Goal: Task Accomplishment & Management: Complete application form

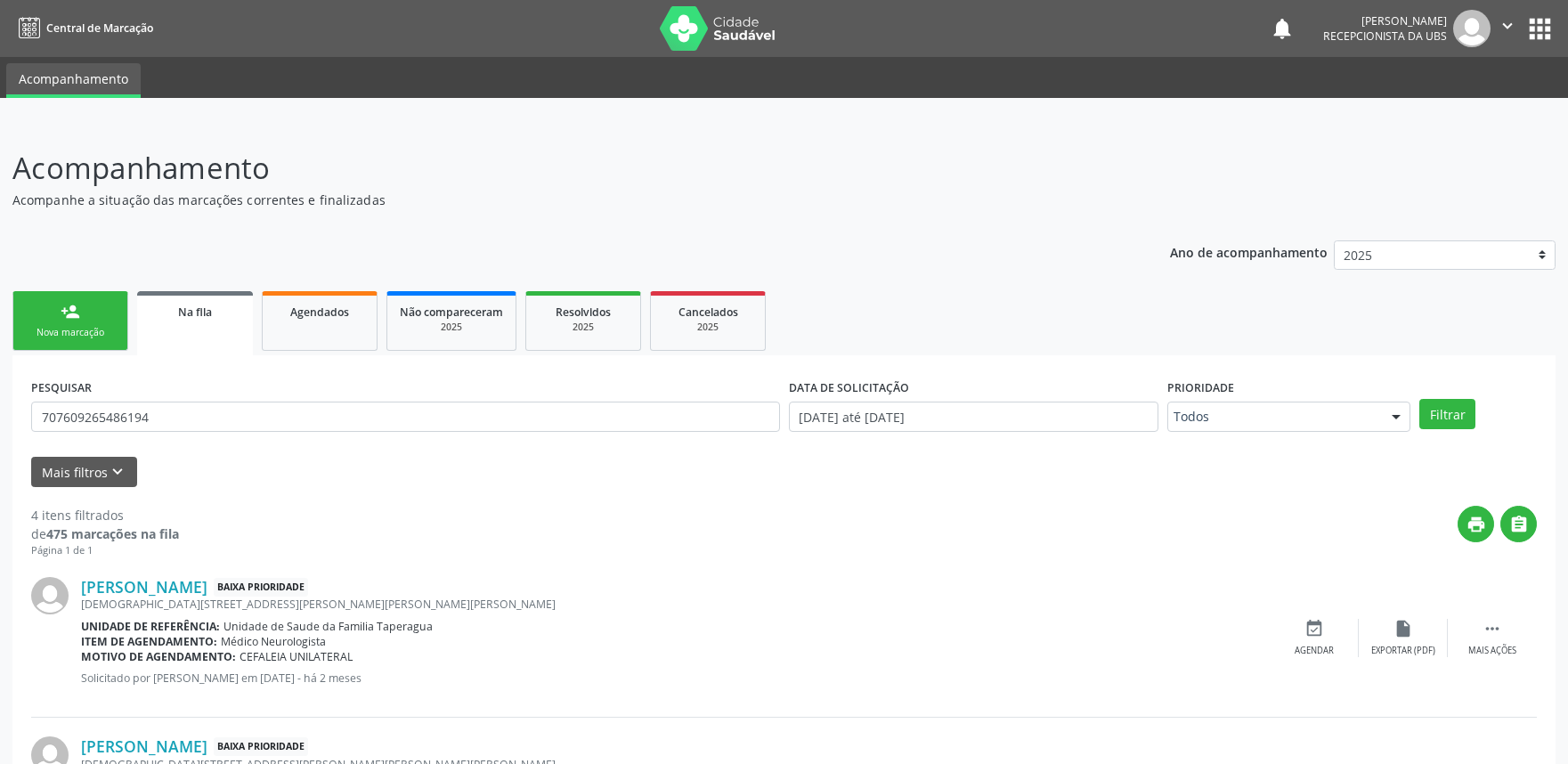
scroll to position [334, 0]
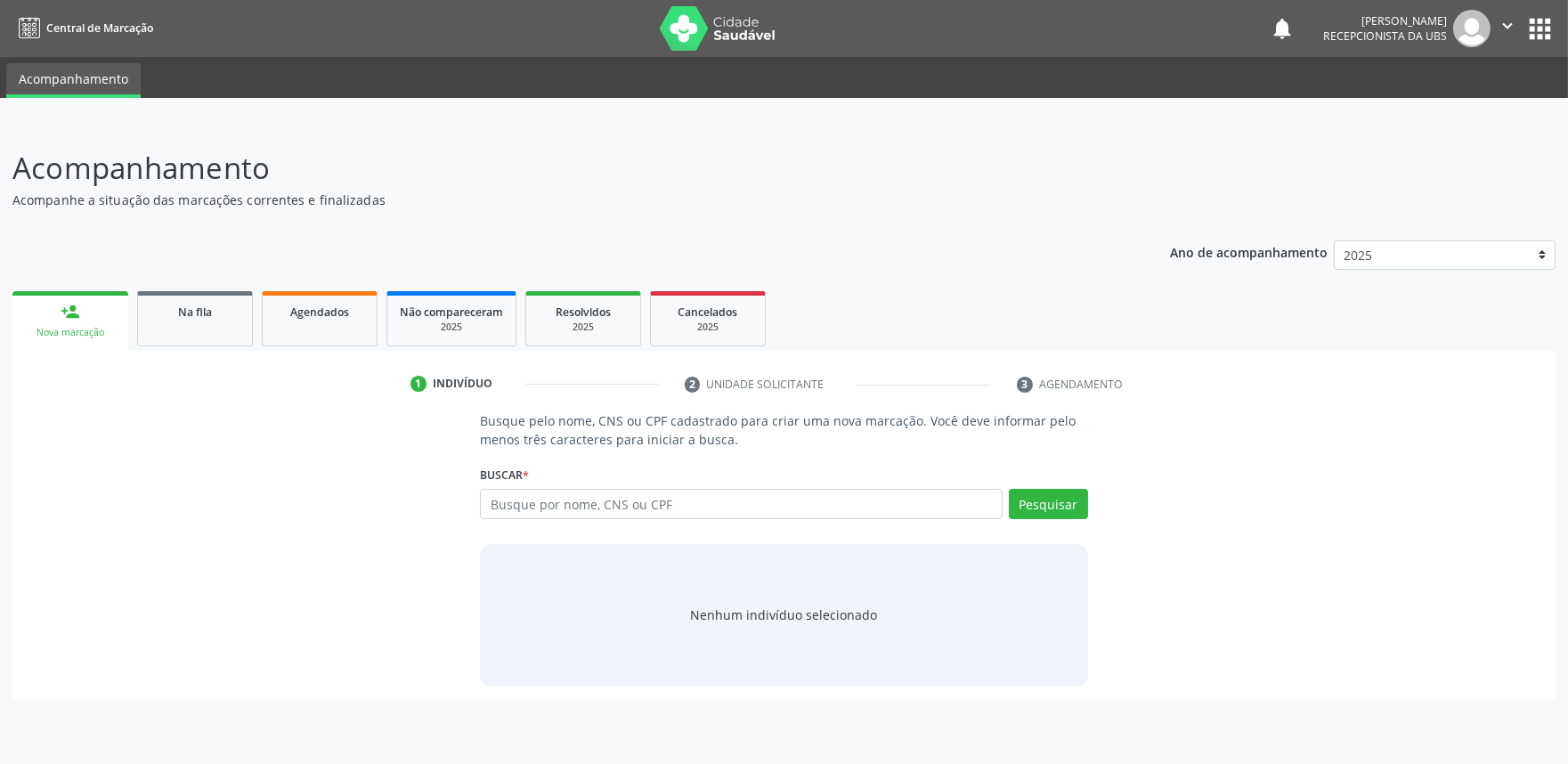
scroll to position [0, 0]
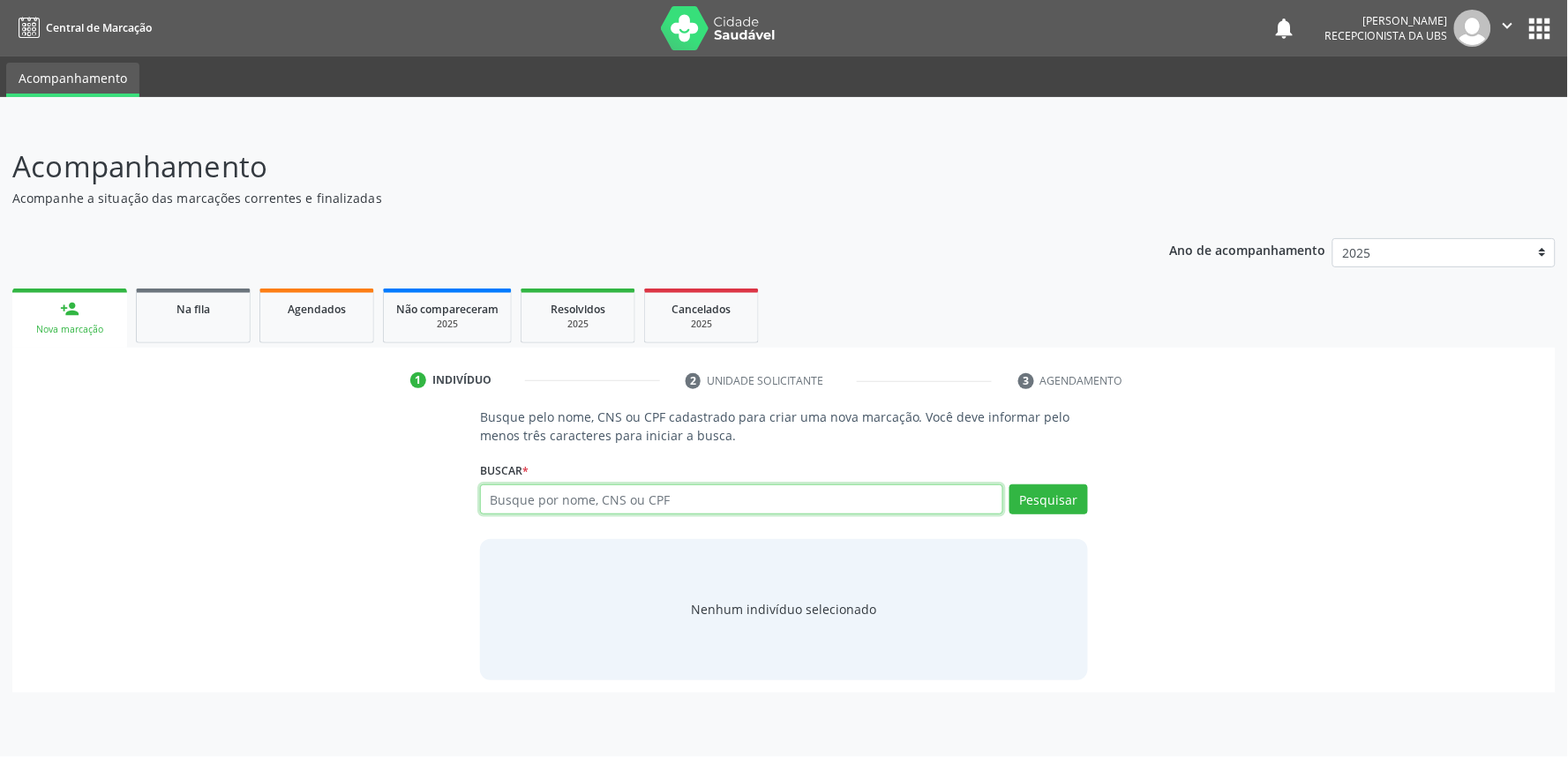
click at [666, 499] on input "text" at bounding box center [741, 499] width 523 height 30
paste input "708603503223481"
type input "708603503223481"
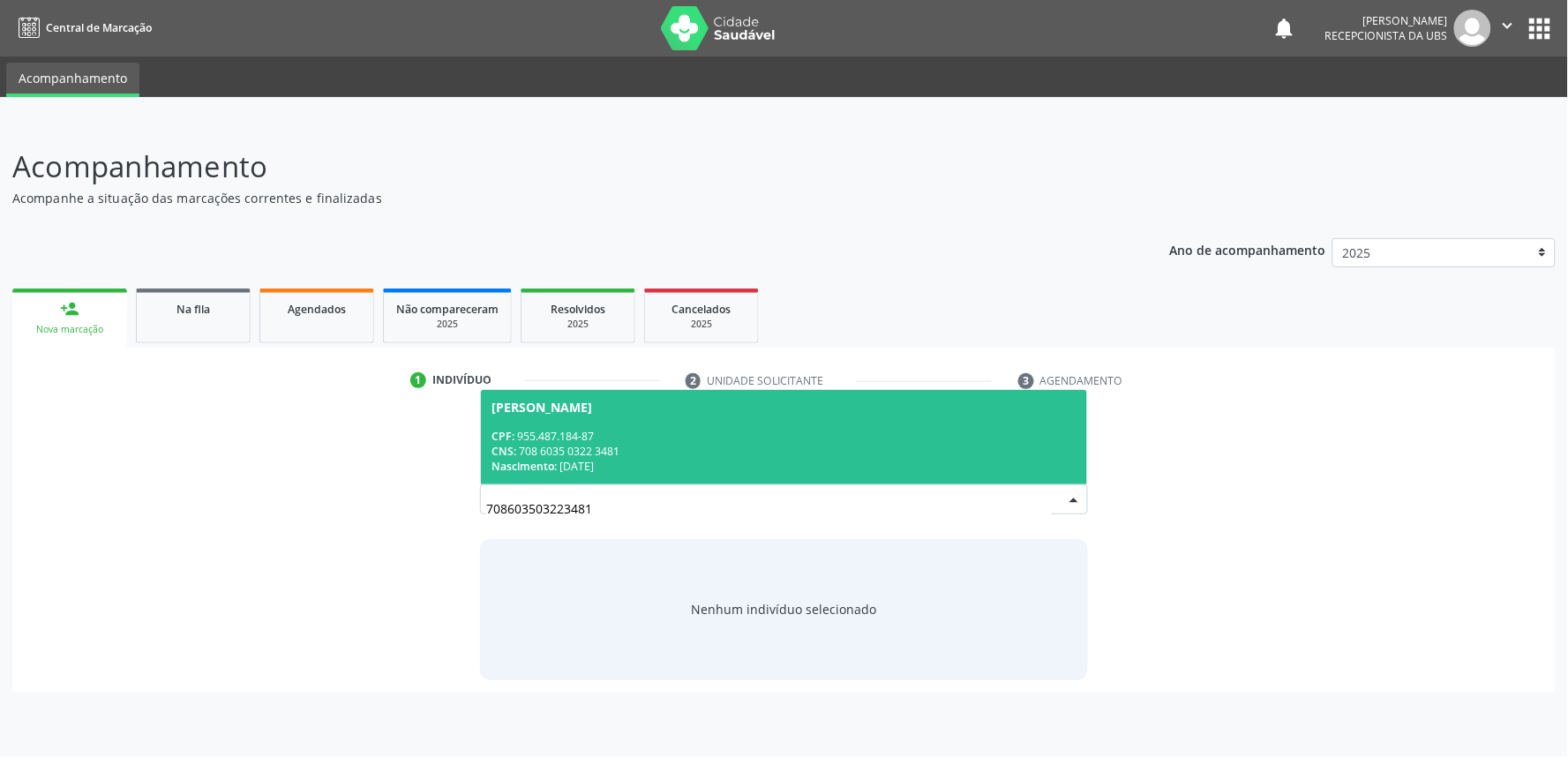
click at [700, 432] on div "CPF: 955.487.184-87" at bounding box center [784, 436] width 585 height 15
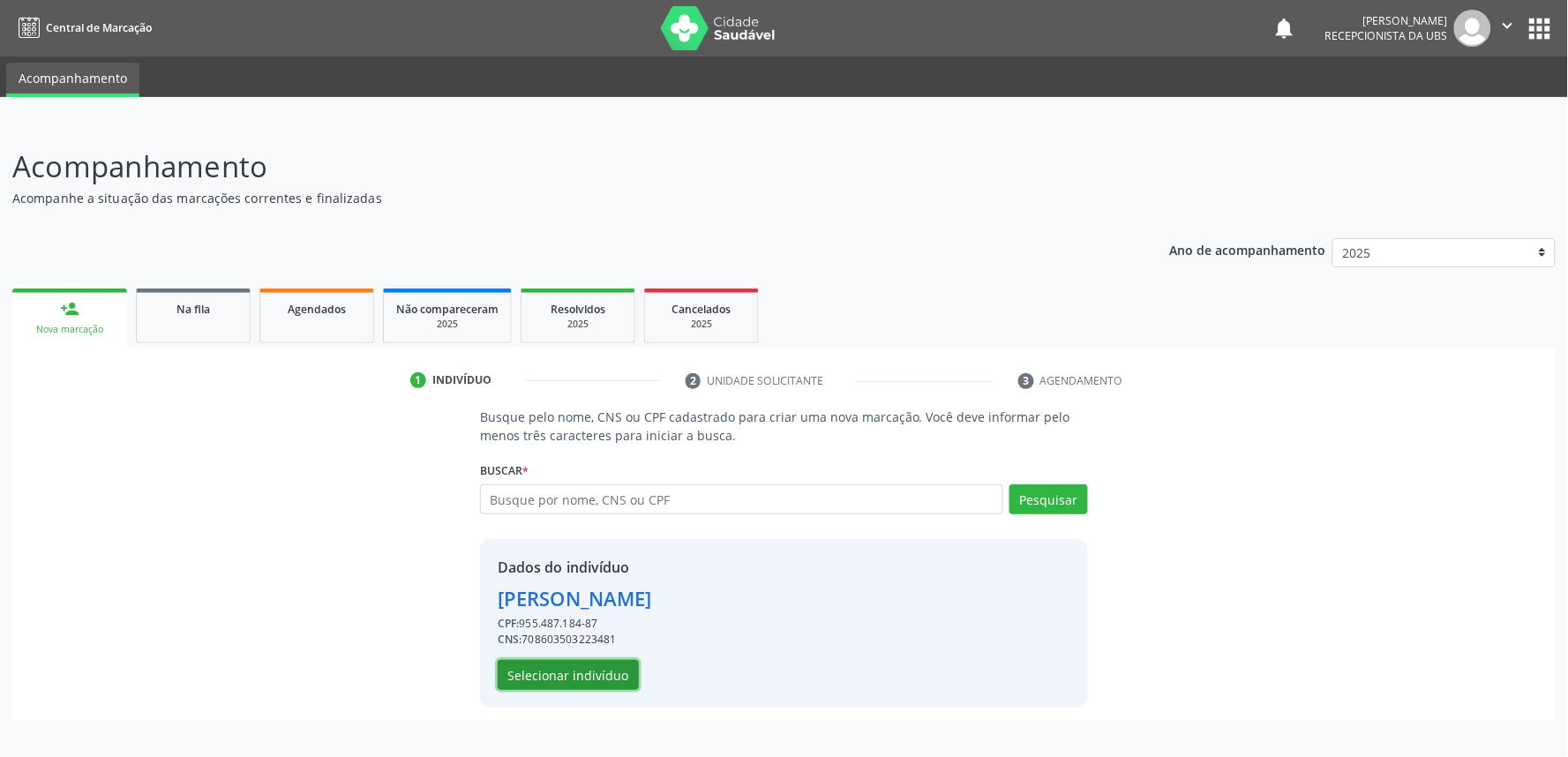
click at [604, 673] on button "Selecionar indivíduo" at bounding box center [568, 674] width 141 height 30
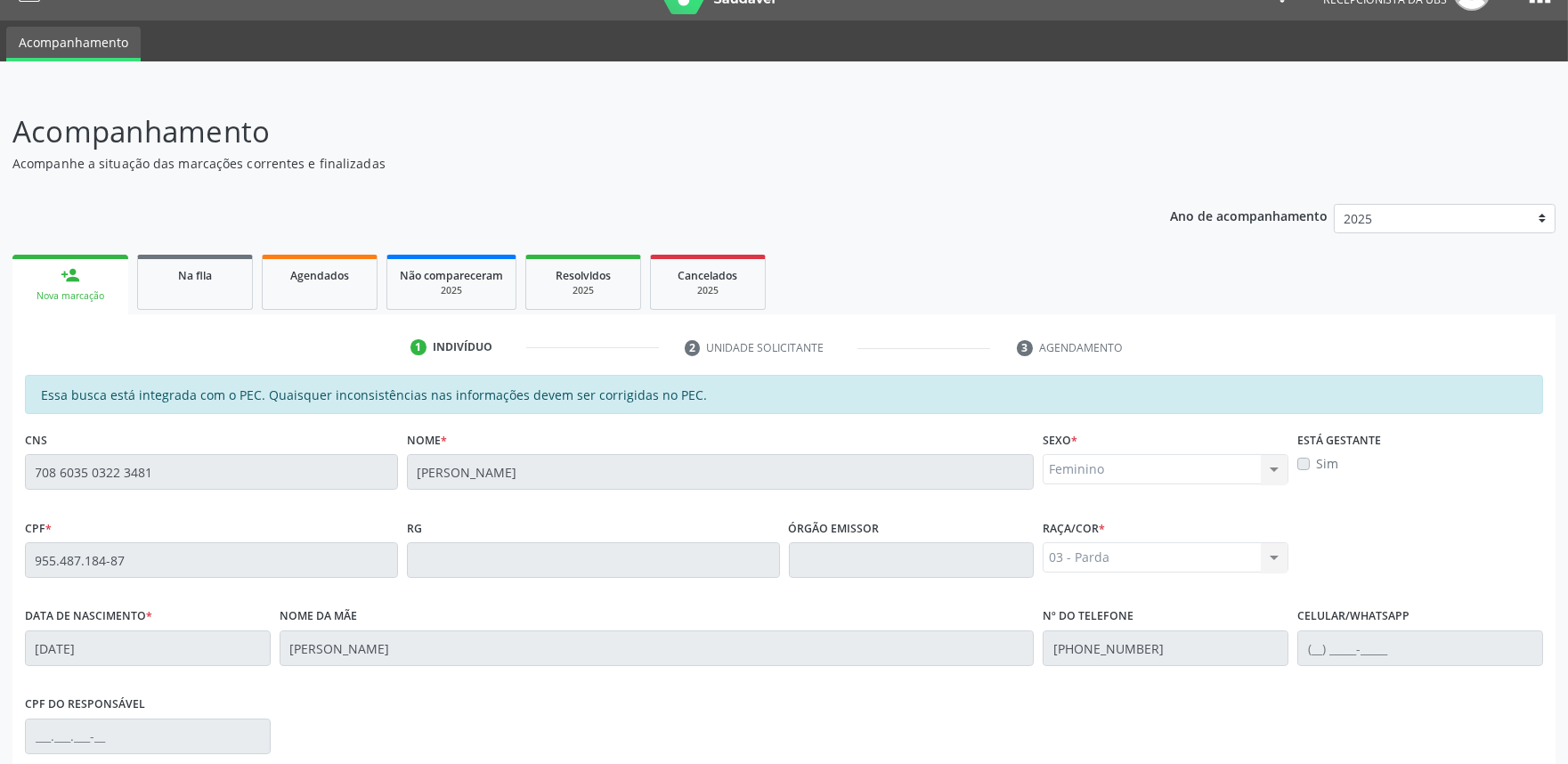
scroll to position [277, 0]
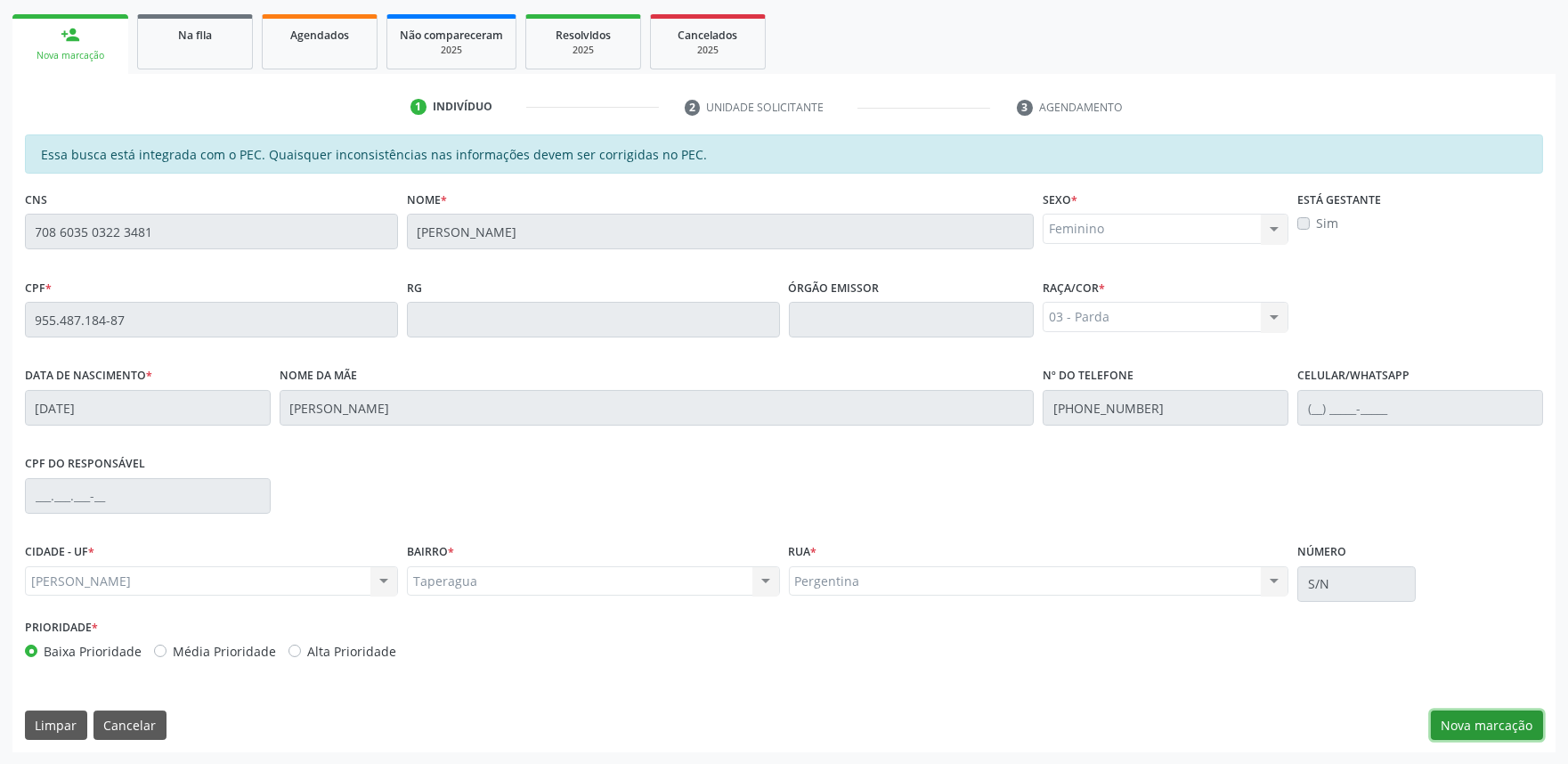
click at [1463, 725] on button "Nova marcação" at bounding box center [1486, 725] width 112 height 30
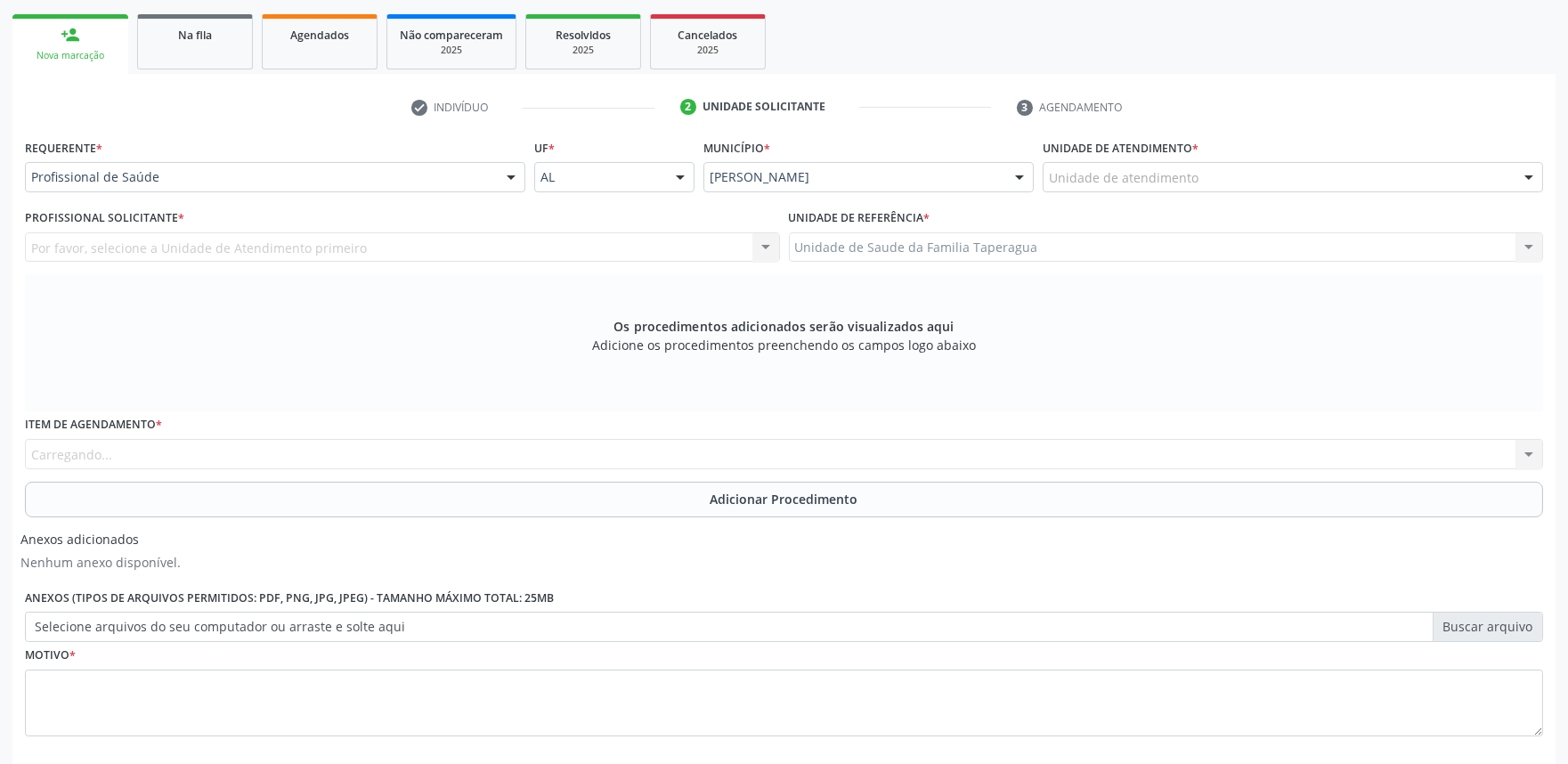
click at [1223, 174] on div "Unidade de atendimento" at bounding box center [1292, 176] width 501 height 30
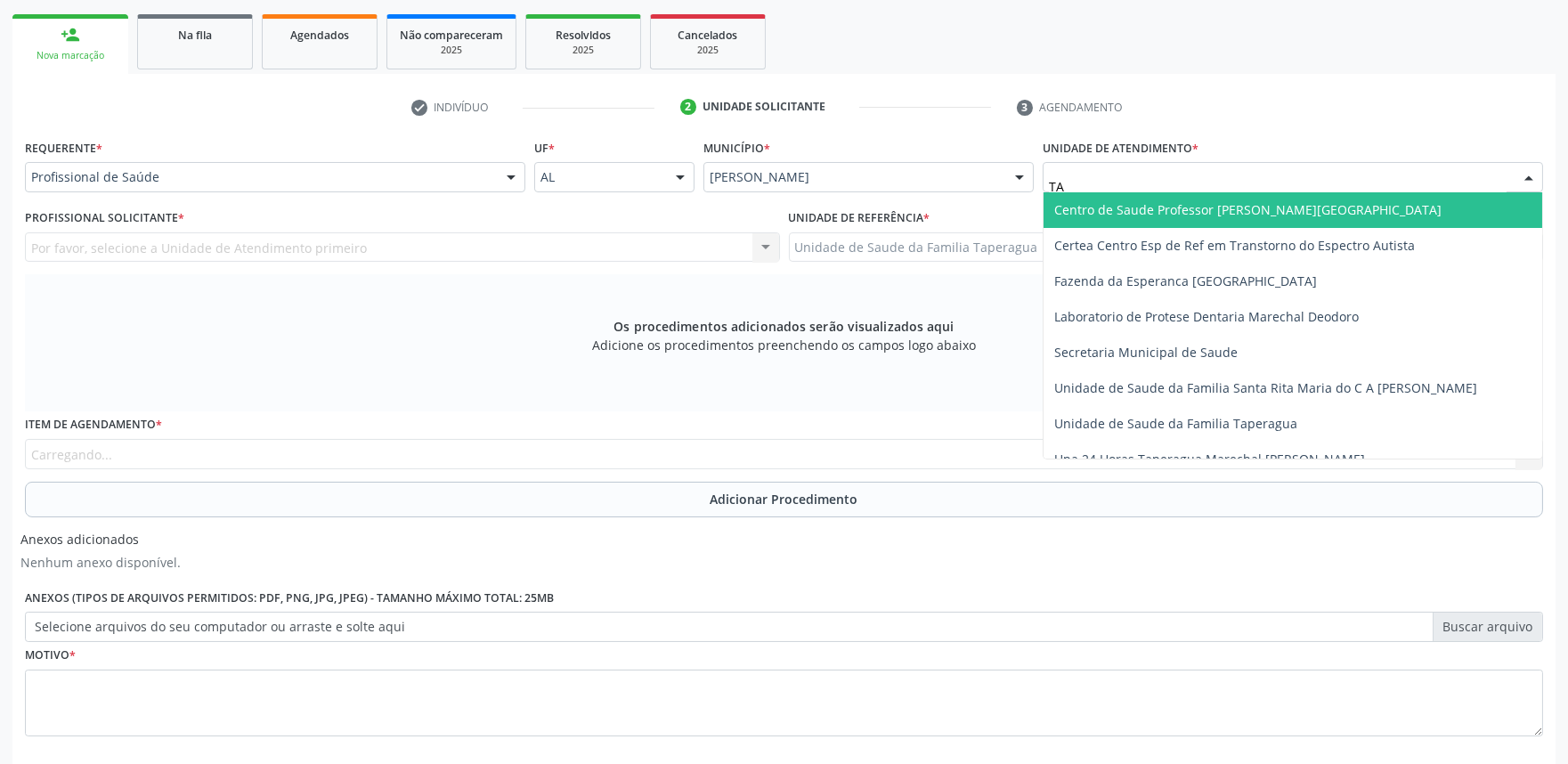
type input "TAP"
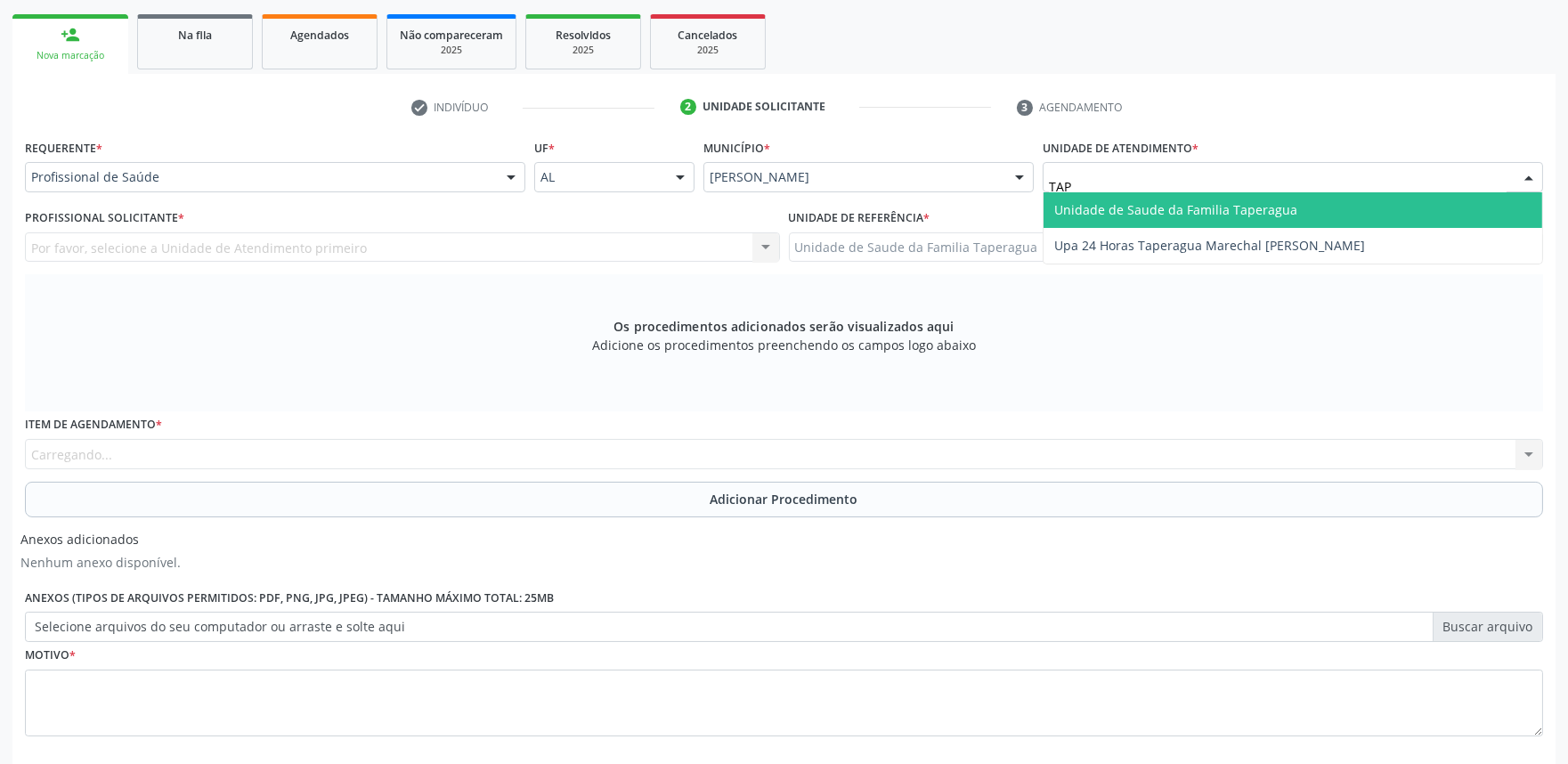
click at [1188, 206] on span "Unidade de Saude da Familia Taperagua" at bounding box center [1176, 209] width 243 height 17
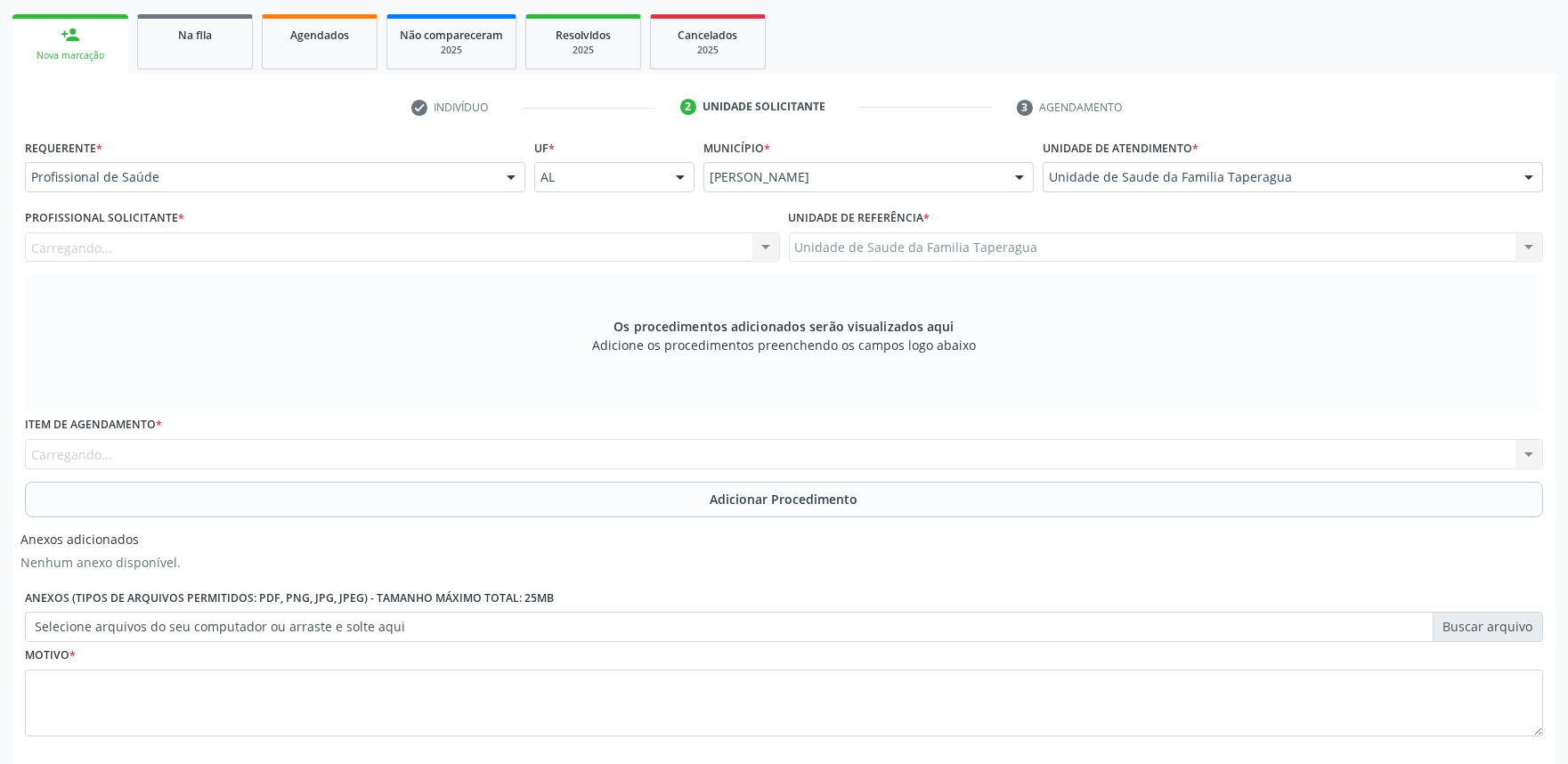
click at [1188, 206] on span "Aeronave Baron 58" at bounding box center [1292, 210] width 499 height 35
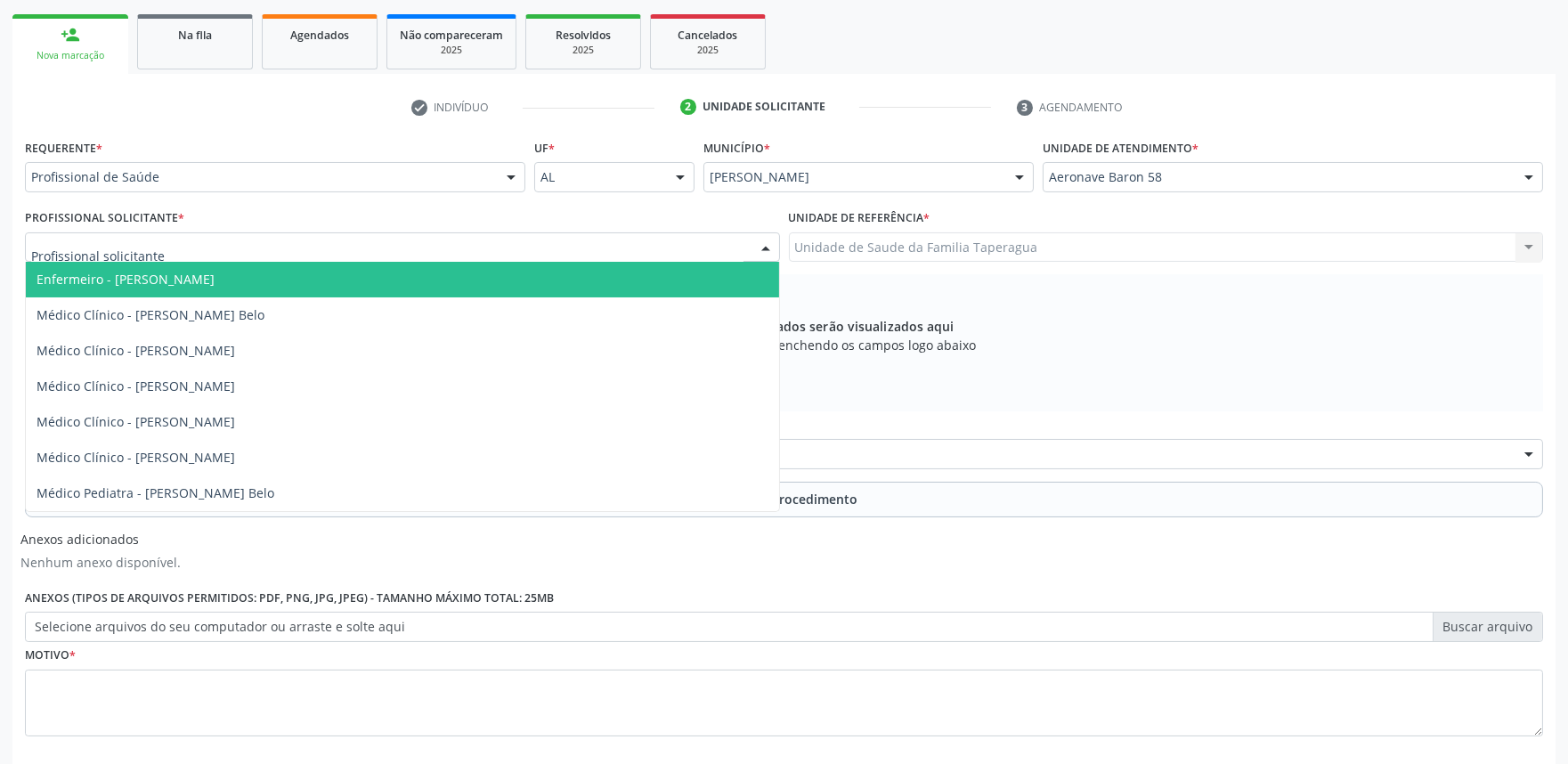
click at [558, 253] on div at bounding box center [402, 247] width 755 height 30
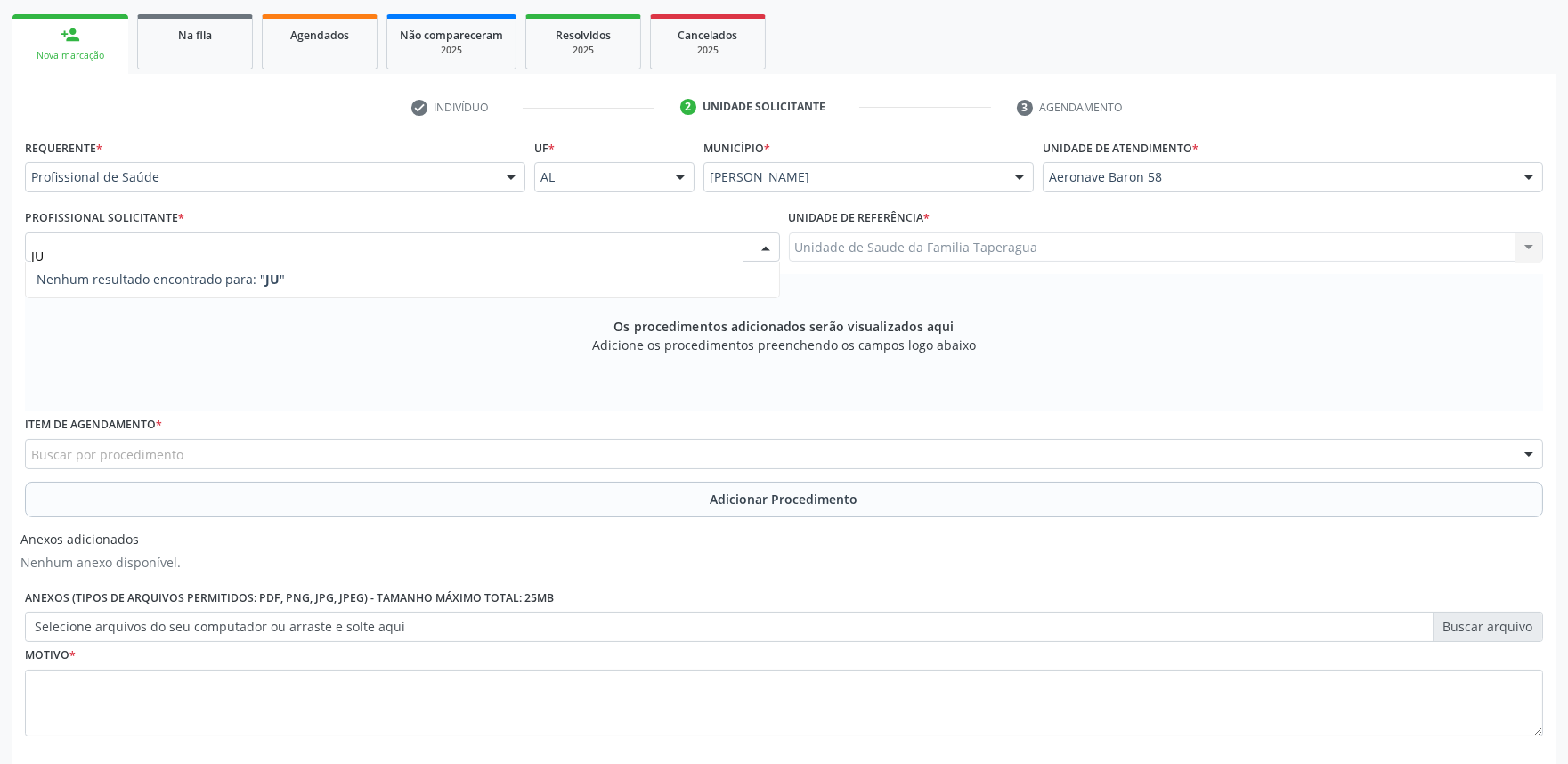
type input "J"
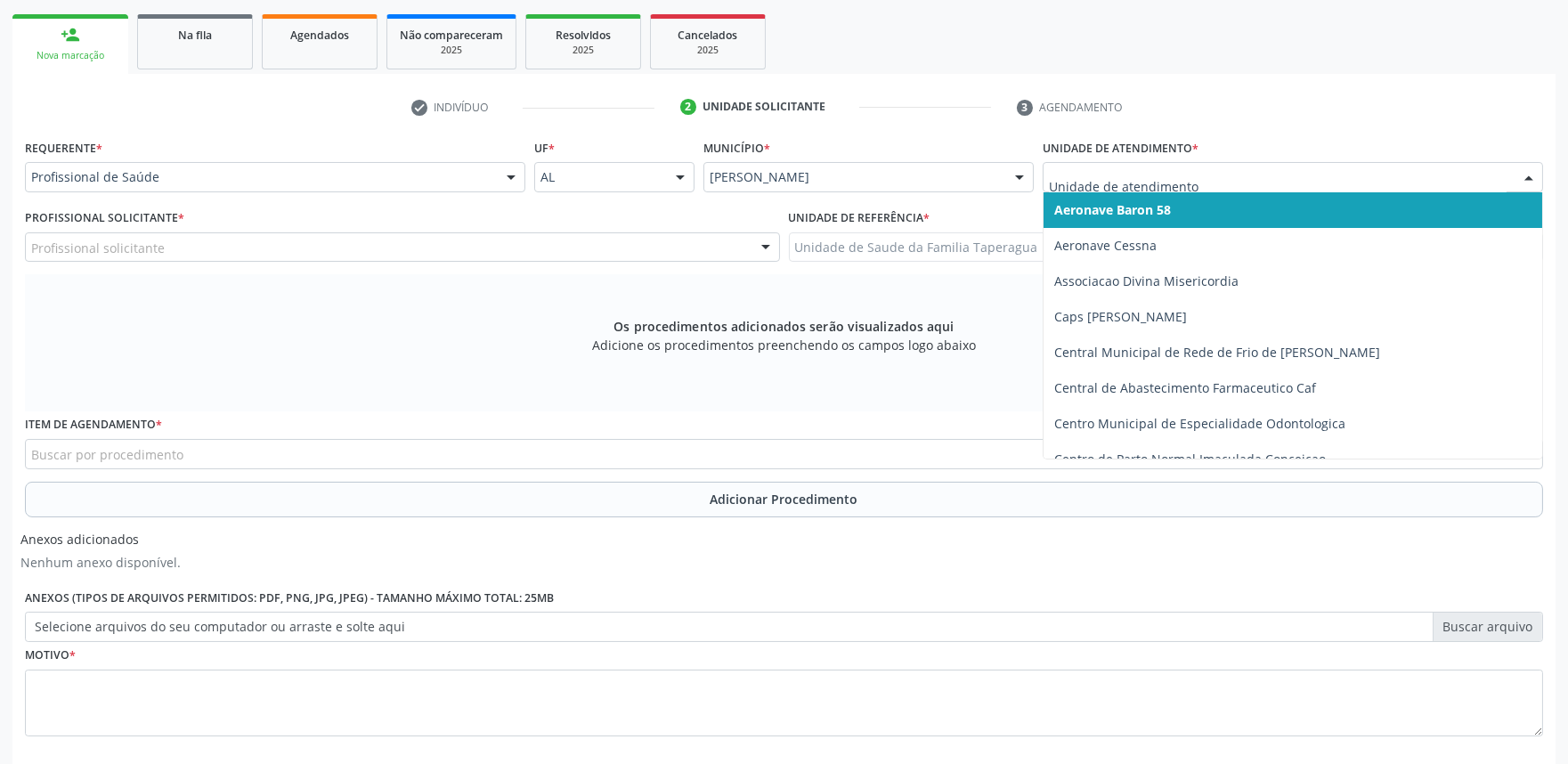
click at [1194, 170] on input "text" at bounding box center [1277, 185] width 458 height 35
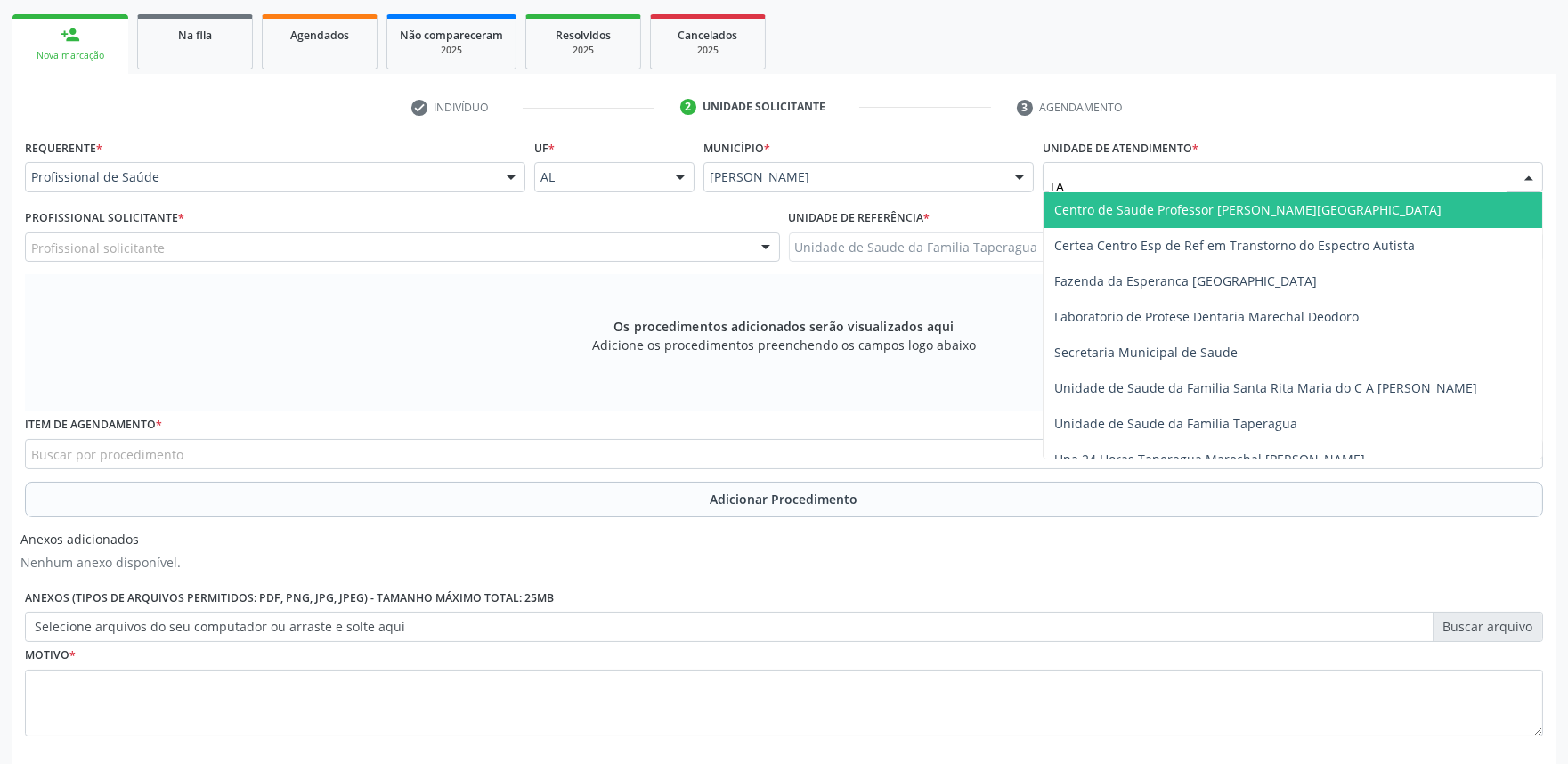
type input "TAP"
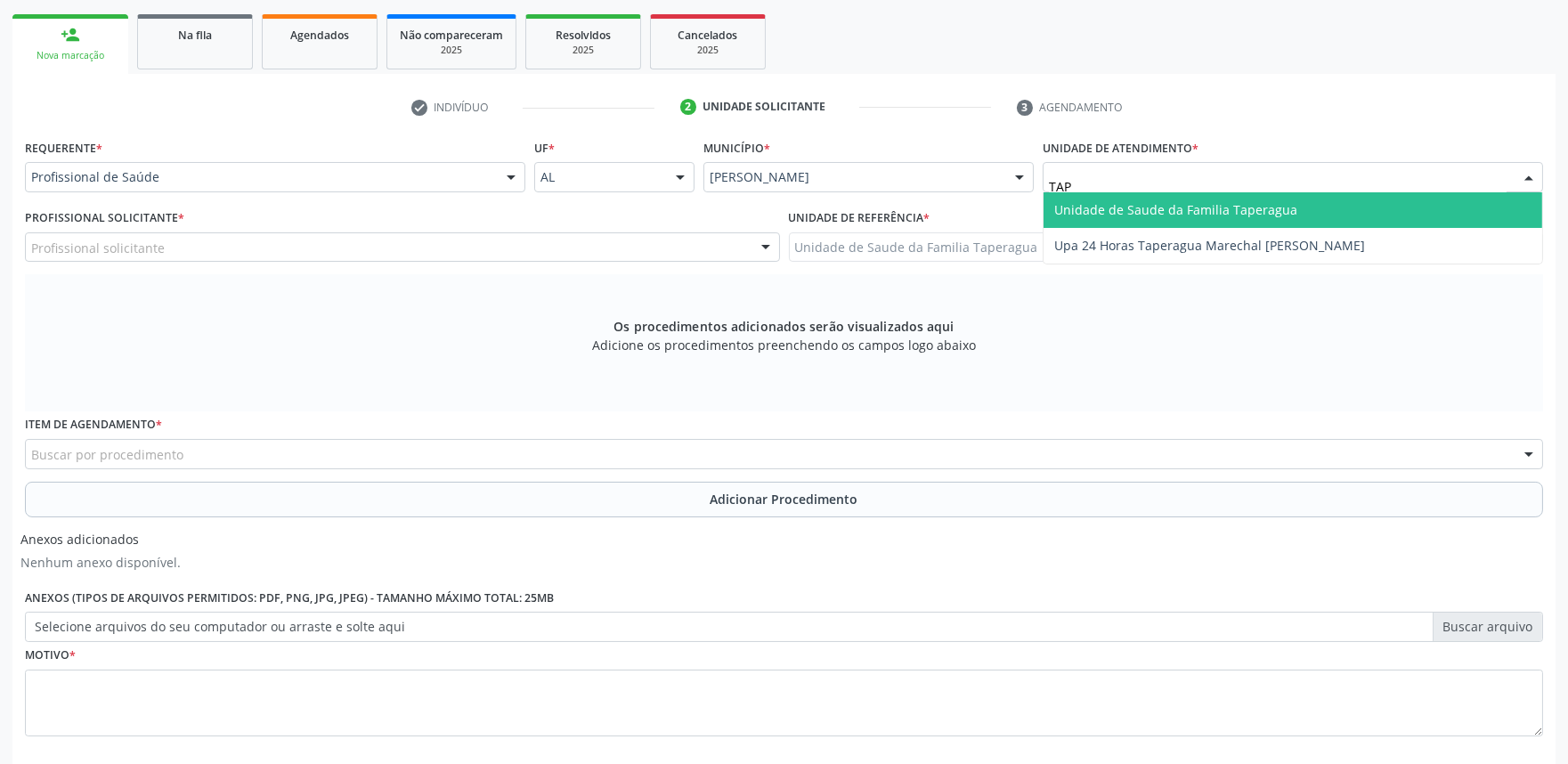
click at [1193, 197] on span "Unidade de Saude da Familia Taperagua" at bounding box center [1292, 210] width 499 height 35
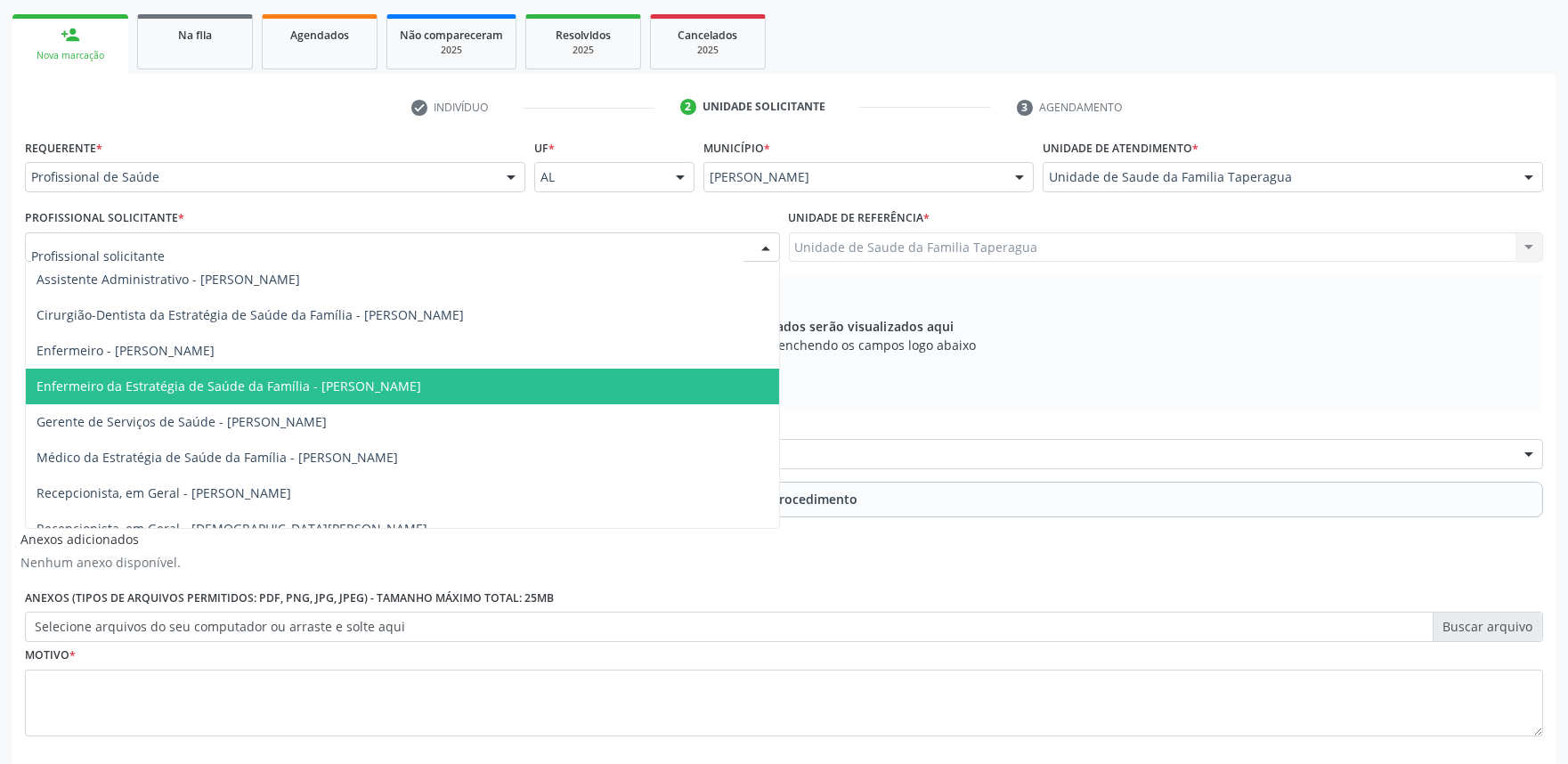
click at [546, 253] on div at bounding box center [402, 247] width 755 height 30
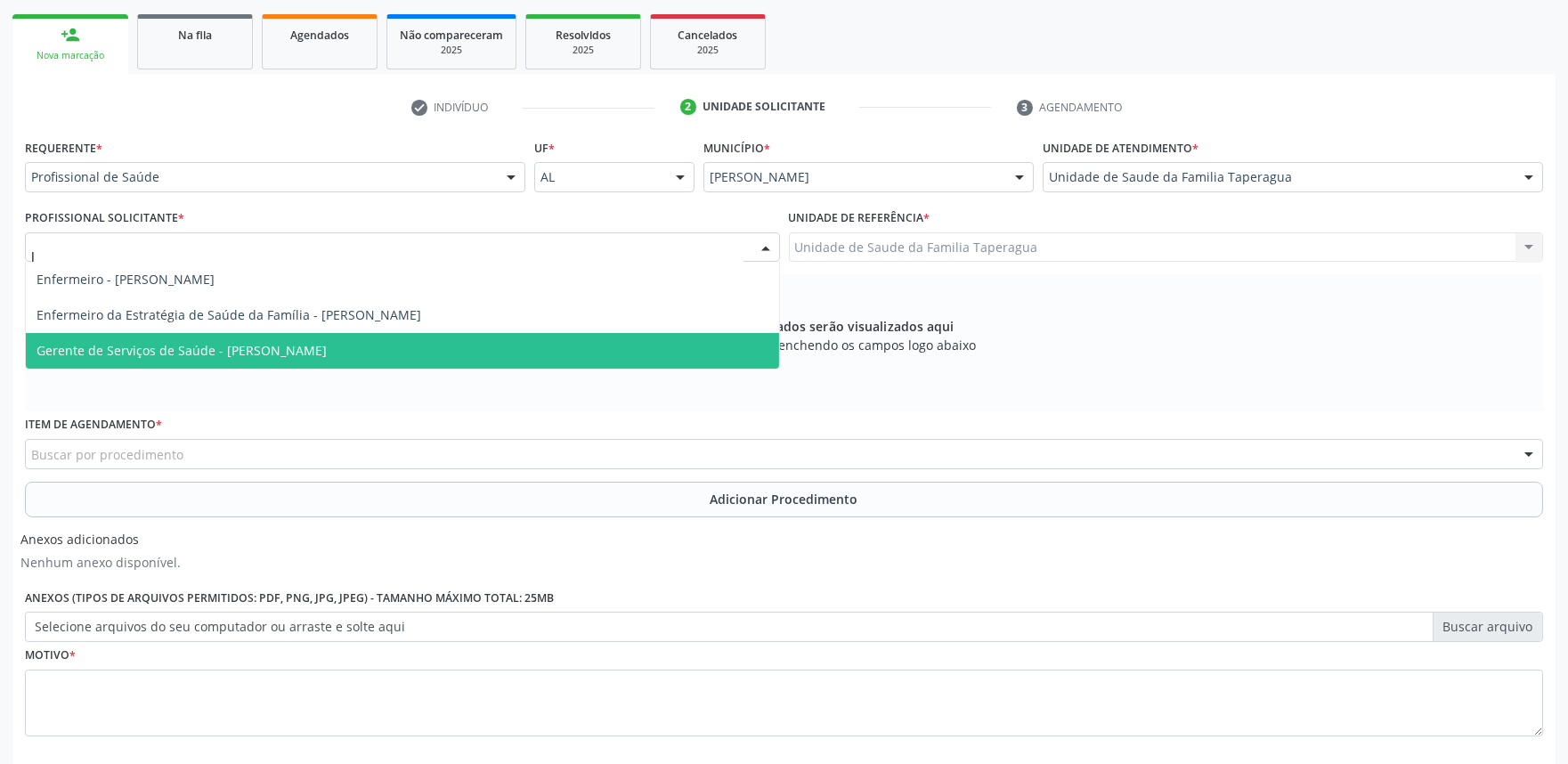
type input "JU"
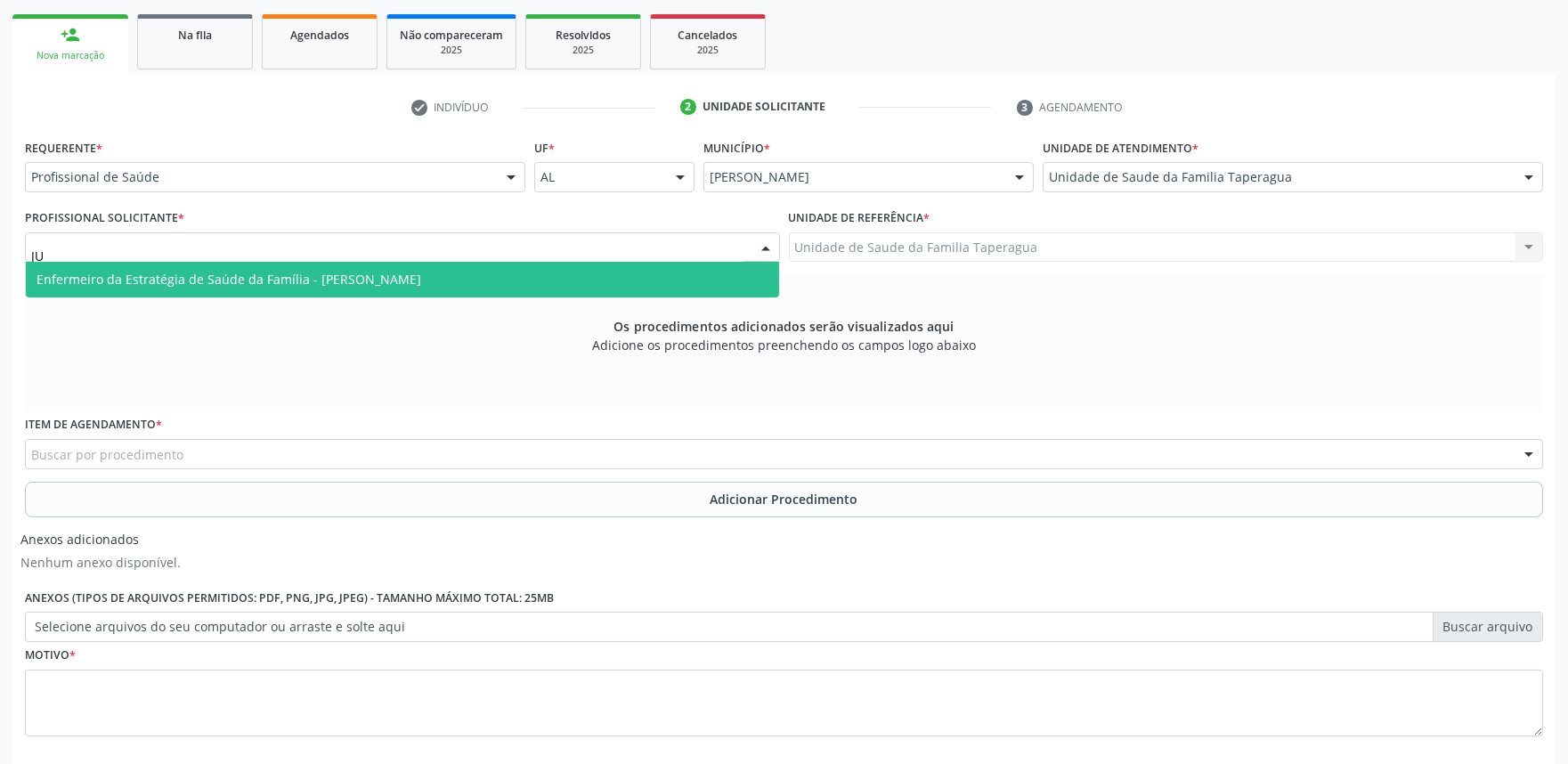
click at [540, 270] on span "Enfermeiro da Estratégia de Saúde da Família - [PERSON_NAME]" at bounding box center [402, 279] width 753 height 35
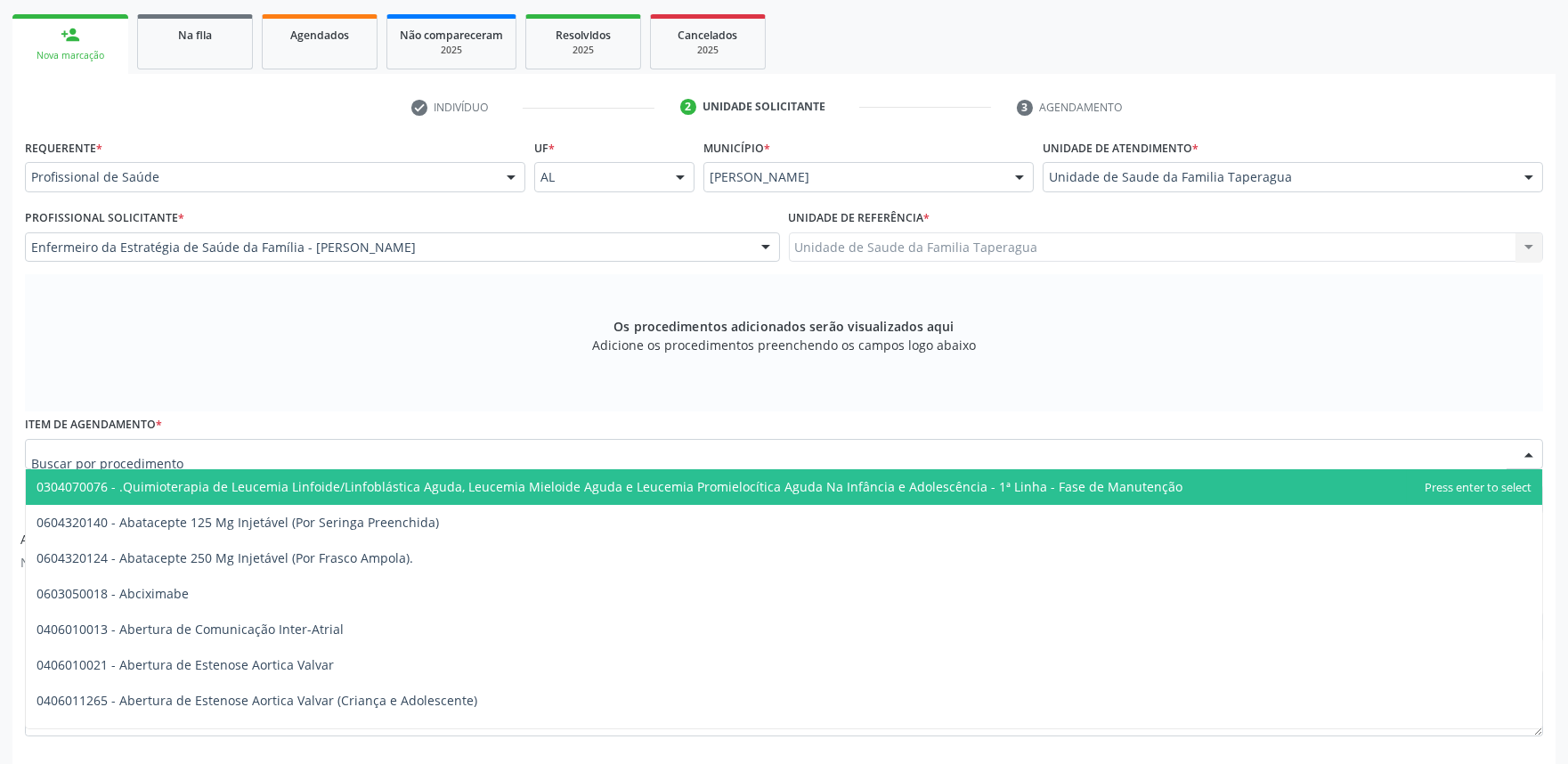
click at [475, 456] on div at bounding box center [783, 453] width 1518 height 30
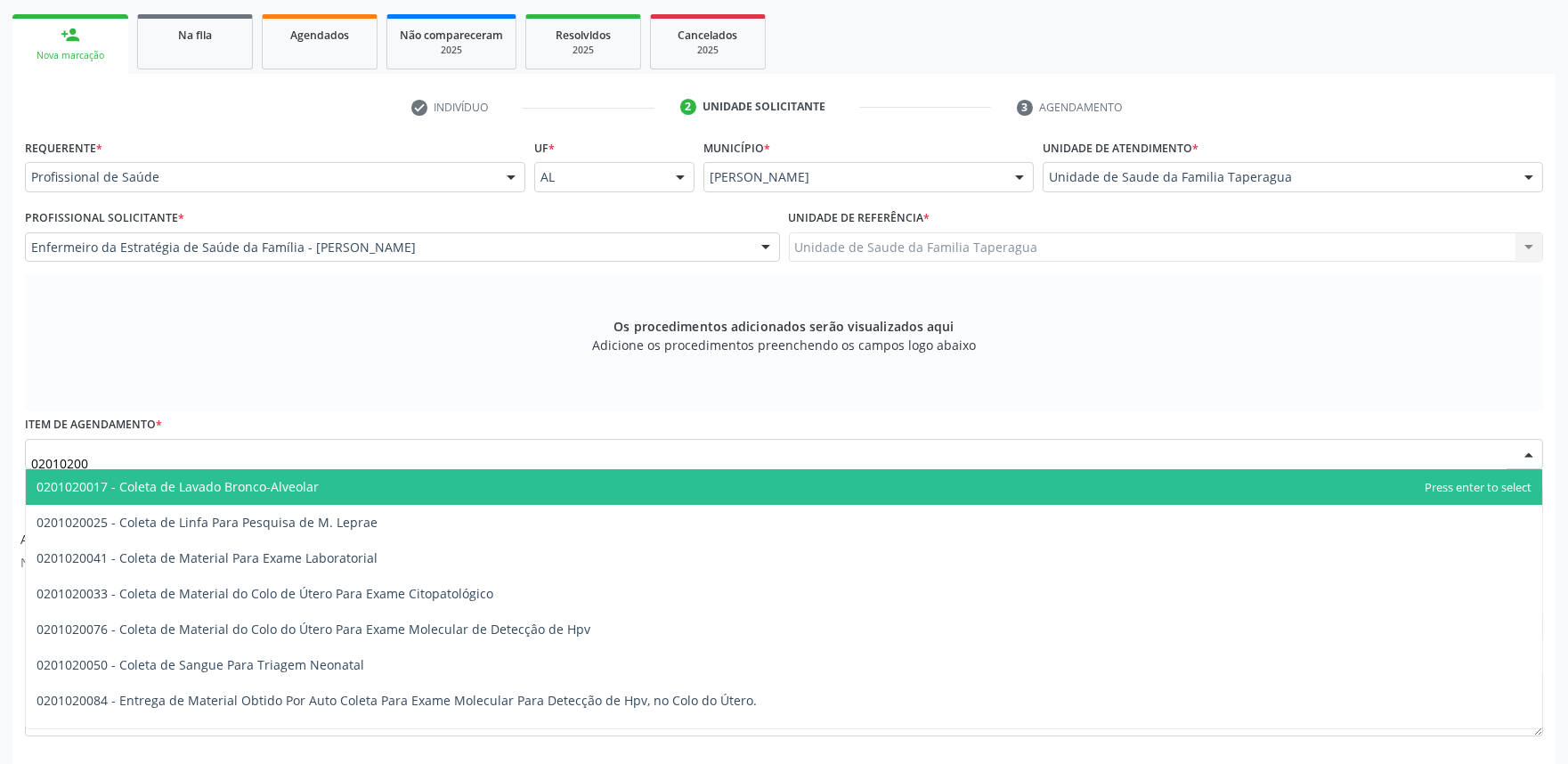
type input "020102004"
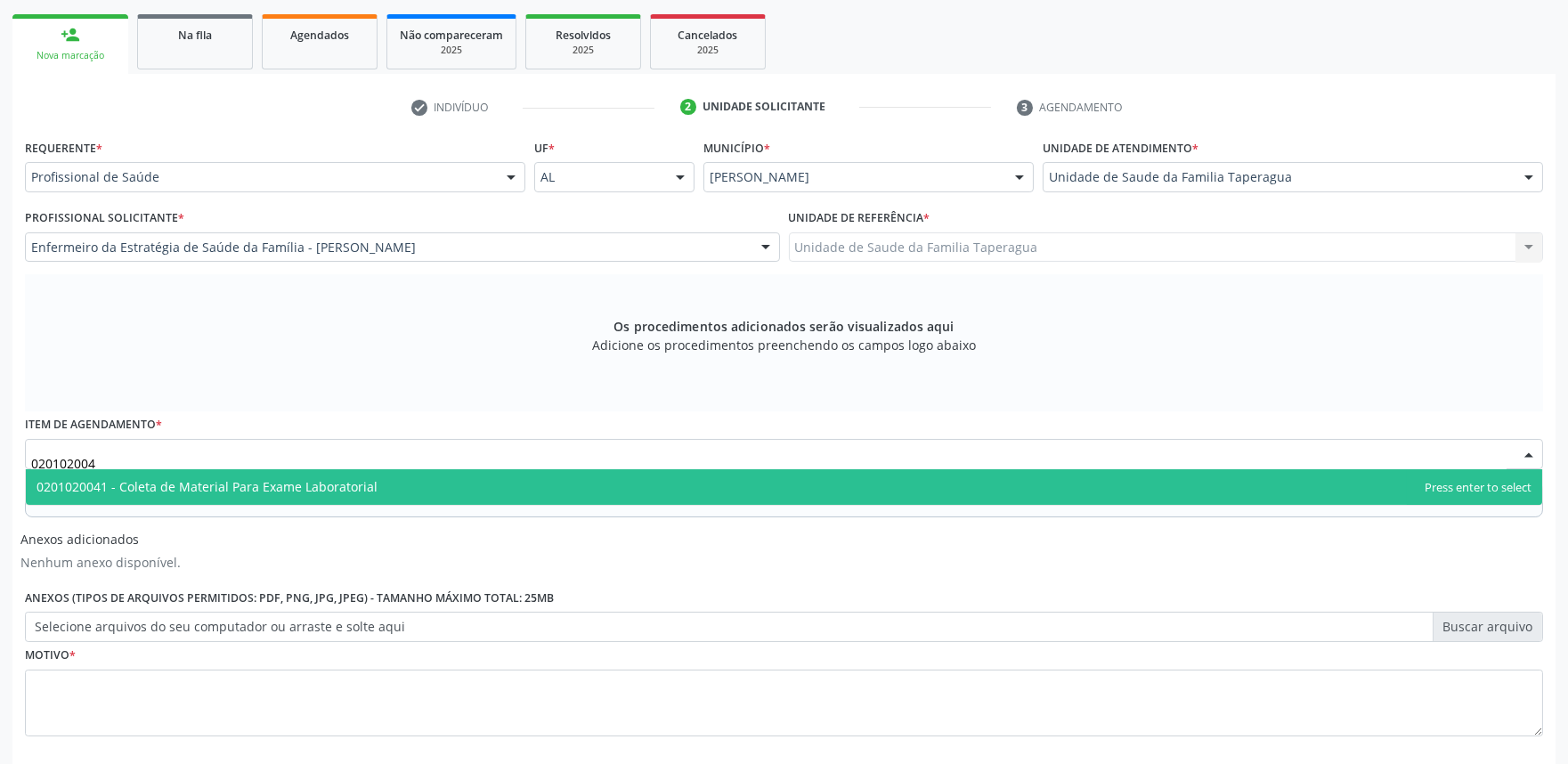
click at [470, 474] on span "0201020041 - Coleta de Material Para Exame Laboratorial" at bounding box center [783, 486] width 1516 height 35
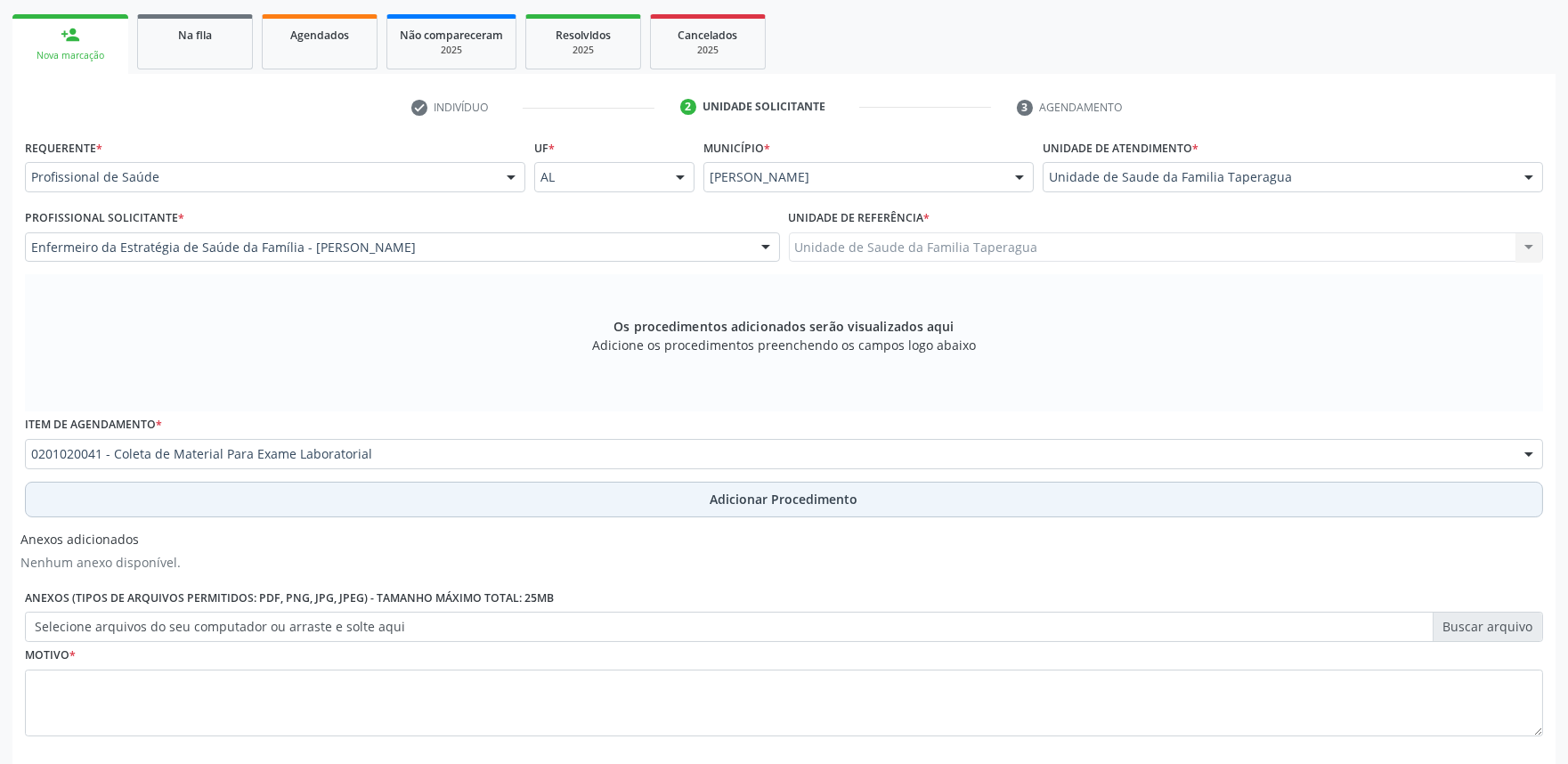
click at [459, 494] on button "Adicionar Procedimento" at bounding box center [783, 499] width 1518 height 35
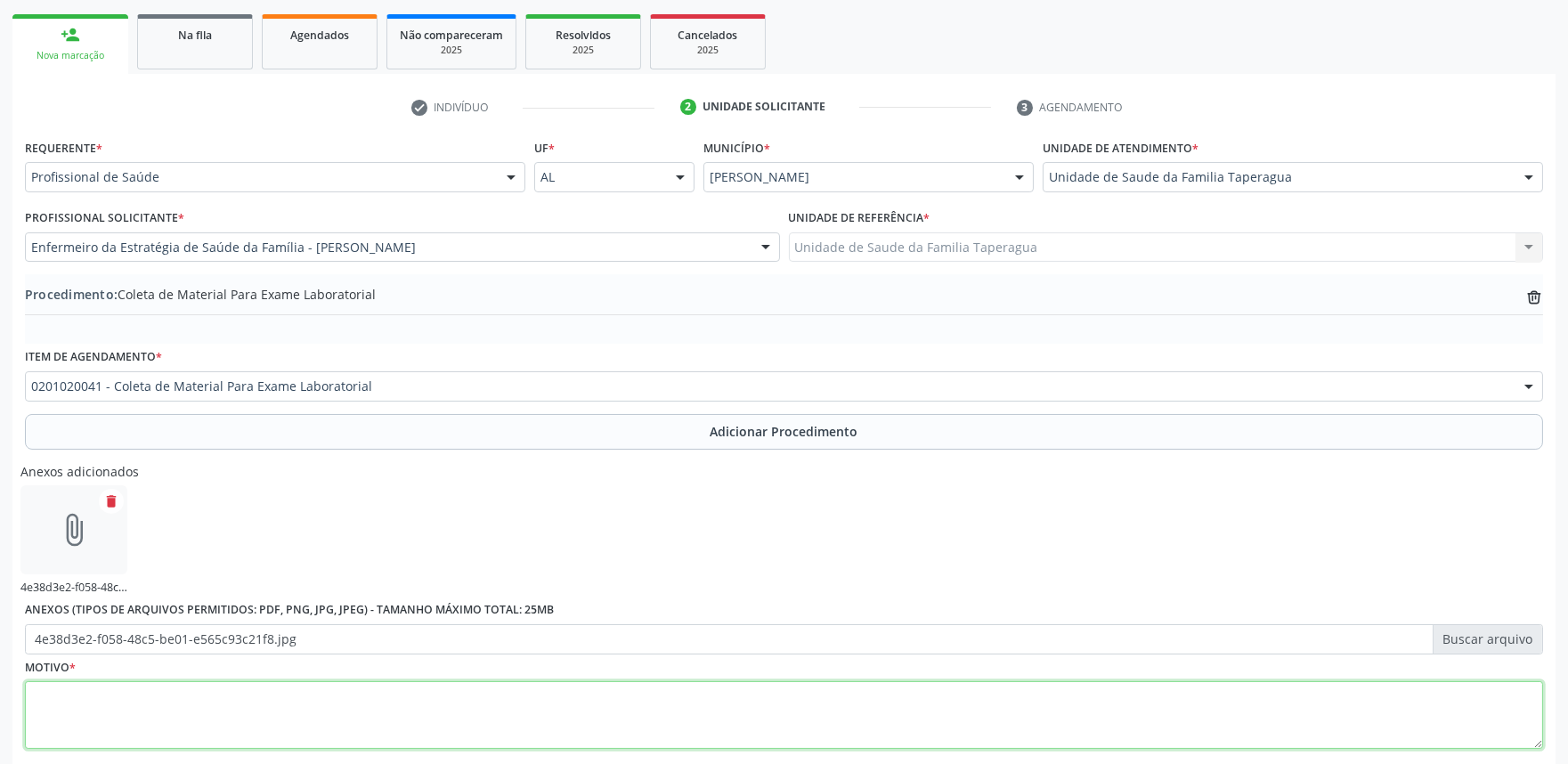
click at [632, 695] on textarea at bounding box center [783, 715] width 1518 height 67
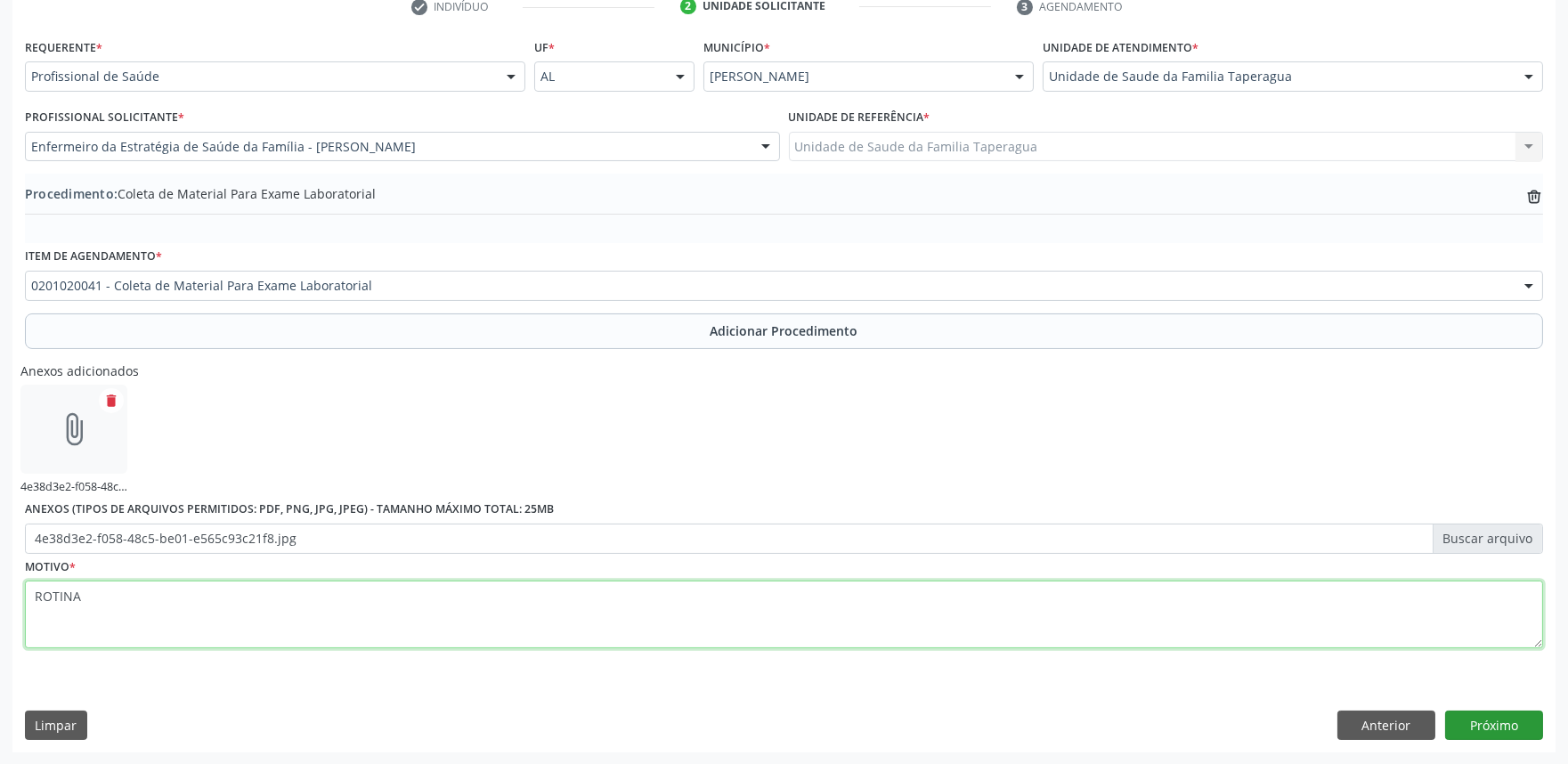
type textarea "ROTINA"
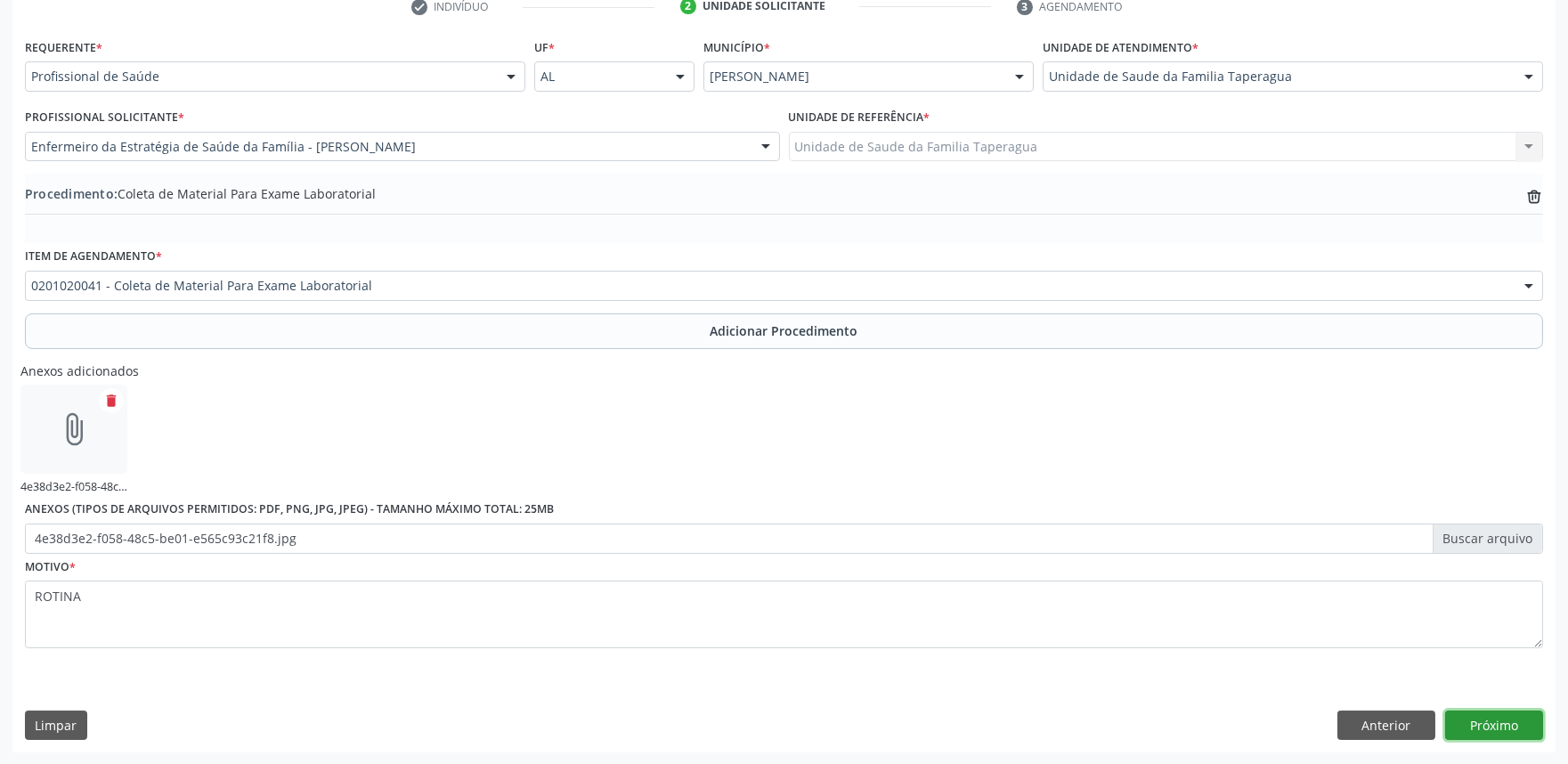
click at [1502, 710] on button "Próximo" at bounding box center [1494, 725] width 98 height 30
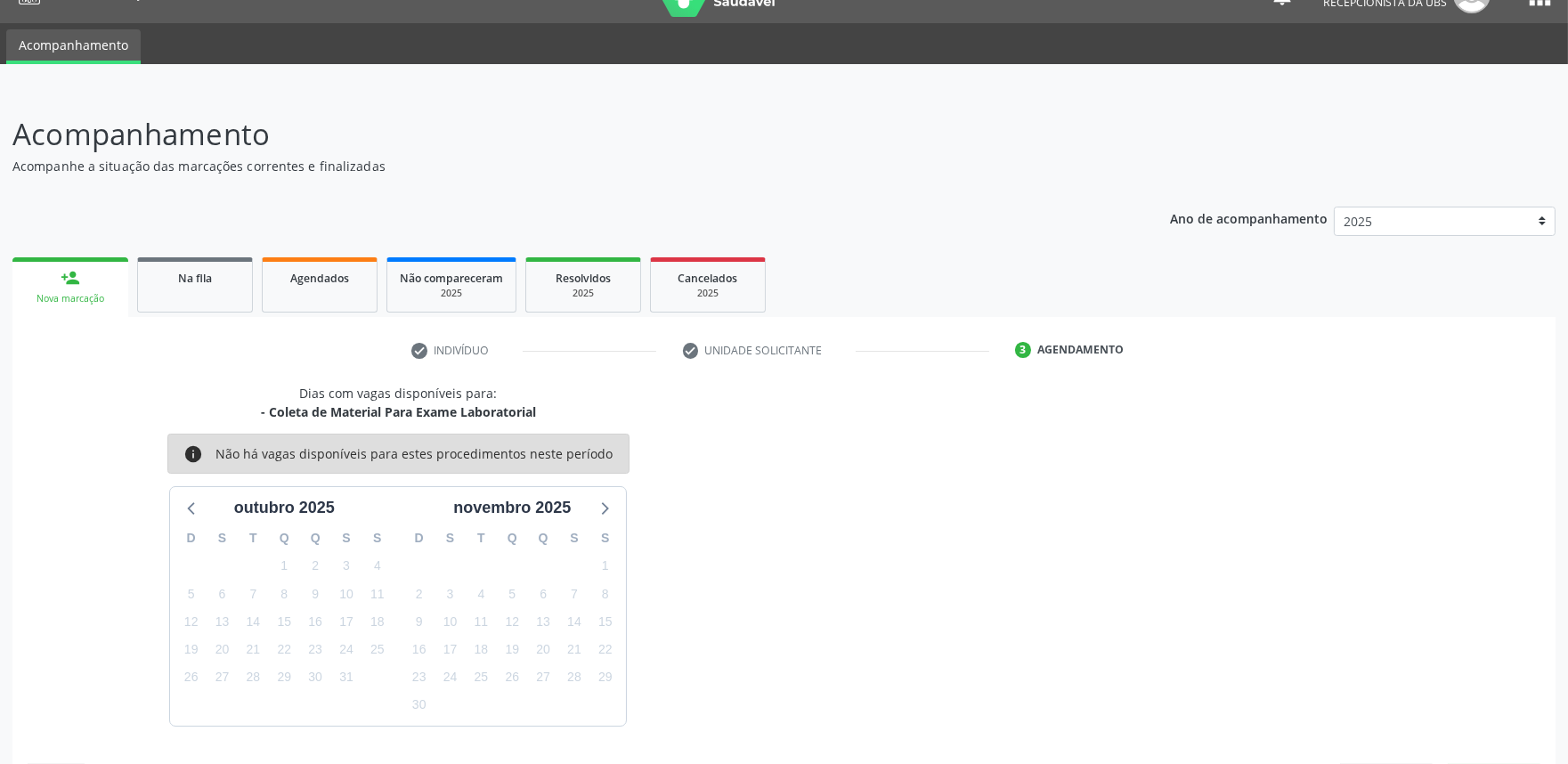
scroll to position [86, 0]
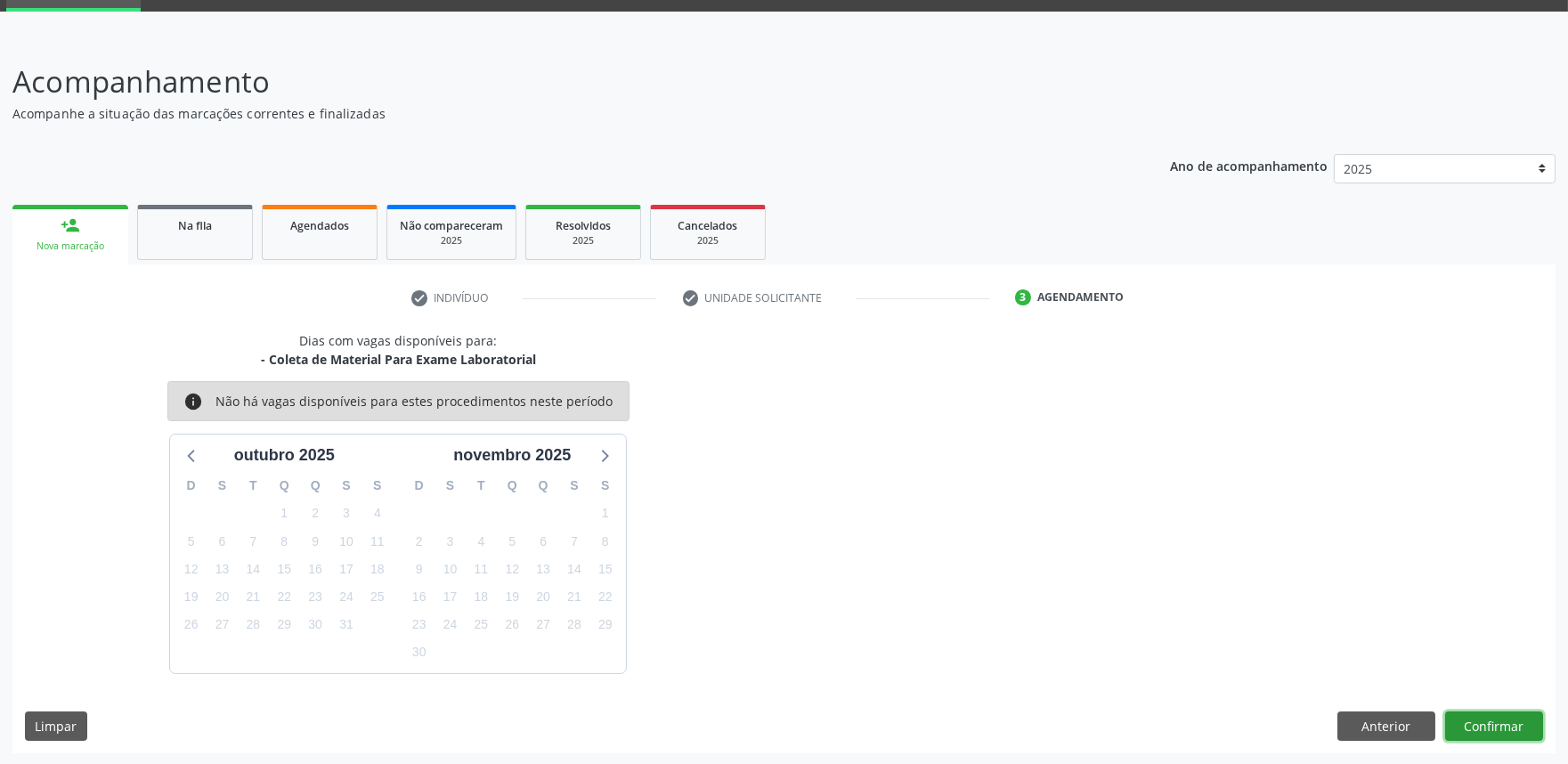
click at [1457, 714] on button "Confirmar" at bounding box center [1494, 726] width 98 height 30
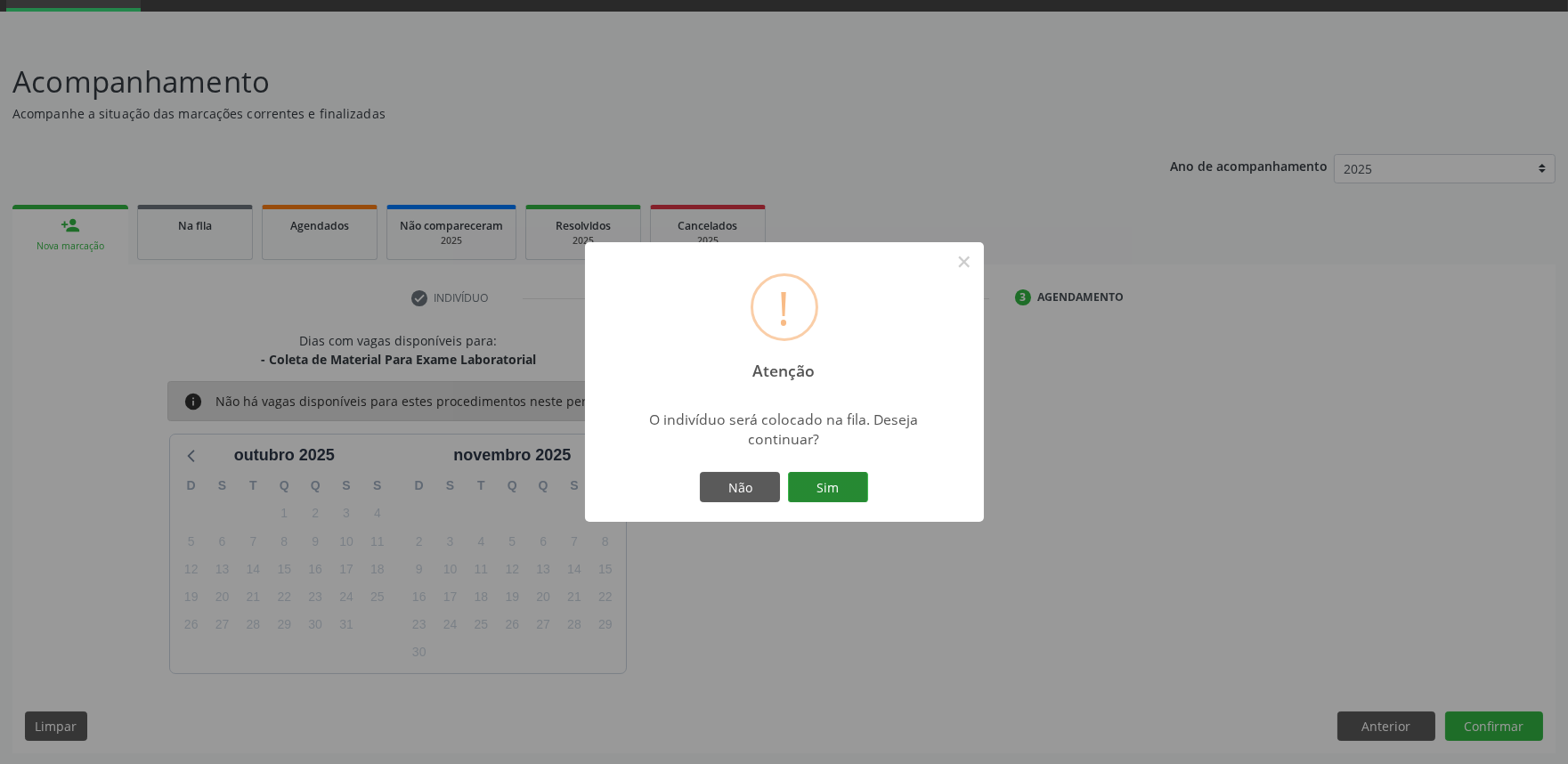
click at [814, 484] on button "Sim" at bounding box center [828, 486] width 80 height 30
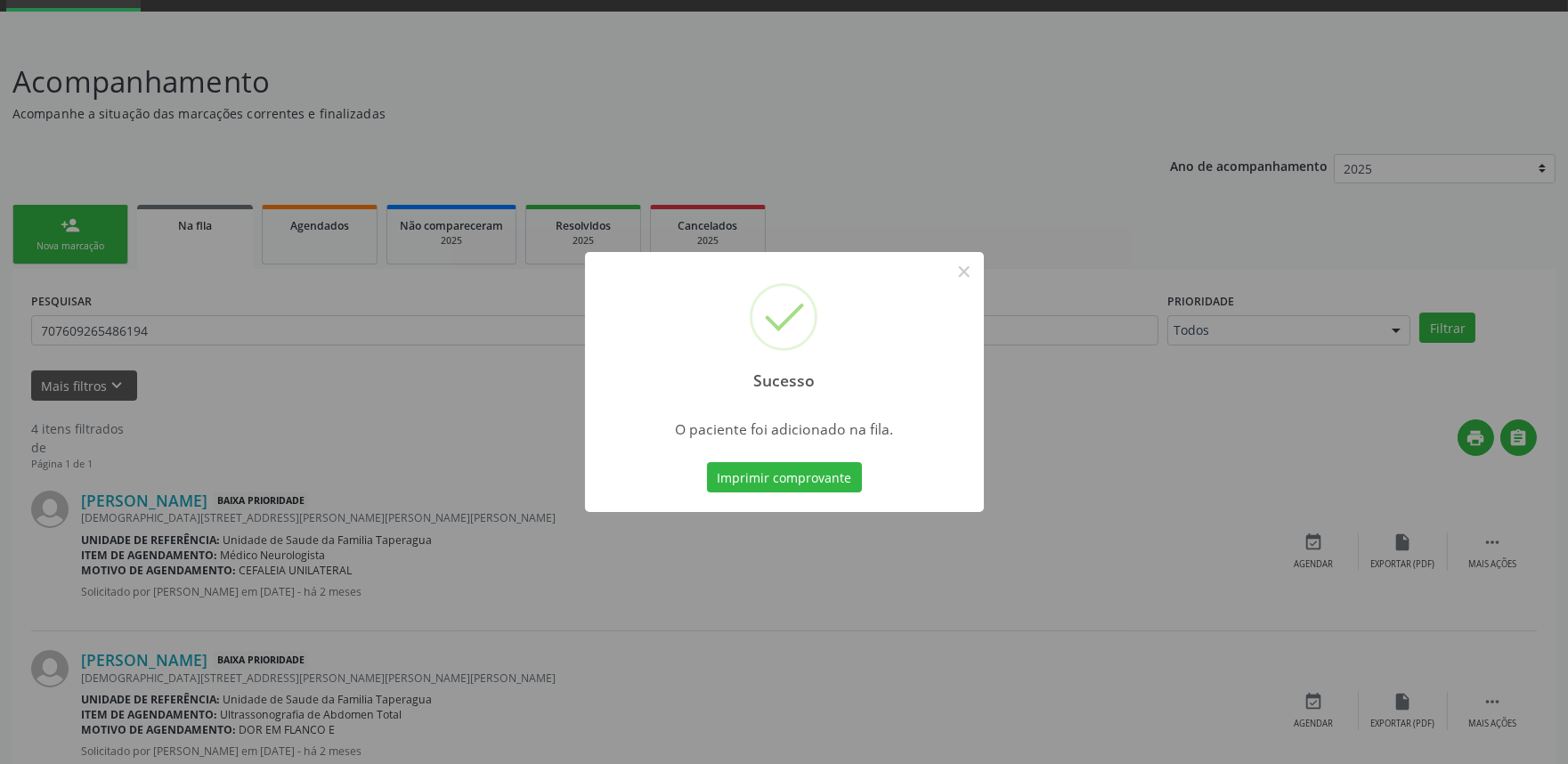
scroll to position [0, 0]
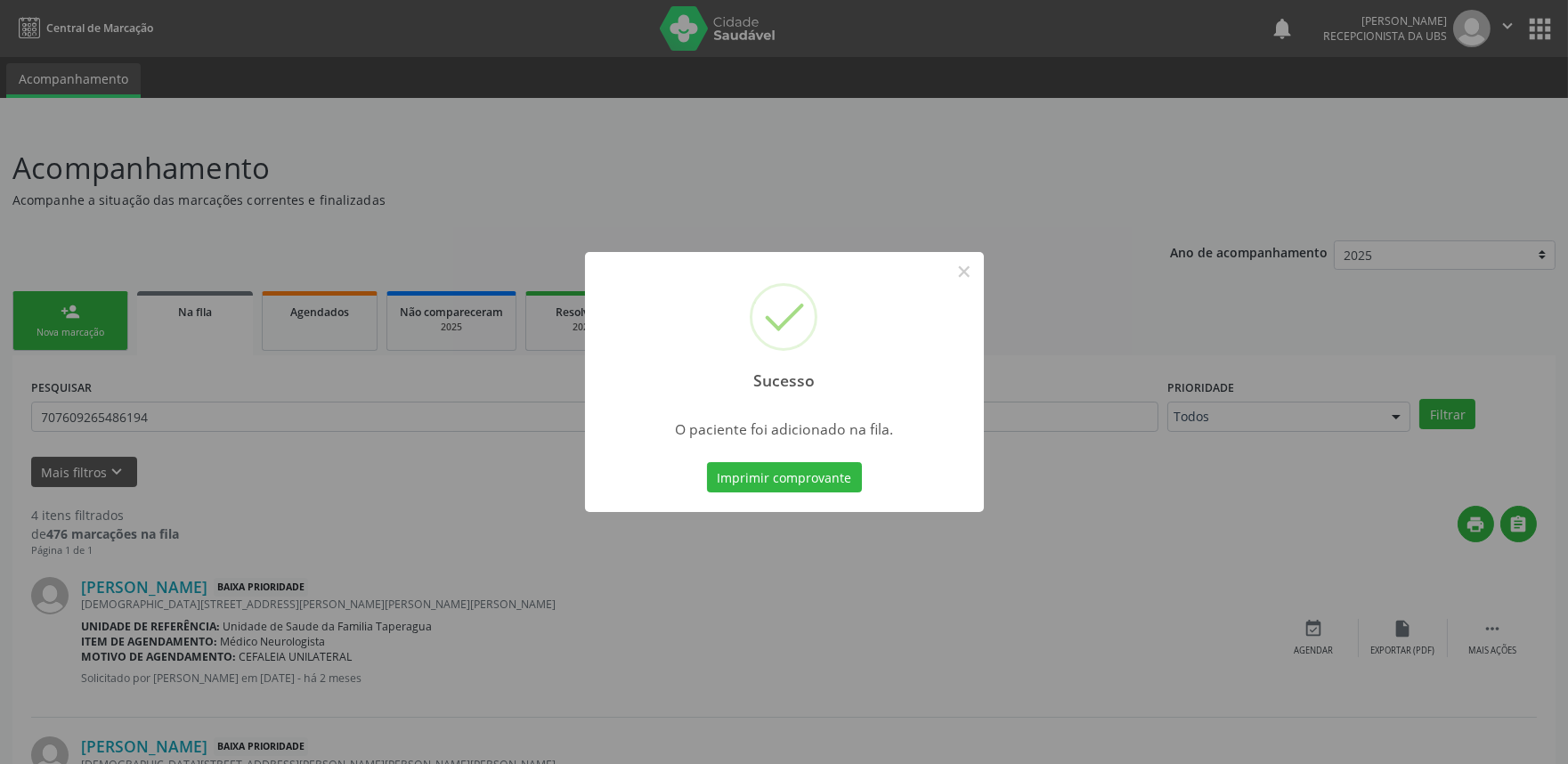
click at [1027, 348] on div "Sucesso × O paciente foi adicionado na fila. Imprimir comprovante Cancel" at bounding box center [784, 382] width 1568 height 764
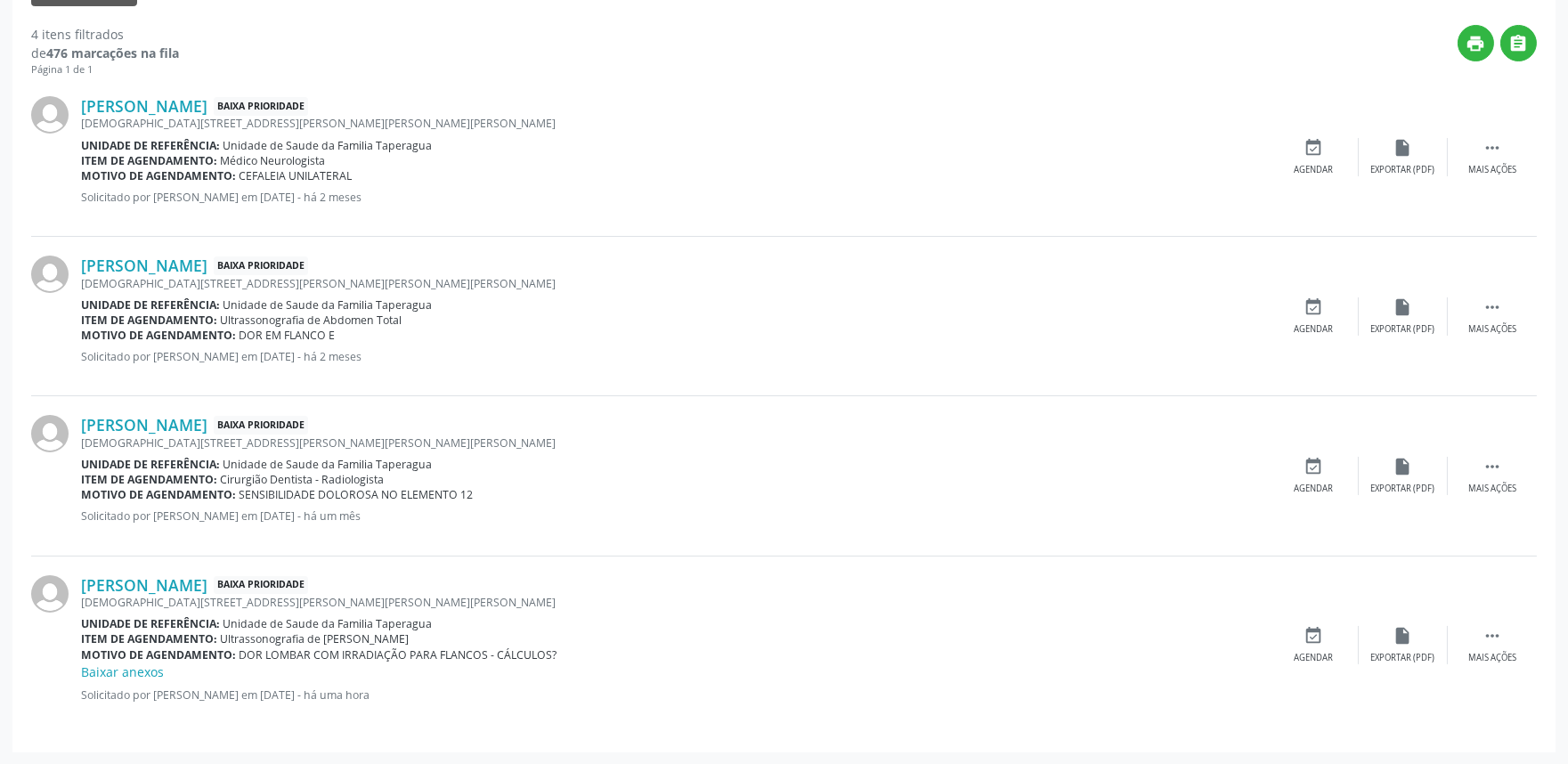
scroll to position [19, 0]
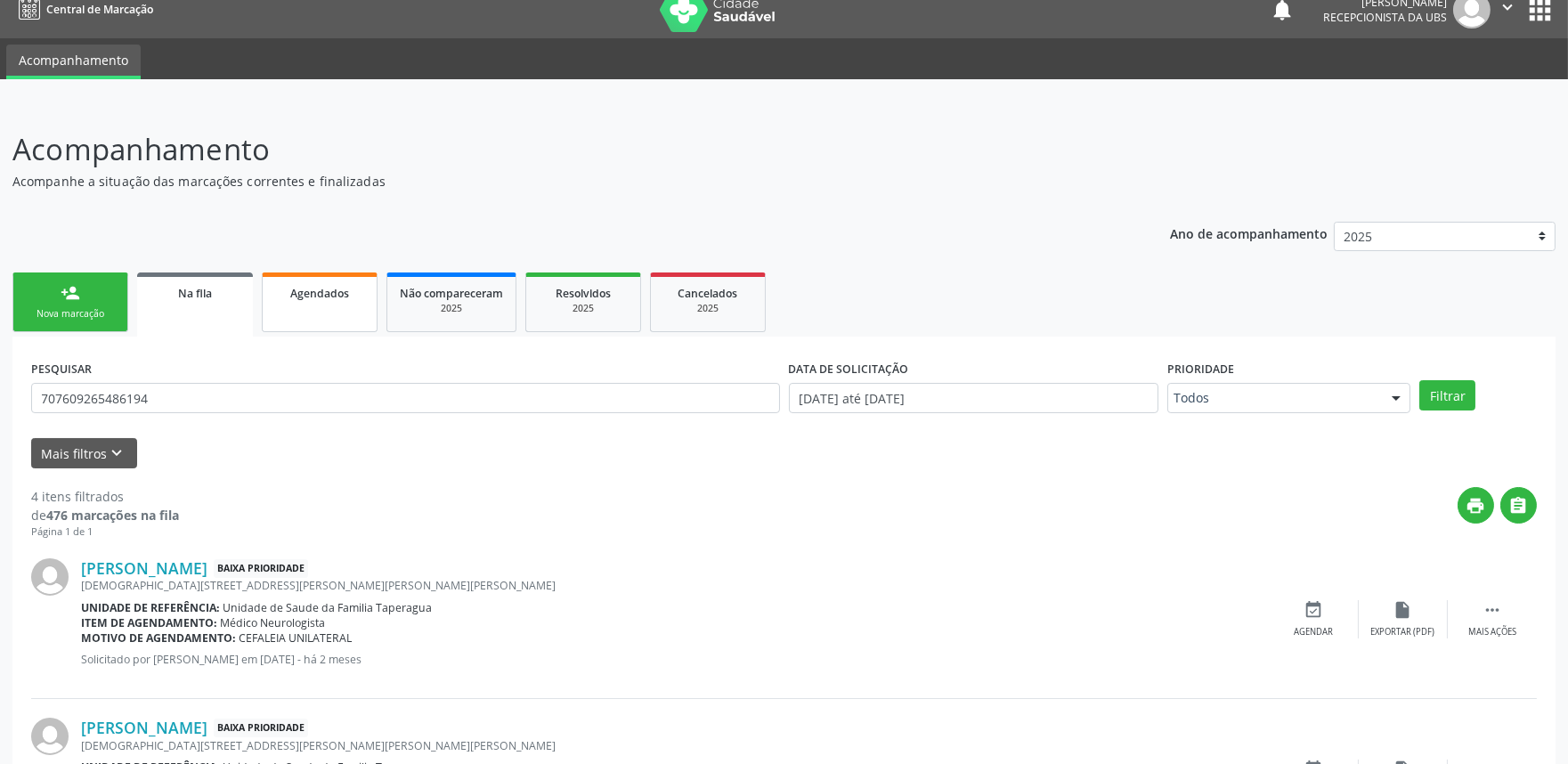
click at [325, 292] on span "Agendados" at bounding box center [319, 293] width 59 height 15
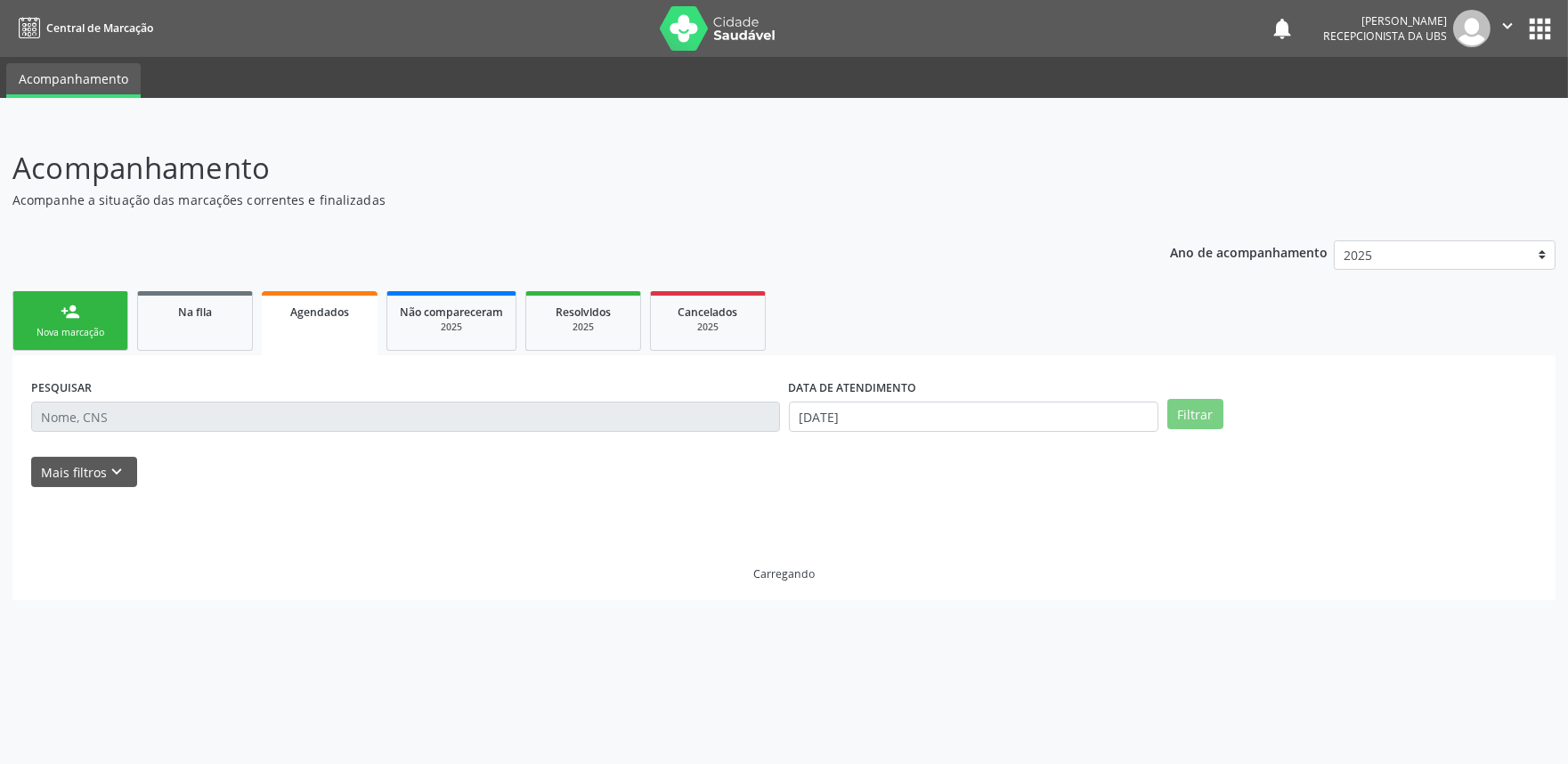
scroll to position [0, 0]
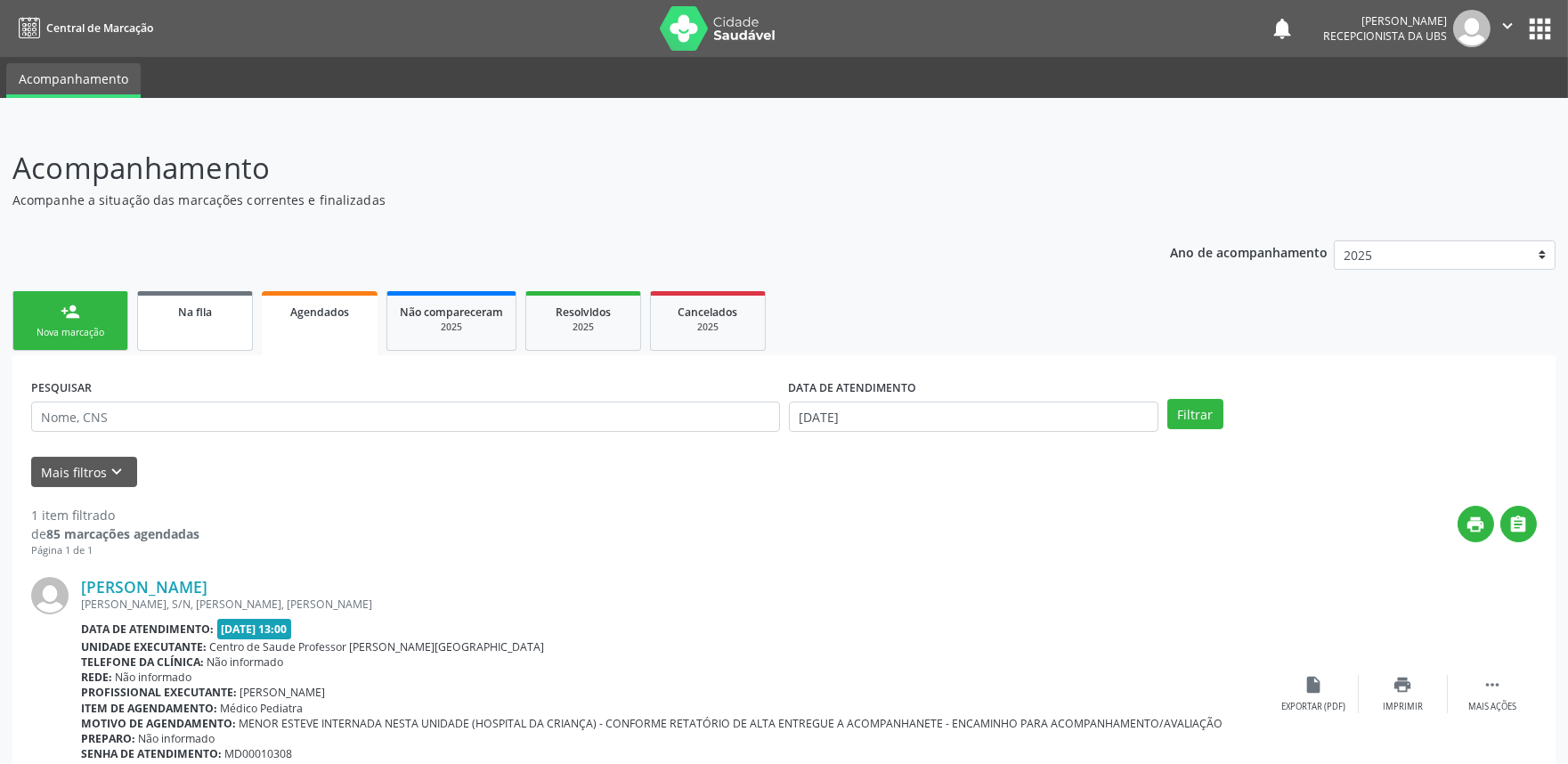
click at [200, 322] on link "Na fila" at bounding box center [194, 321] width 115 height 60
select select "9"
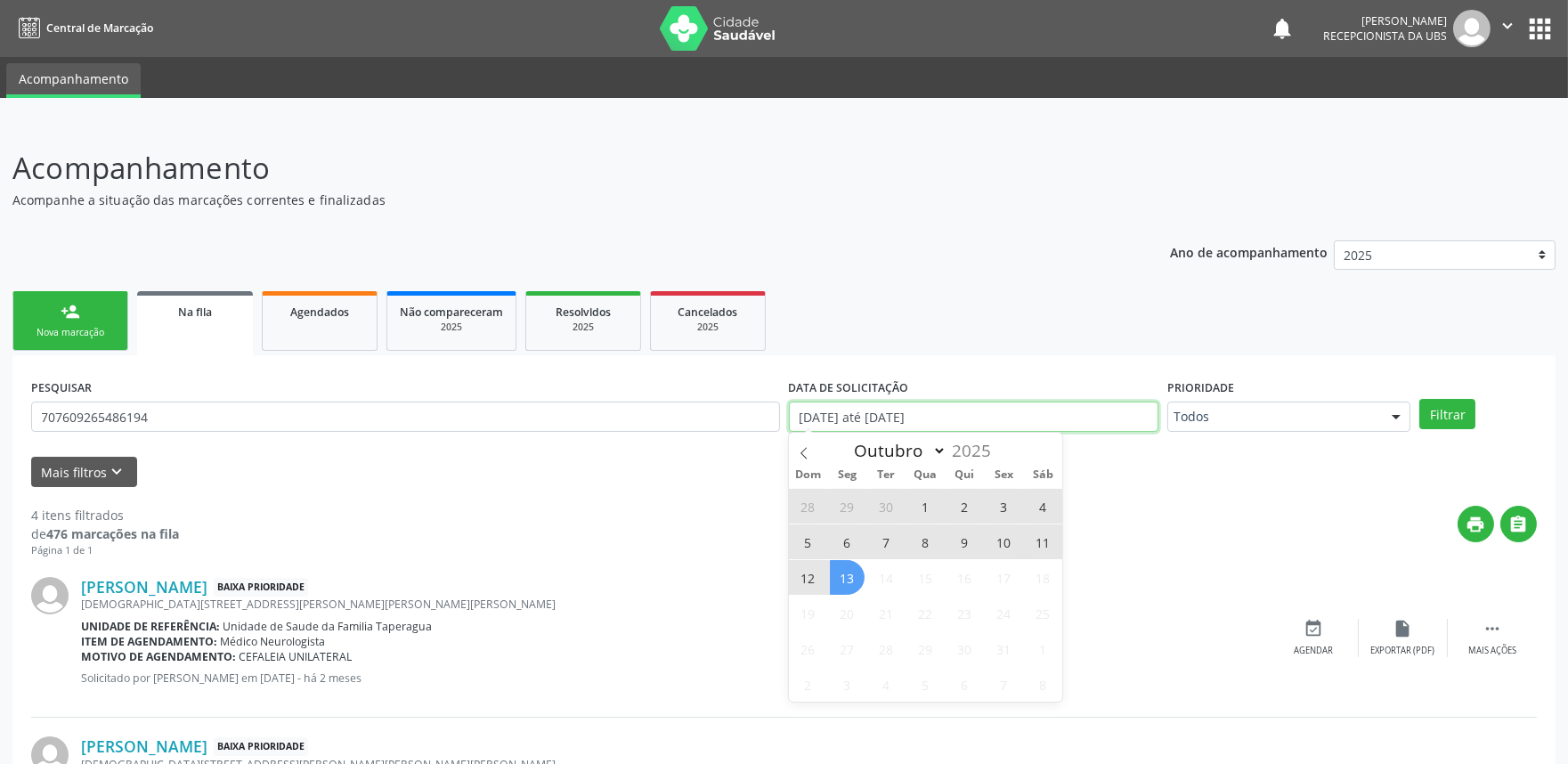
click at [998, 419] on input "[DATE] até [DATE]" at bounding box center [973, 416] width 370 height 30
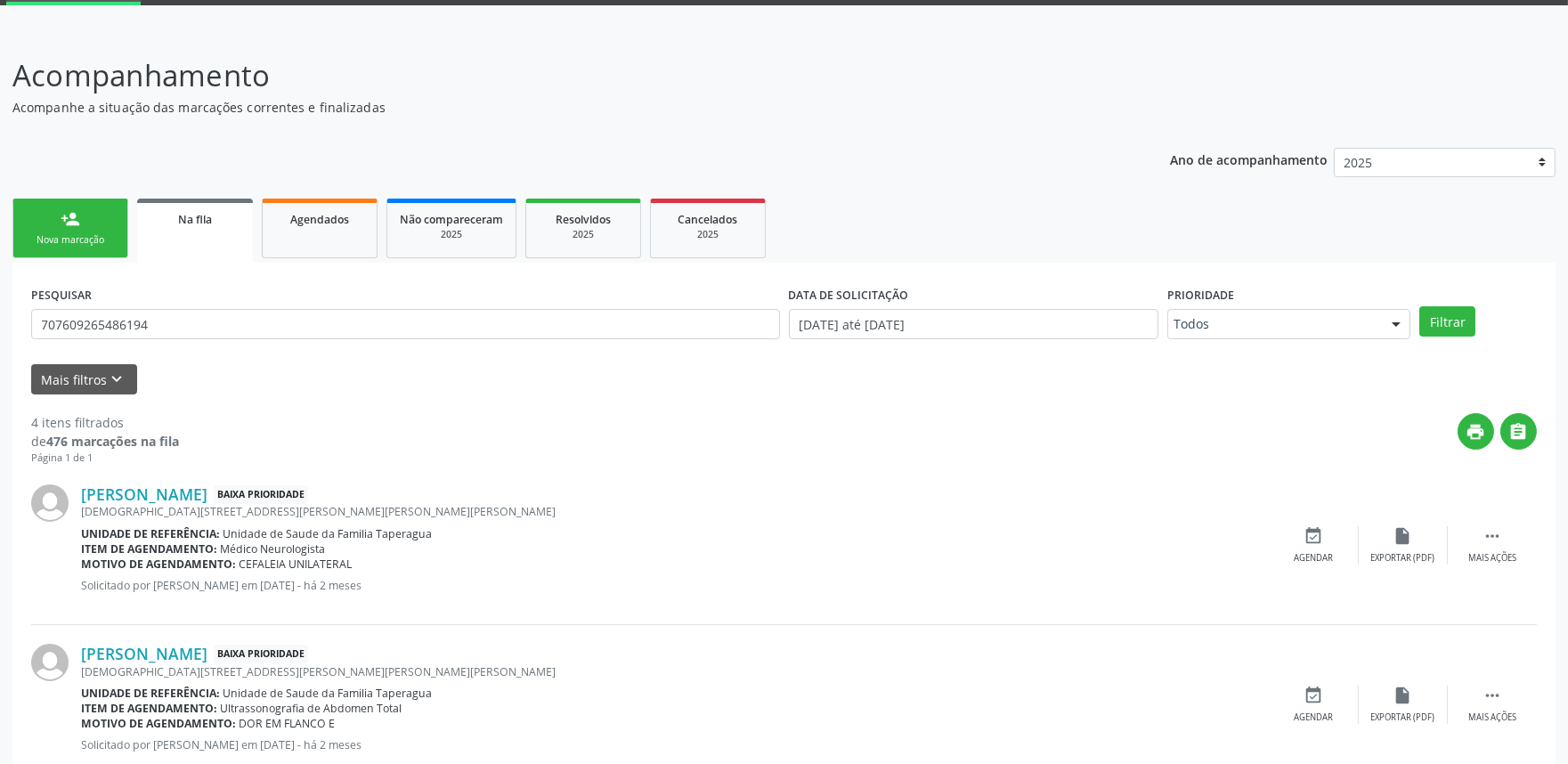
scroll to position [90, 0]
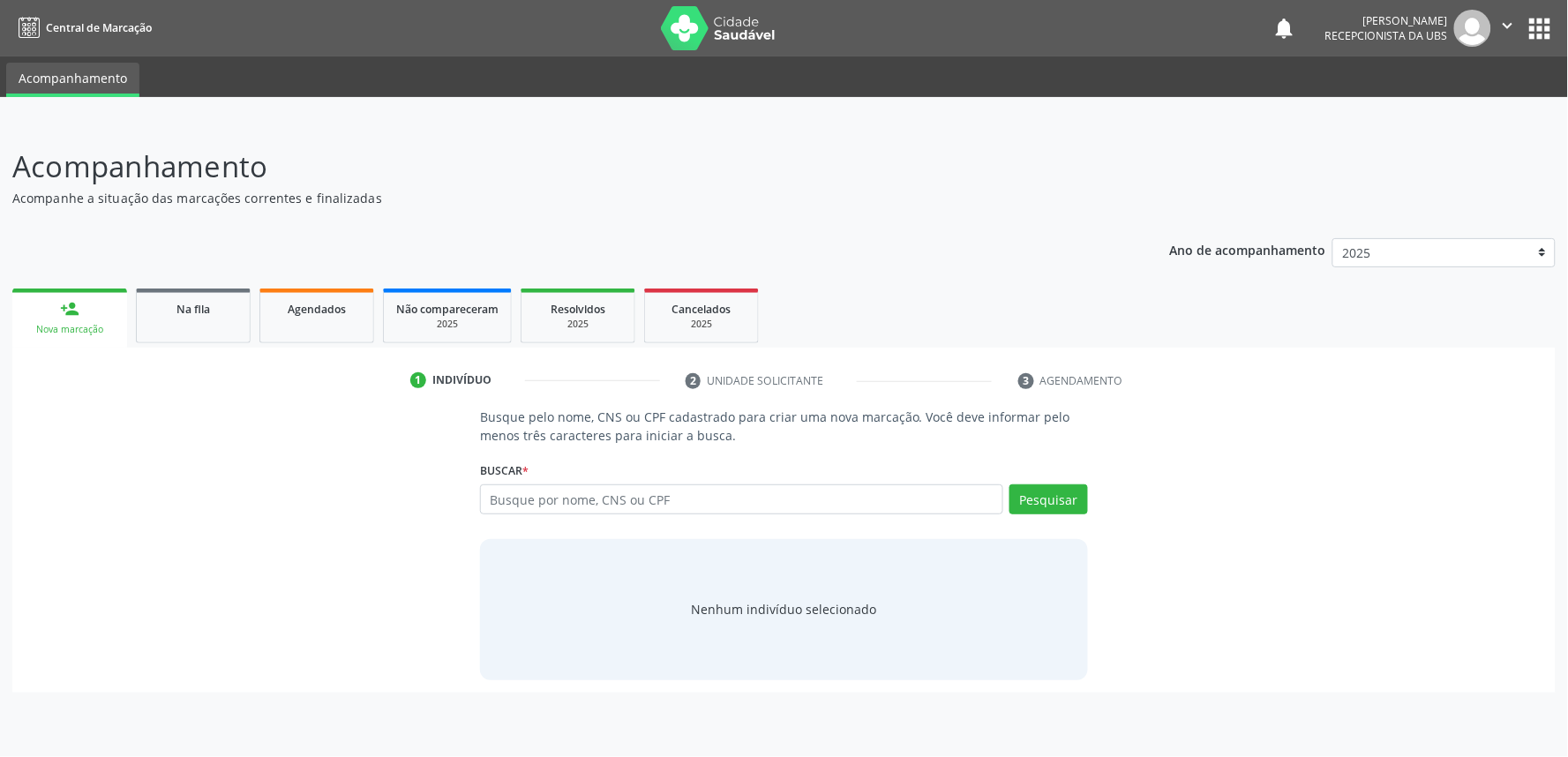
click at [664, 479] on div "Buscar * Busque por nome, CNS ou CPF Nenhum resultado encontrado para: " " Digi…" at bounding box center [784, 491] width 608 height 68
click at [664, 497] on input "text" at bounding box center [741, 499] width 523 height 30
paste input "707407011162079"
type input "707407011162079"
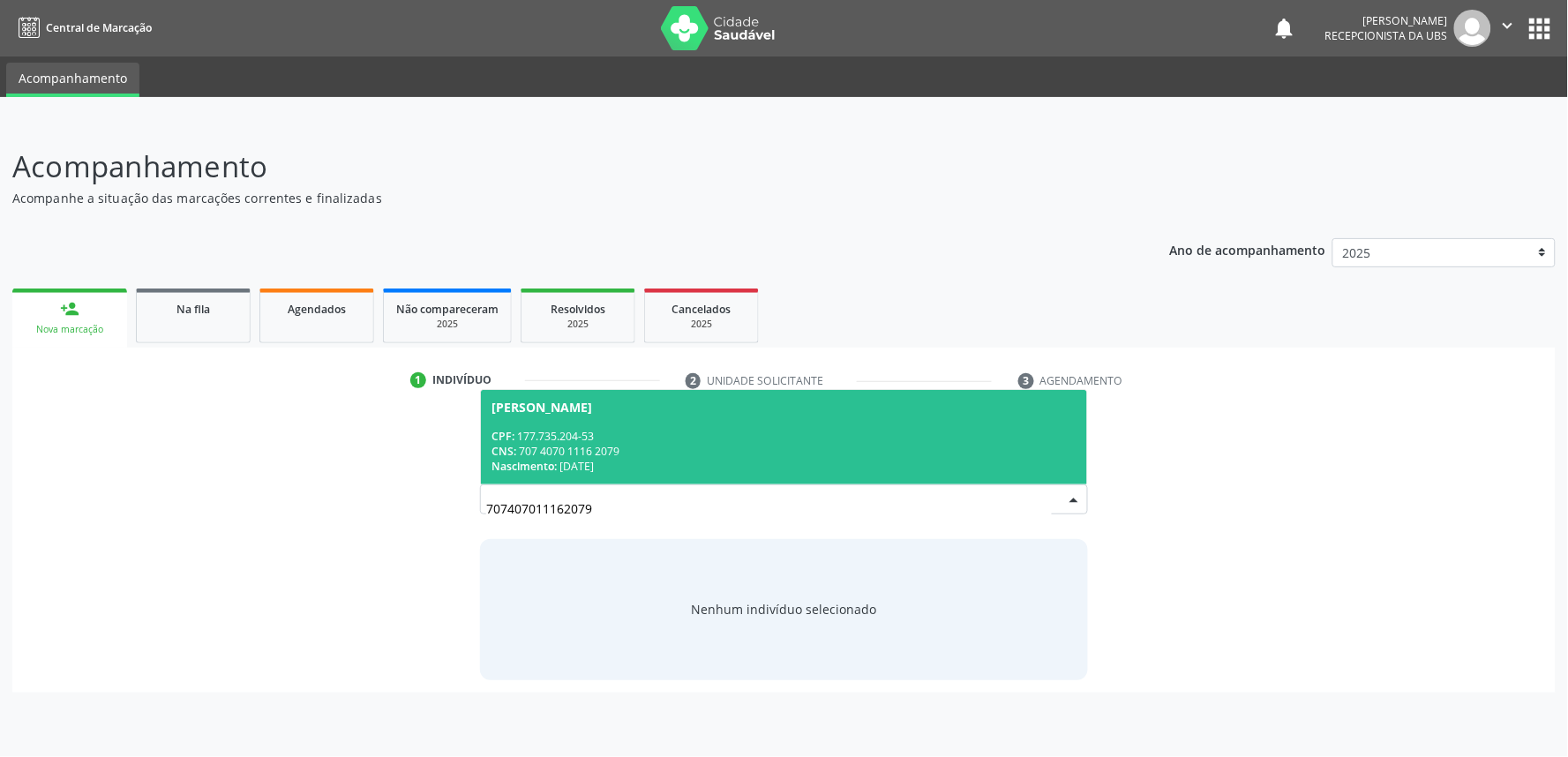
click at [664, 429] on div "CPF: 177.735.204-53" at bounding box center [784, 436] width 585 height 15
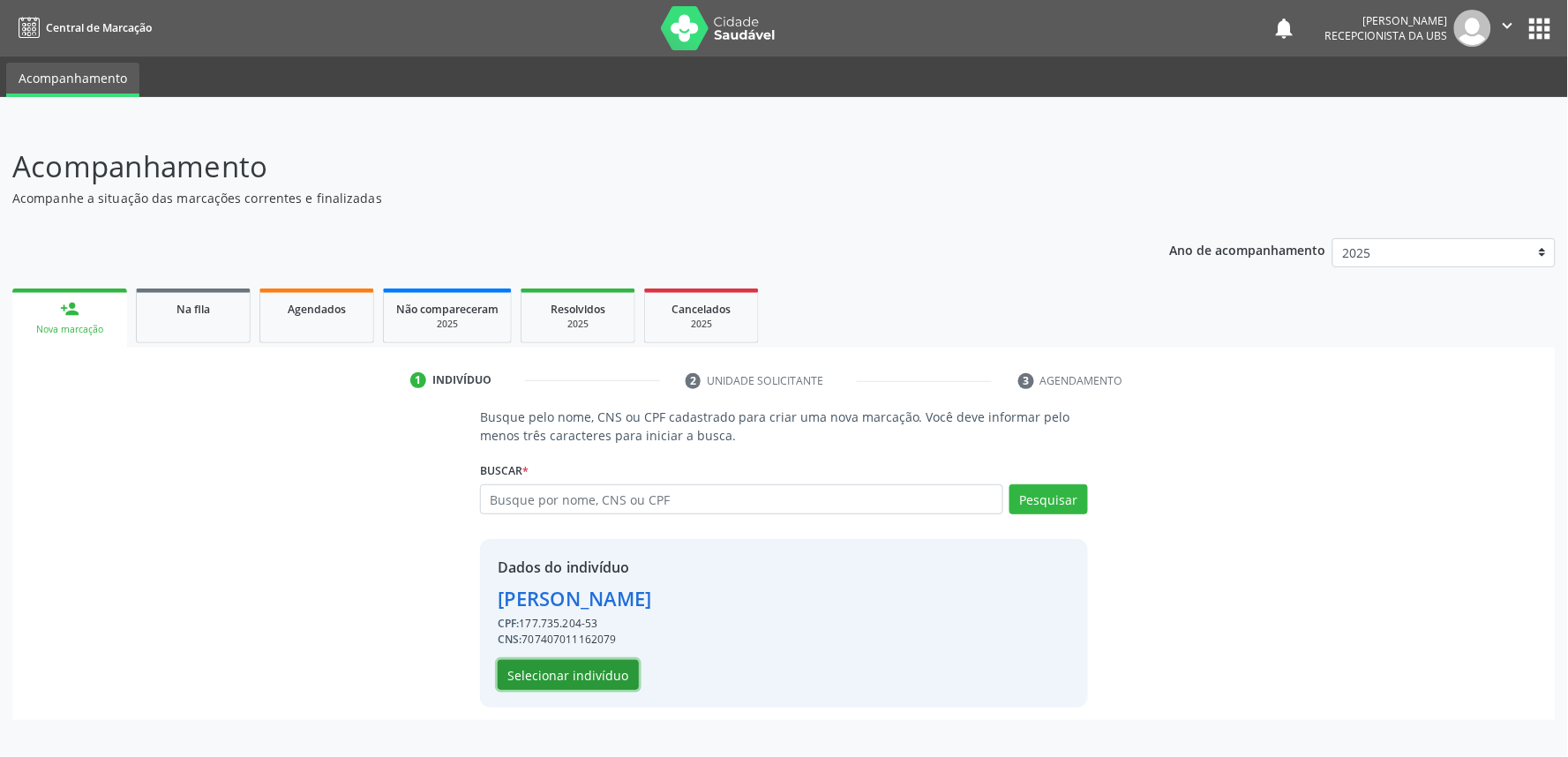
click at [596, 678] on button "Selecionar indivíduo" at bounding box center [568, 674] width 141 height 30
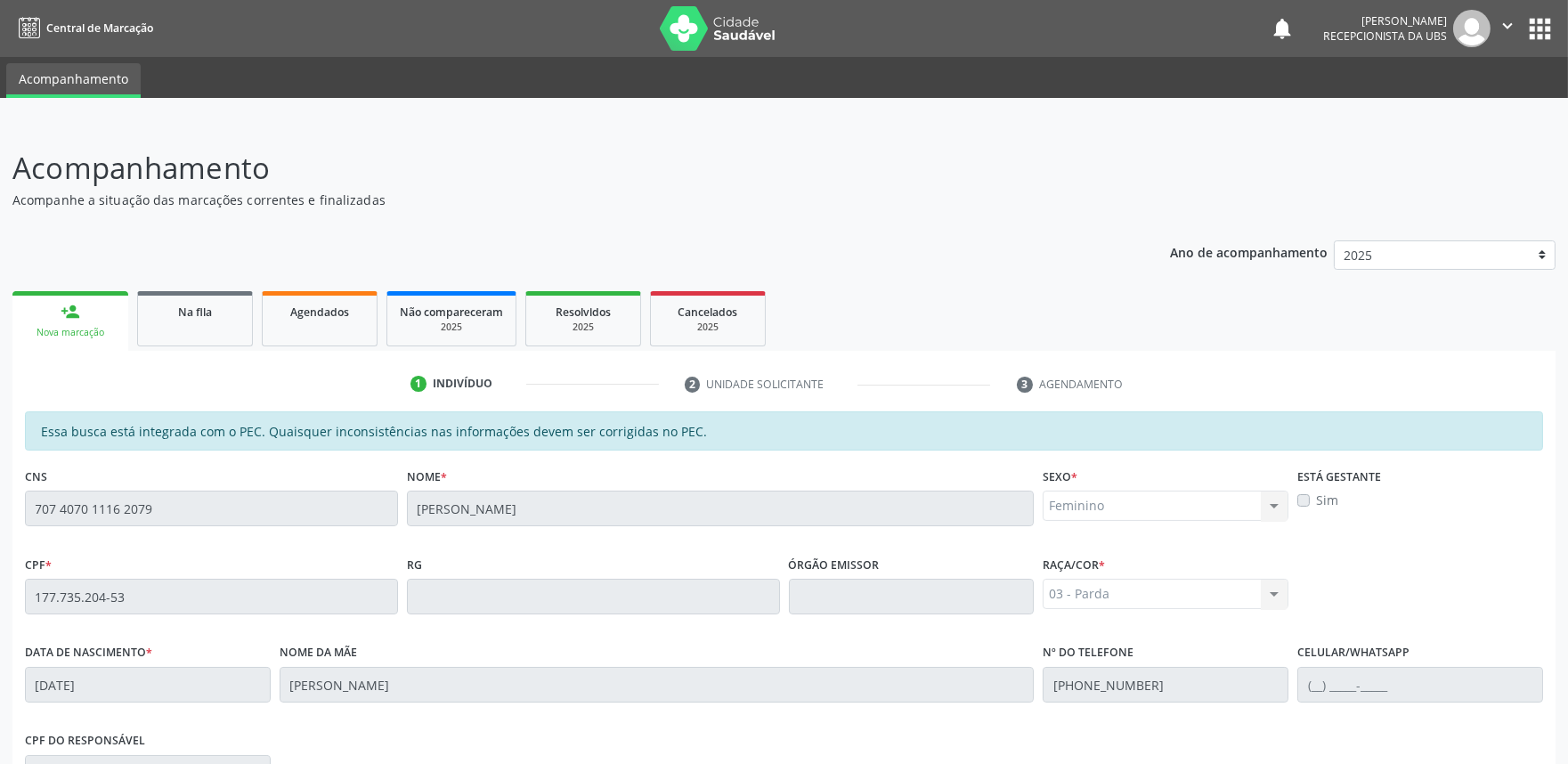
scroll to position [277, 0]
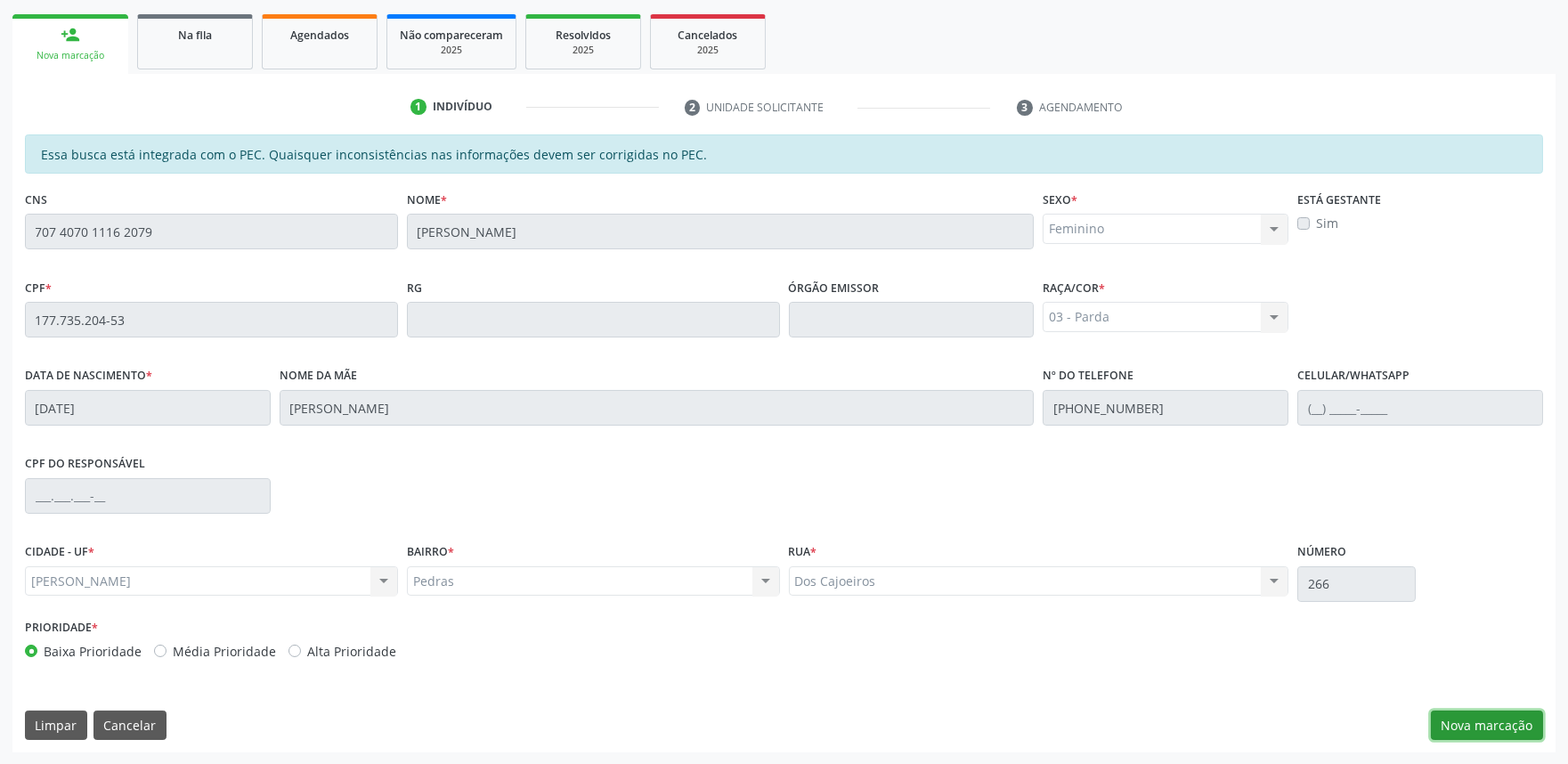
click at [1480, 731] on button "Nova marcação" at bounding box center [1486, 725] width 112 height 30
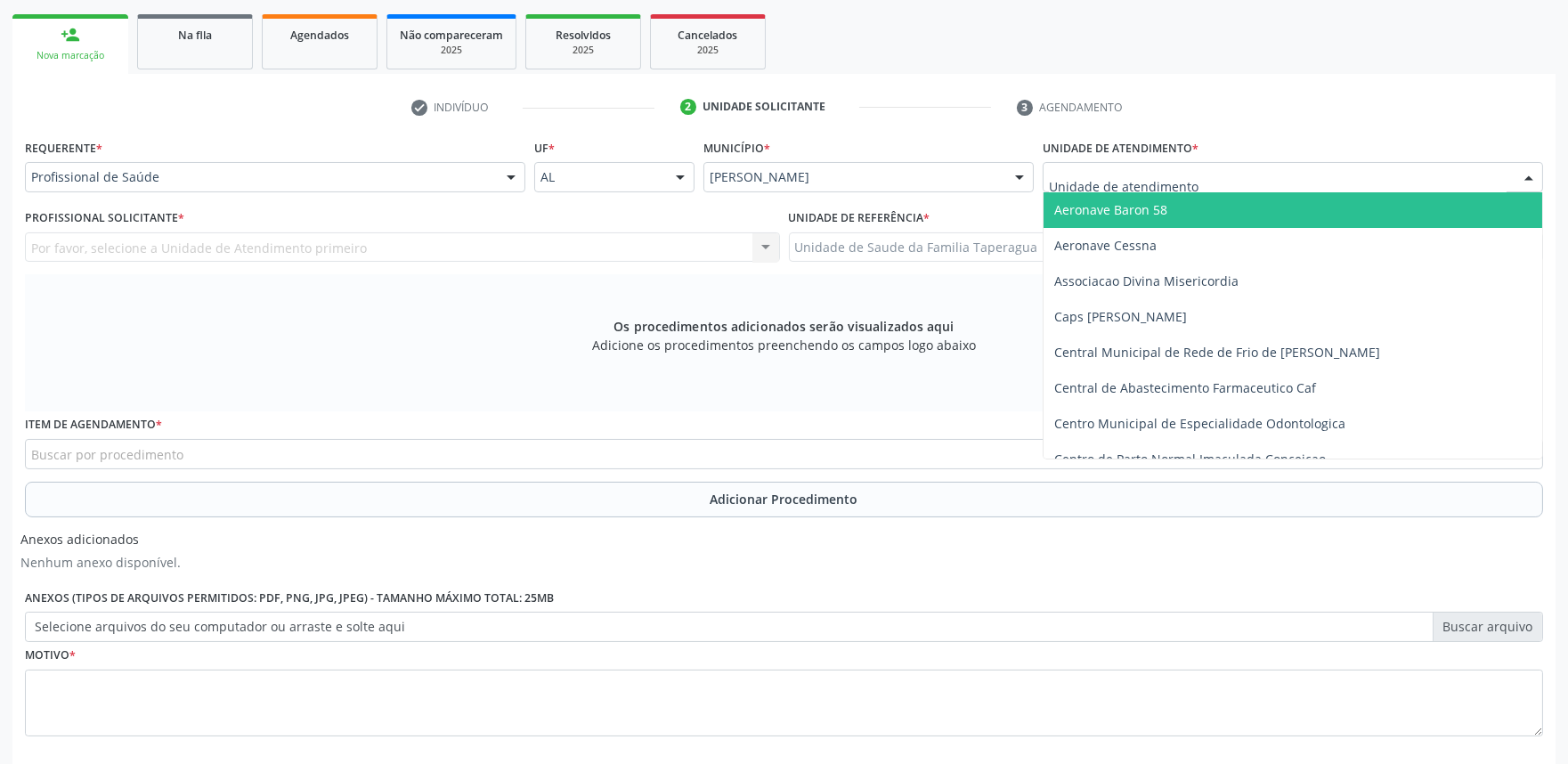
click at [1340, 174] on div at bounding box center [1292, 176] width 501 height 30
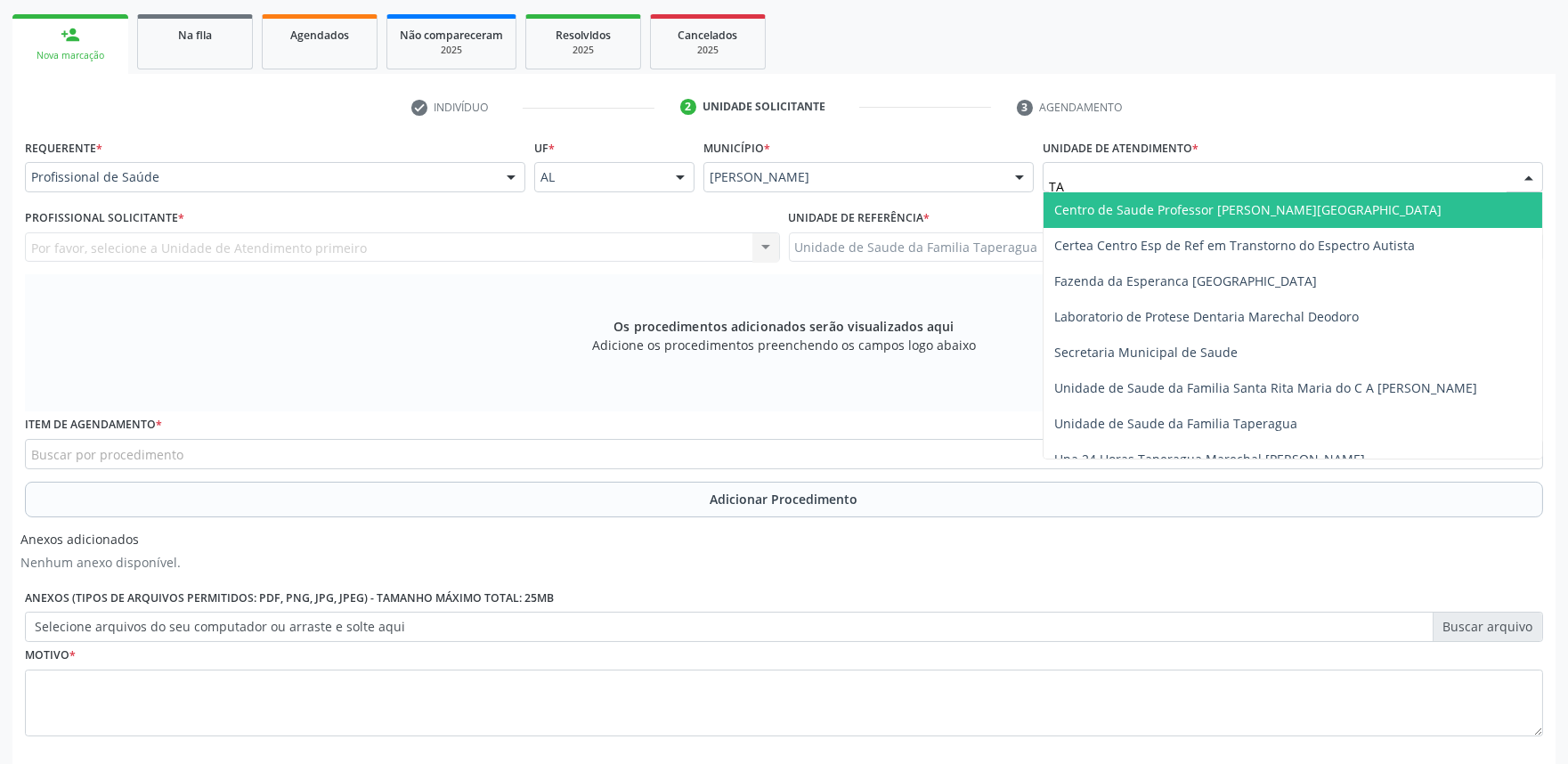
type input "TAP"
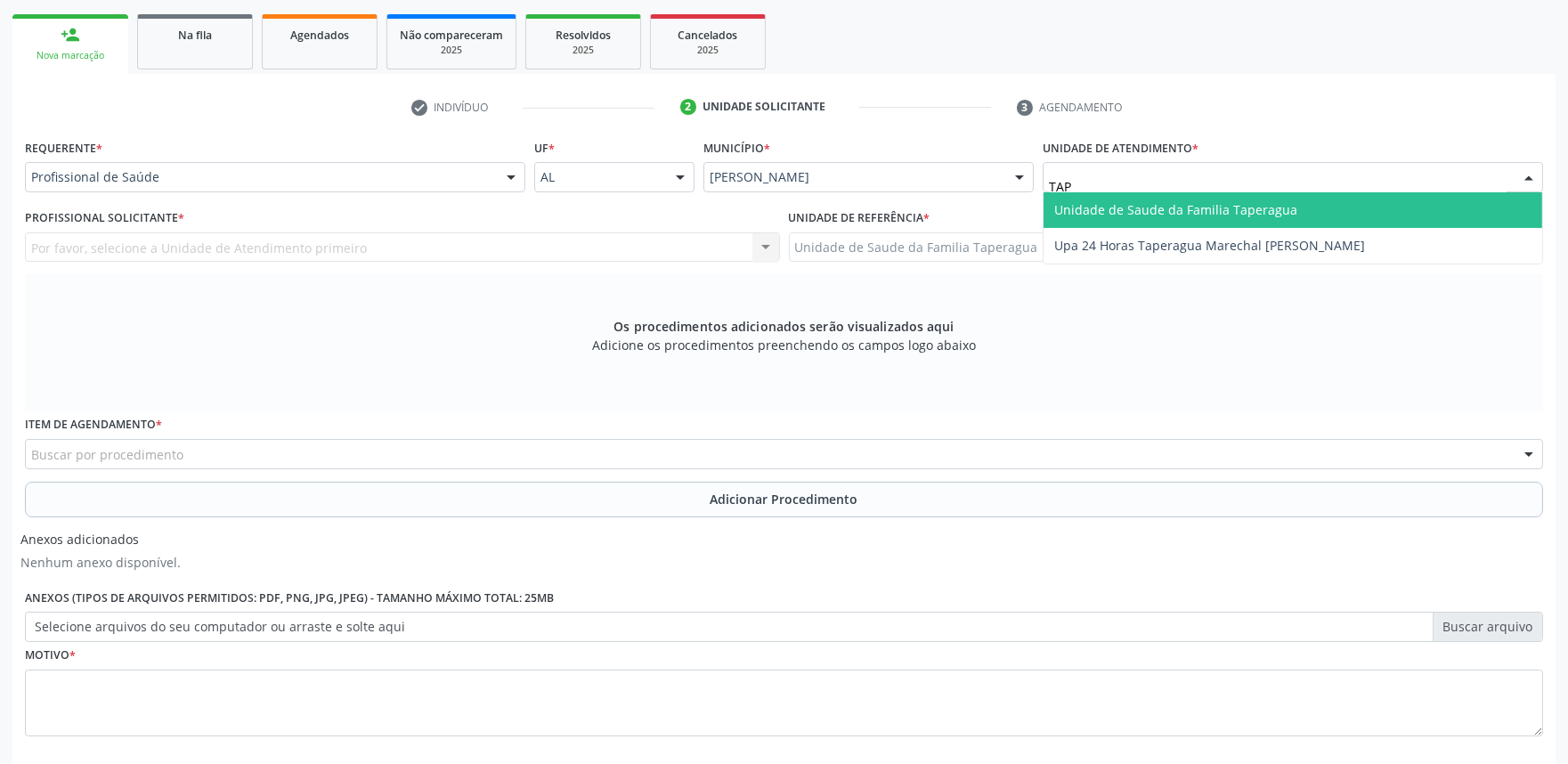
click at [1334, 204] on span "Unidade de Saude da Familia Taperagua" at bounding box center [1292, 210] width 499 height 35
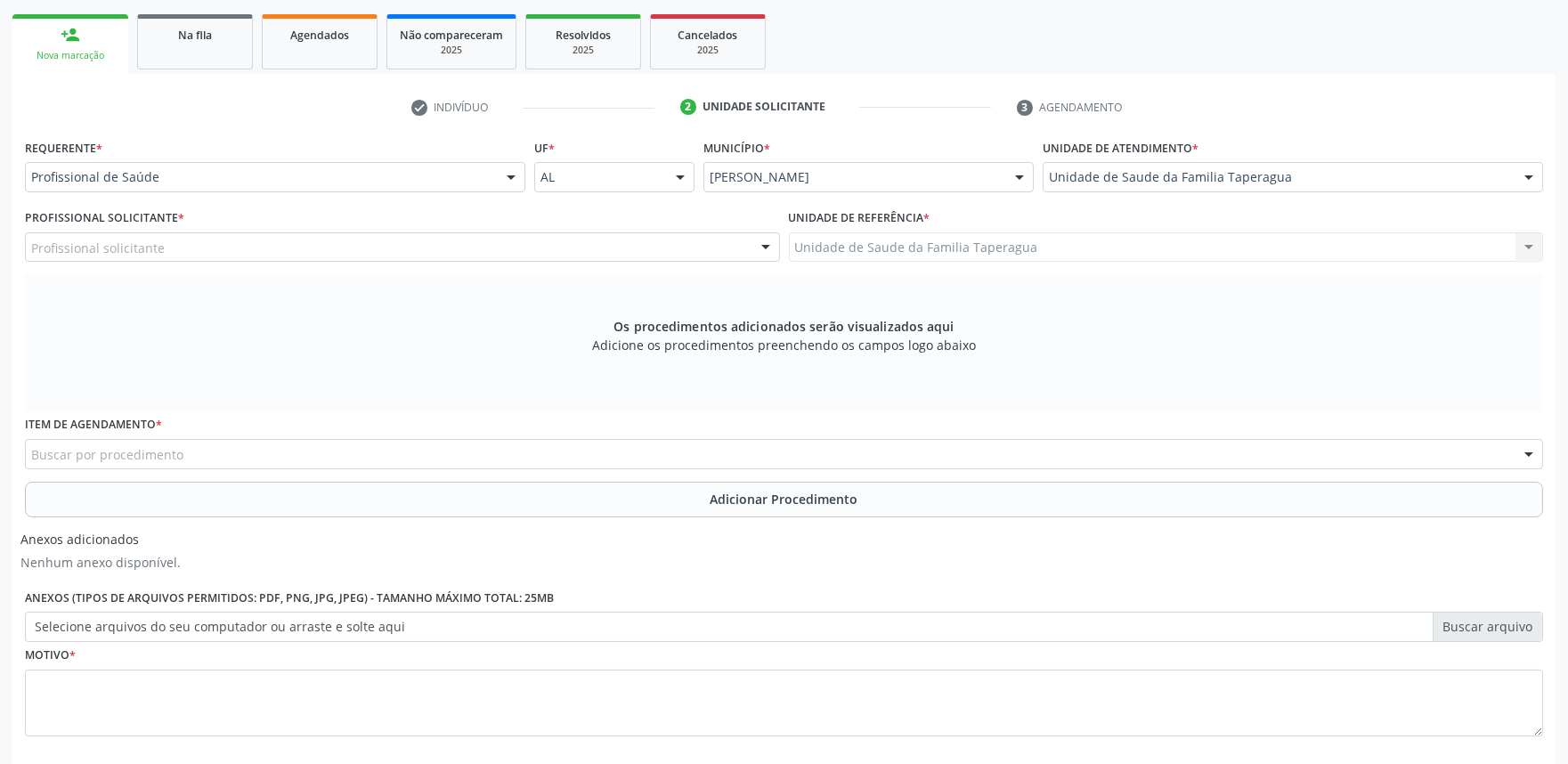
click at [529, 247] on div "Profissional solicitante" at bounding box center [402, 247] width 755 height 30
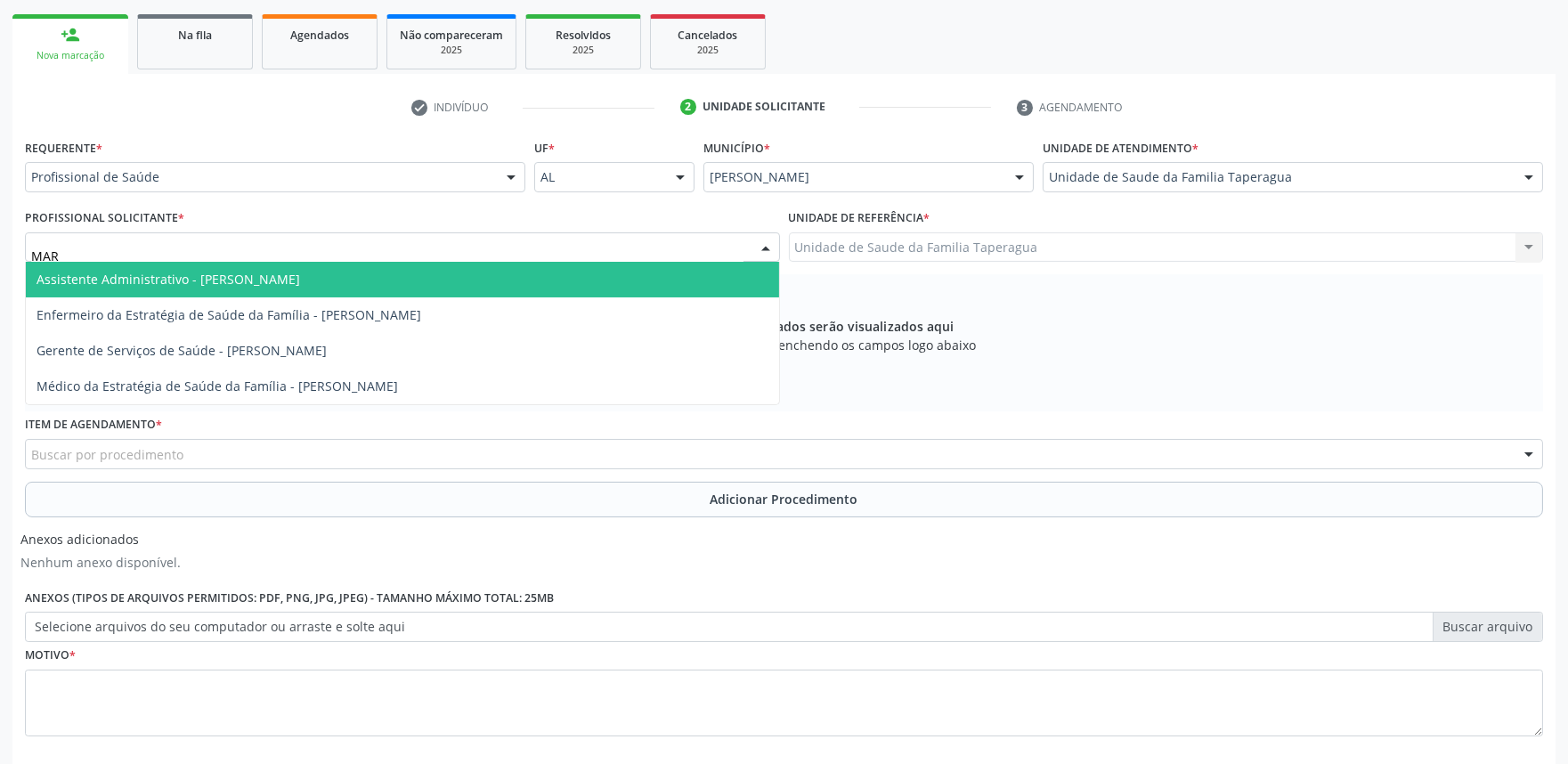
type input "MART"
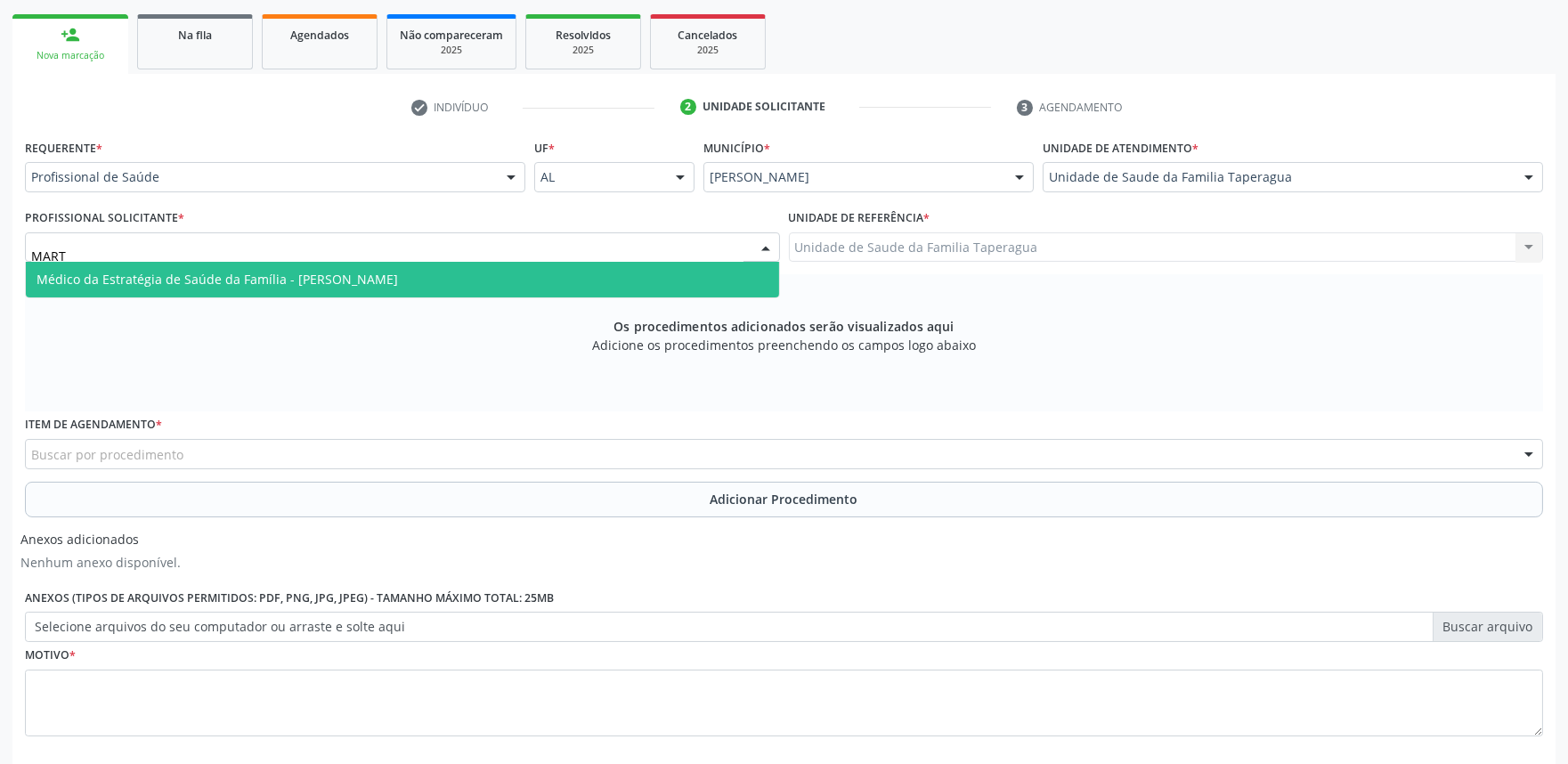
click at [523, 271] on span "Médico da Estratégia de Saúde da Família - [PERSON_NAME]" at bounding box center [402, 279] width 753 height 35
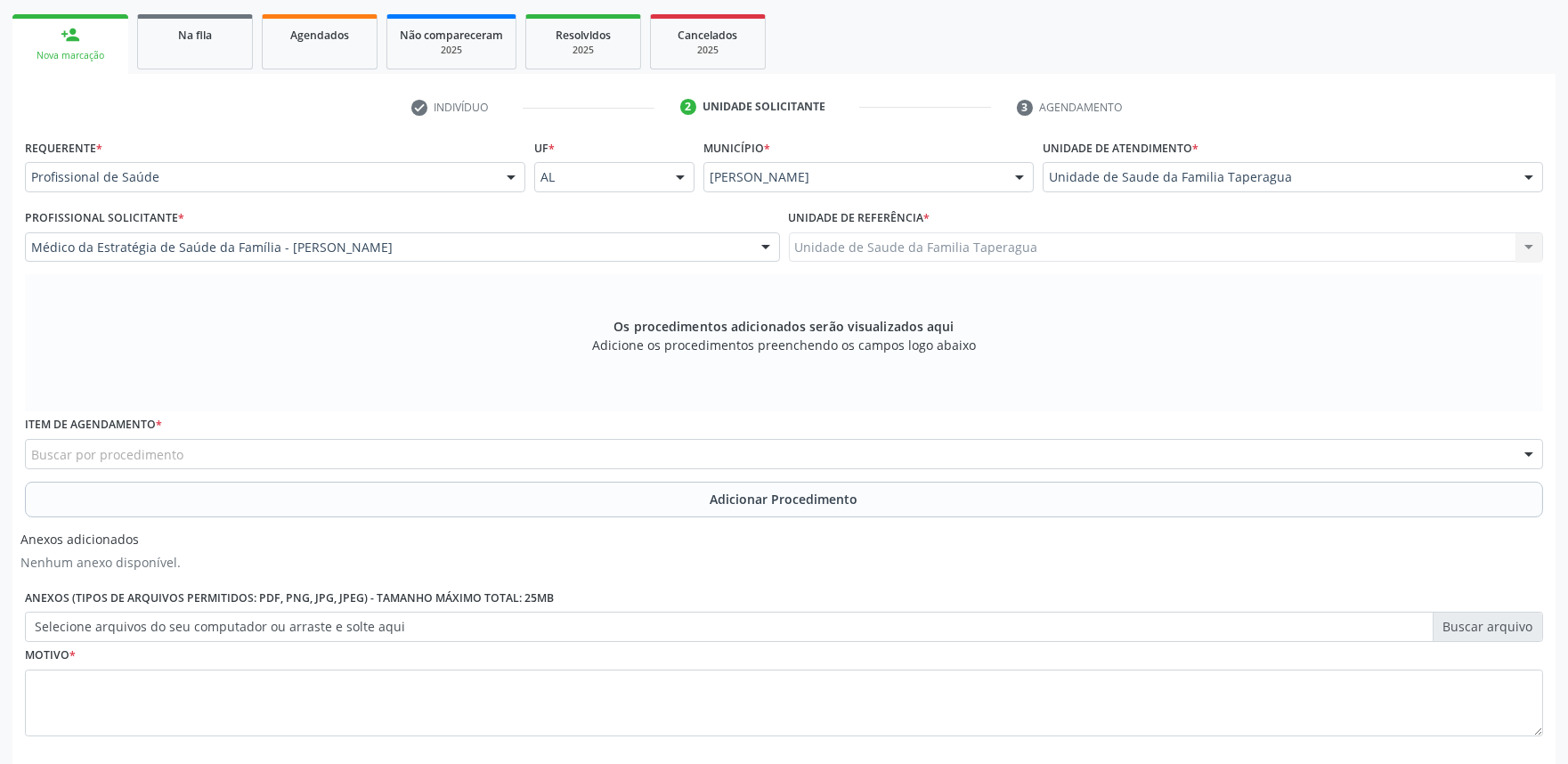
click at [511, 449] on div "Buscar por procedimento" at bounding box center [783, 453] width 1518 height 30
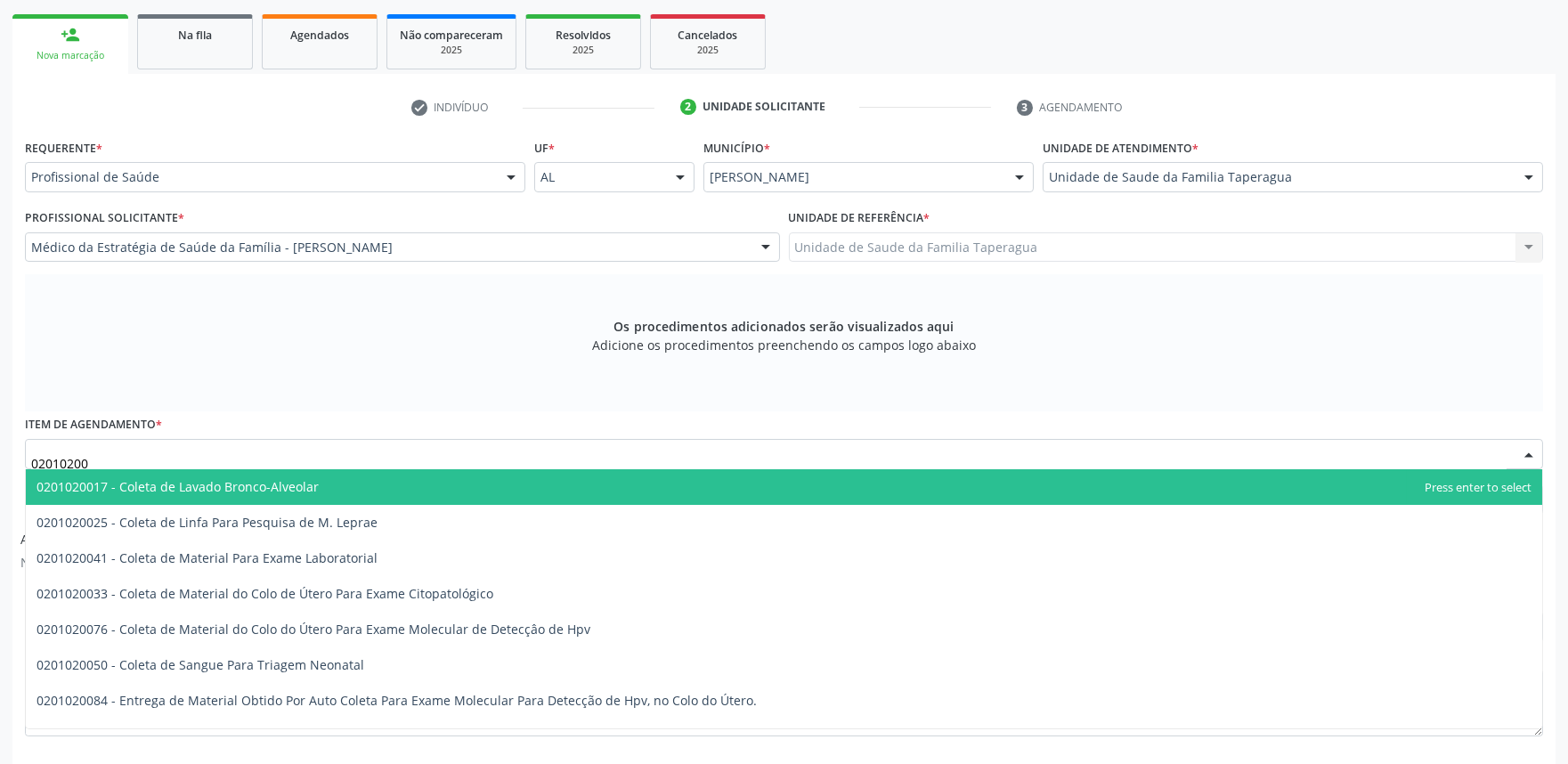
type input "020102004"
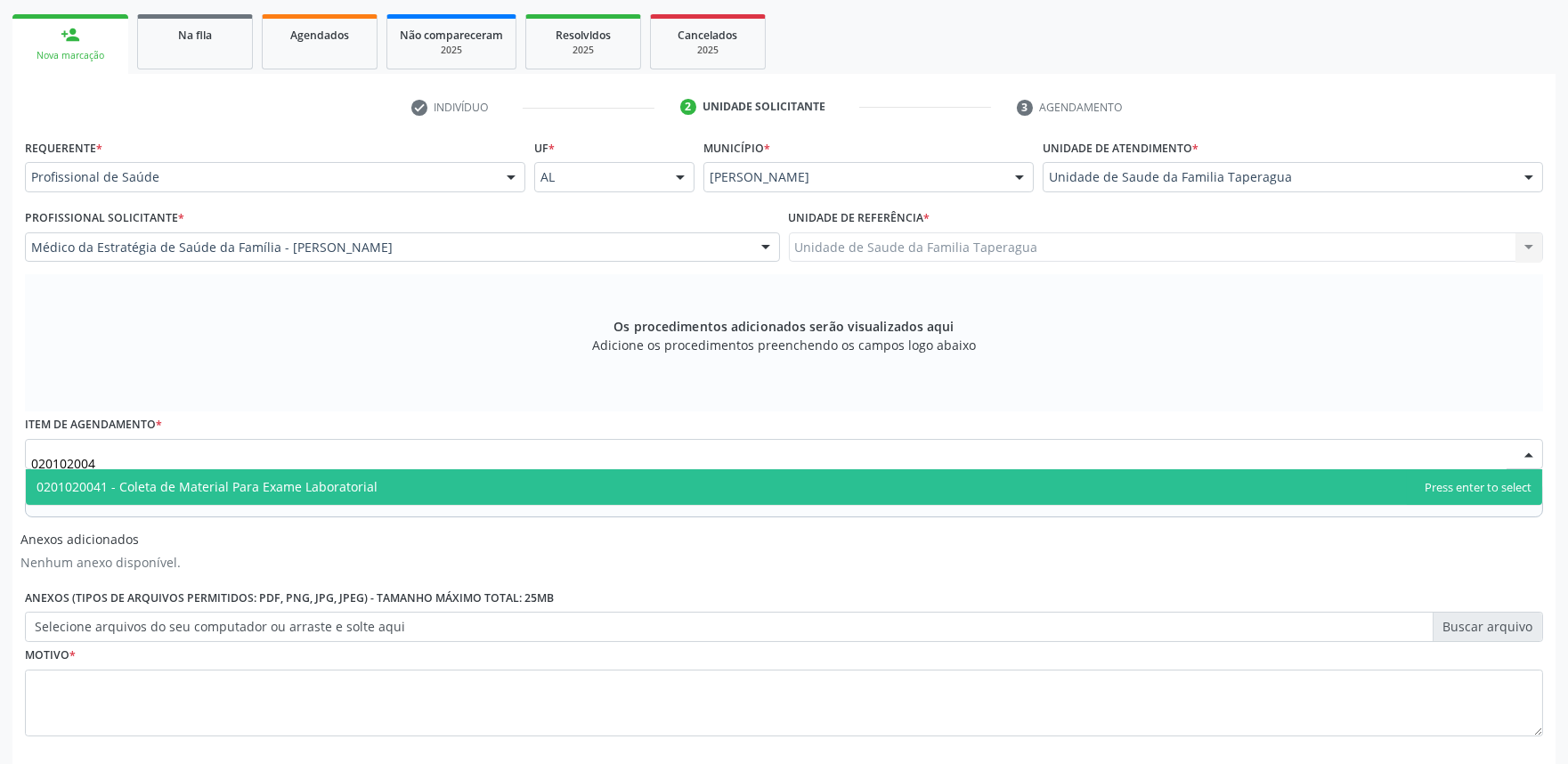
click at [511, 491] on span "0201020041 - Coleta de Material Para Exame Laboratorial" at bounding box center [783, 486] width 1516 height 35
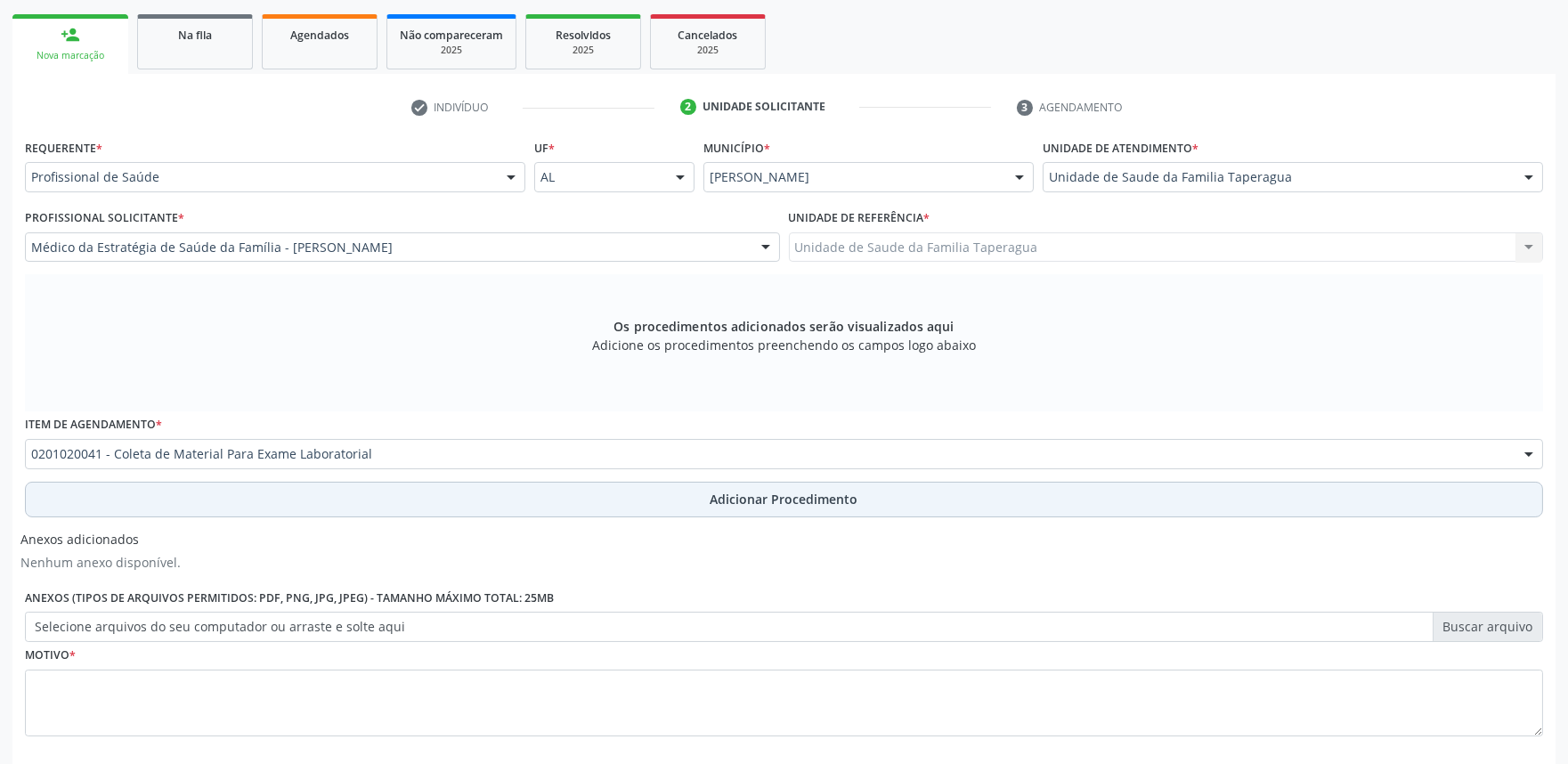
click at [508, 501] on button "Adicionar Procedimento" at bounding box center [783, 499] width 1518 height 35
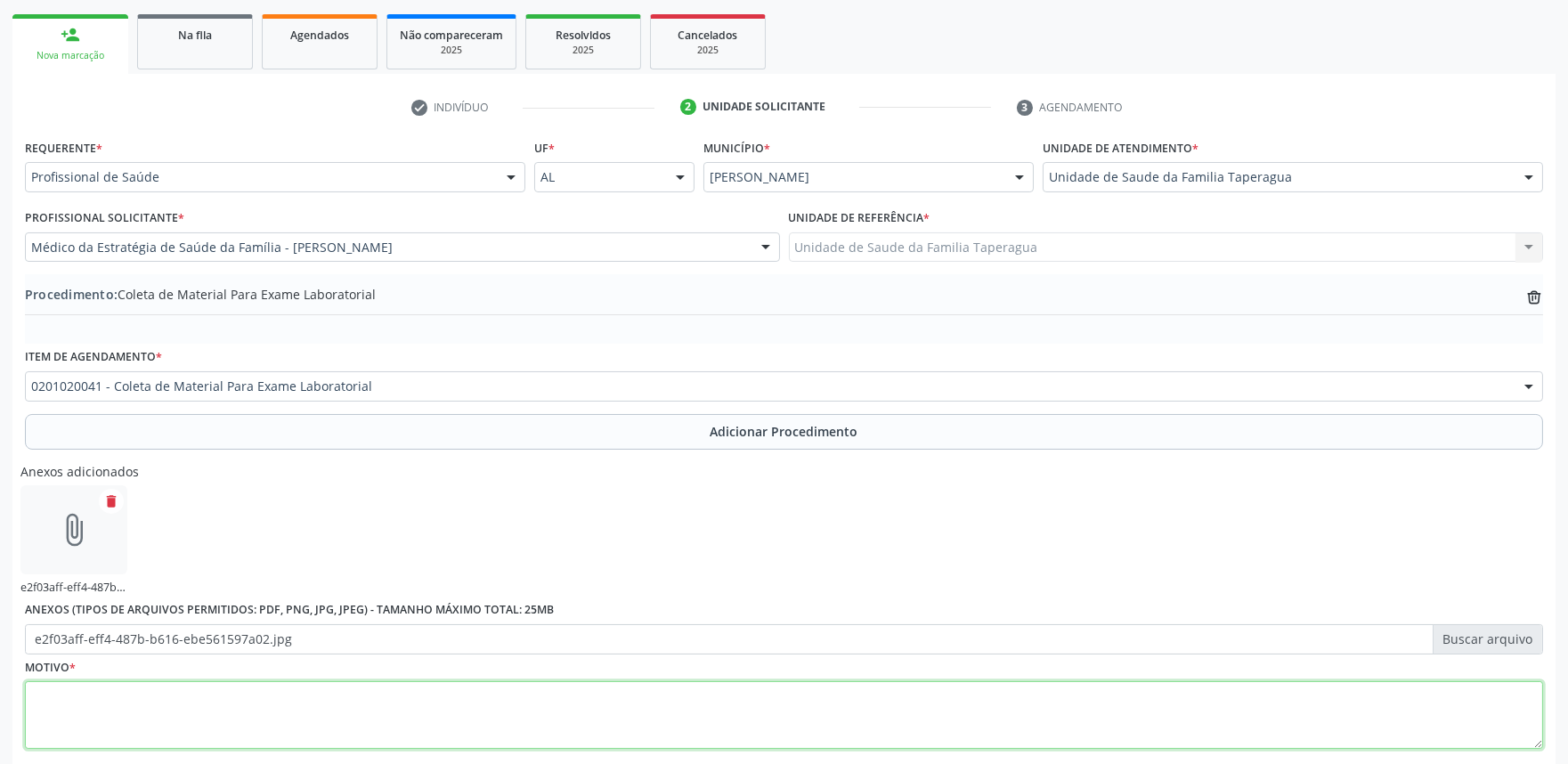
click at [531, 710] on textarea at bounding box center [783, 715] width 1518 height 67
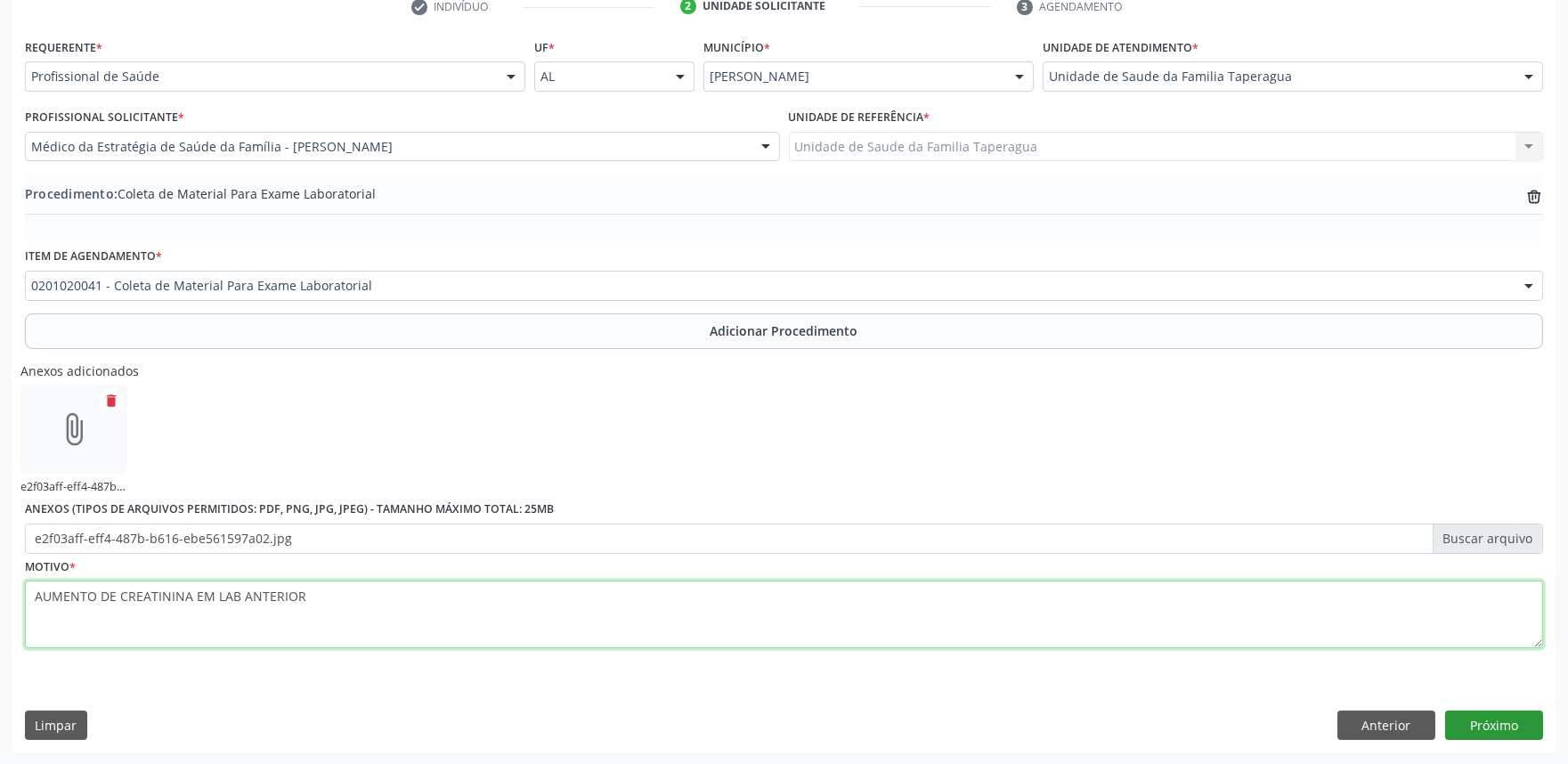
type textarea "AUMENTO DE CREATININA EM LAB ANTERIOR"
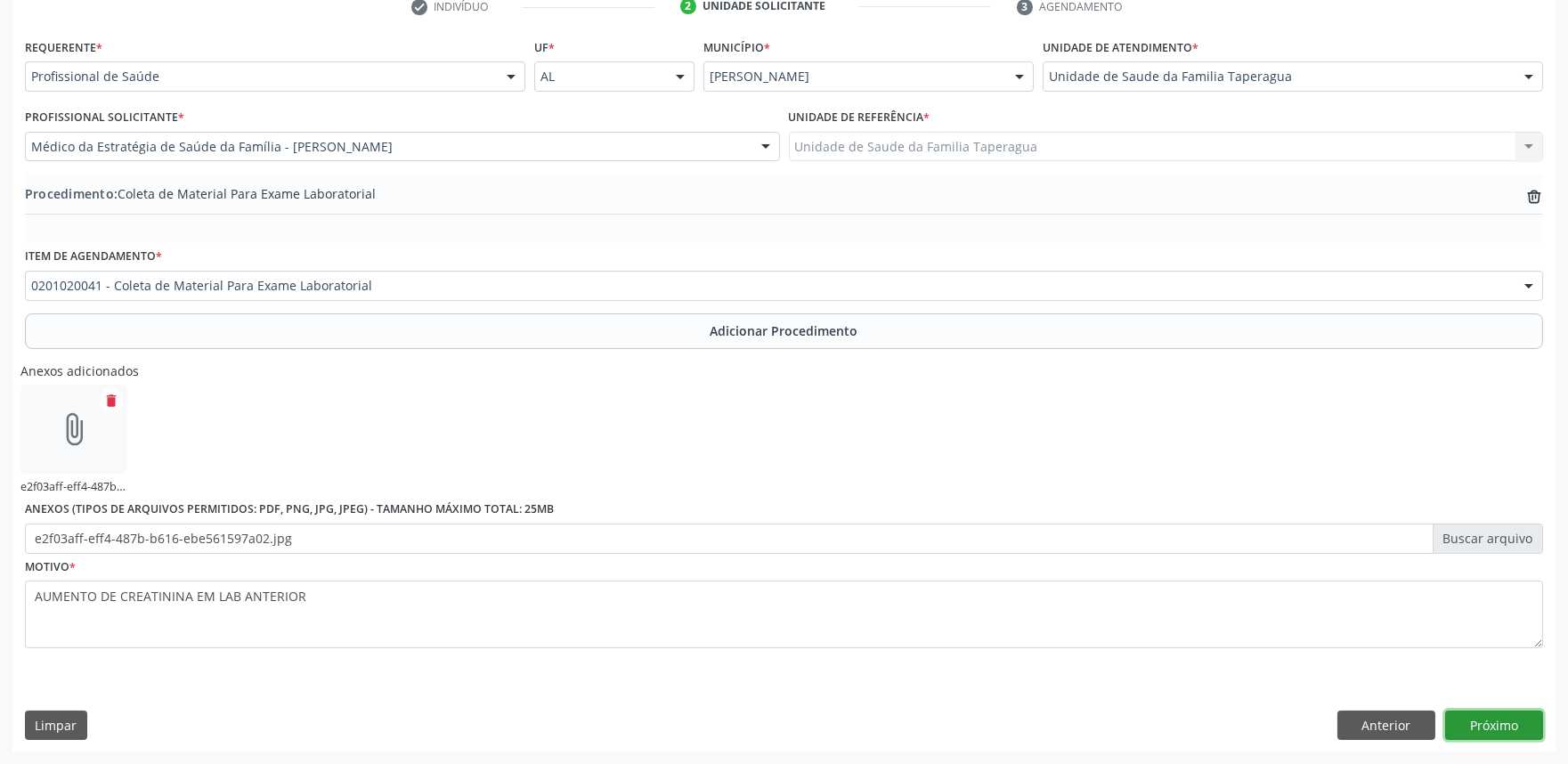
click at [1483, 719] on button "Próximo" at bounding box center [1494, 725] width 98 height 30
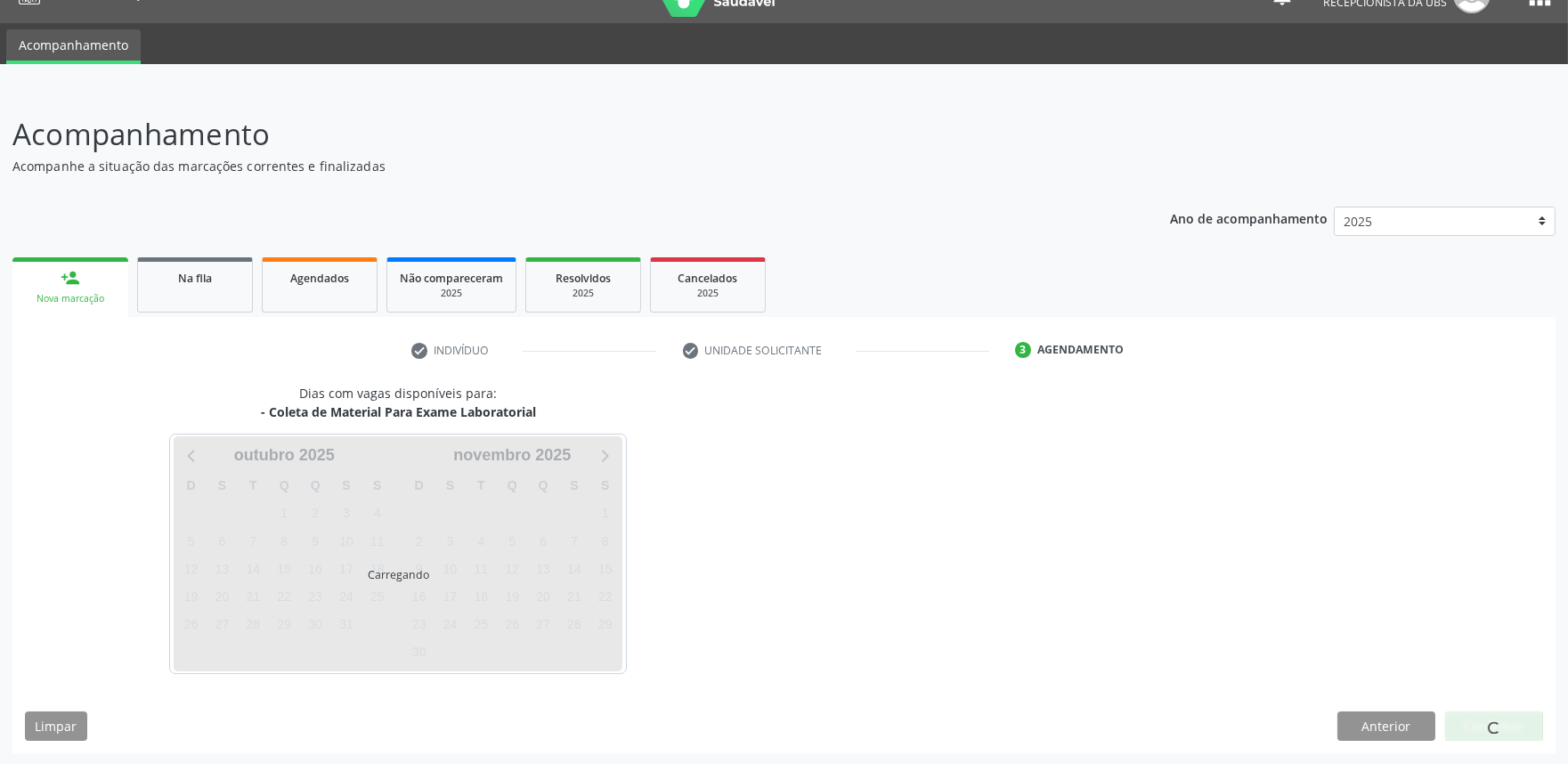
scroll to position [86, 0]
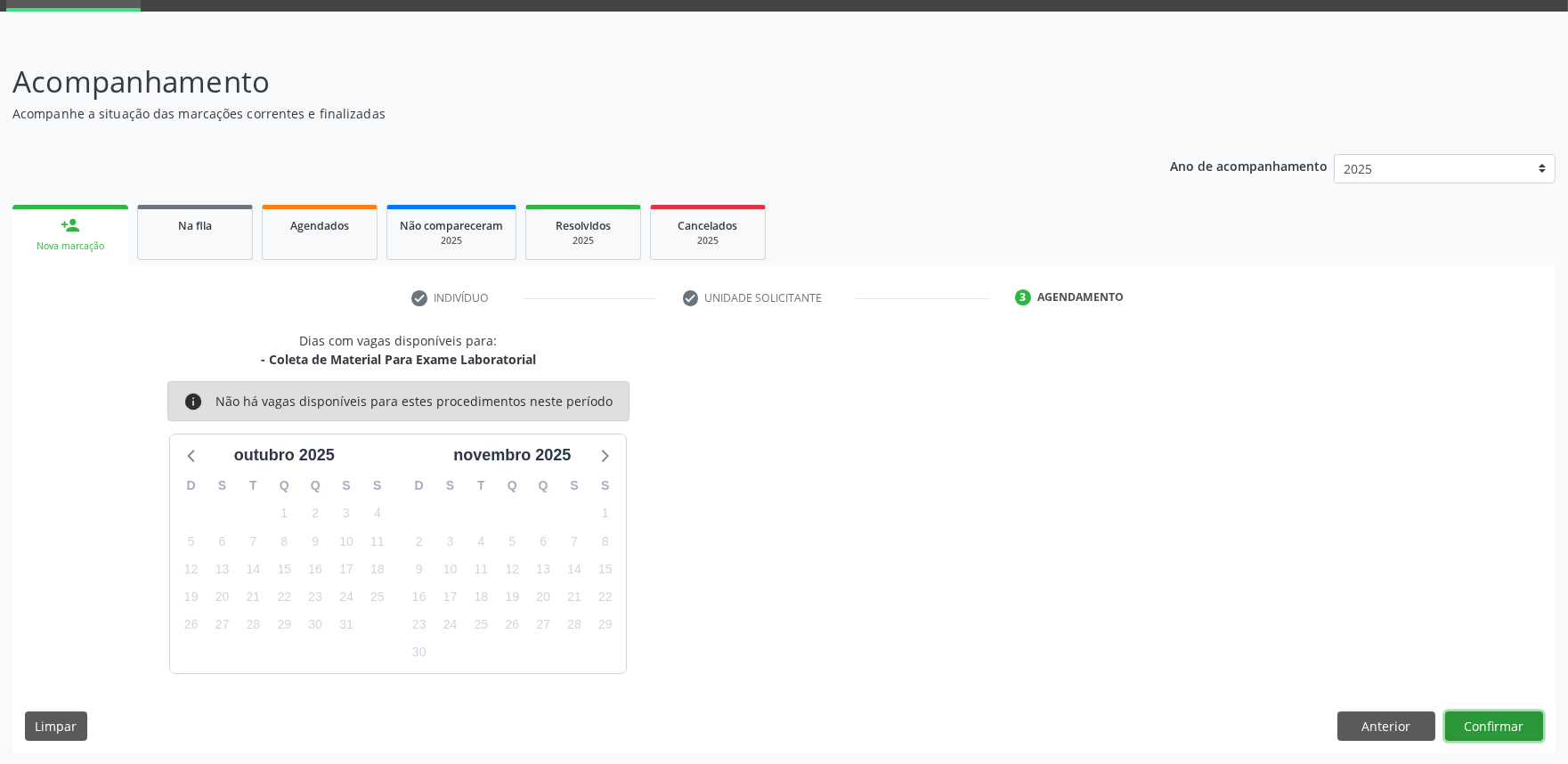
click at [1489, 715] on button "Confirmar" at bounding box center [1494, 726] width 98 height 30
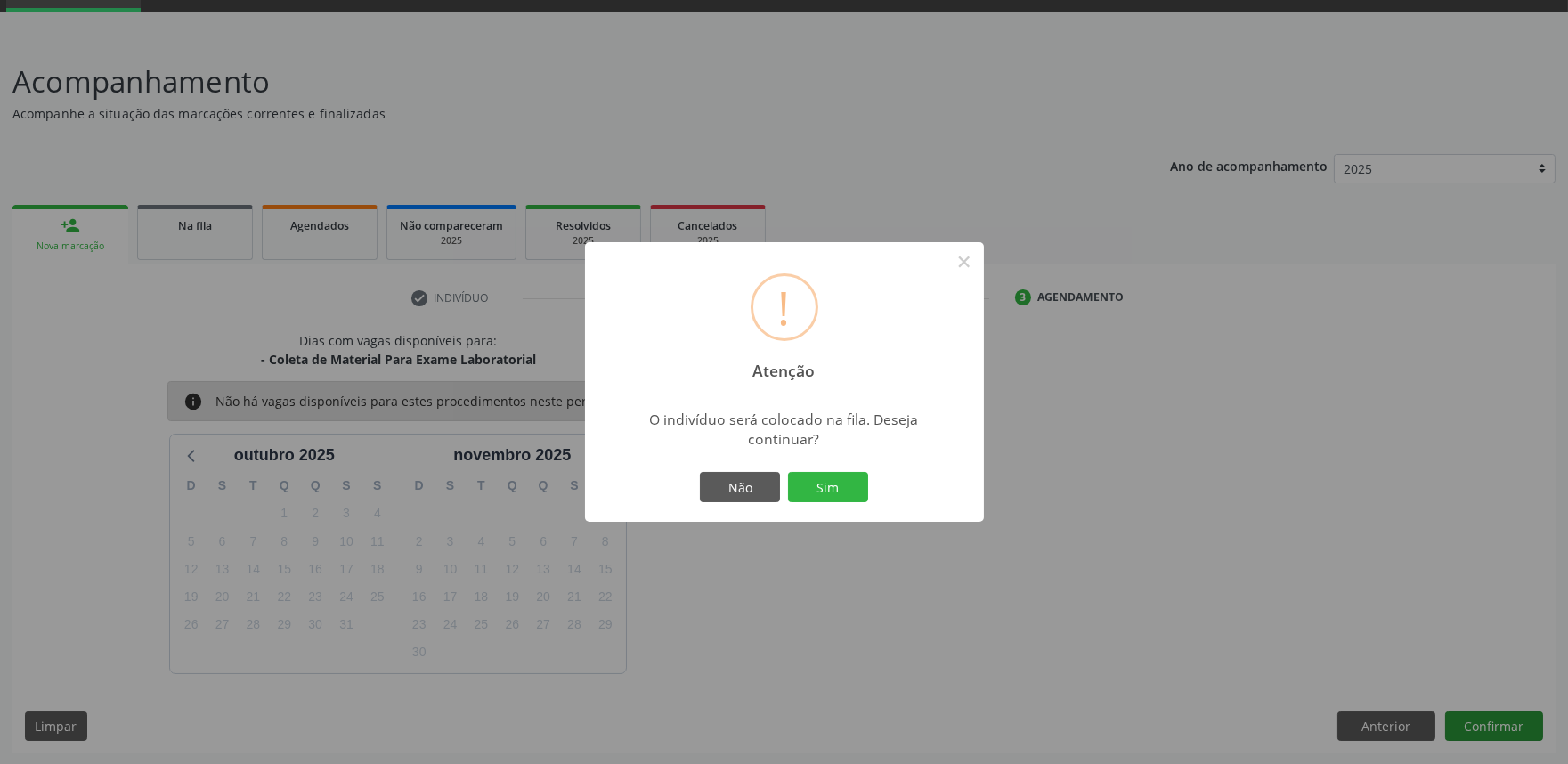
click at [788, 471] on button "Sim" at bounding box center [828, 486] width 80 height 30
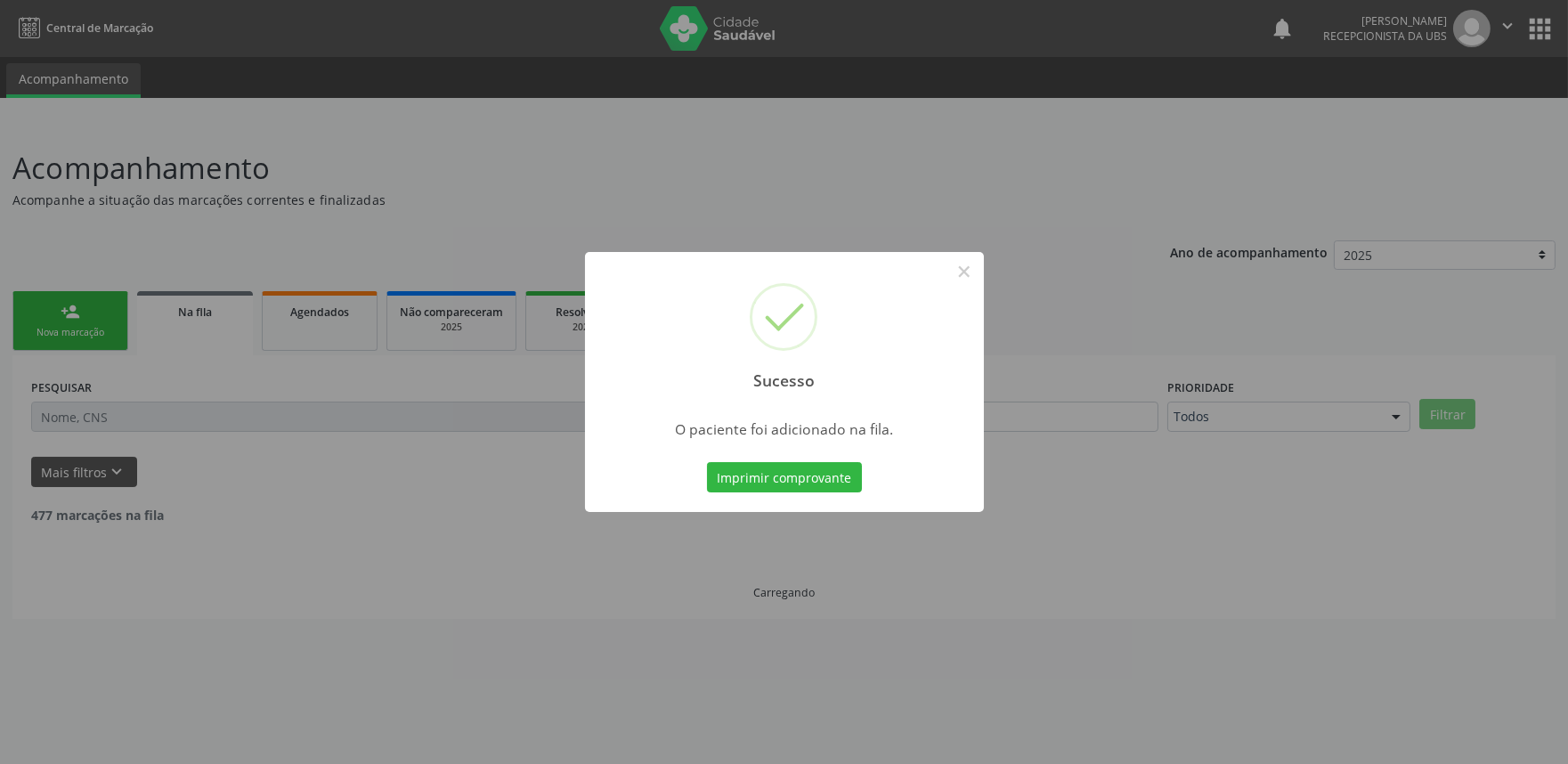
scroll to position [0, 0]
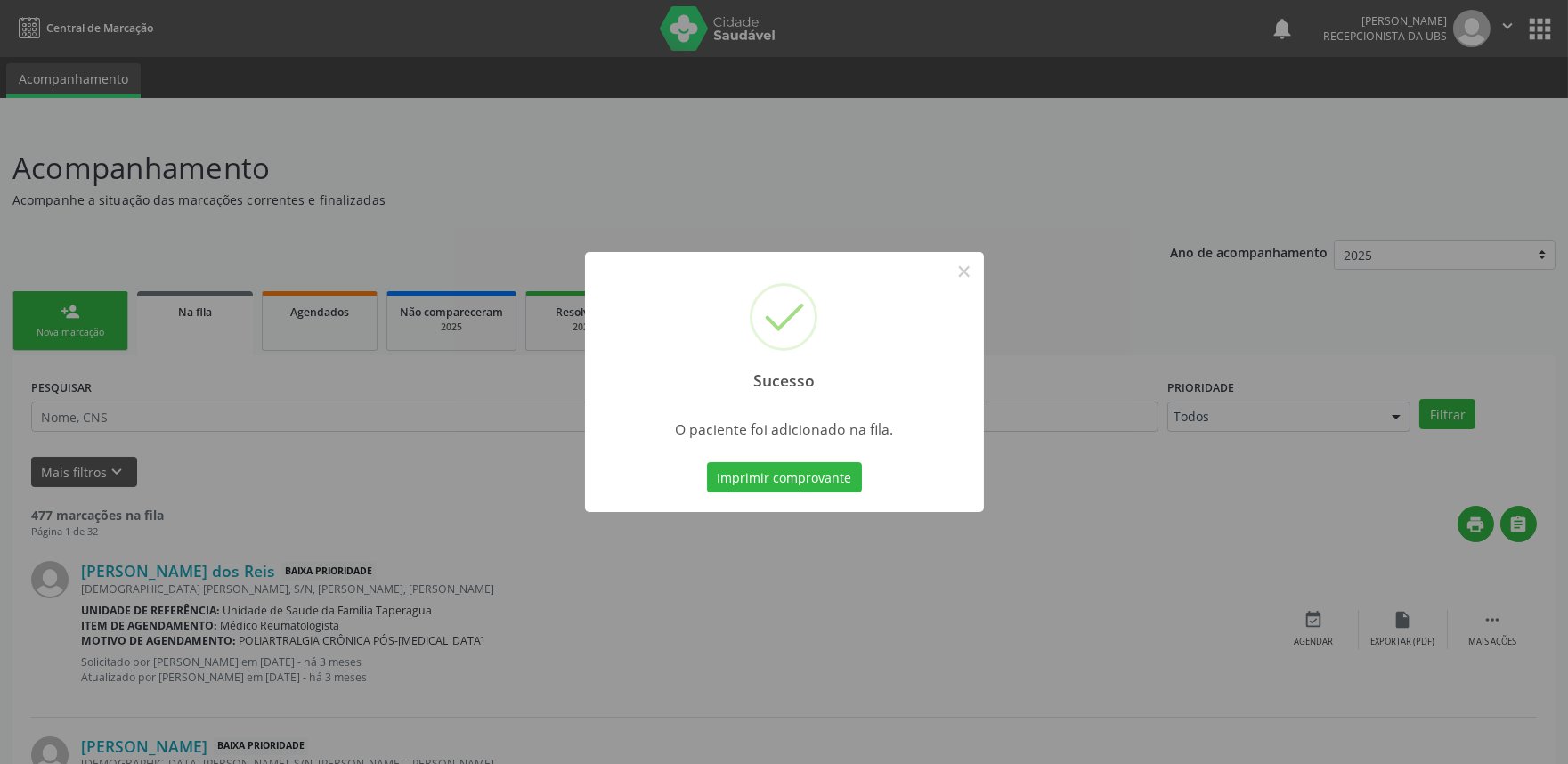
click at [1439, 504] on div "Sucesso × O paciente foi adicionado na fila. Imprimir comprovante Cancel" at bounding box center [784, 382] width 1568 height 764
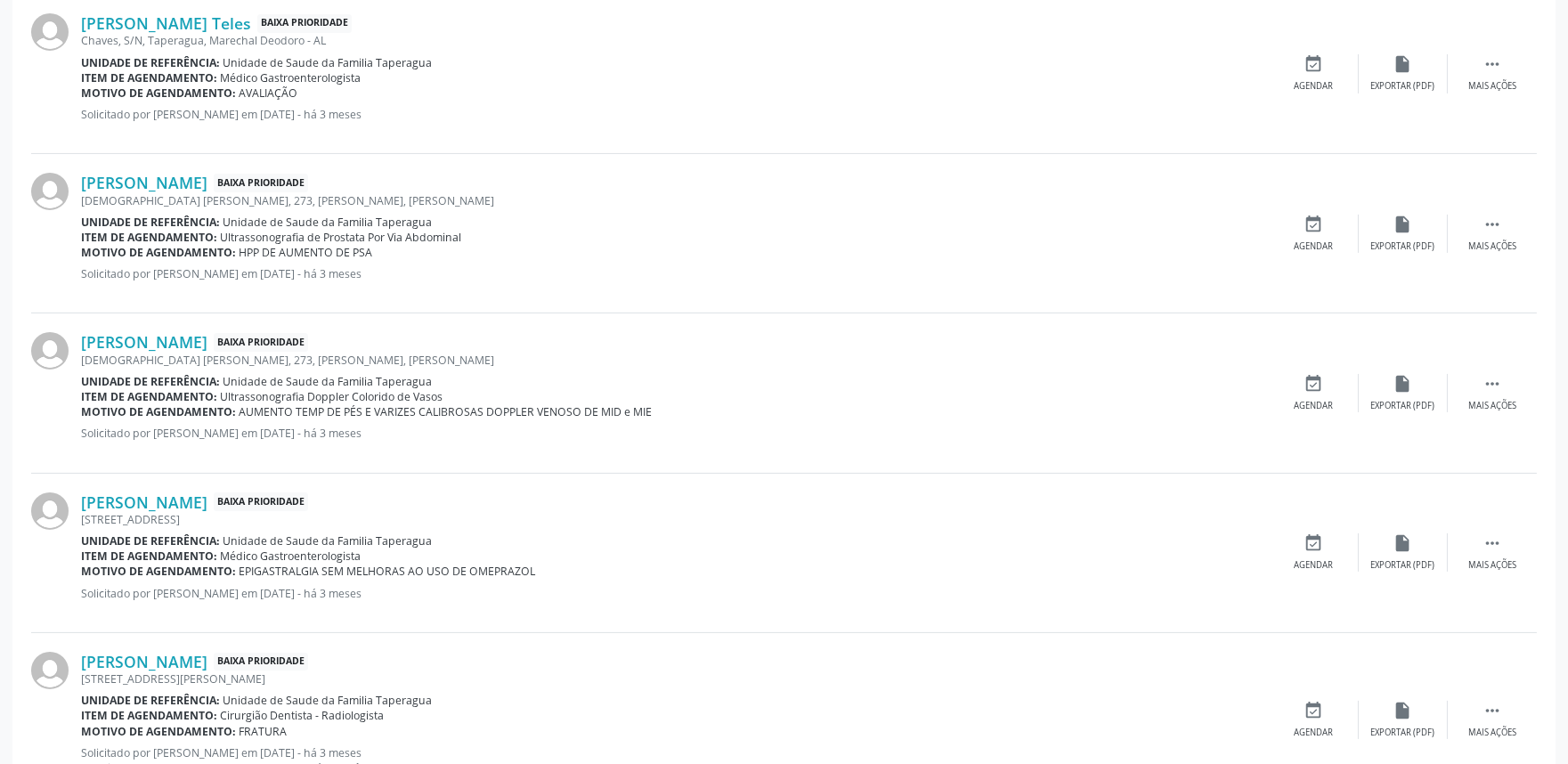
scroll to position [2327, 0]
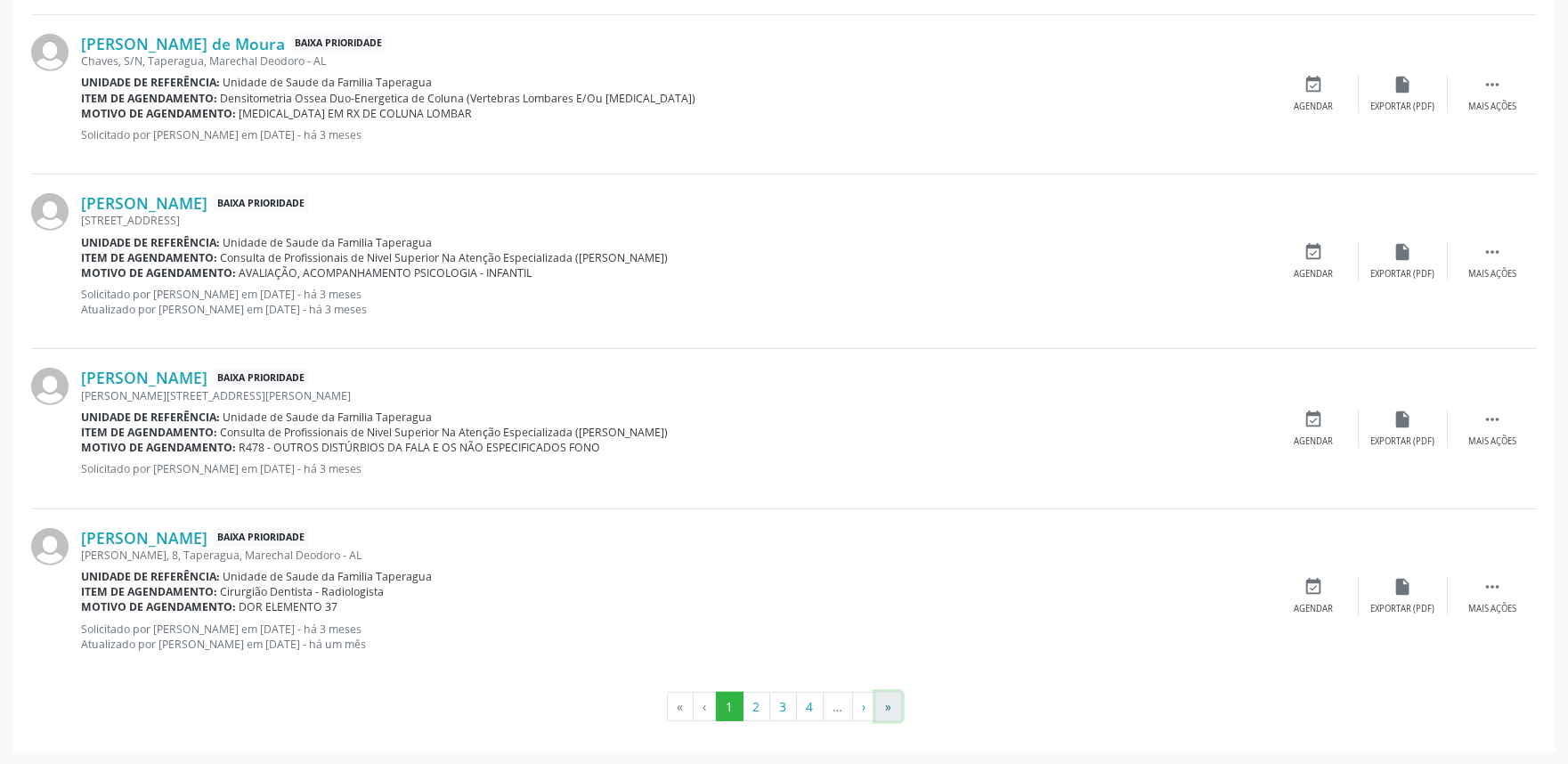
click at [885, 708] on button "»" at bounding box center [888, 706] width 26 height 30
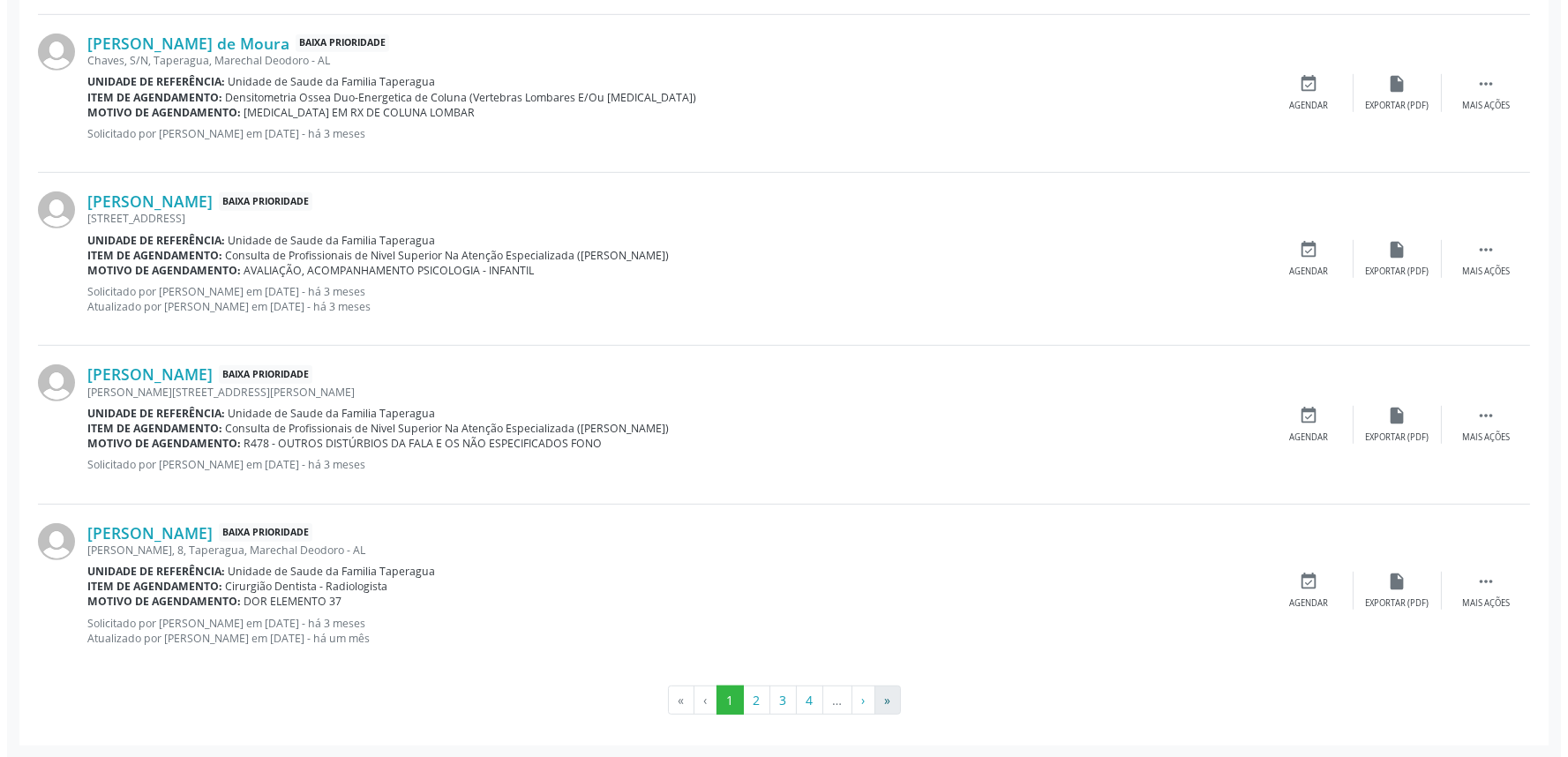
scroll to position [0, 0]
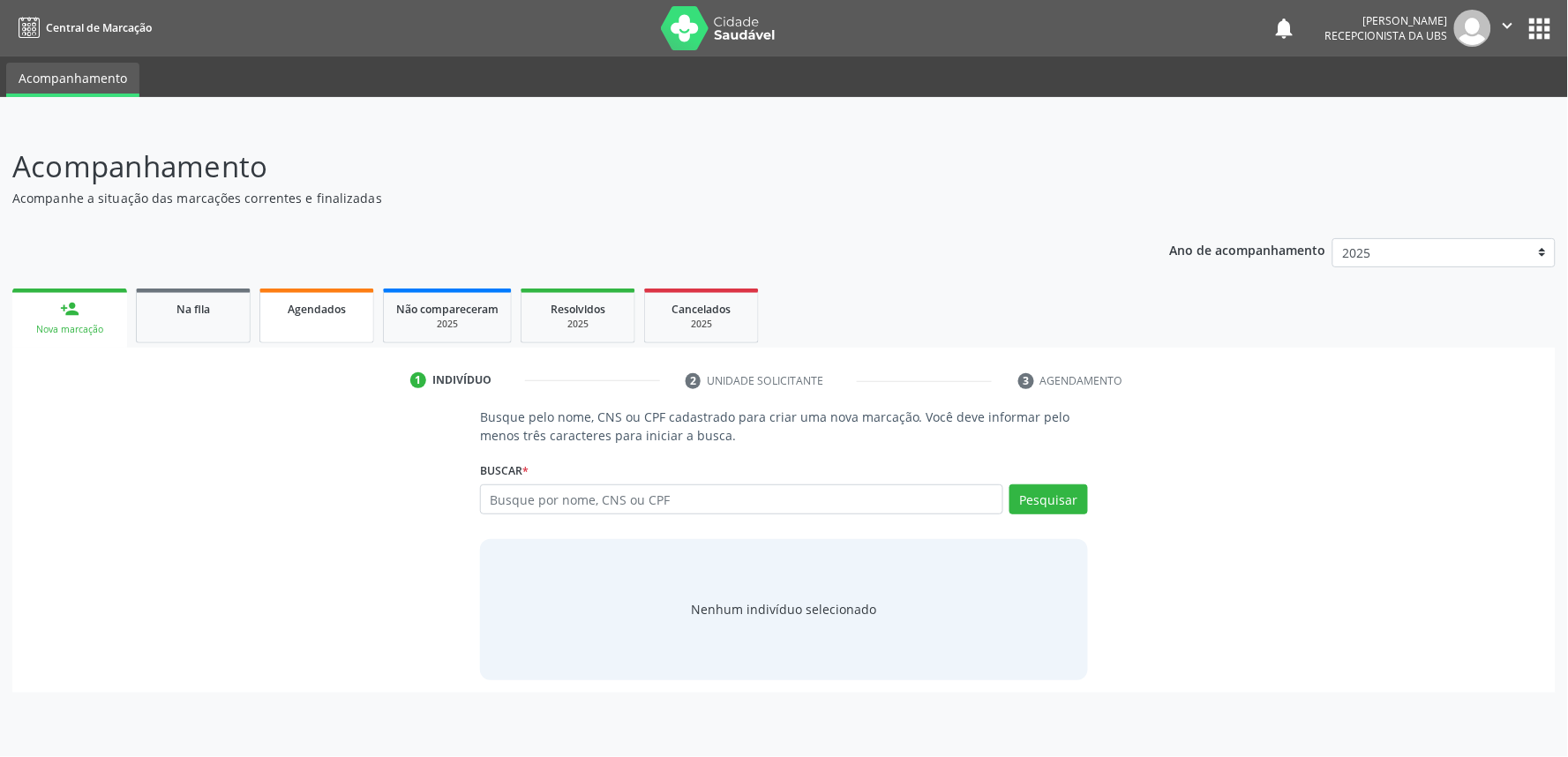
click at [332, 314] on div "Agendados" at bounding box center [317, 308] width 88 height 19
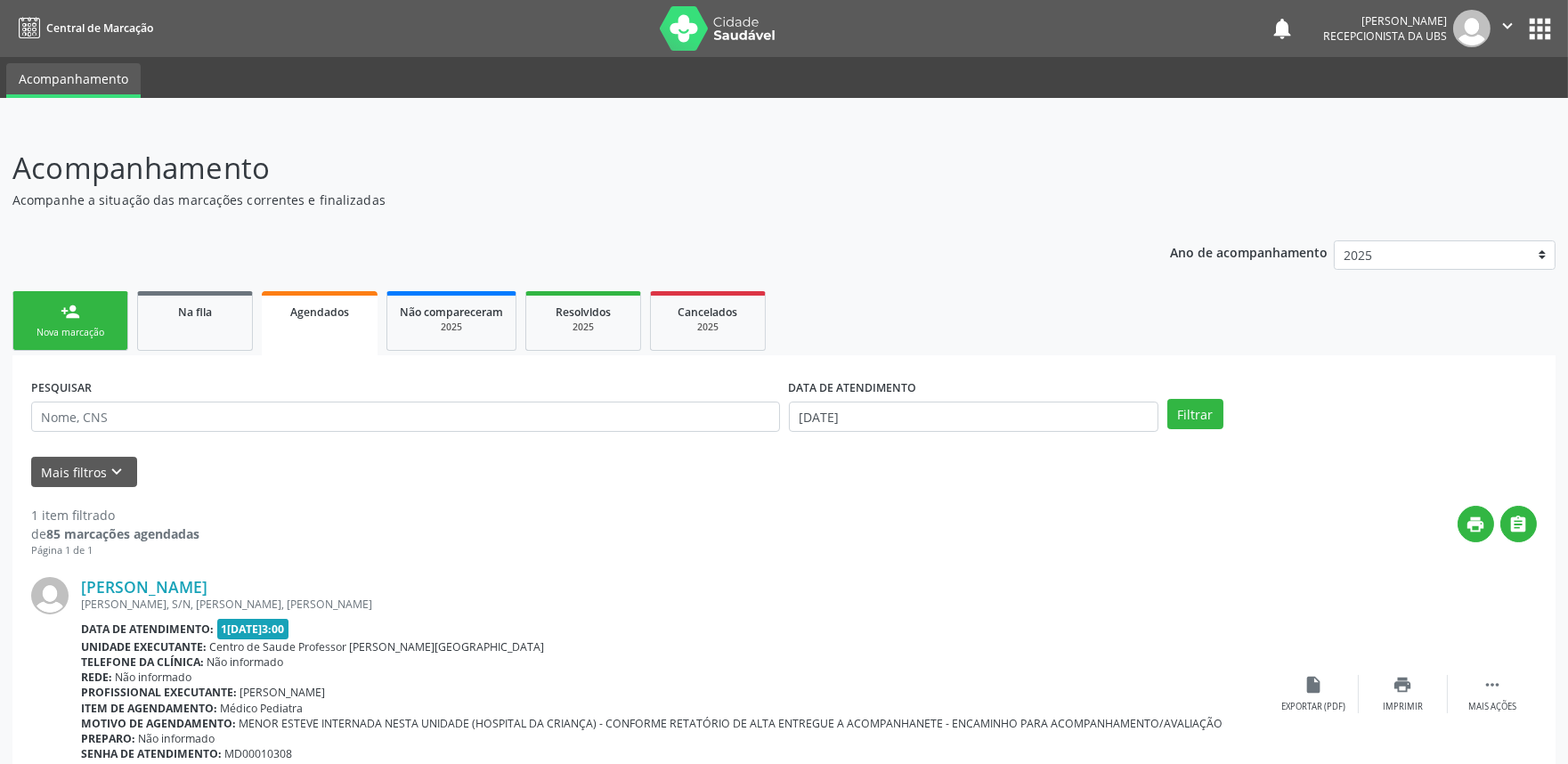
scroll to position [94, 0]
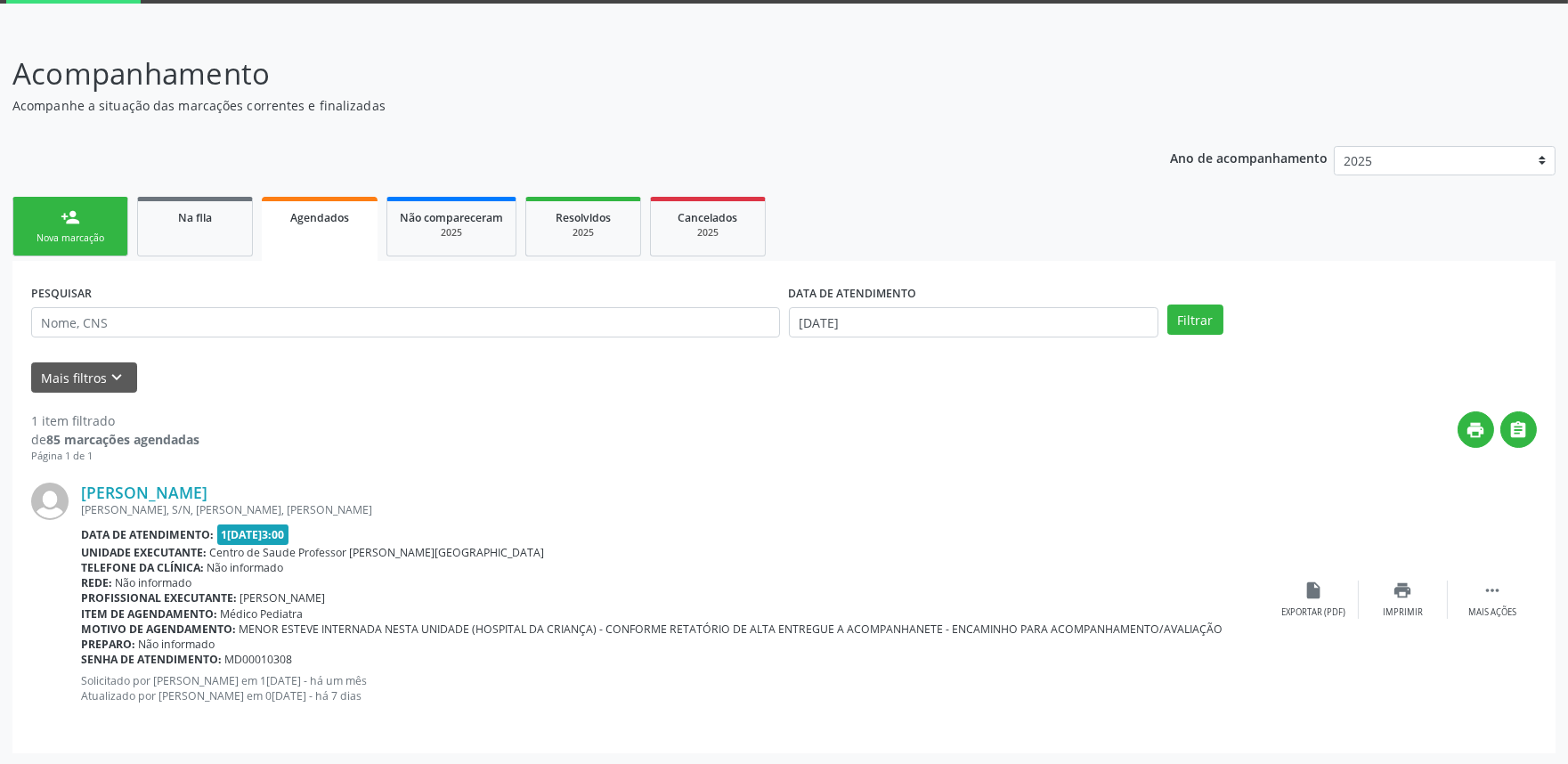
drag, startPoint x: 1009, startPoint y: 559, endPoint x: 263, endPoint y: 252, distance: 806.7
click at [263, 252] on link "Agendados" at bounding box center [319, 229] width 115 height 64
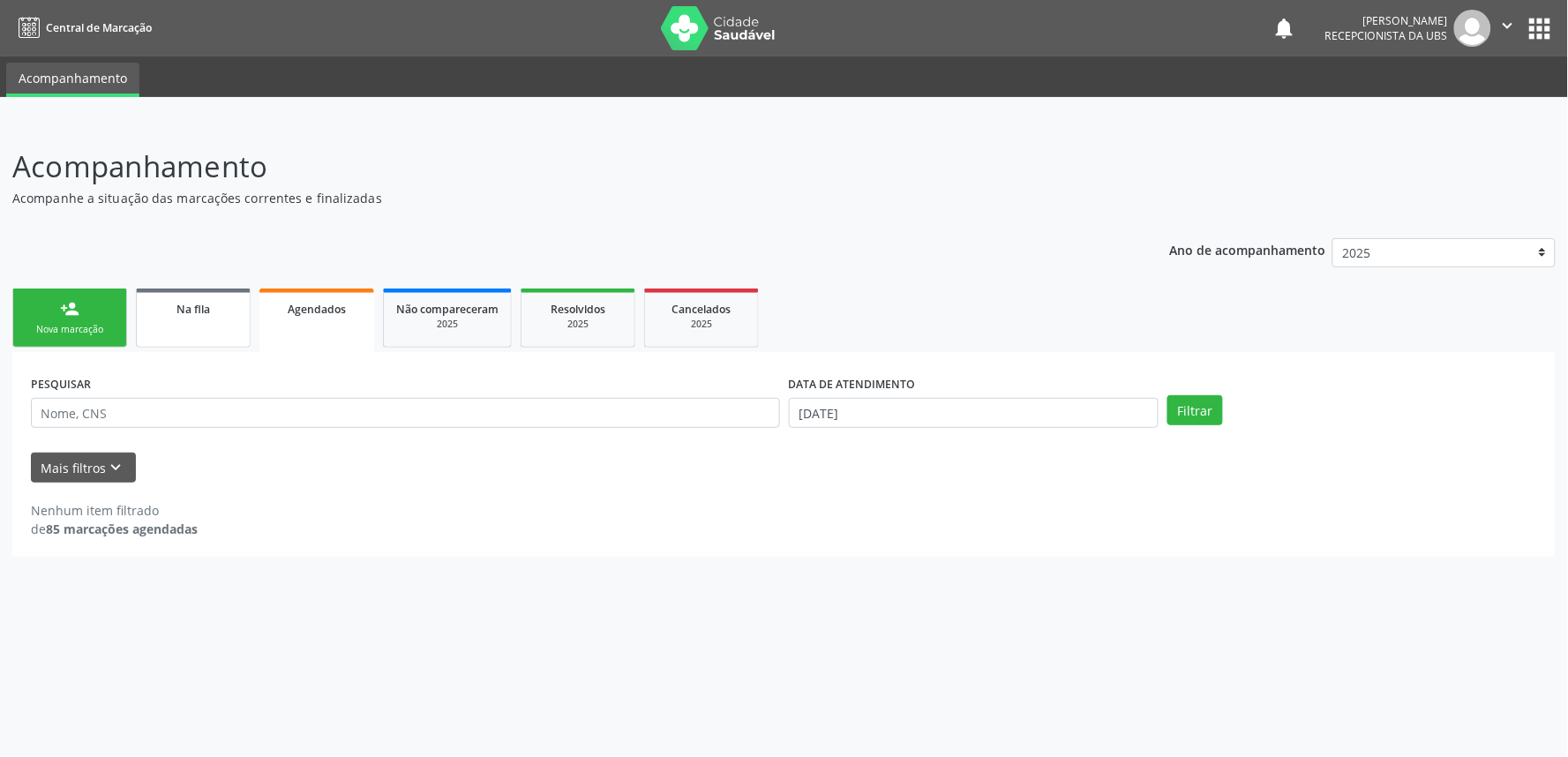
click at [215, 311] on div "Na fila" at bounding box center [194, 308] width 88 height 19
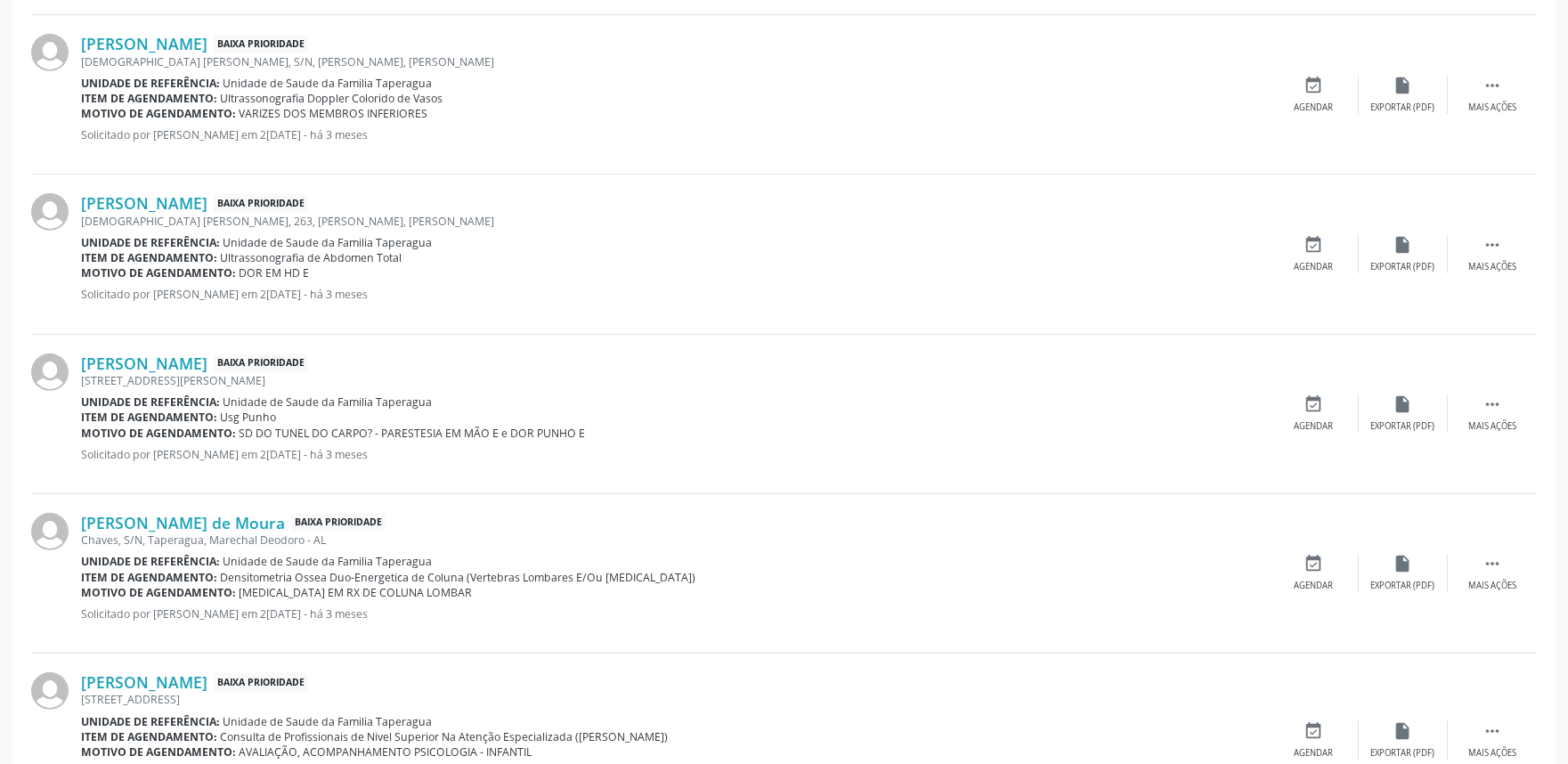
scroll to position [2327, 0]
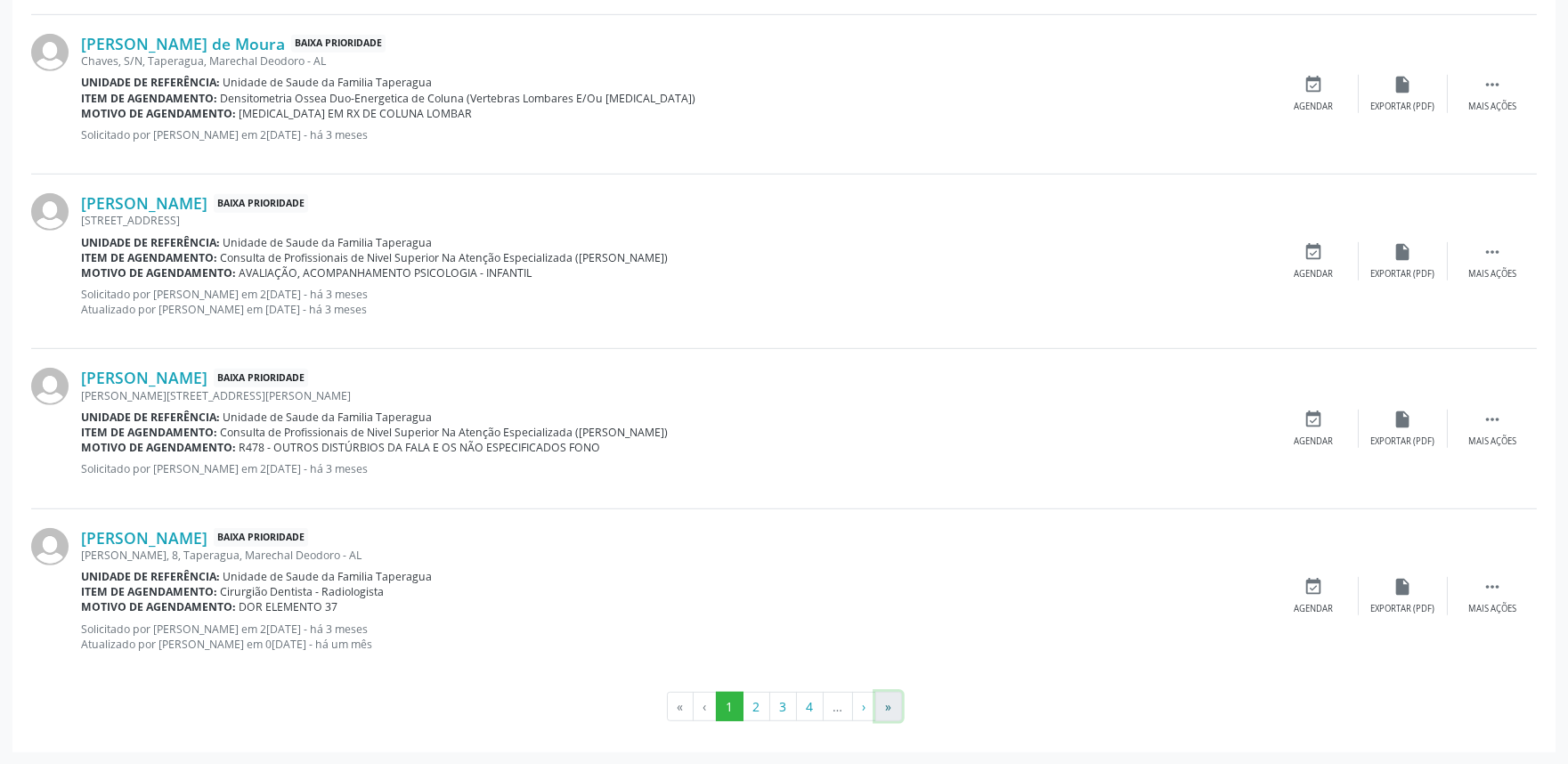
click at [891, 700] on button "»" at bounding box center [888, 706] width 26 height 30
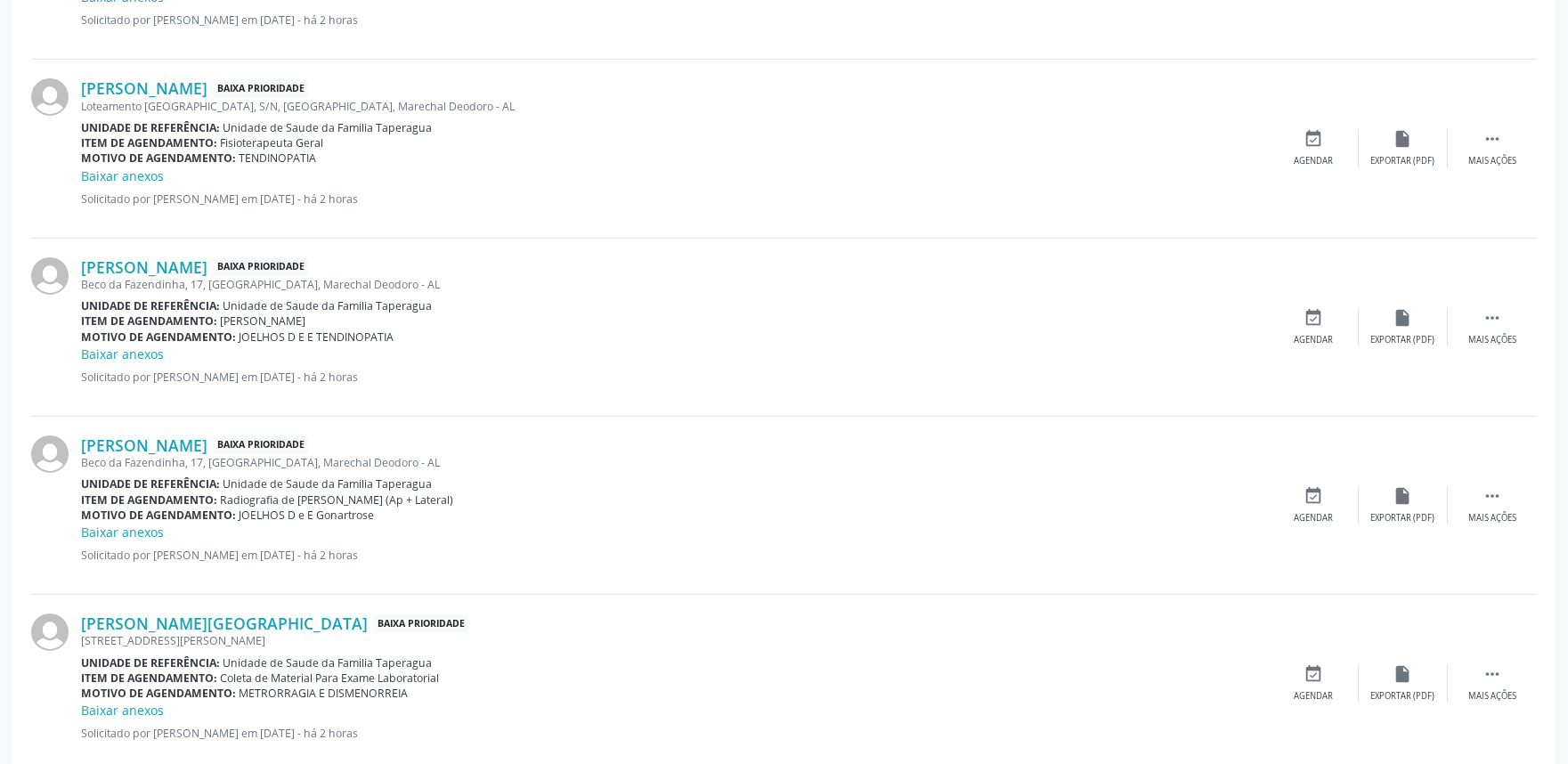
scroll to position [0, 0]
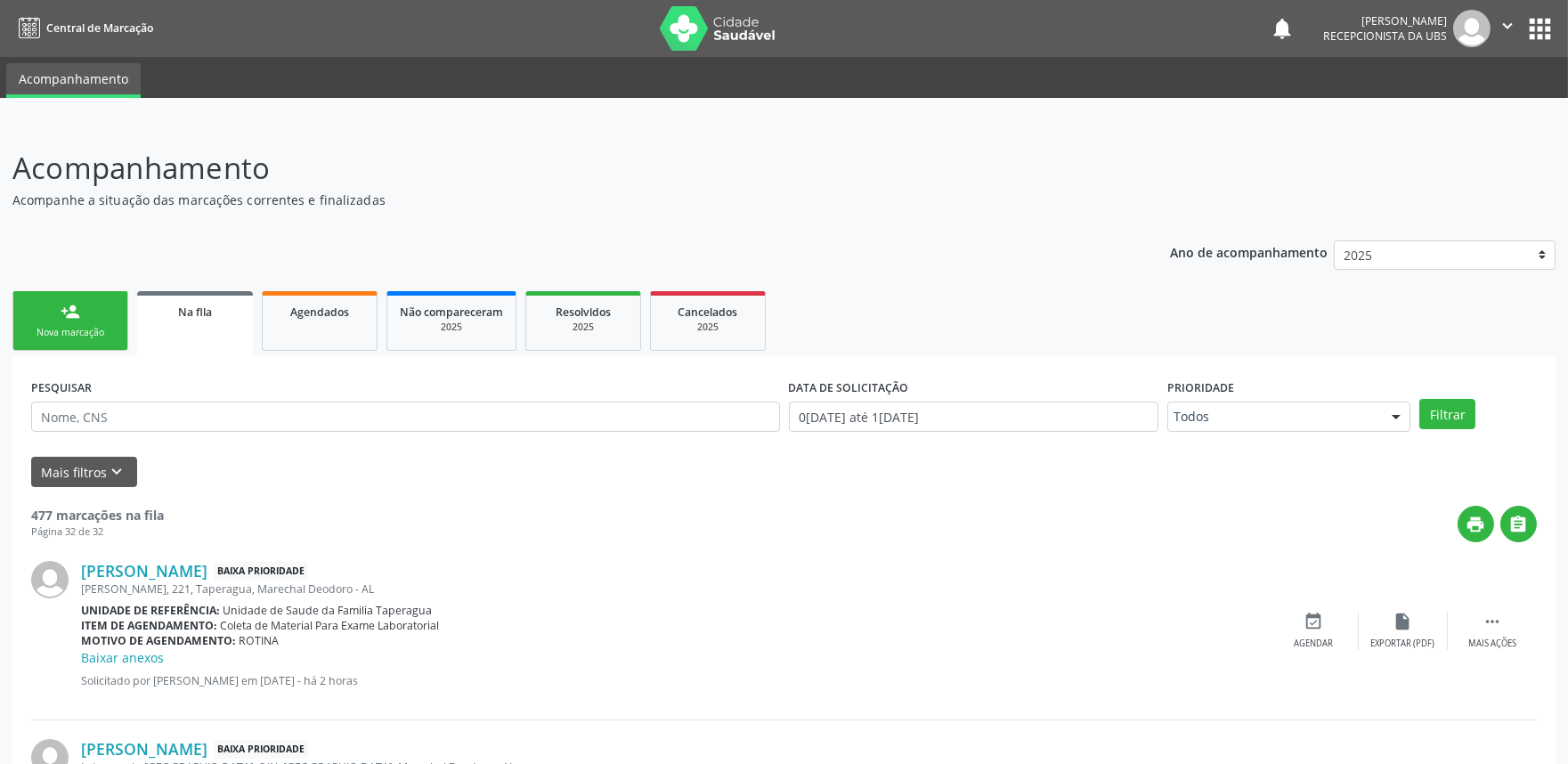
click at [95, 307] on link "person_add Nova marcação" at bounding box center [70, 321] width 115 height 60
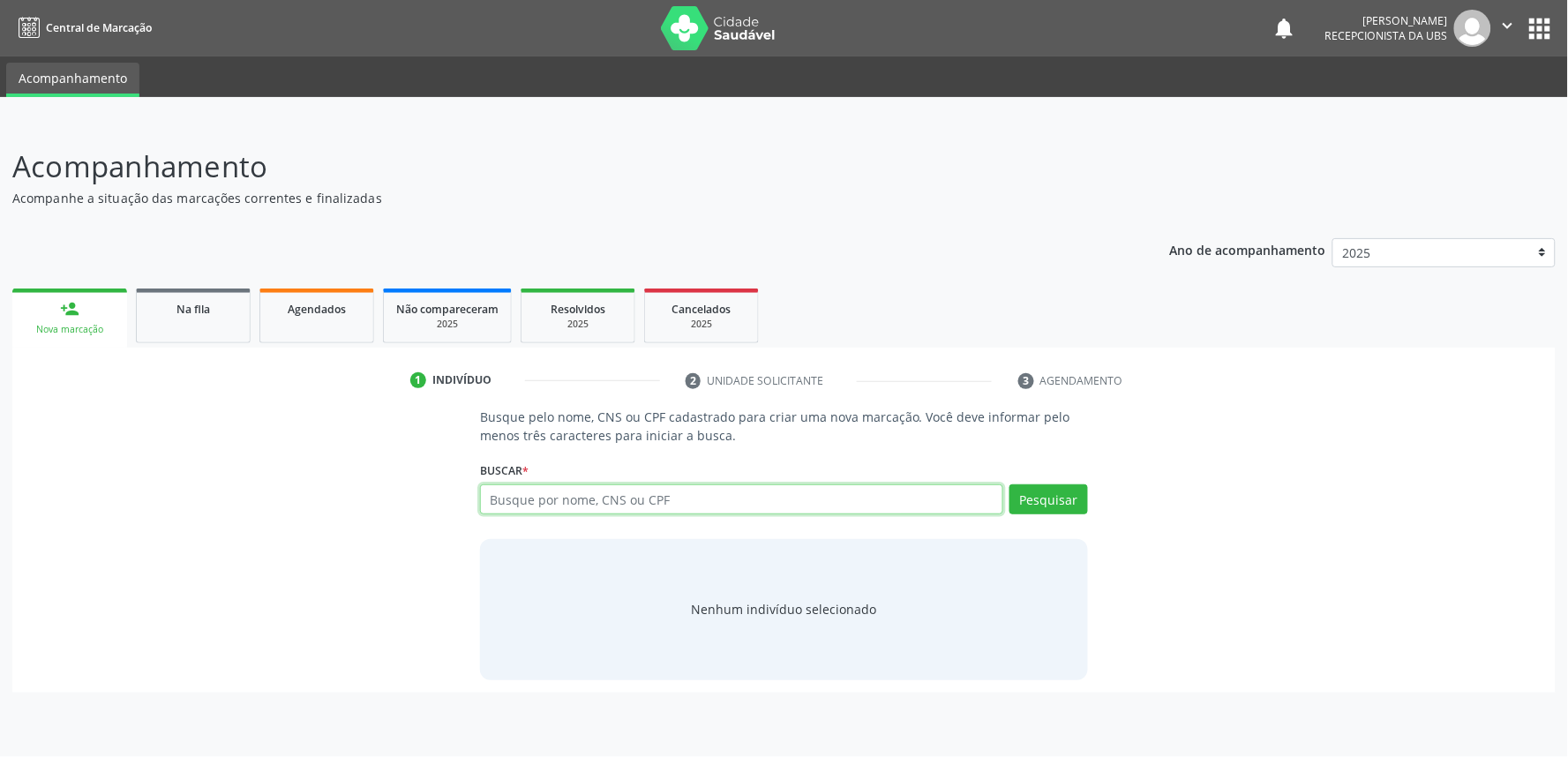
click at [649, 505] on input "text" at bounding box center [741, 499] width 523 height 30
paste input "898006230382719"
type input "898006230382719"
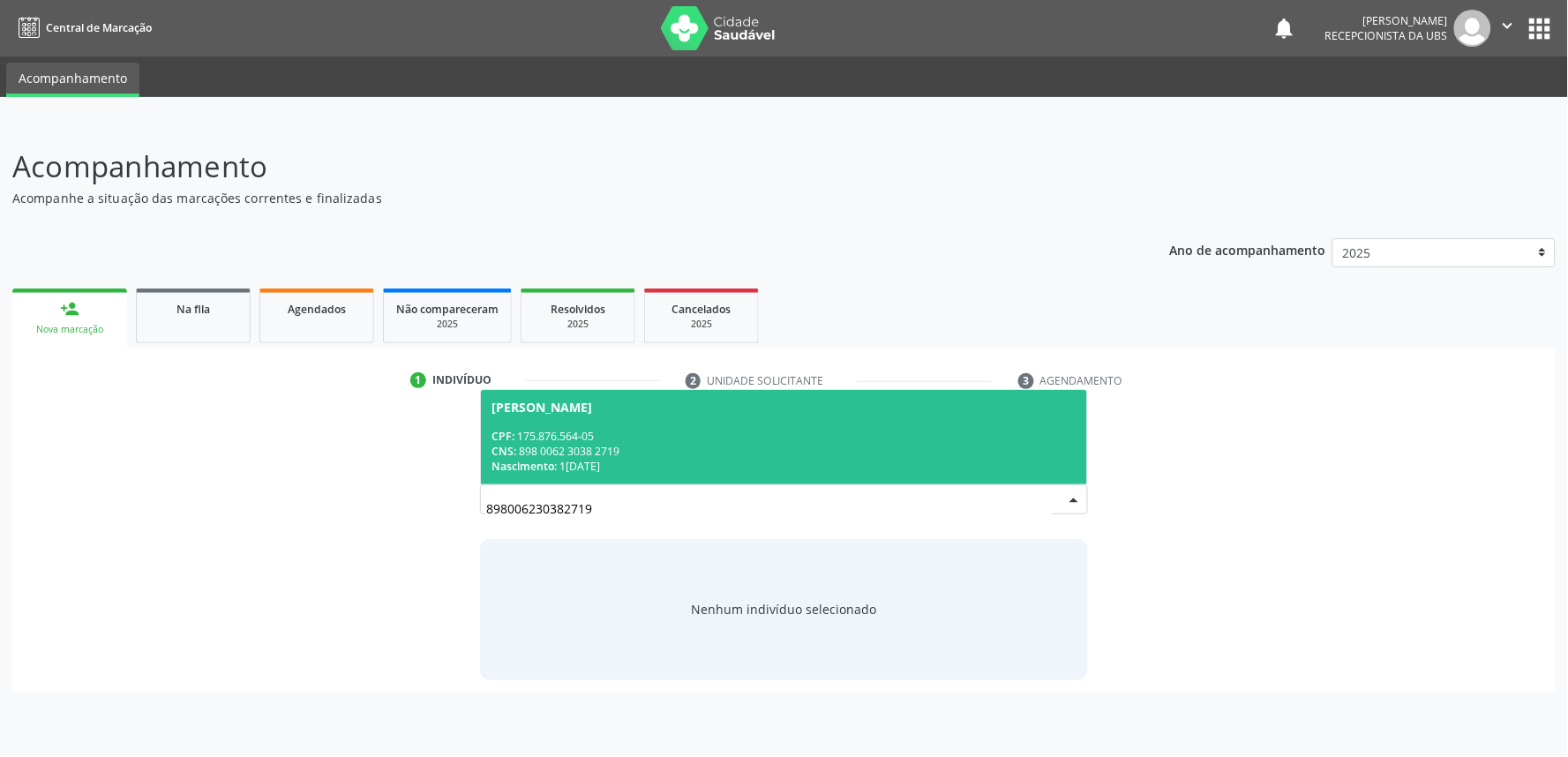
click at [650, 460] on div "Nascimento: 1[DATE]" at bounding box center [784, 466] width 585 height 15
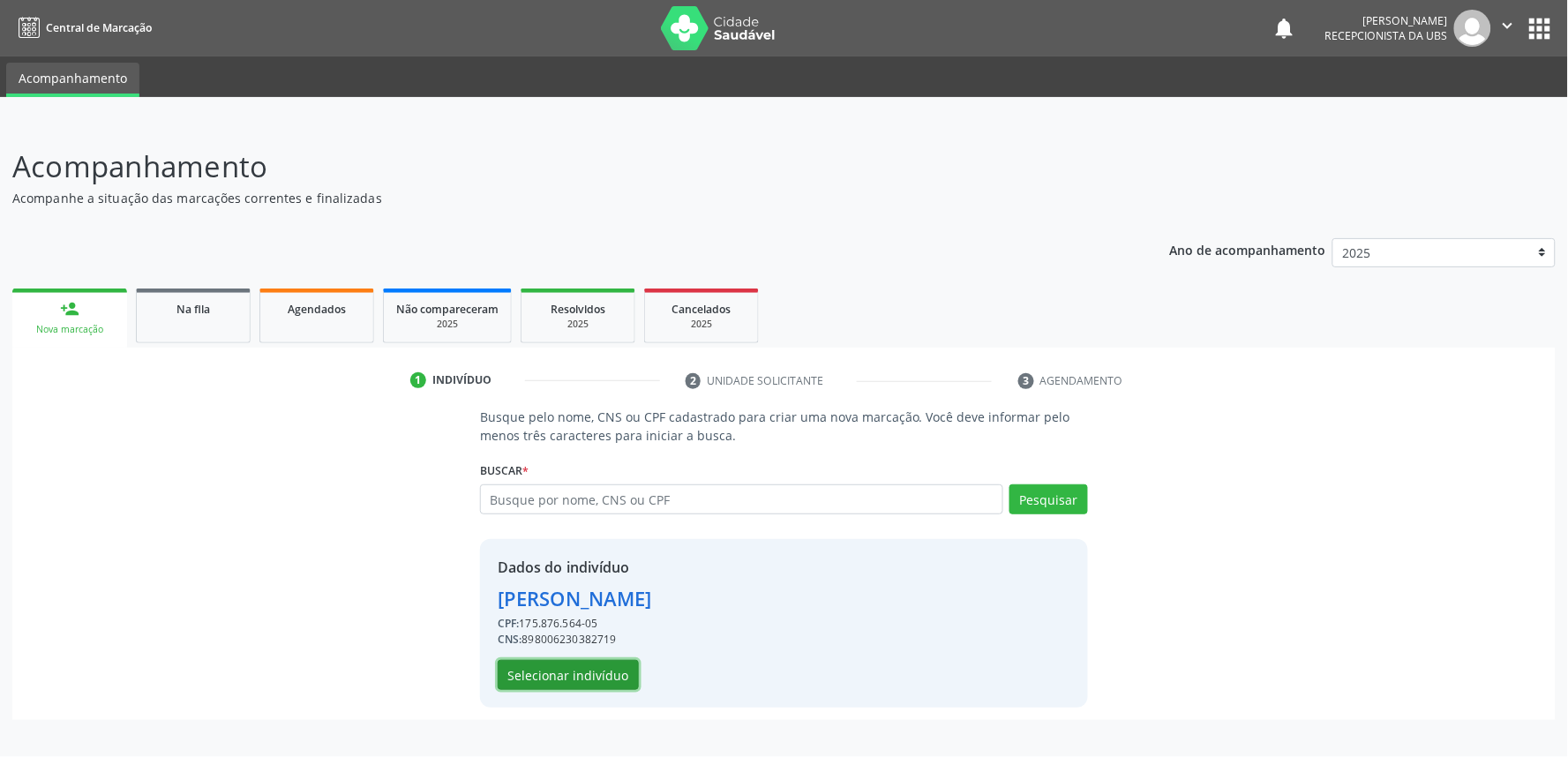
click at [575, 675] on button "Selecionar indivíduo" at bounding box center [568, 674] width 141 height 30
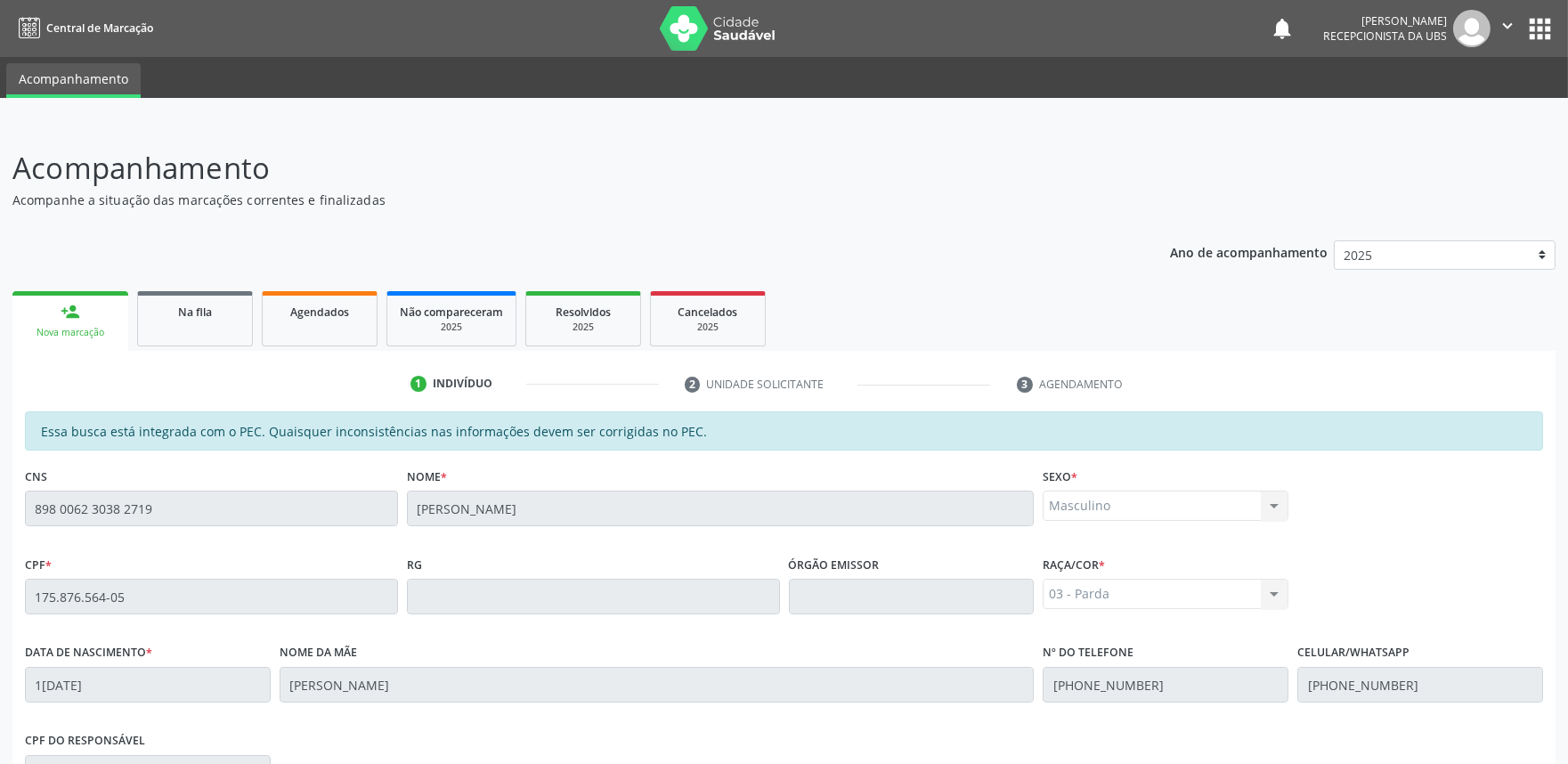
scroll to position [277, 0]
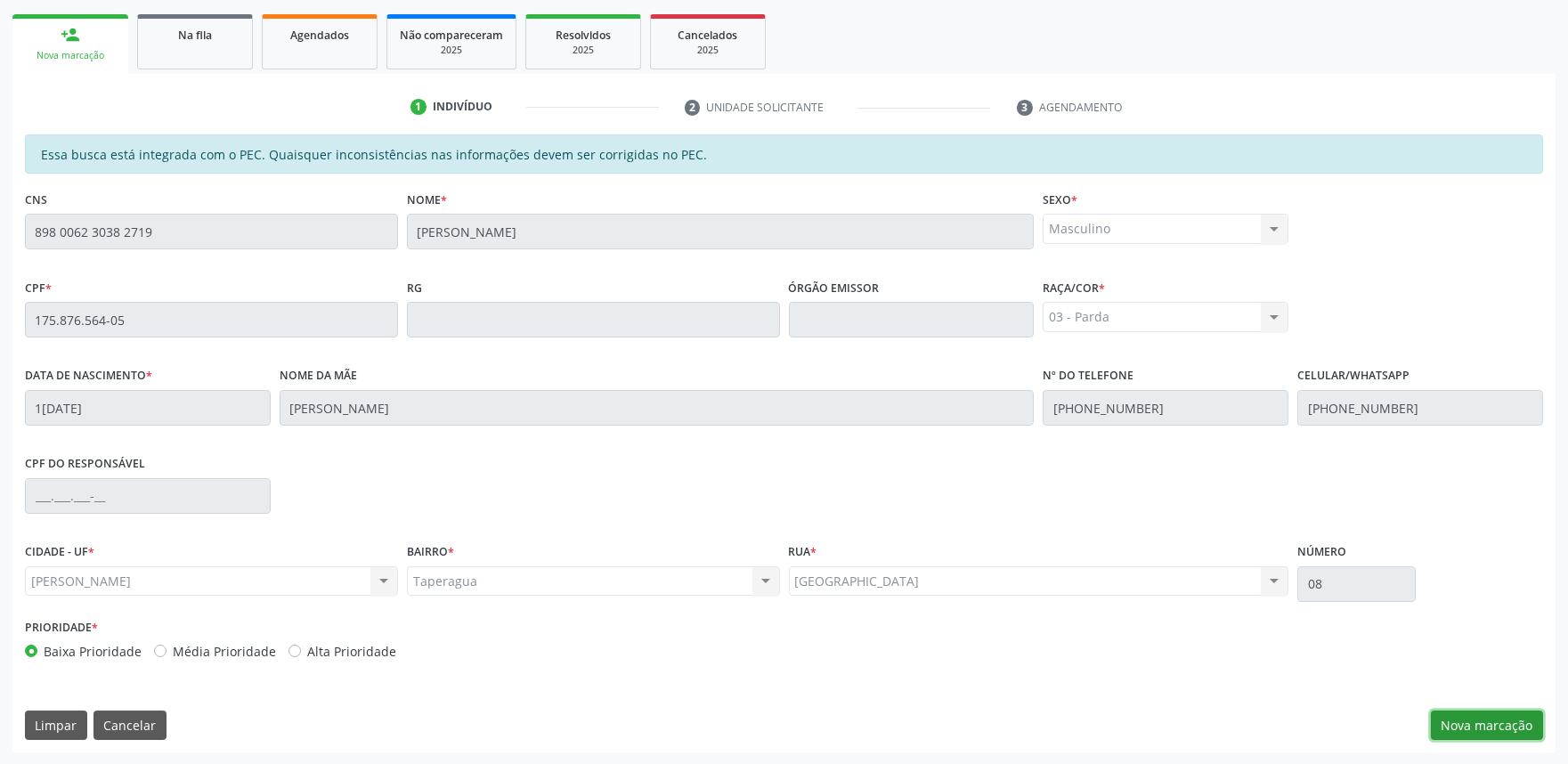
click at [1501, 722] on button "Nova marcação" at bounding box center [1486, 725] width 112 height 30
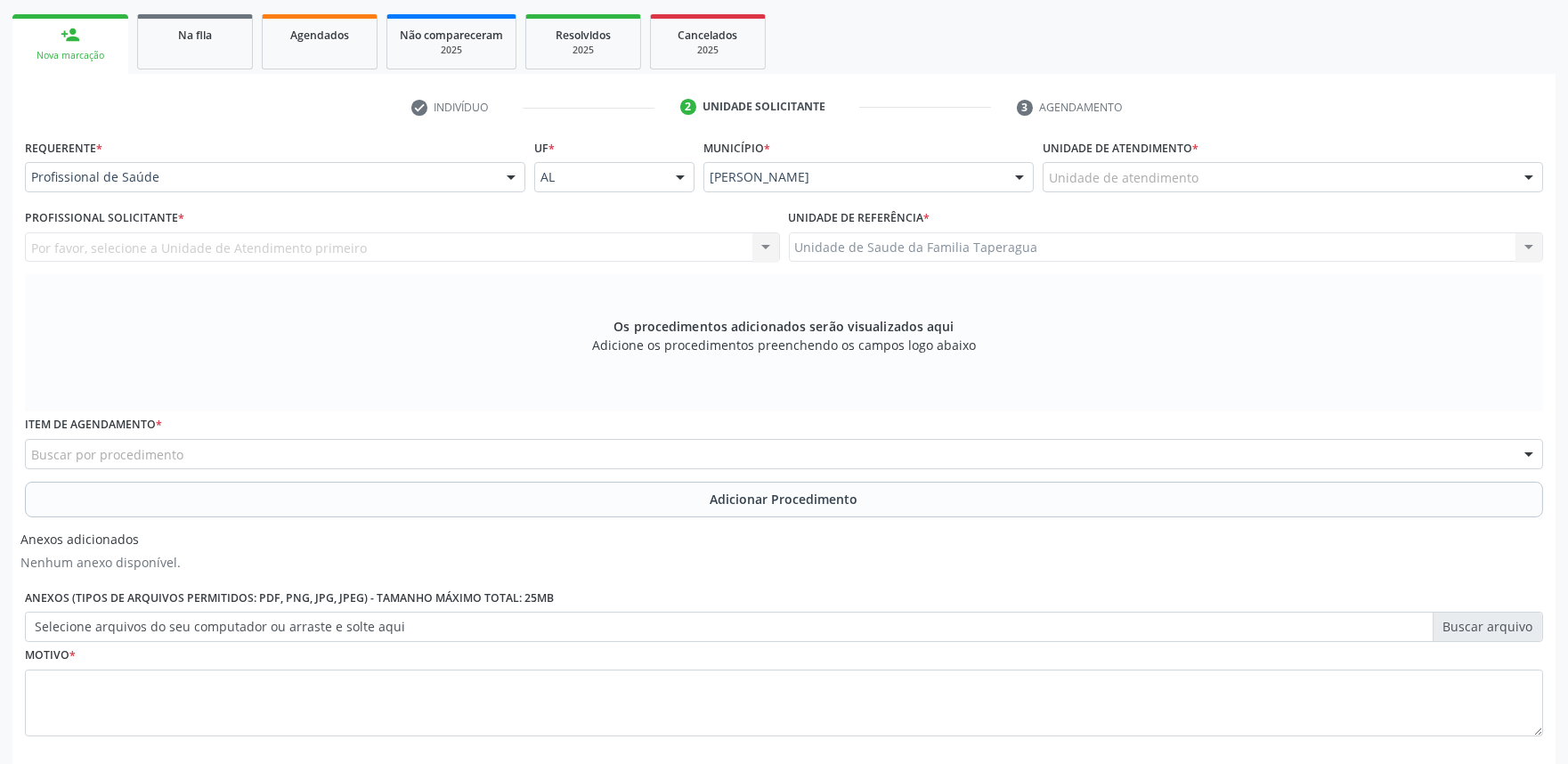
click at [1196, 175] on div "Unidade de atendimento" at bounding box center [1292, 176] width 501 height 30
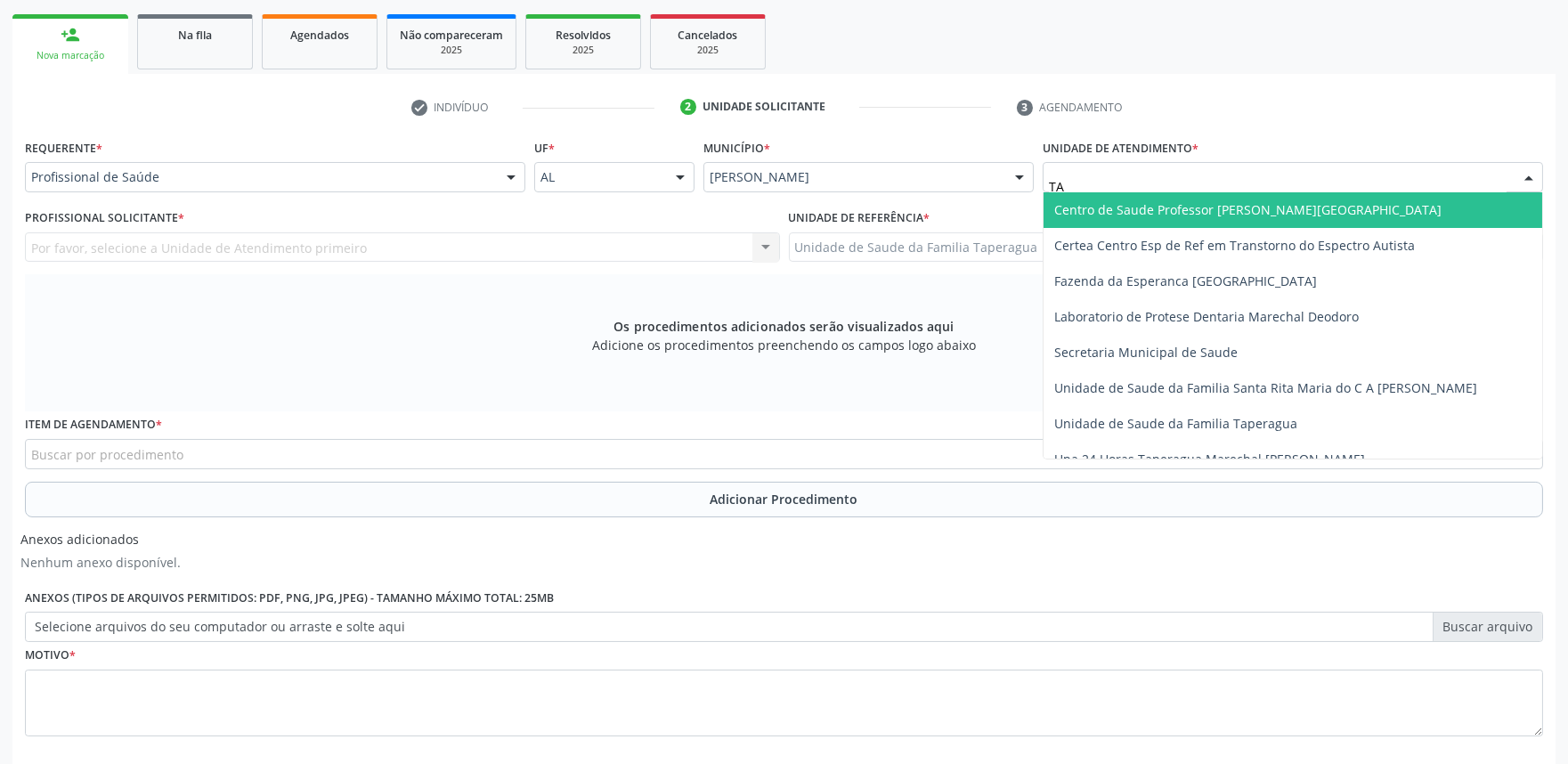
type input "T"
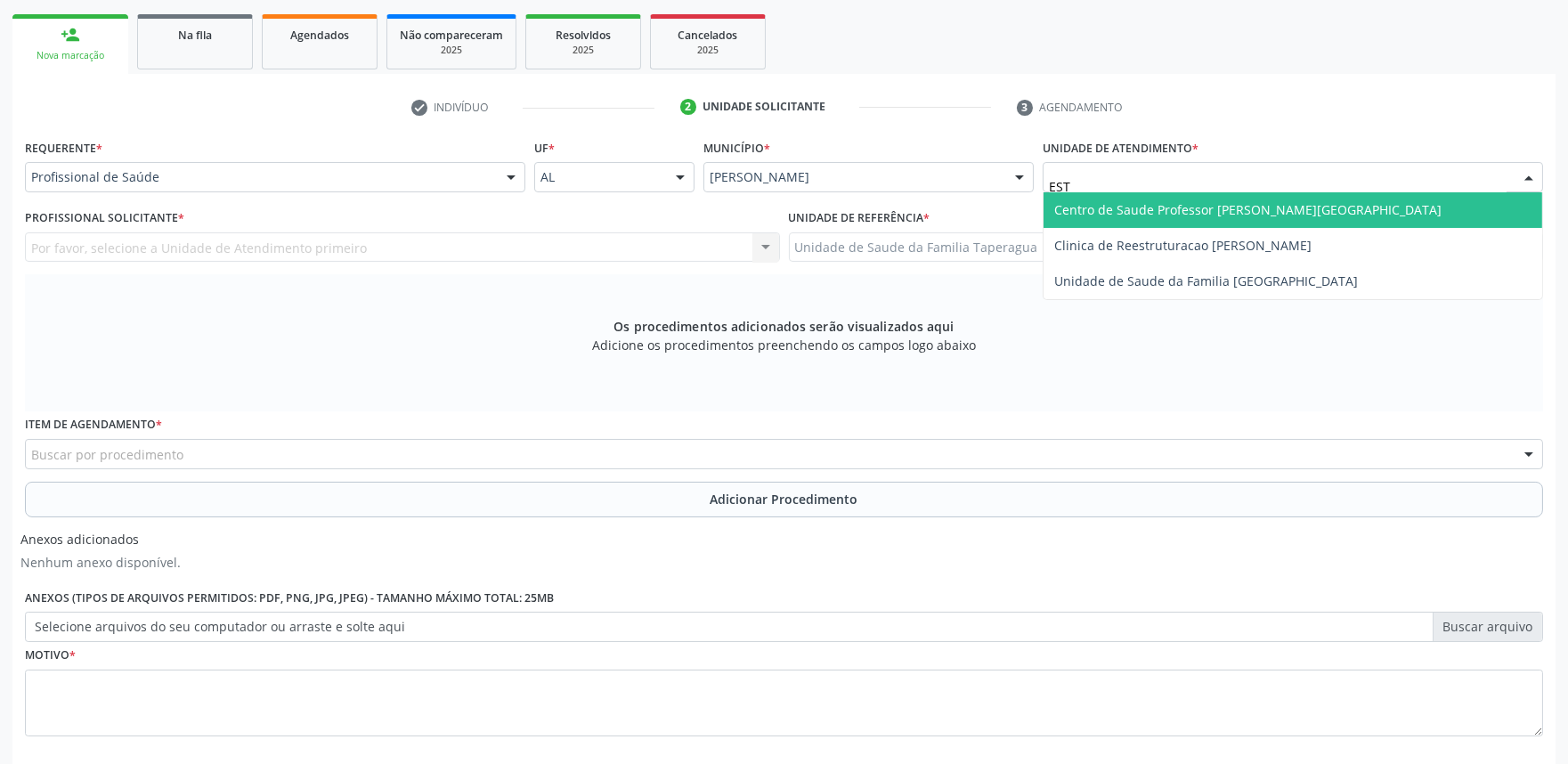
type input "ESTA"
click at [1195, 201] on span "Centro de Saude Professor [PERSON_NAME][GEOGRAPHIC_DATA]" at bounding box center [1247, 209] width 387 height 17
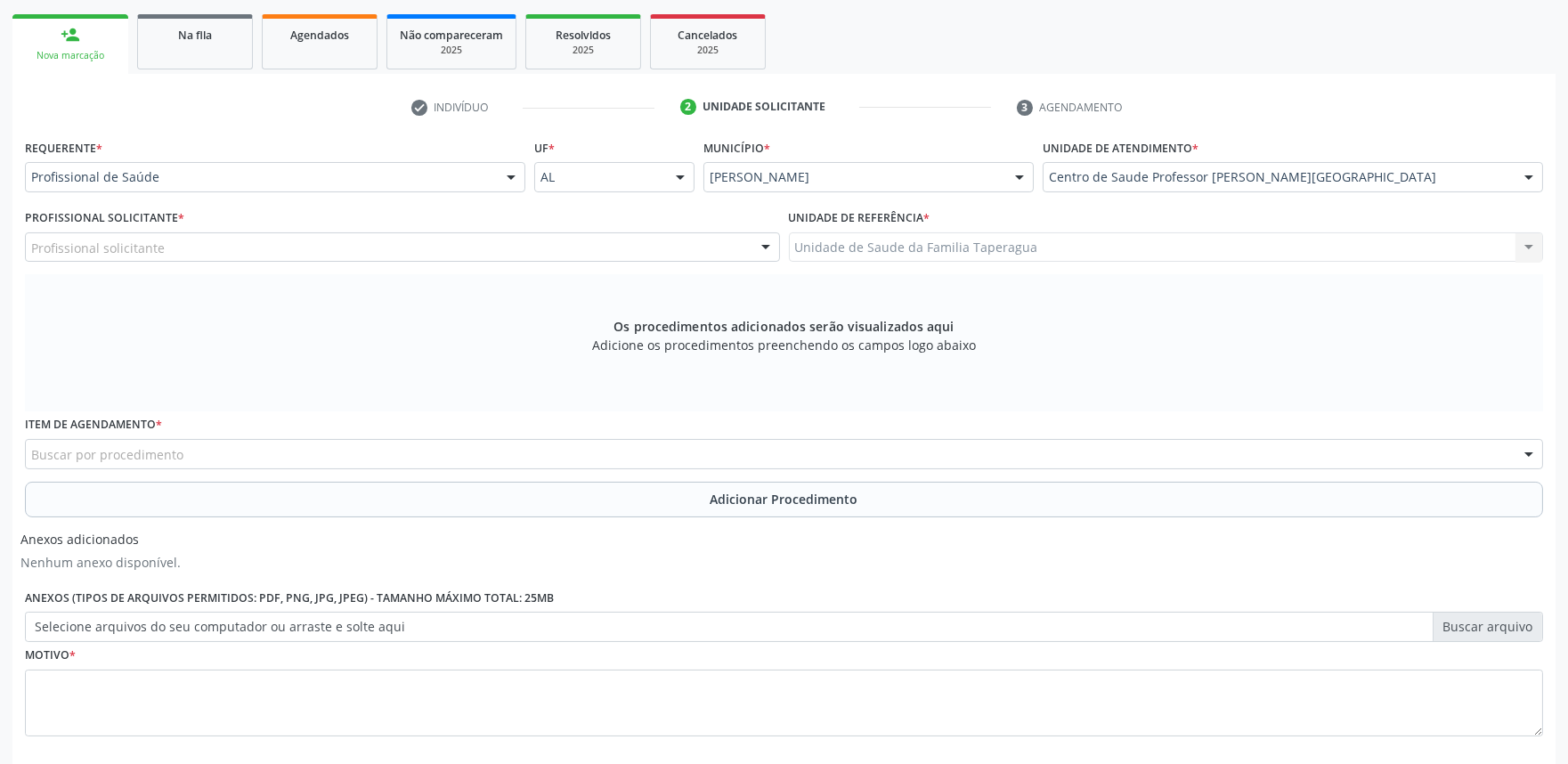
click at [470, 243] on div "Profissional solicitante" at bounding box center [402, 247] width 755 height 30
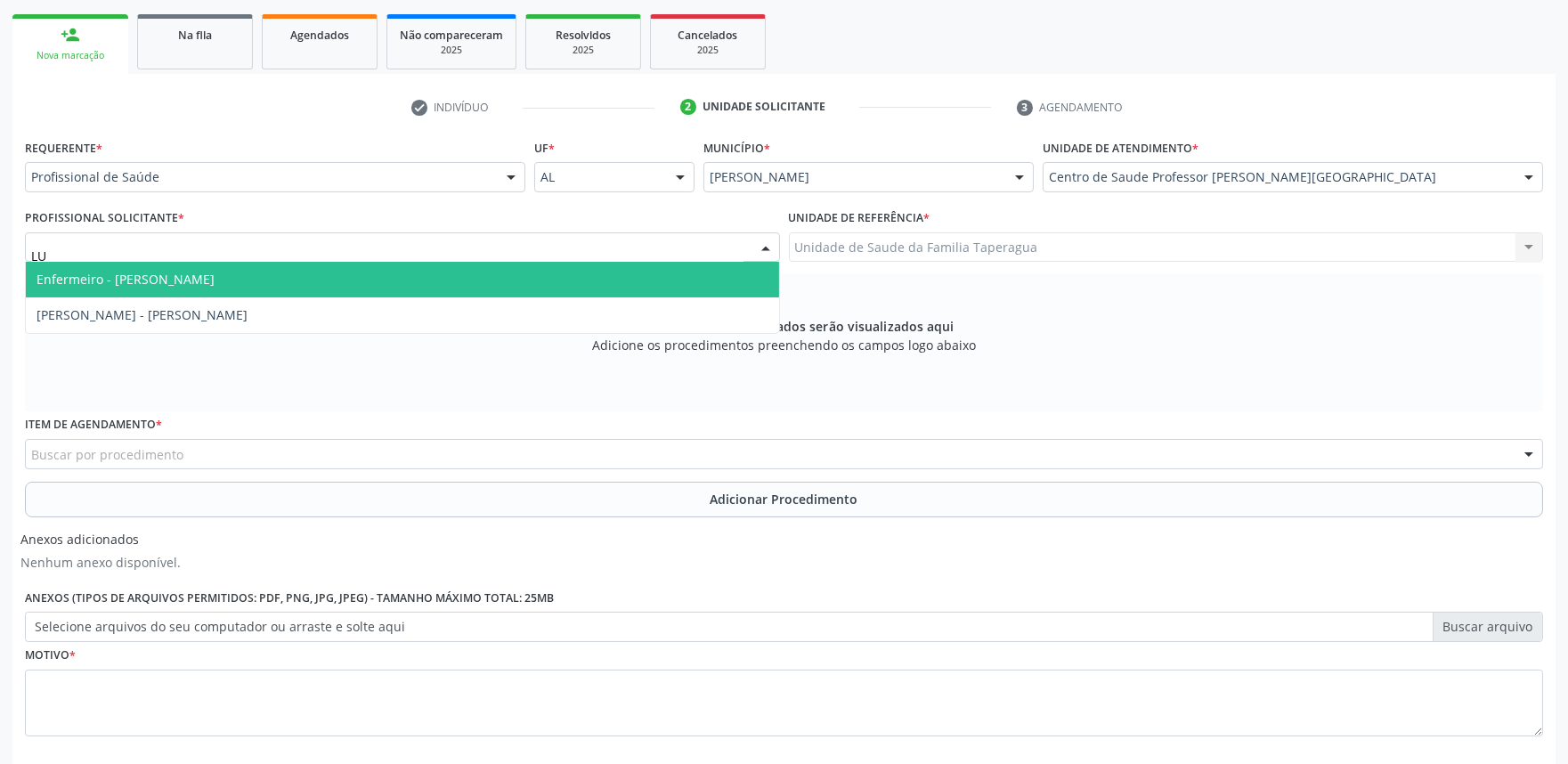
type input "LUA"
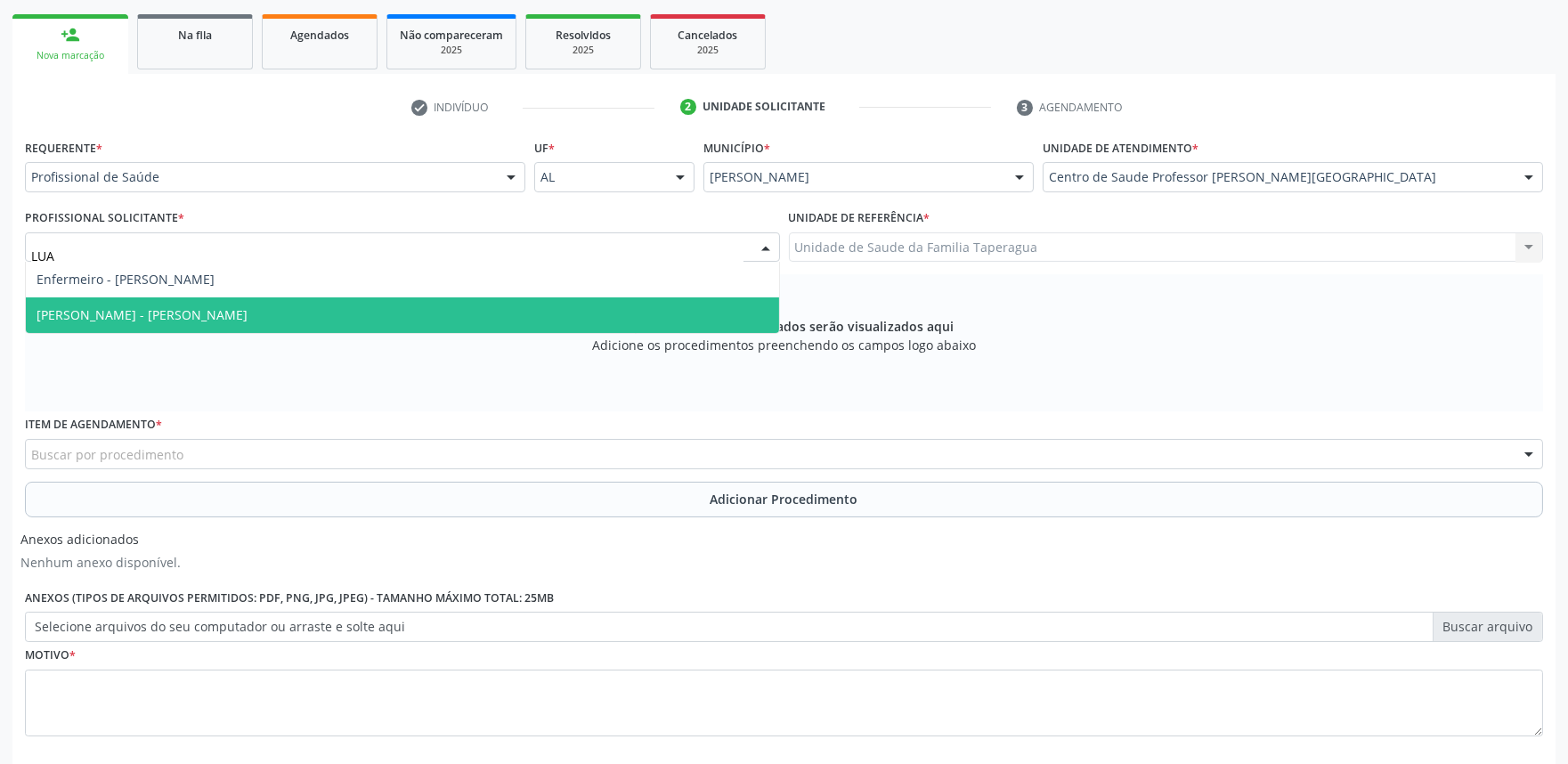
click at [247, 322] on span "[PERSON_NAME] - [PERSON_NAME]" at bounding box center [142, 314] width 211 height 17
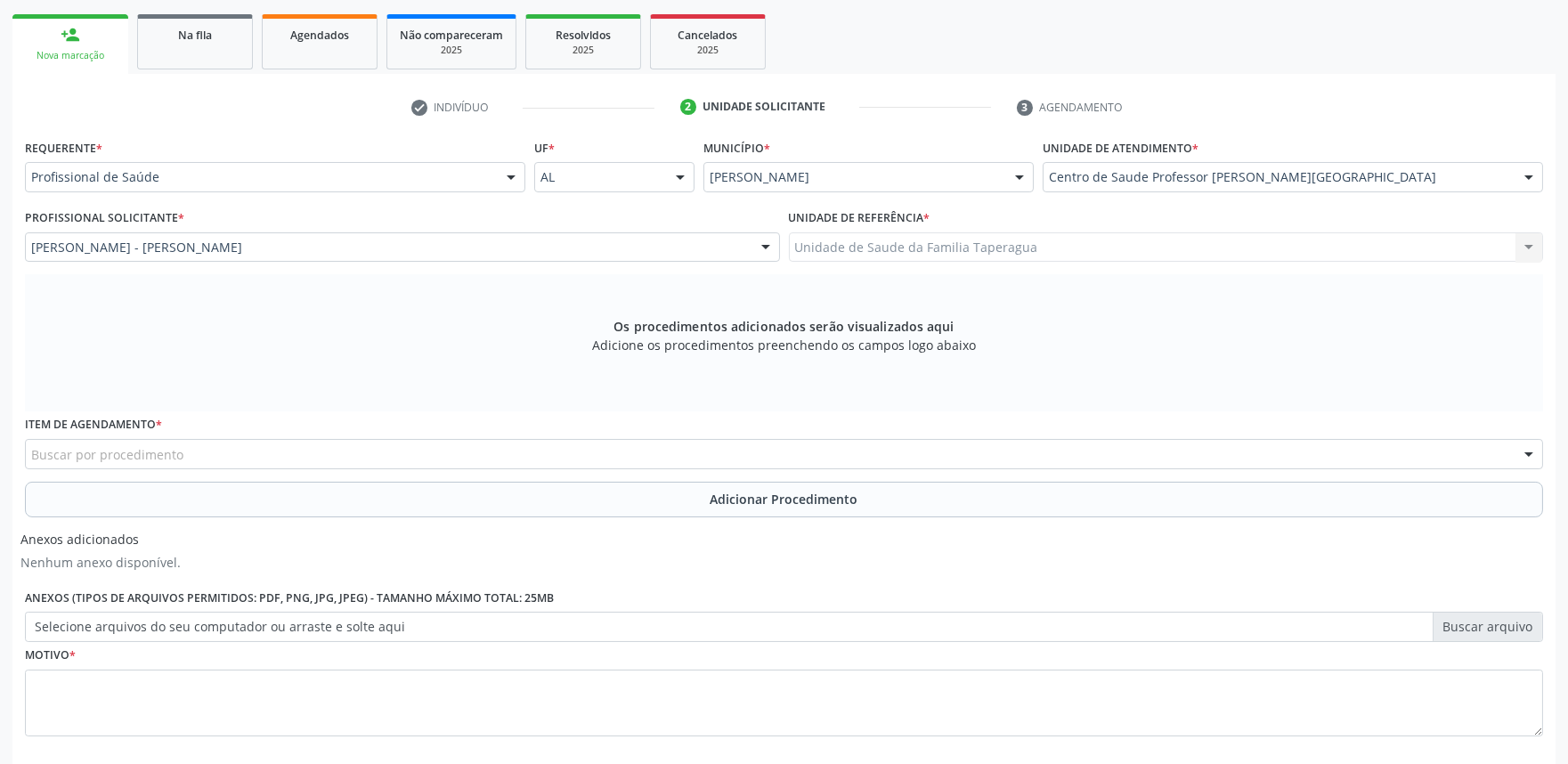
click at [484, 456] on div "Buscar por procedimento" at bounding box center [783, 453] width 1518 height 30
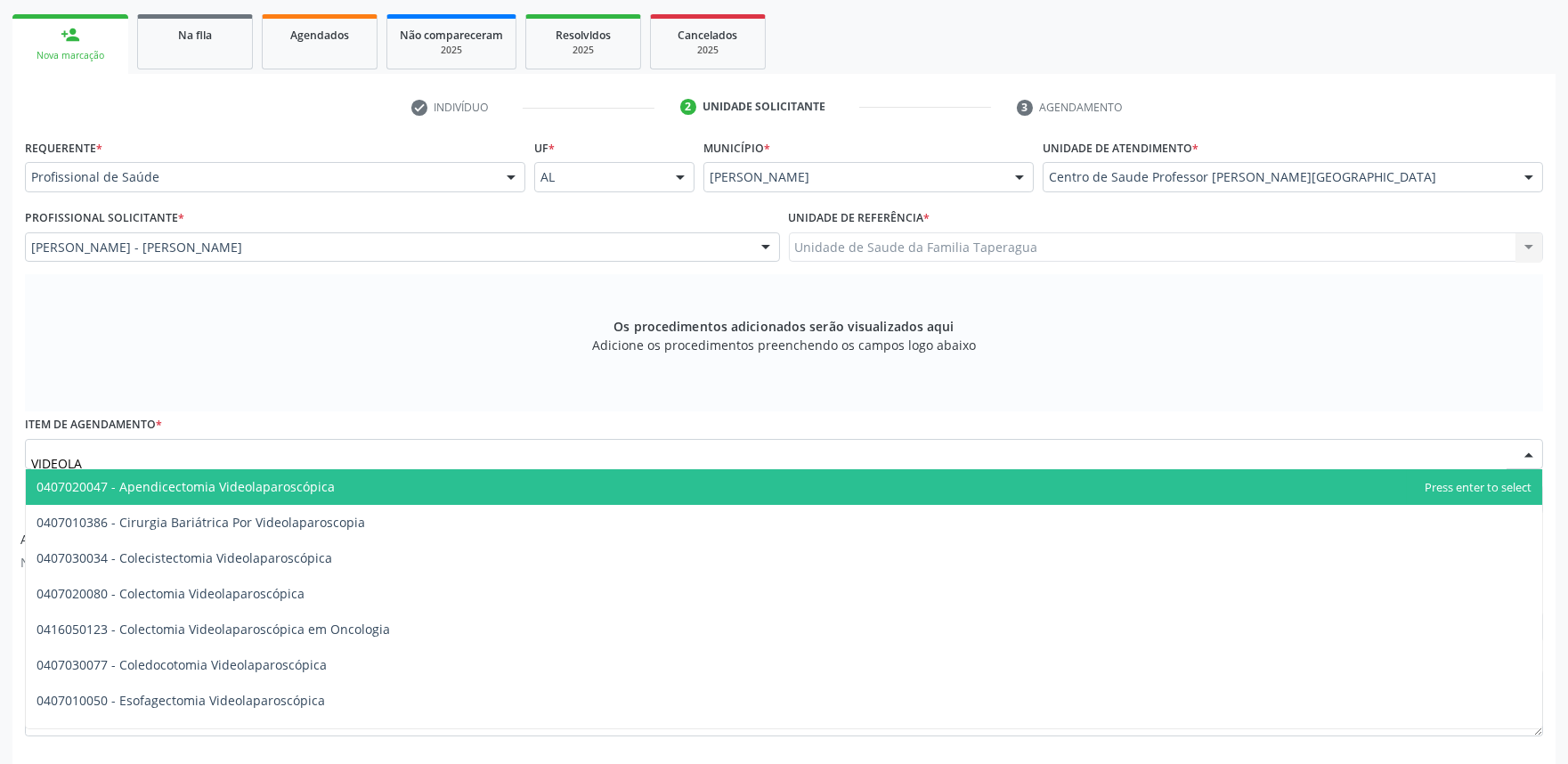
type input "VIDEOLAR"
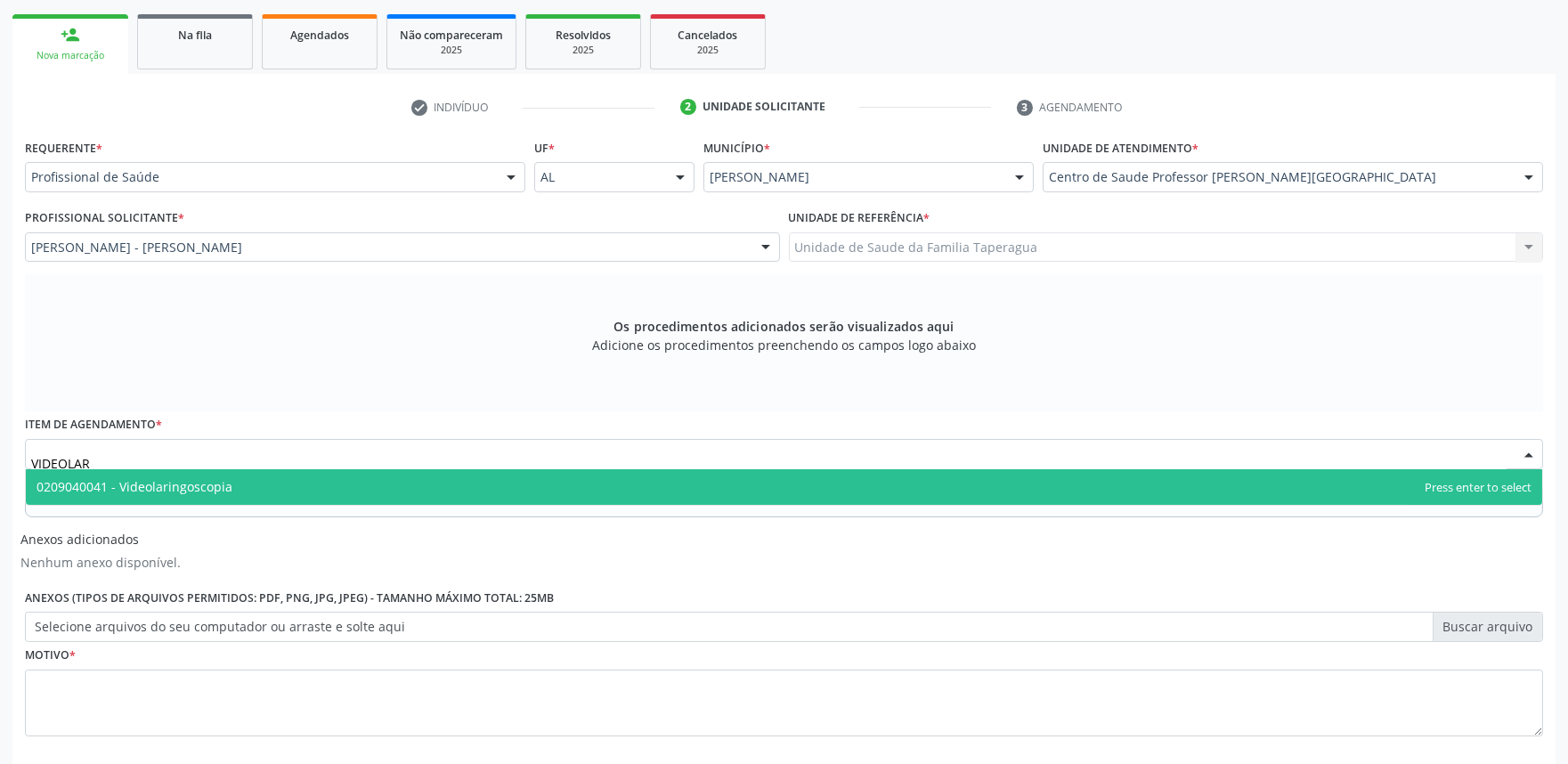
click at [479, 476] on span "0209040041 - Videolaringoscopia" at bounding box center [783, 486] width 1516 height 35
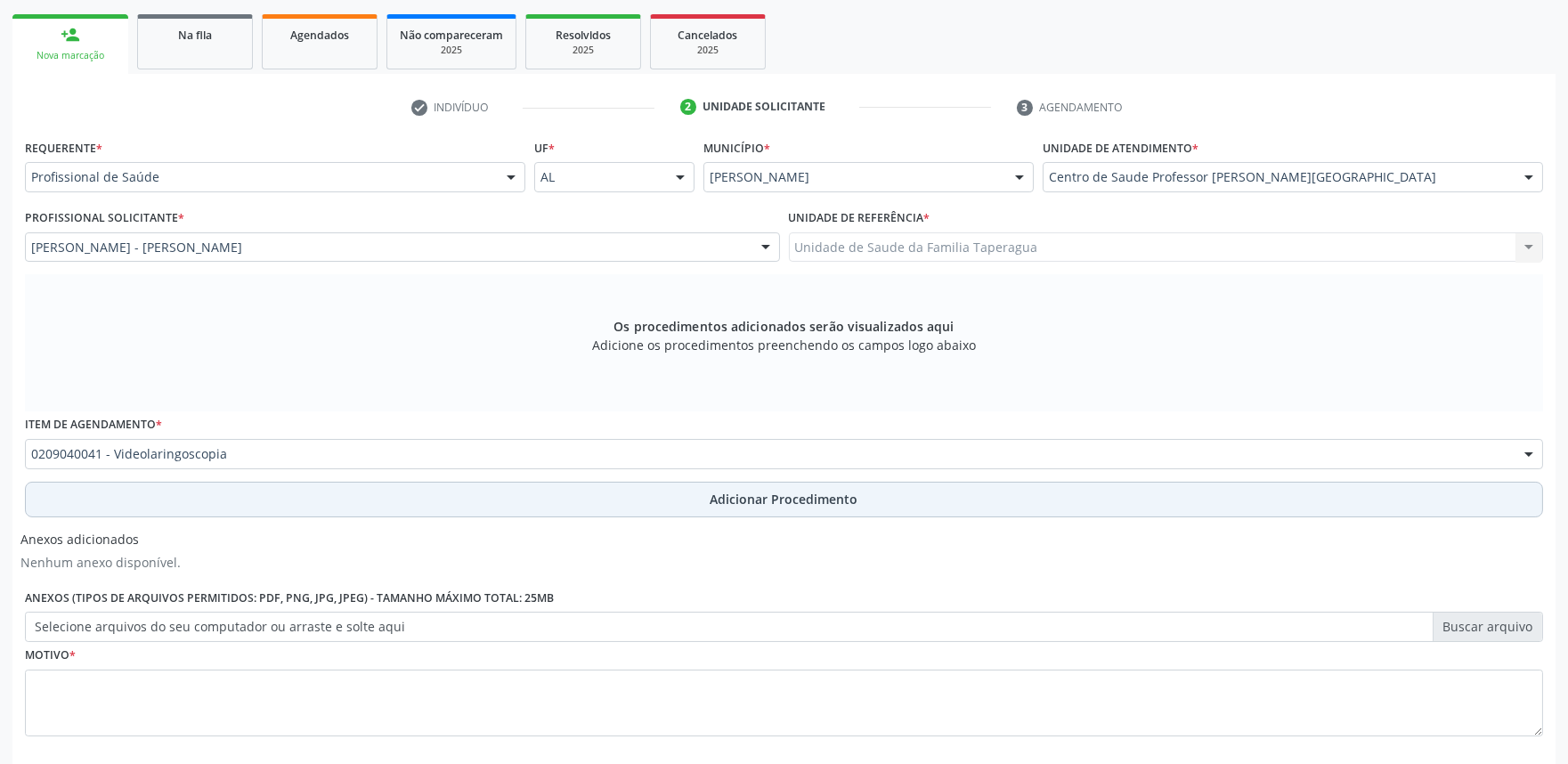
click at [485, 491] on button "Adicionar Procedimento" at bounding box center [783, 499] width 1518 height 35
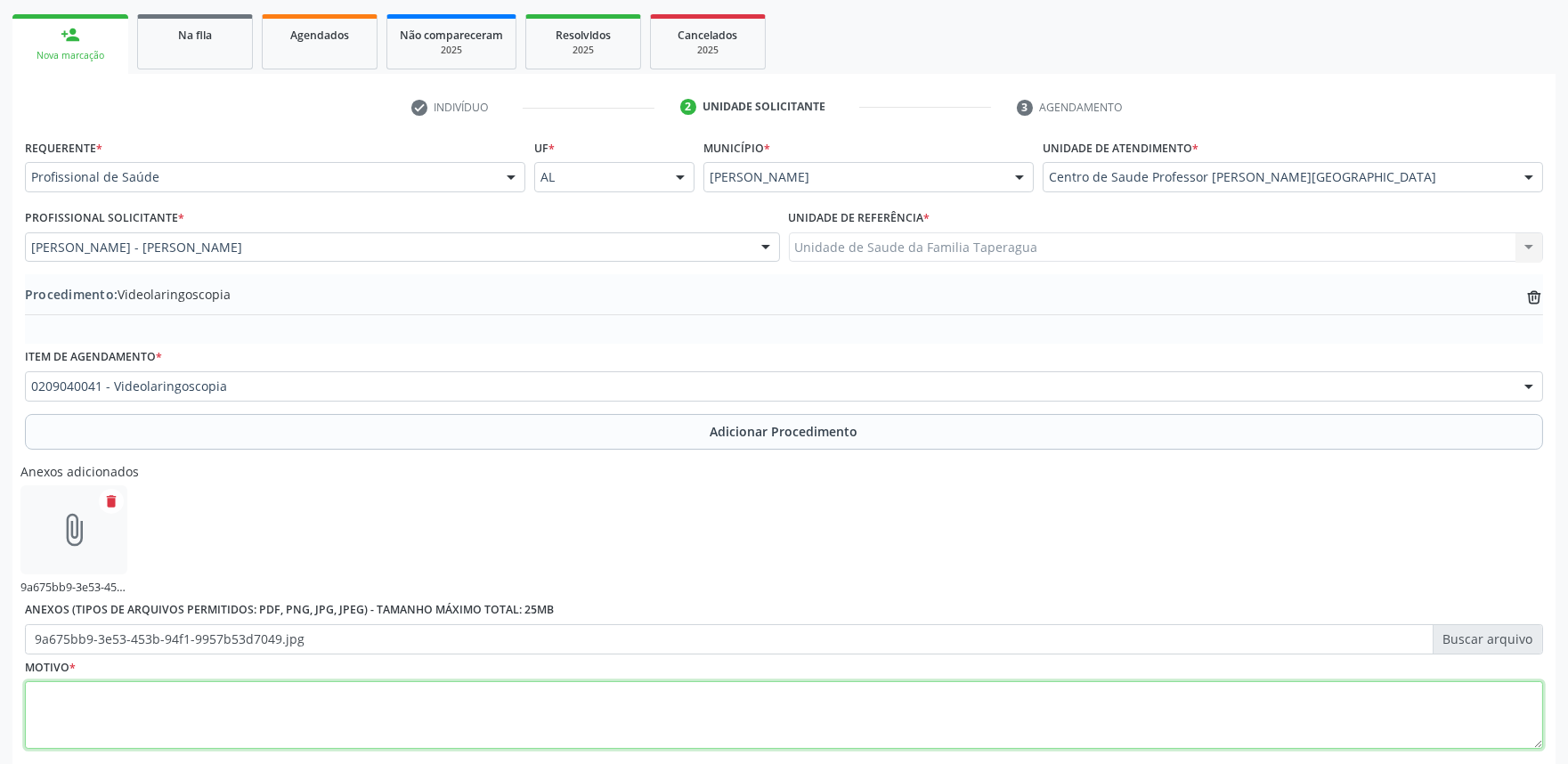
click at [548, 701] on textarea at bounding box center [783, 715] width 1518 height 67
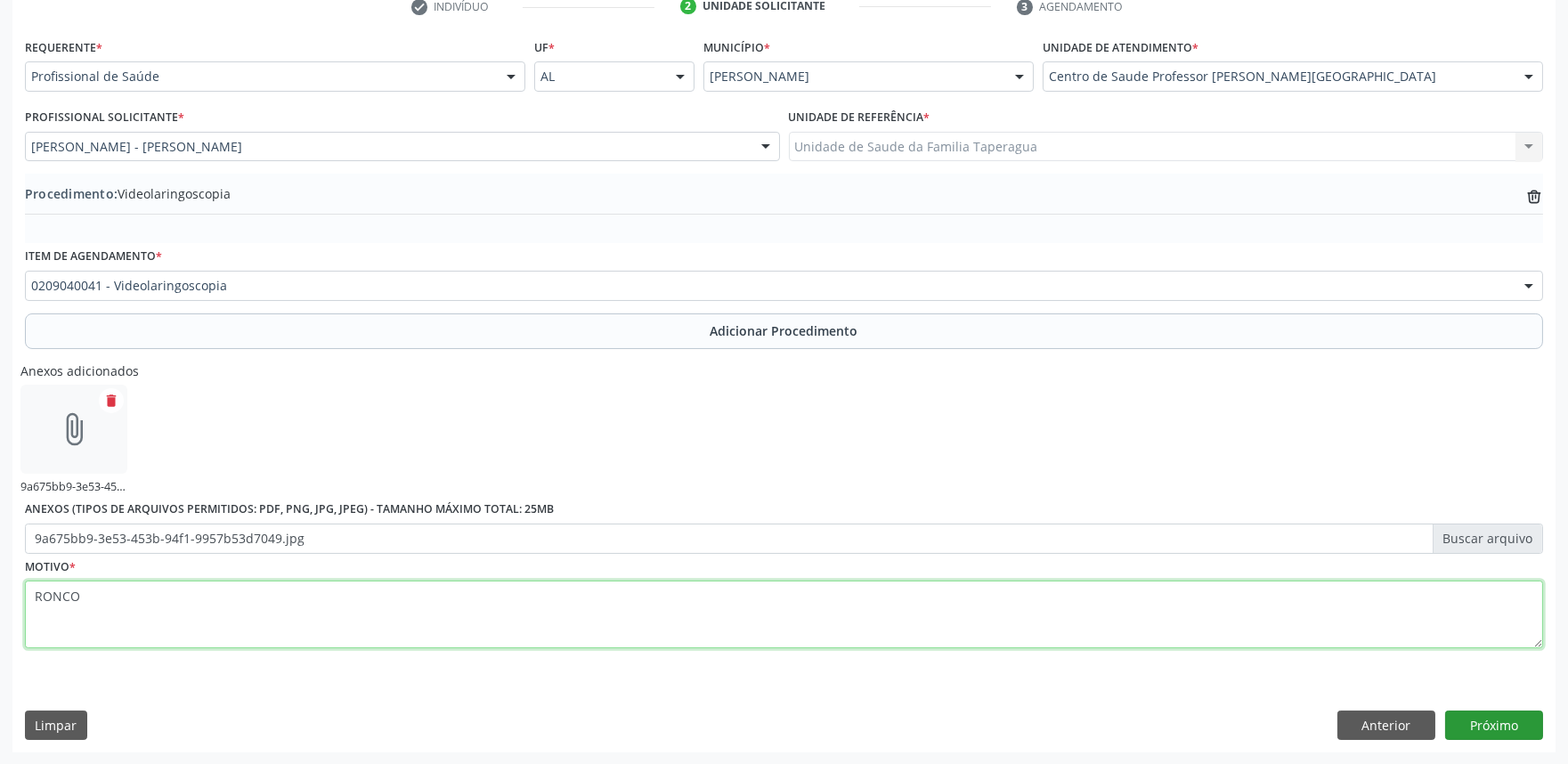
type textarea "RONCO"
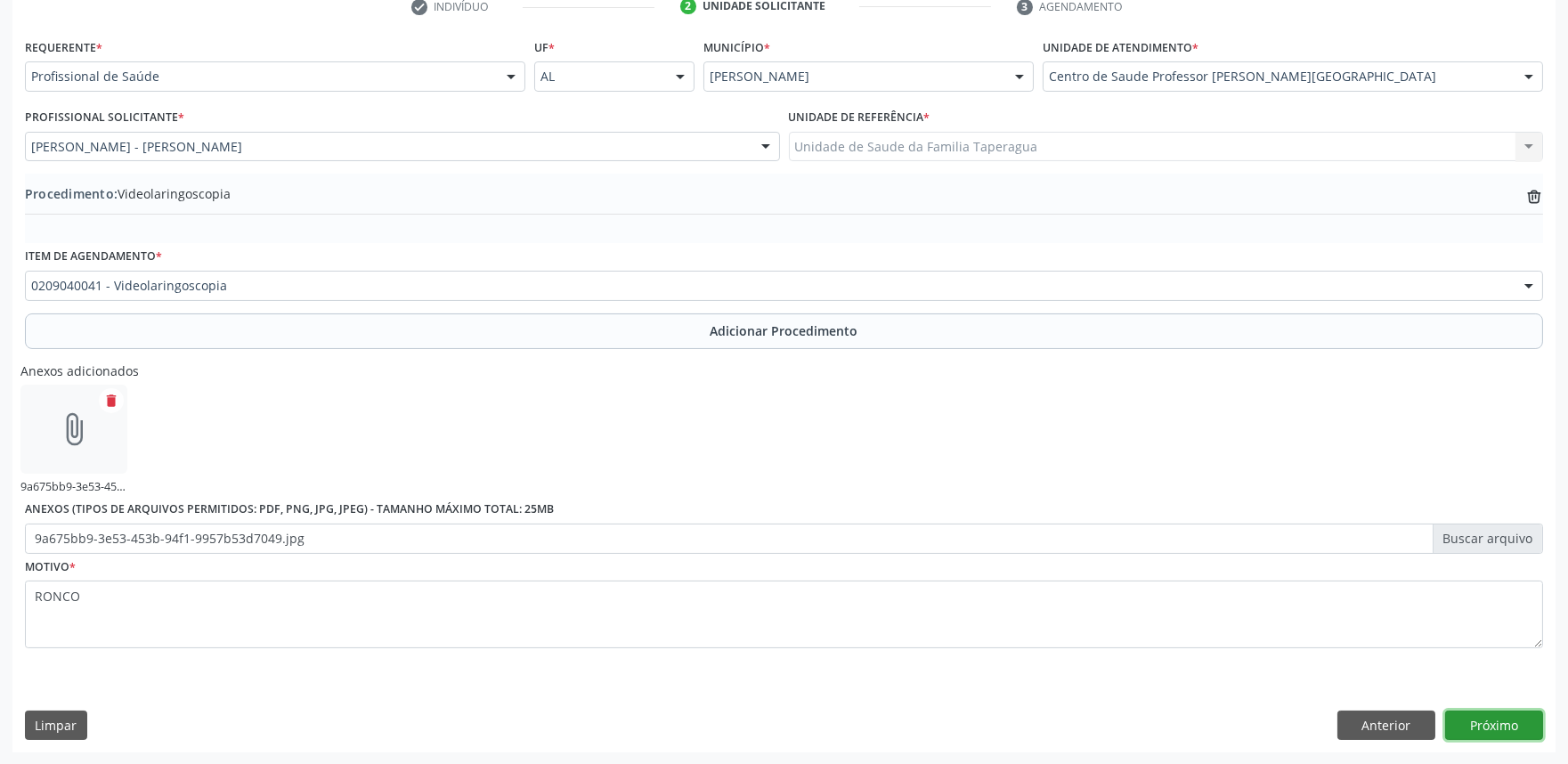
click at [1510, 723] on button "Próximo" at bounding box center [1494, 725] width 98 height 30
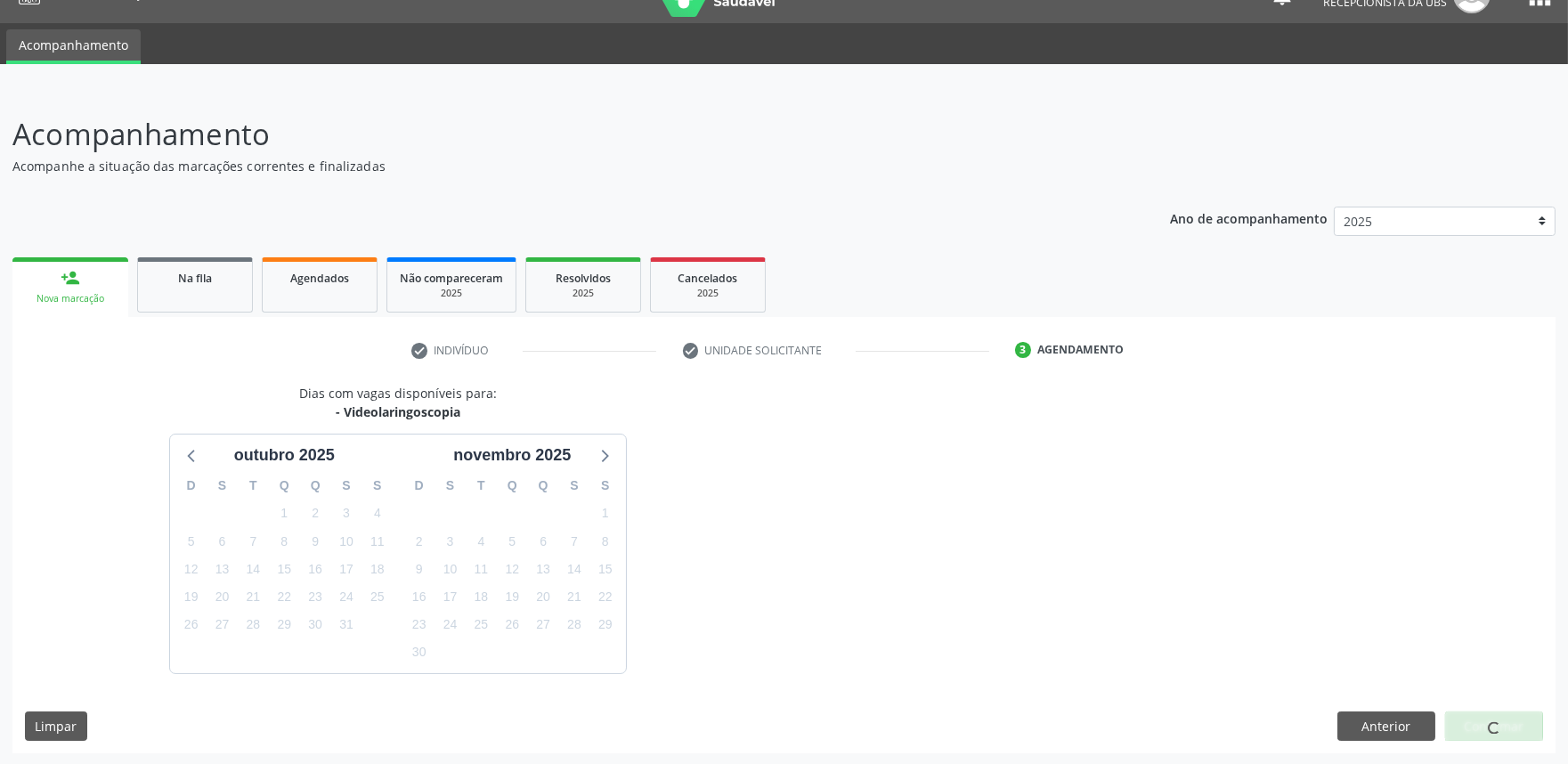
scroll to position [86, 0]
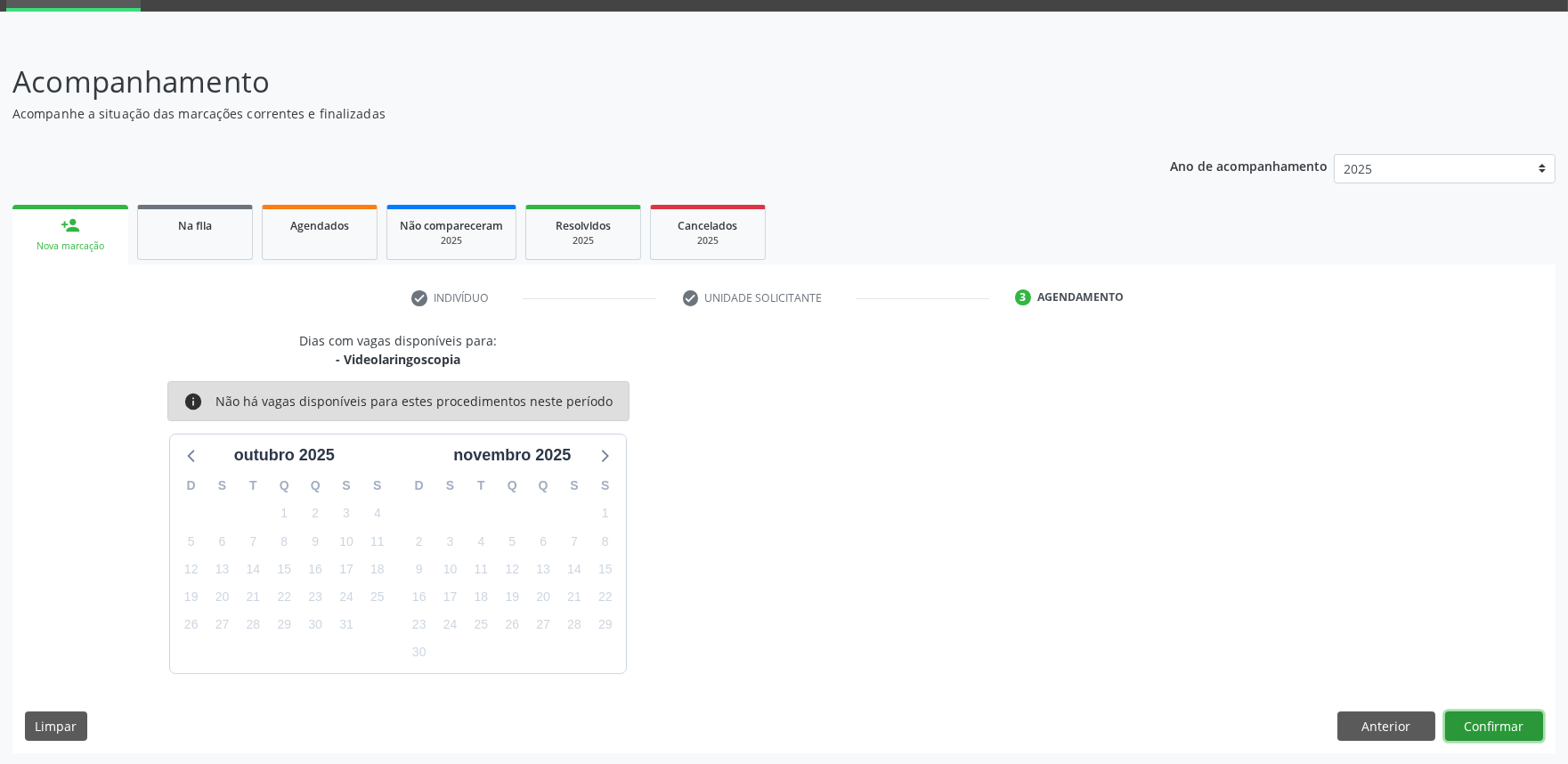
click at [1494, 722] on button "Confirmar" at bounding box center [1494, 726] width 98 height 30
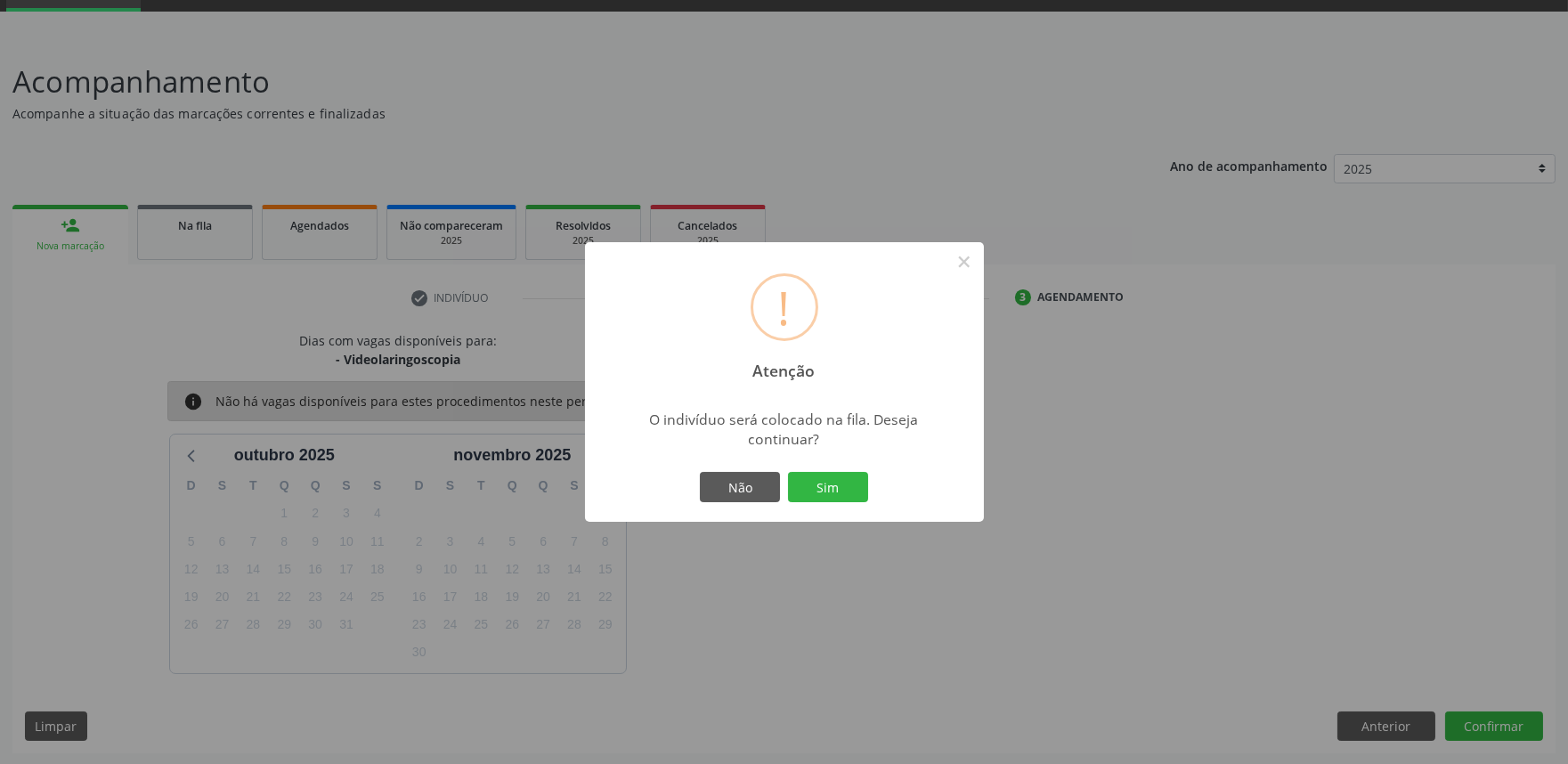
click at [788, 471] on button "Sim" at bounding box center [828, 486] width 80 height 30
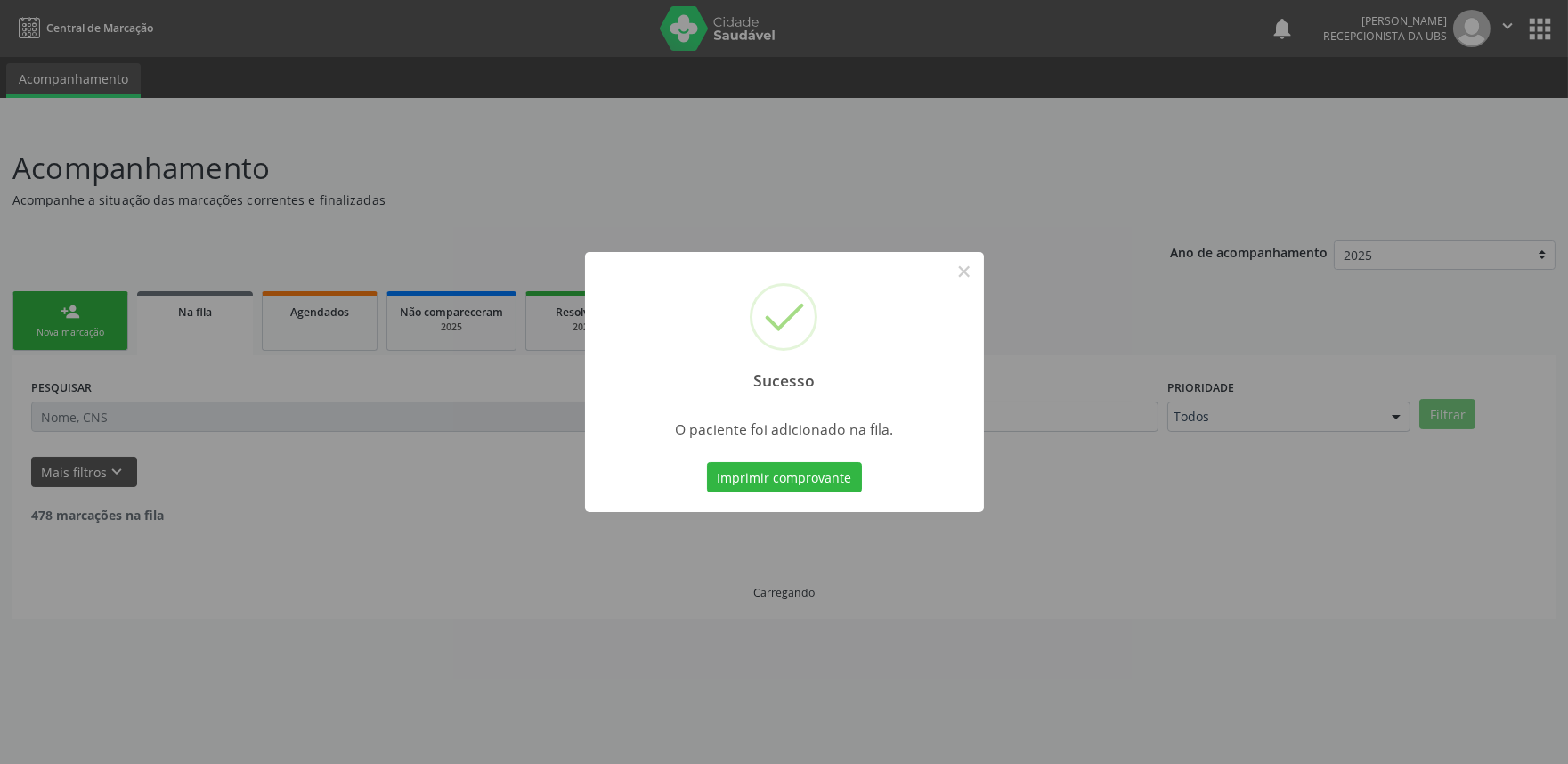
scroll to position [0, 0]
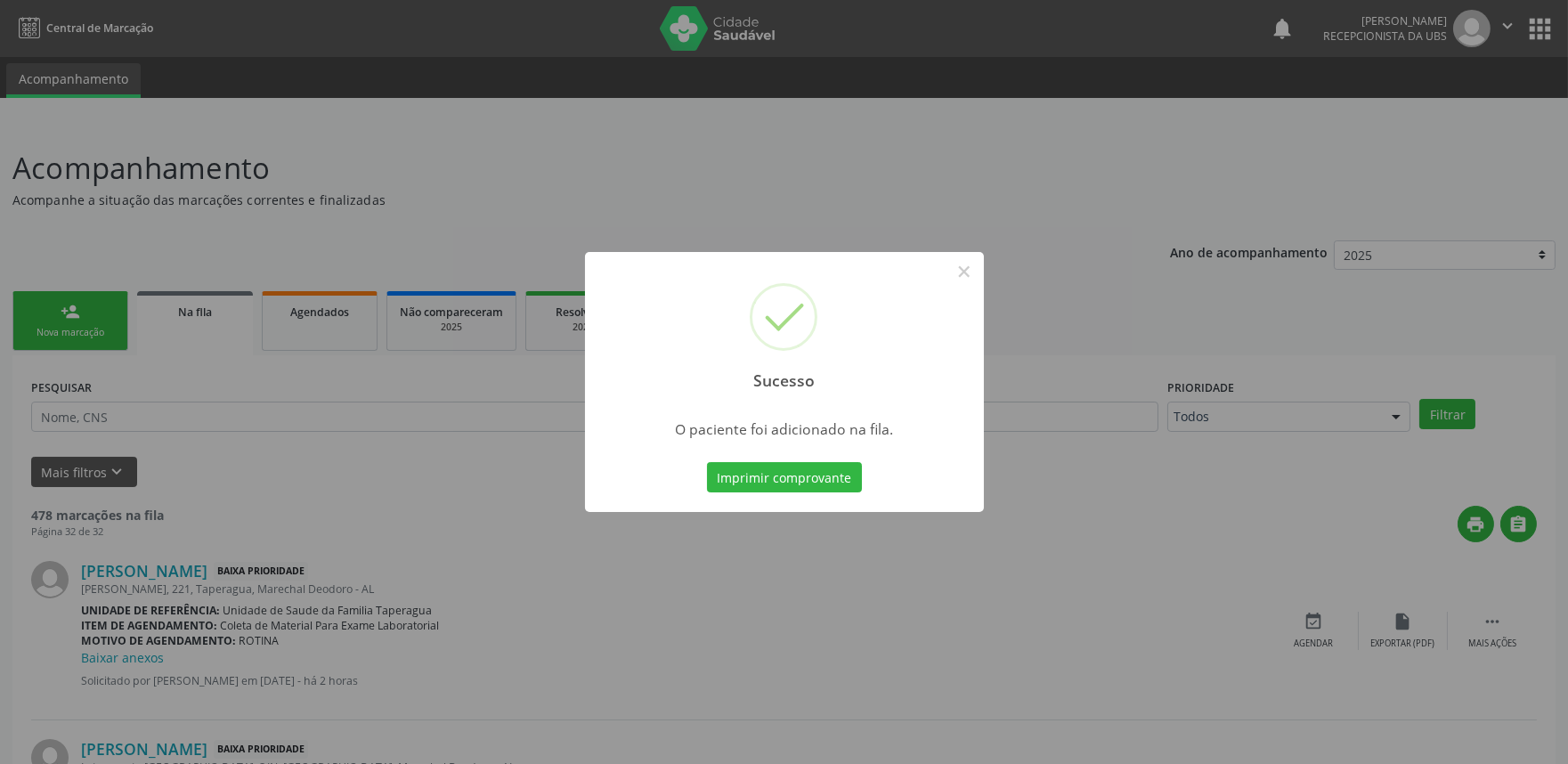
click at [1359, 386] on div "Sucesso × O paciente foi adicionado na fila. Imprimir comprovante Cancel" at bounding box center [784, 382] width 1568 height 764
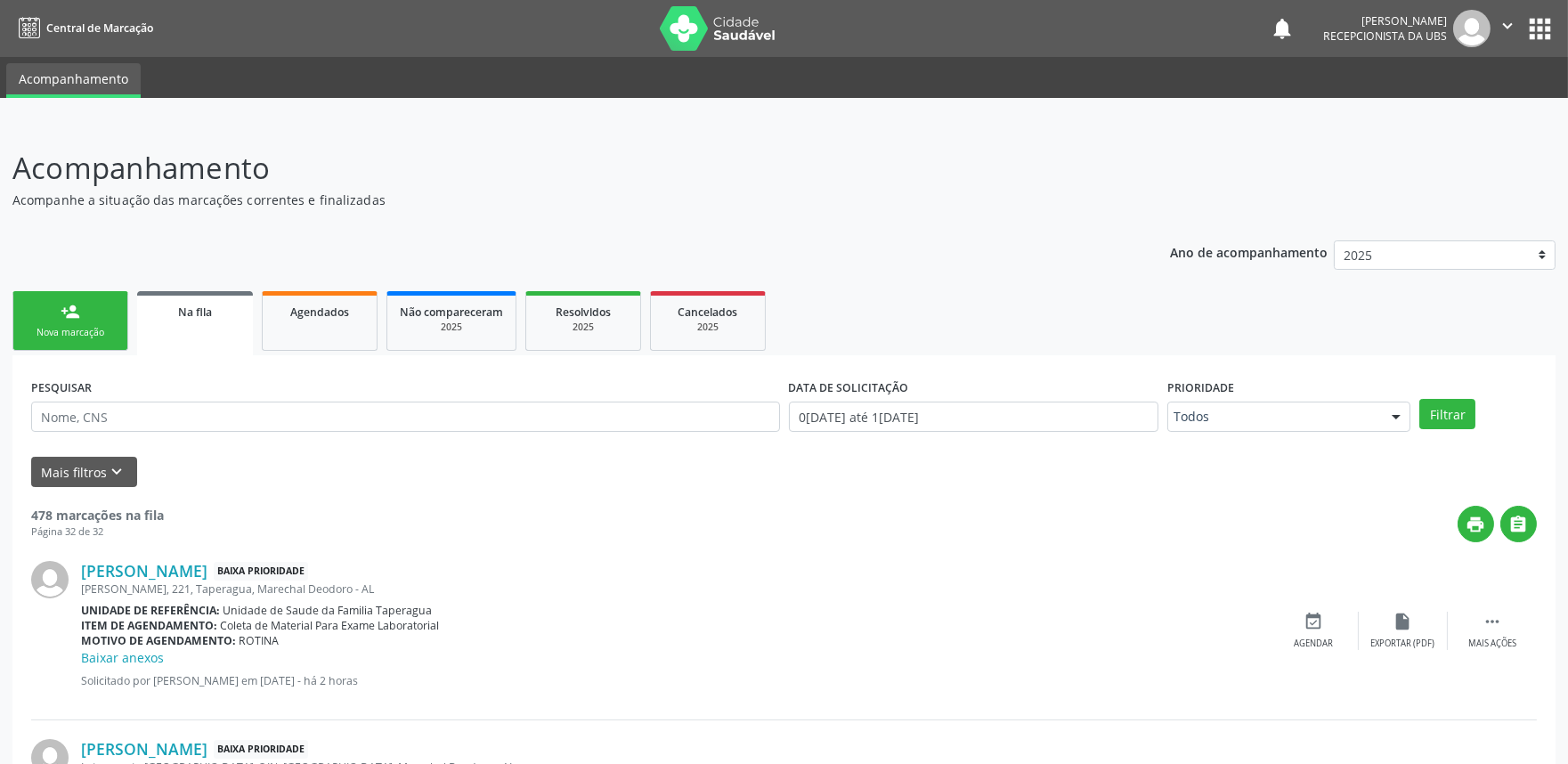
click at [81, 327] on div "Nova marcação" at bounding box center [70, 332] width 89 height 14
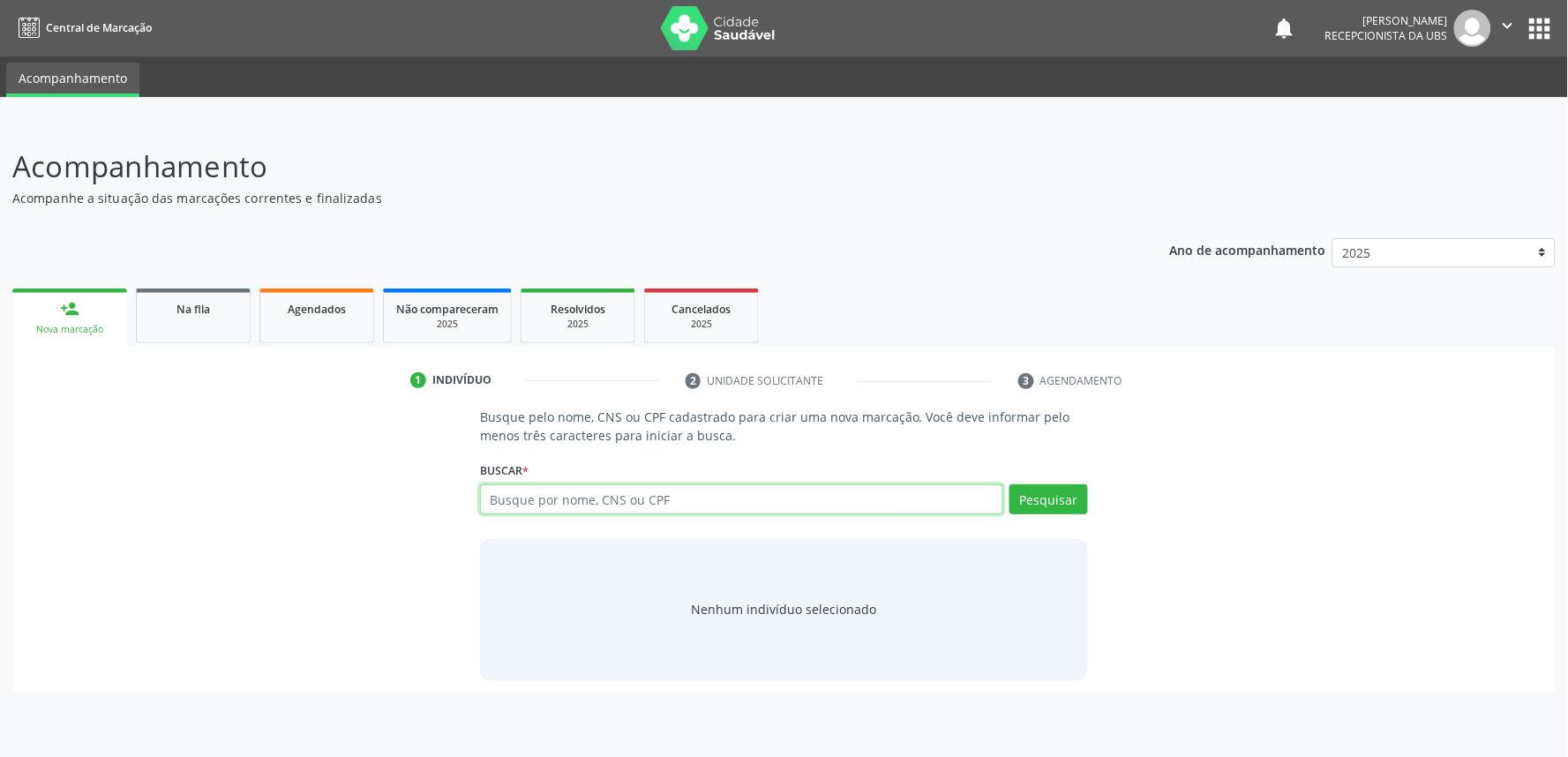
click at [715, 496] on input "text" at bounding box center [741, 499] width 523 height 30
paste input "706201504123761"
type input "706201504123761"
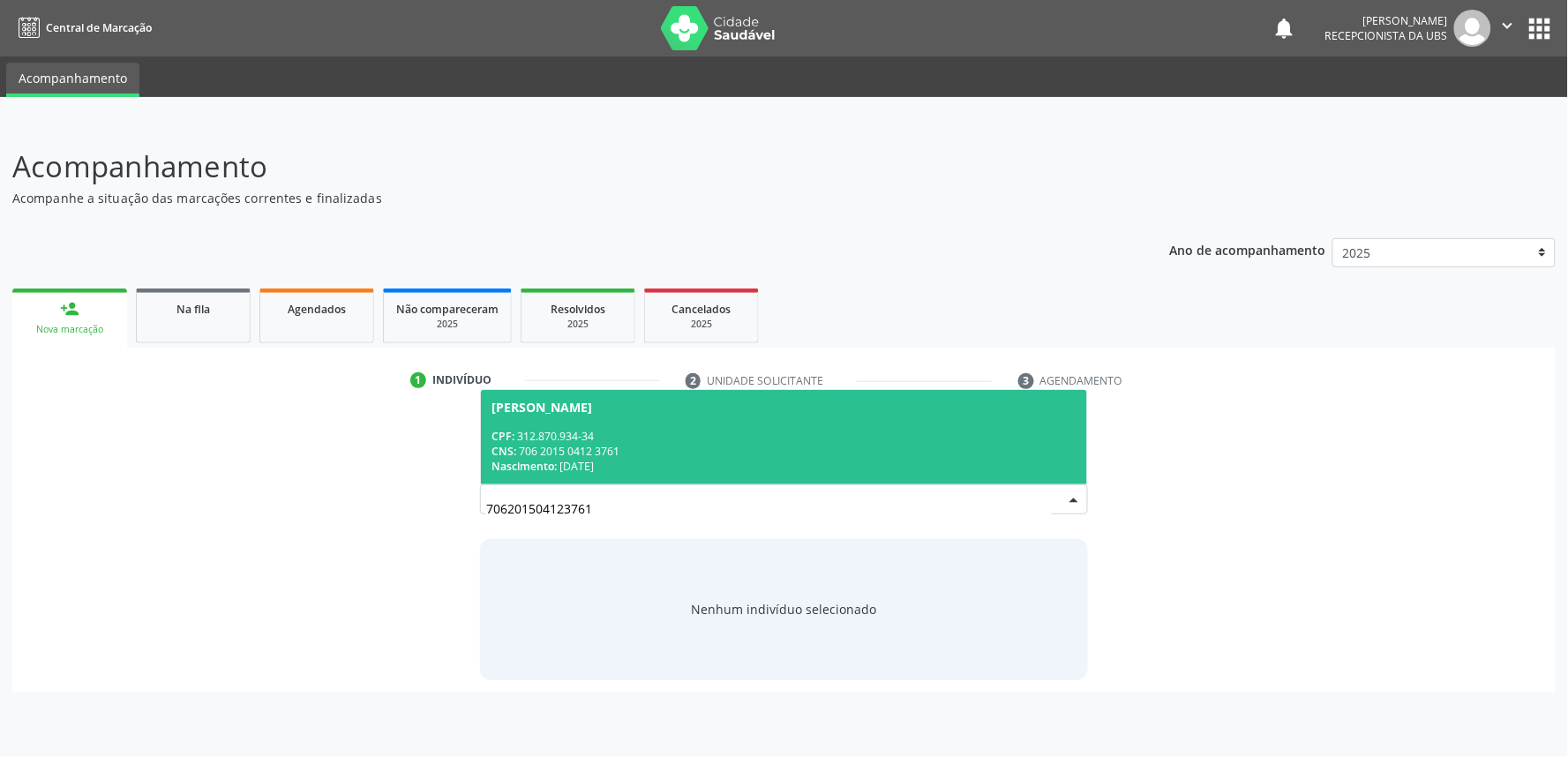
click at [715, 464] on div "Nascimento: 06/08/1948" at bounding box center [784, 466] width 585 height 15
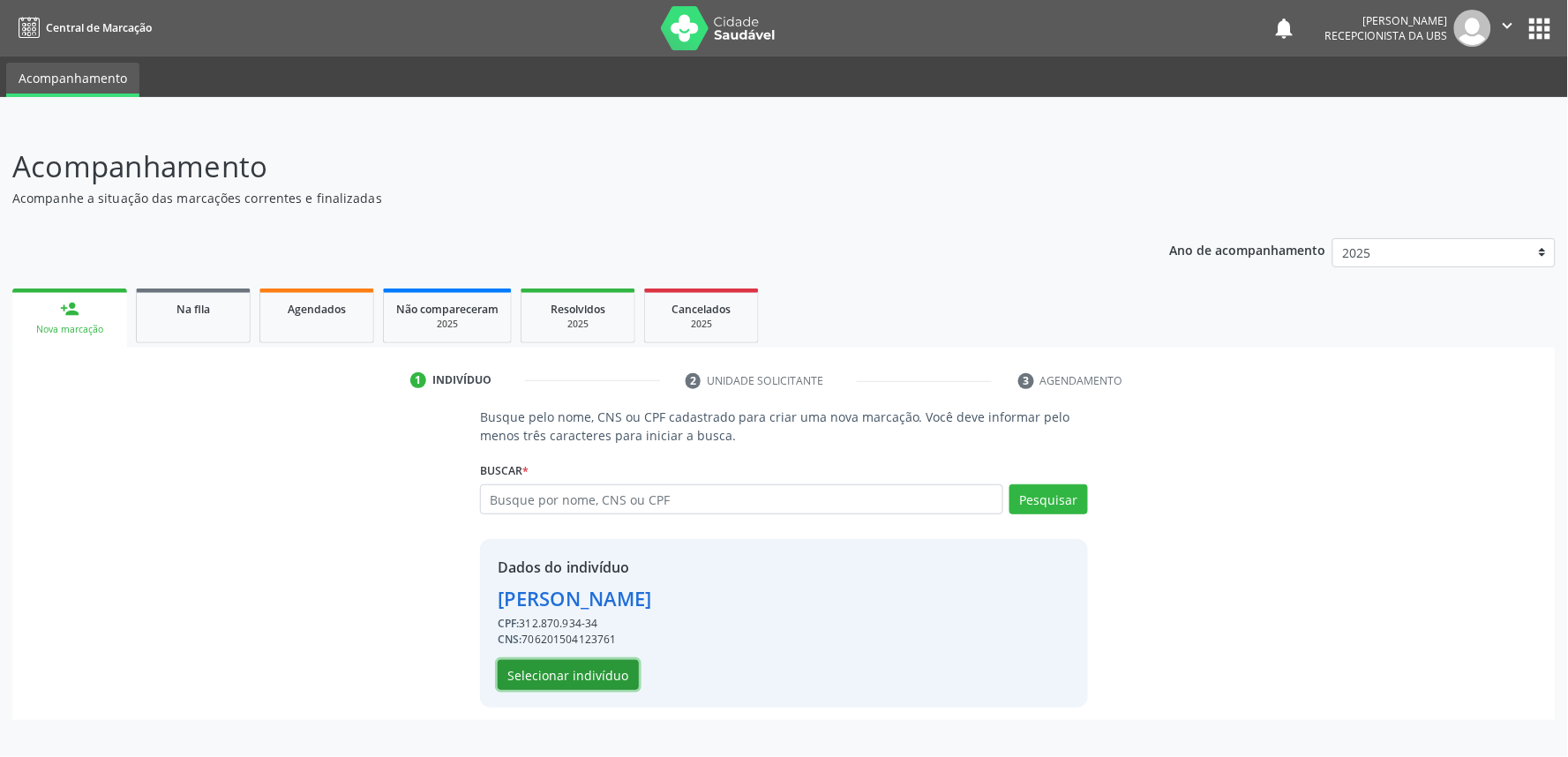
click at [589, 668] on button "Selecionar indivíduo" at bounding box center [568, 674] width 141 height 30
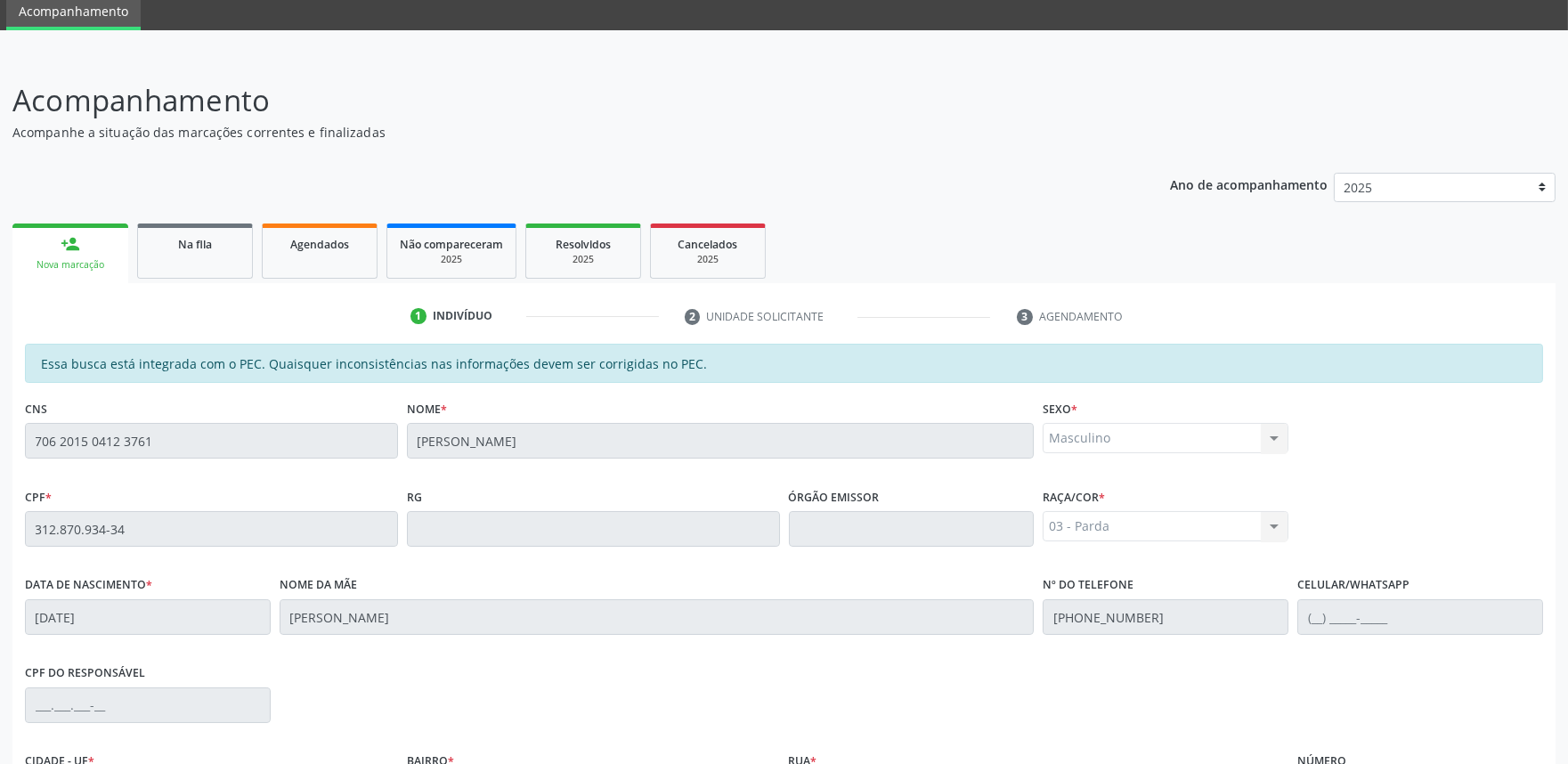
scroll to position [277, 0]
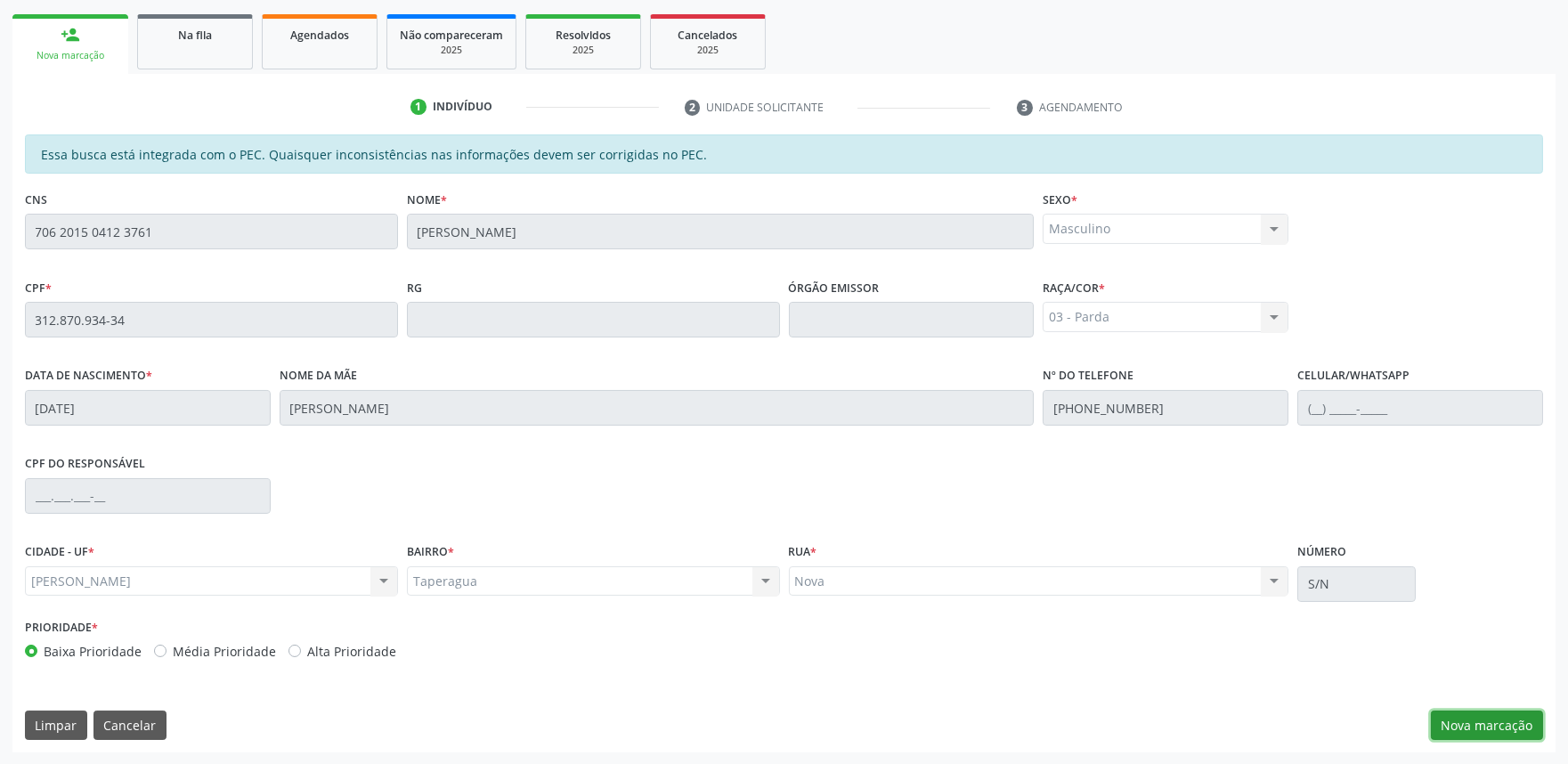
click at [1481, 731] on button "Nova marcação" at bounding box center [1486, 725] width 112 height 30
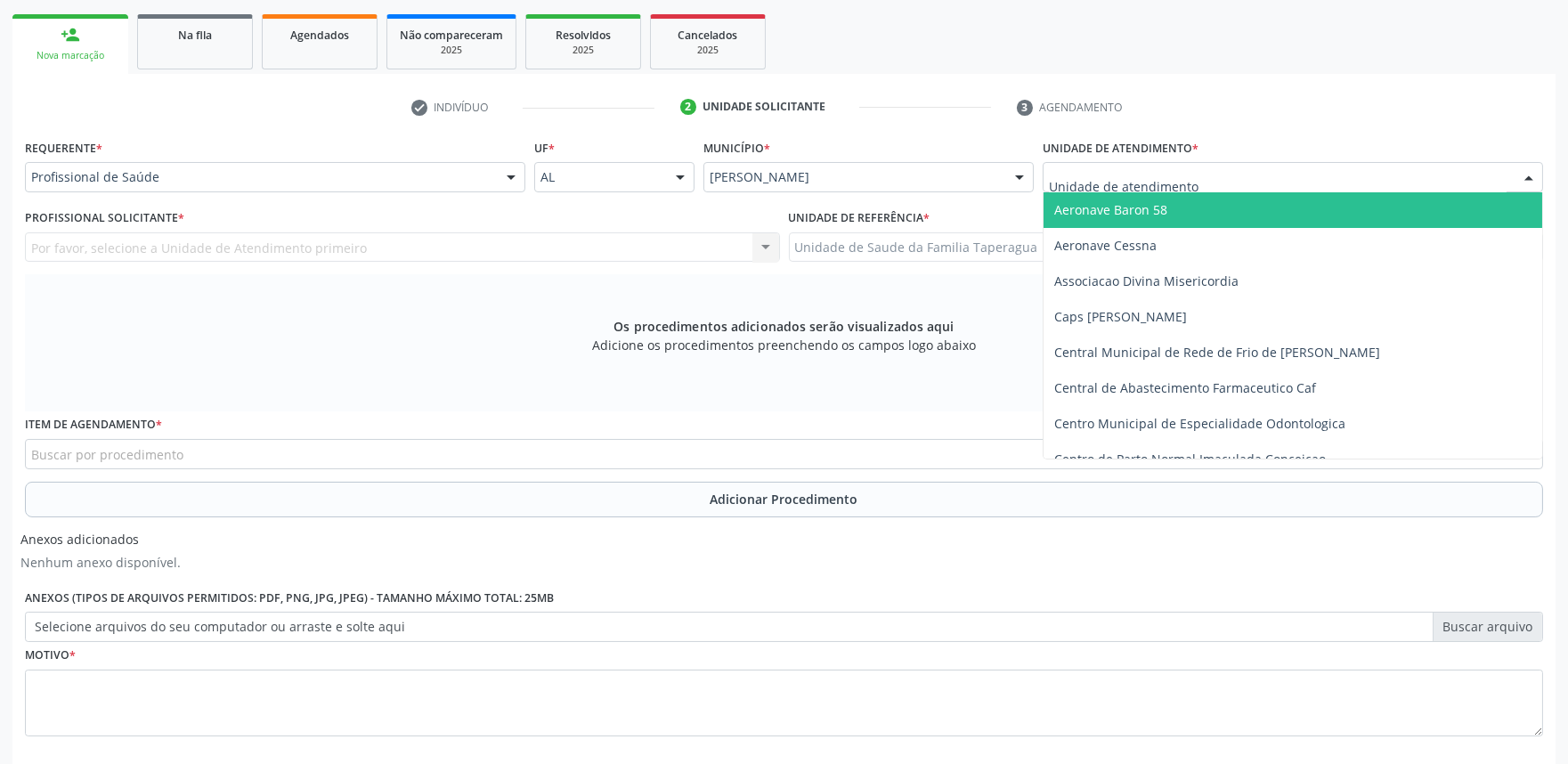
click at [1312, 172] on div at bounding box center [1292, 176] width 501 height 30
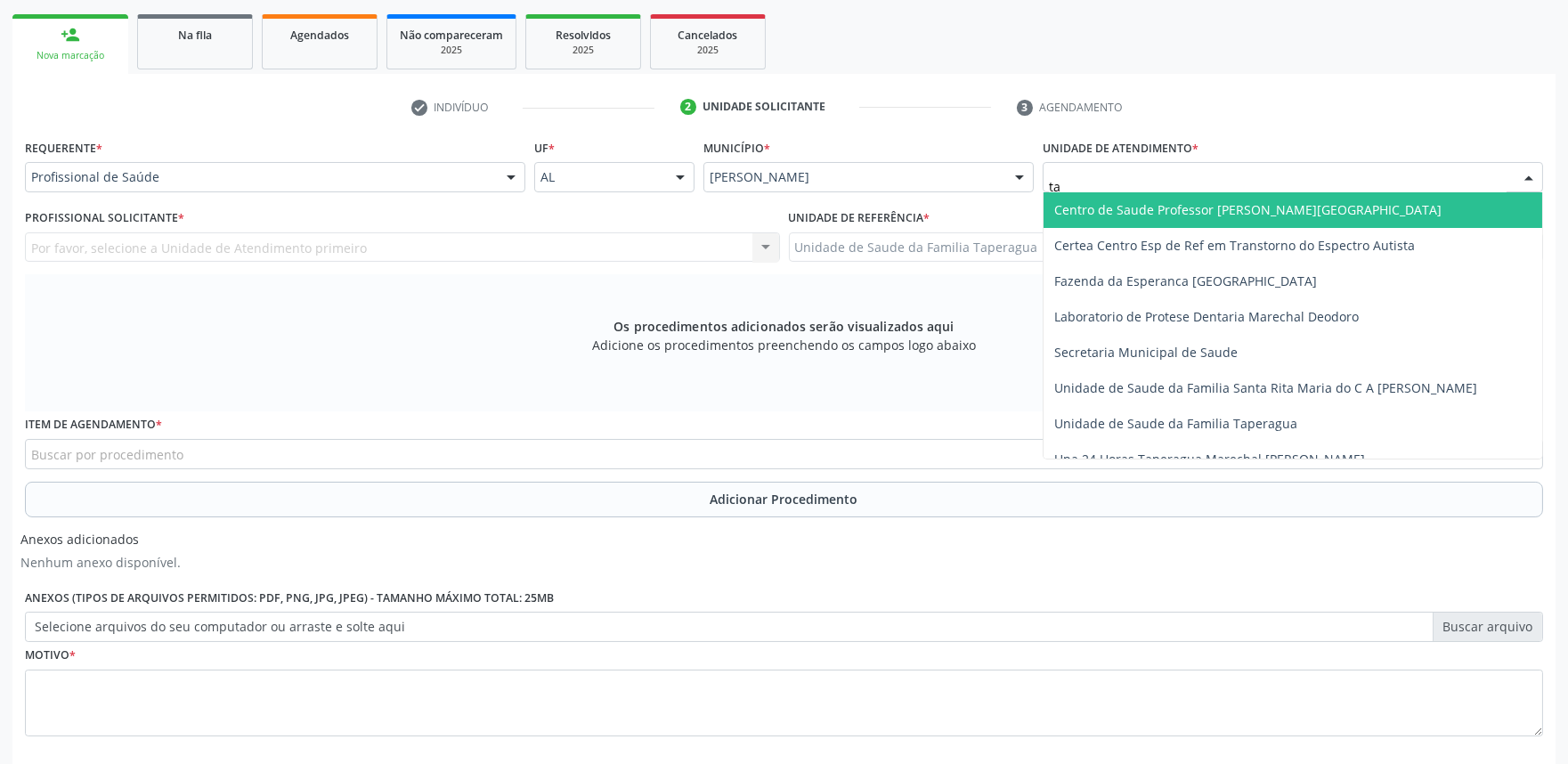
type input "tap"
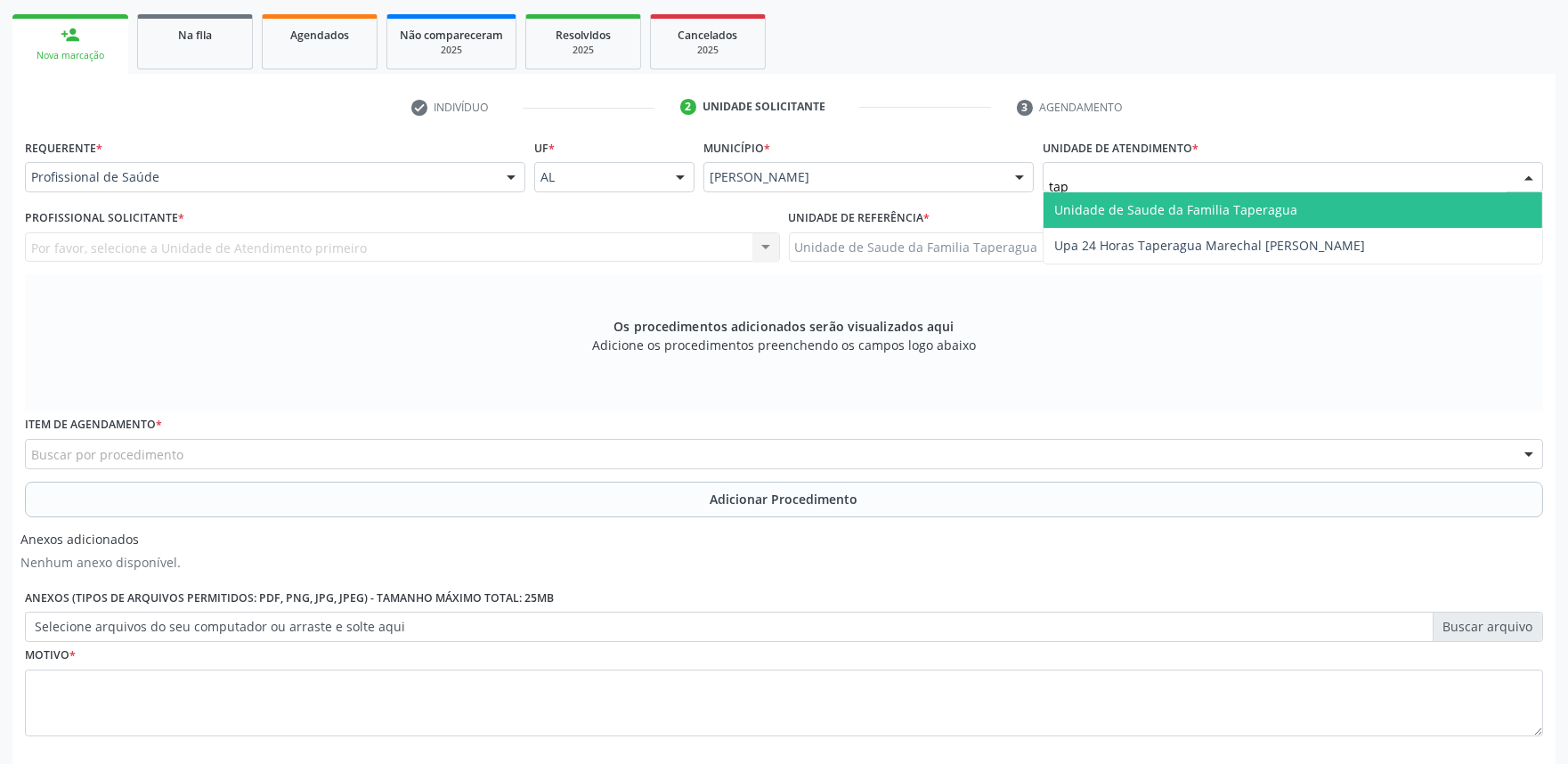
click at [1301, 209] on span "Unidade de Saude da Familia Taperagua" at bounding box center [1292, 210] width 499 height 35
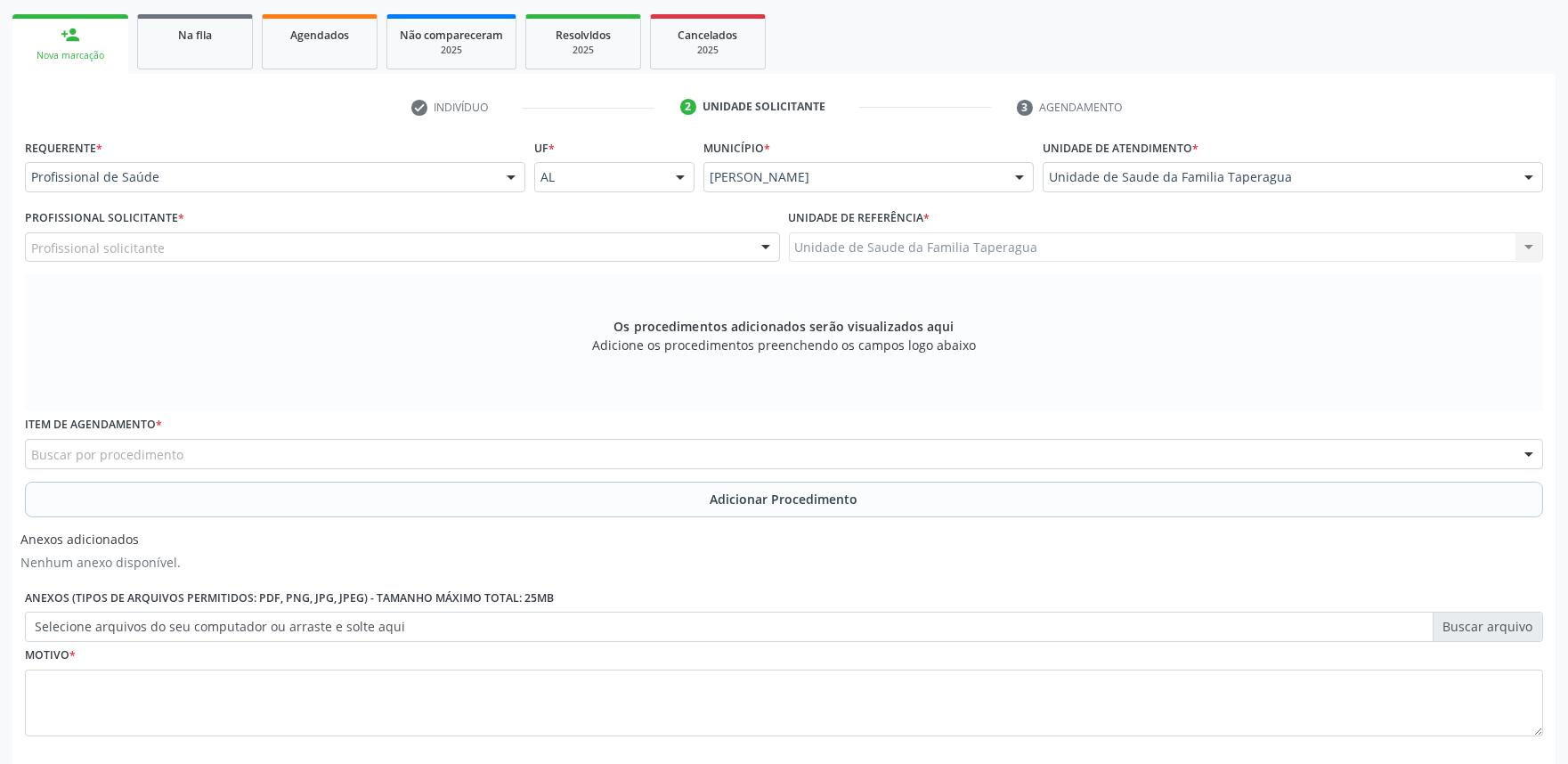
click at [567, 245] on div "Profissional solicitante" at bounding box center [402, 247] width 755 height 30
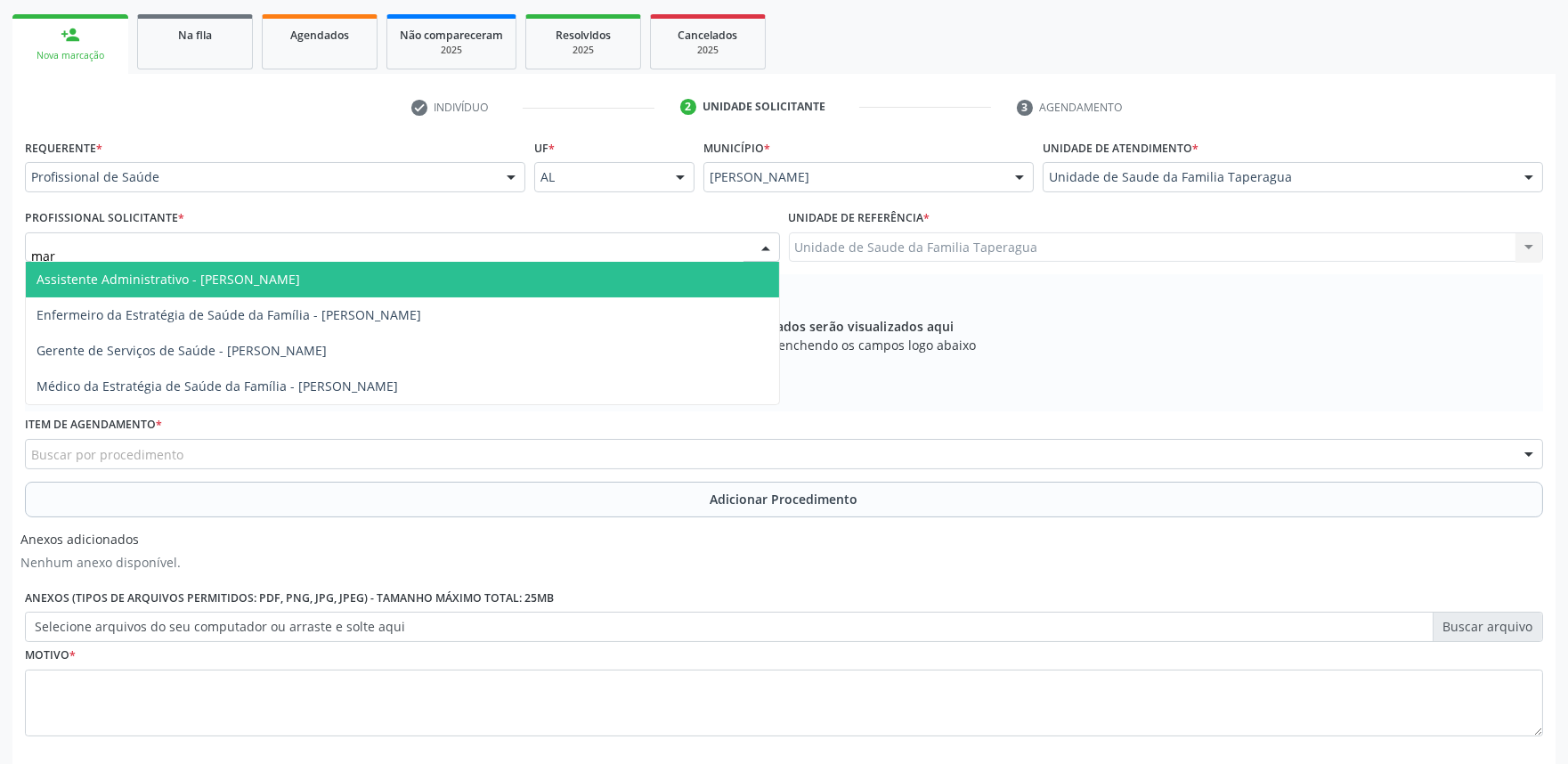
type input "mart"
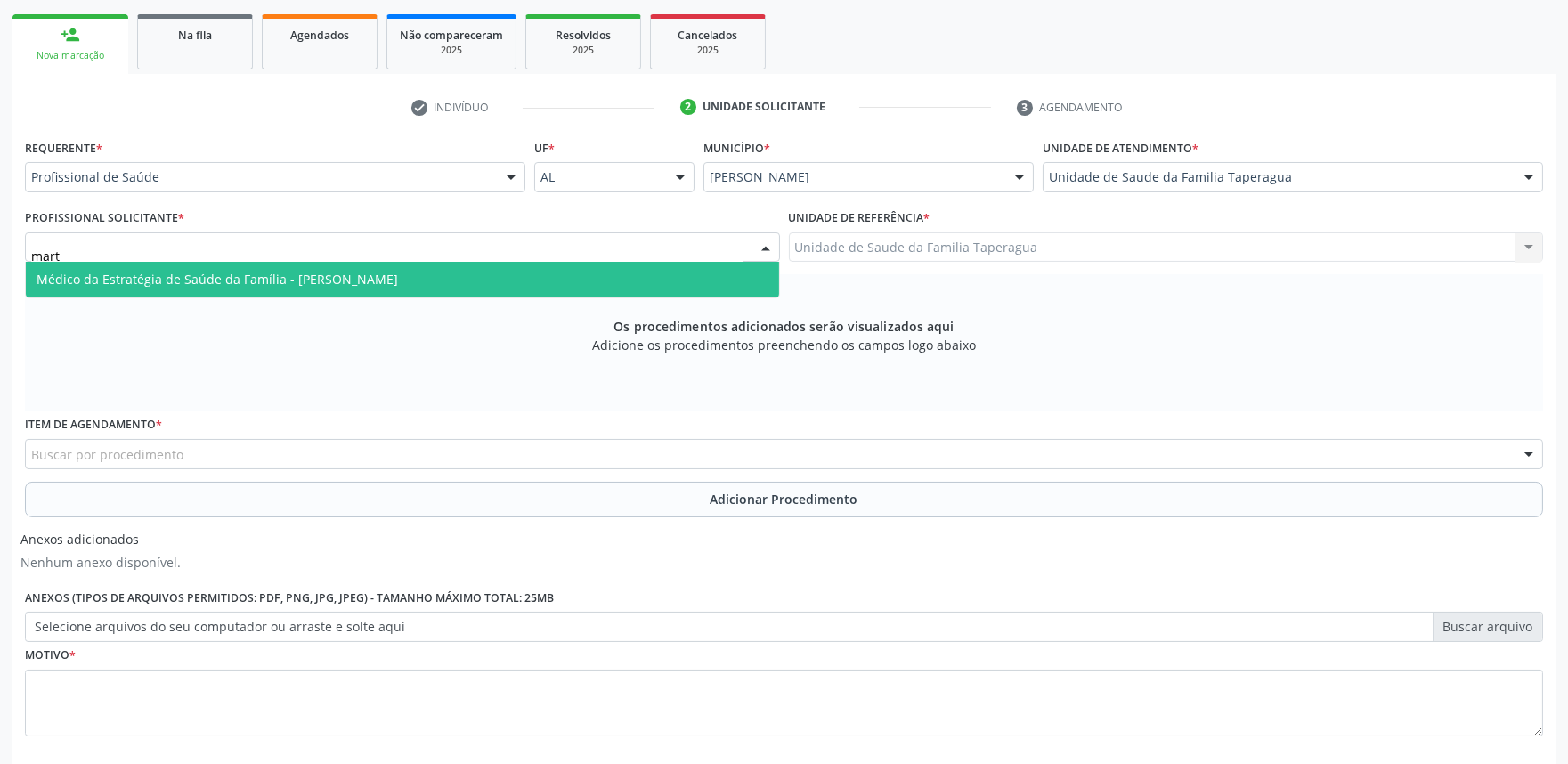
click at [562, 270] on span "Médico da Estratégia de Saúde da Família - [PERSON_NAME]" at bounding box center [402, 279] width 753 height 35
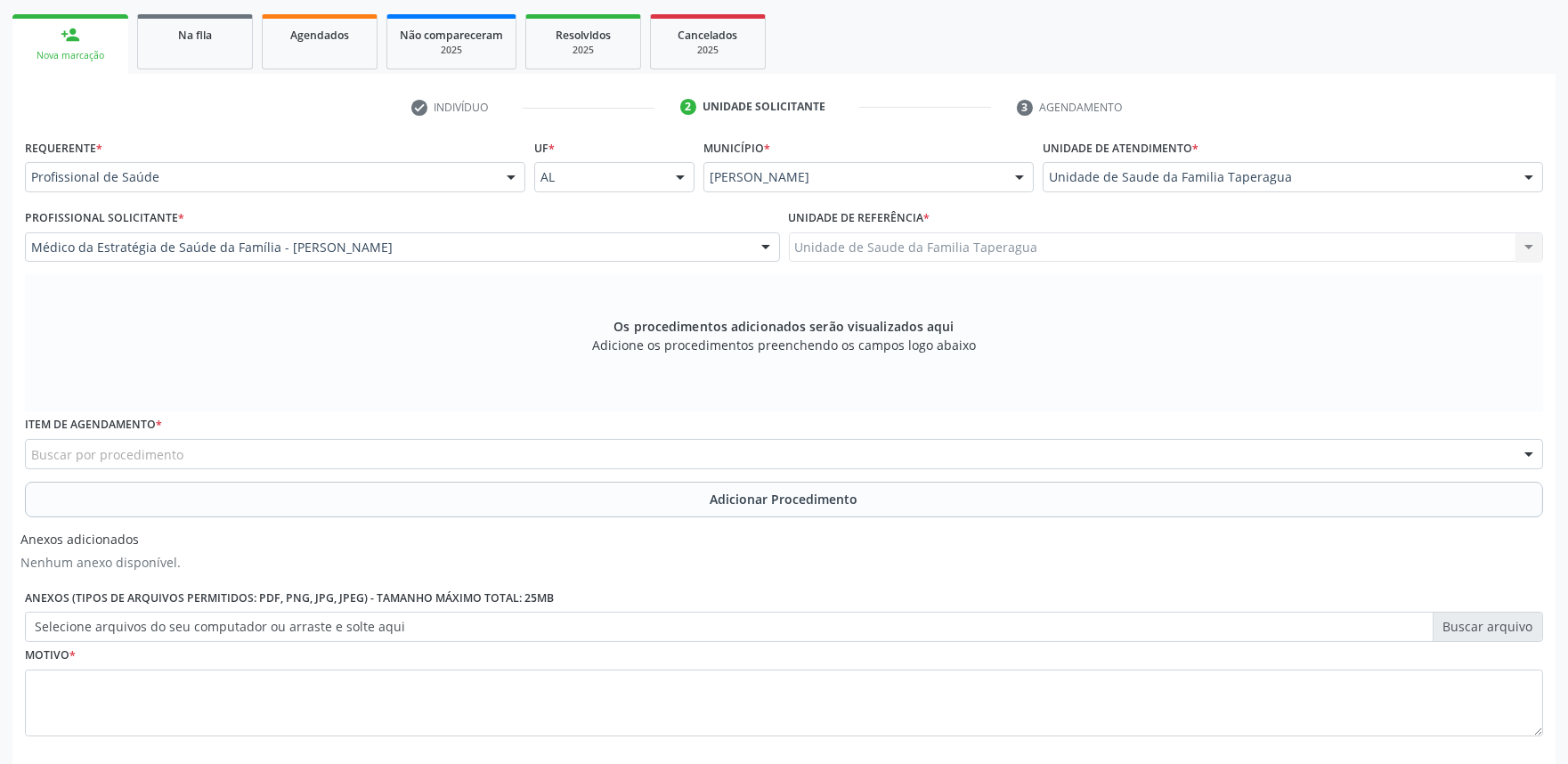
click at [525, 448] on div "Buscar por procedimento" at bounding box center [783, 453] width 1518 height 30
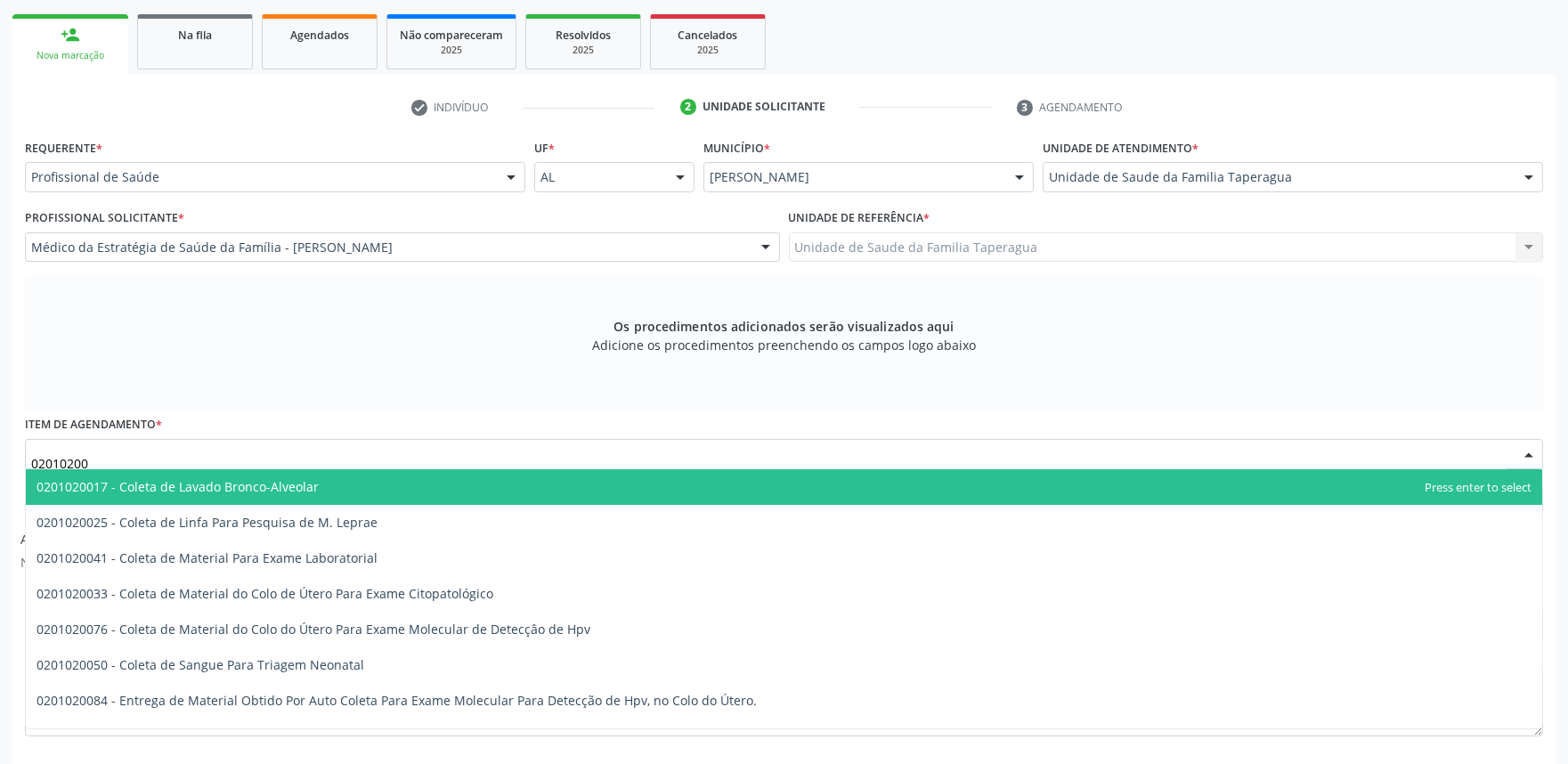
type input "020102004"
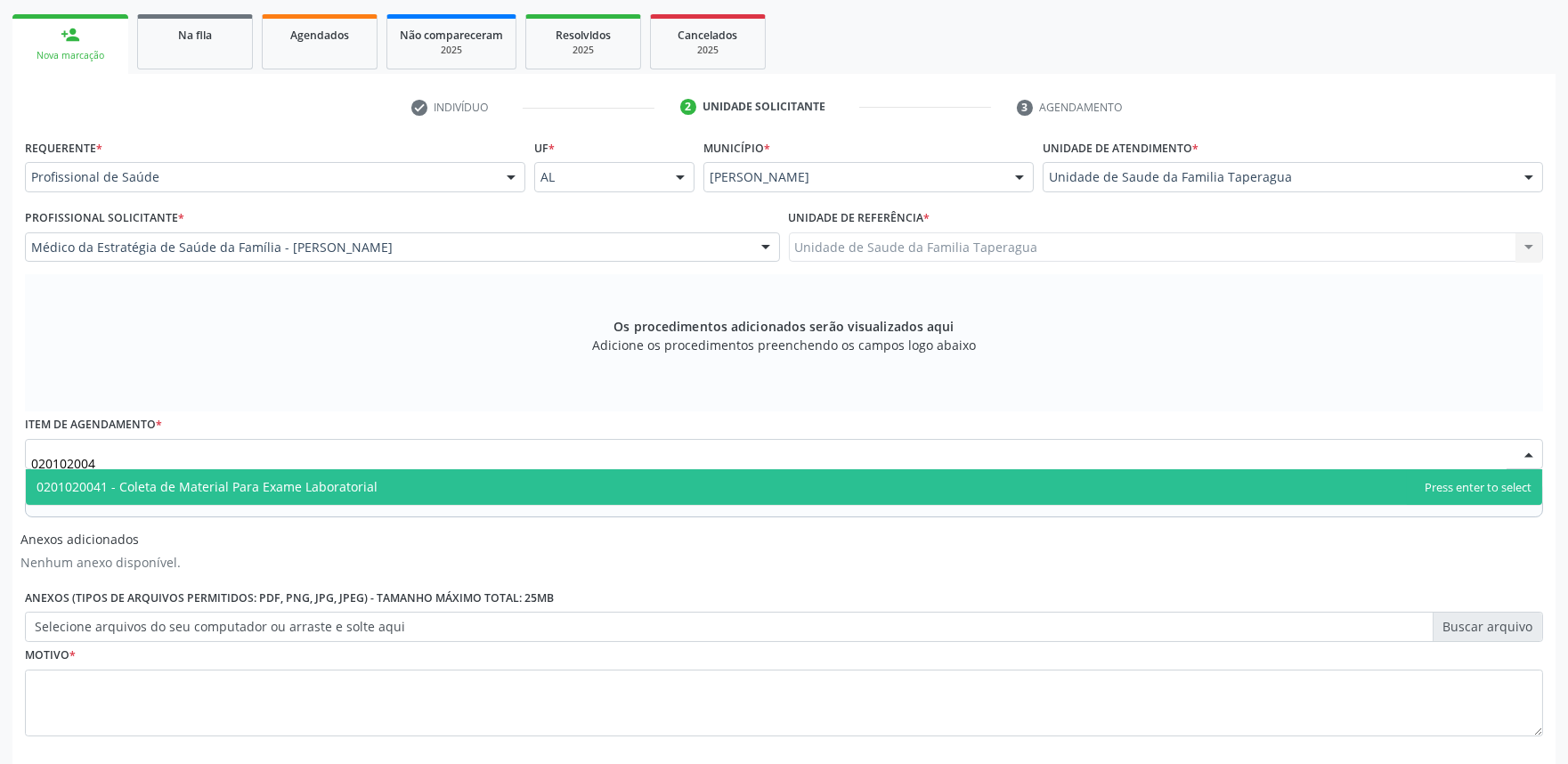
click at [525, 481] on span "0201020041 - Coleta de Material Para Exame Laboratorial" at bounding box center [783, 486] width 1516 height 35
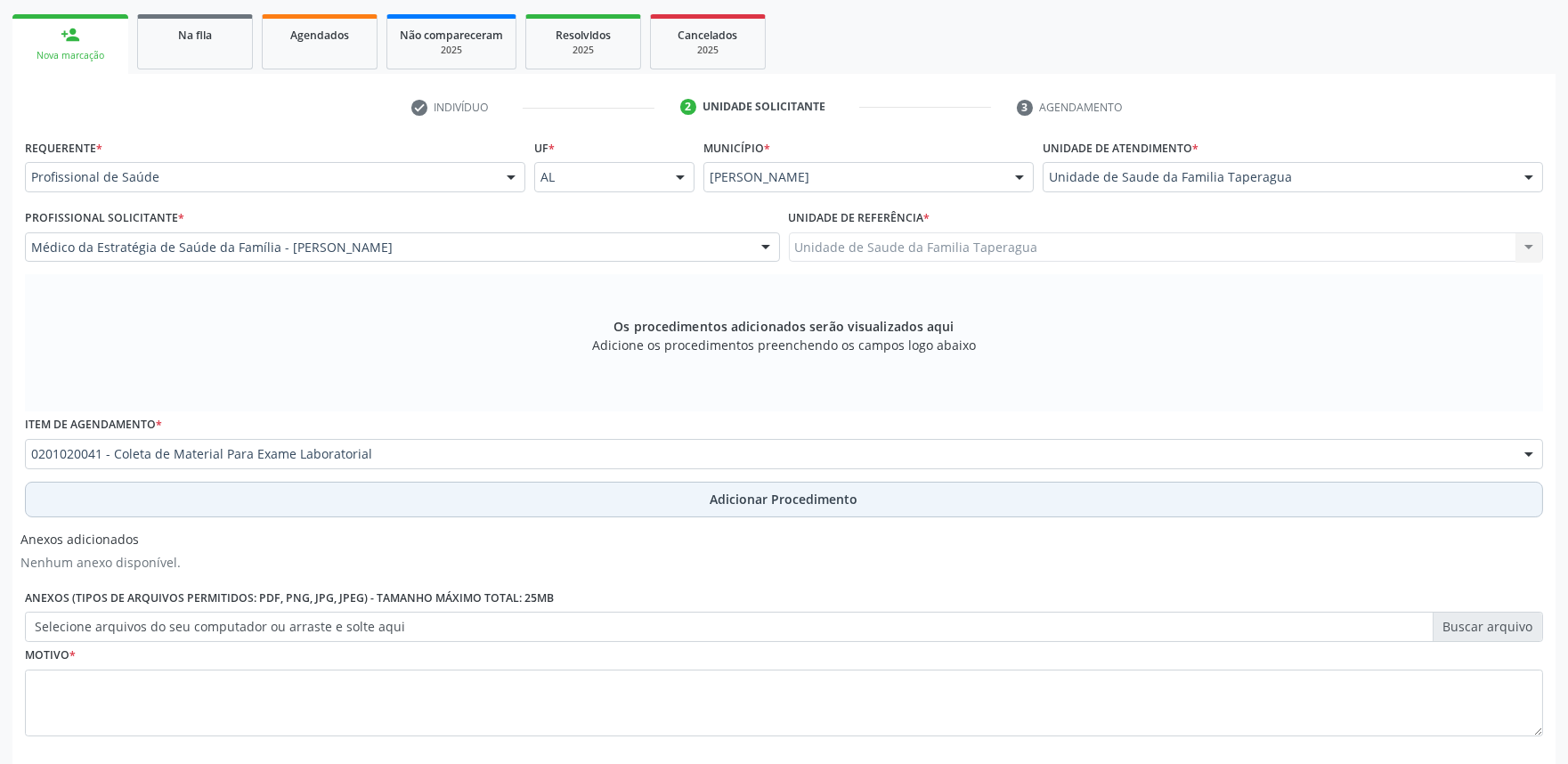
click at [523, 497] on button "Adicionar Procedimento" at bounding box center [783, 499] width 1518 height 35
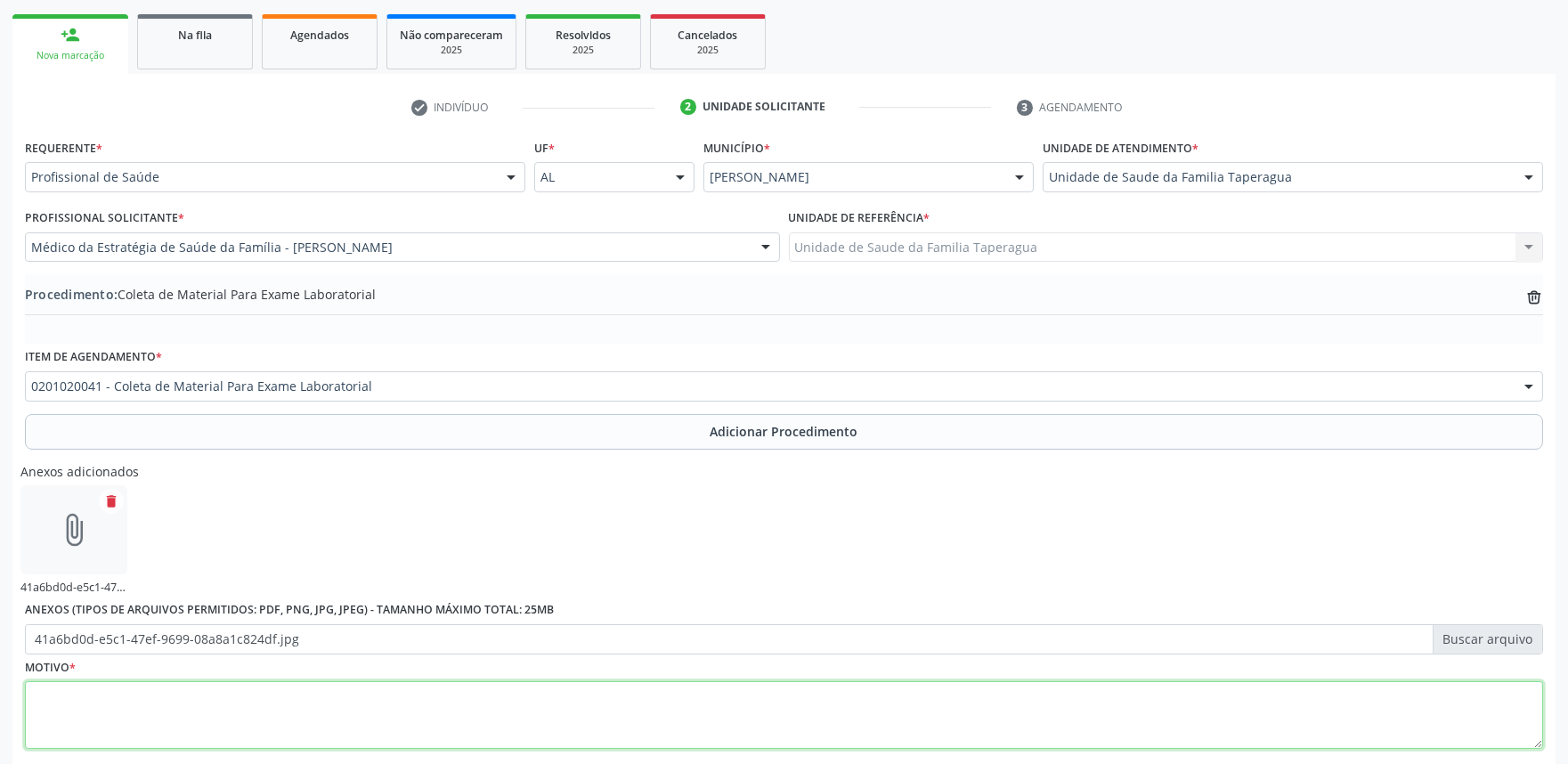
click at [466, 701] on textarea at bounding box center [783, 715] width 1518 height 67
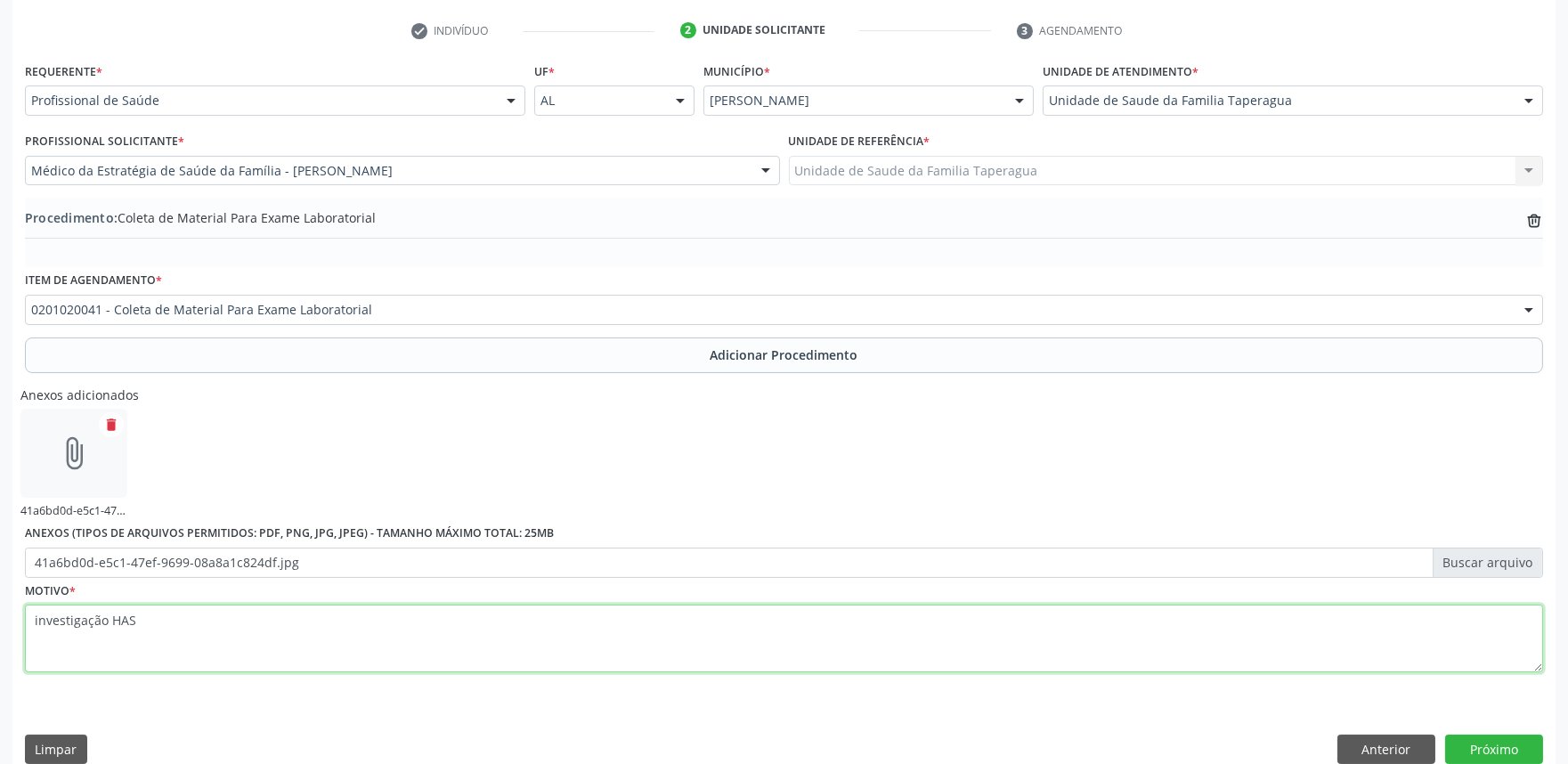
scroll to position [377, 0]
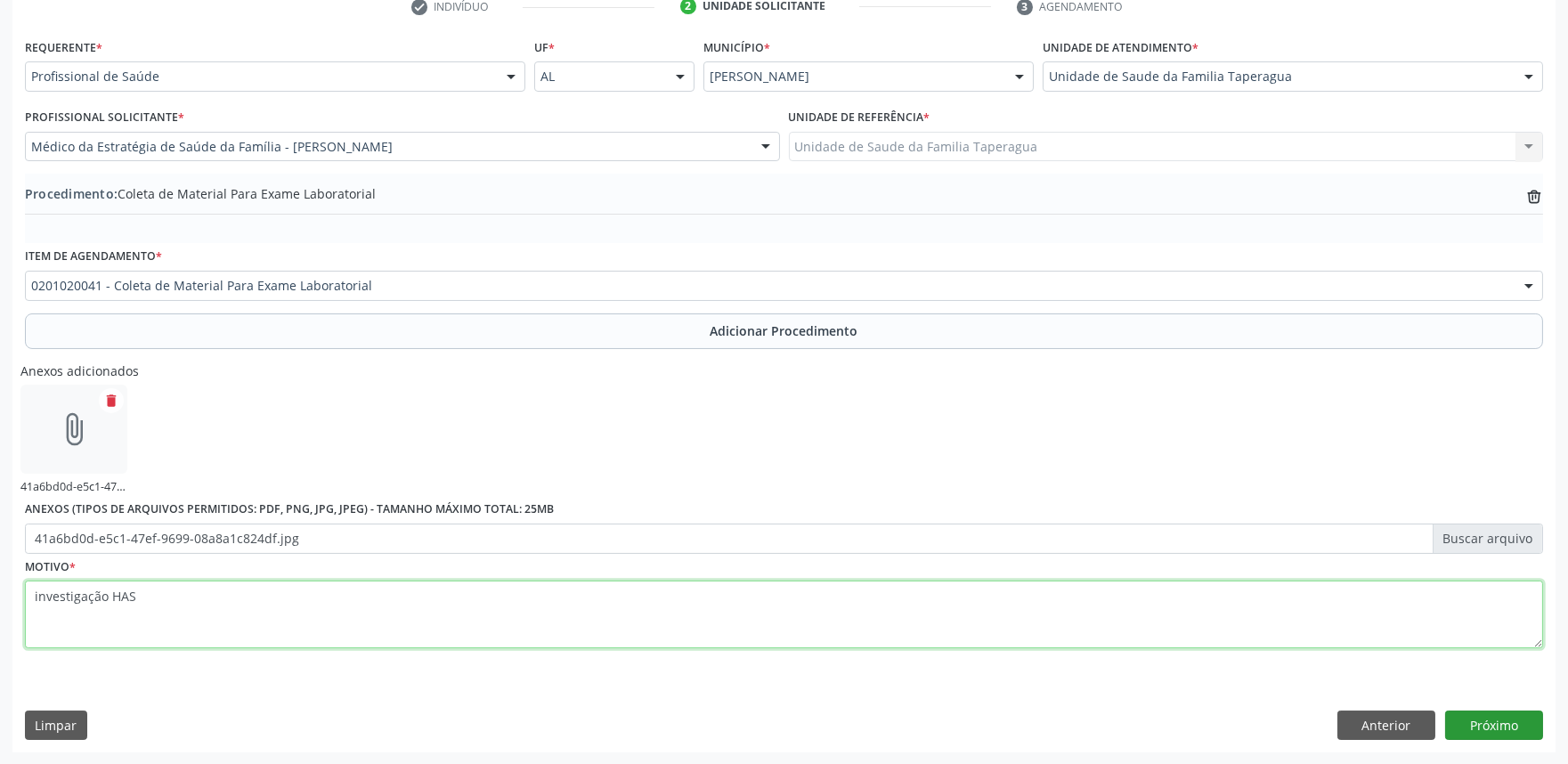
type textarea "investigação HAS"
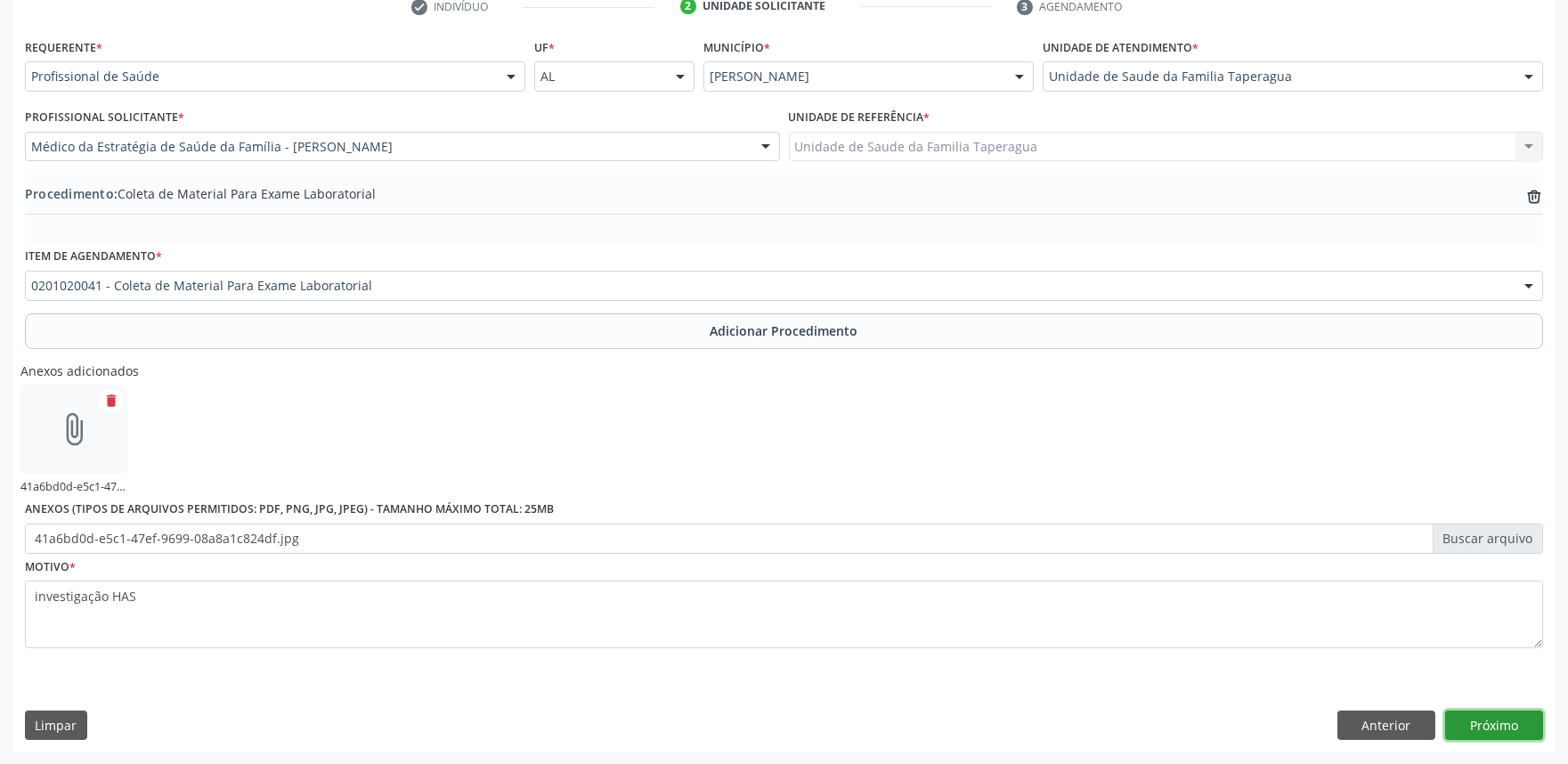
click at [1483, 719] on button "Próximo" at bounding box center [1494, 725] width 98 height 30
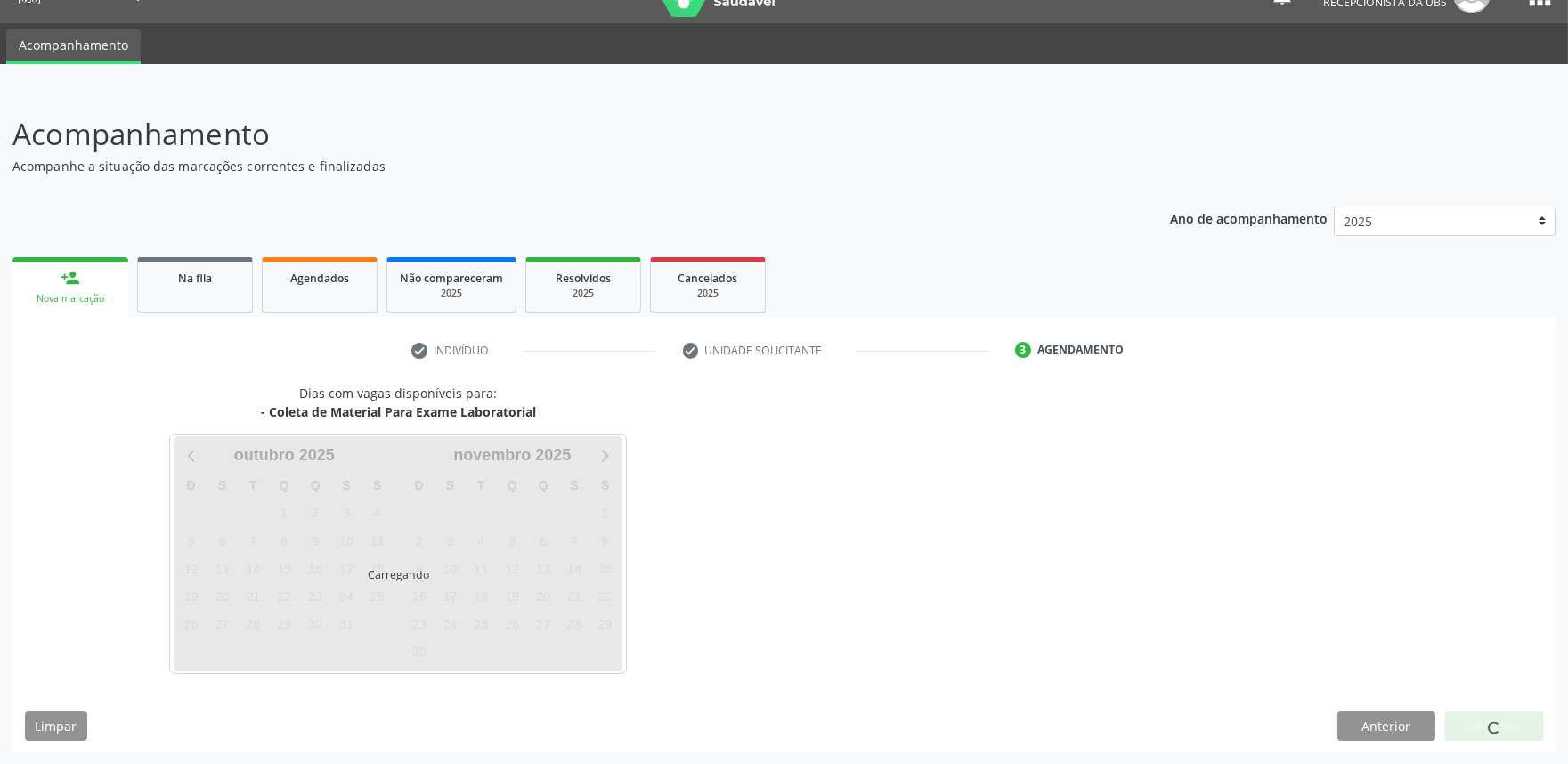
scroll to position [86, 0]
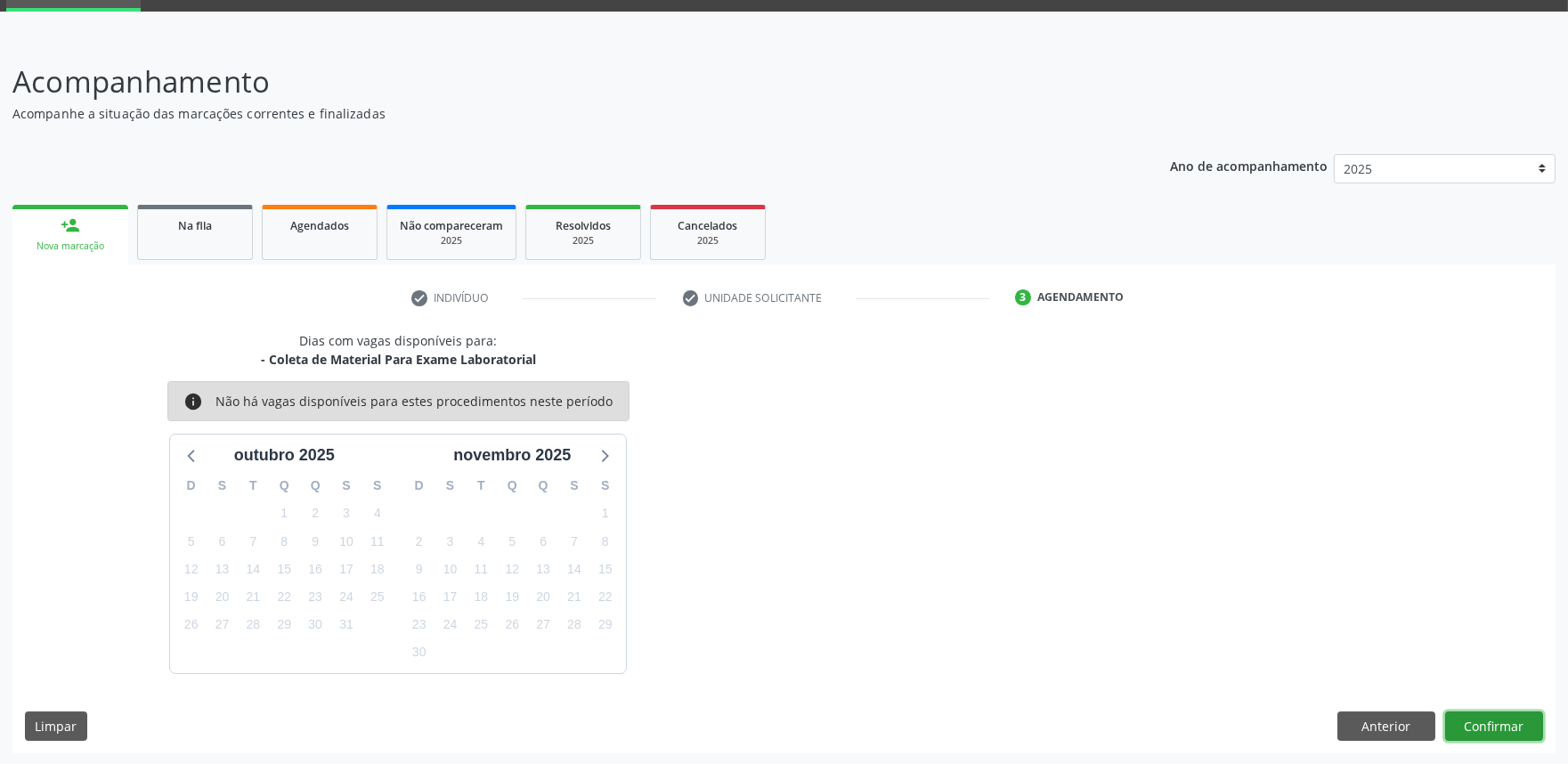
click at [1492, 715] on button "Confirmar" at bounding box center [1494, 726] width 98 height 30
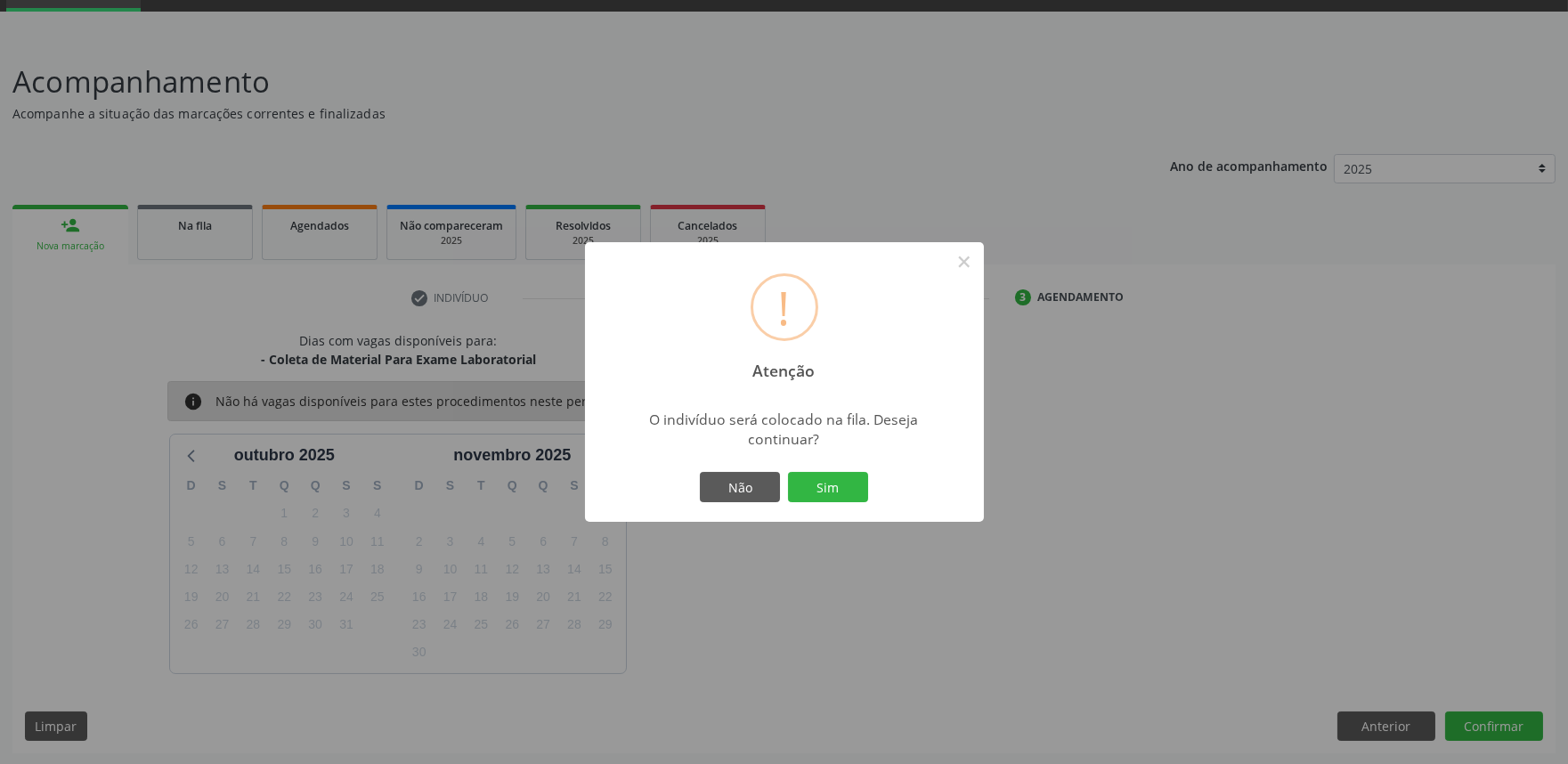
click at [788, 471] on button "Sim" at bounding box center [828, 486] width 80 height 30
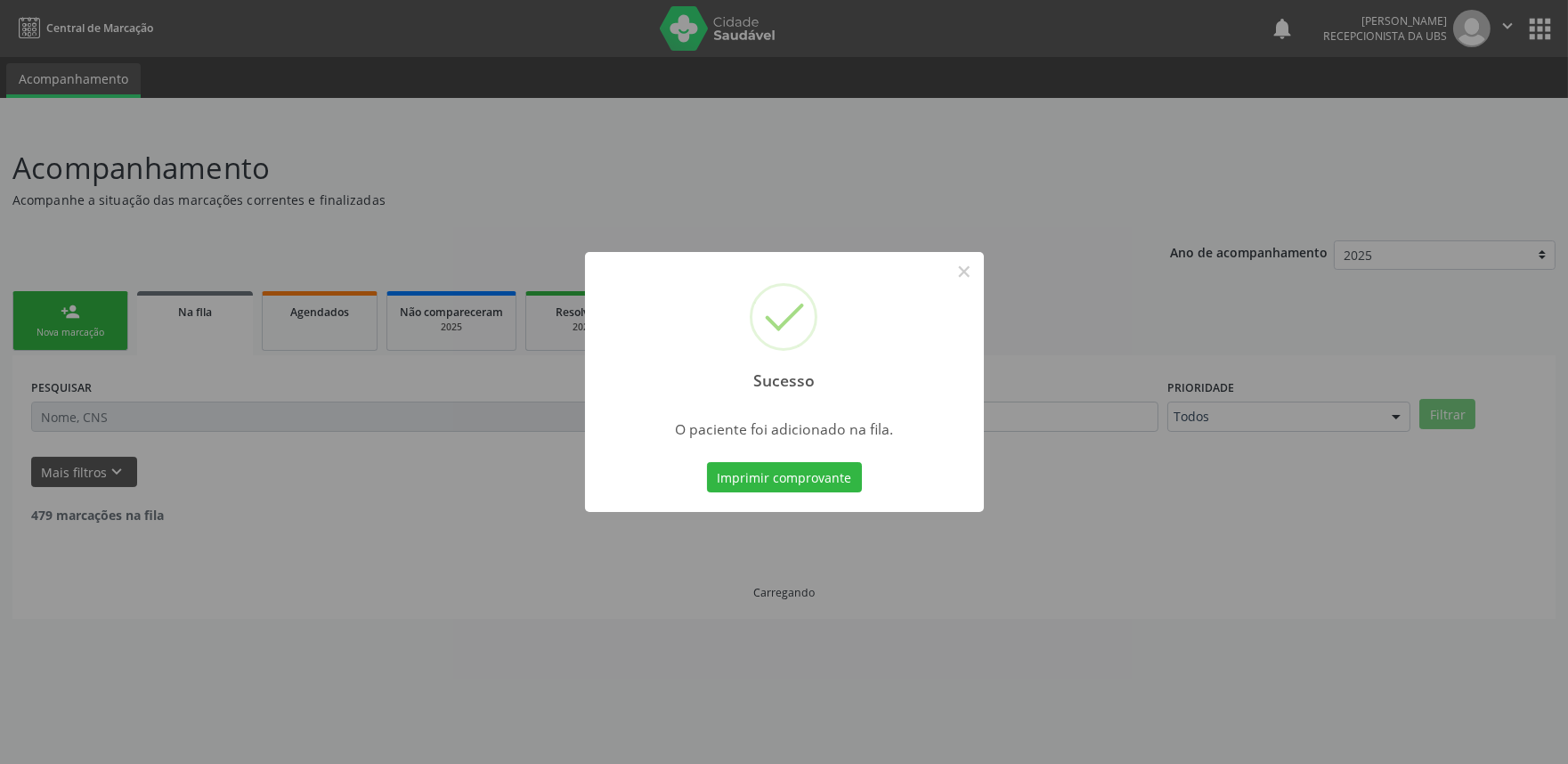
scroll to position [0, 0]
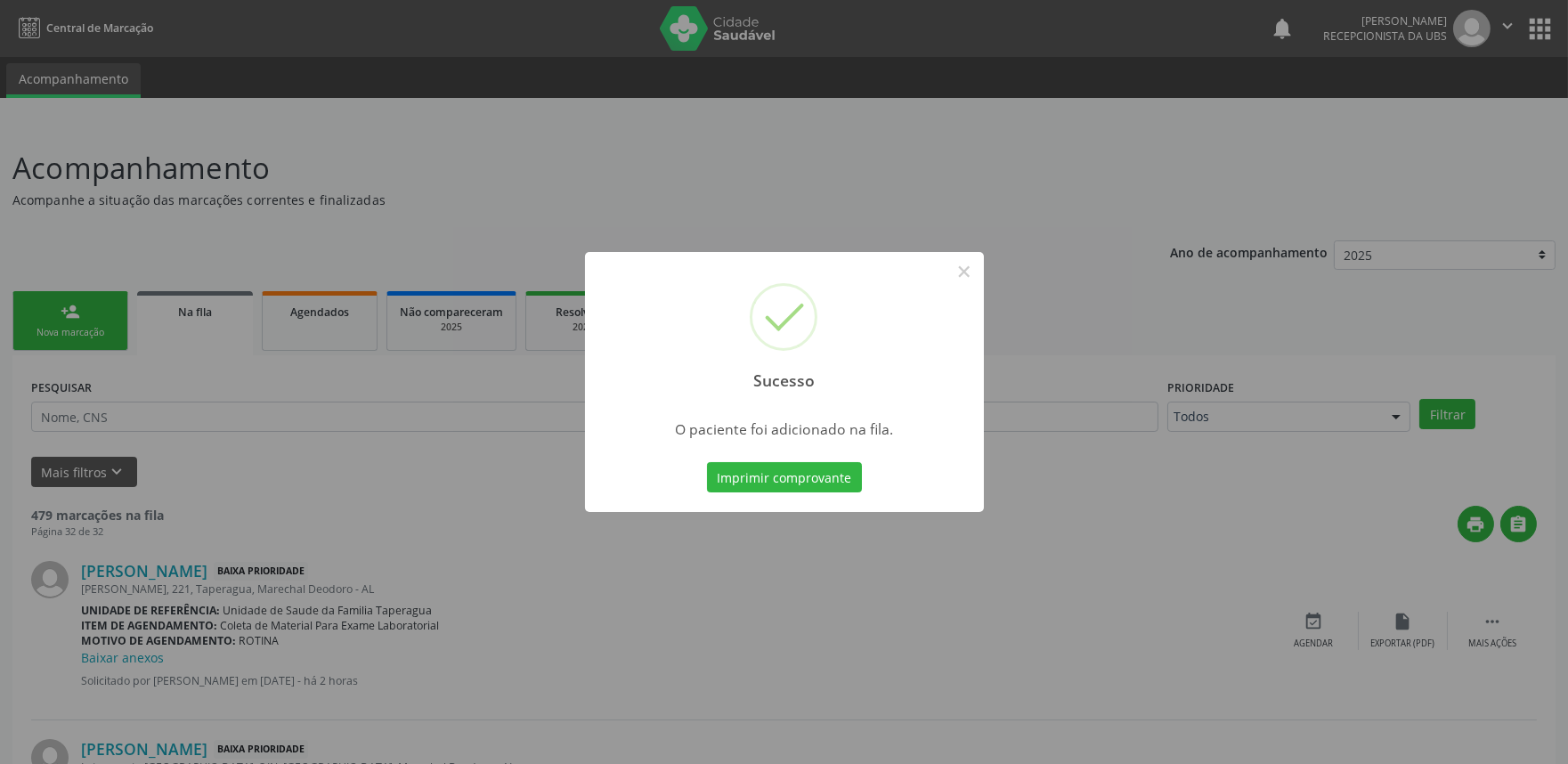
click at [338, 451] on div "Sucesso × O paciente foi adicionado na fila. Imprimir comprovante Cancel" at bounding box center [784, 382] width 1568 height 764
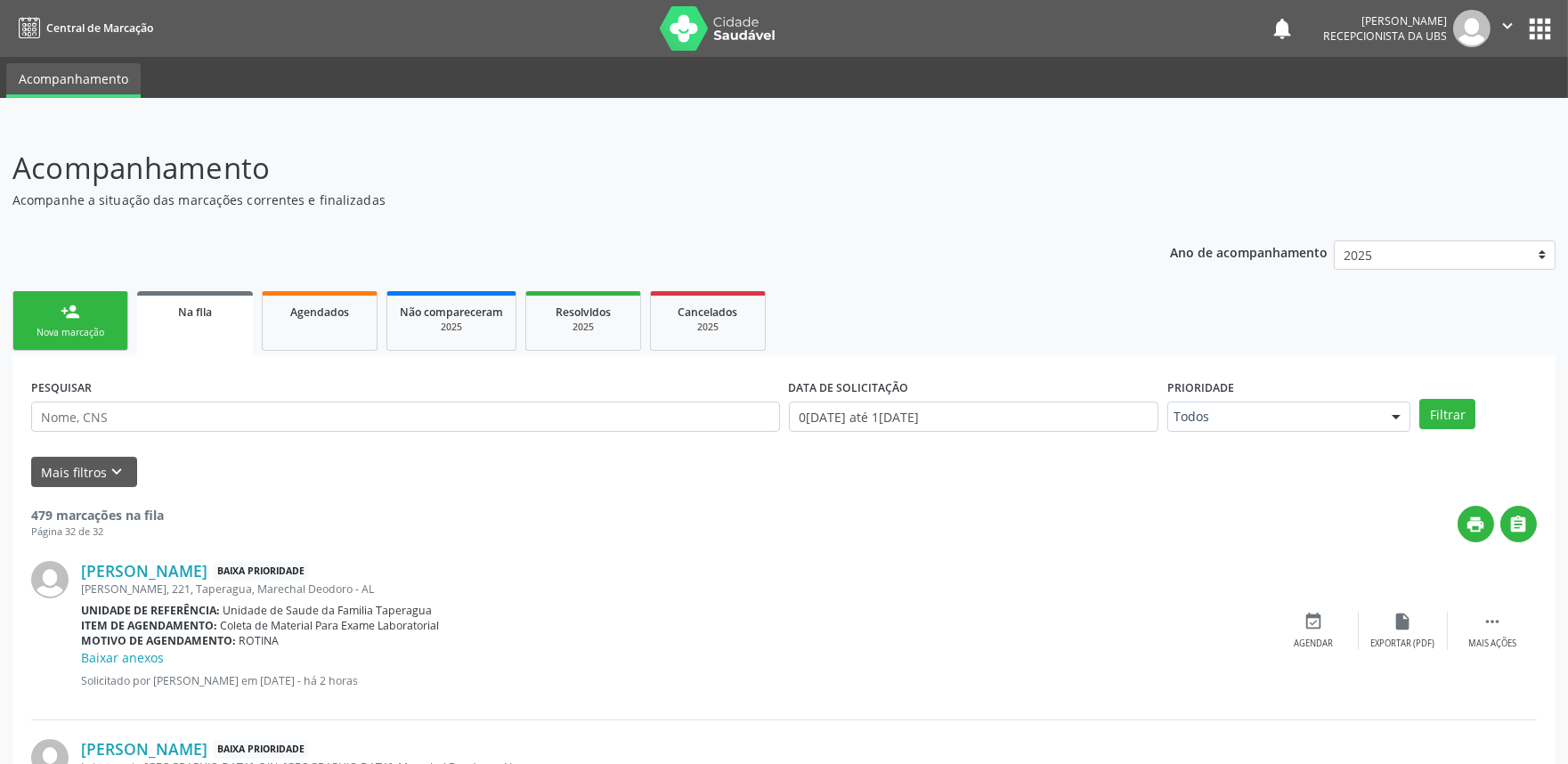
click at [95, 313] on link "person_add Nova marcação" at bounding box center [70, 321] width 115 height 60
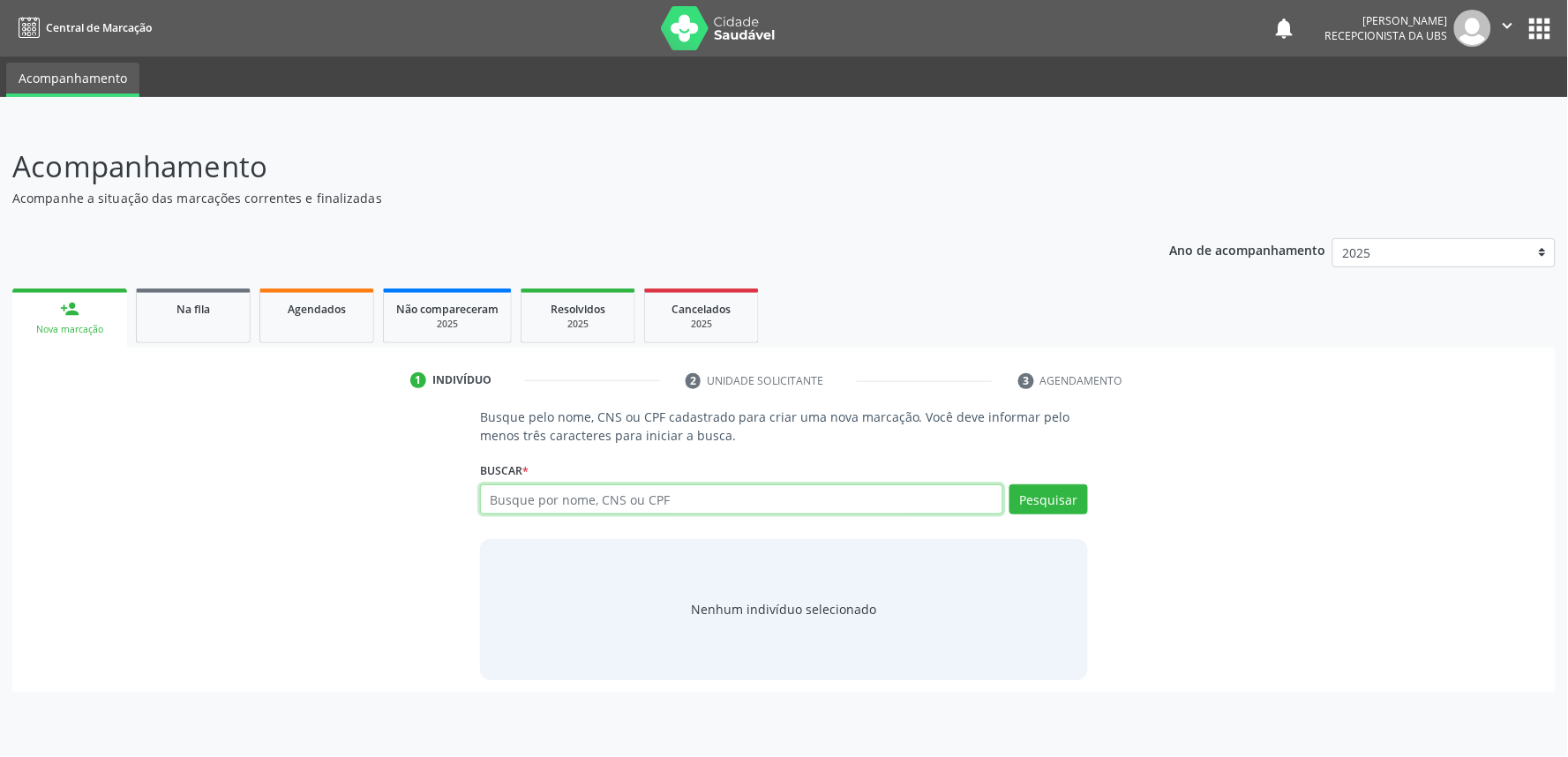
click at [711, 503] on input "text" at bounding box center [741, 499] width 523 height 30
paste input "706201504123761"
type input "706201504123761"
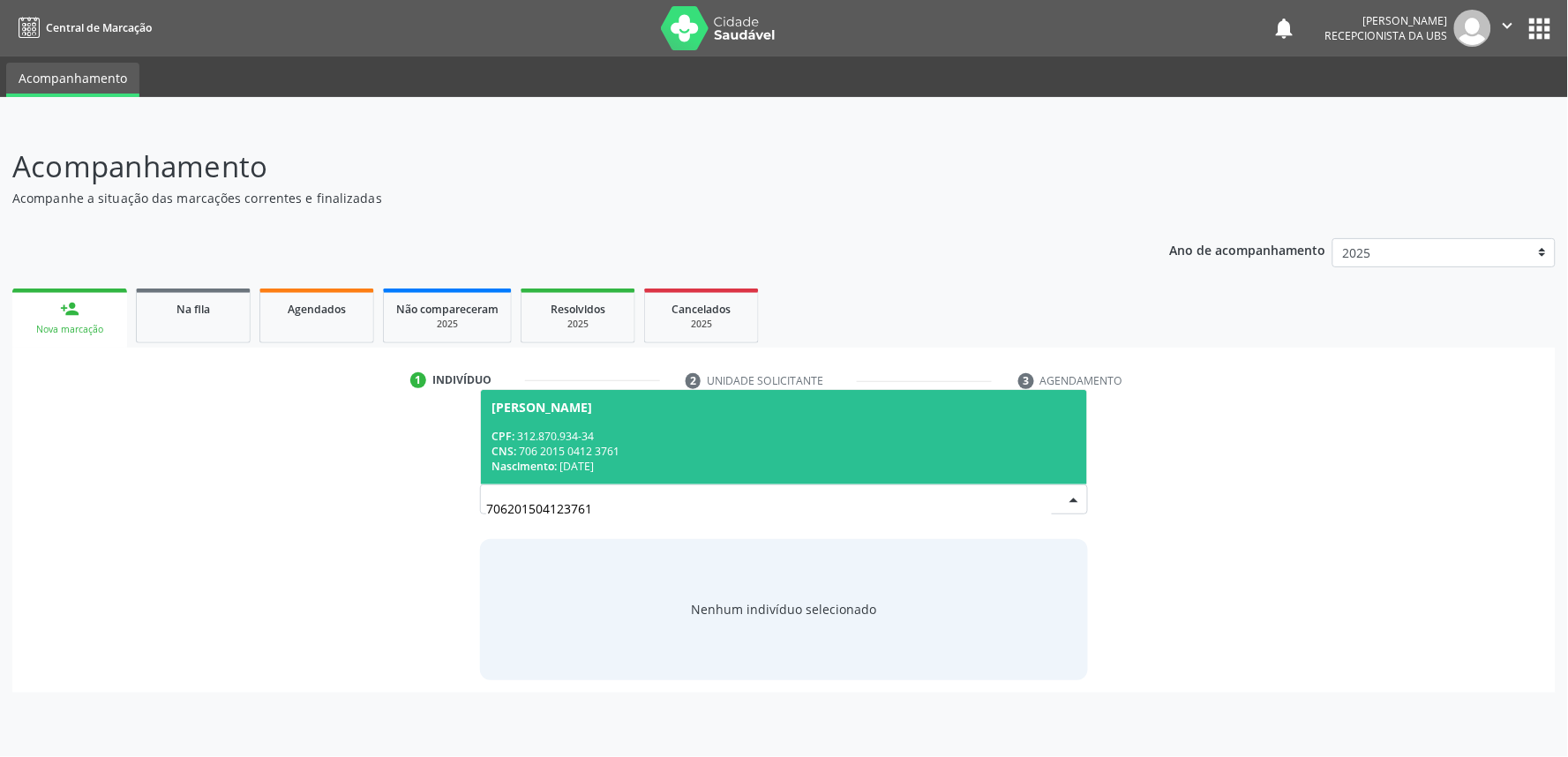
click at [709, 455] on div "CPF: 312.870.934-34 CNS: 706 2015 0412 3761 Nascimento: 06/08/1948" at bounding box center [784, 451] width 585 height 45
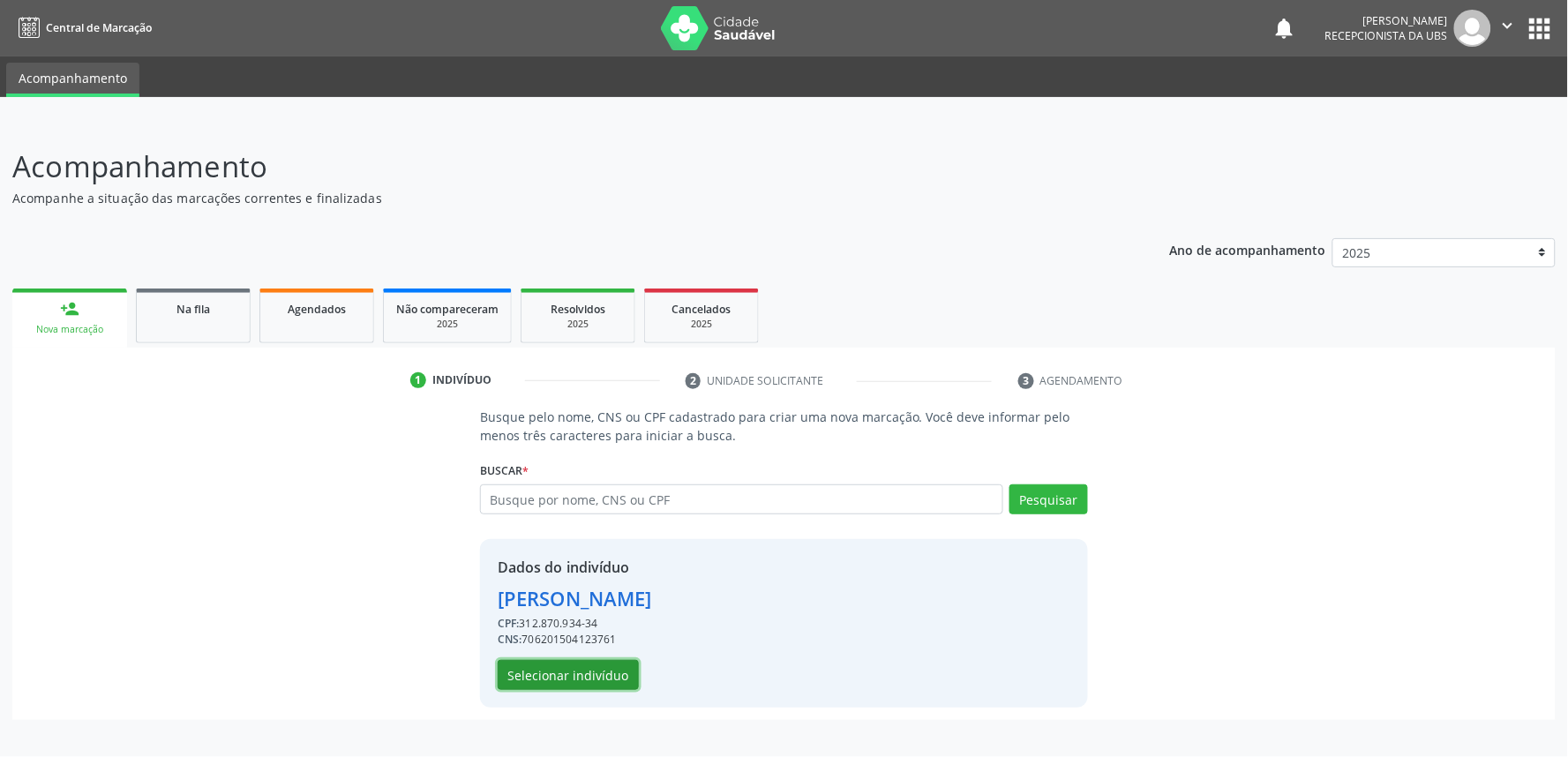
click at [604, 674] on button "Selecionar indivíduo" at bounding box center [568, 674] width 141 height 30
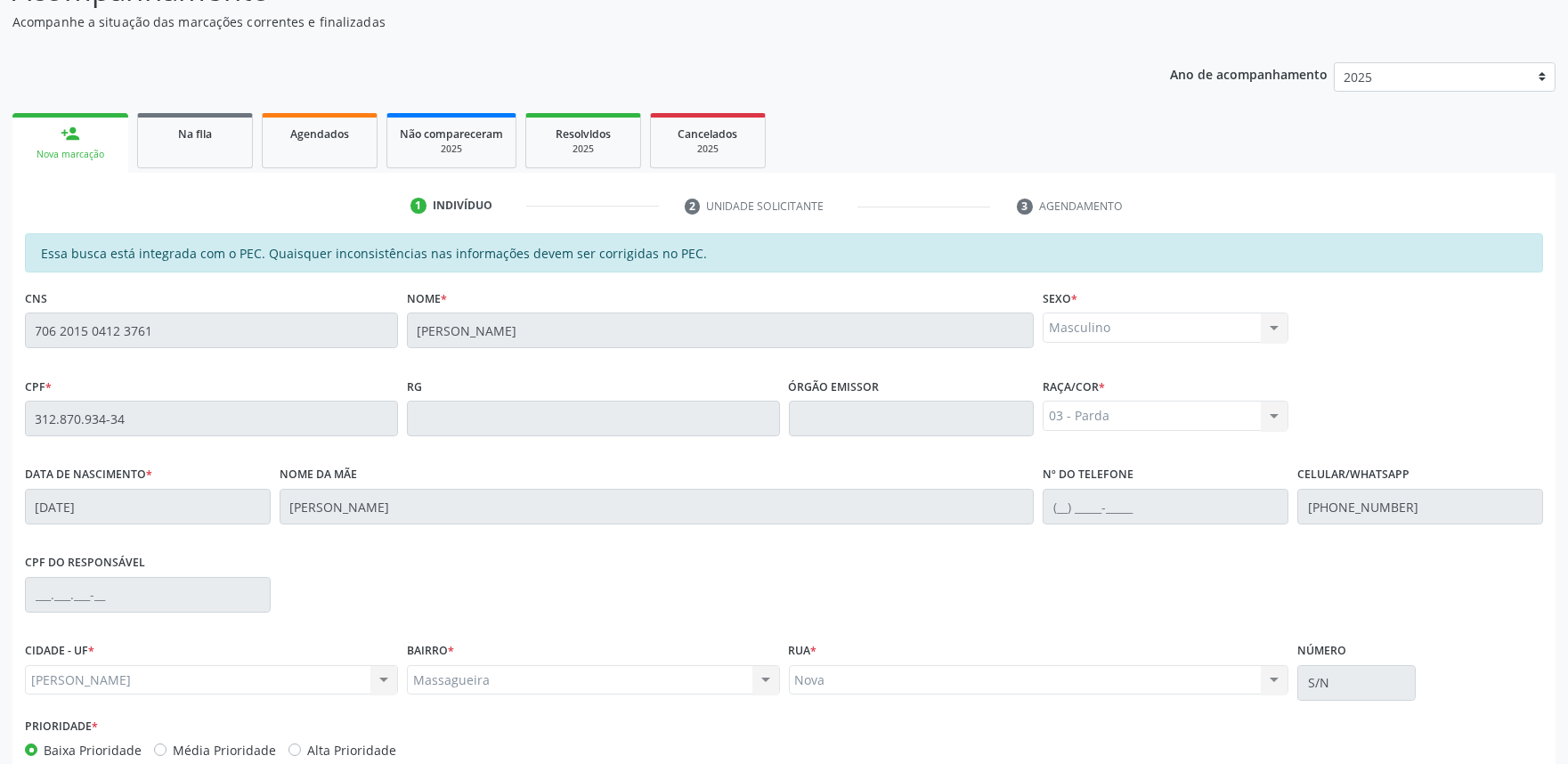
scroll to position [277, 0]
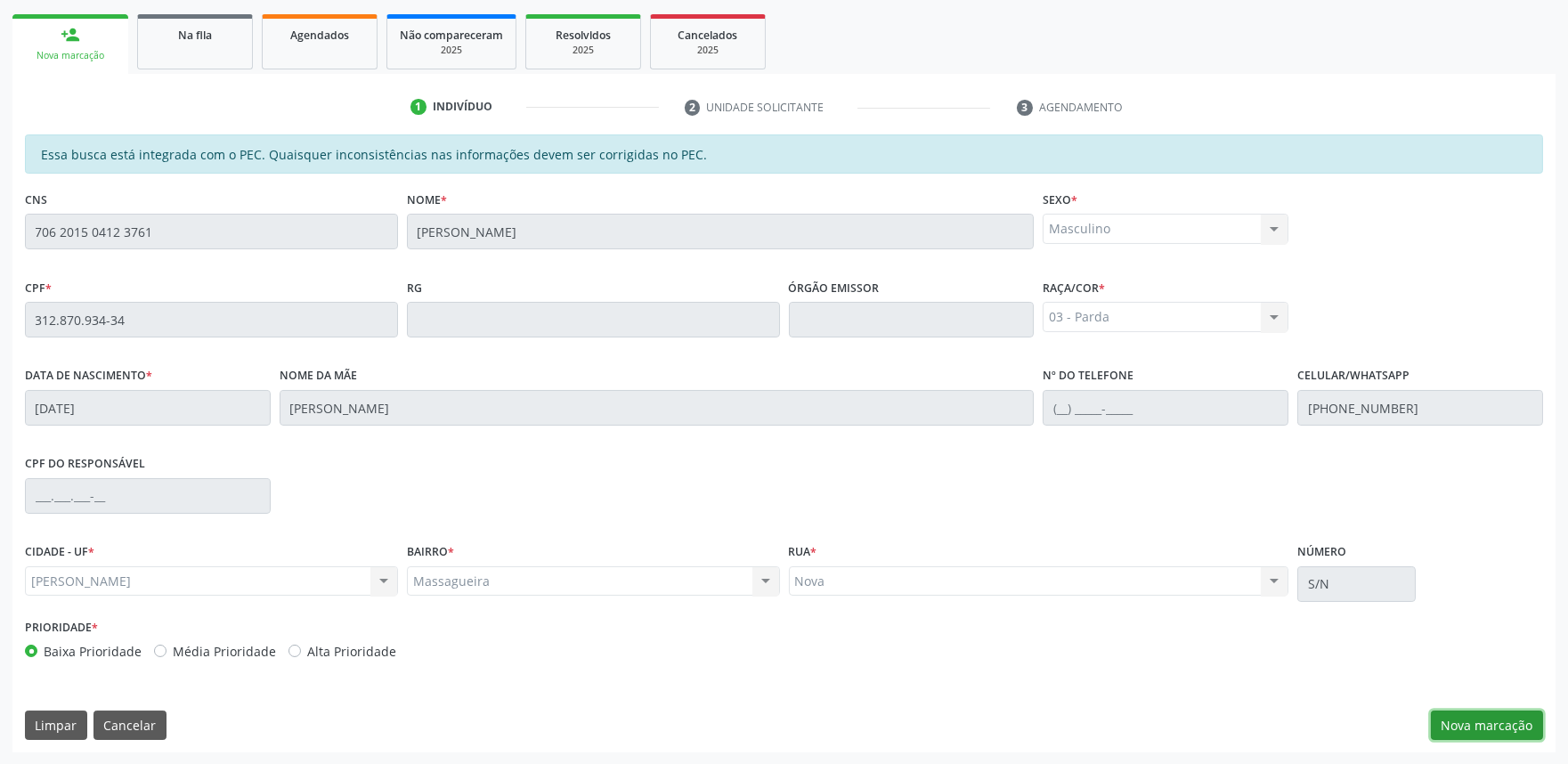
click at [1467, 714] on button "Nova marcação" at bounding box center [1486, 725] width 112 height 30
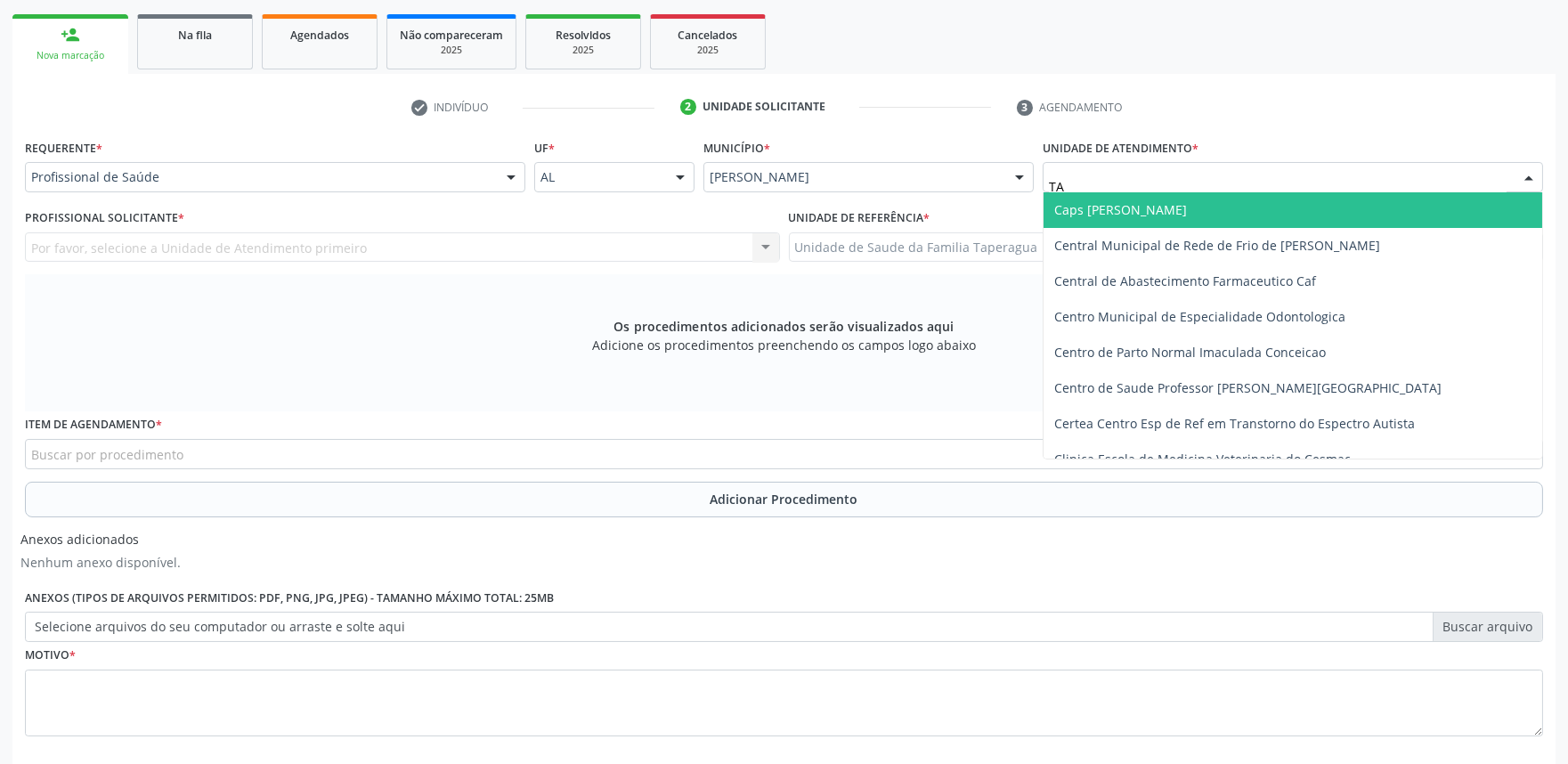
type input "TAP"
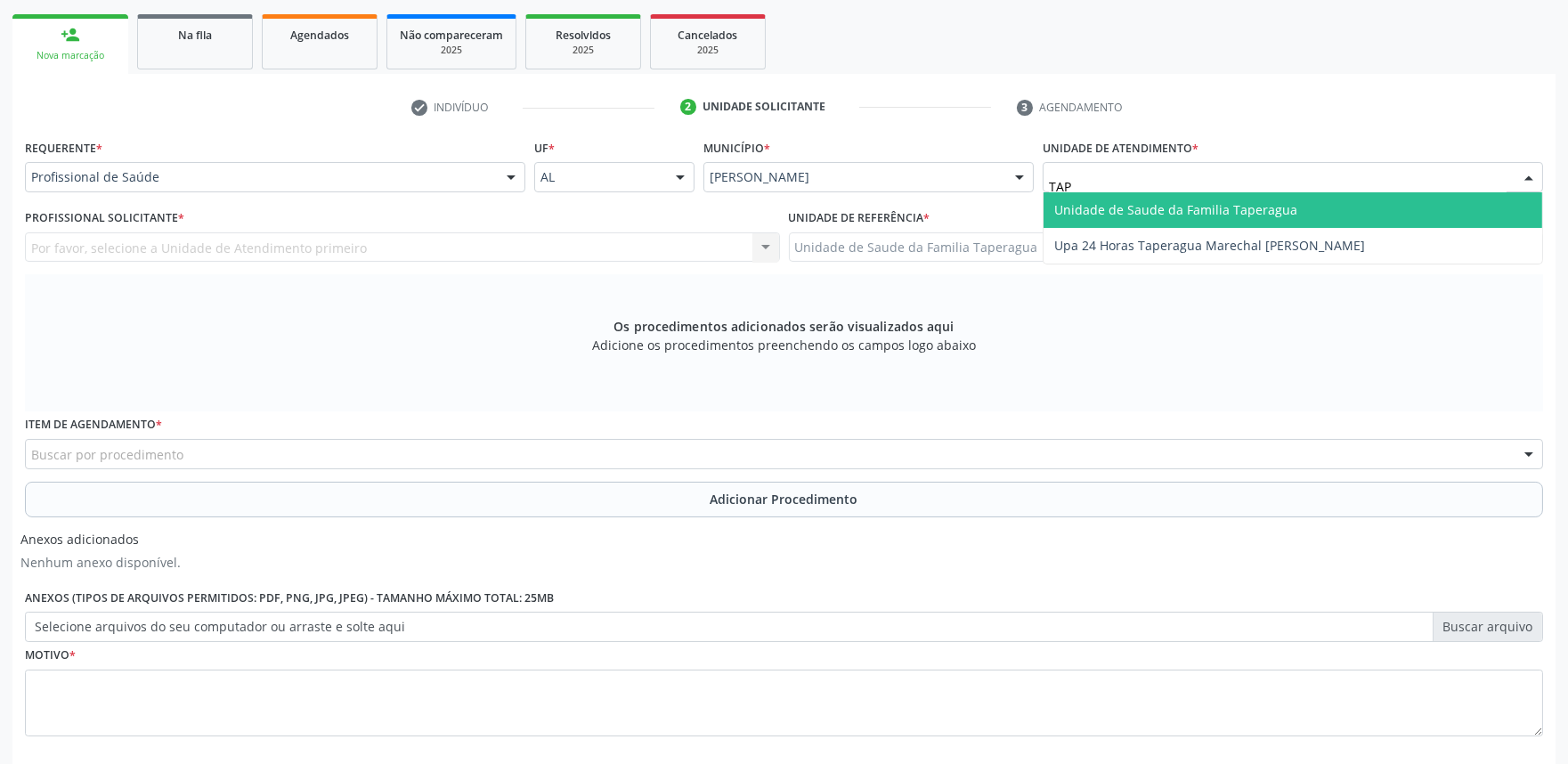
click at [1115, 201] on span "Unidade de Saude da Familia Taperagua" at bounding box center [1176, 209] width 243 height 17
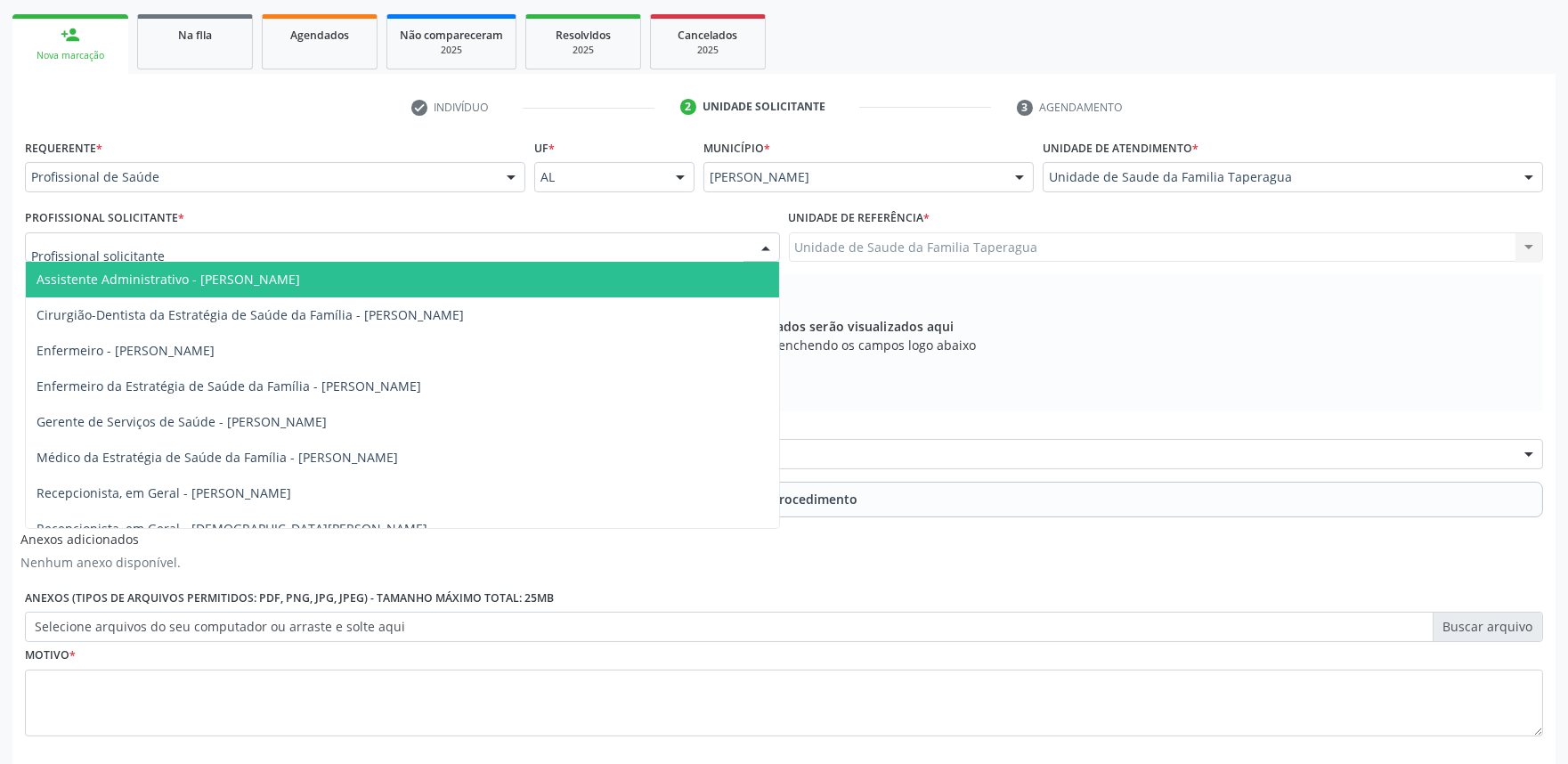
click at [468, 247] on div at bounding box center [402, 247] width 755 height 30
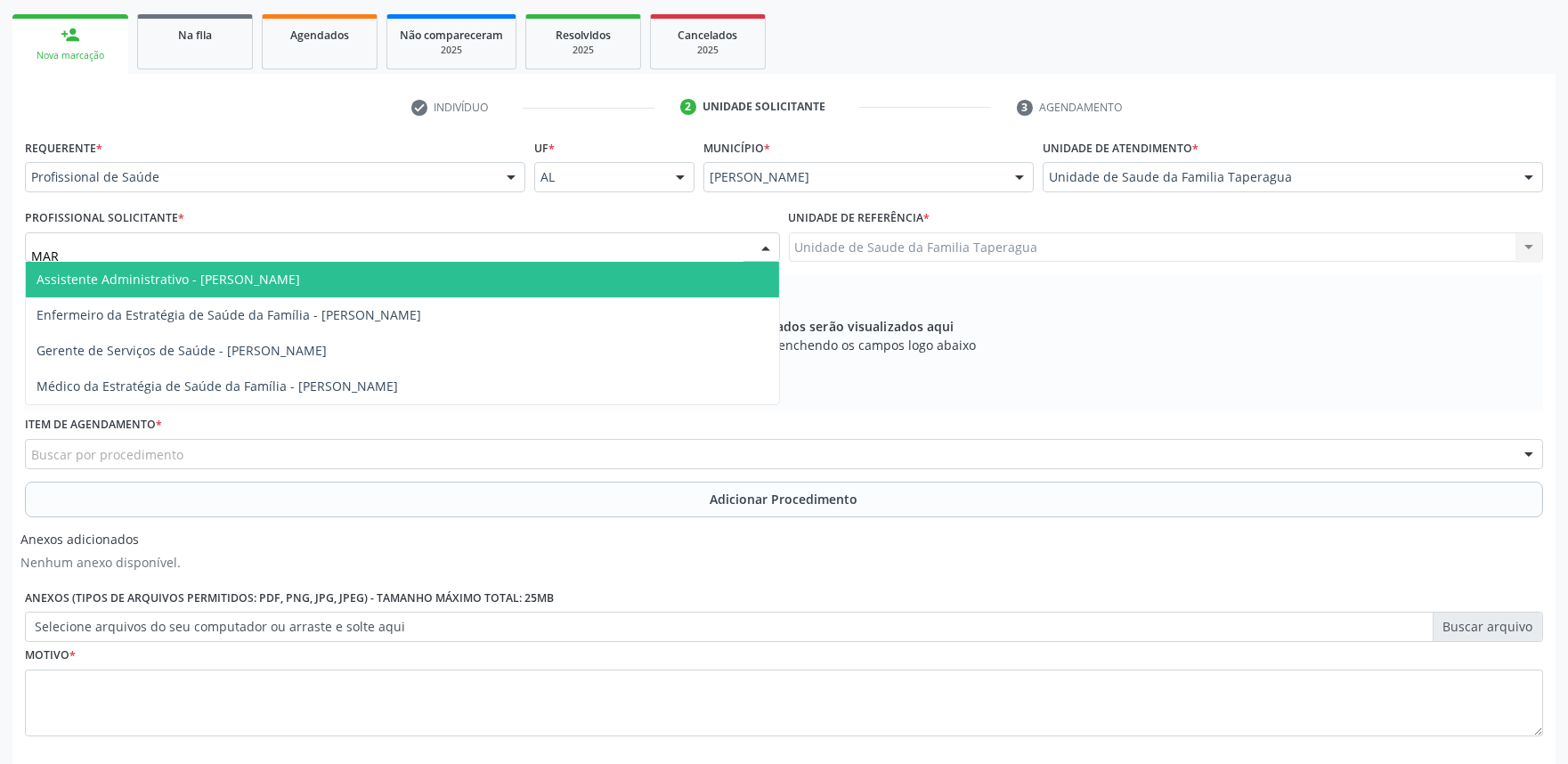
type input "MART"
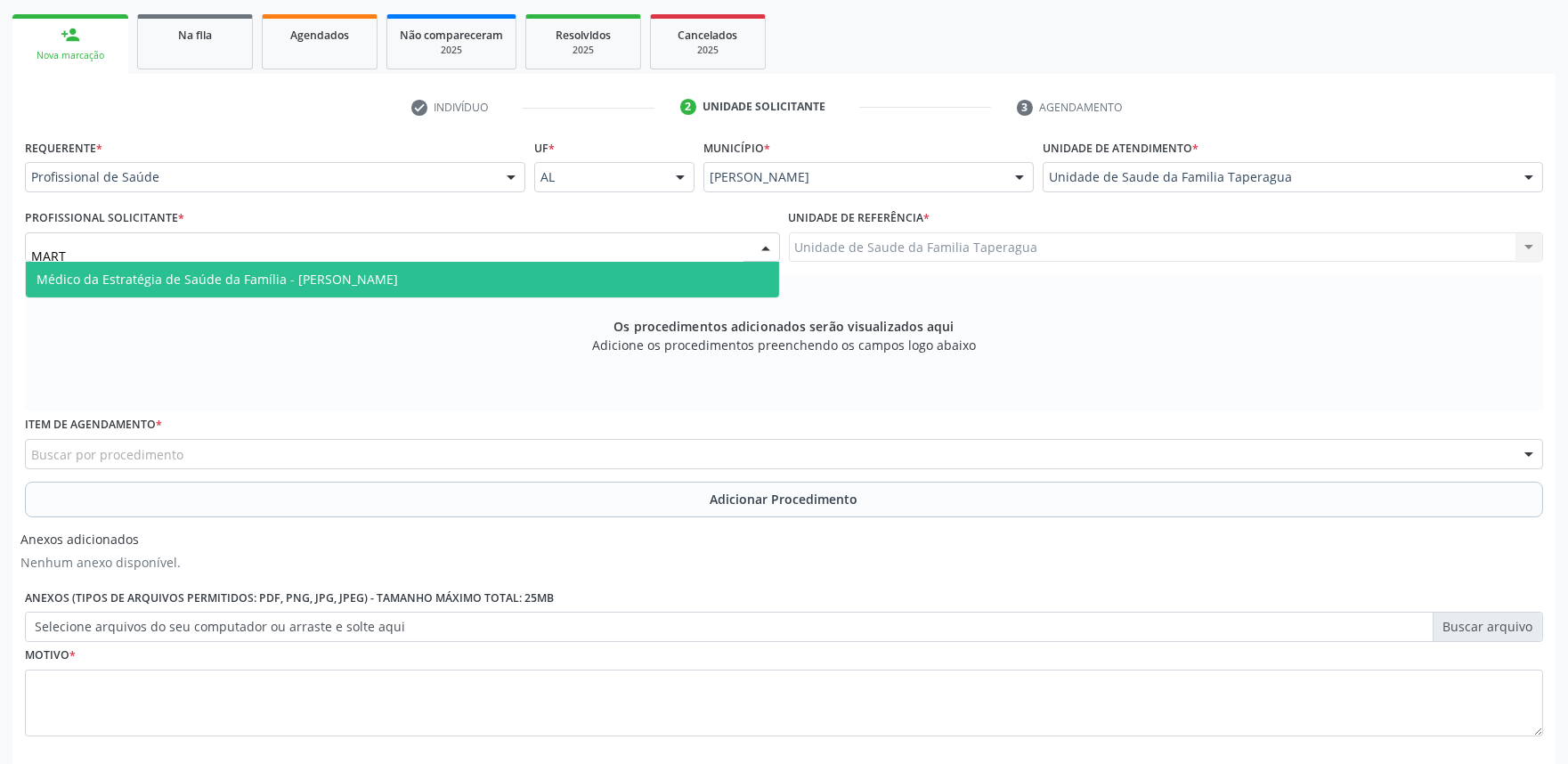
click at [467, 268] on span "Médico da Estratégia de Saúde da Família - [PERSON_NAME]" at bounding box center [402, 279] width 753 height 35
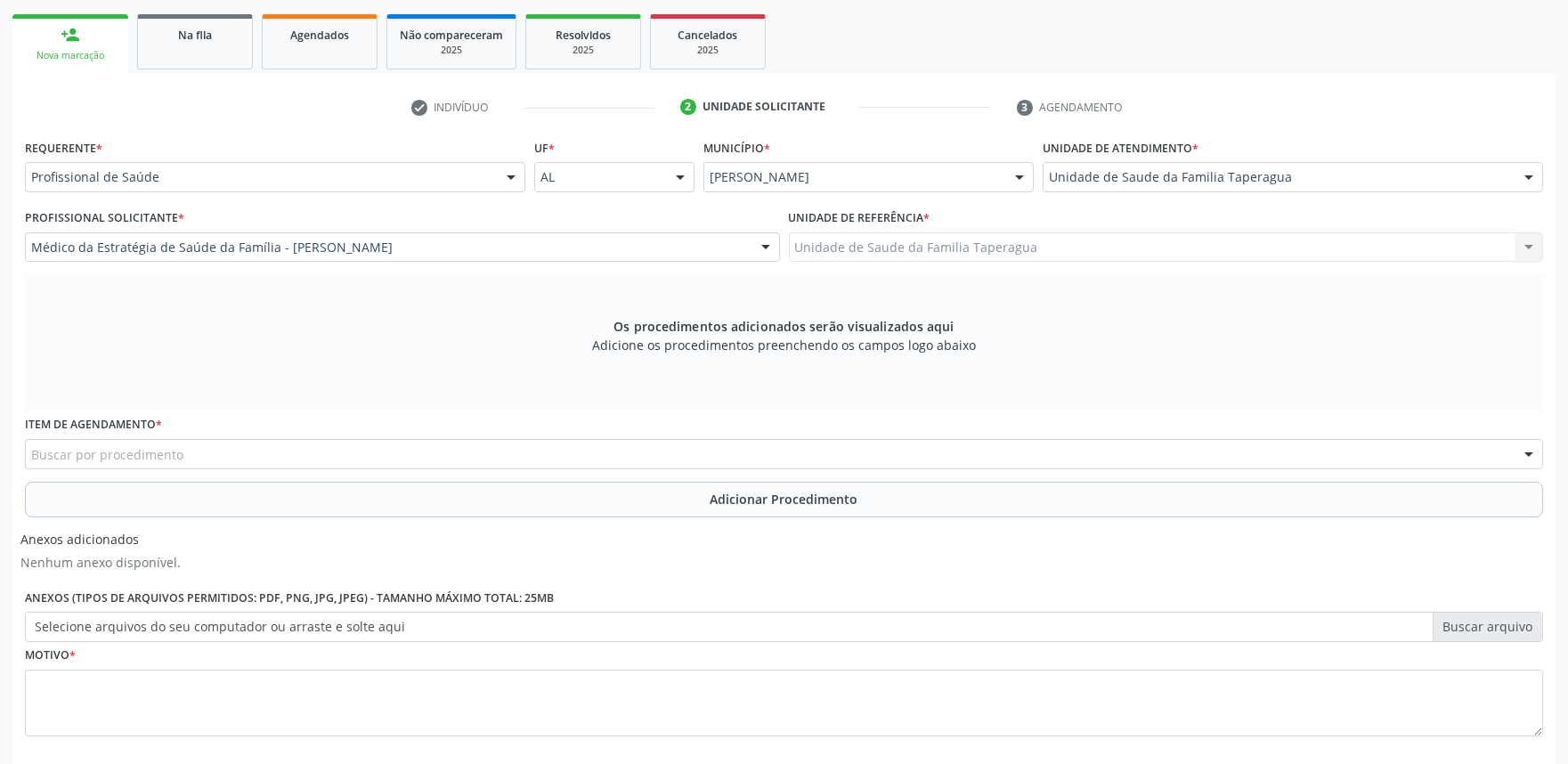
click at [446, 454] on div "Buscar por procedimento" at bounding box center [783, 453] width 1518 height 30
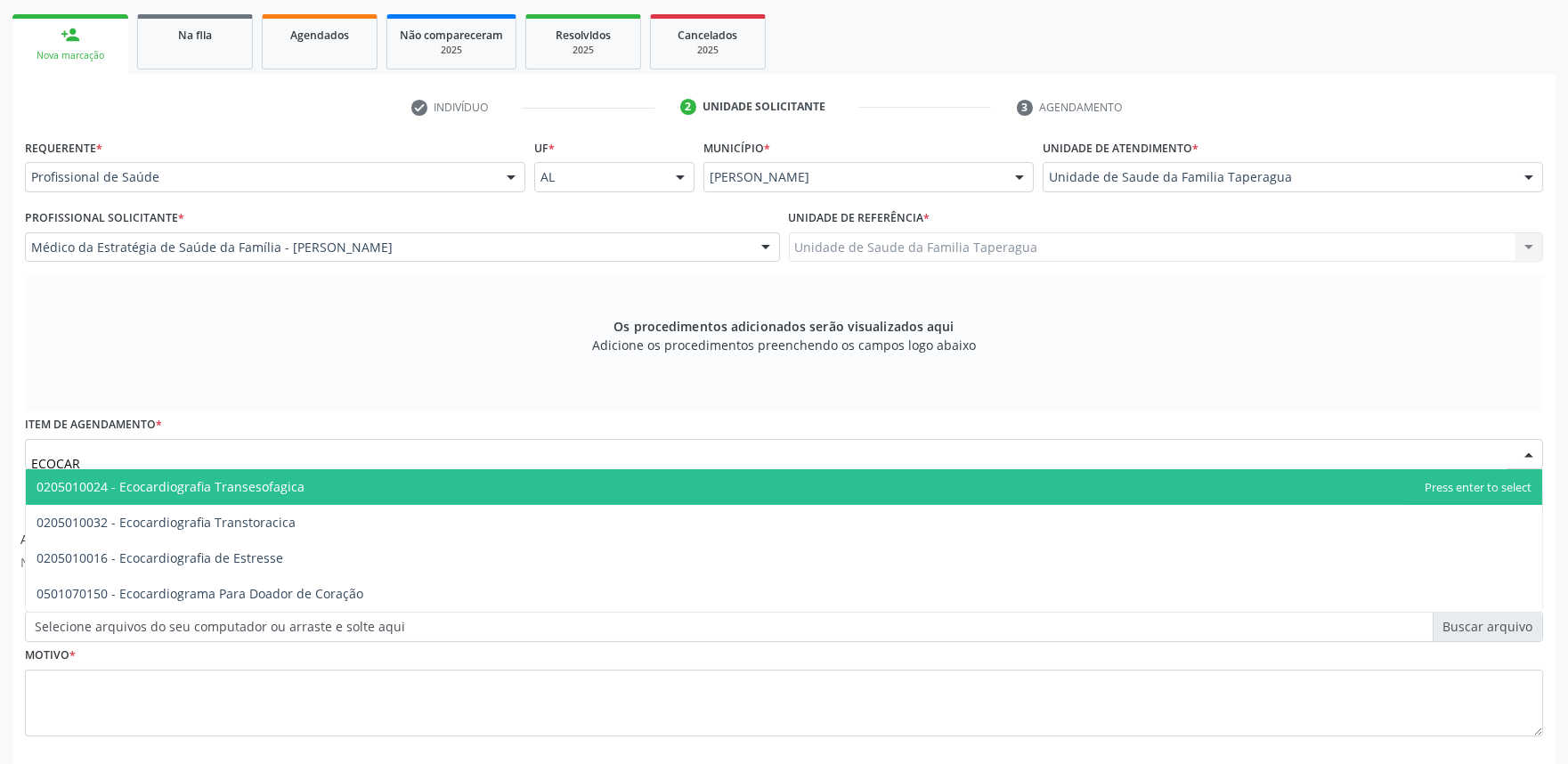
type input "ECOCARD"
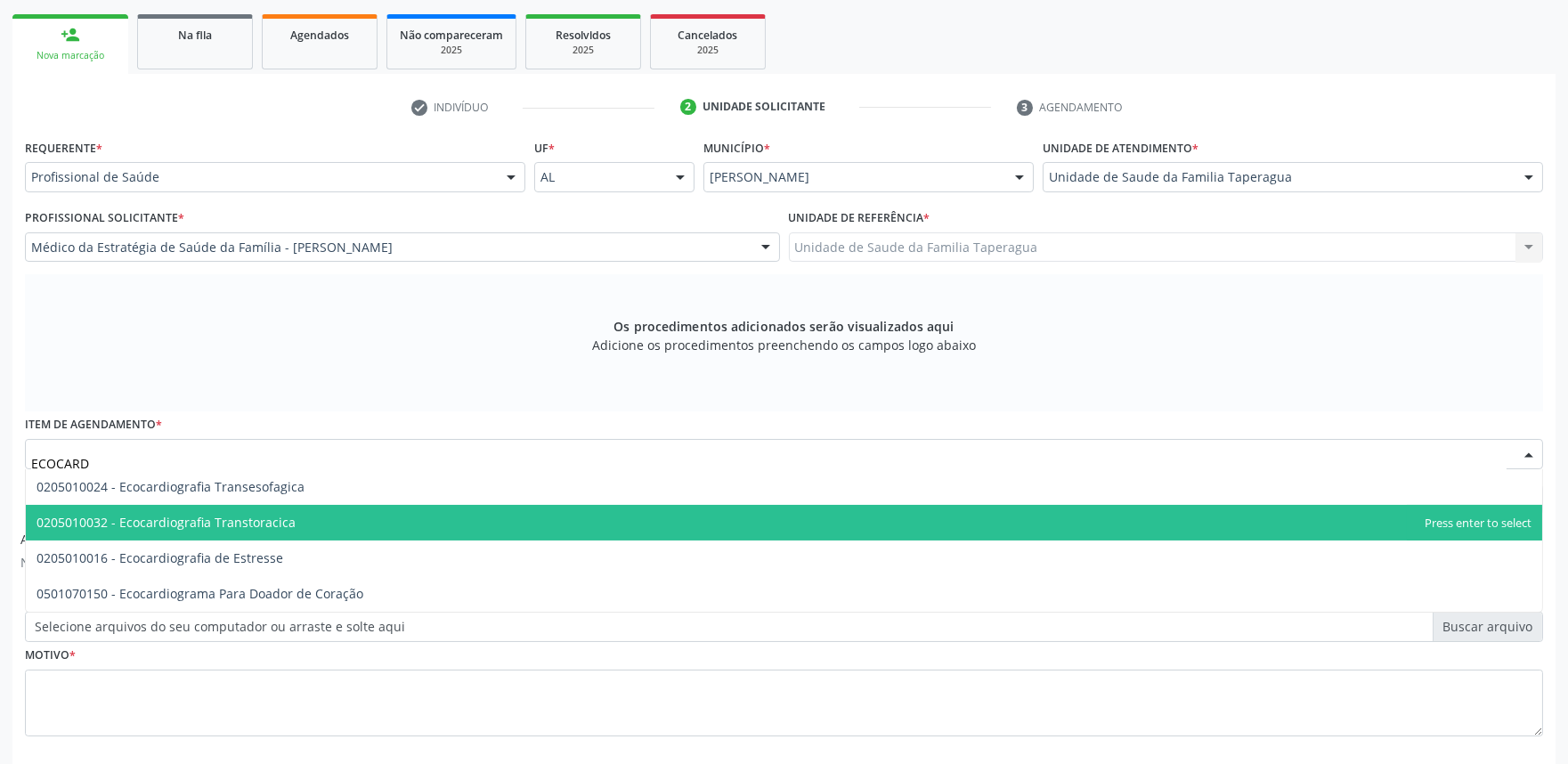
click at [420, 510] on span "0205010032 - Ecocardiografia Transtoracica" at bounding box center [783, 522] width 1516 height 35
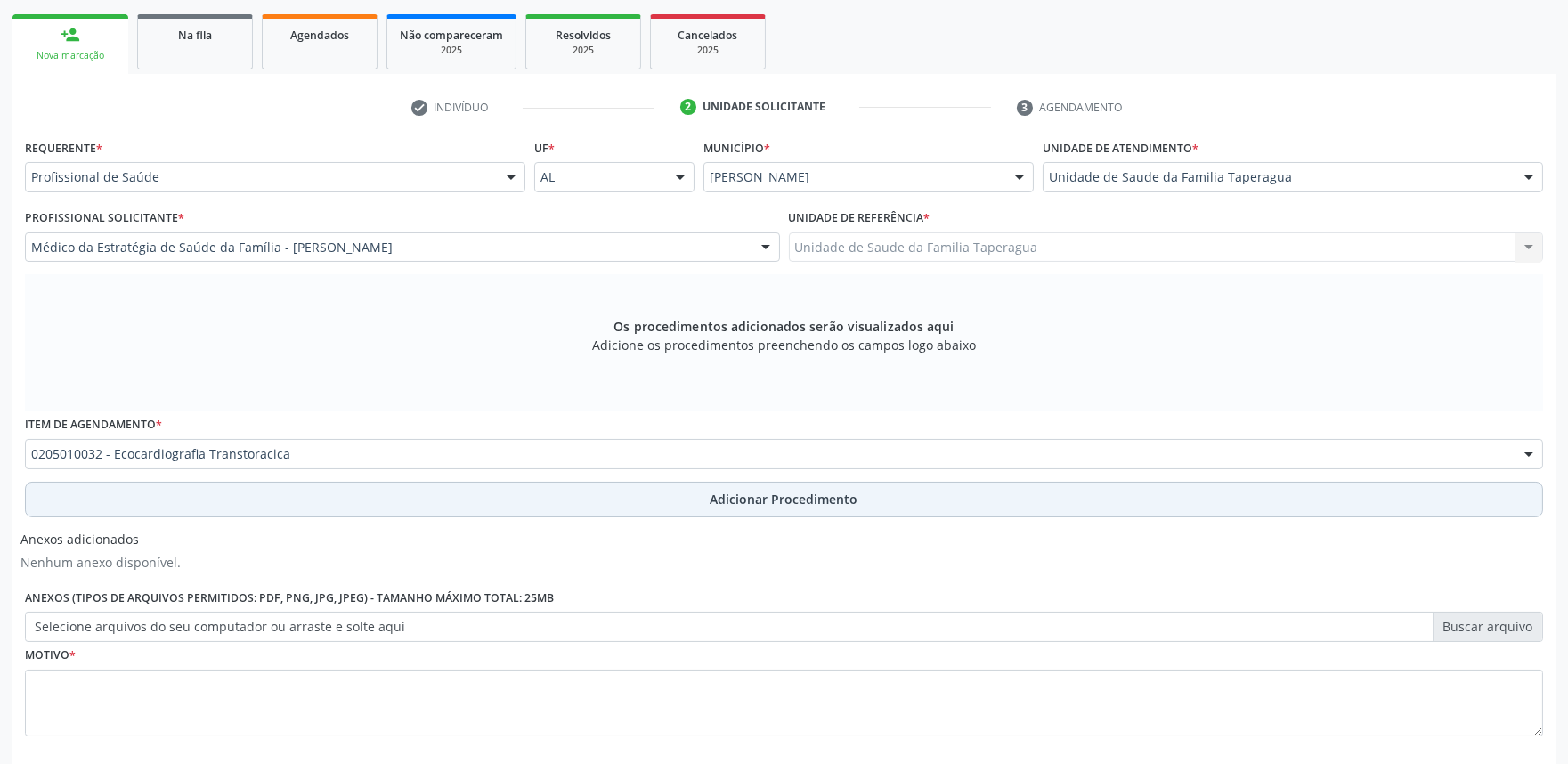
click at [428, 501] on button "Adicionar Procedimento" at bounding box center [783, 499] width 1518 height 35
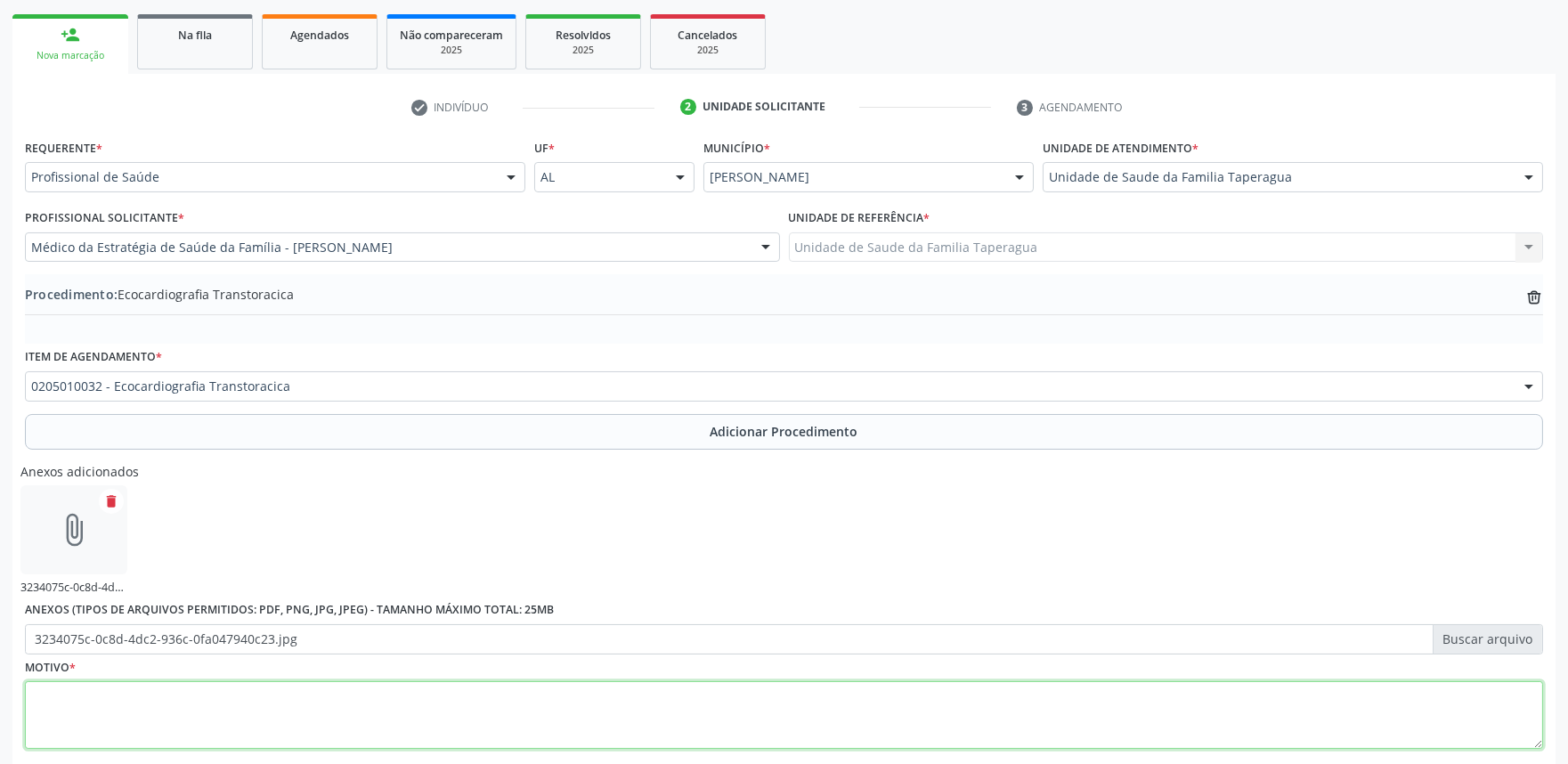
click at [423, 707] on textarea at bounding box center [783, 715] width 1518 height 67
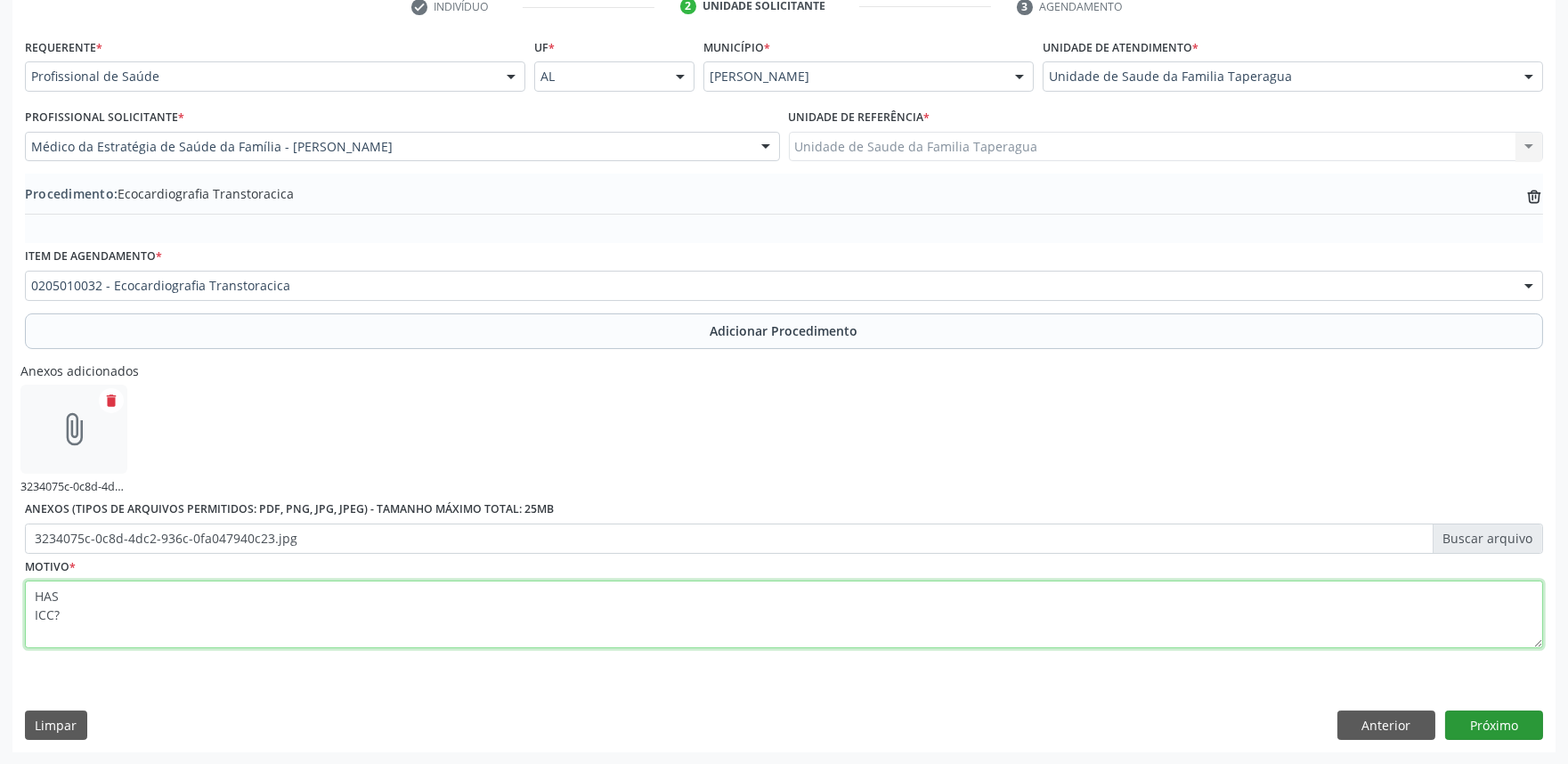
type textarea "HAS ICC?"
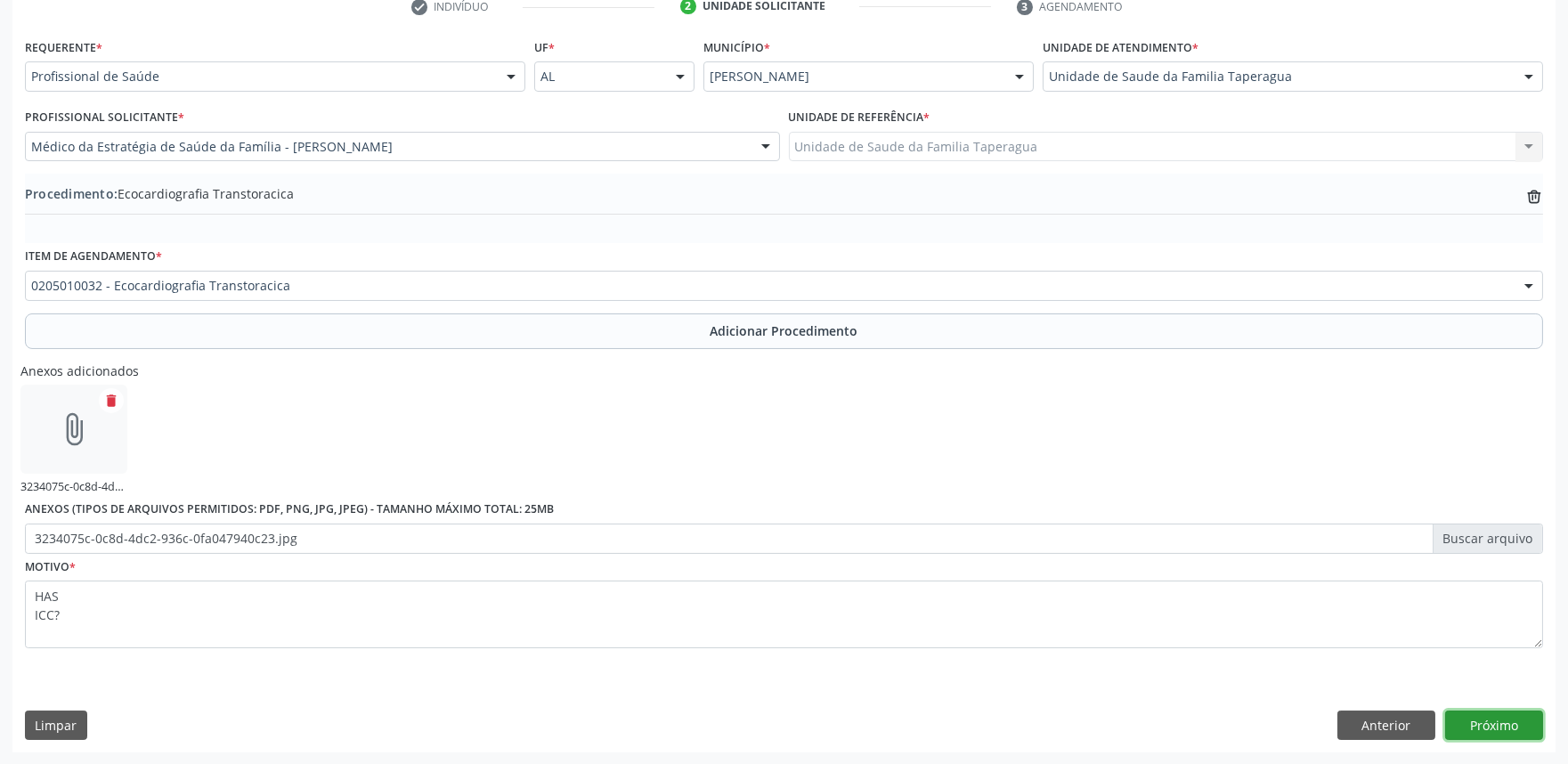
click at [1512, 717] on button "Próximo" at bounding box center [1494, 725] width 98 height 30
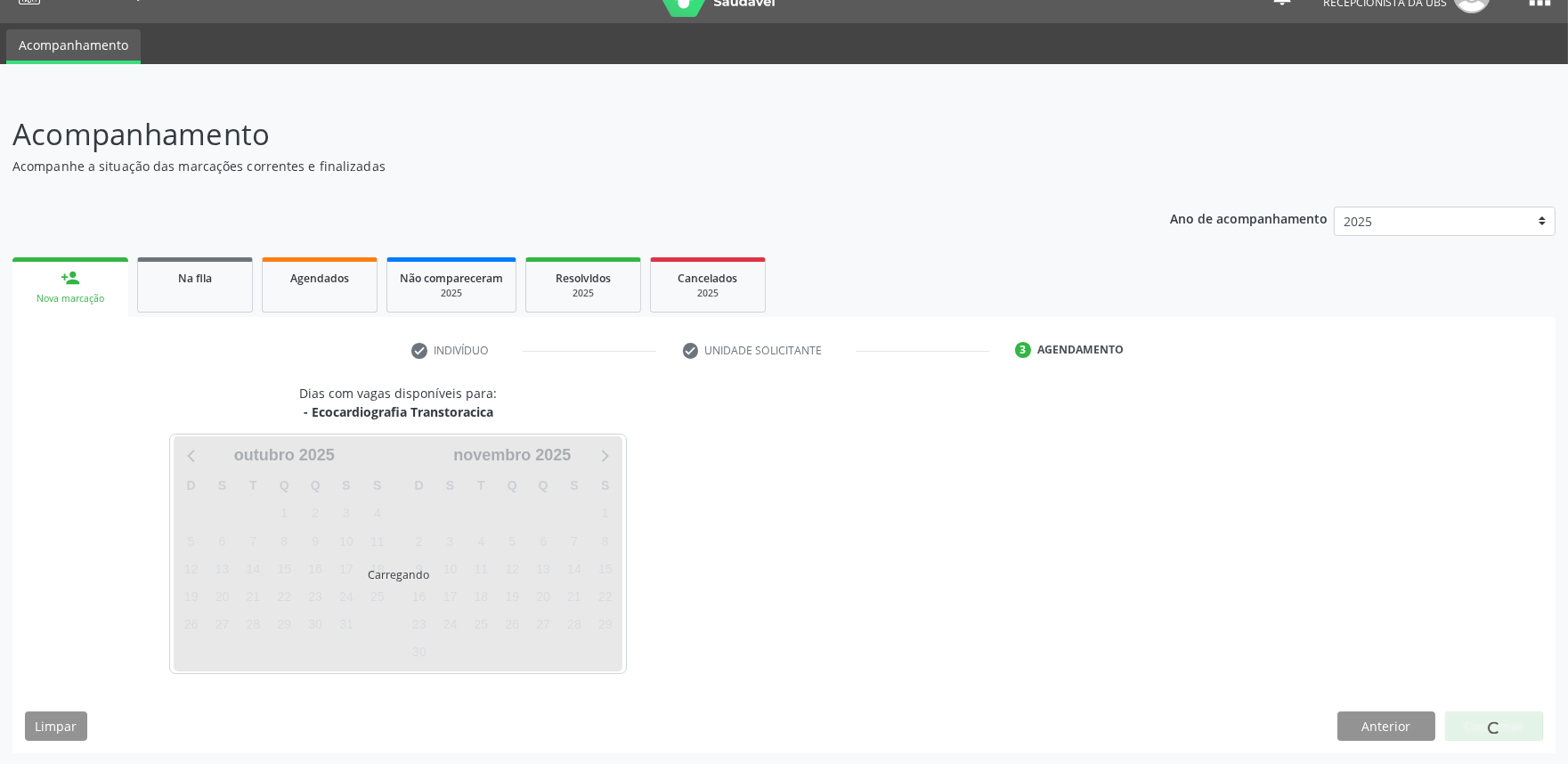
scroll to position [86, 0]
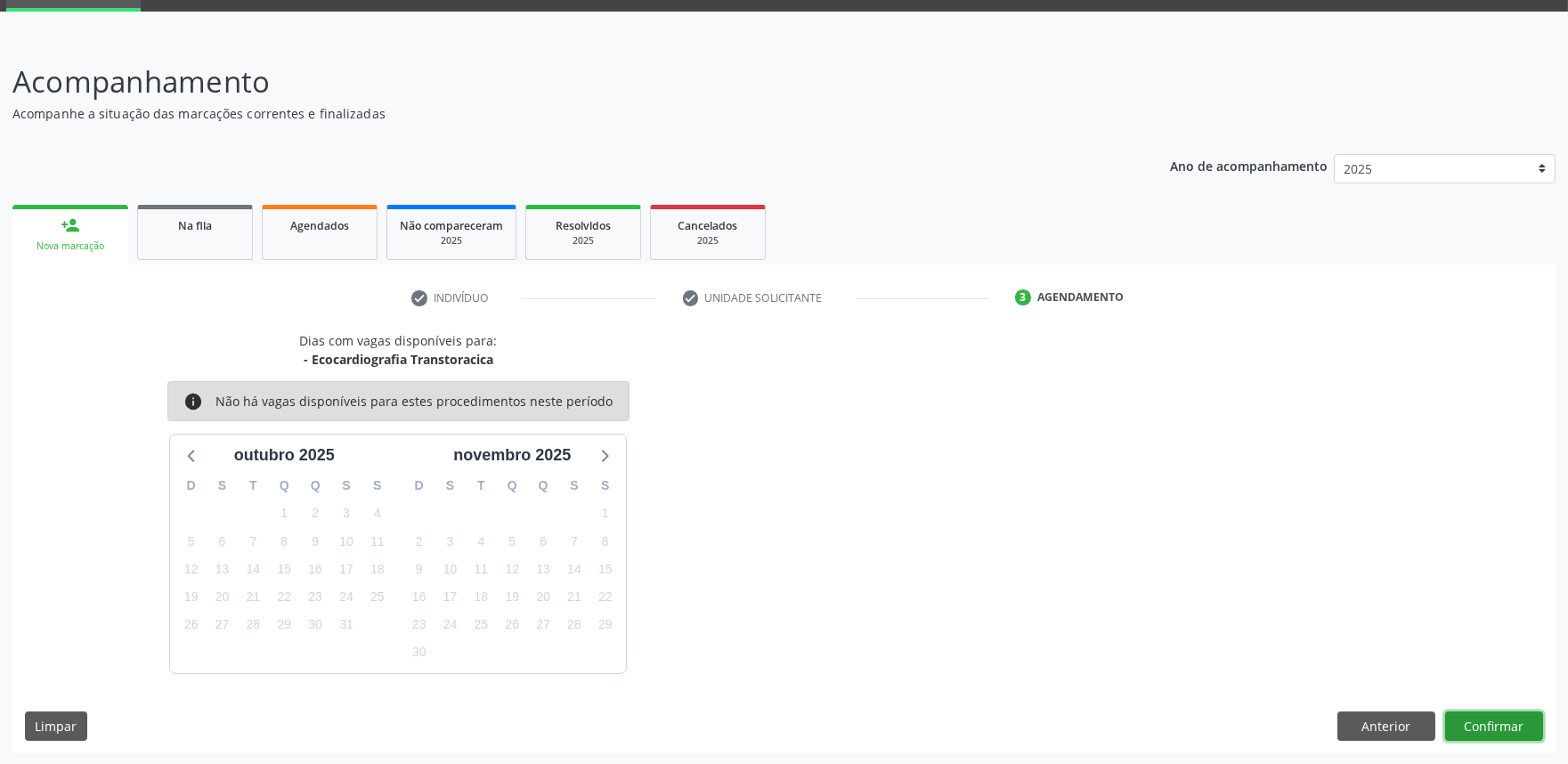
click at [1493, 715] on button "Confirmar" at bounding box center [1494, 726] width 98 height 30
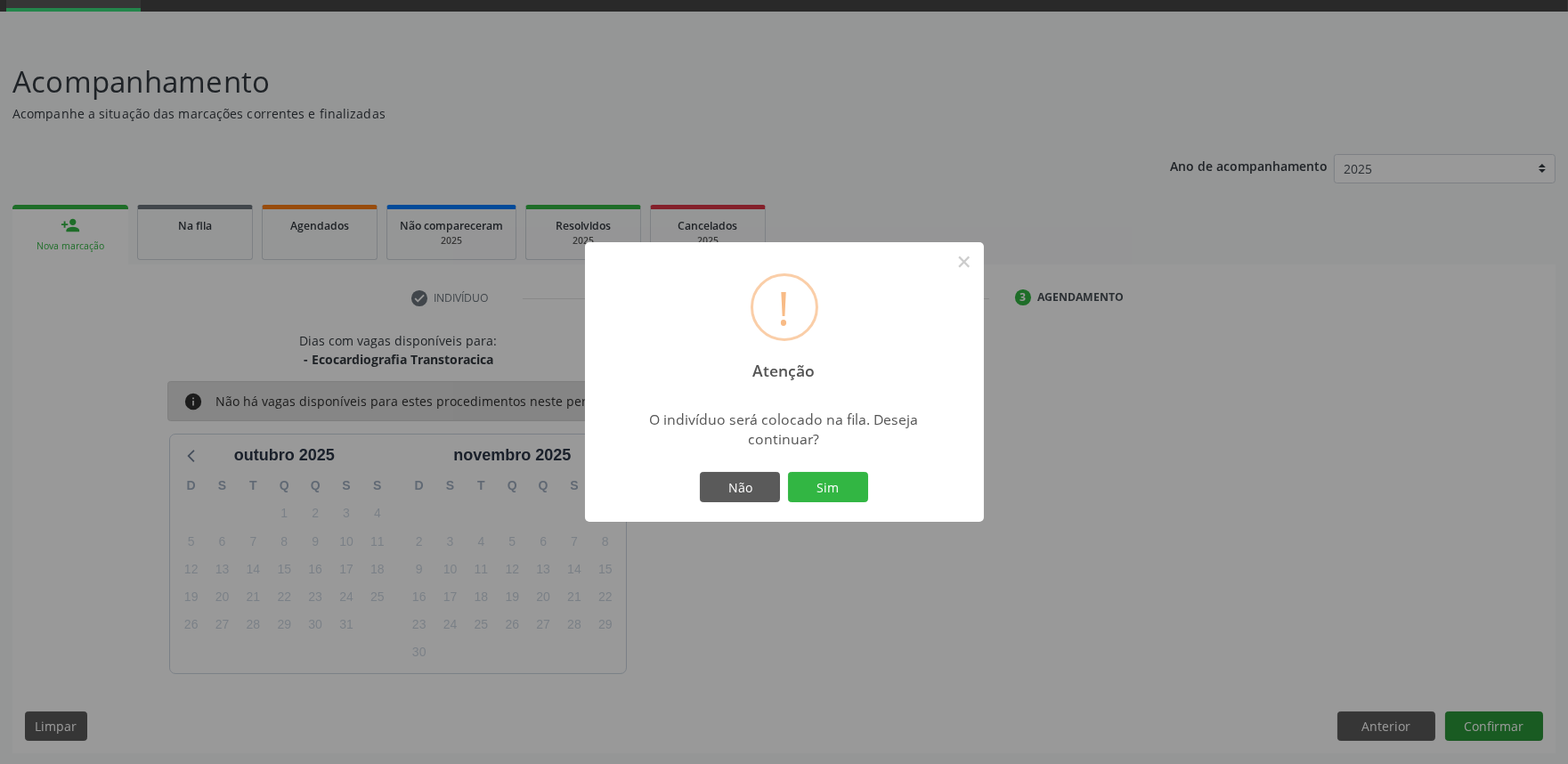
click at [788, 471] on button "Sim" at bounding box center [828, 486] width 80 height 30
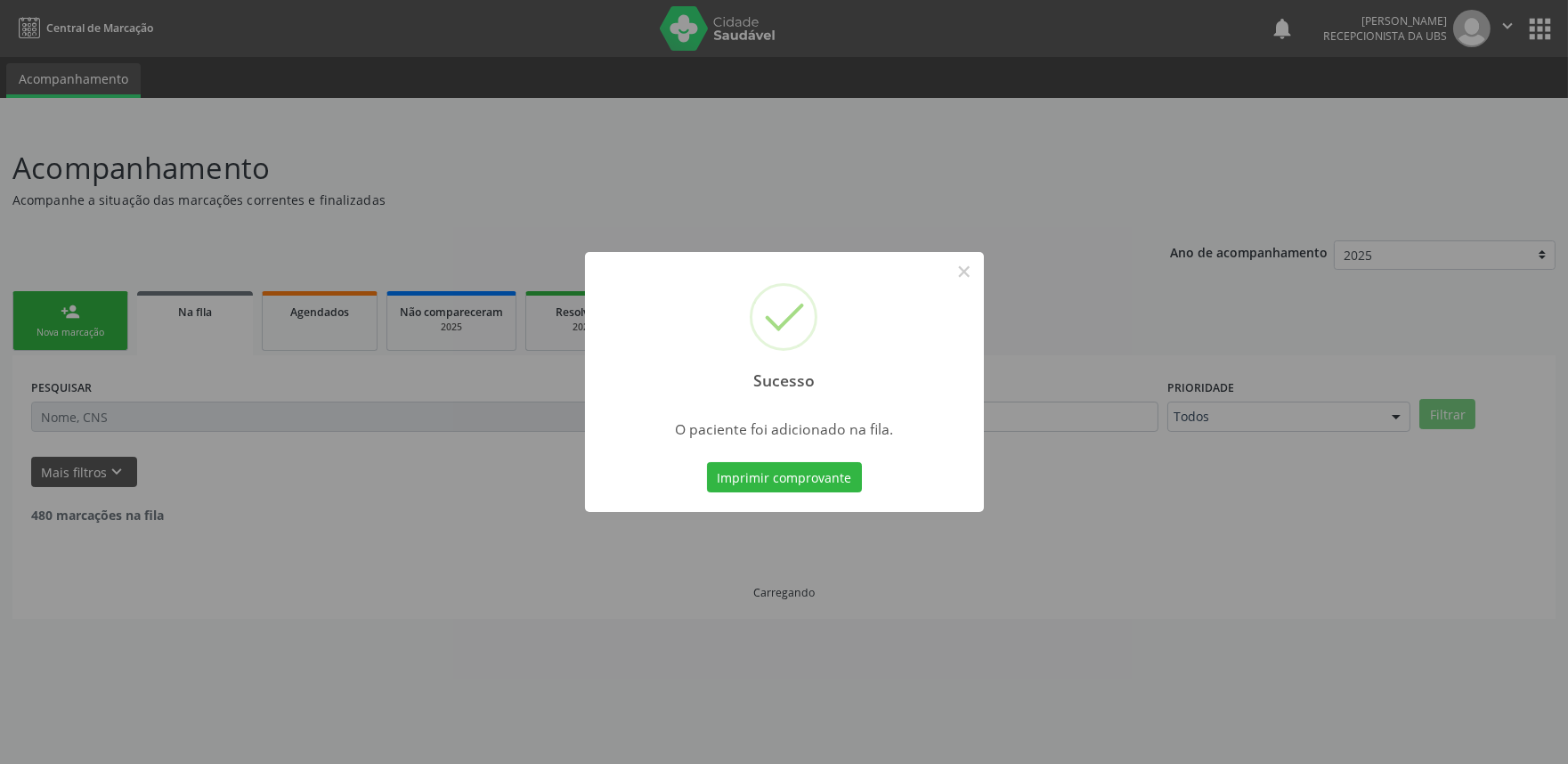
scroll to position [0, 0]
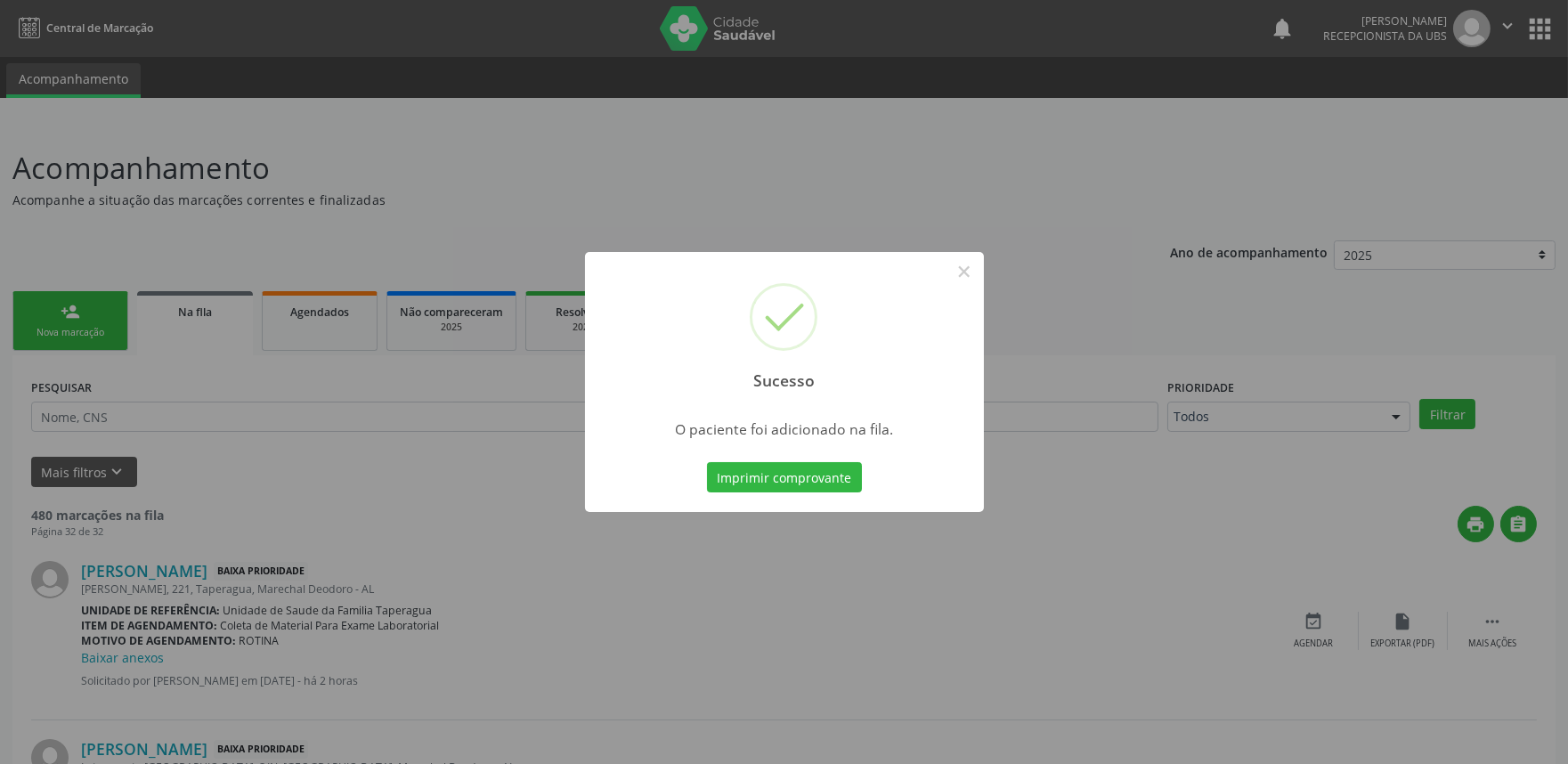
click at [476, 412] on div "Sucesso × O paciente foi adicionado na fila. Imprimir comprovante Cancel" at bounding box center [784, 382] width 1568 height 764
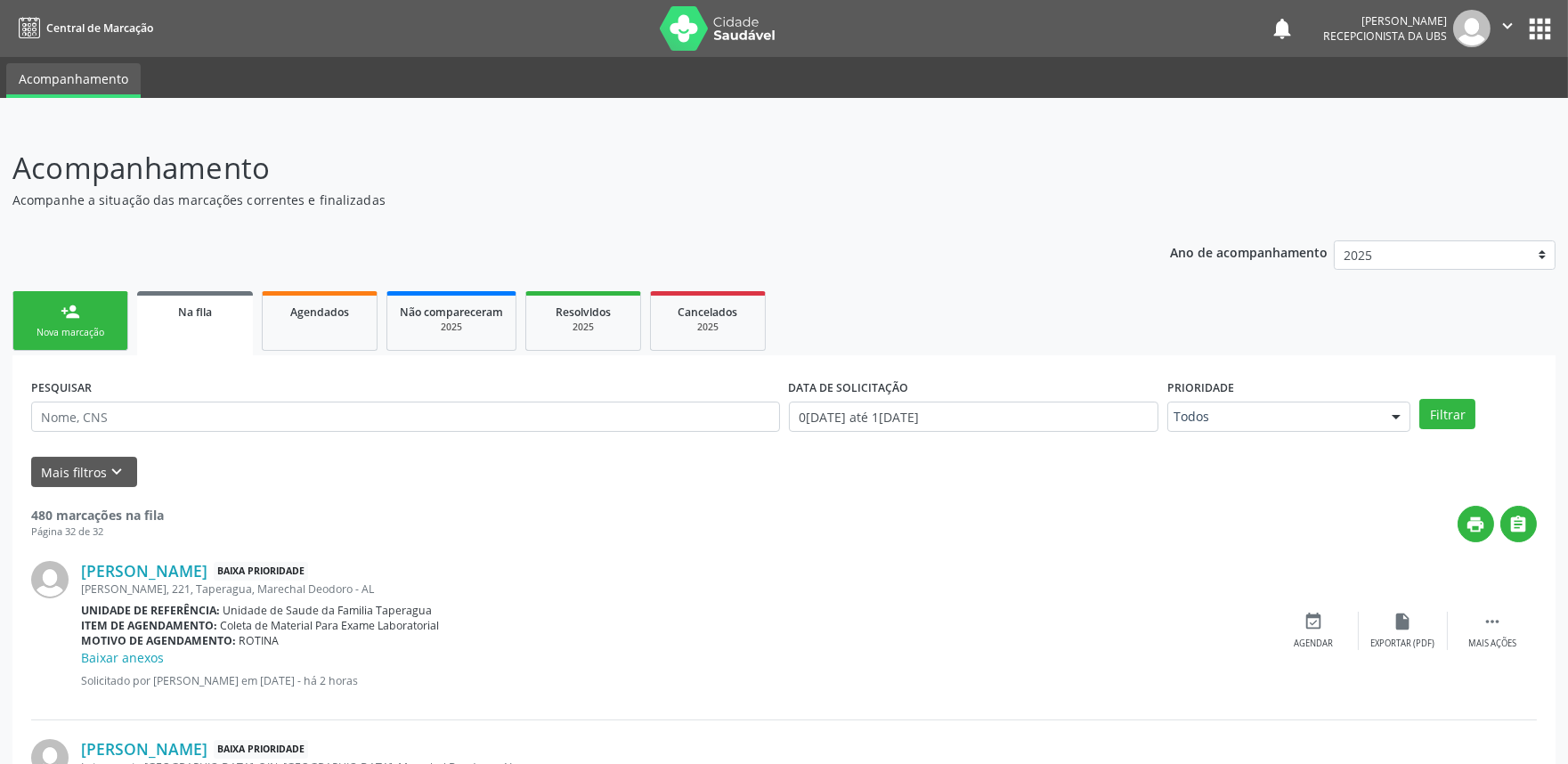
click at [66, 340] on link "person_add Nova marcação" at bounding box center [70, 321] width 115 height 60
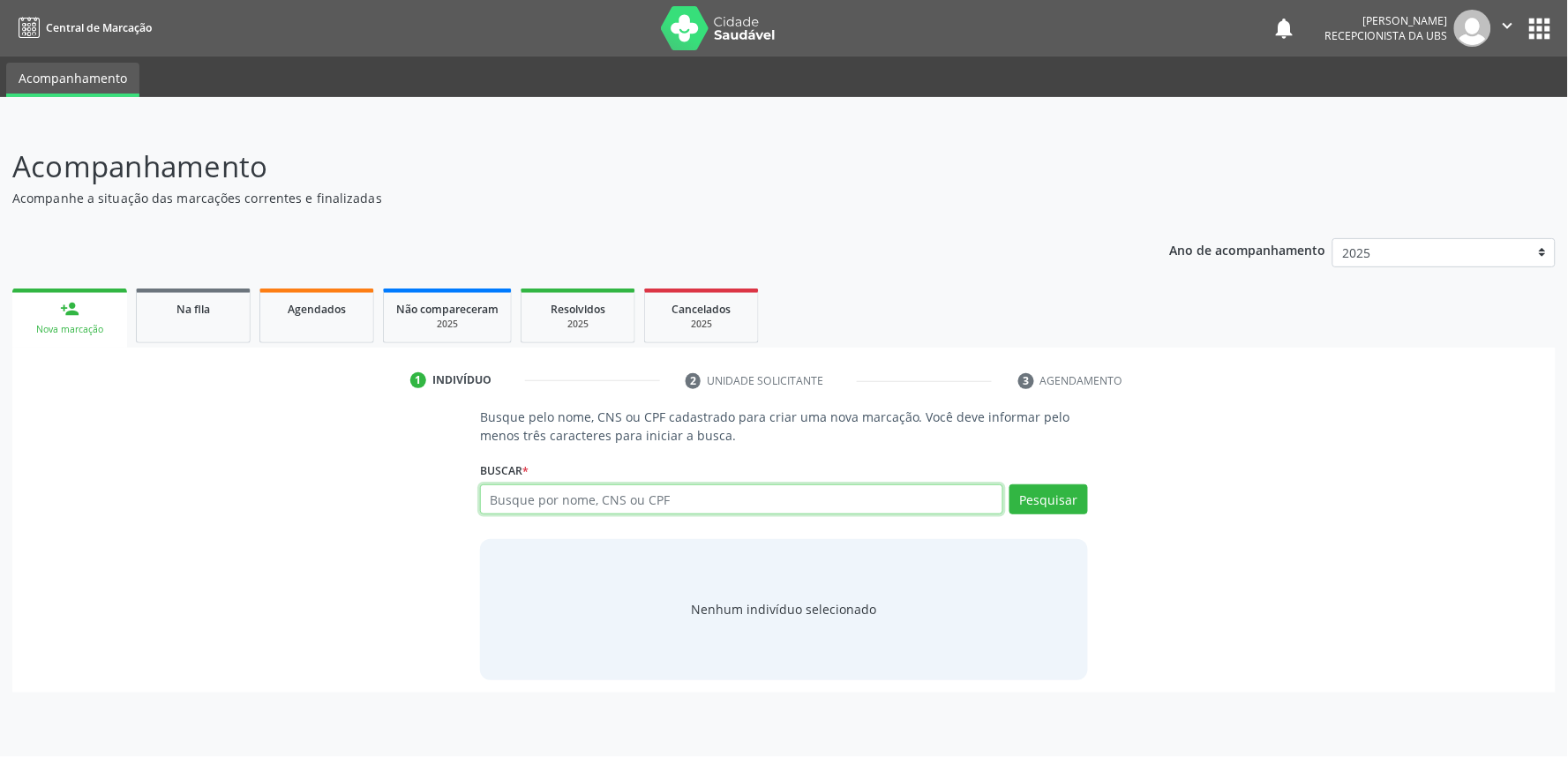
click at [693, 501] on input "text" at bounding box center [741, 499] width 523 height 30
paste input "700609962517760"
type input "700609962517760"
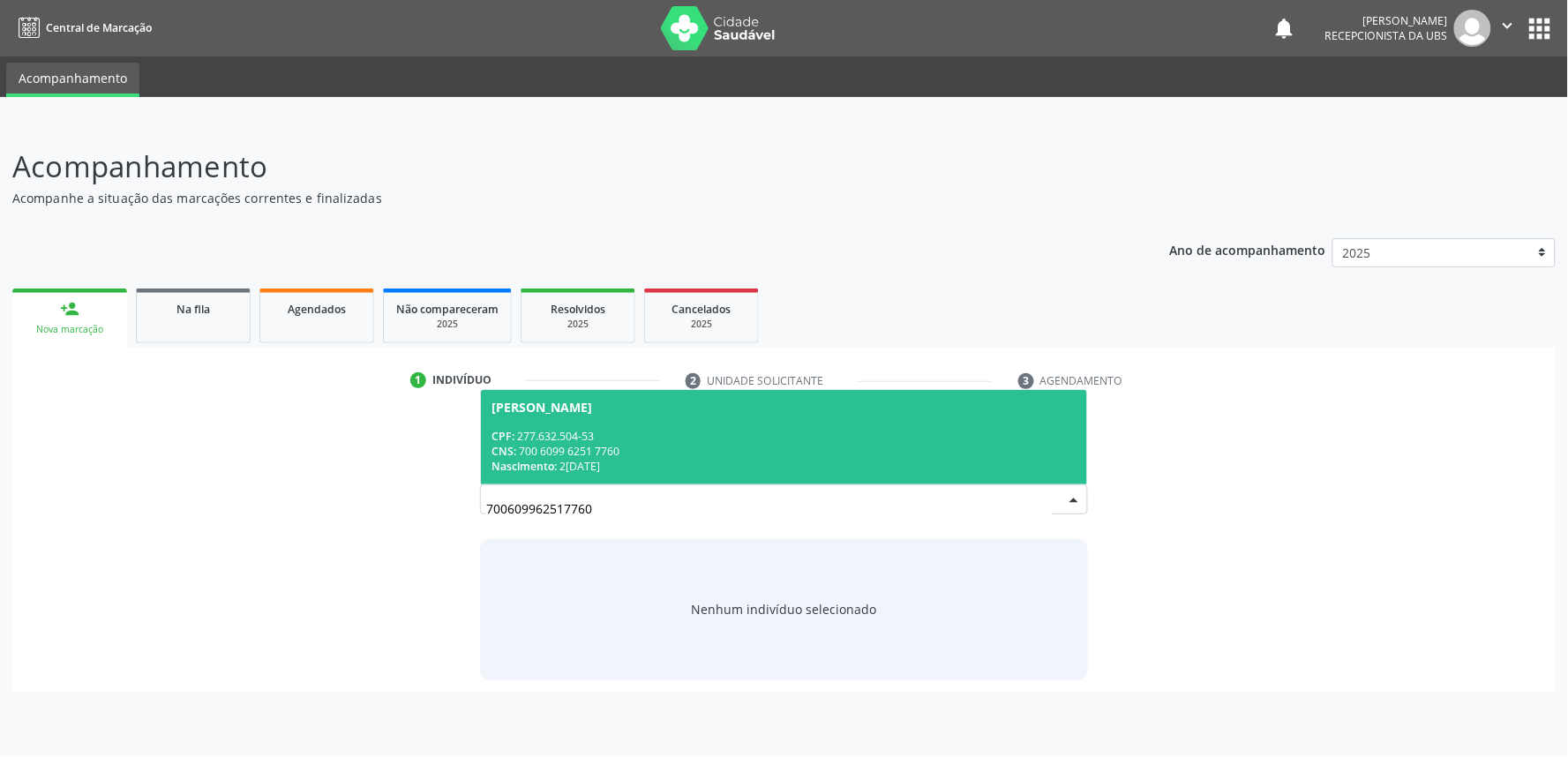
click at [693, 460] on div "Nascimento: 26/02/1961" at bounding box center [784, 466] width 585 height 15
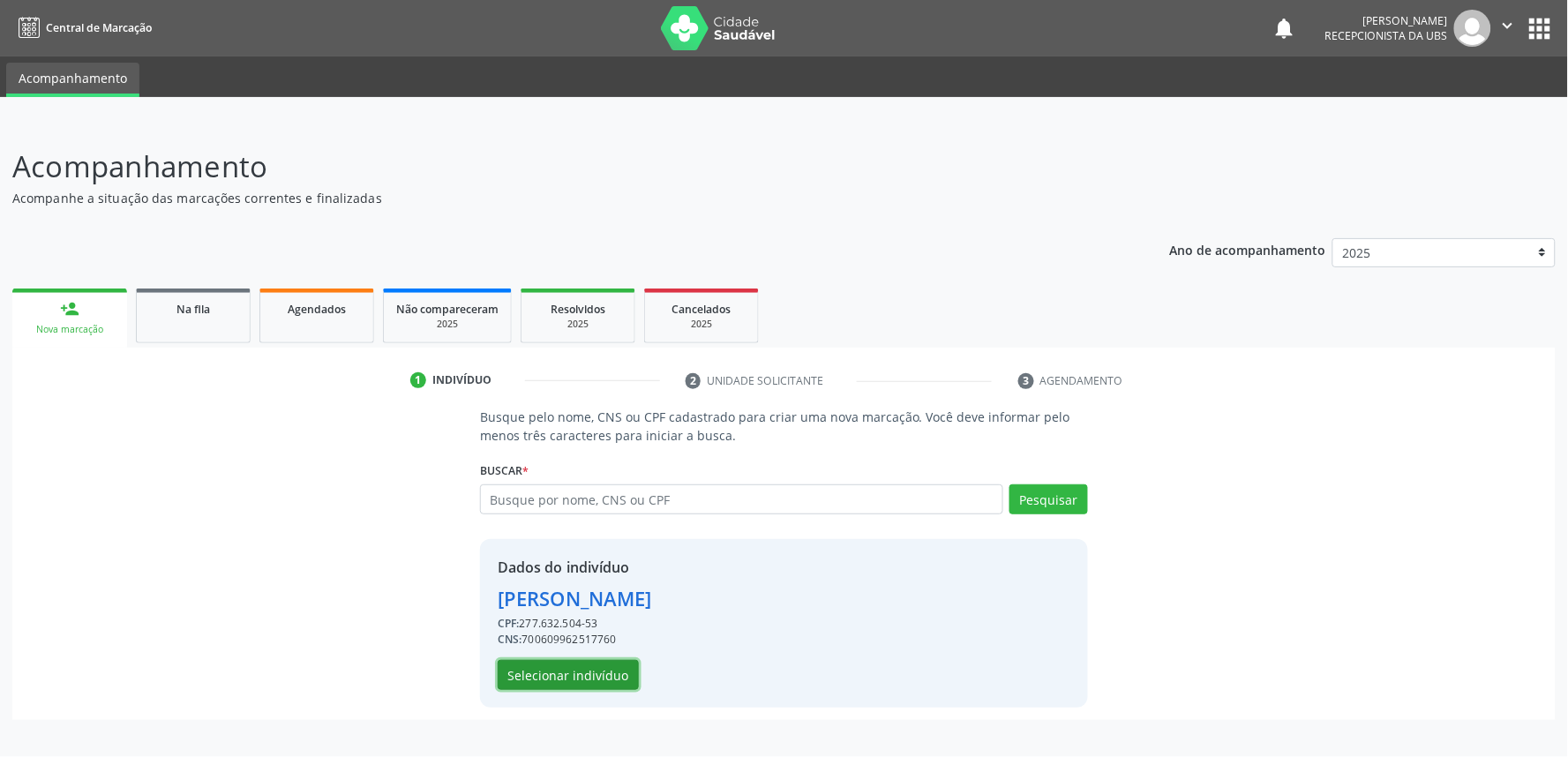
click at [590, 674] on button "Selecionar indivíduo" at bounding box center [568, 674] width 141 height 30
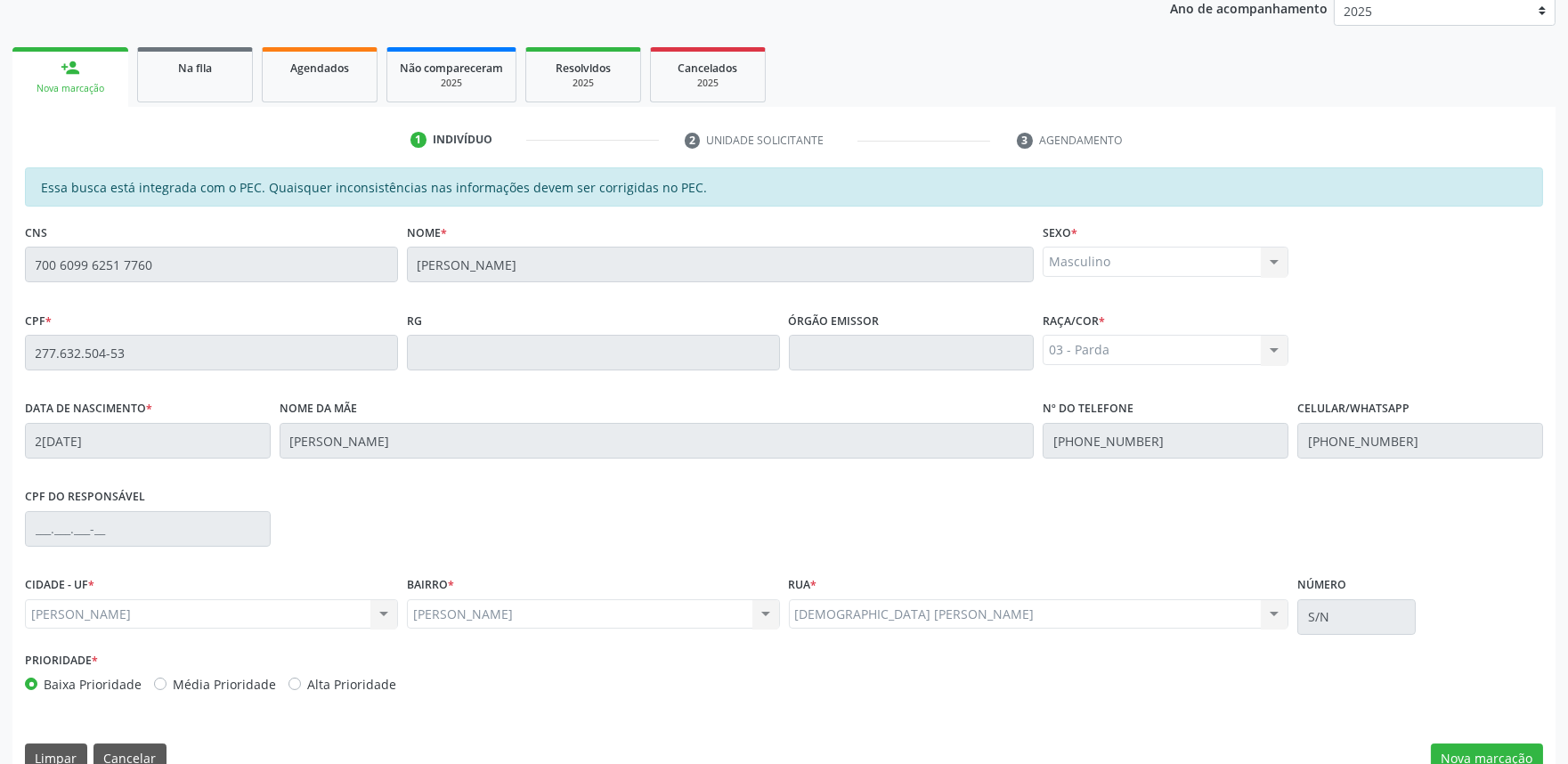
scroll to position [277, 0]
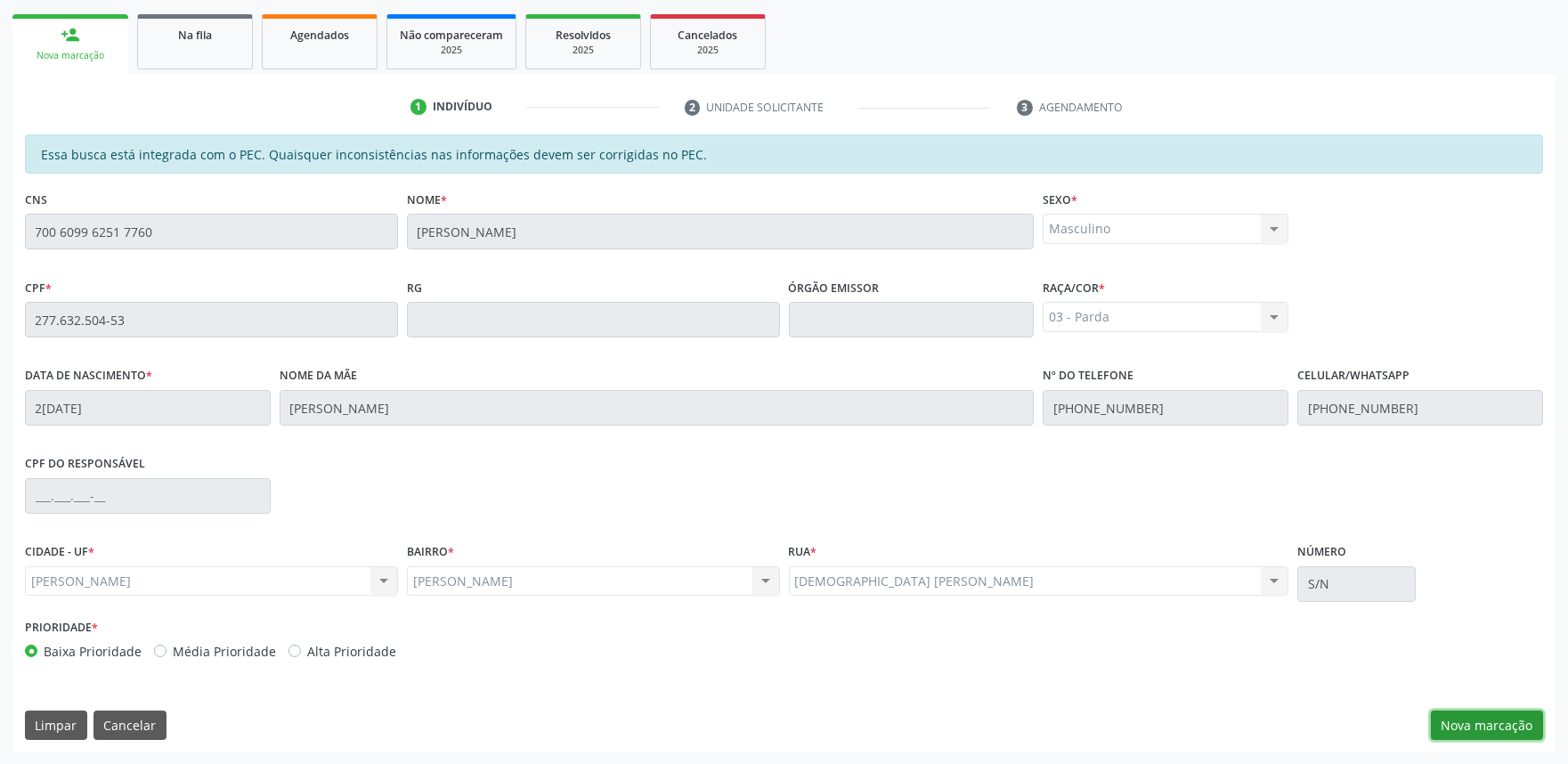
click at [1455, 712] on button "Nova marcação" at bounding box center [1486, 725] width 112 height 30
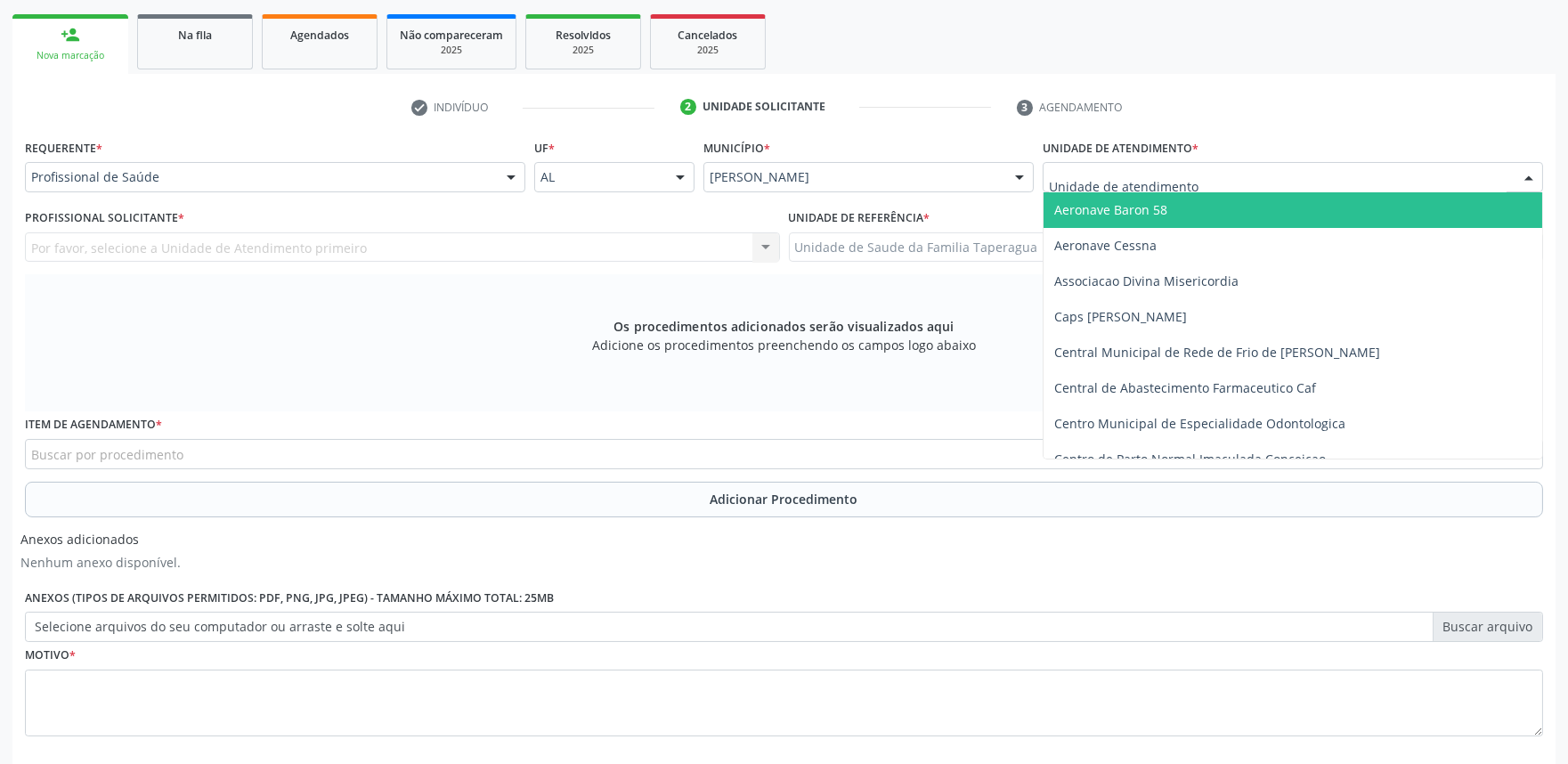
click at [1197, 182] on div at bounding box center [1292, 176] width 501 height 30
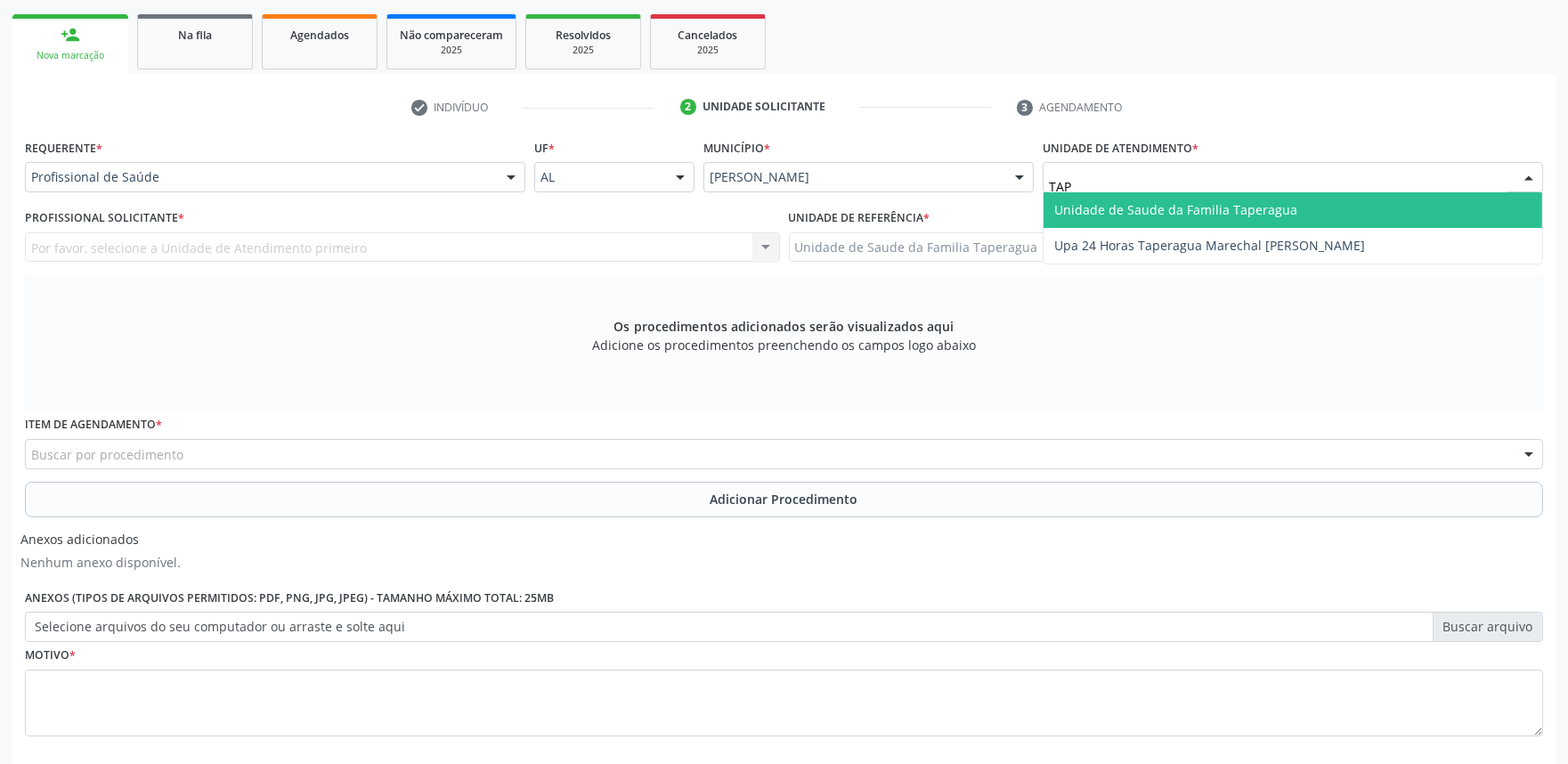
click at [1197, 201] on span "Unidade de Saude da Familia Taperagua" at bounding box center [1176, 209] width 243 height 17
type input "TAP"
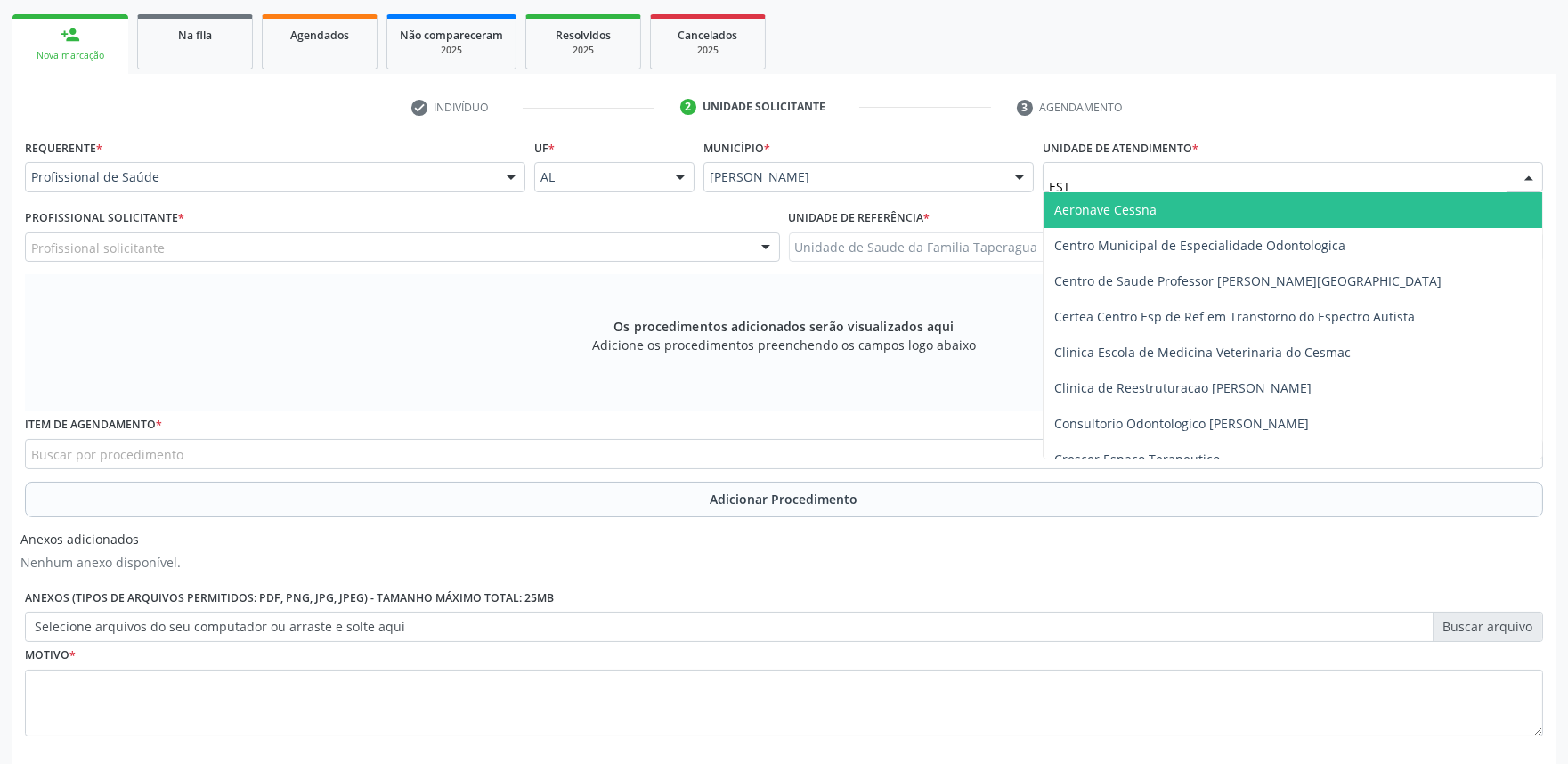
type input "ESTA"
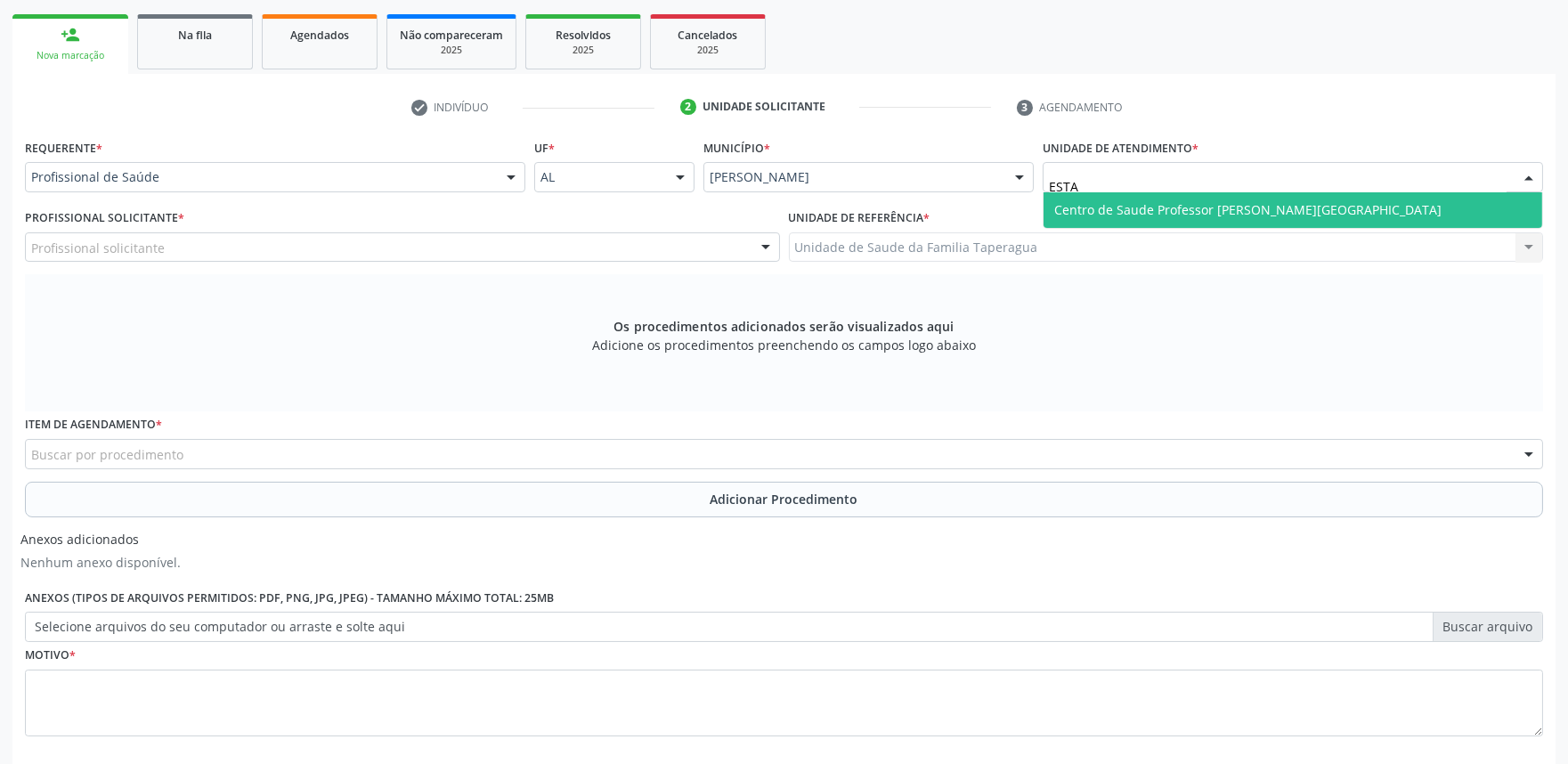
click at [1225, 207] on span "Centro de Saude Professor [PERSON_NAME][GEOGRAPHIC_DATA]" at bounding box center [1247, 209] width 387 height 17
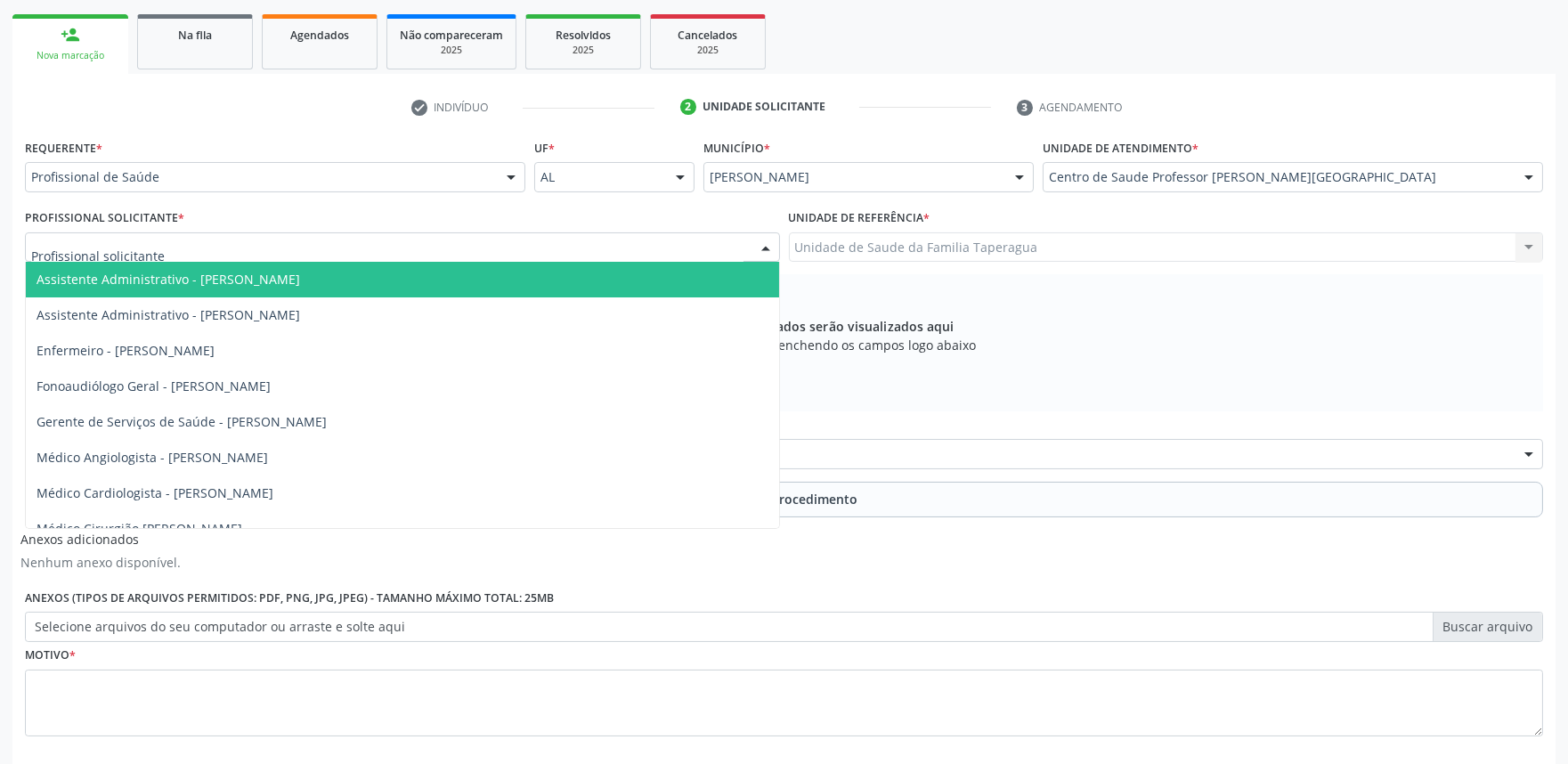
click at [437, 249] on div at bounding box center [402, 247] width 755 height 30
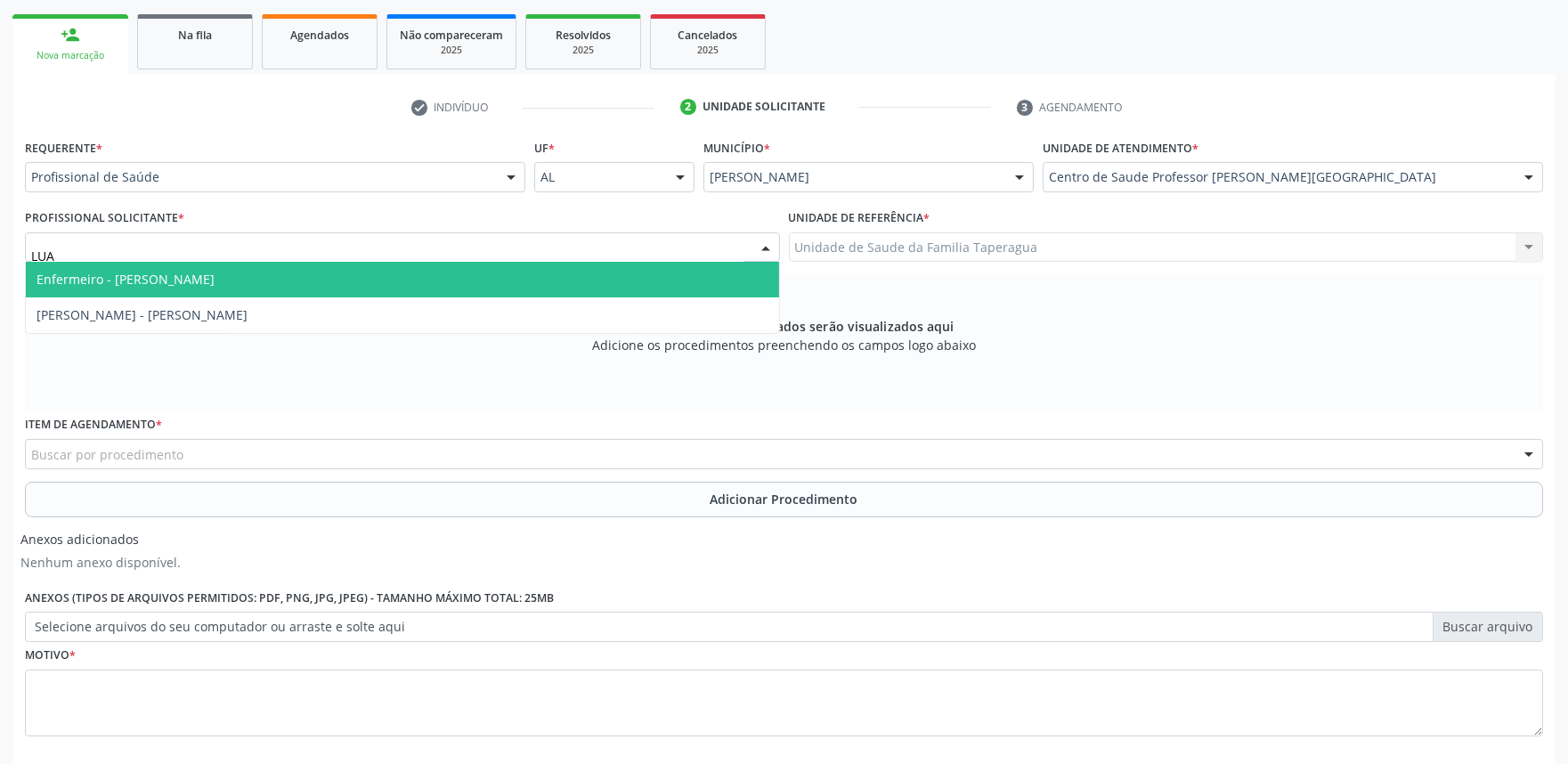
type input "LUAN"
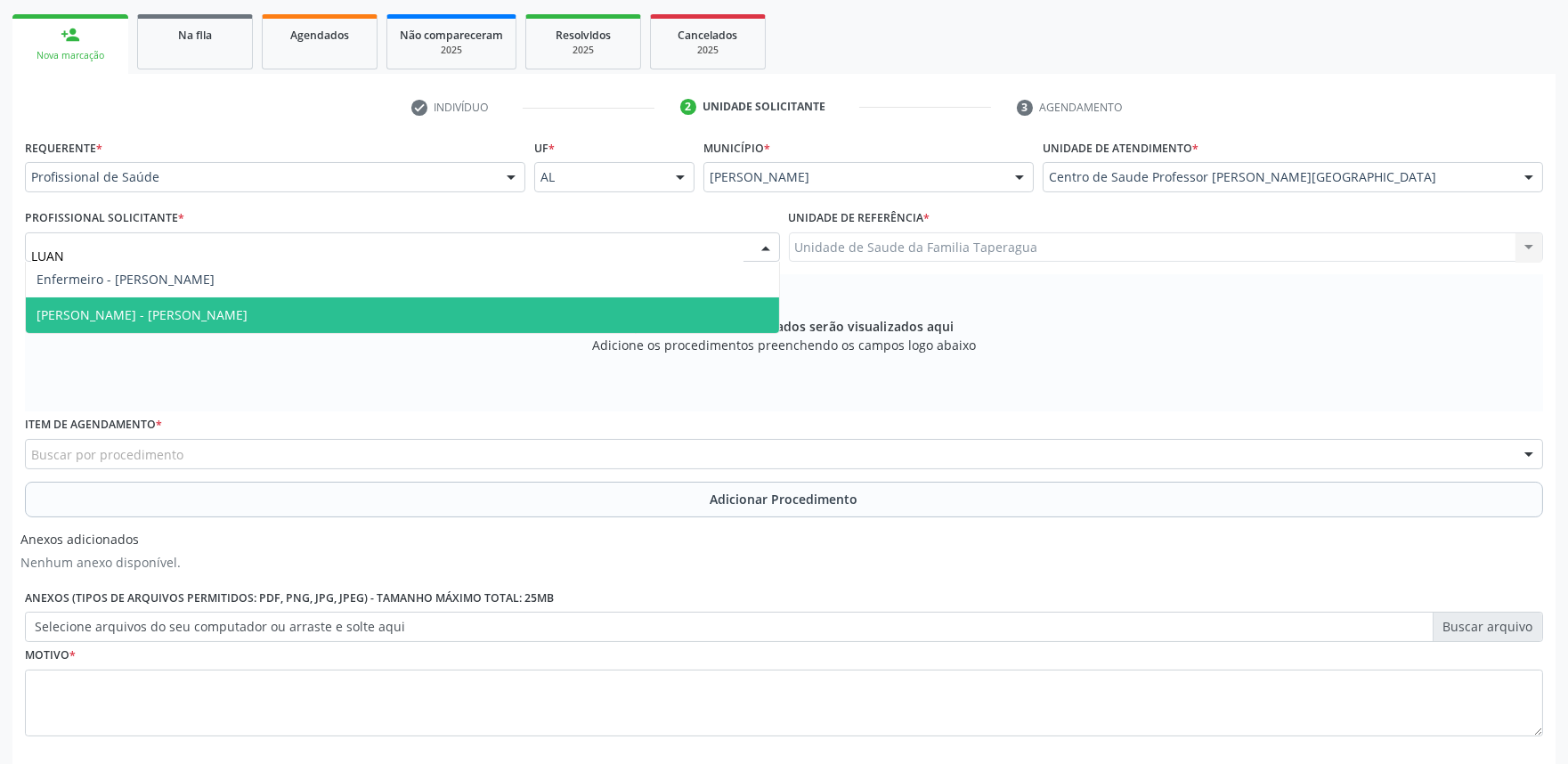
click at [411, 309] on span "Médico Otorrinolaringologista - Luane Cristine Tenorio Correia" at bounding box center [402, 314] width 753 height 35
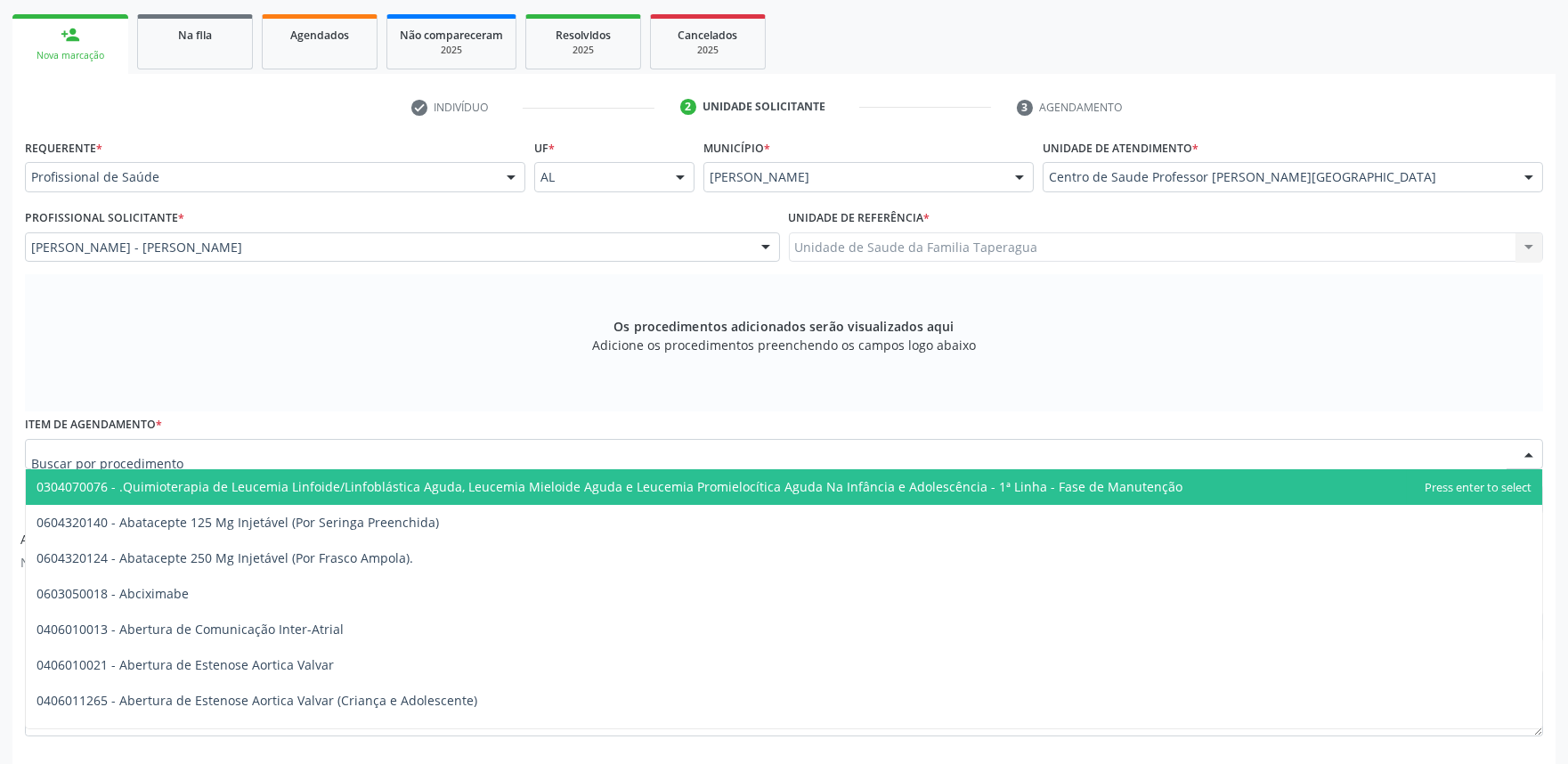
click at [457, 442] on div at bounding box center [783, 453] width 1518 height 30
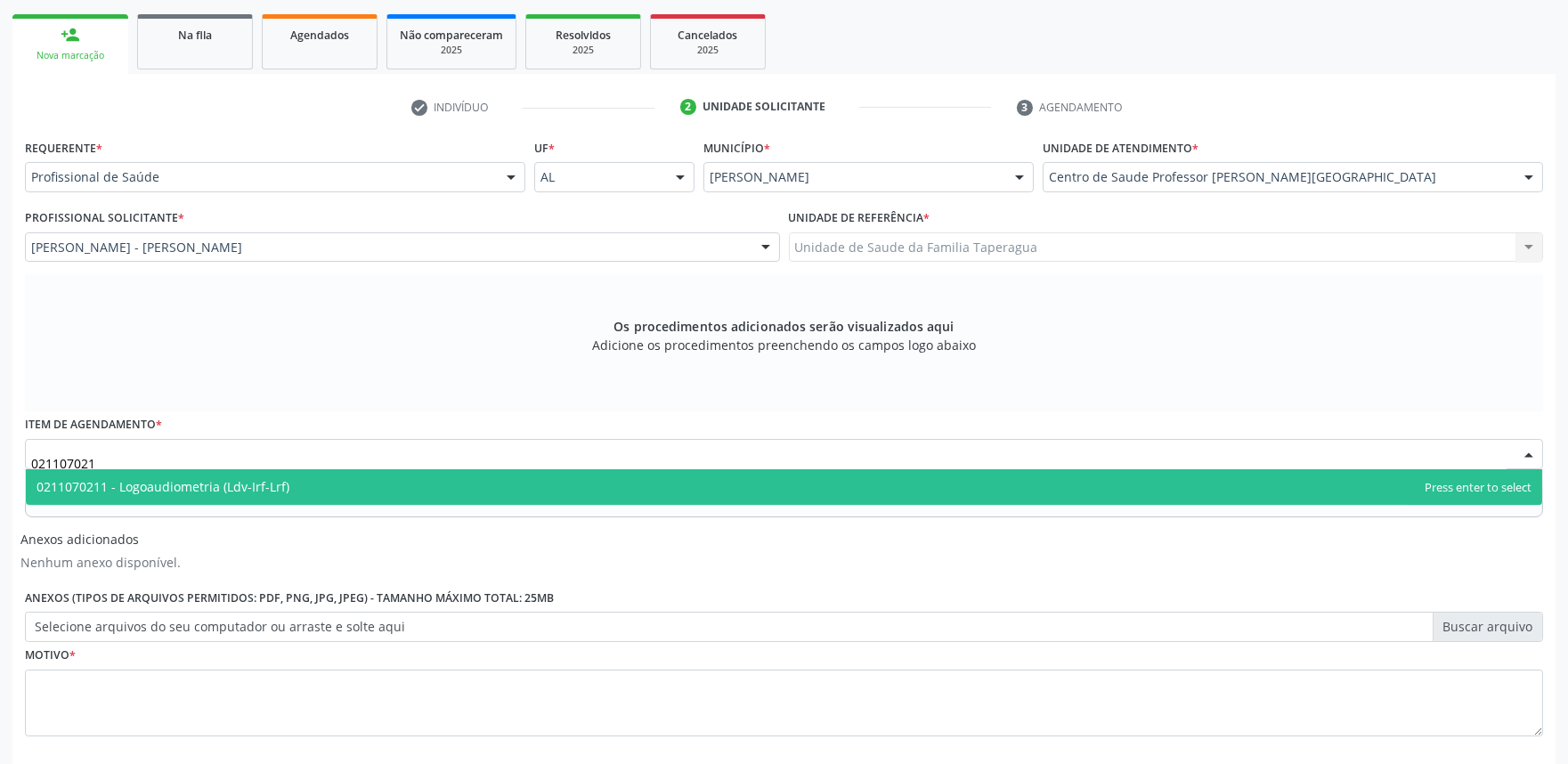
click at [448, 481] on span "0211070211 - Logoaudiometria (Ldv-Irf-Lrf)" at bounding box center [783, 486] width 1516 height 35
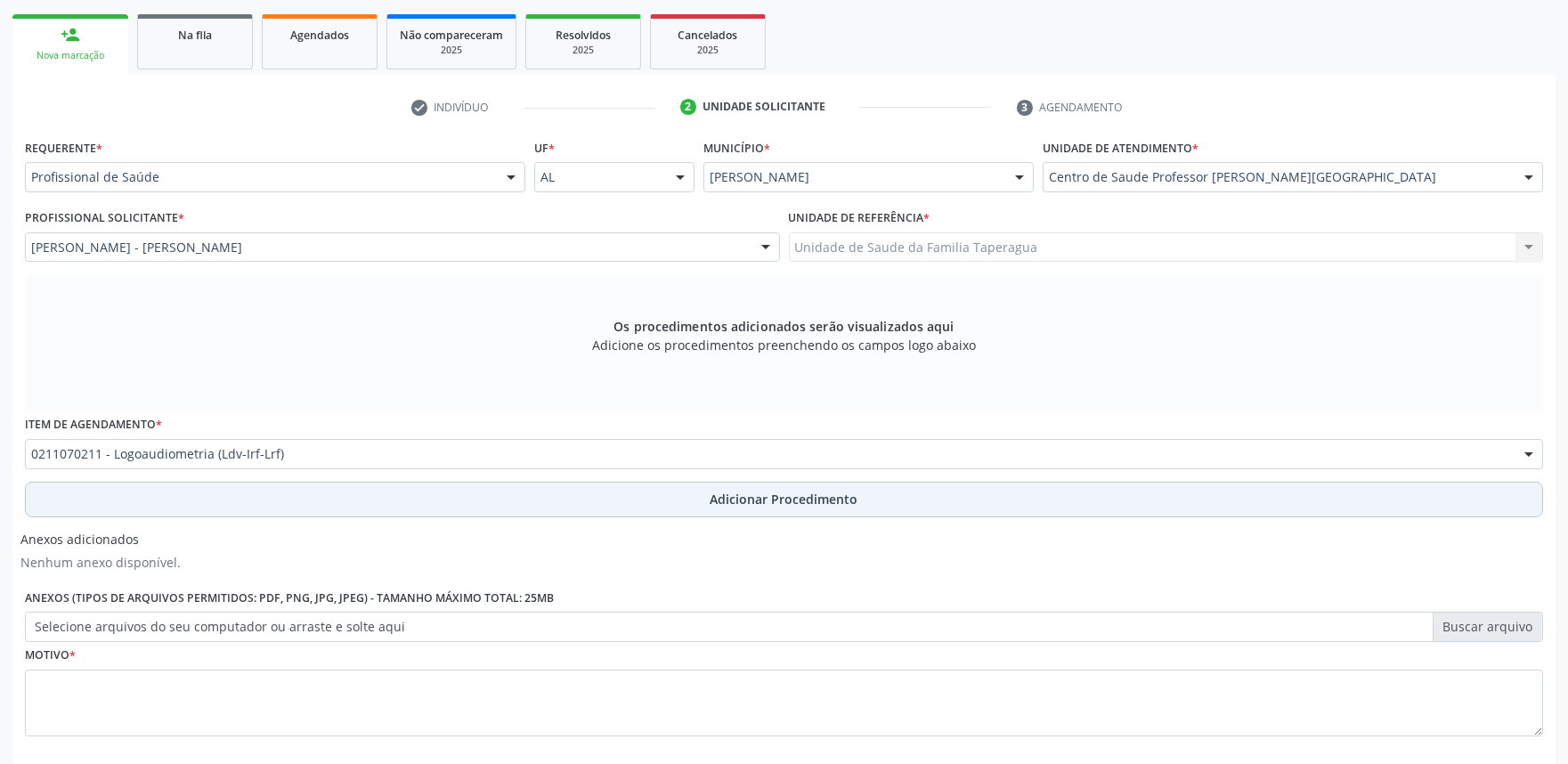
click at [449, 490] on button "Adicionar Procedimento" at bounding box center [783, 499] width 1518 height 35
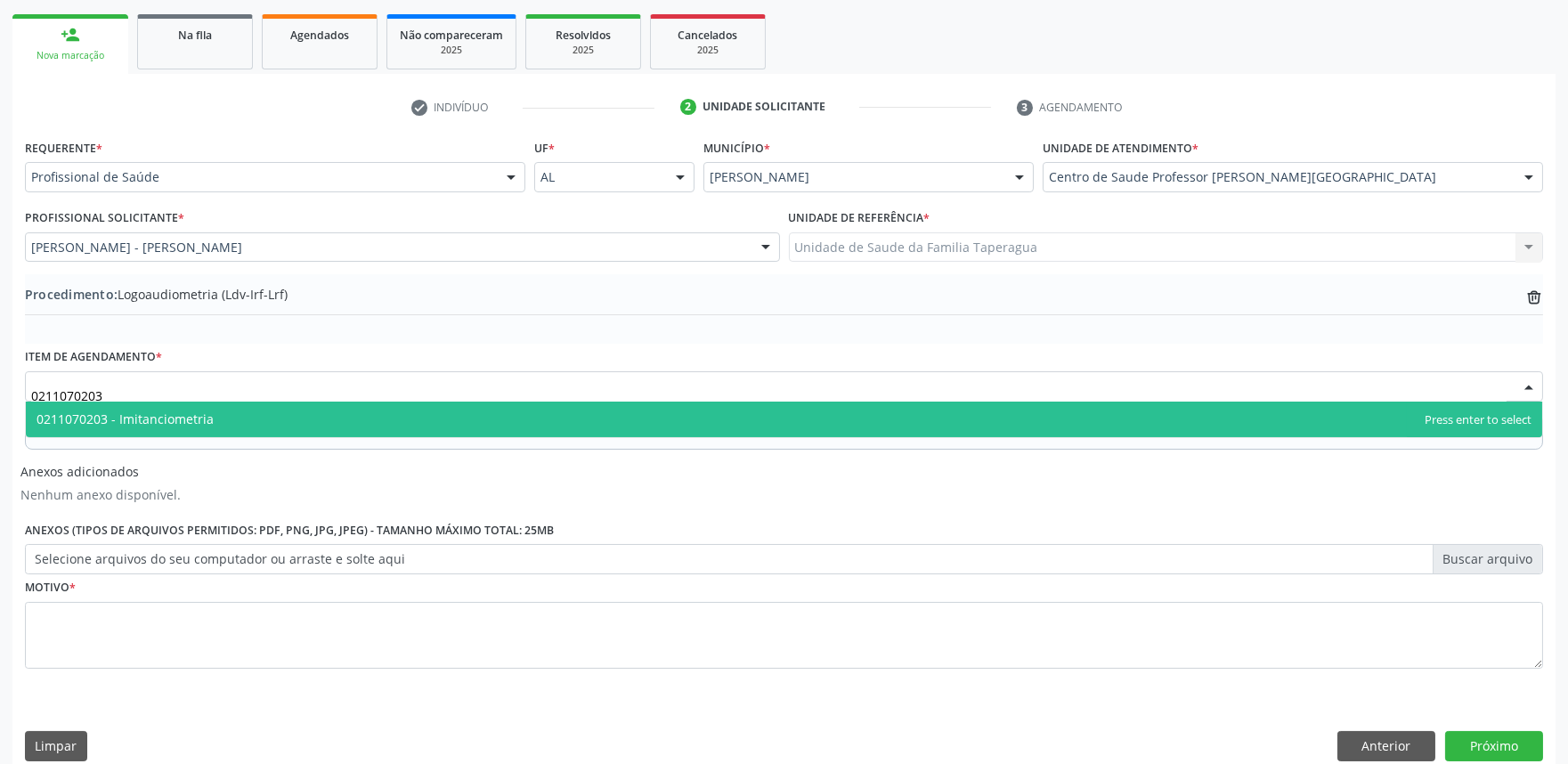
click at [481, 419] on span "0211070203 - Imitanciometria" at bounding box center [783, 419] width 1516 height 35
type input "0211070203"
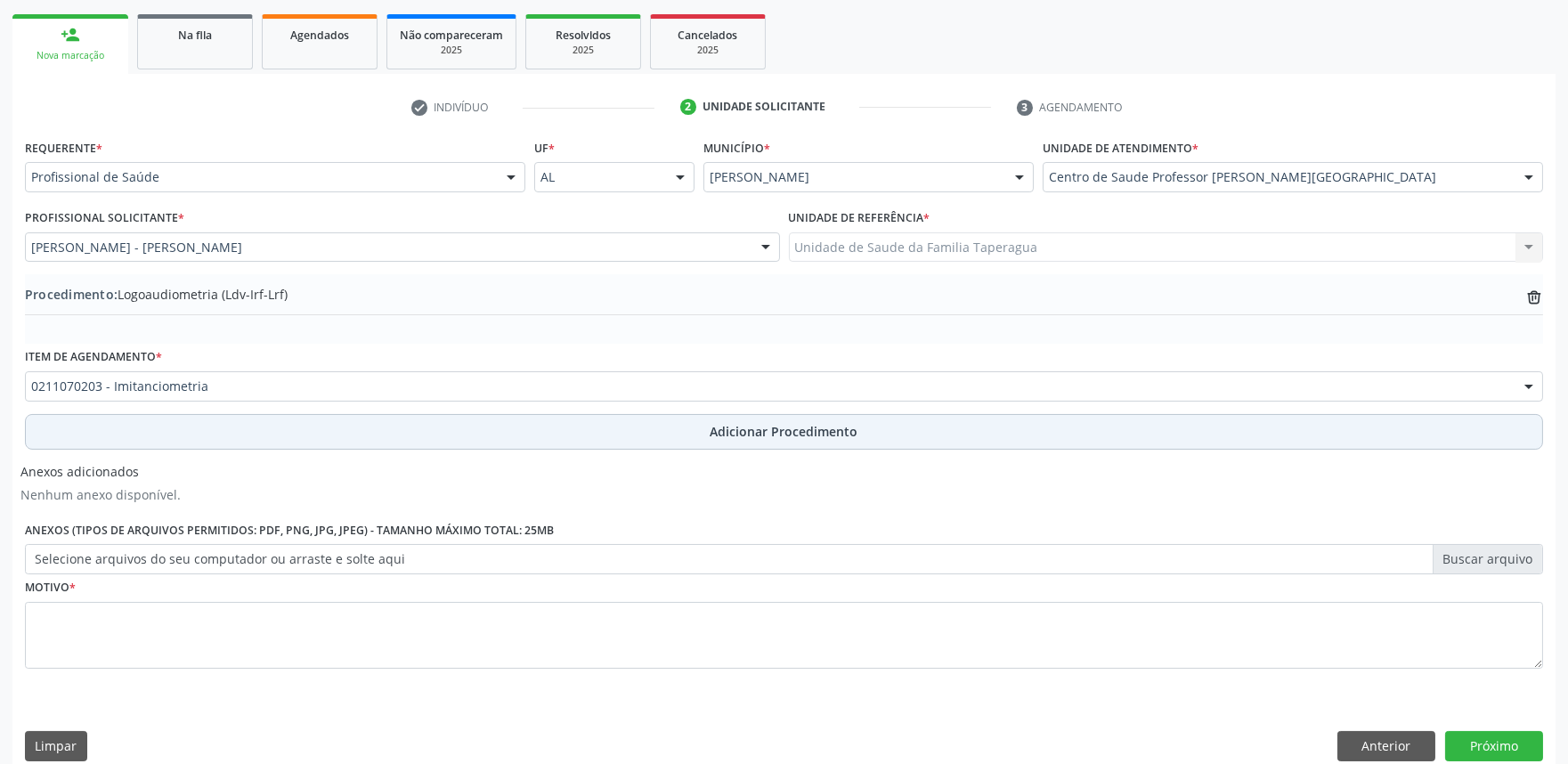
click at [490, 427] on button "Adicionar Procedimento" at bounding box center [783, 432] width 1518 height 35
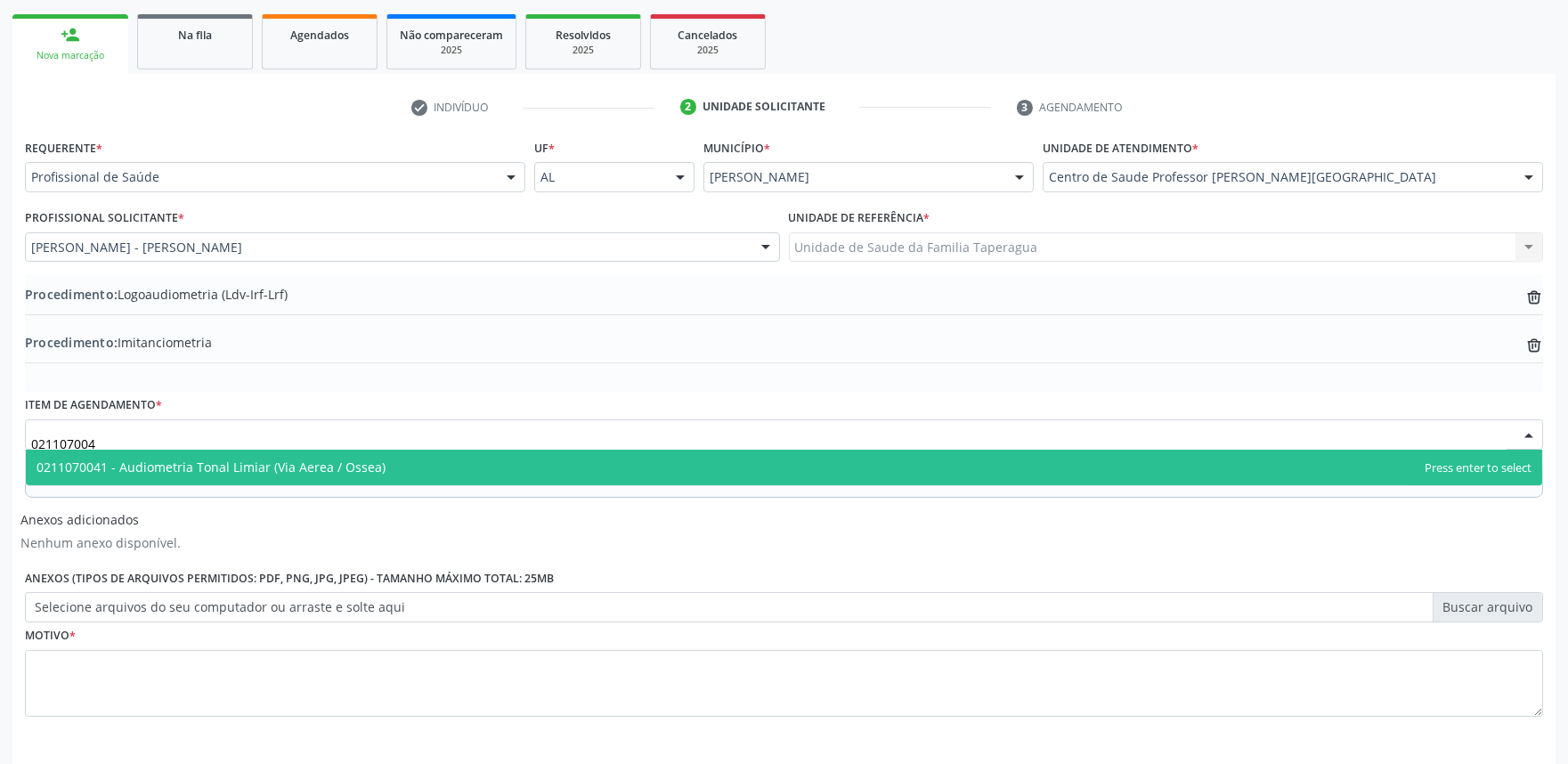
type input "0211070041"
click at [432, 461] on span "0211070041 - Audiometria Tonal Limiar (Via Aerea / Ossea)" at bounding box center [783, 467] width 1516 height 35
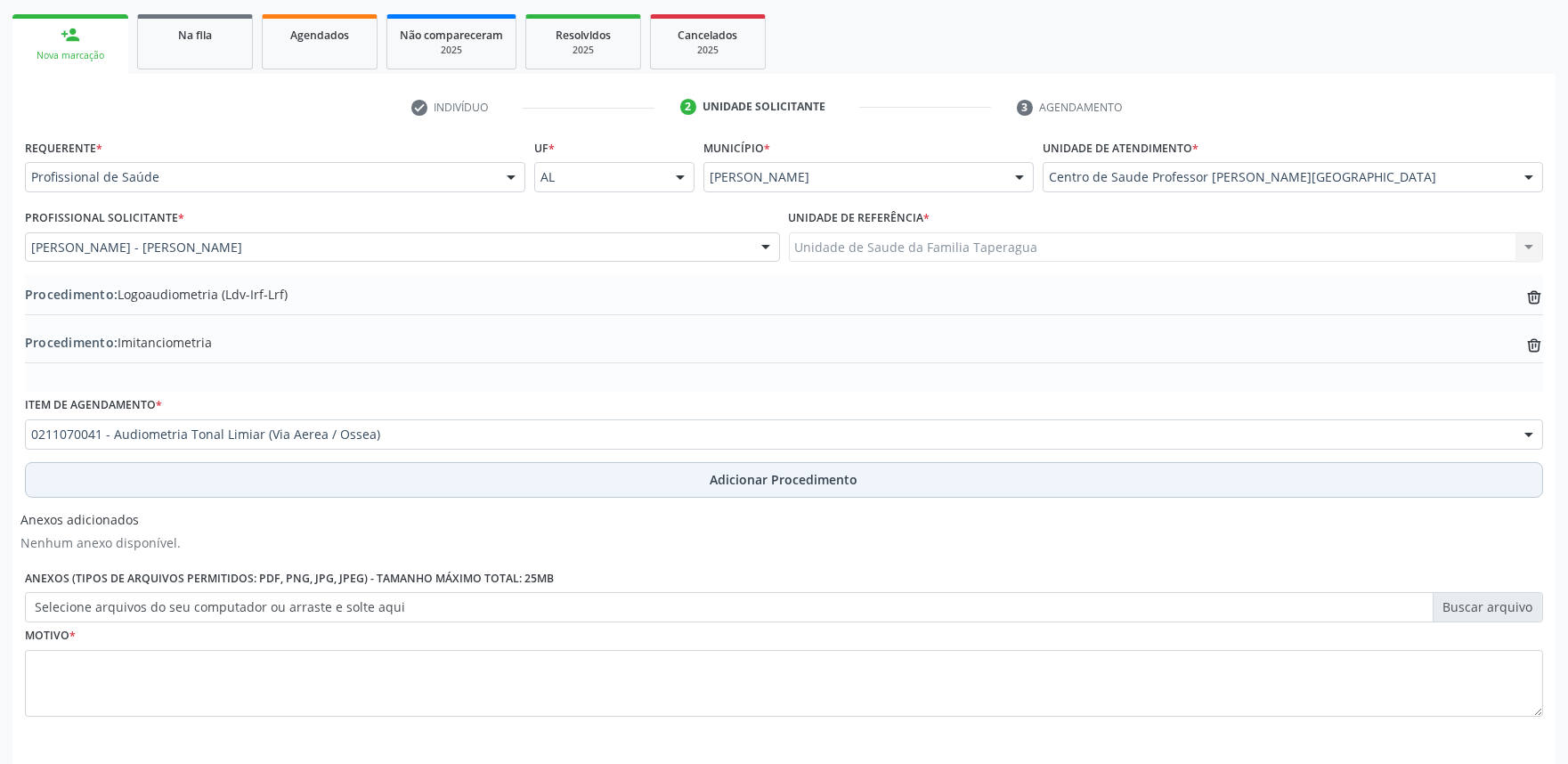
click at [437, 476] on button "Adicionar Procedimento" at bounding box center [783, 480] width 1518 height 35
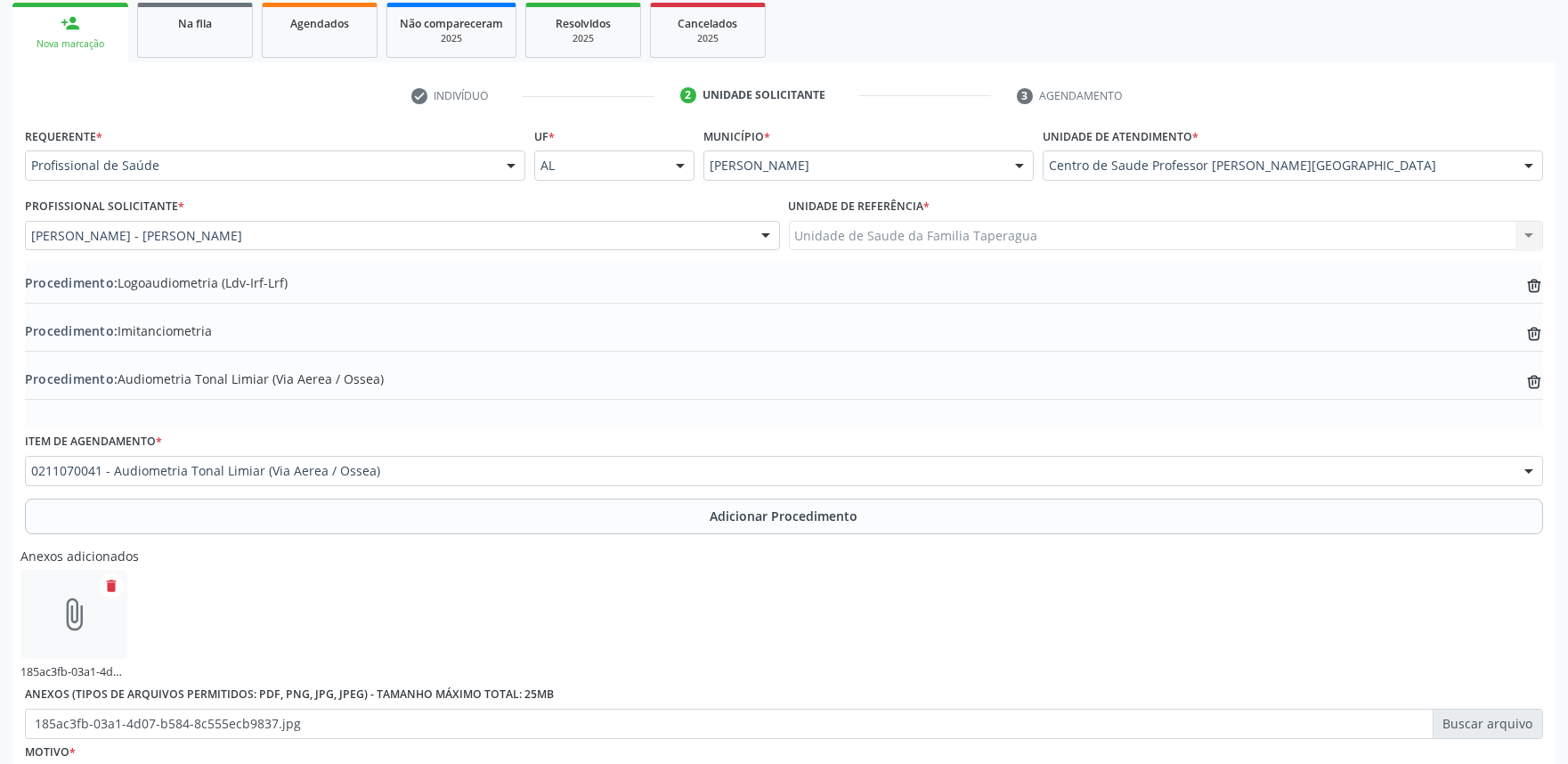
scroll to position [473, 0]
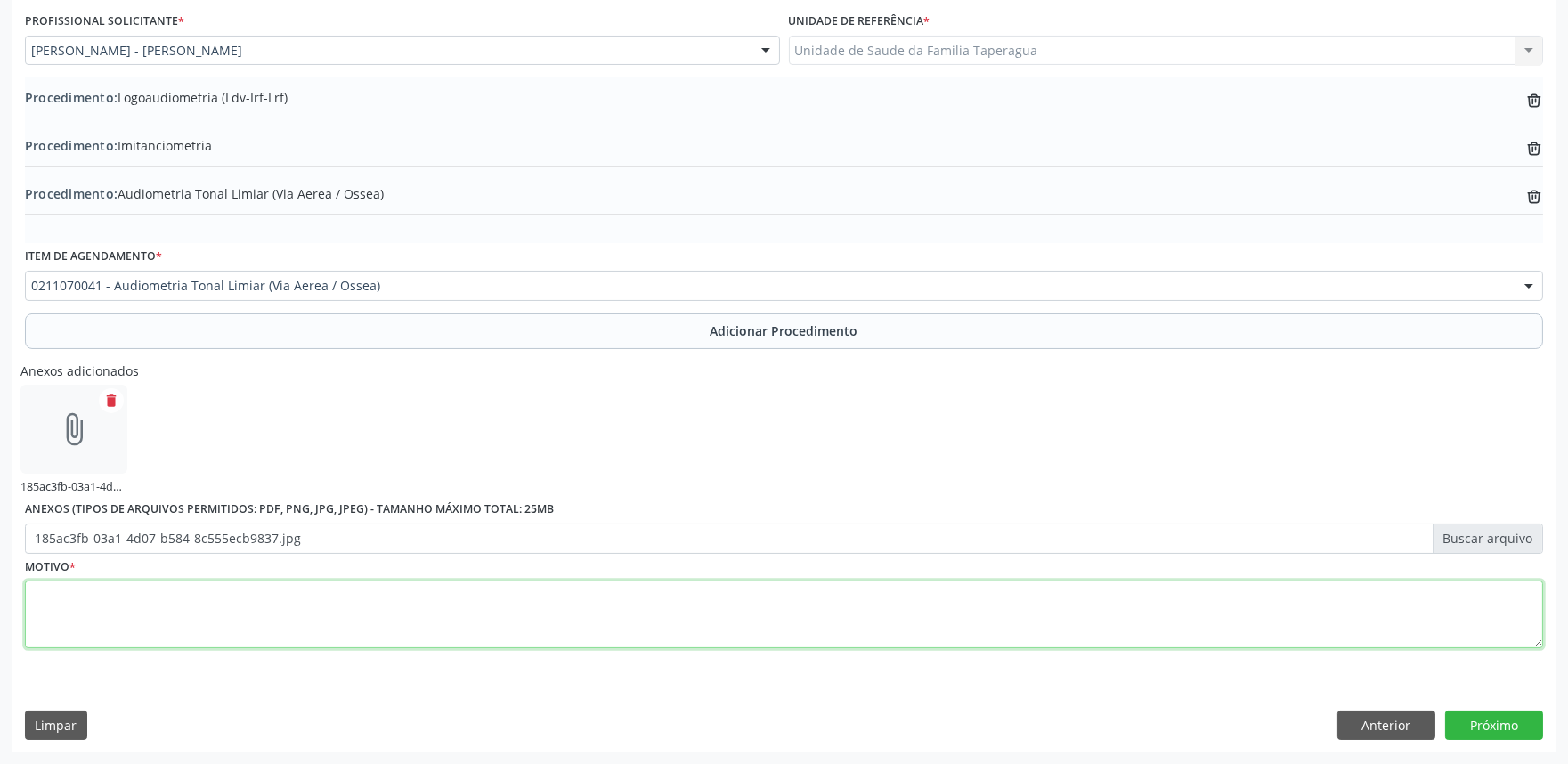
click at [1008, 611] on textarea at bounding box center [783, 614] width 1518 height 67
type textarea "HIPOACUSIA EM OE"
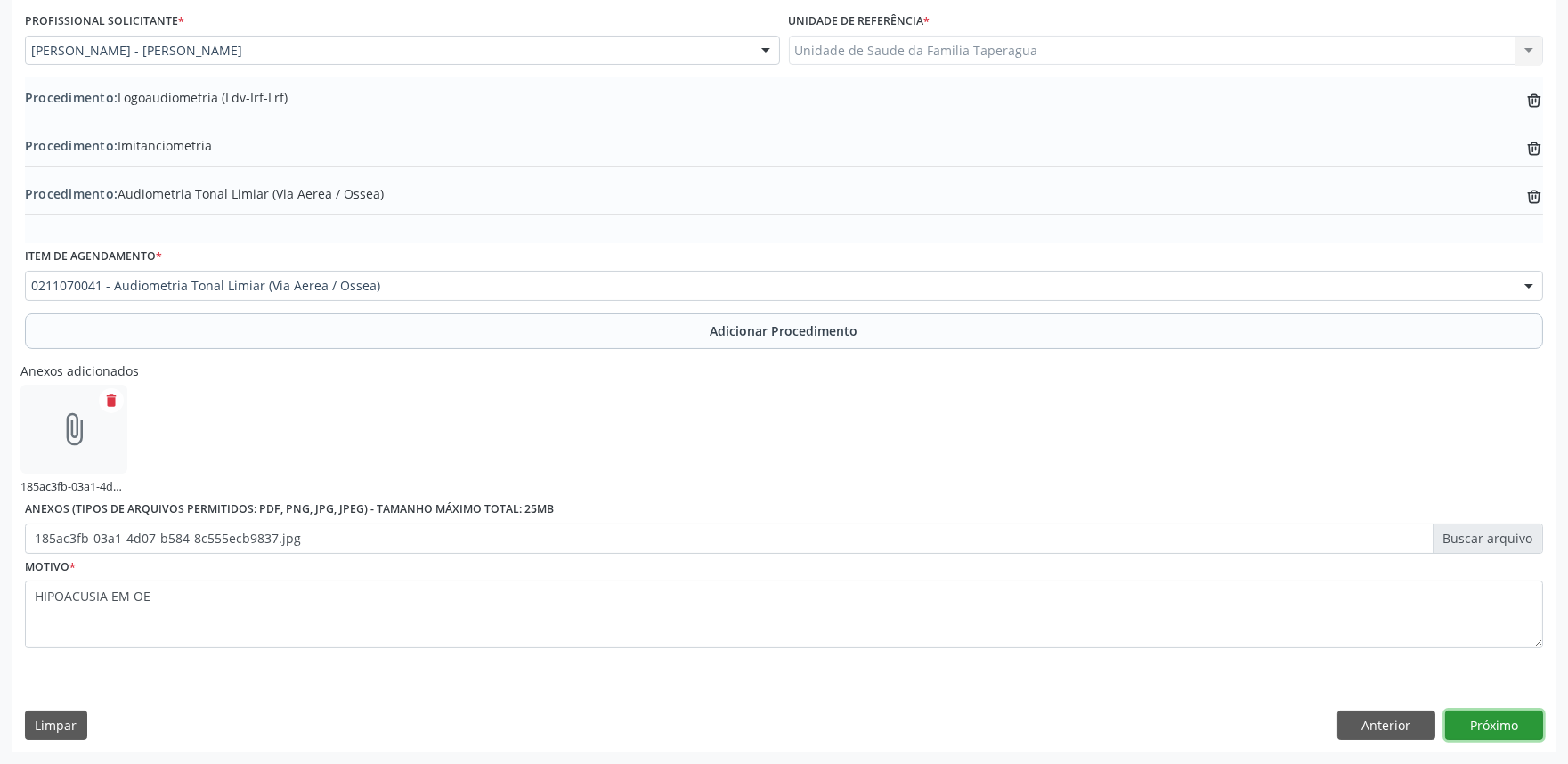
click at [1508, 731] on button "Próximo" at bounding box center [1494, 725] width 98 height 30
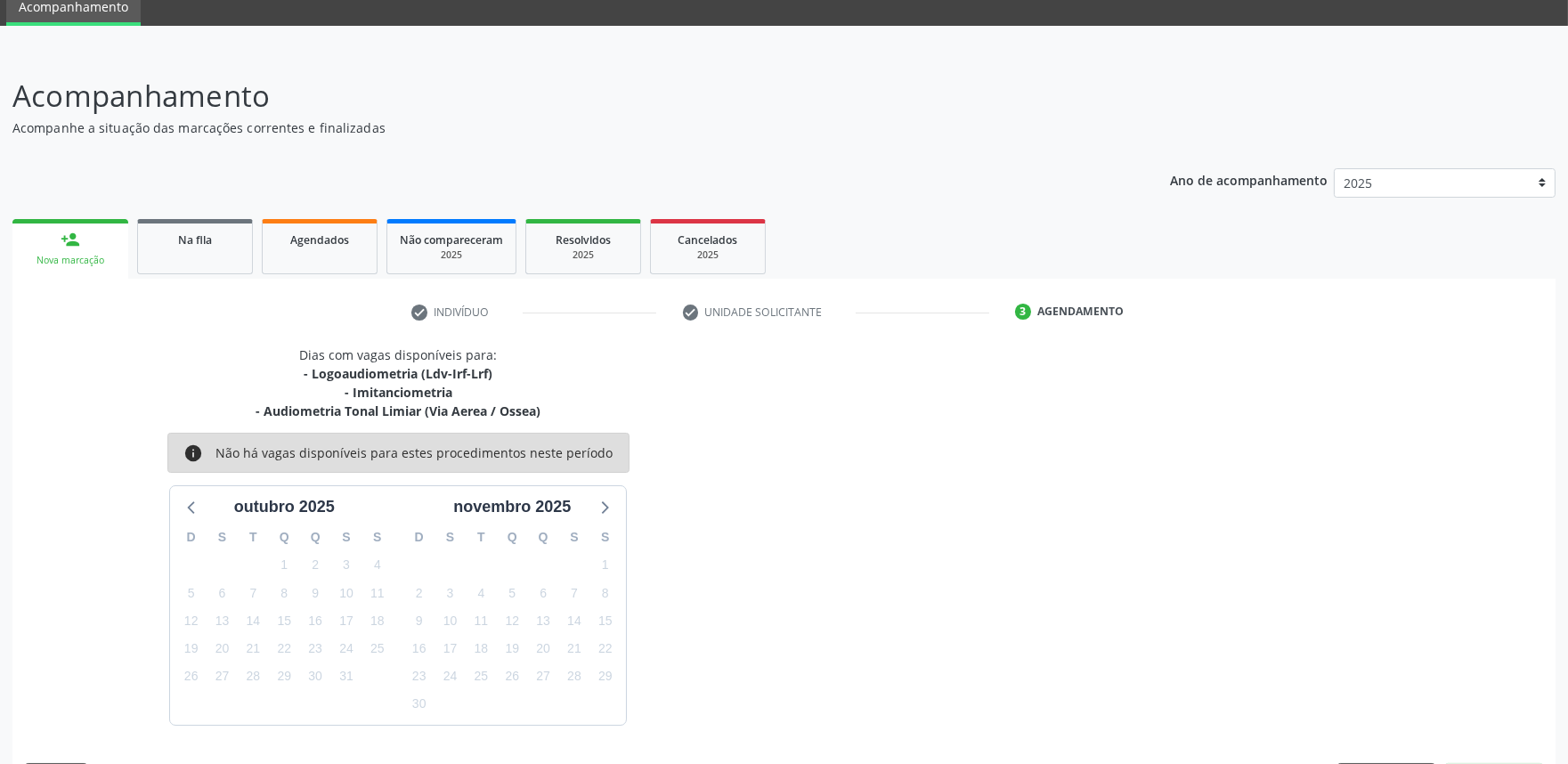
scroll to position [124, 0]
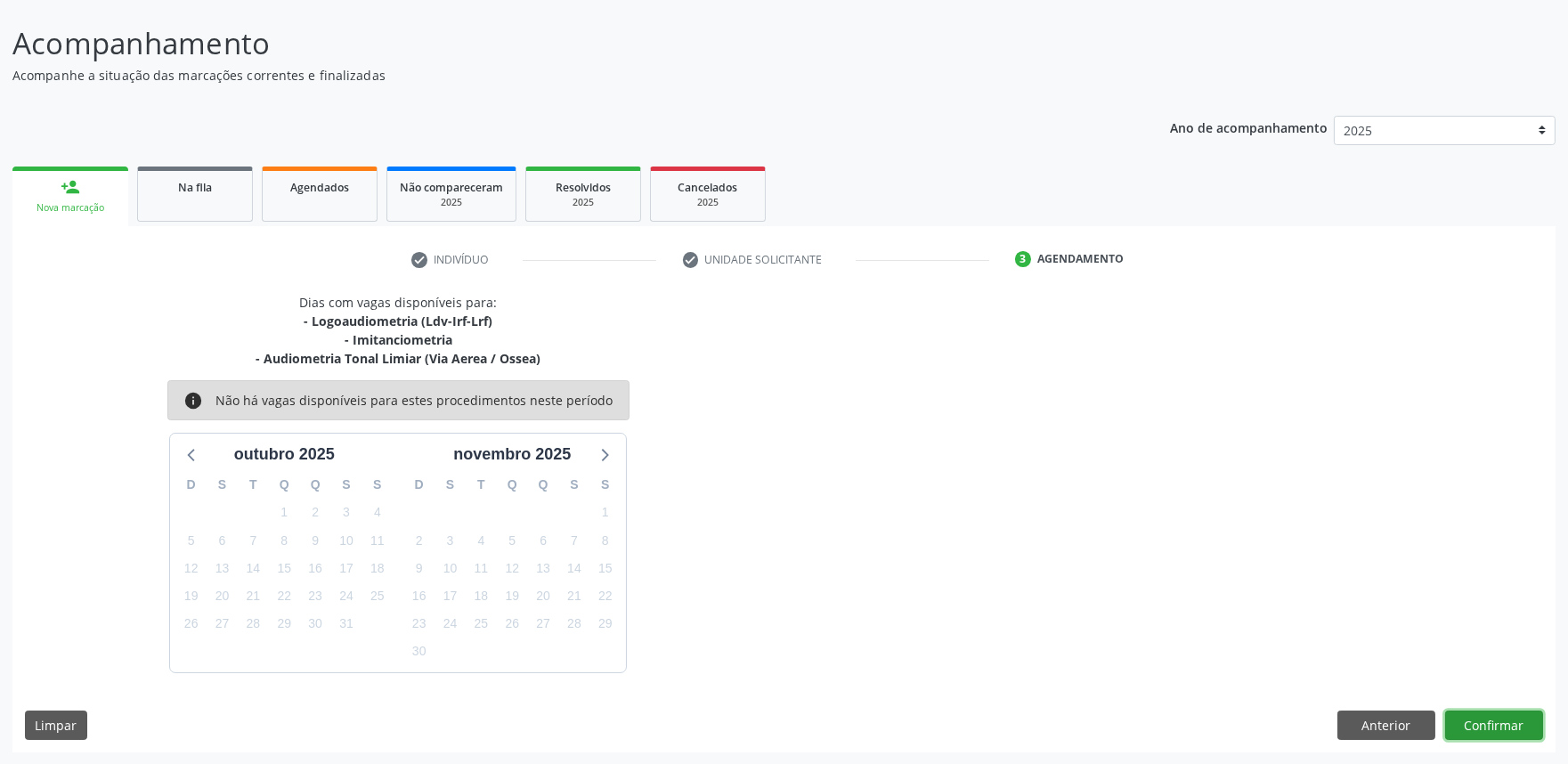
click at [1483, 719] on button "Confirmar" at bounding box center [1494, 725] width 98 height 30
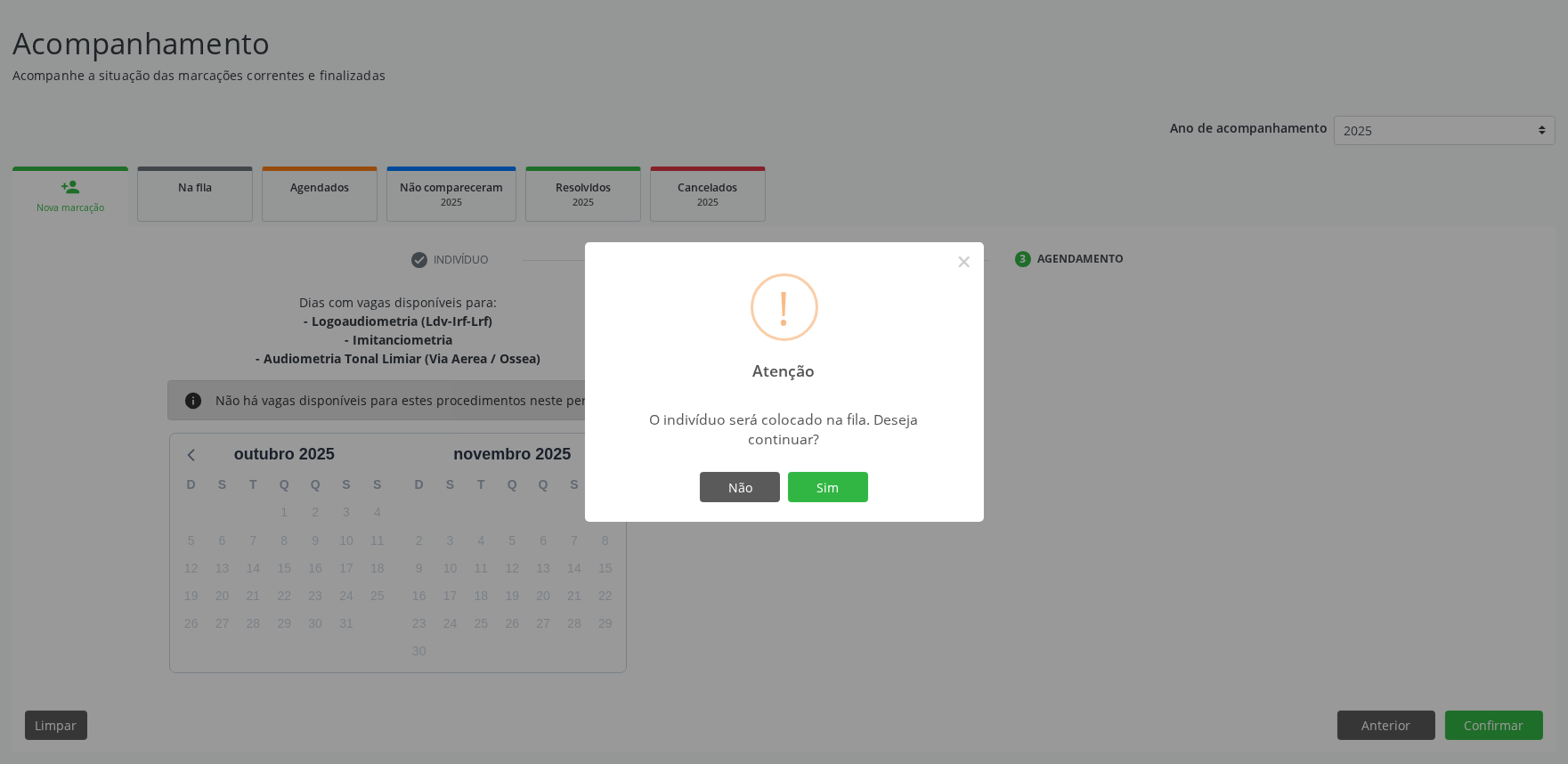
click at [788, 471] on button "Sim" at bounding box center [828, 486] width 80 height 30
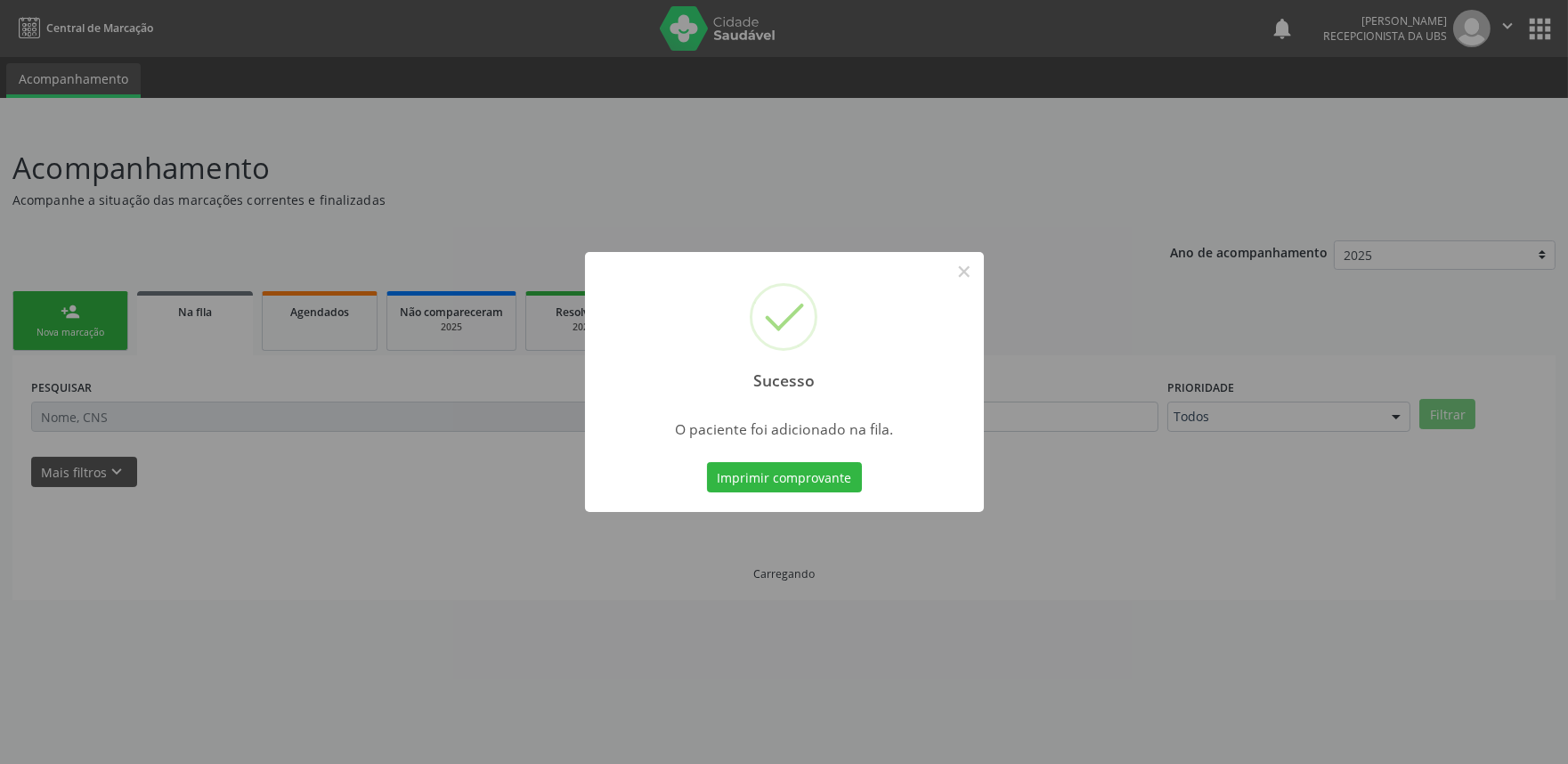
scroll to position [0, 0]
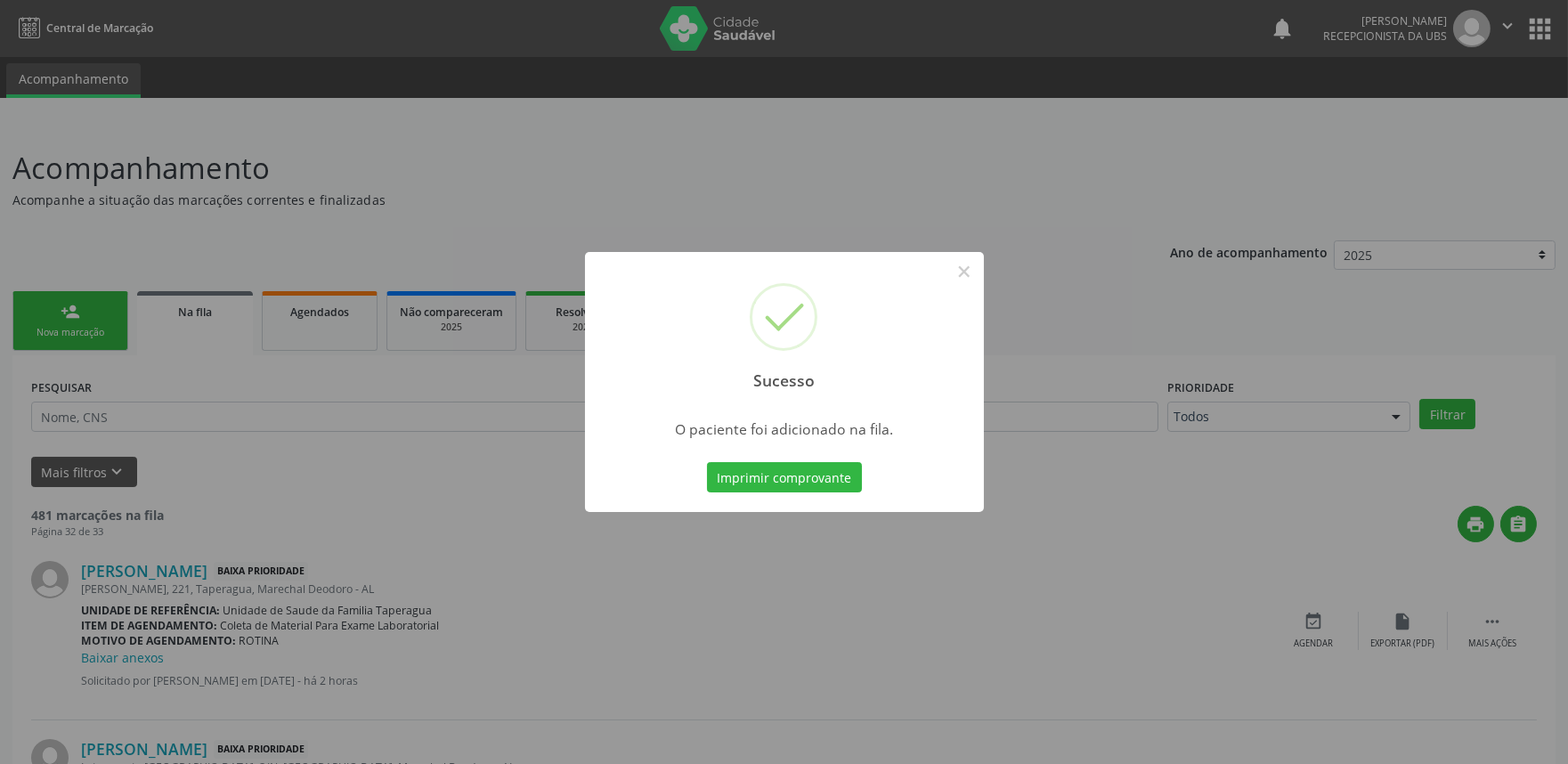
click at [1203, 419] on div "Sucesso × O paciente foi adicionado na fila. Imprimir comprovante Cancel" at bounding box center [784, 382] width 1568 height 764
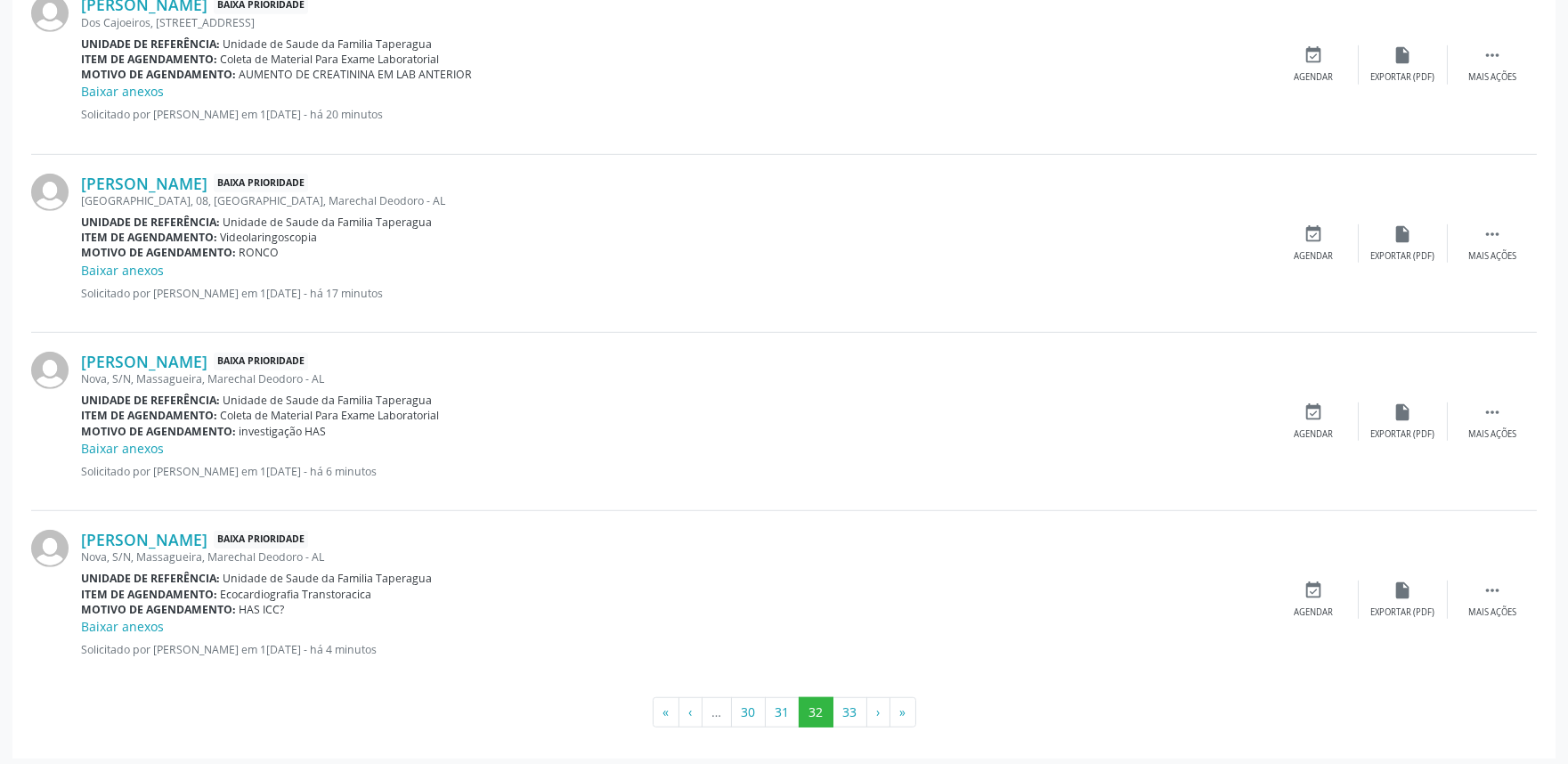
scroll to position [2532, 0]
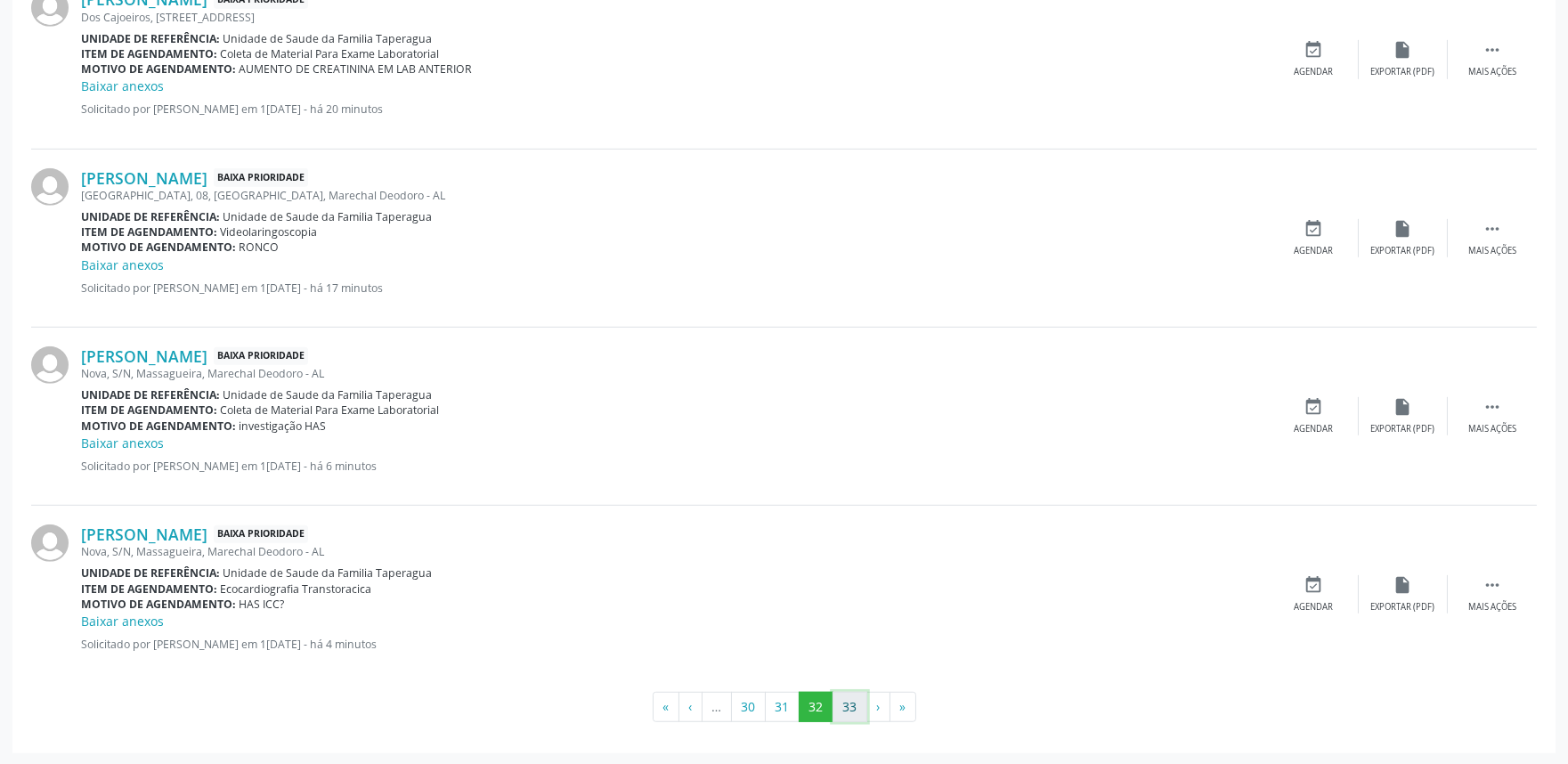
click at [853, 714] on button "33" at bounding box center [849, 706] width 35 height 30
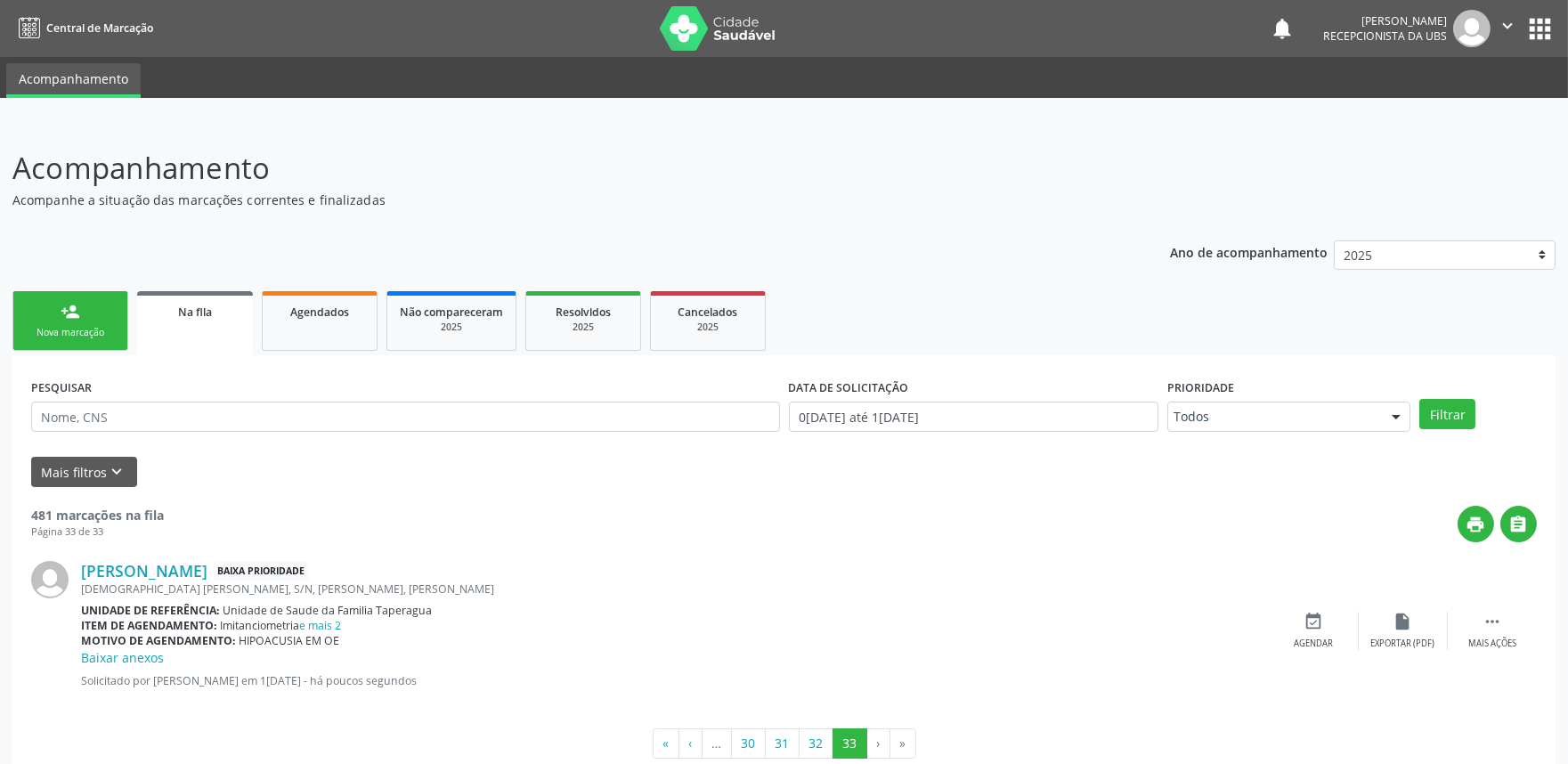
click at [77, 296] on link "person_add Nova marcação" at bounding box center [70, 321] width 115 height 60
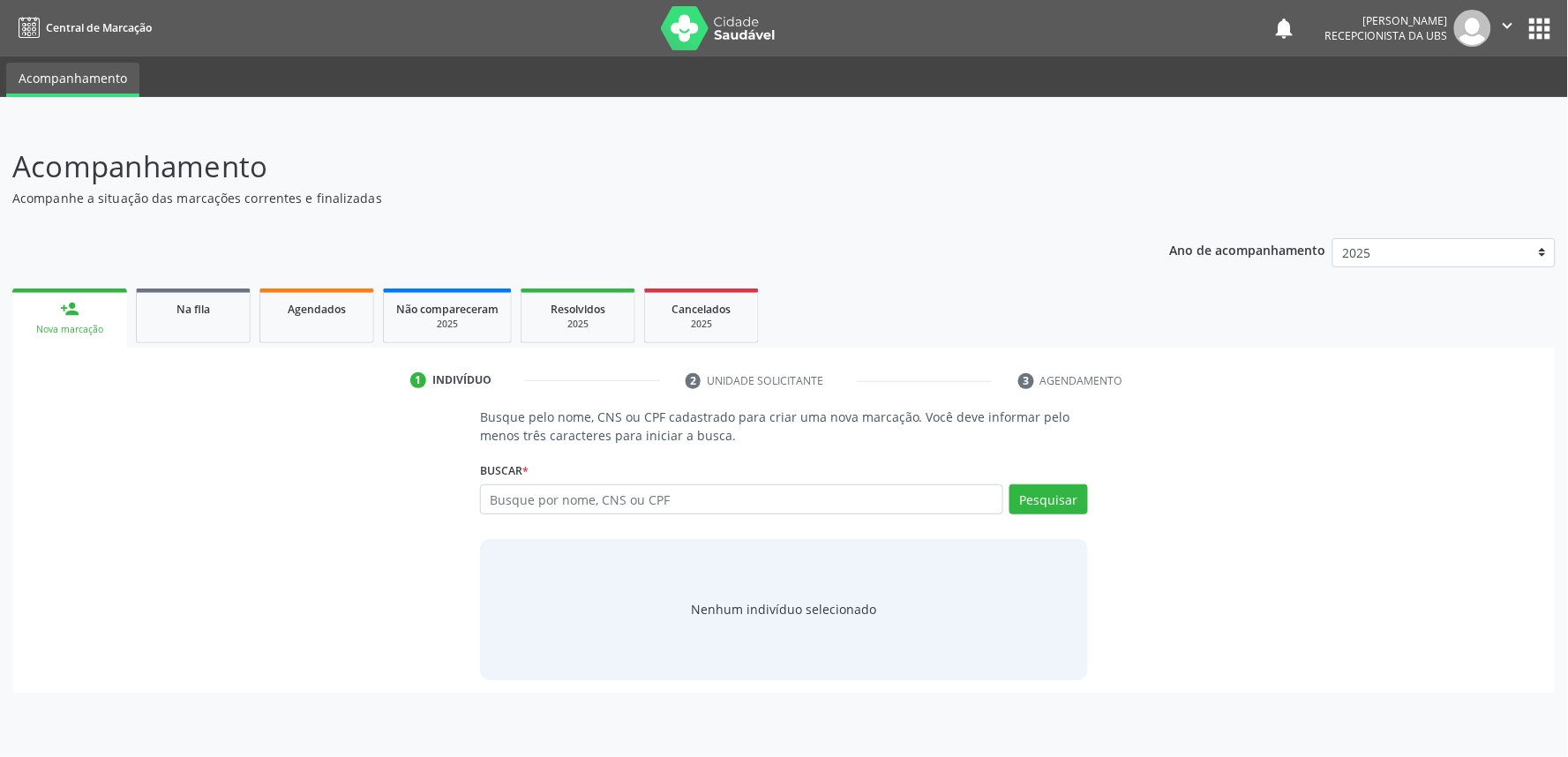
click at [704, 479] on div "Buscar * Busque por nome, CNS ou CPF Nenhum resultado encontrado para: " " Digi…" at bounding box center [784, 491] width 608 height 68
click at [704, 498] on input "text" at bounding box center [741, 499] width 523 height 30
paste input "707306048219570"
type input "707306048219570"
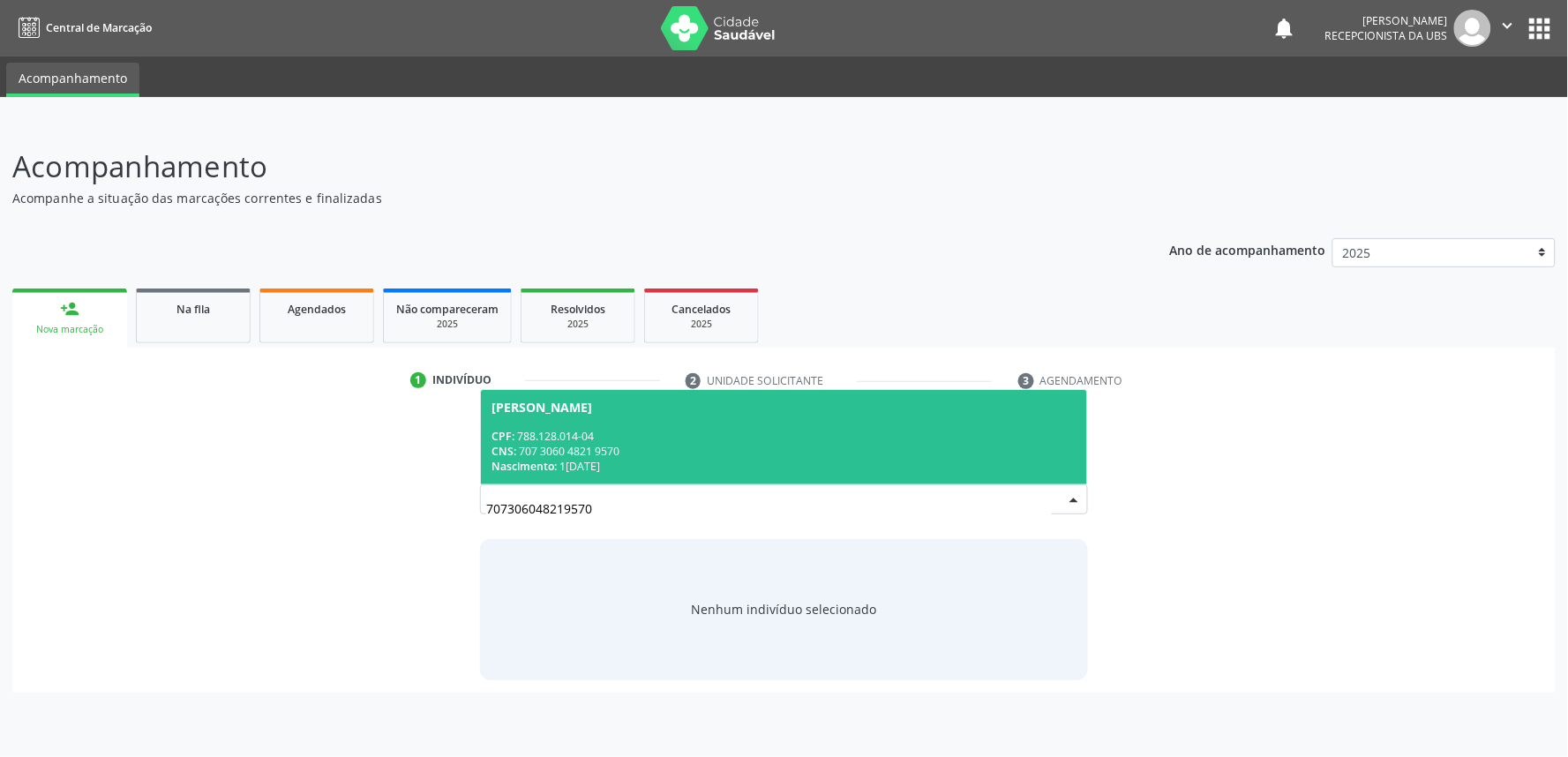
click at [743, 403] on div "Manoel Júlio dos Santos" at bounding box center [784, 408] width 585 height 14
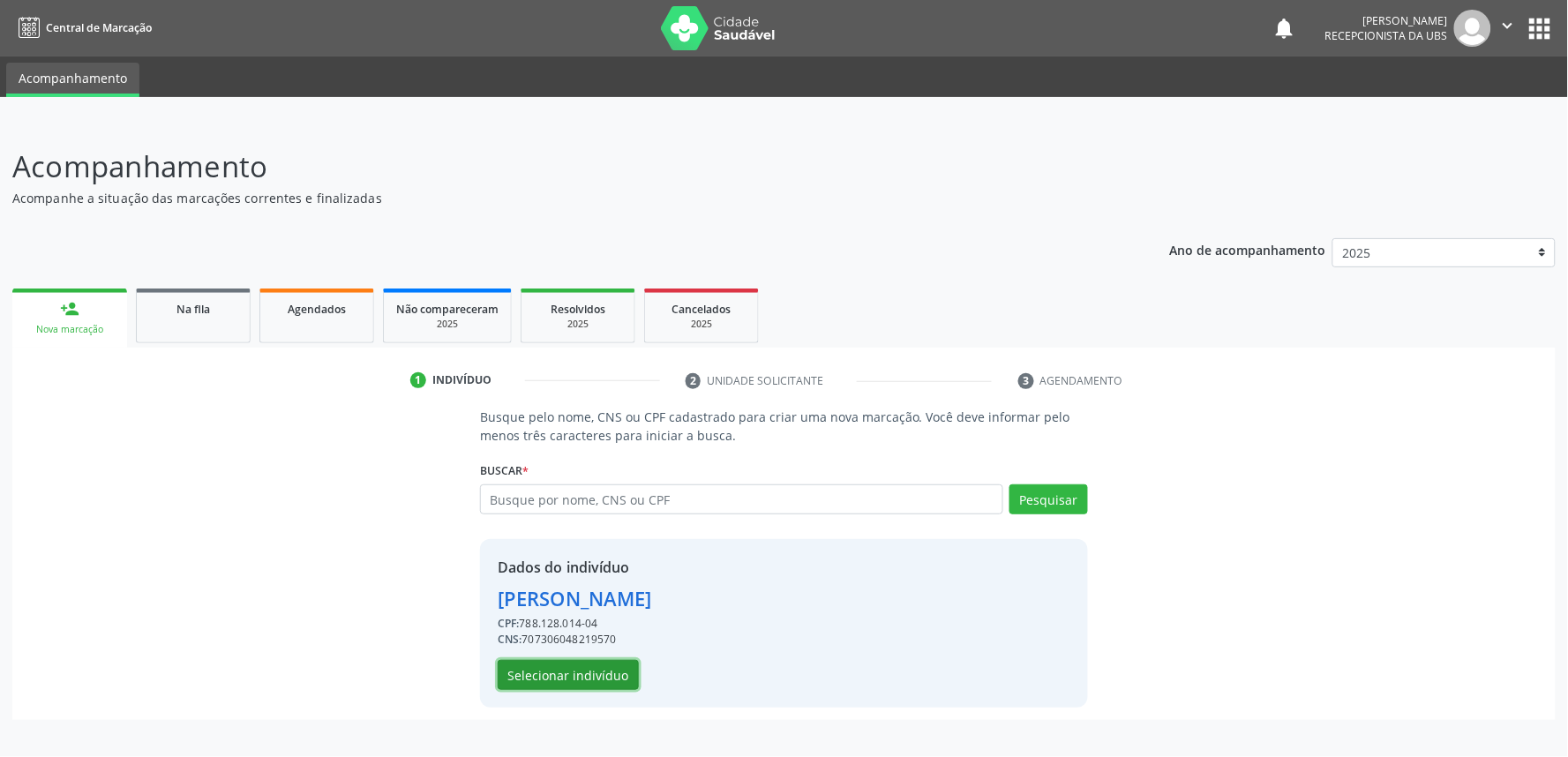
click at [596, 673] on button "Selecionar indivíduo" at bounding box center [568, 674] width 141 height 30
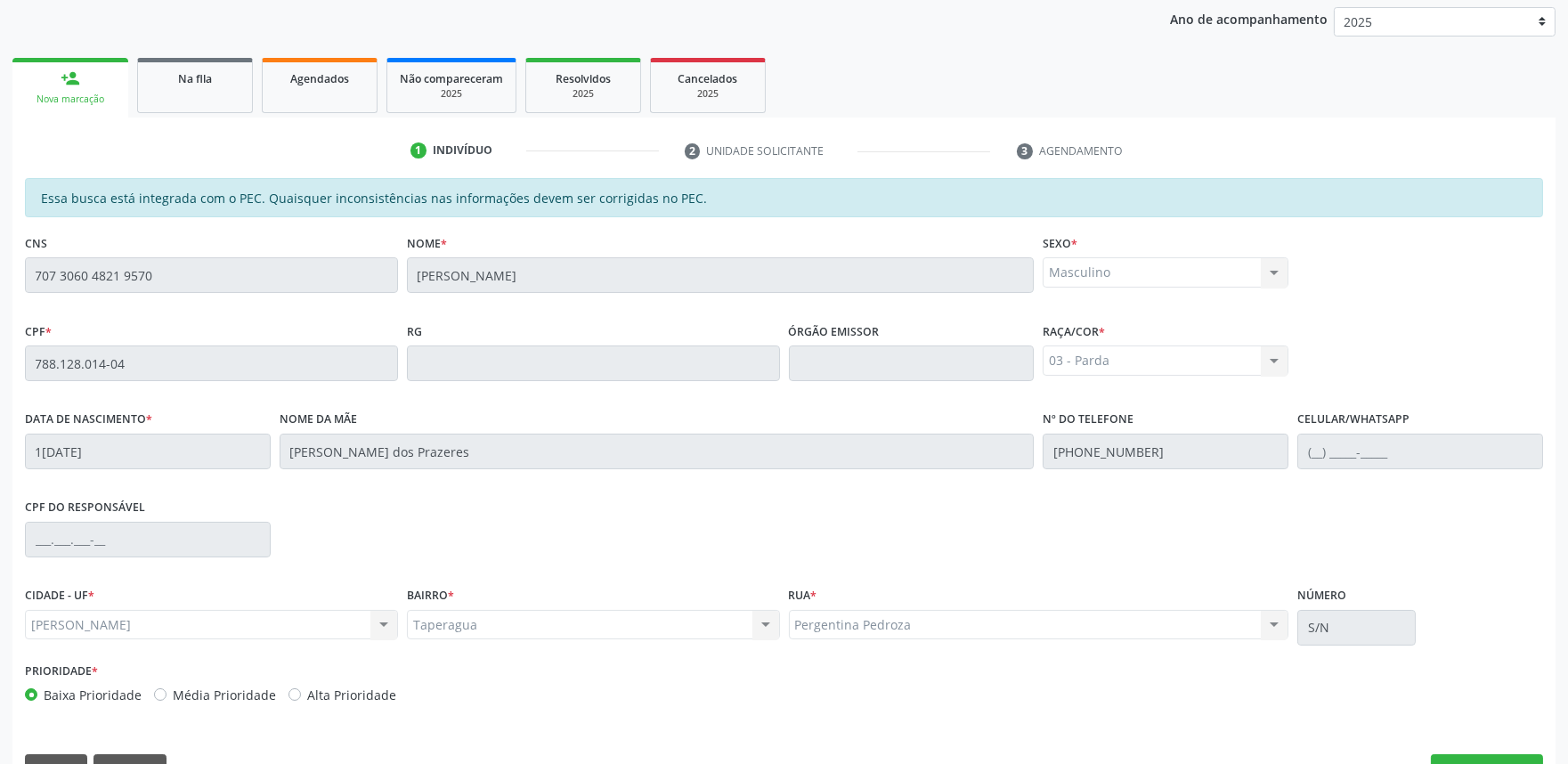
scroll to position [277, 0]
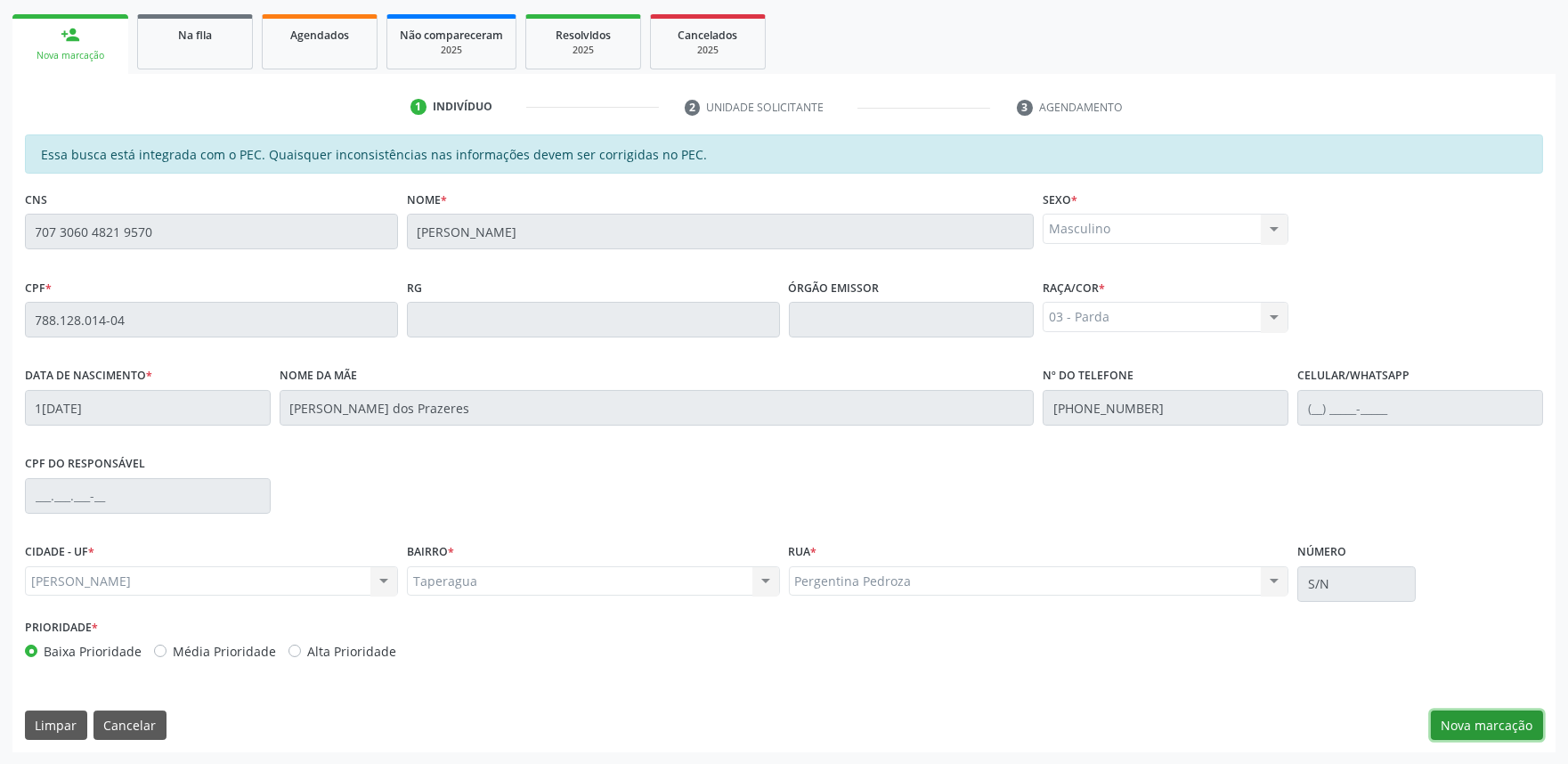
click at [1483, 727] on button "Nova marcação" at bounding box center [1486, 725] width 112 height 30
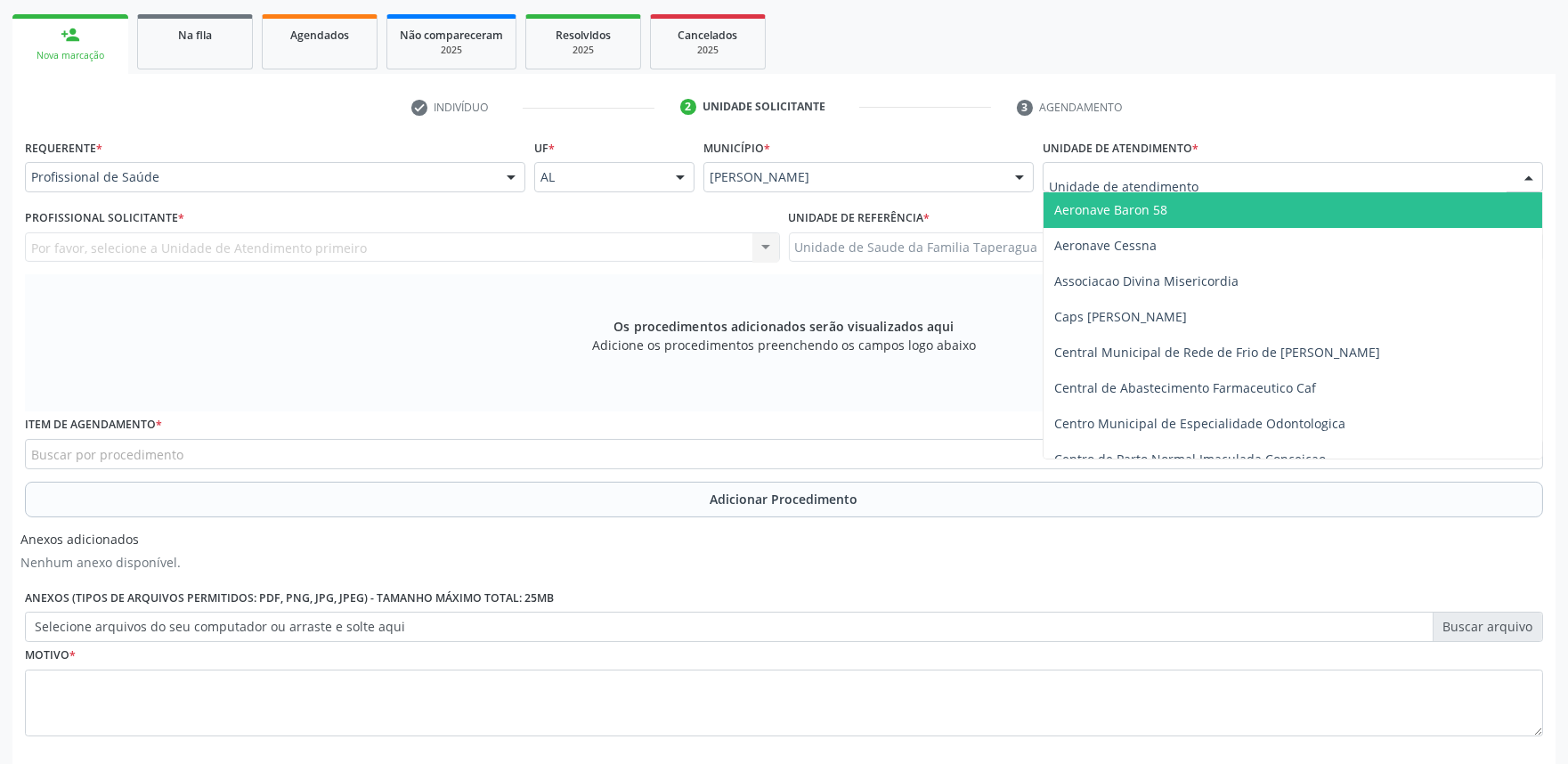
click at [1330, 170] on div at bounding box center [1292, 176] width 501 height 30
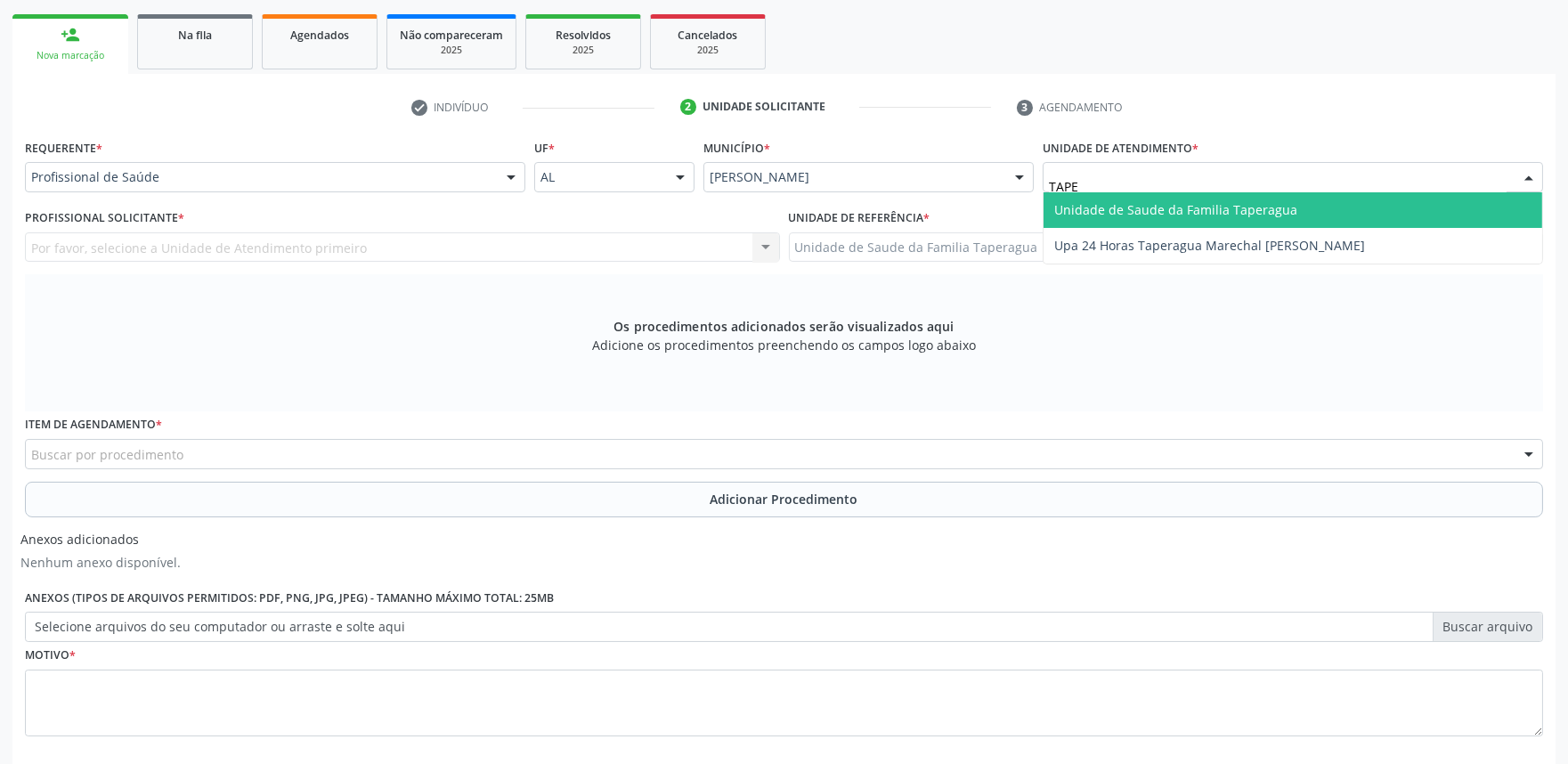
type input "TAPER"
click at [1319, 211] on span "Unidade de Saude da Familia Taperagua" at bounding box center [1292, 210] width 499 height 35
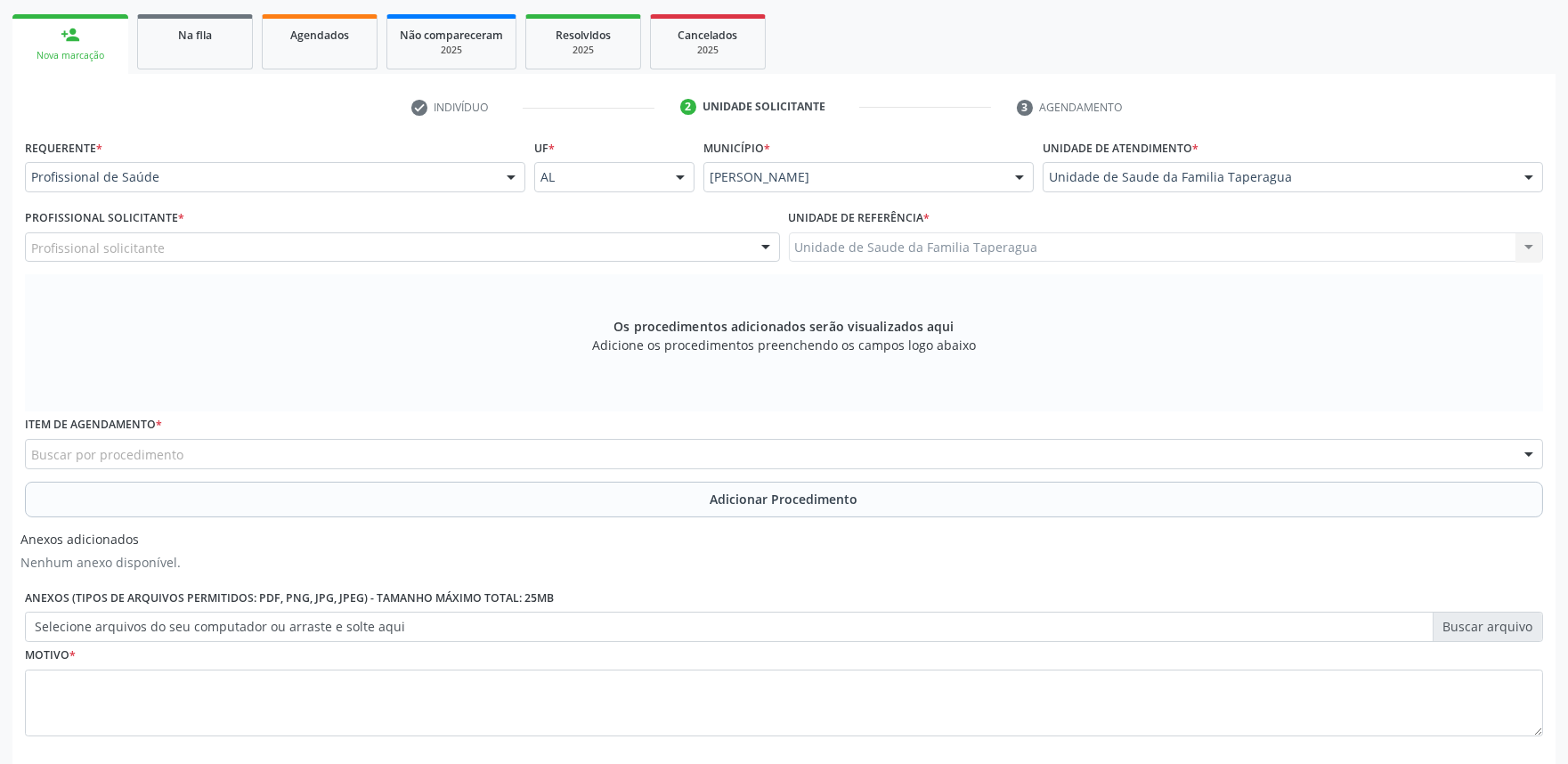
click at [516, 244] on div "Profissional solicitante" at bounding box center [402, 247] width 755 height 30
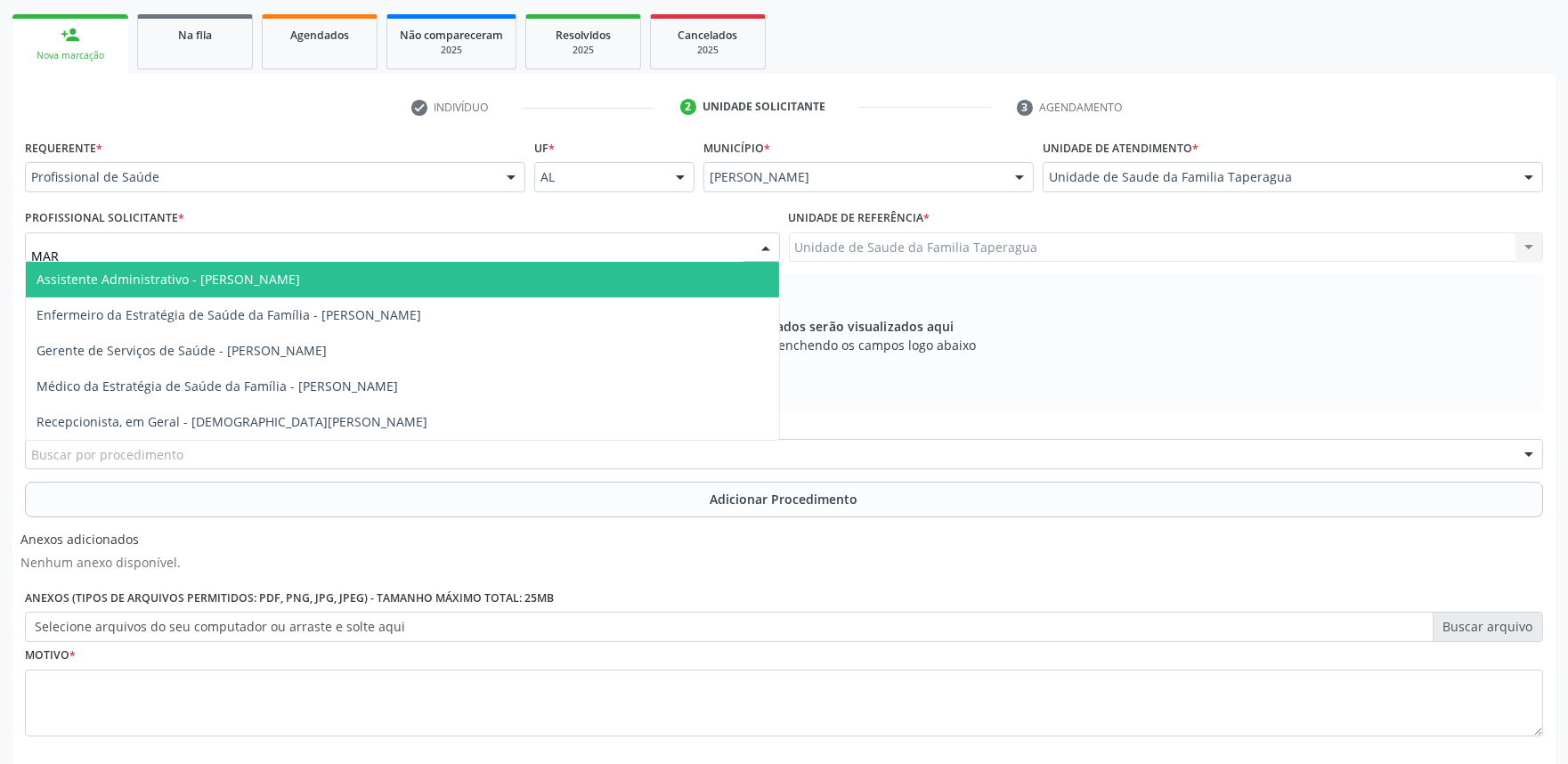
type input "MART"
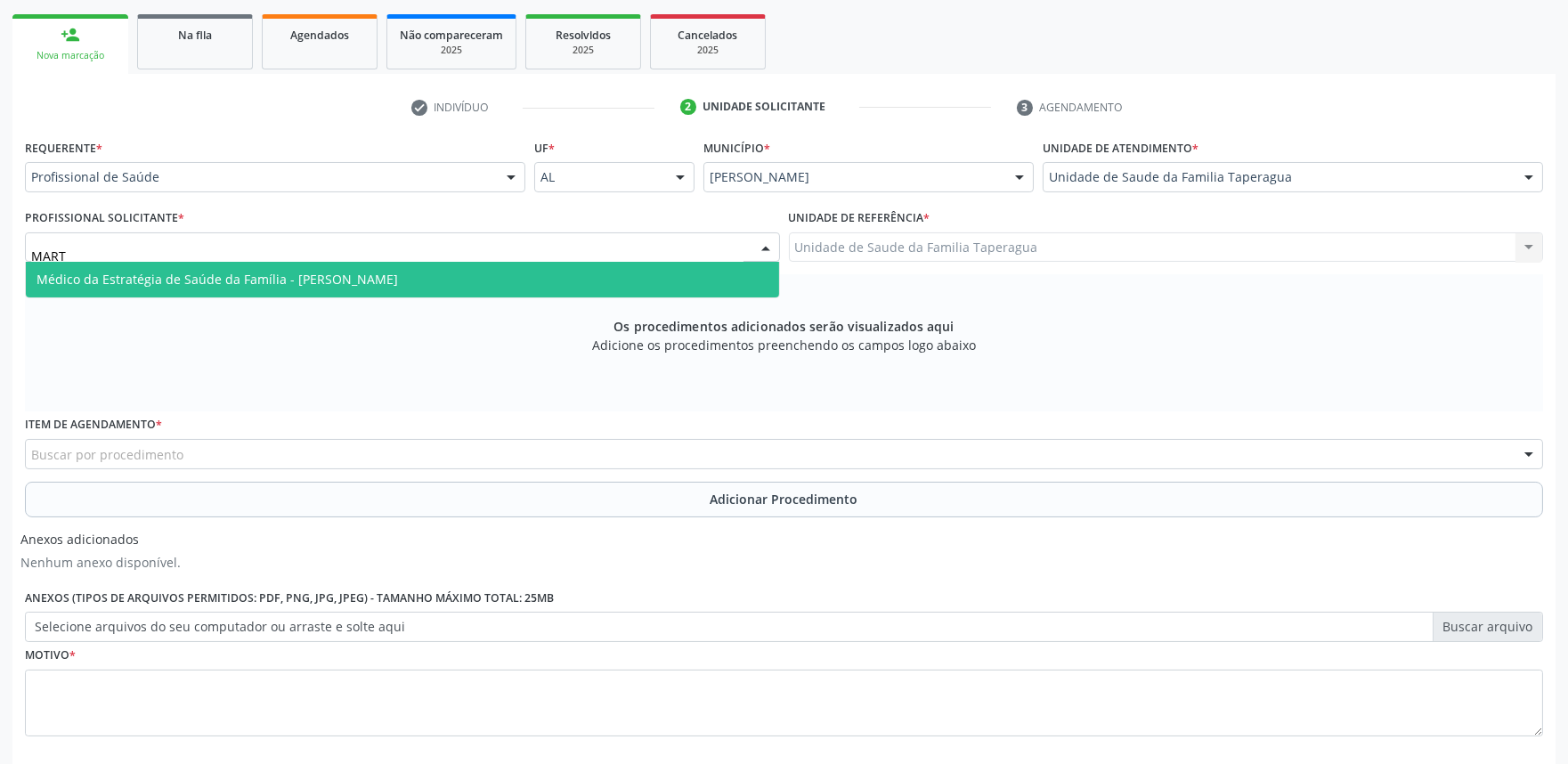
click at [509, 271] on span "Médico da Estratégia de Saúde da Família - [PERSON_NAME]" at bounding box center [402, 279] width 753 height 35
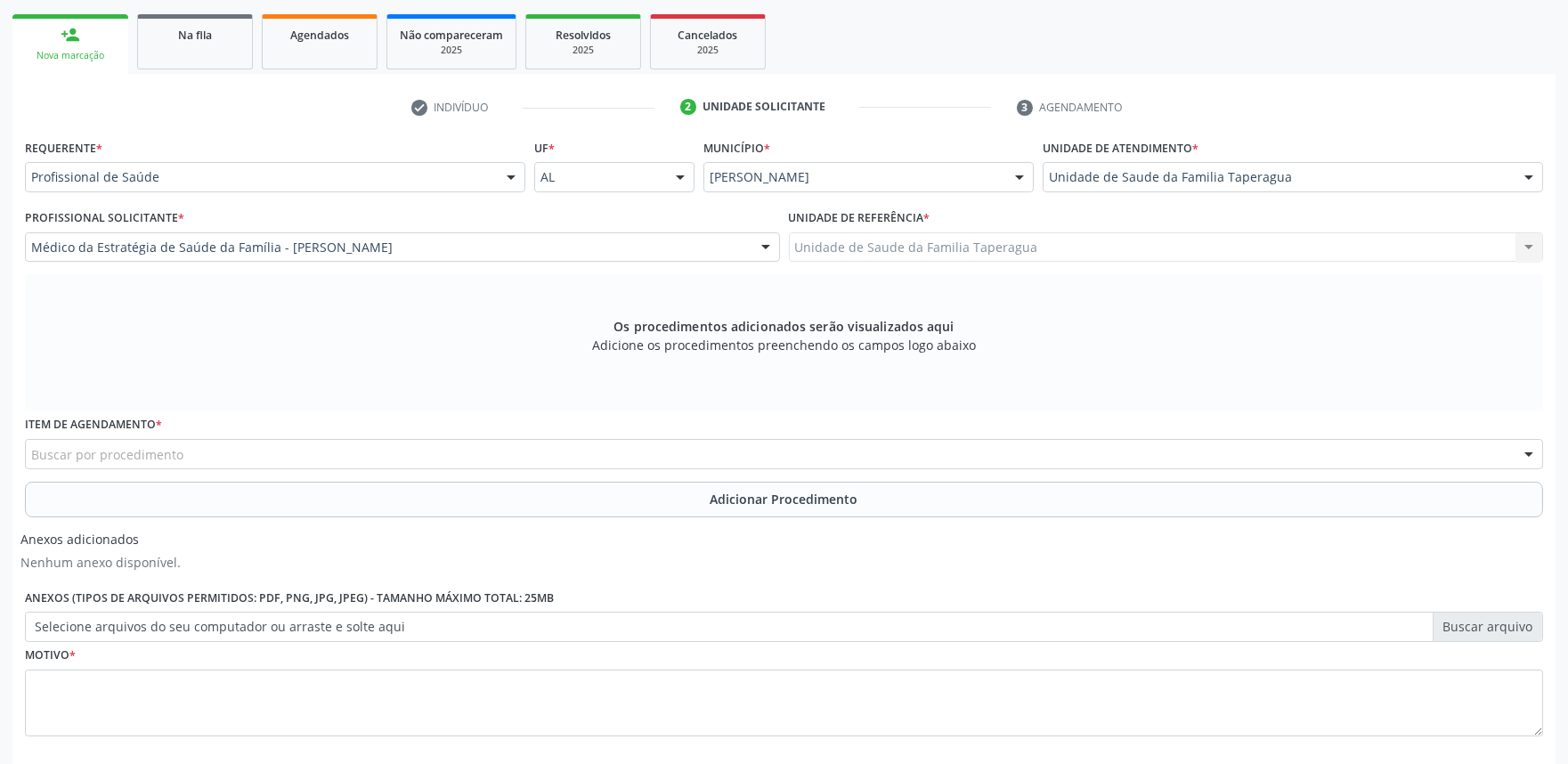
click at [472, 449] on div "Buscar por procedimento" at bounding box center [783, 453] width 1518 height 30
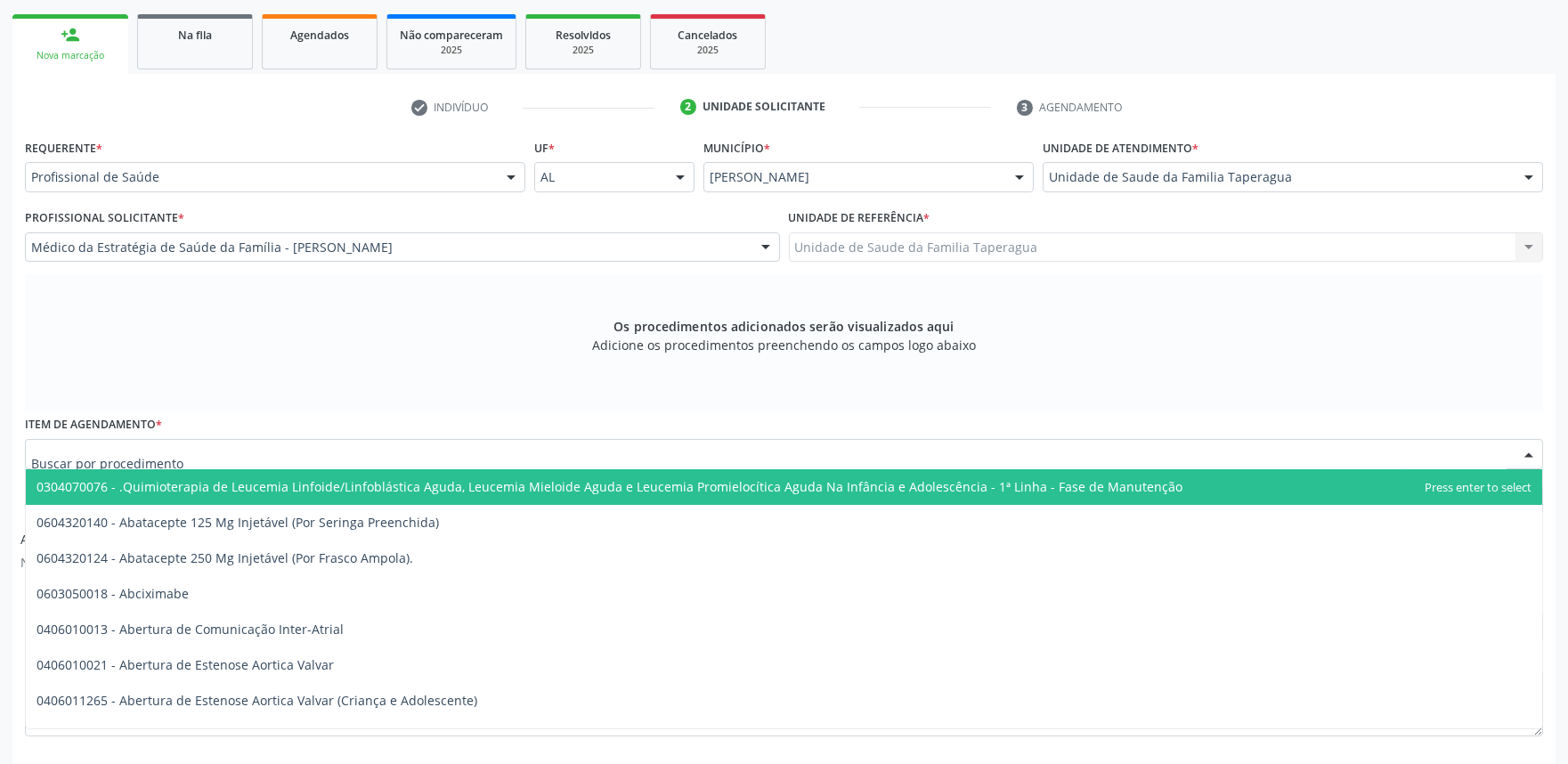
click at [331, 452] on div at bounding box center [783, 453] width 1518 height 30
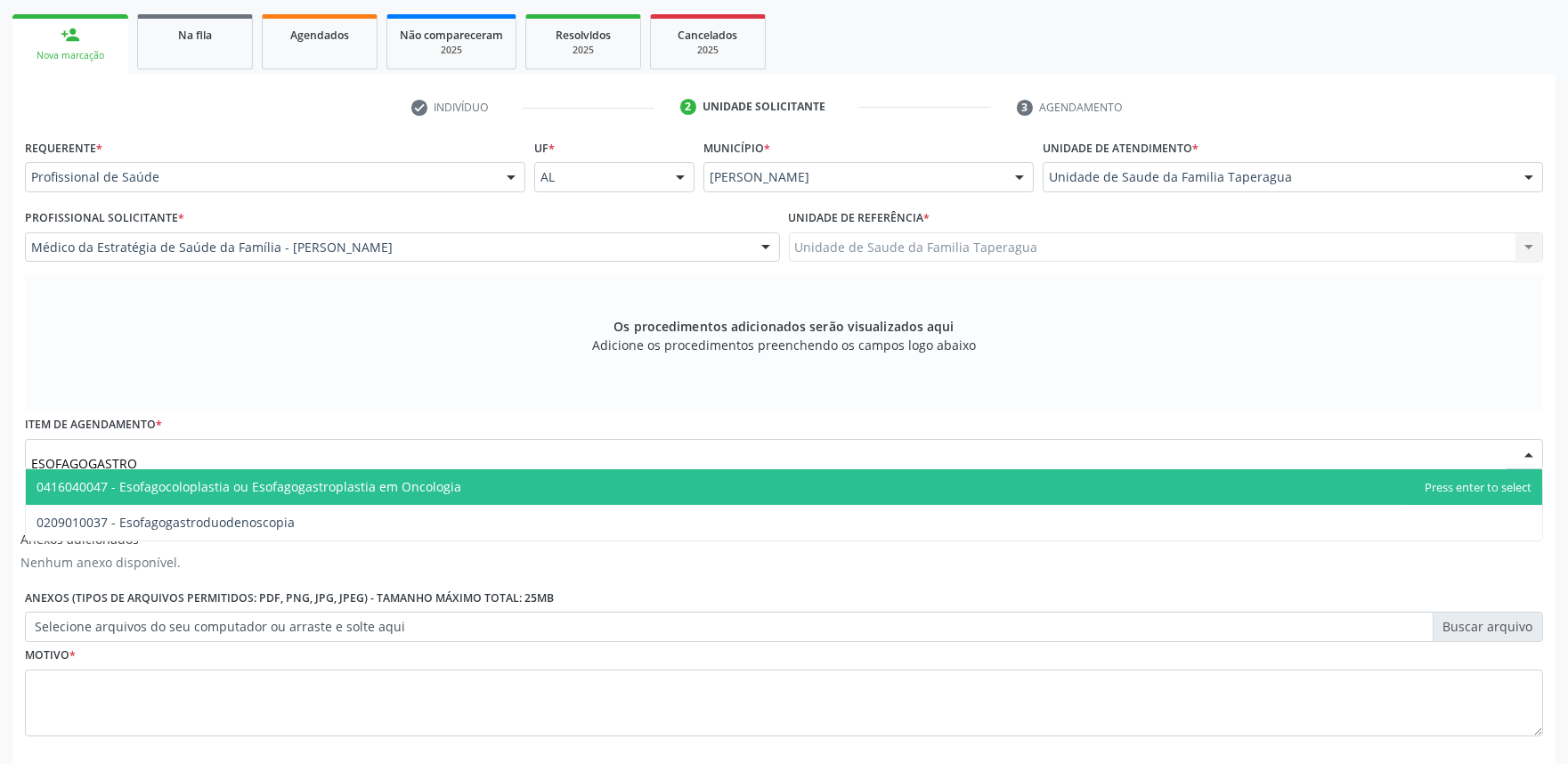
type input "ESOFAGOGASTROD"
click at [331, 477] on span "0209010037 - Esofagogastroduodenoscopia" at bounding box center [783, 486] width 1516 height 35
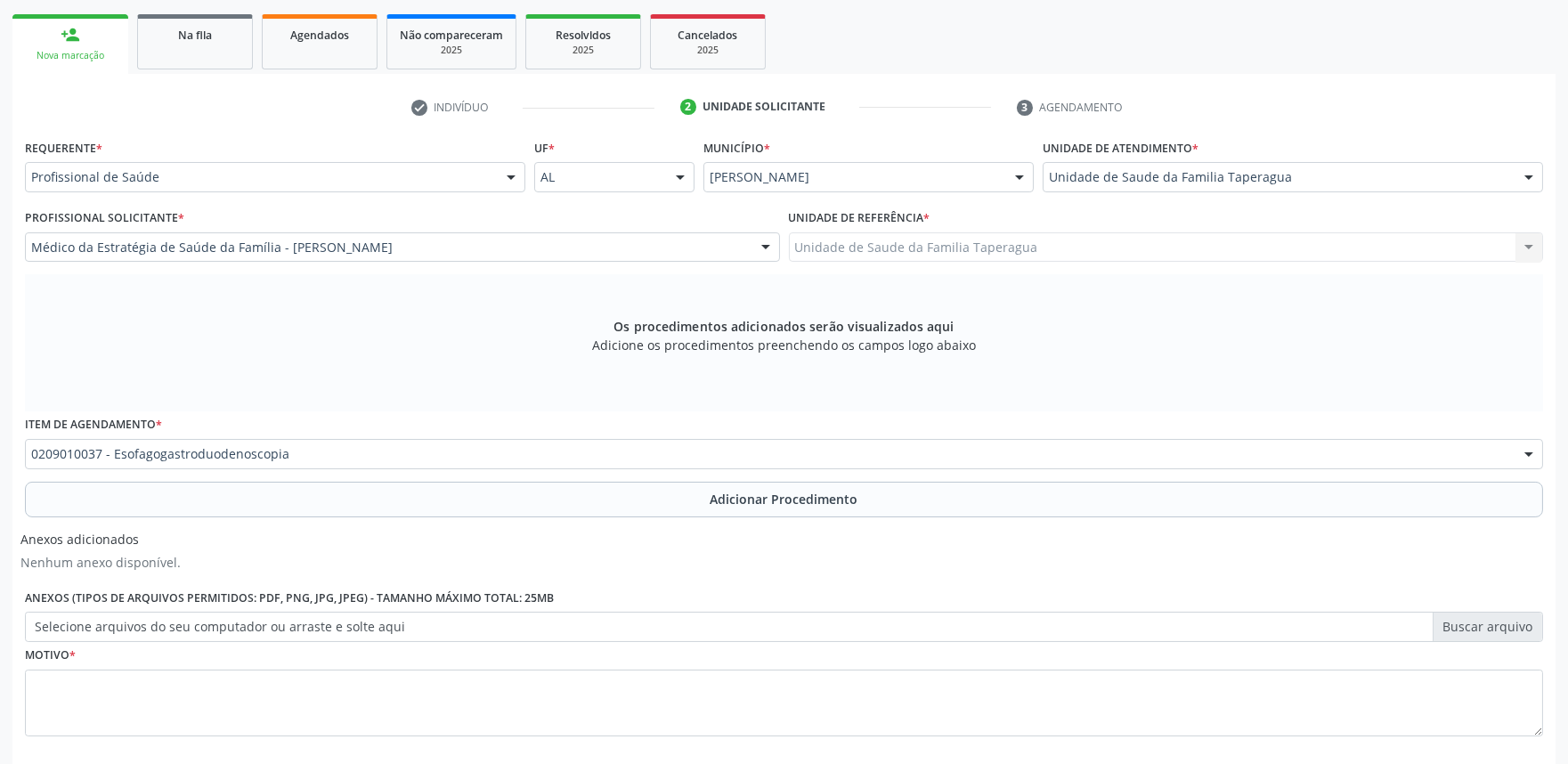
click at [331, 485] on div "Requerente * Profissional de Saúde Profissional de Saúde Paciente Nenhum result…" at bounding box center [783, 448] width 1518 height 627
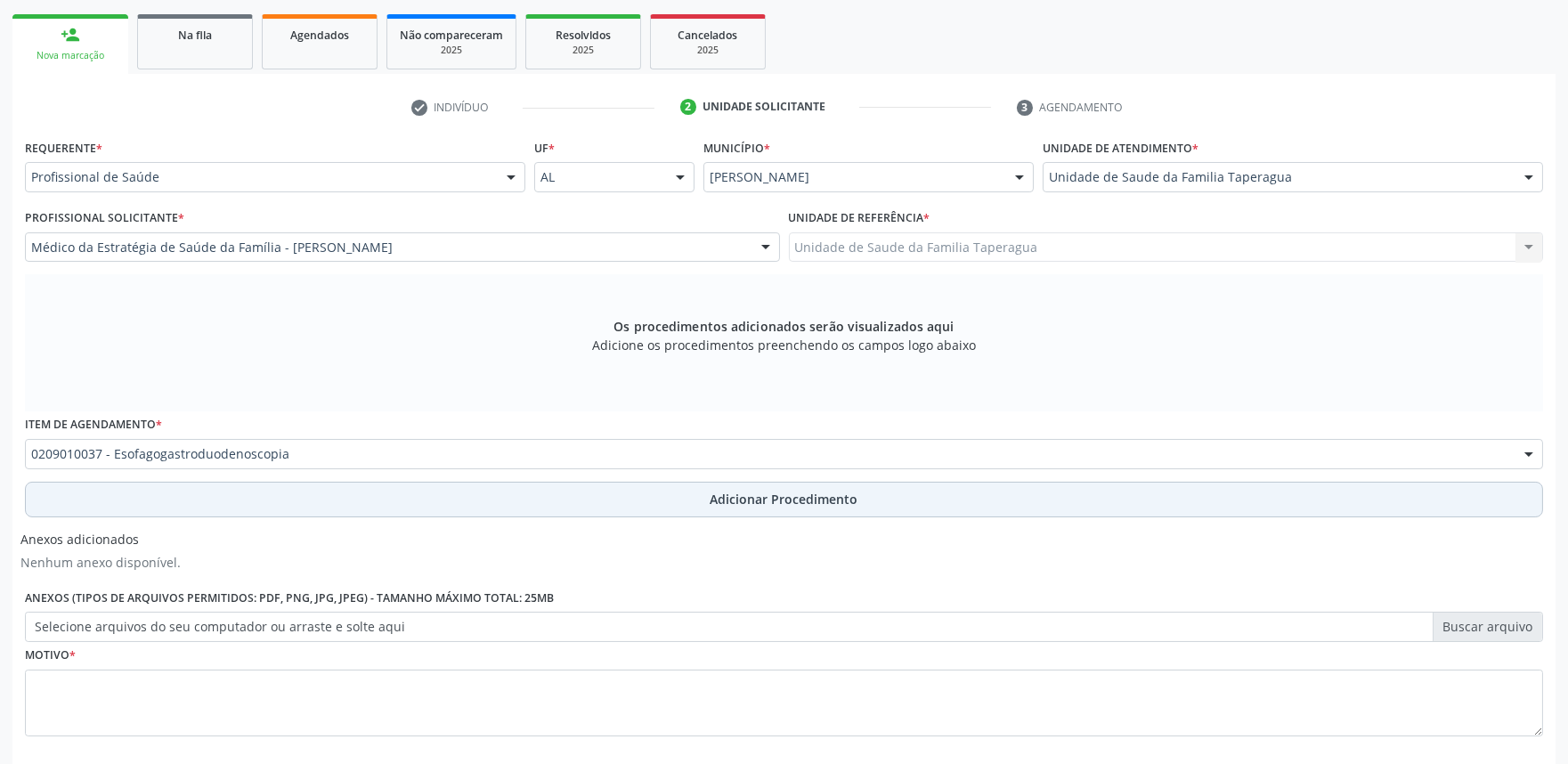
click at [750, 497] on span "Adicionar Procedimento" at bounding box center [784, 499] width 148 height 19
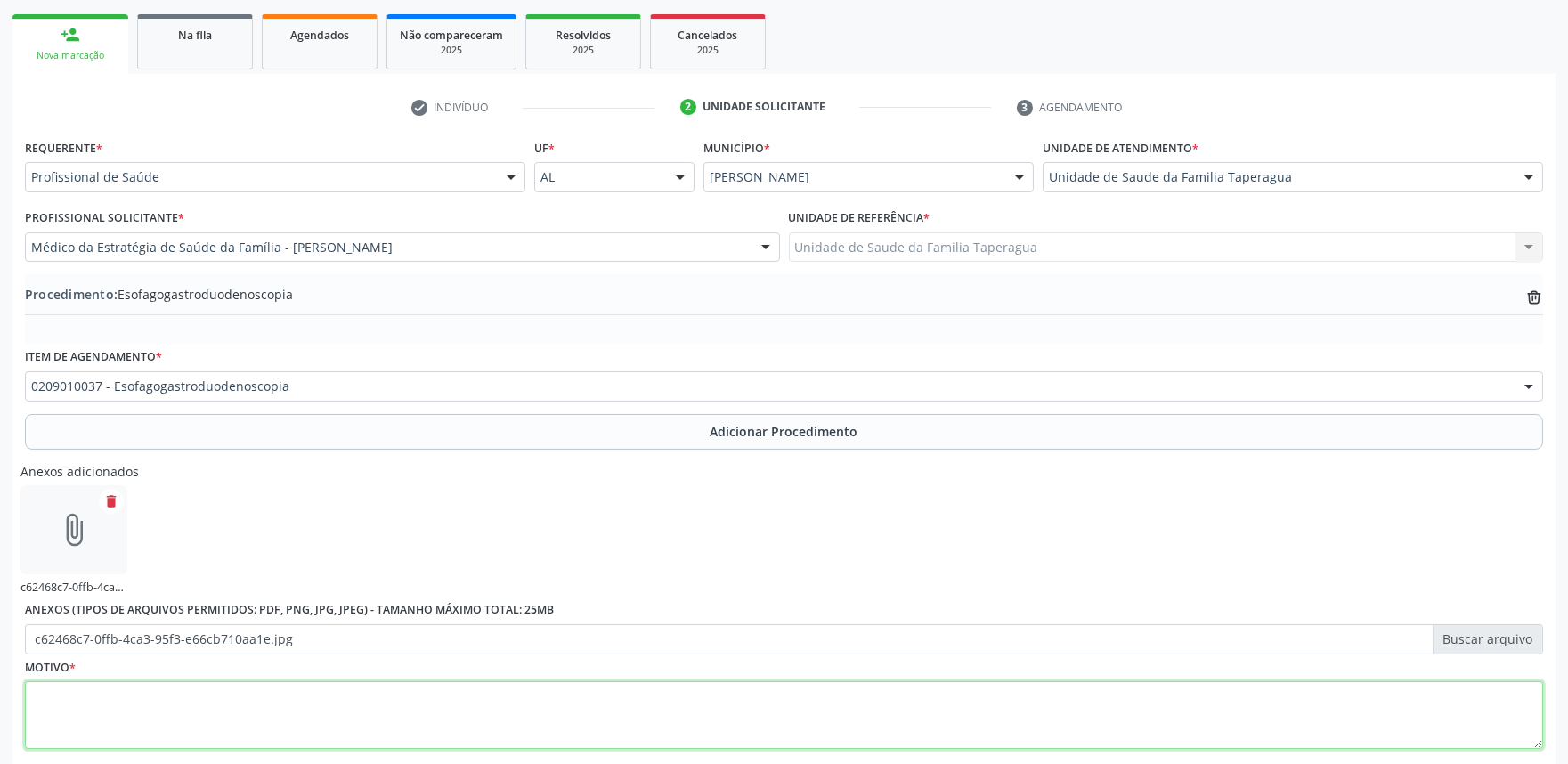
click at [354, 712] on textarea at bounding box center [783, 715] width 1518 height 67
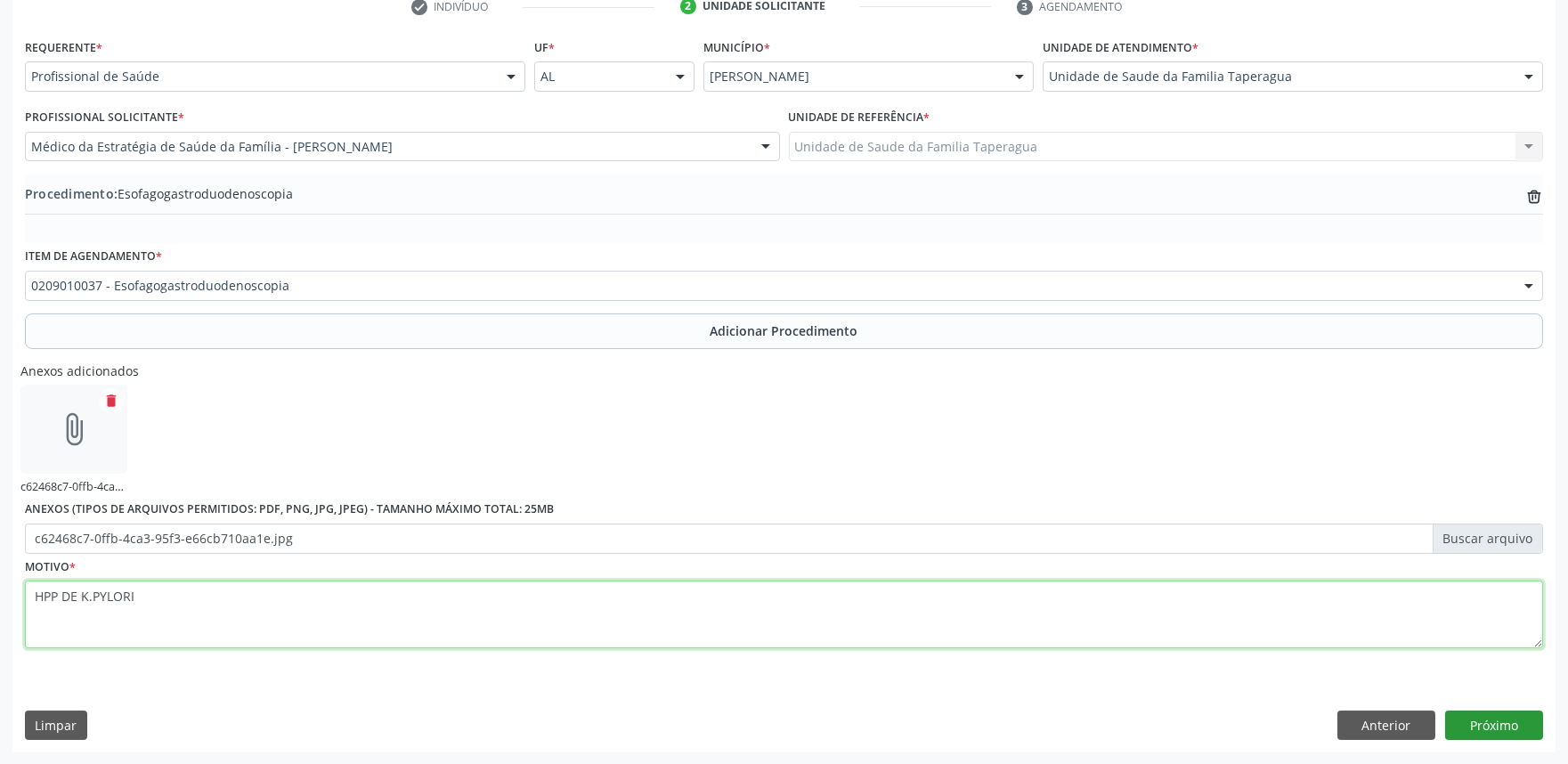
type textarea "HPP DE K.PYLORI"
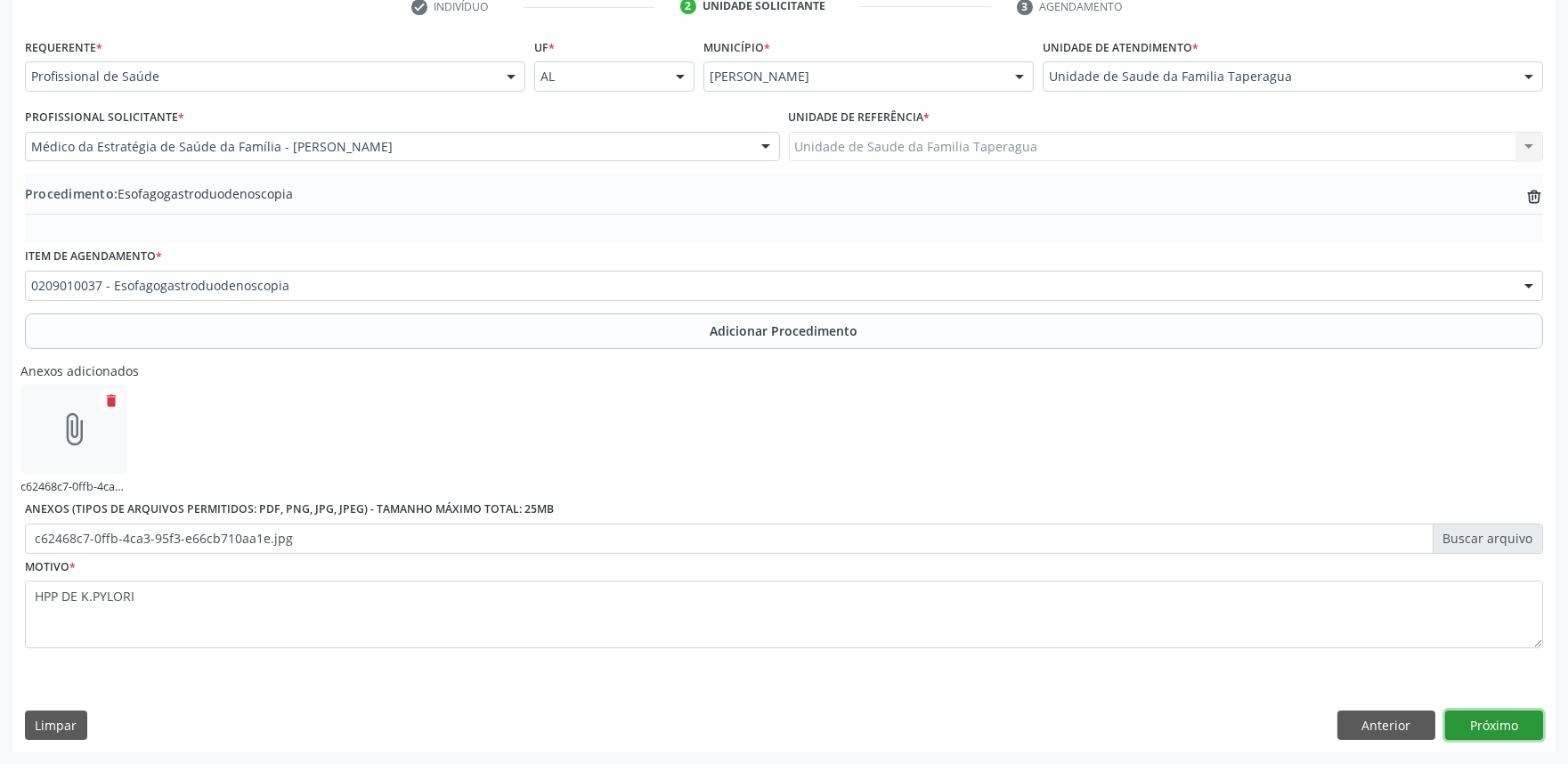
click at [1474, 716] on button "Próximo" at bounding box center [1494, 725] width 98 height 30
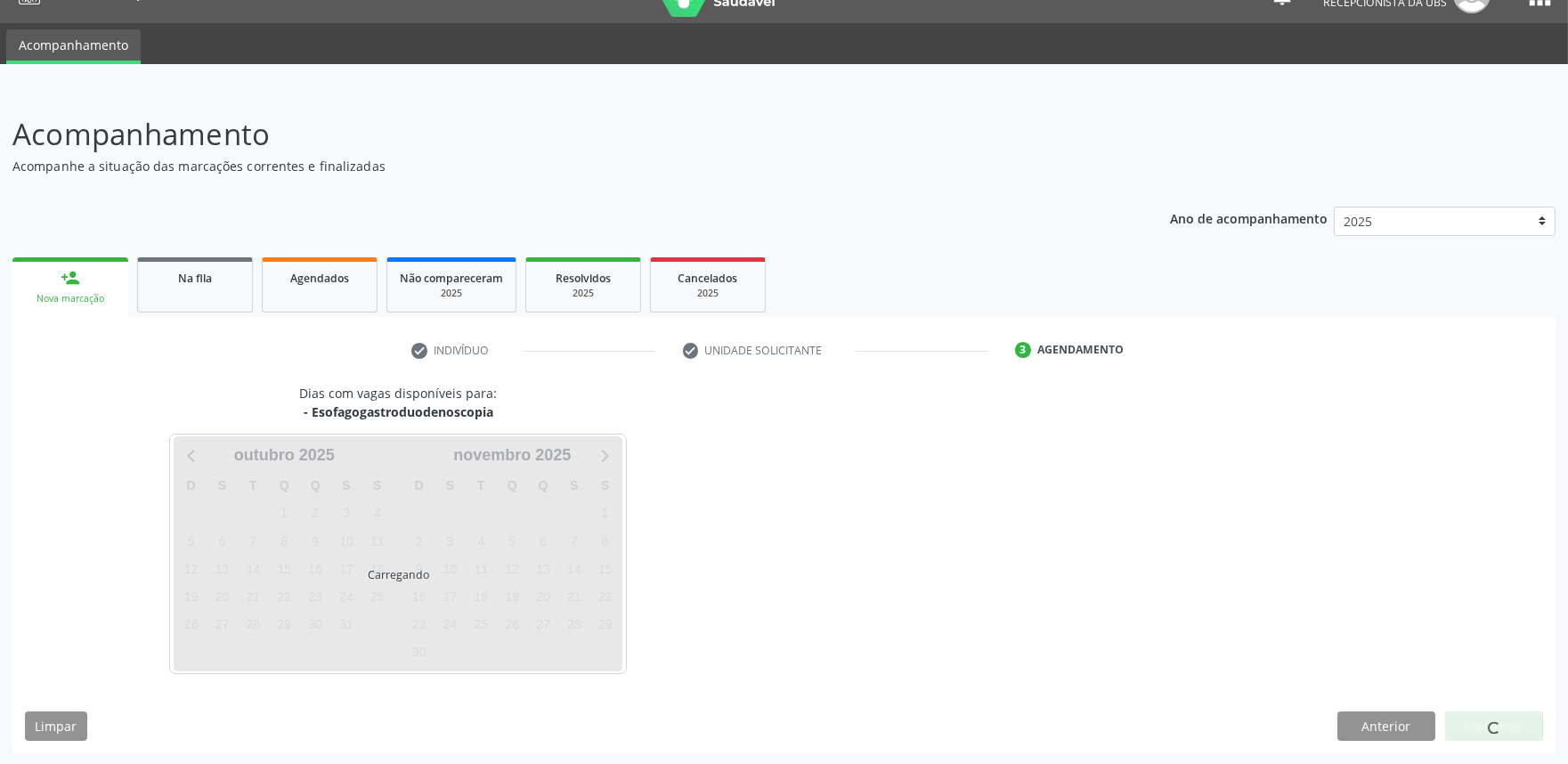
scroll to position [86, 0]
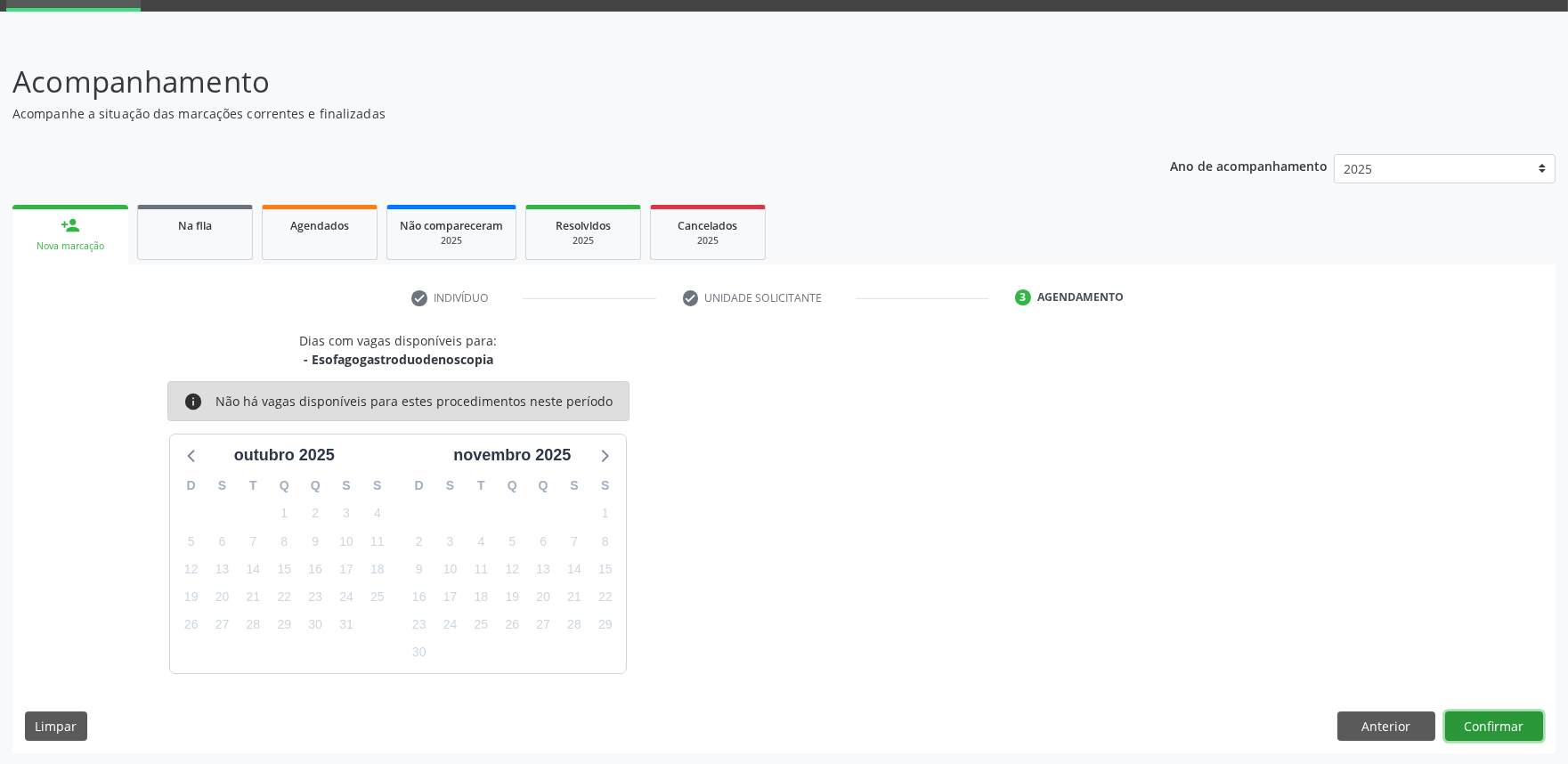
click at [1476, 716] on button "Confirmar" at bounding box center [1494, 726] width 98 height 30
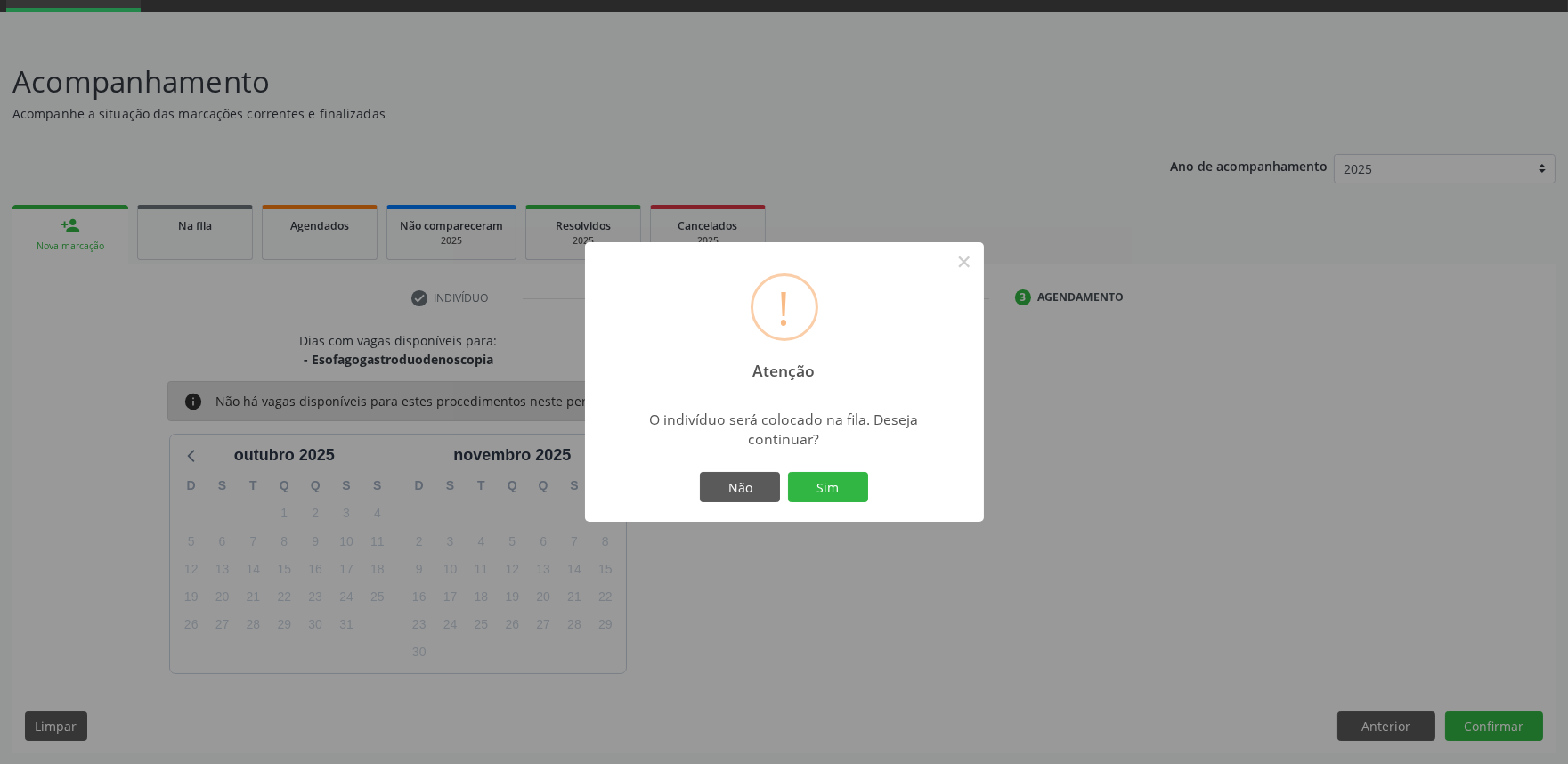
click at [788, 471] on button "Sim" at bounding box center [828, 486] width 80 height 30
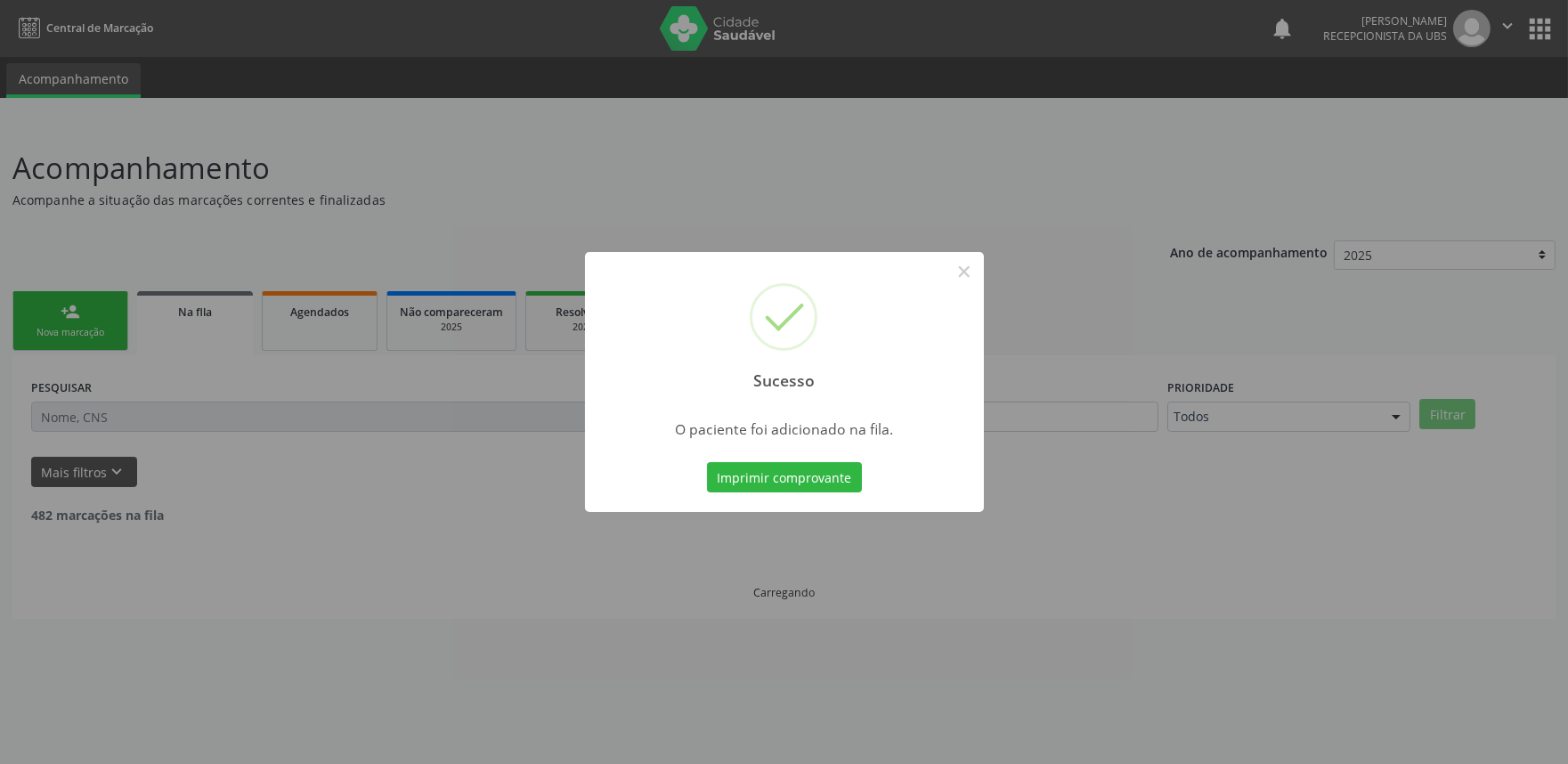
scroll to position [0, 0]
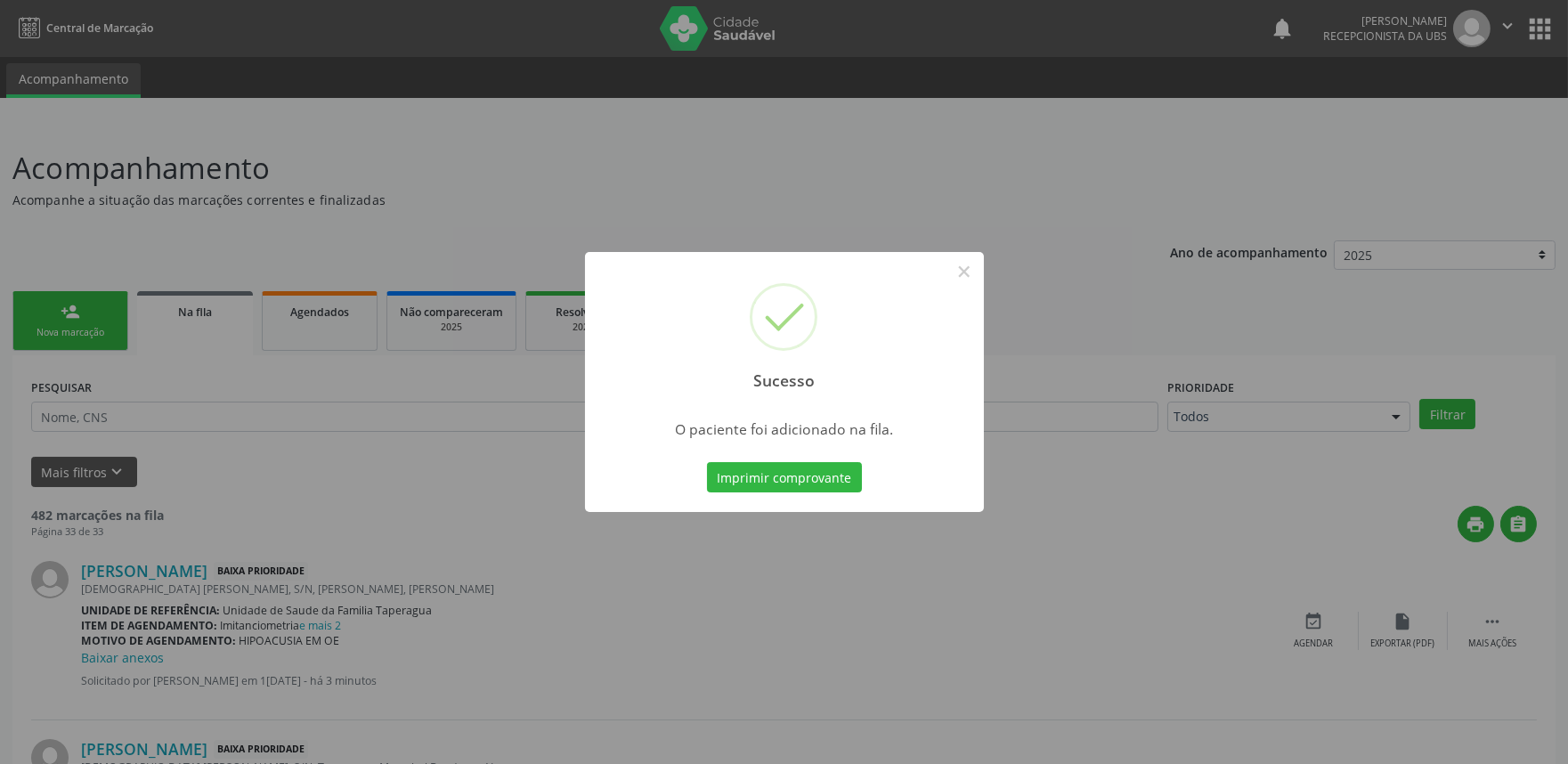
click at [427, 432] on div "Sucesso × O paciente foi adicionado na fila. Imprimir comprovante Cancel" at bounding box center [784, 382] width 1568 height 764
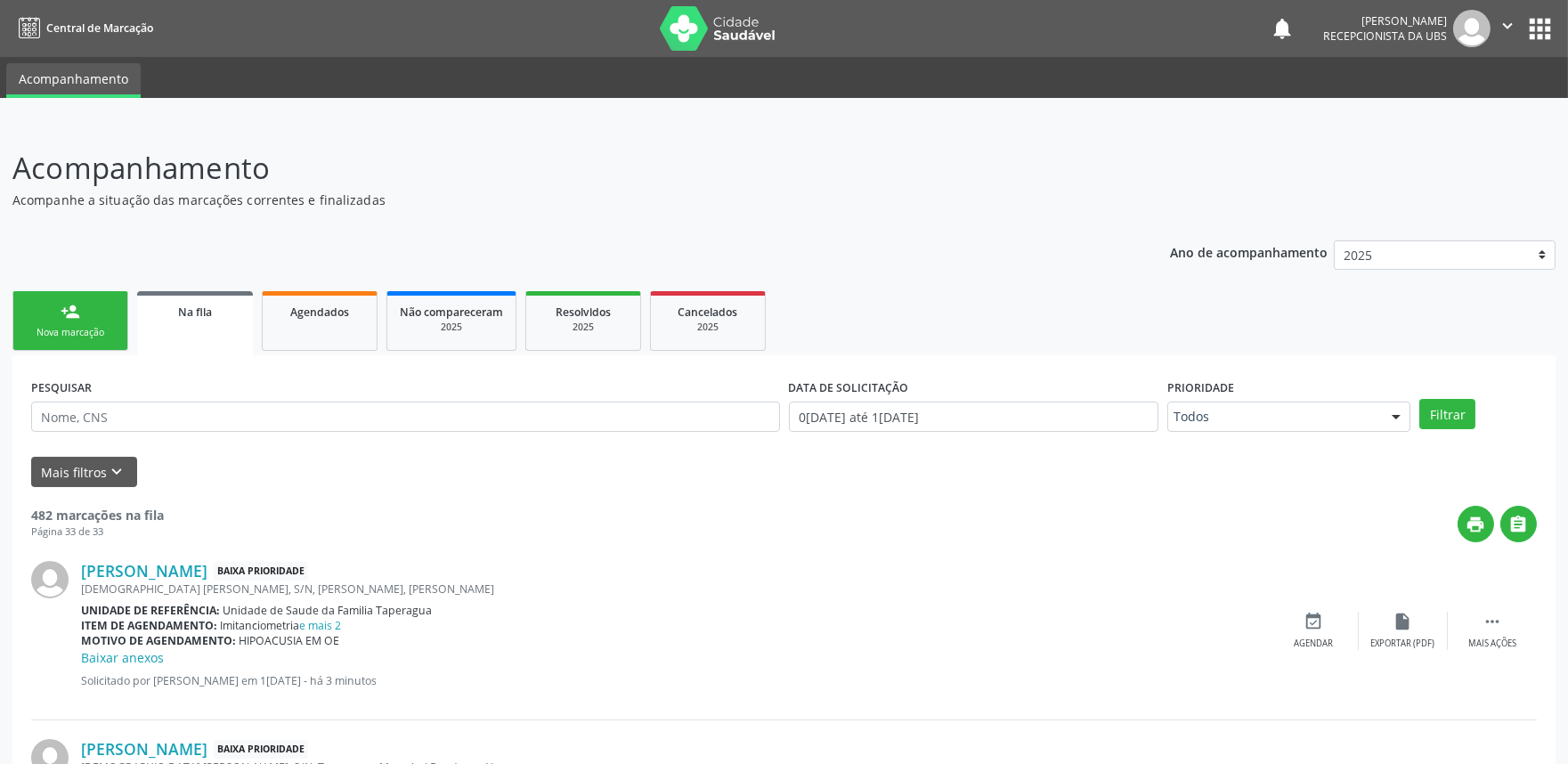
scroll to position [215, 0]
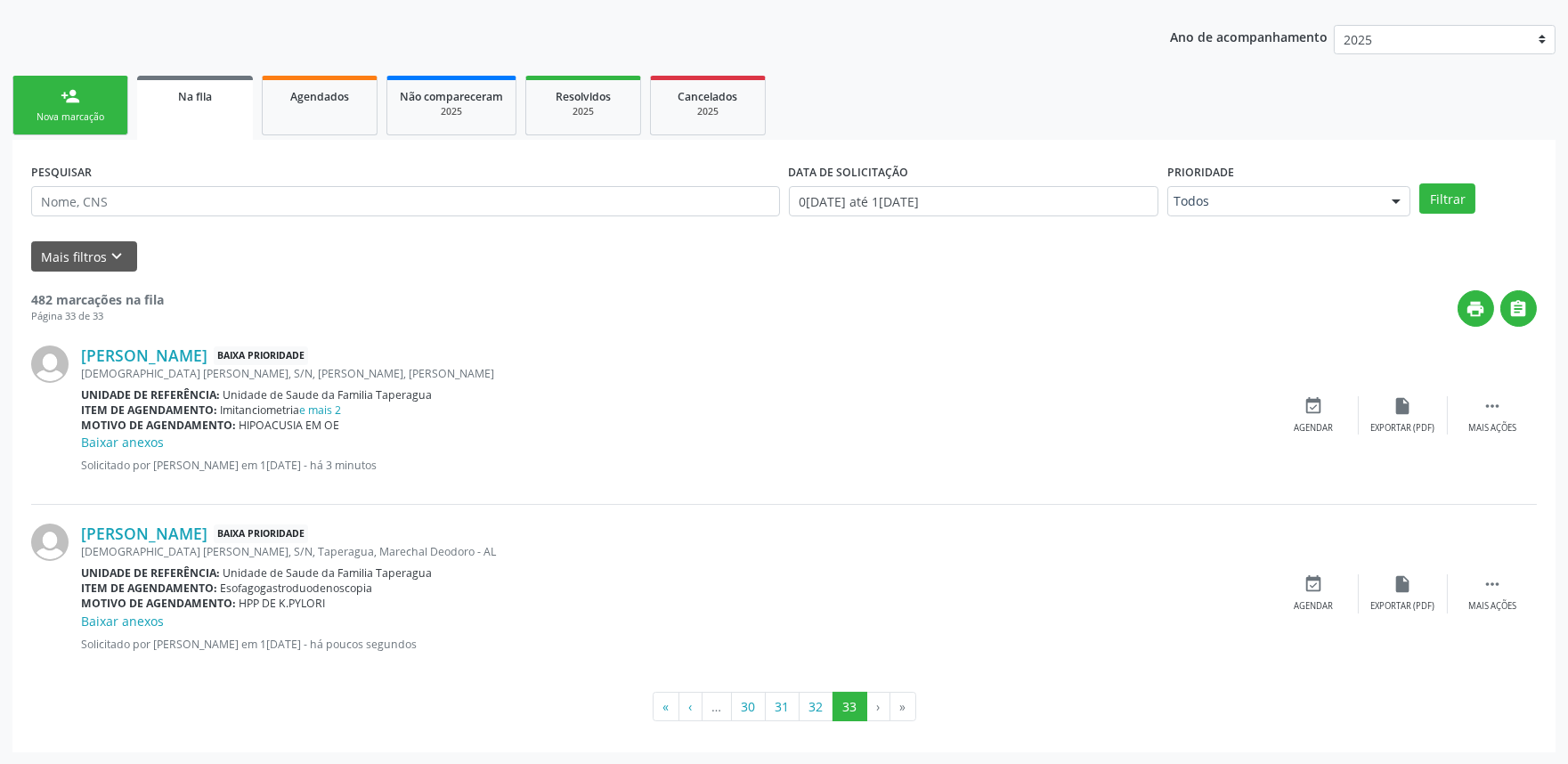
click at [50, 99] on link "person_add Nova marcação" at bounding box center [70, 105] width 115 height 60
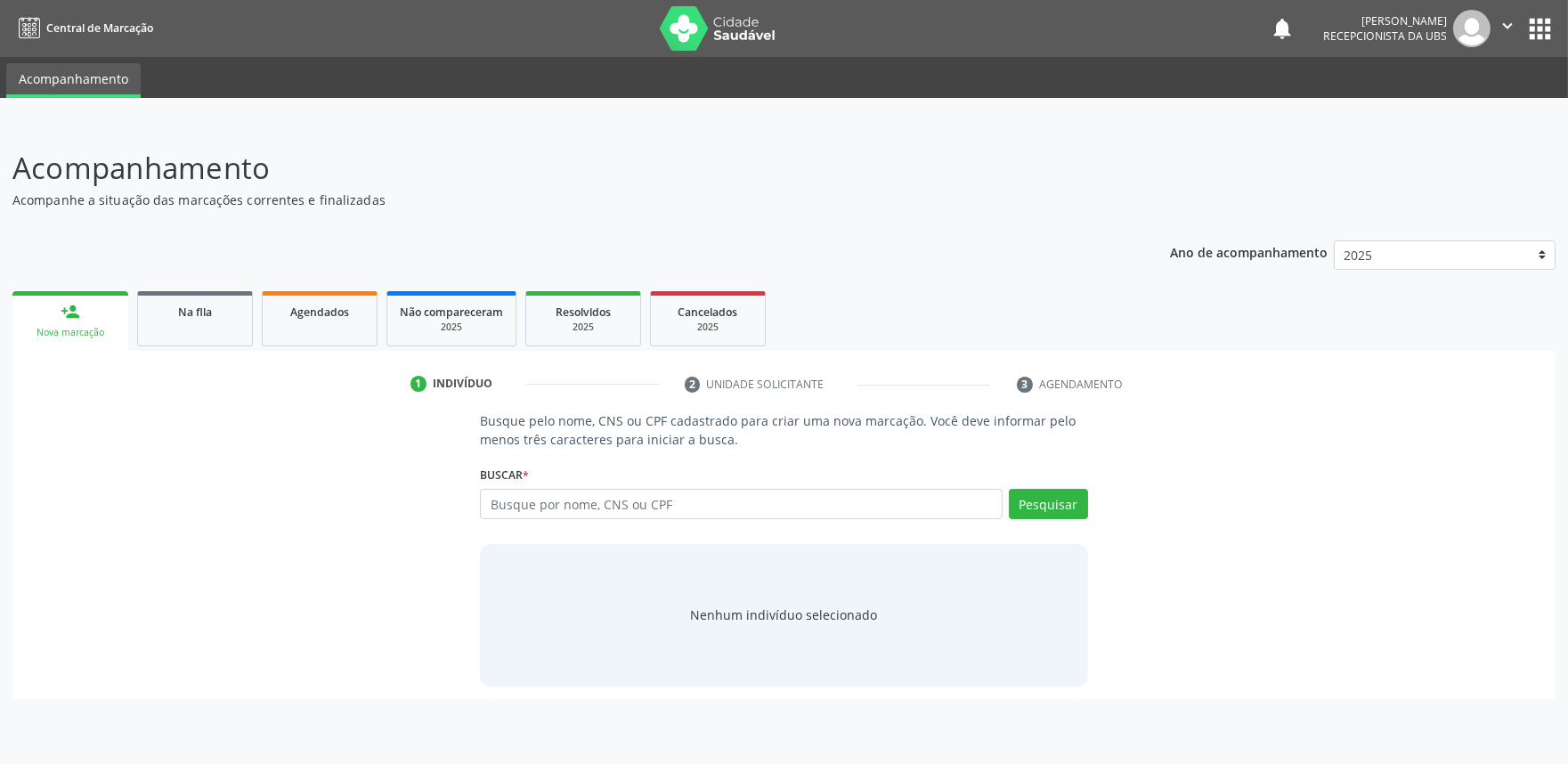
scroll to position [0, 0]
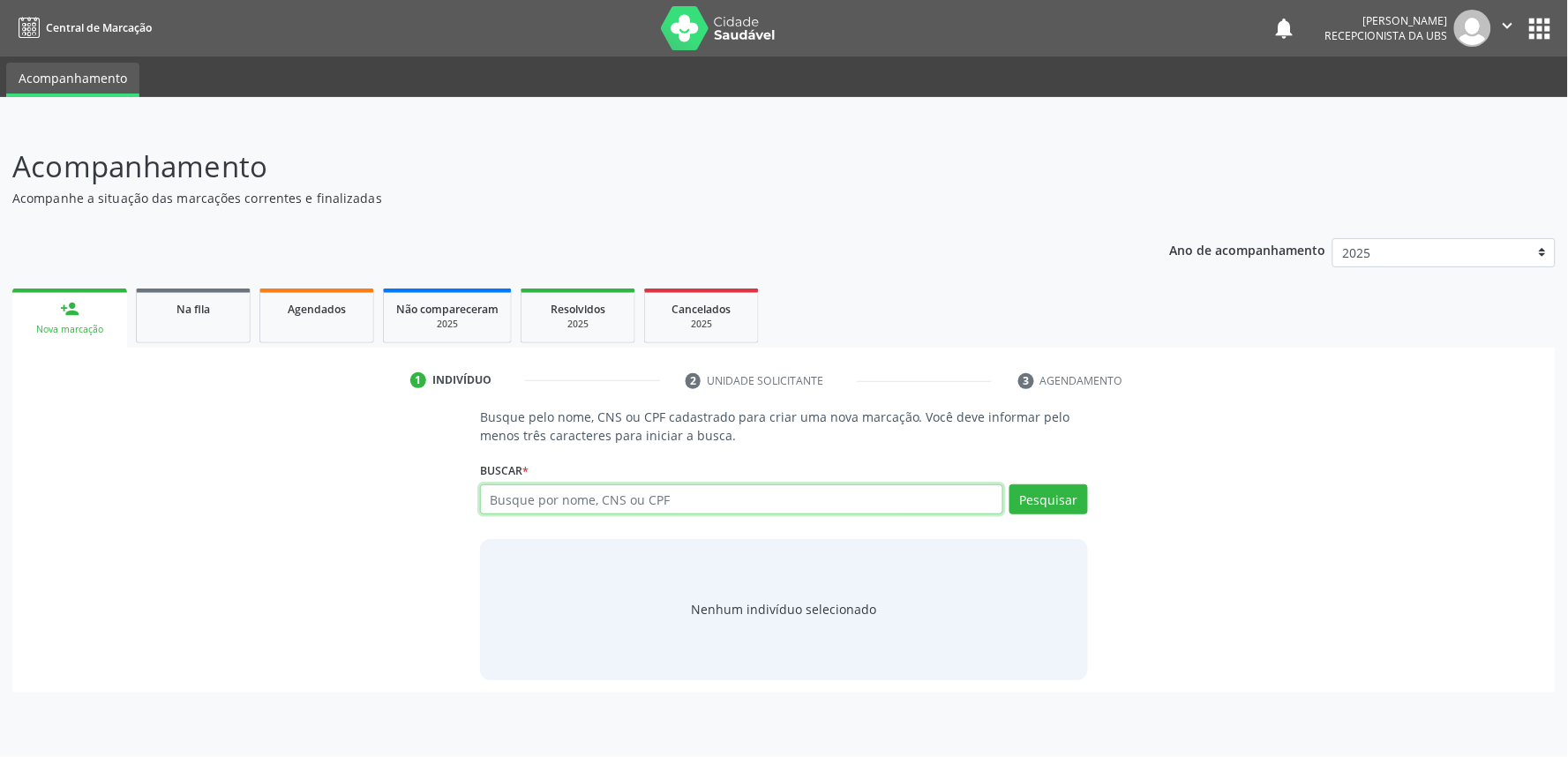
click at [673, 507] on input "text" at bounding box center [741, 499] width 523 height 30
paste input "707306048219570"
type input "707306048219570"
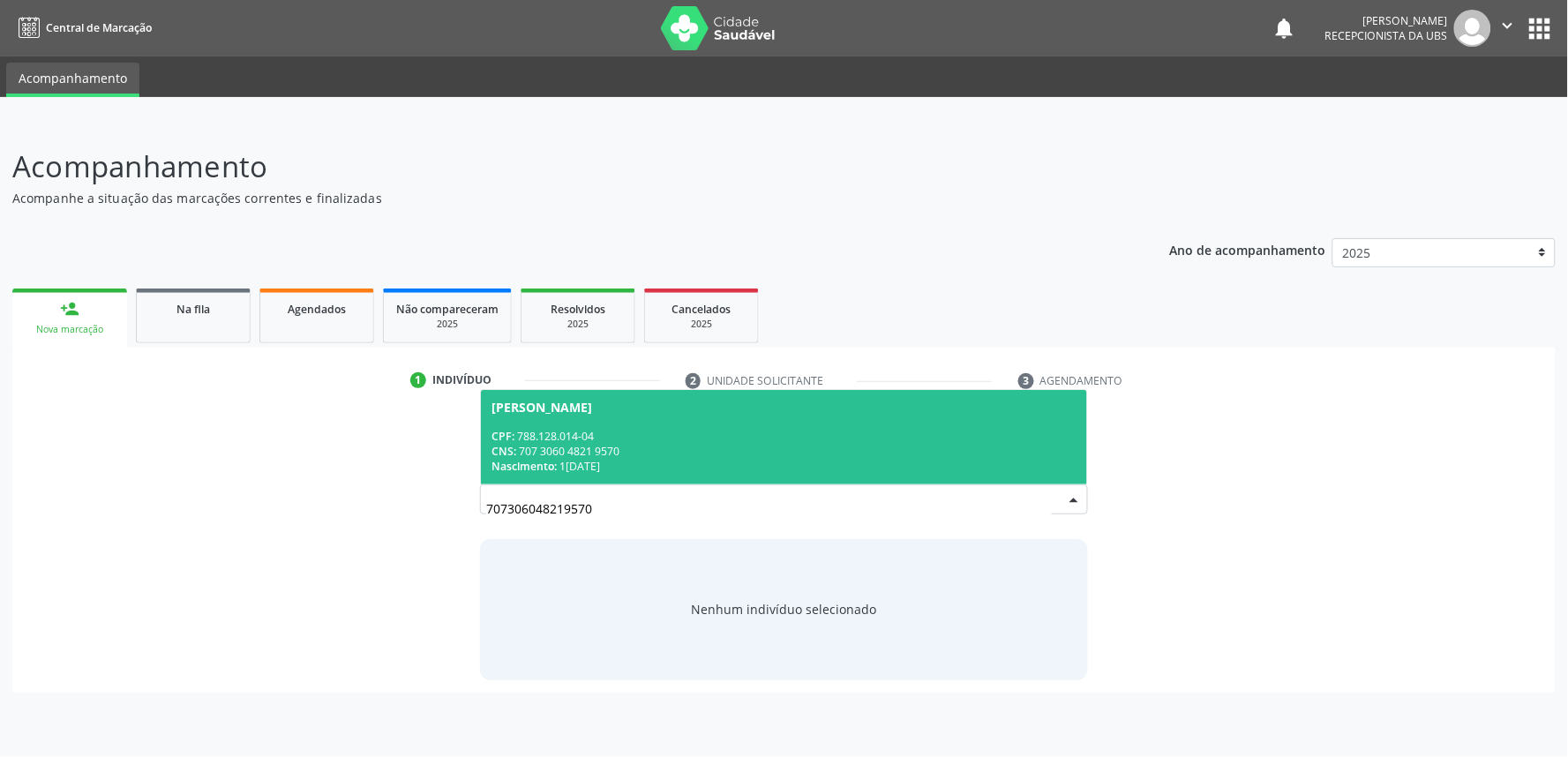
click at [642, 436] on div "CPF: 788.128.014-04" at bounding box center [784, 436] width 585 height 15
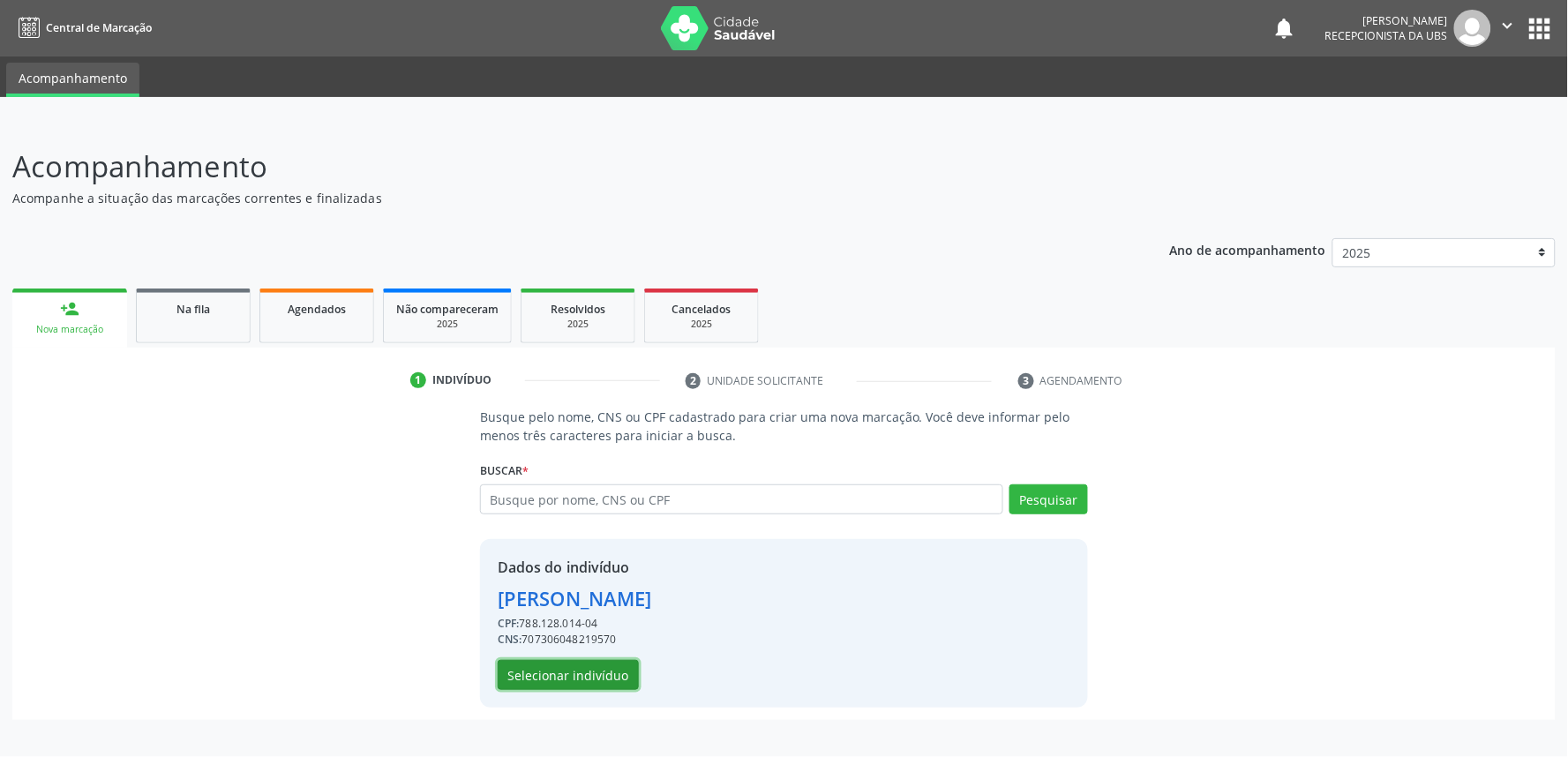
click at [580, 667] on button "Selecionar indivíduo" at bounding box center [568, 674] width 141 height 30
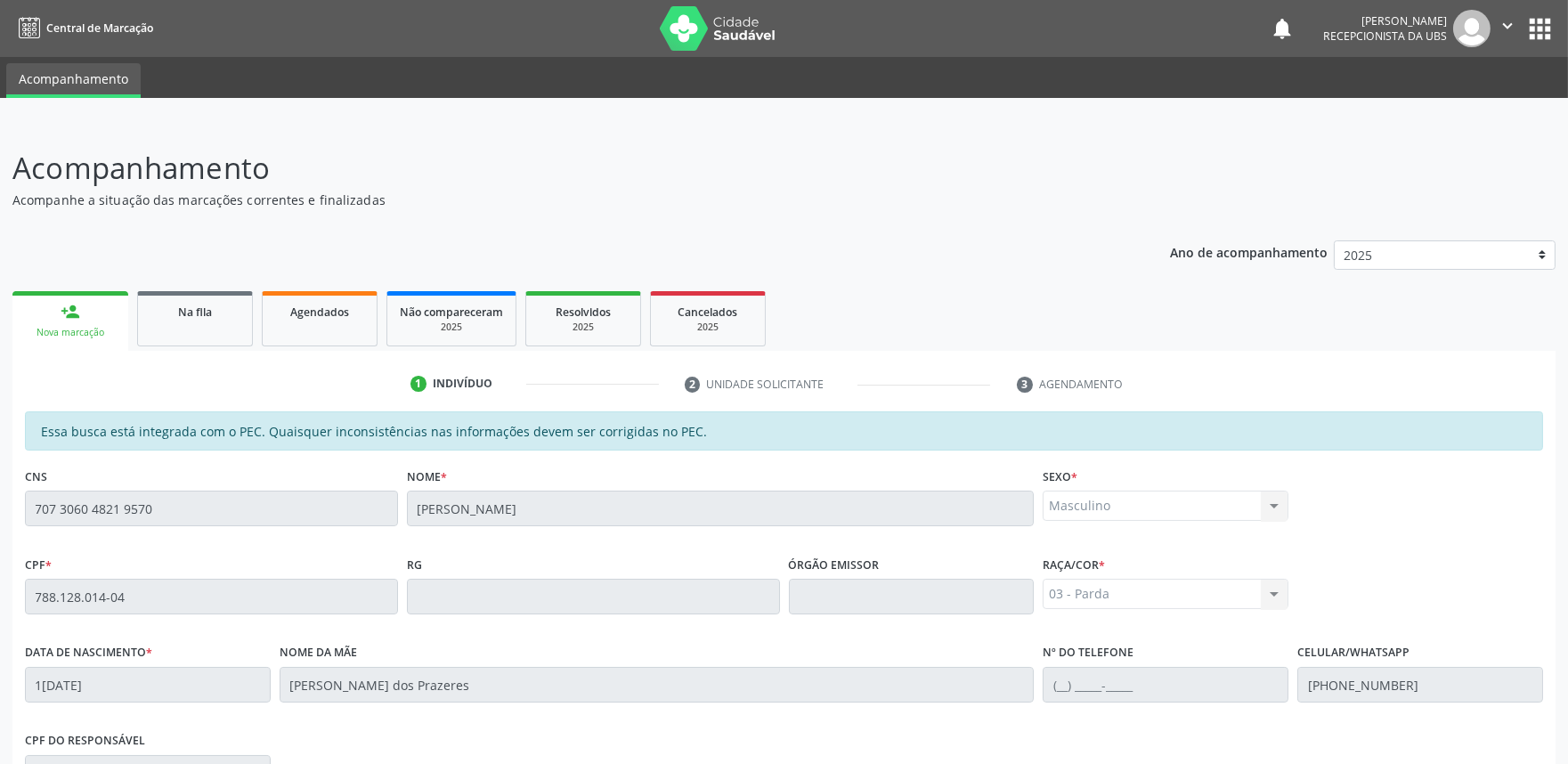
scroll to position [277, 0]
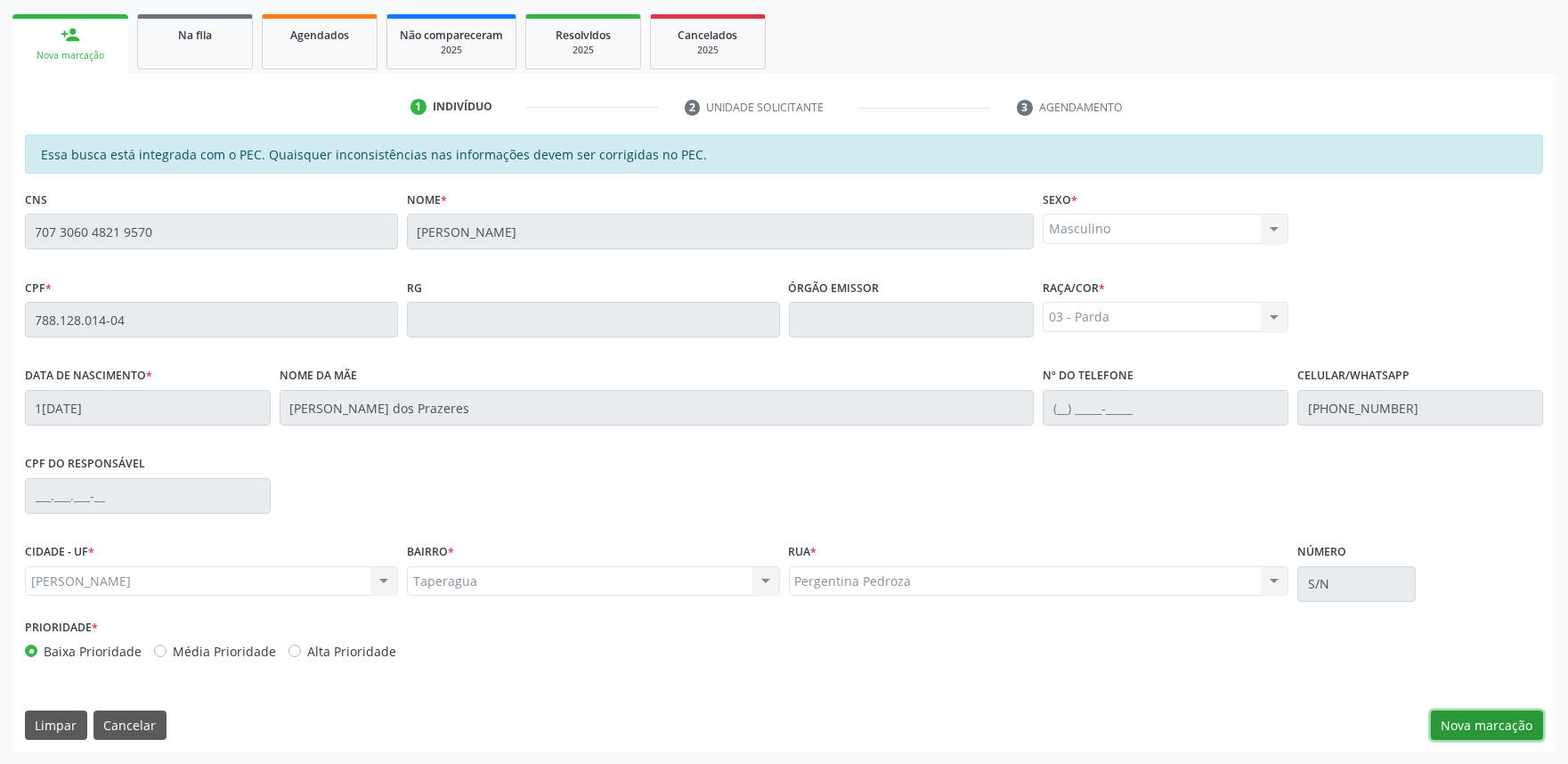
click at [1496, 710] on button "Nova marcação" at bounding box center [1486, 725] width 112 height 30
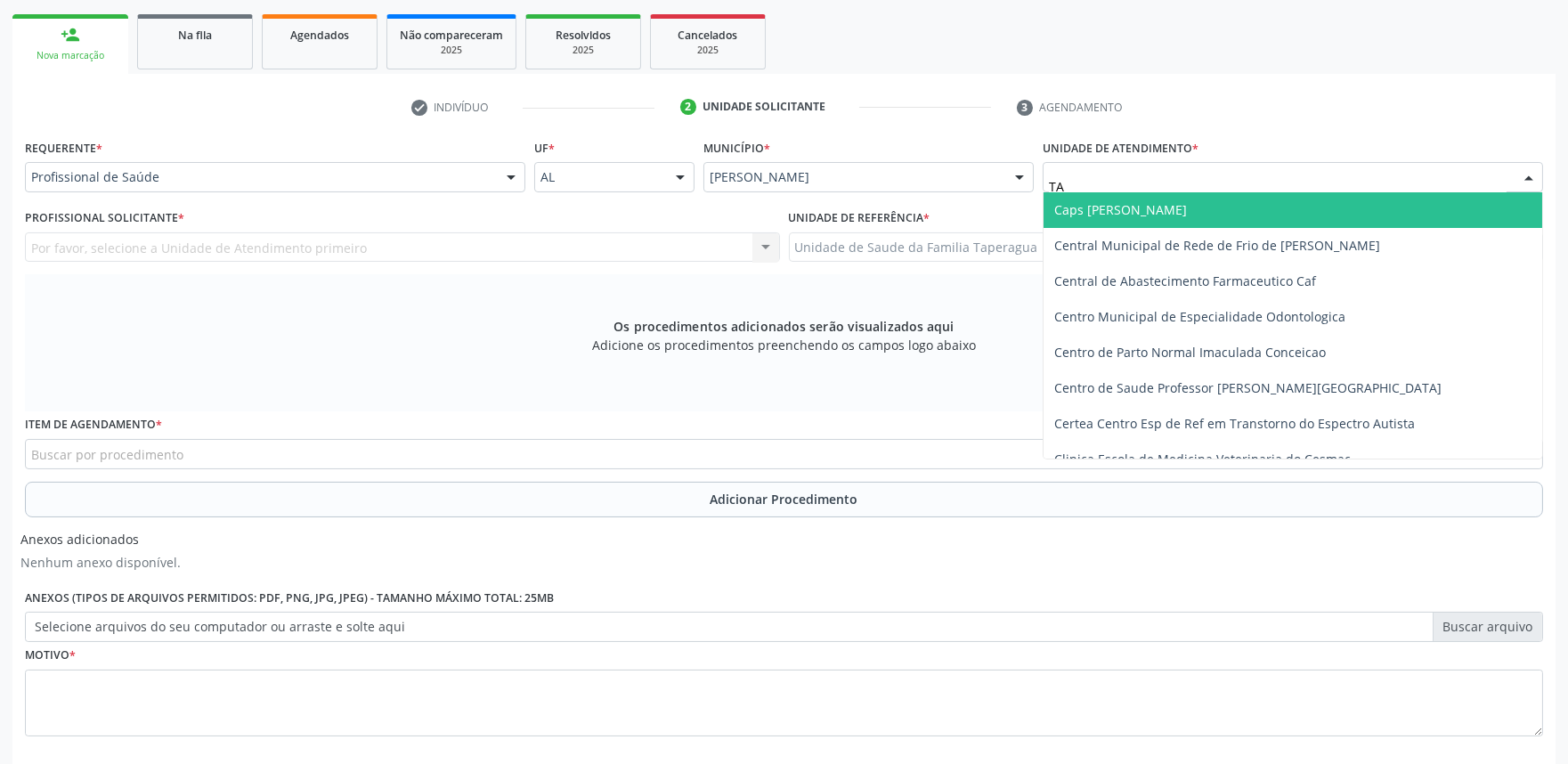
type input "TAP"
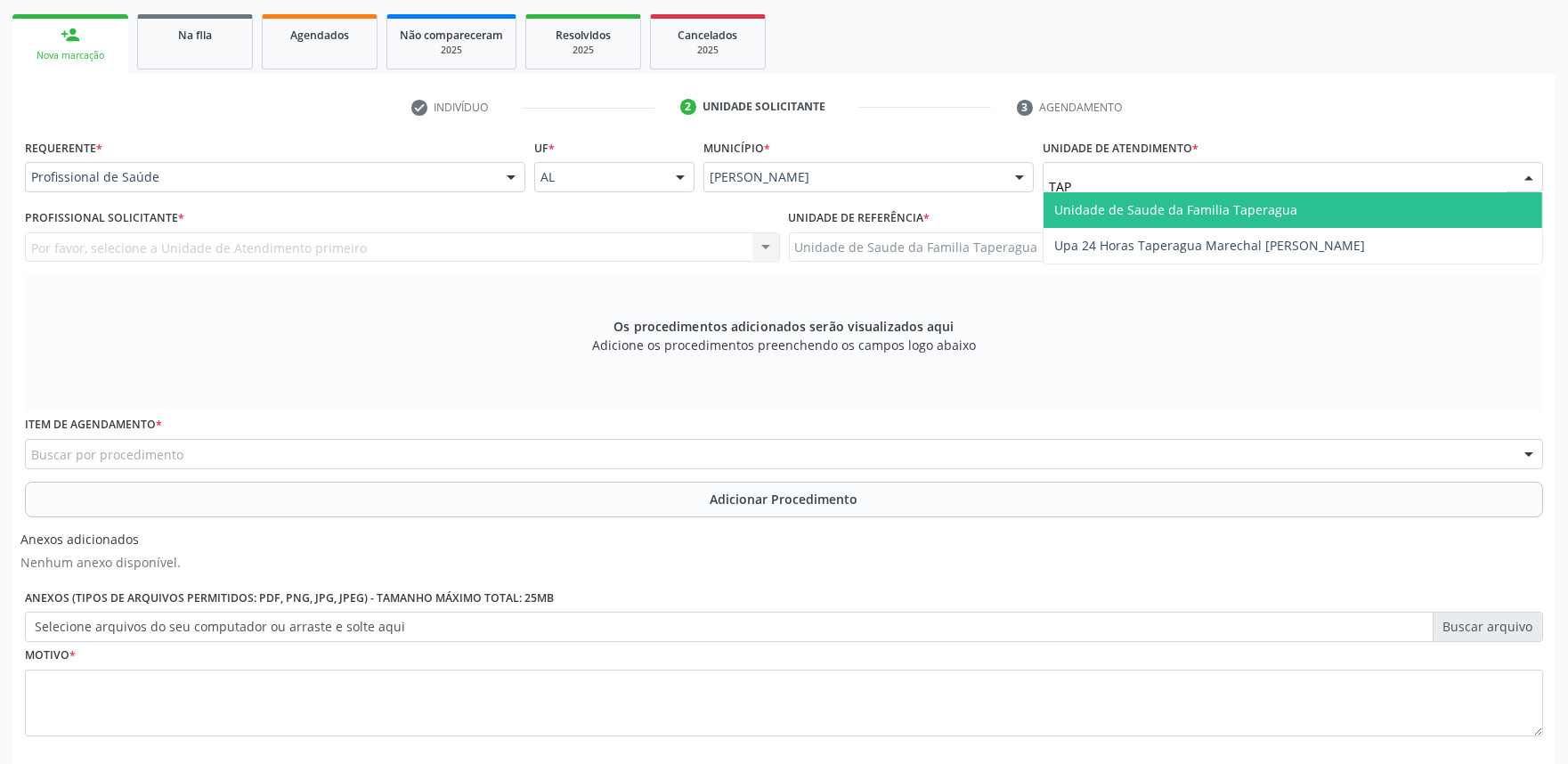
click at [1153, 211] on span "Unidade de Saude da Familia Taperagua" at bounding box center [1176, 209] width 243 height 17
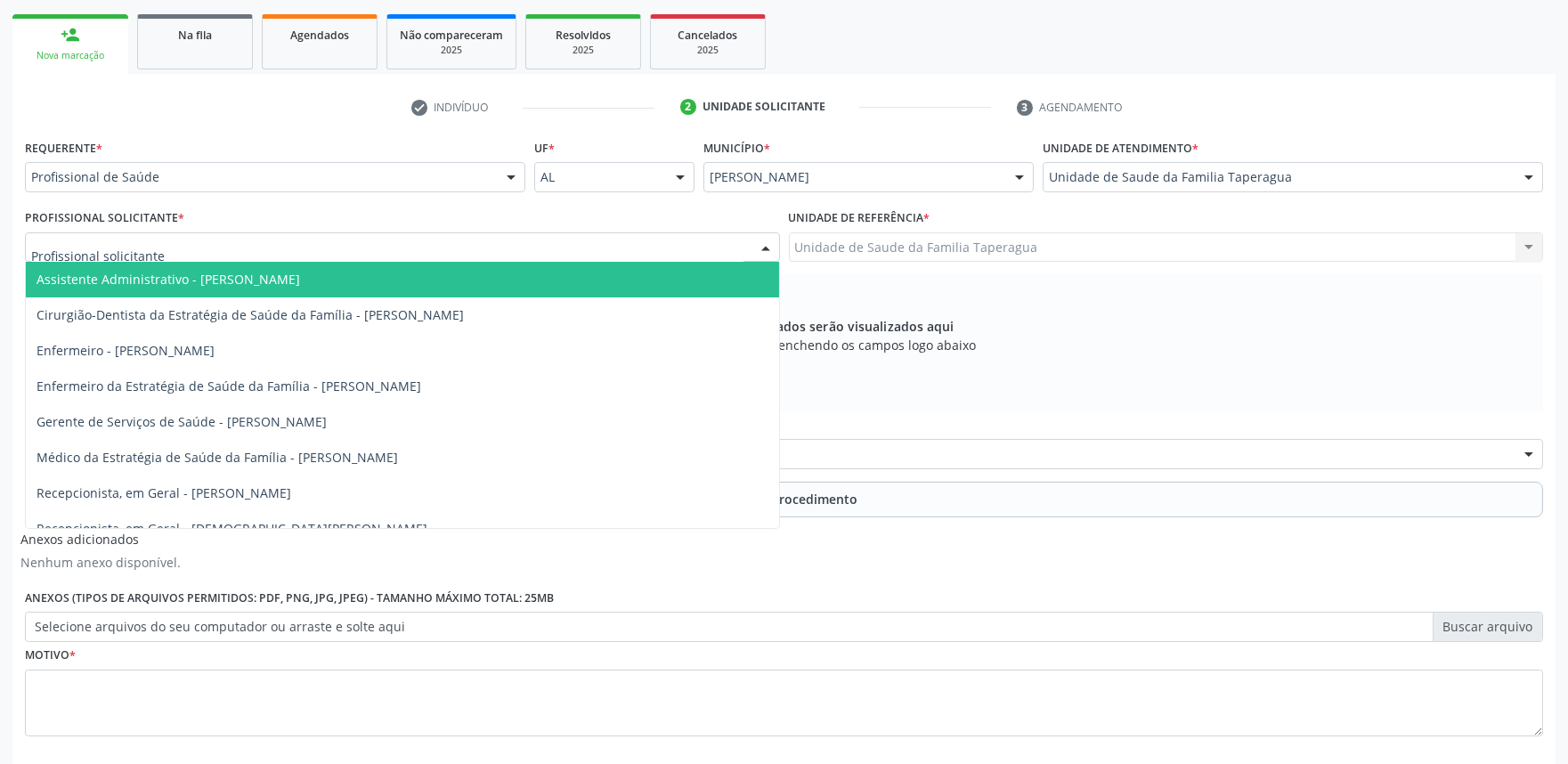
click at [516, 234] on div at bounding box center [402, 247] width 755 height 30
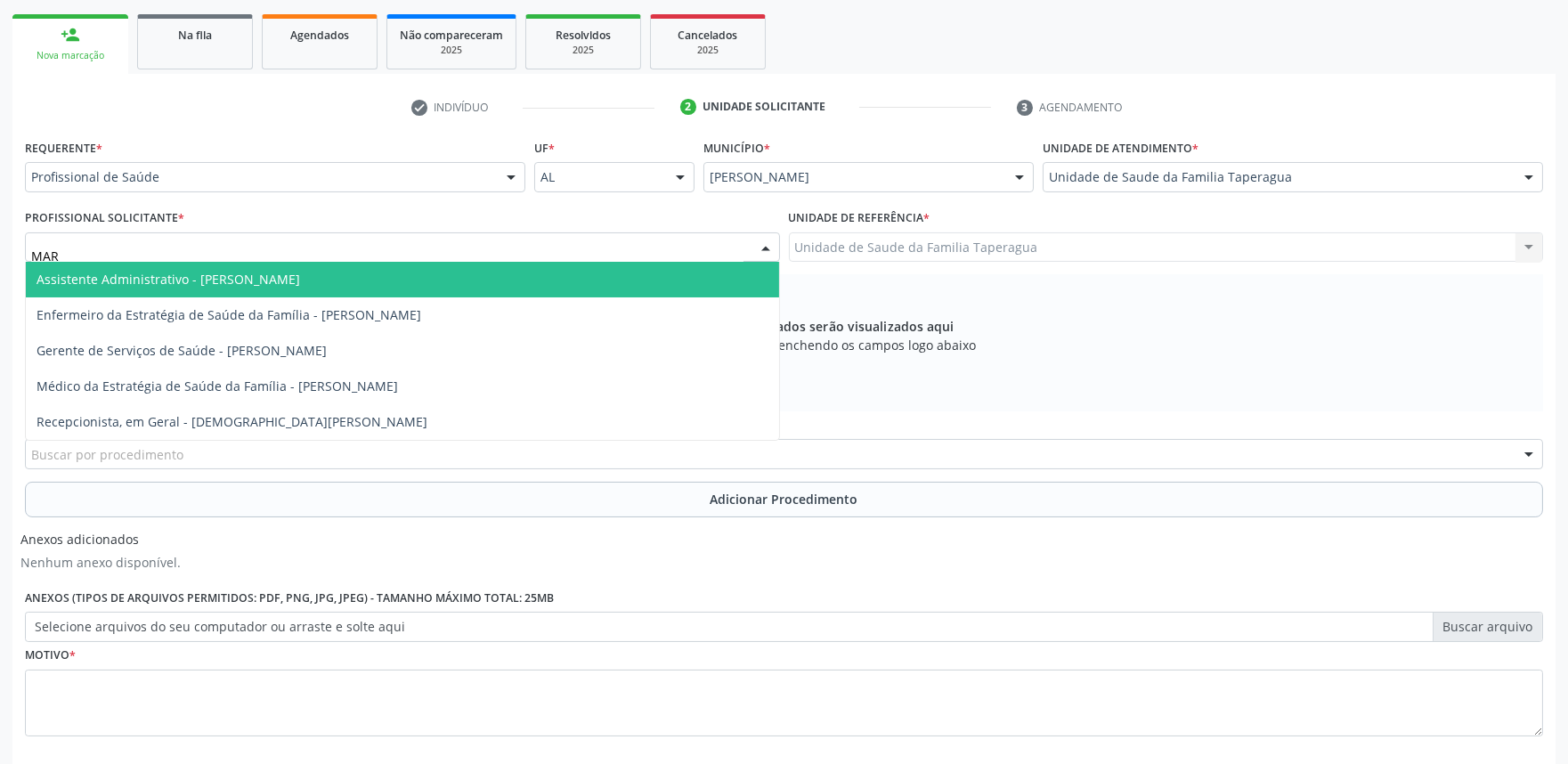
type input "MART"
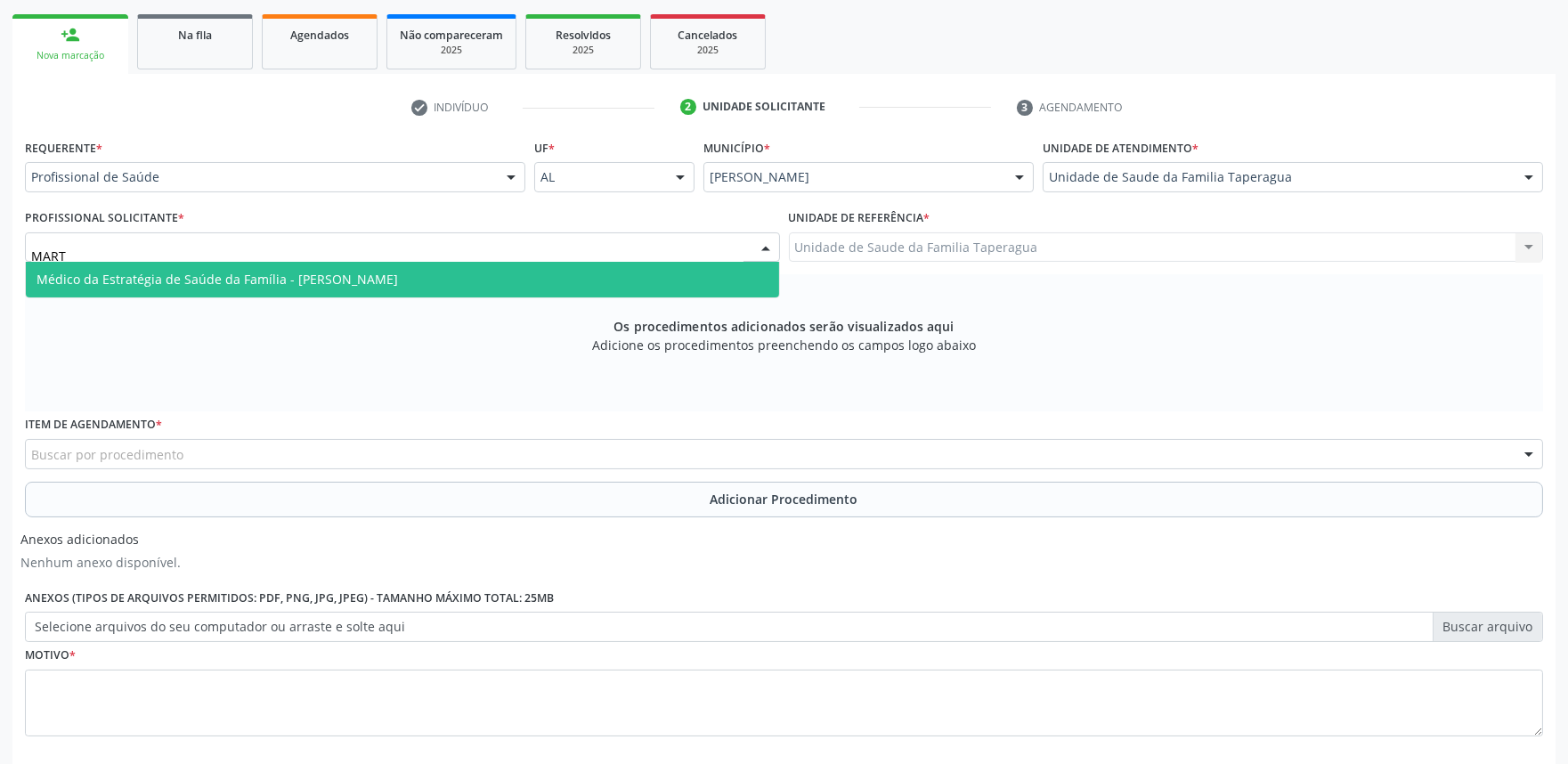
click at [516, 267] on span "Médico da Estratégia de Saúde da Família - [PERSON_NAME]" at bounding box center [402, 279] width 753 height 35
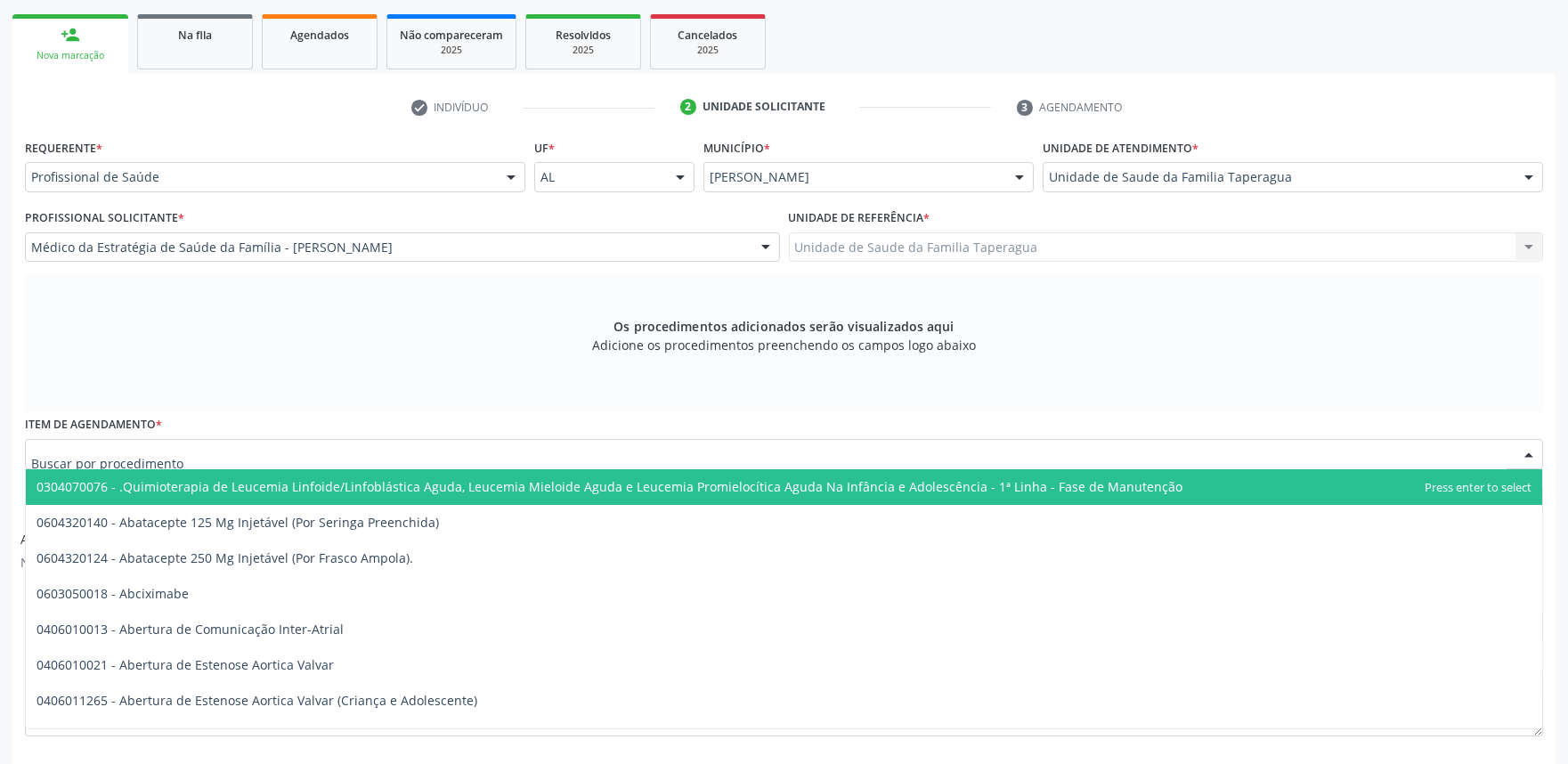
click at [474, 461] on div at bounding box center [783, 453] width 1518 height 30
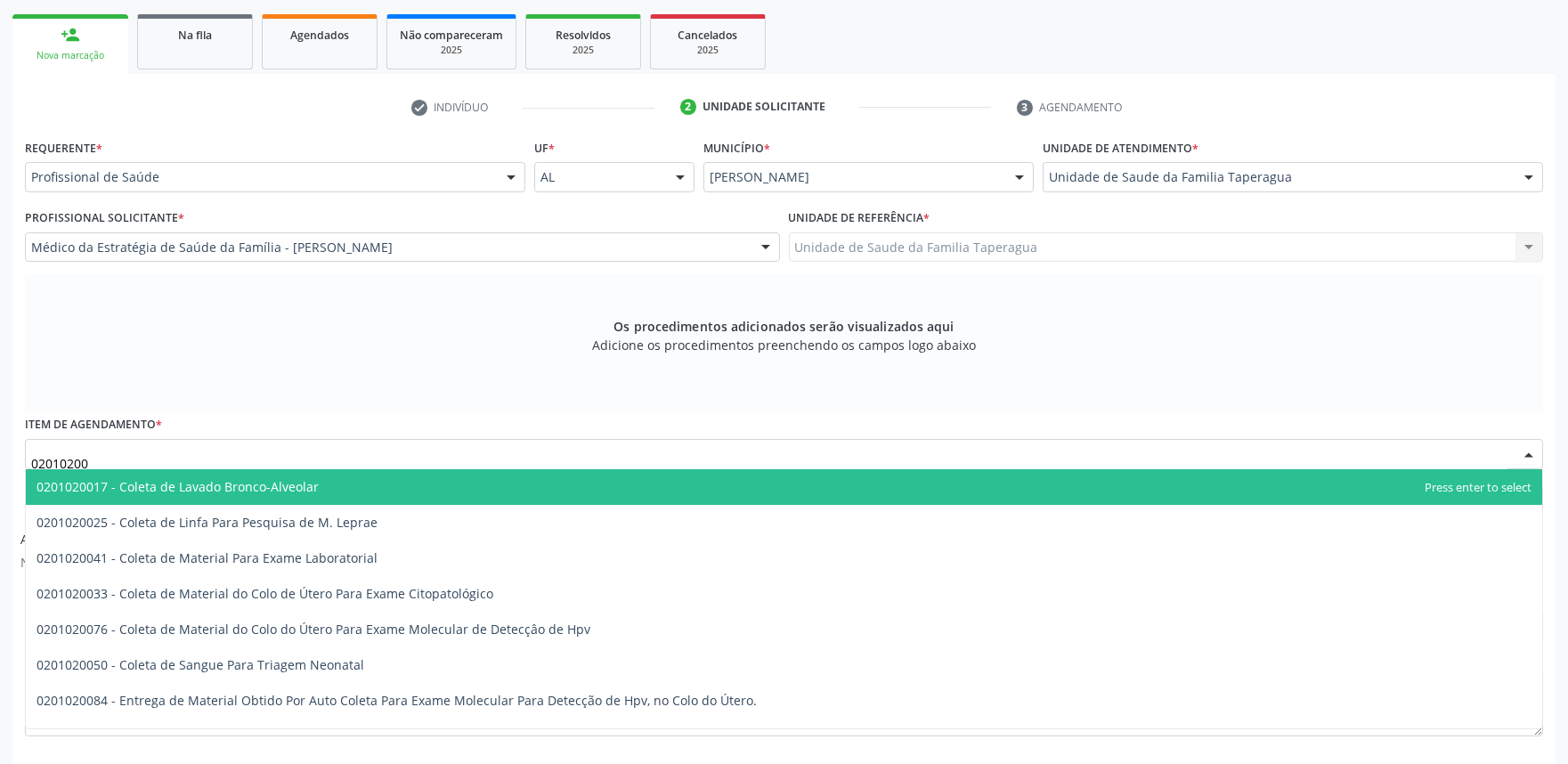
type input "020102004"
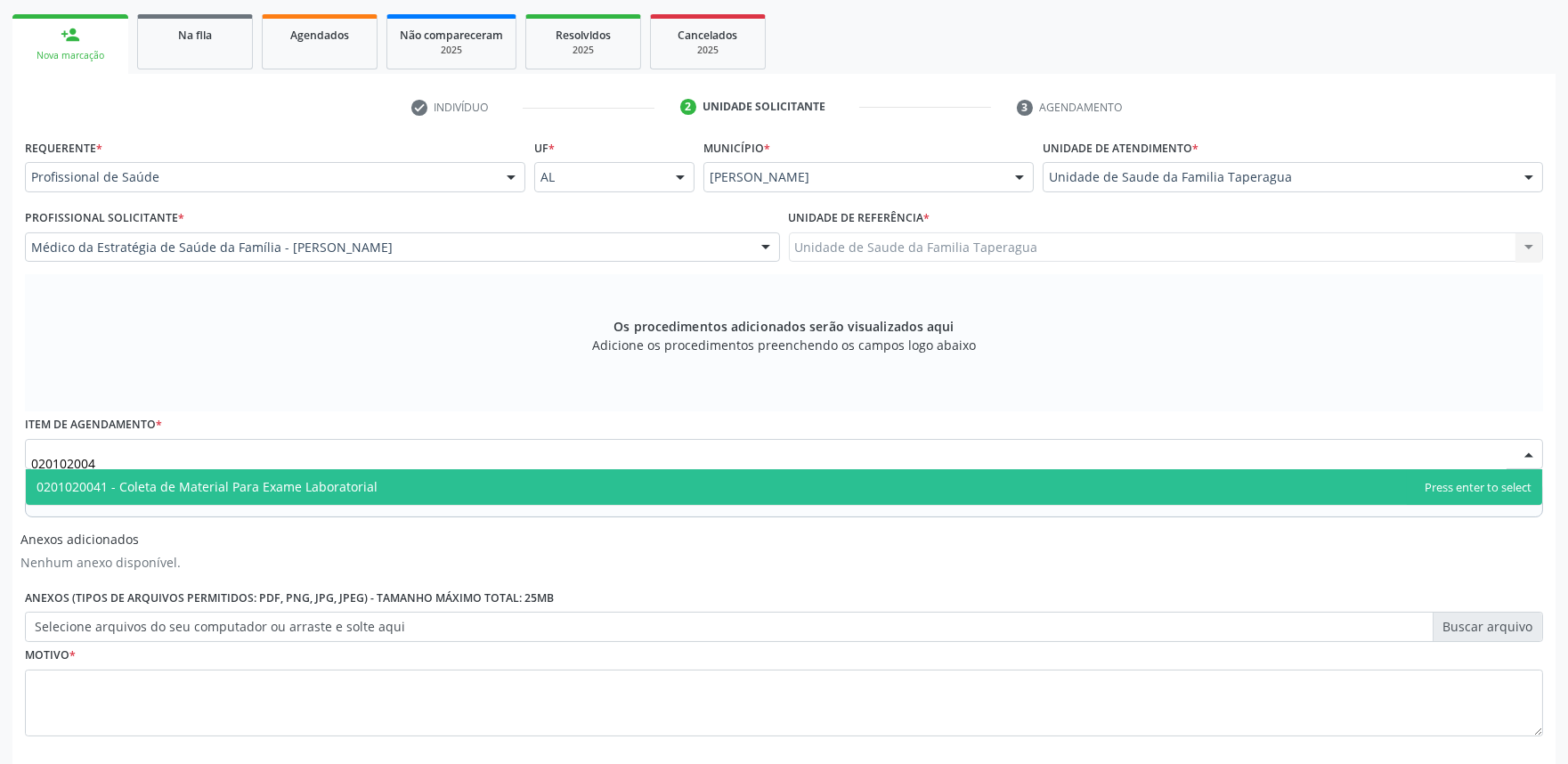
click at [470, 491] on span "0201020041 - Coleta de Material Para Exame Laboratorial" at bounding box center [783, 486] width 1516 height 35
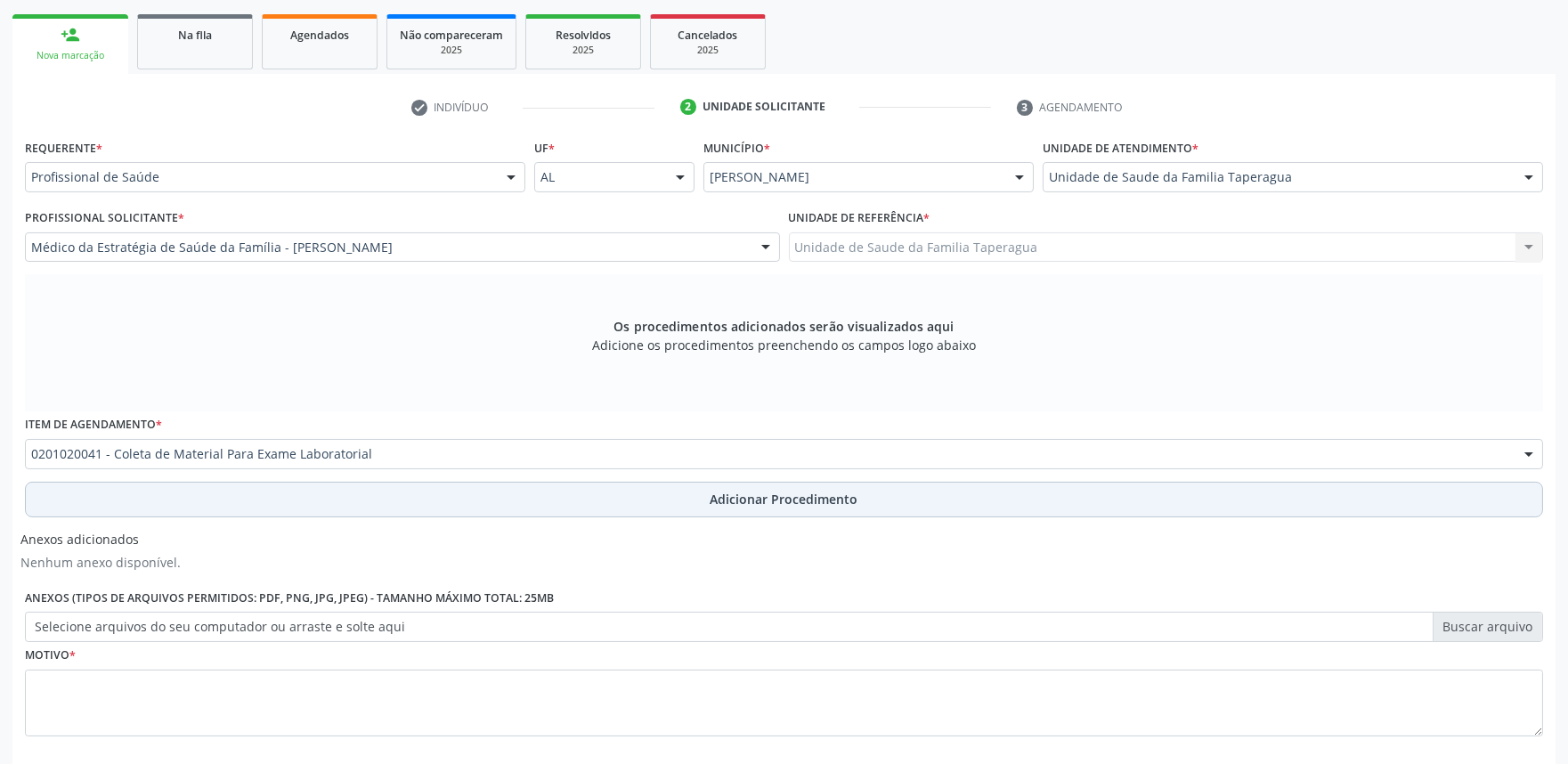
click at [461, 503] on button "Adicionar Procedimento" at bounding box center [783, 499] width 1518 height 35
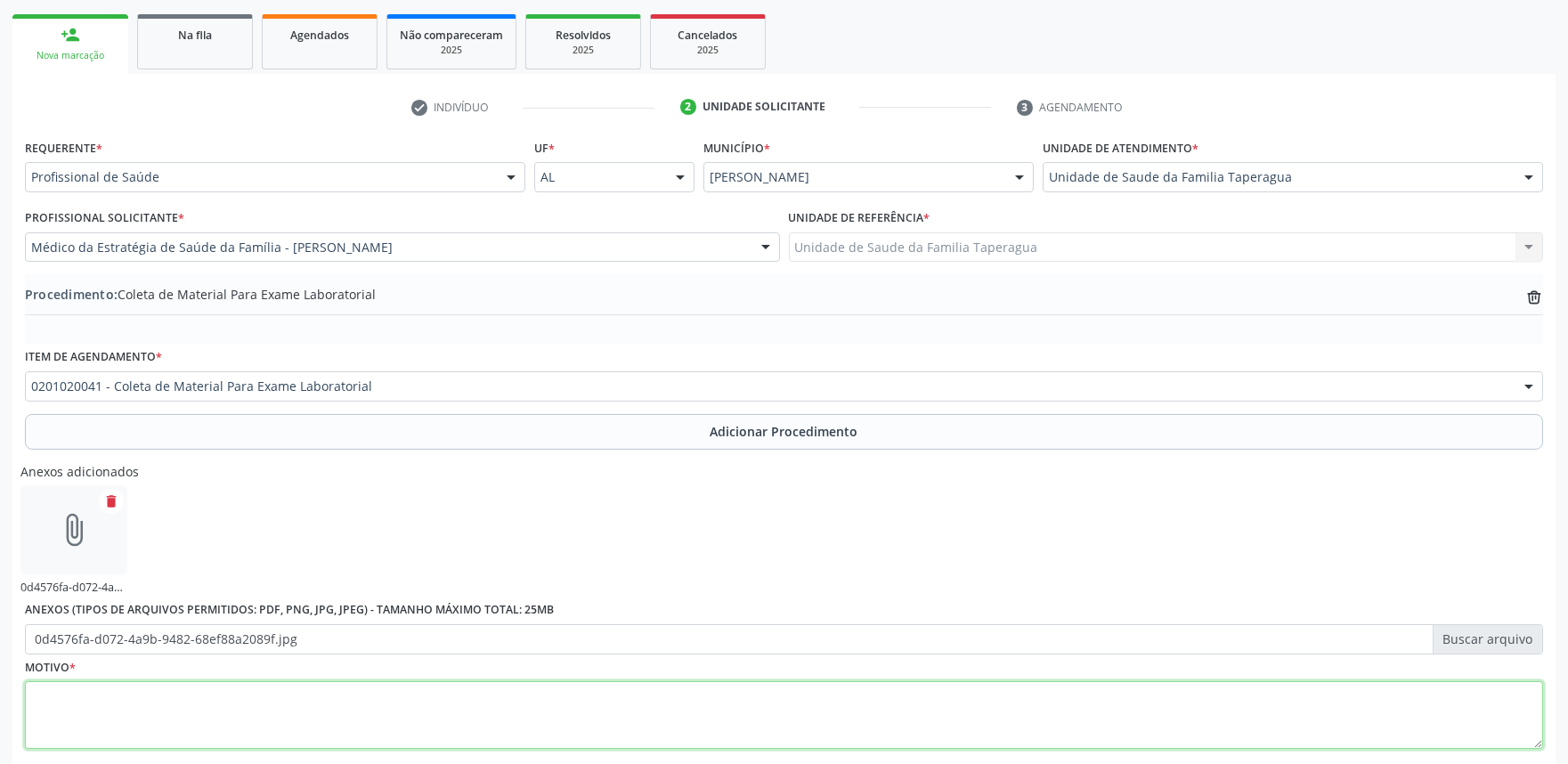
click at [487, 707] on textarea at bounding box center [783, 715] width 1518 height 67
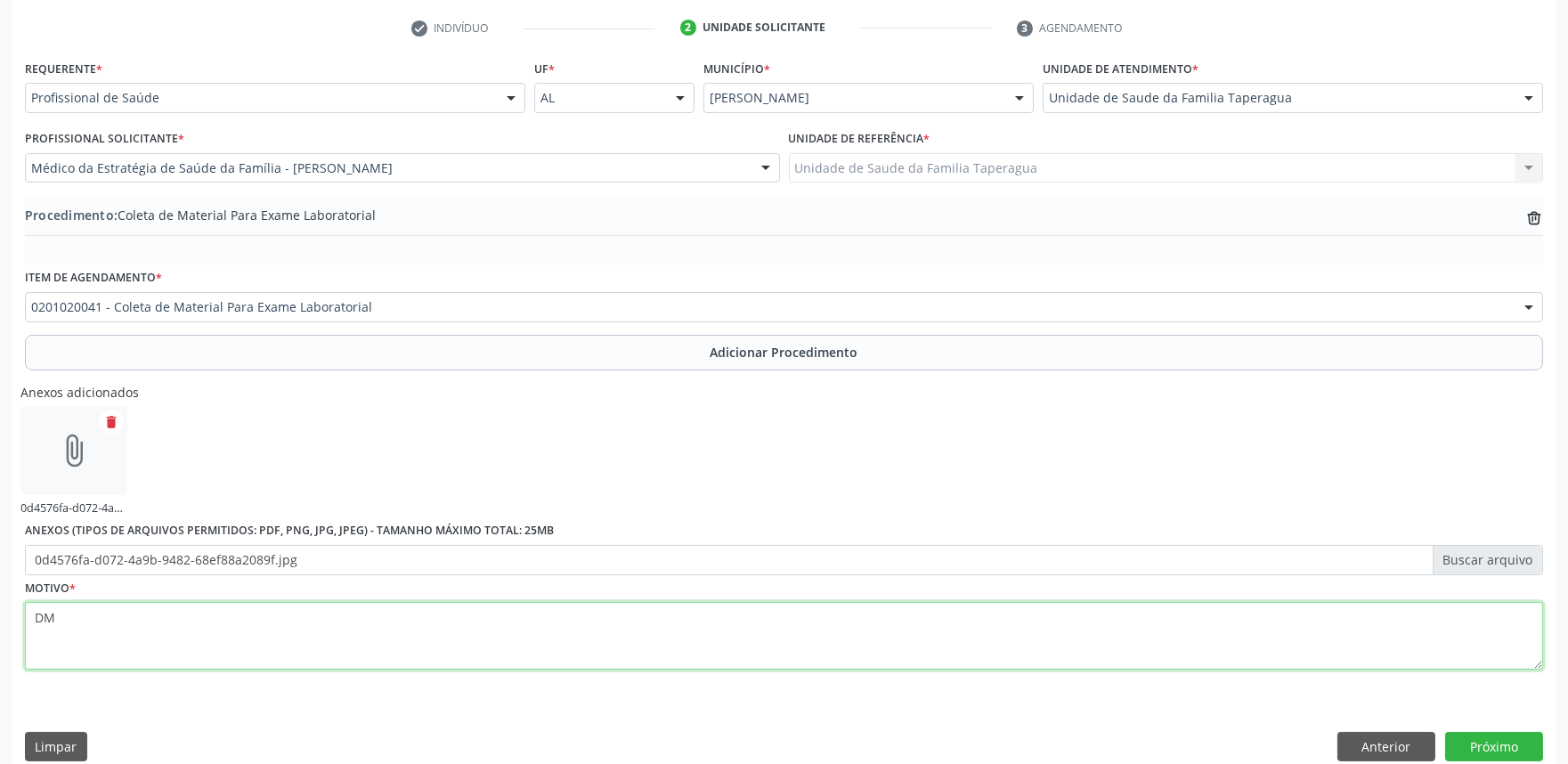
scroll to position [377, 0]
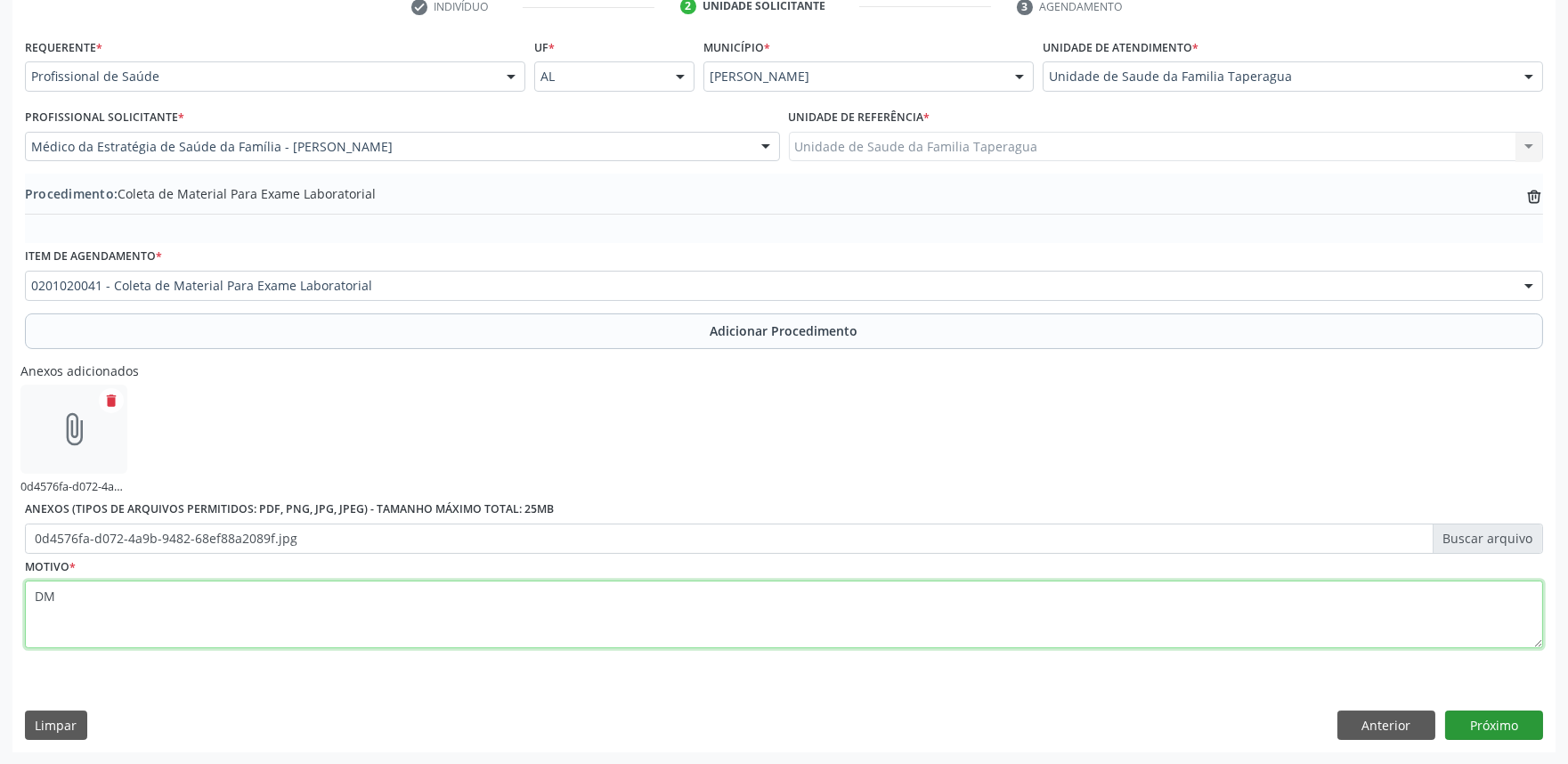
type textarea "DM"
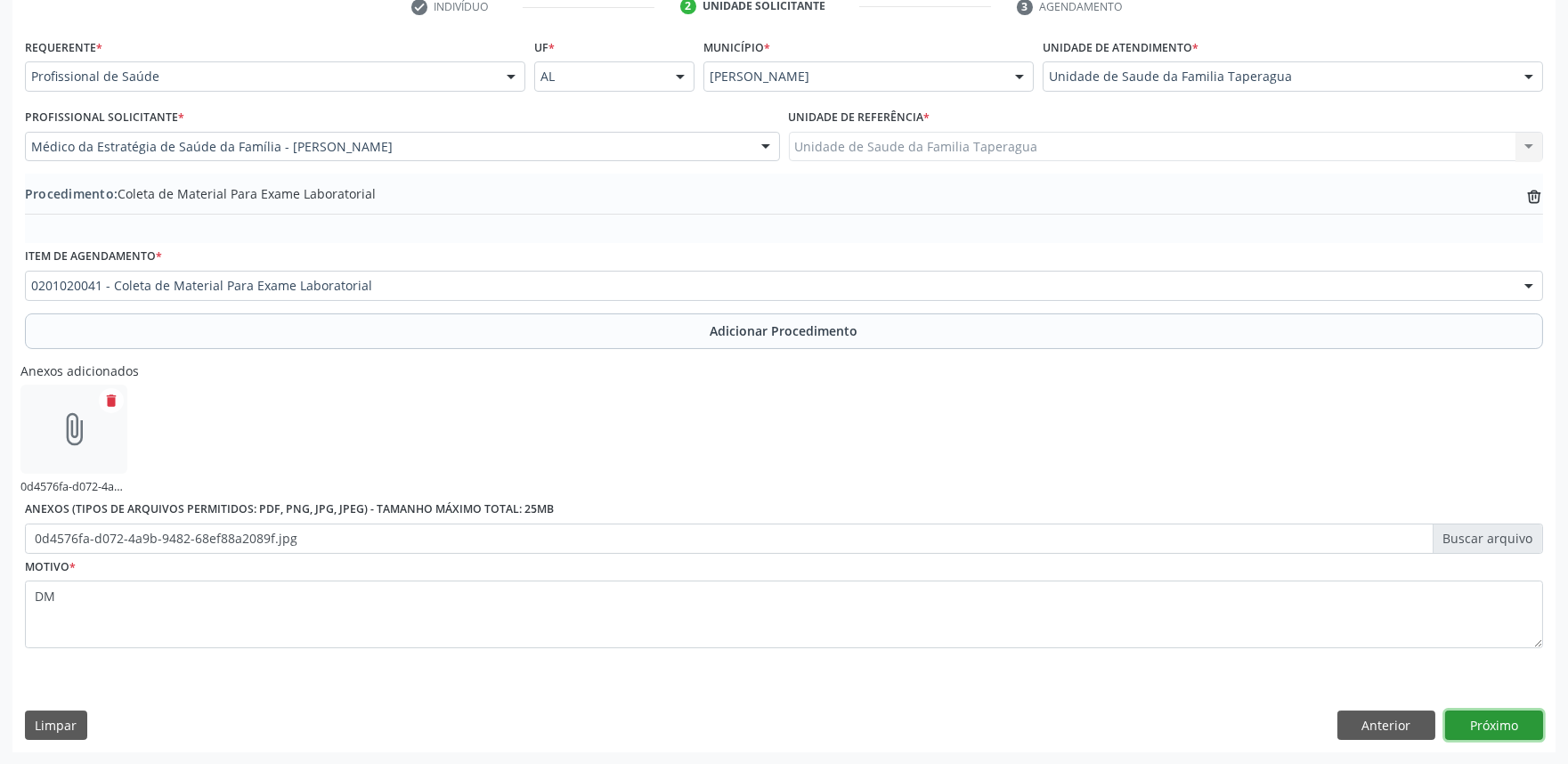
click at [1511, 714] on button "Próximo" at bounding box center [1494, 725] width 98 height 30
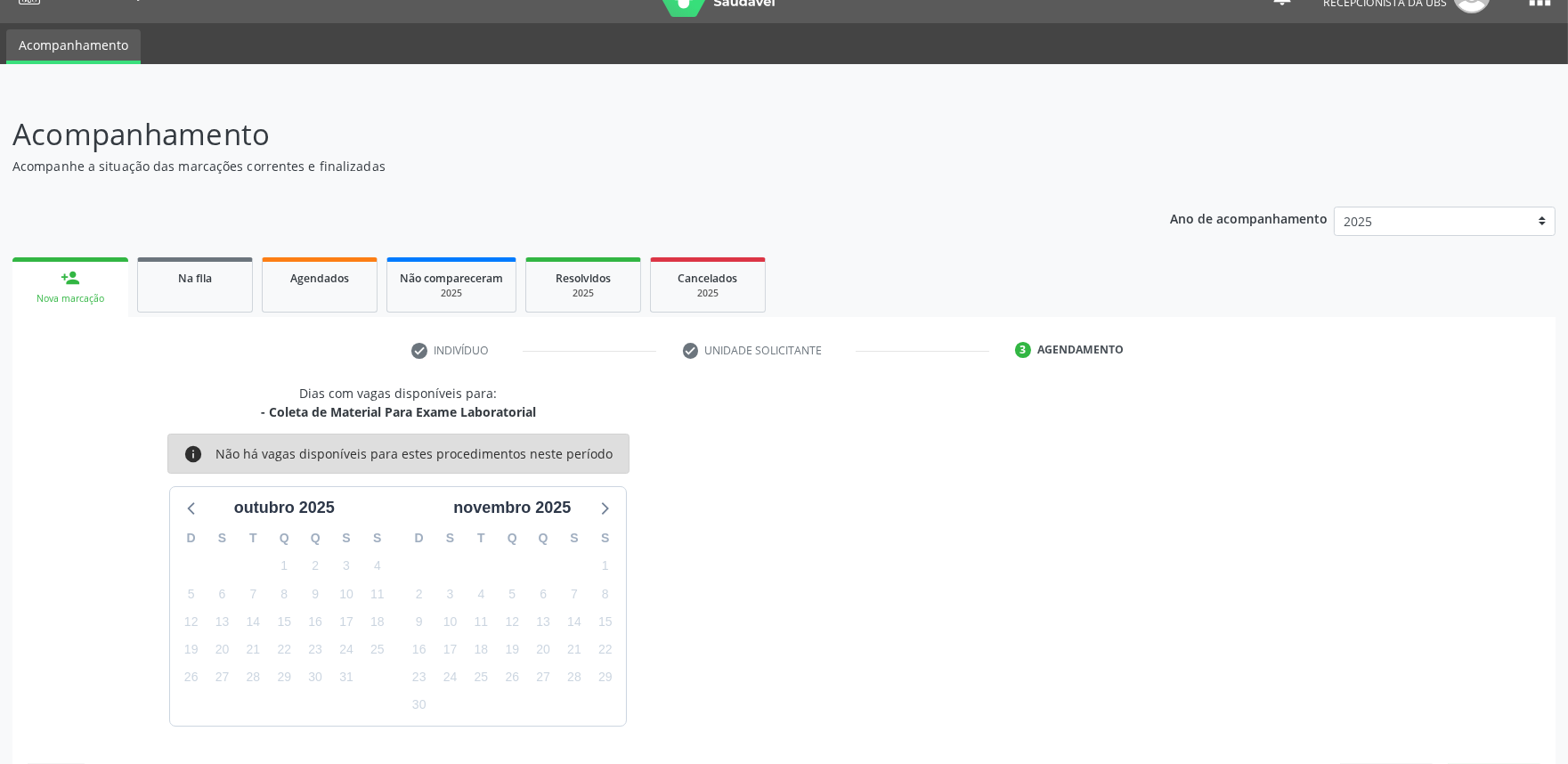
scroll to position [86, 0]
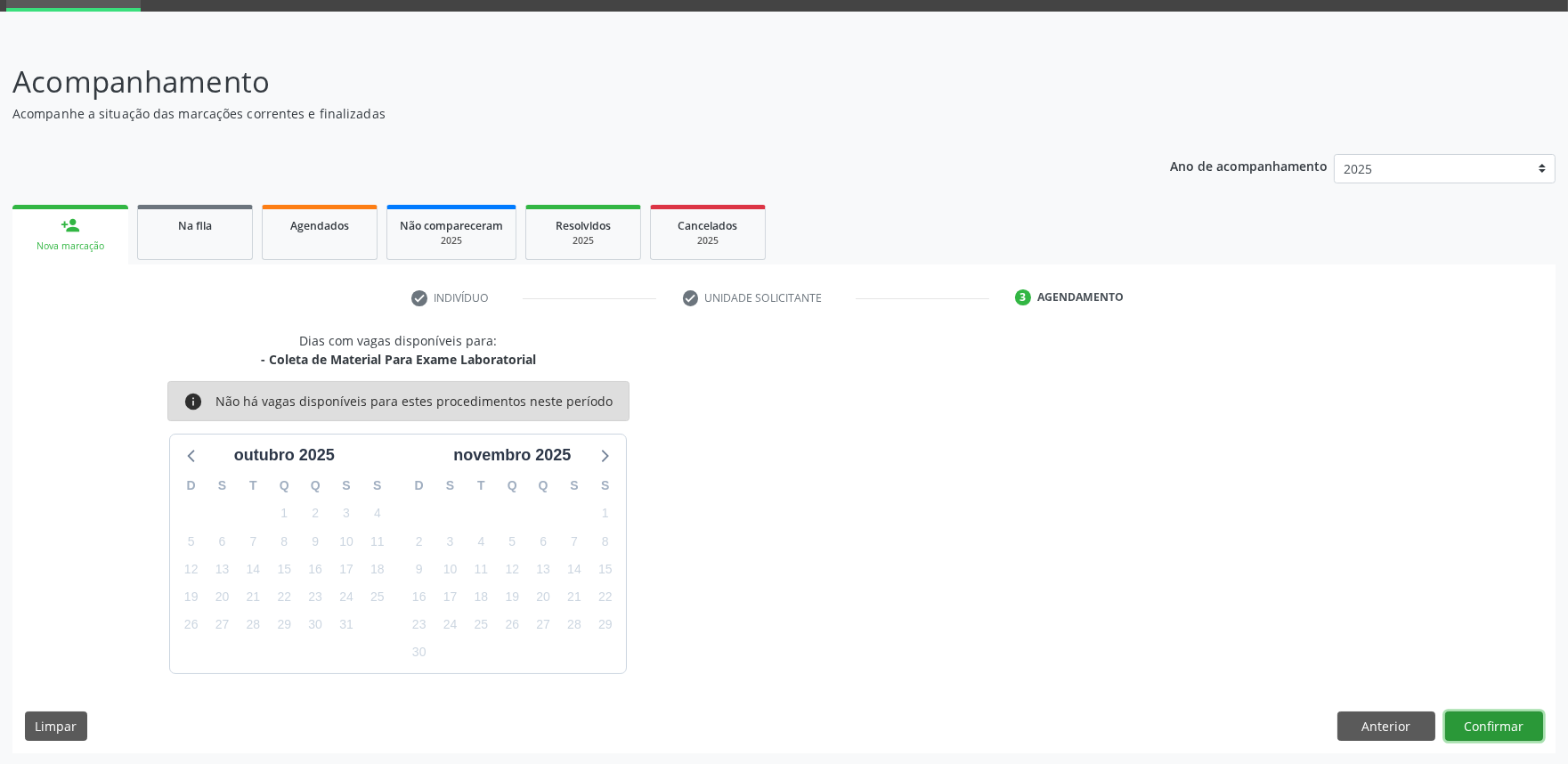
click at [1511, 714] on button "Confirmar" at bounding box center [1494, 726] width 98 height 30
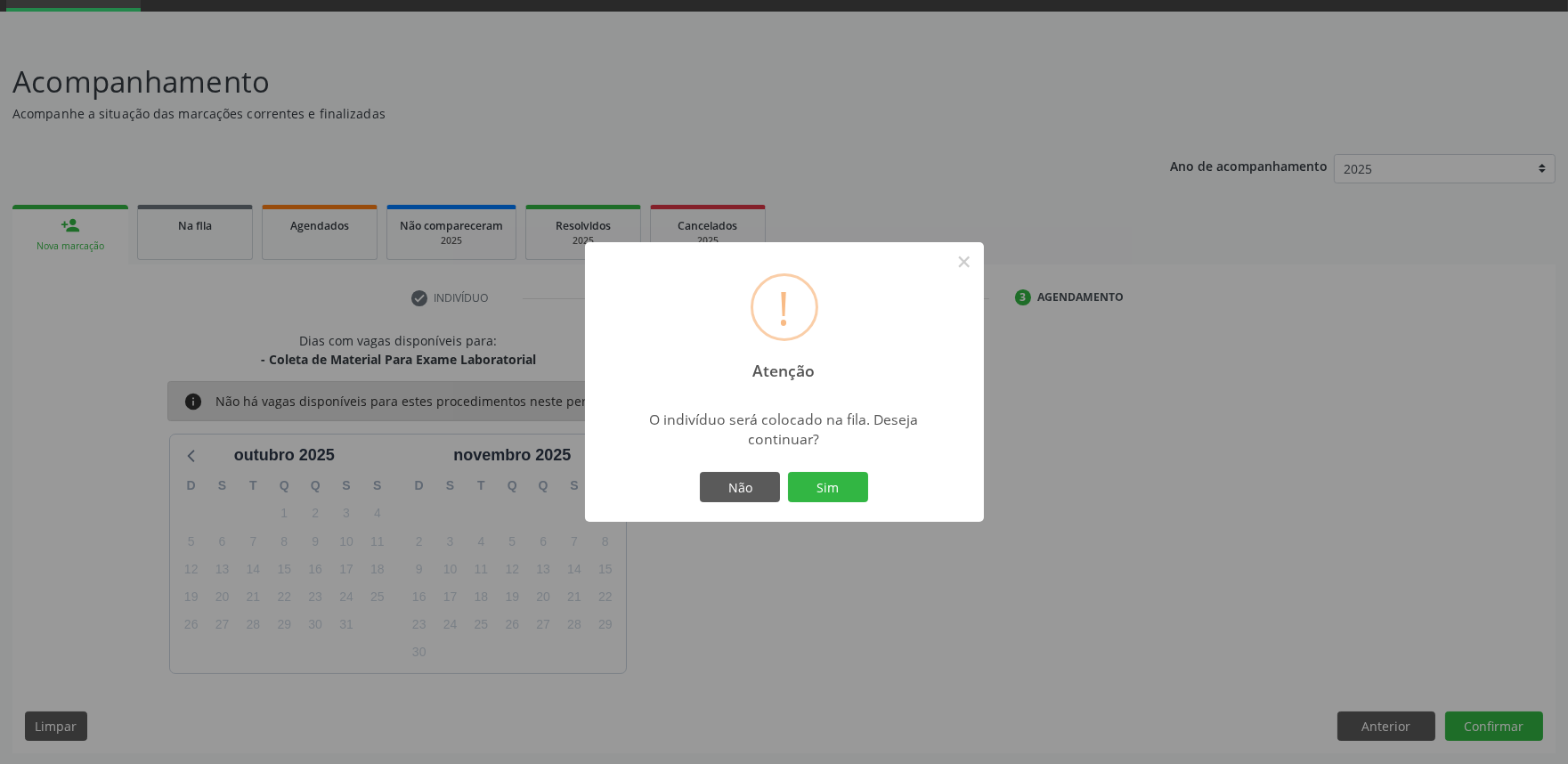
click at [788, 471] on button "Sim" at bounding box center [828, 486] width 80 height 30
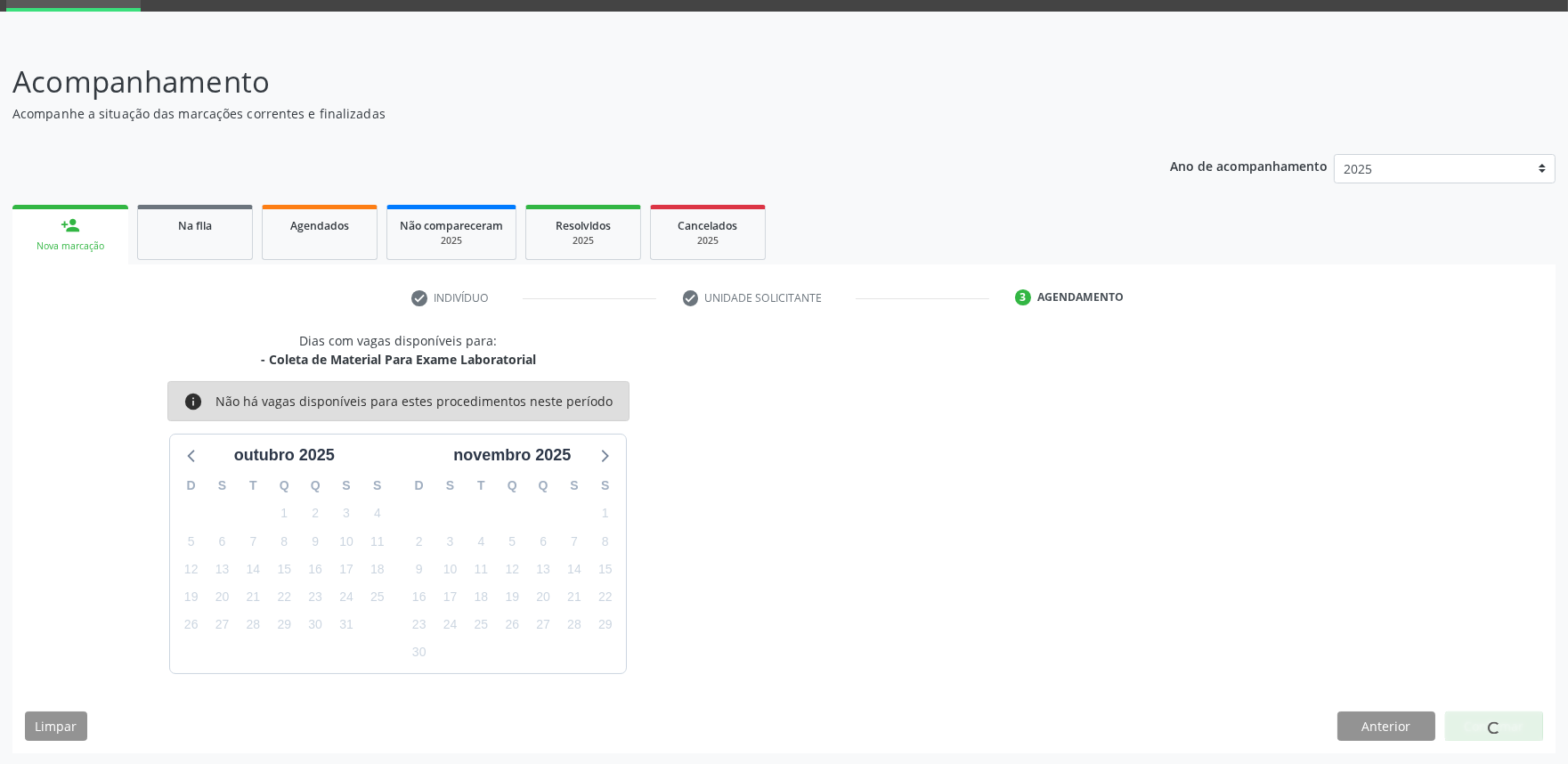
scroll to position [0, 0]
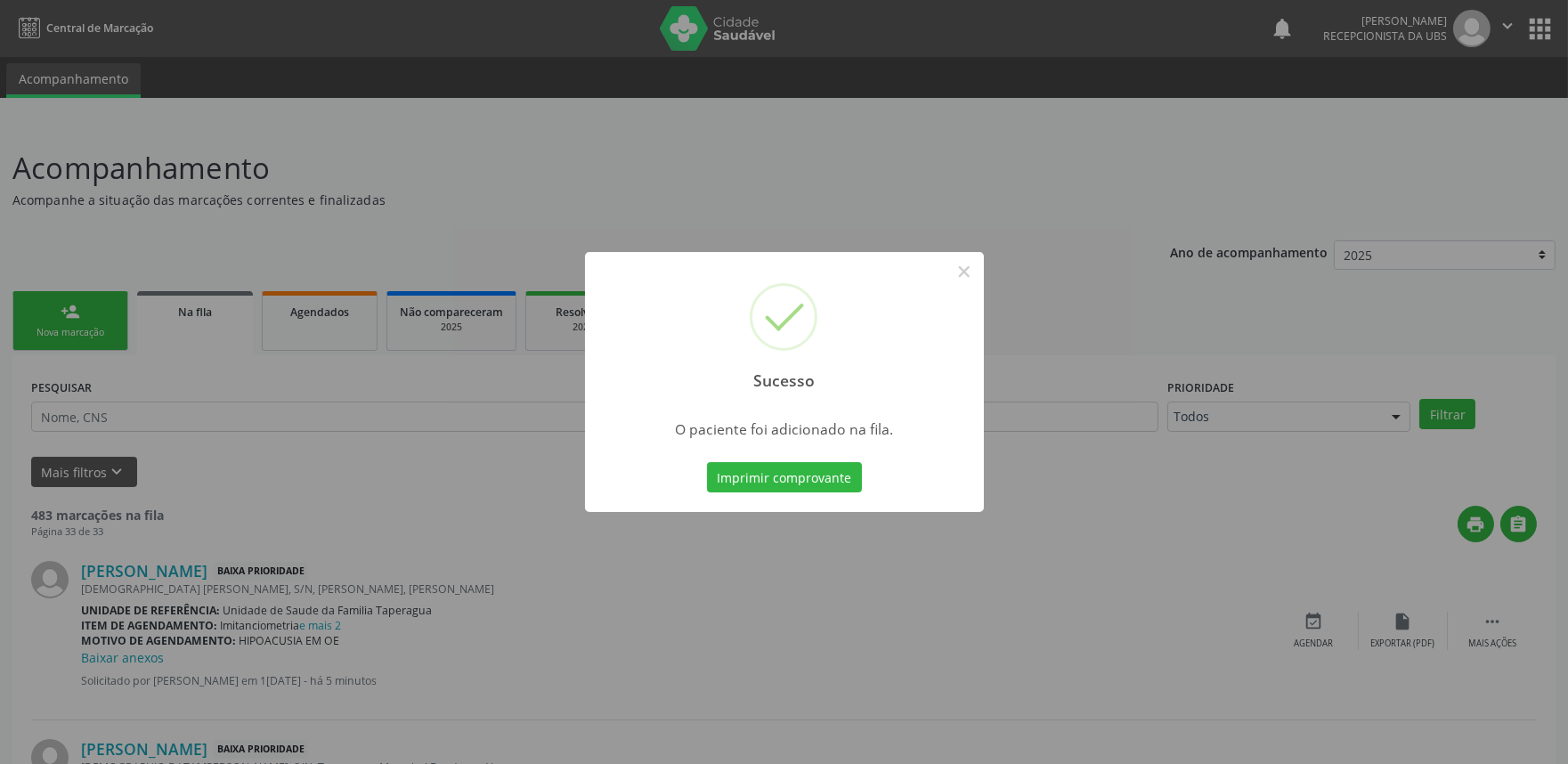
click at [1275, 402] on div "Sucesso × O paciente foi adicionado na fila. Imprimir comprovante Cancel" at bounding box center [784, 382] width 1568 height 764
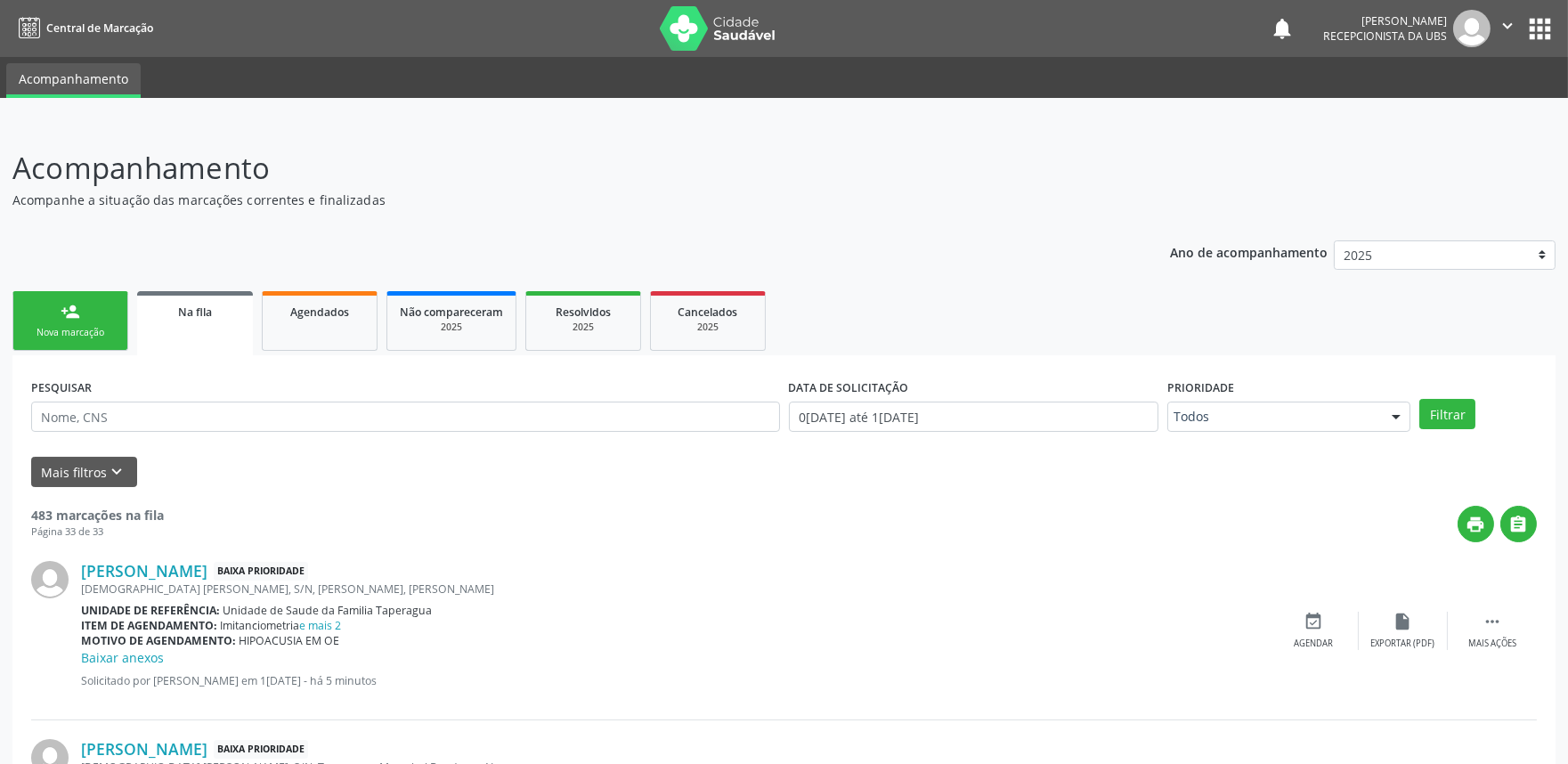
scroll to position [393, 0]
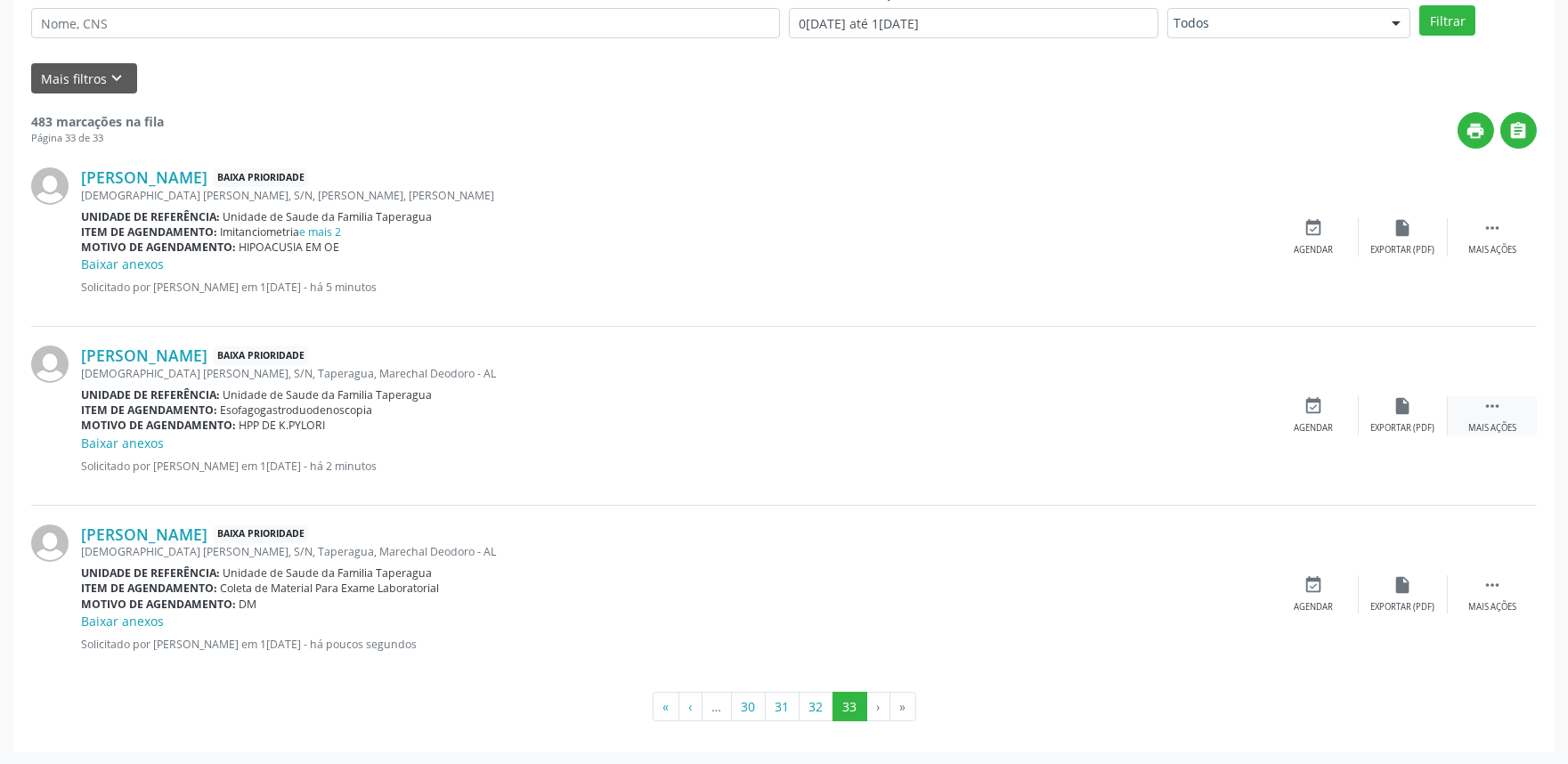
click at [1489, 423] on div "Mais ações" at bounding box center [1492, 428] width 48 height 13
click at [1402, 428] on div "Editar" at bounding box center [1403, 428] width 28 height 13
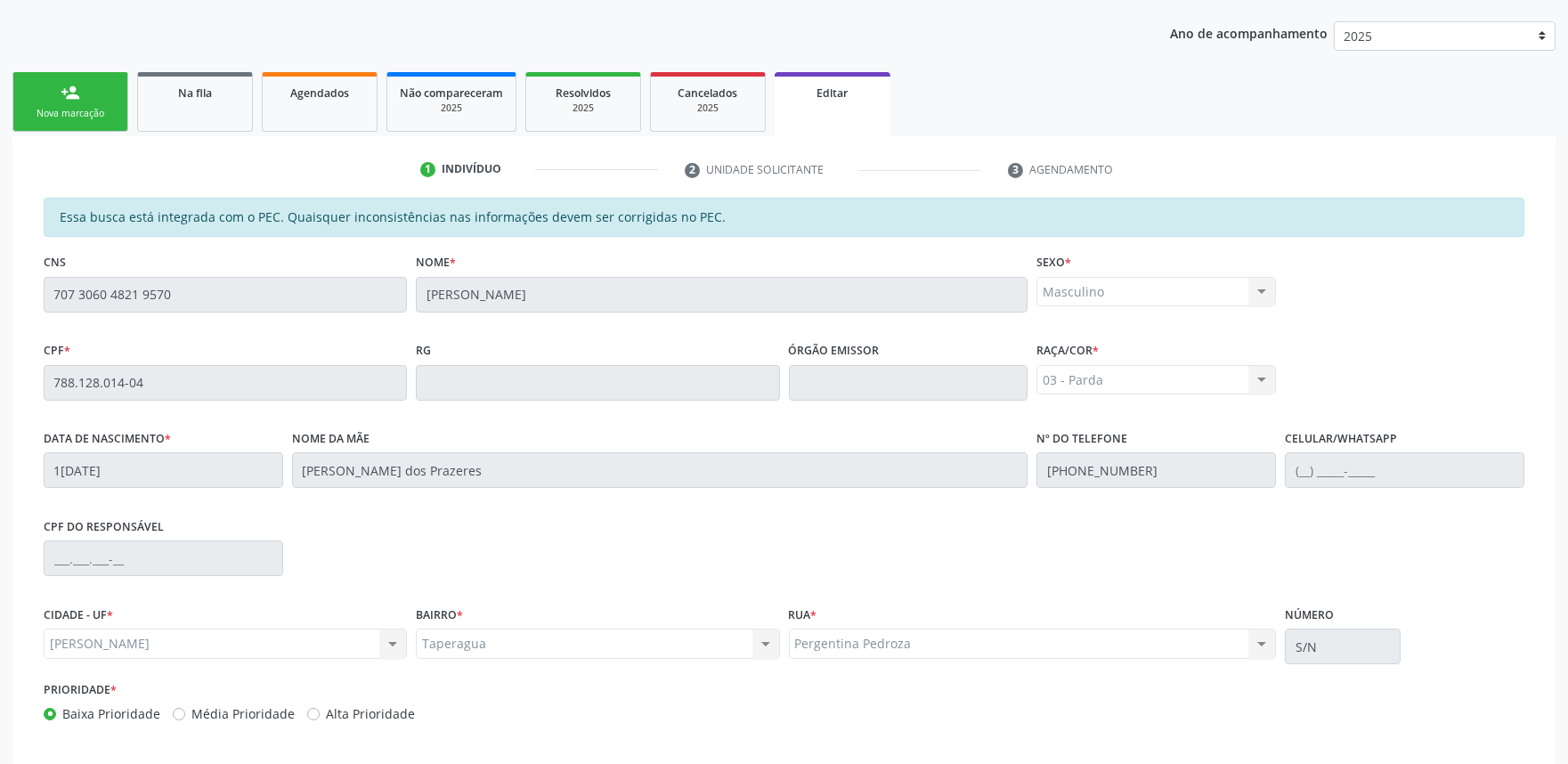
scroll to position [300, 0]
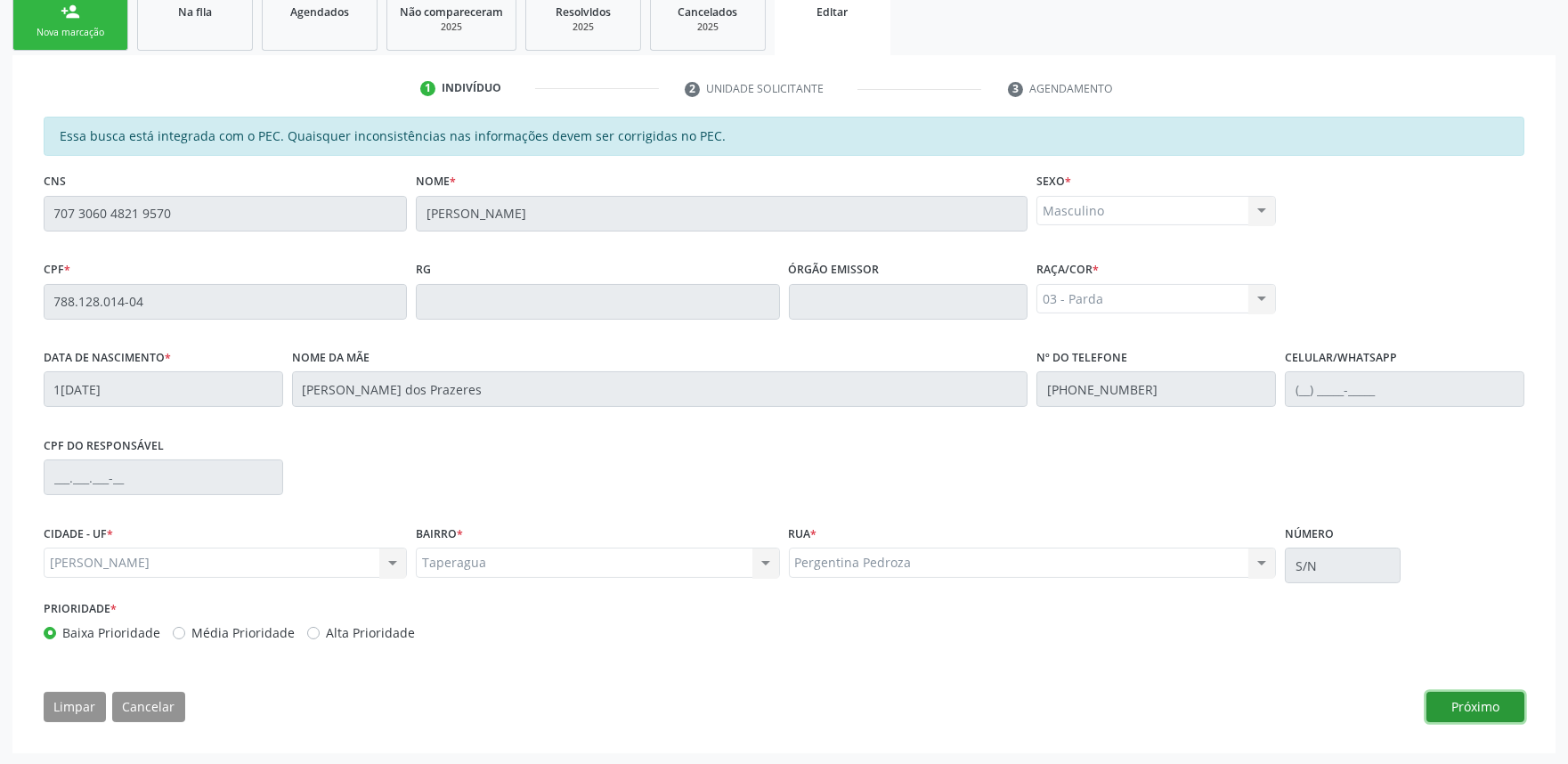
click at [1469, 714] on button "Próximo" at bounding box center [1475, 706] width 98 height 30
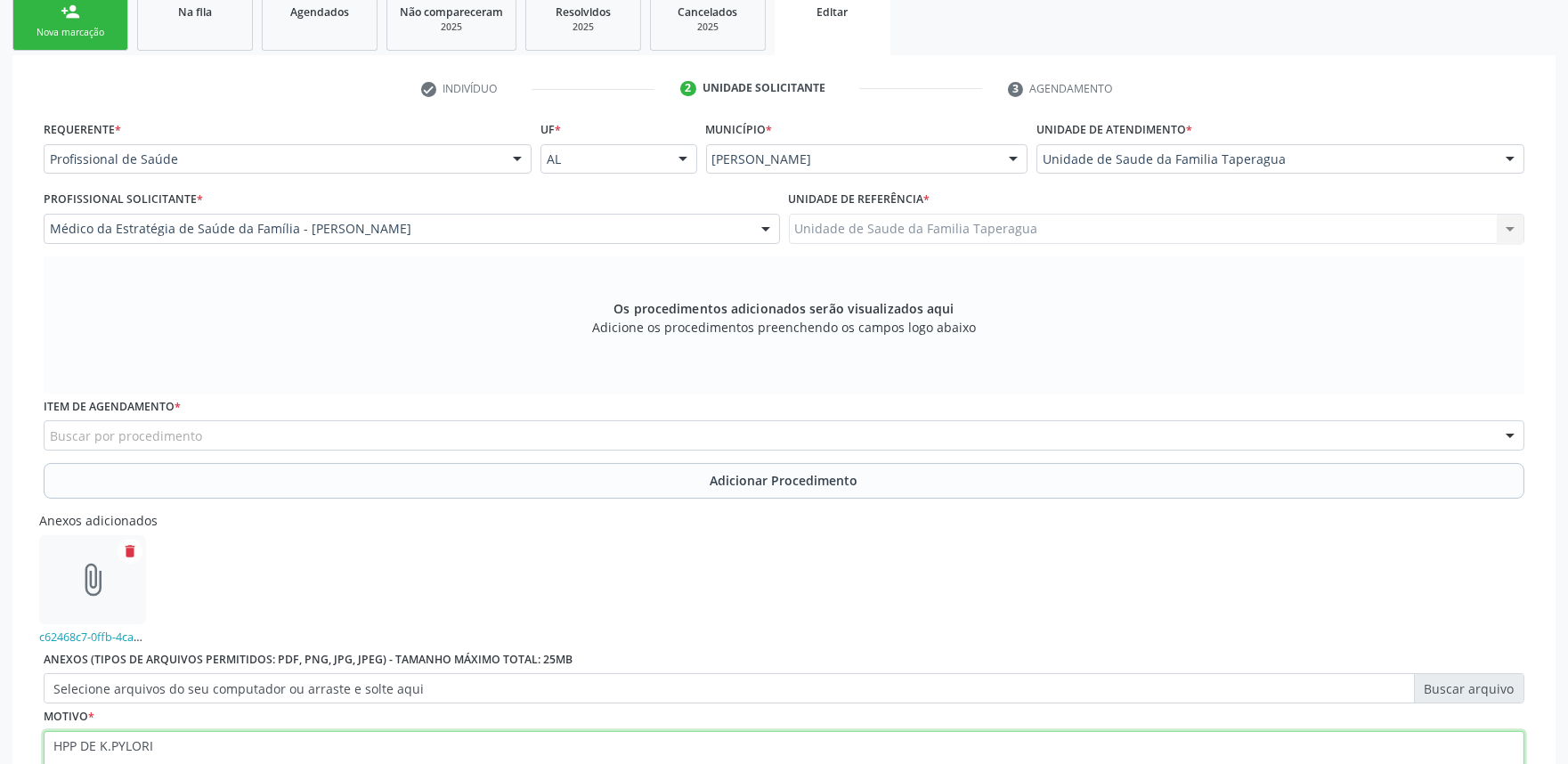
click at [107, 741] on textarea "HPP DE K.PYLORI" at bounding box center [784, 765] width 1481 height 67
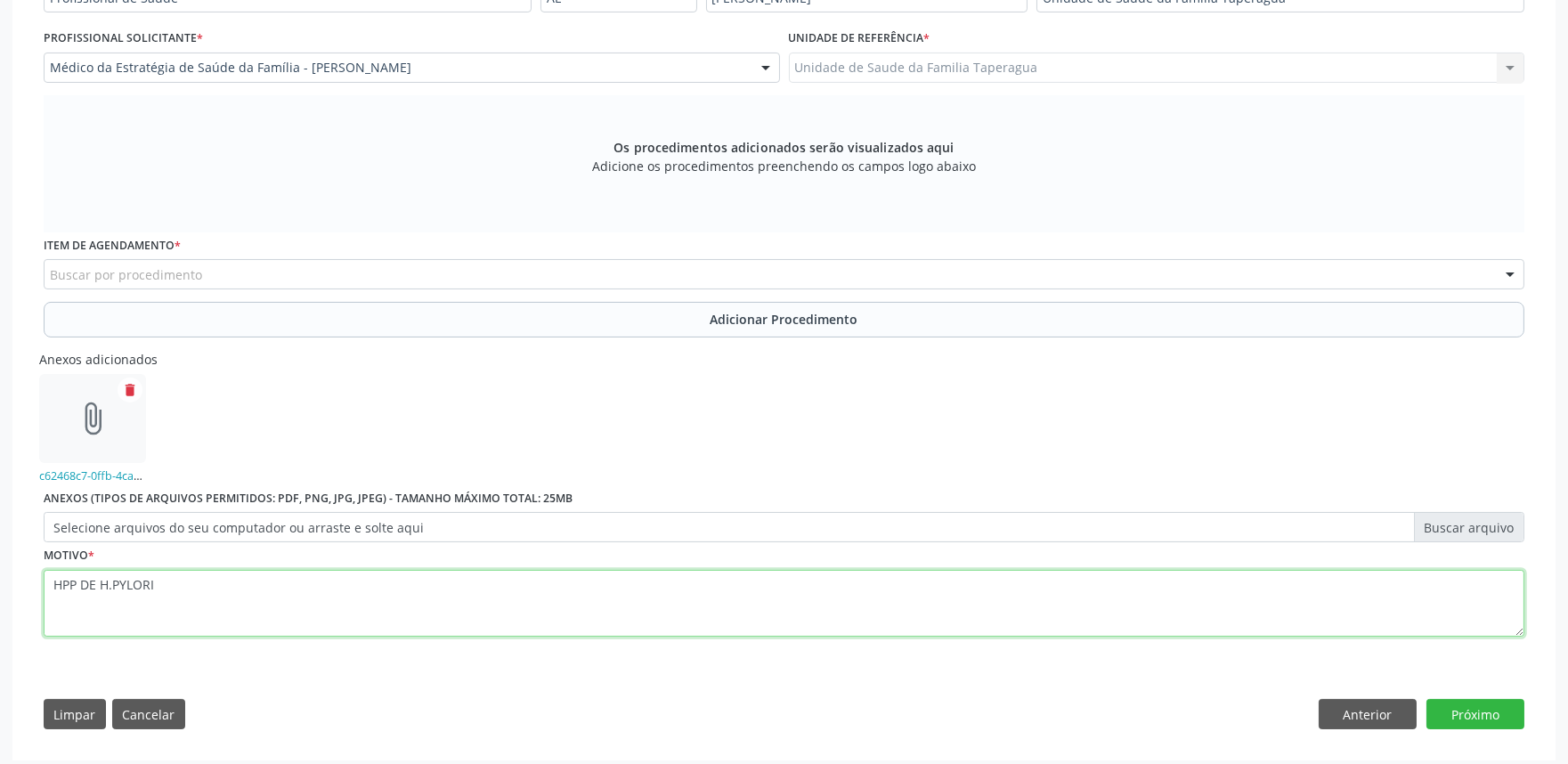
scroll to position [468, 0]
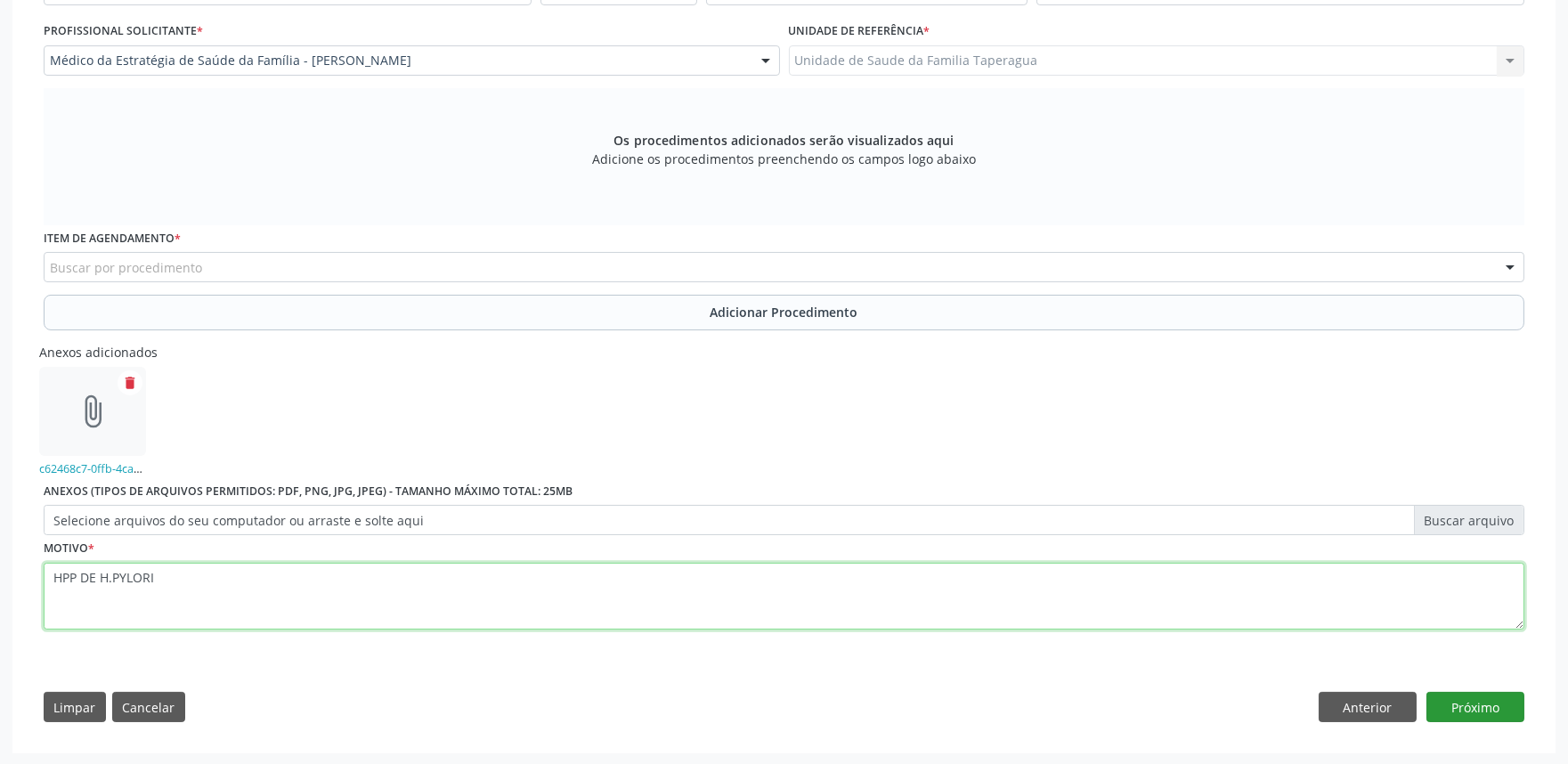
type textarea "HPP DE H.PYLORI"
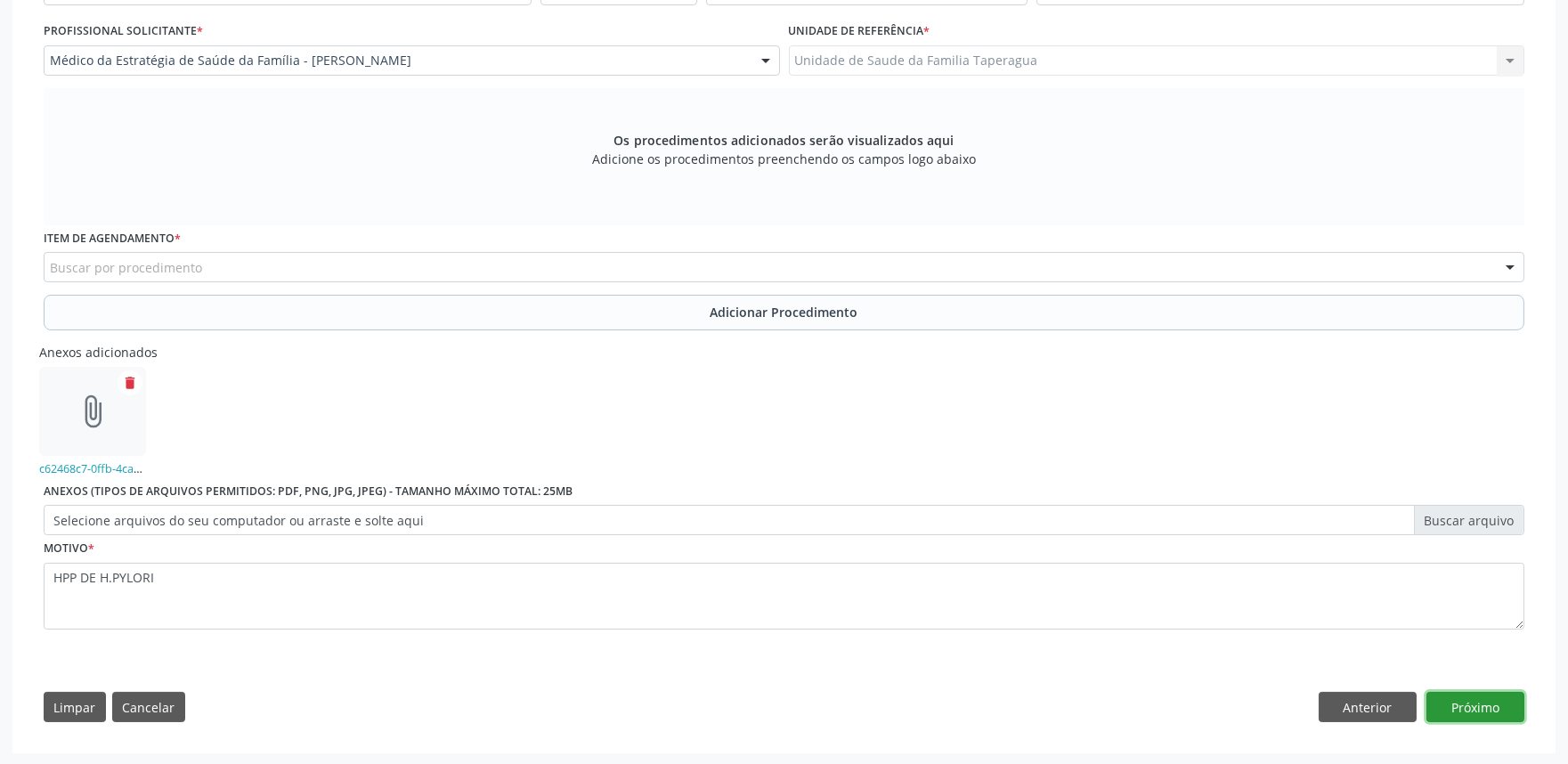
click at [1479, 698] on button "Próximo" at bounding box center [1475, 706] width 98 height 30
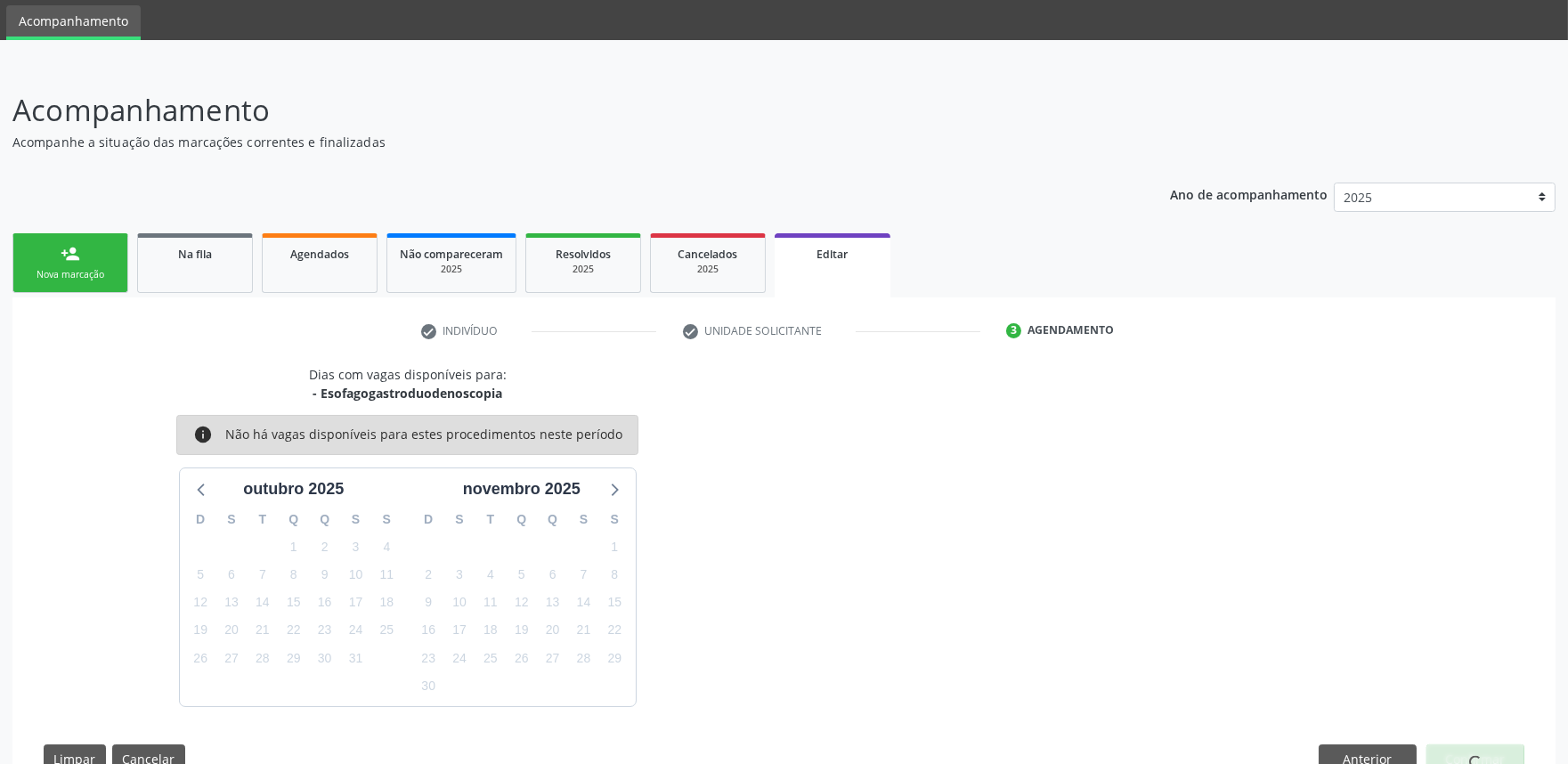
scroll to position [111, 0]
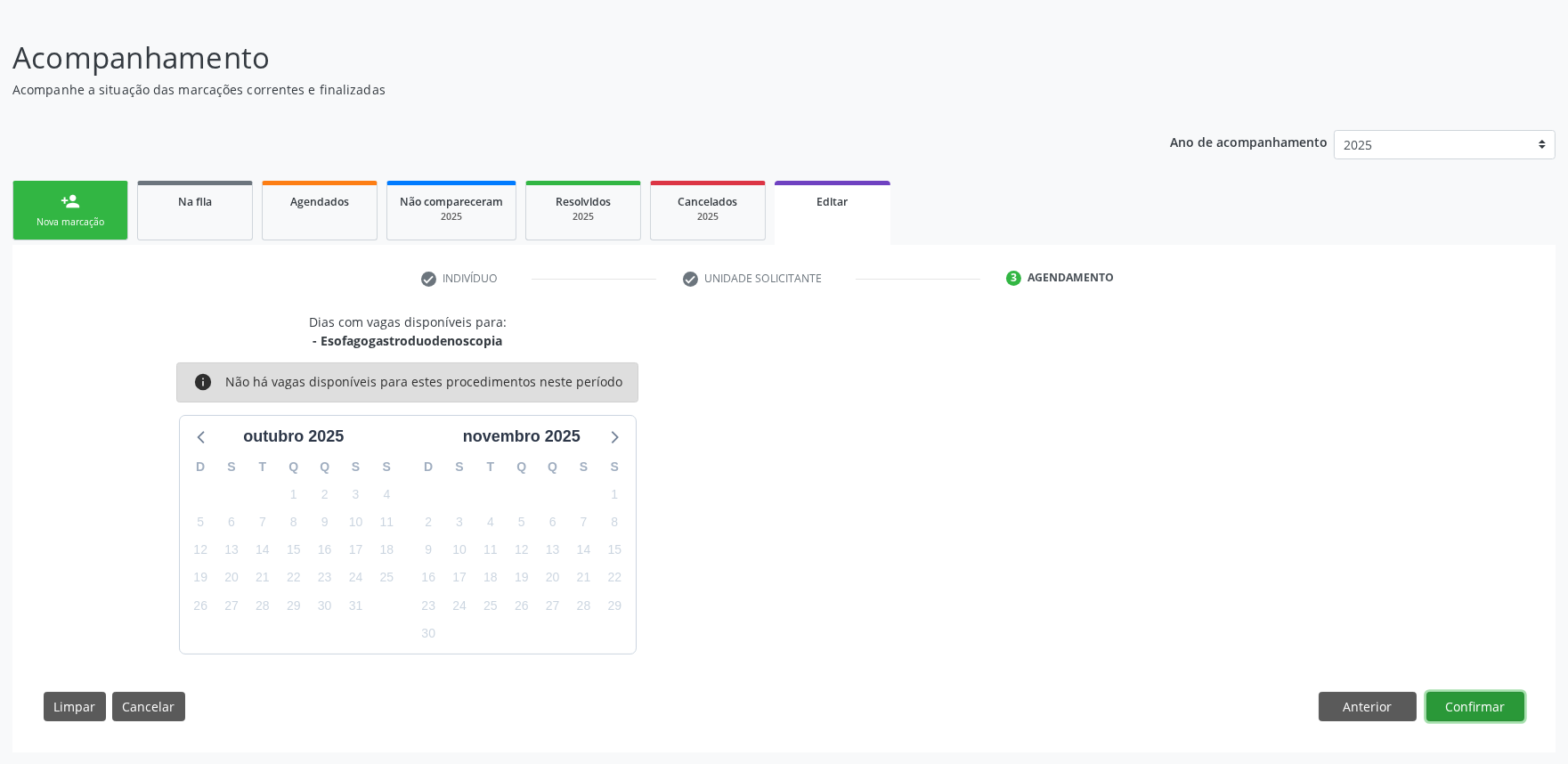
click at [1479, 696] on button "Confirmar" at bounding box center [1475, 706] width 98 height 30
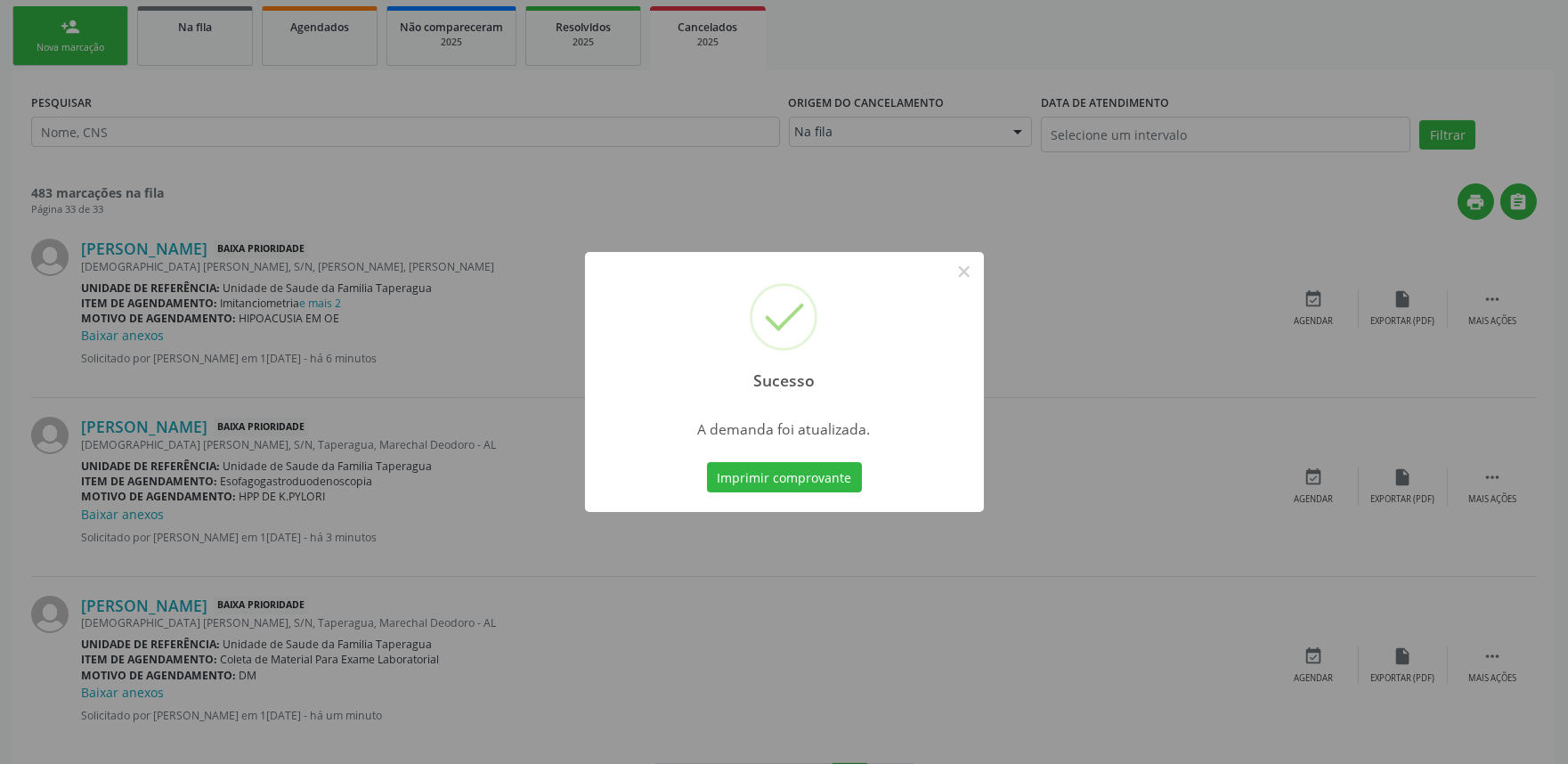
scroll to position [356, 0]
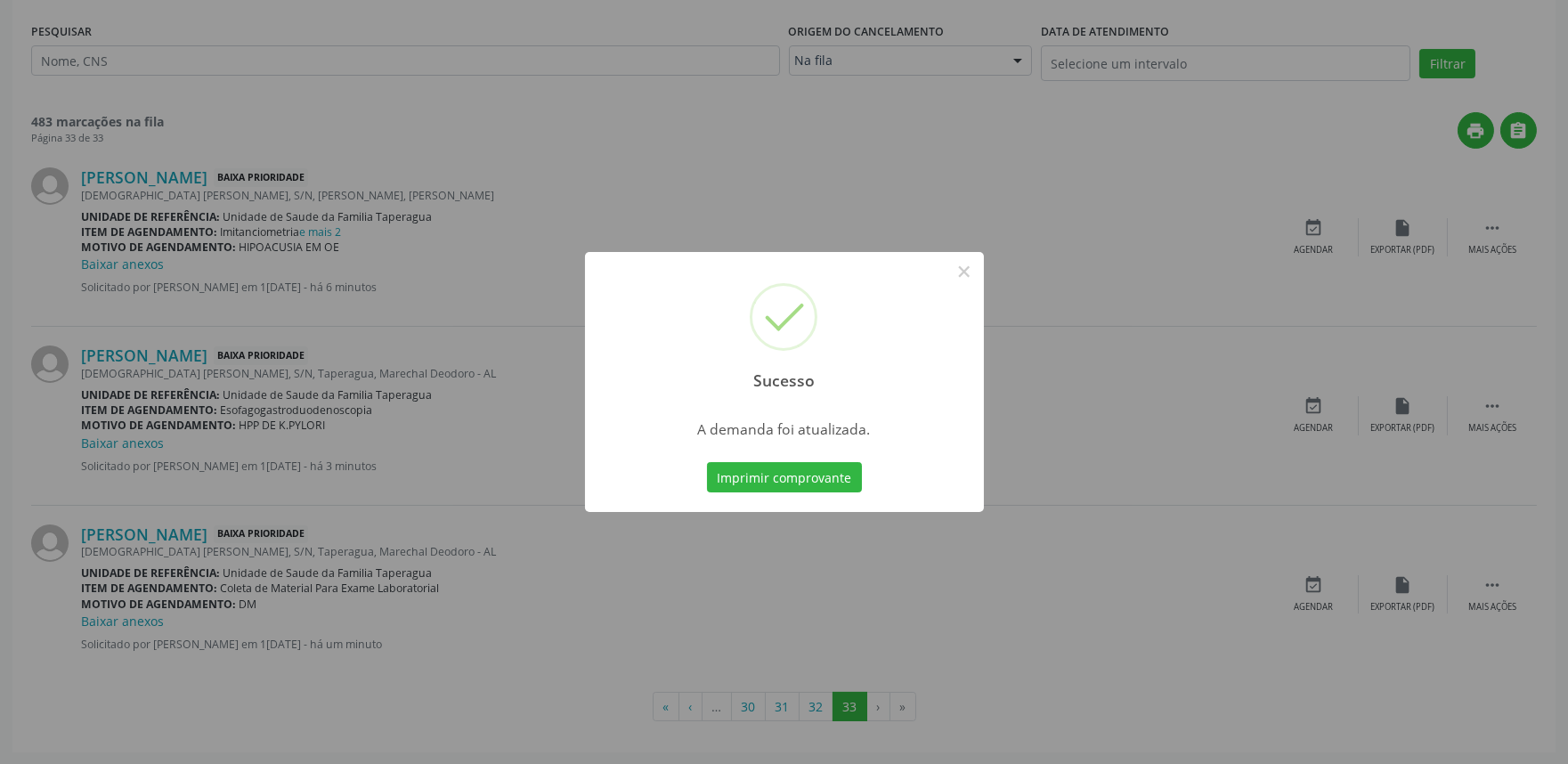
click at [1277, 700] on div "Sucesso × A demanda foi atualizada. Imprimir comprovante Cancel" at bounding box center [784, 382] width 1568 height 764
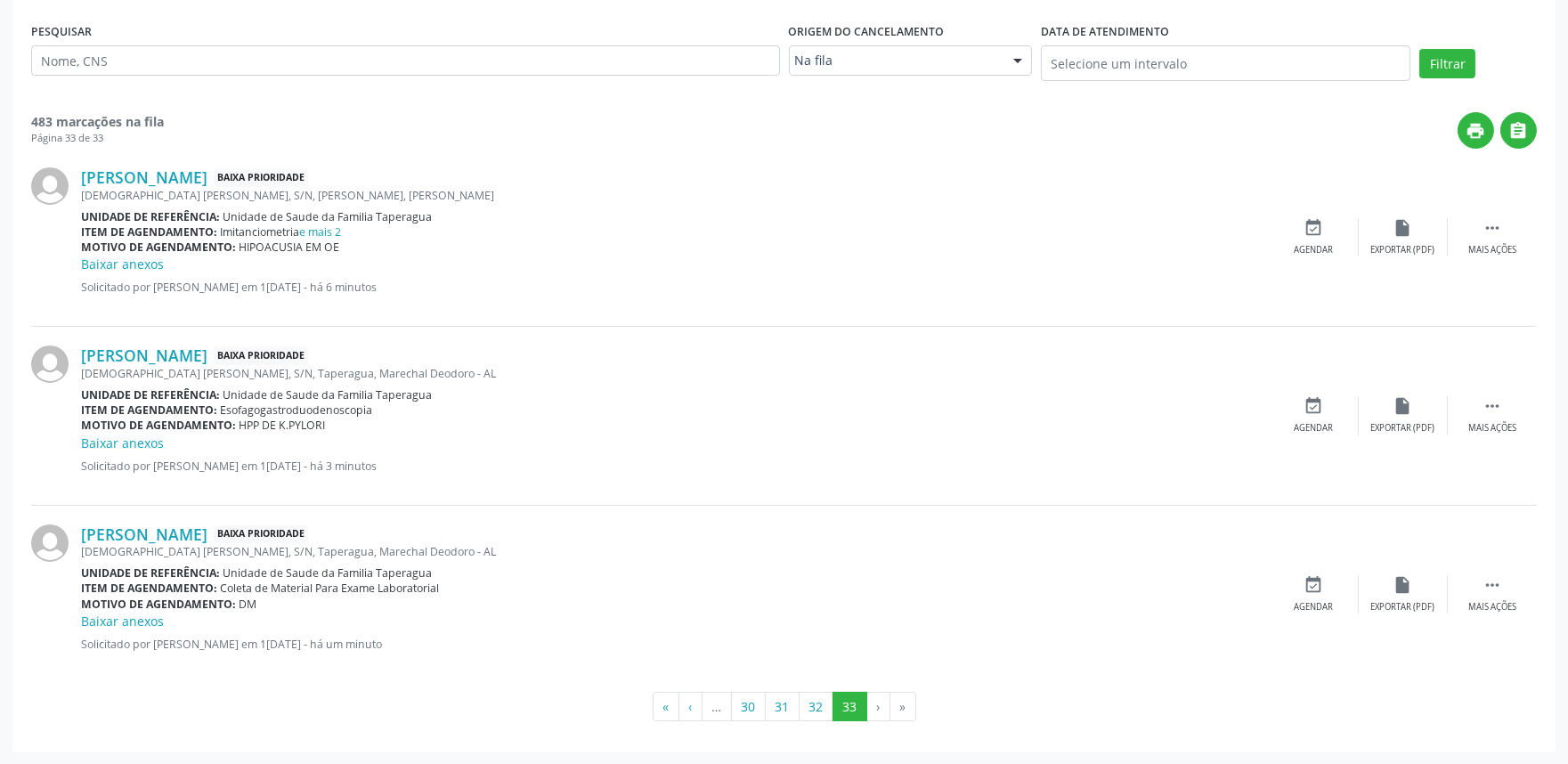
click at [989, 547] on div "Pergentina Pedroza, S/N, Taperagua, Marechal Deodoro - AL" at bounding box center [675, 551] width 1188 height 15
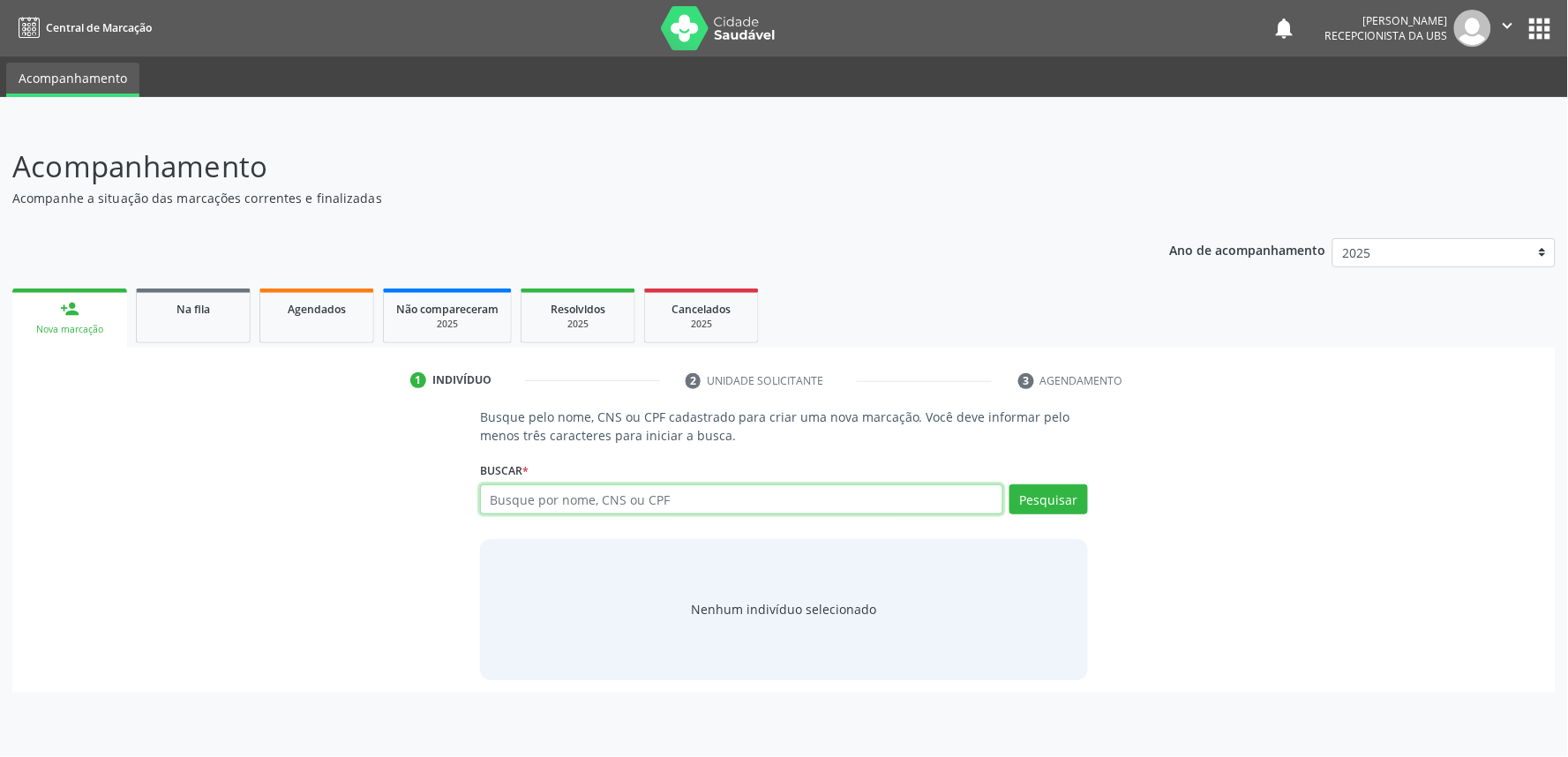
paste input "707306048219570"
type input "707306048219570"
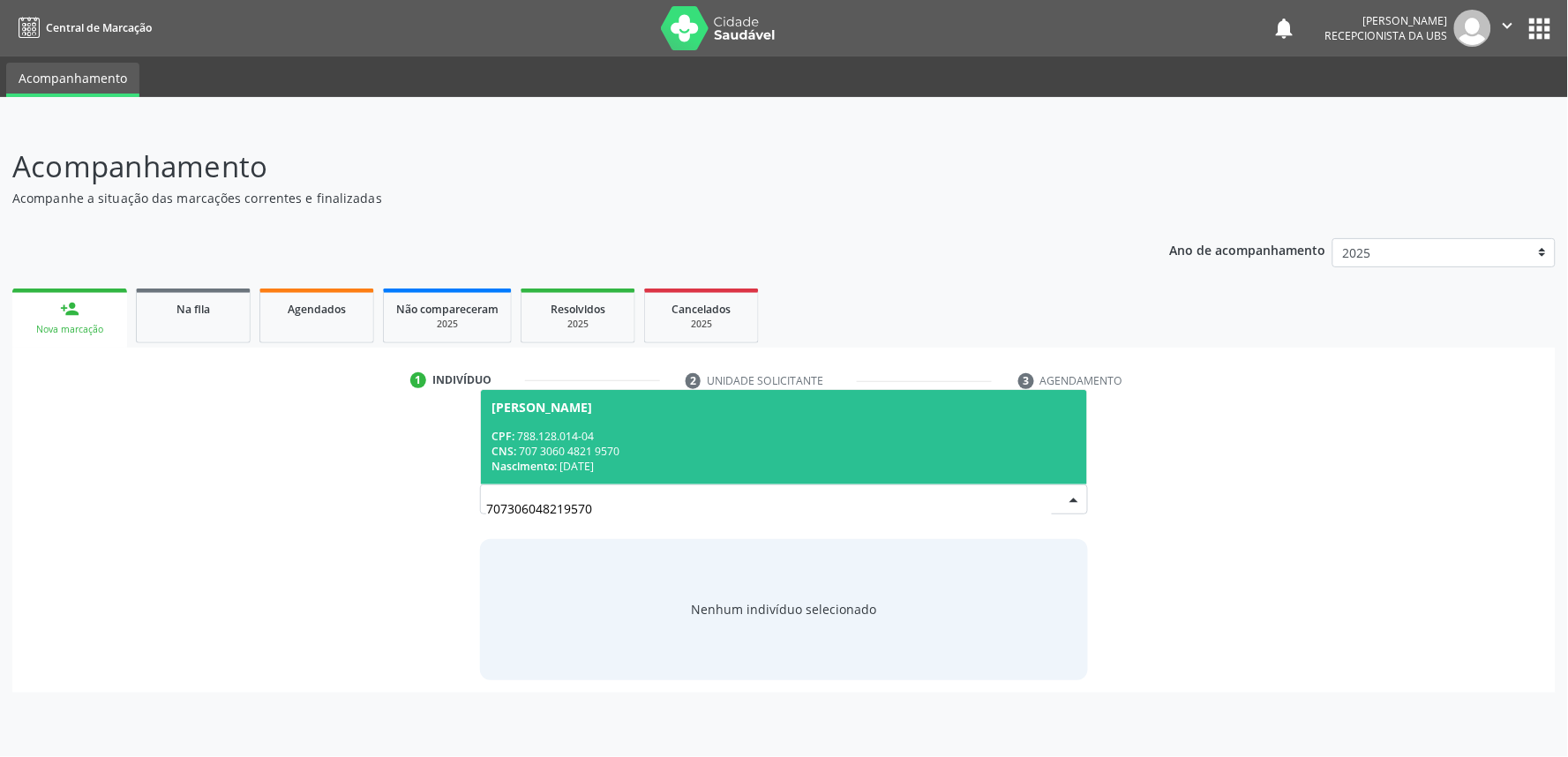
click at [650, 436] on div "CPF: 788.128.014-04" at bounding box center [784, 436] width 585 height 15
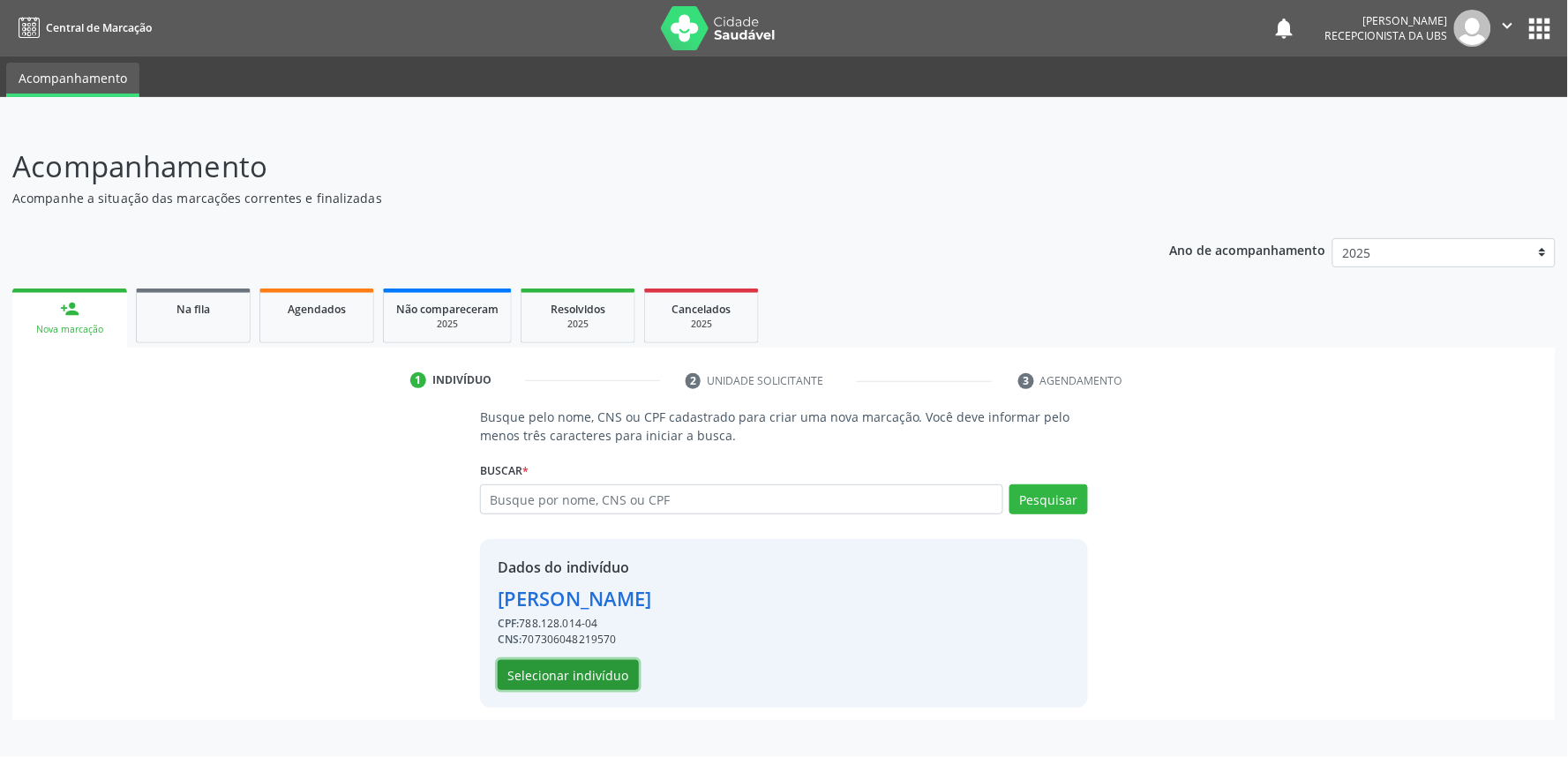
click at [562, 674] on button "Selecionar indivíduo" at bounding box center [568, 674] width 141 height 30
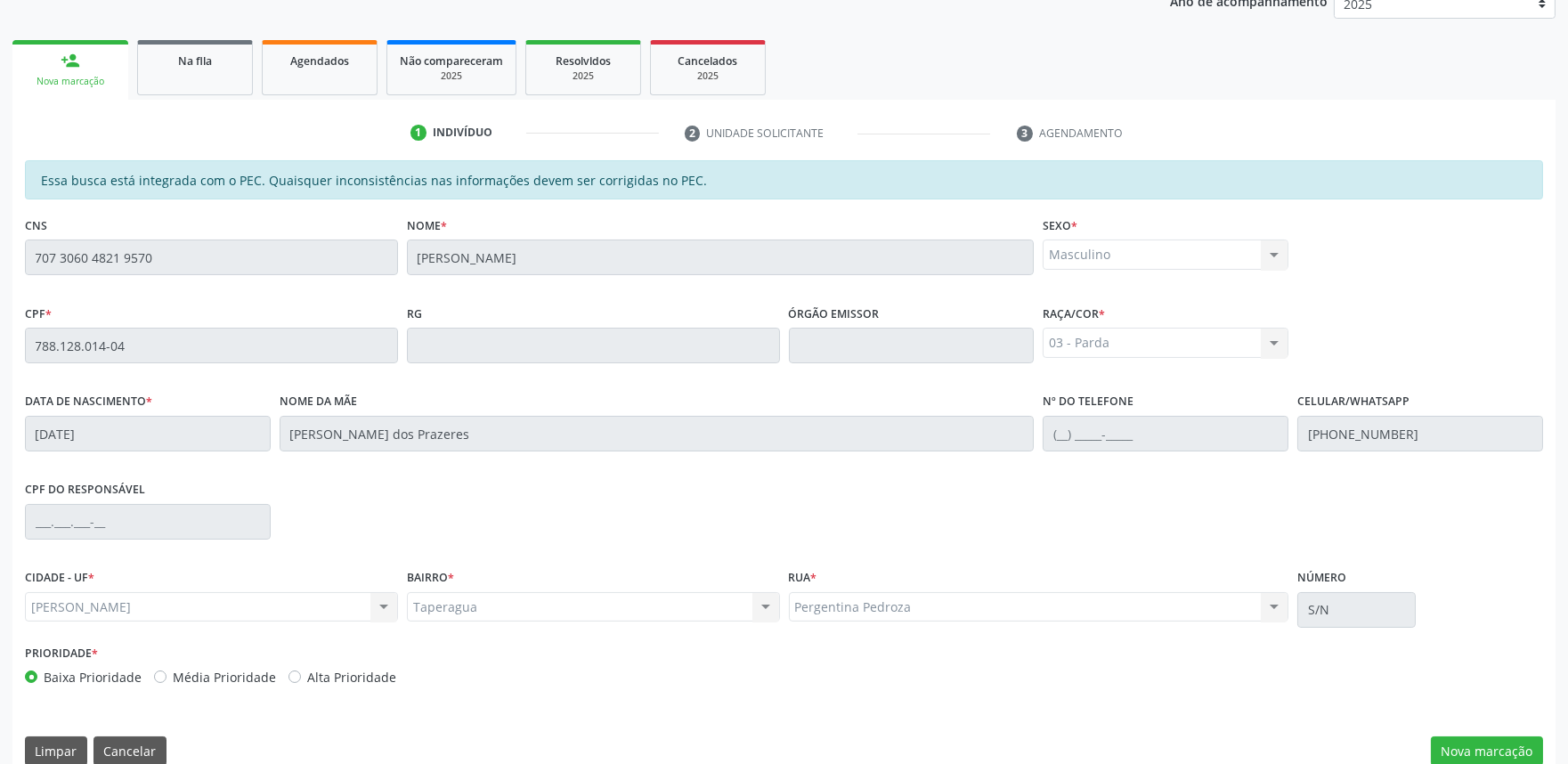
scroll to position [277, 0]
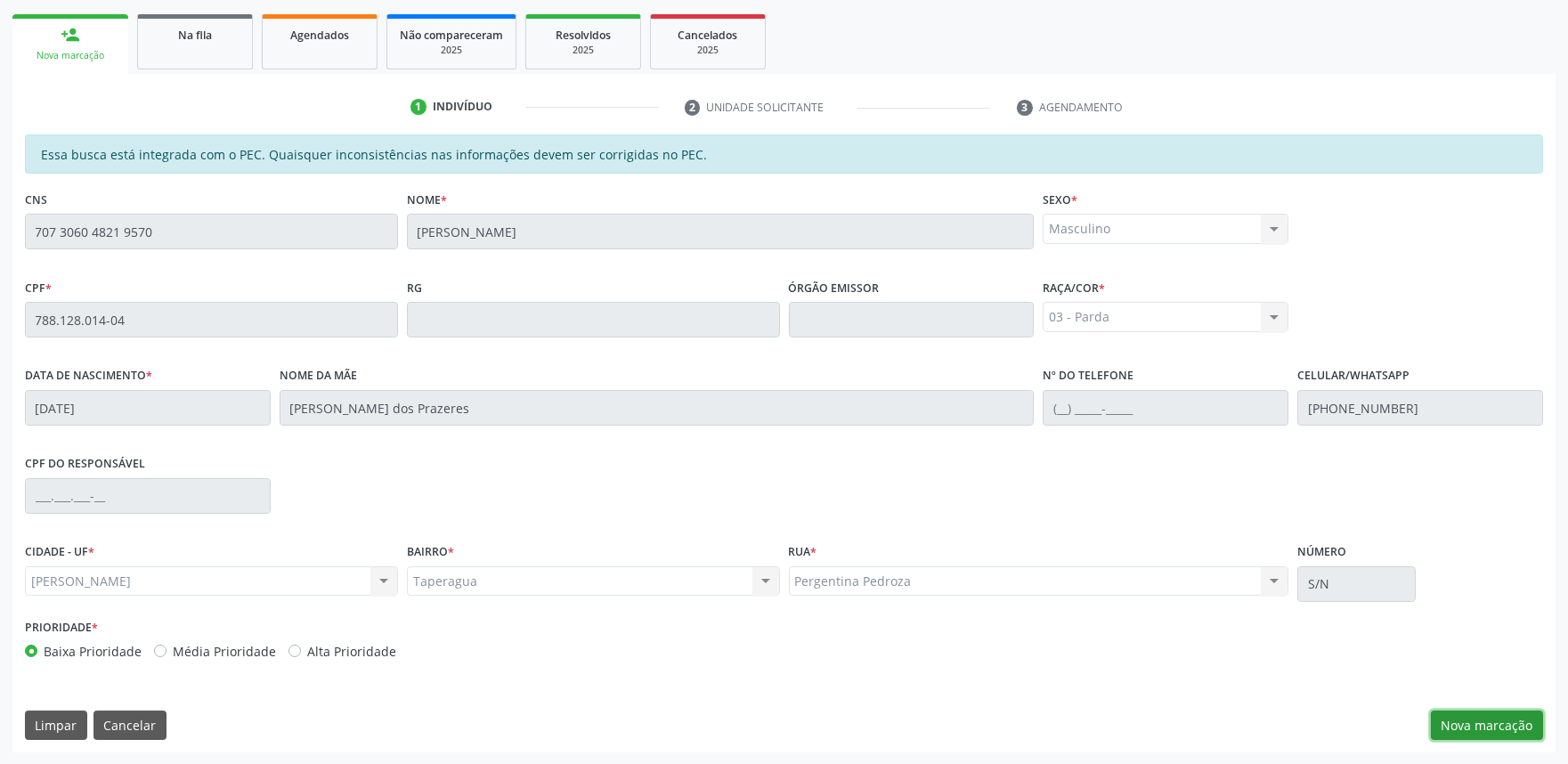
click at [1481, 728] on button "Nova marcação" at bounding box center [1486, 725] width 112 height 30
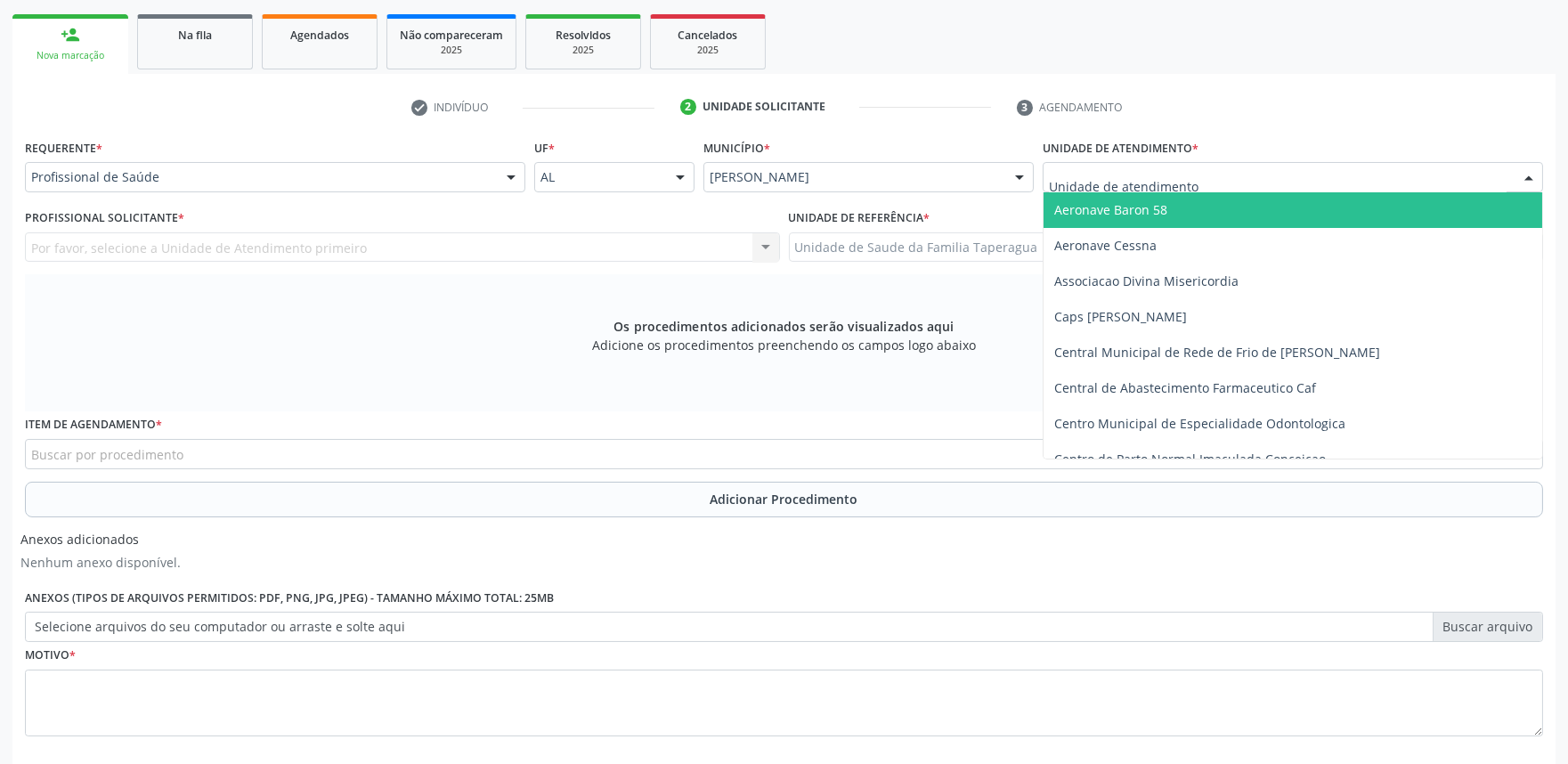
click at [1196, 184] on div at bounding box center [1292, 176] width 501 height 30
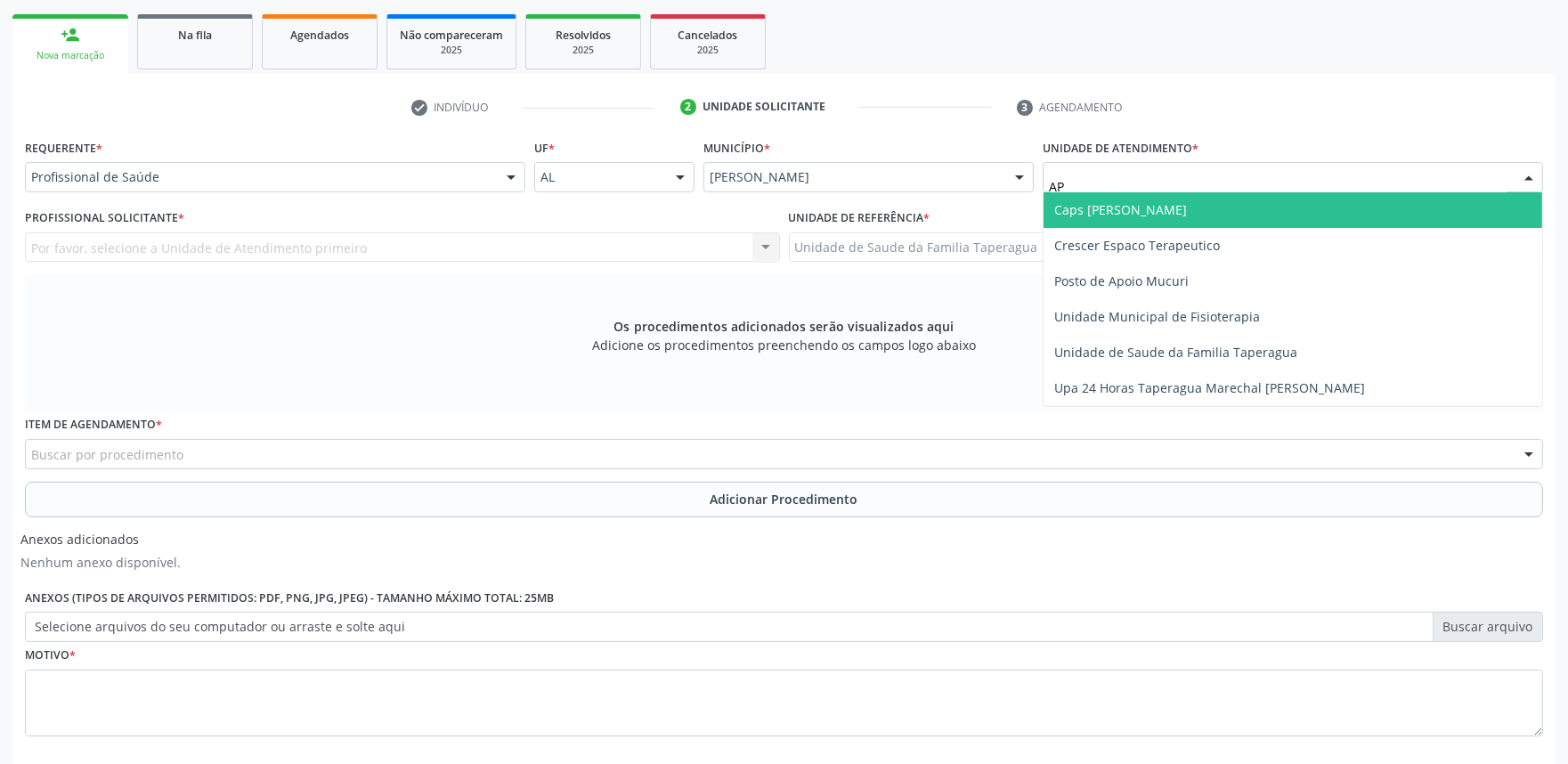
type input "A"
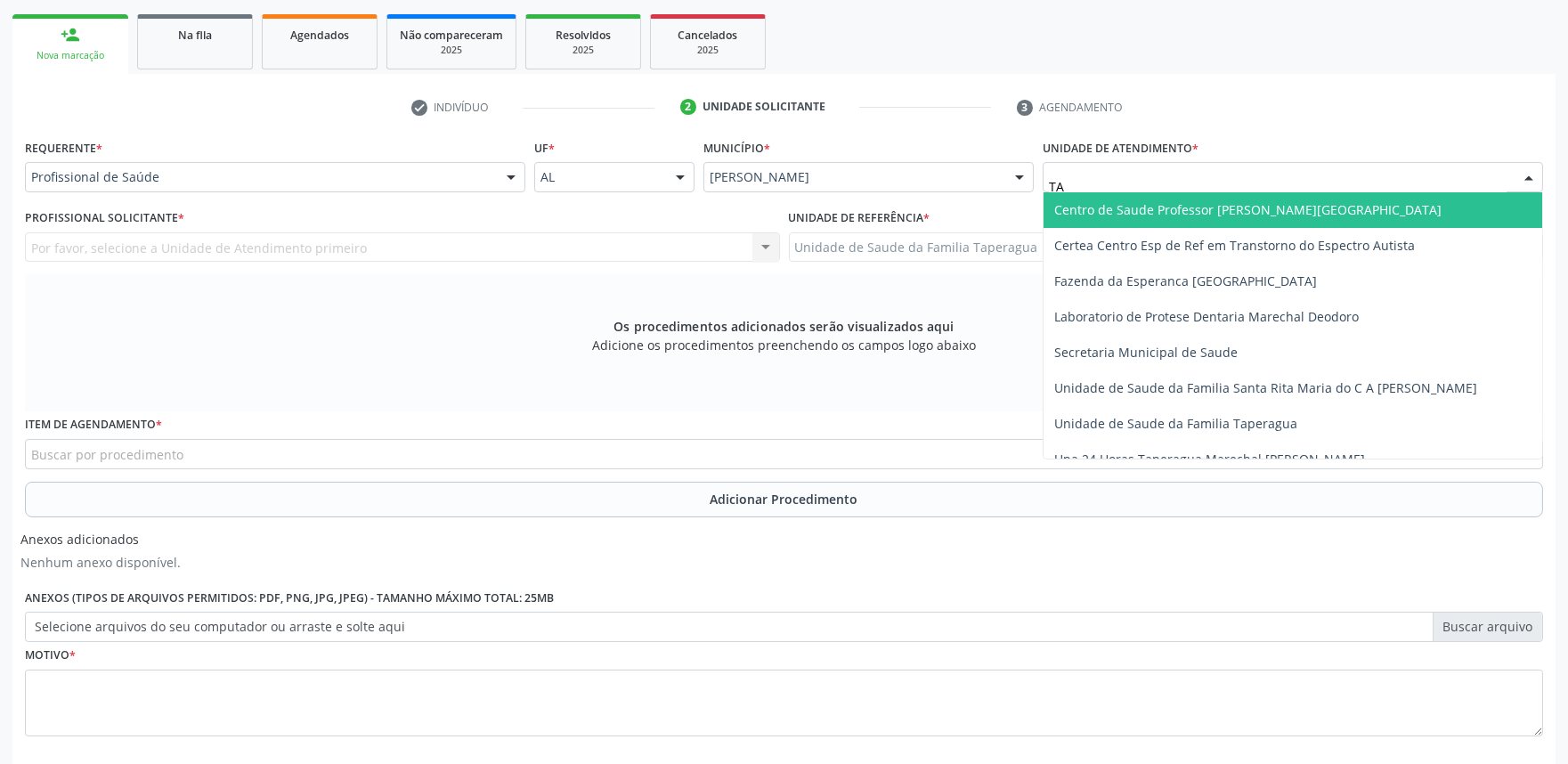
type input "TAP"
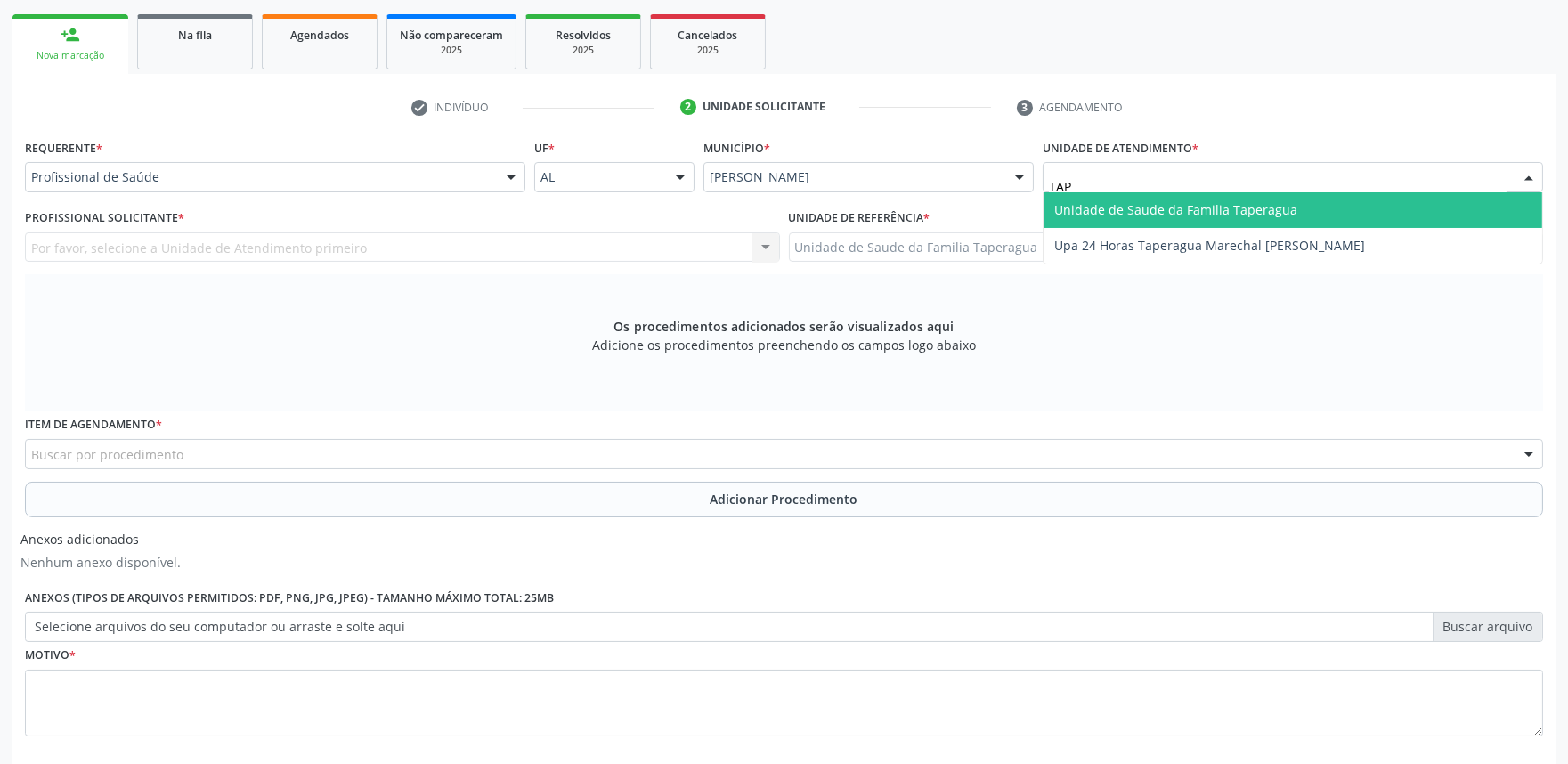
click at [1196, 208] on span "Unidade de Saude da Familia Taperagua" at bounding box center [1176, 209] width 243 height 17
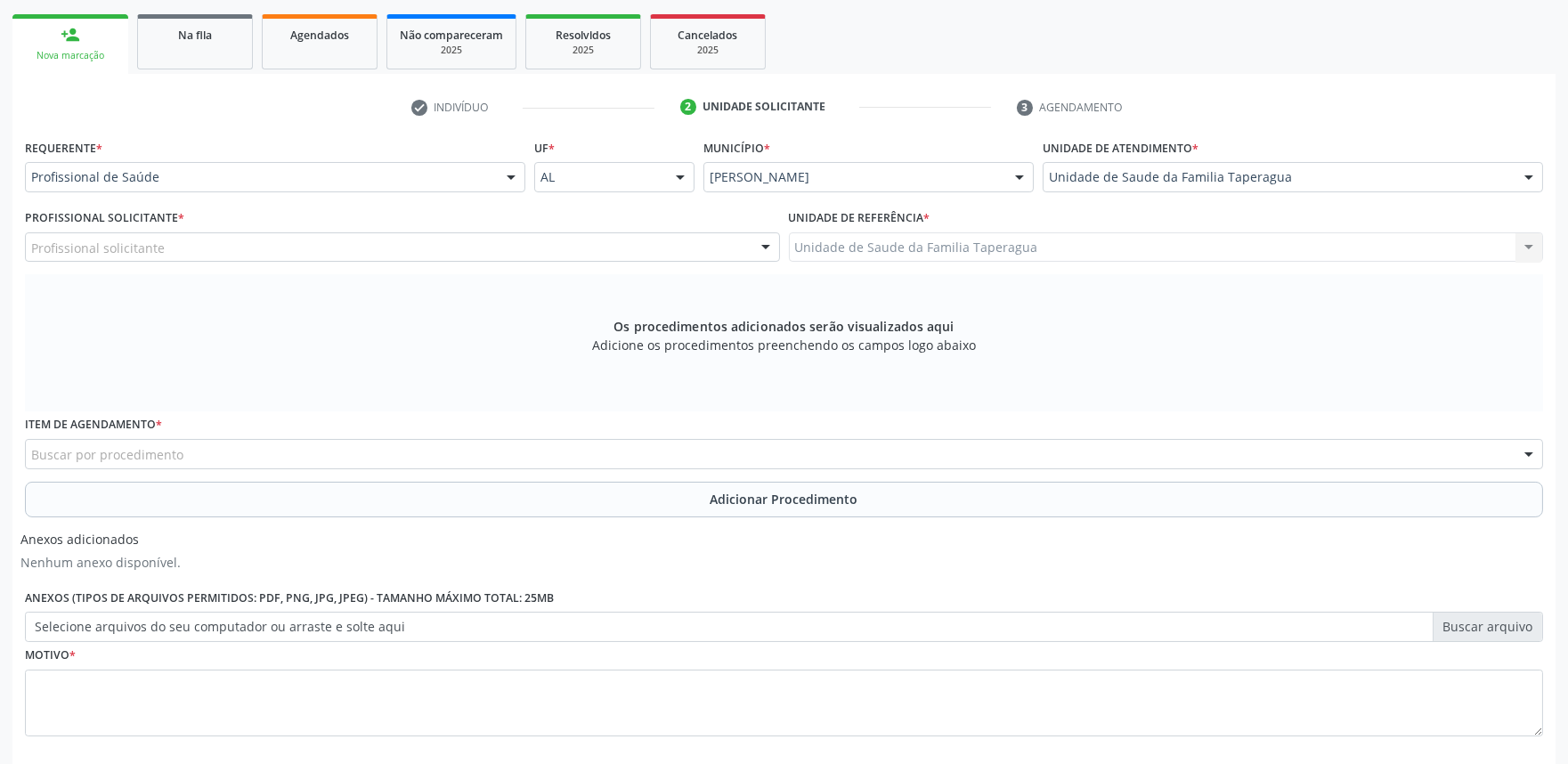
click at [552, 243] on div "Profissional solicitante" at bounding box center [402, 247] width 755 height 30
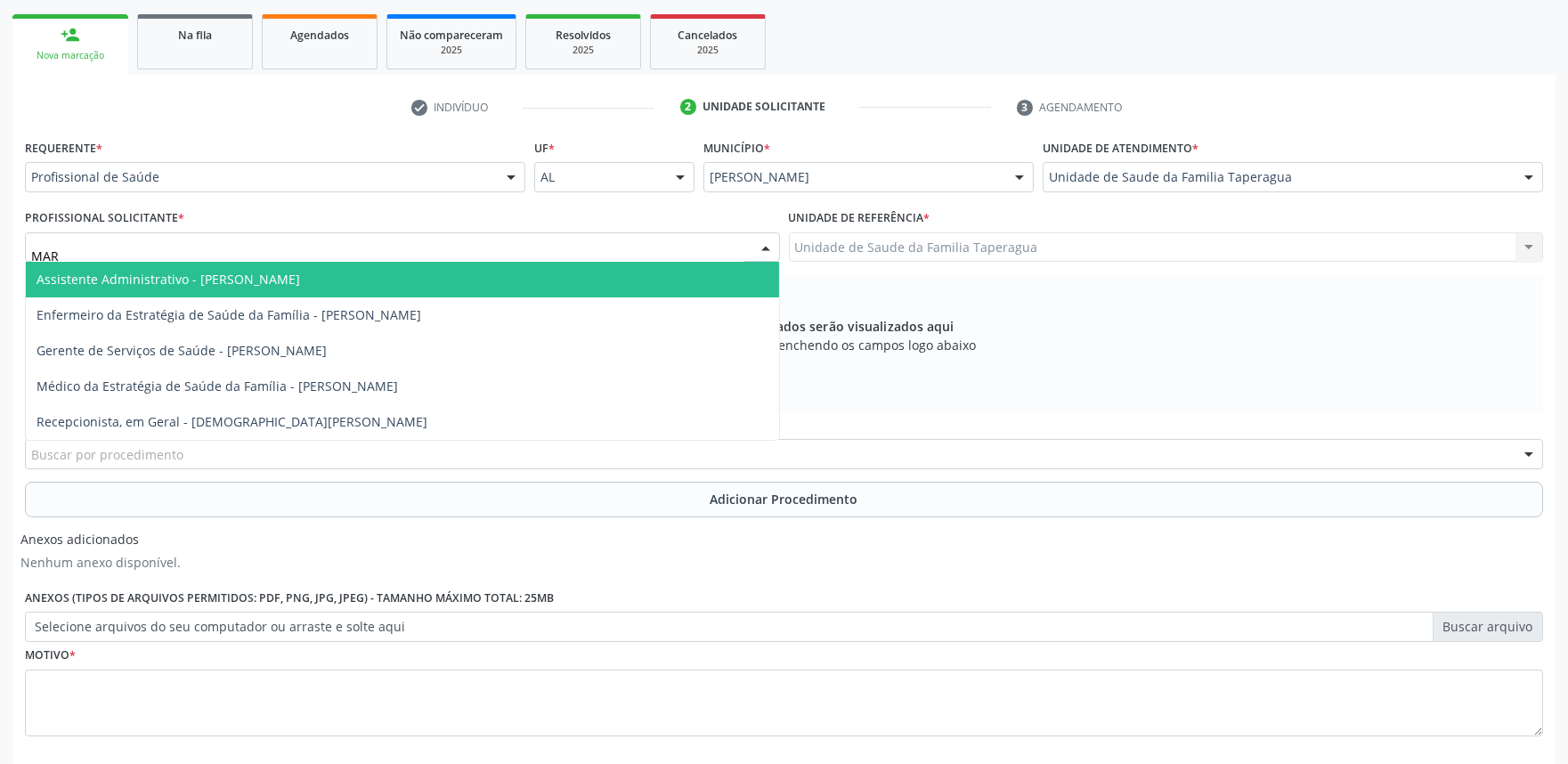
type input "MART"
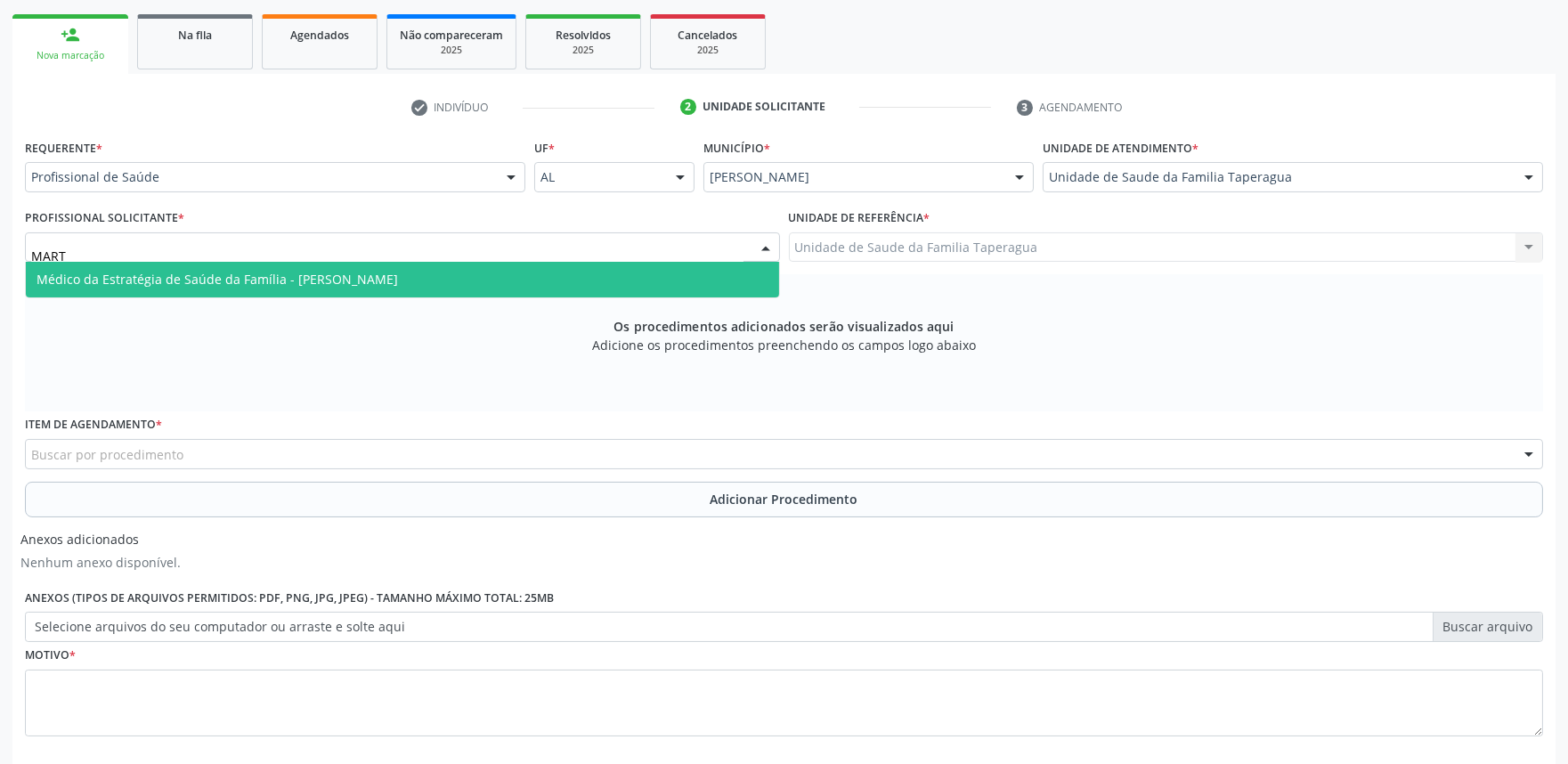
click at [541, 281] on span "Médico da Estratégia de Saúde da Família - [PERSON_NAME]" at bounding box center [402, 279] width 753 height 35
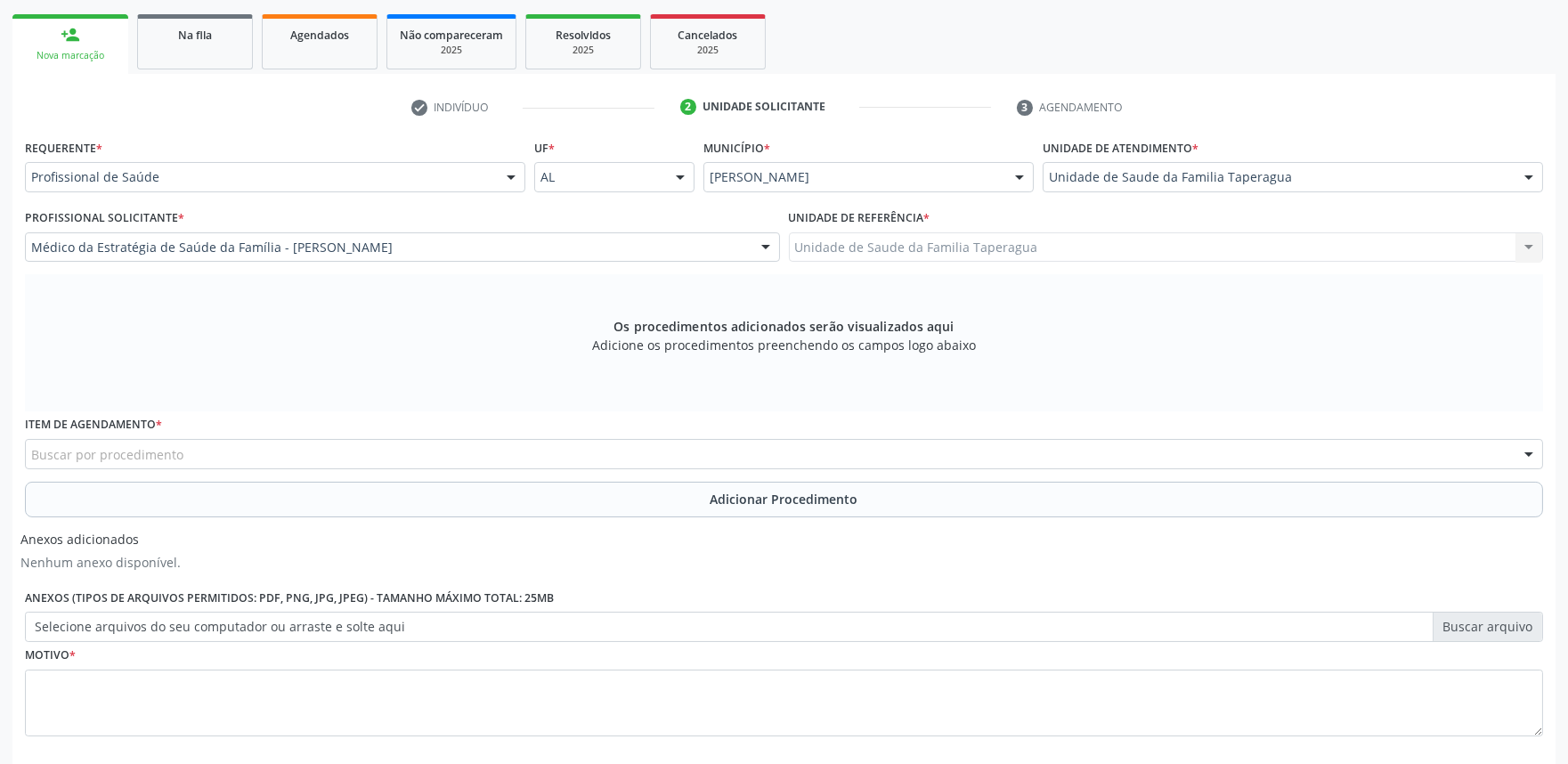
click at [742, 445] on div "Buscar por procedimento" at bounding box center [783, 453] width 1518 height 30
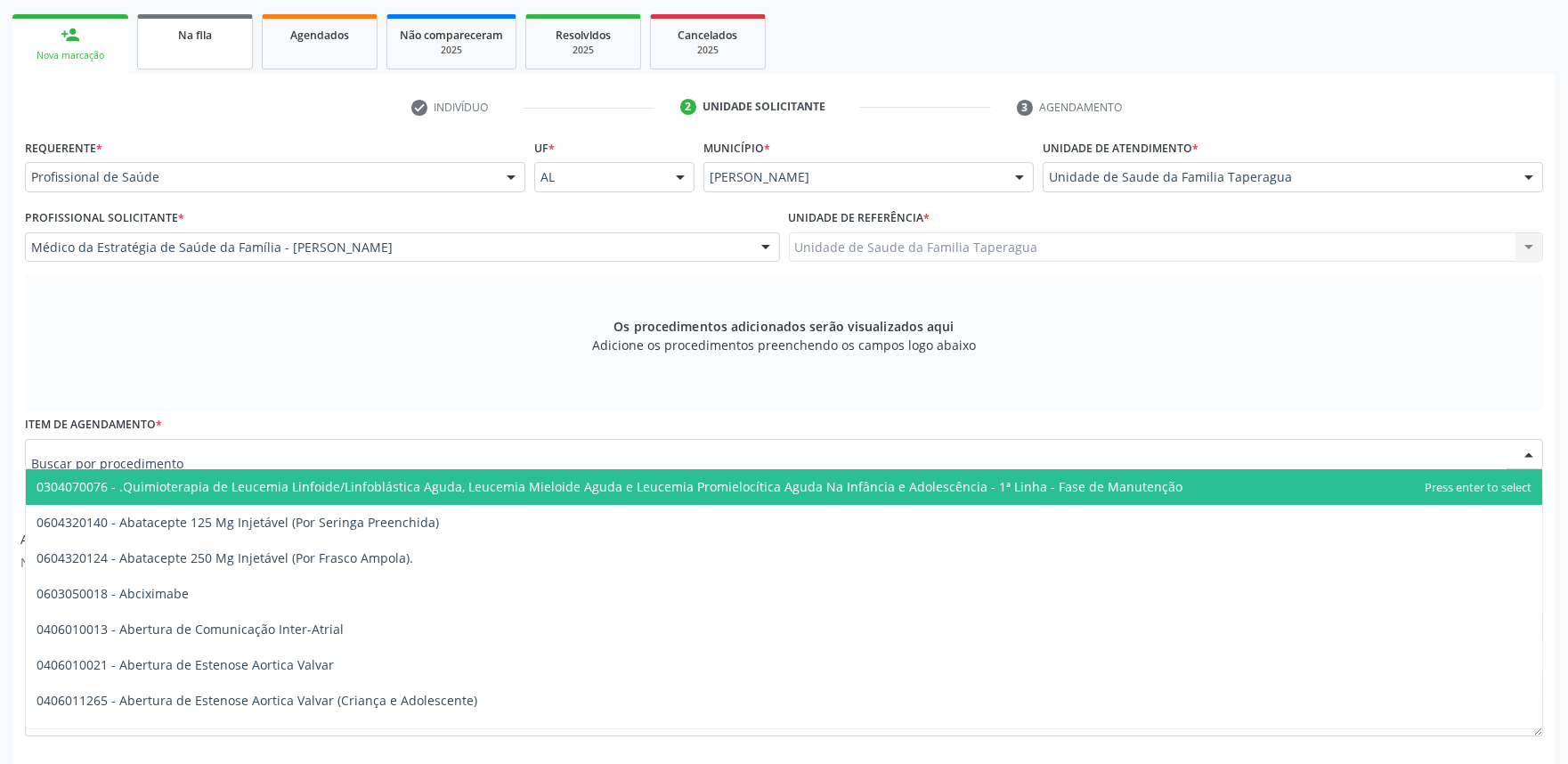
click at [224, 57] on link "Na fila" at bounding box center [194, 42] width 115 height 55
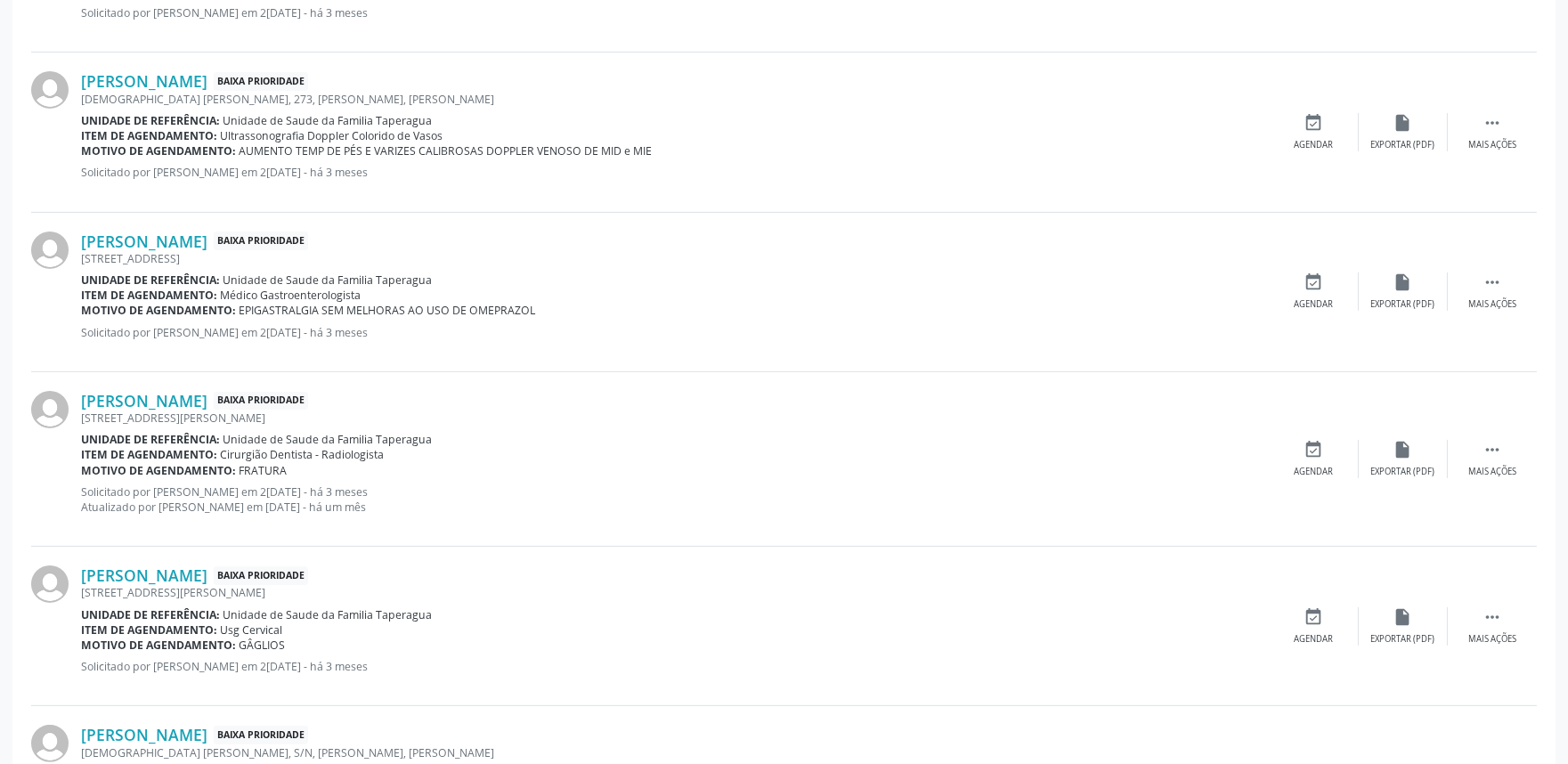
scroll to position [2327, 0]
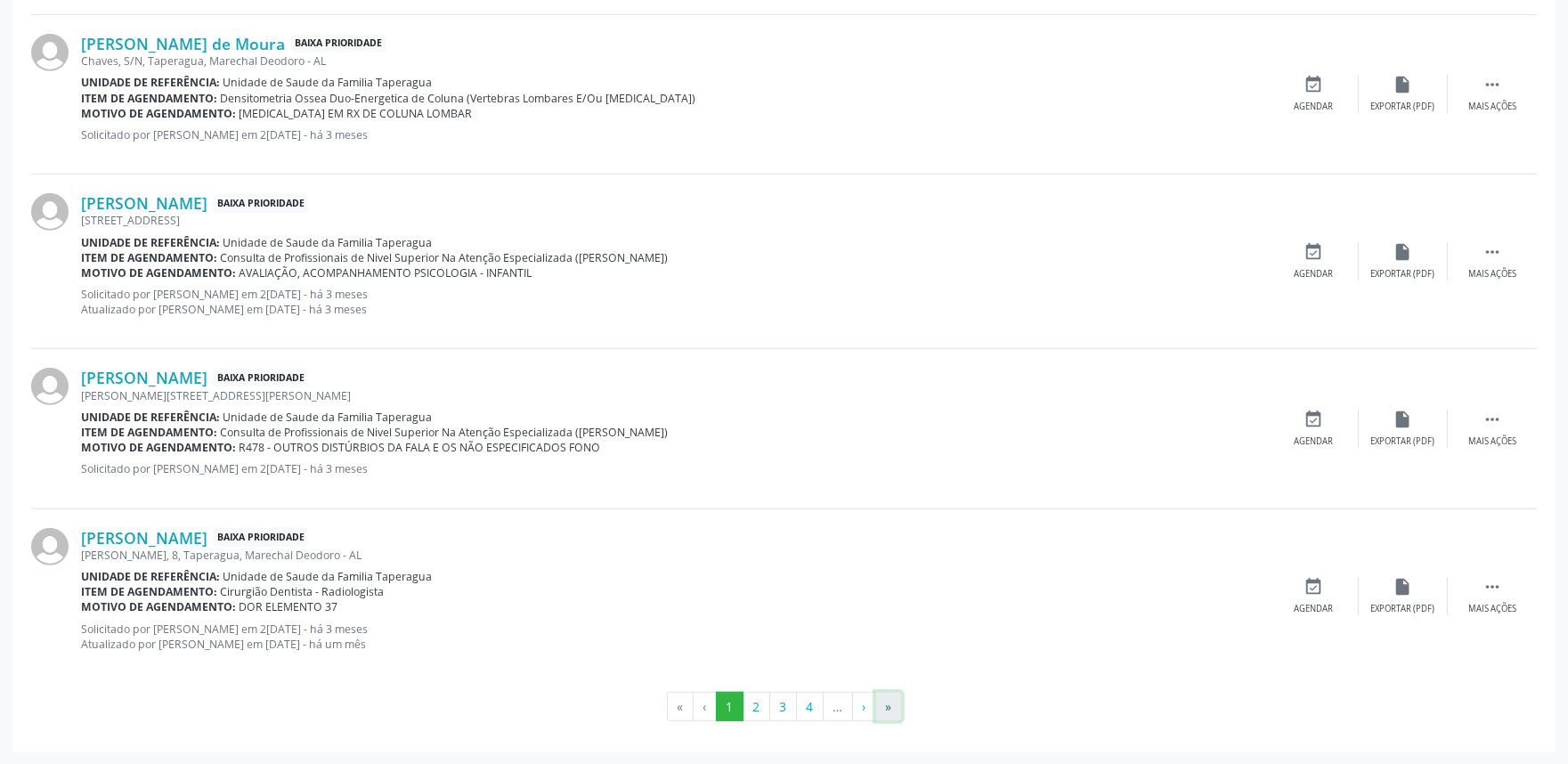
click at [888, 706] on button "»" at bounding box center [888, 706] width 26 height 30
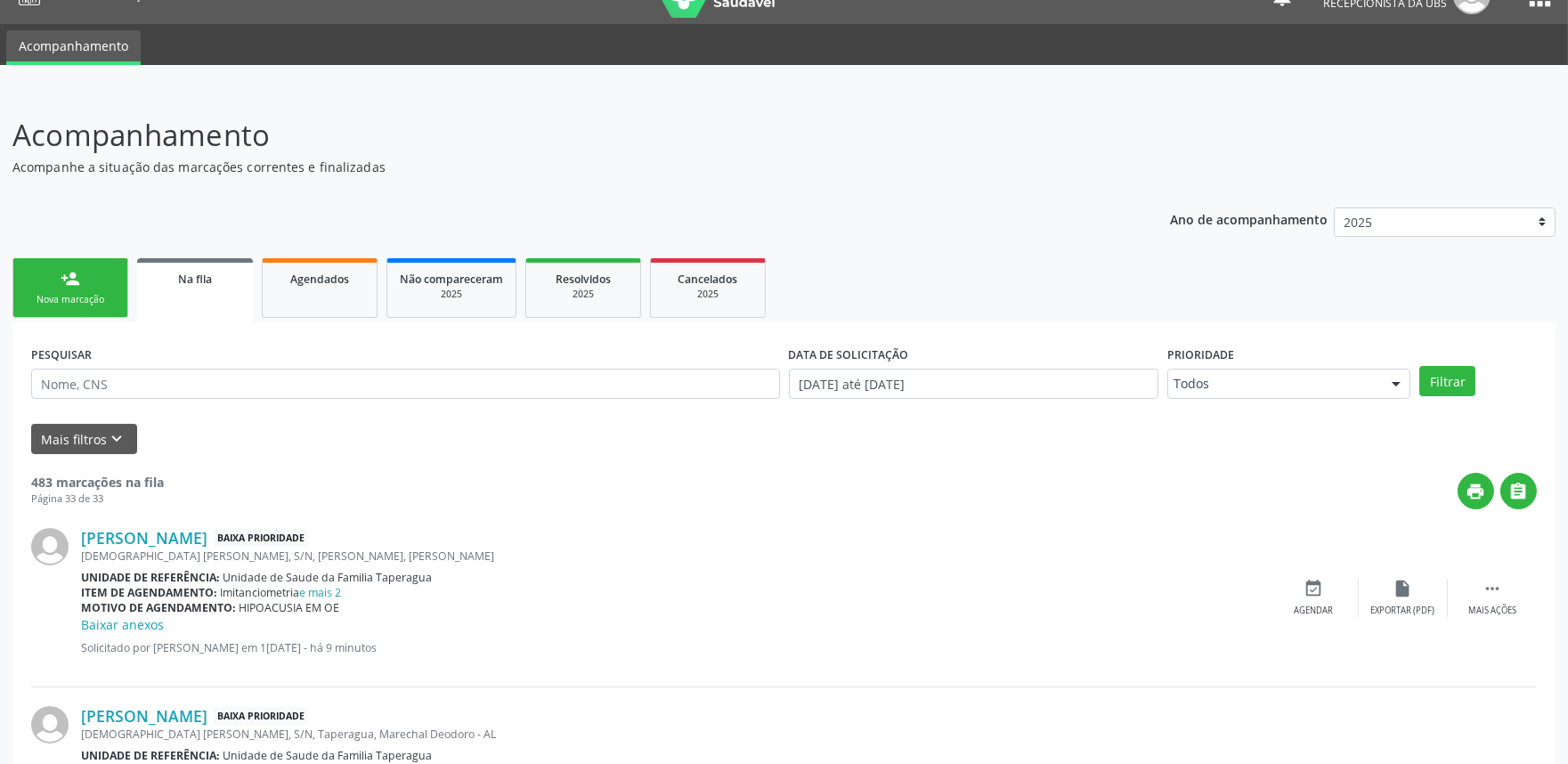
scroll to position [10, 0]
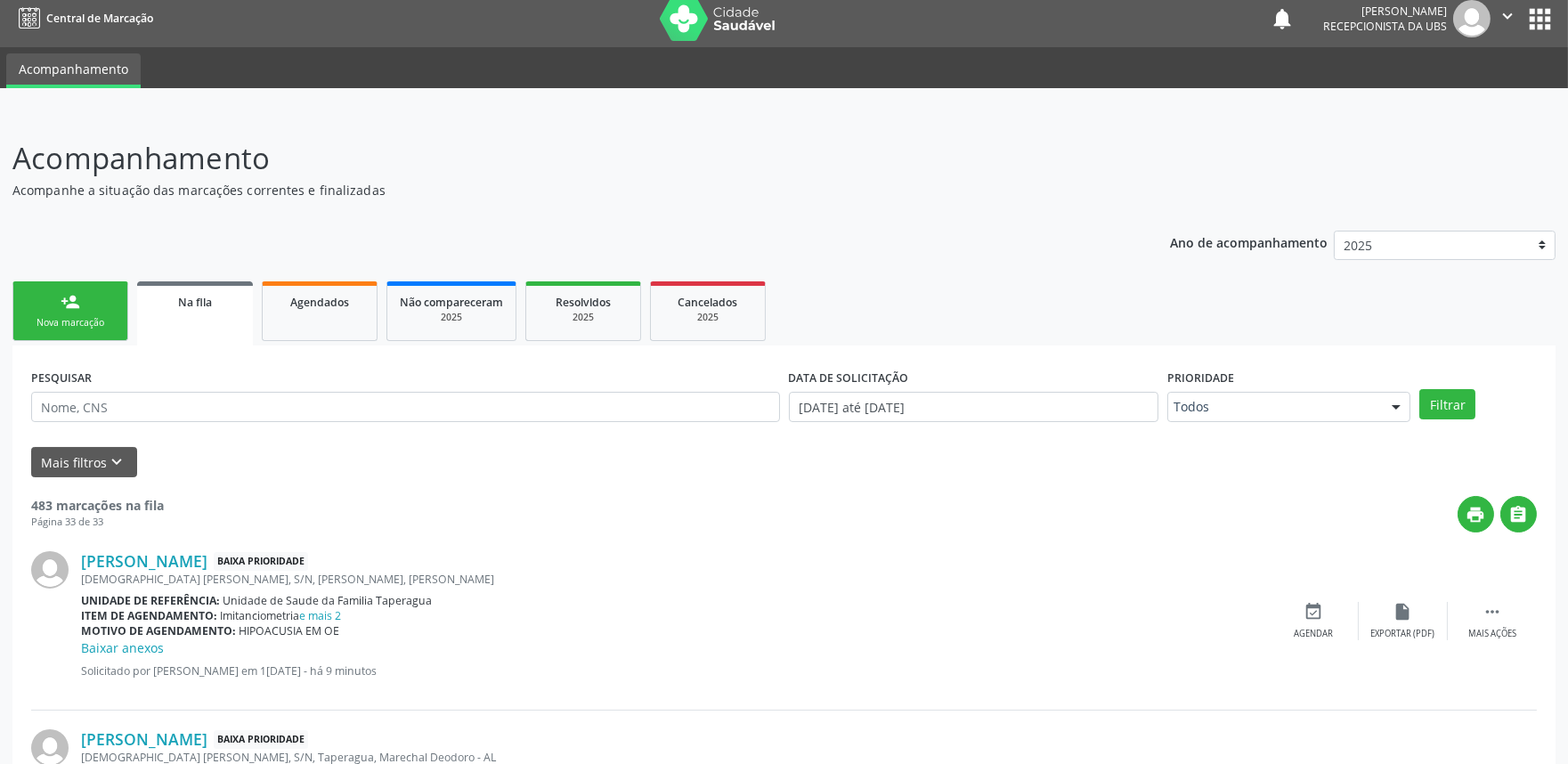
click at [94, 316] on div "Nova marcação" at bounding box center [70, 322] width 89 height 14
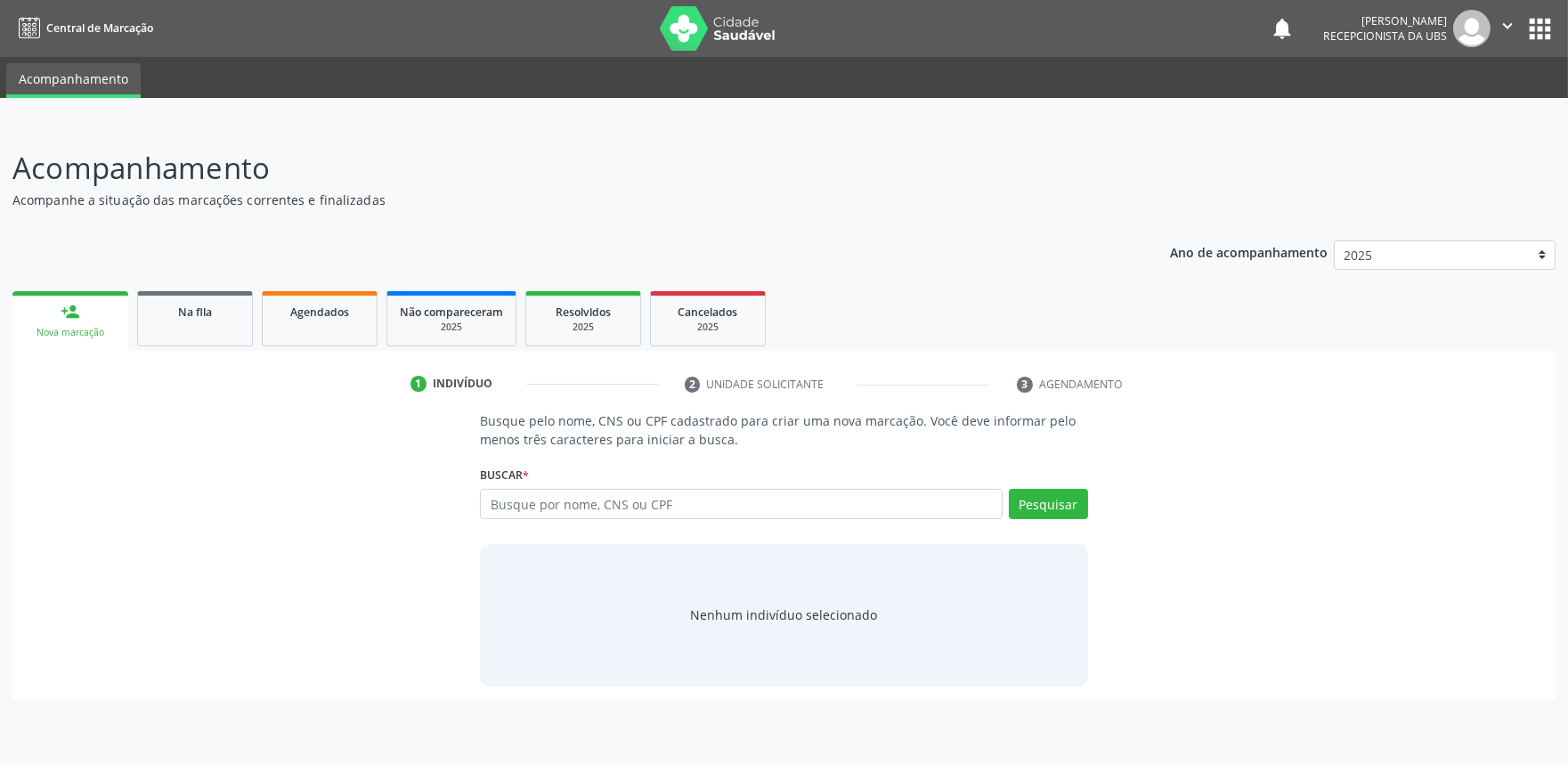
scroll to position [0, 0]
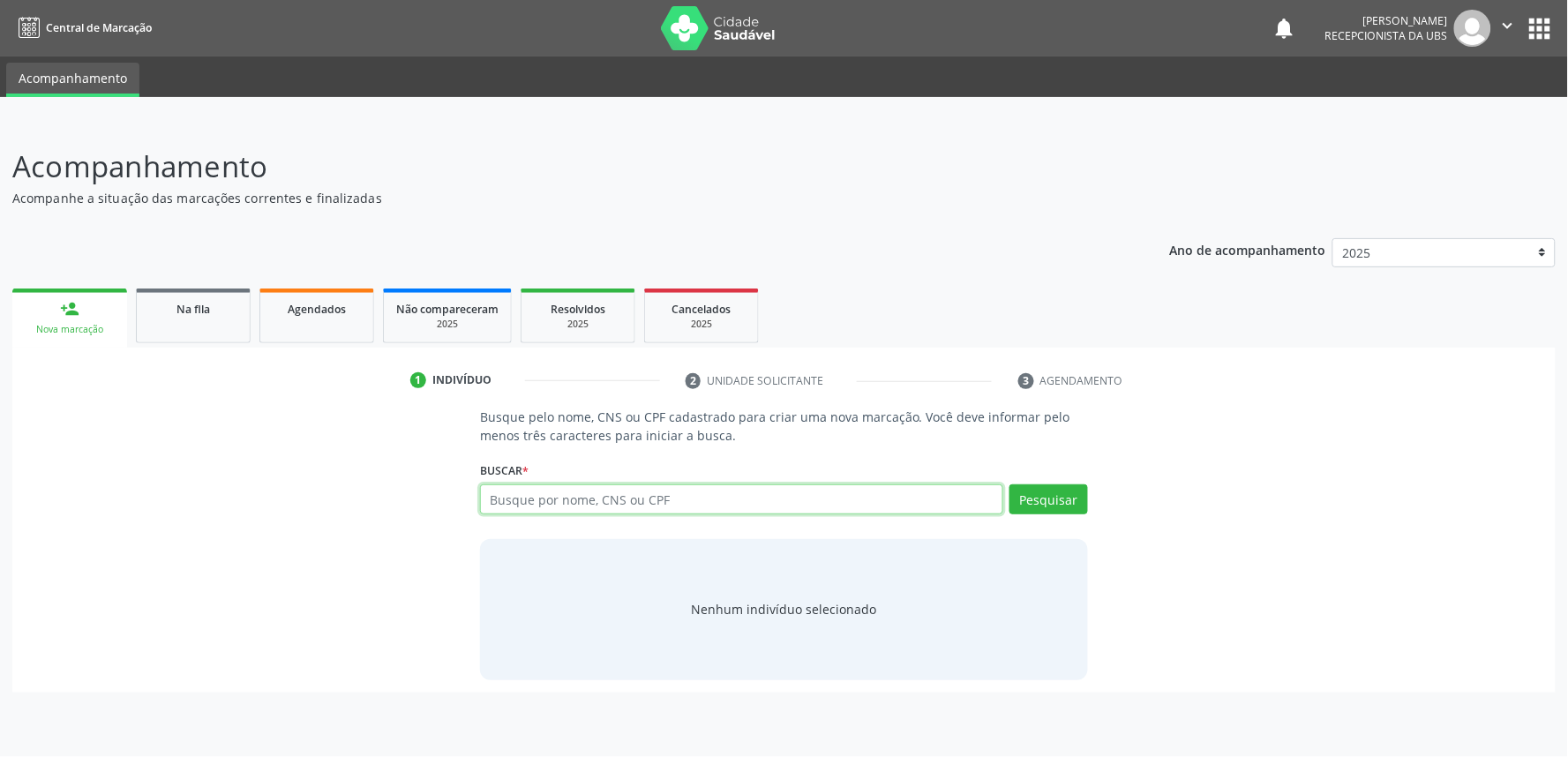
click at [603, 497] on input "text" at bounding box center [741, 499] width 523 height 30
paste input "708005342047323"
type input "708005342047323"
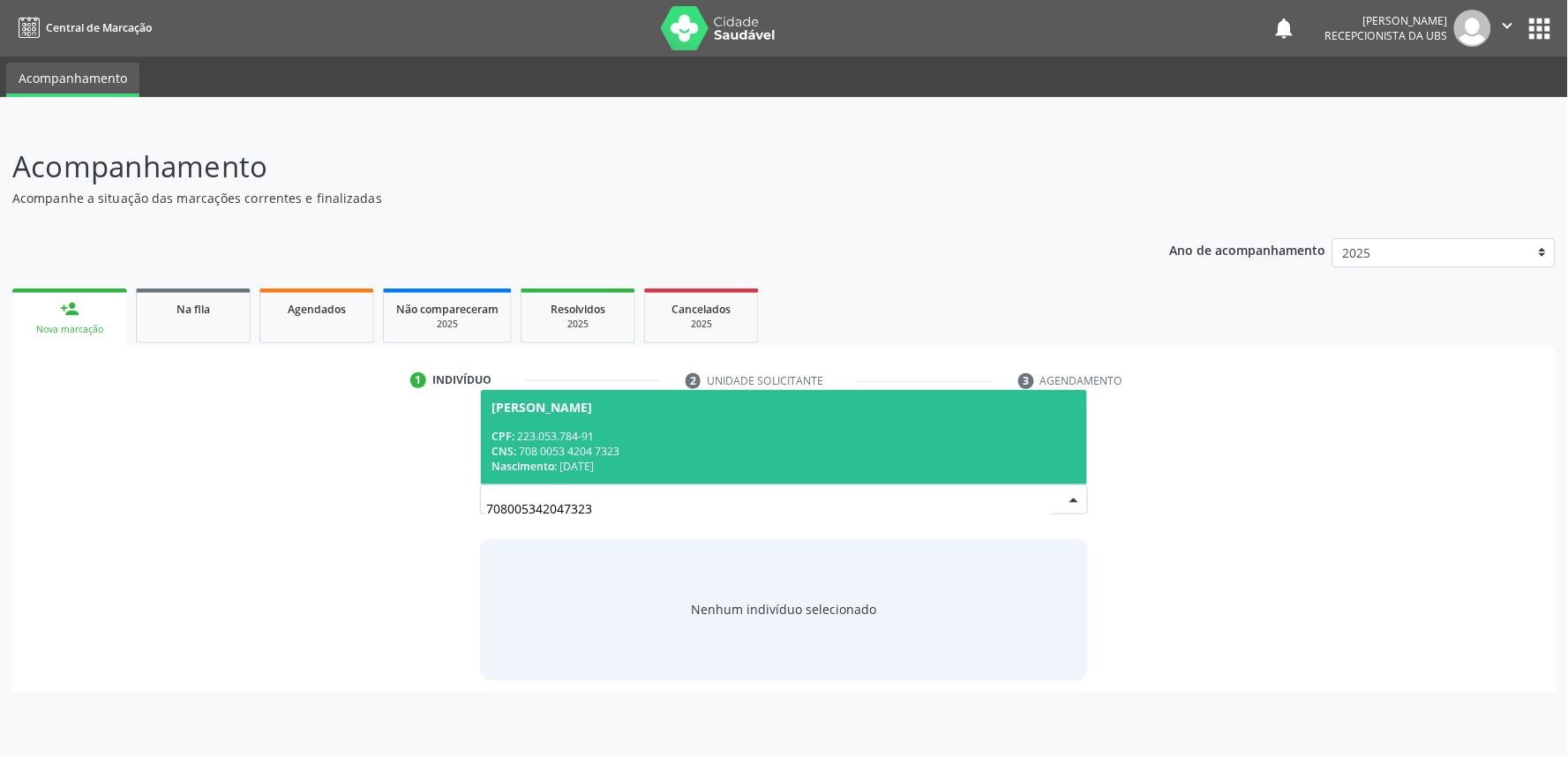
click at [666, 460] on div "Nascimento: 08/10/1956" at bounding box center [784, 466] width 585 height 15
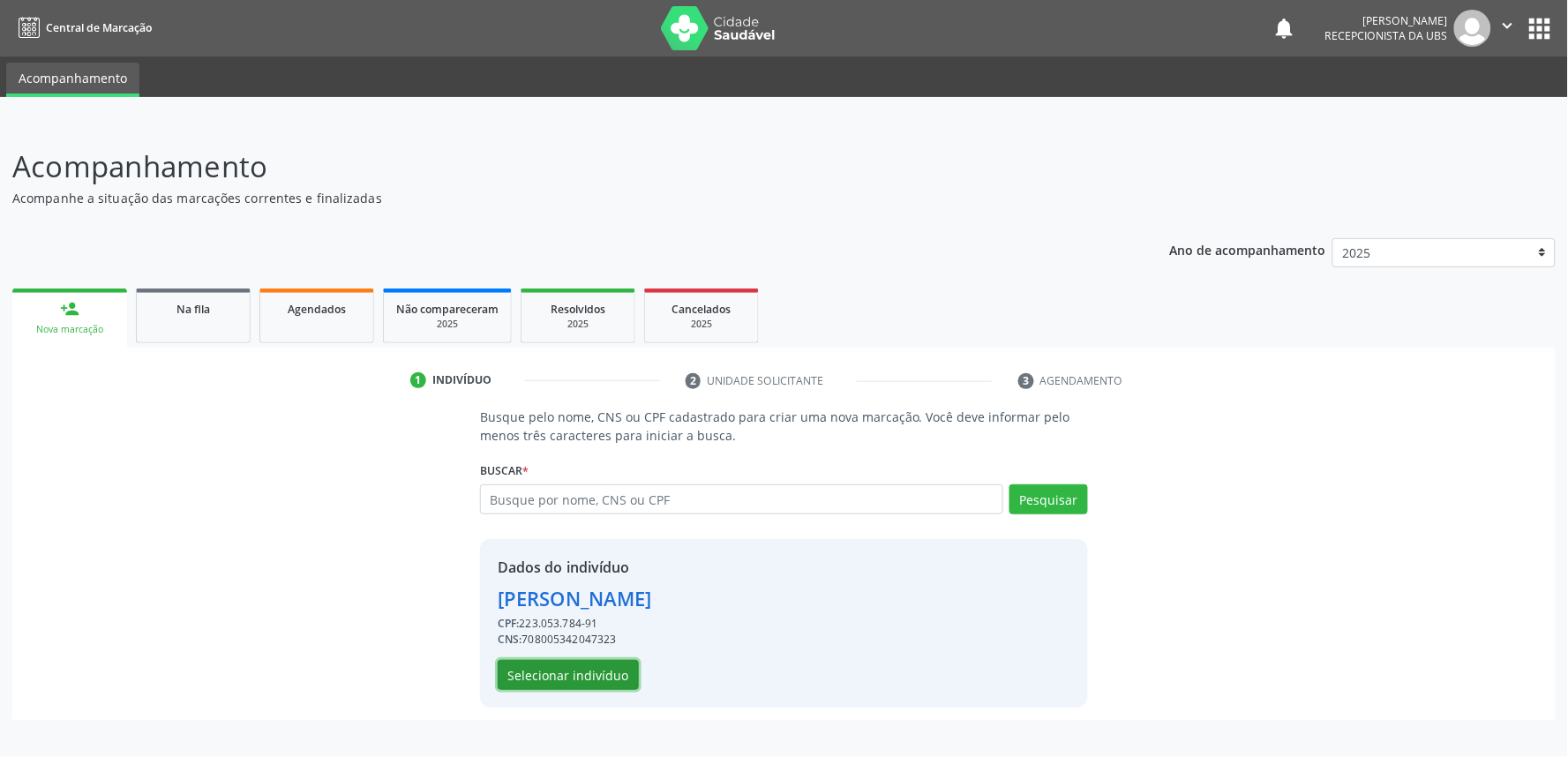
click at [571, 665] on button "Selecionar indivíduo" at bounding box center [568, 674] width 141 height 30
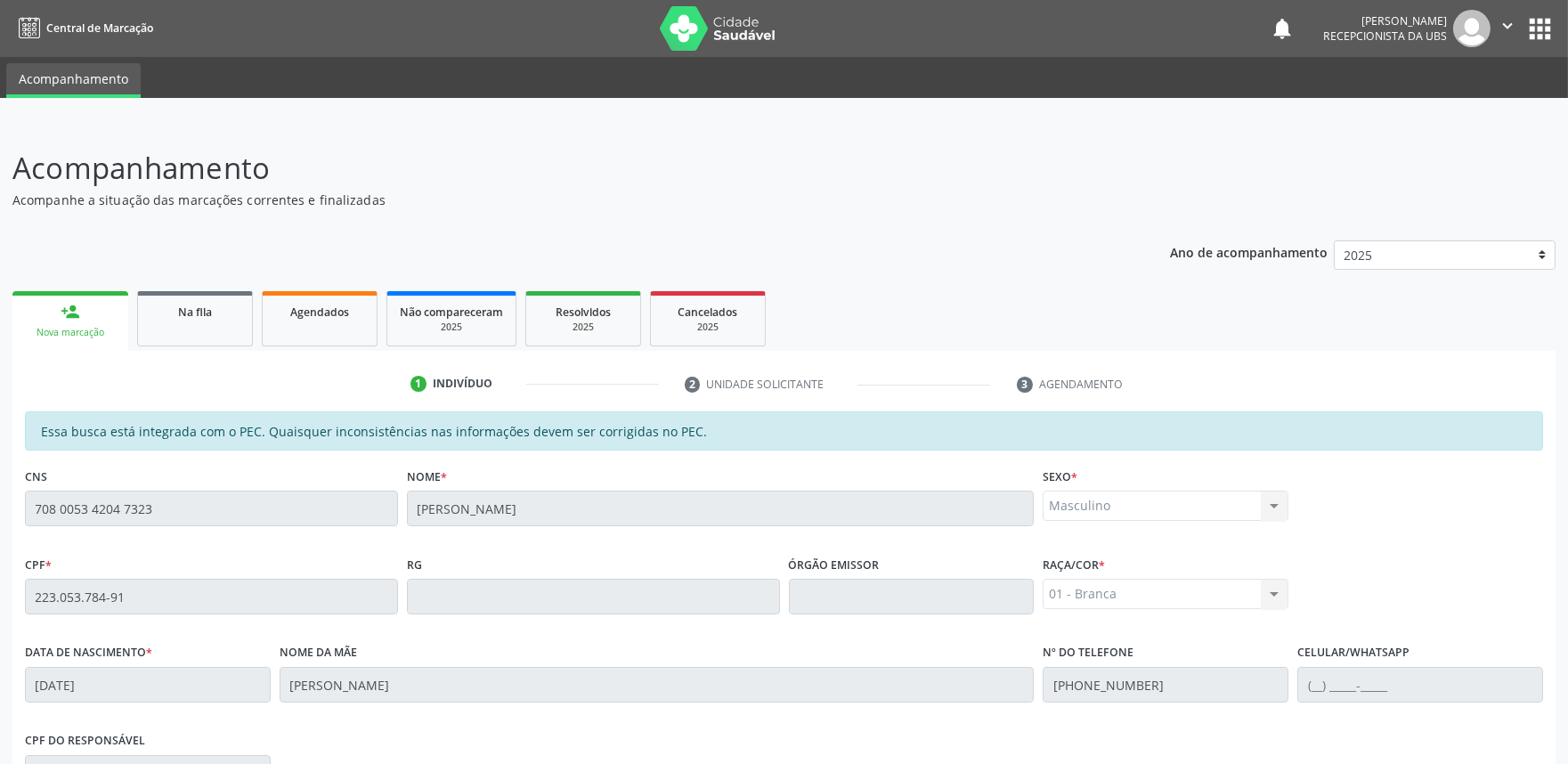
scroll to position [277, 0]
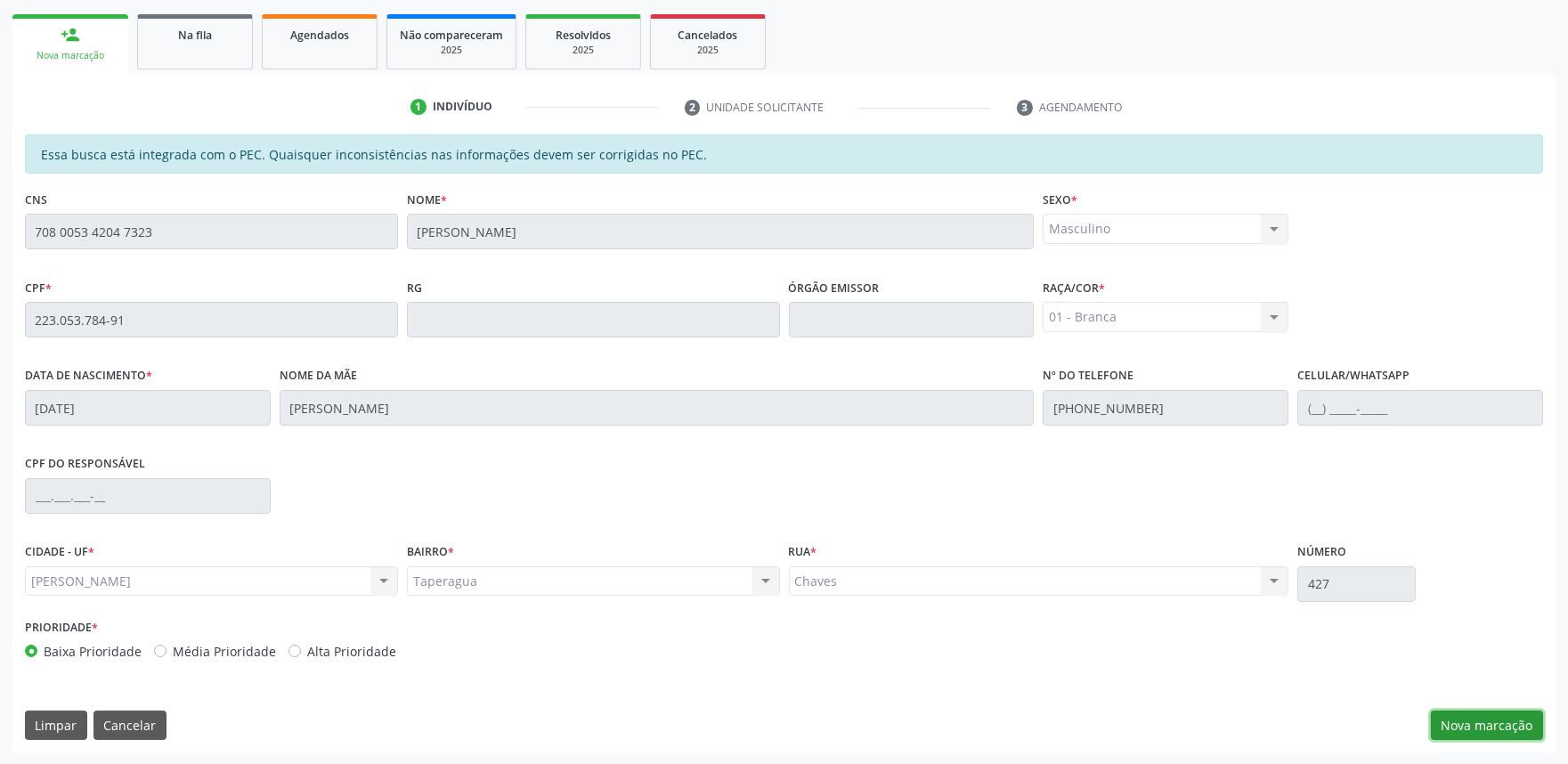
click at [1482, 723] on button "Nova marcação" at bounding box center [1486, 725] width 112 height 30
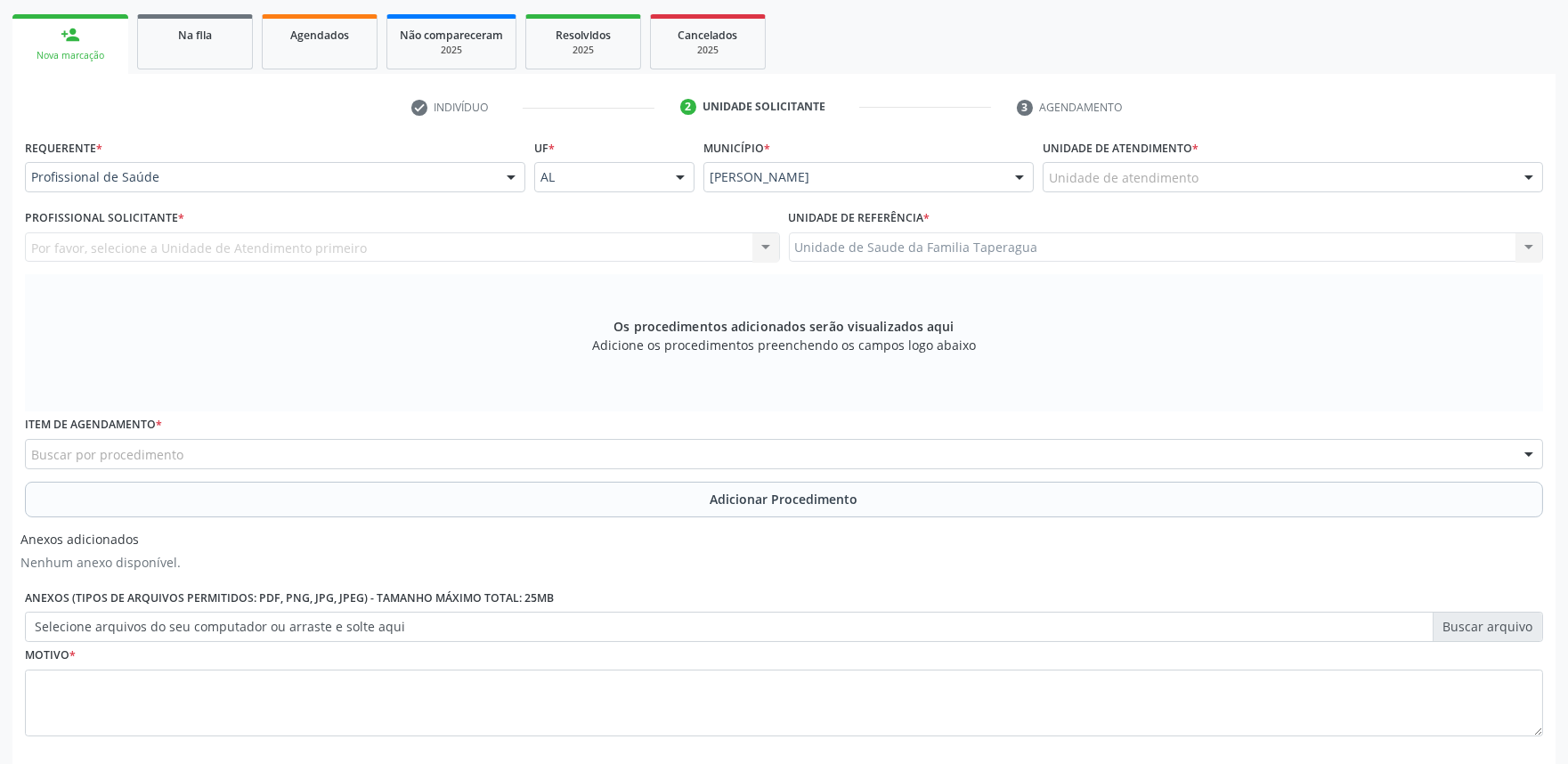
click at [1260, 187] on div "Unidade de atendimento" at bounding box center [1292, 176] width 501 height 30
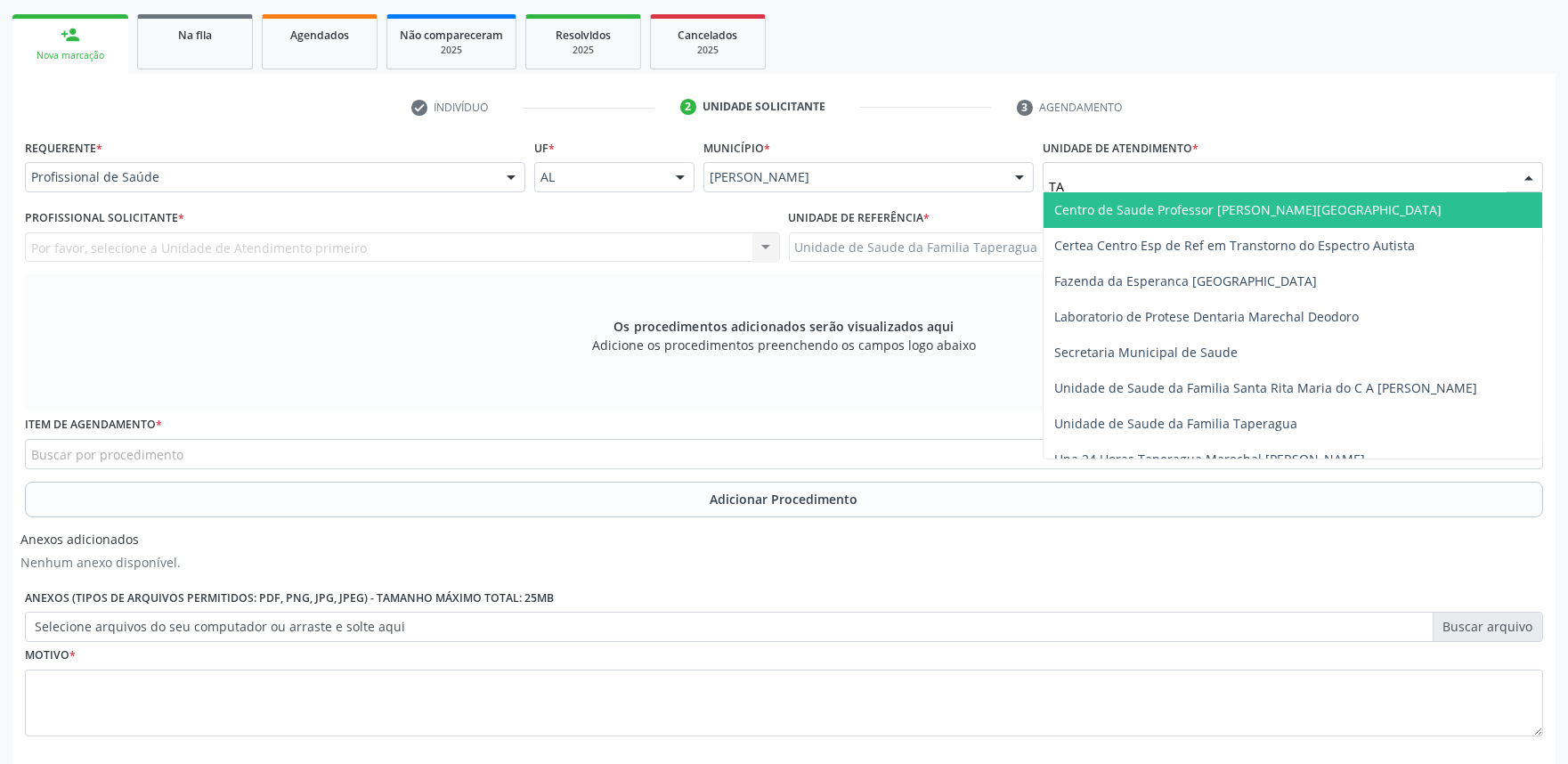
type input "TAP"
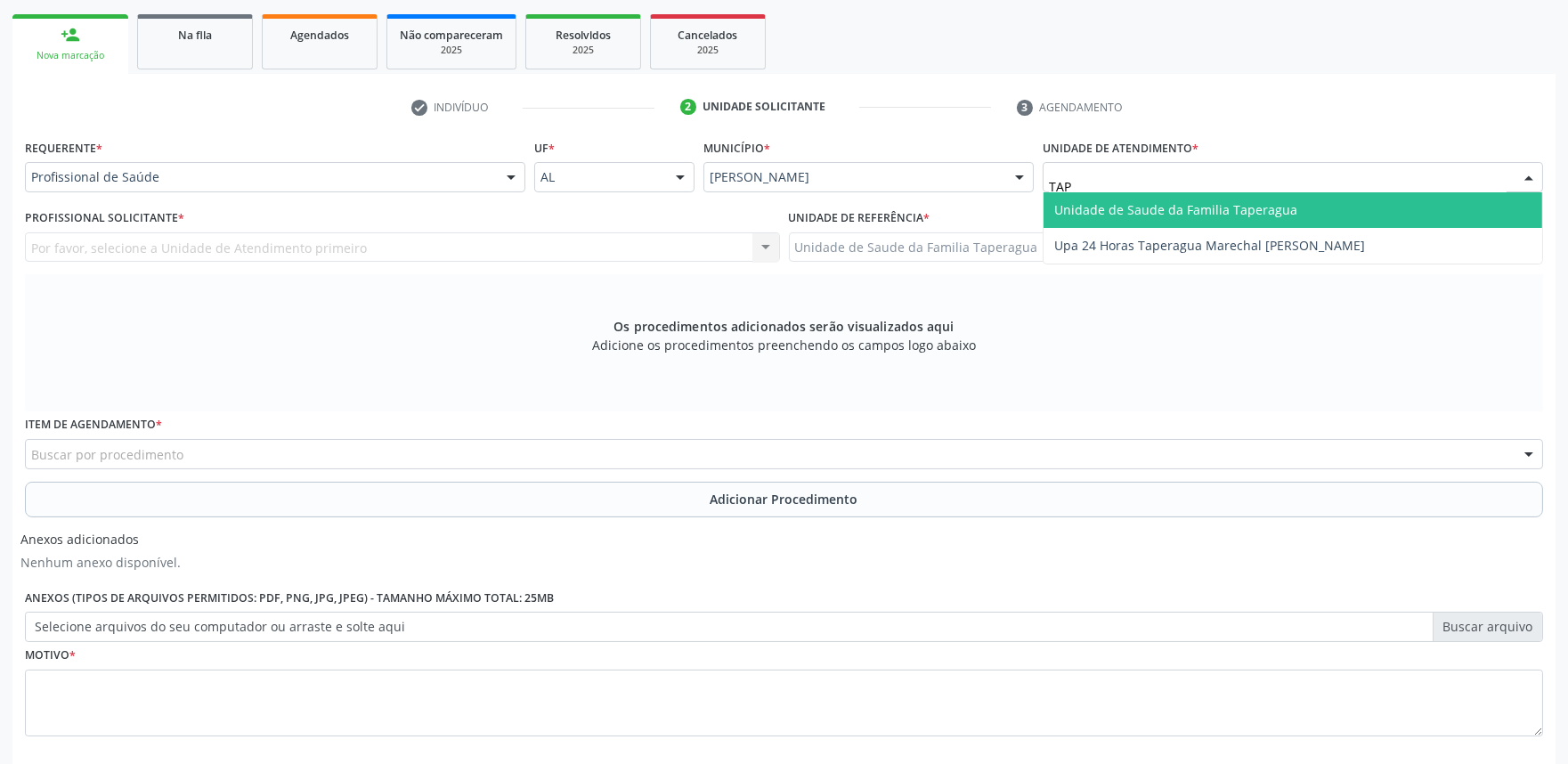
click at [1260, 202] on span "Unidade de Saude da Familia Taperagua" at bounding box center [1176, 209] width 243 height 17
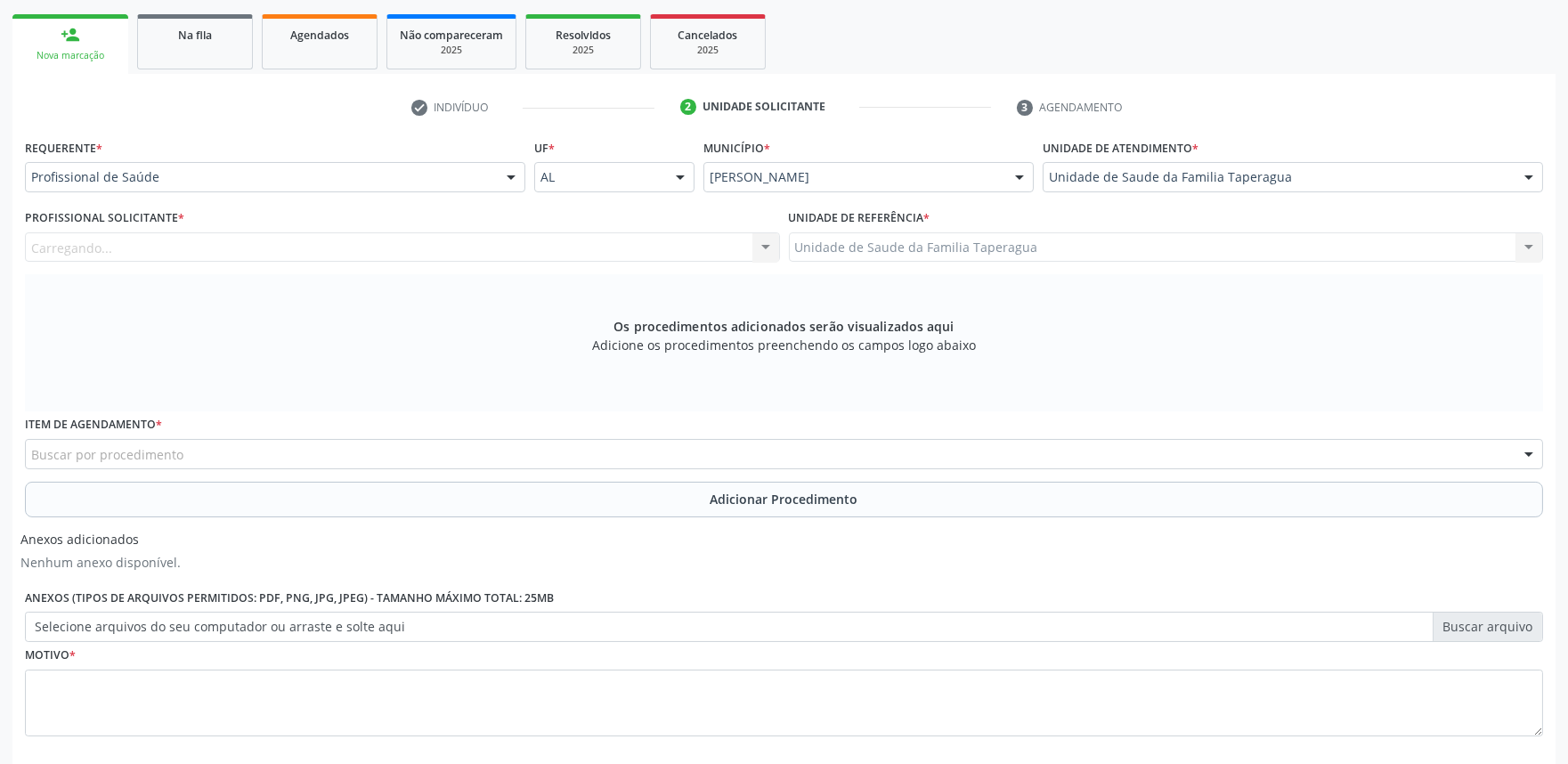
click at [443, 253] on div "Carregando... Nenhum resultado encontrado para: " " Não há nenhuma opção para s…" at bounding box center [402, 247] width 755 height 30
click at [443, 253] on div "Profissional solicitante" at bounding box center [402, 247] width 755 height 30
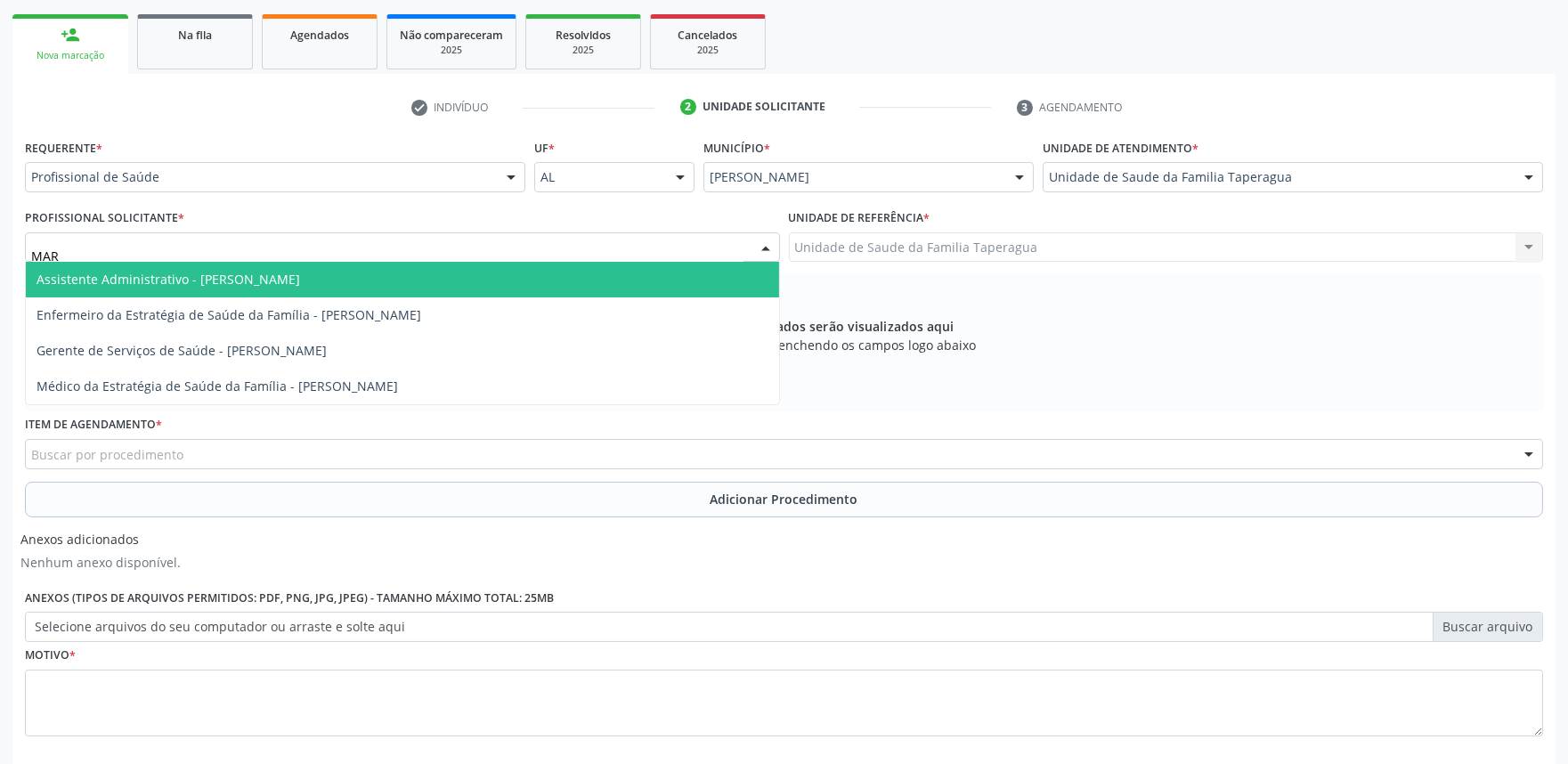
type input "MART"
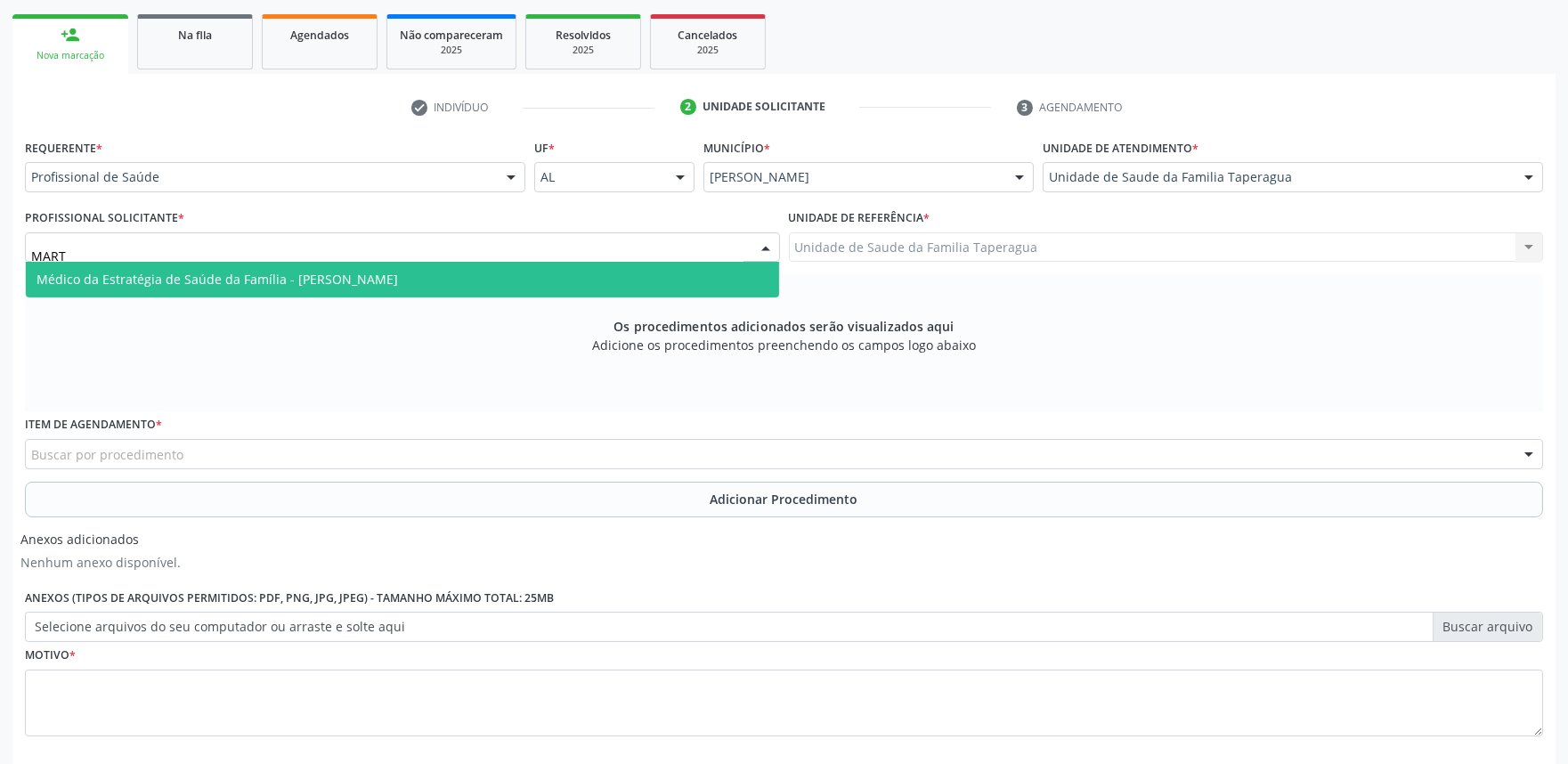
click at [438, 282] on span "Médico da Estratégia de Saúde da Família - [PERSON_NAME]" at bounding box center [402, 279] width 753 height 35
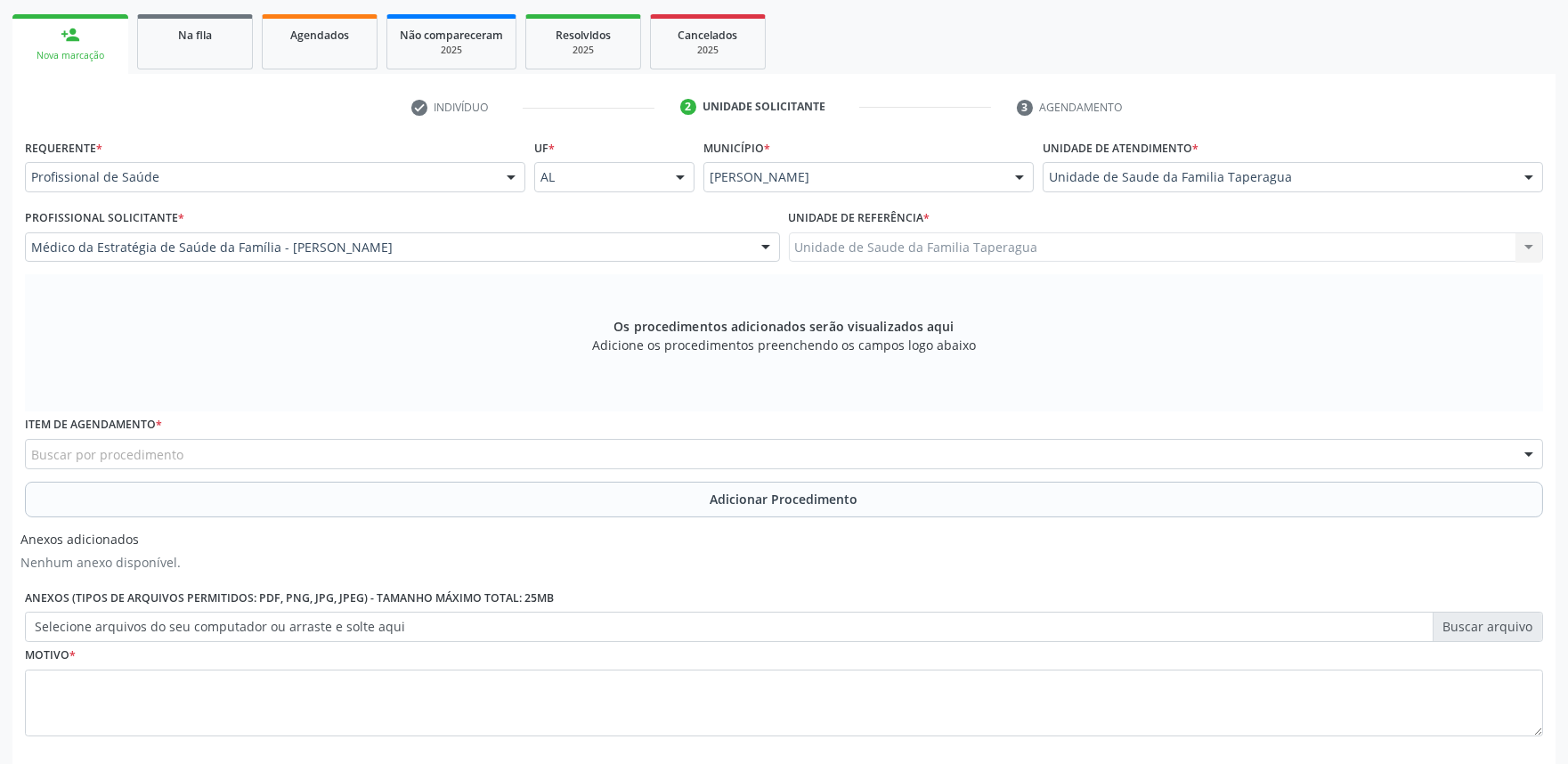
click at [392, 446] on div "Buscar por procedimento" at bounding box center [783, 453] width 1518 height 30
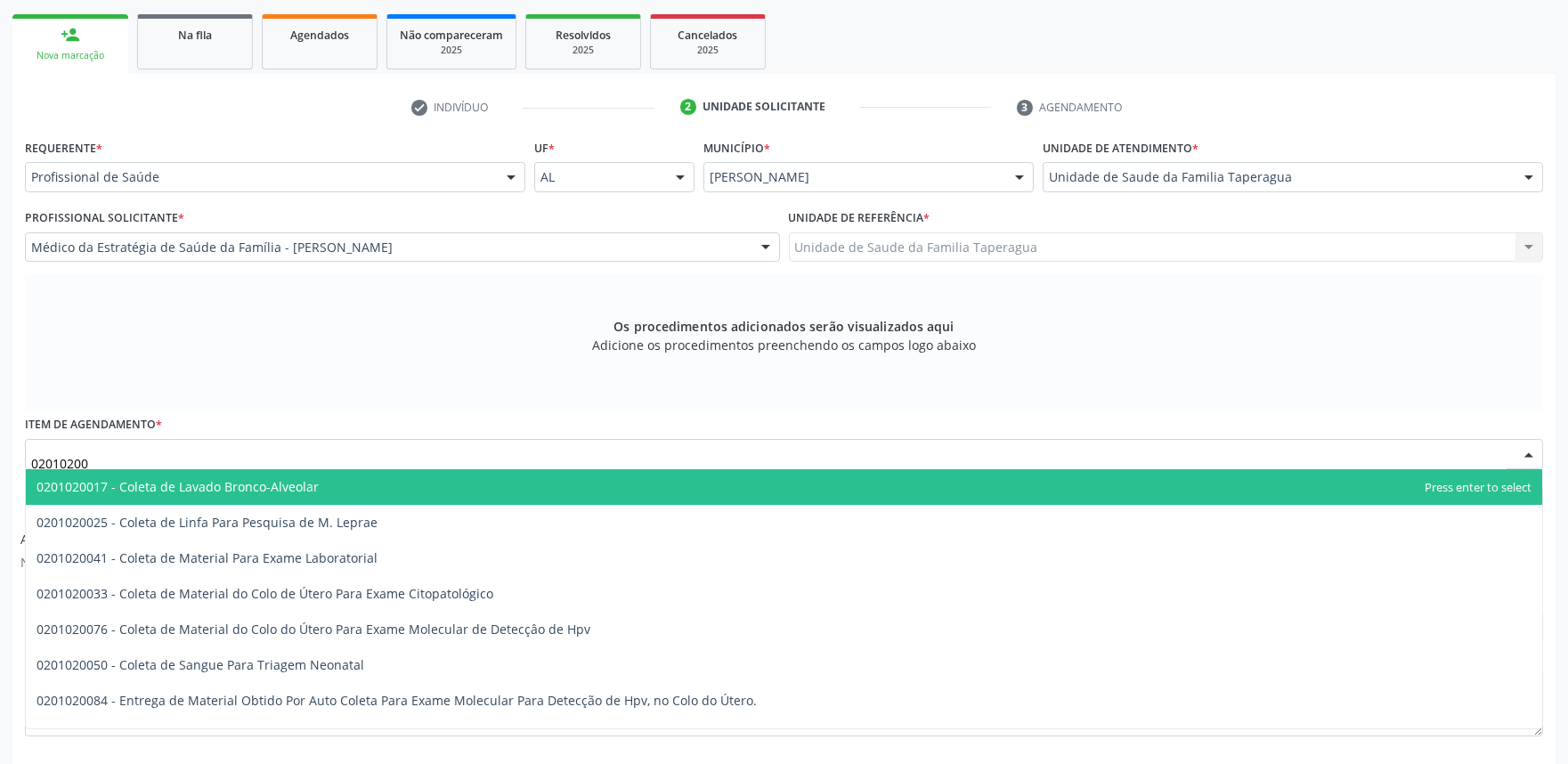
type input "020102004"
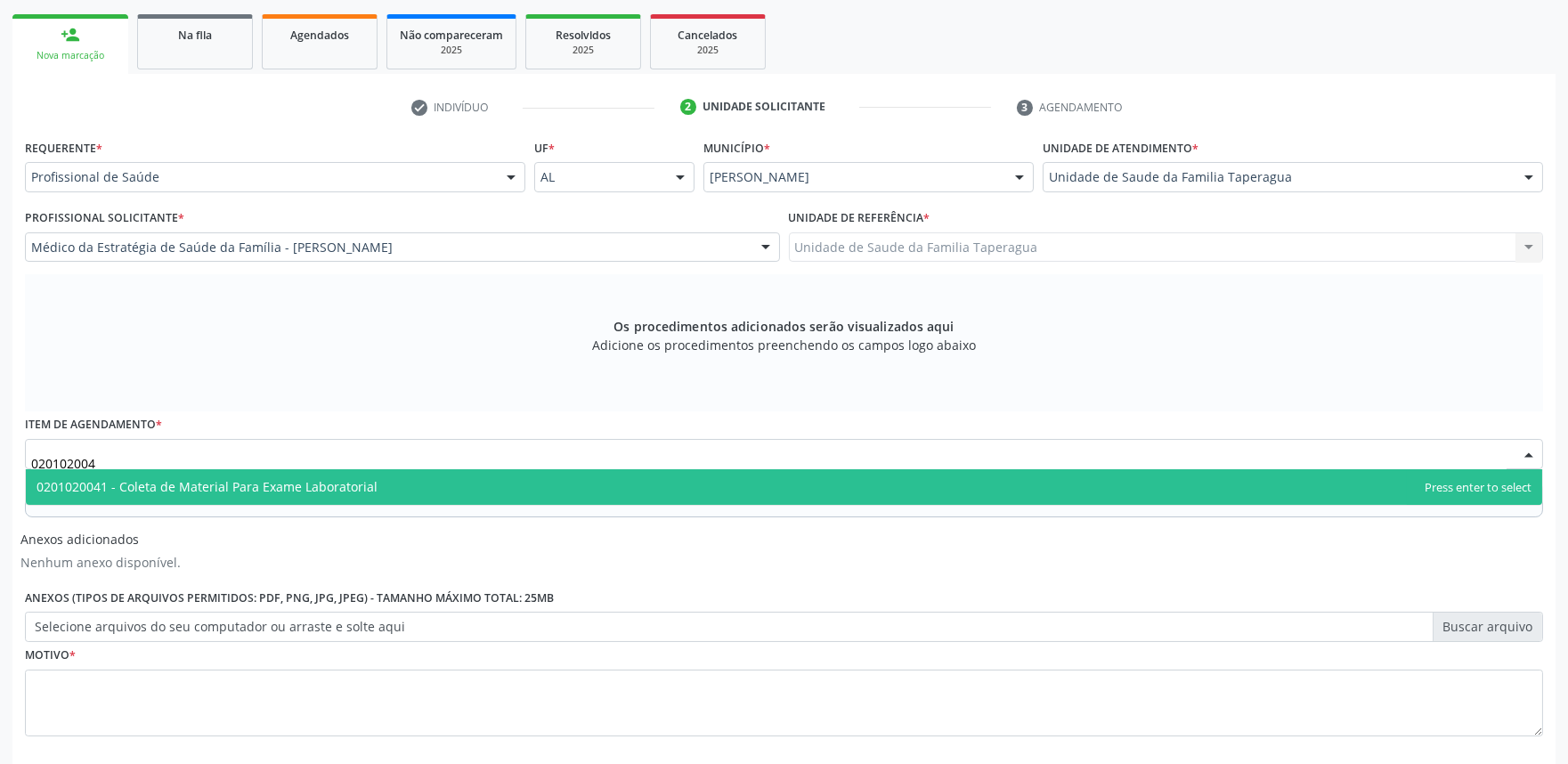
click at [393, 481] on span "0201020041 - Coleta de Material Para Exame Laboratorial" at bounding box center [783, 486] width 1516 height 35
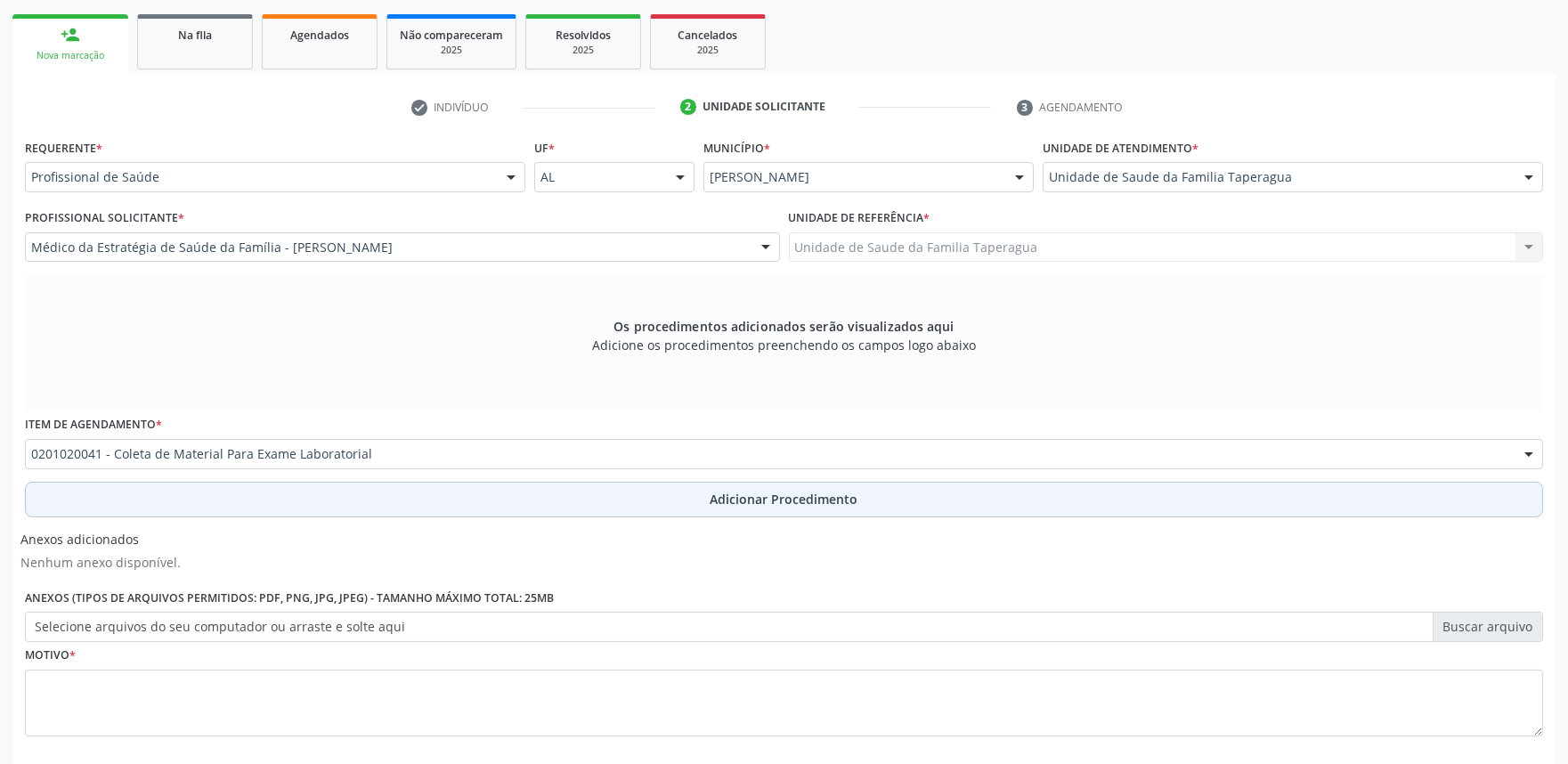
click at [393, 493] on button "Adicionar Procedimento" at bounding box center [783, 499] width 1518 height 35
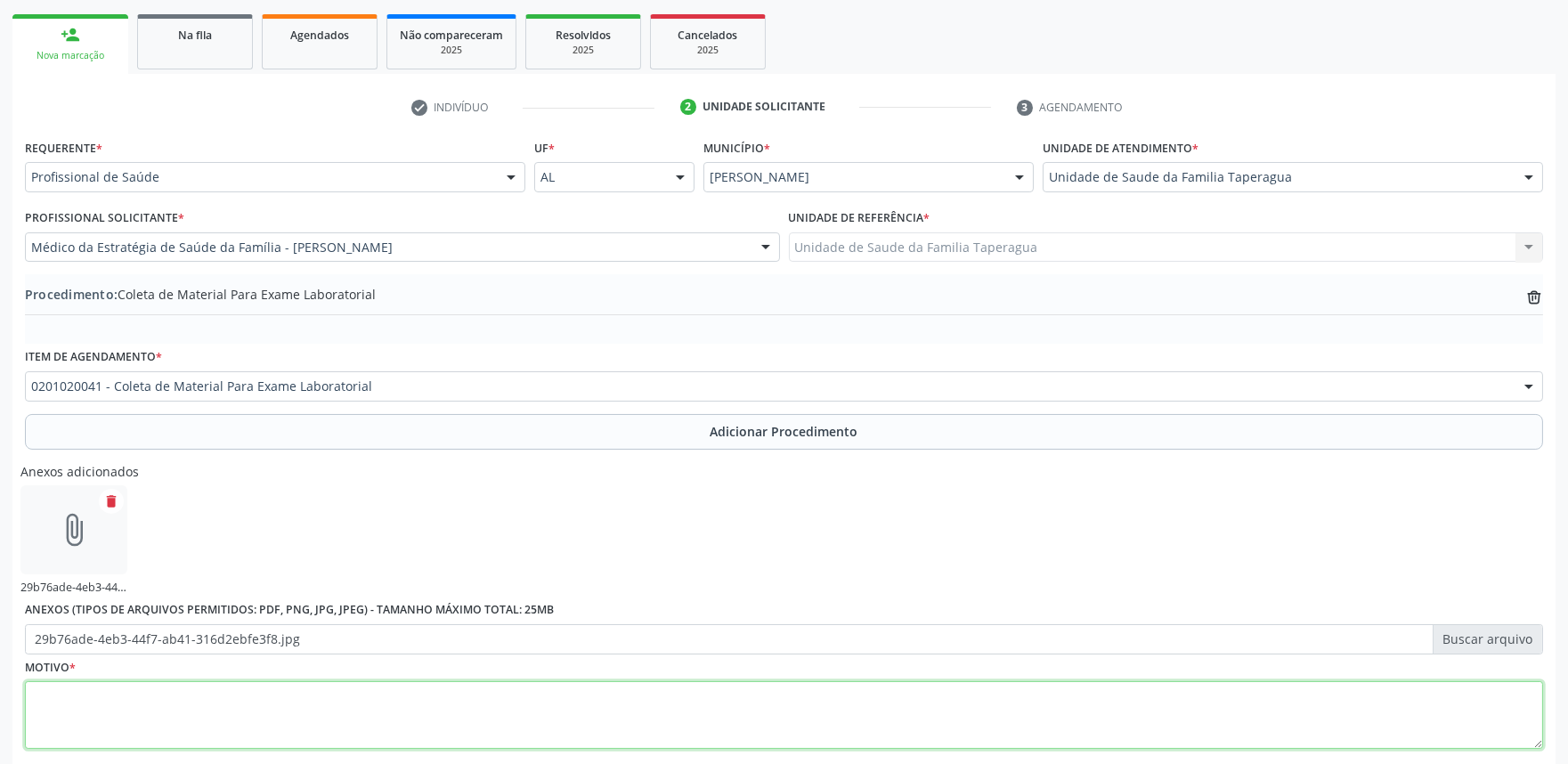
click at [583, 717] on textarea at bounding box center [783, 715] width 1518 height 67
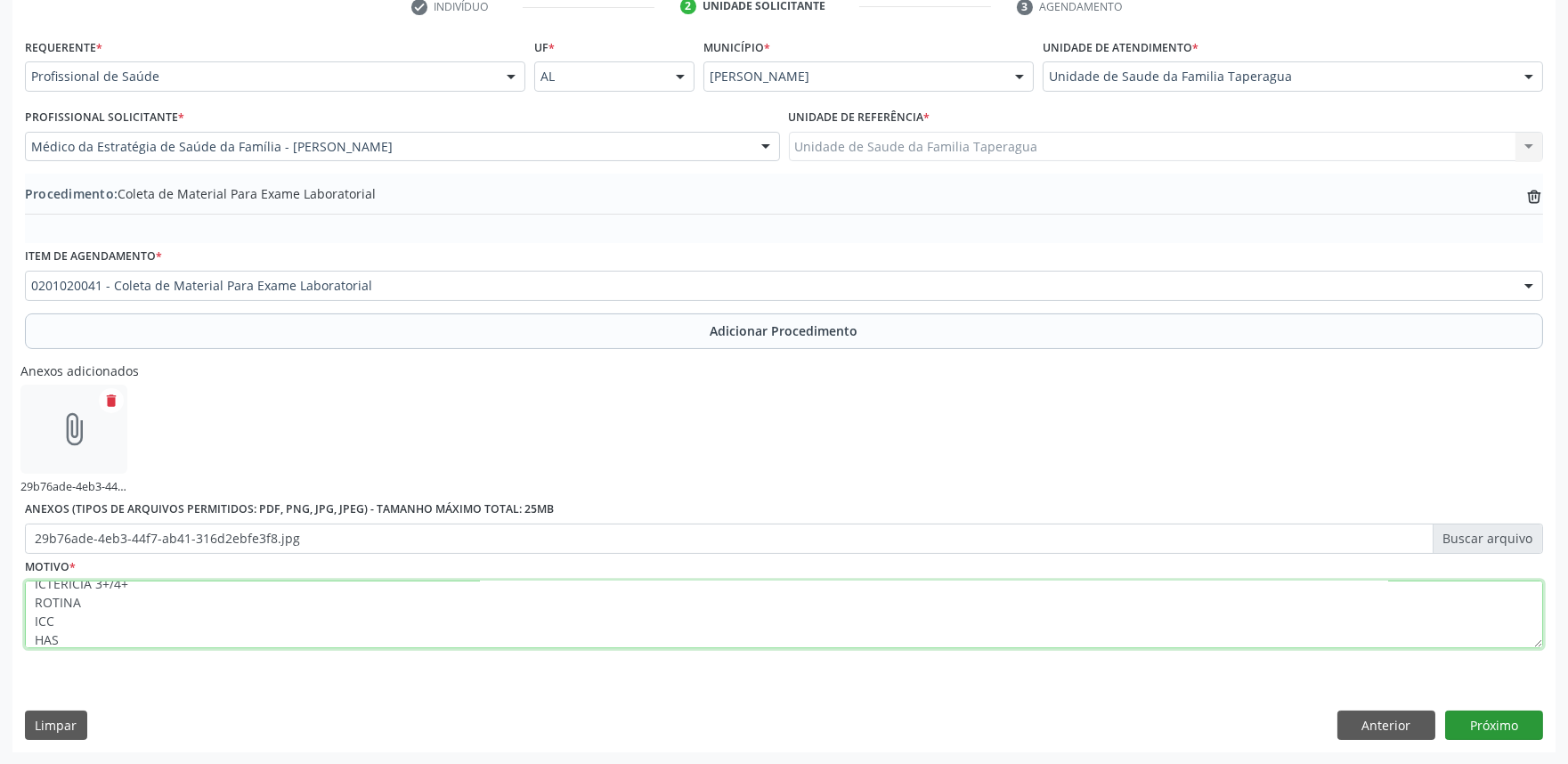
type textarea "ICTERÍCIA 3+/4+ ROTINA ICC HAS"
click at [1505, 719] on button "Próximo" at bounding box center [1494, 725] width 98 height 30
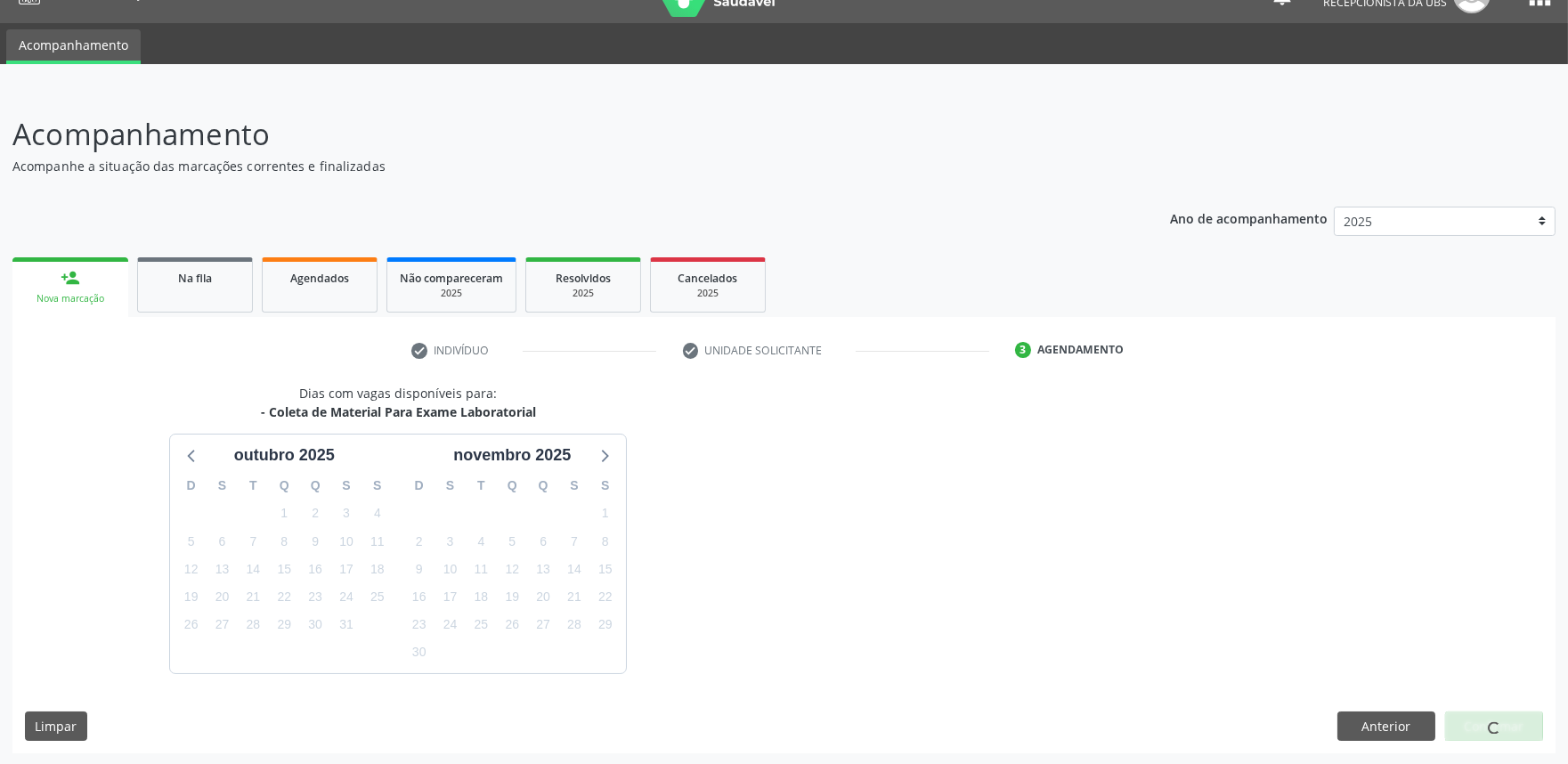
scroll to position [86, 0]
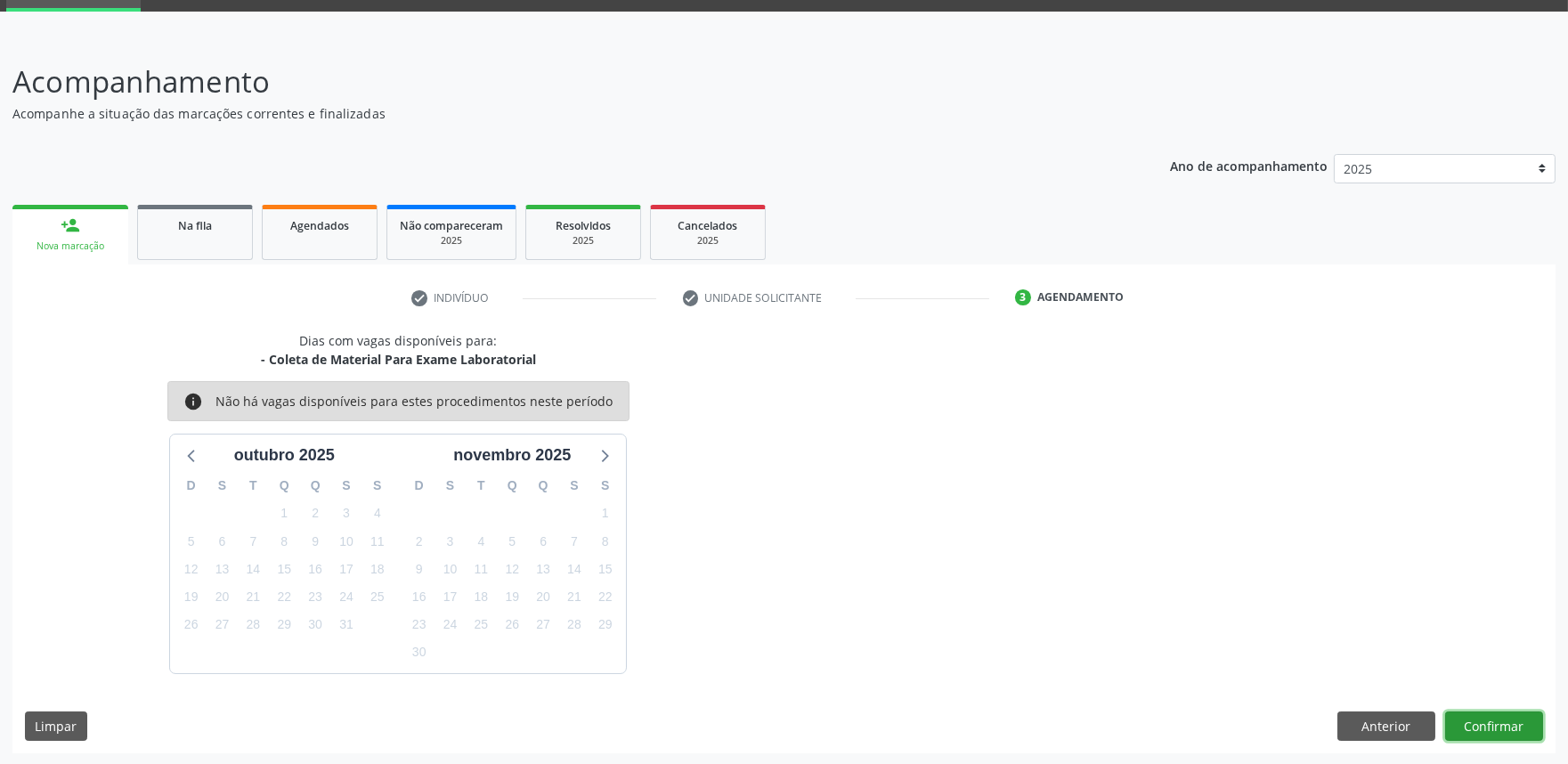
click at [1471, 725] on button "Confirmar" at bounding box center [1494, 726] width 98 height 30
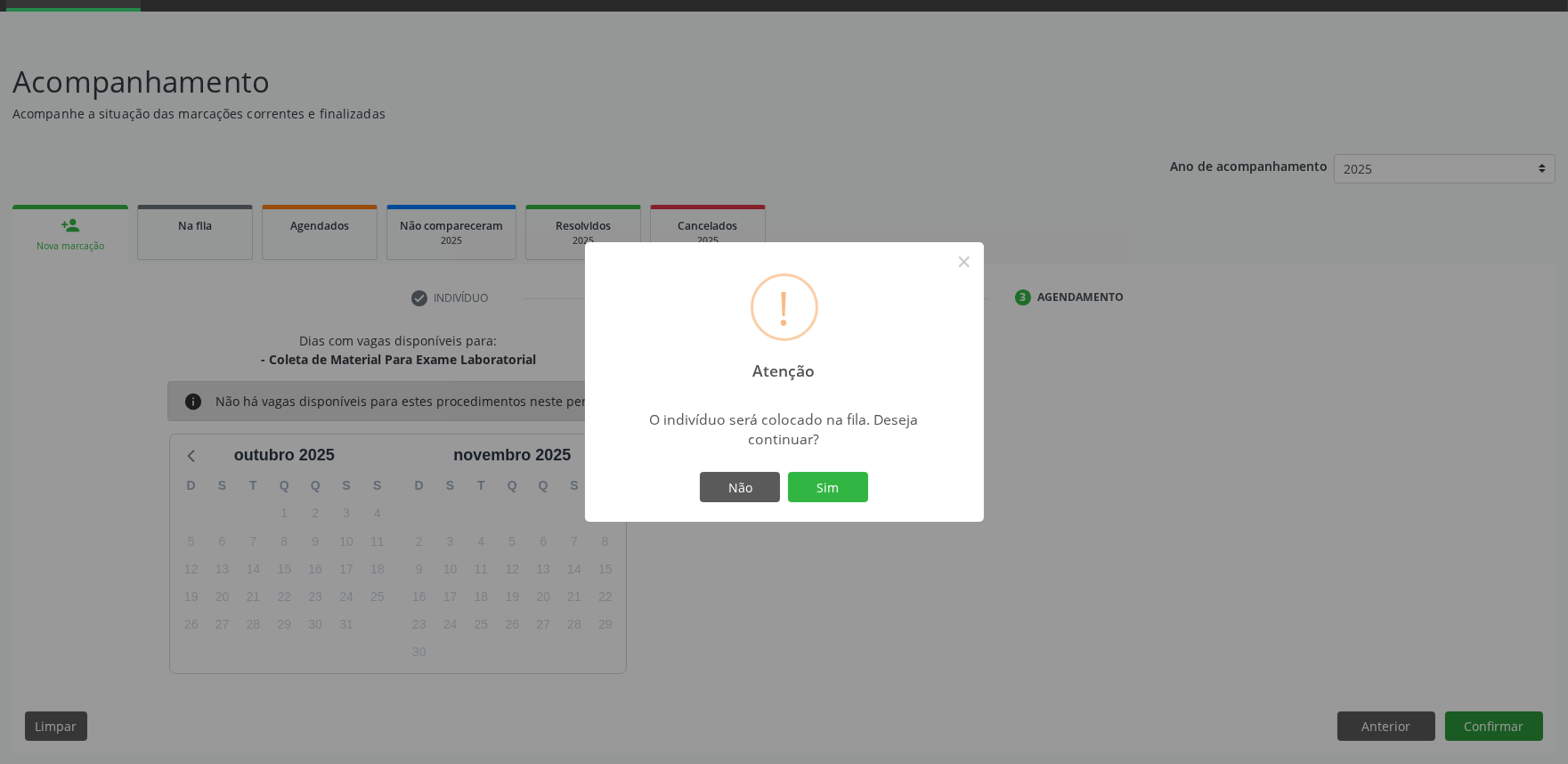
click at [788, 471] on button "Sim" at bounding box center [828, 486] width 80 height 30
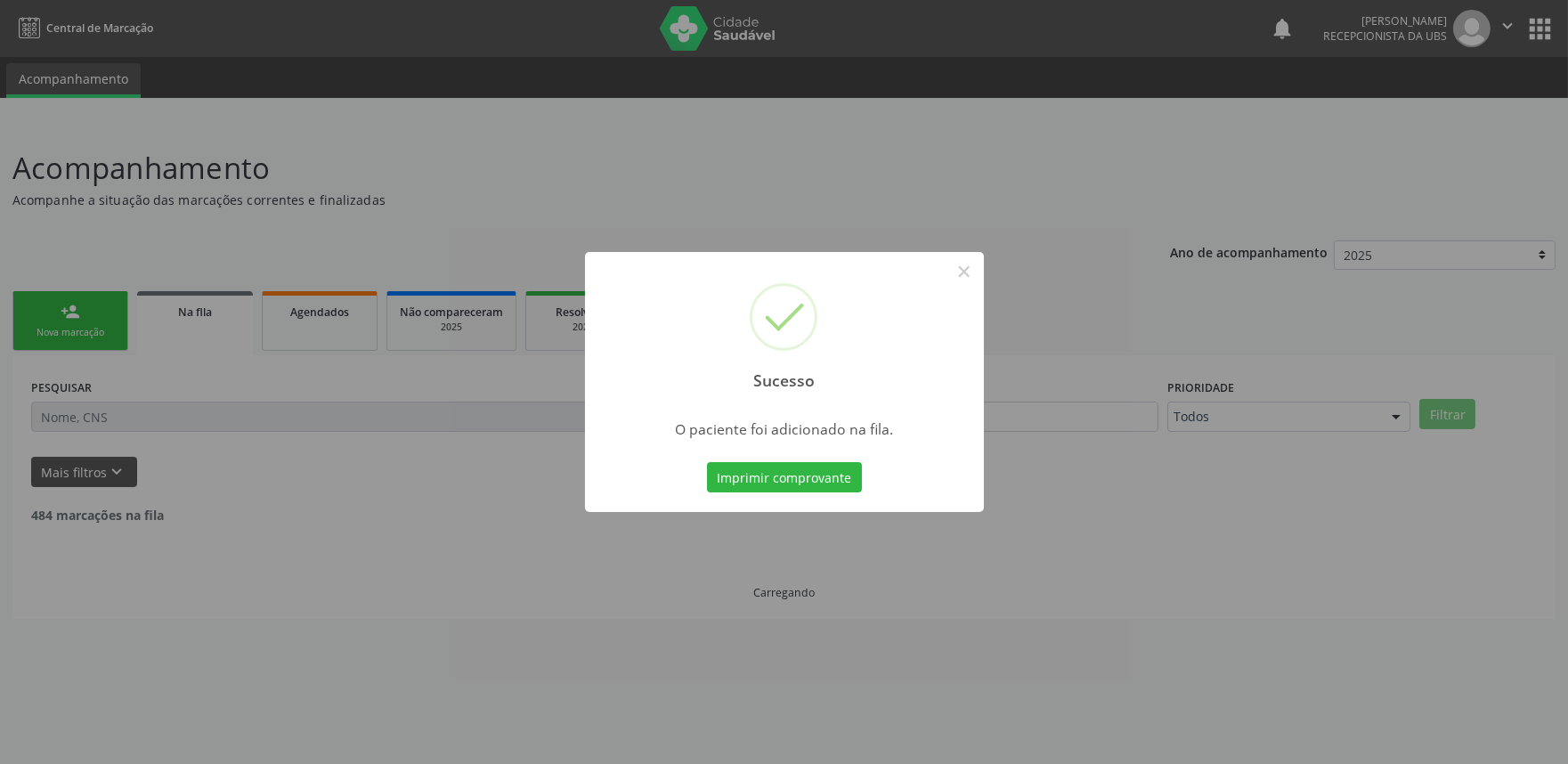
scroll to position [0, 0]
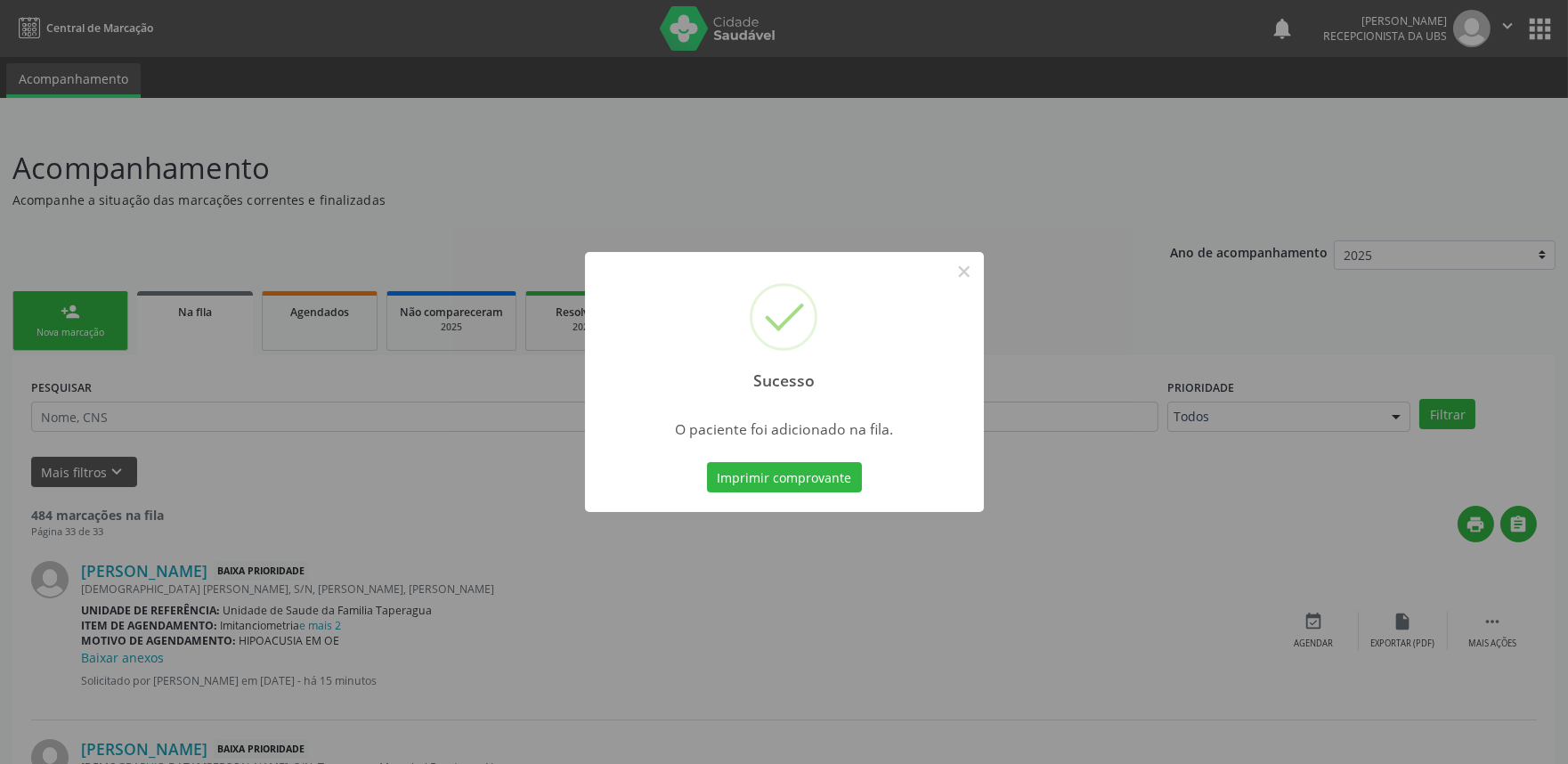
click at [1471, 463] on div "Sucesso × O paciente foi adicionado na fila. Imprimir comprovante Cancel" at bounding box center [784, 382] width 1568 height 764
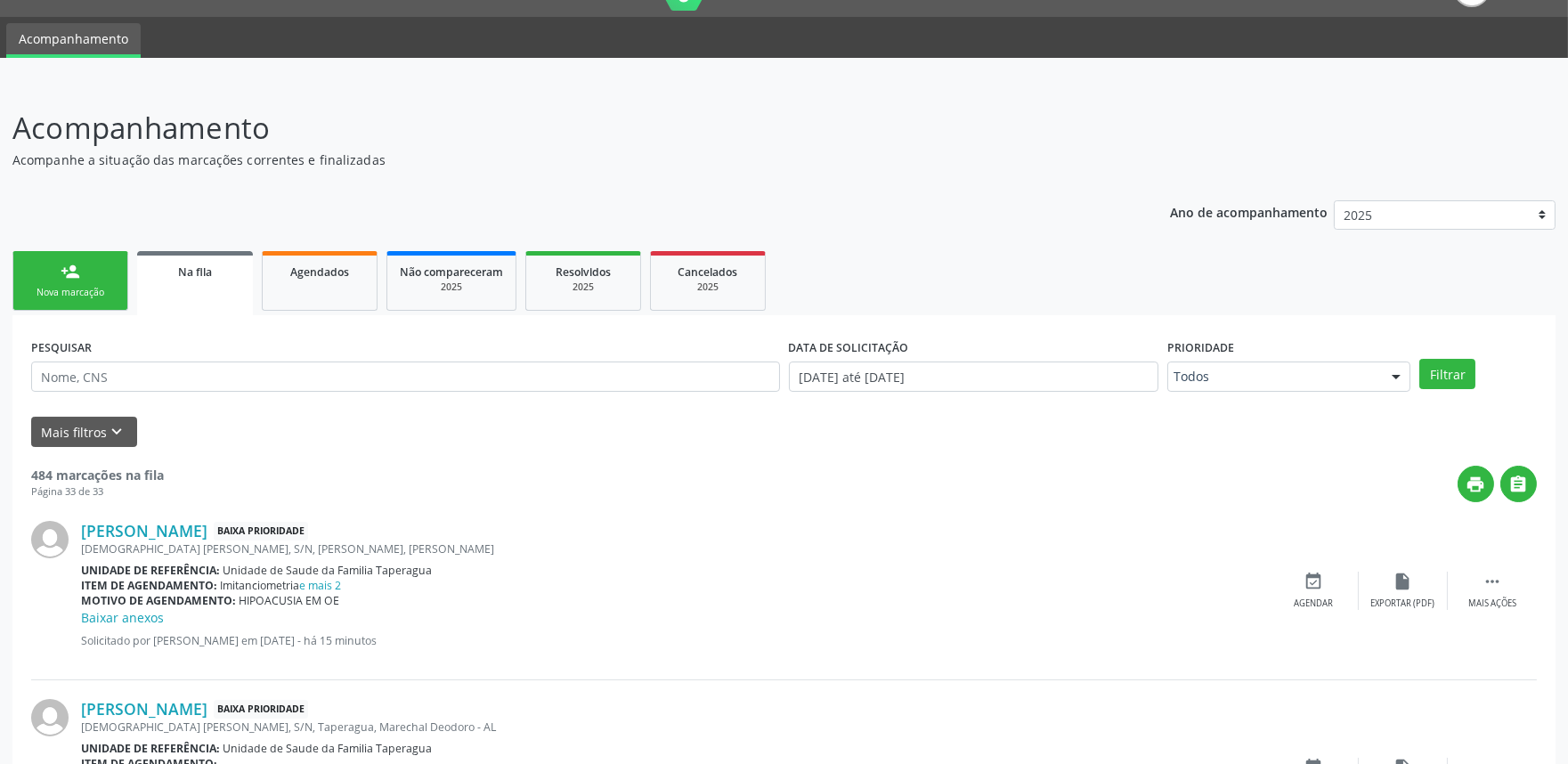
scroll to position [25, 0]
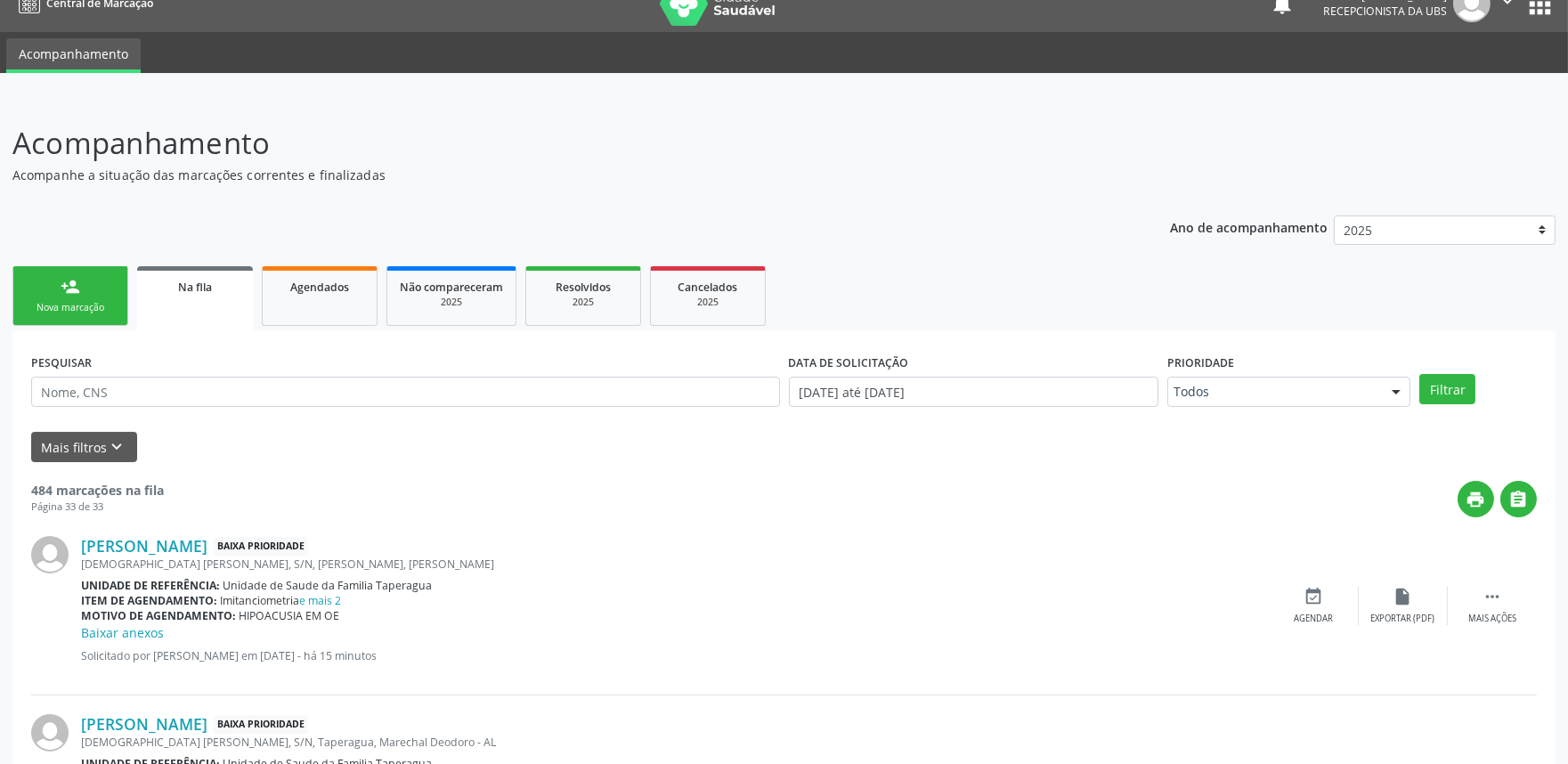
click at [93, 304] on div "Nova marcação" at bounding box center [70, 307] width 89 height 14
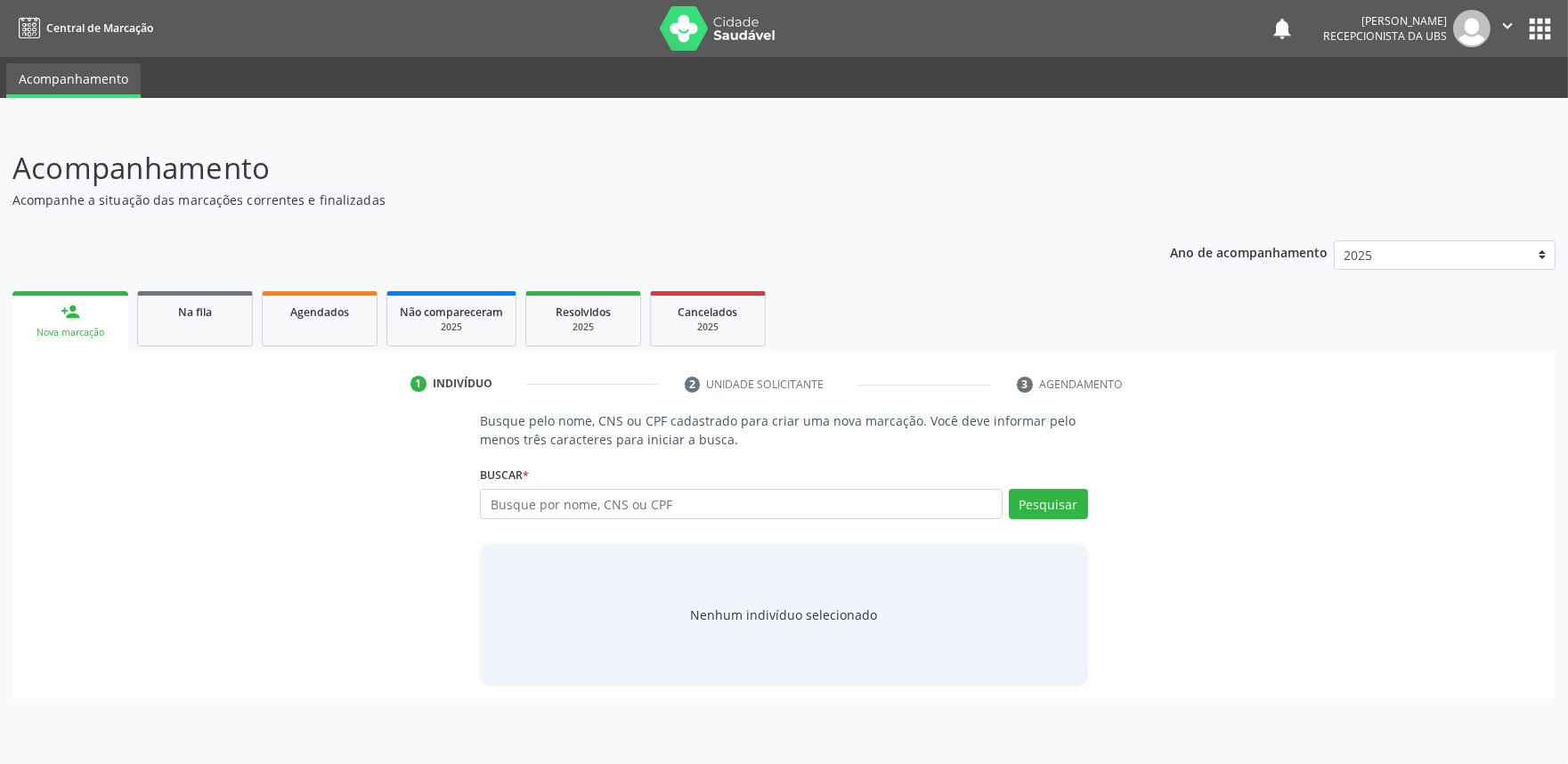
scroll to position [0, 0]
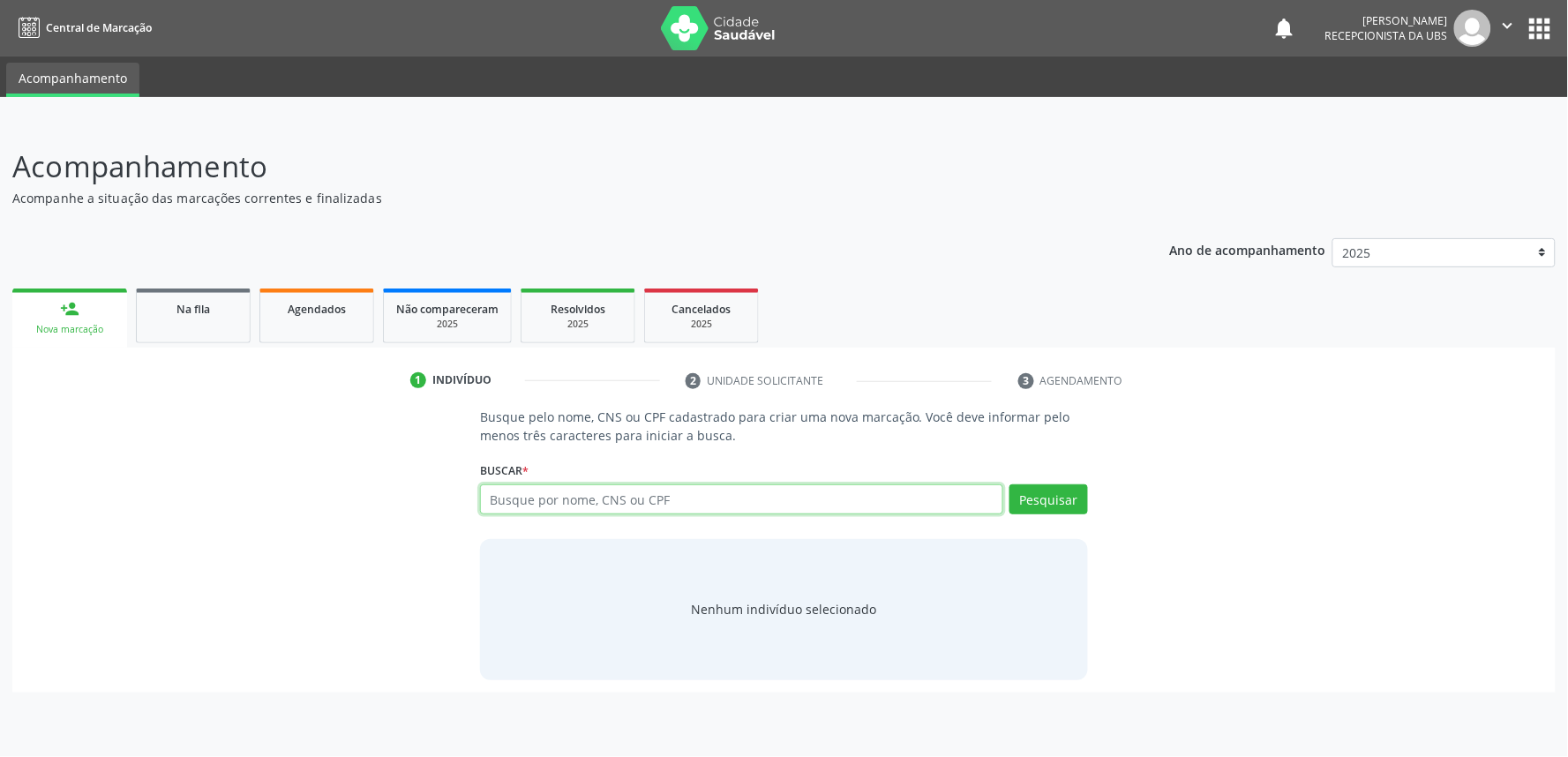
click at [540, 507] on input "text" at bounding box center [741, 499] width 523 height 30
paste input "704006399549261"
type input "704006399549261"
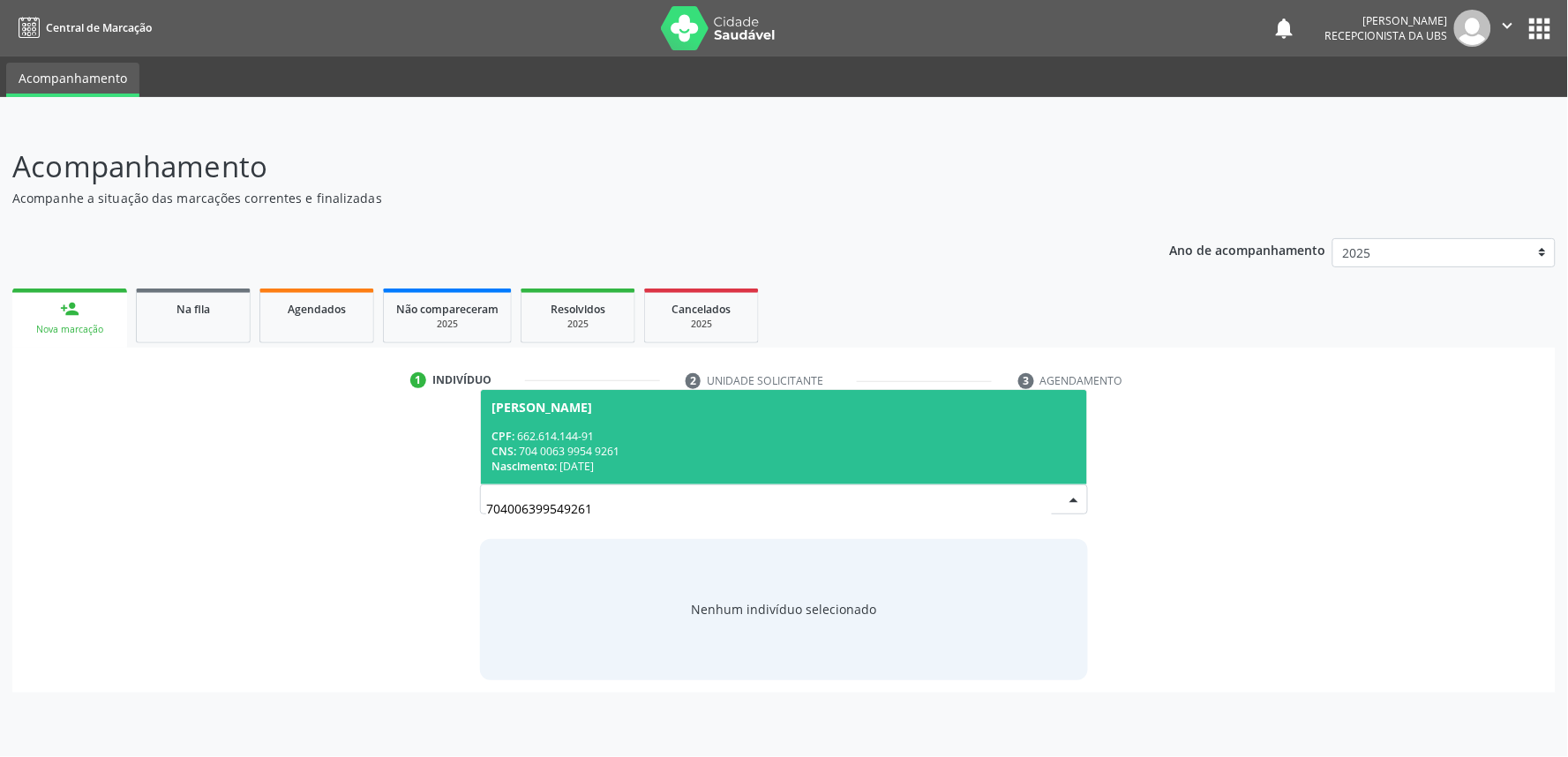
click at [664, 438] on div "CPF: 662.614.144-91" at bounding box center [784, 436] width 585 height 15
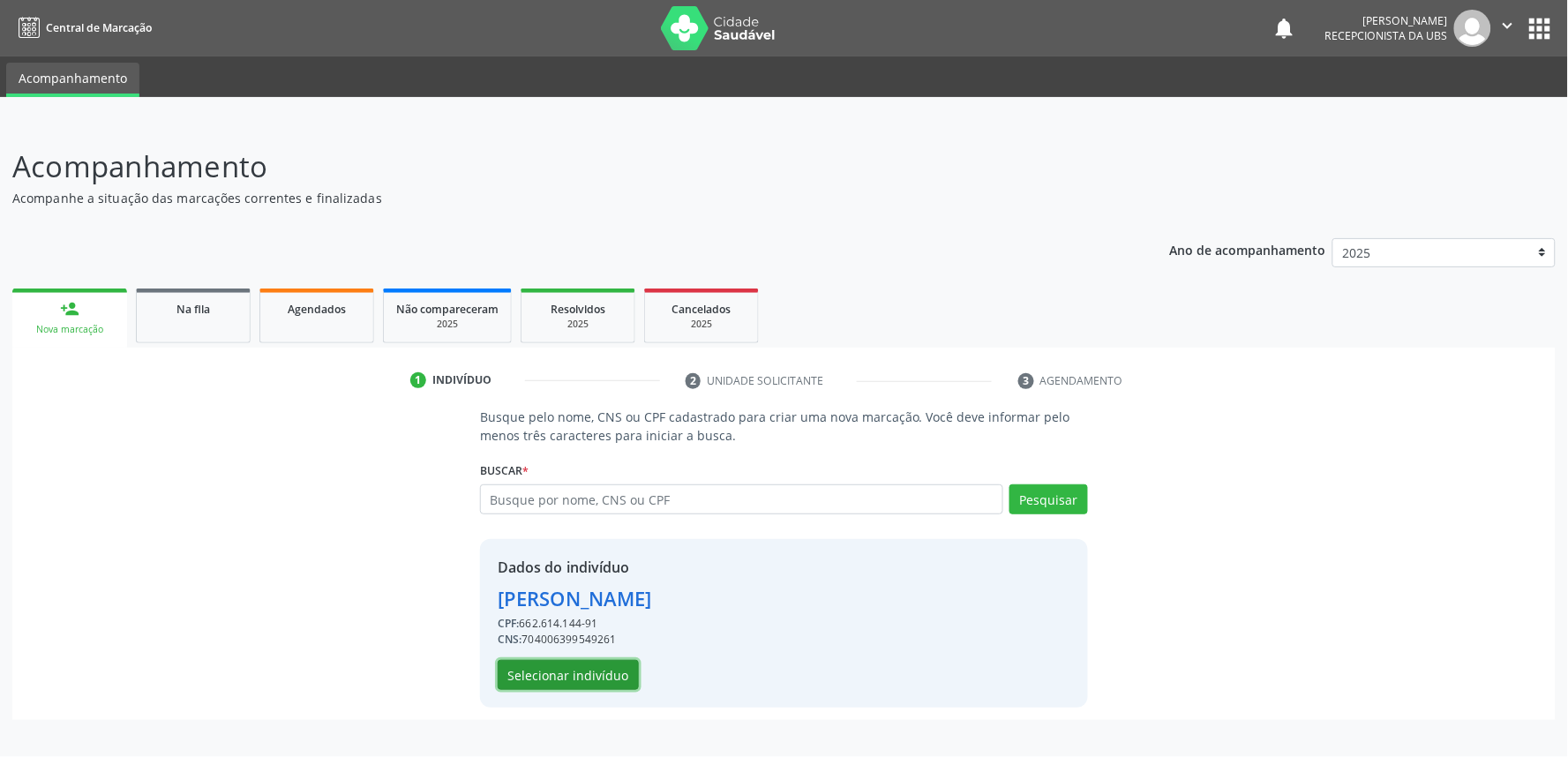
click at [600, 671] on button "Selecionar indivíduo" at bounding box center [568, 674] width 141 height 30
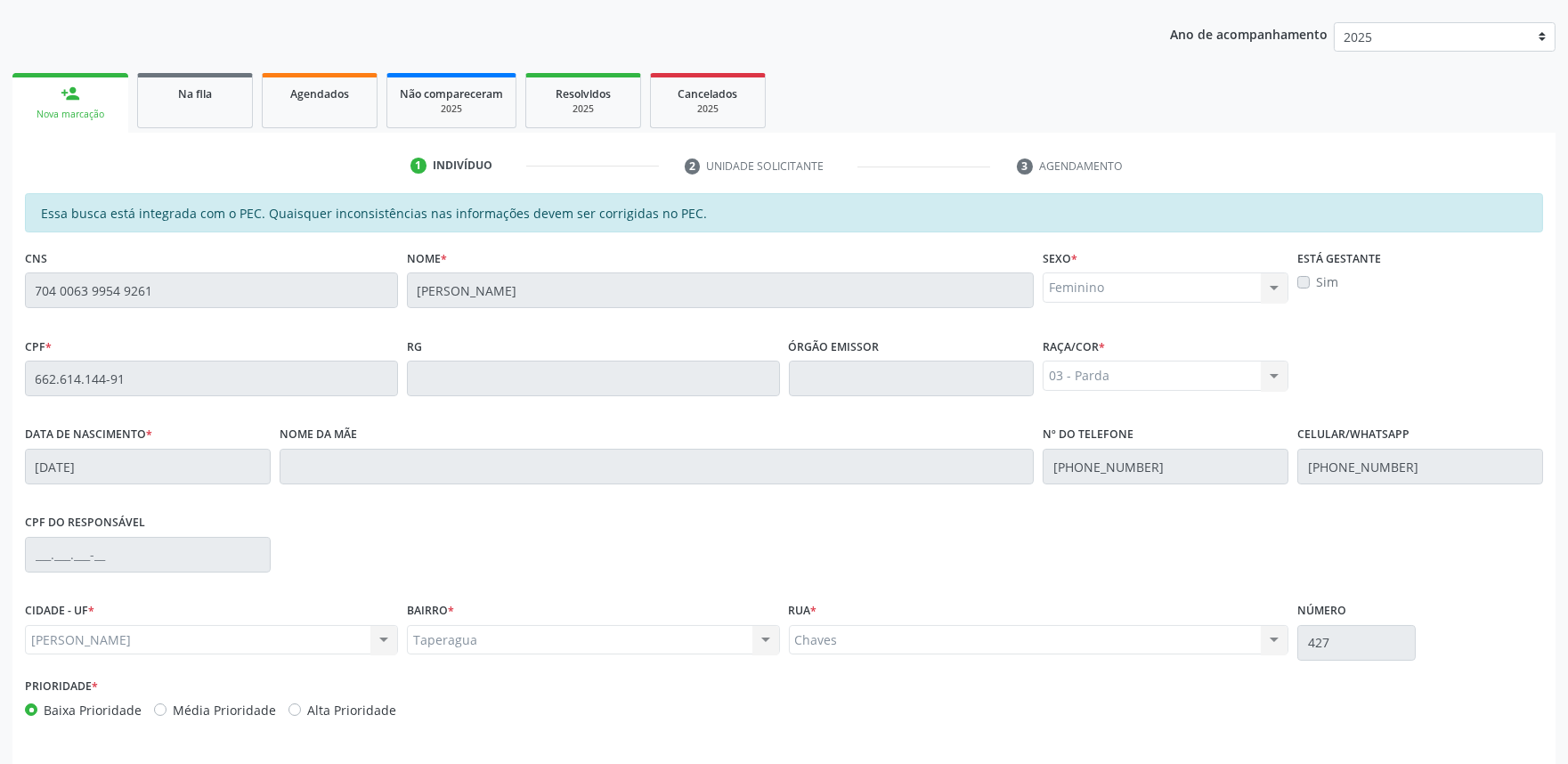
scroll to position [277, 0]
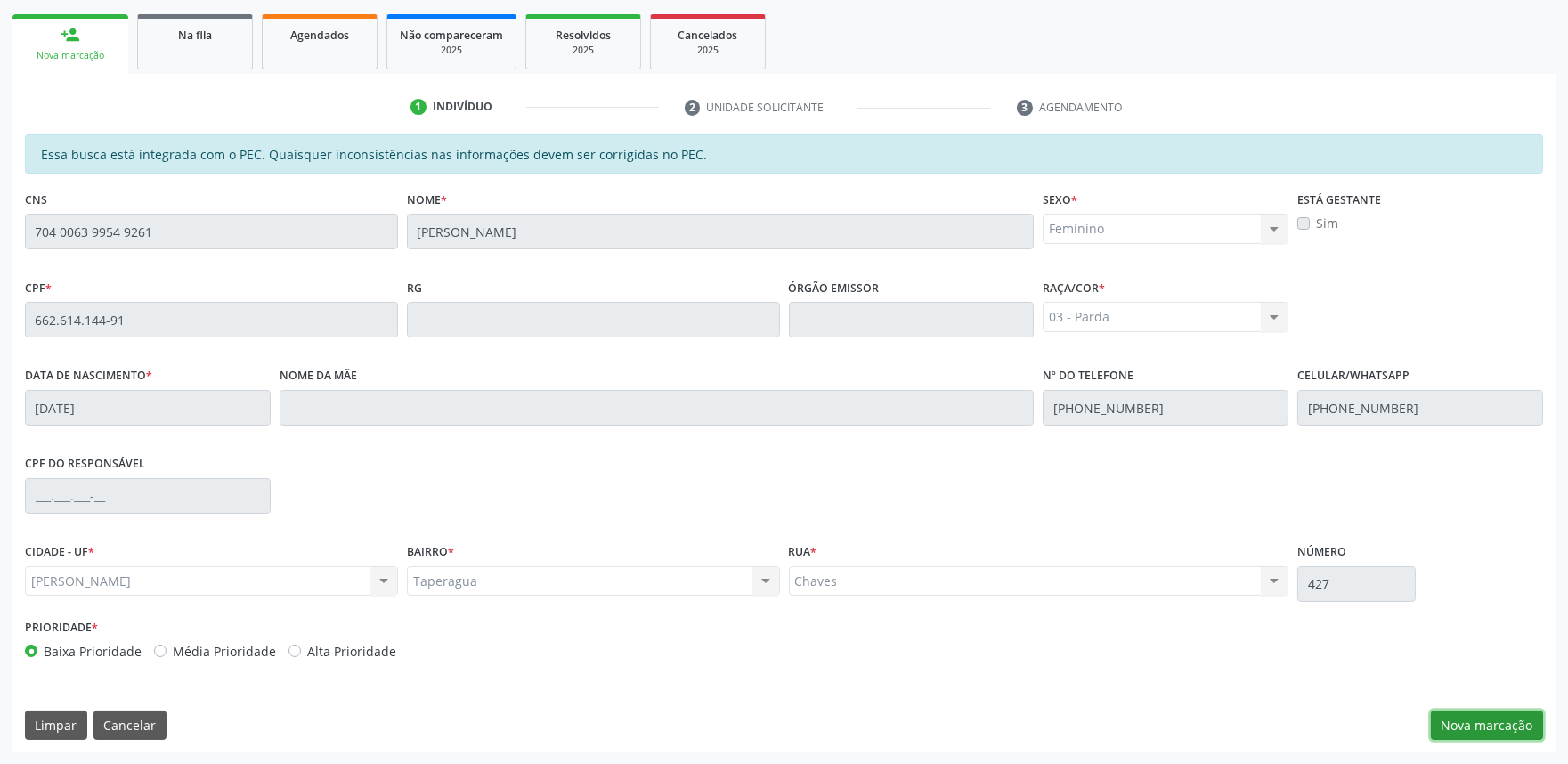
click at [1480, 715] on button "Nova marcação" at bounding box center [1486, 725] width 112 height 30
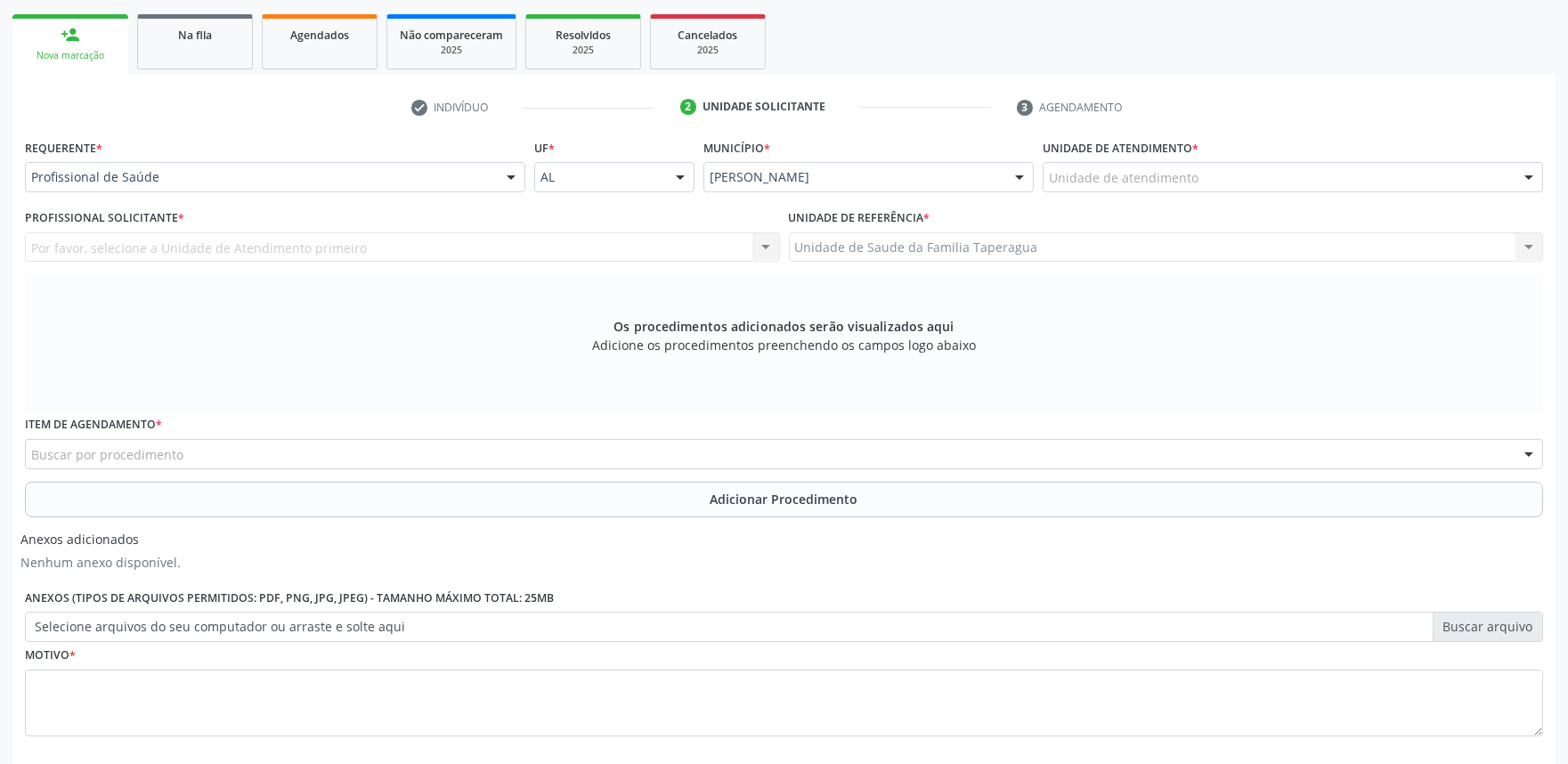
click at [1325, 175] on div "Unidade de atendimento" at bounding box center [1292, 176] width 501 height 30
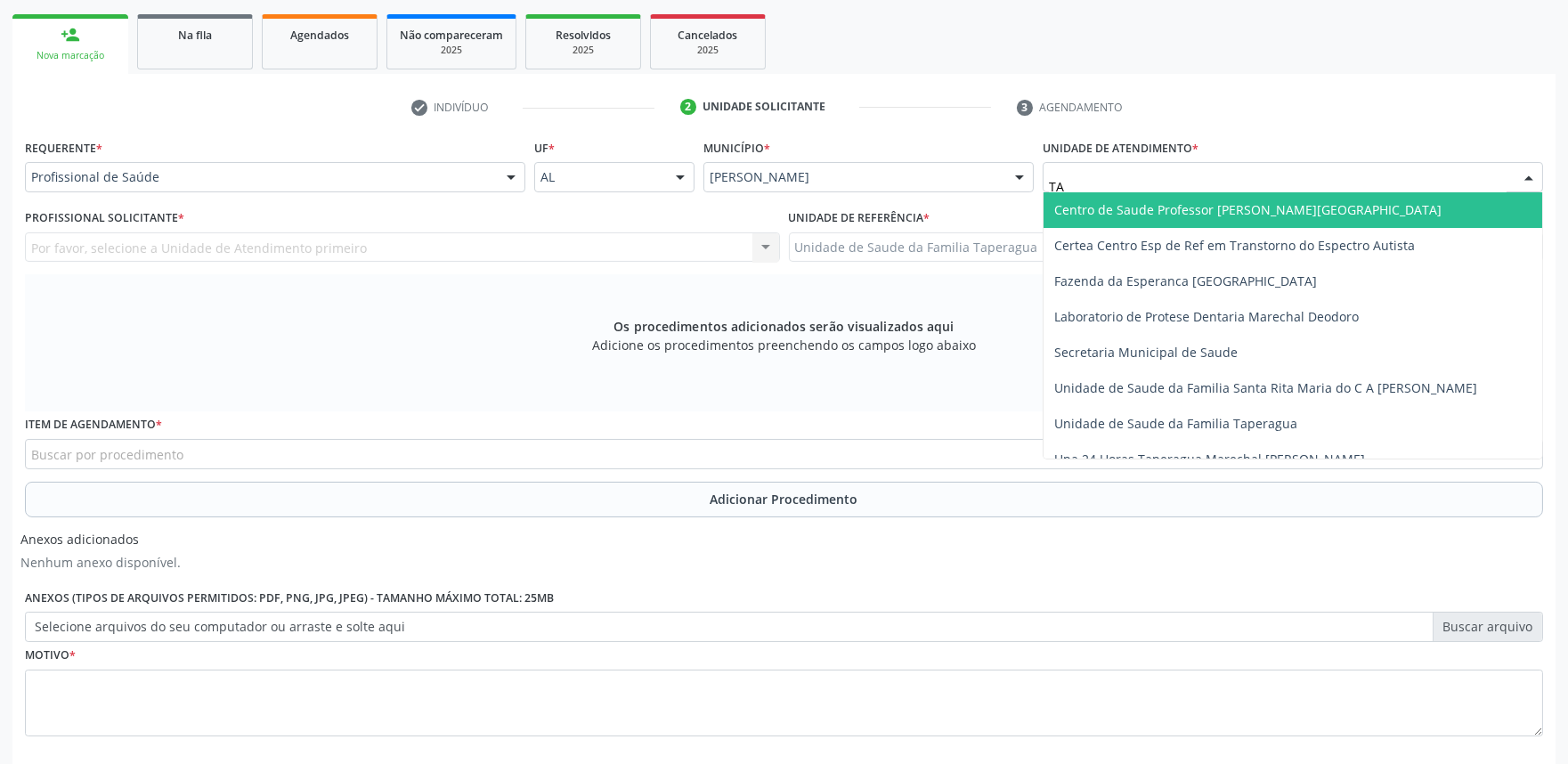
type input "TAP"
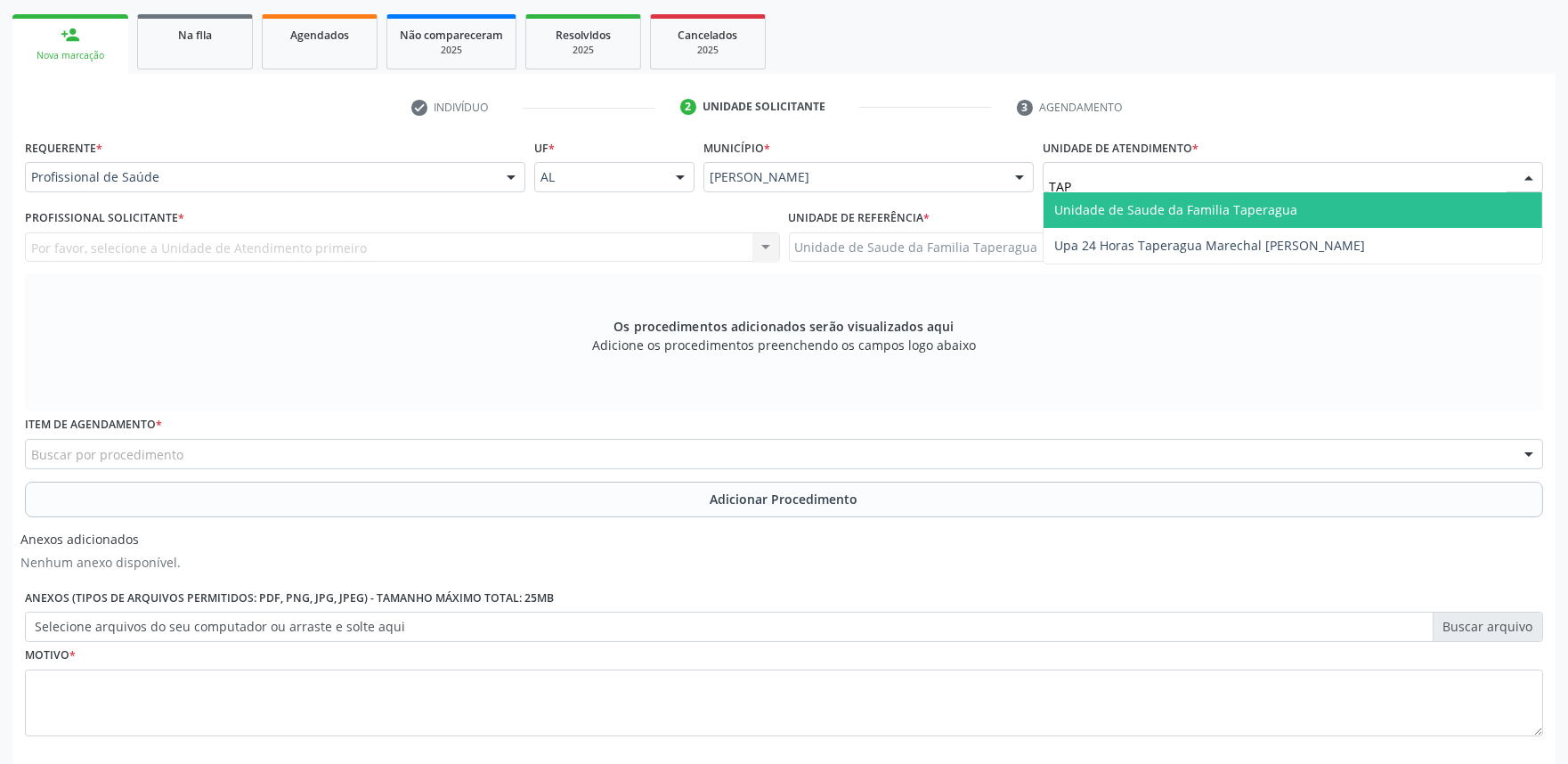
click at [1273, 207] on span "Unidade de Saude da Familia Taperagua" at bounding box center [1176, 209] width 243 height 17
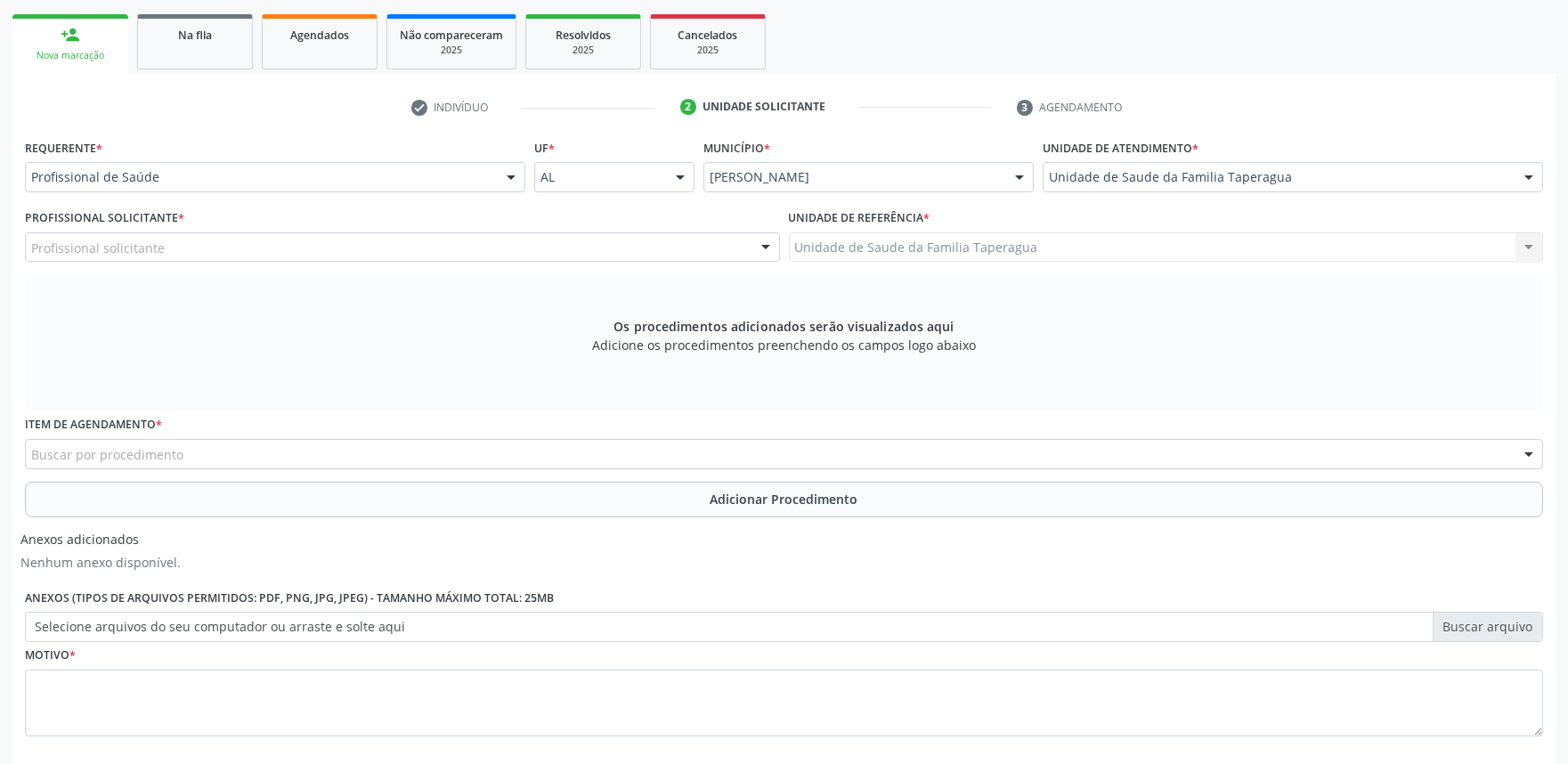
click at [467, 250] on div "Profissional solicitante" at bounding box center [402, 247] width 755 height 30
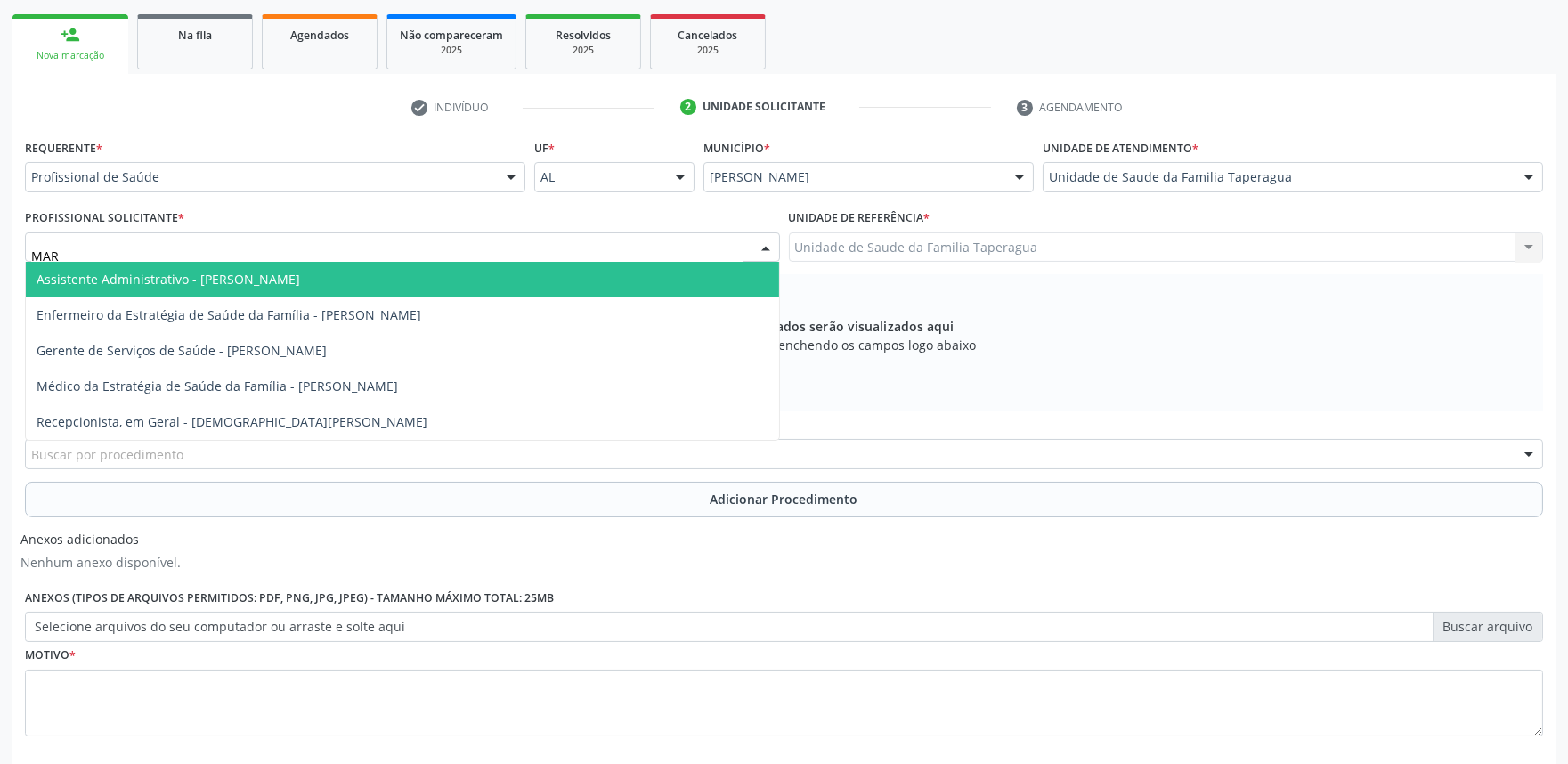
type input "MART"
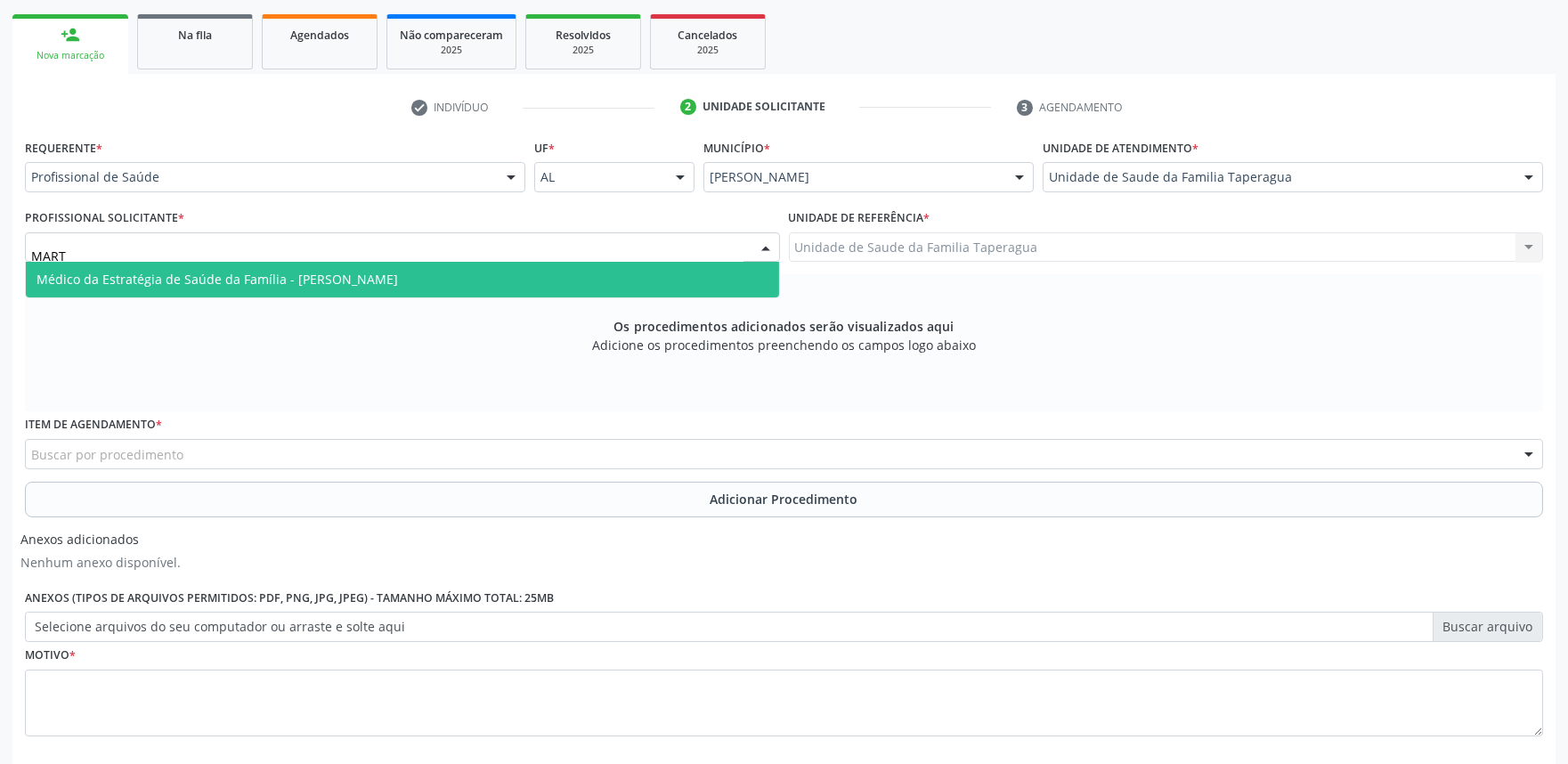
click at [467, 273] on span "Médico da Estratégia de Saúde da Família - [PERSON_NAME]" at bounding box center [402, 279] width 753 height 35
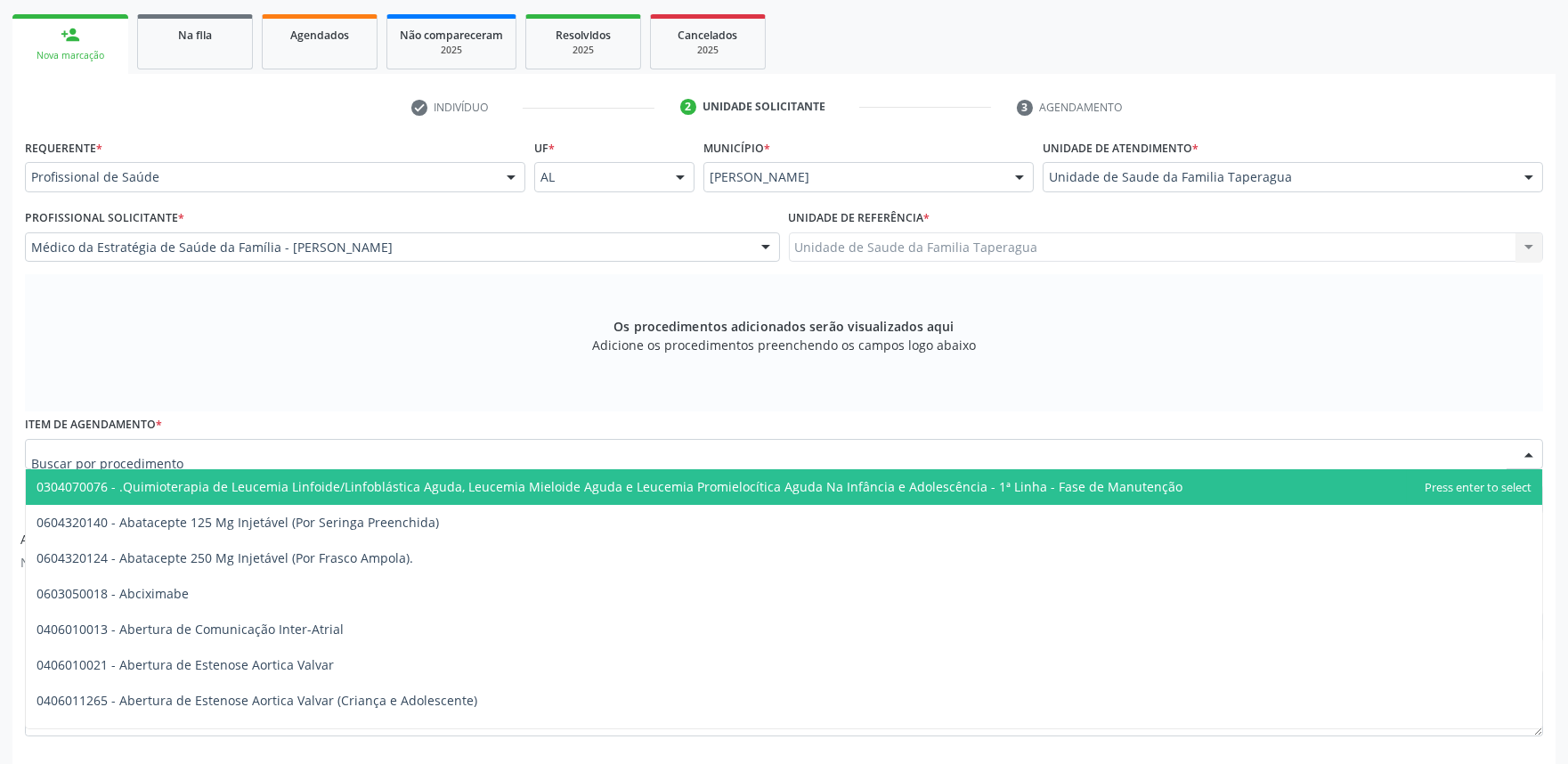
click at [425, 461] on div at bounding box center [783, 453] width 1518 height 30
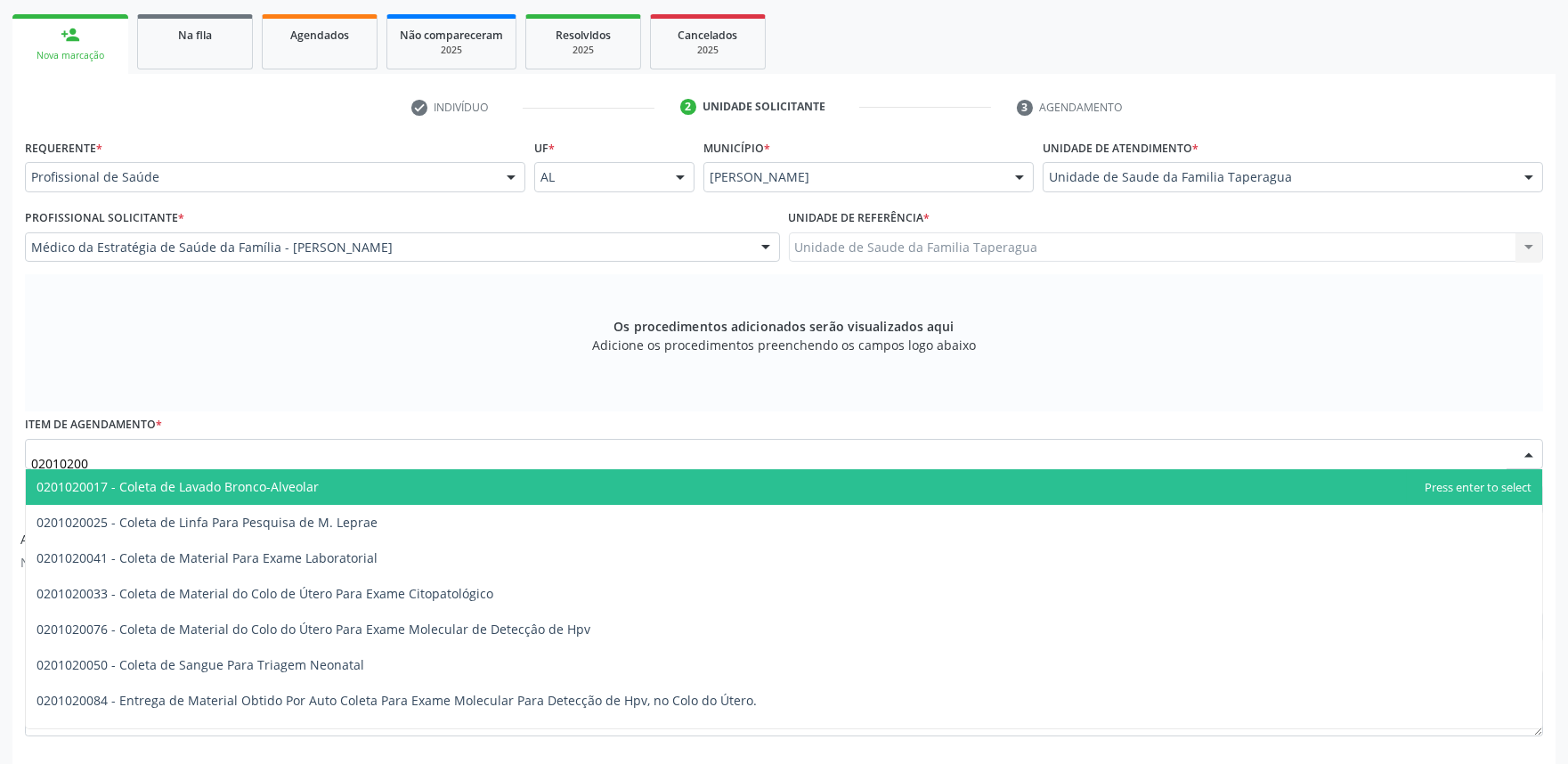
type input "020102004"
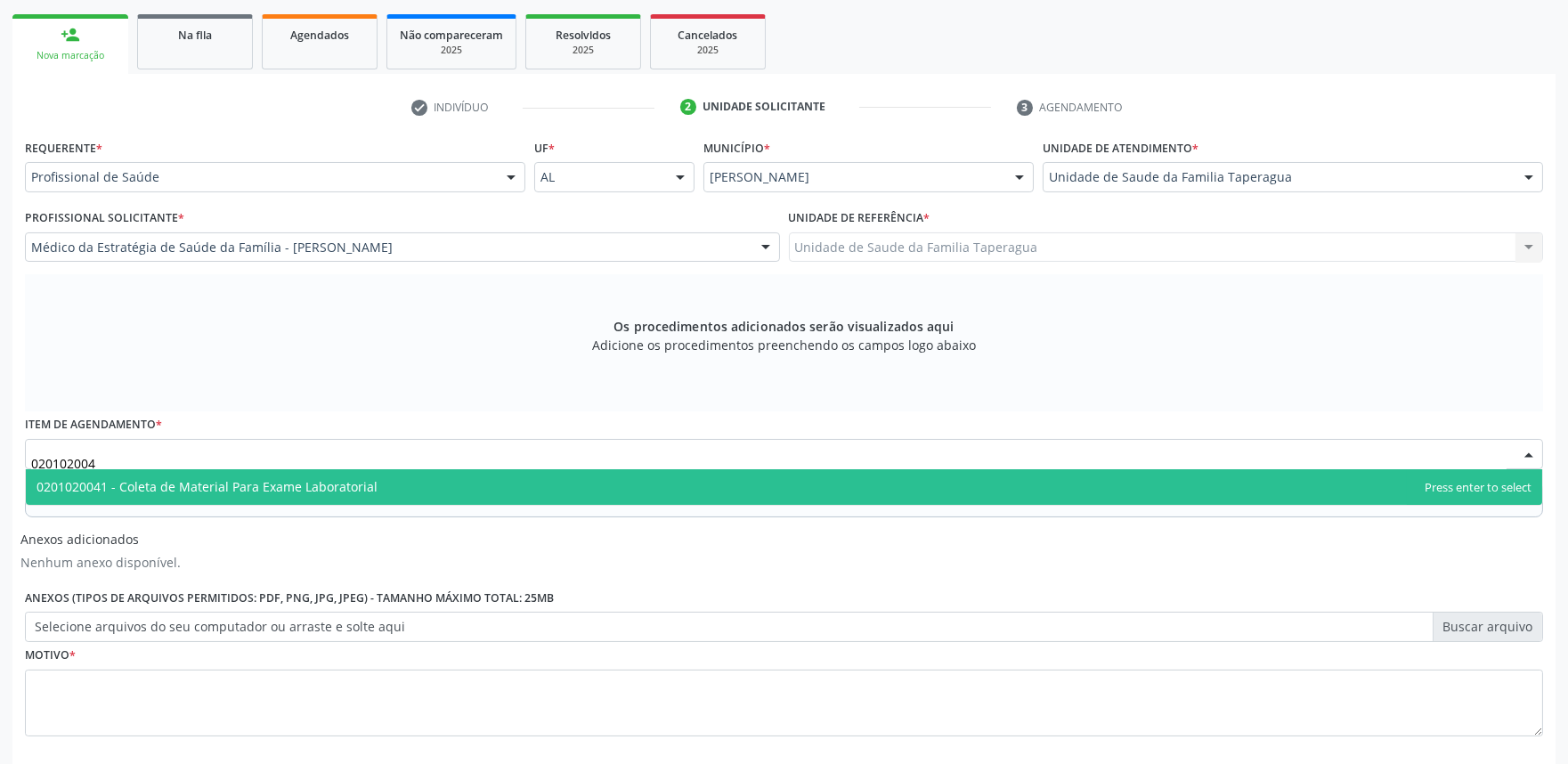
click at [429, 483] on span "0201020041 - Coleta de Material Para Exame Laboratorial" at bounding box center [783, 486] width 1516 height 35
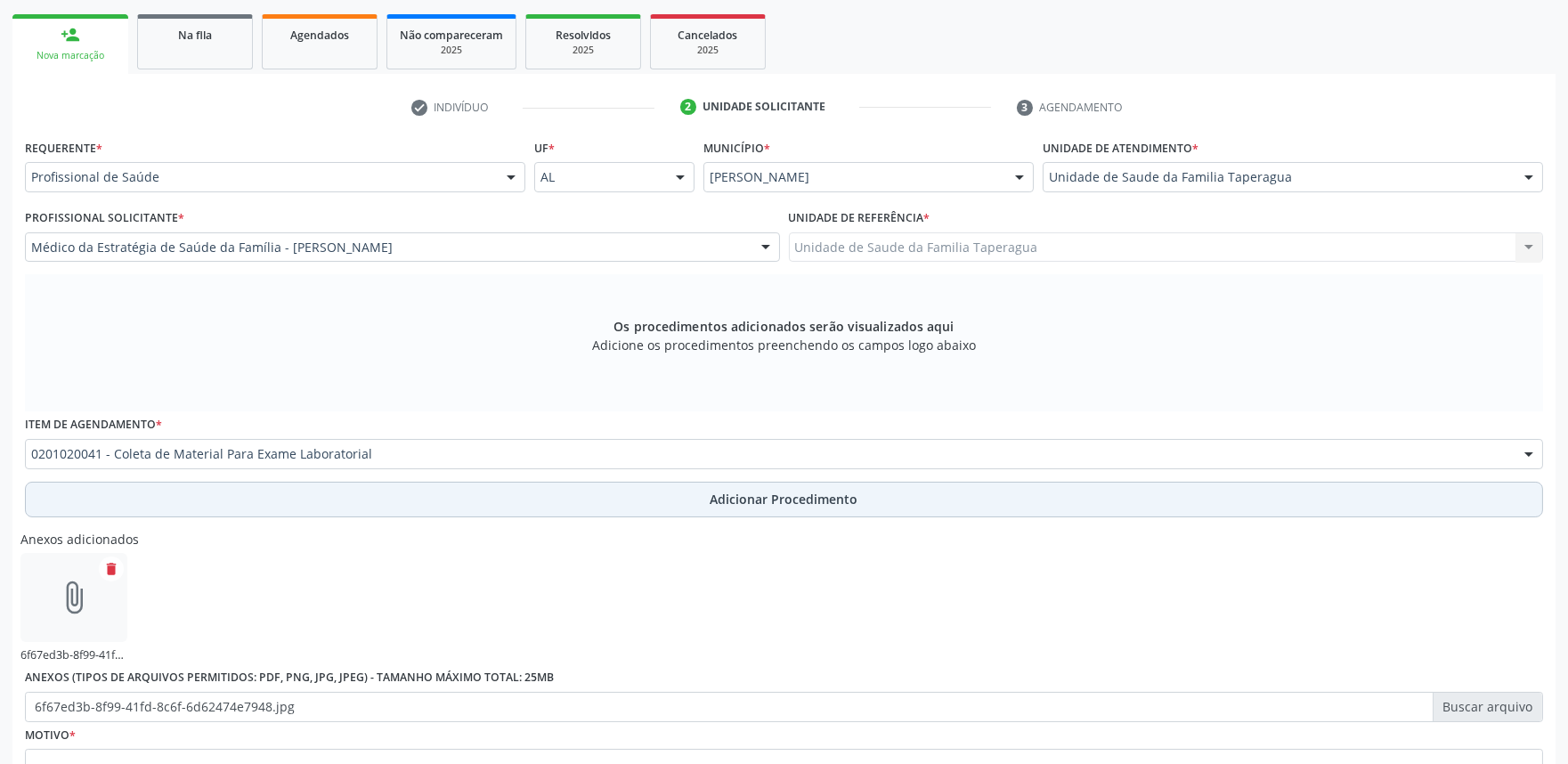
click at [661, 491] on button "Adicionar Procedimento" at bounding box center [783, 499] width 1518 height 35
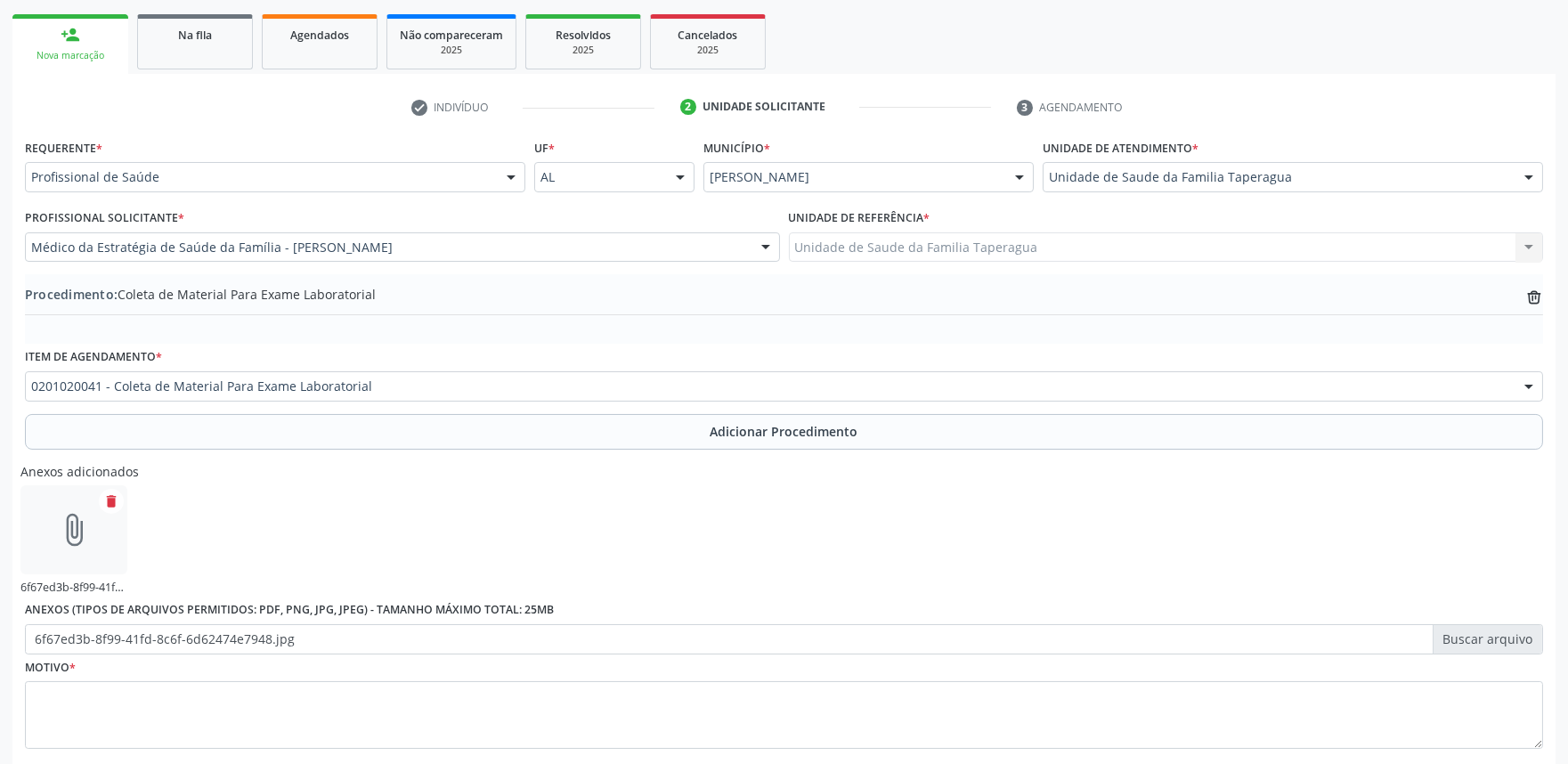
scroll to position [377, 0]
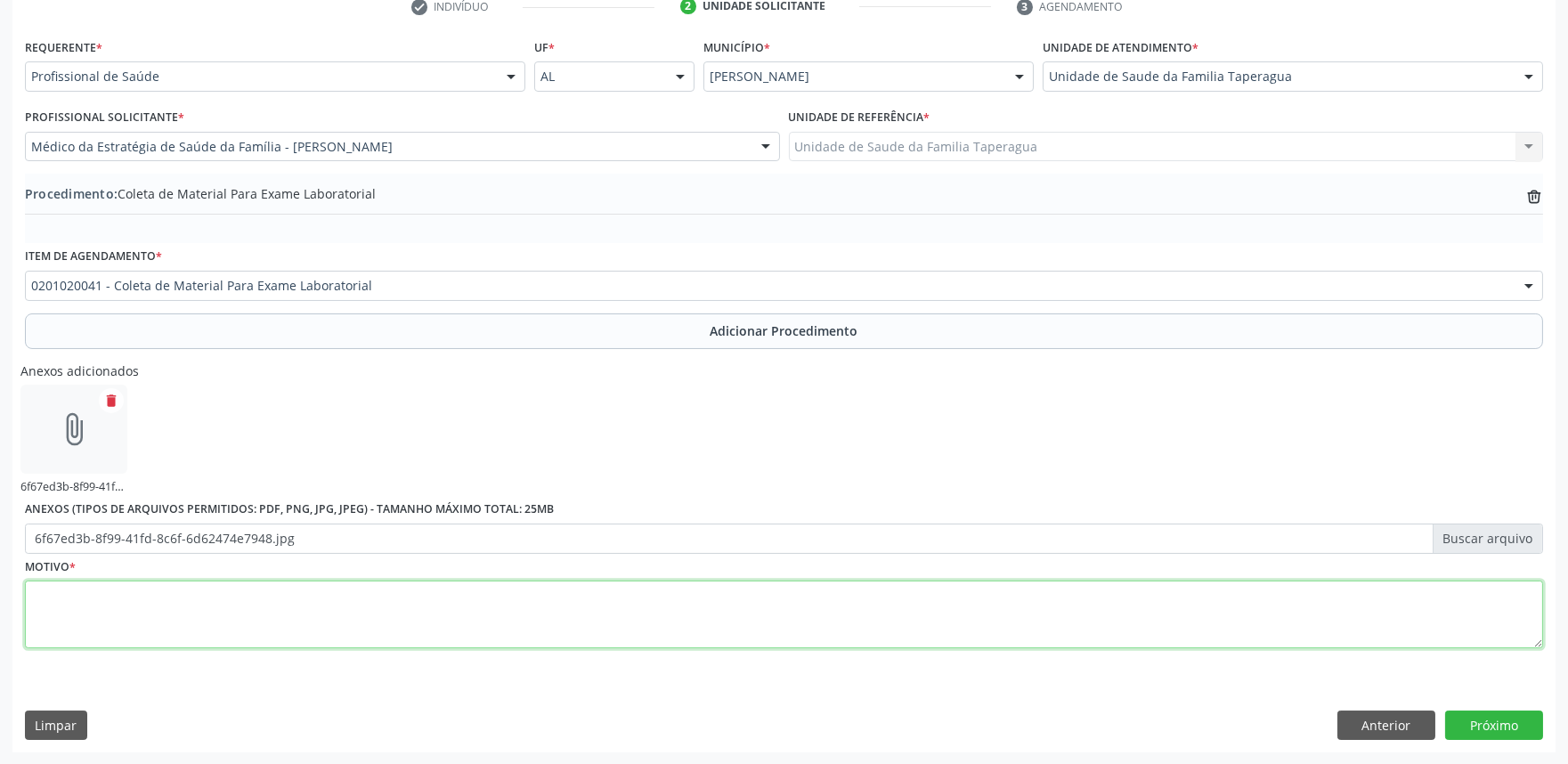
click at [663, 639] on textarea at bounding box center [783, 614] width 1518 height 67
type textarea "HAS"
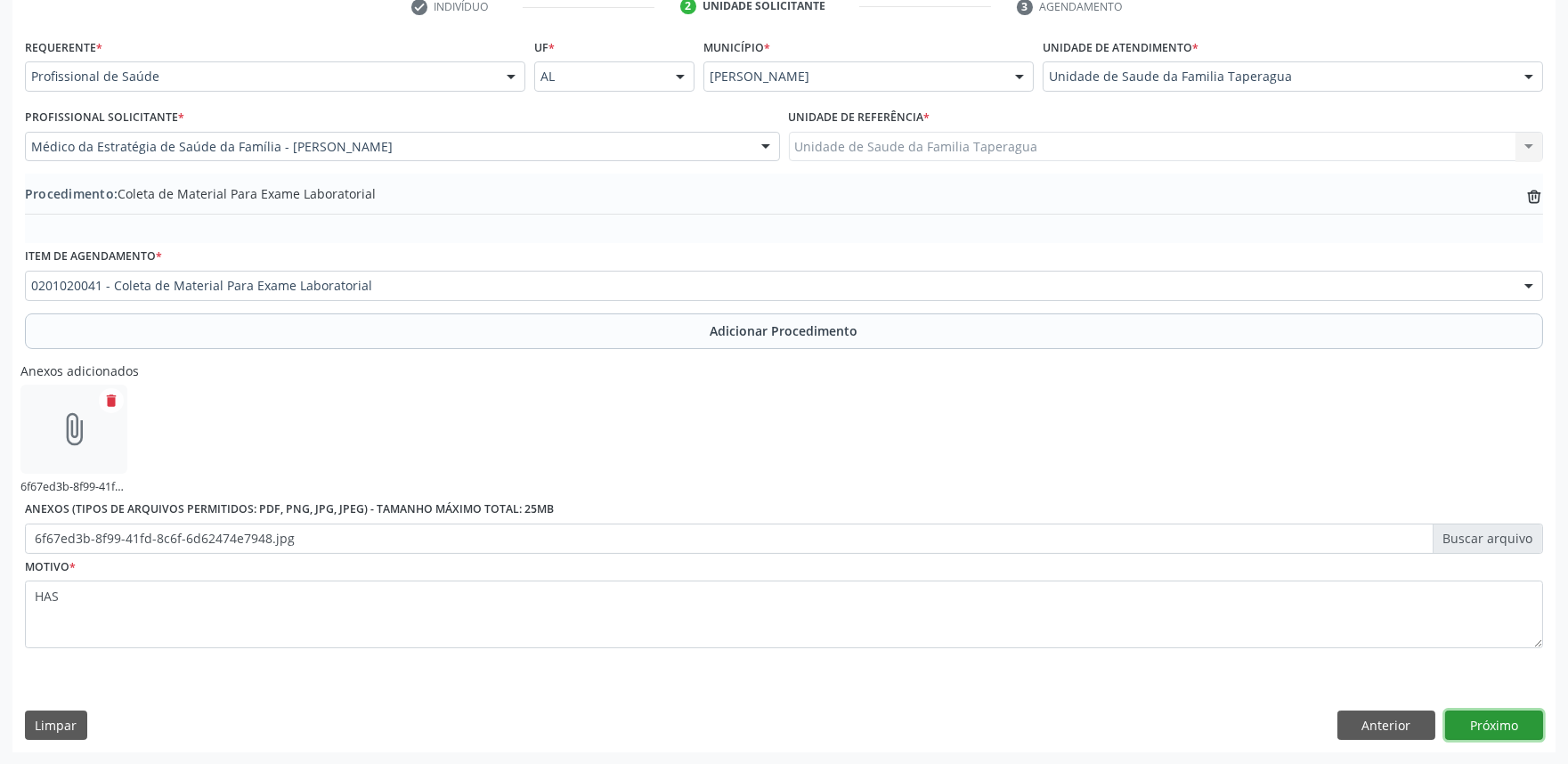
click at [1518, 724] on button "Próximo" at bounding box center [1494, 725] width 98 height 30
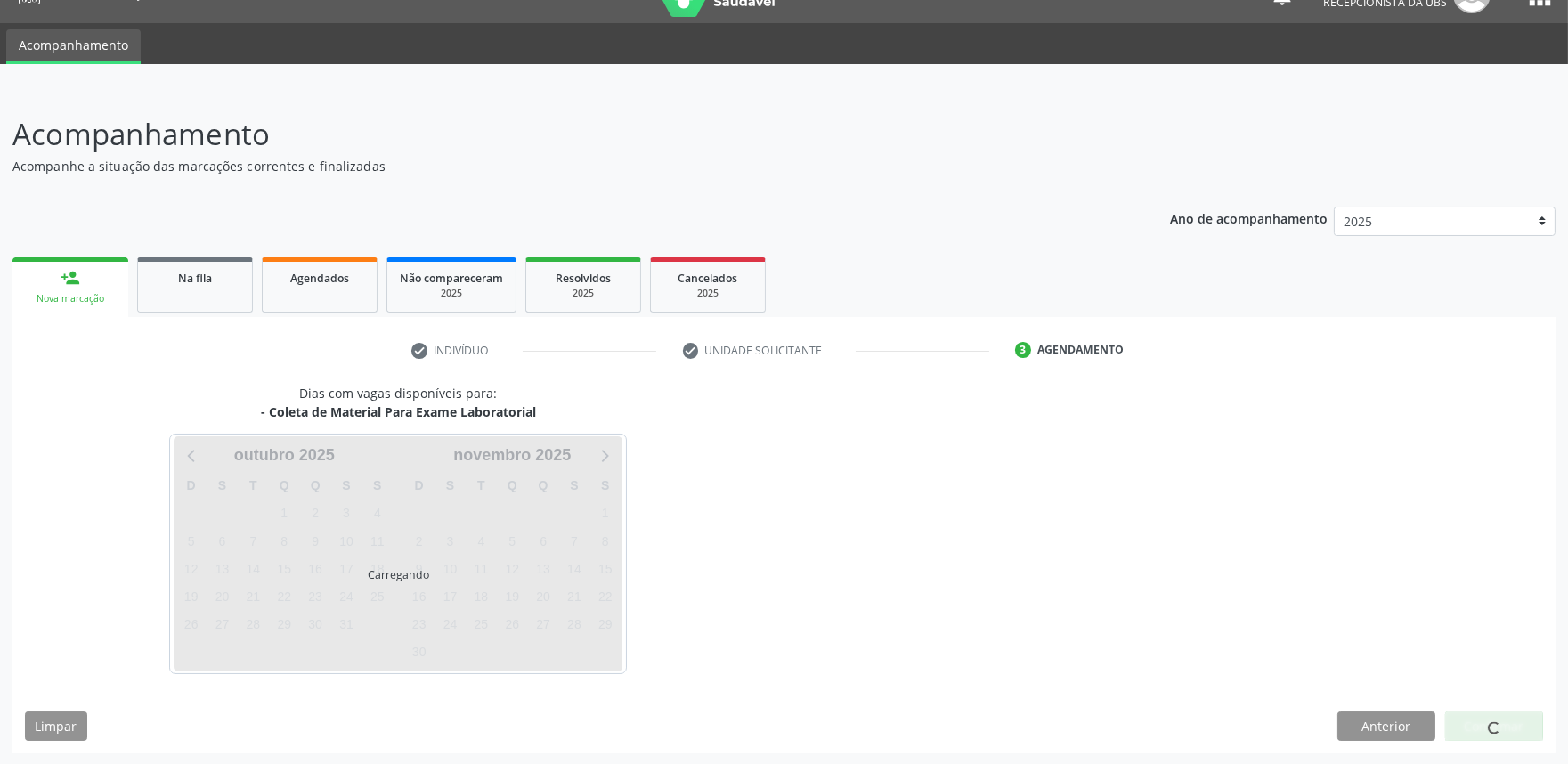
scroll to position [86, 0]
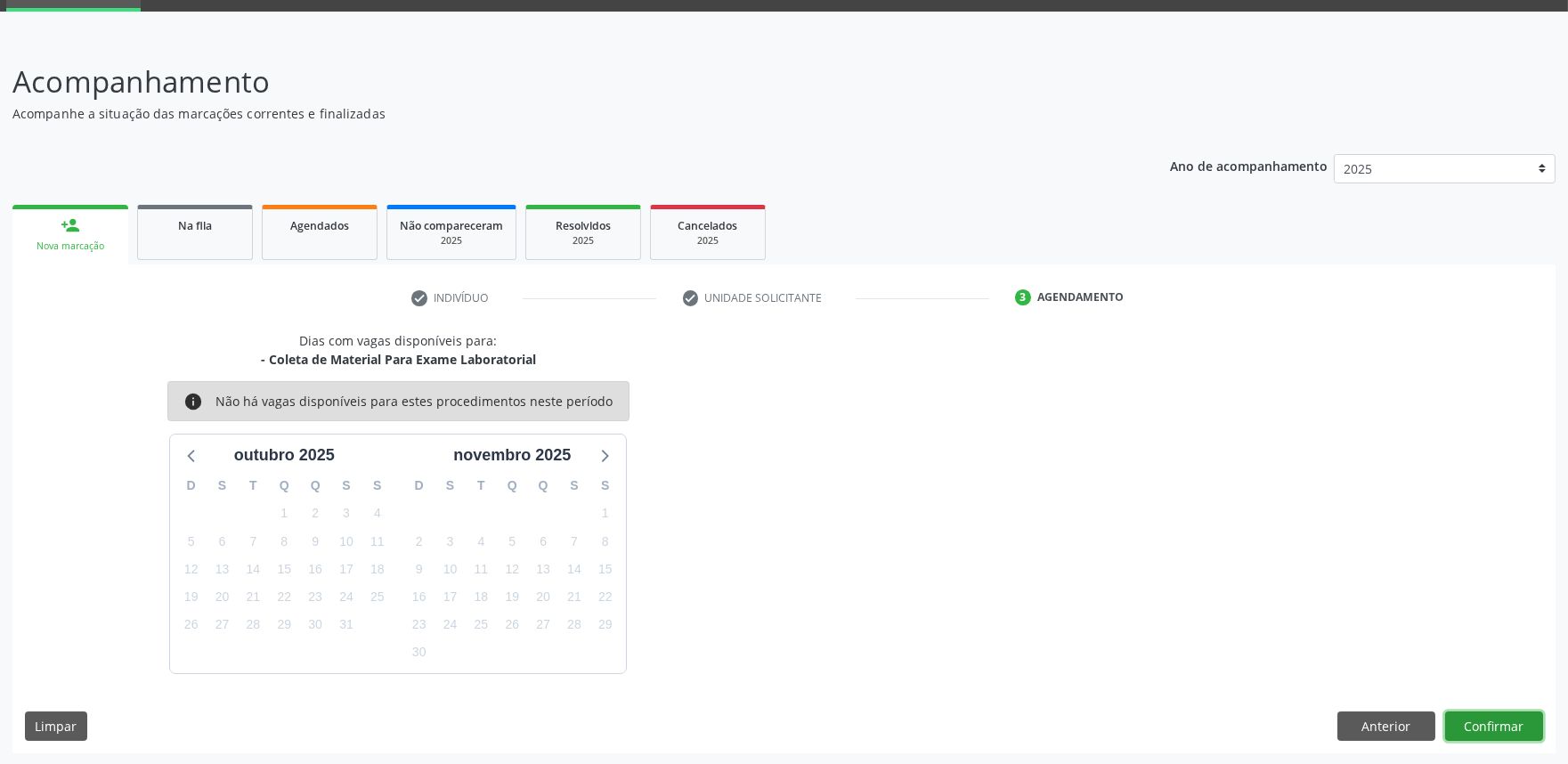
click at [1488, 718] on button "Confirmar" at bounding box center [1494, 726] width 98 height 30
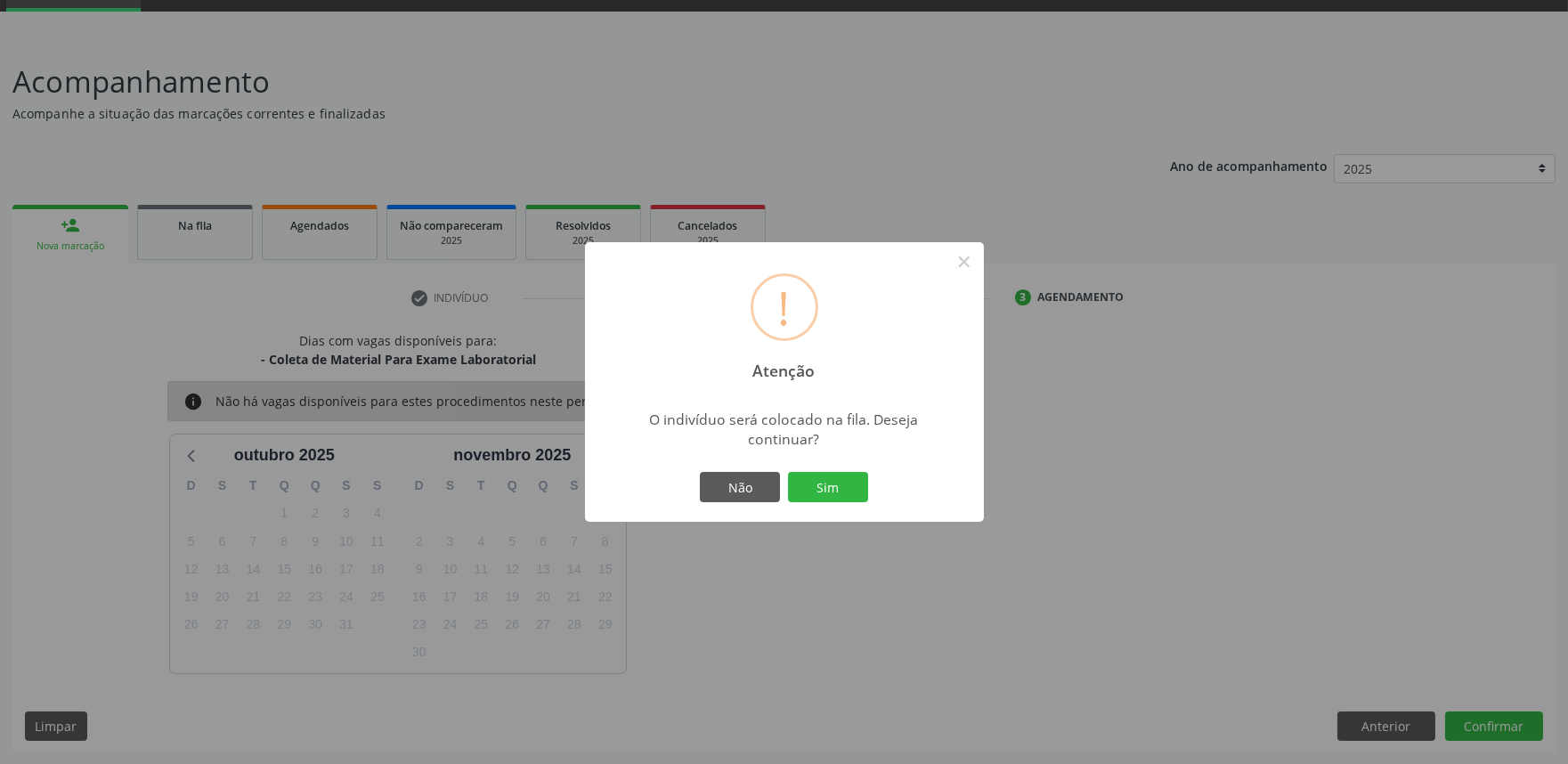
click at [788, 471] on button "Sim" at bounding box center [828, 486] width 80 height 30
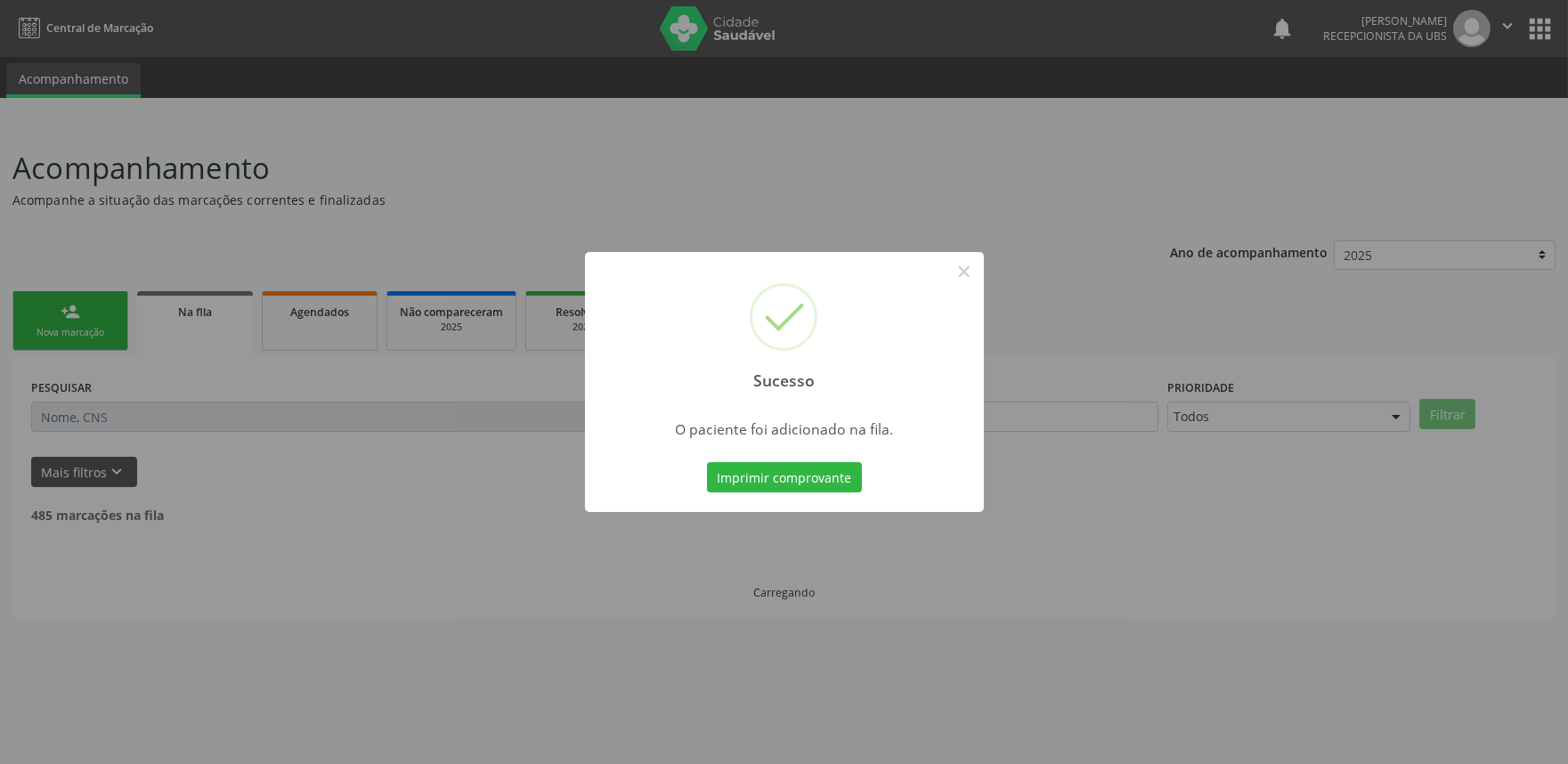
scroll to position [0, 0]
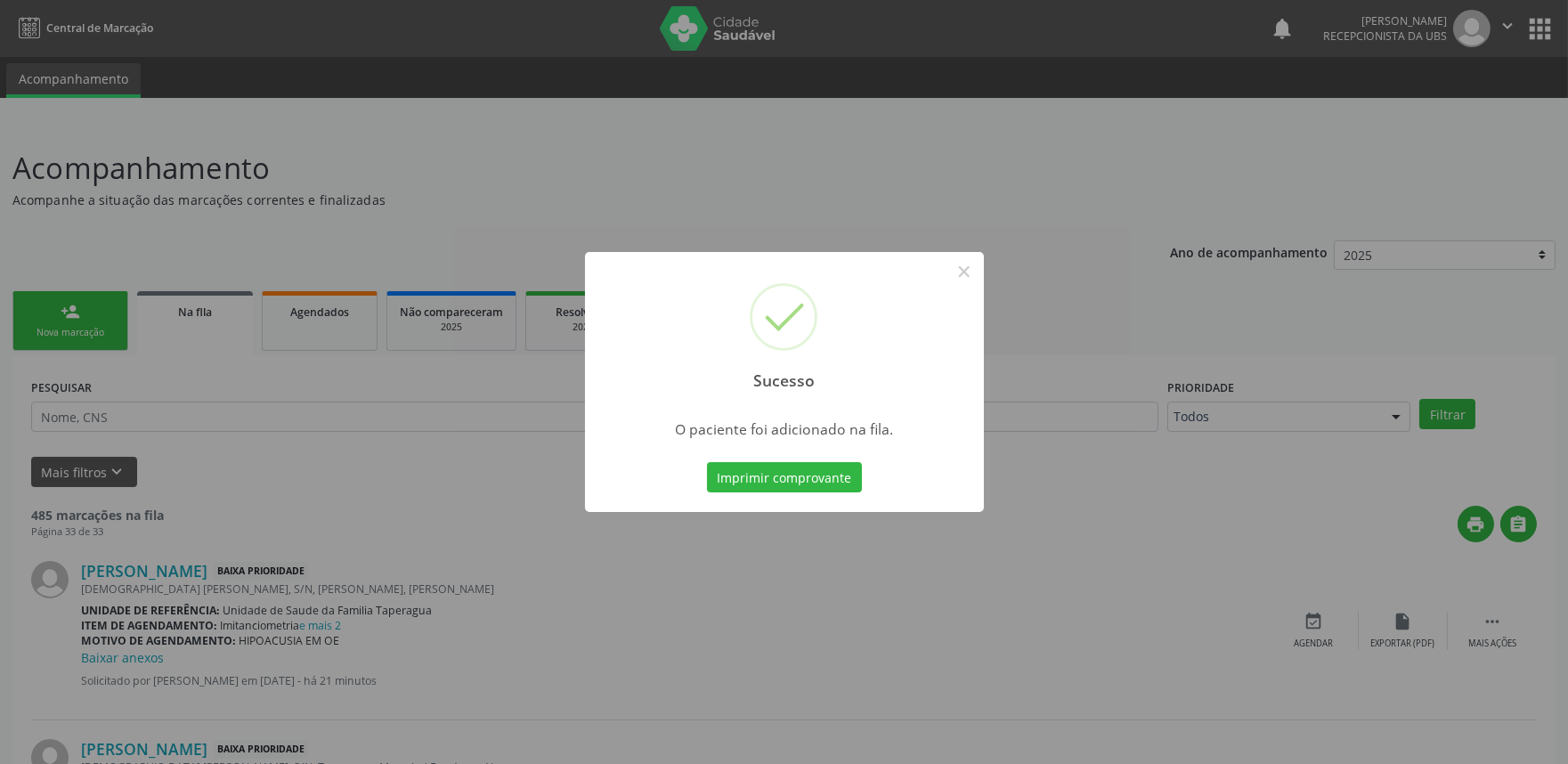
click at [395, 427] on div "Sucesso × O paciente foi adicionado na fila. Imprimir comprovante Cancel" at bounding box center [784, 382] width 1568 height 764
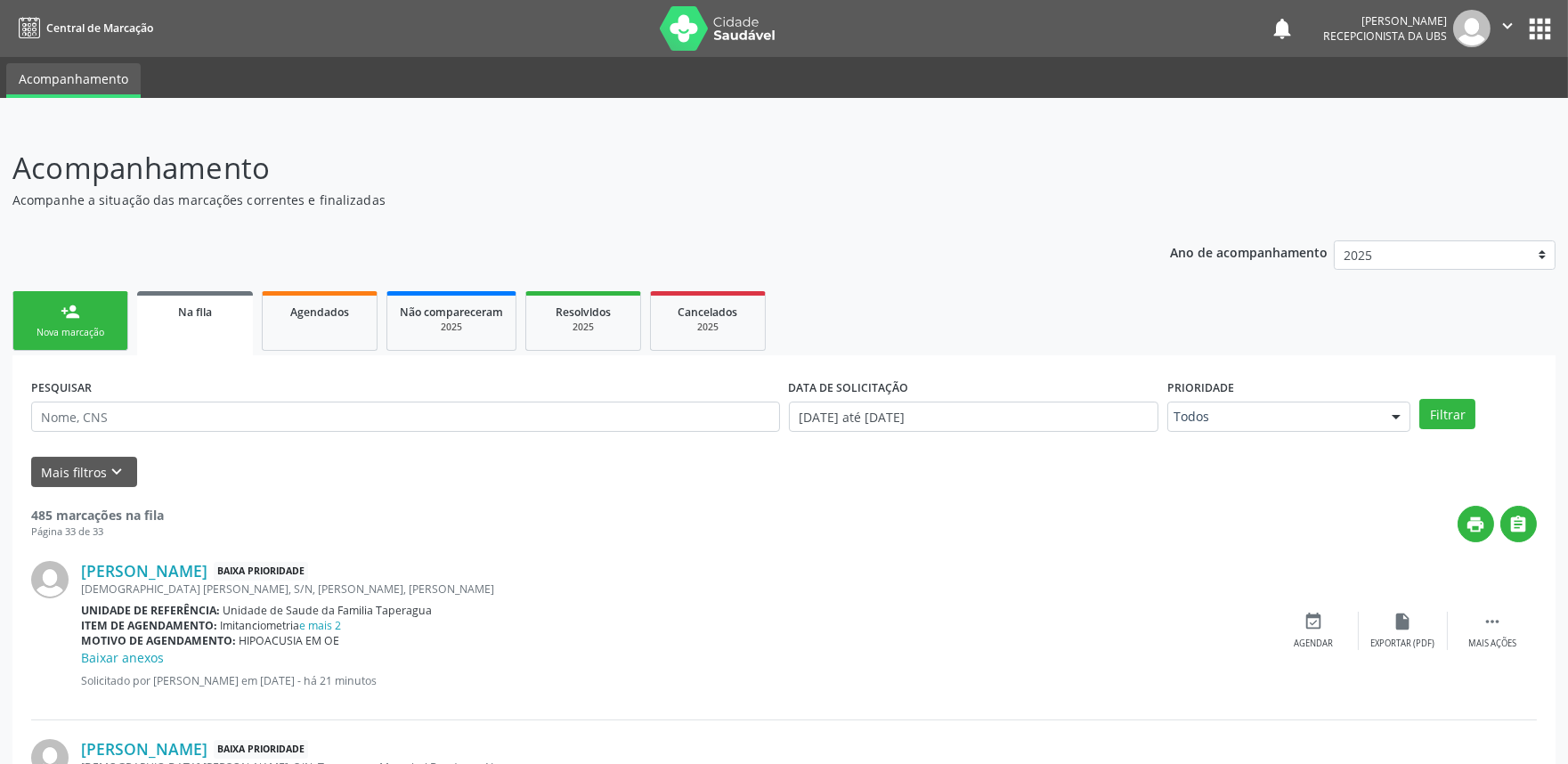
click at [99, 315] on link "person_add Nova marcação" at bounding box center [70, 321] width 115 height 60
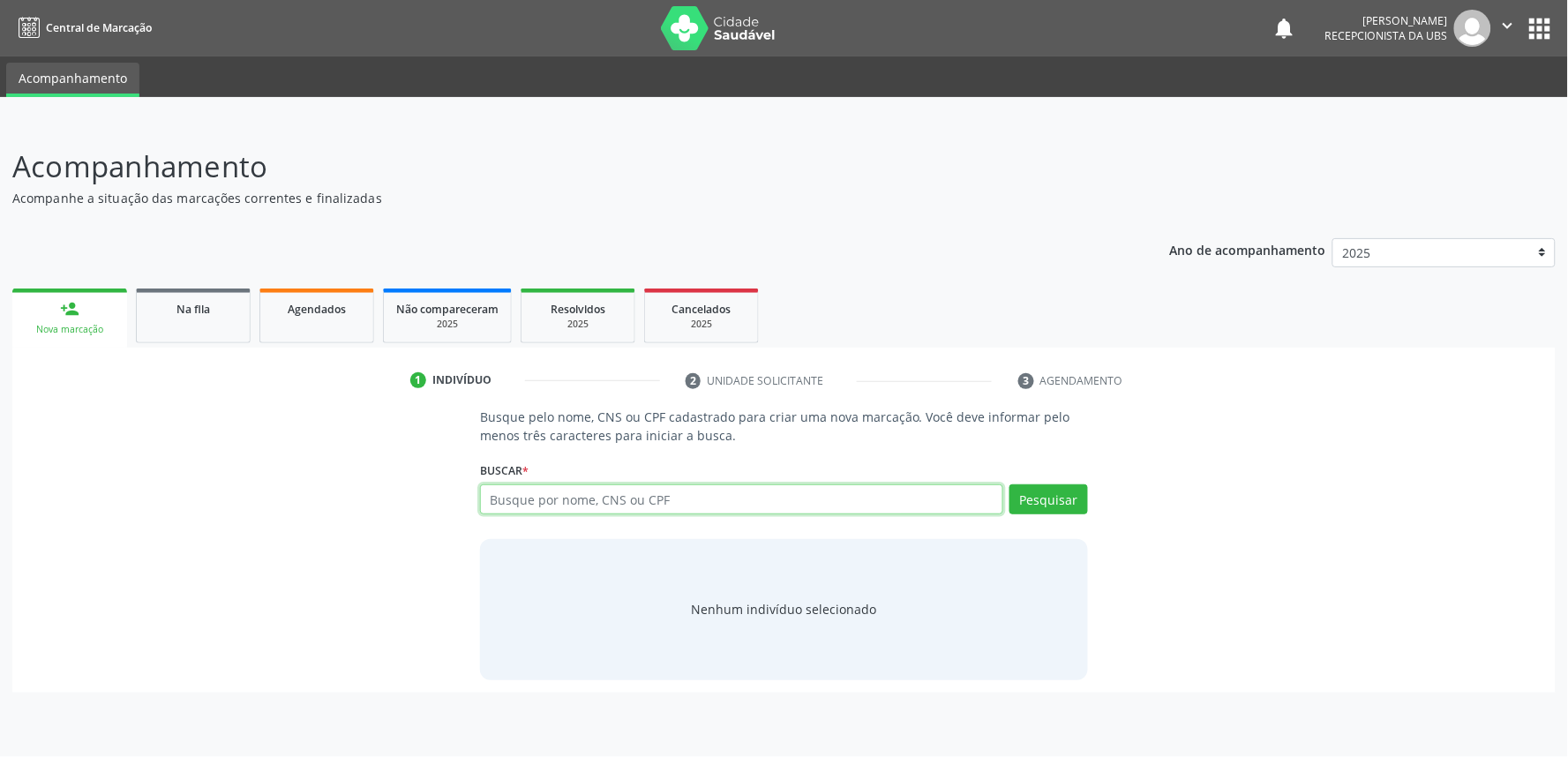
click at [548, 484] on input "text" at bounding box center [741, 499] width 523 height 30
paste input "704006399549261"
type input "704006399549261"
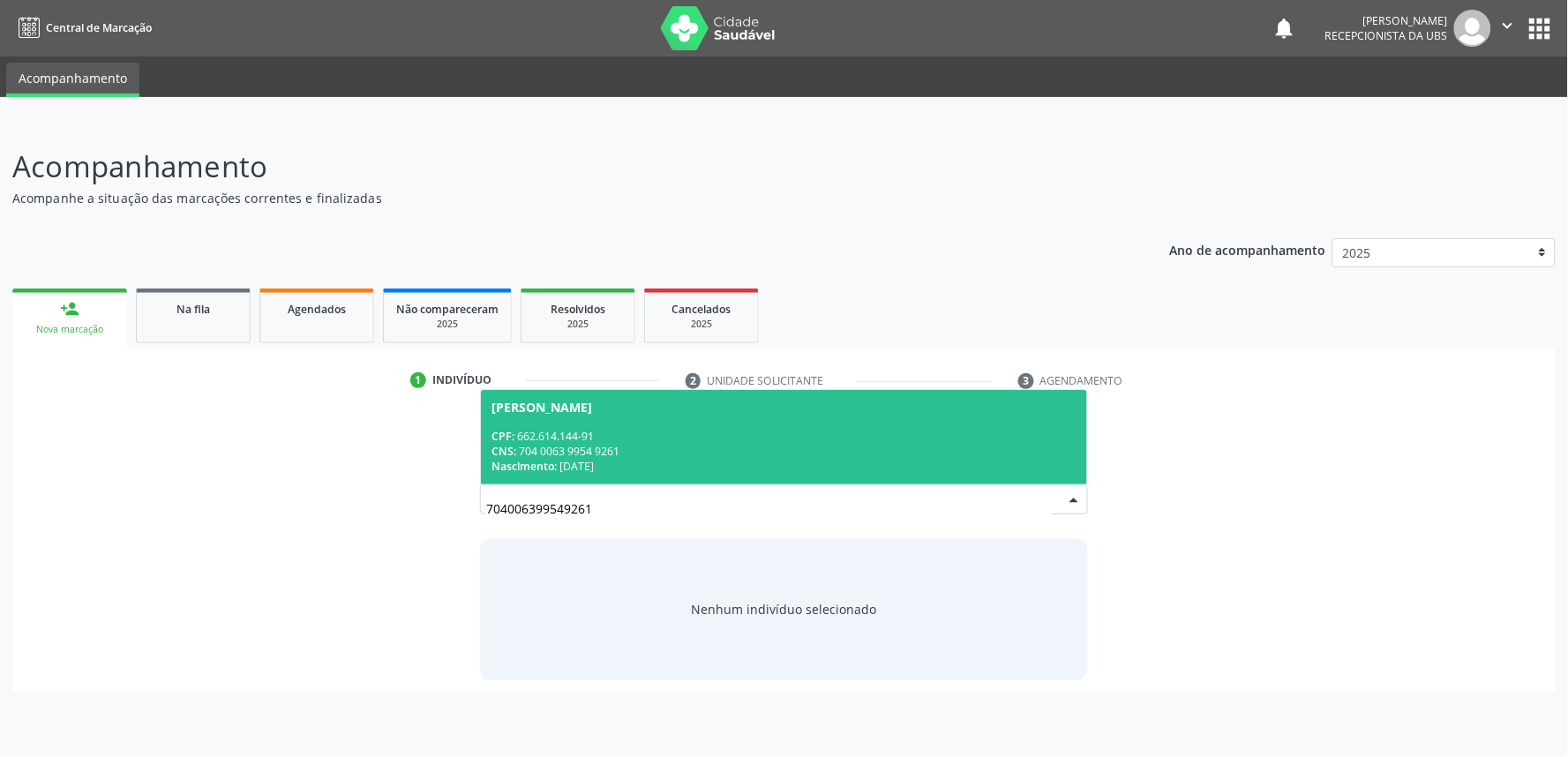
click at [911, 428] on div "CPF: 662.614.144-91" at bounding box center [784, 436] width 585 height 15
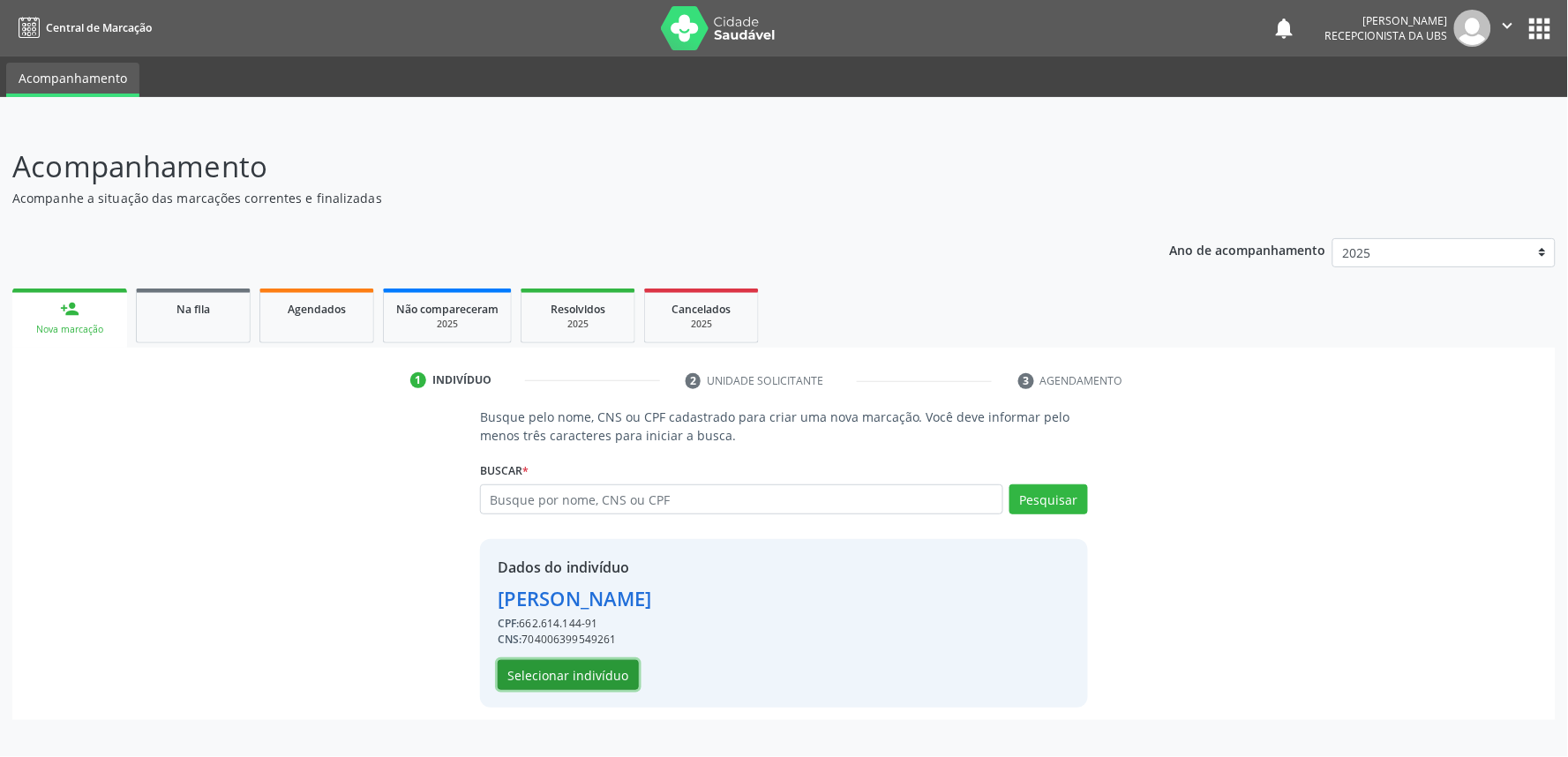
click at [577, 671] on button "Selecionar indivíduo" at bounding box center [568, 674] width 141 height 30
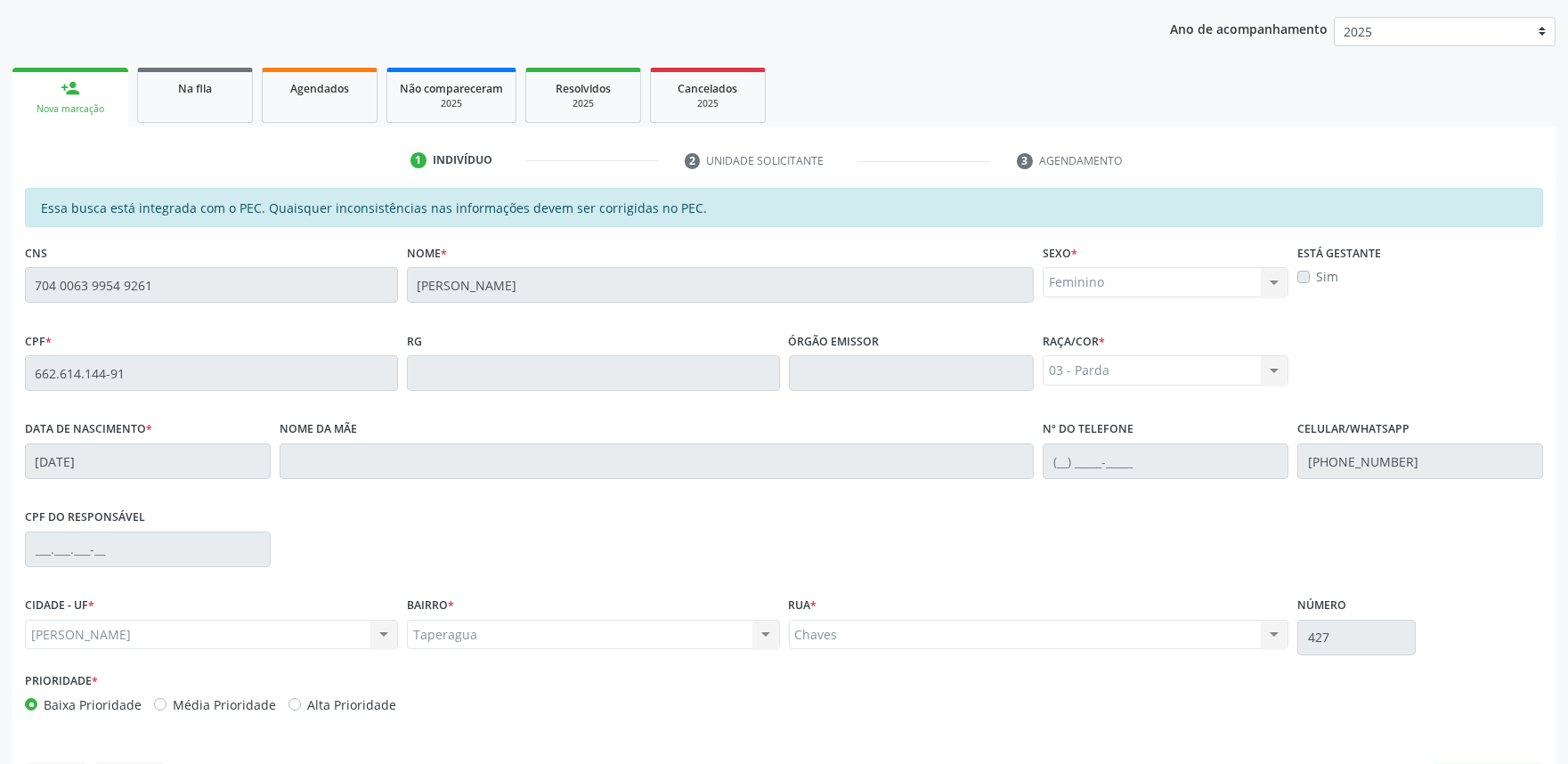
scroll to position [277, 0]
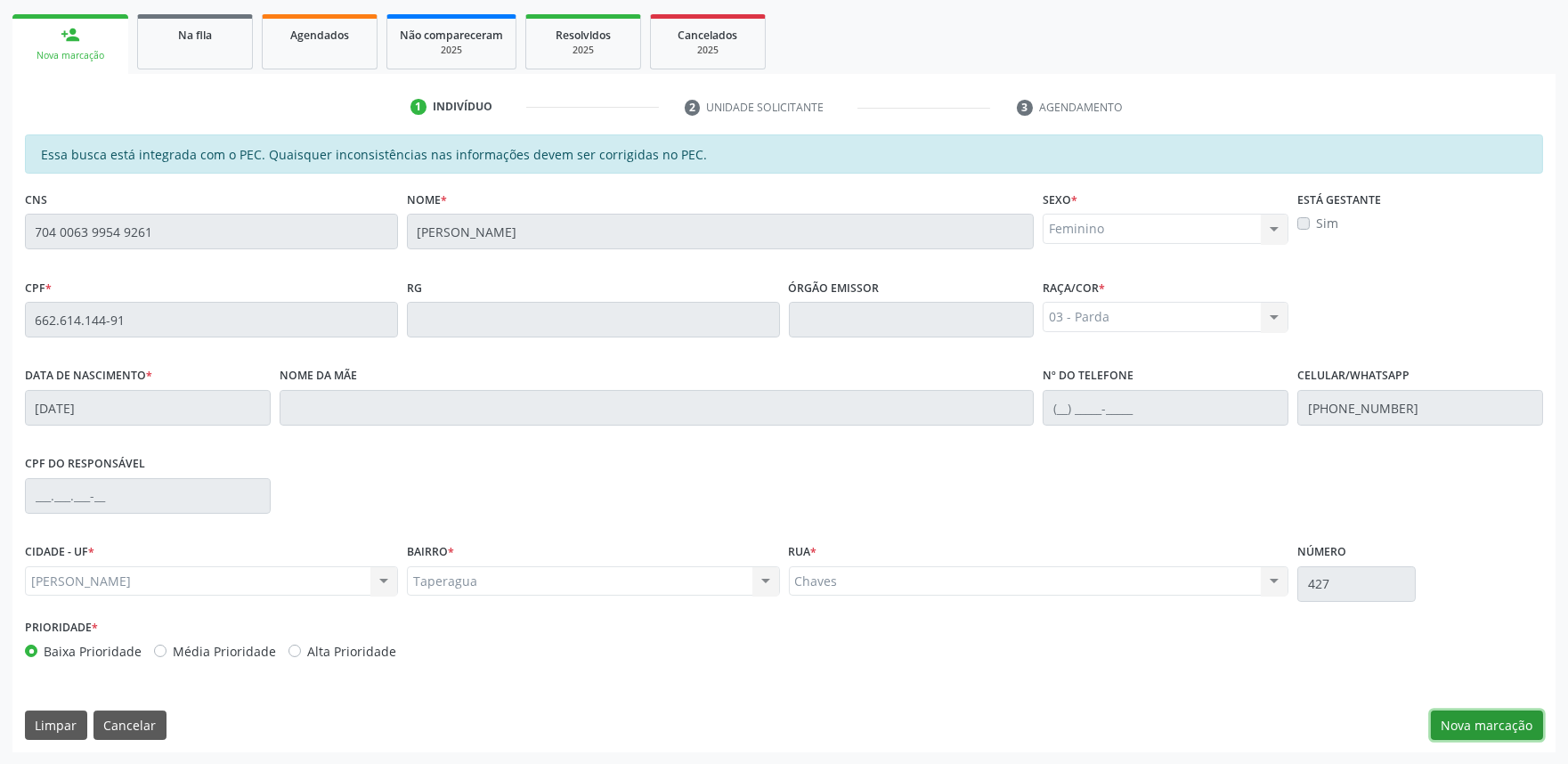
click at [1514, 723] on button "Nova marcação" at bounding box center [1486, 725] width 112 height 30
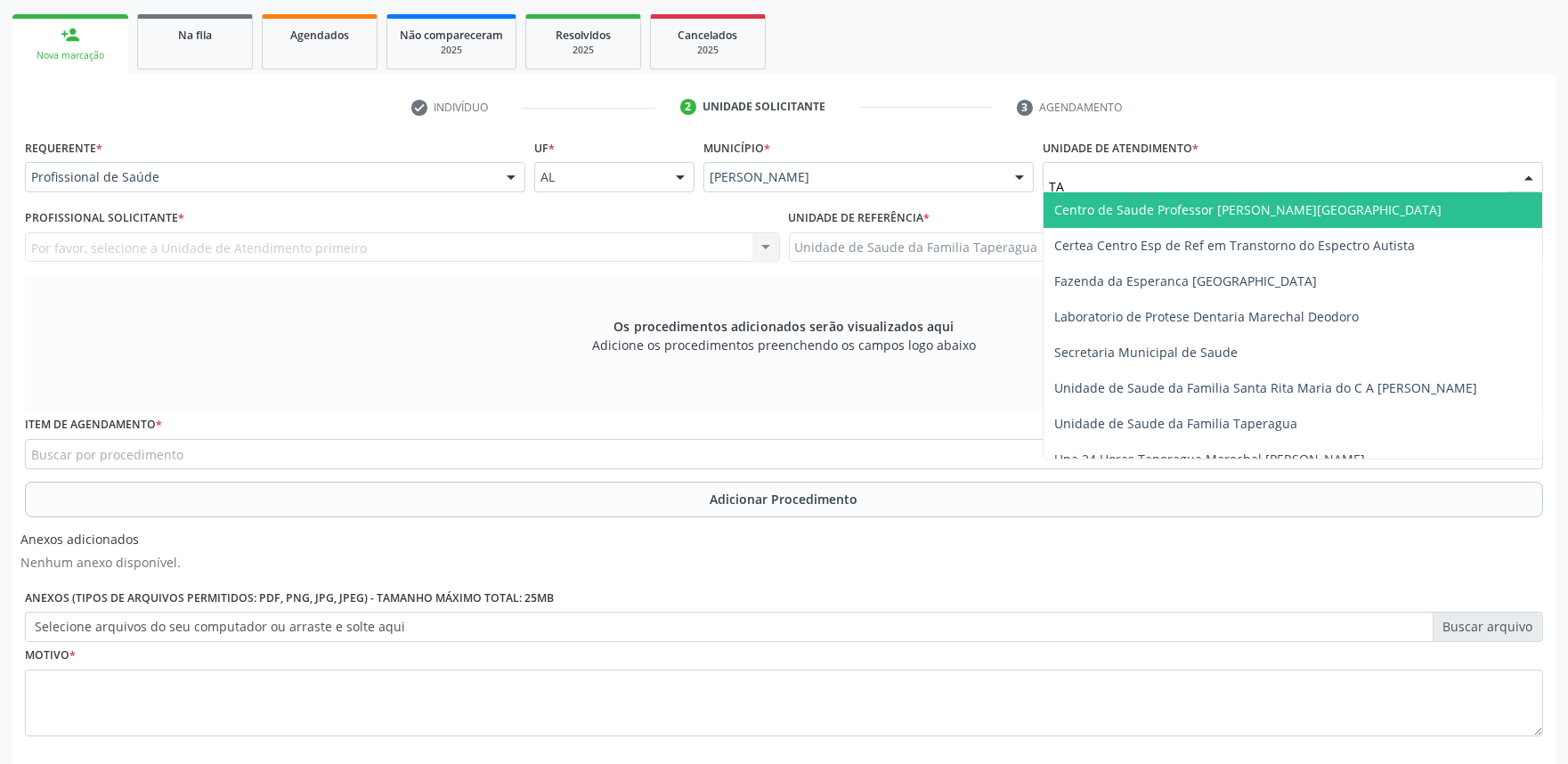
type input "TAP"
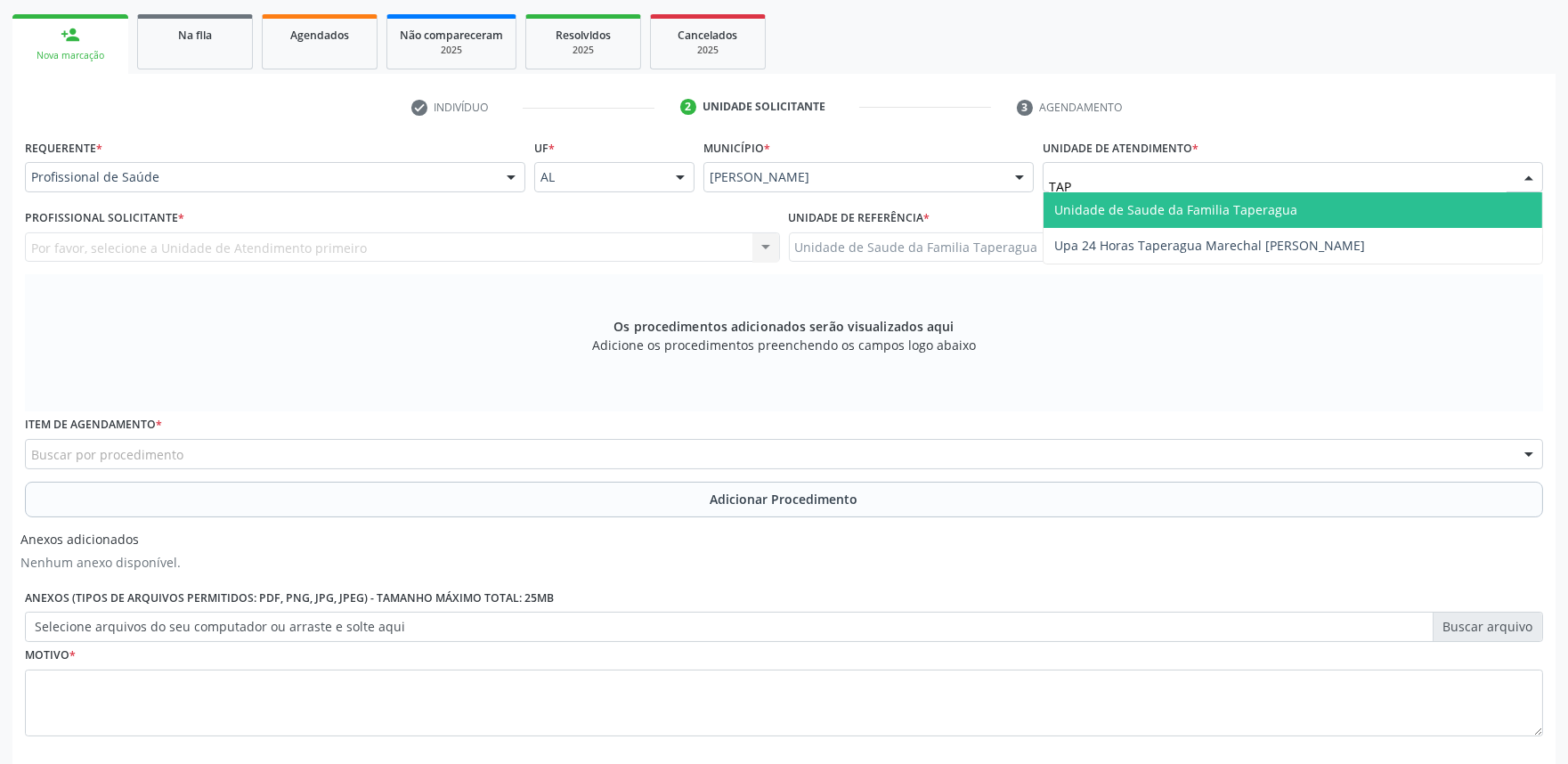
click at [1187, 206] on span "Unidade de Saude da Familia Taperagua" at bounding box center [1176, 209] width 243 height 17
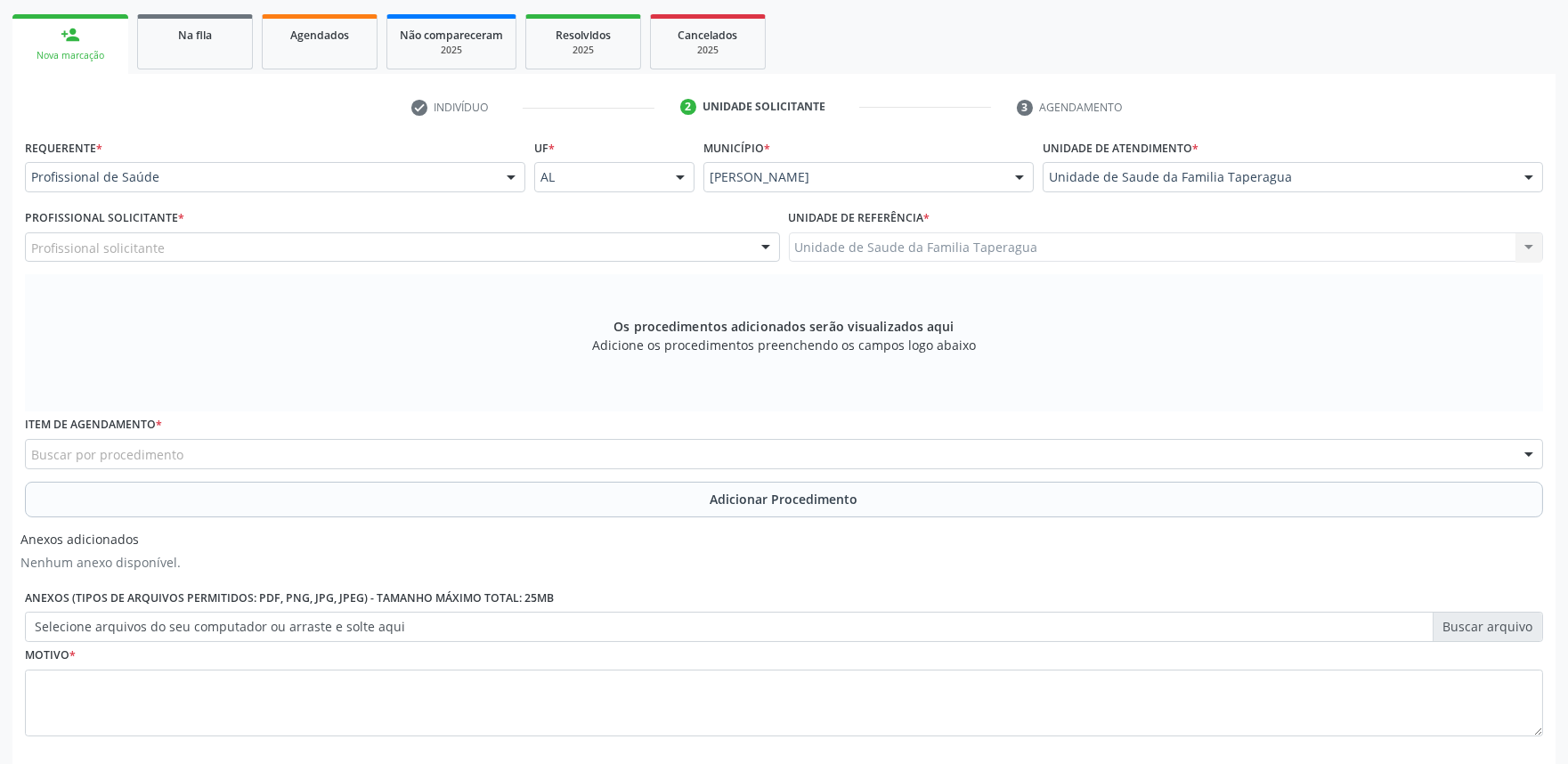
click at [390, 245] on div "Profissional solicitante" at bounding box center [402, 247] width 755 height 30
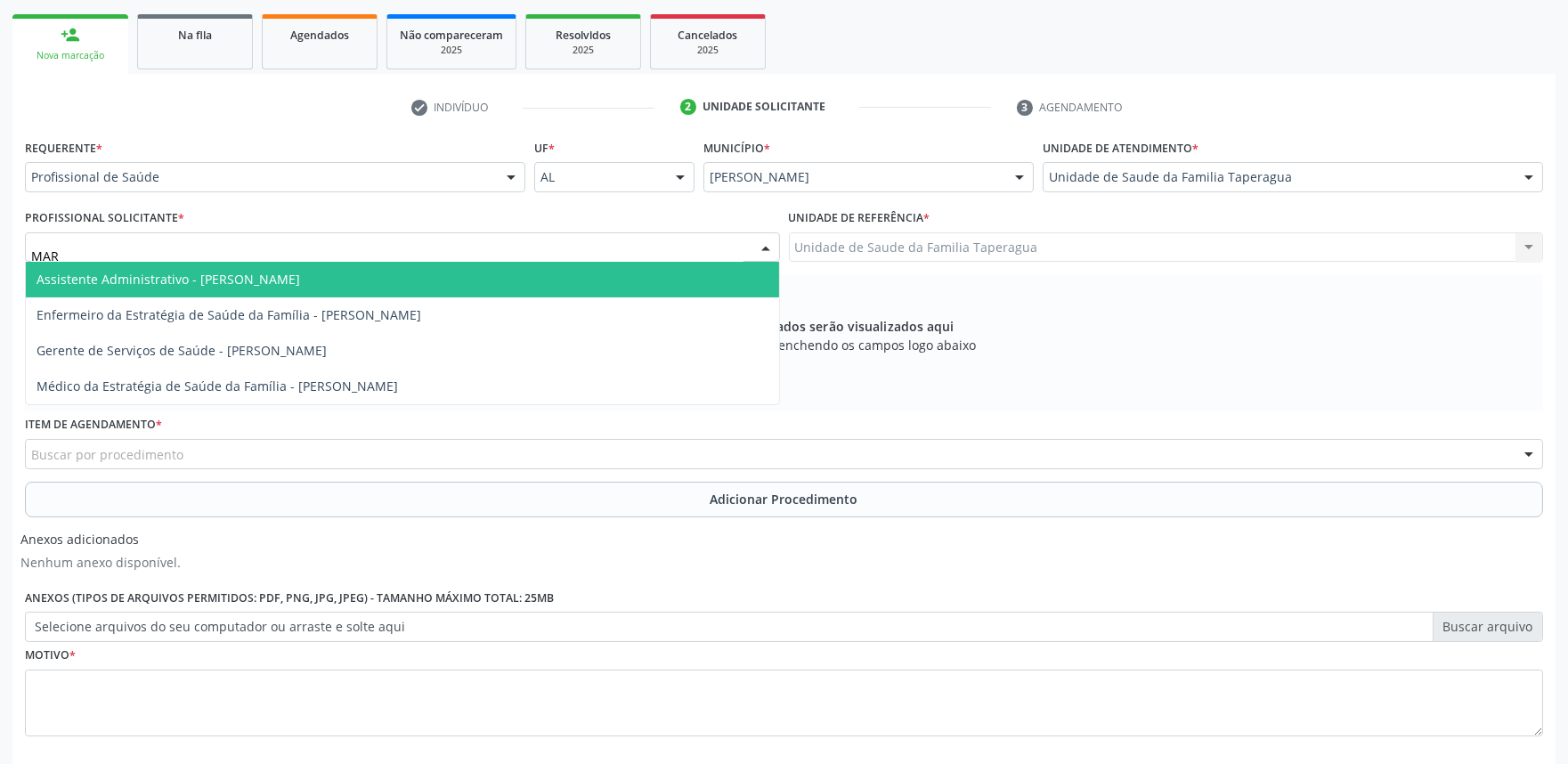
type input "MART"
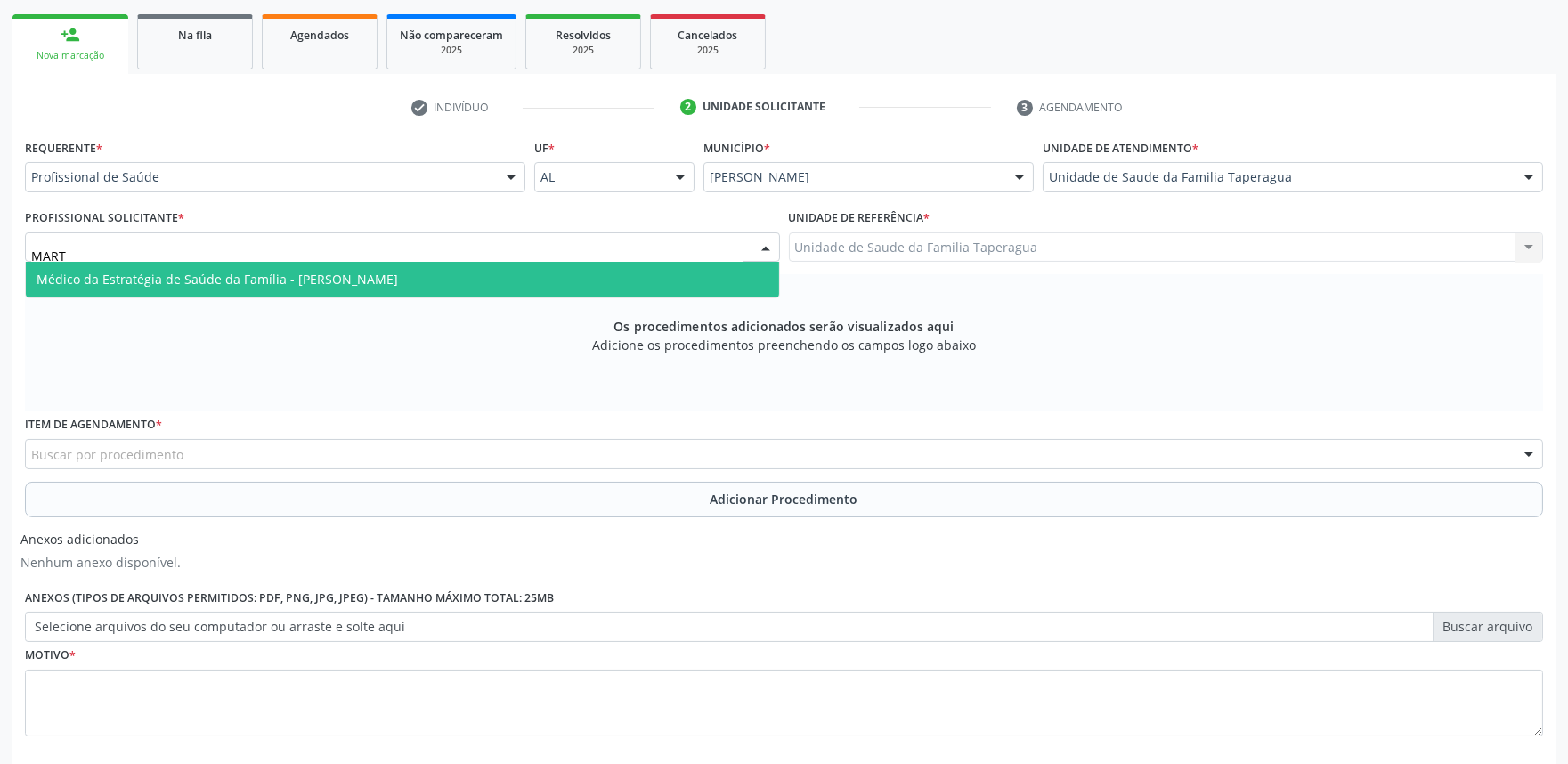
click at [385, 278] on span "Médico da Estratégia de Saúde da Família - [PERSON_NAME]" at bounding box center [217, 279] width 362 height 17
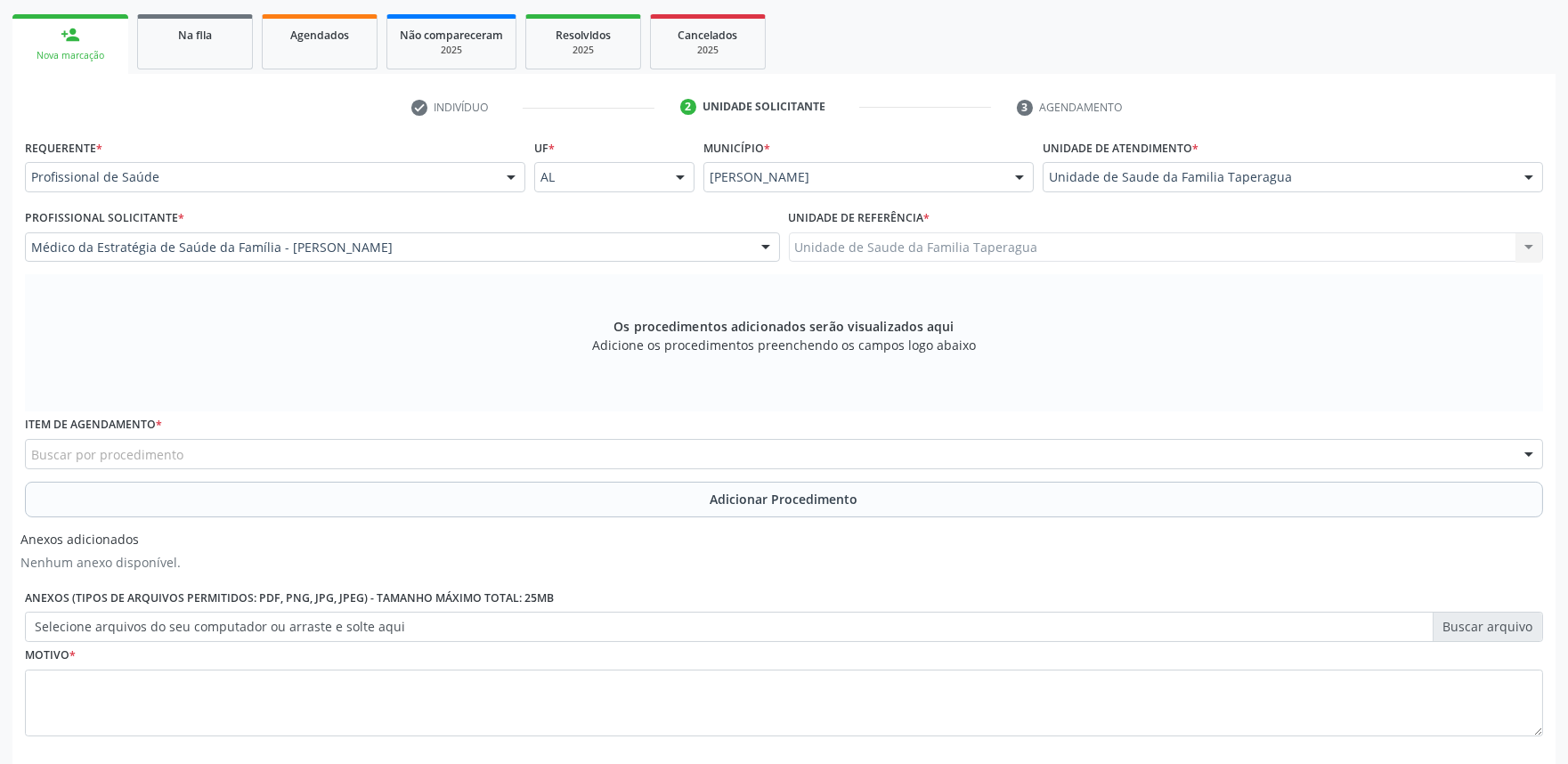
click at [342, 451] on div "Buscar por procedimento" at bounding box center [783, 453] width 1518 height 30
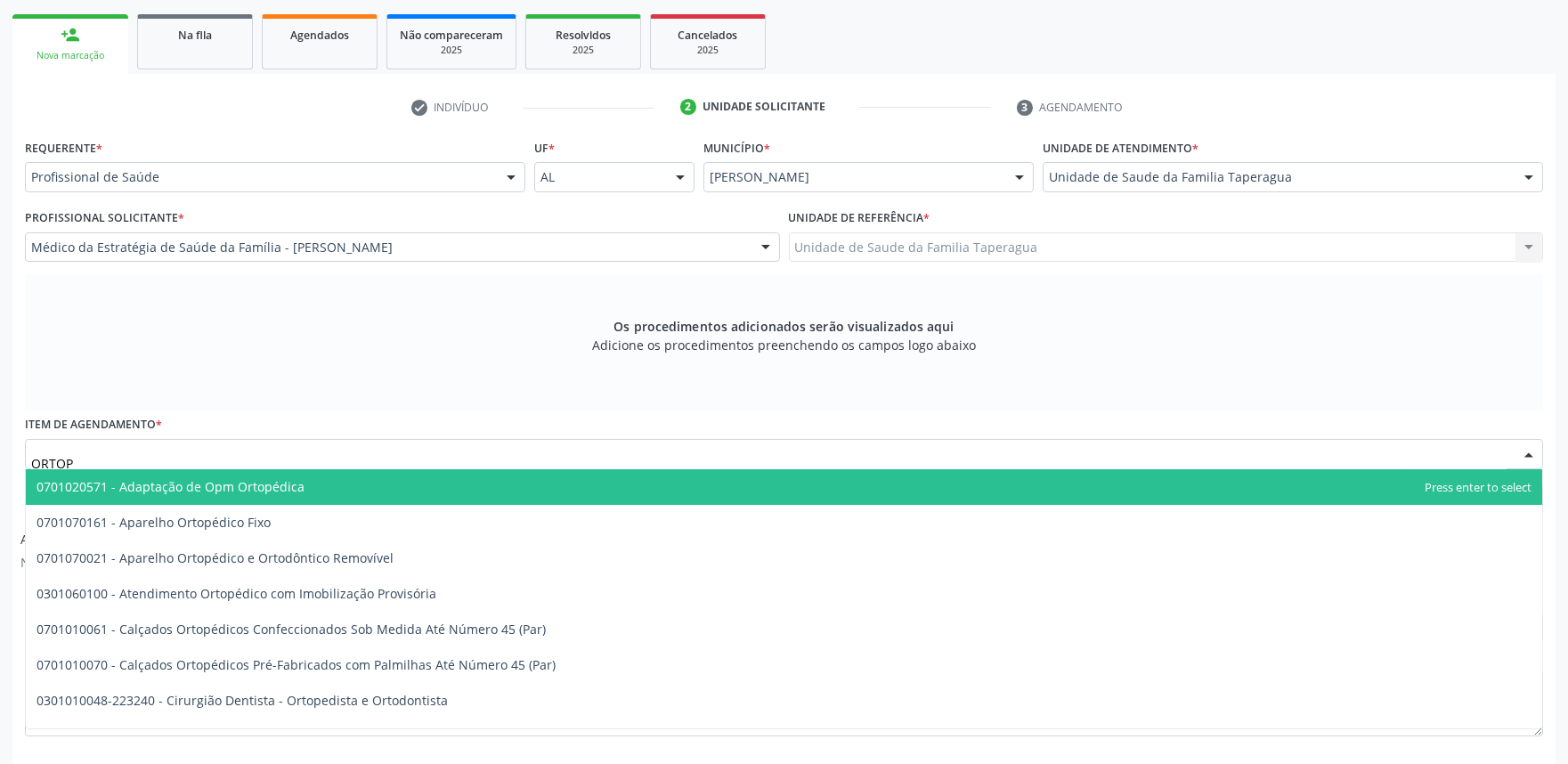
type input "ORTOPE"
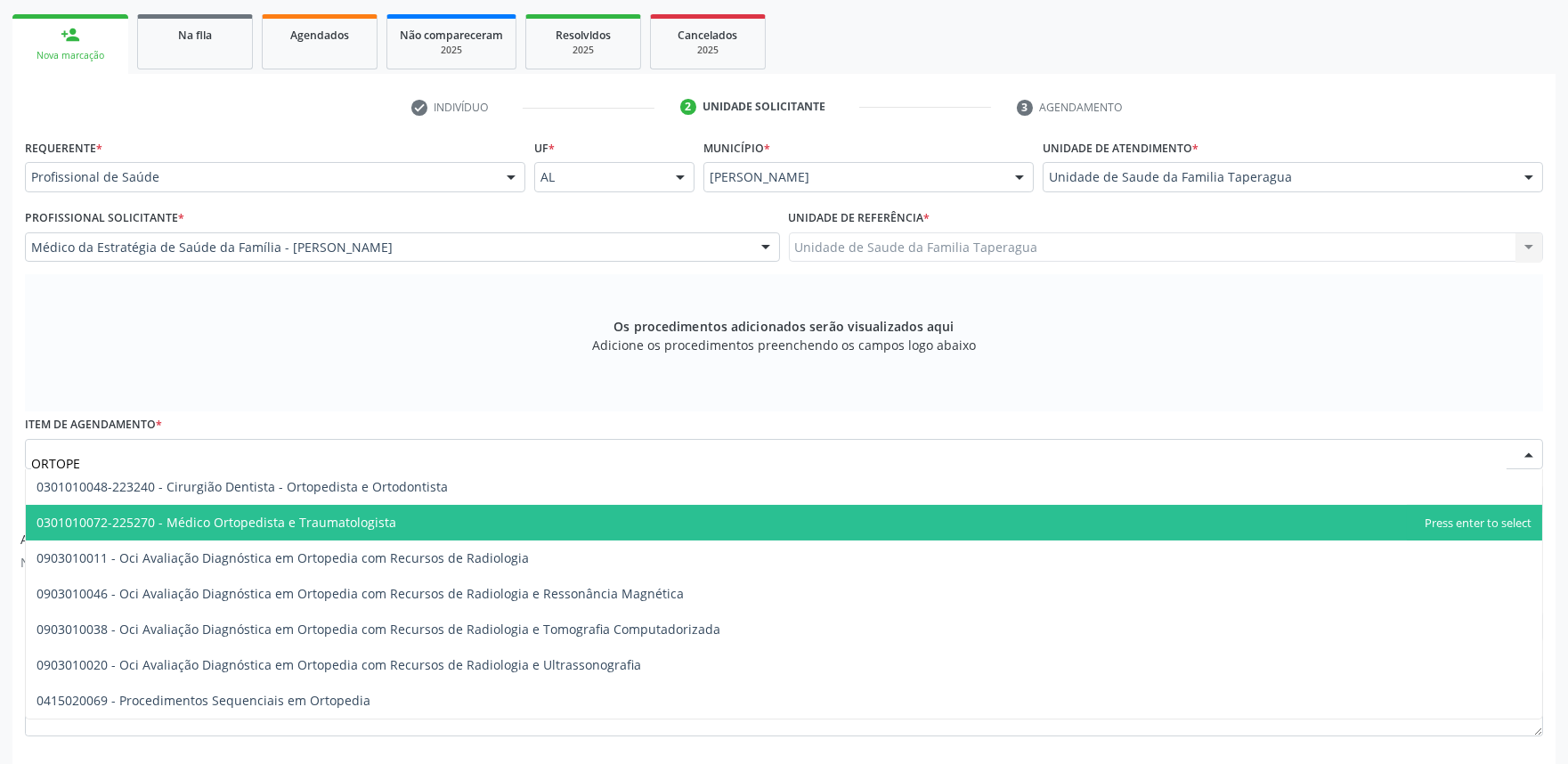
click at [342, 513] on span "0301010072-225270 - Médico Ortopedista e Traumatologista" at bounding box center [216, 521] width 360 height 17
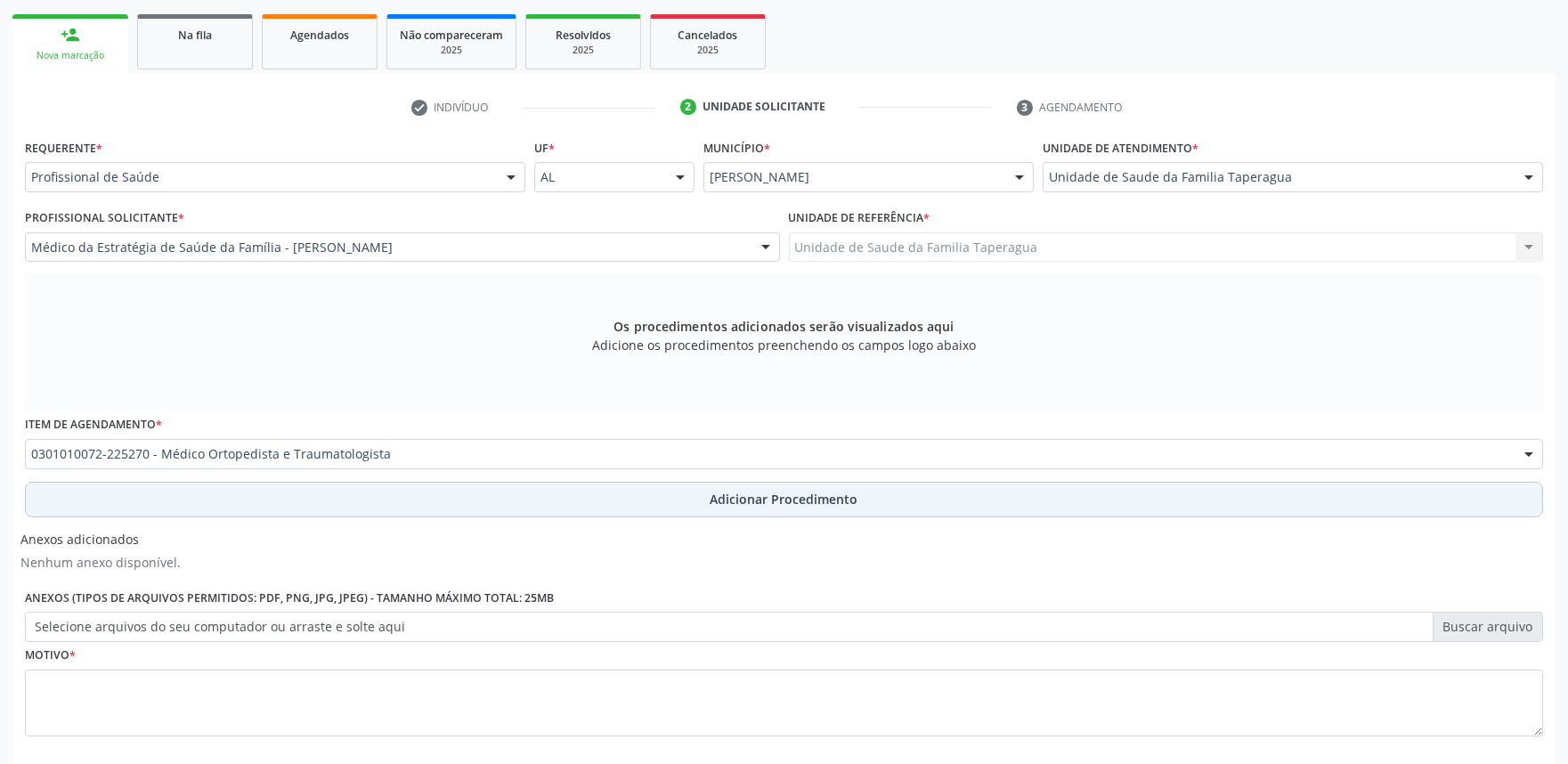
click at [357, 497] on button "Adicionar Procedimento" at bounding box center [783, 499] width 1518 height 35
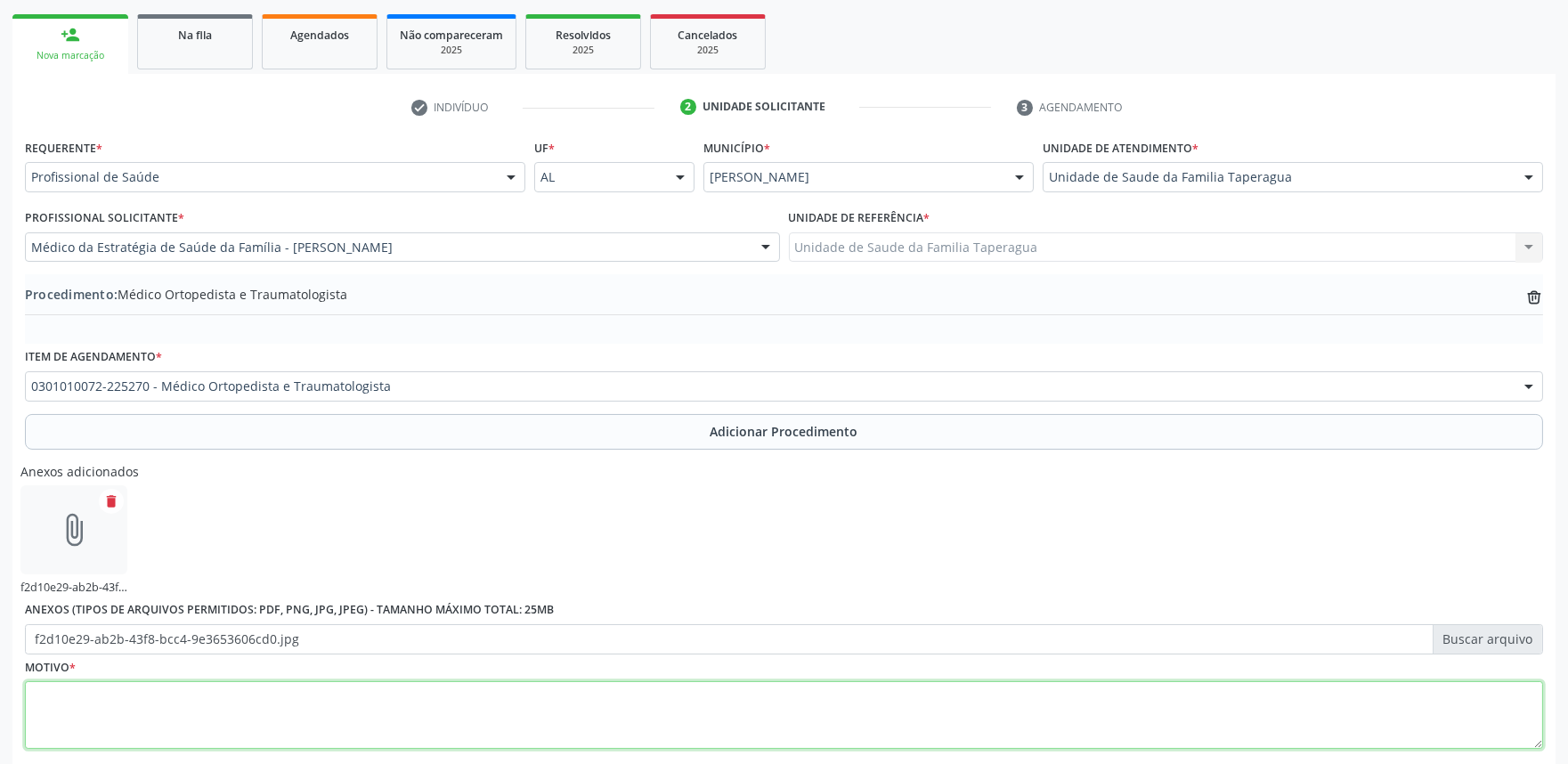
click at [590, 712] on textarea at bounding box center [783, 715] width 1518 height 67
drag, startPoint x: 873, startPoint y: 104, endPoint x: 873, endPoint y: 34, distance: 70.0
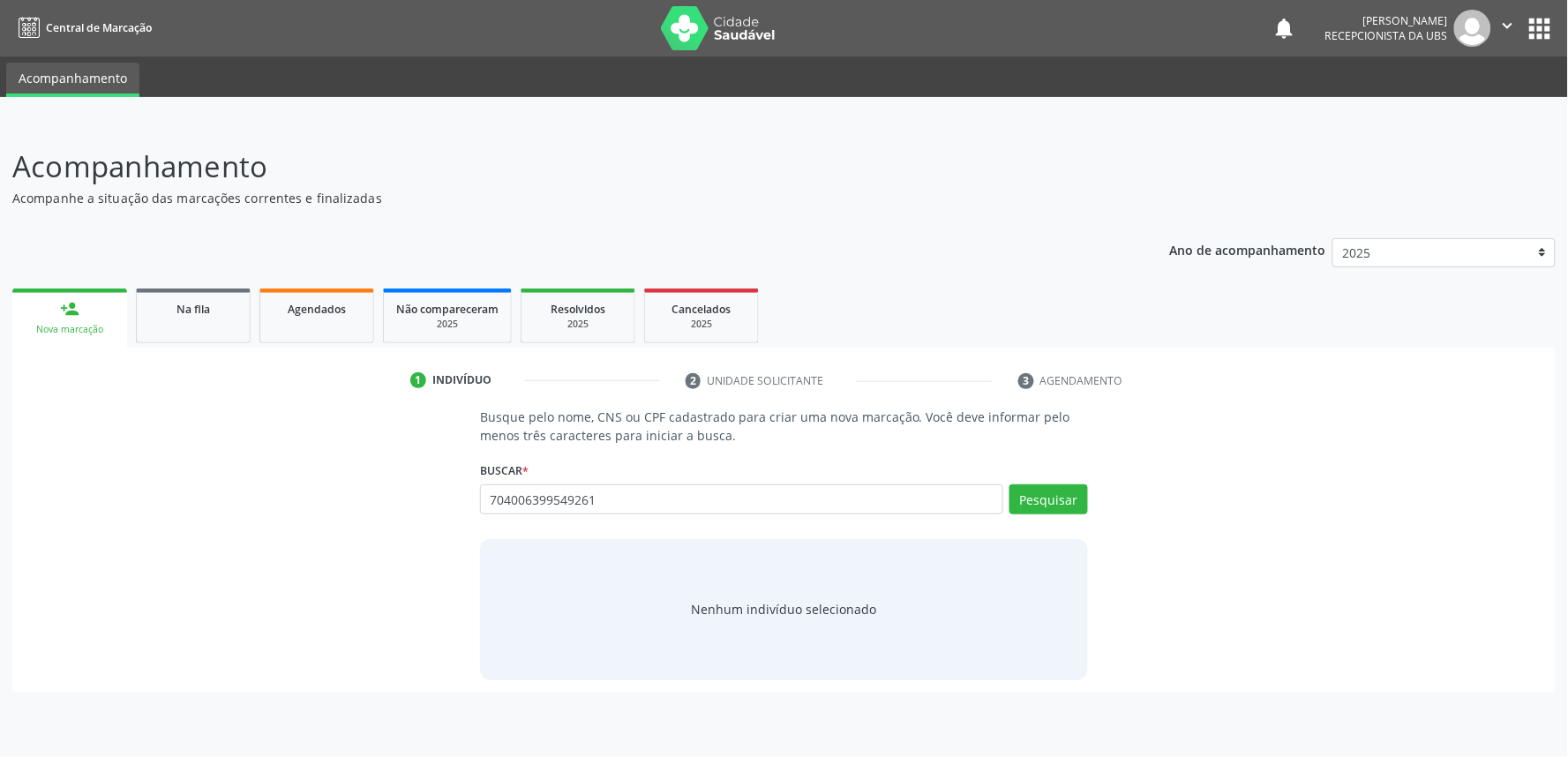
type input "704006399549261"
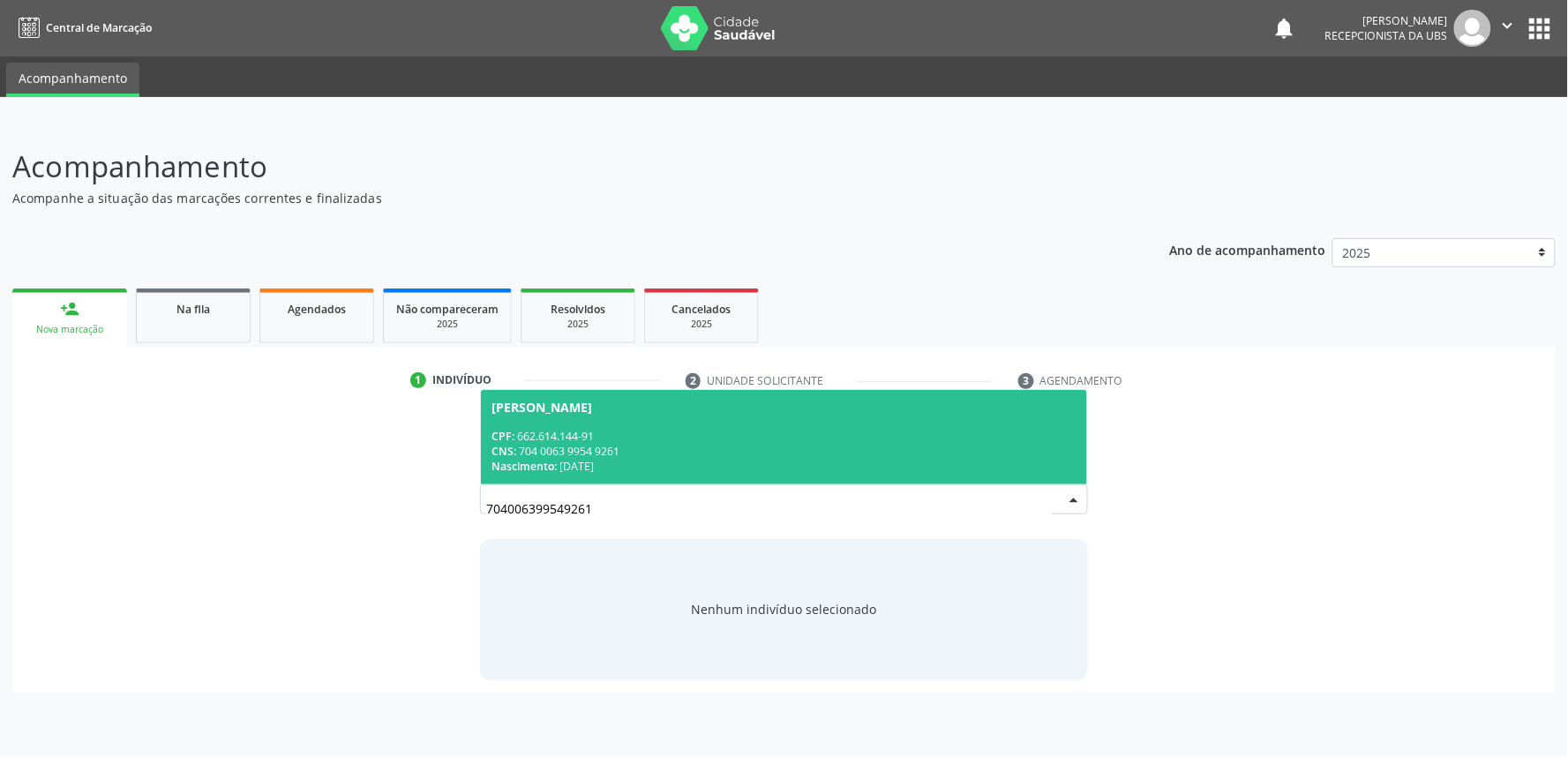
click at [739, 419] on span "[PERSON_NAME] CPF: 662.614.144-91 CNS: 704 0063 9954 9261 Nascimento: [DATE]" at bounding box center [784, 437] width 606 height 95
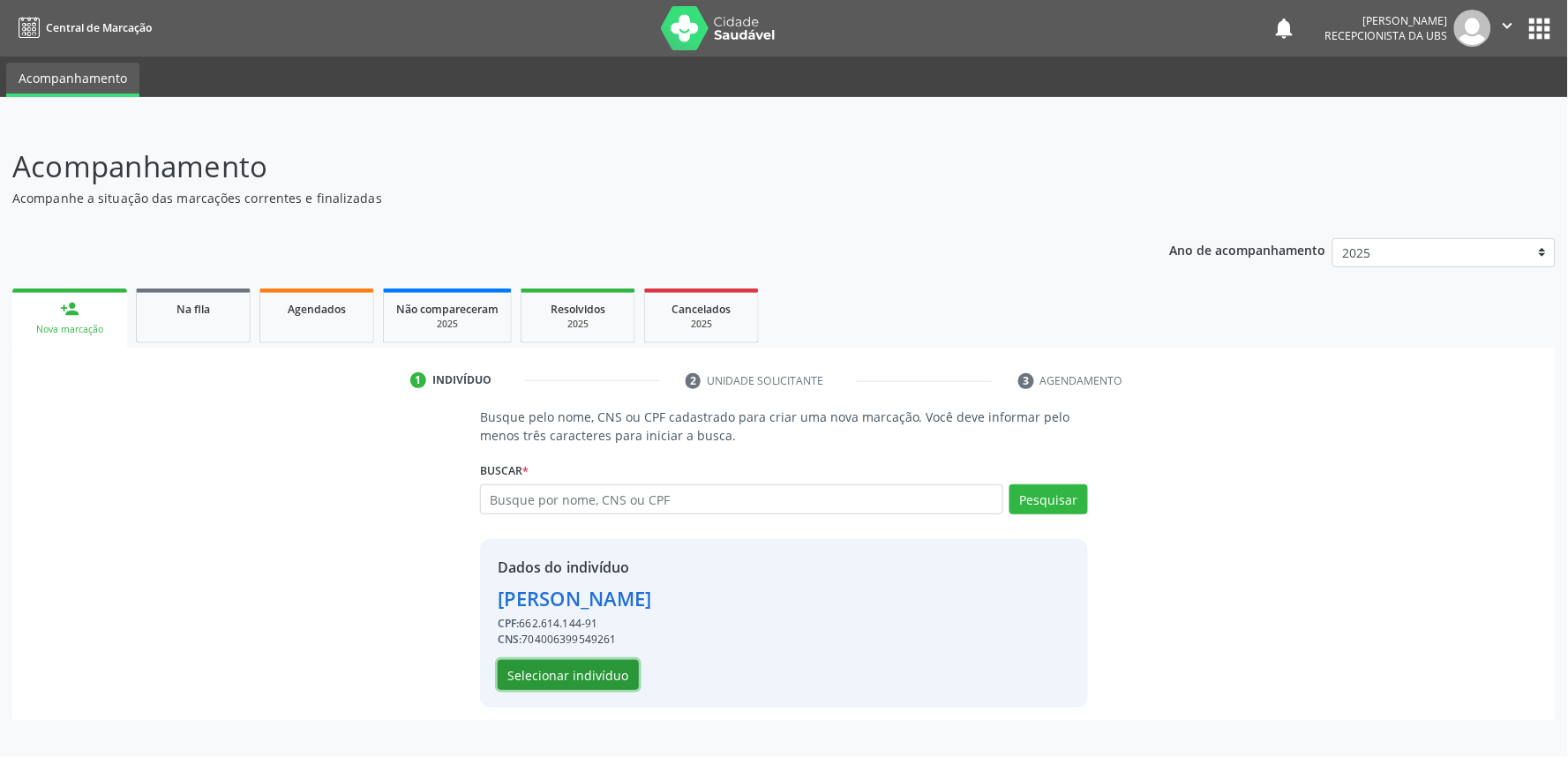
click at [609, 678] on button "Selecionar indivíduo" at bounding box center [568, 674] width 141 height 30
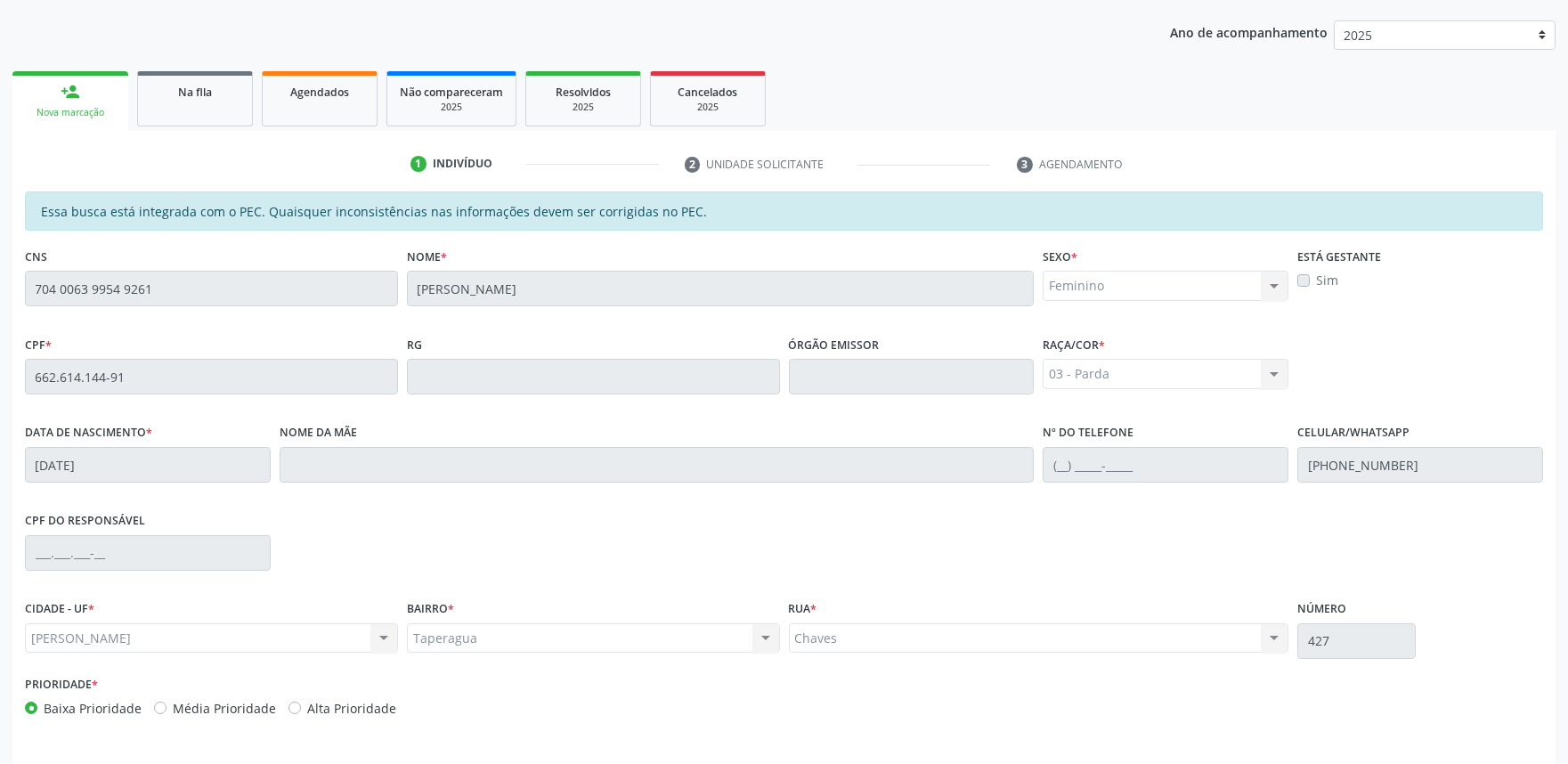
scroll to position [277, 0]
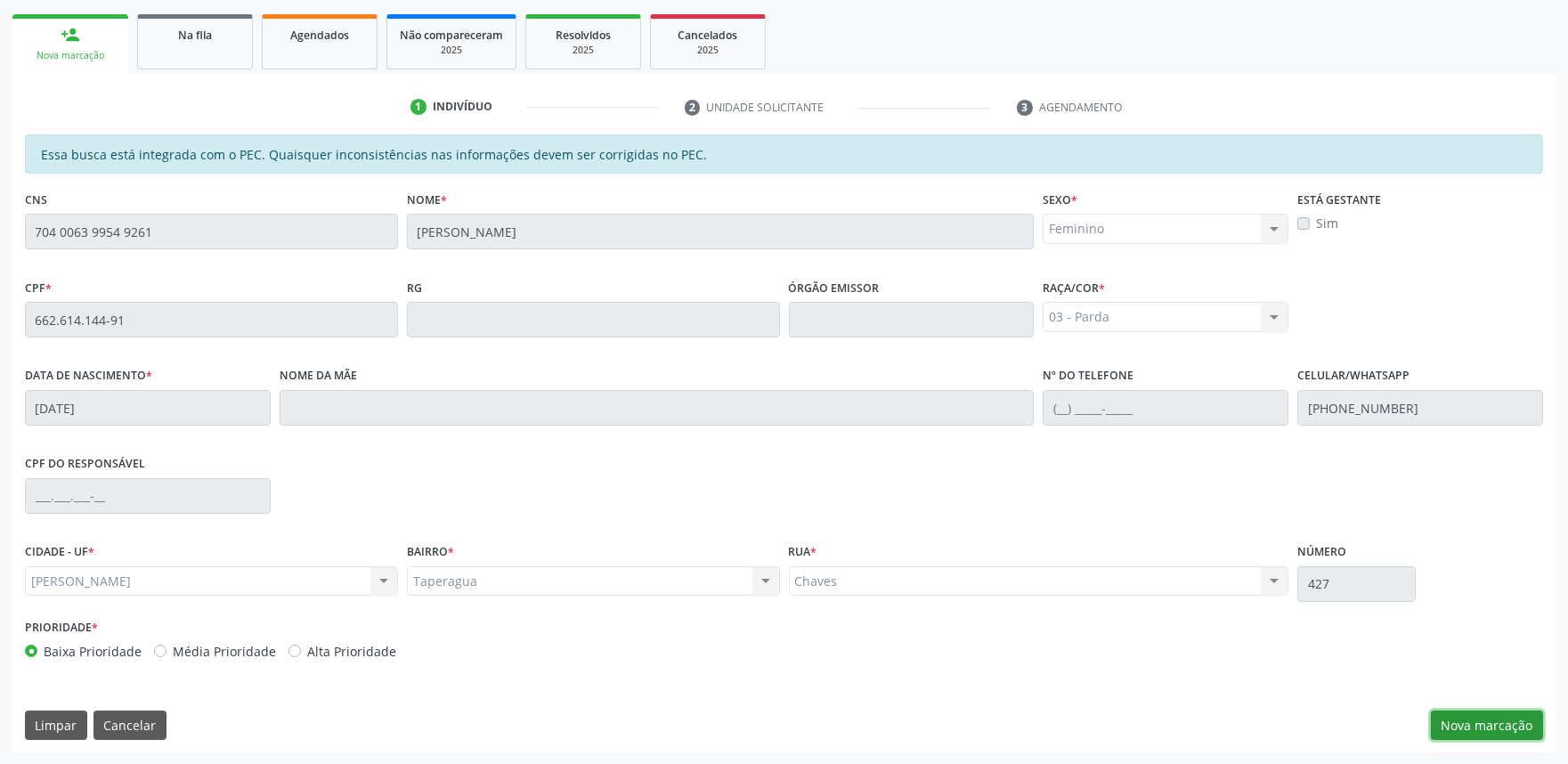
click at [1488, 717] on button "Nova marcação" at bounding box center [1486, 725] width 112 height 30
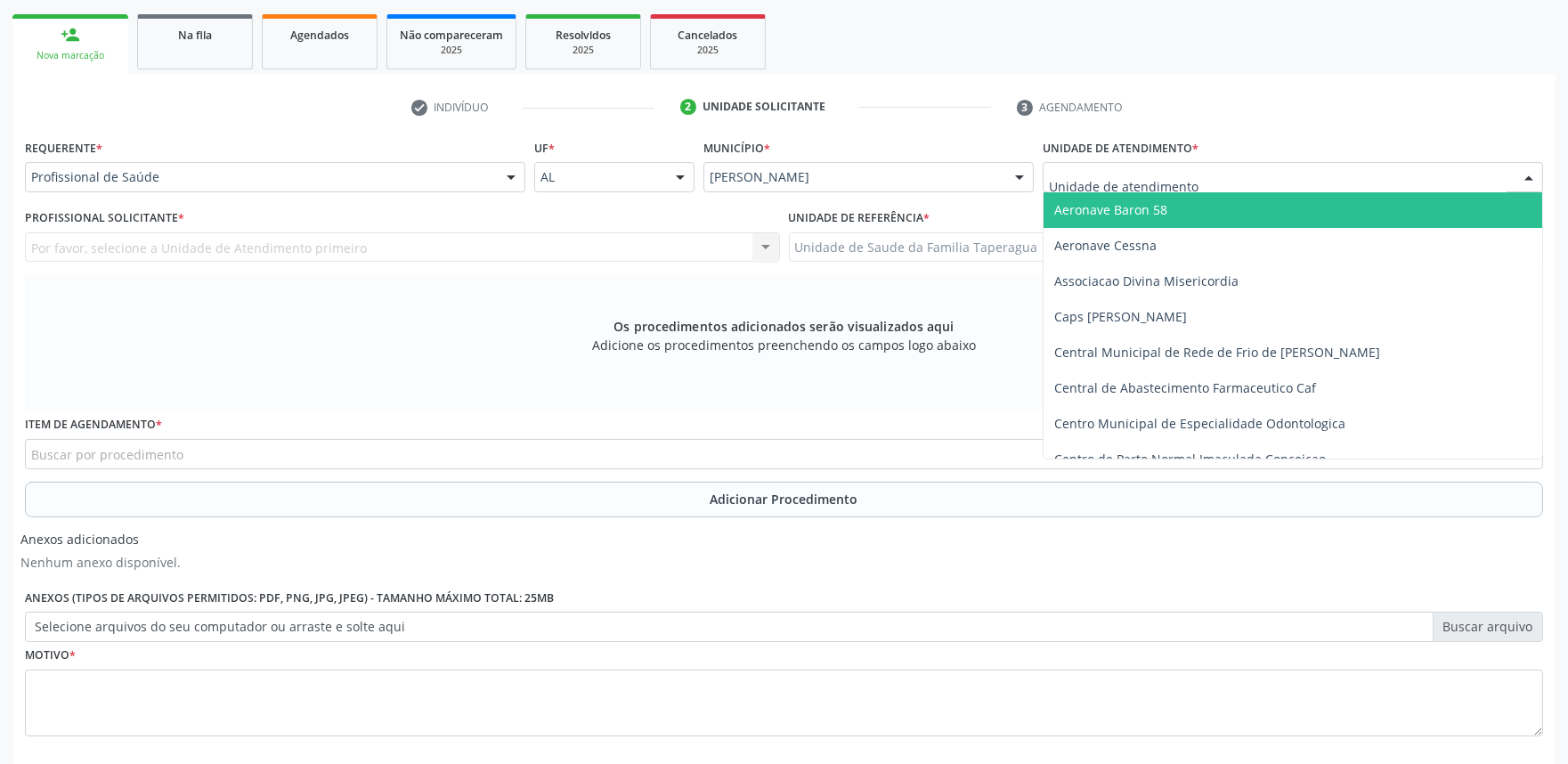
click at [1343, 174] on div at bounding box center [1292, 176] width 501 height 30
click at [1139, 172] on input "text" at bounding box center [1277, 185] width 458 height 35
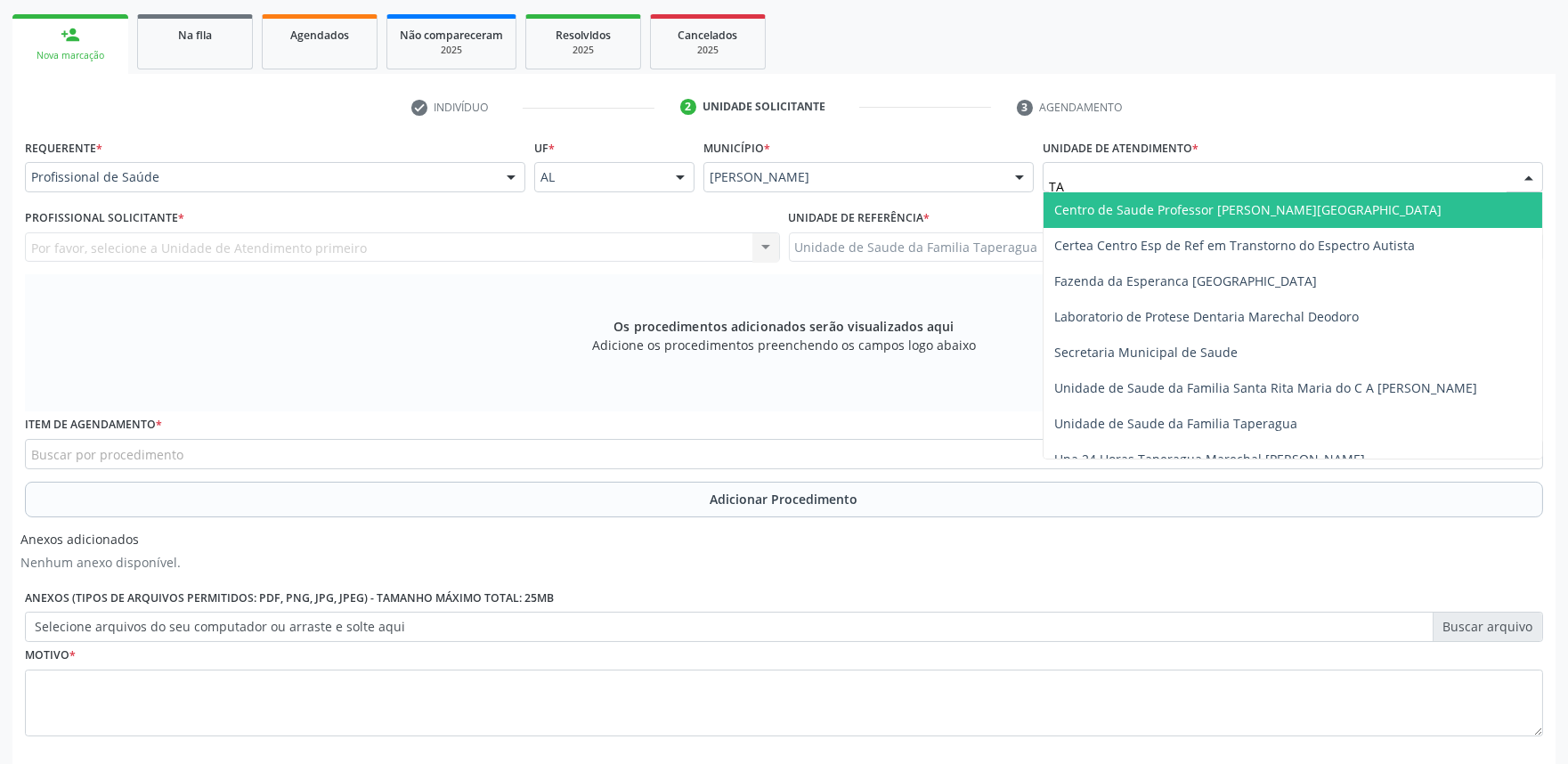
type input "TAP"
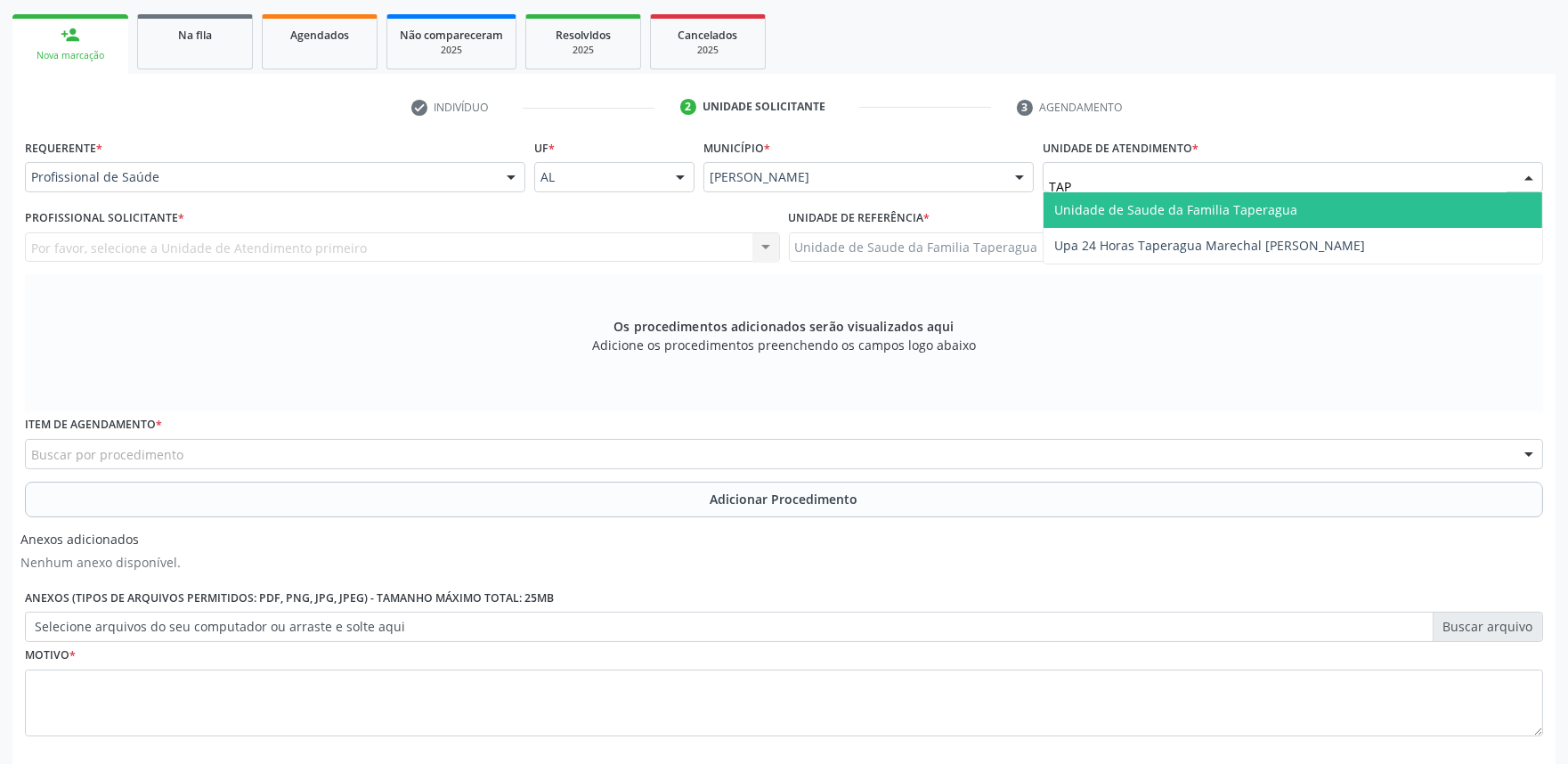
click at [1139, 199] on span "Unidade de Saude da Familia Taperagua" at bounding box center [1292, 210] width 499 height 35
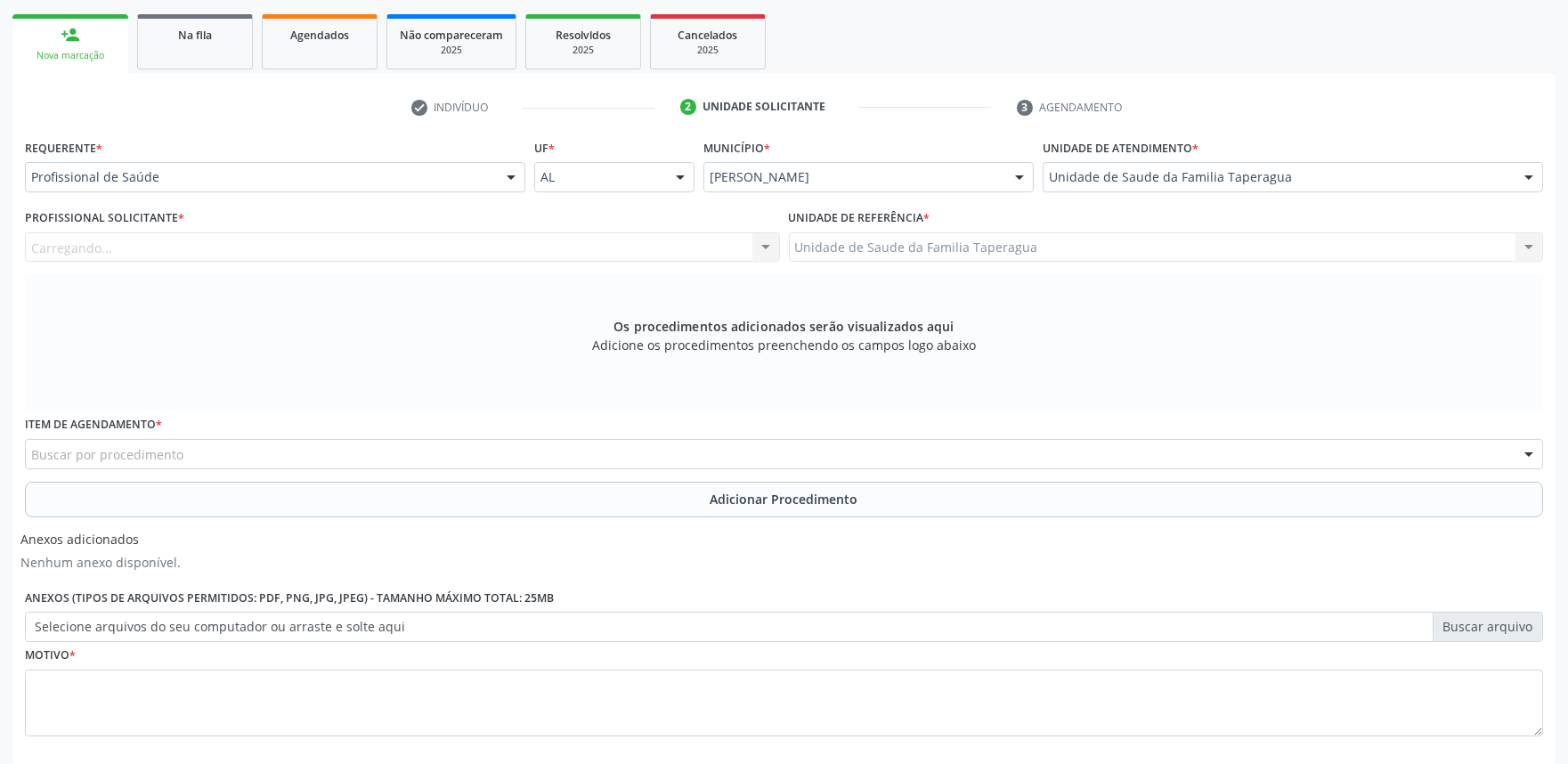
click at [499, 235] on div "Carregando... Nenhum resultado encontrado para: " " Não há nenhuma opção para s…" at bounding box center [402, 247] width 755 height 30
click at [499, 235] on div "Profissional solicitante" at bounding box center [402, 247] width 755 height 30
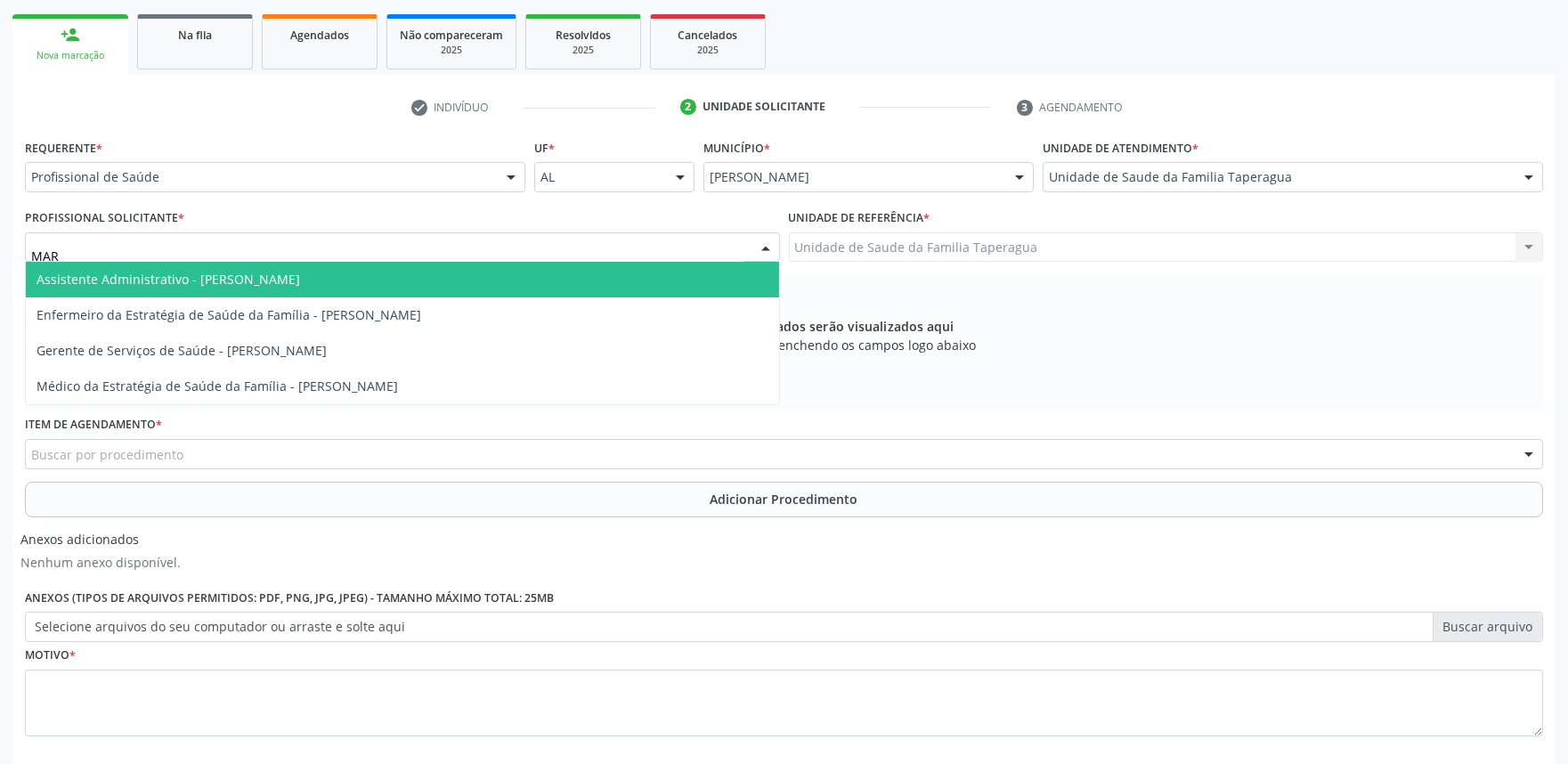
type input "MART"
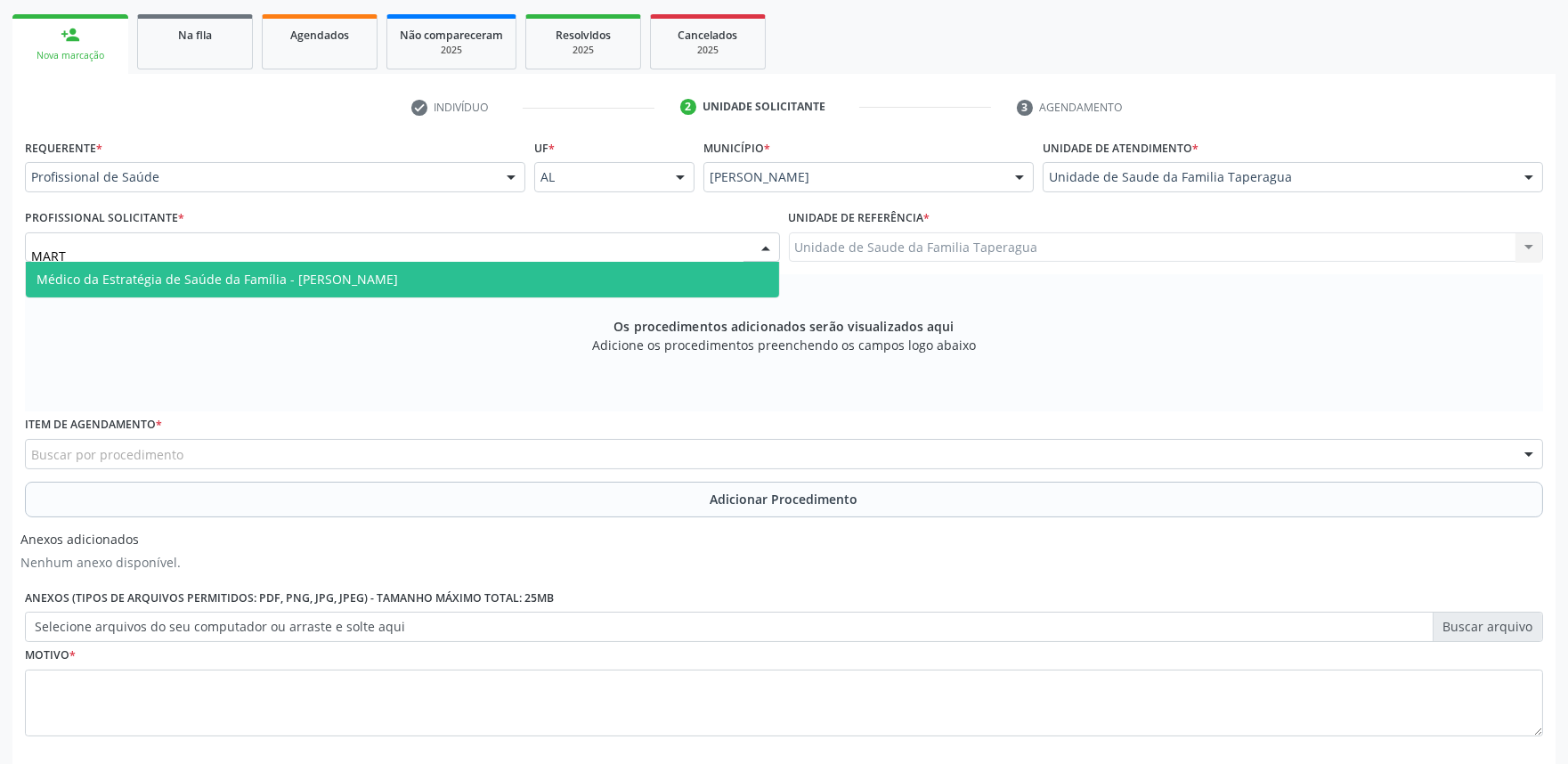
click at [500, 274] on span "Médico da Estratégia de Saúde da Família - [PERSON_NAME]" at bounding box center [402, 279] width 753 height 35
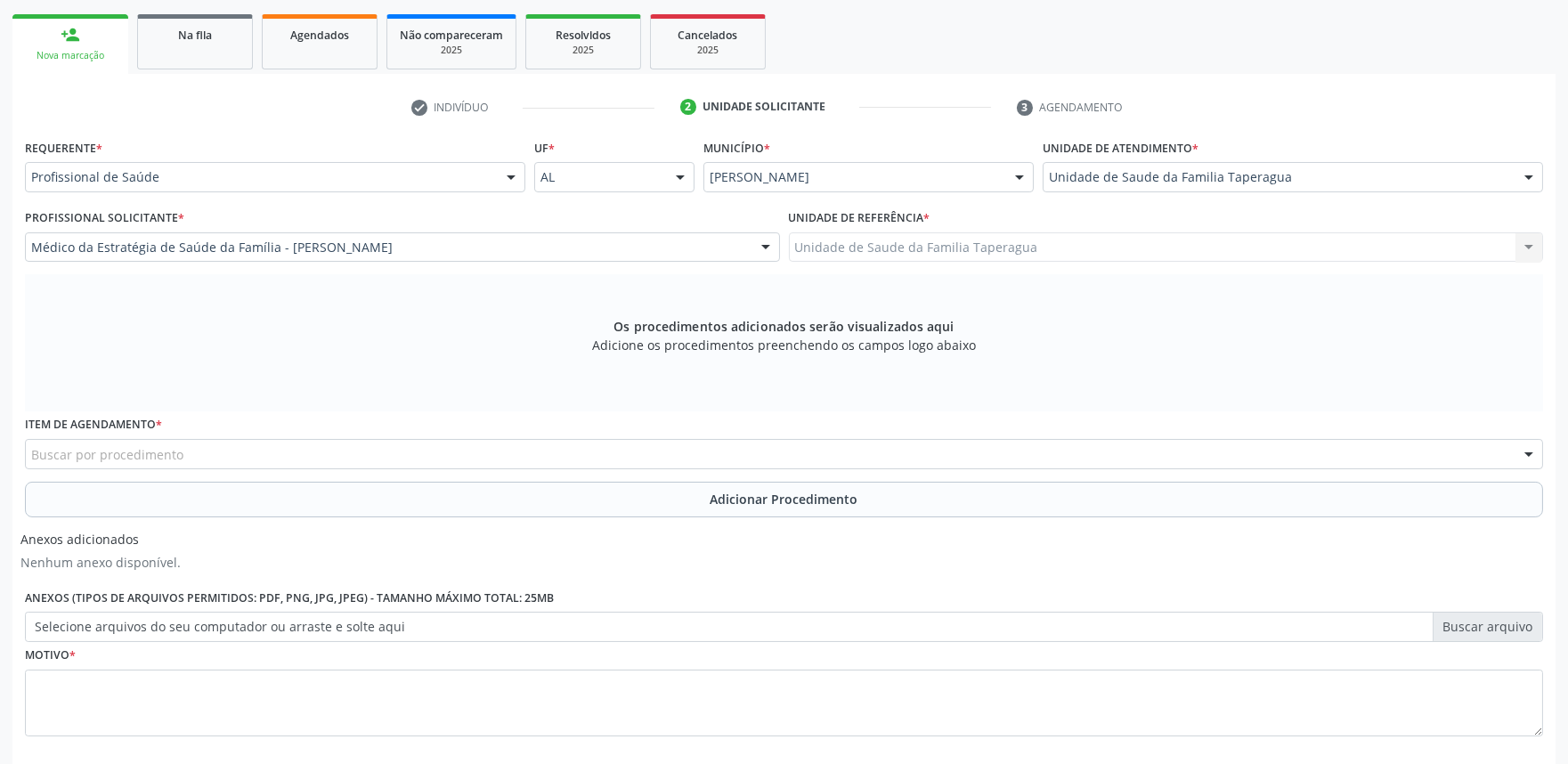
click at [479, 451] on div "Buscar por procedimento" at bounding box center [783, 453] width 1518 height 30
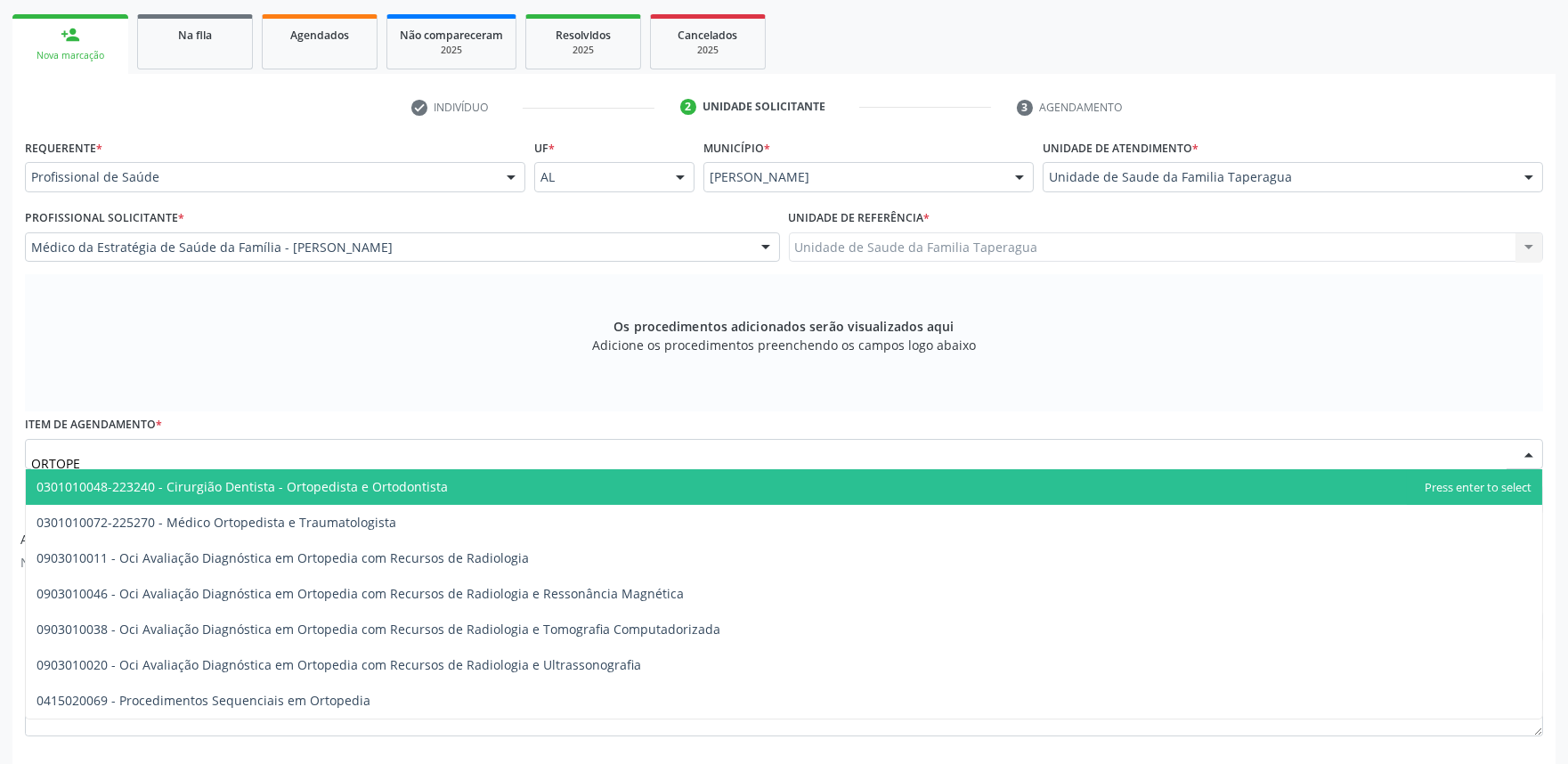
type input "ORTOPED"
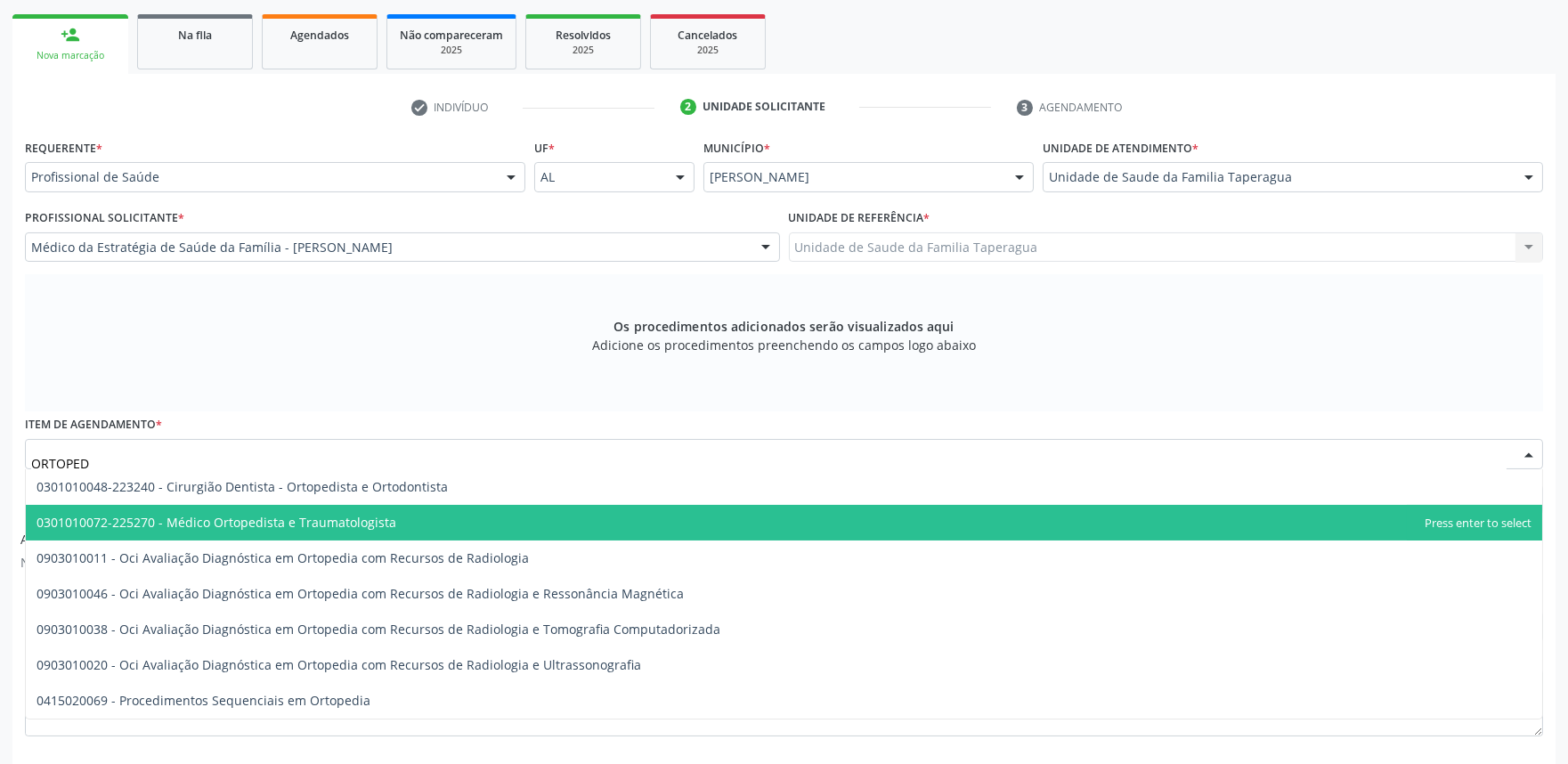
click at [465, 518] on span "0301010072-225270 - Médico Ortopedista e Traumatologista" at bounding box center [783, 522] width 1516 height 35
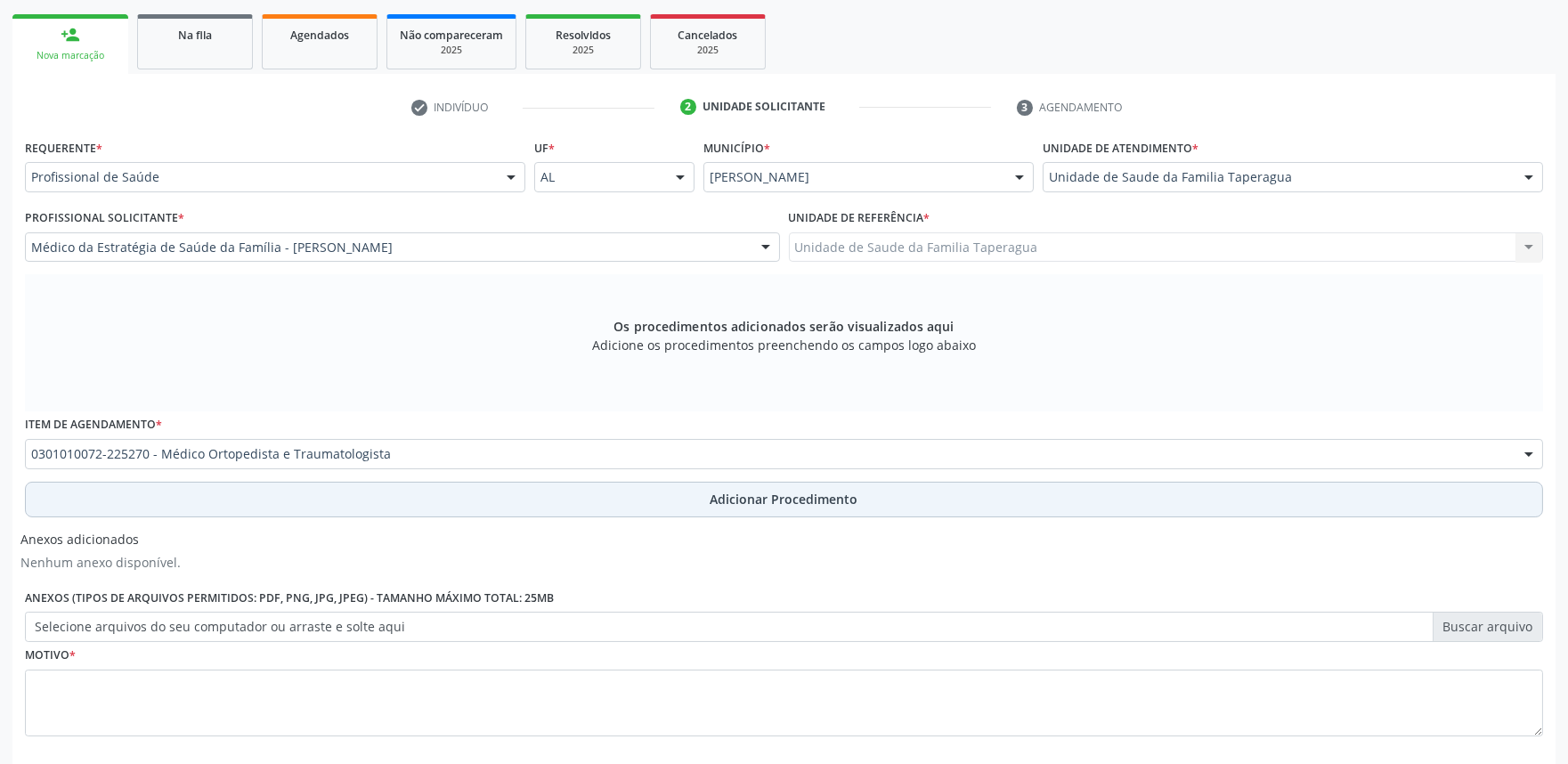
click at [495, 495] on button "Adicionar Procedimento" at bounding box center [783, 499] width 1518 height 35
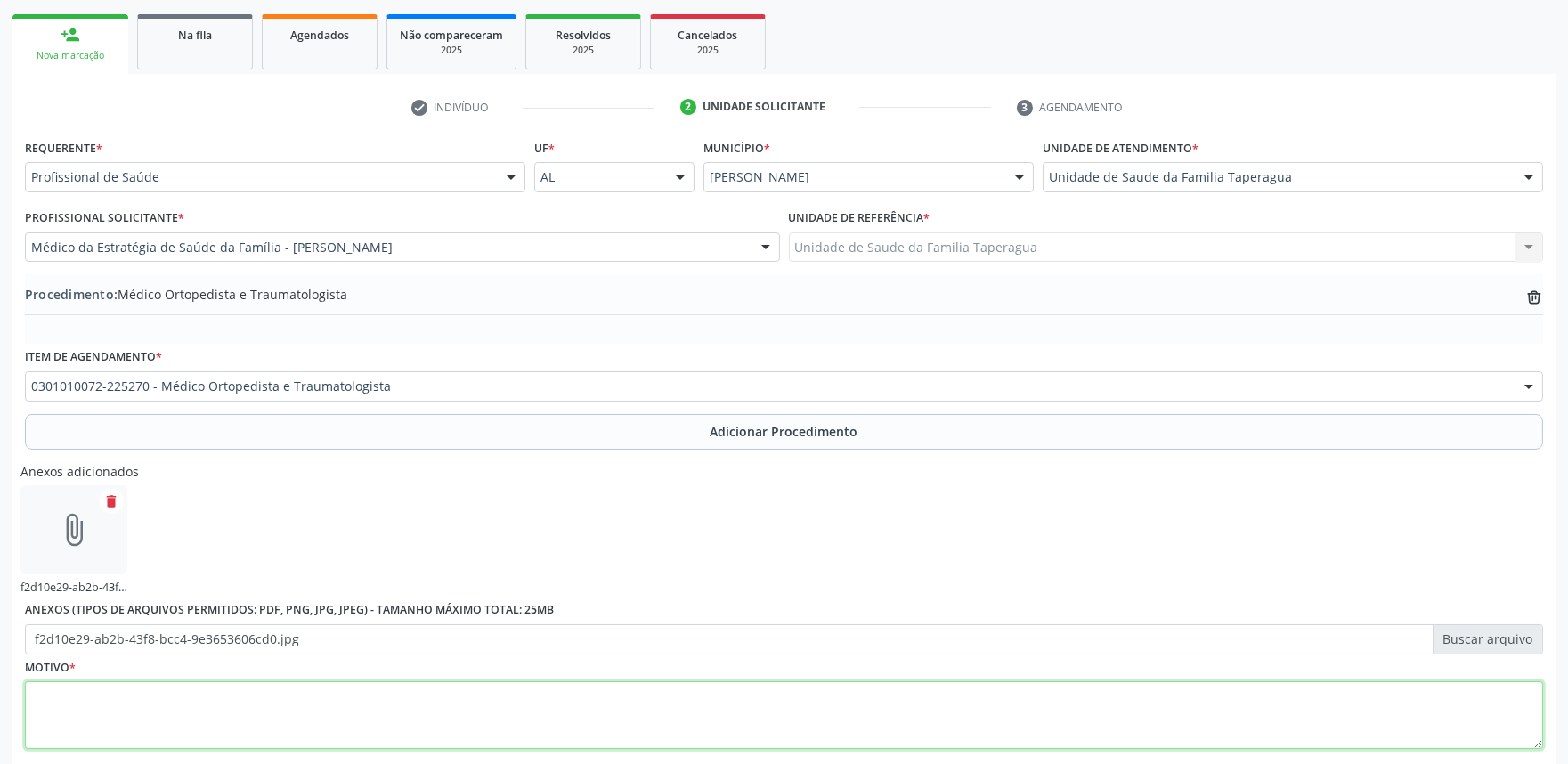
click at [547, 700] on textarea at bounding box center [783, 715] width 1518 height 67
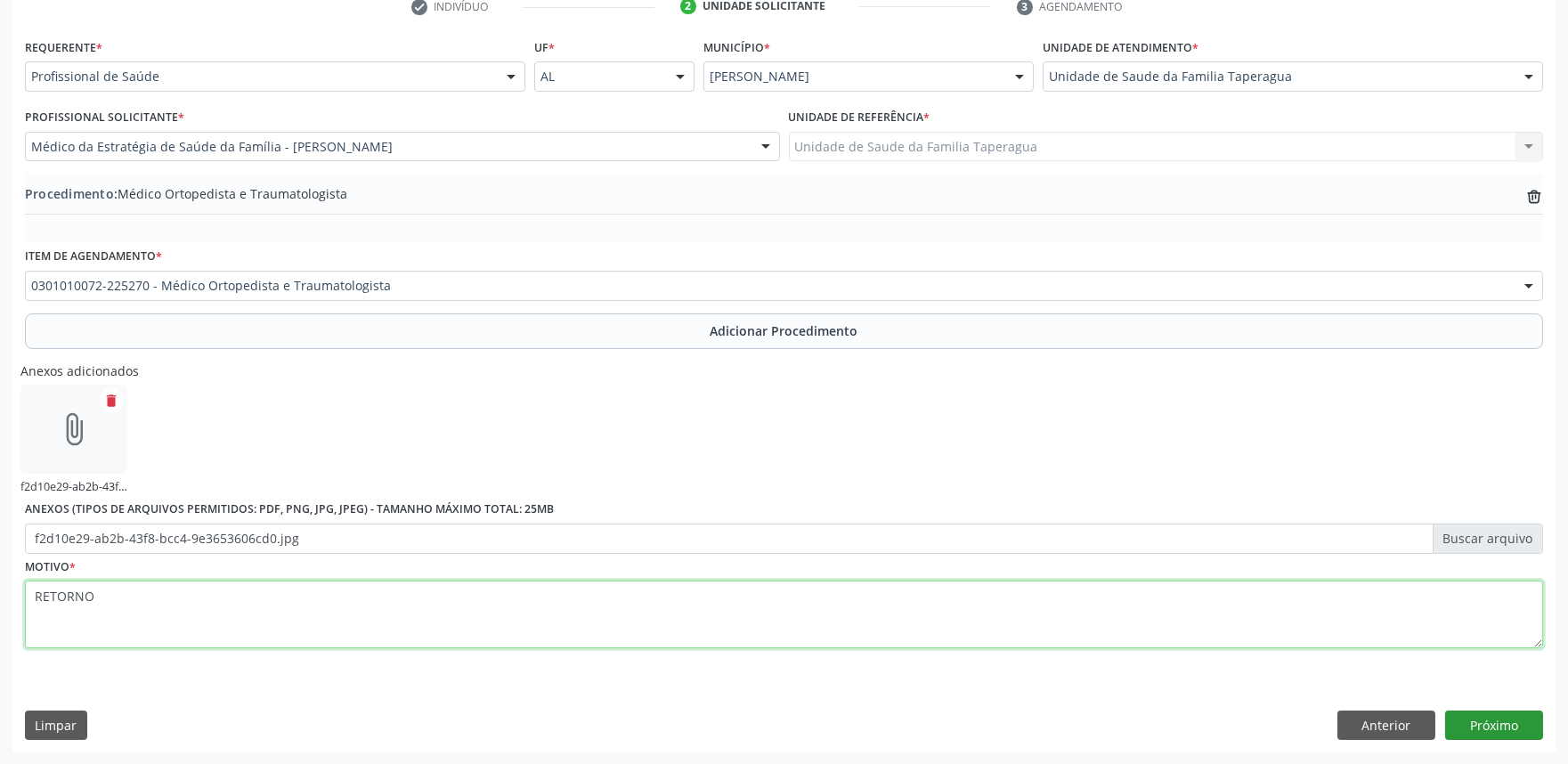
type textarea "RETORNO"
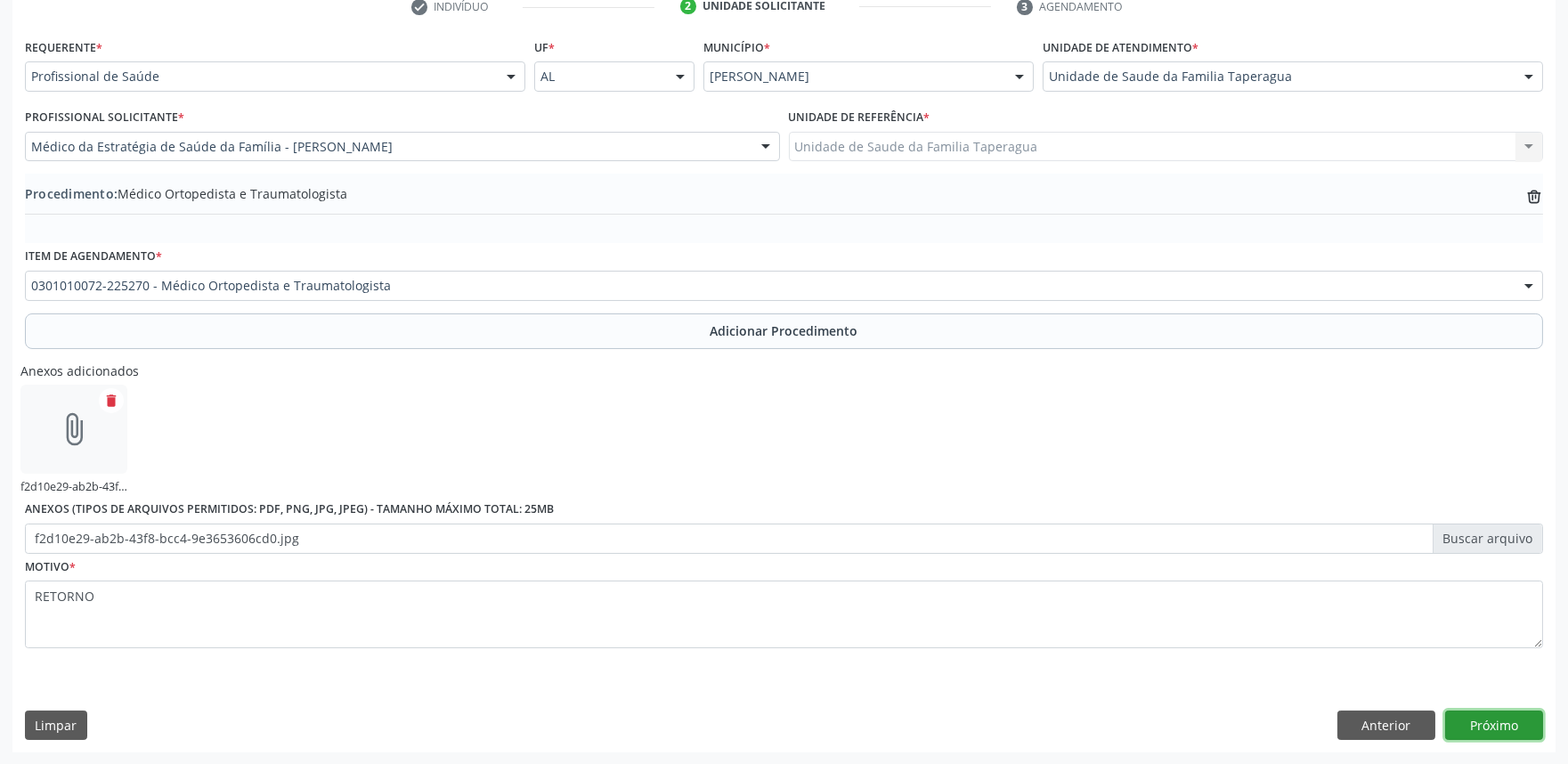
click at [1484, 719] on button "Próximo" at bounding box center [1494, 725] width 98 height 30
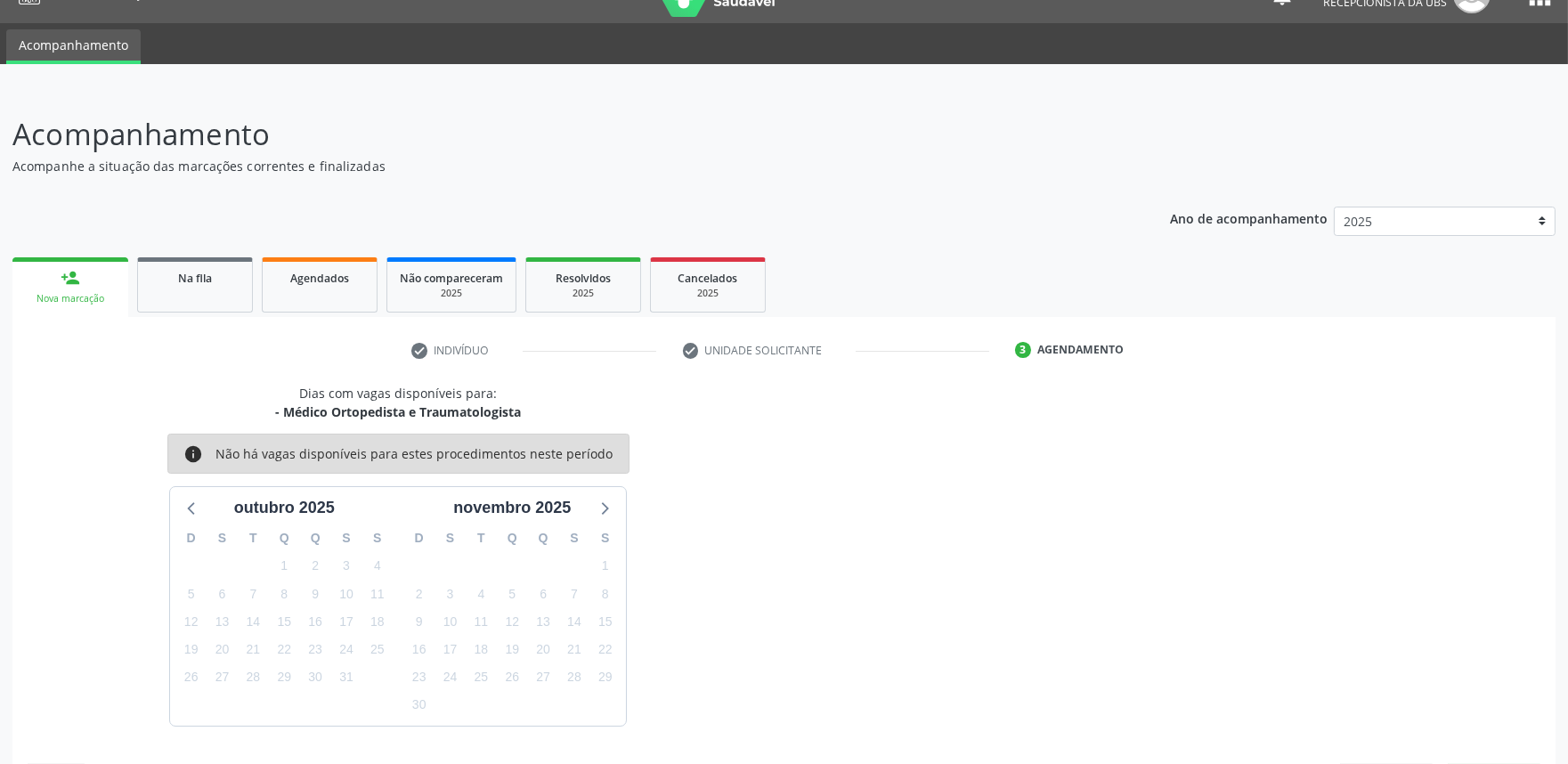
scroll to position [86, 0]
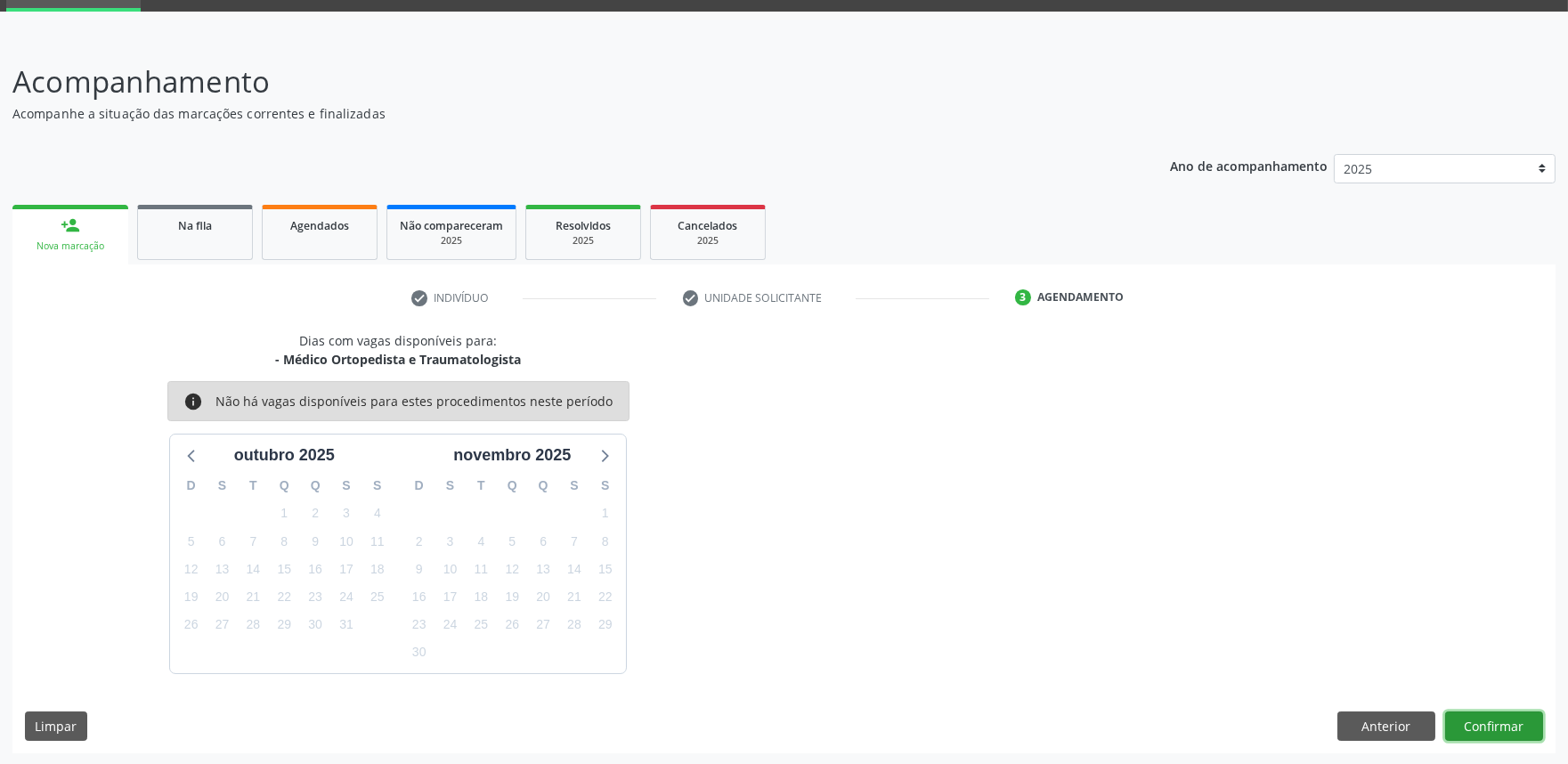
click at [1494, 713] on button "Confirmar" at bounding box center [1494, 726] width 98 height 30
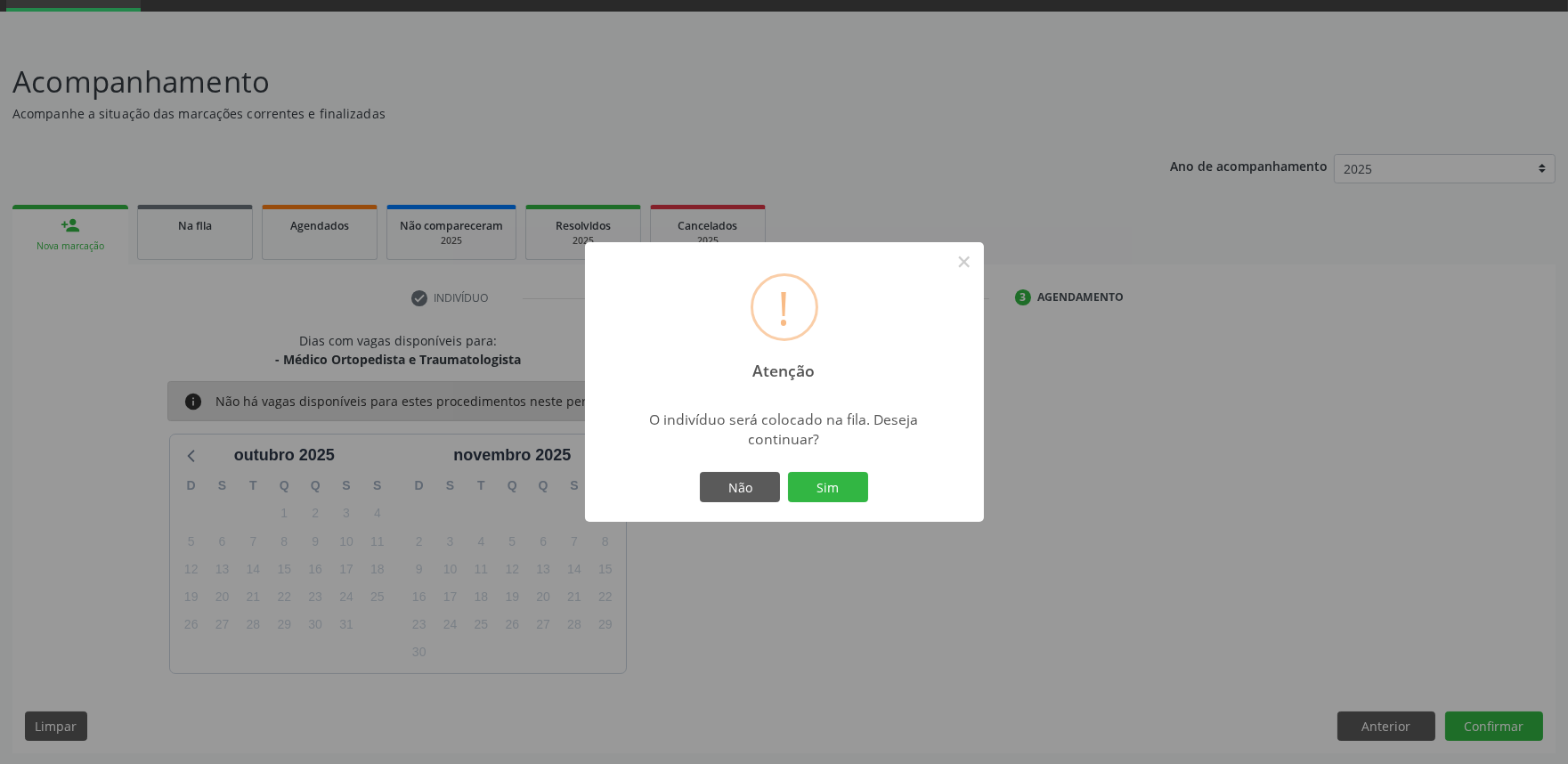
drag, startPoint x: 1494, startPoint y: 713, endPoint x: 1218, endPoint y: 635, distance: 286.8
click at [1218, 635] on div "! Atenção × O indivíduo será colocado na fila. Deseja continuar? Não Sim" at bounding box center [784, 382] width 1568 height 764
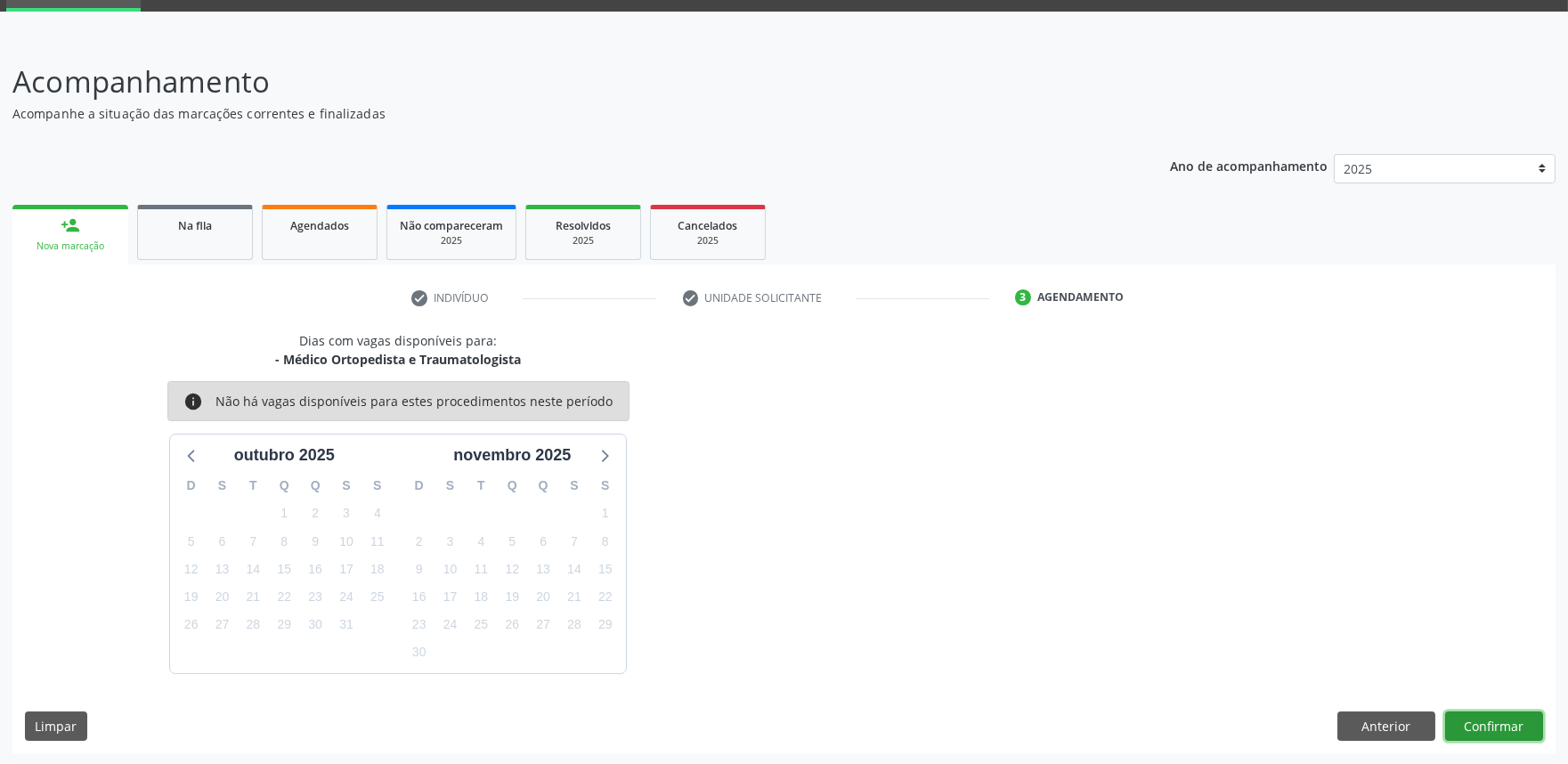
click at [1467, 724] on button "Confirmar" at bounding box center [1494, 726] width 98 height 30
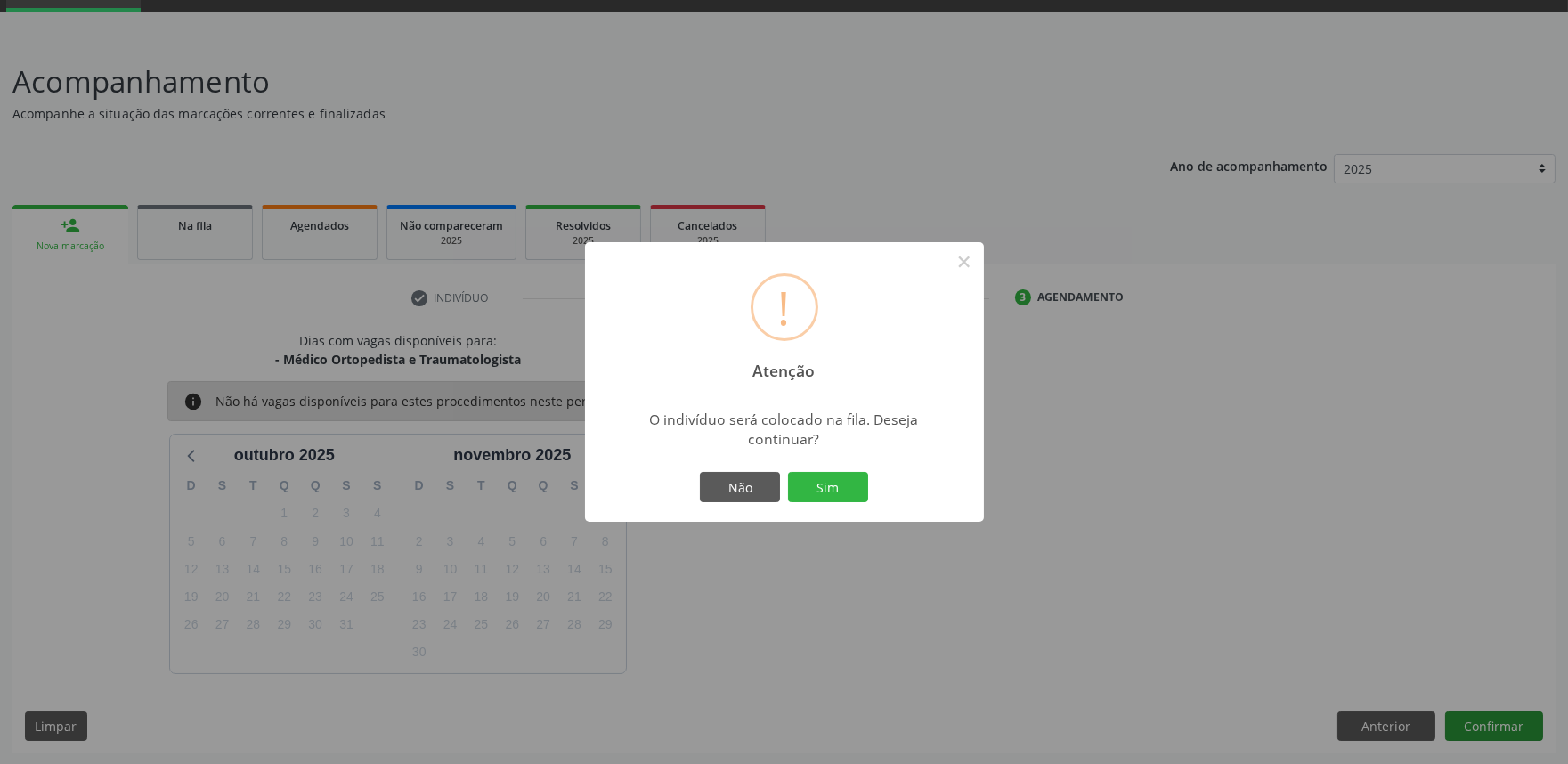
click at [788, 471] on button "Sim" at bounding box center [828, 486] width 80 height 30
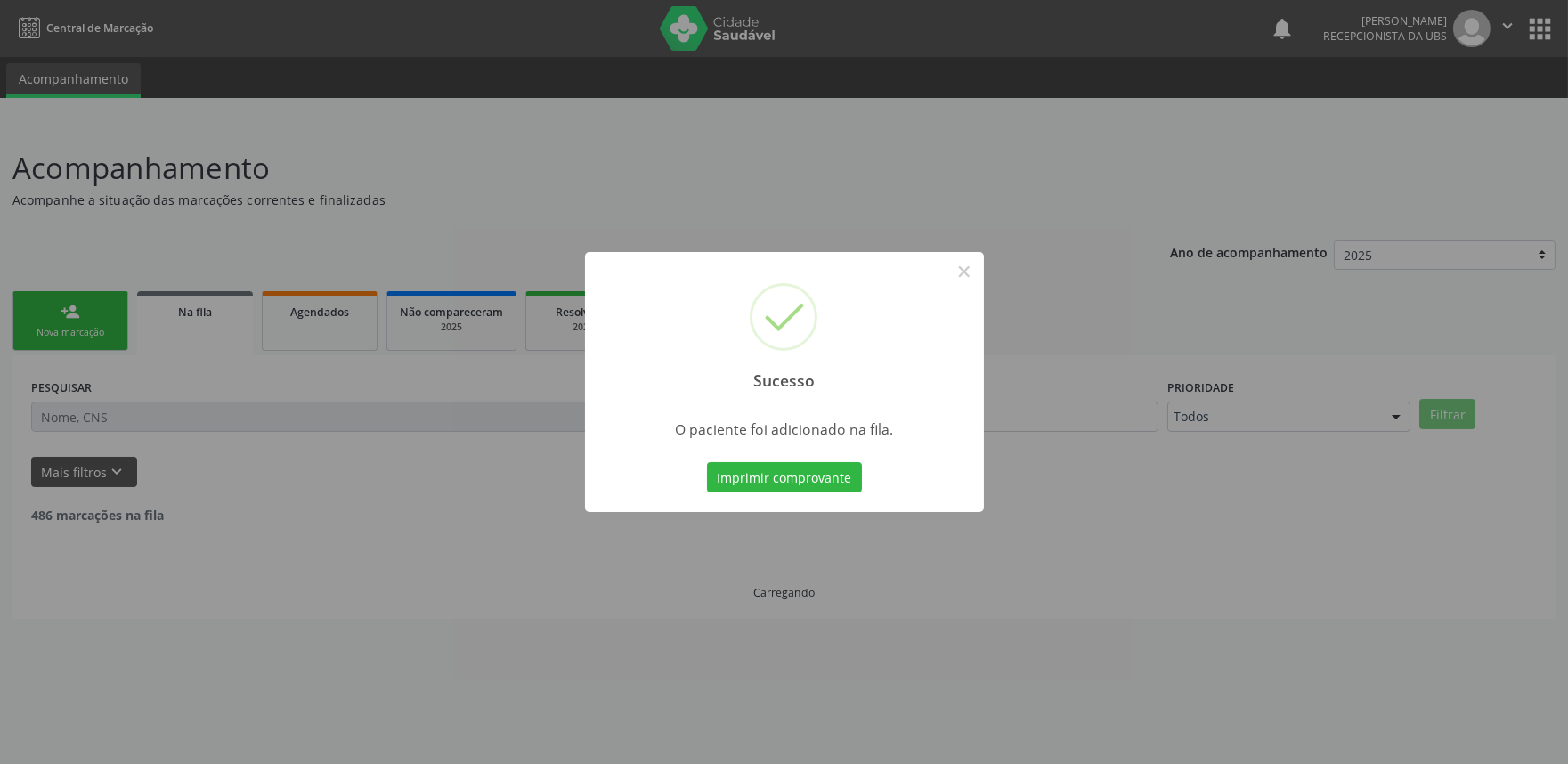
scroll to position [0, 0]
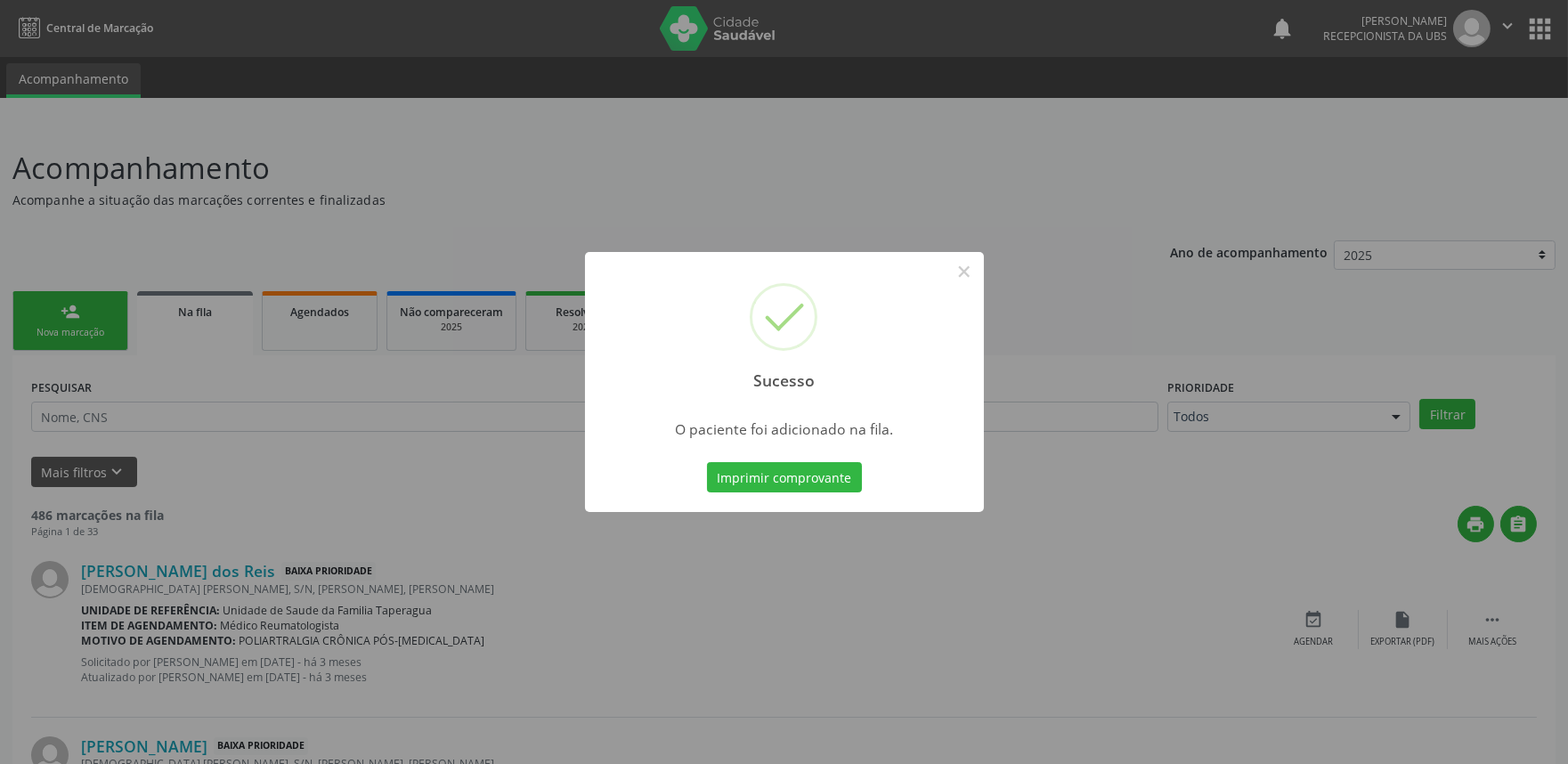
click at [1275, 359] on div "Sucesso × O paciente foi adicionado na fila. Imprimir comprovante Cancel" at bounding box center [784, 382] width 1568 height 764
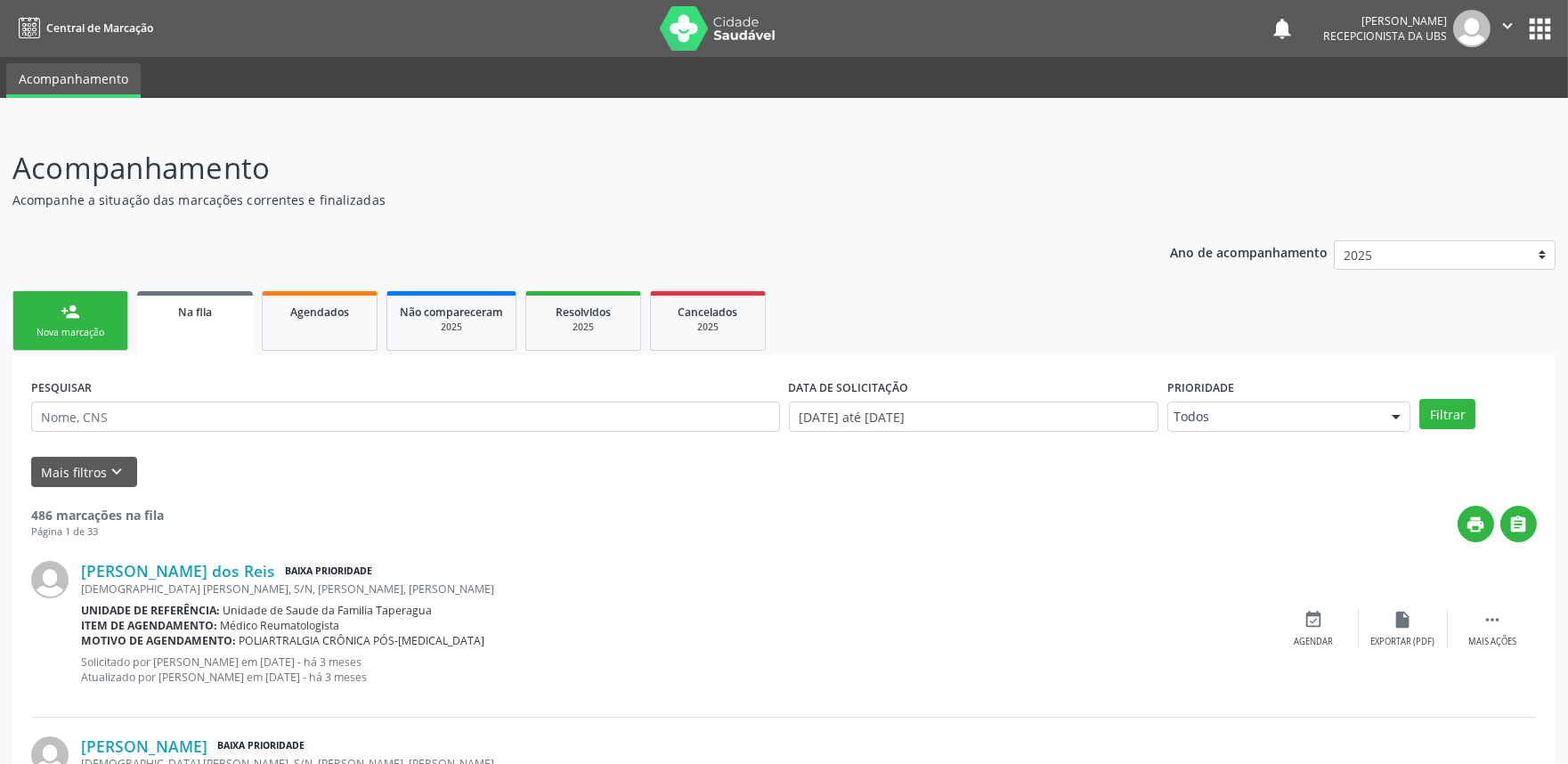
scroll to position [2327, 0]
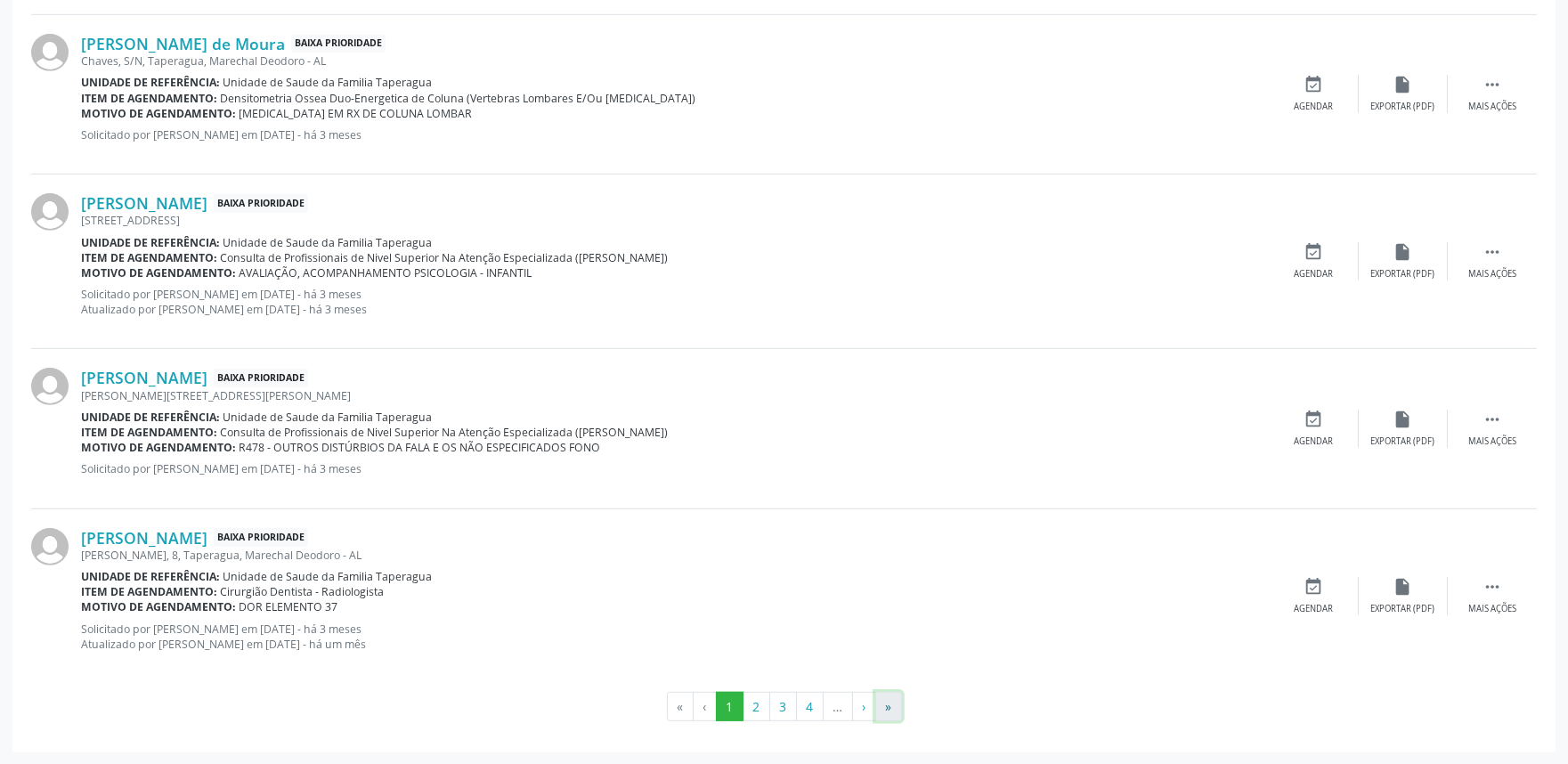
click at [888, 710] on button "»" at bounding box center [888, 706] width 26 height 30
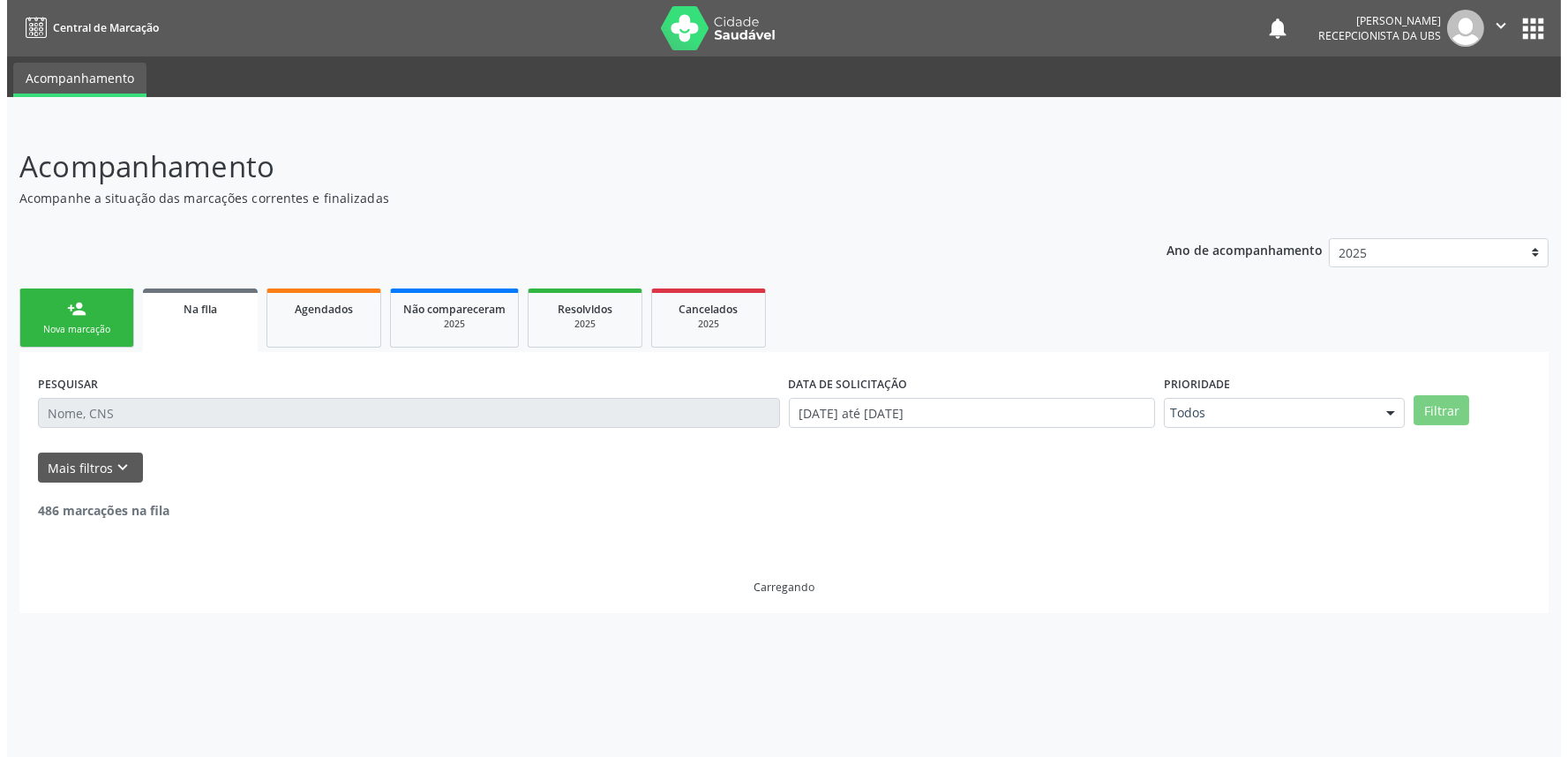
scroll to position [0, 0]
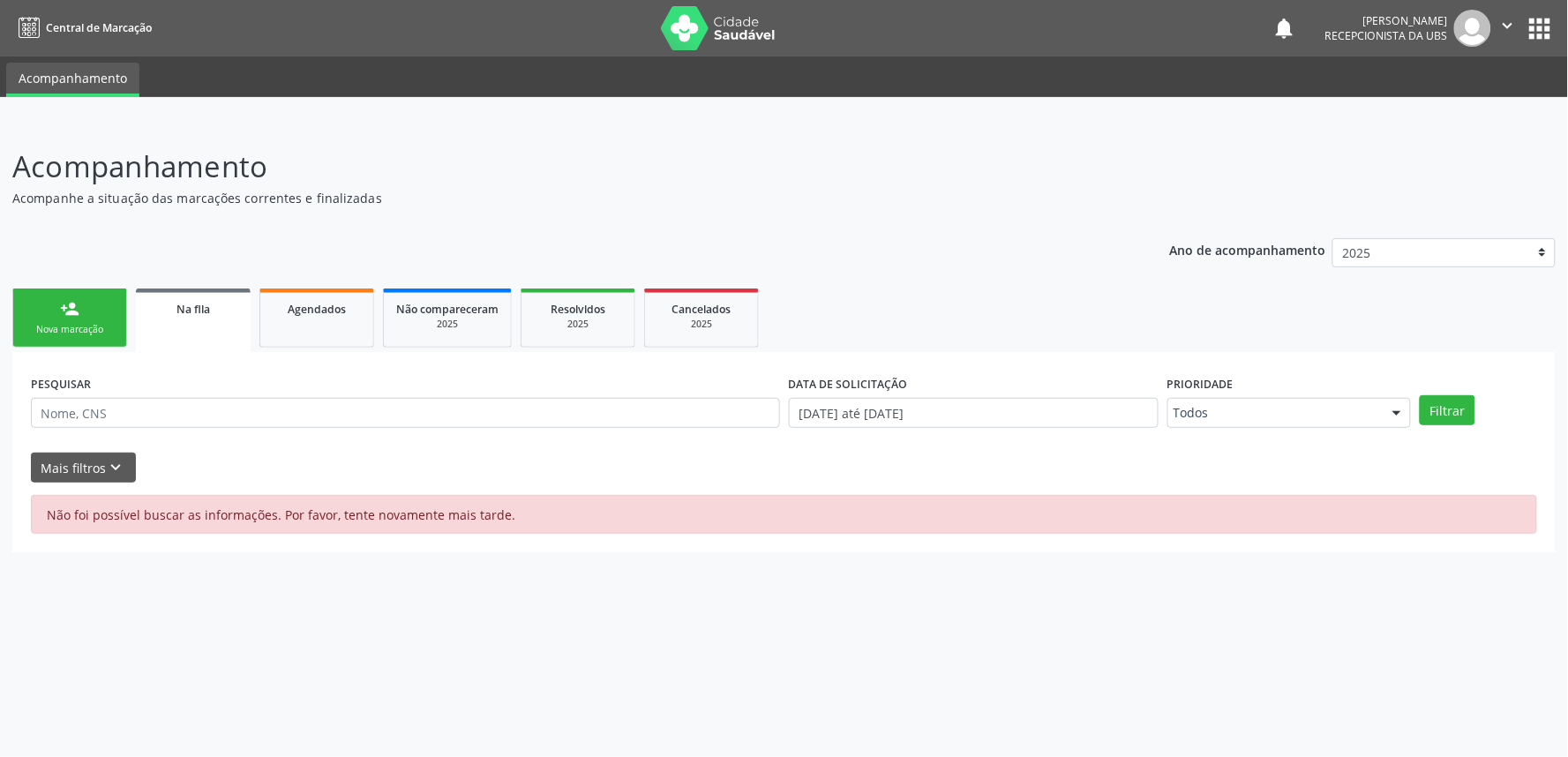
click at [811, 193] on p "Acompanhe a situação das marcações correntes e finalizadas" at bounding box center [552, 198] width 1080 height 19
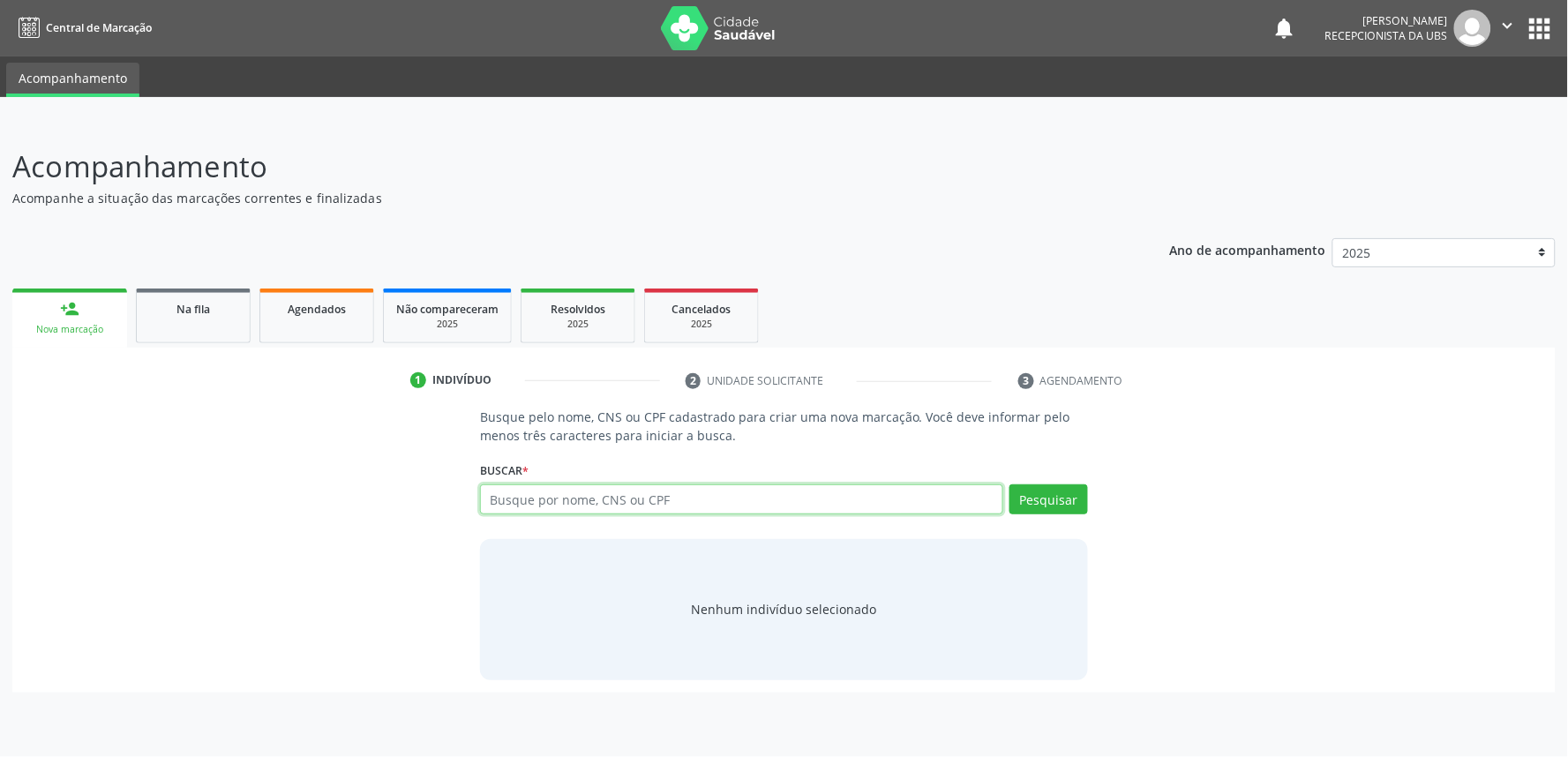
paste input "700508132390857"
type input "700508132390857"
click at [1056, 484] on button "Pesquisar" at bounding box center [1048, 499] width 78 height 30
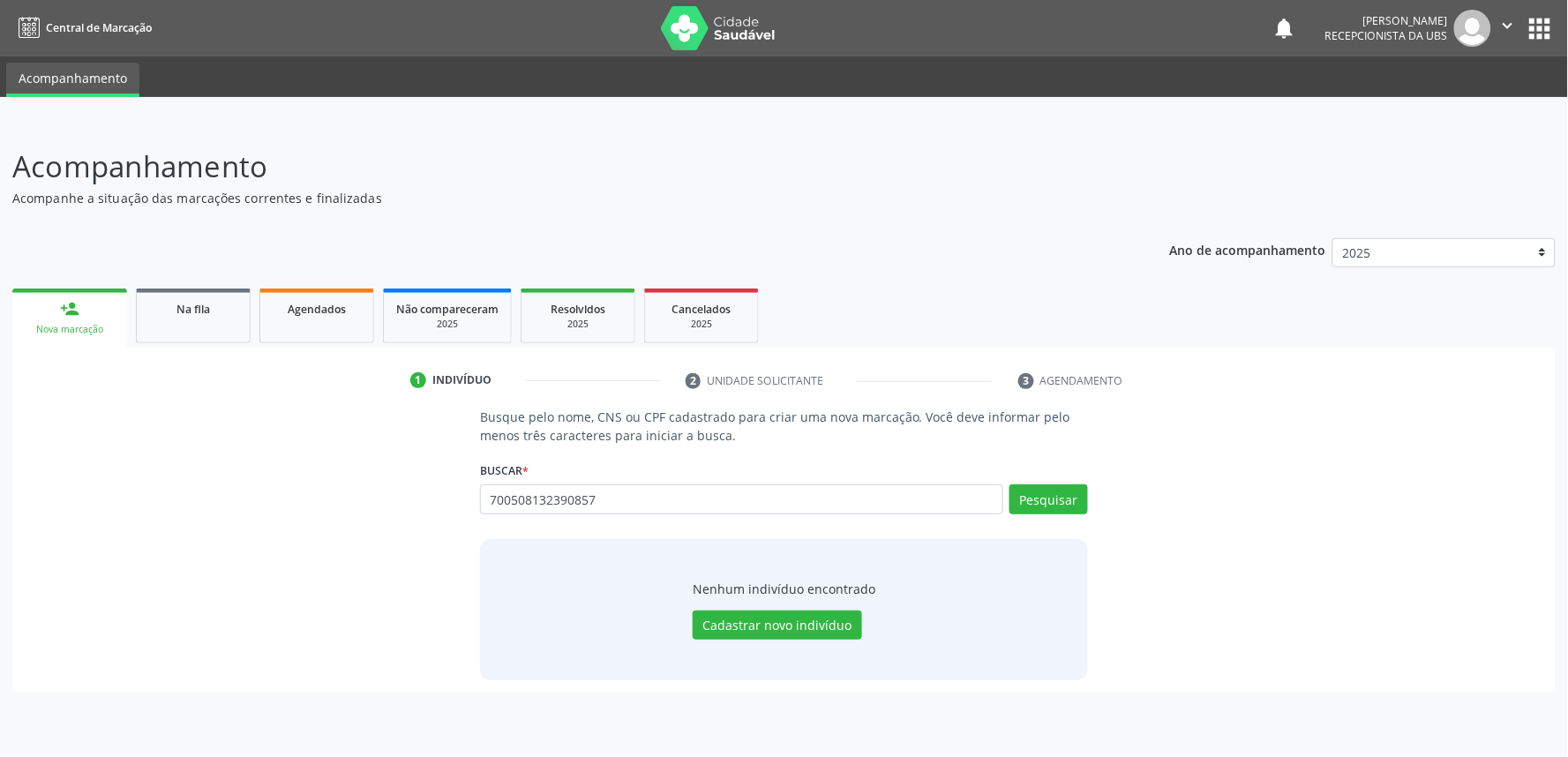
click at [884, 486] on div "700508132390857 Busque por nome, CNS ou CPF Nenhum resultado encontrado para: "…" at bounding box center [784, 505] width 608 height 42
click at [884, 486] on input "700508132390857" at bounding box center [741, 499] width 523 height 30
type input "700508132390857"
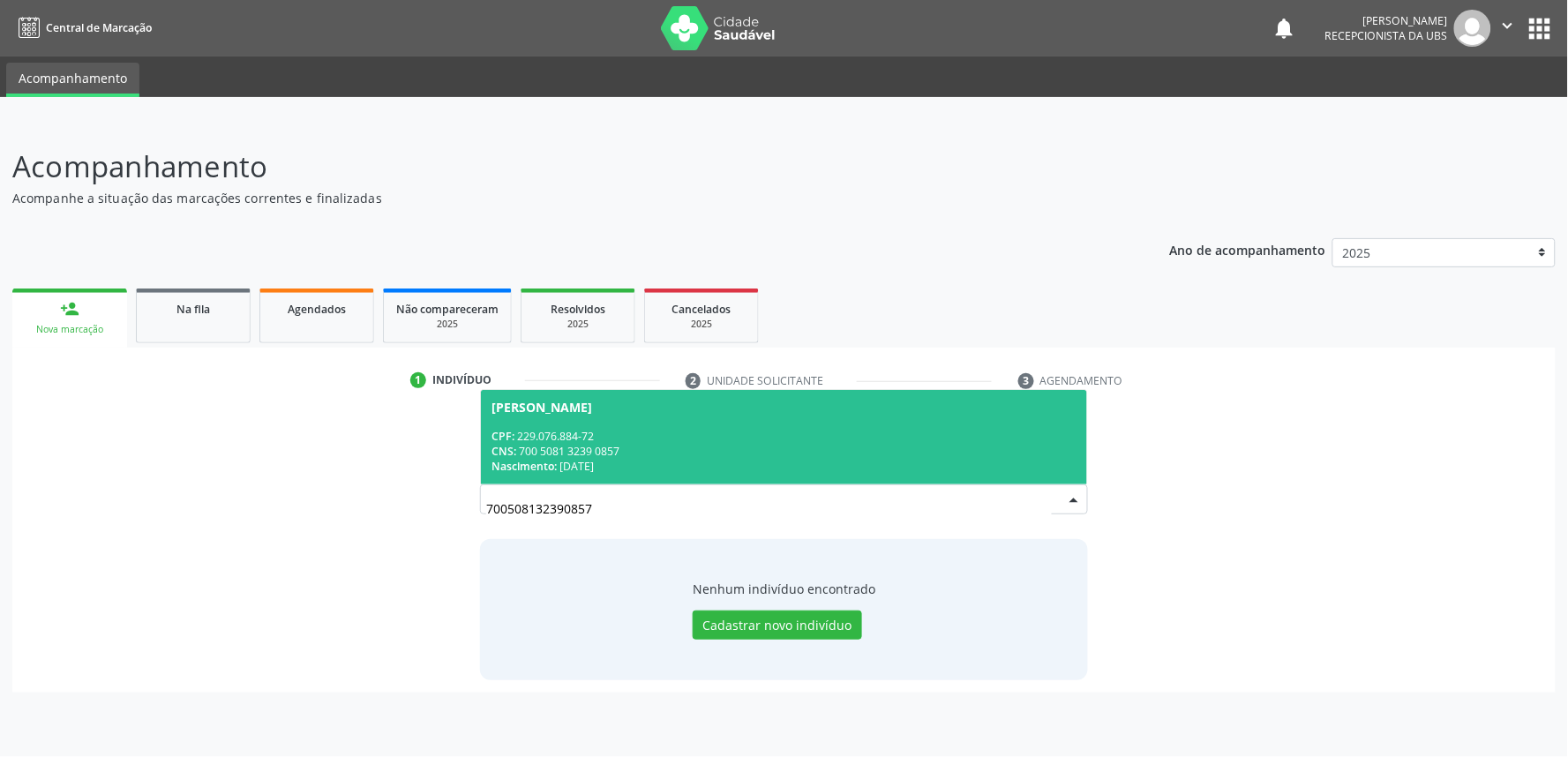
click at [750, 445] on div "CNS: 700 5081 3239 0857" at bounding box center [784, 451] width 585 height 15
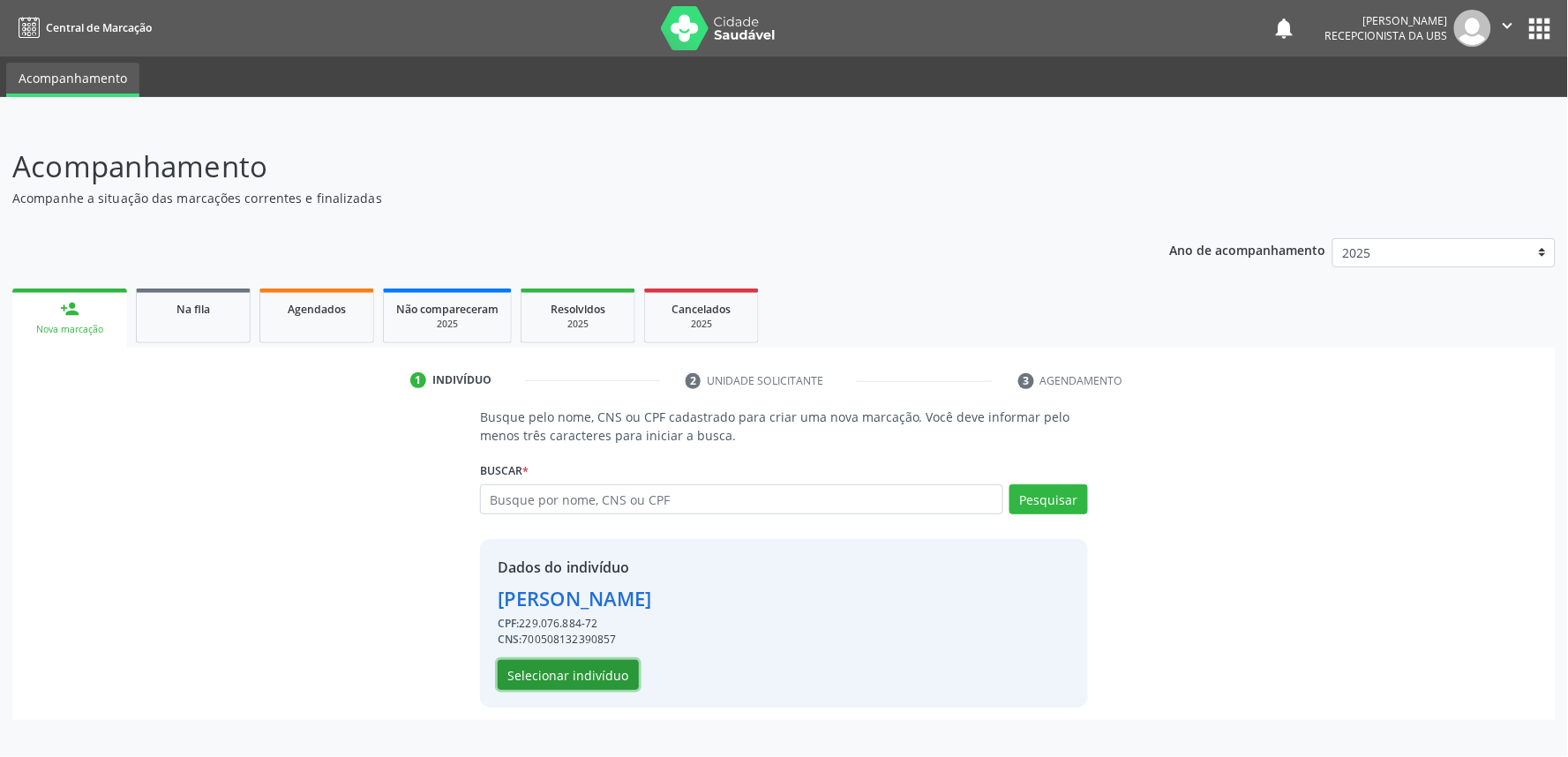
click at [589, 667] on button "Selecionar indivíduo" at bounding box center [568, 674] width 141 height 30
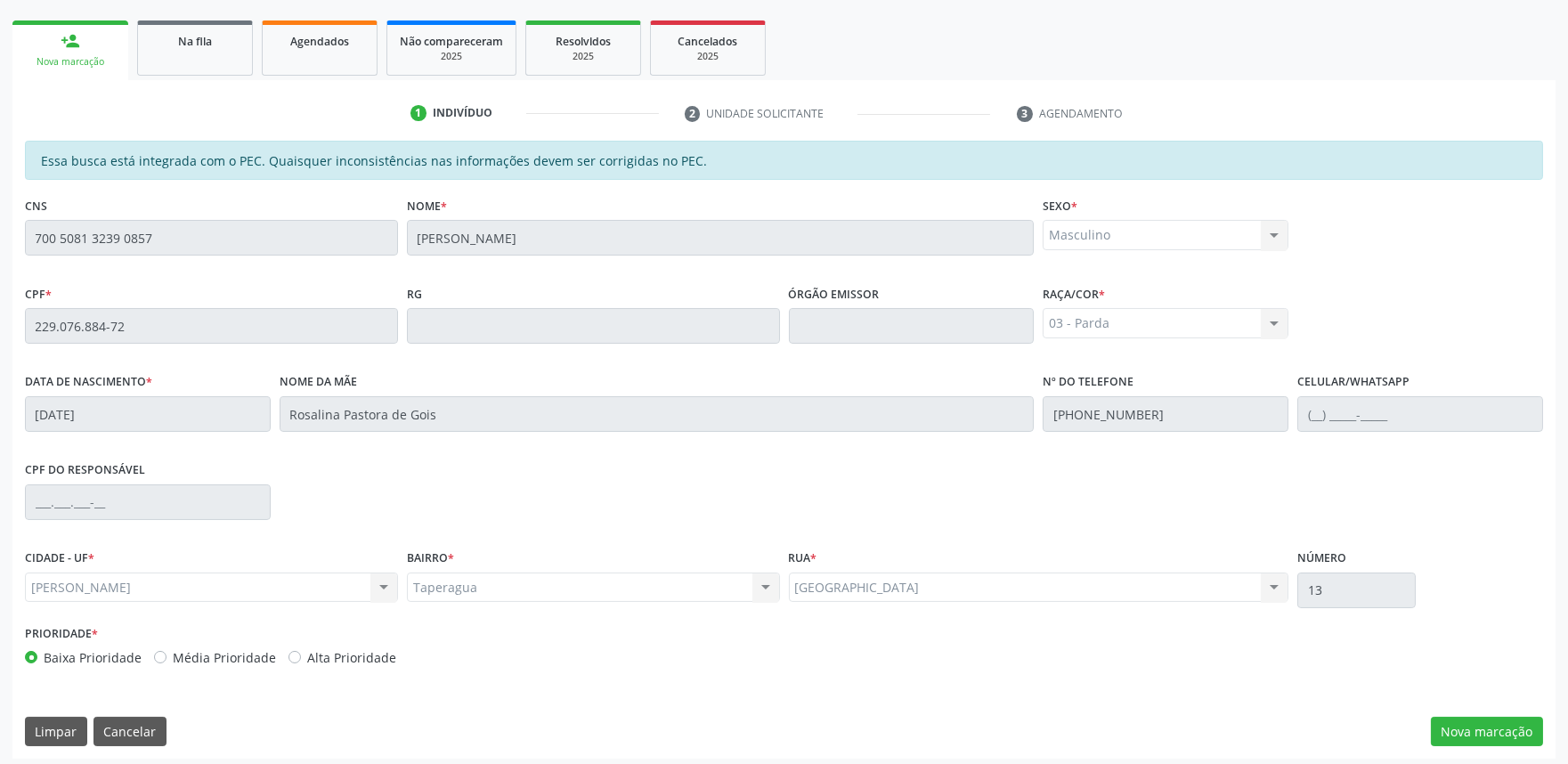
scroll to position [277, 0]
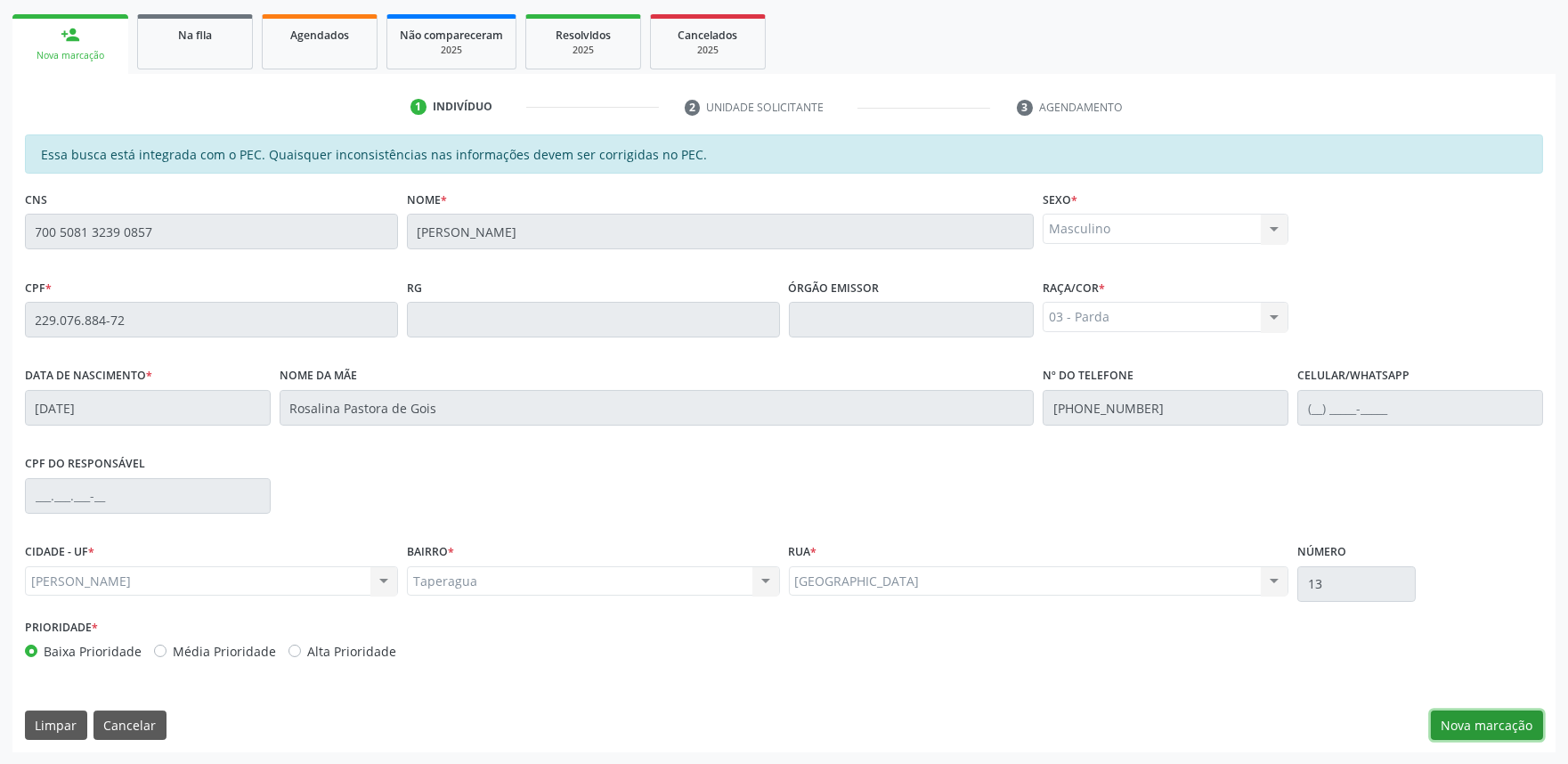
click at [1482, 714] on button "Nova marcação" at bounding box center [1486, 725] width 112 height 30
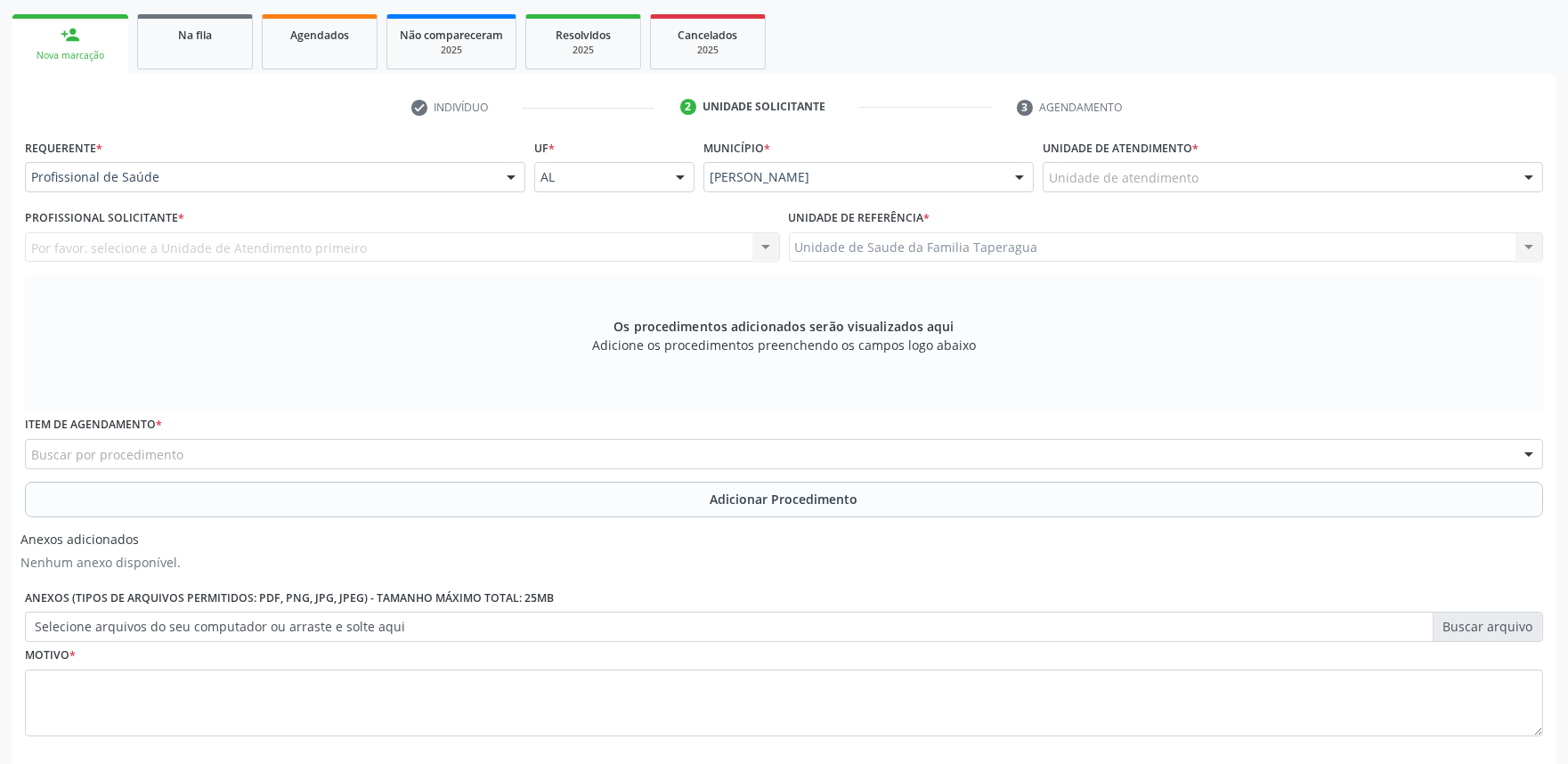
click at [1214, 180] on div "Unidade de atendimento" at bounding box center [1292, 176] width 501 height 30
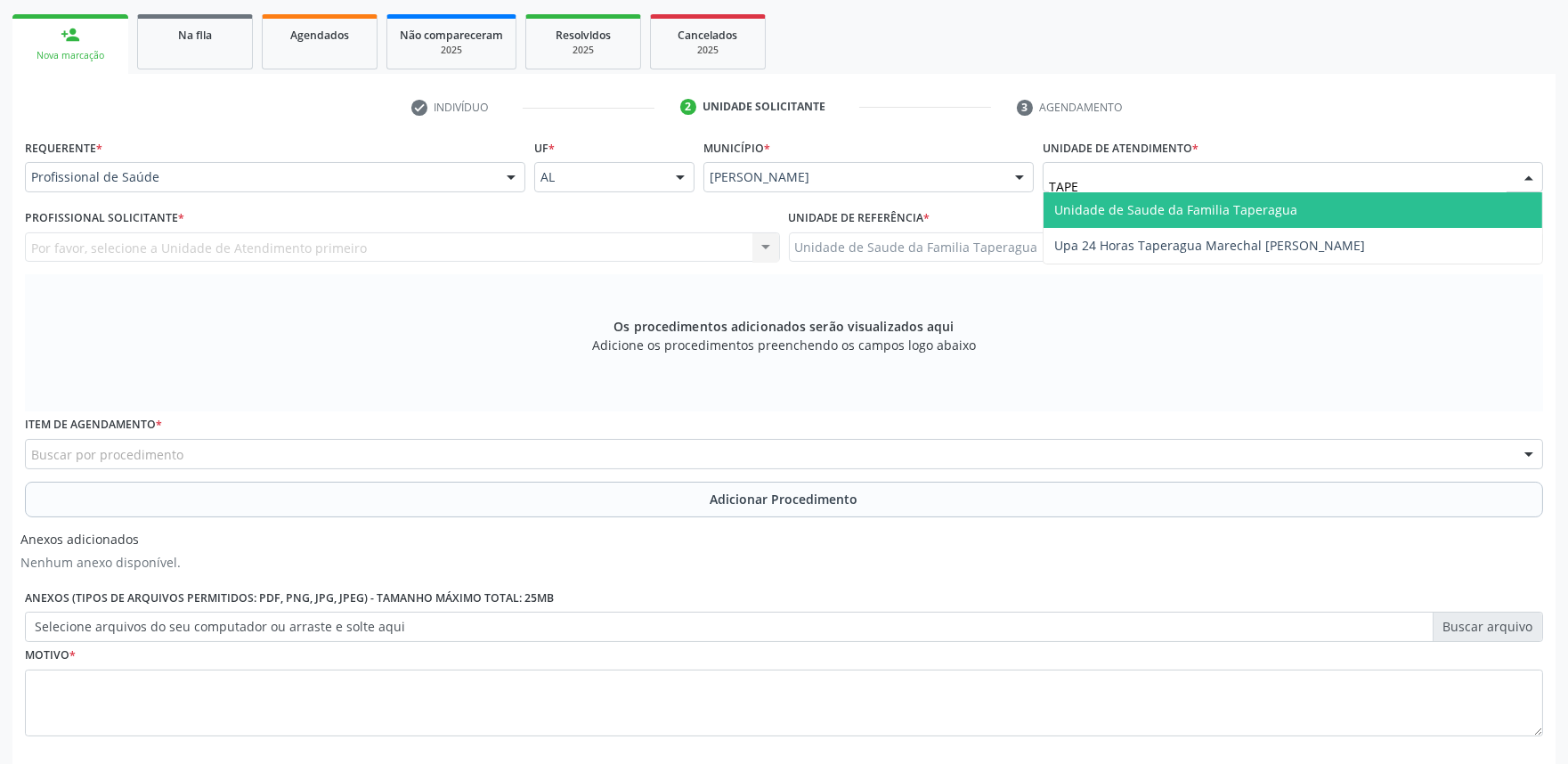
type input "TAPER"
click at [1215, 211] on span "Unidade de Saude da Familia Taperagua" at bounding box center [1176, 209] width 243 height 17
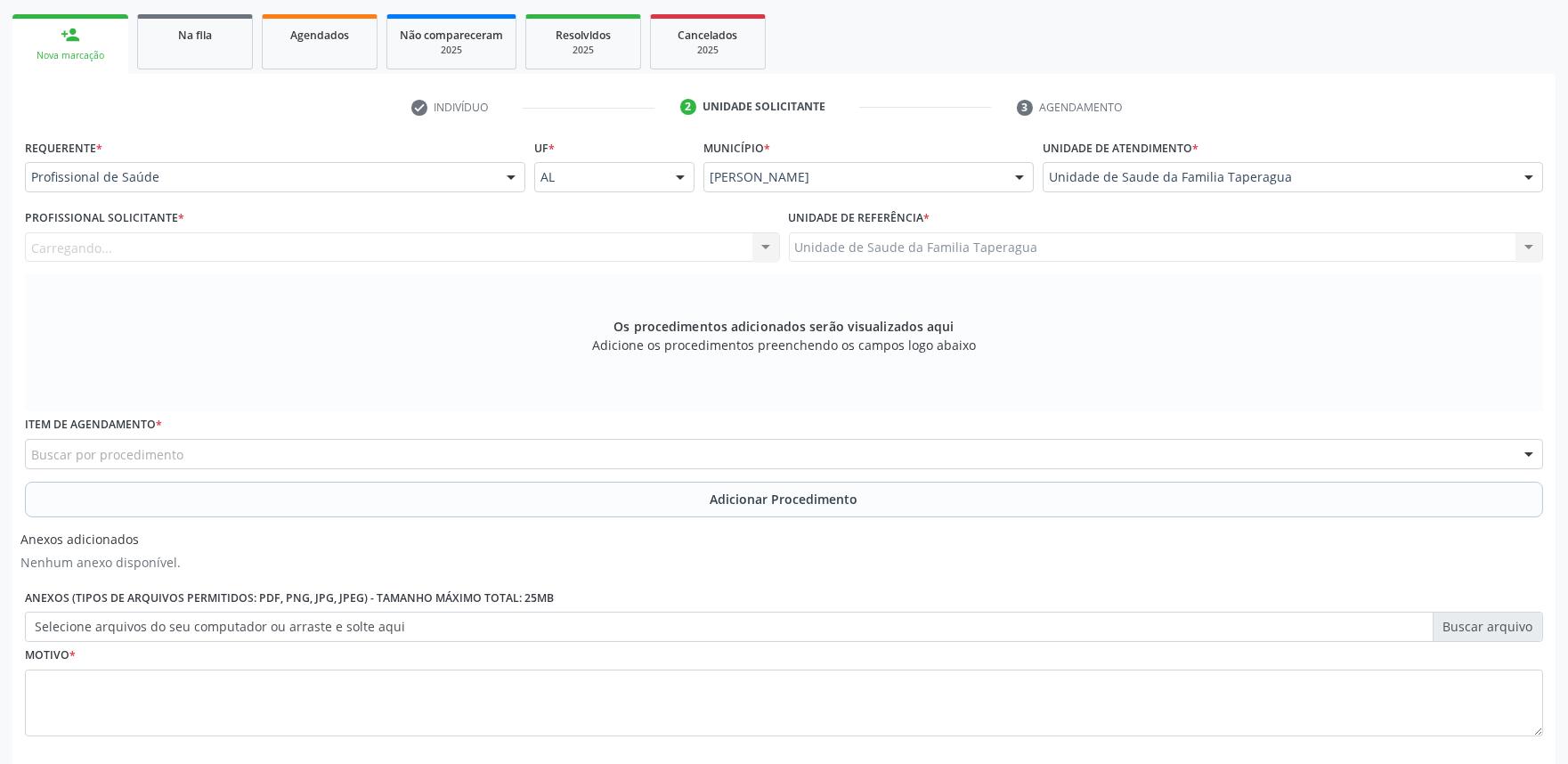
click at [541, 253] on div "Carregando... Nenhum resultado encontrado para: " " Não há nenhuma opção para s…" at bounding box center [402, 247] width 755 height 30
click at [541, 253] on div "Profissional solicitante" at bounding box center [402, 247] width 755 height 30
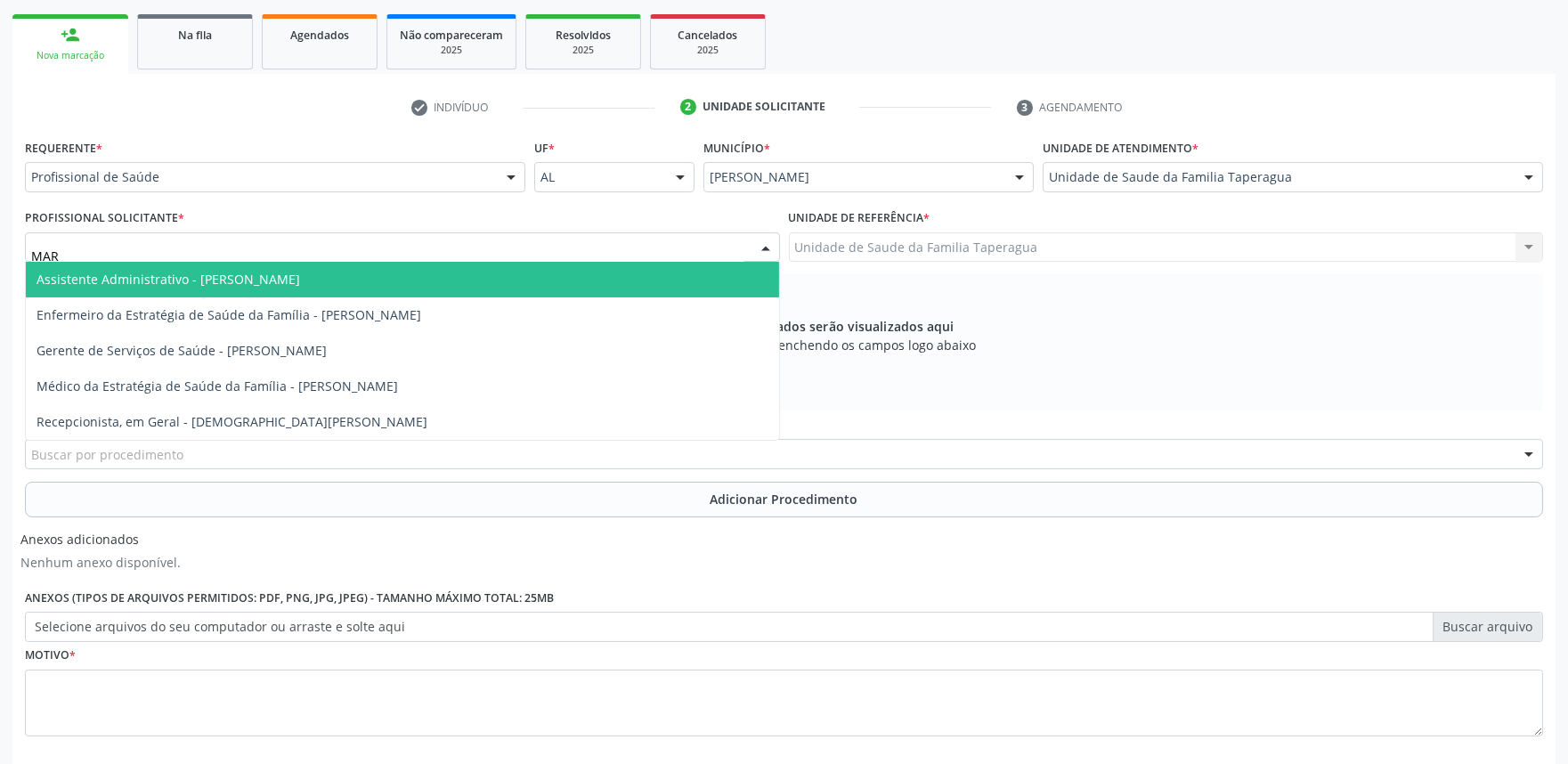
type input "MART"
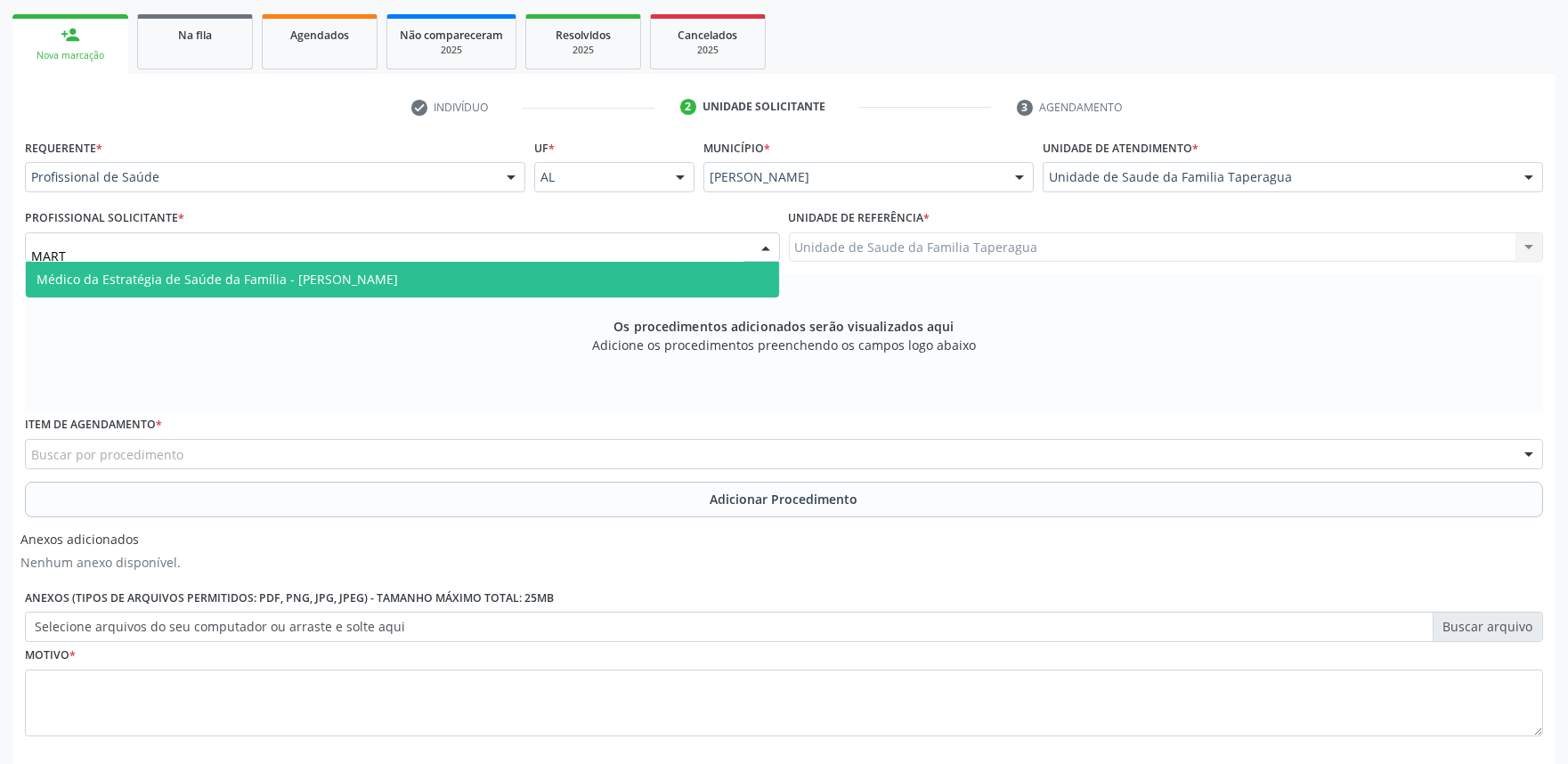
click at [526, 288] on span "Médico da Estratégia de Saúde da Família - [PERSON_NAME]" at bounding box center [402, 279] width 753 height 35
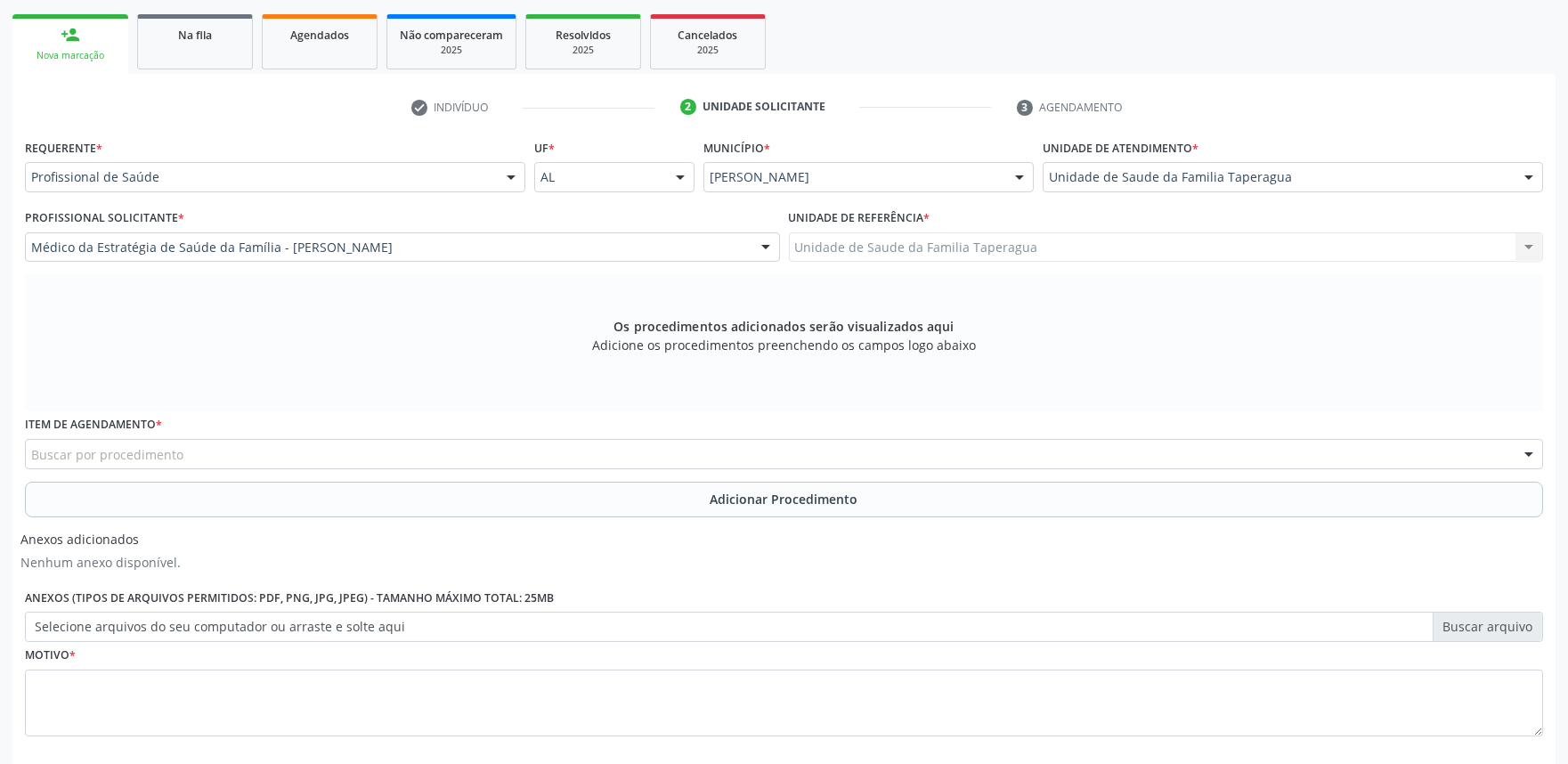
click at [504, 449] on div "Buscar por procedimento" at bounding box center [783, 453] width 1518 height 30
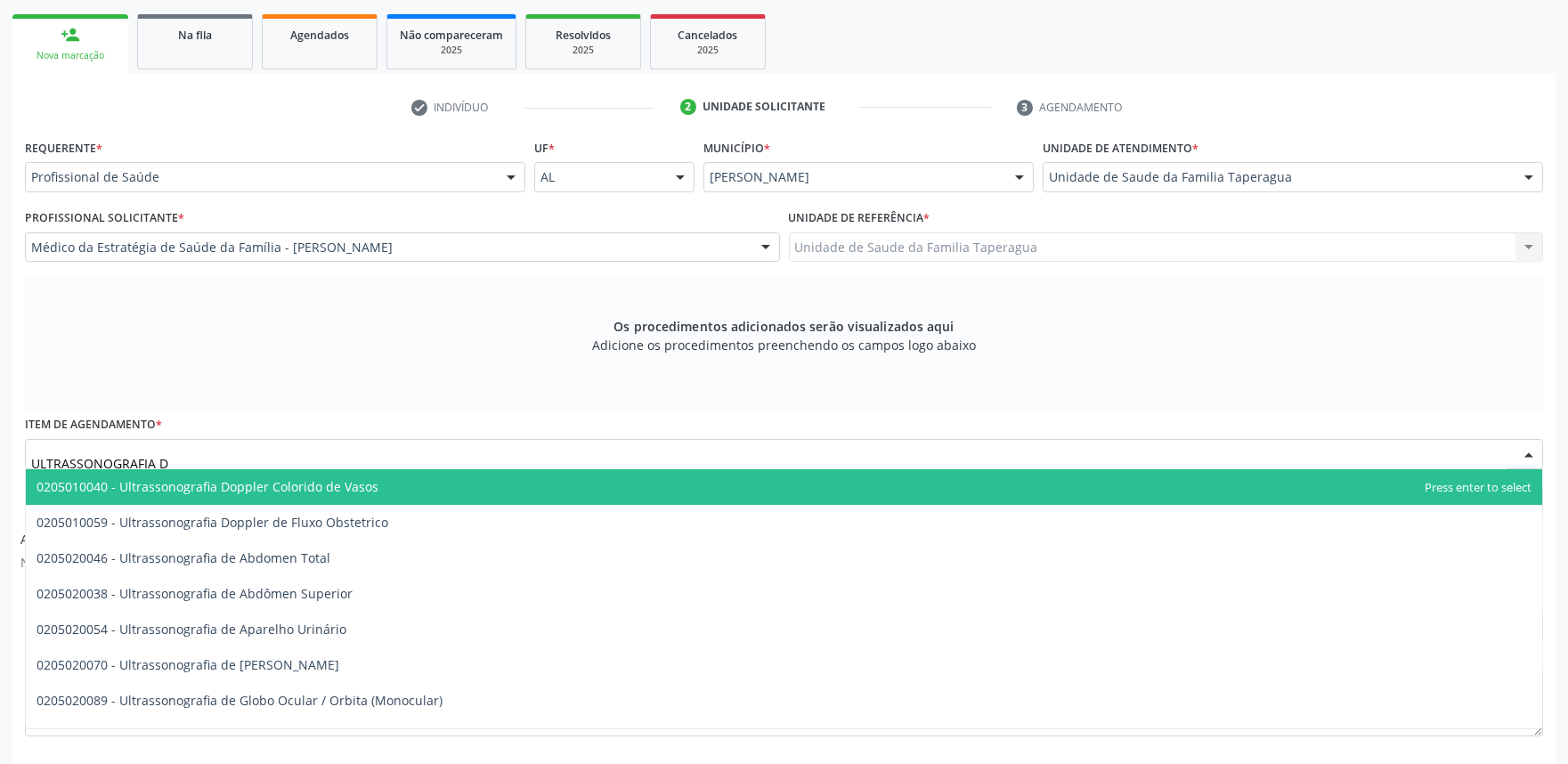
type input "ULTRASSONOGRAFIA DO"
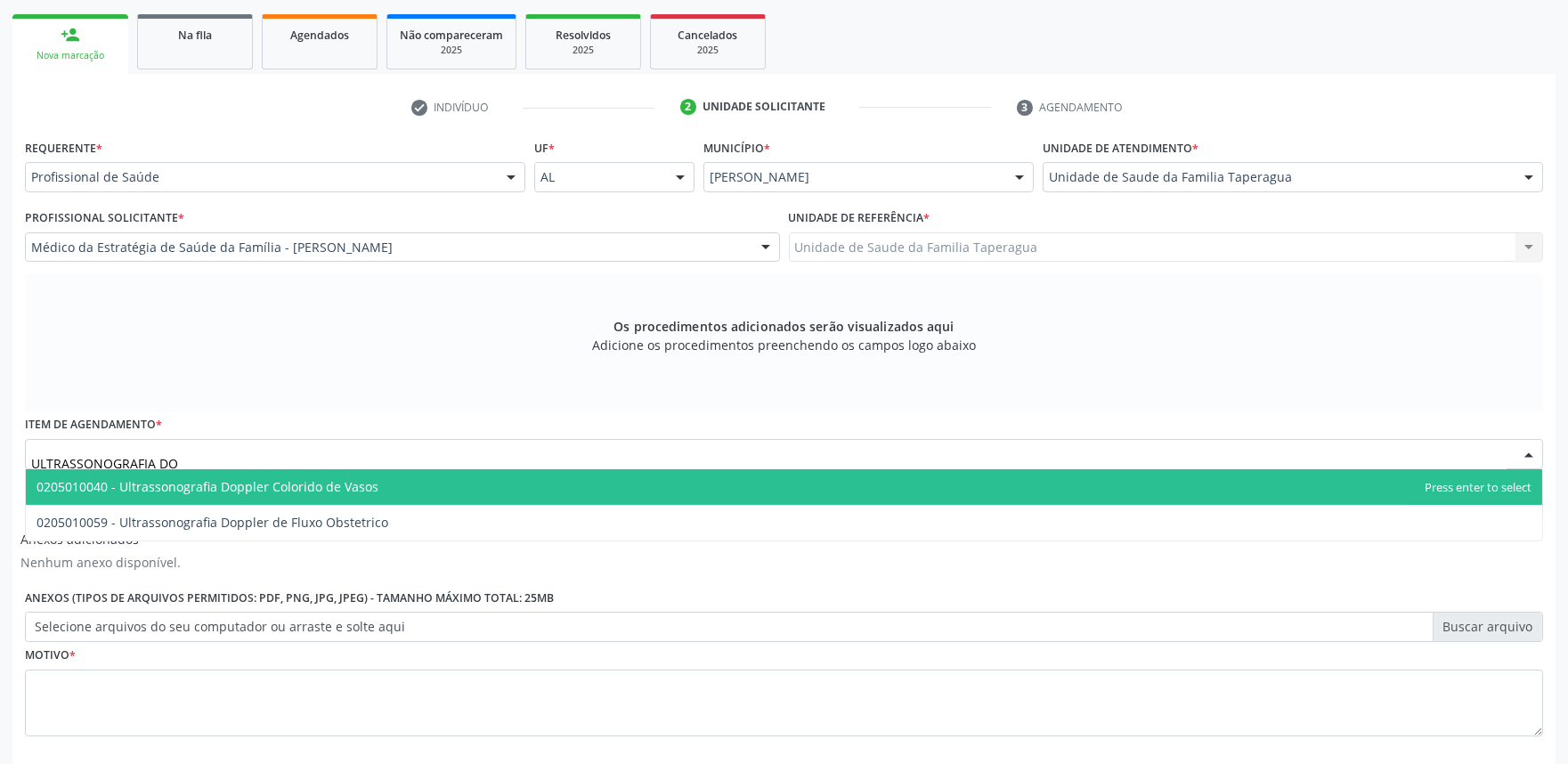
click at [440, 484] on span "0205010040 - Ultrassonografia Doppler Colorido de Vasos" at bounding box center [783, 486] width 1516 height 35
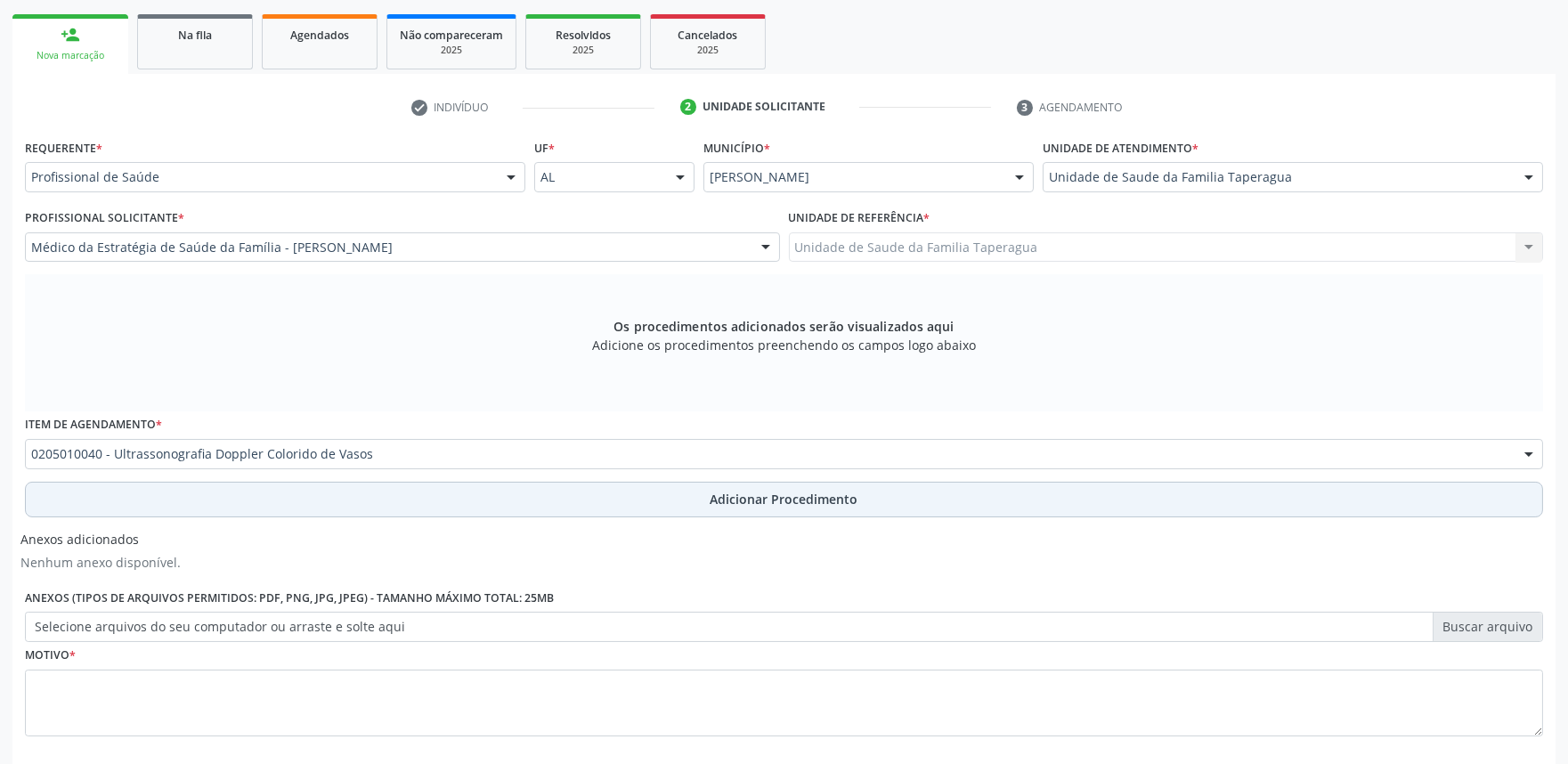
click at [438, 491] on button "Adicionar Procedimento" at bounding box center [783, 499] width 1518 height 35
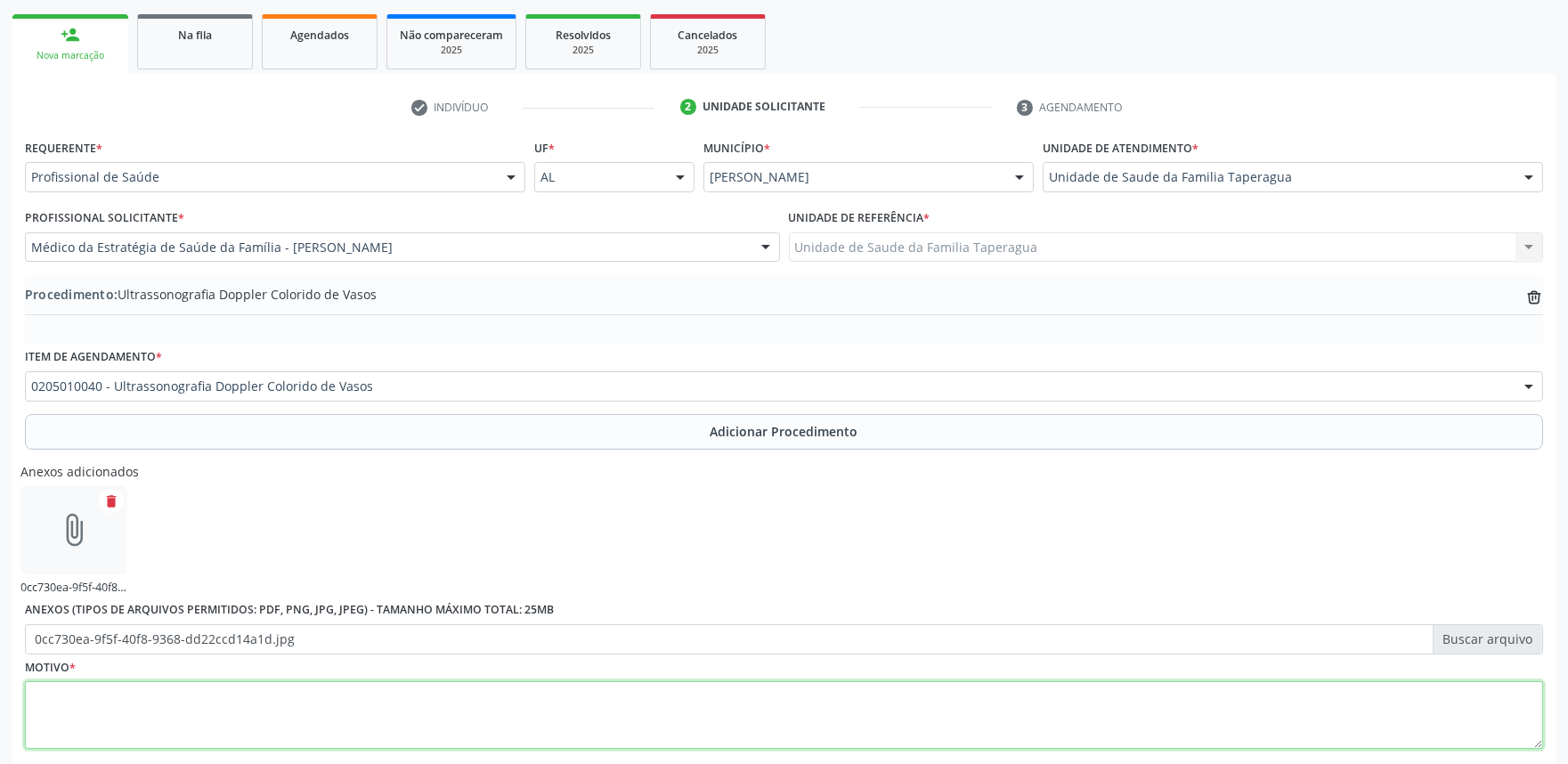
click at [442, 701] on textarea at bounding box center [783, 715] width 1518 height 67
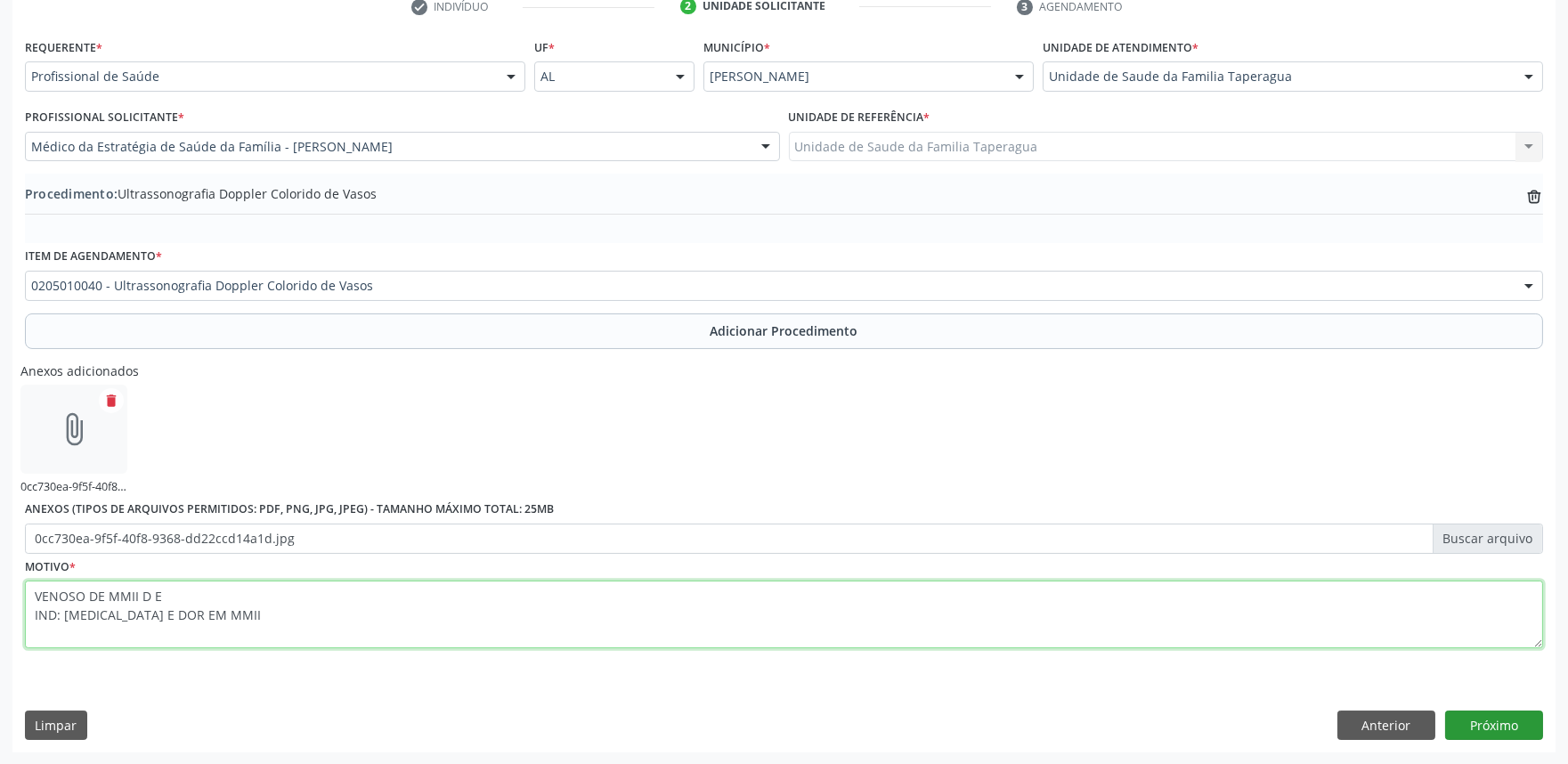
type textarea "VENOSO DE MMII D E IND: [MEDICAL_DATA] E DOR EM MMII"
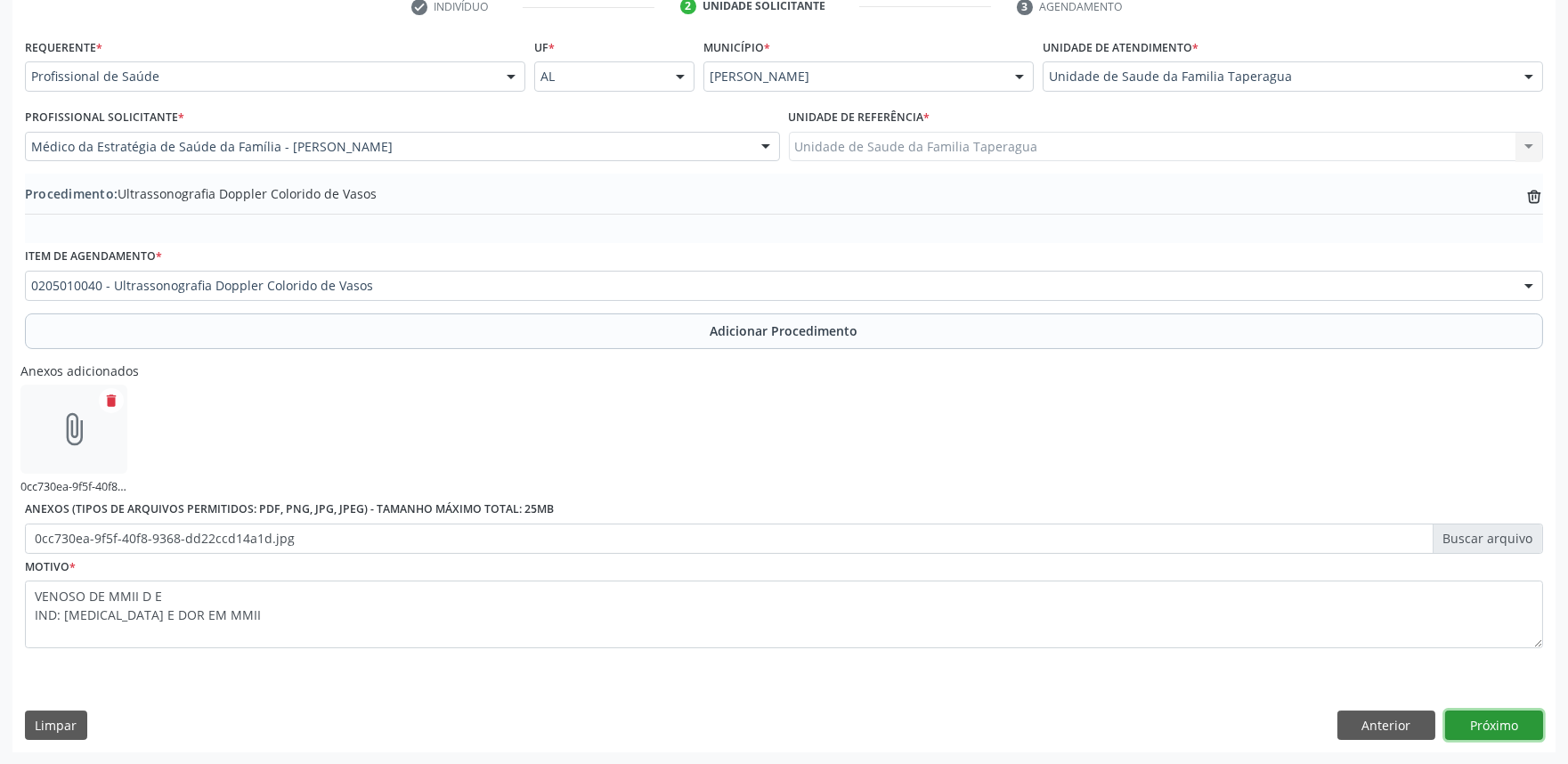
click at [1487, 717] on button "Próximo" at bounding box center [1494, 725] width 98 height 30
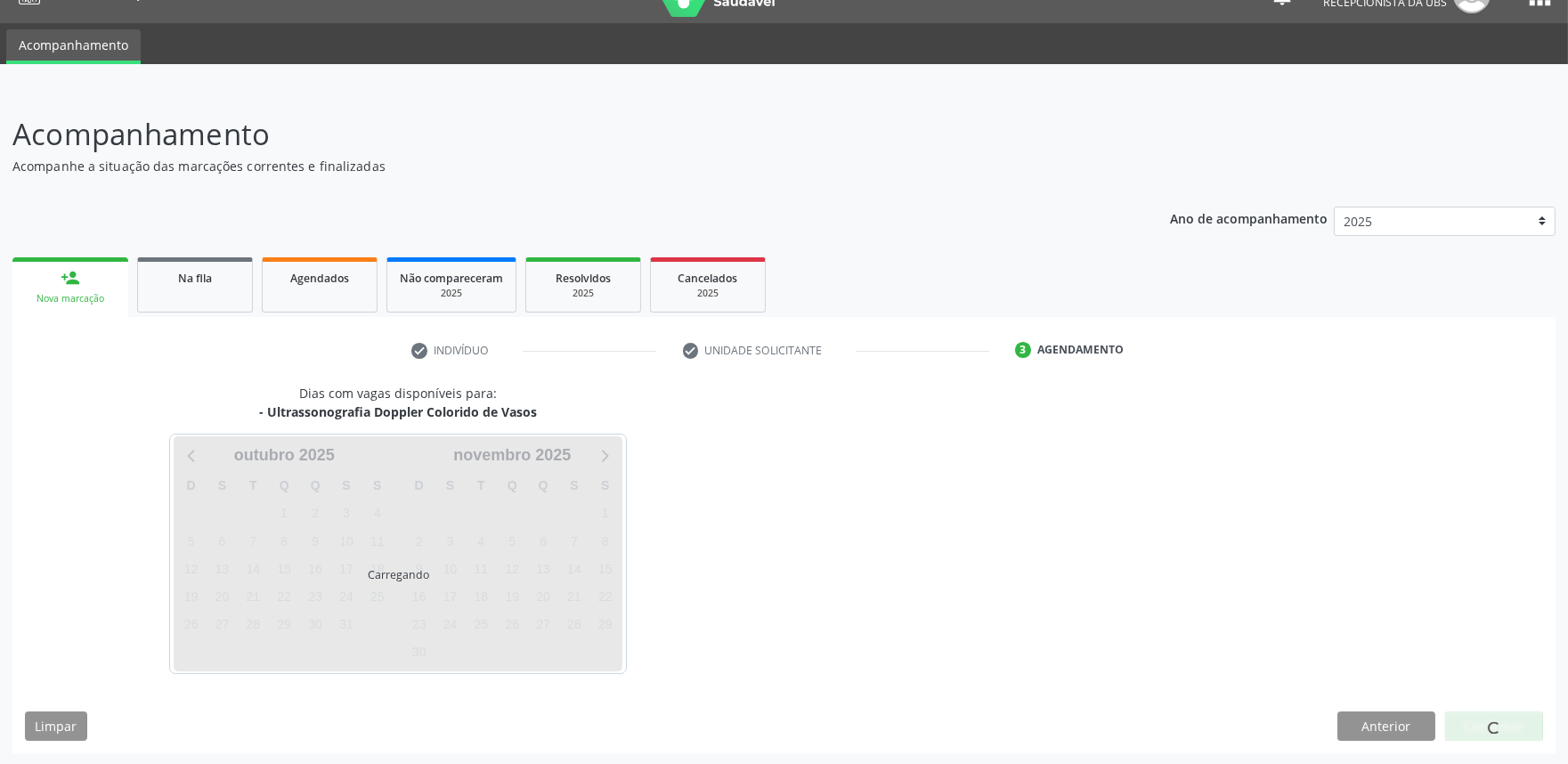
scroll to position [86, 0]
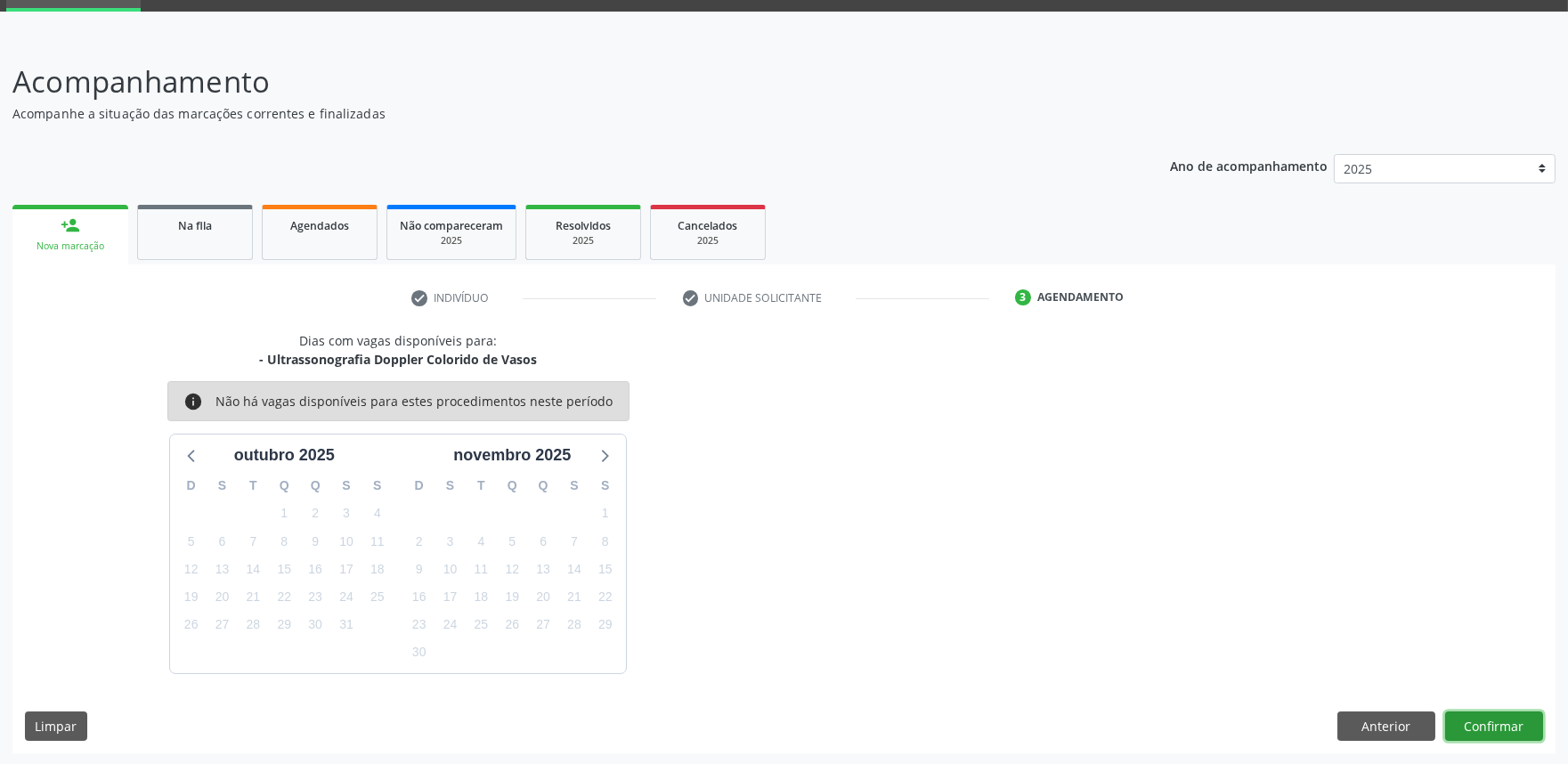
click at [1499, 719] on button "Confirmar" at bounding box center [1494, 726] width 98 height 30
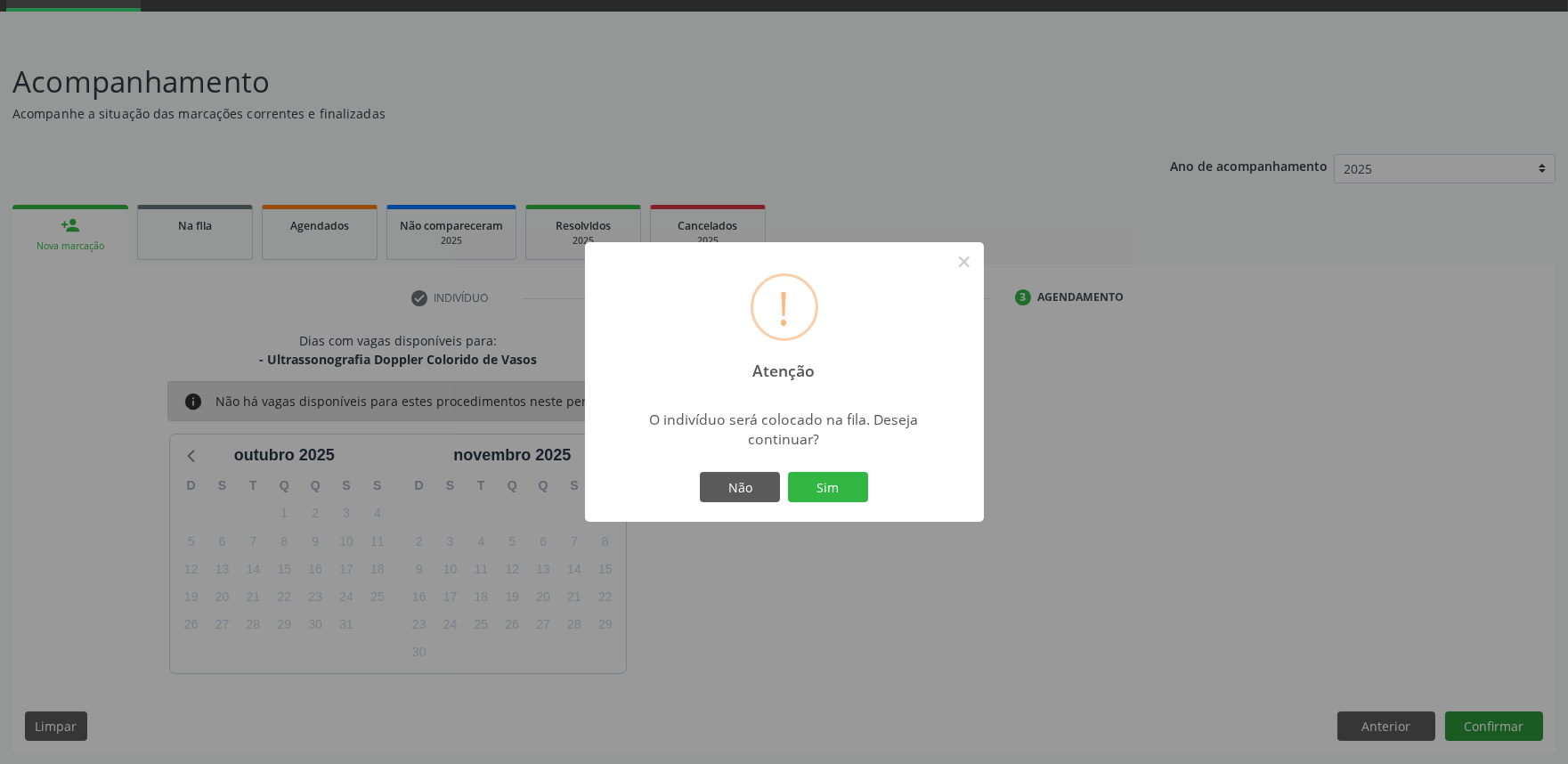
click at [788, 471] on button "Sim" at bounding box center [828, 486] width 80 height 30
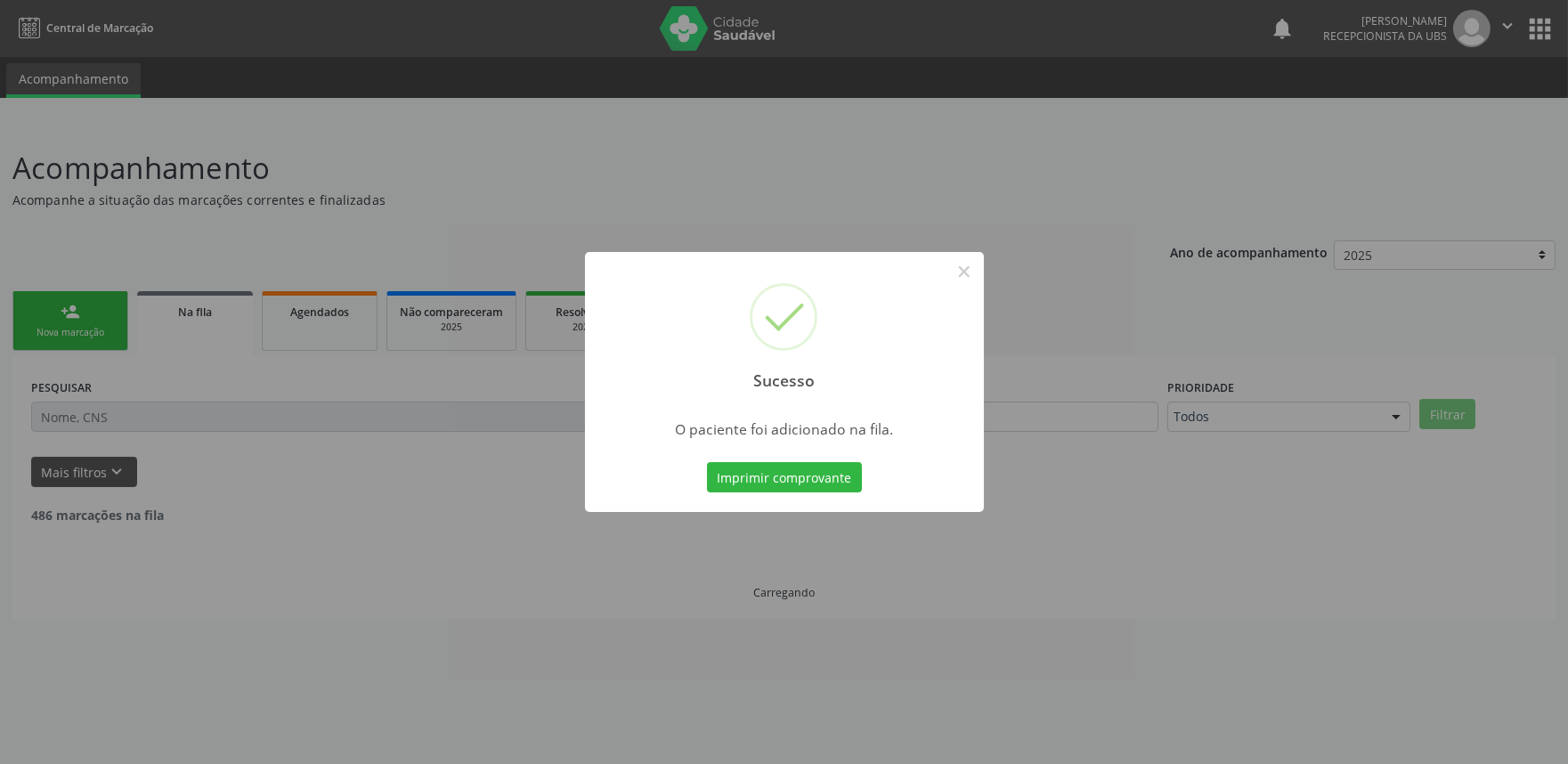
scroll to position [0, 0]
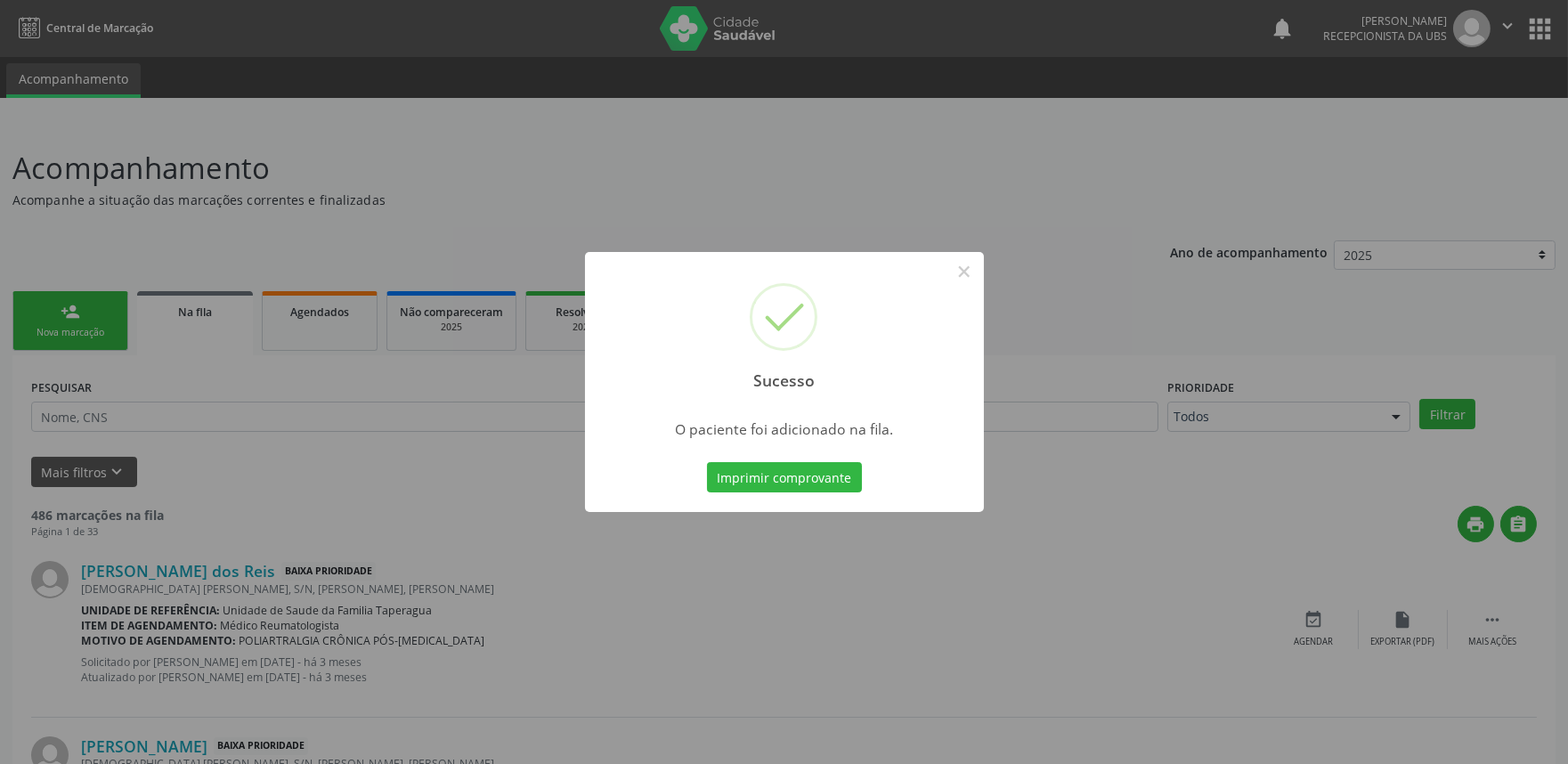
click at [281, 308] on div "Sucesso × O paciente foi adicionado na fila. Imprimir comprovante Cancel" at bounding box center [784, 382] width 1568 height 764
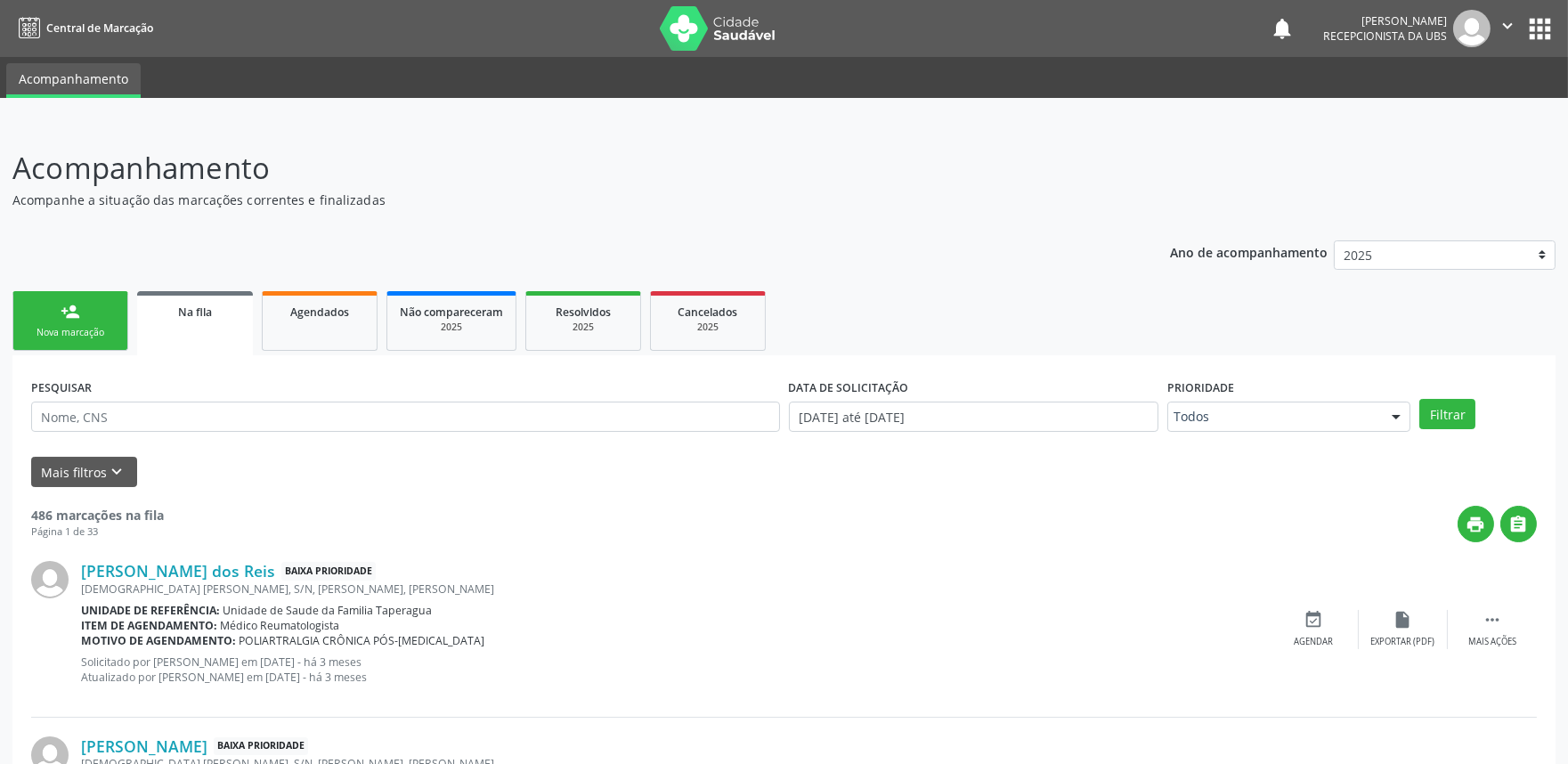
click at [85, 310] on link "person_add Nova marcação" at bounding box center [70, 321] width 115 height 60
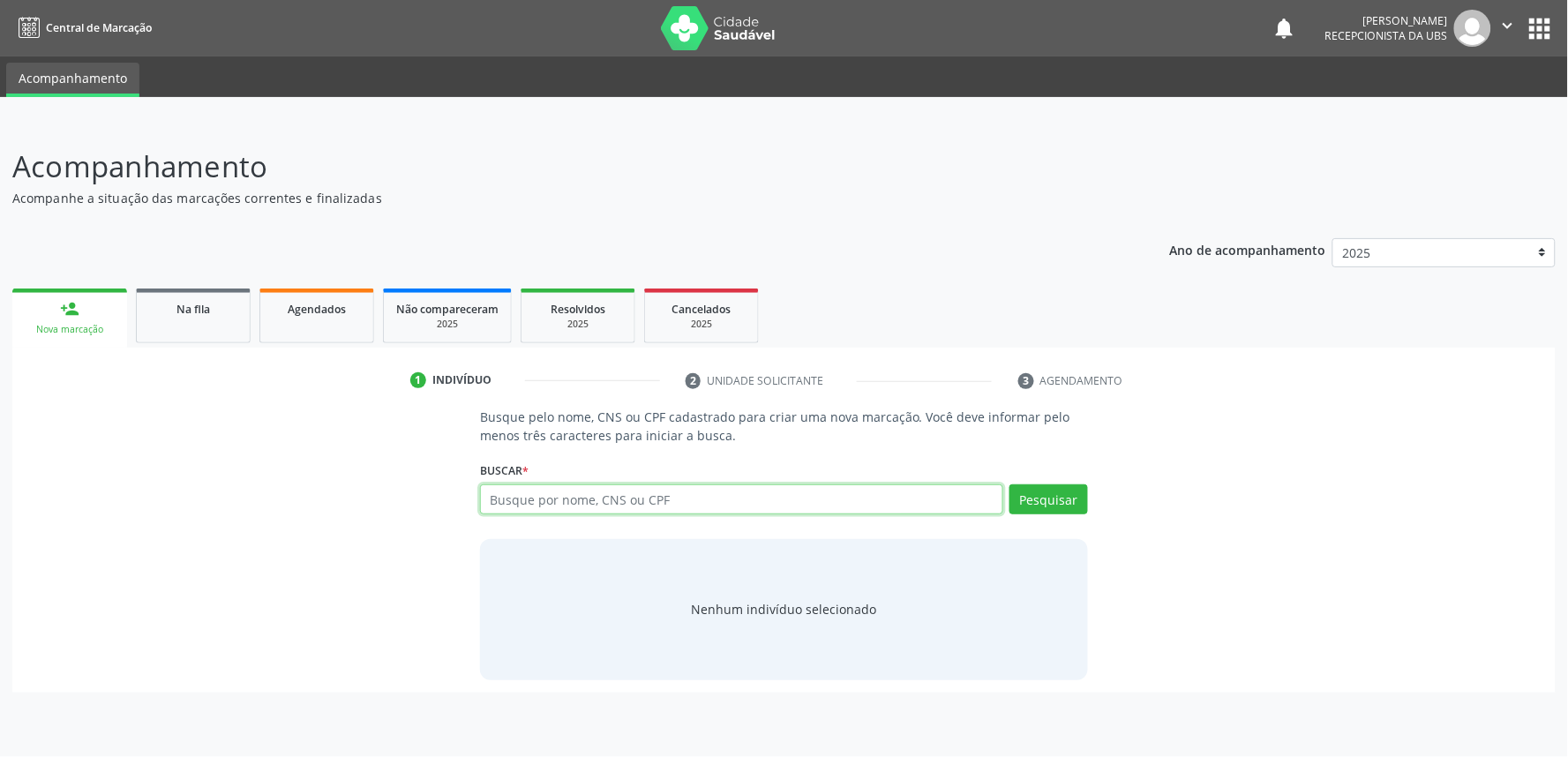
click at [676, 503] on input "text" at bounding box center [741, 499] width 523 height 30
paste input "700508132390857"
type input "700508132390857"
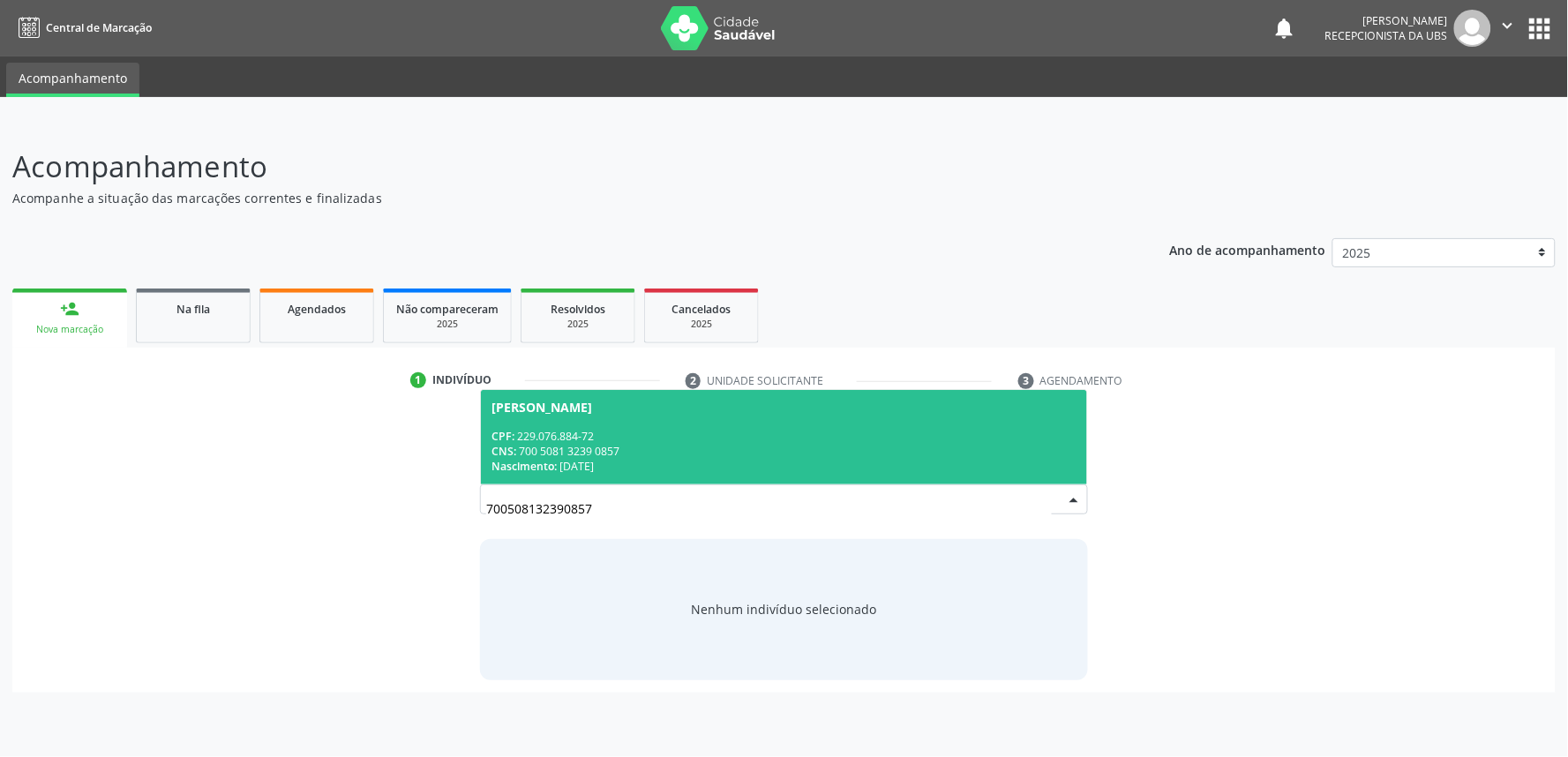
click at [680, 445] on div "CNS: 700 5081 3239 0857" at bounding box center [784, 451] width 585 height 15
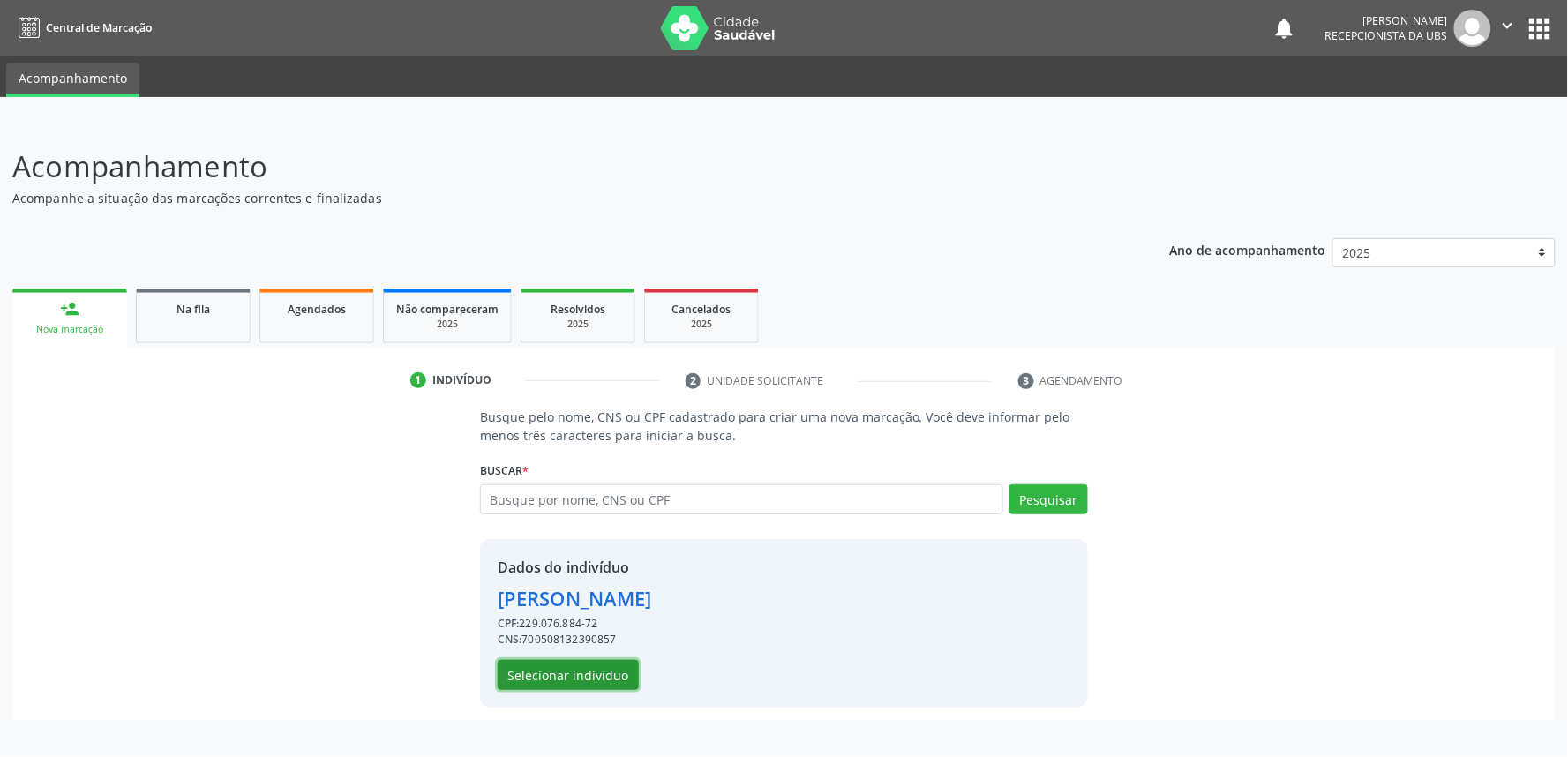
click at [588, 677] on button "Selecionar indivíduo" at bounding box center [568, 674] width 141 height 30
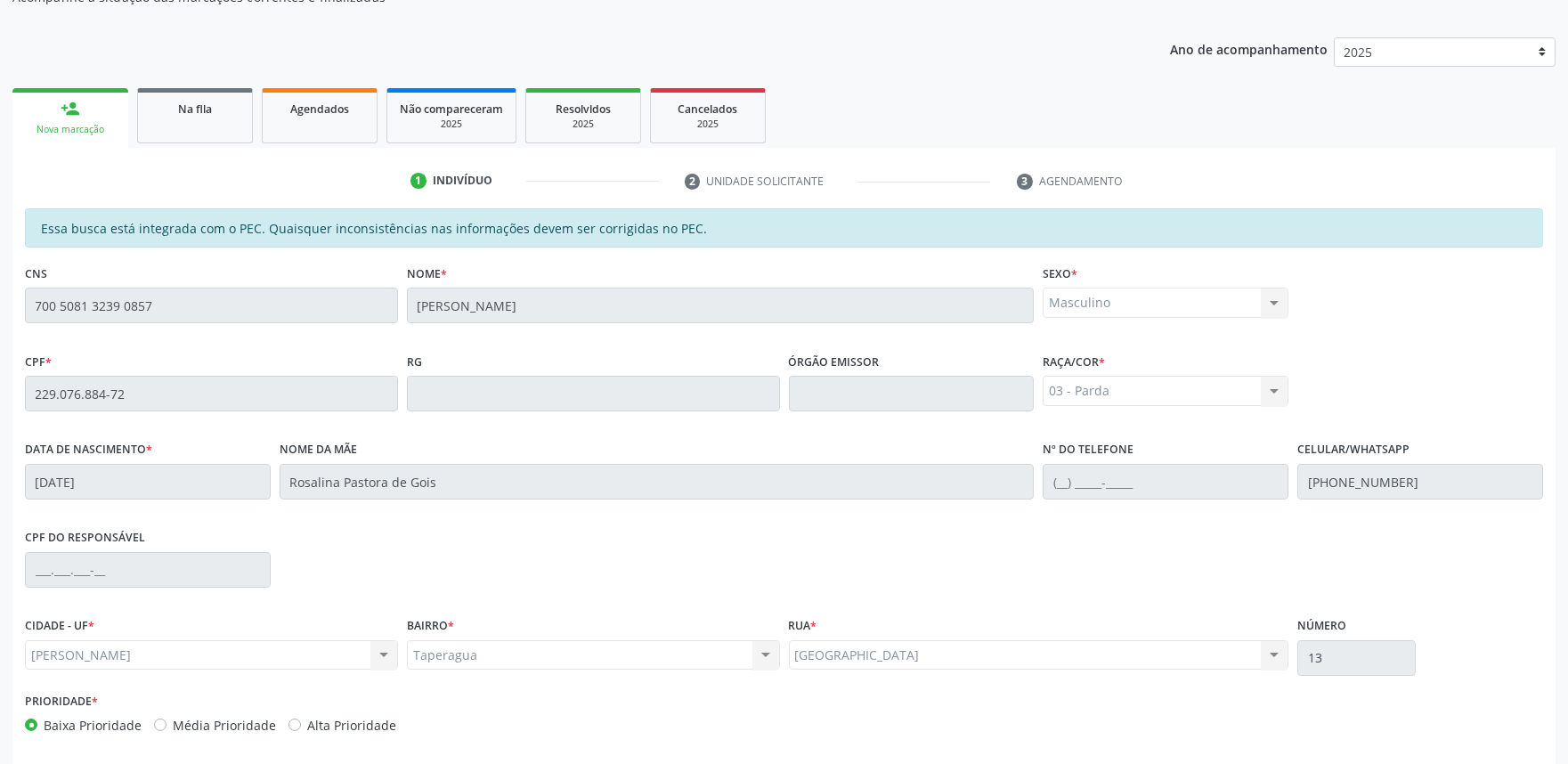
scroll to position [277, 0]
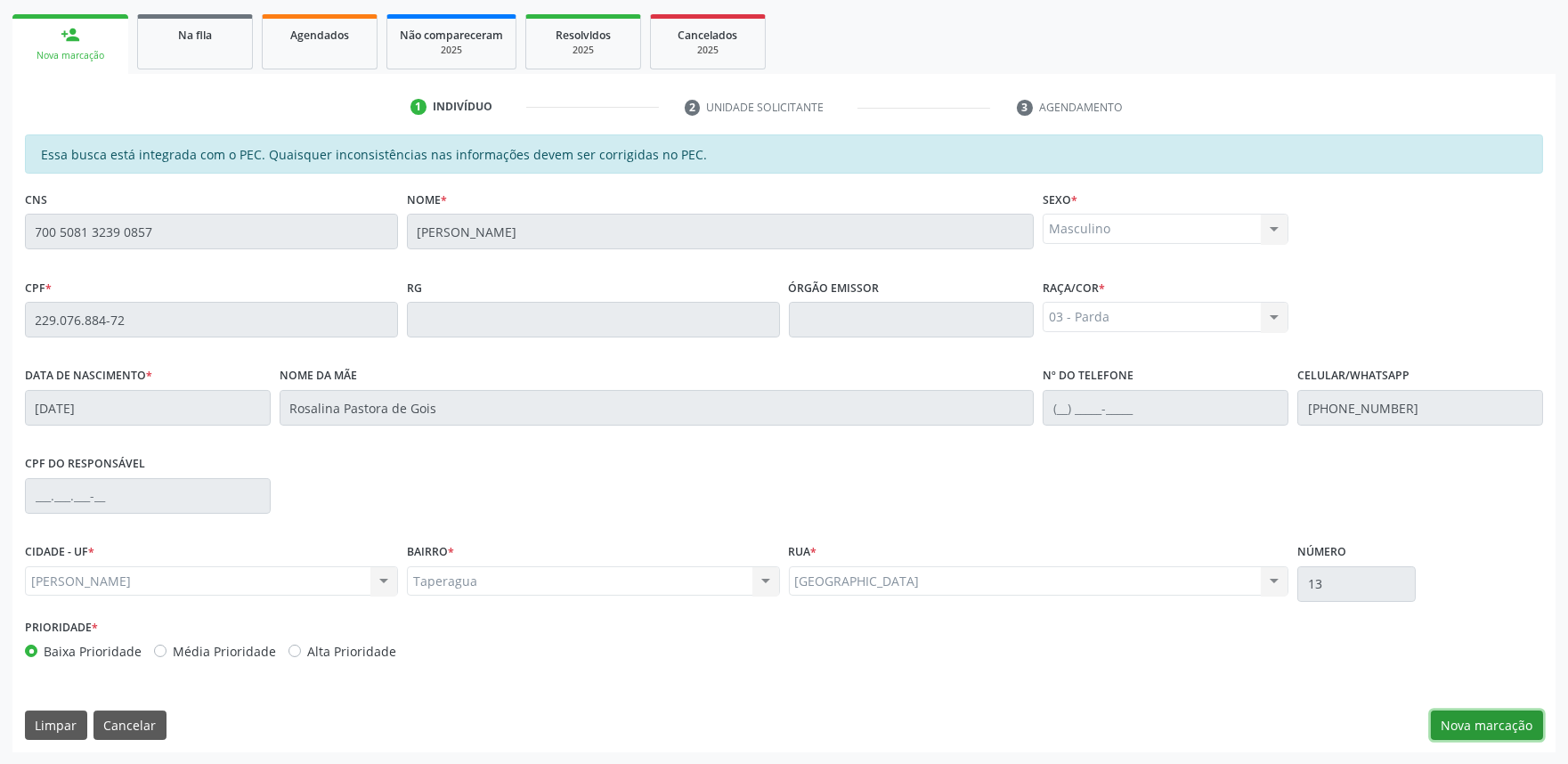
click at [1483, 710] on button "Nova marcação" at bounding box center [1486, 725] width 112 height 30
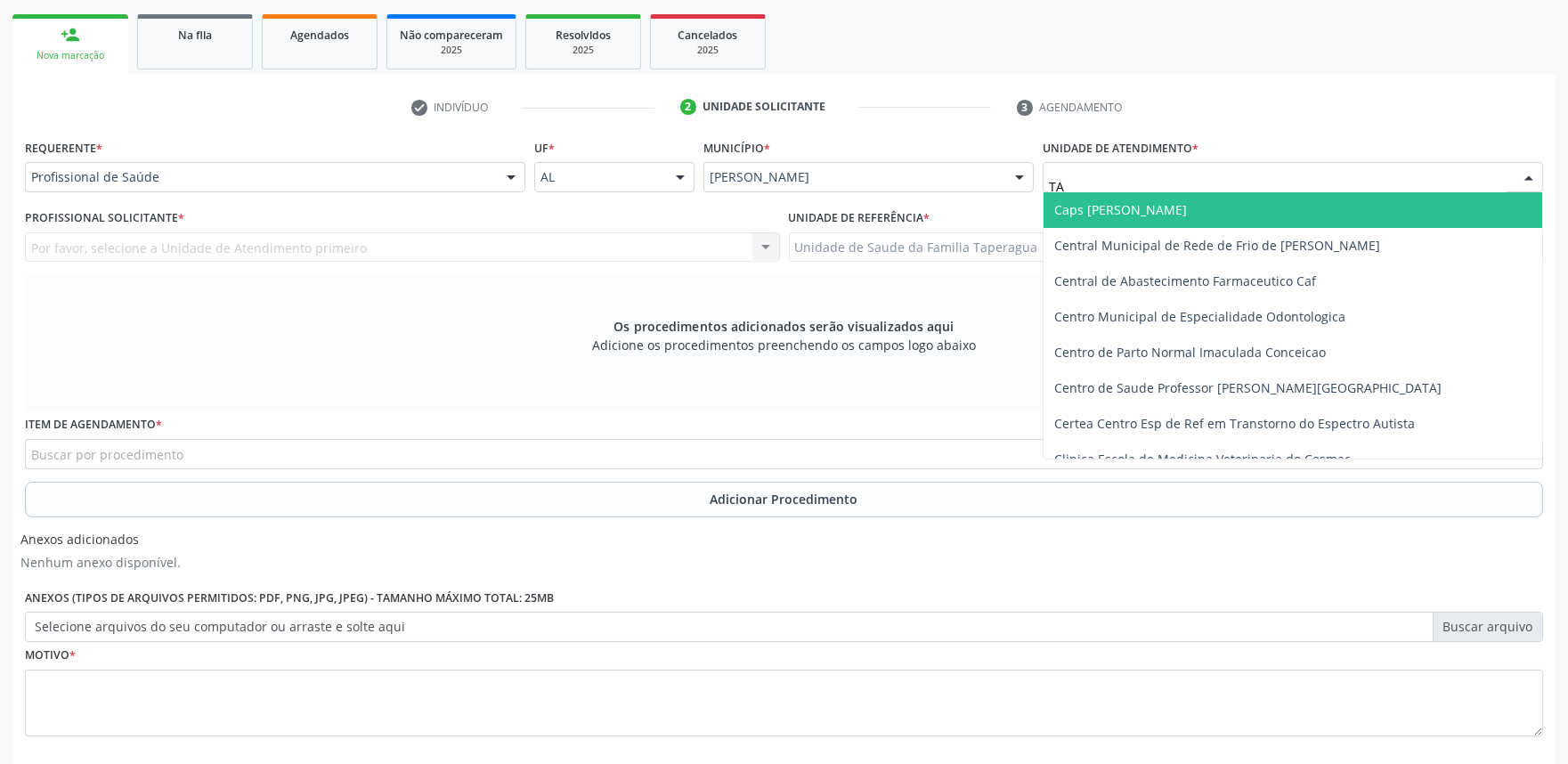
type input "TAP"
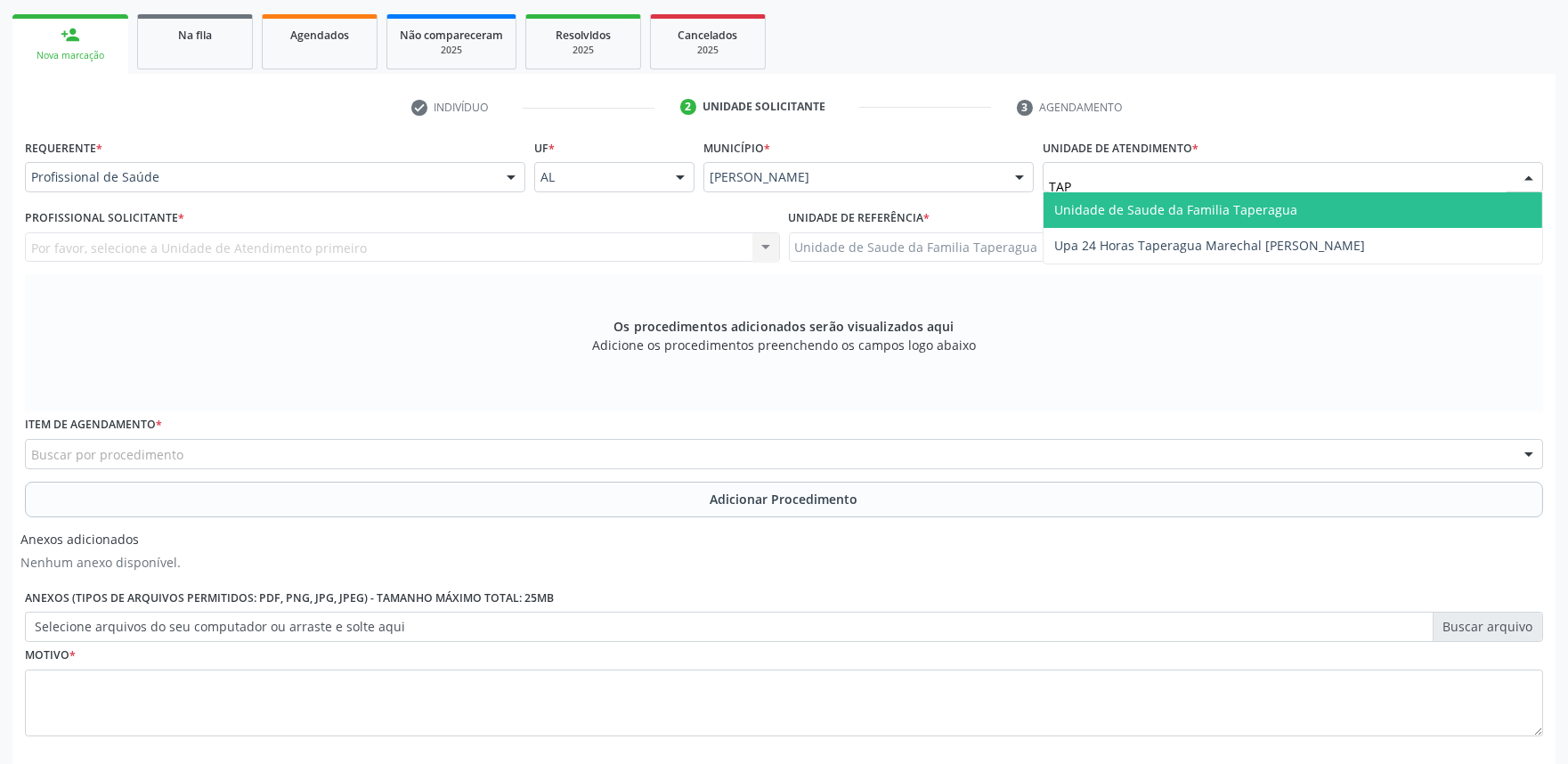
click at [1120, 209] on span "Unidade de Saude da Familia Taperagua" at bounding box center [1176, 209] width 243 height 17
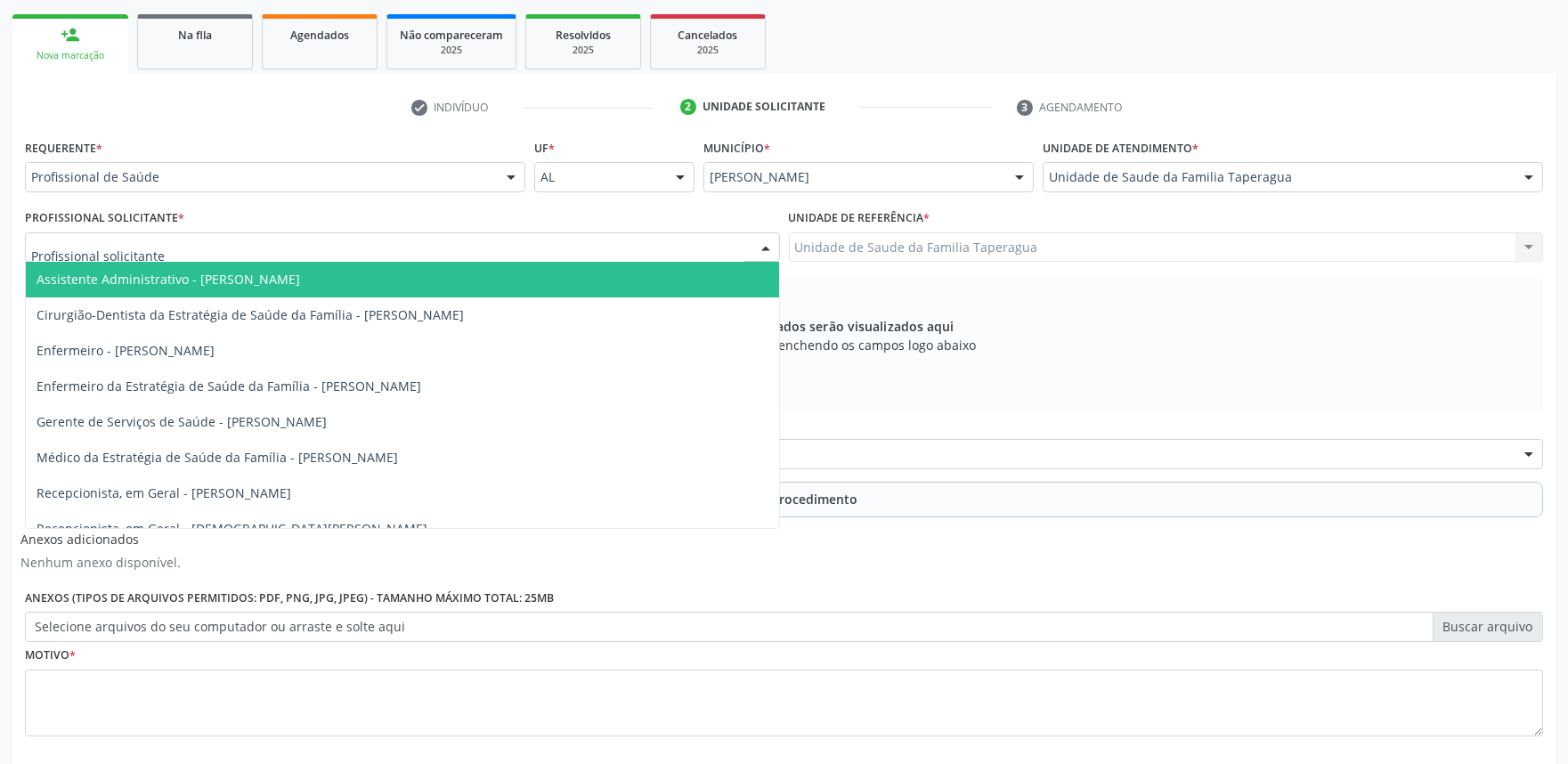
click at [503, 245] on div at bounding box center [402, 247] width 755 height 30
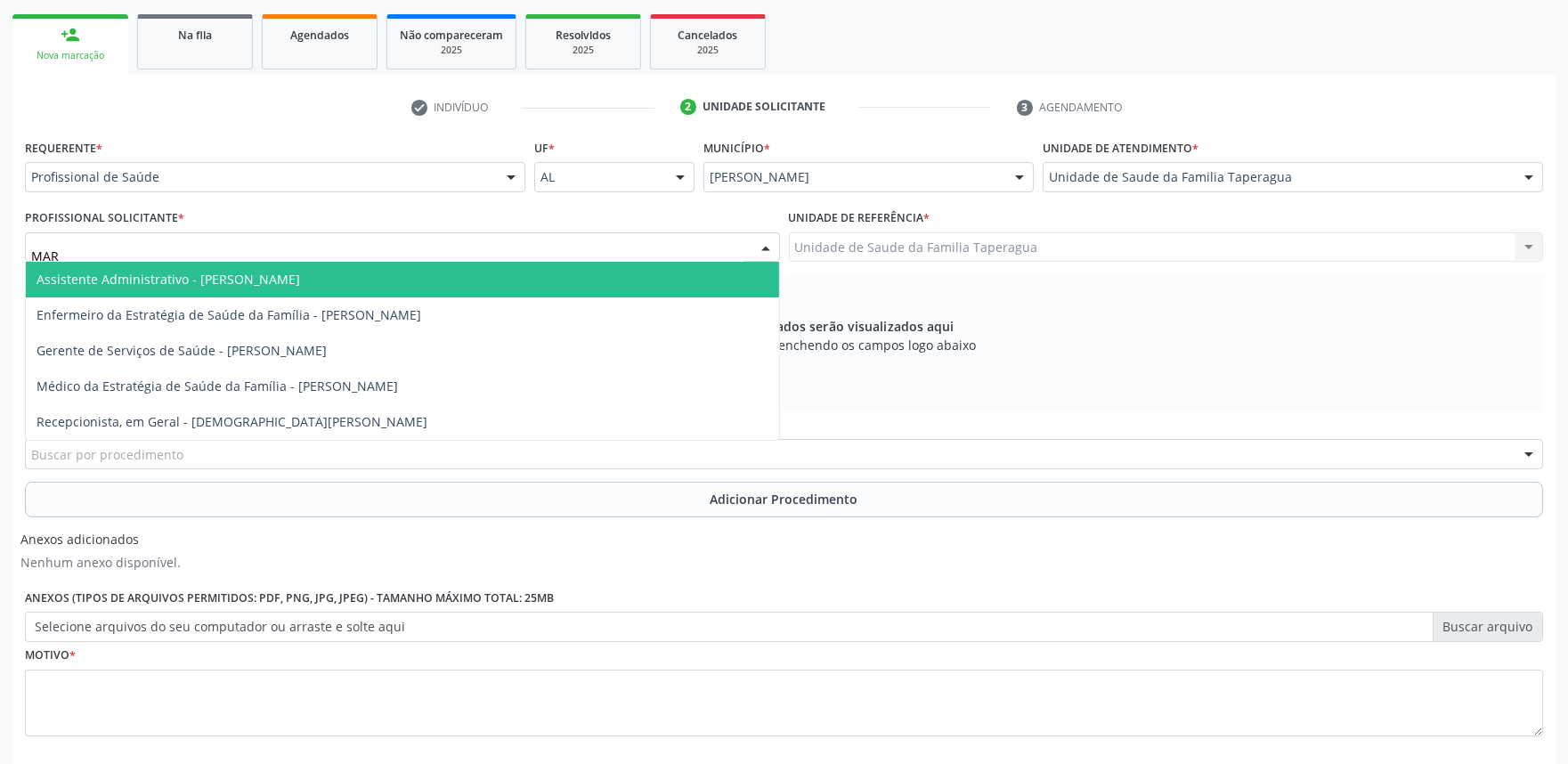
type input "MART"
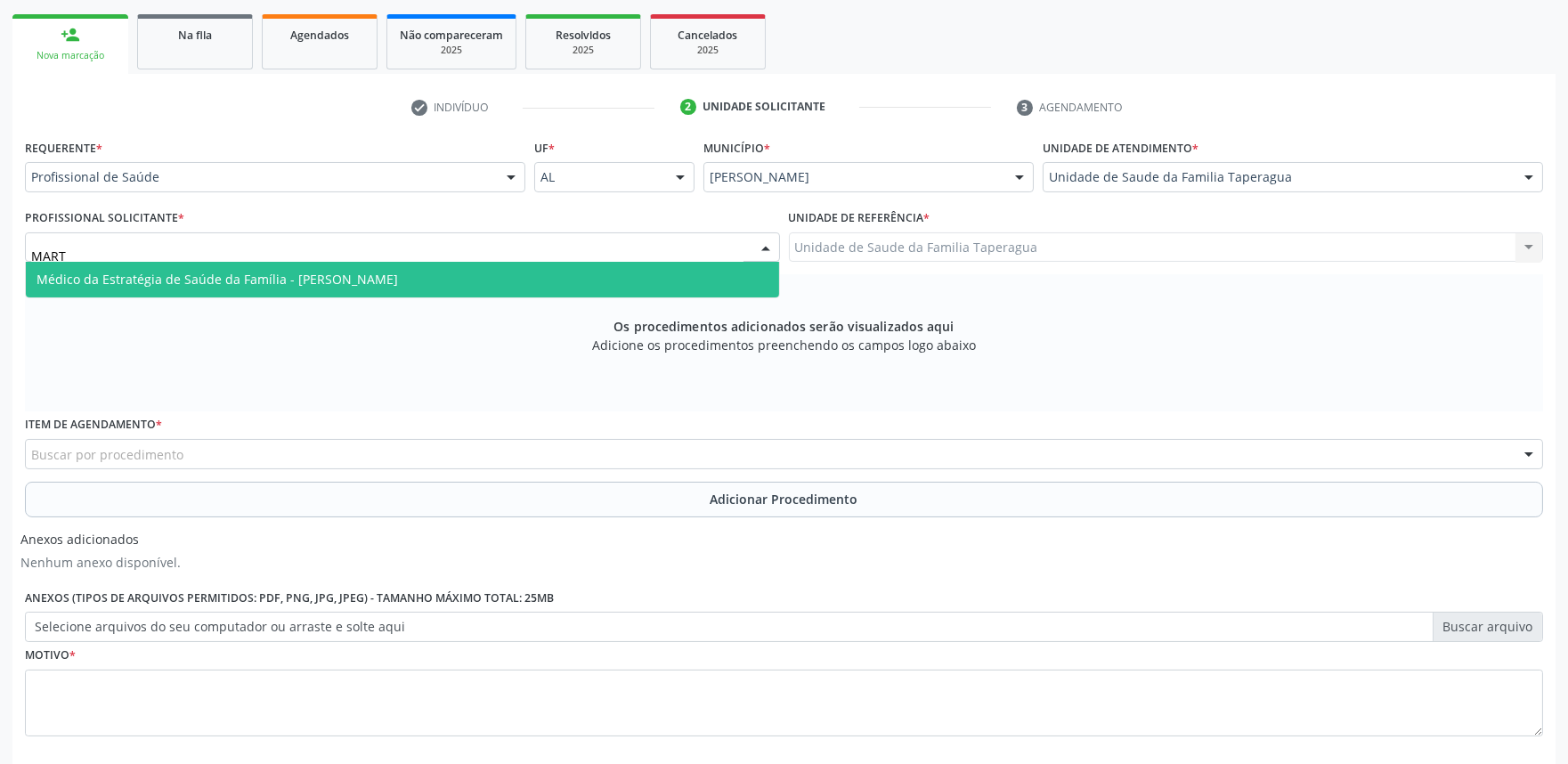
click at [502, 262] on span "Médico da Estratégia de Saúde da Família - [PERSON_NAME]" at bounding box center [402, 279] width 753 height 35
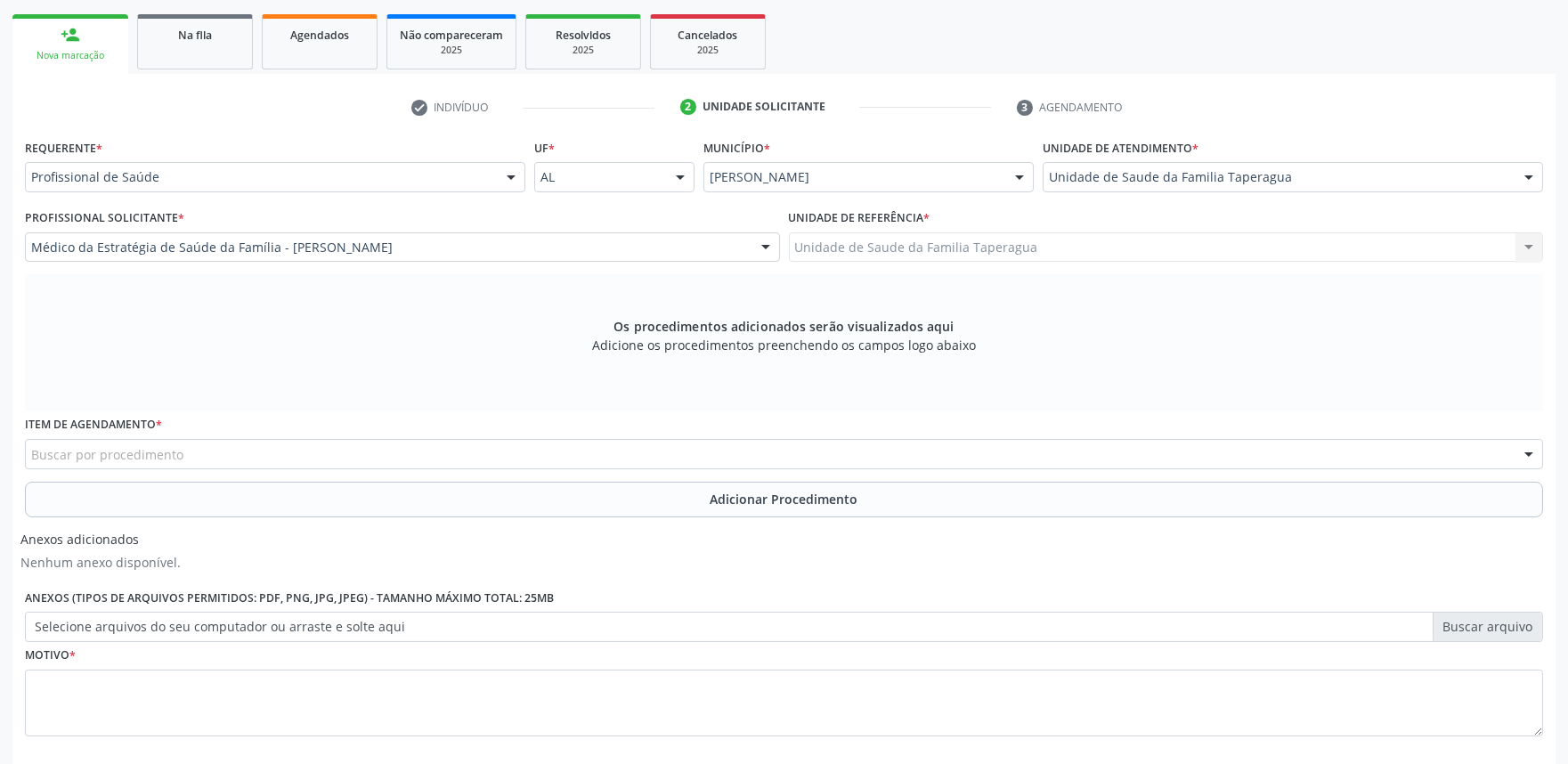
click at [448, 465] on div "Buscar por procedimento" at bounding box center [783, 453] width 1518 height 30
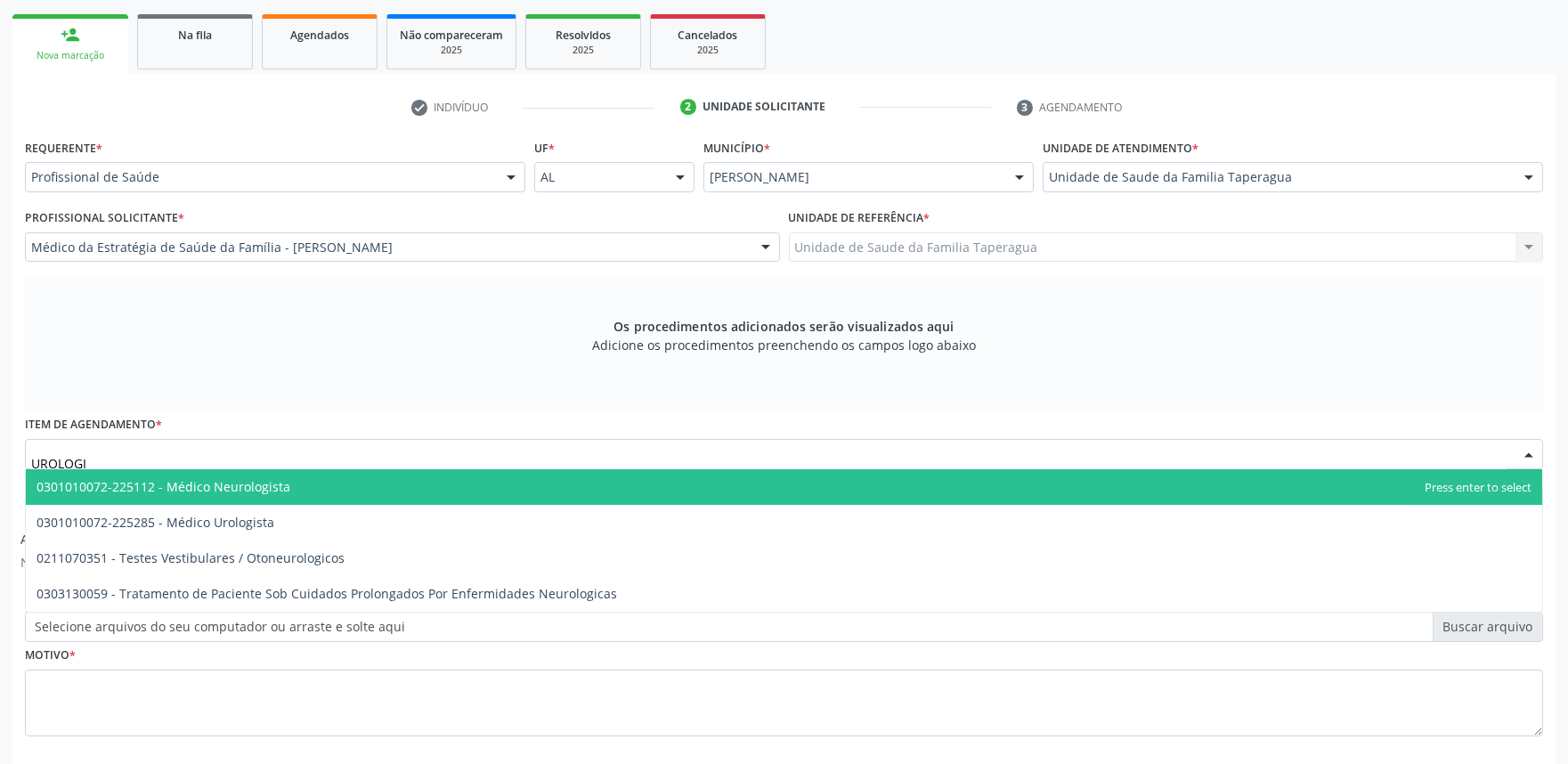
type input "UROLOGIS"
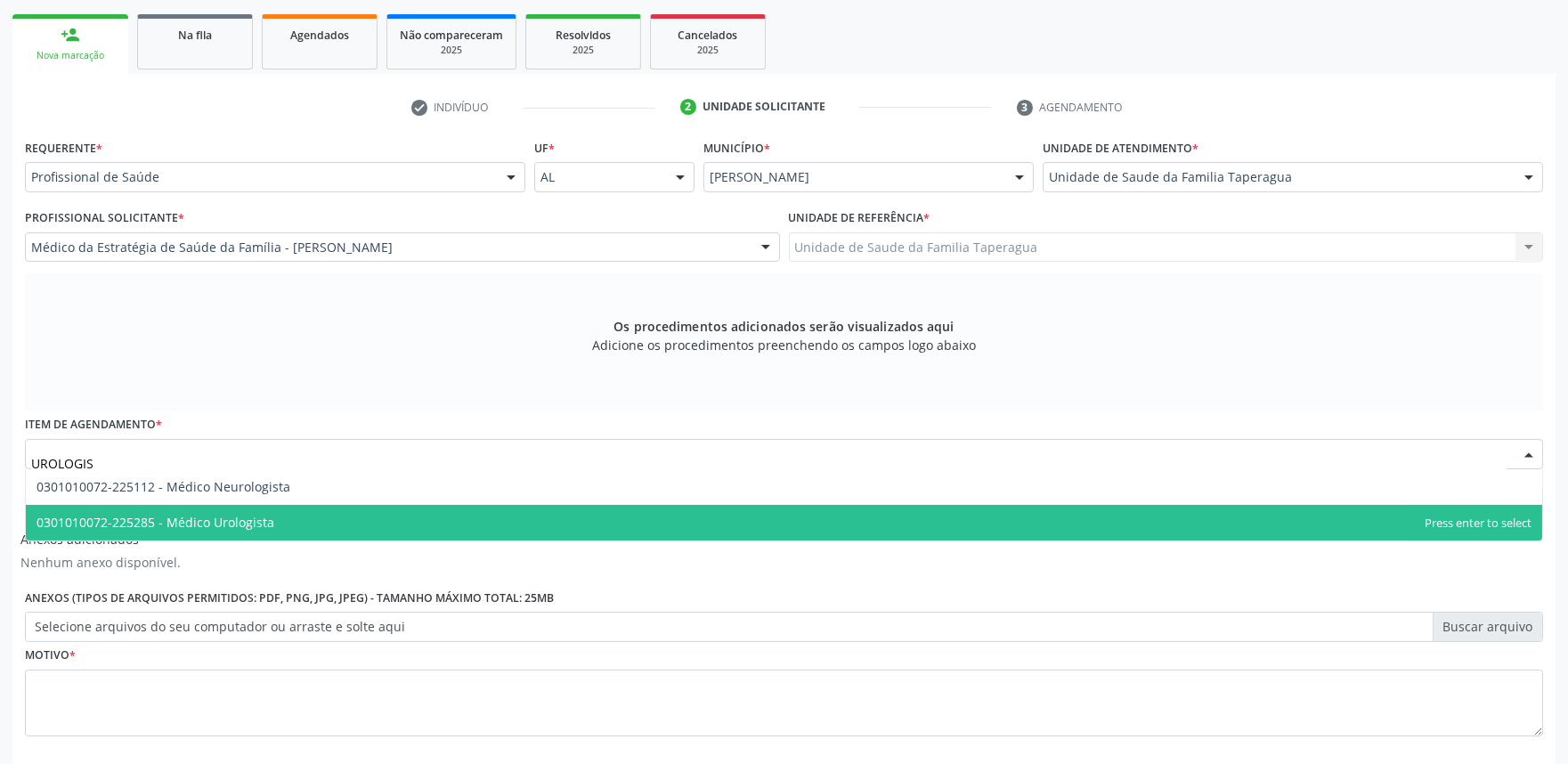
click at [410, 508] on span "0301010072-225285 - Médico Urologista" at bounding box center [783, 522] width 1516 height 35
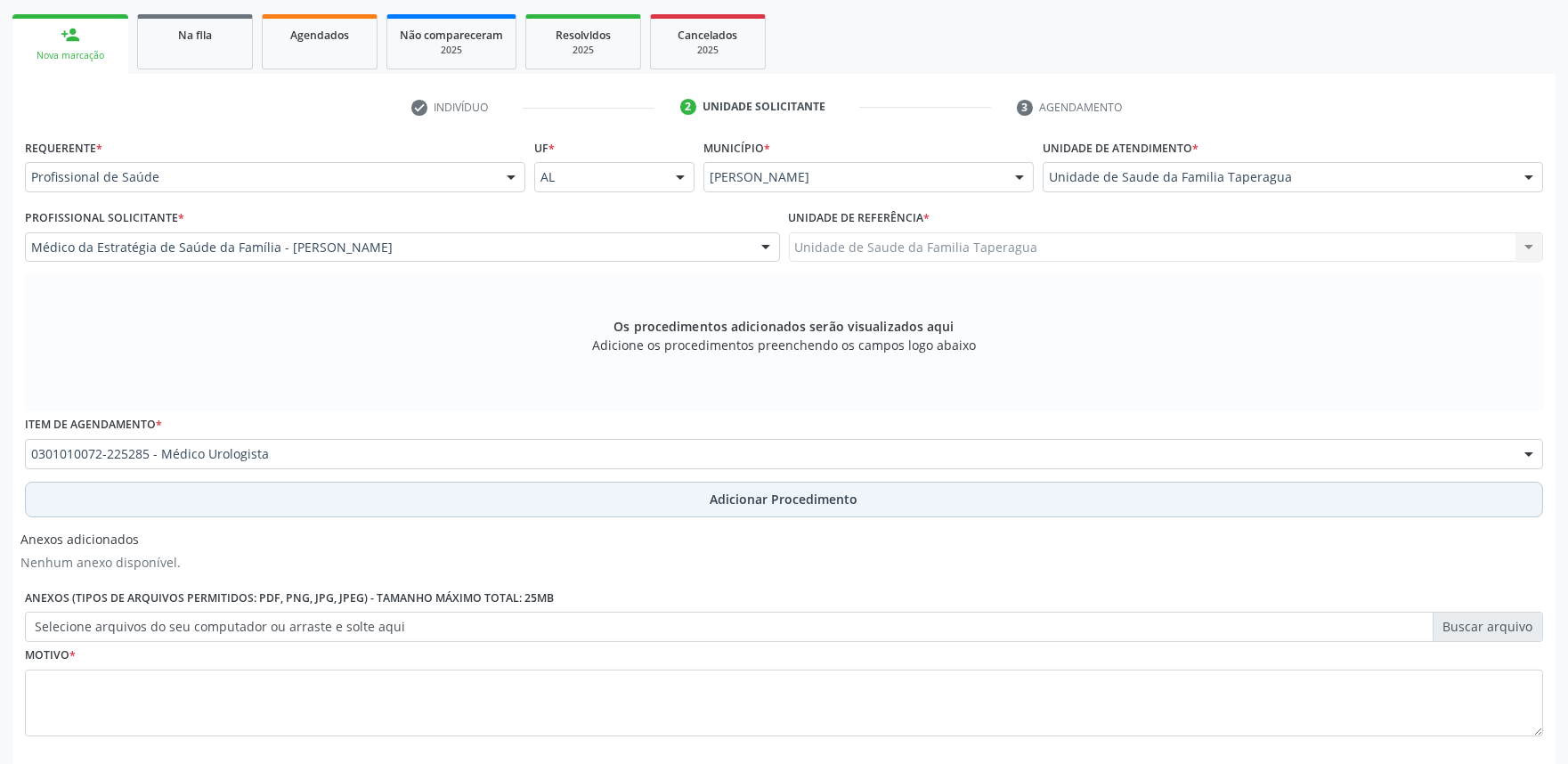
click at [417, 495] on button "Adicionar Procedimento" at bounding box center [783, 499] width 1518 height 35
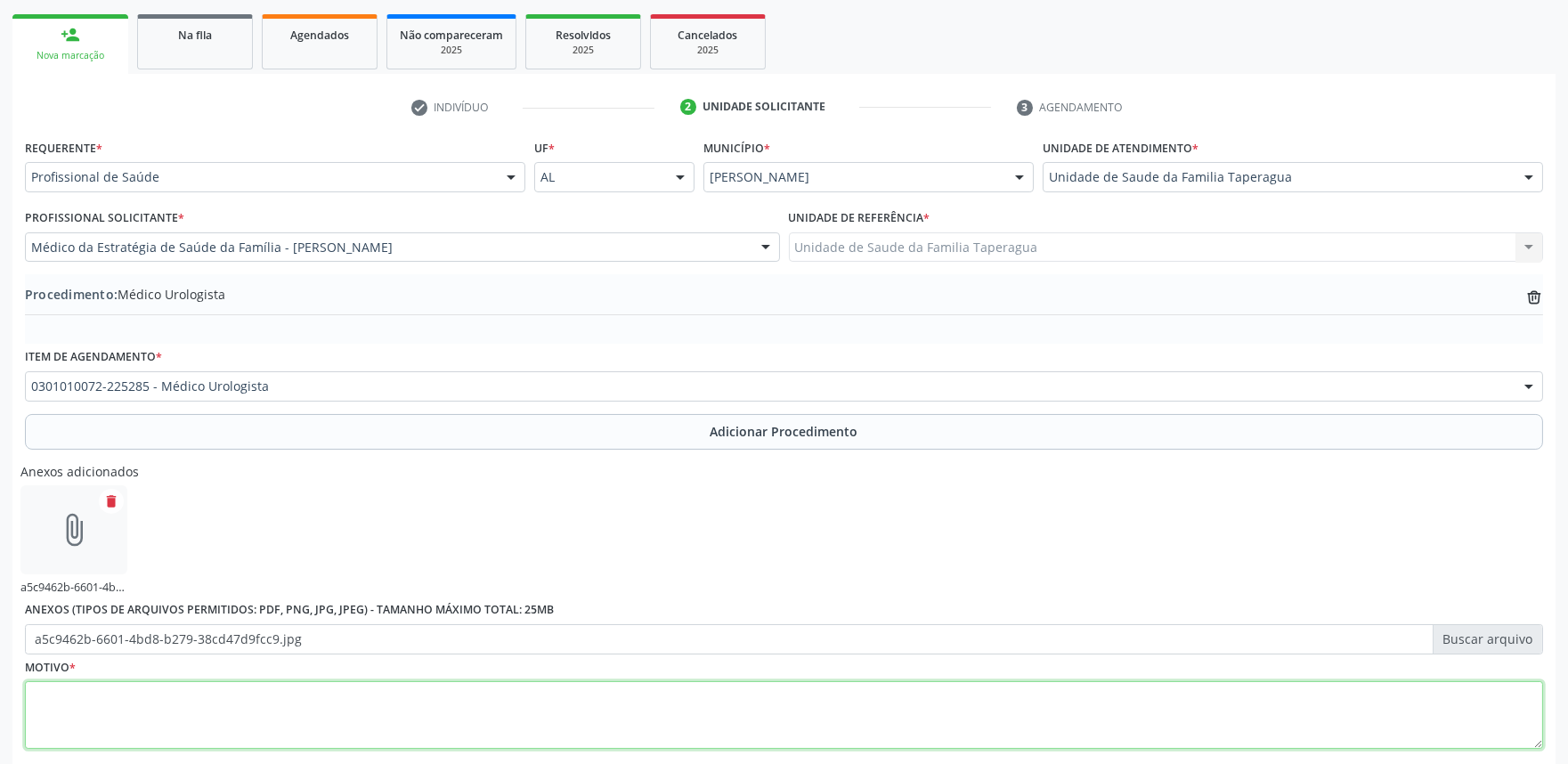
click at [514, 704] on textarea at bounding box center [783, 715] width 1518 height 67
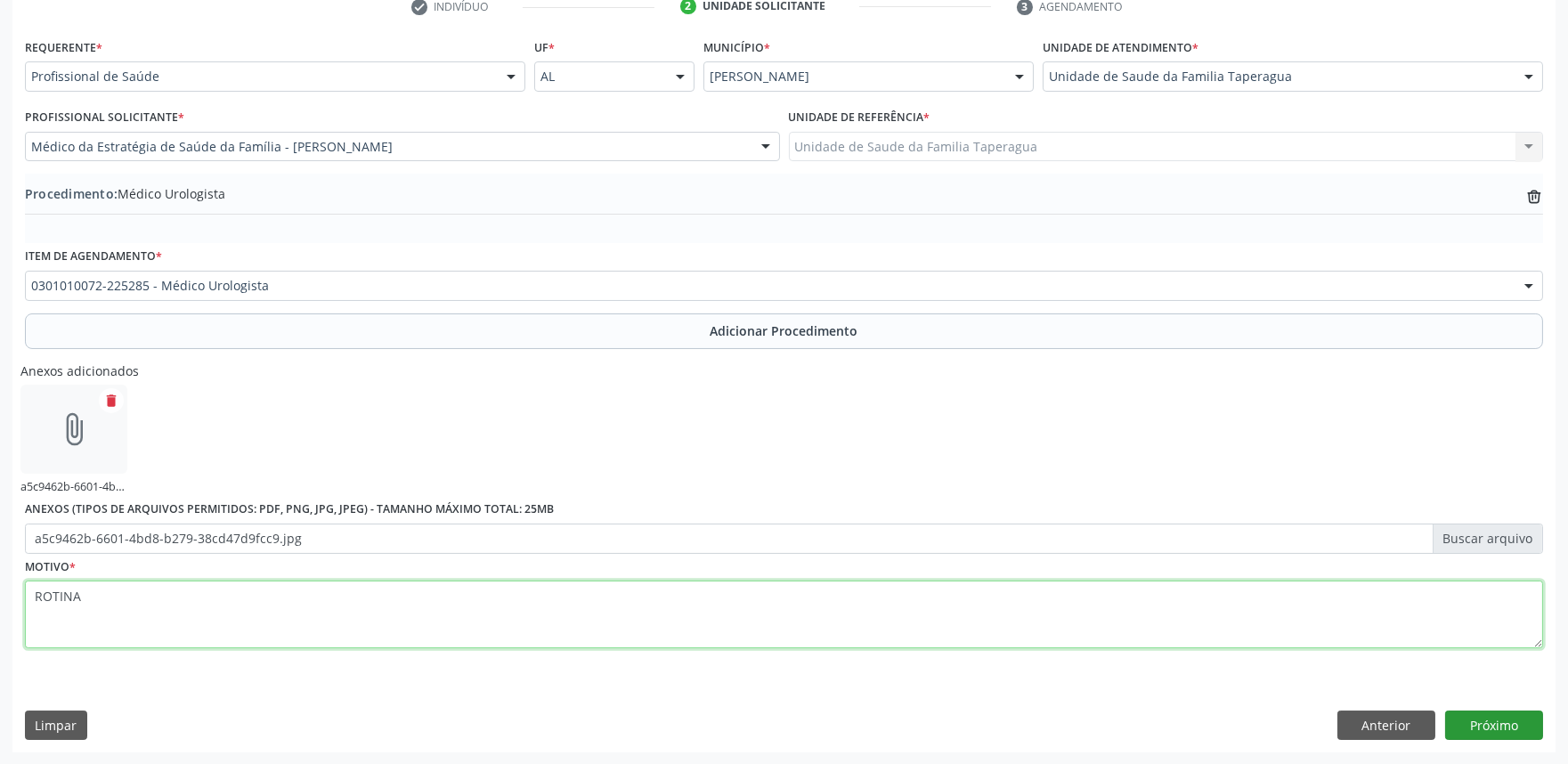
type textarea "ROTINA"
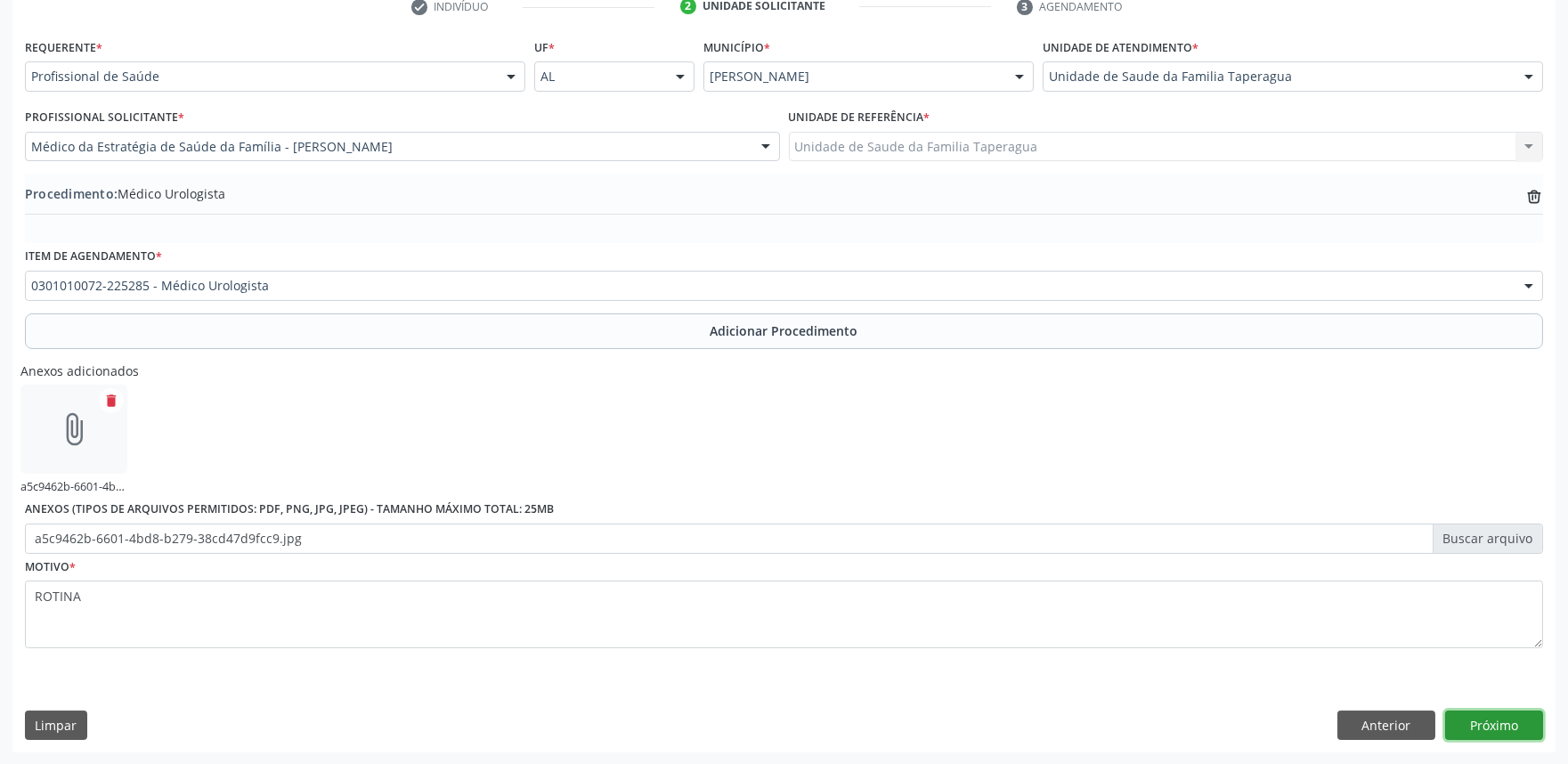
click at [1491, 719] on button "Próximo" at bounding box center [1494, 725] width 98 height 30
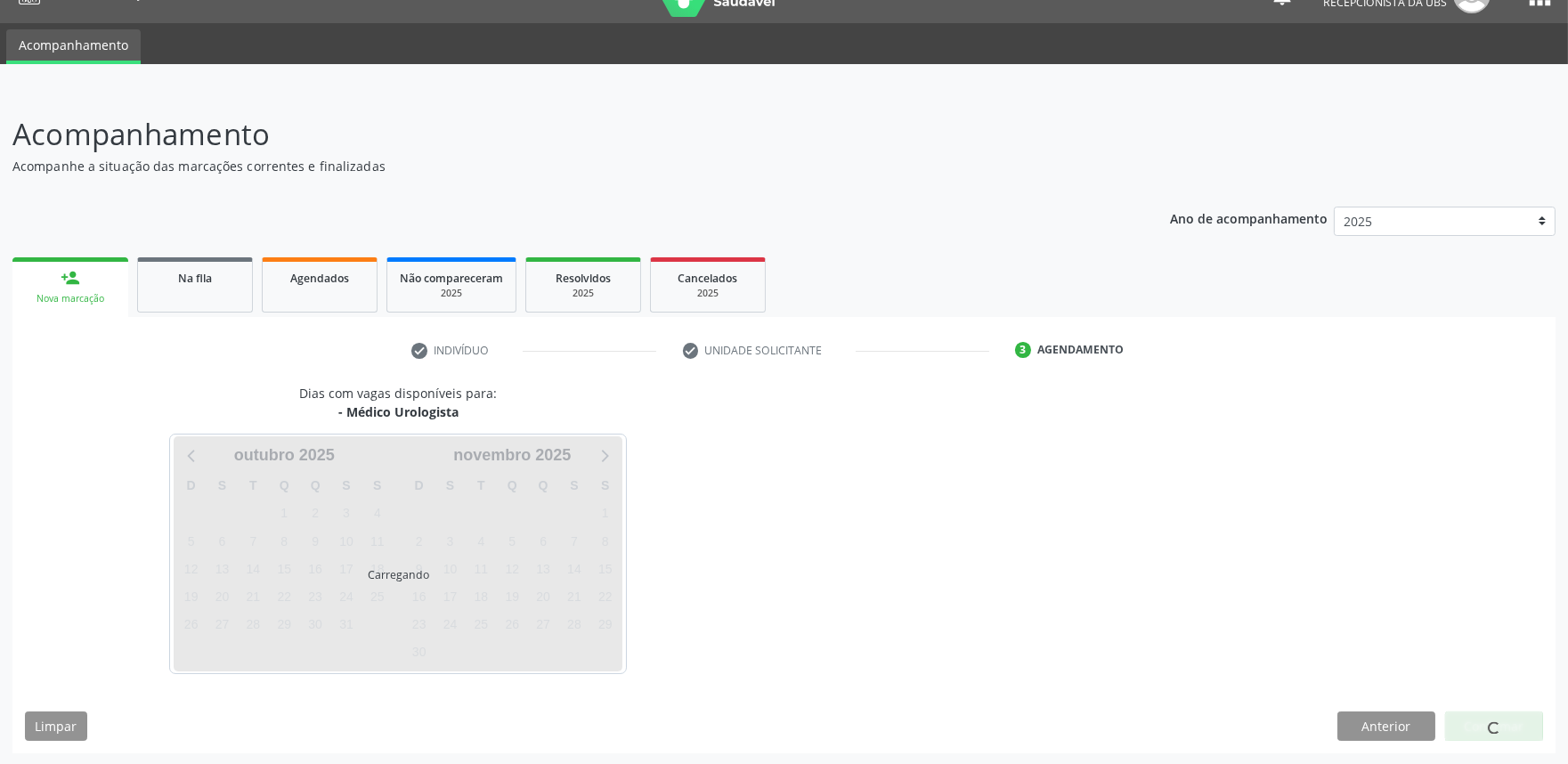
scroll to position [86, 0]
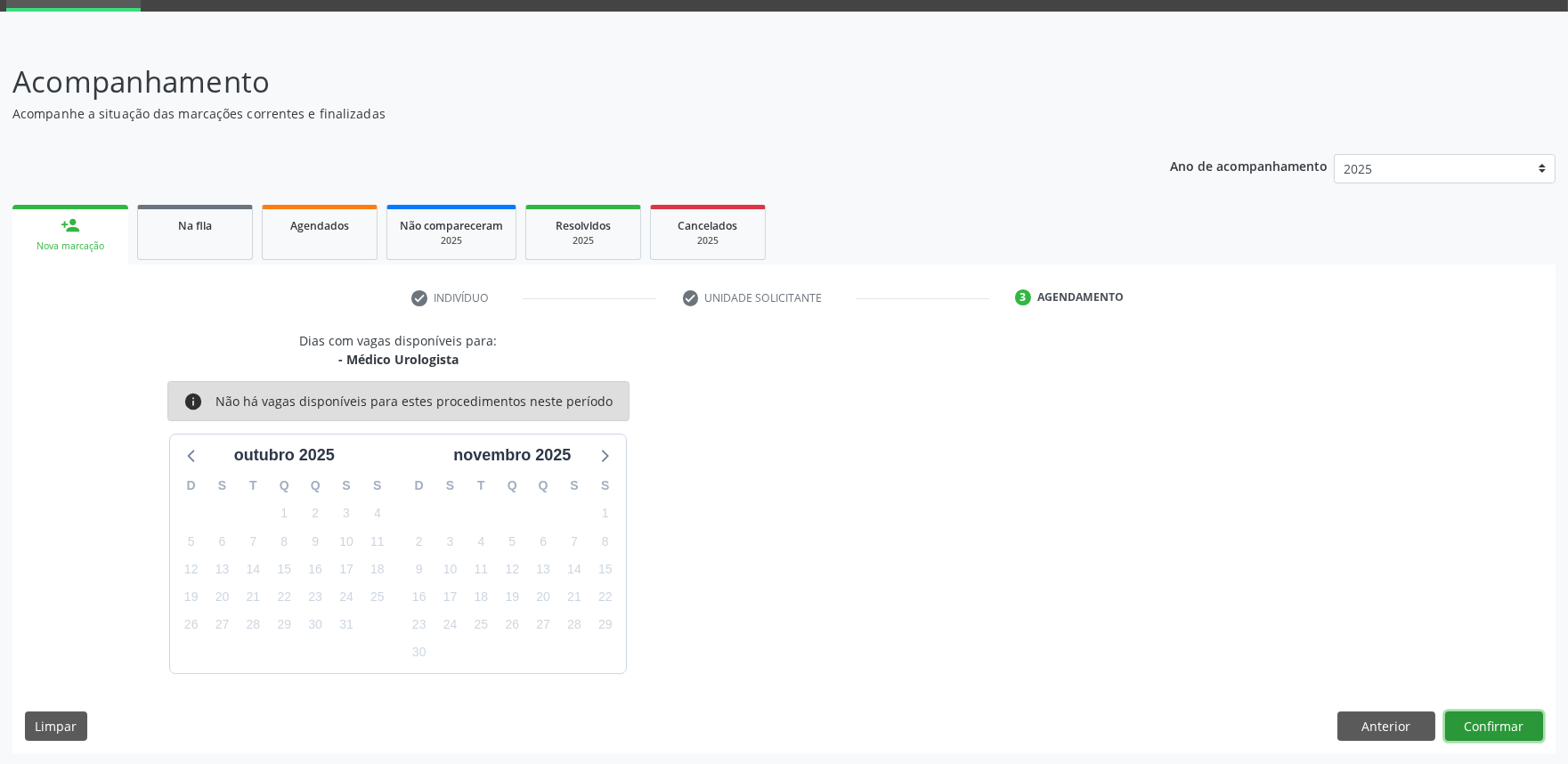
click at [1515, 723] on button "Confirmar" at bounding box center [1494, 726] width 98 height 30
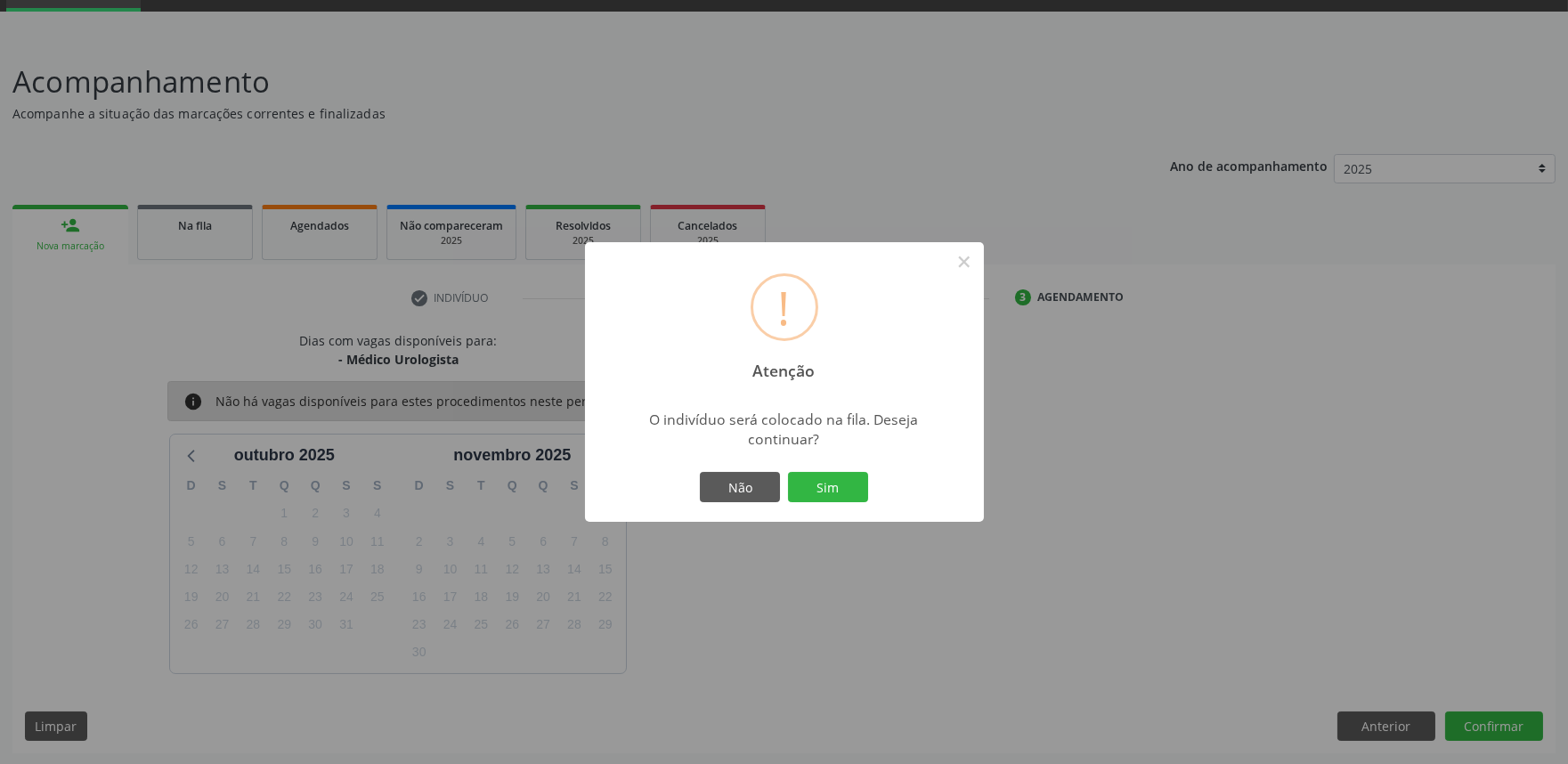
click at [788, 471] on button "Sim" at bounding box center [828, 486] width 80 height 30
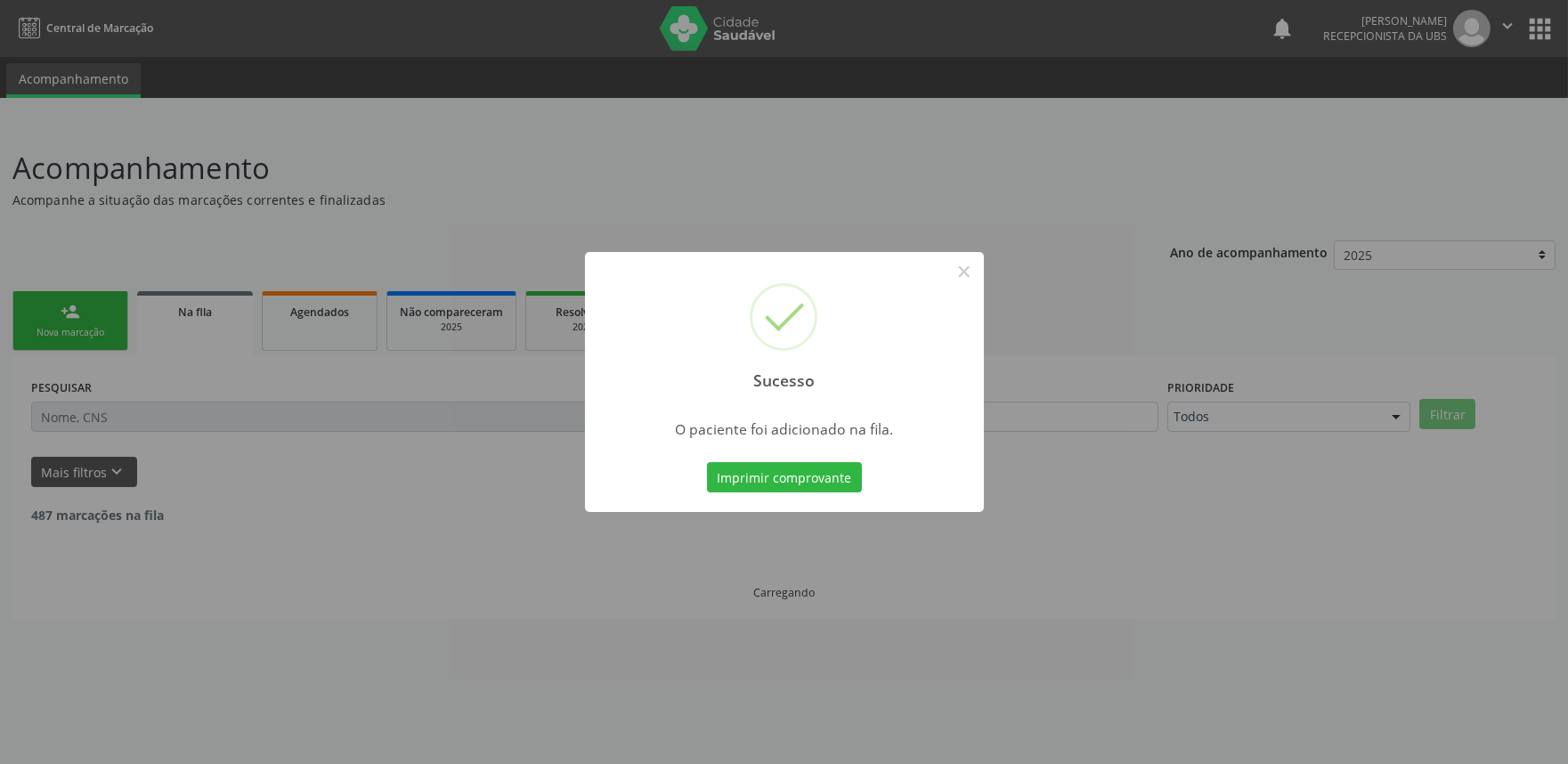
scroll to position [0, 0]
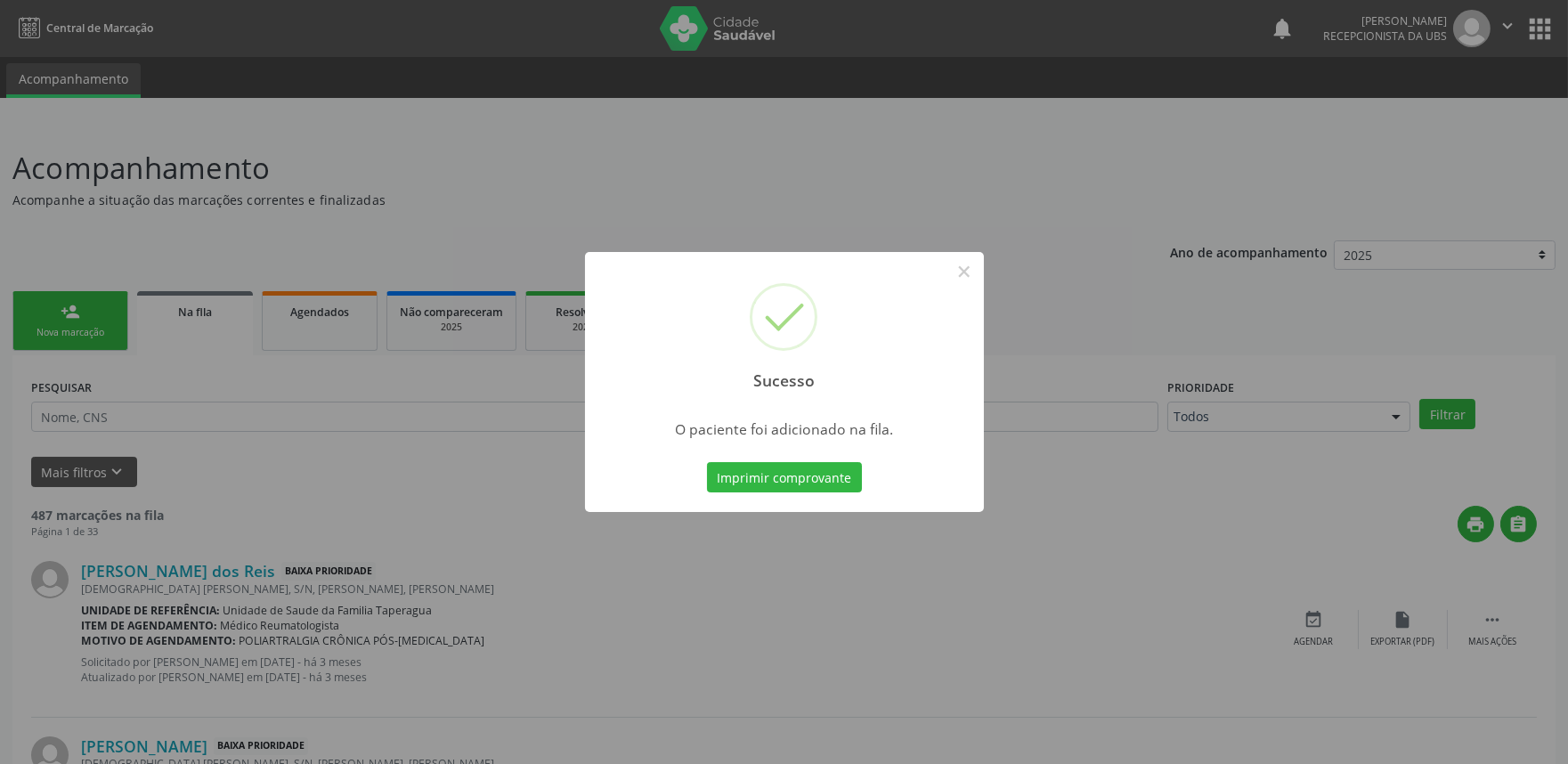
click at [432, 318] on div "Sucesso × O paciente foi adicionado na fila. Imprimir comprovante Cancel" at bounding box center [784, 382] width 1568 height 764
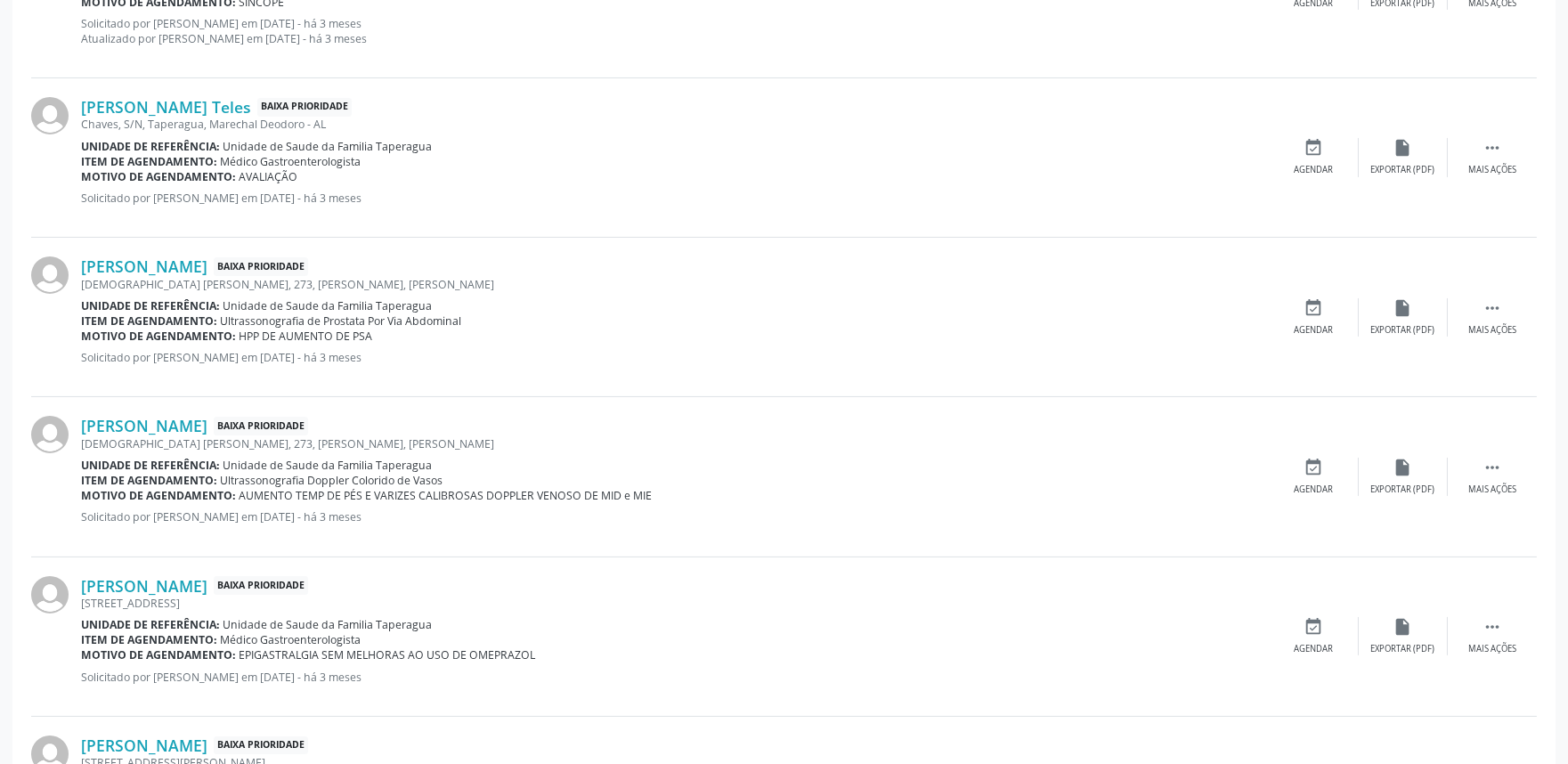
scroll to position [2327, 0]
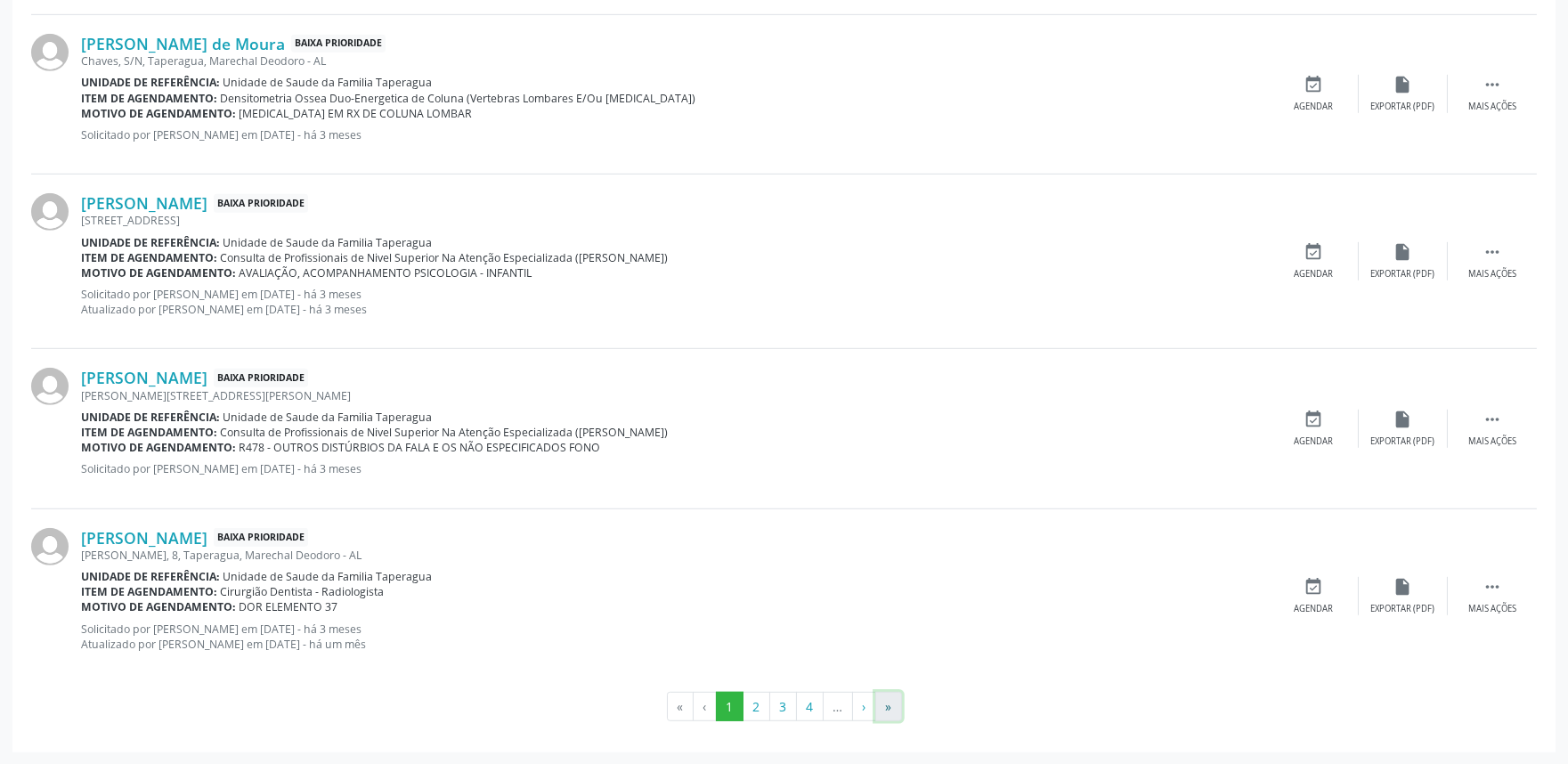
click at [888, 713] on button "»" at bounding box center [888, 706] width 26 height 30
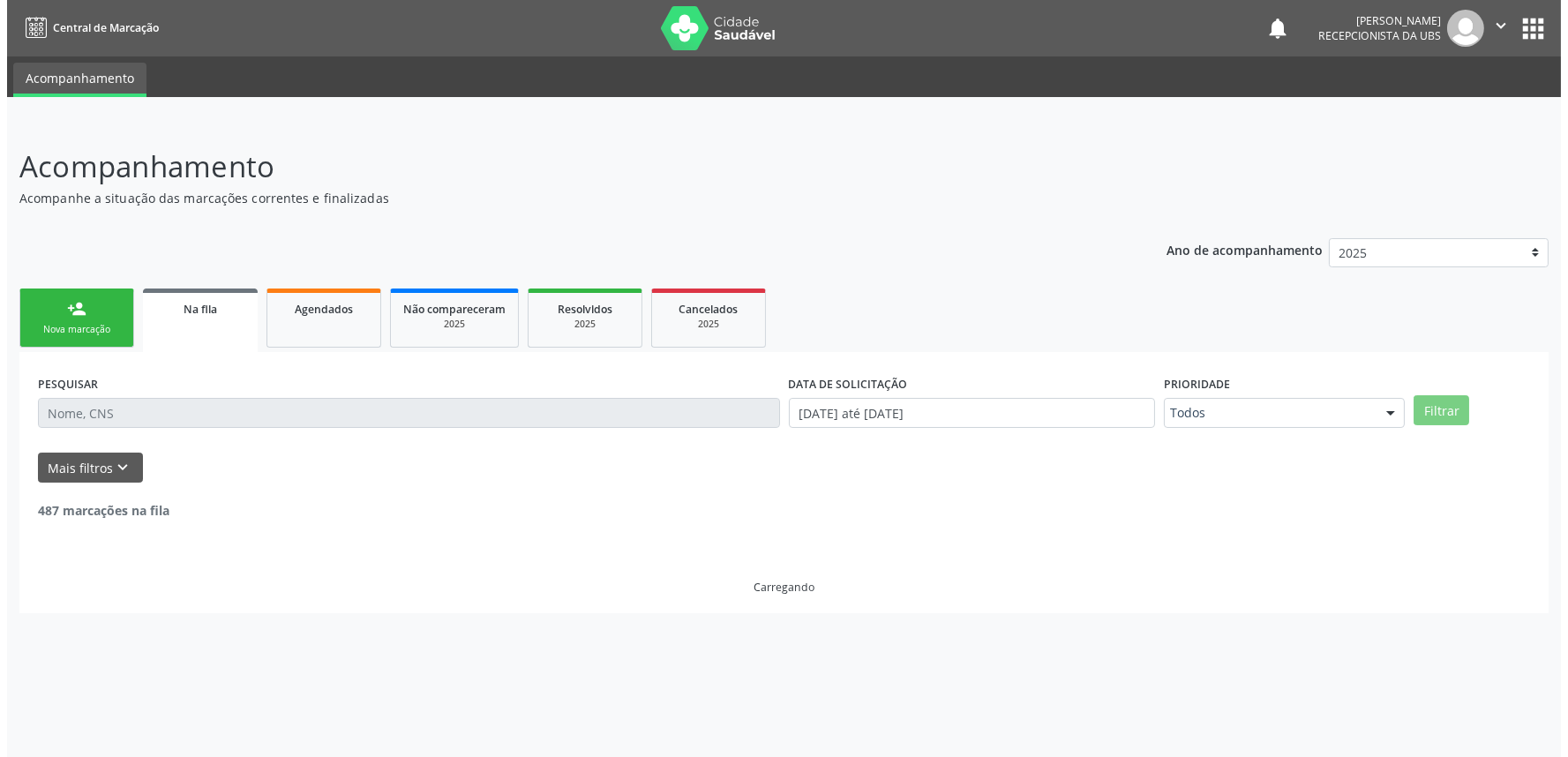
scroll to position [0, 0]
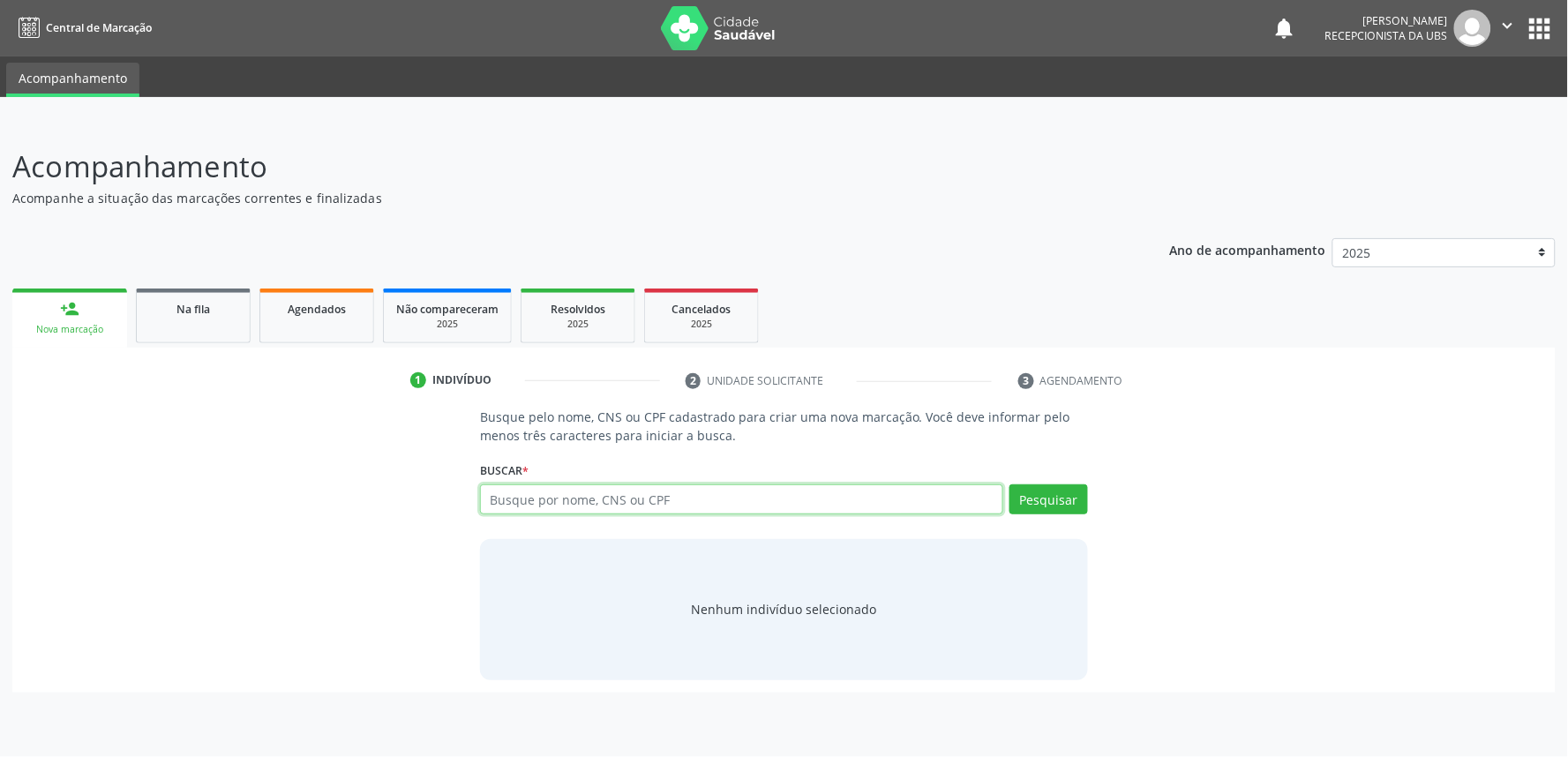
paste input "700508132390857"
type input "700508132390857"
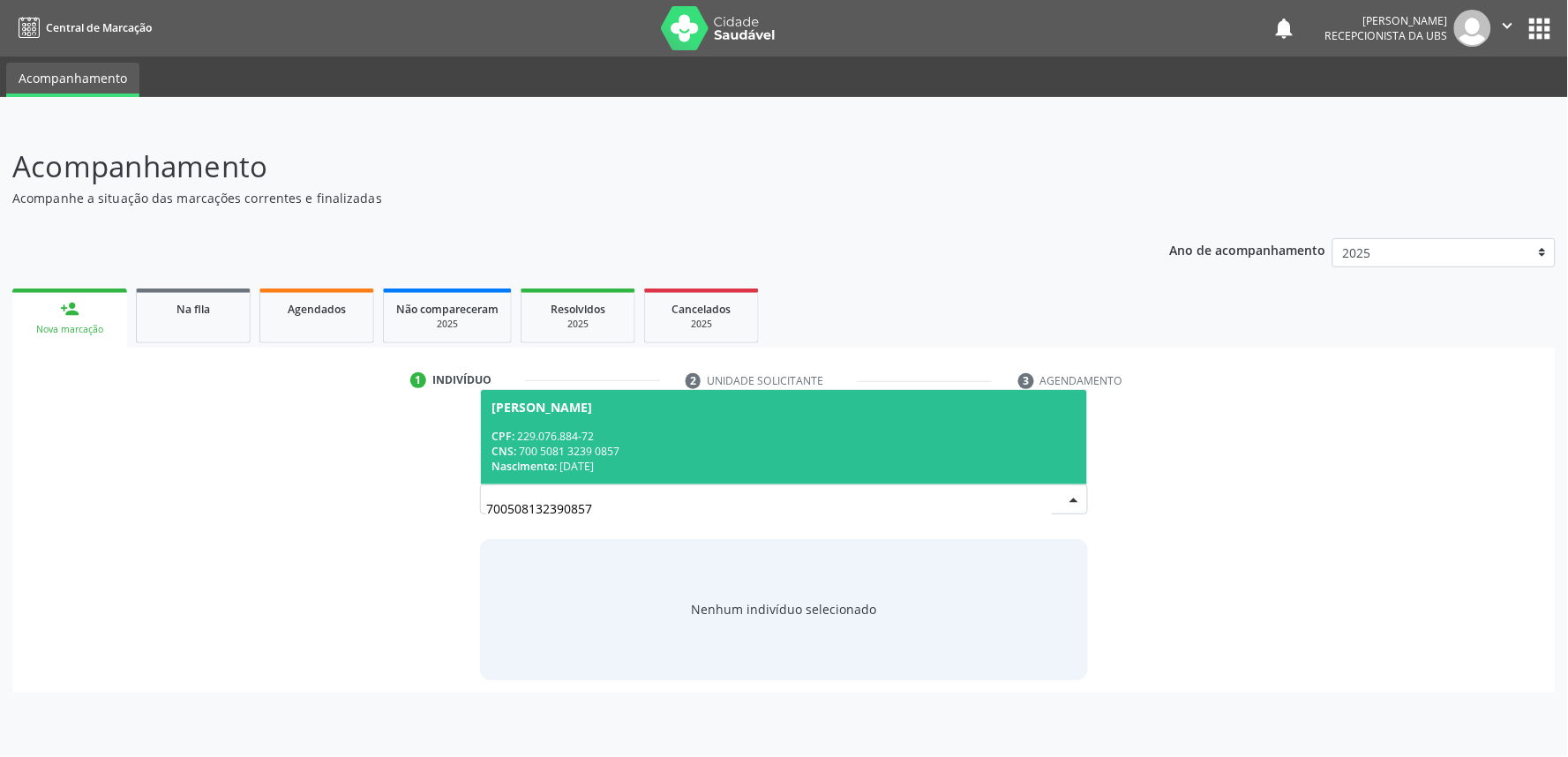
click at [656, 444] on div "CNS: 700 5081 3239 0857" at bounding box center [784, 451] width 585 height 15
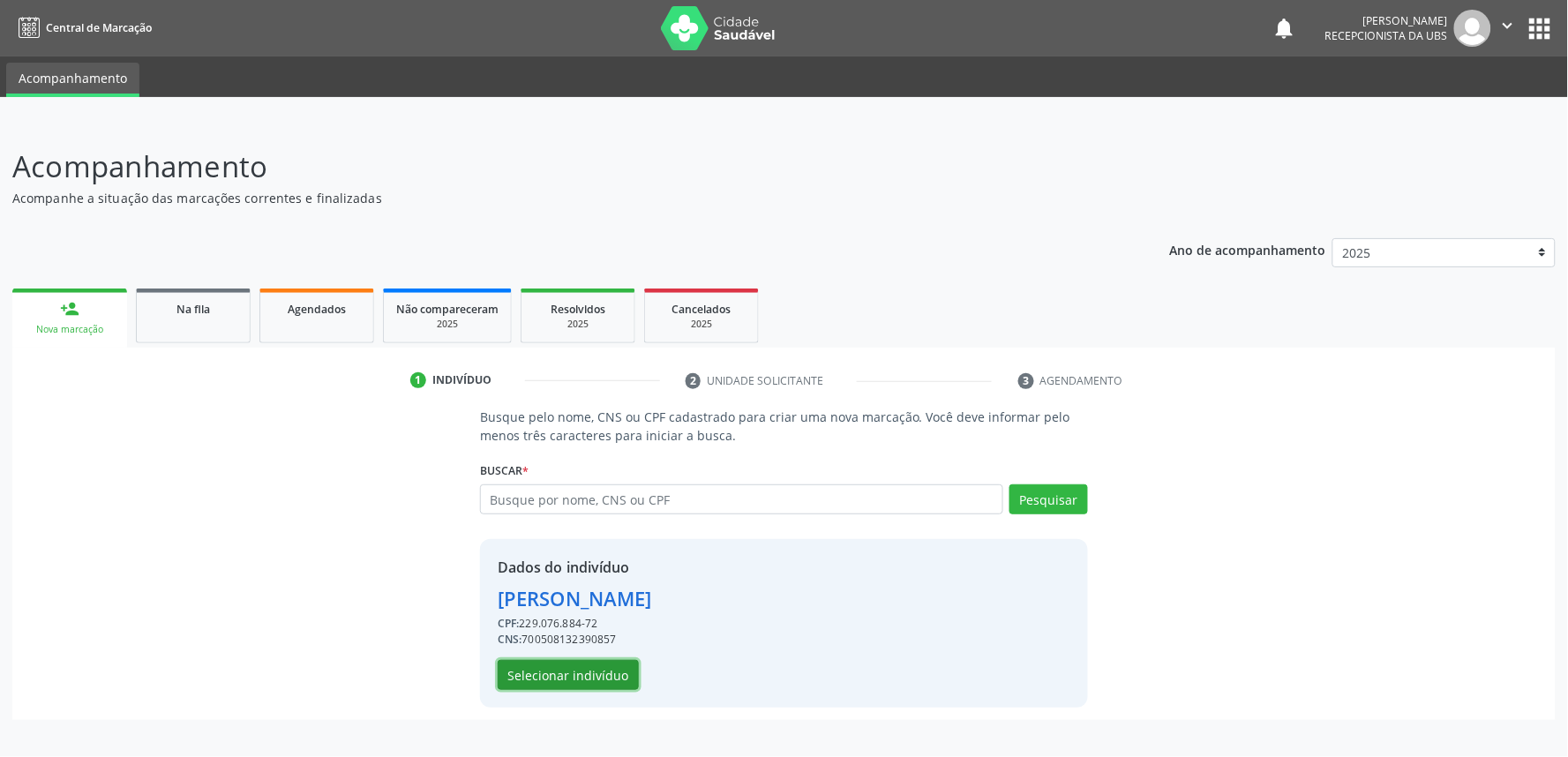
click at [595, 686] on button "Selecionar indivíduo" at bounding box center [568, 674] width 141 height 30
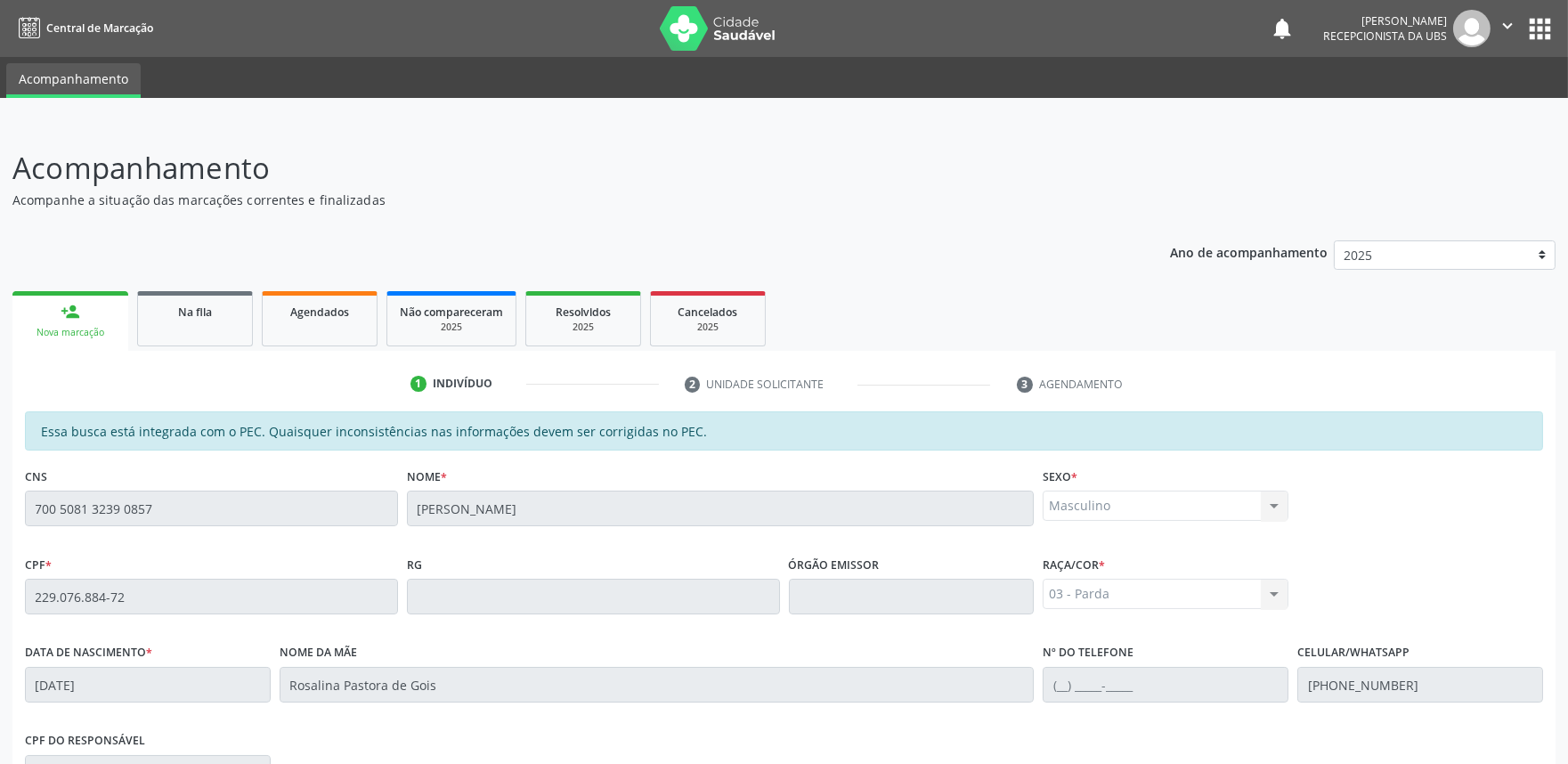
scroll to position [277, 0]
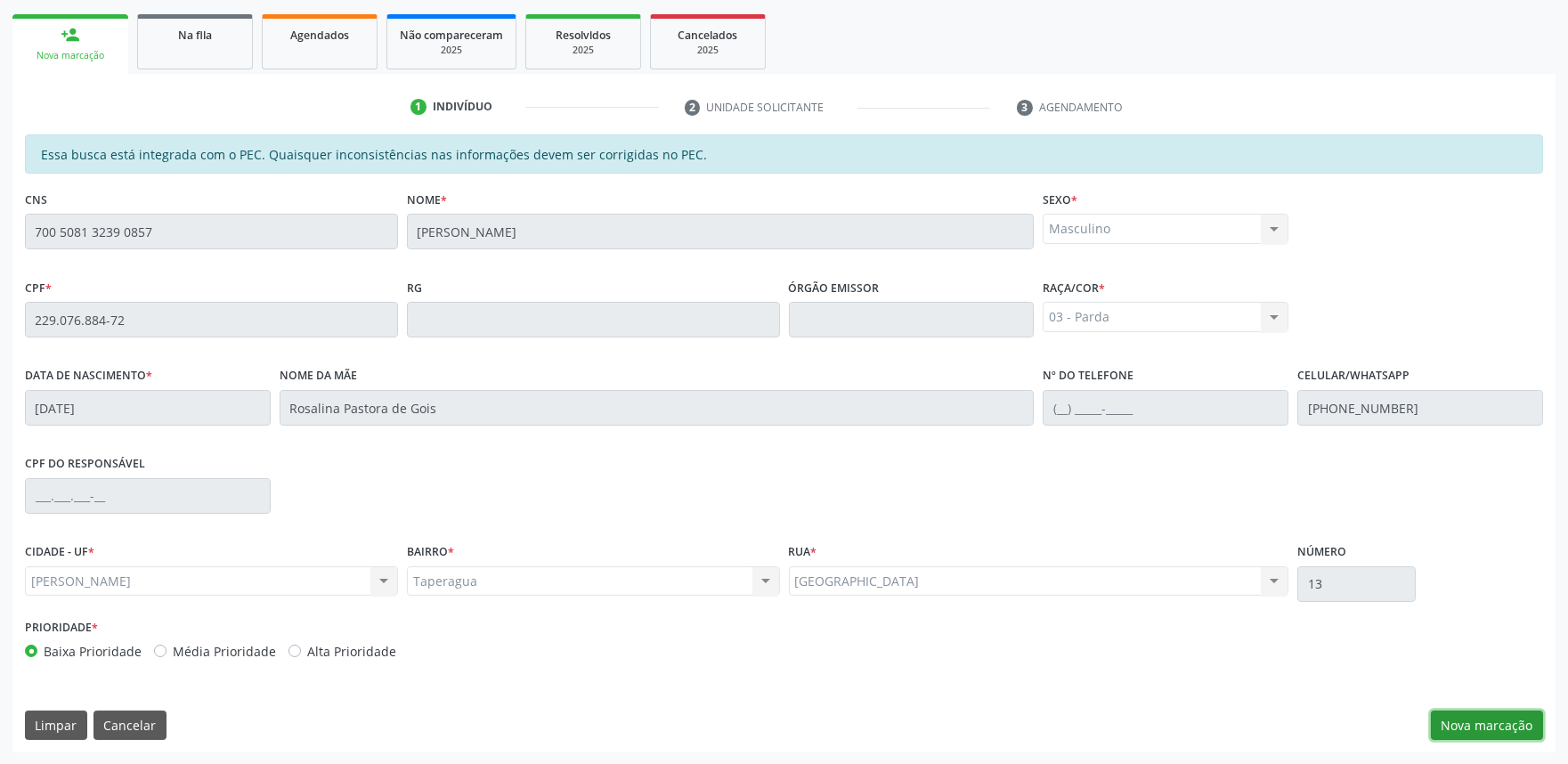
click at [1467, 721] on button "Nova marcação" at bounding box center [1486, 725] width 112 height 30
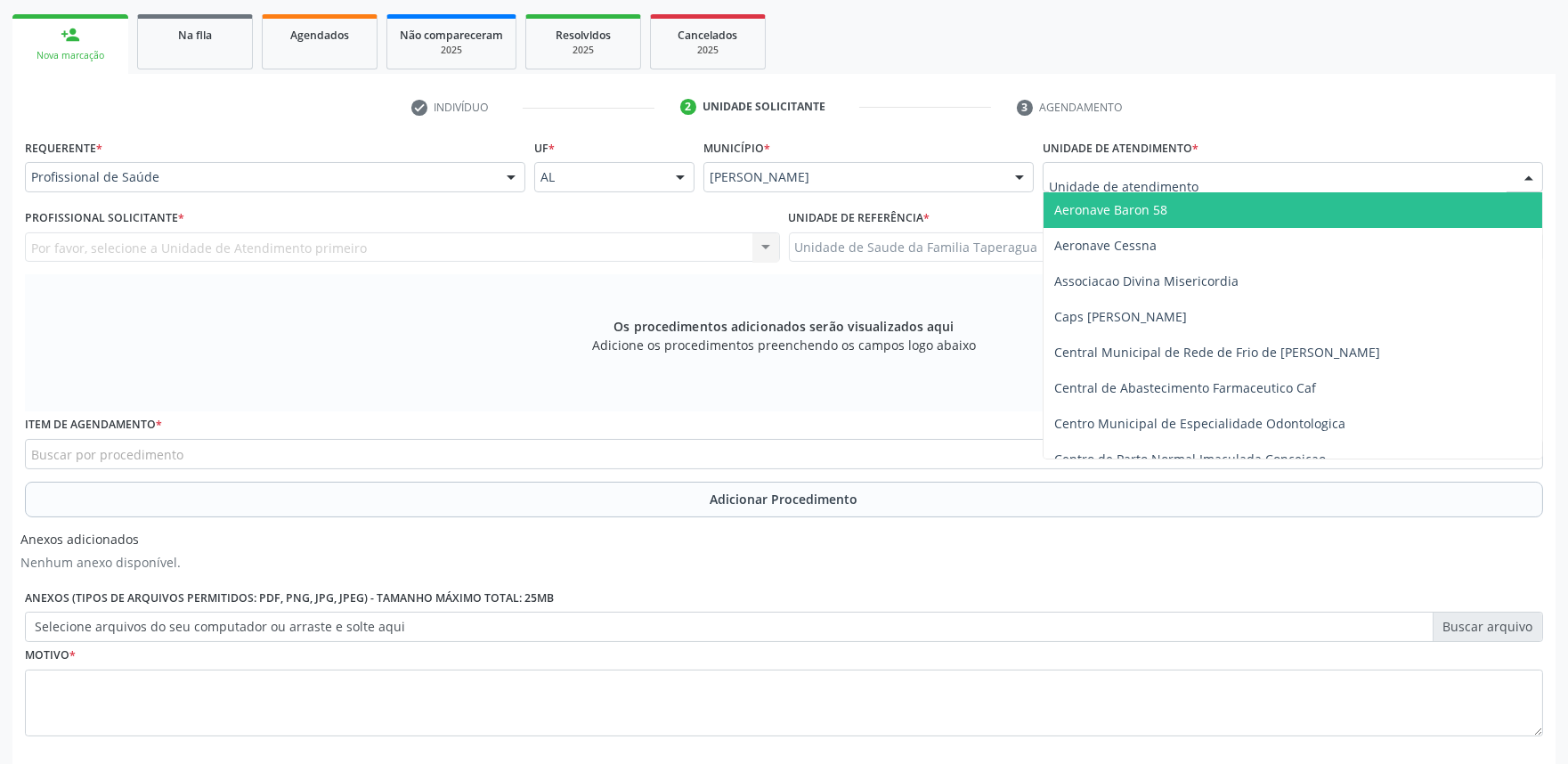
click at [1100, 181] on input "text" at bounding box center [1277, 185] width 458 height 35
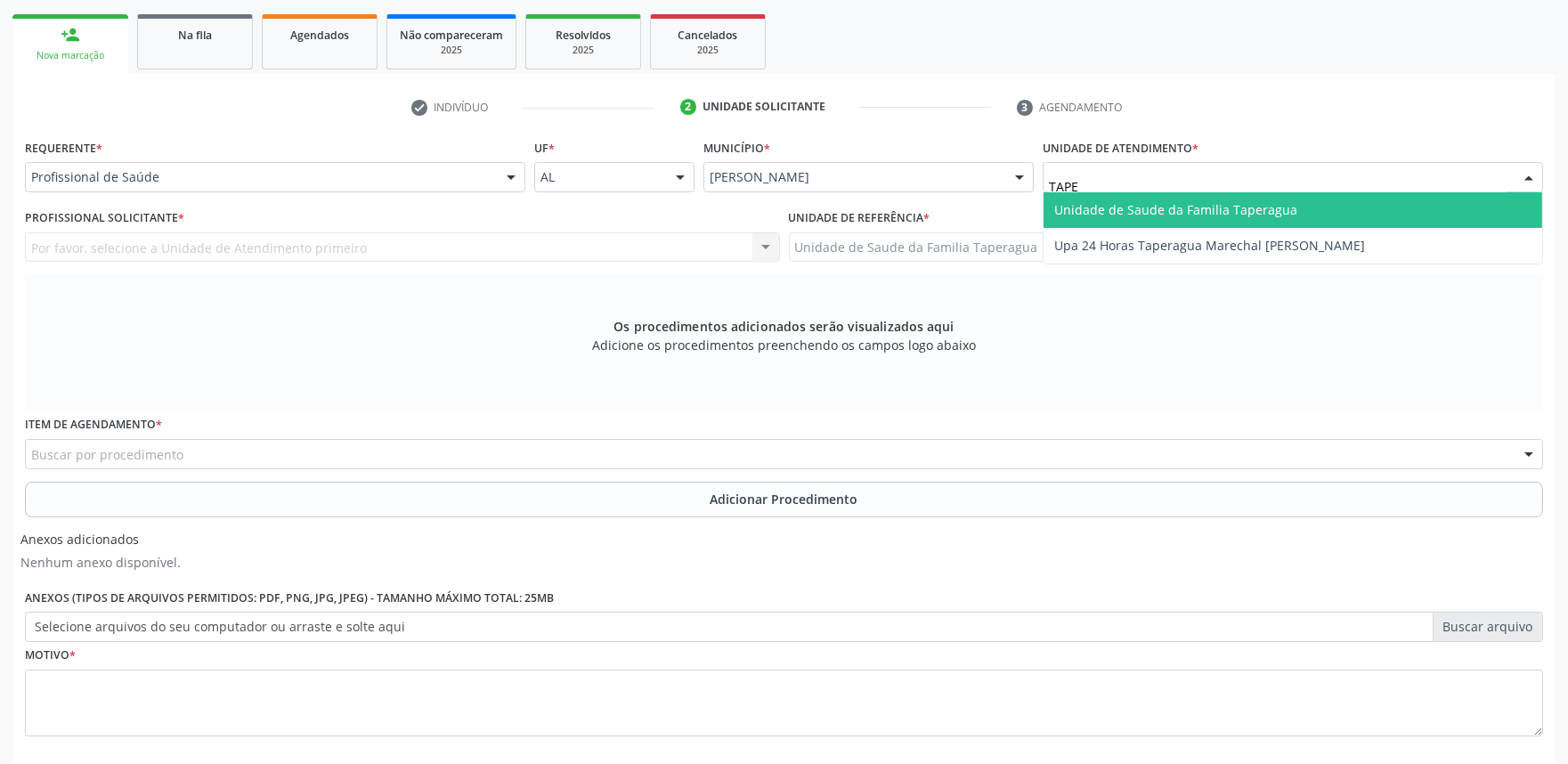
type input "TAPER"
click at [1102, 203] on span "Unidade de Saude da Familia Taperagua" at bounding box center [1176, 209] width 243 height 17
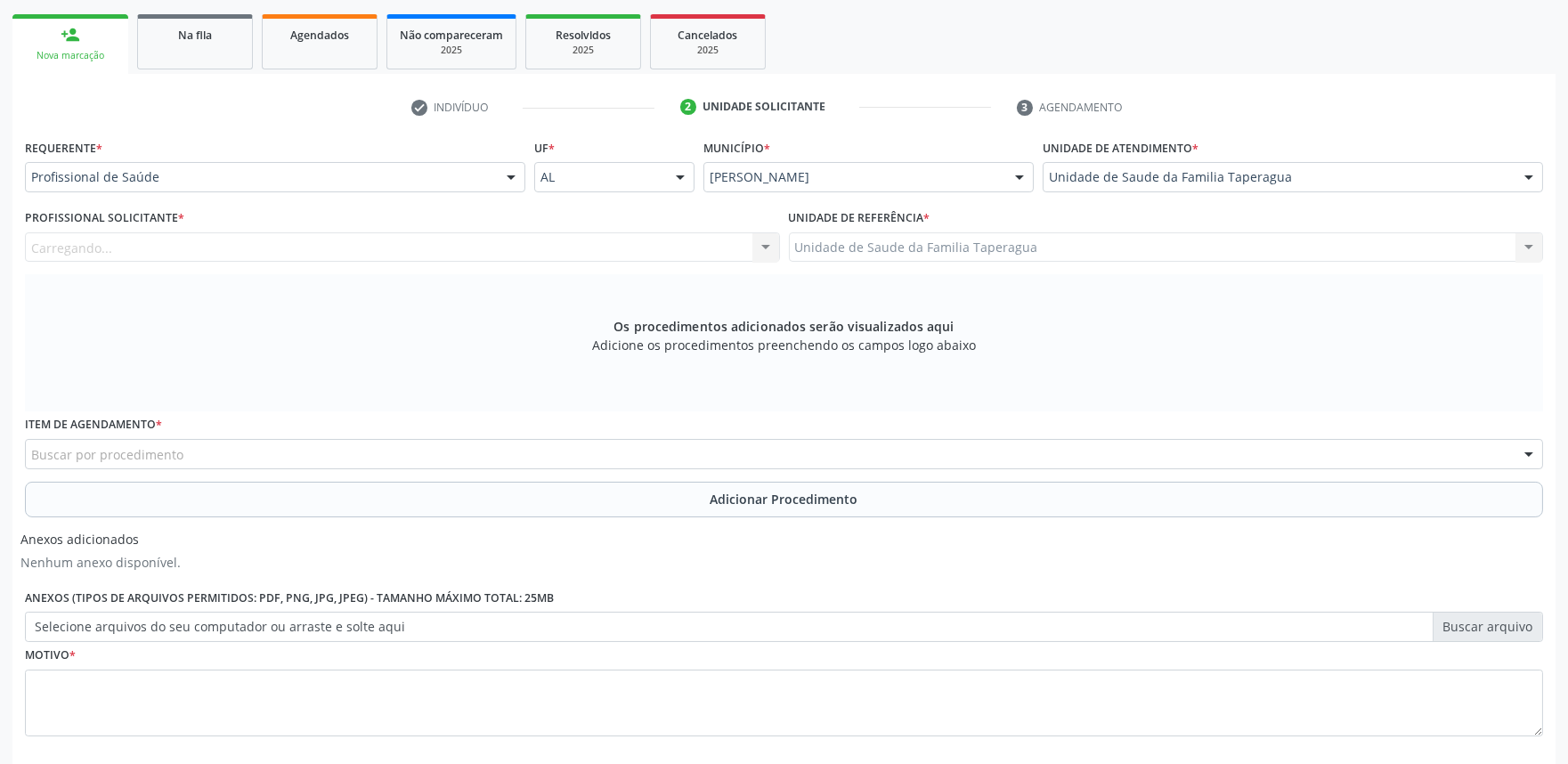
click at [547, 242] on div "Carregando..." at bounding box center [402, 247] width 755 height 30
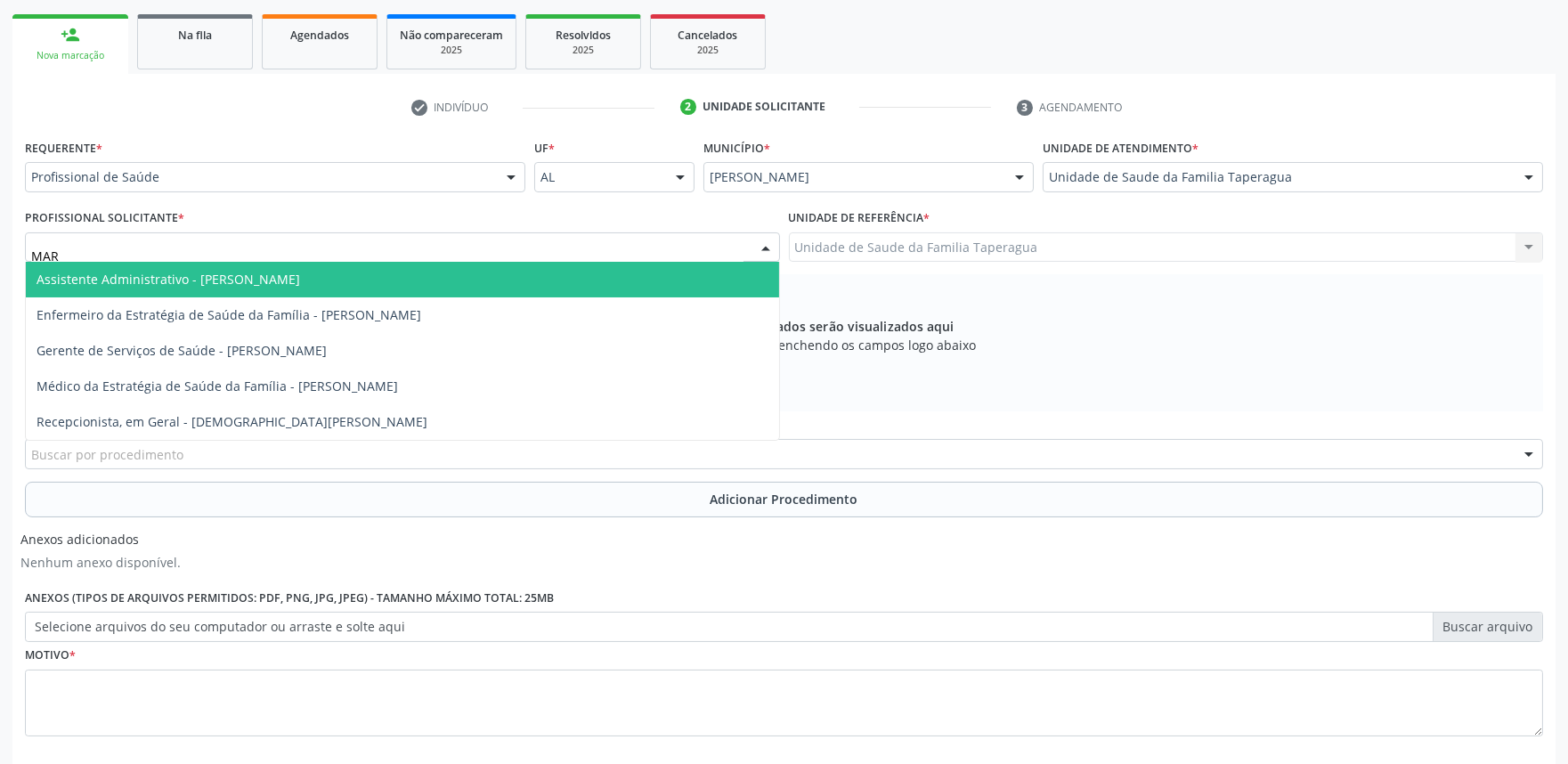
type input "MART"
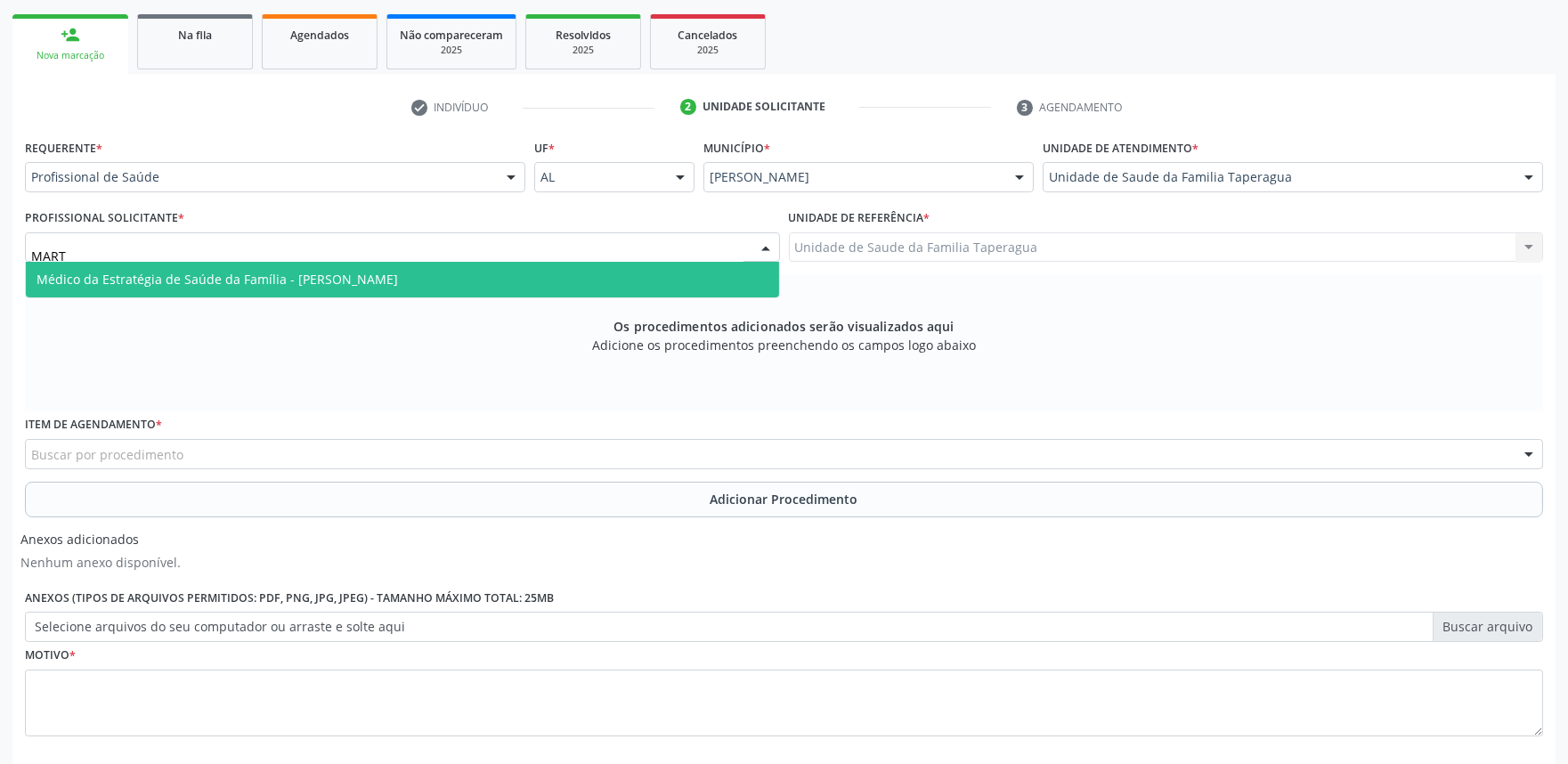
click at [543, 263] on span "Médico da Estratégia de Saúde da Família - [PERSON_NAME]" at bounding box center [402, 279] width 753 height 35
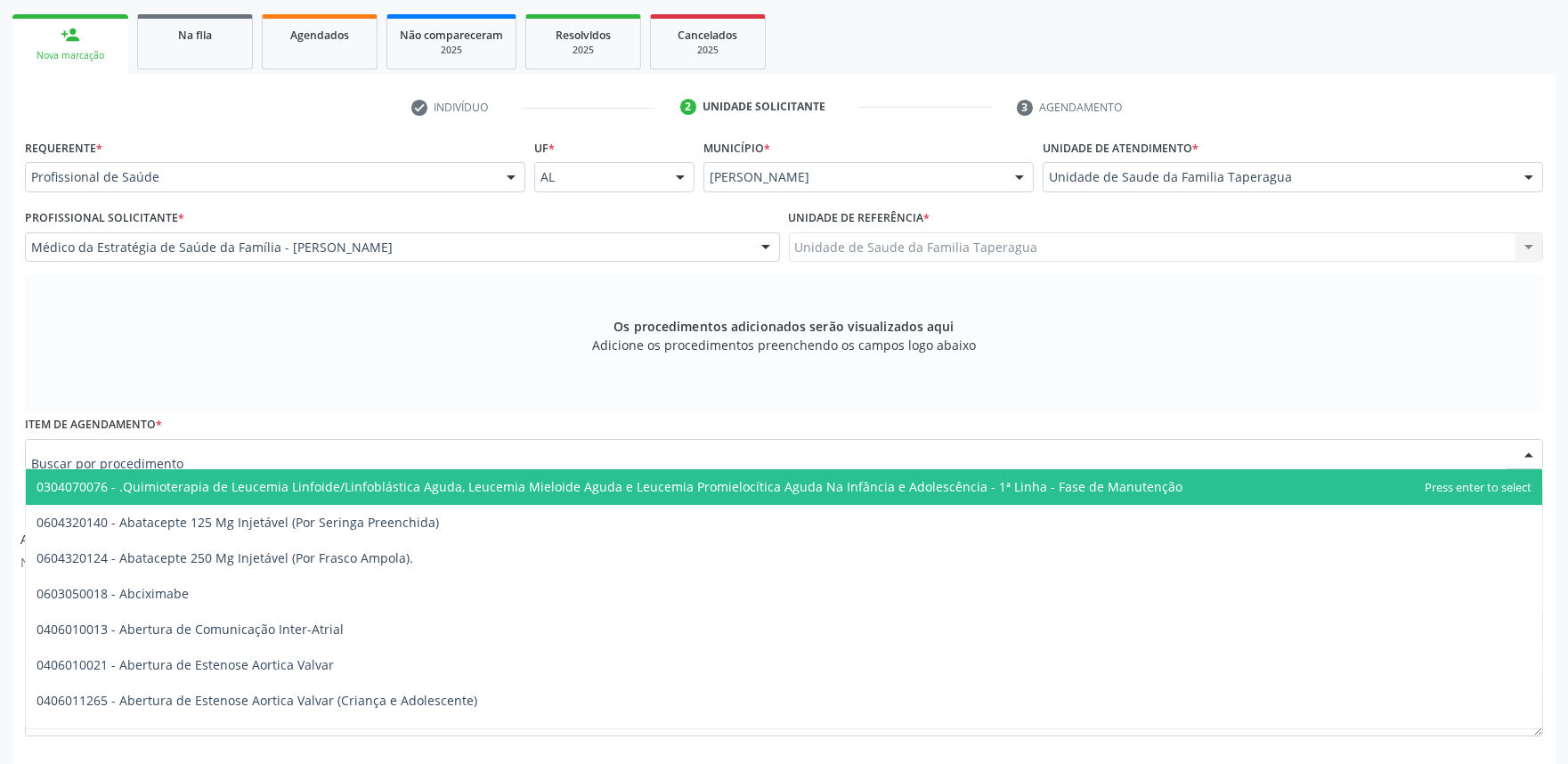
click at [505, 451] on div at bounding box center [783, 453] width 1518 height 30
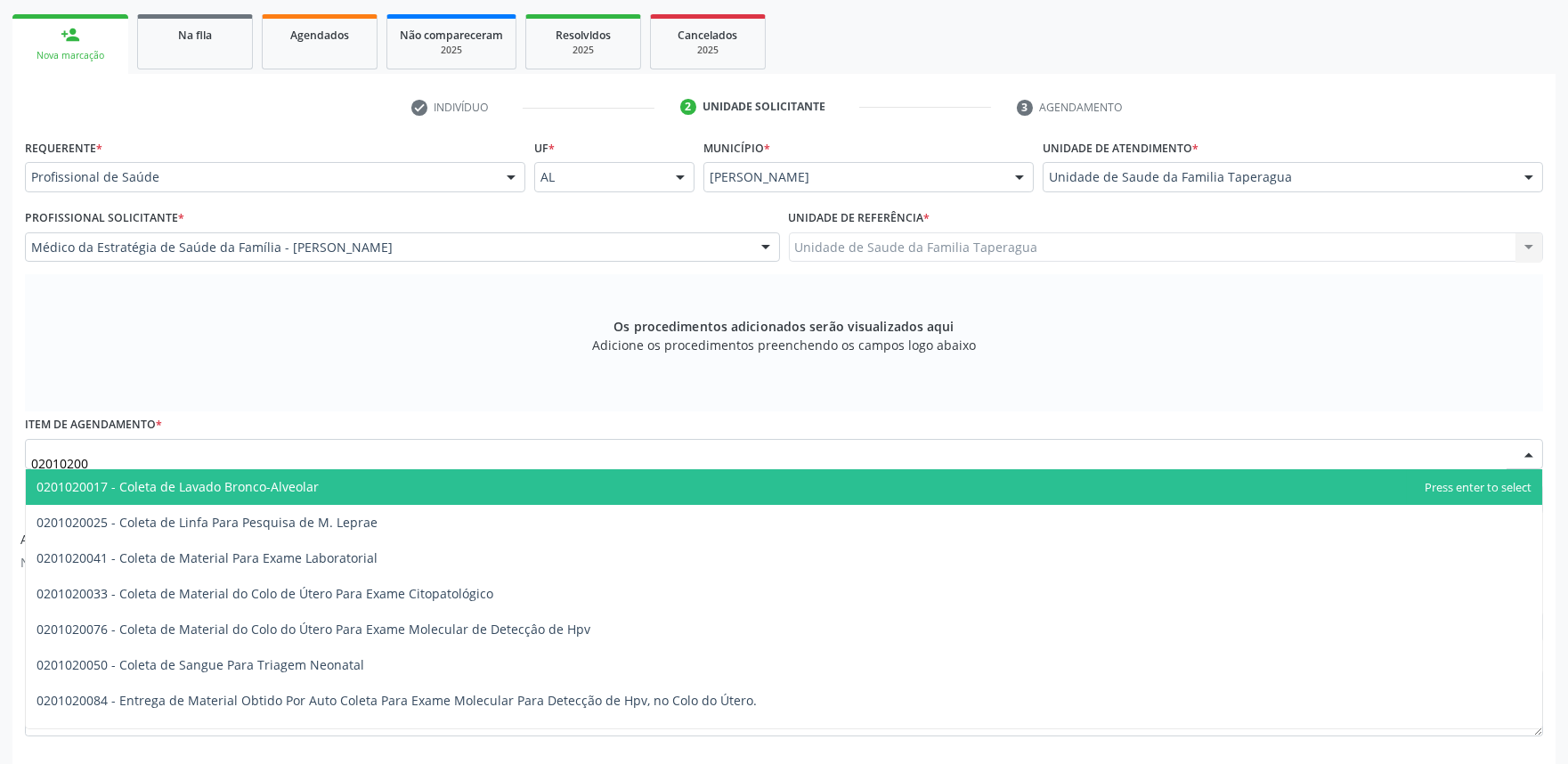
type input "020102004"
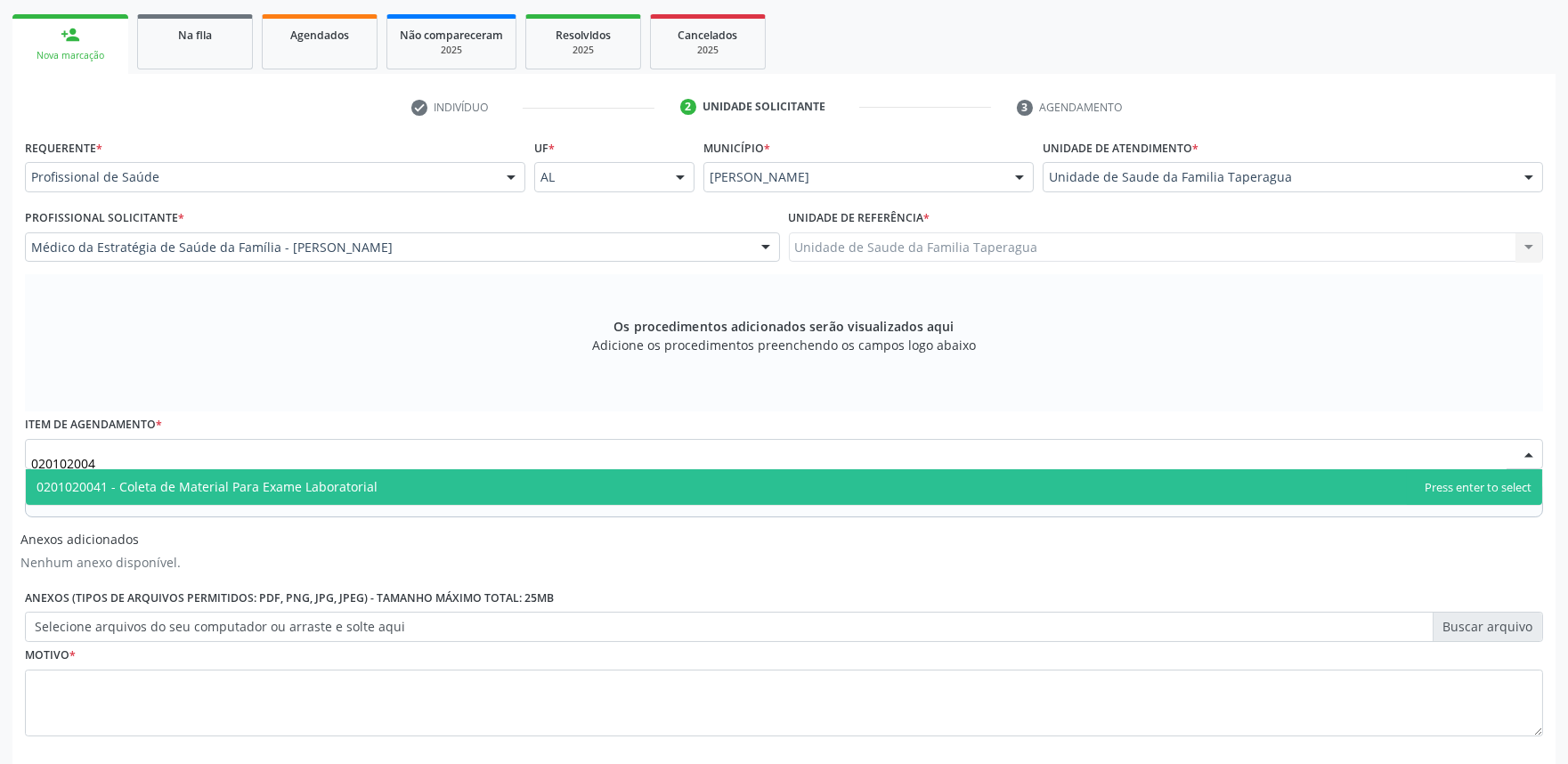
click at [503, 484] on span "0201020041 - Coleta de Material Para Exame Laboratorial" at bounding box center [783, 486] width 1516 height 35
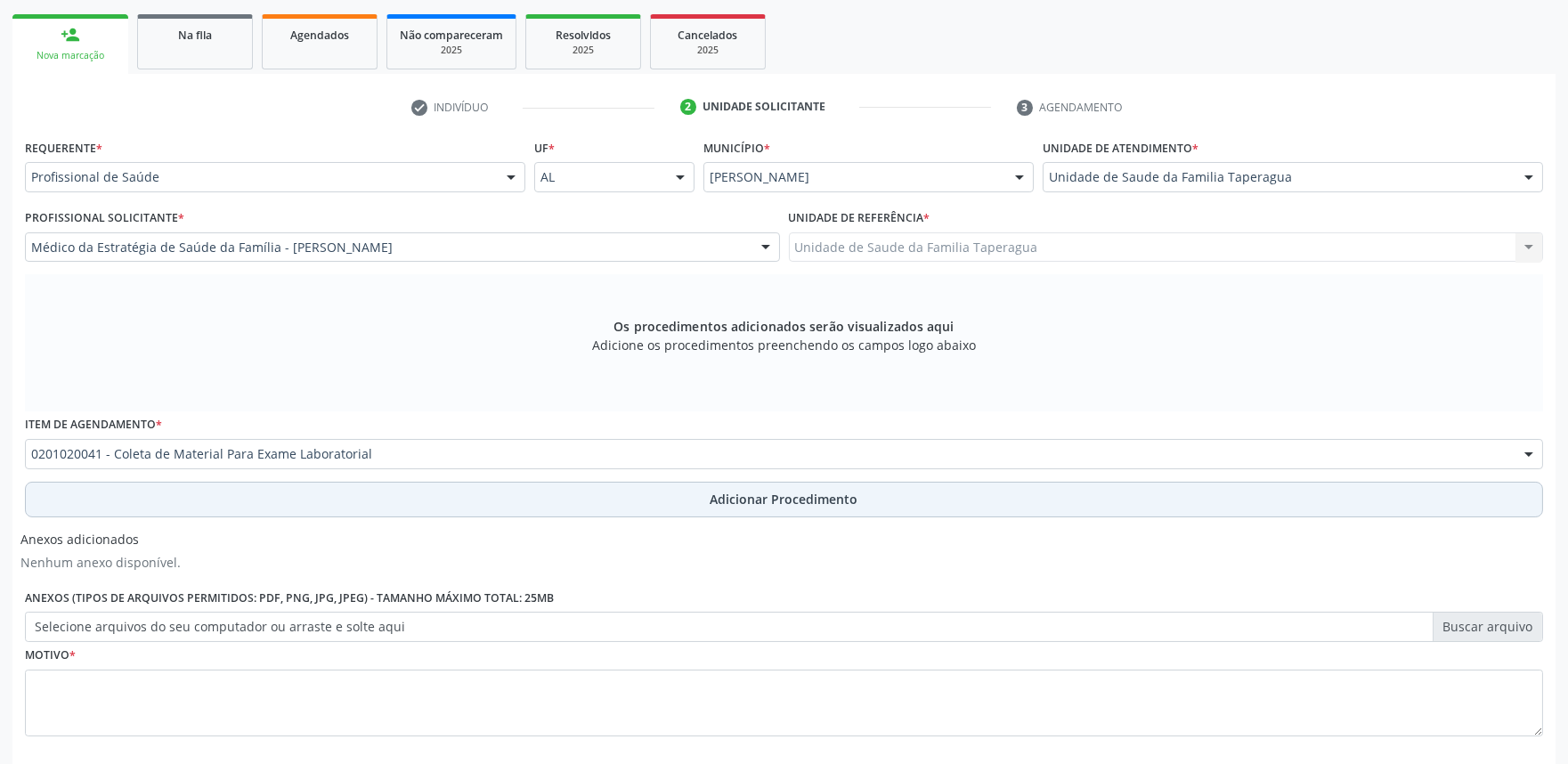
click at [496, 508] on button "Adicionar Procedimento" at bounding box center [783, 499] width 1518 height 35
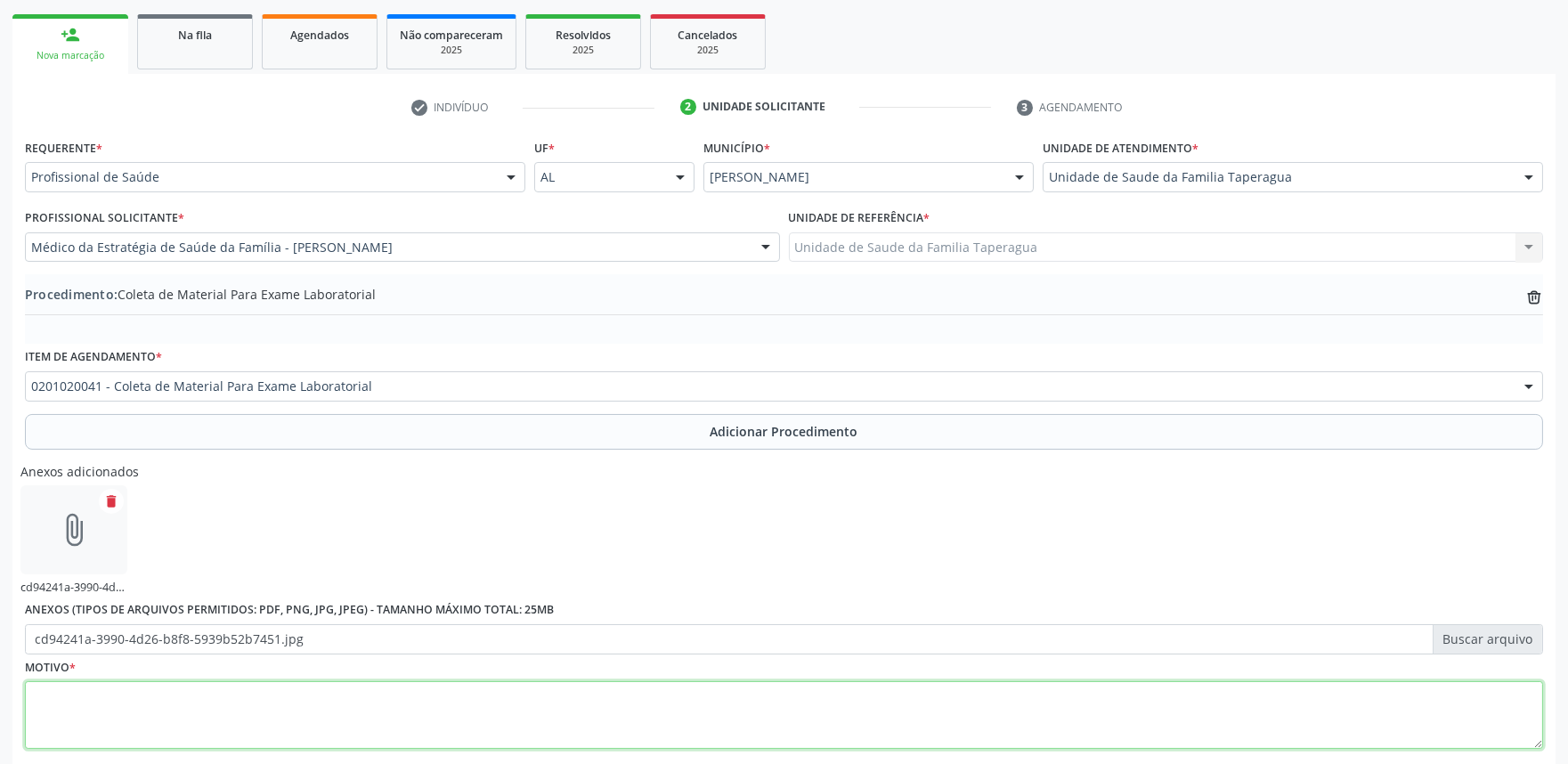
click at [481, 700] on textarea at bounding box center [783, 715] width 1518 height 67
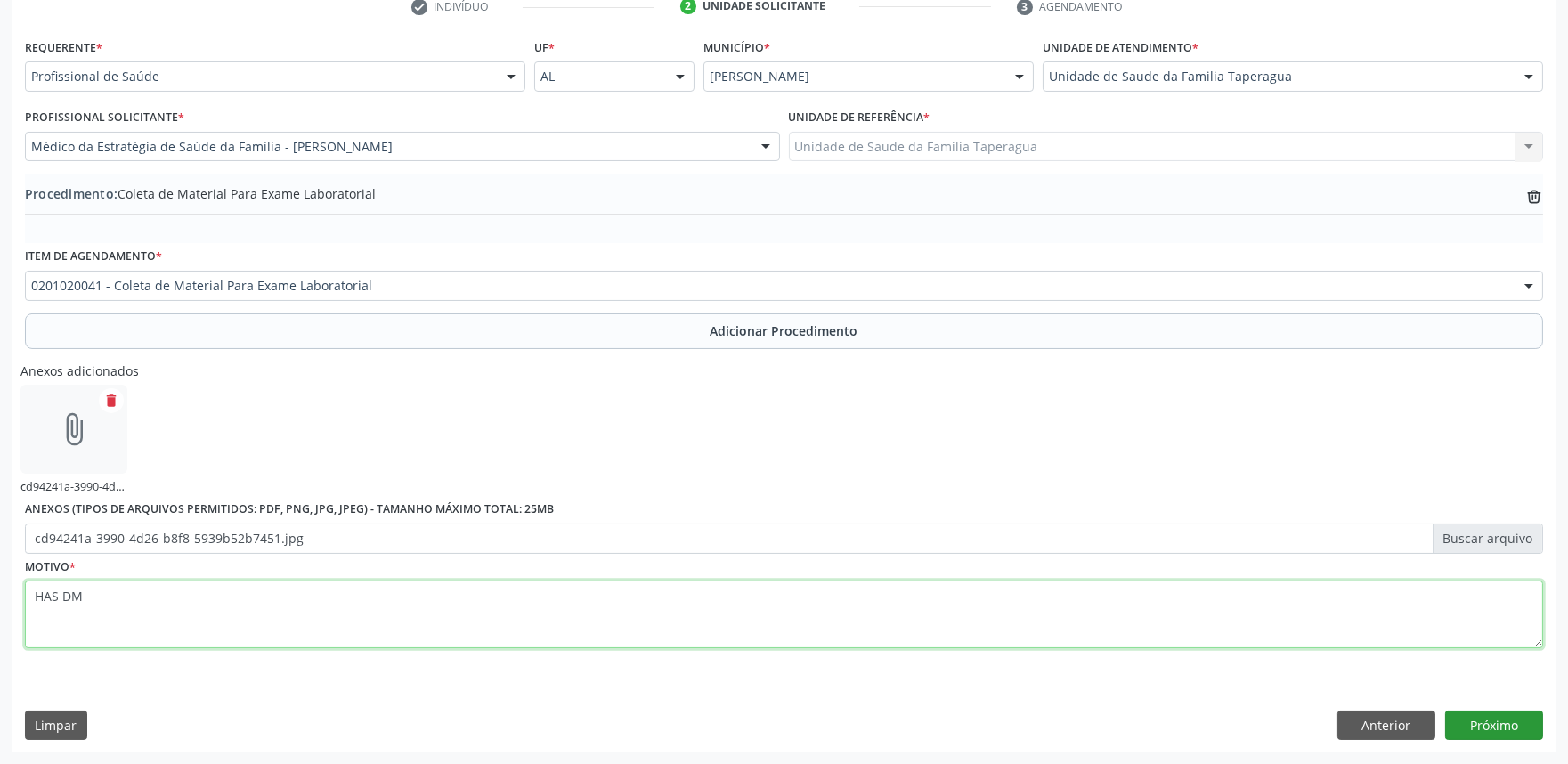
type textarea "HAS DM"
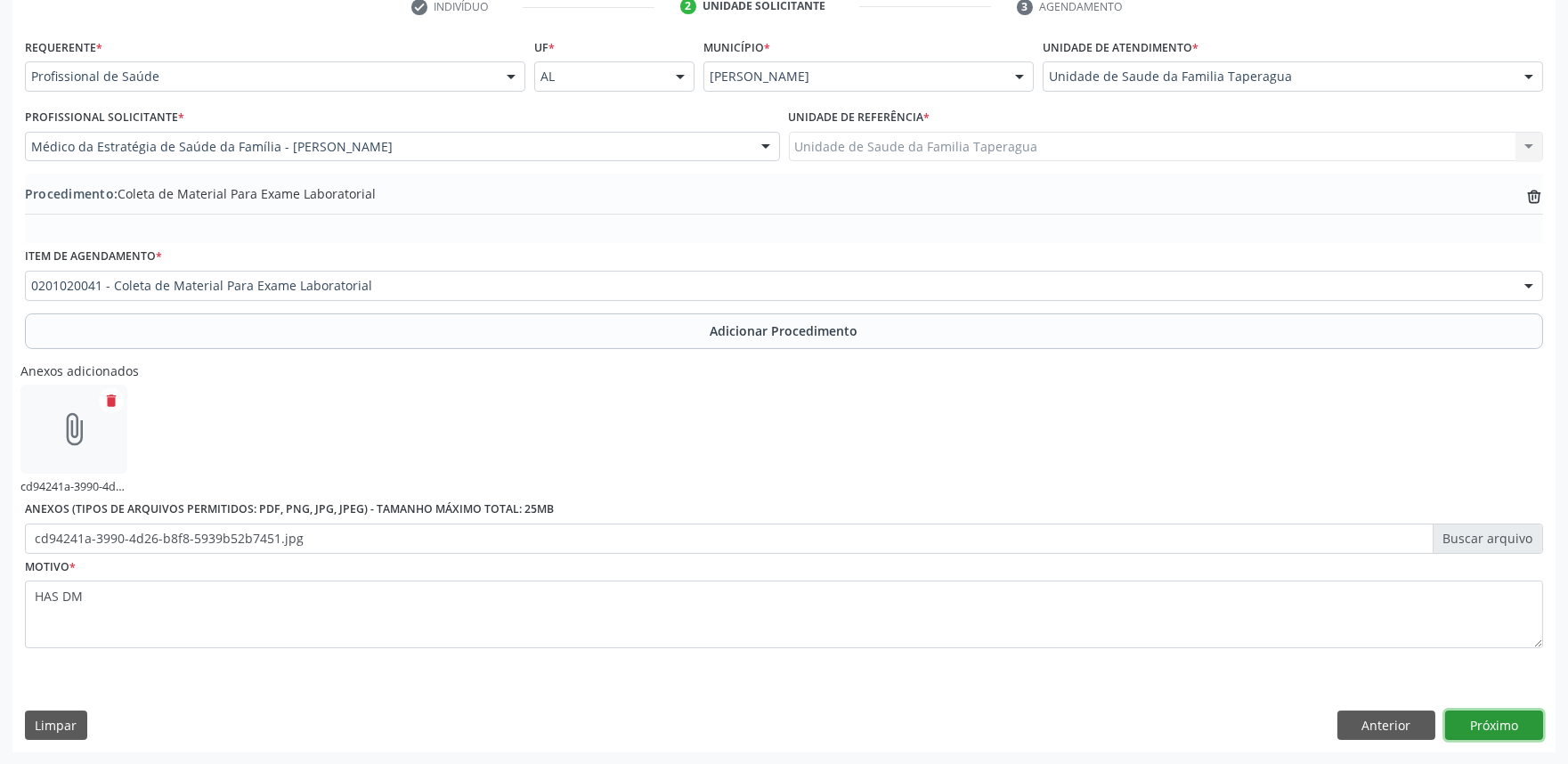
click at [1502, 725] on button "Próximo" at bounding box center [1494, 725] width 98 height 30
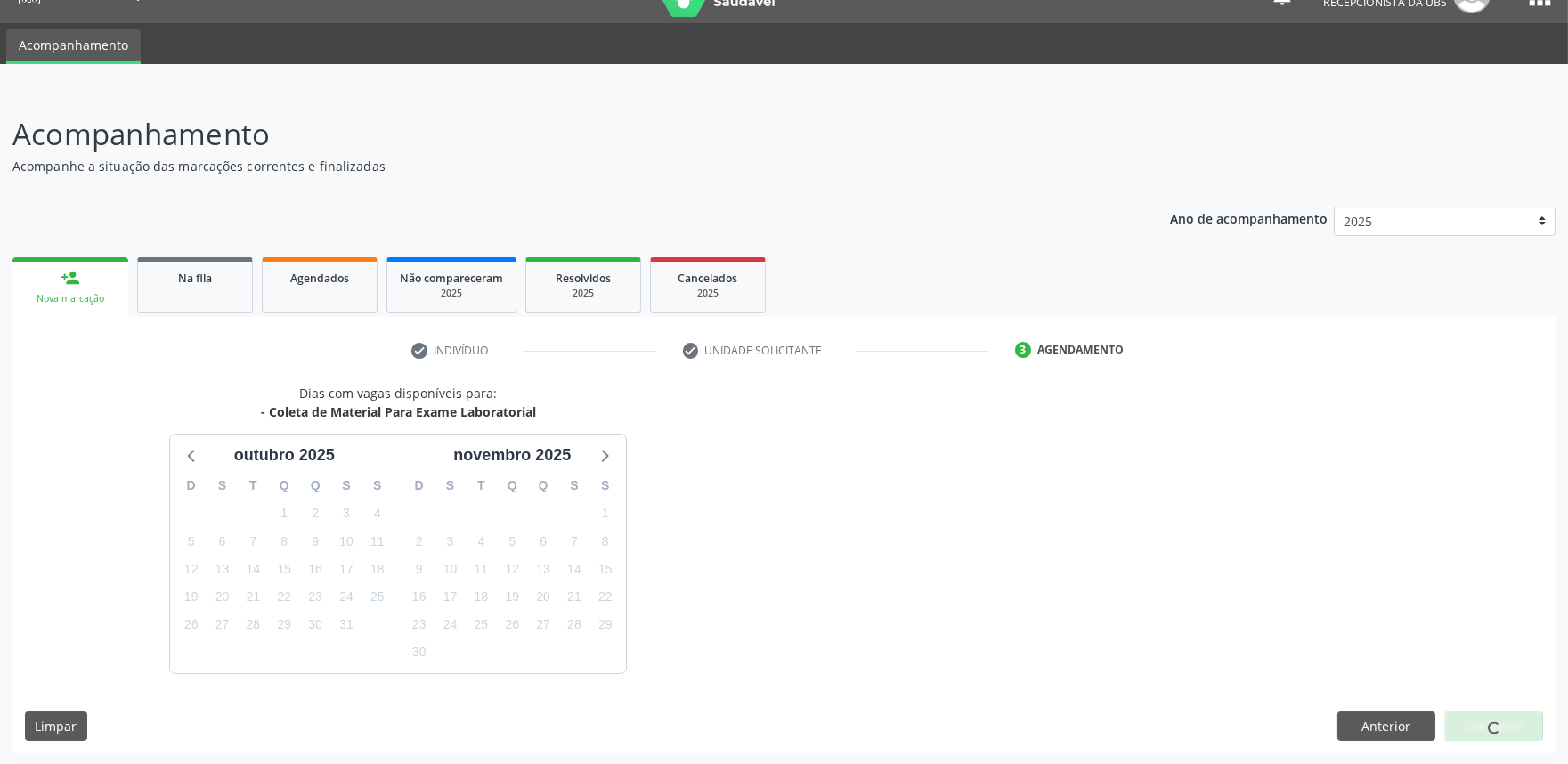
scroll to position [86, 0]
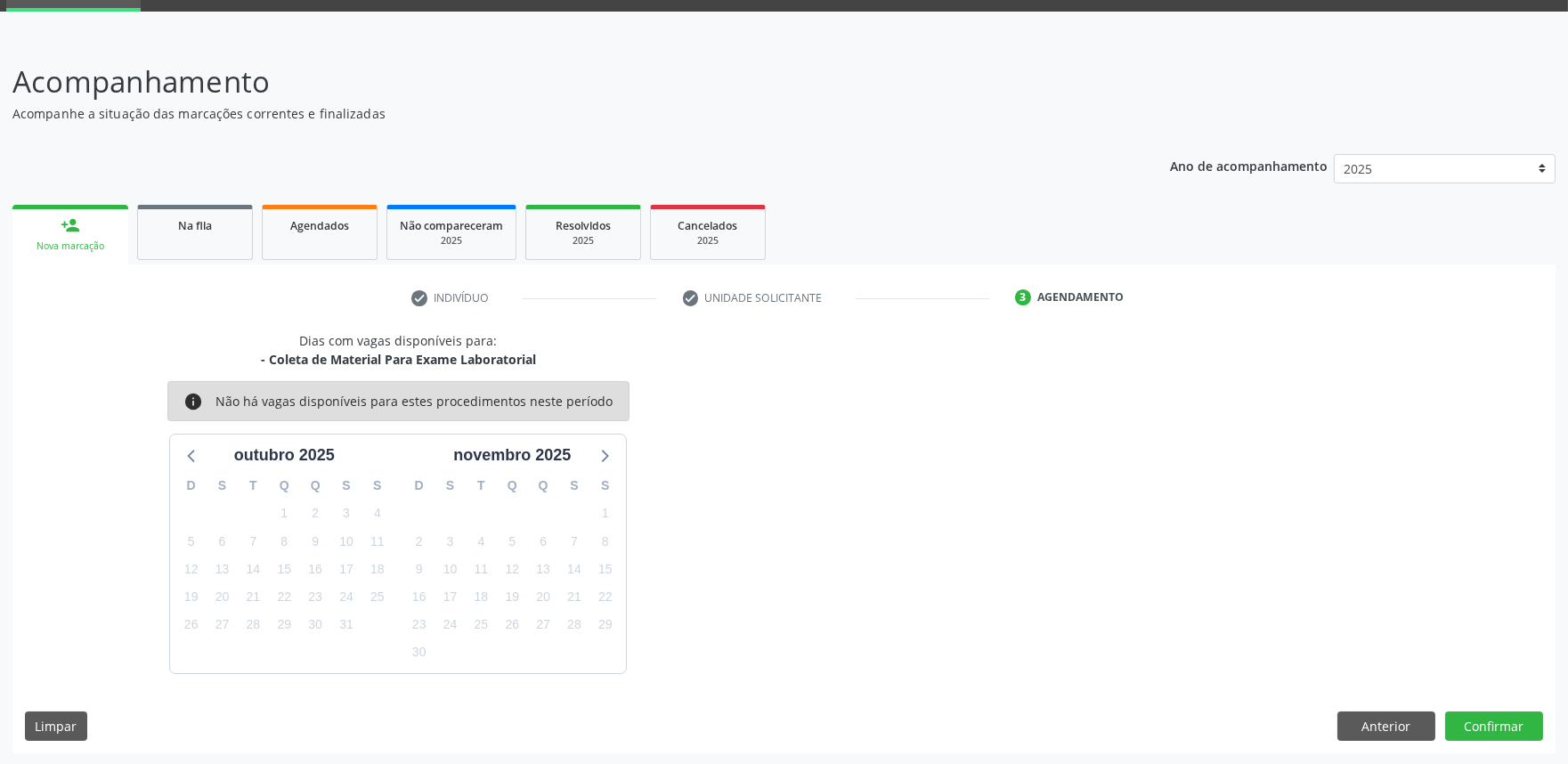
click at [1479, 708] on div "Dias com vagas disponíveis para: - Coleta de Material Para Exame Laboratorial i…" at bounding box center [784, 542] width 1543 height 422
click at [1488, 726] on button "Confirmar" at bounding box center [1494, 726] width 98 height 30
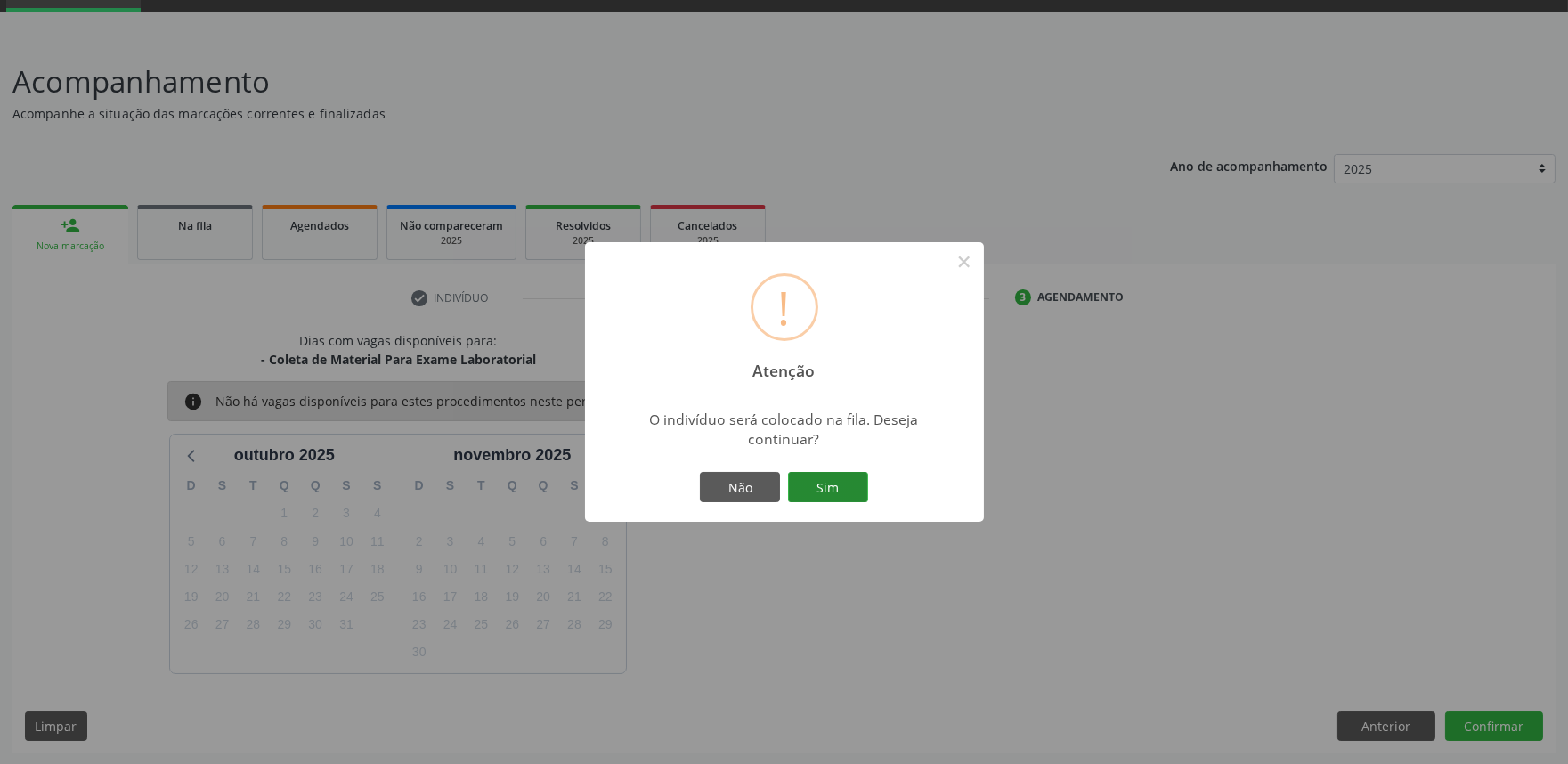
click at [815, 482] on button "Sim" at bounding box center [828, 486] width 80 height 30
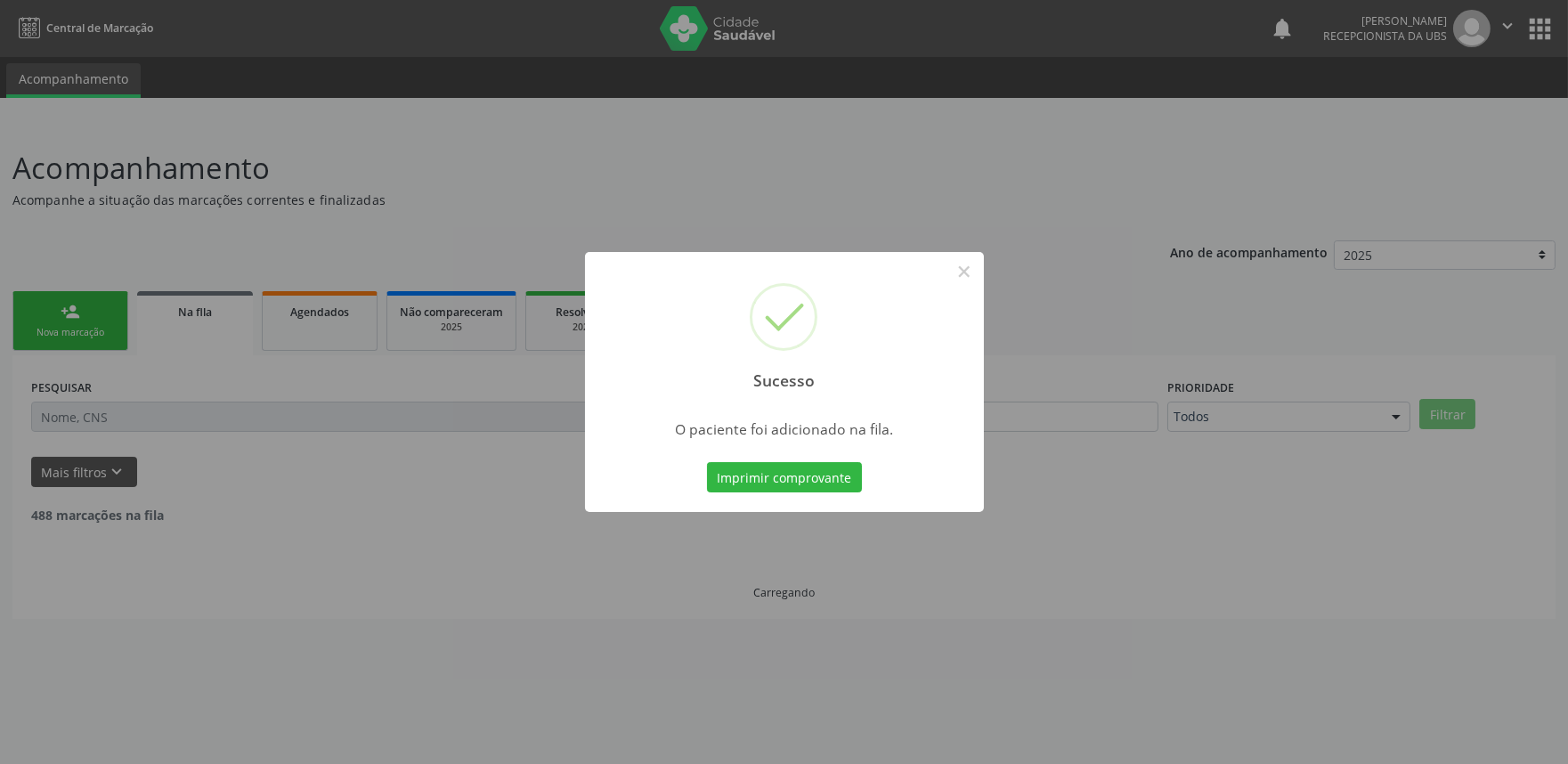
scroll to position [0, 0]
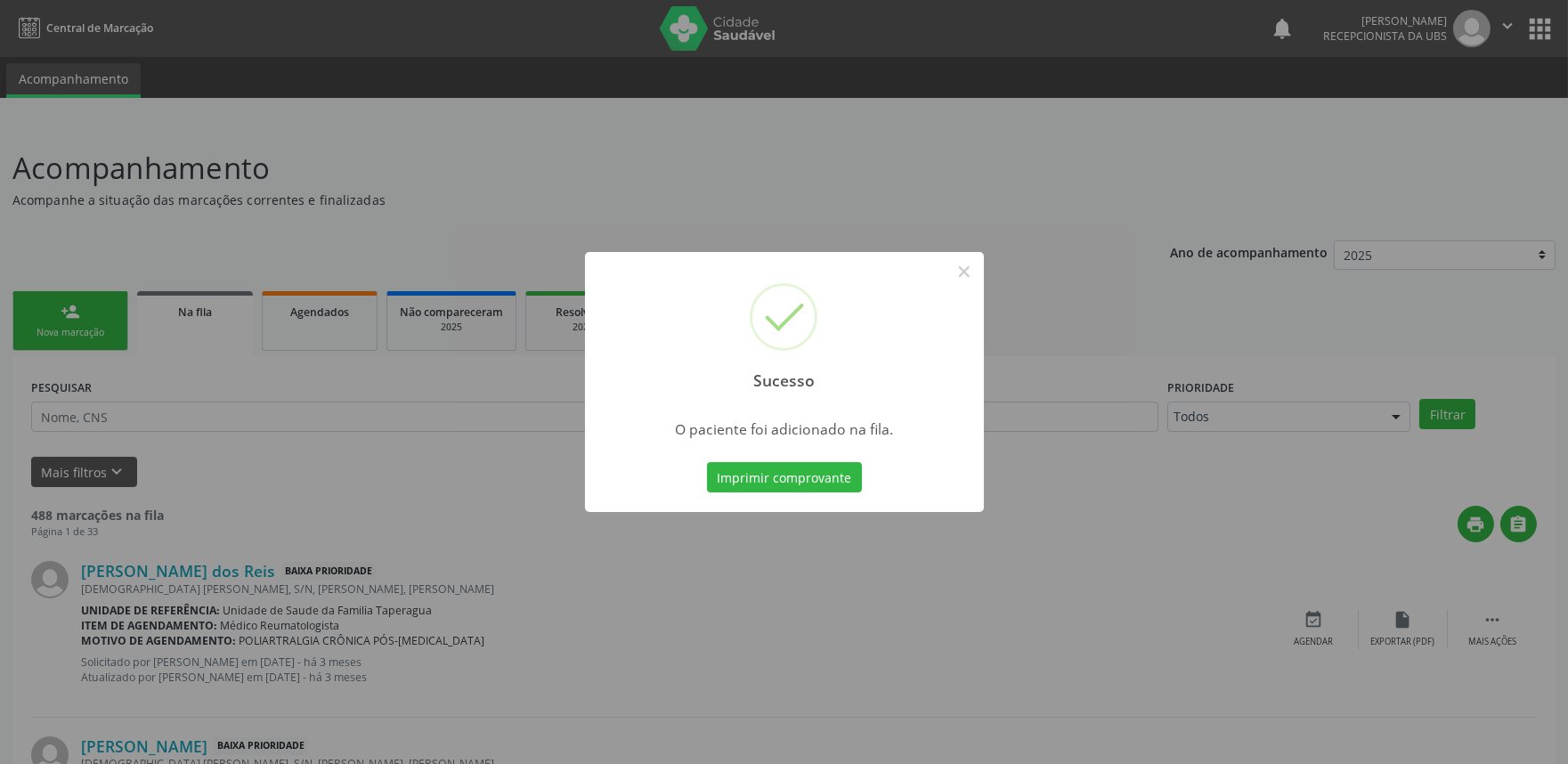
click at [488, 424] on div "Sucesso × O paciente foi adicionado na fila. Imprimir comprovante Cancel" at bounding box center [784, 382] width 1568 height 764
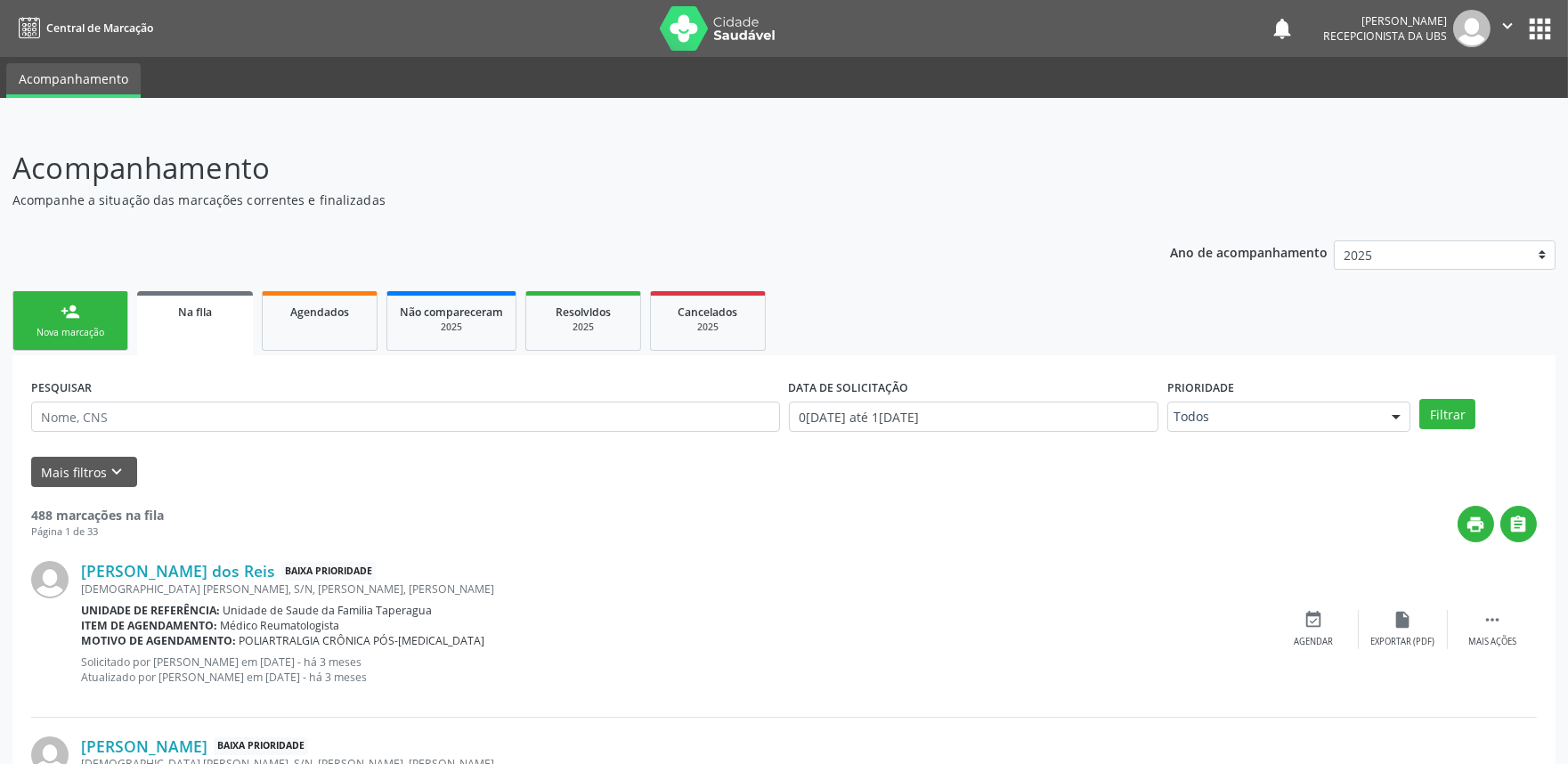
click at [61, 308] on div "person_add" at bounding box center [71, 312] width 20 height 20
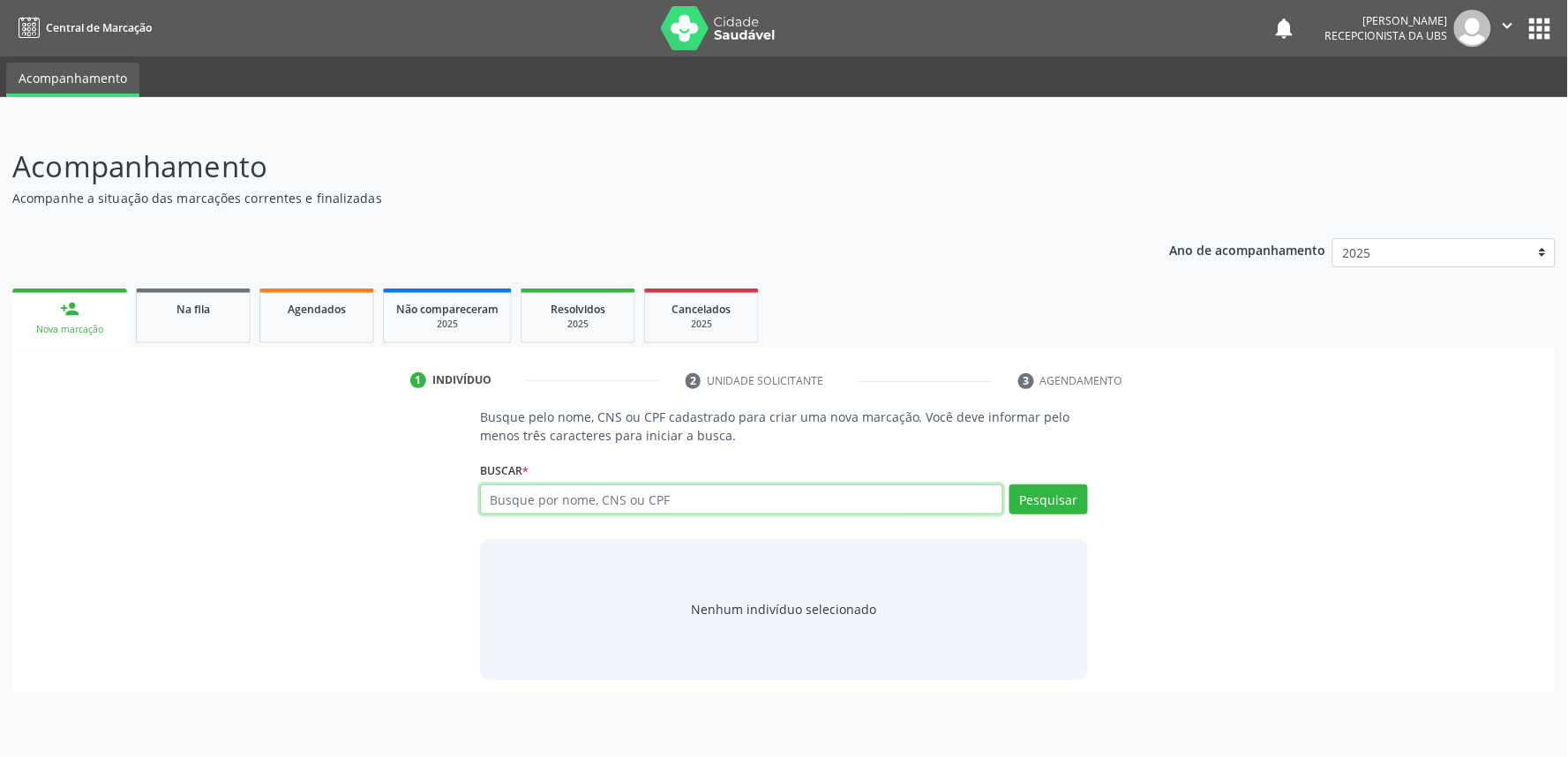
click at [494, 491] on input "text" at bounding box center [741, 499] width 523 height 30
paste input "700508132390857"
type input "700508132390857"
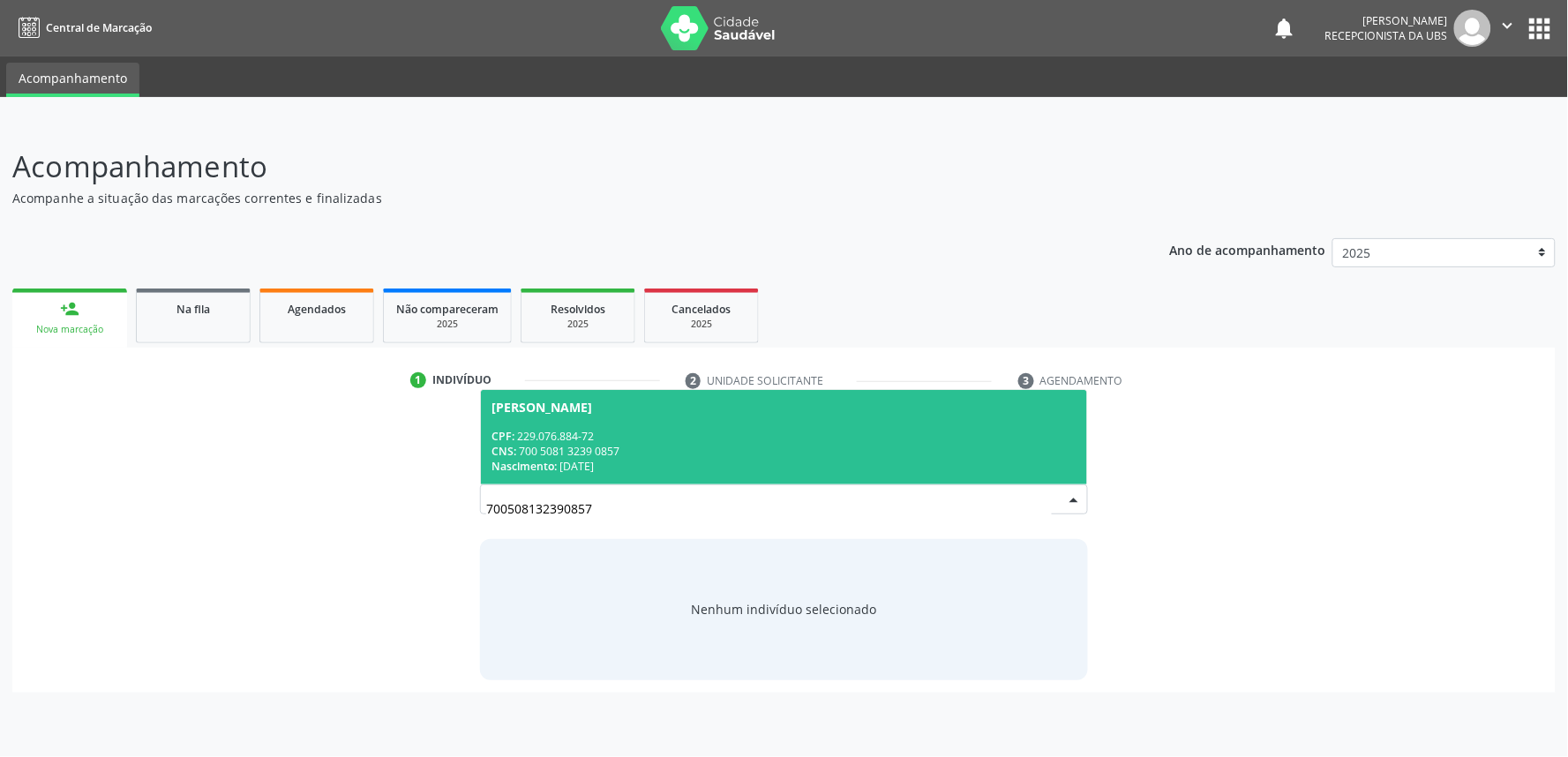
click at [545, 401] on div "Jose Renato de Gois" at bounding box center [542, 408] width 101 height 14
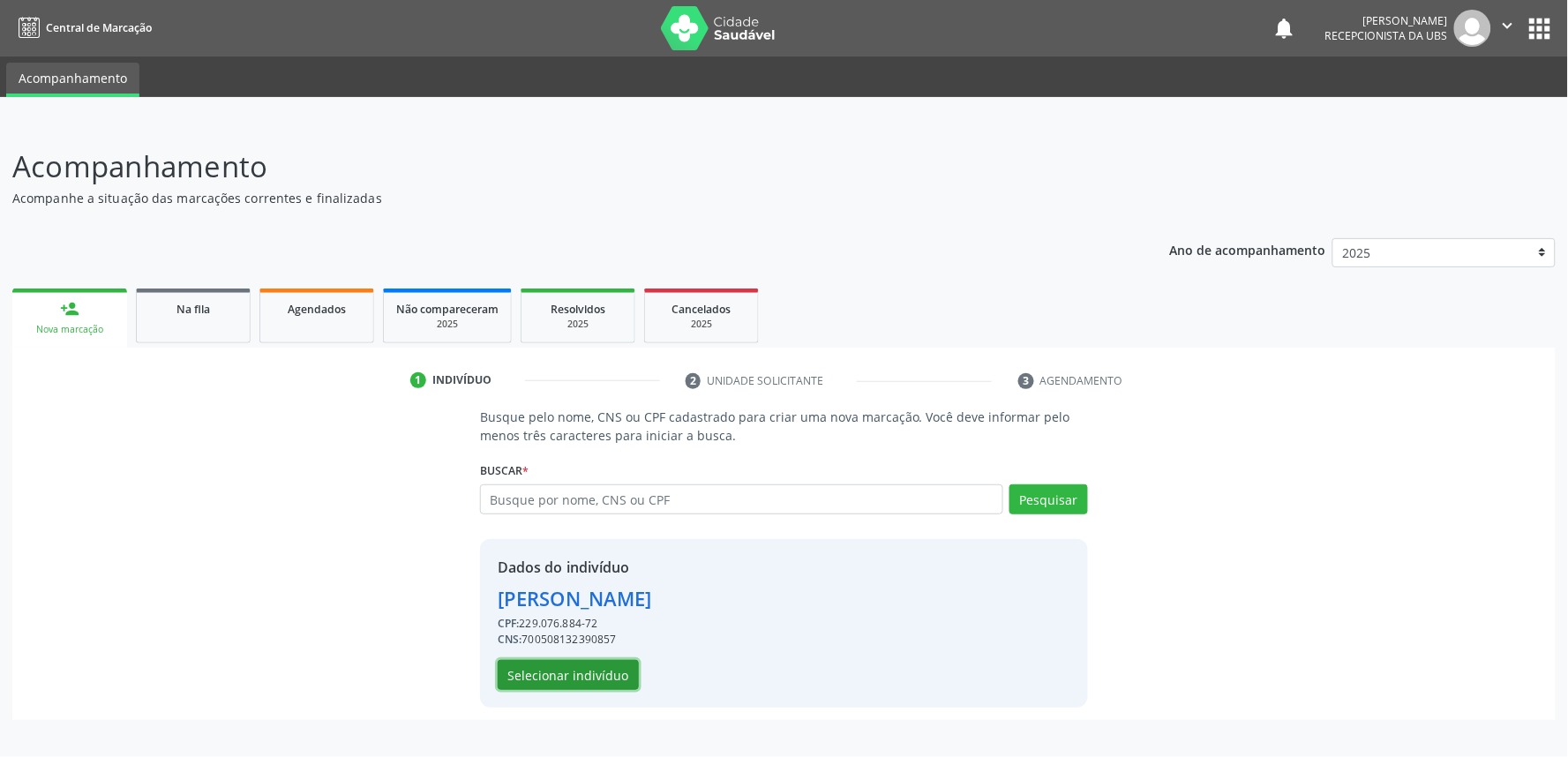
click at [596, 675] on button "Selecionar indivíduo" at bounding box center [568, 674] width 141 height 30
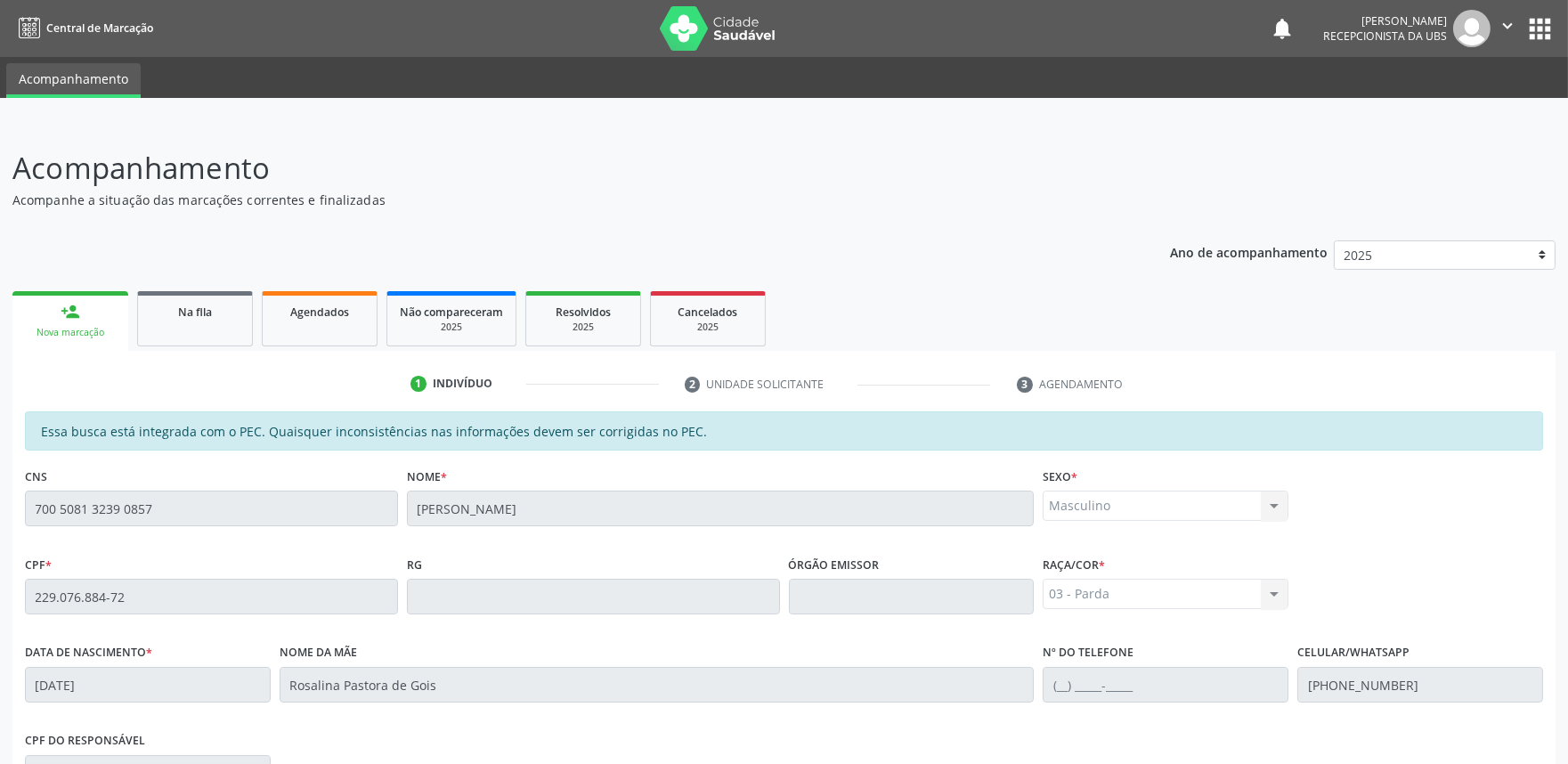
scroll to position [277, 0]
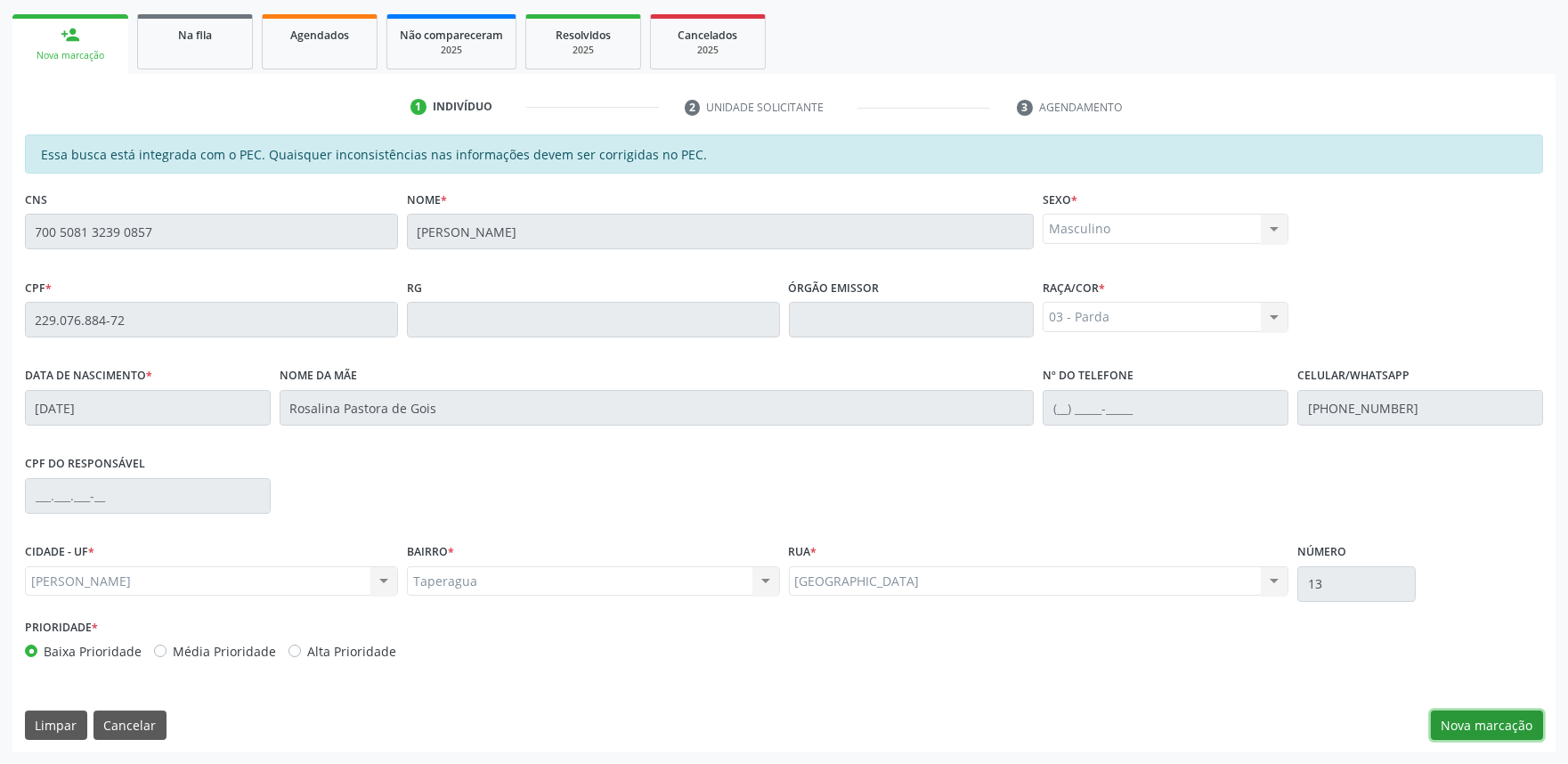
click at [1513, 721] on button "Nova marcação" at bounding box center [1486, 725] width 112 height 30
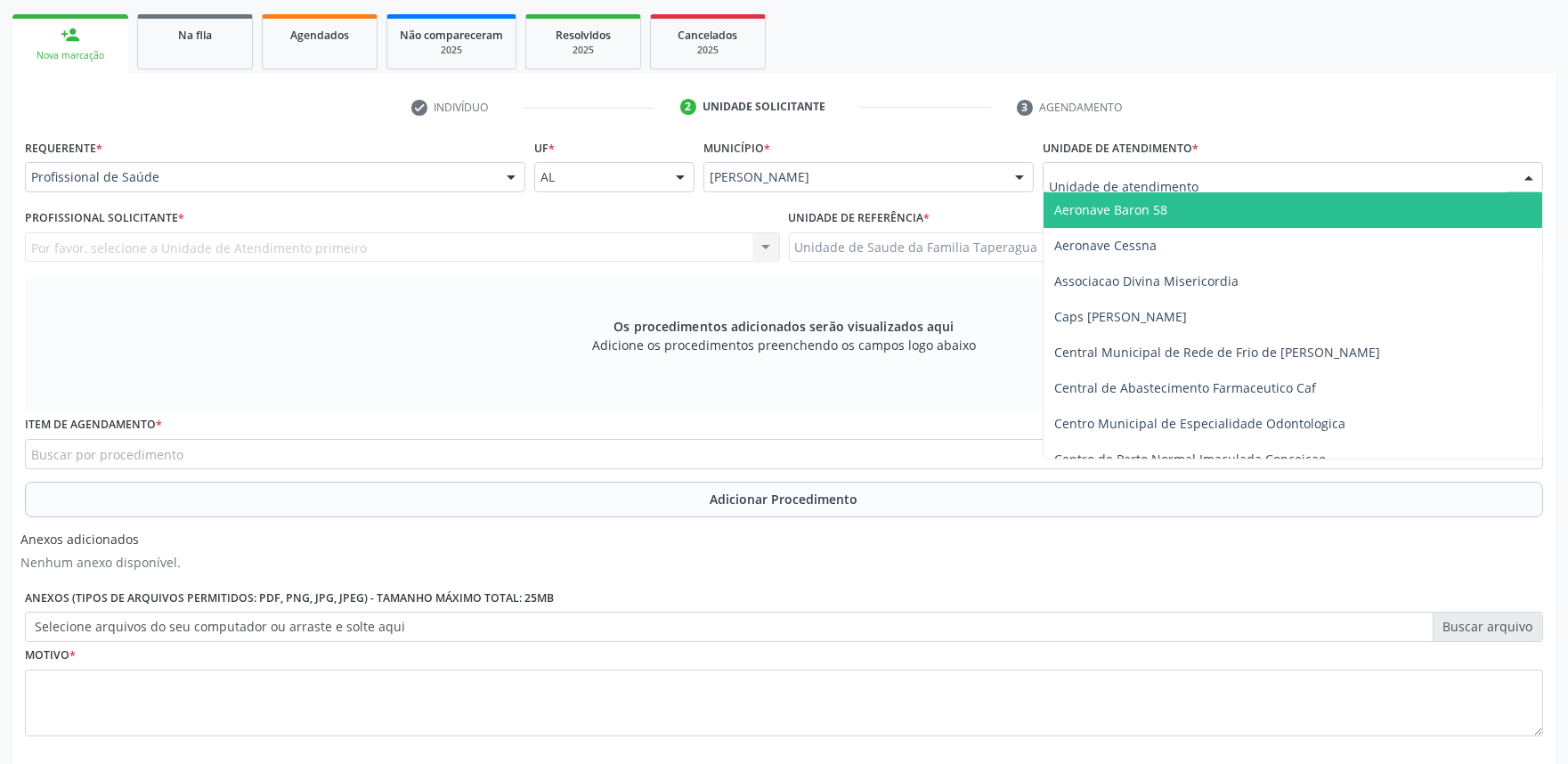
click at [1263, 180] on div at bounding box center [1292, 176] width 501 height 30
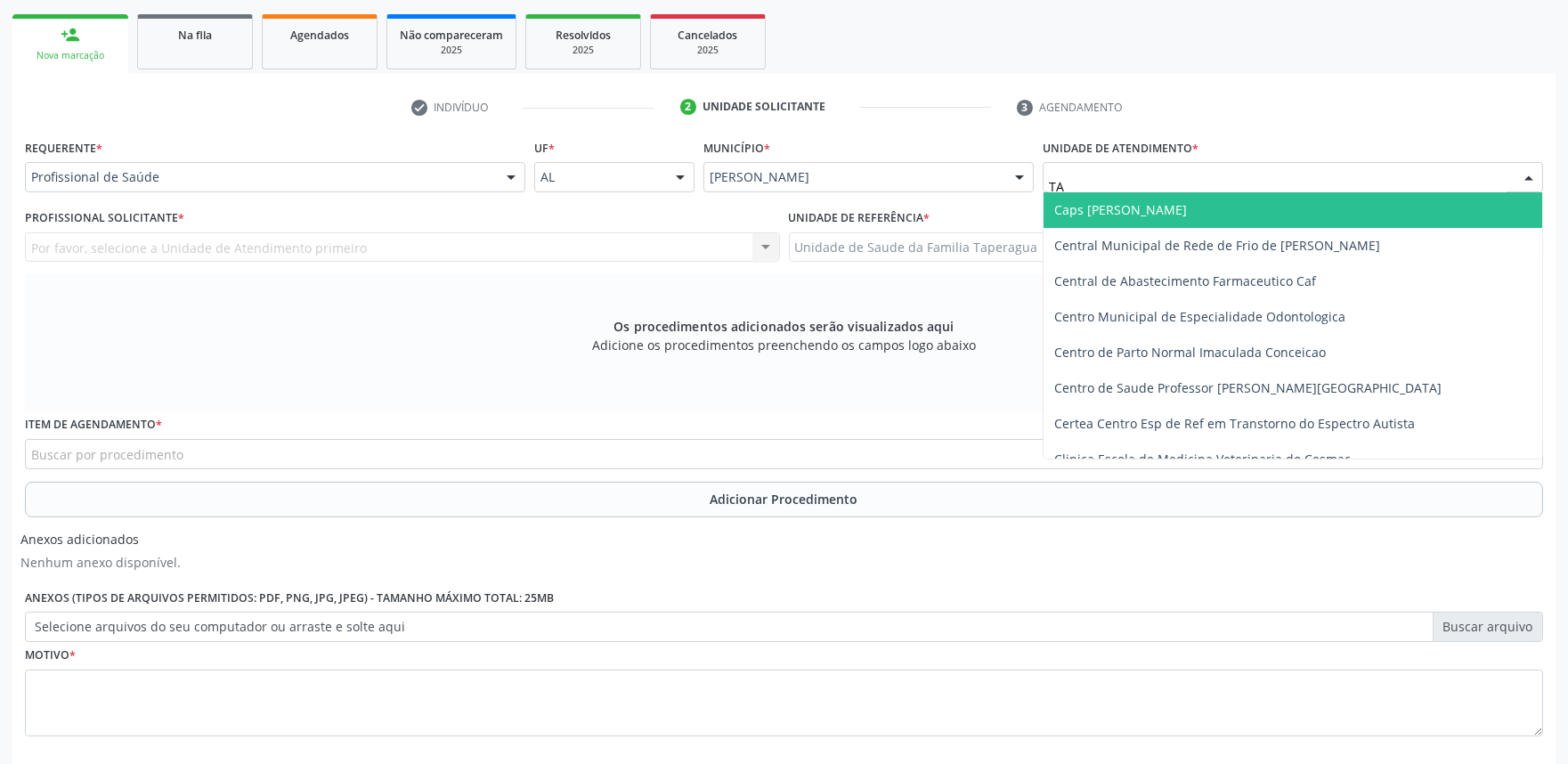
type input "TAP"
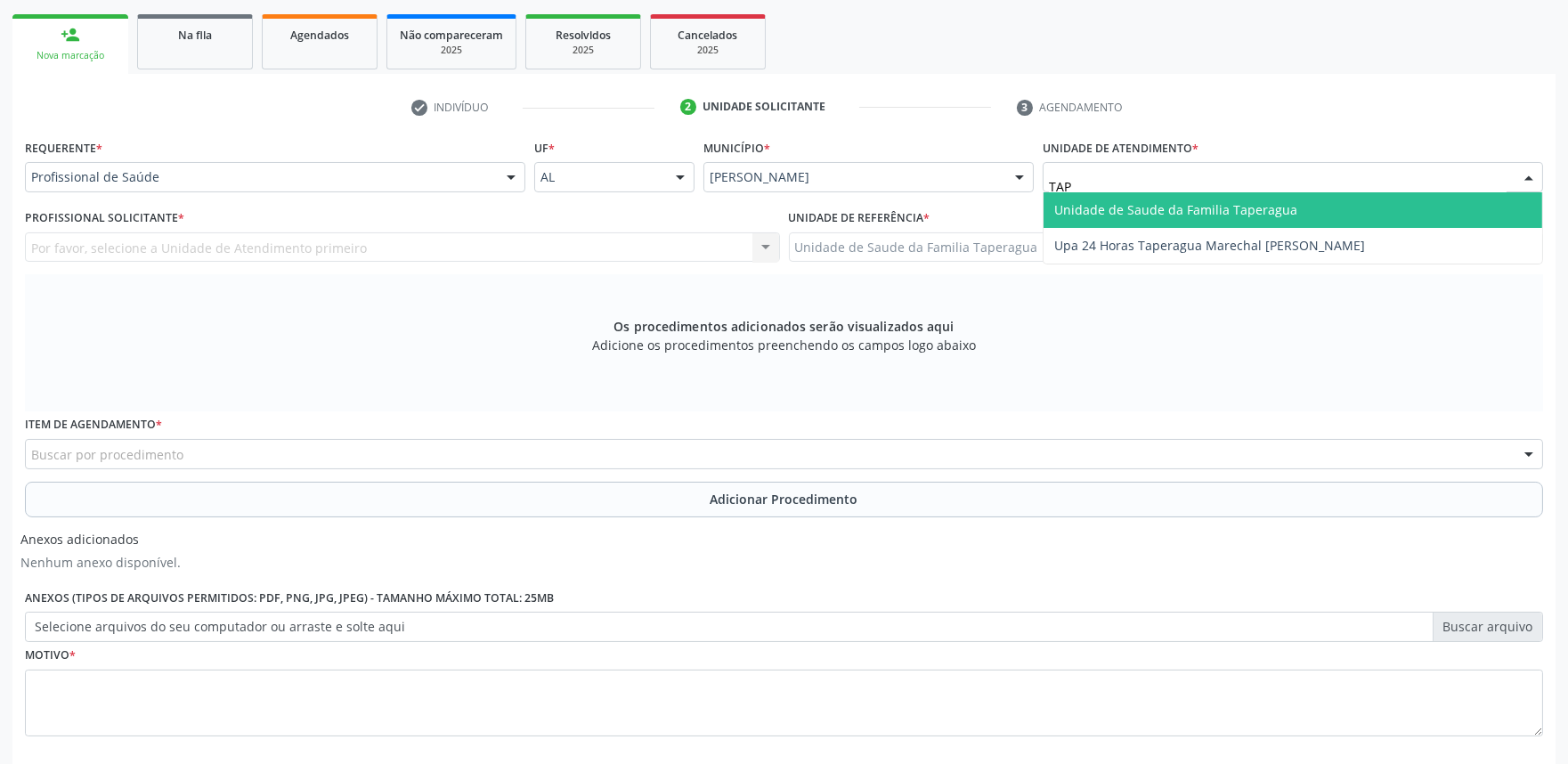
click at [1262, 201] on span "Unidade de Saude da Familia Taperagua" at bounding box center [1176, 209] width 243 height 17
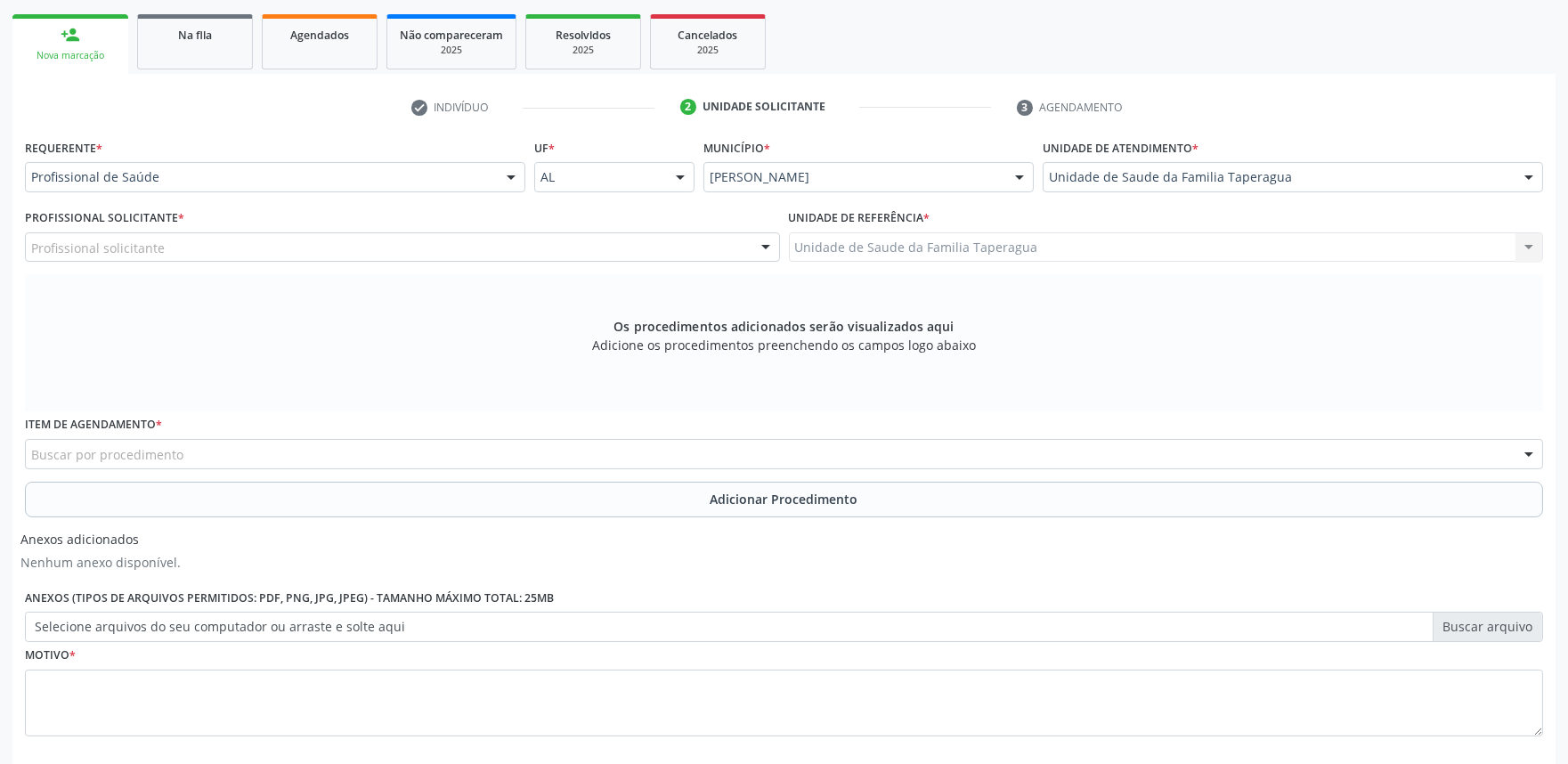
click at [479, 228] on div "Profissional Solicitante * Profissional solicitante Assistente Administrativo -…" at bounding box center [402, 233] width 755 height 57
click at [479, 241] on div "Profissional solicitante" at bounding box center [402, 247] width 755 height 30
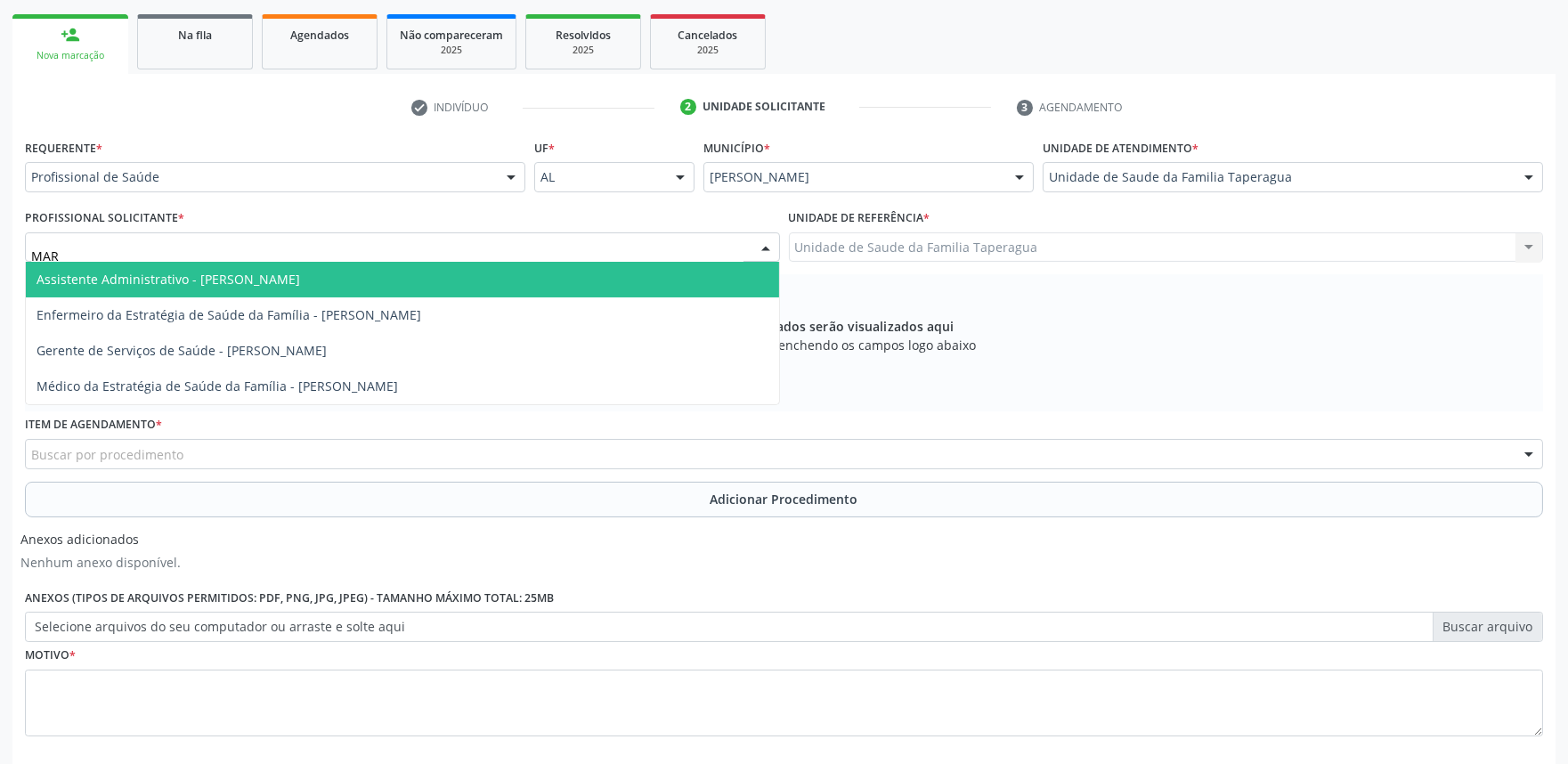
type input "MART"
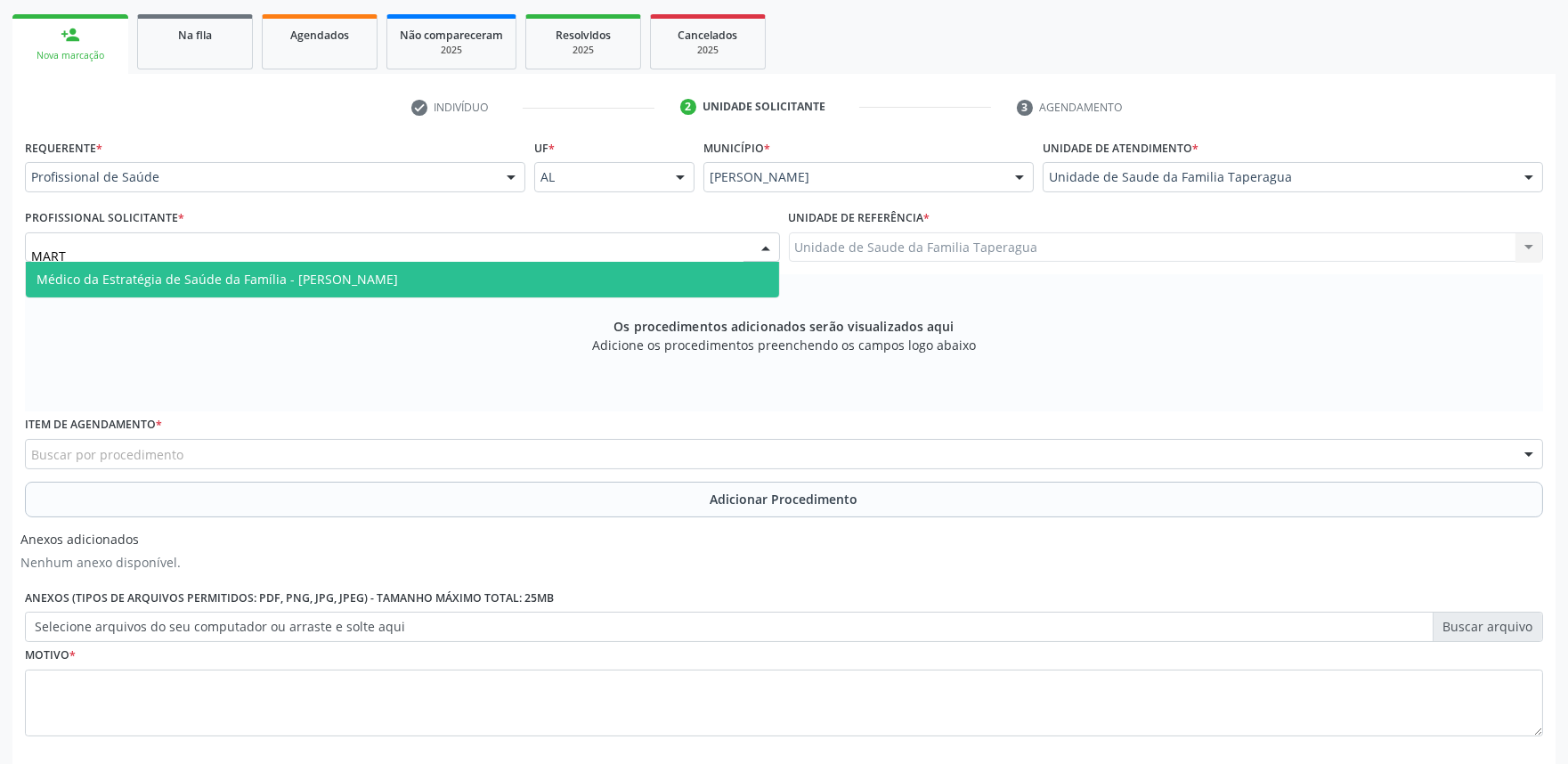
click at [479, 264] on span "Médico da Estratégia de Saúde da Família - [PERSON_NAME]" at bounding box center [402, 279] width 753 height 35
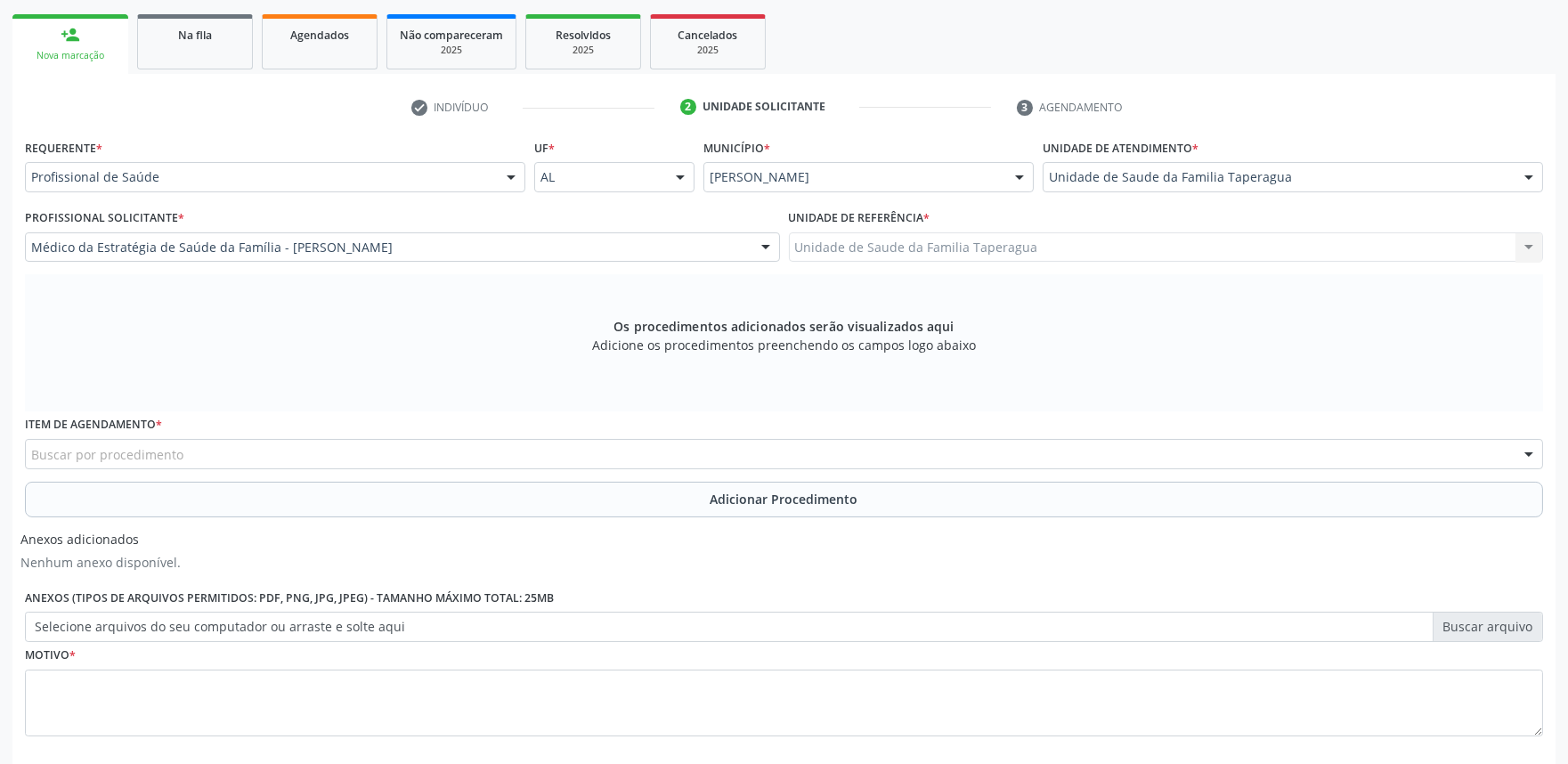
click at [449, 460] on div "Buscar por procedimento" at bounding box center [783, 453] width 1518 height 30
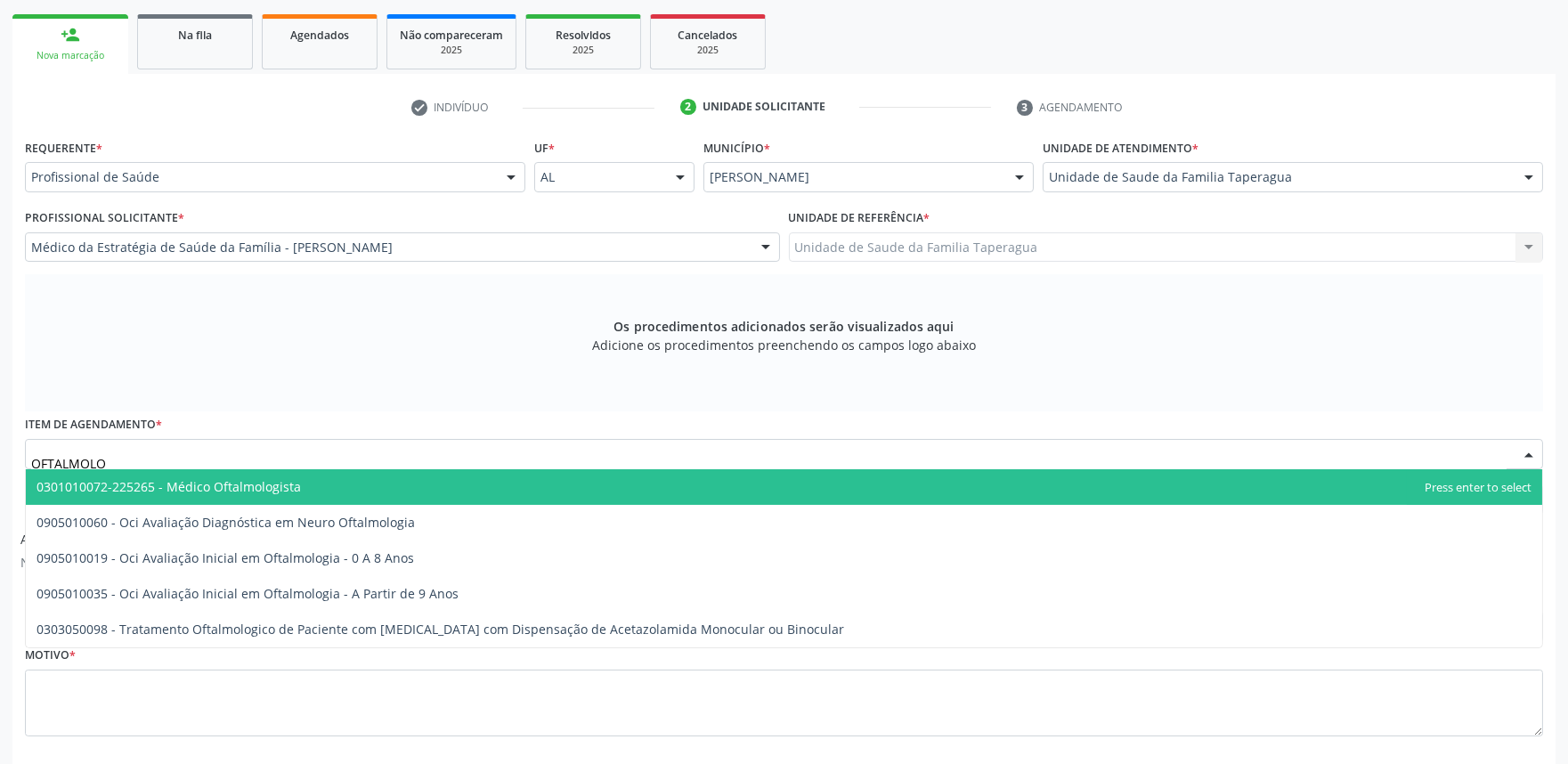
type input "OFTALMOLOG"
click at [447, 479] on span "0301010072-225265 - Médico Oftalmologista" at bounding box center [783, 486] width 1516 height 35
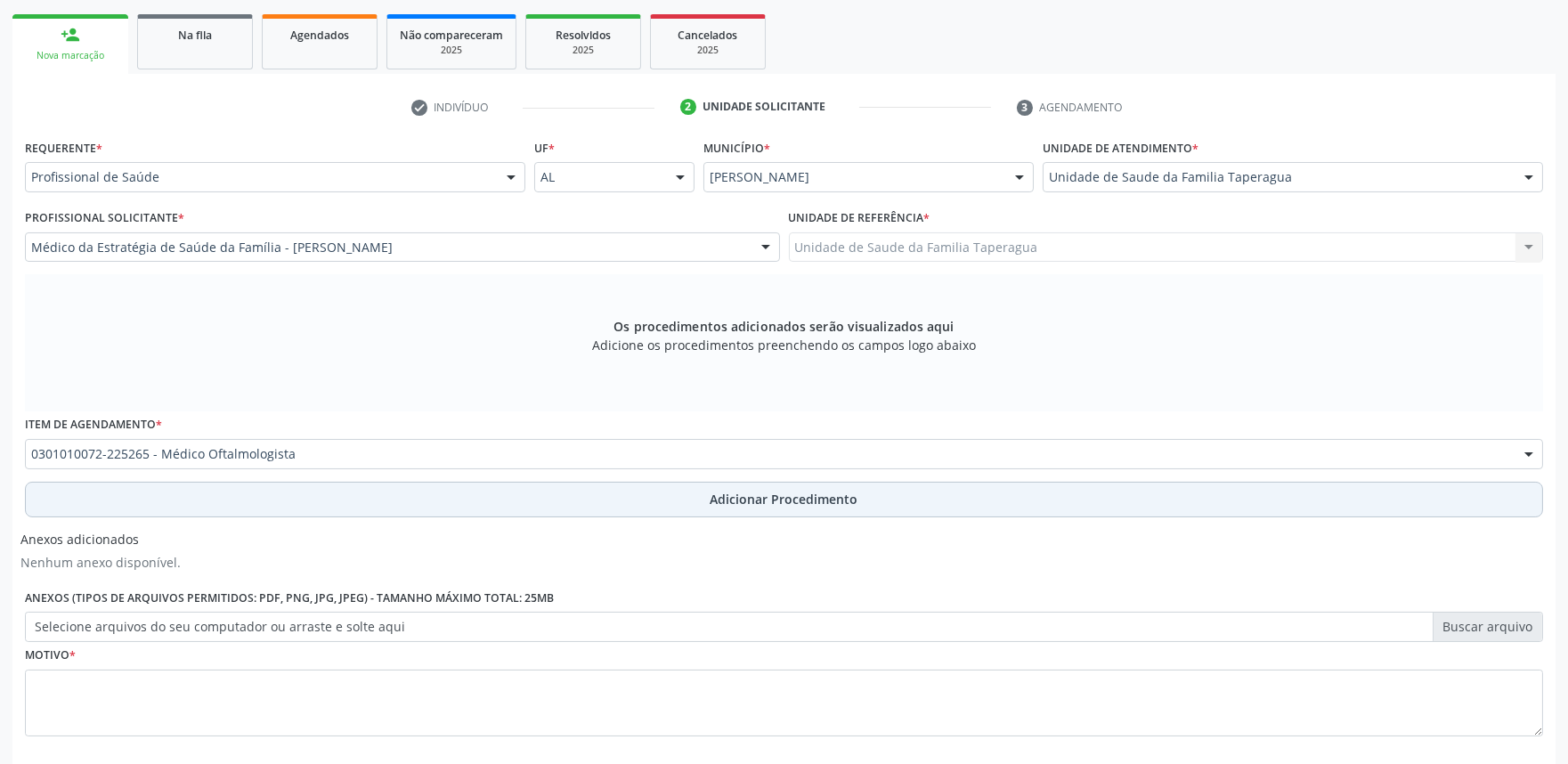
click at [446, 484] on button "Adicionar Procedimento" at bounding box center [783, 499] width 1518 height 35
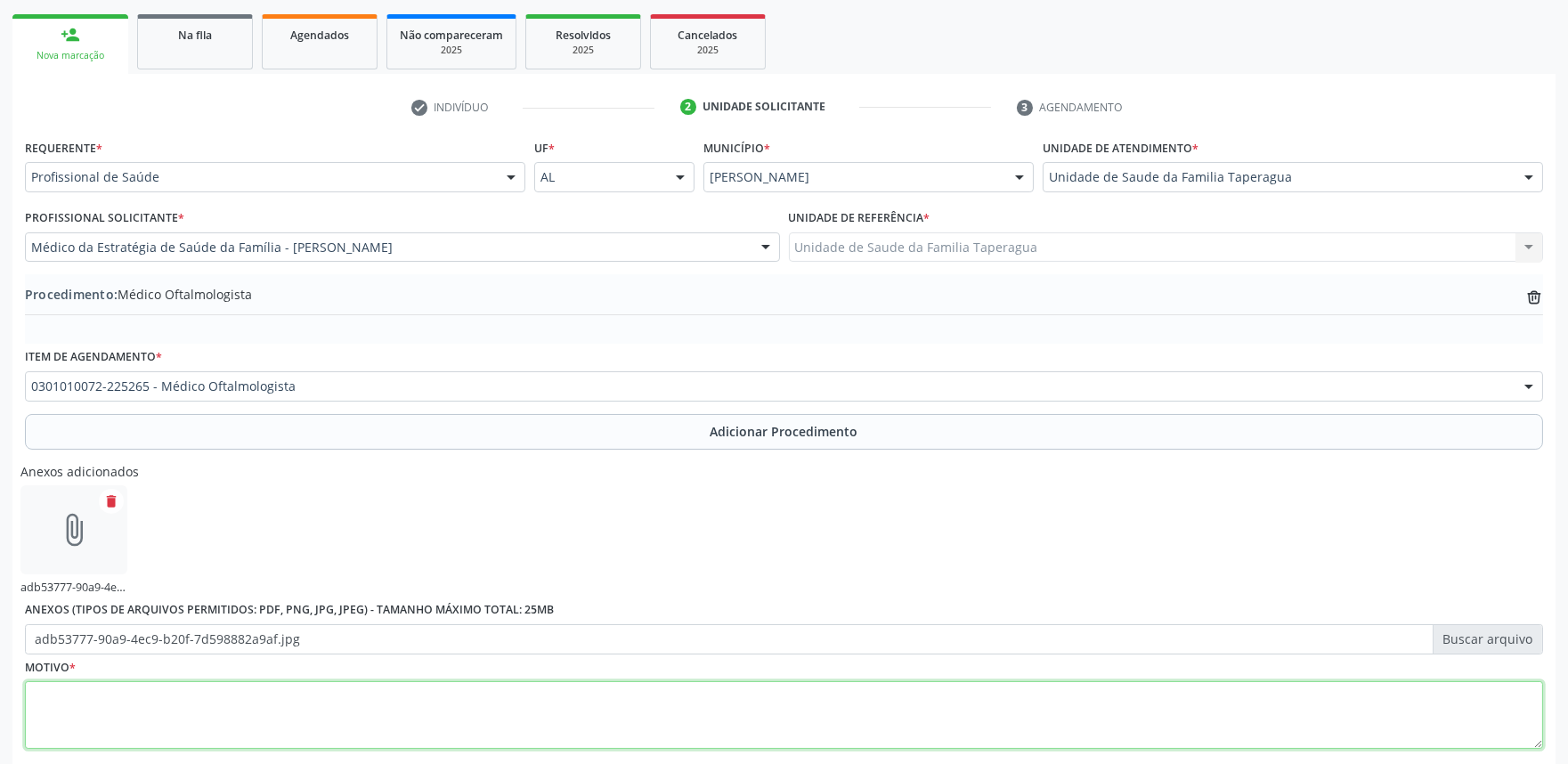
click at [484, 729] on textarea at bounding box center [783, 715] width 1518 height 67
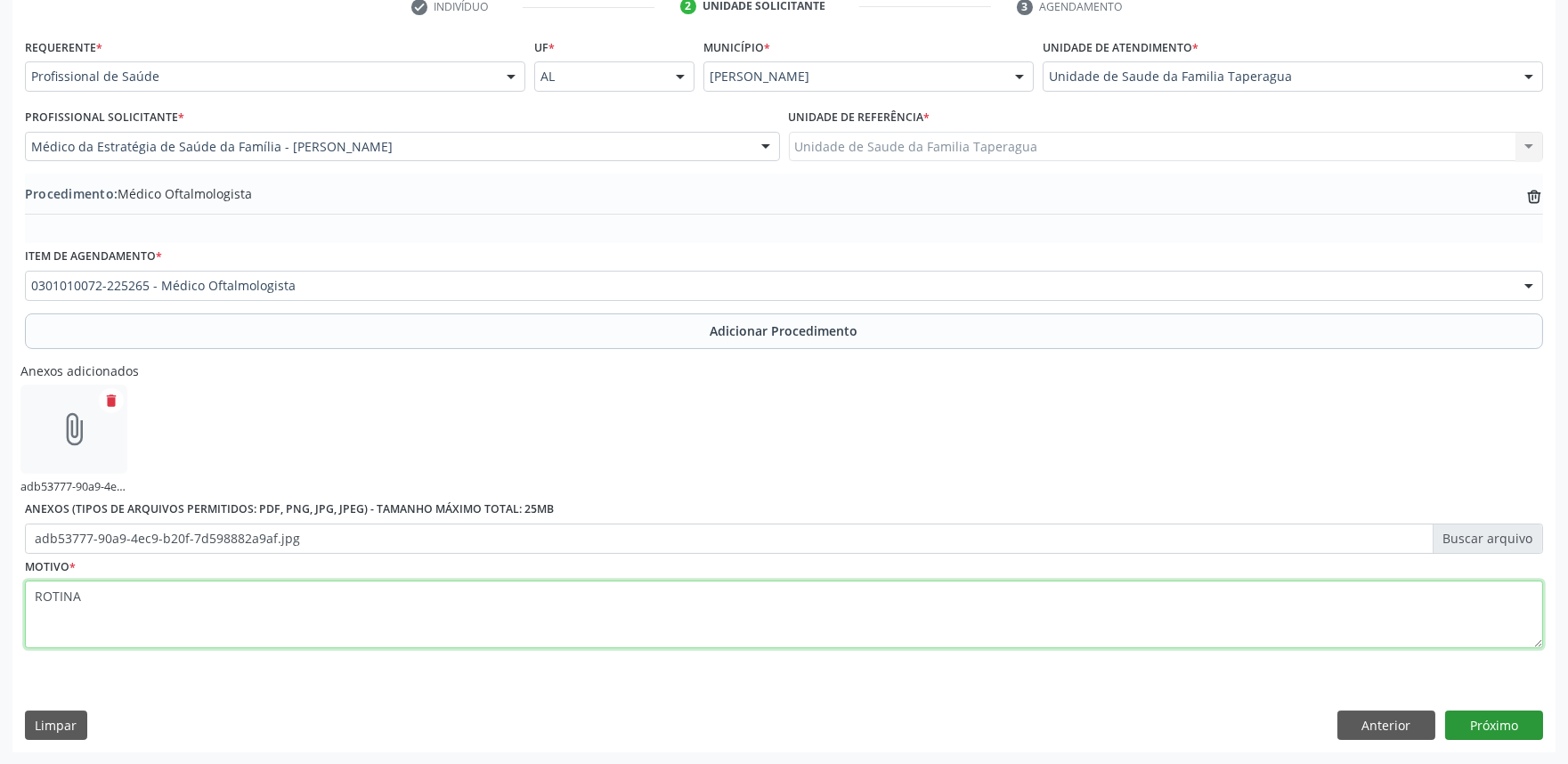
type textarea "ROTINA"
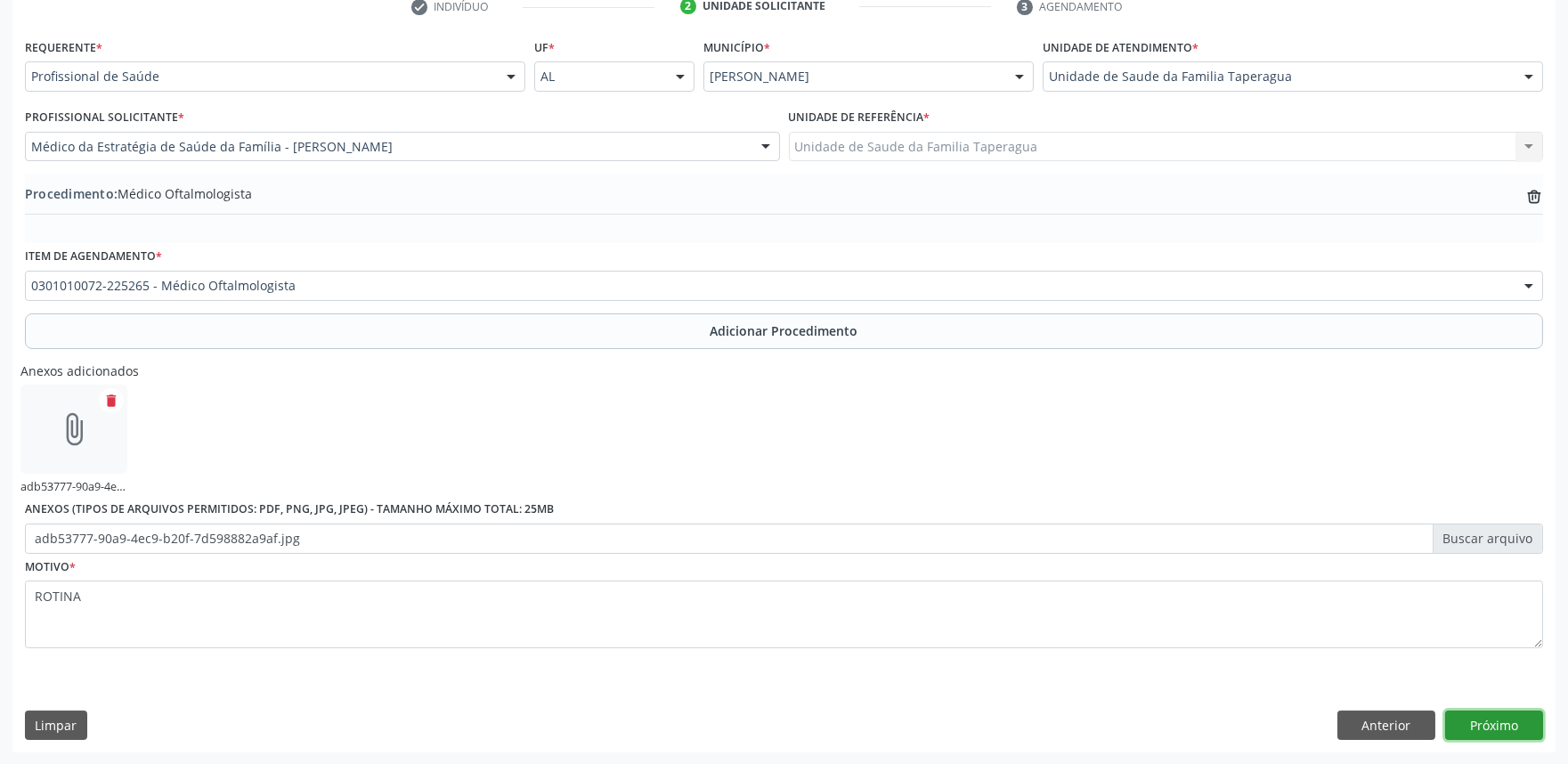
click at [1489, 714] on button "Próximo" at bounding box center [1494, 725] width 98 height 30
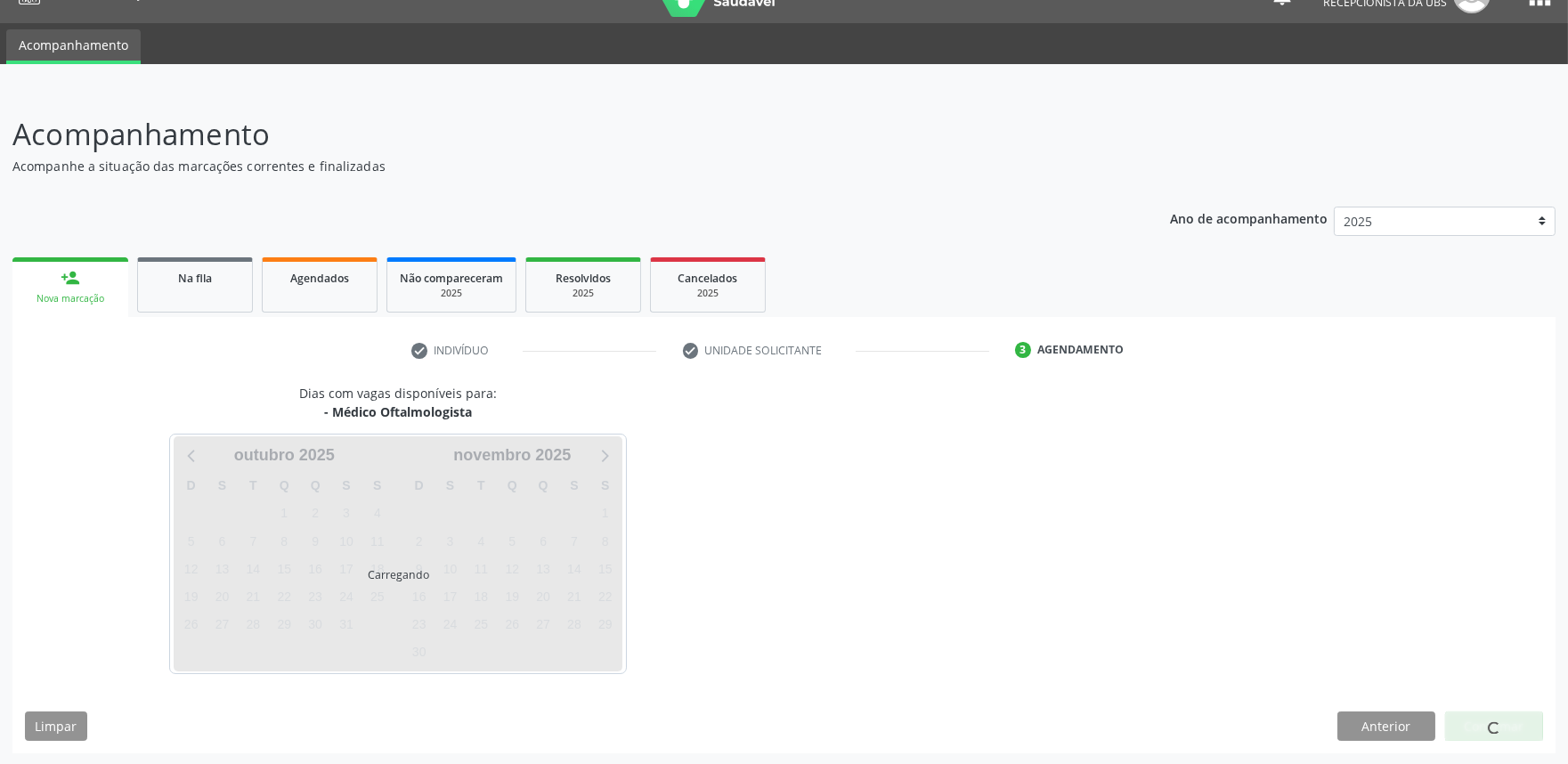
scroll to position [86, 0]
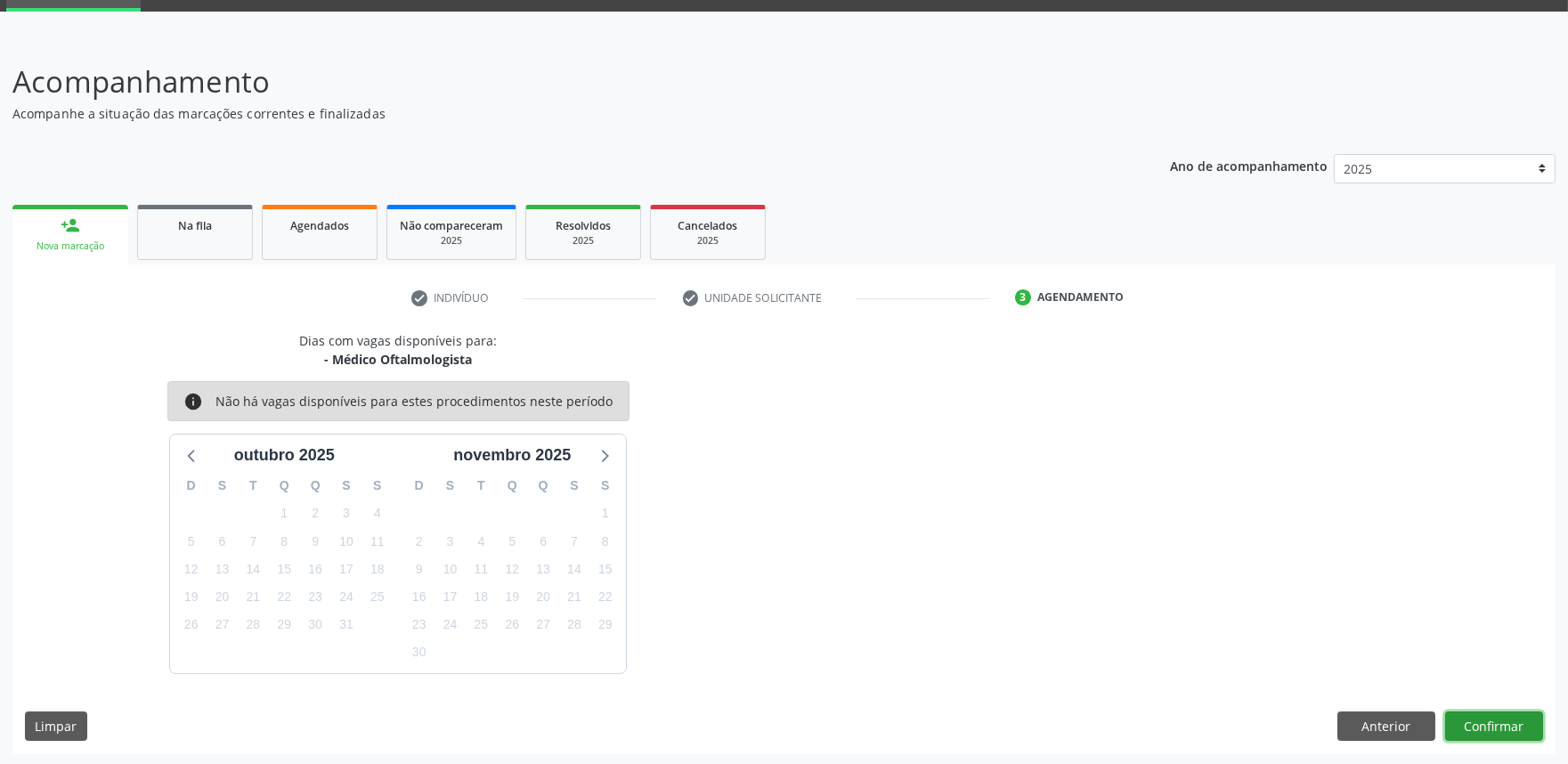
click at [1489, 714] on button "Confirmar" at bounding box center [1494, 726] width 98 height 30
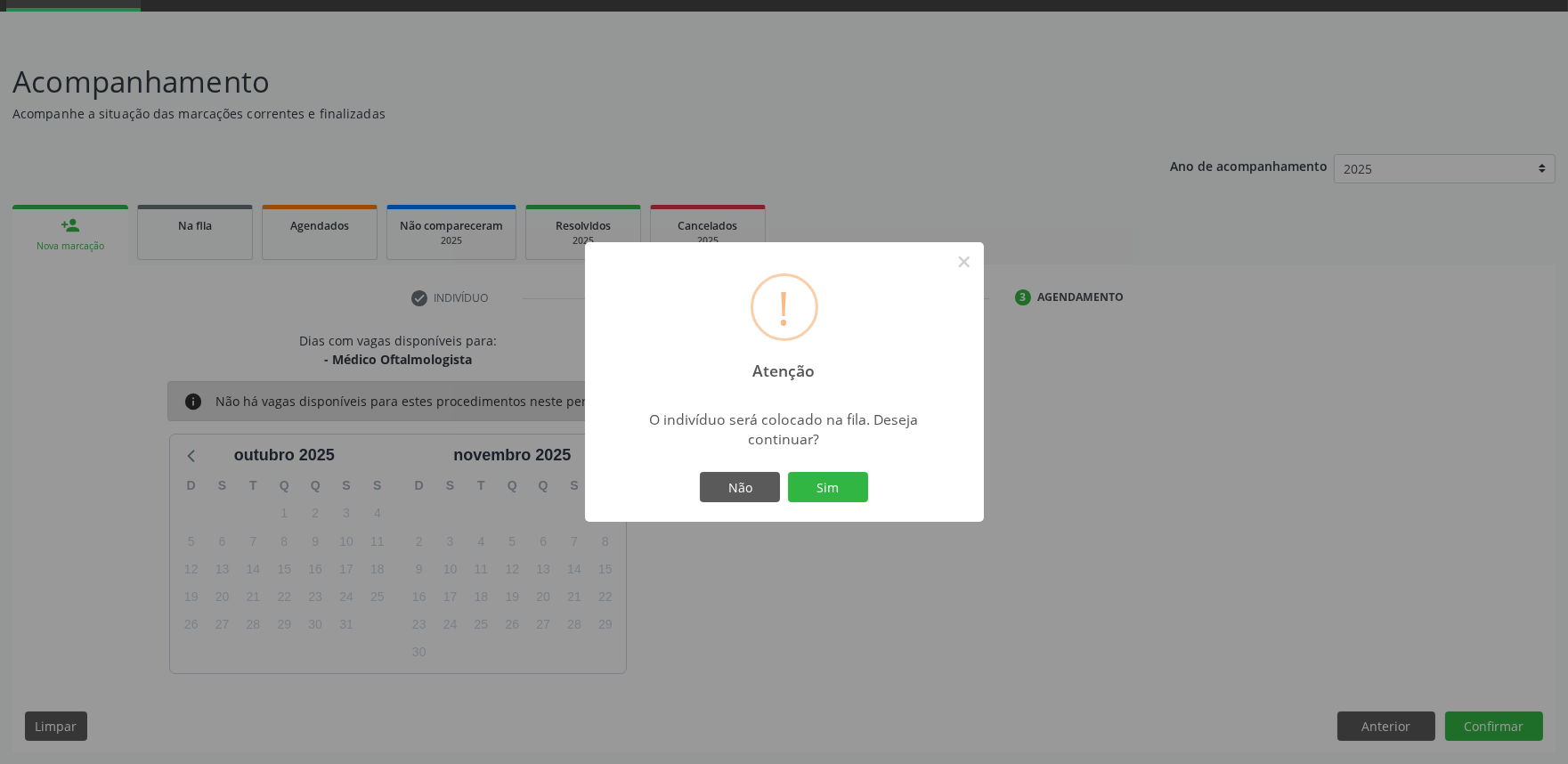
click at [788, 471] on button "Sim" at bounding box center [828, 486] width 80 height 30
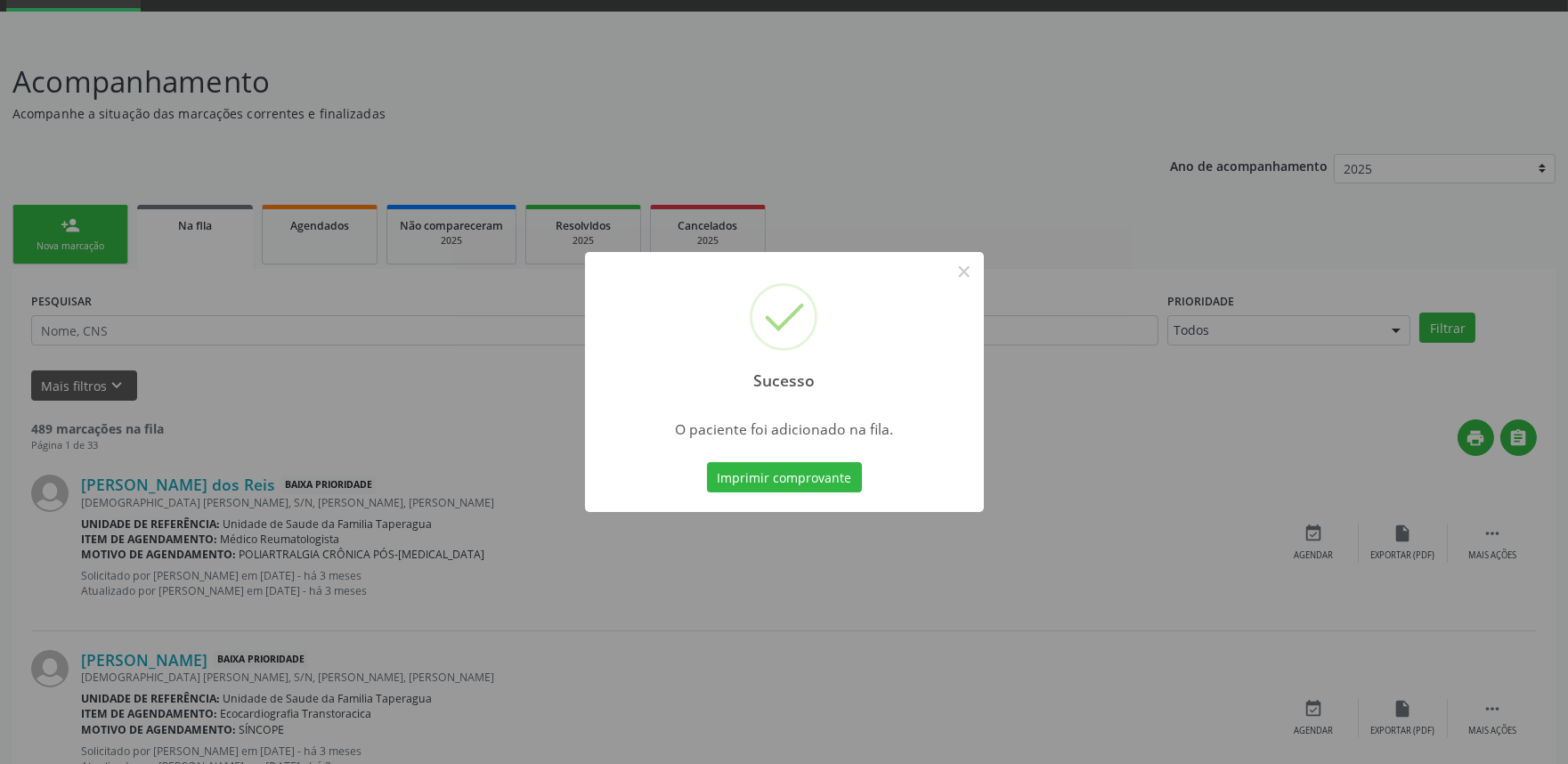
scroll to position [0, 0]
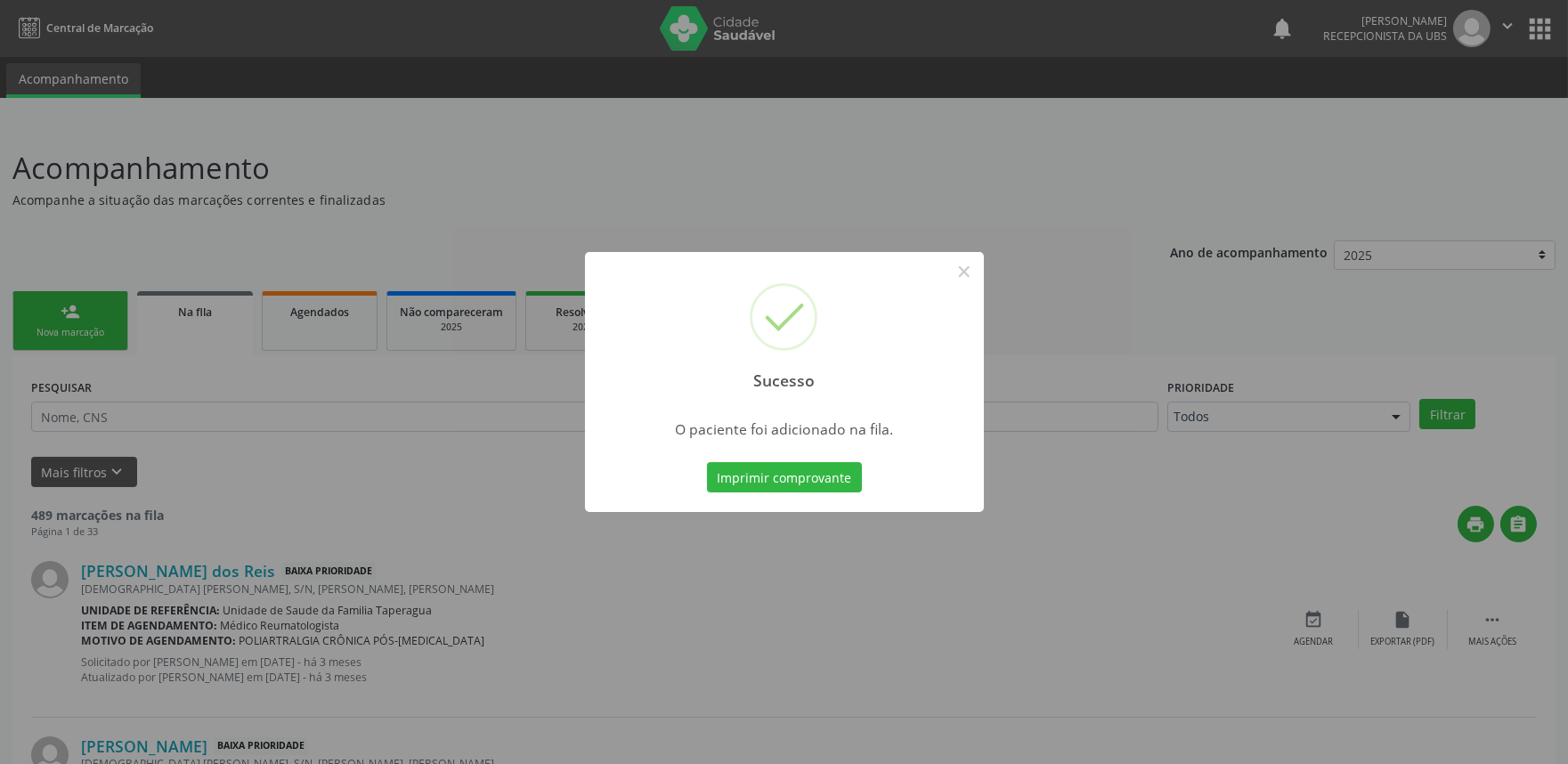
click at [1309, 242] on div "Sucesso × O paciente foi adicionado na fila. Imprimir comprovante Cancel" at bounding box center [784, 382] width 1568 height 764
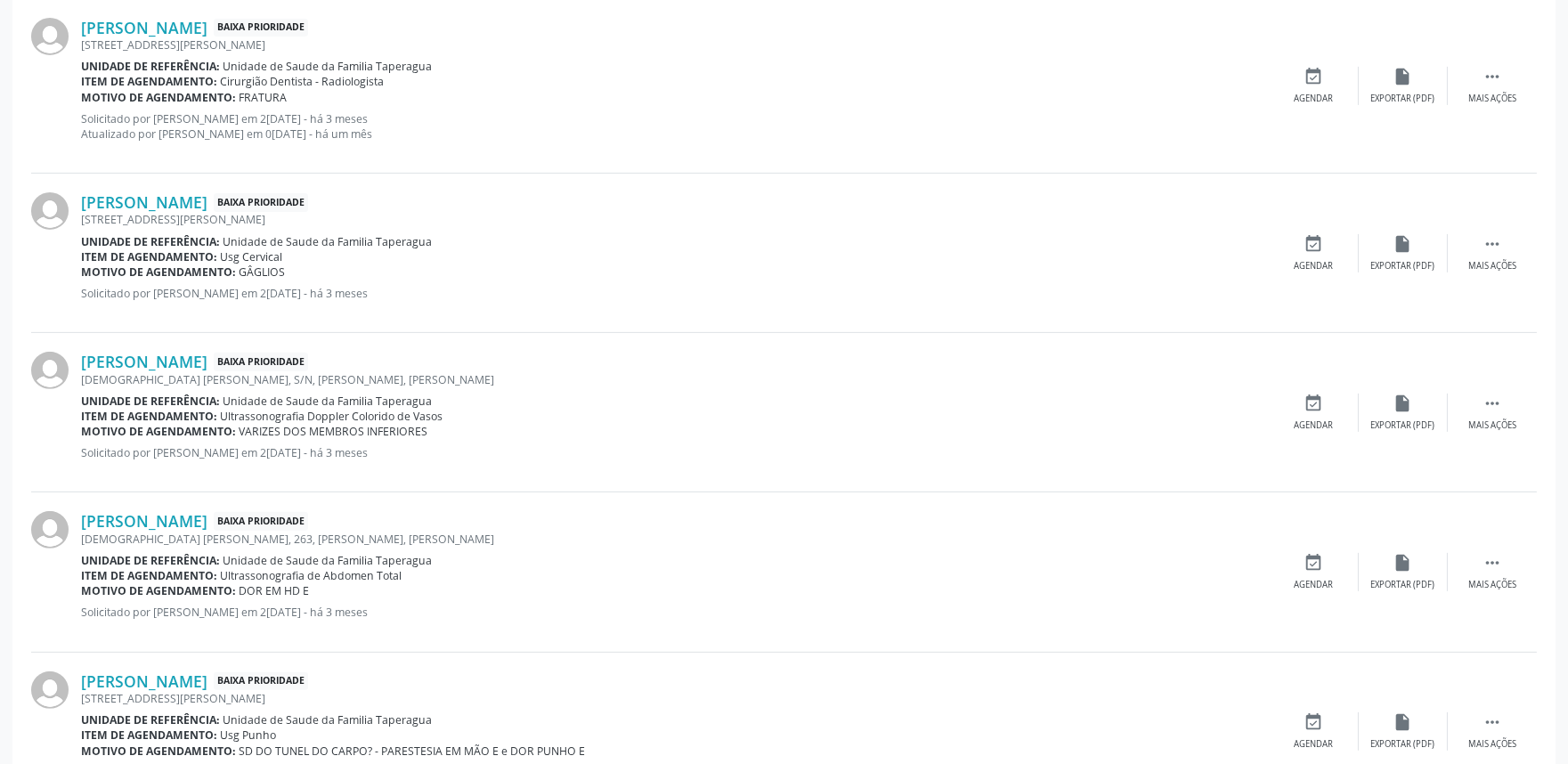
scroll to position [2327, 0]
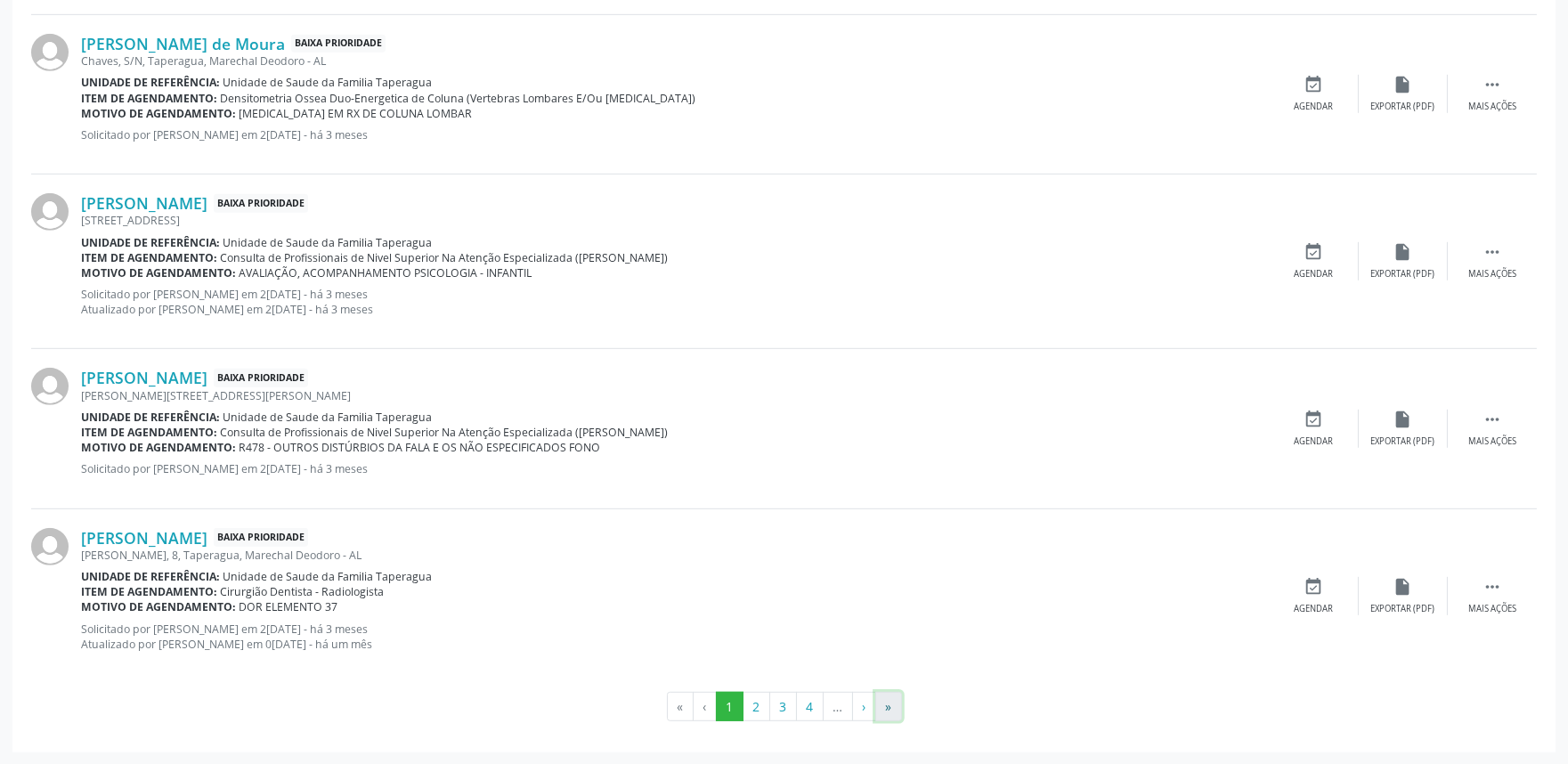
click at [886, 698] on button "»" at bounding box center [888, 706] width 26 height 30
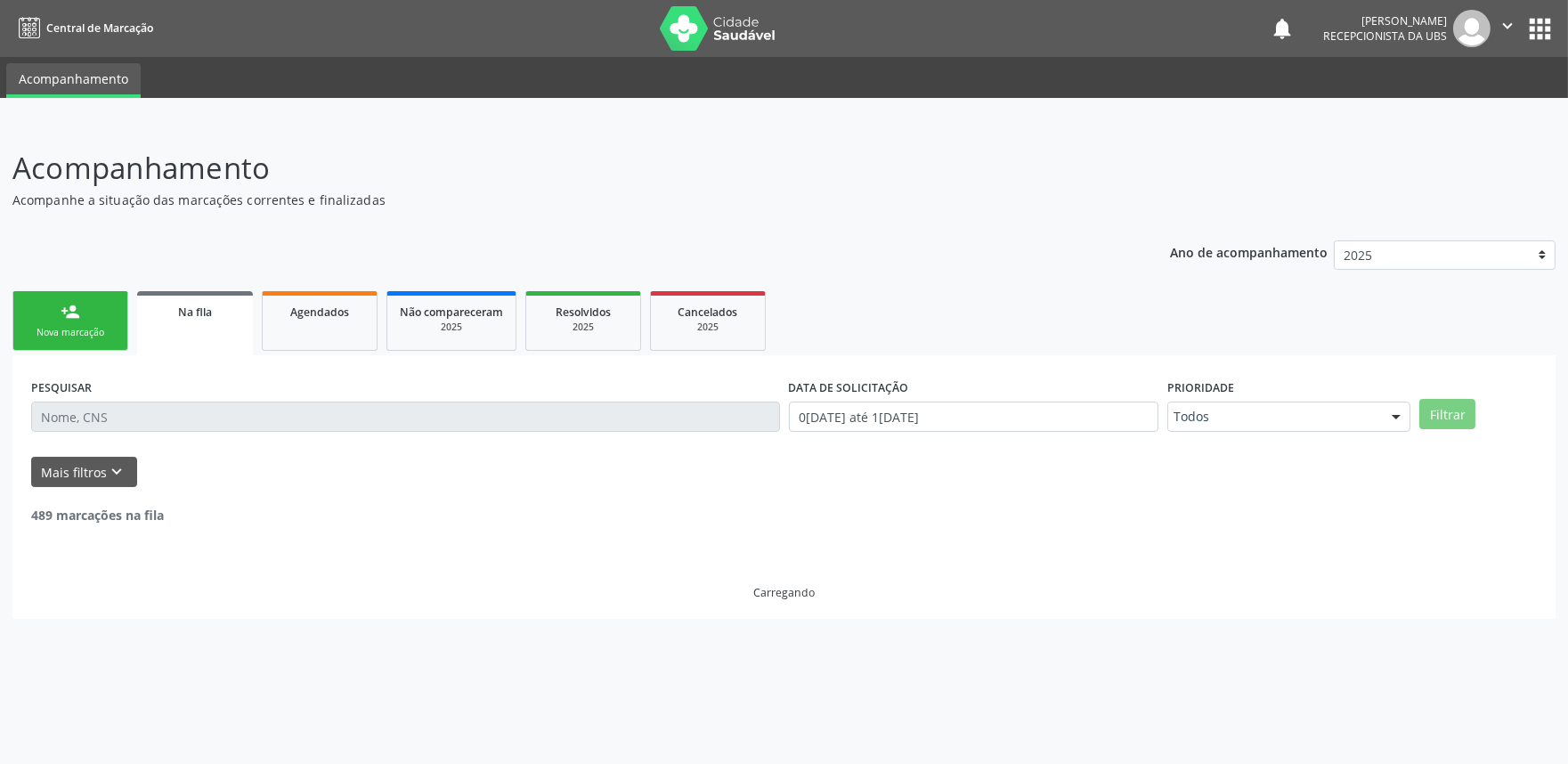
scroll to position [0, 0]
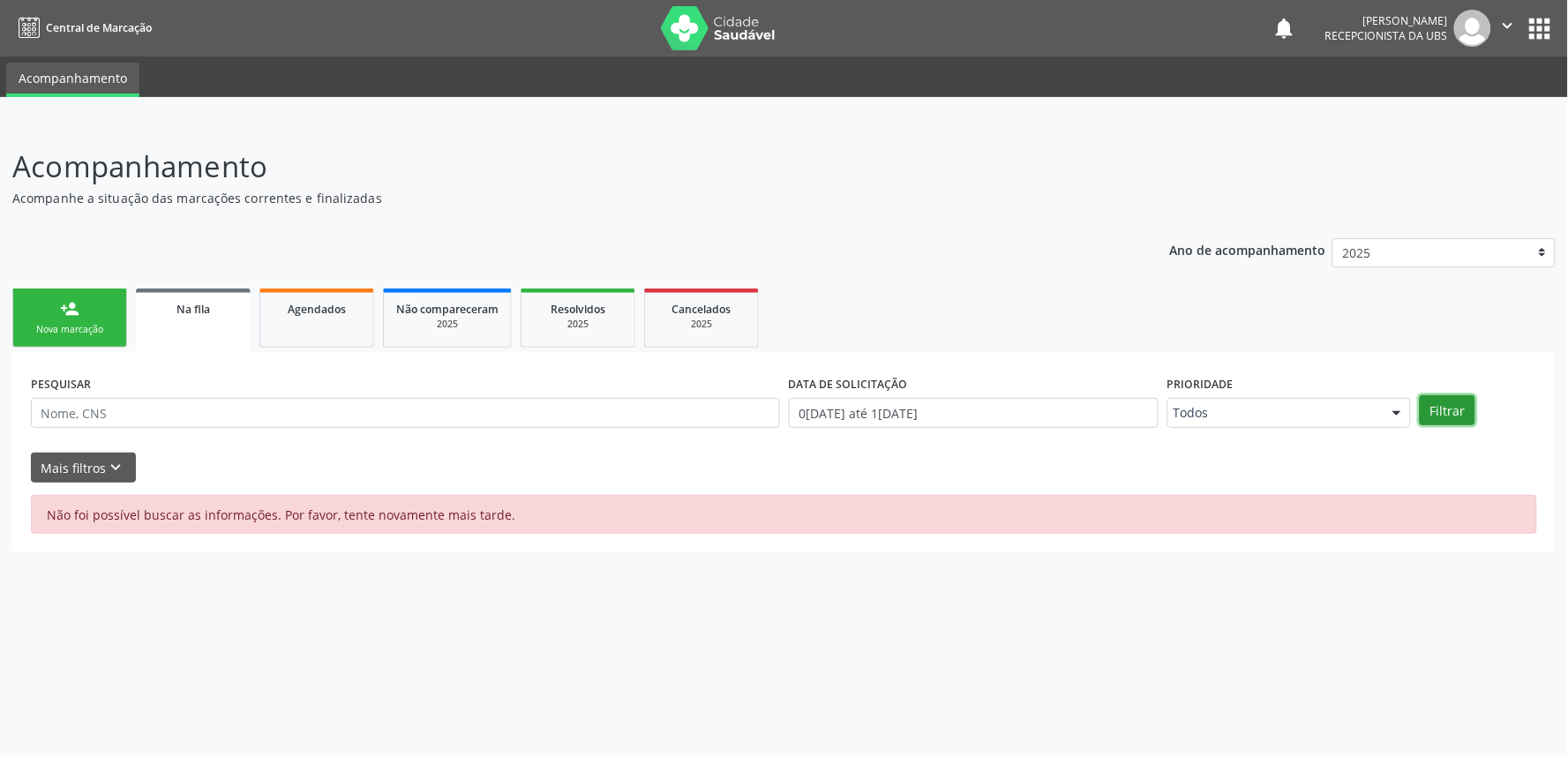
click at [1438, 419] on button "Filtrar" at bounding box center [1448, 410] width 56 height 30
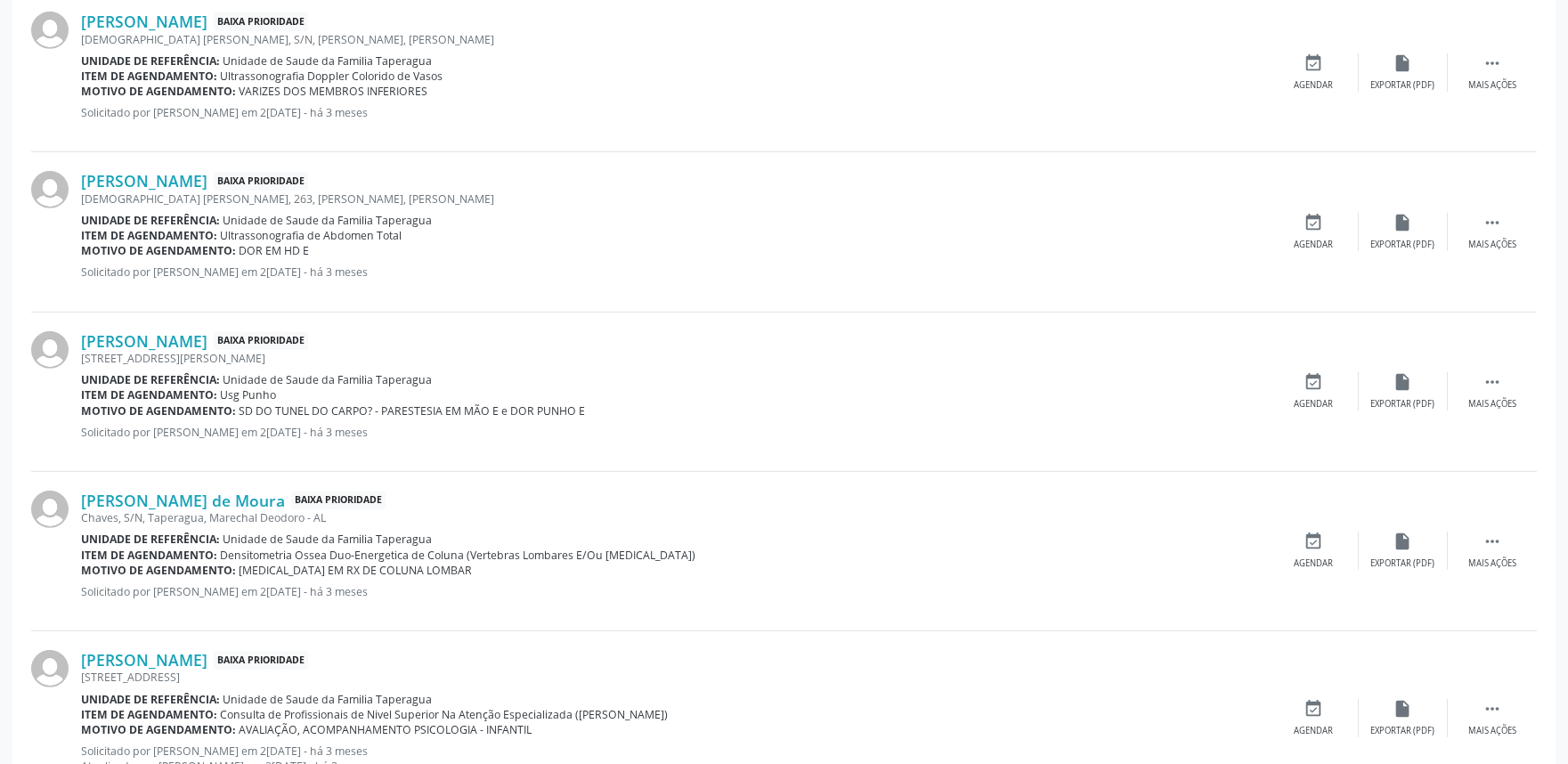
scroll to position [2327, 0]
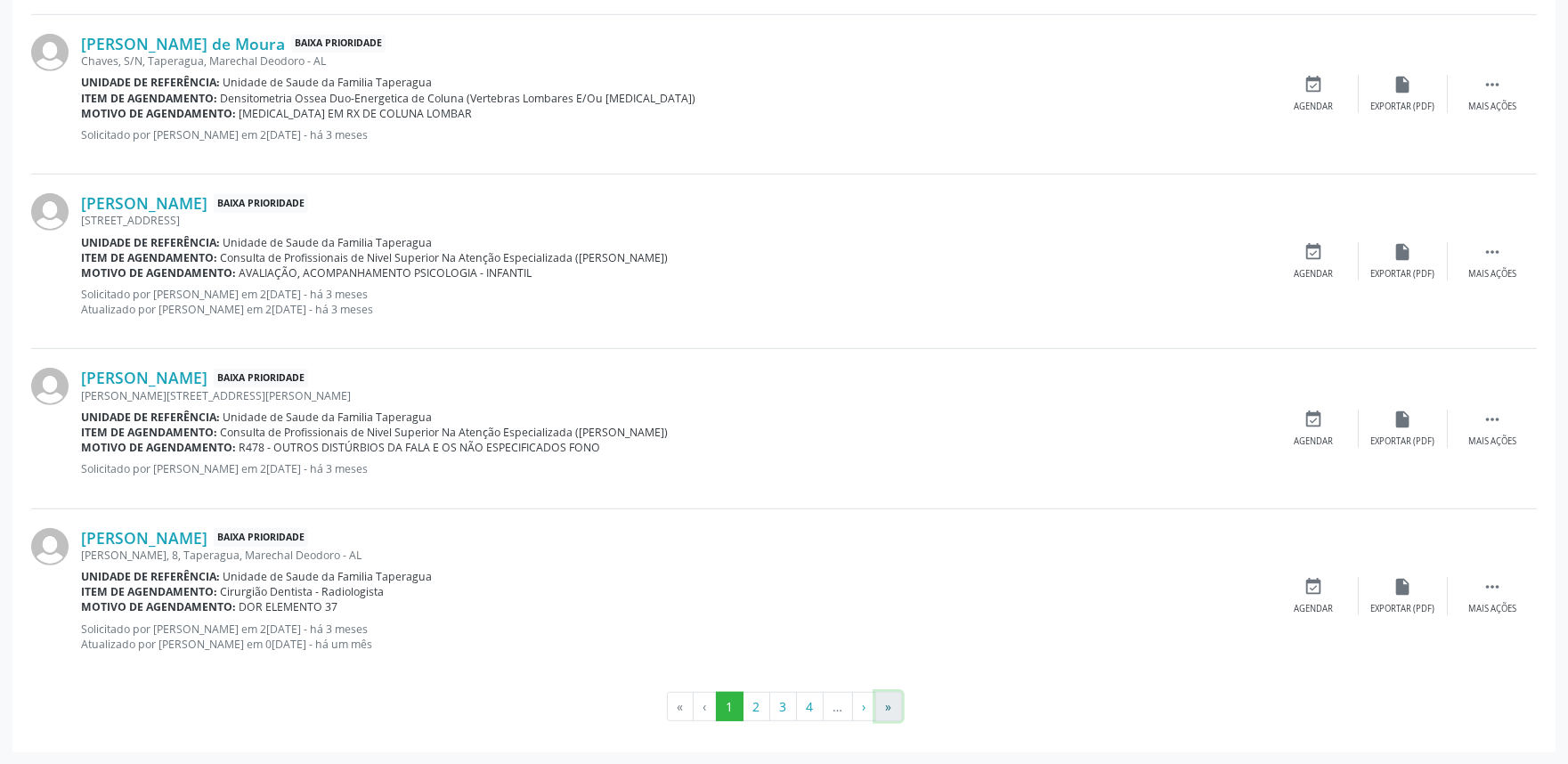
click at [887, 700] on button "»" at bounding box center [888, 706] width 26 height 30
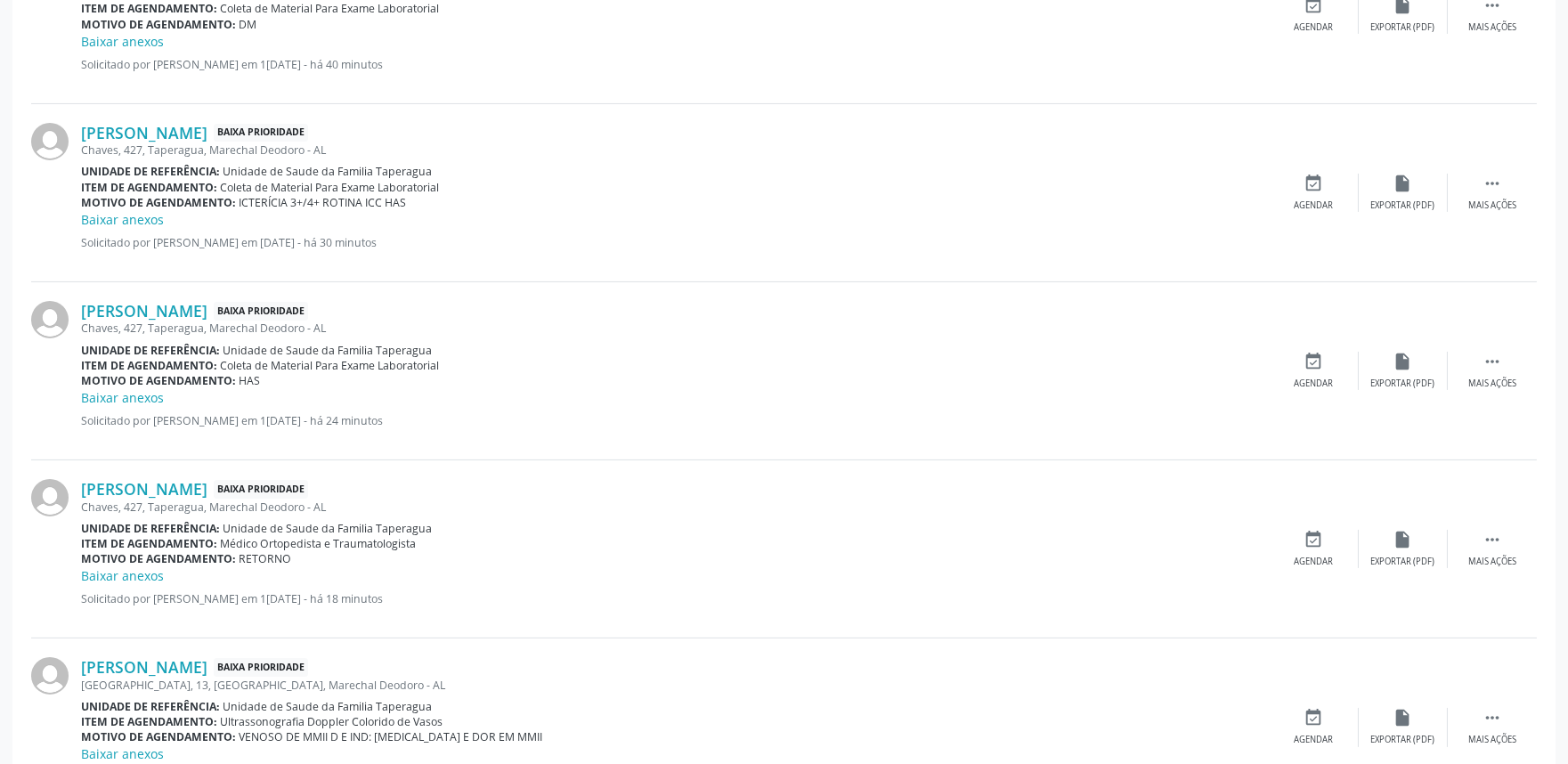
scroll to position [141, 0]
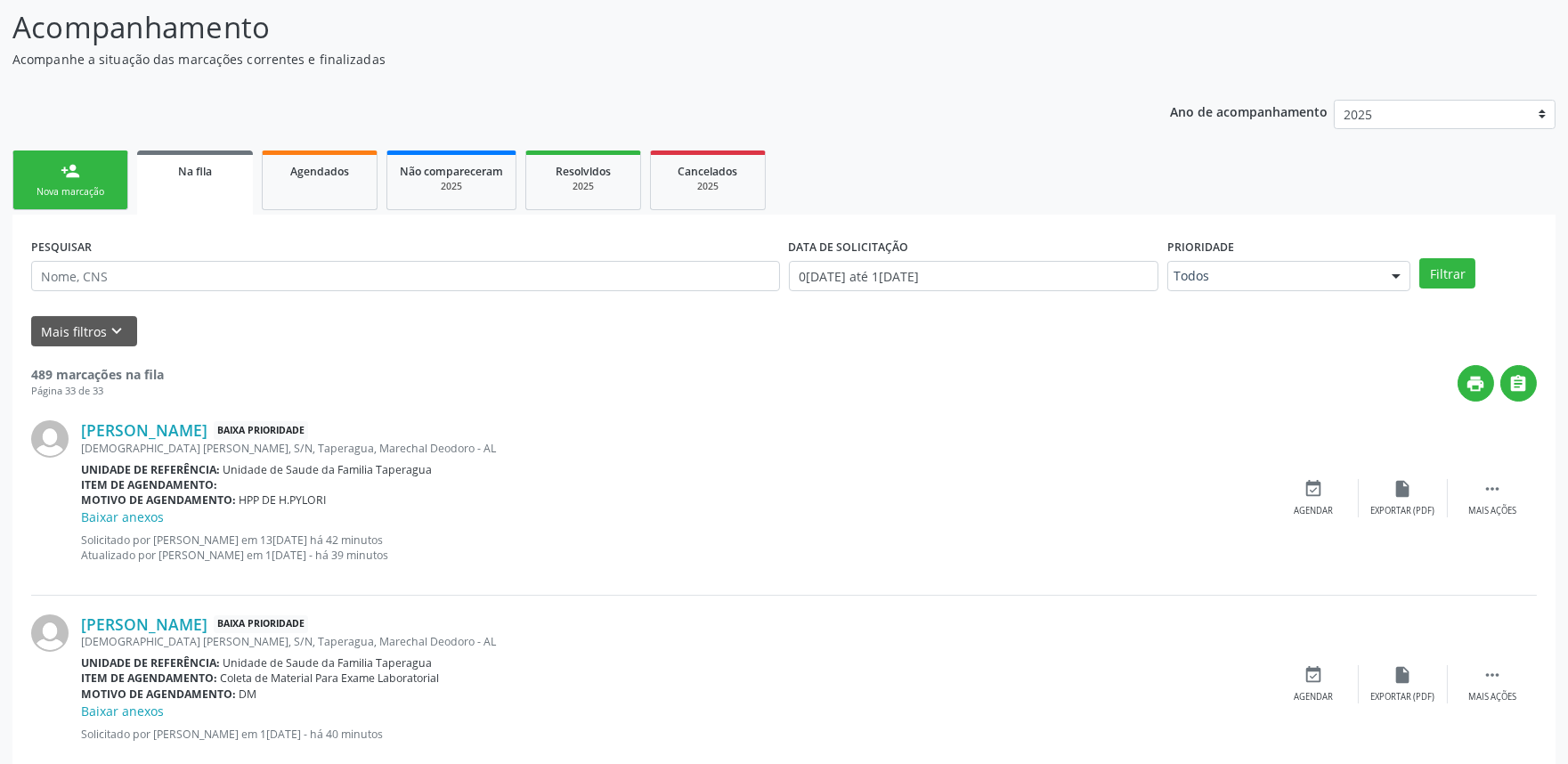
click at [92, 209] on ul "person_add Nova marcação Na fila Agendados Não compareceram 2025 Resolvidos 202…" at bounding box center [784, 180] width 1543 height 68
click at [96, 193] on div "Nova marcação" at bounding box center [70, 192] width 89 height 14
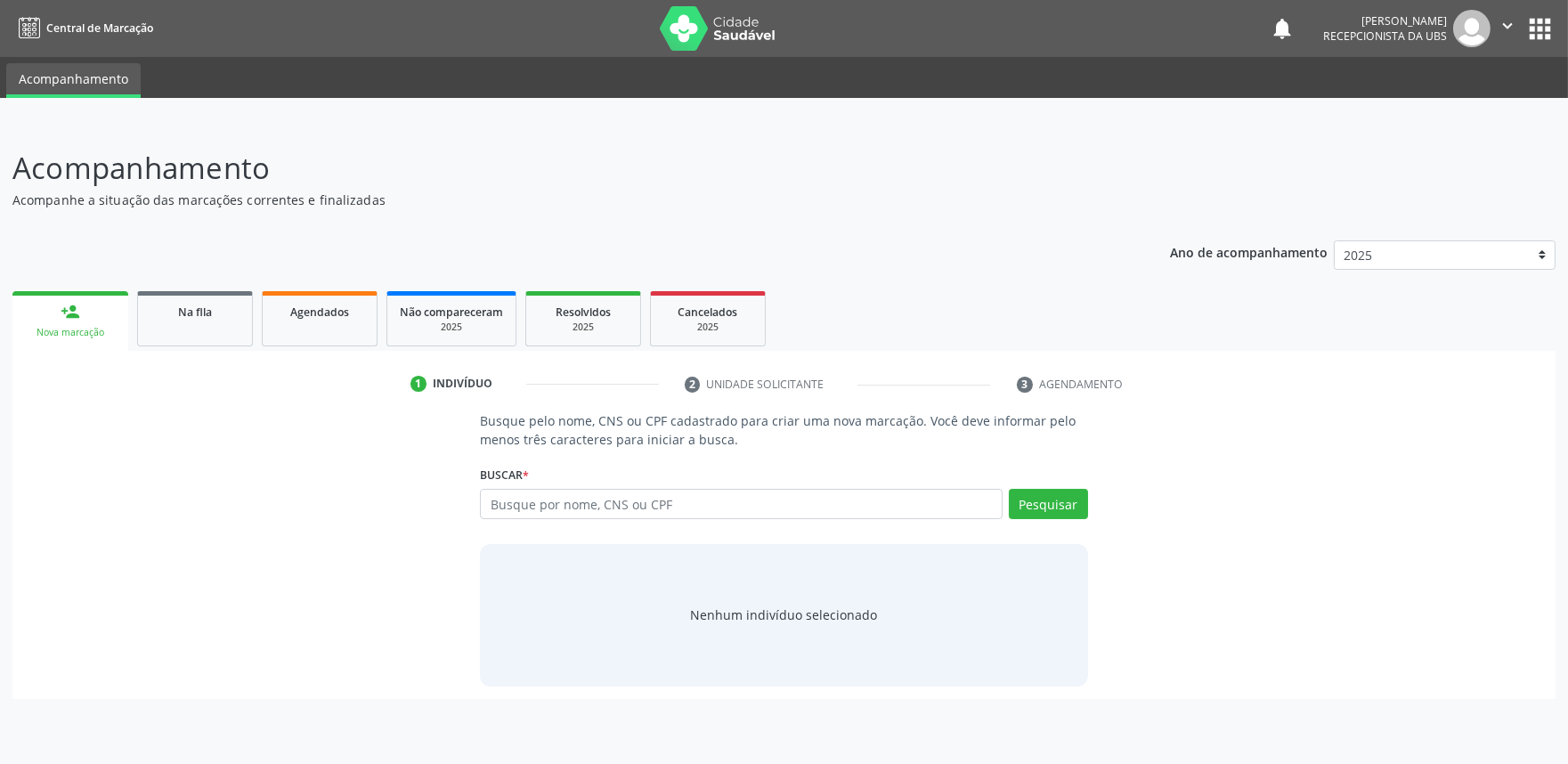
scroll to position [0, 0]
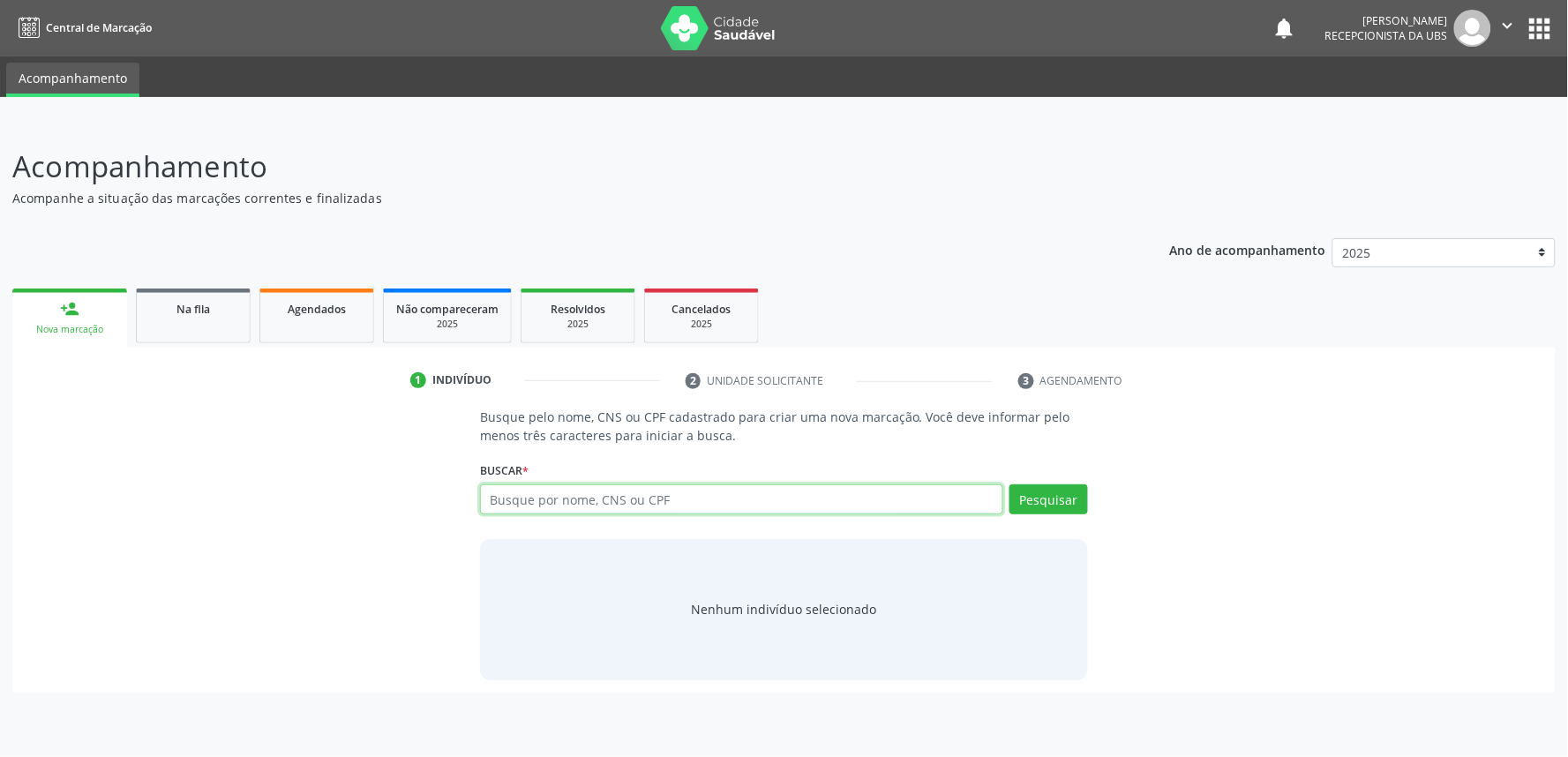
click at [620, 494] on input "text" at bounding box center [741, 499] width 523 height 30
paste input "706409155434983"
type input "706409155434983"
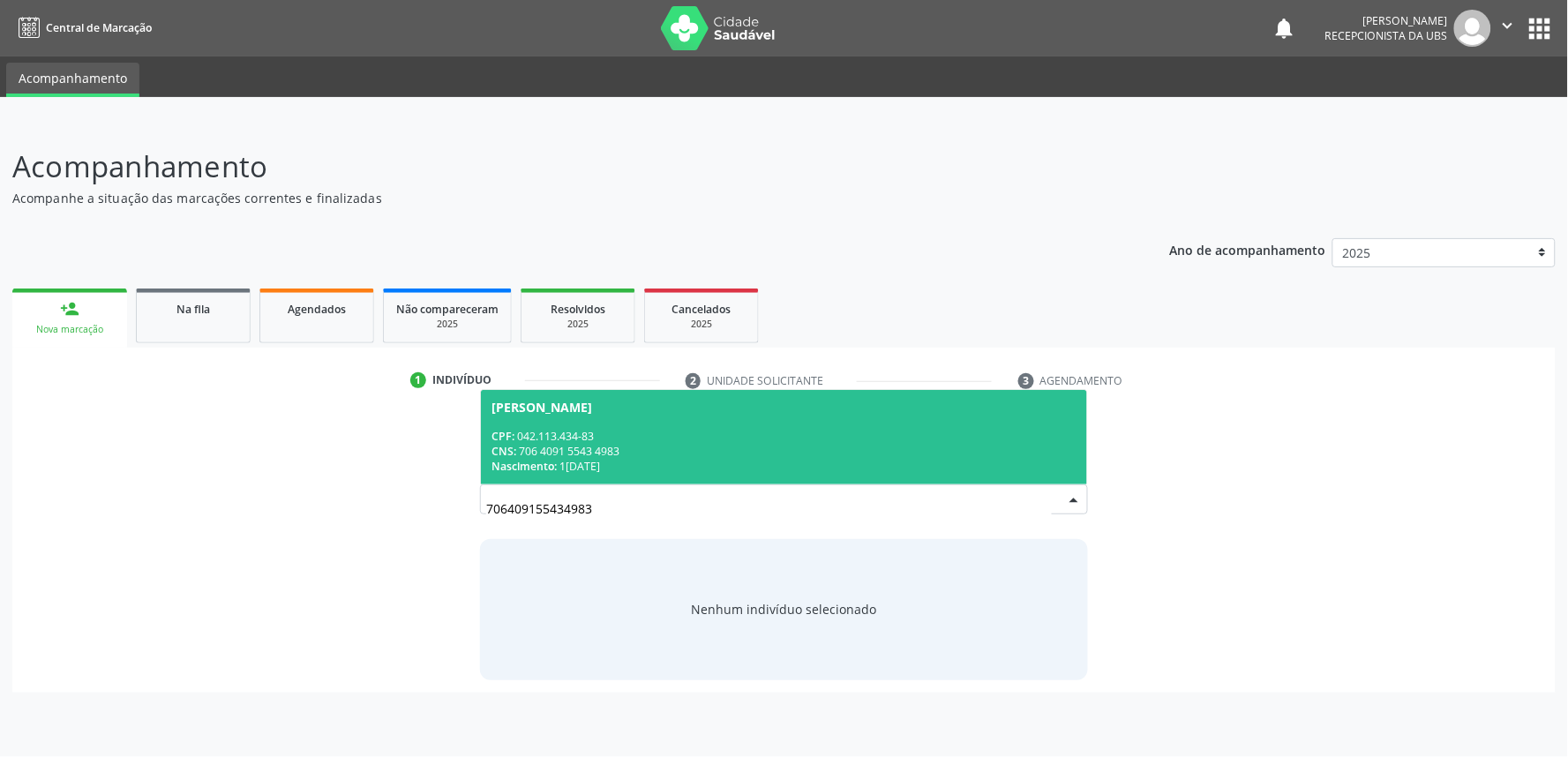
click at [619, 450] on div "CNS: 706 4091 5543 4983" at bounding box center [784, 451] width 585 height 15
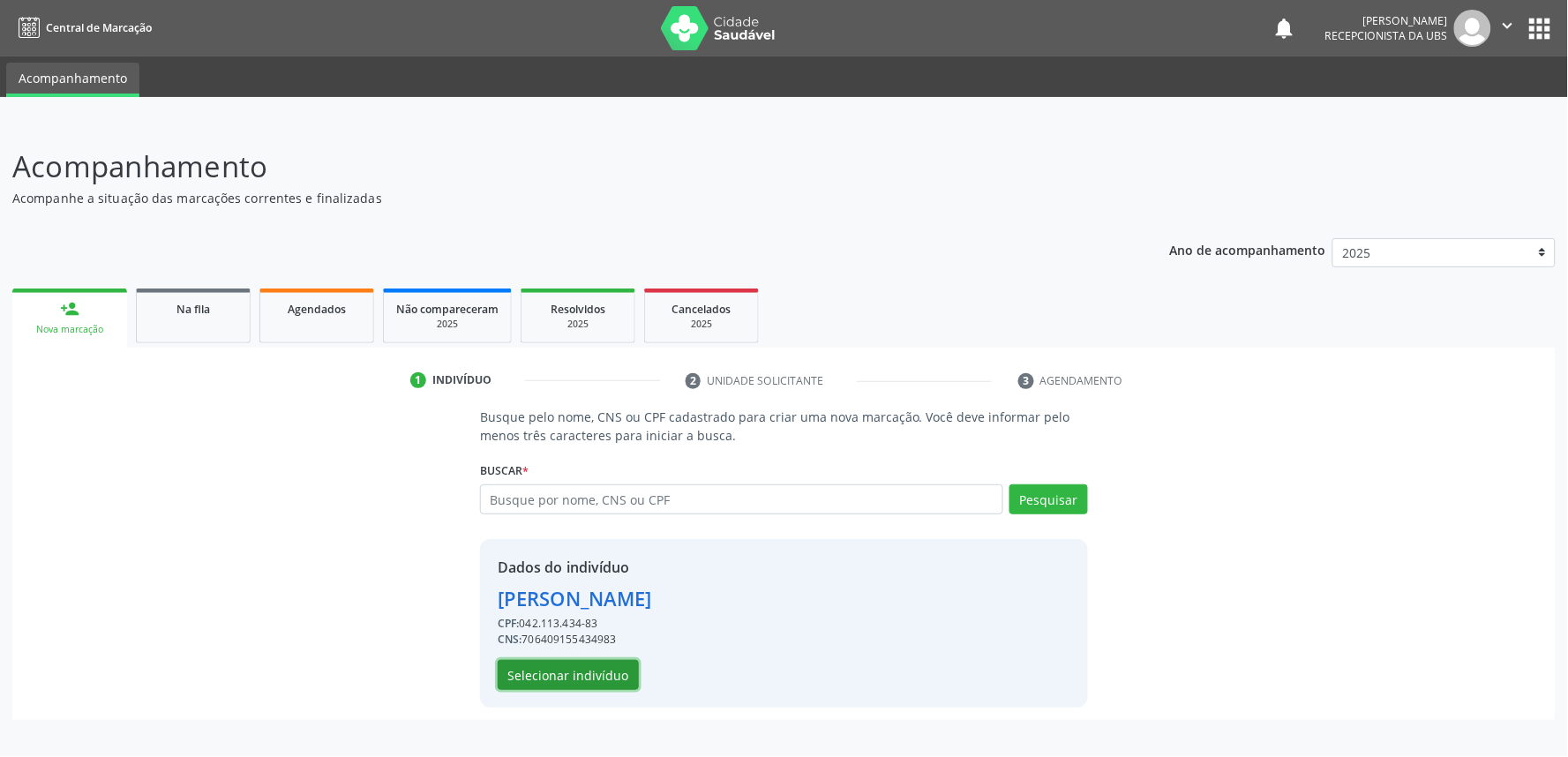
click at [603, 668] on button "Selecionar indivíduo" at bounding box center [568, 674] width 141 height 30
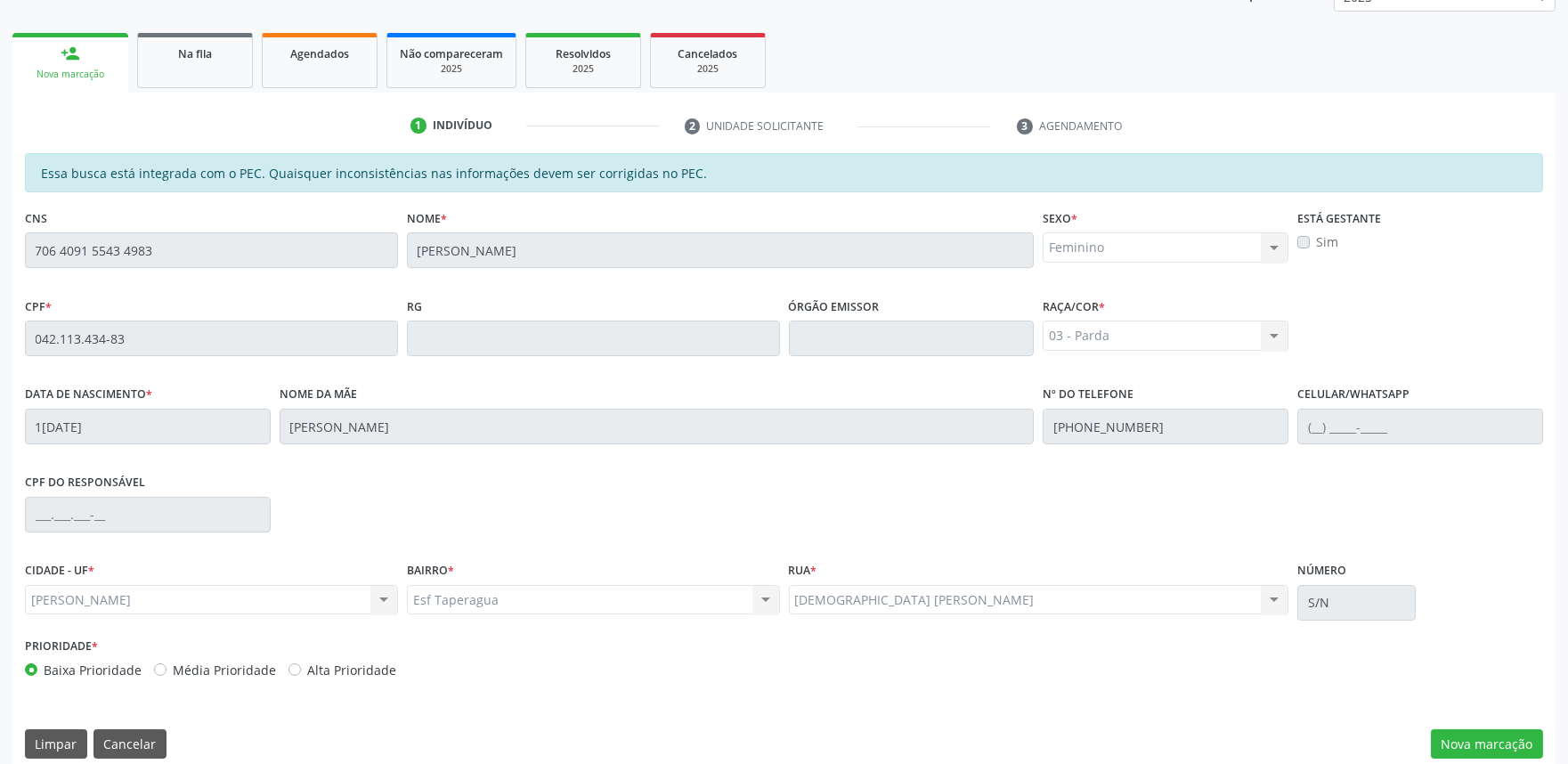
scroll to position [277, 0]
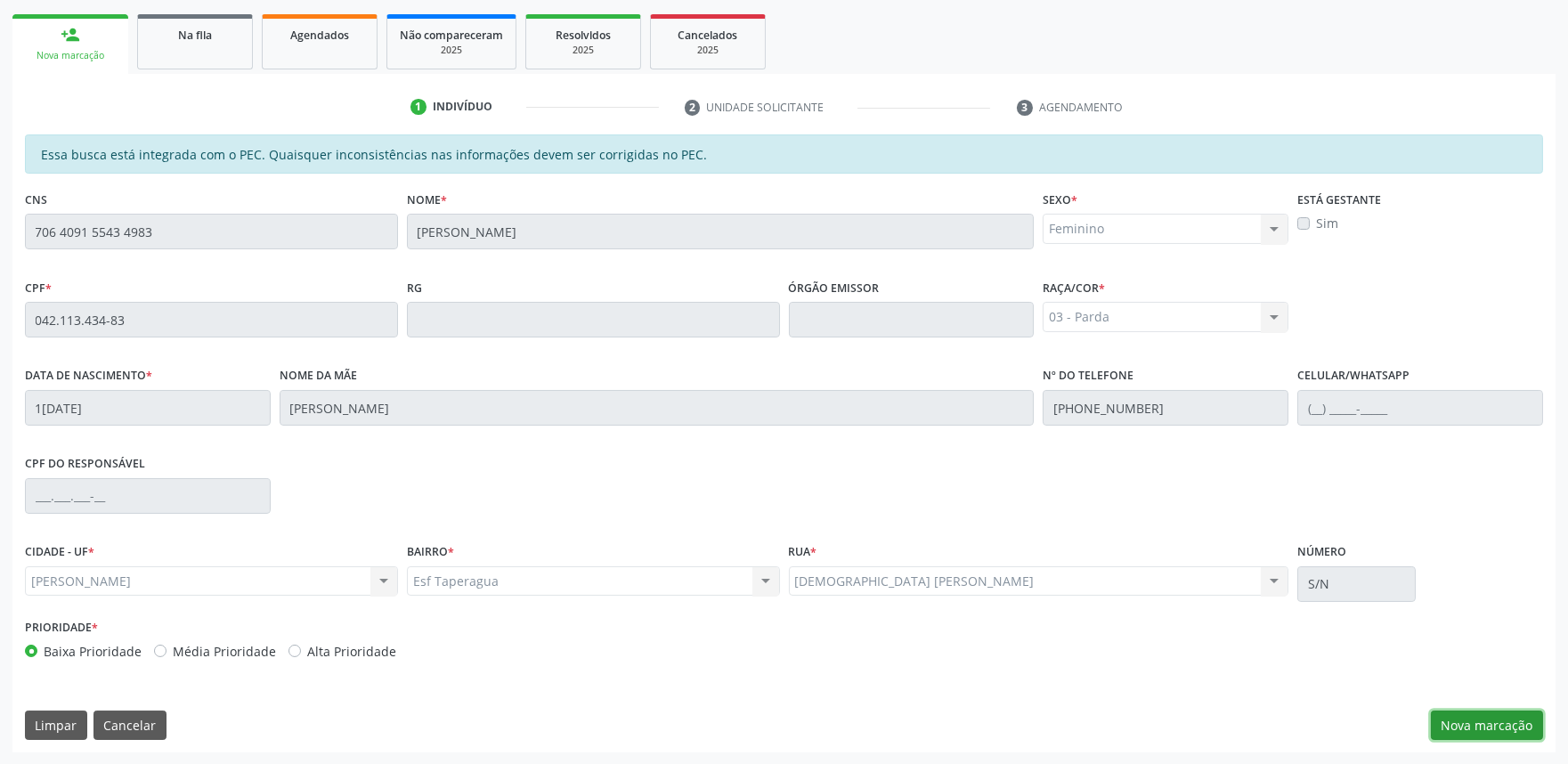
click at [1484, 727] on button "Nova marcação" at bounding box center [1486, 725] width 112 height 30
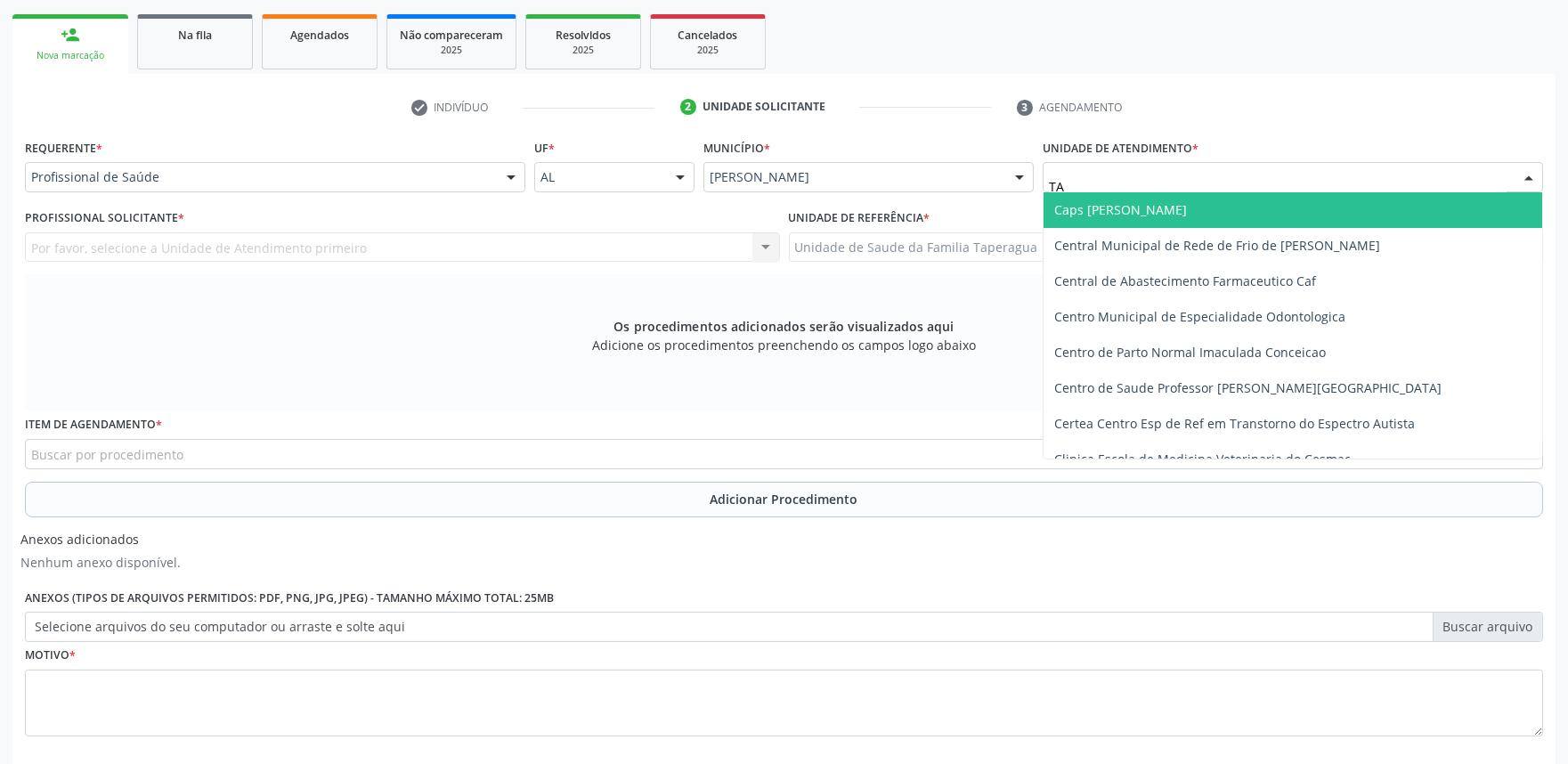
type input "TAP"
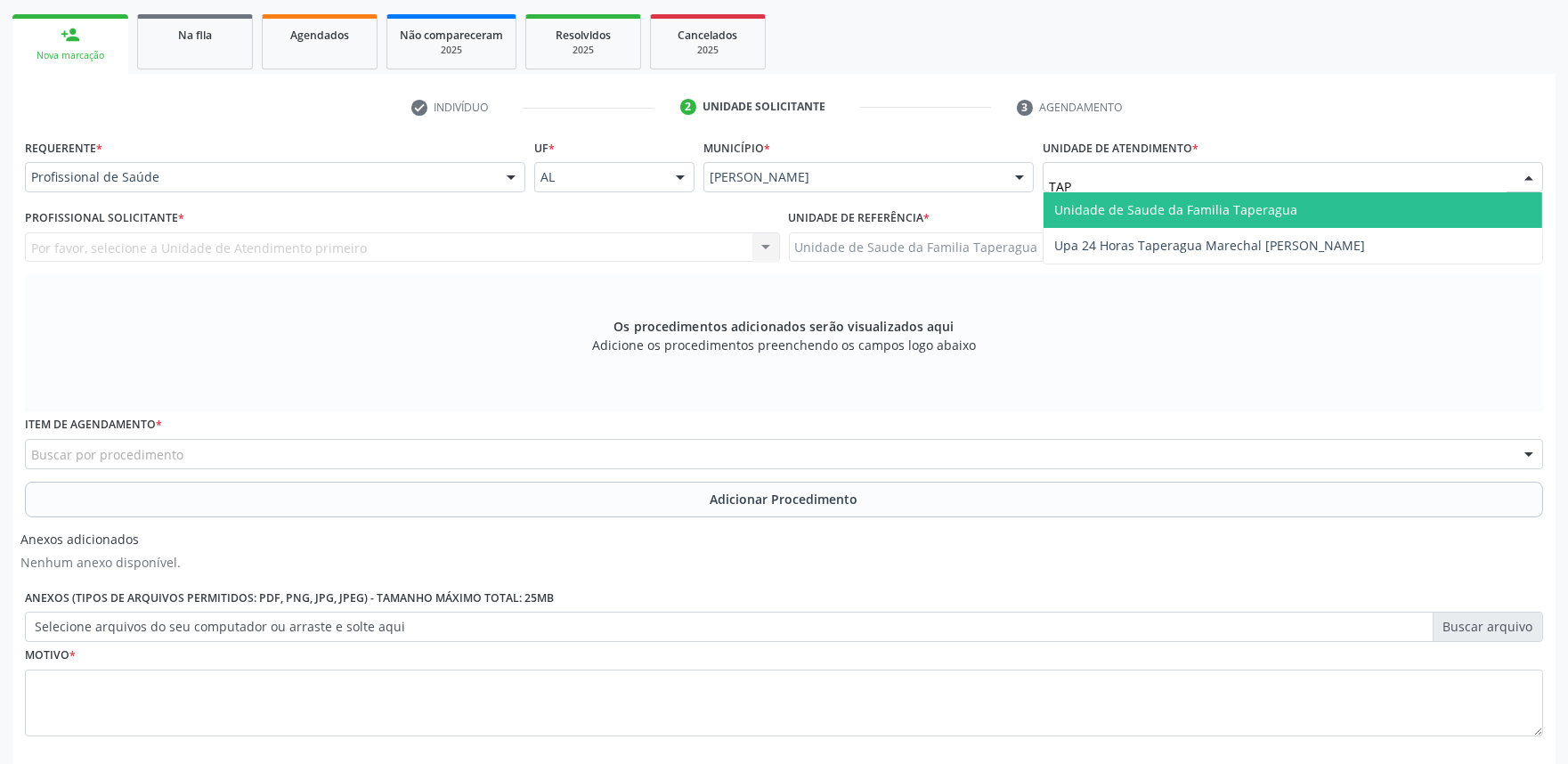
click at [1182, 198] on span "Unidade de Saude da Familia Taperagua" at bounding box center [1292, 210] width 499 height 35
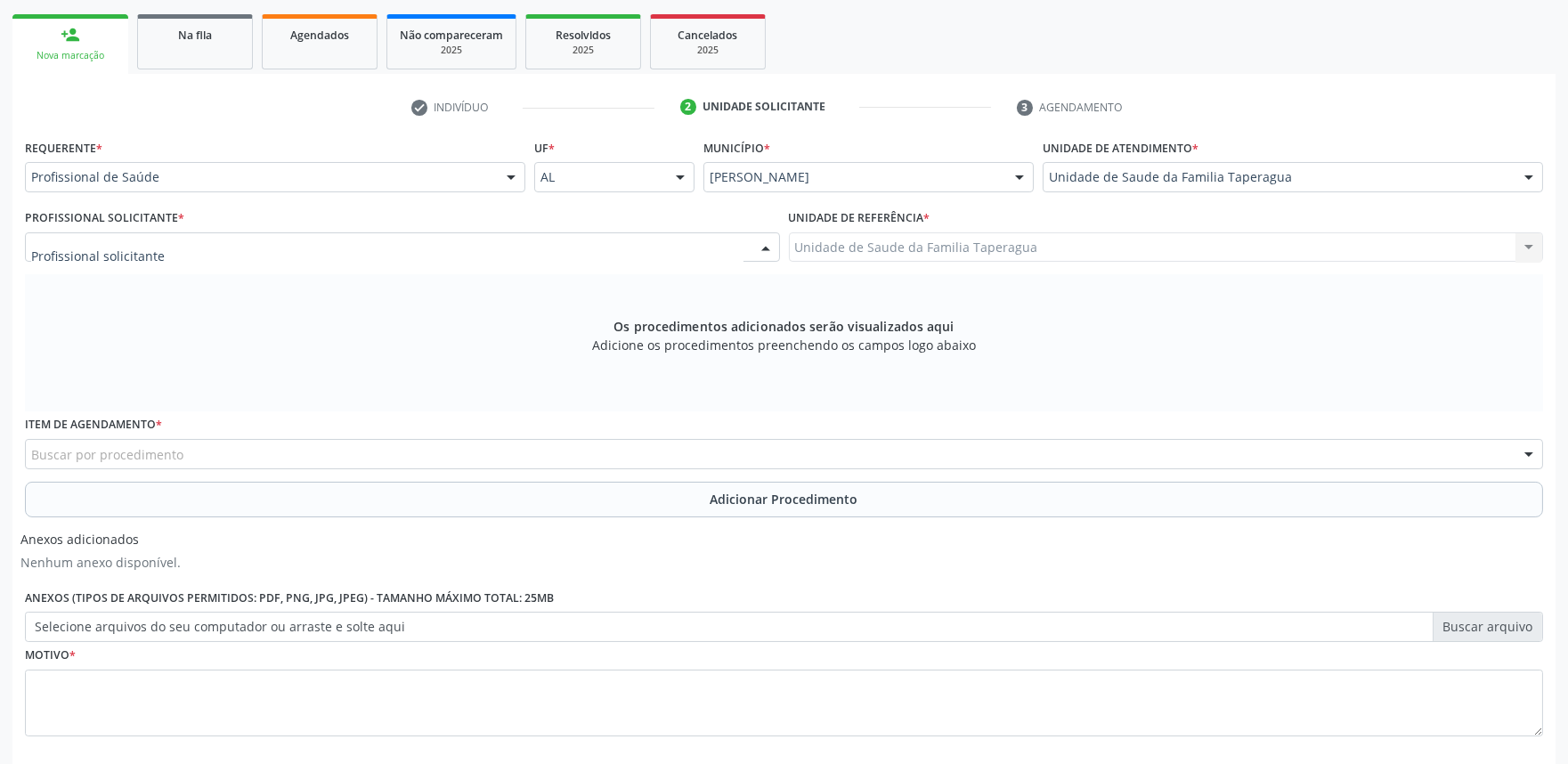
click at [389, 242] on div at bounding box center [402, 247] width 755 height 30
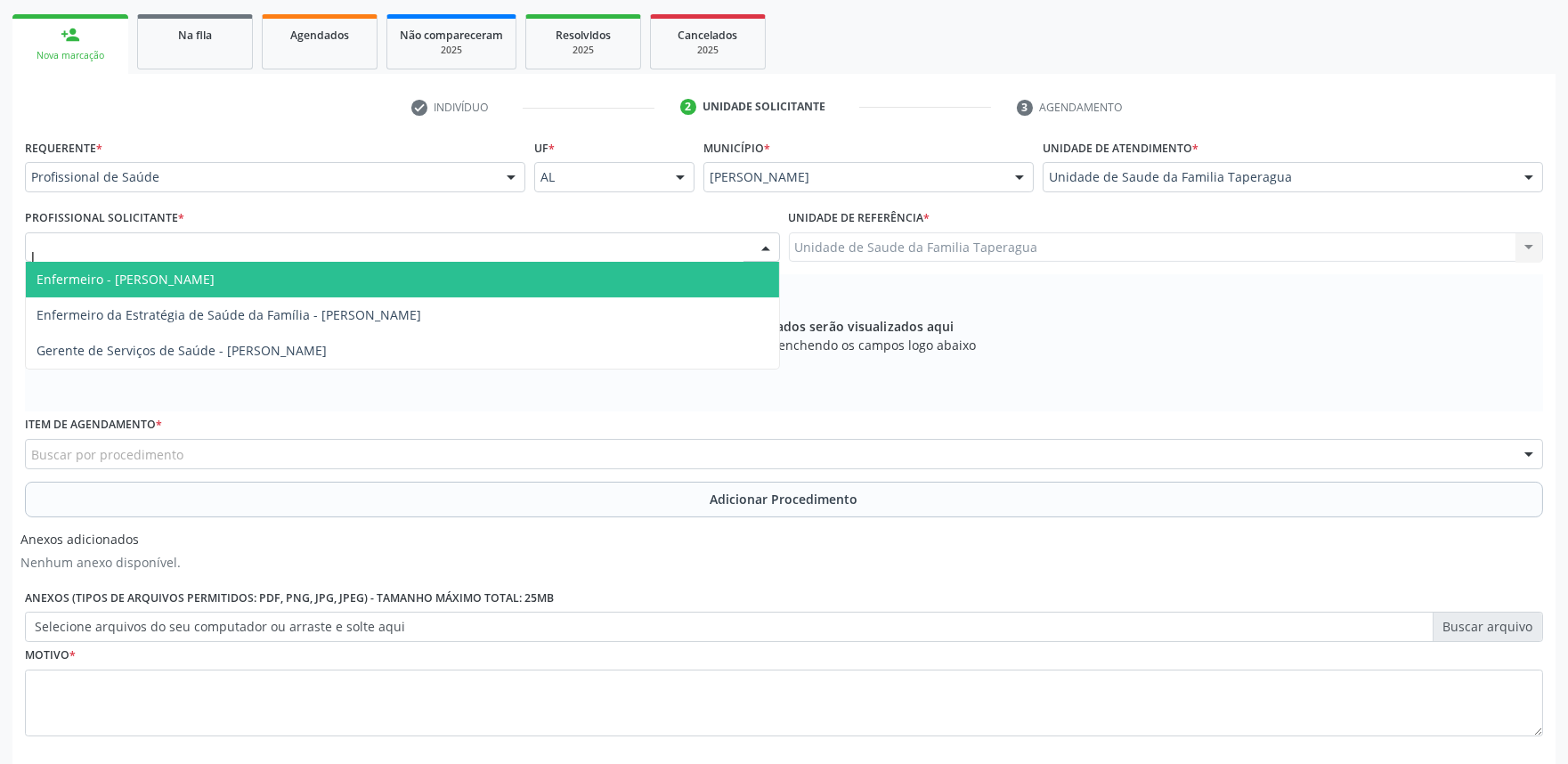
type input "JU"
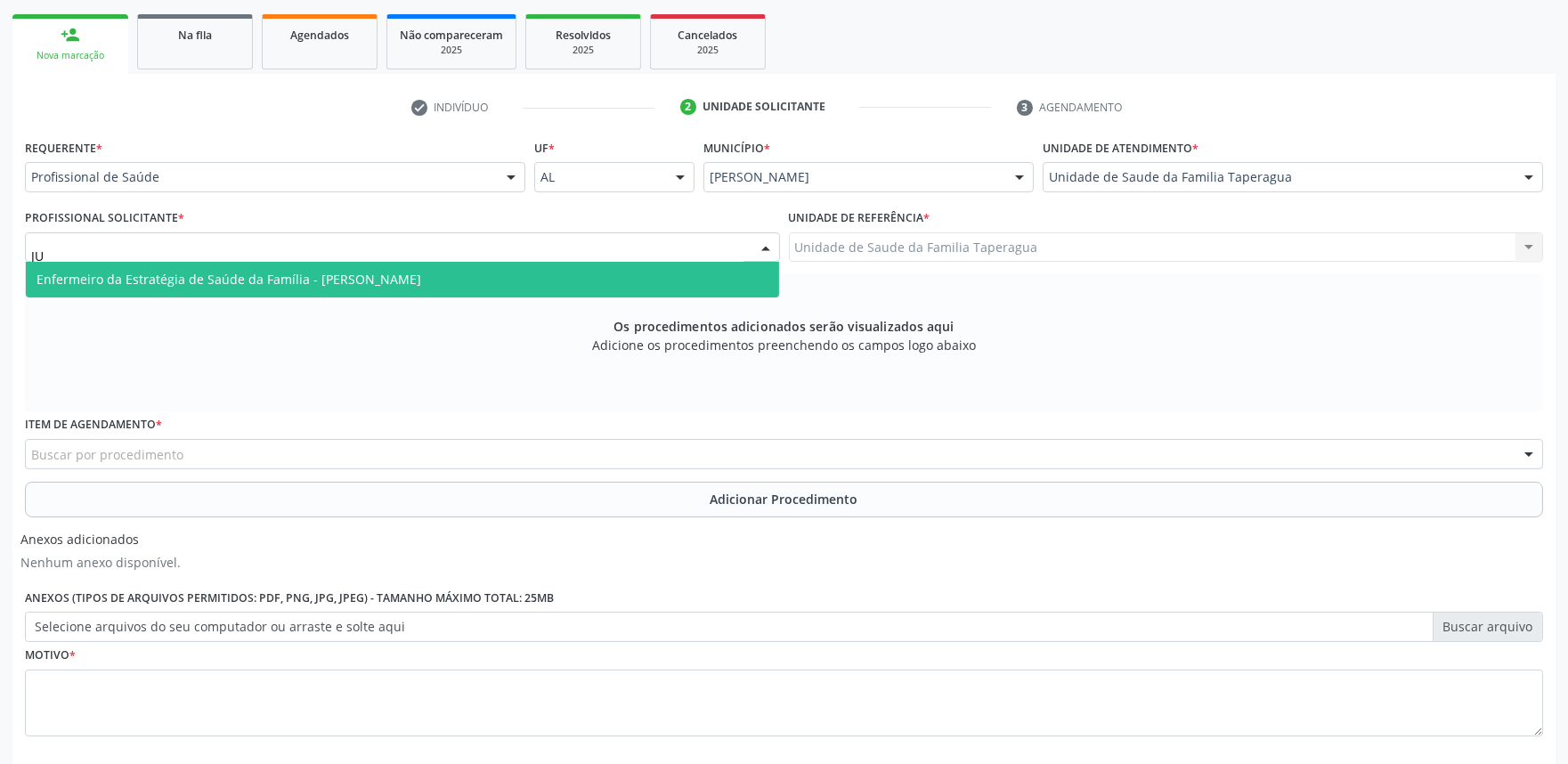
click at [395, 273] on span "Enfermeiro da Estratégia de Saúde da Família - [PERSON_NAME]" at bounding box center [228, 279] width 384 height 17
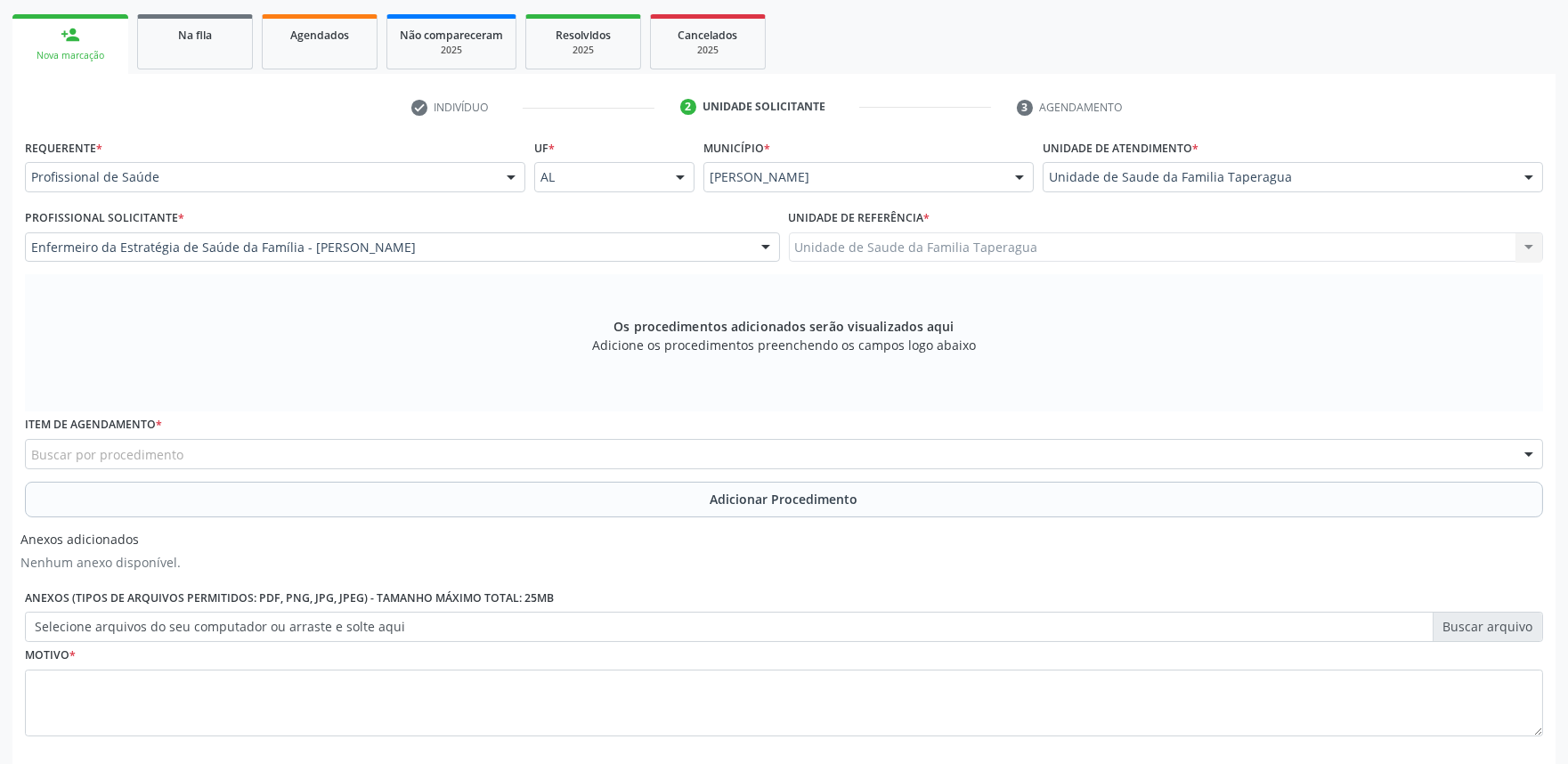
click at [379, 446] on div "Buscar por procedimento" at bounding box center [783, 453] width 1518 height 30
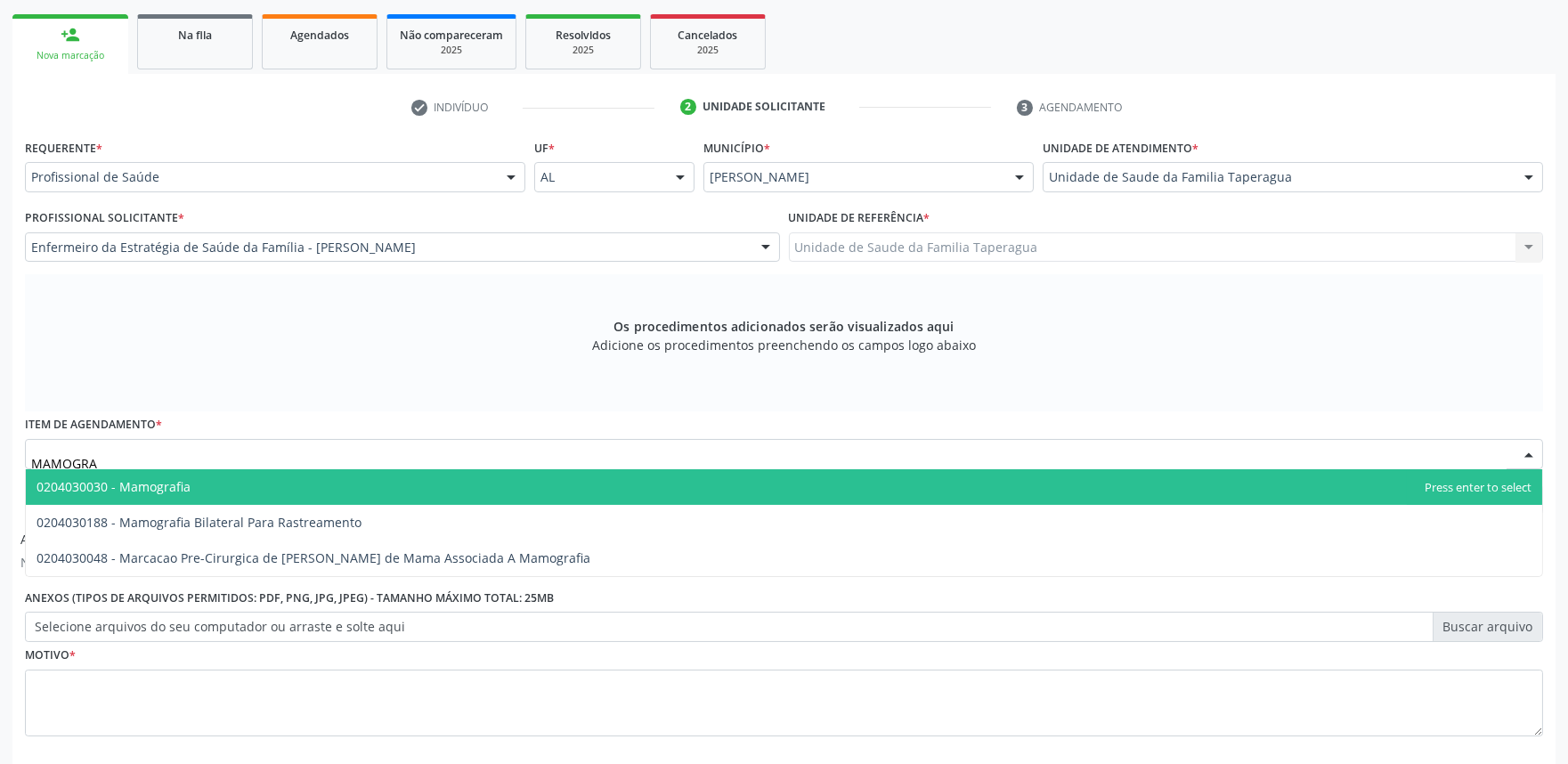
type input "MAMOGRAF"
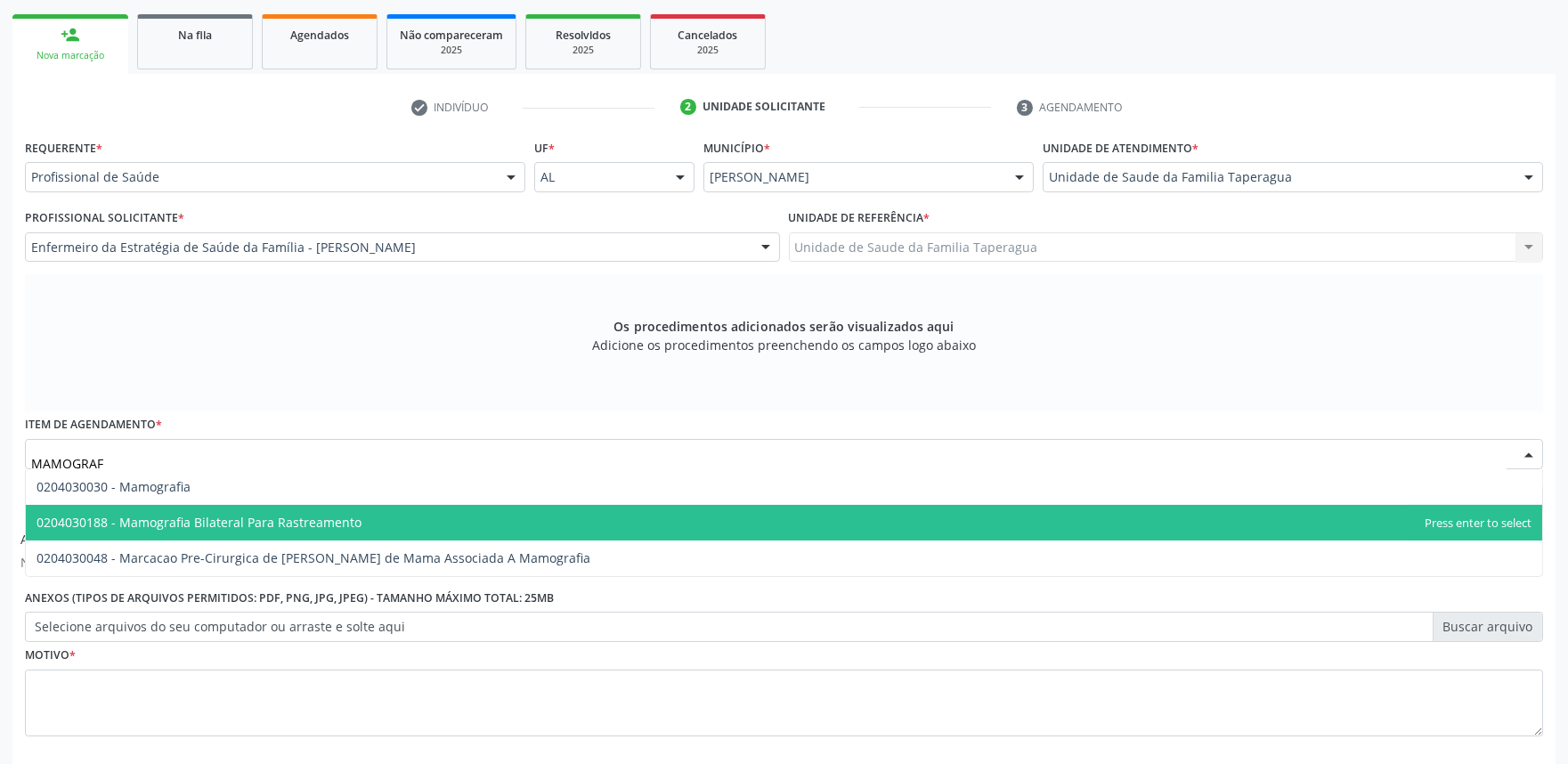
click at [397, 514] on span "0204030188 - Mamografia Bilateral Para Rastreamento" at bounding box center [783, 522] width 1516 height 35
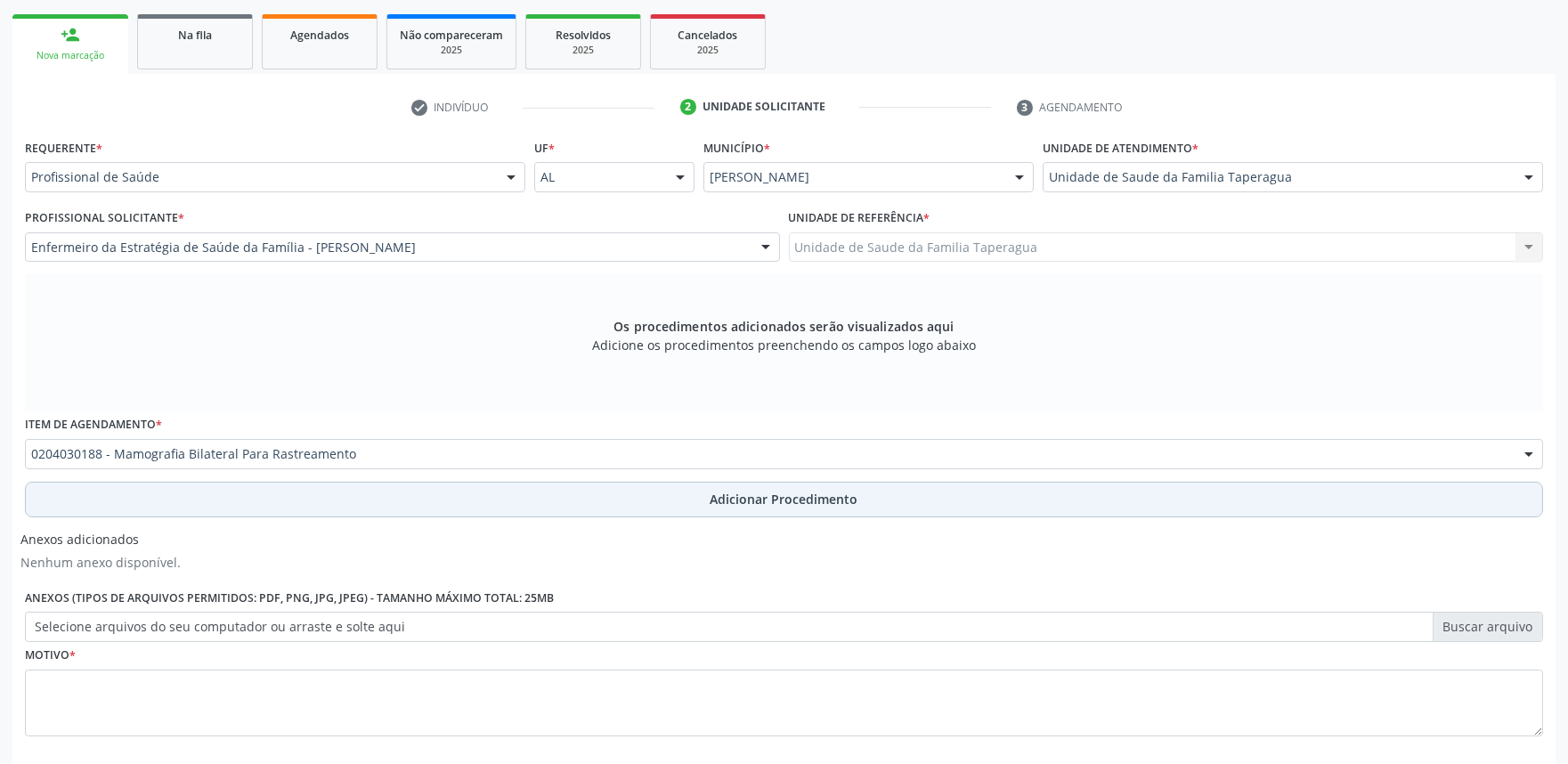
click at [422, 497] on button "Adicionar Procedimento" at bounding box center [783, 499] width 1518 height 35
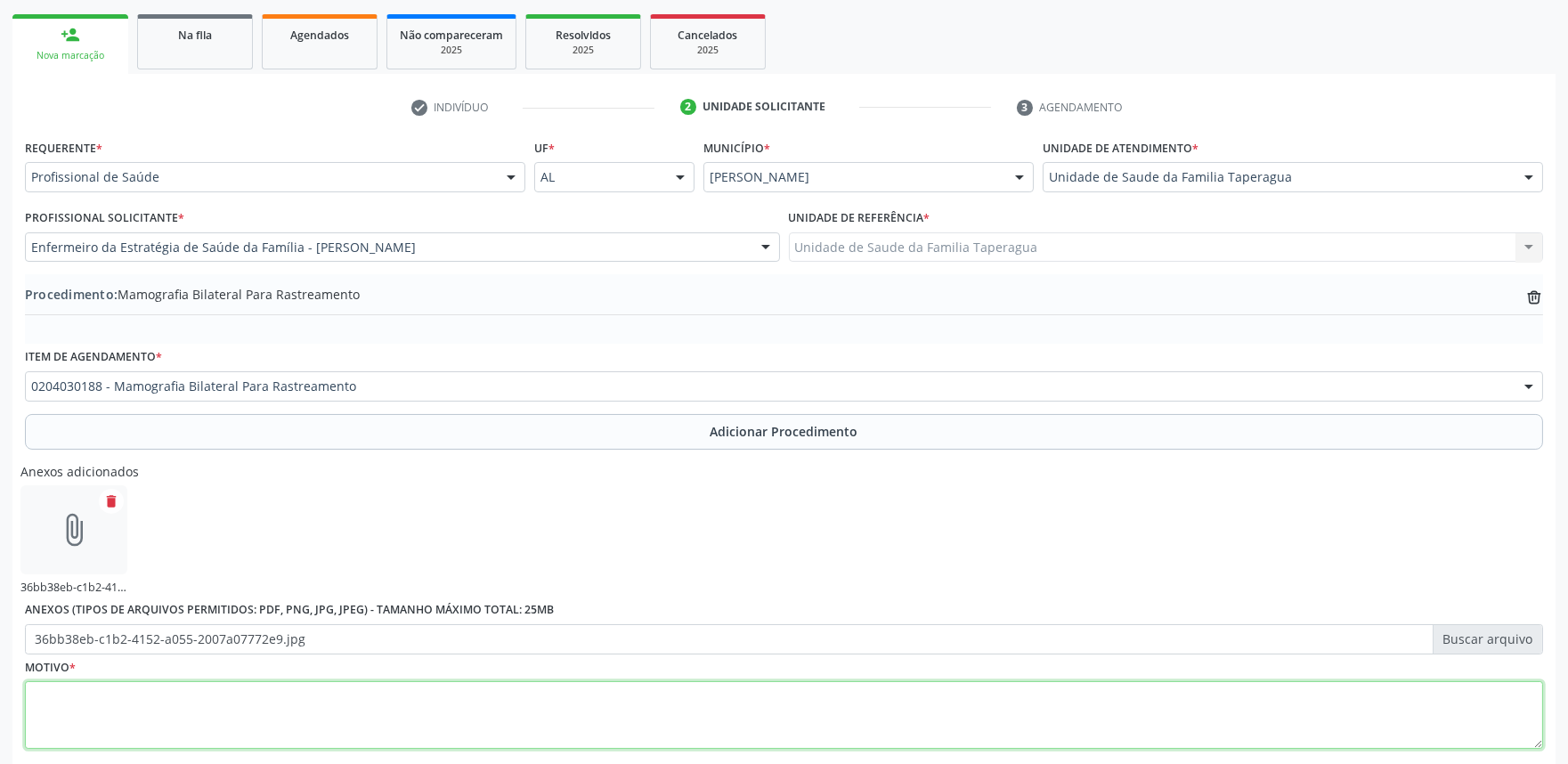
click at [564, 724] on textarea at bounding box center [783, 715] width 1518 height 67
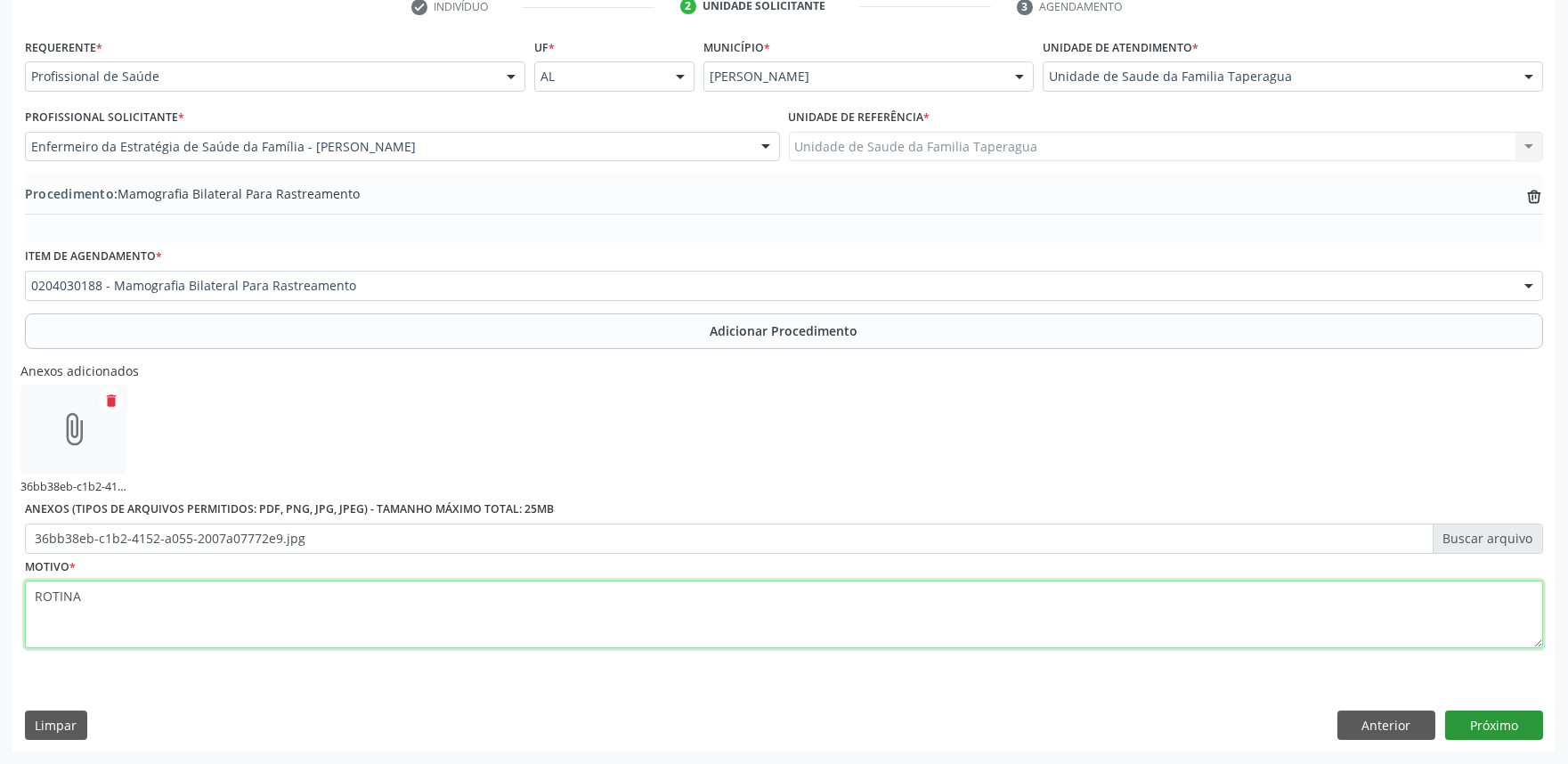
type textarea "ROTINA"
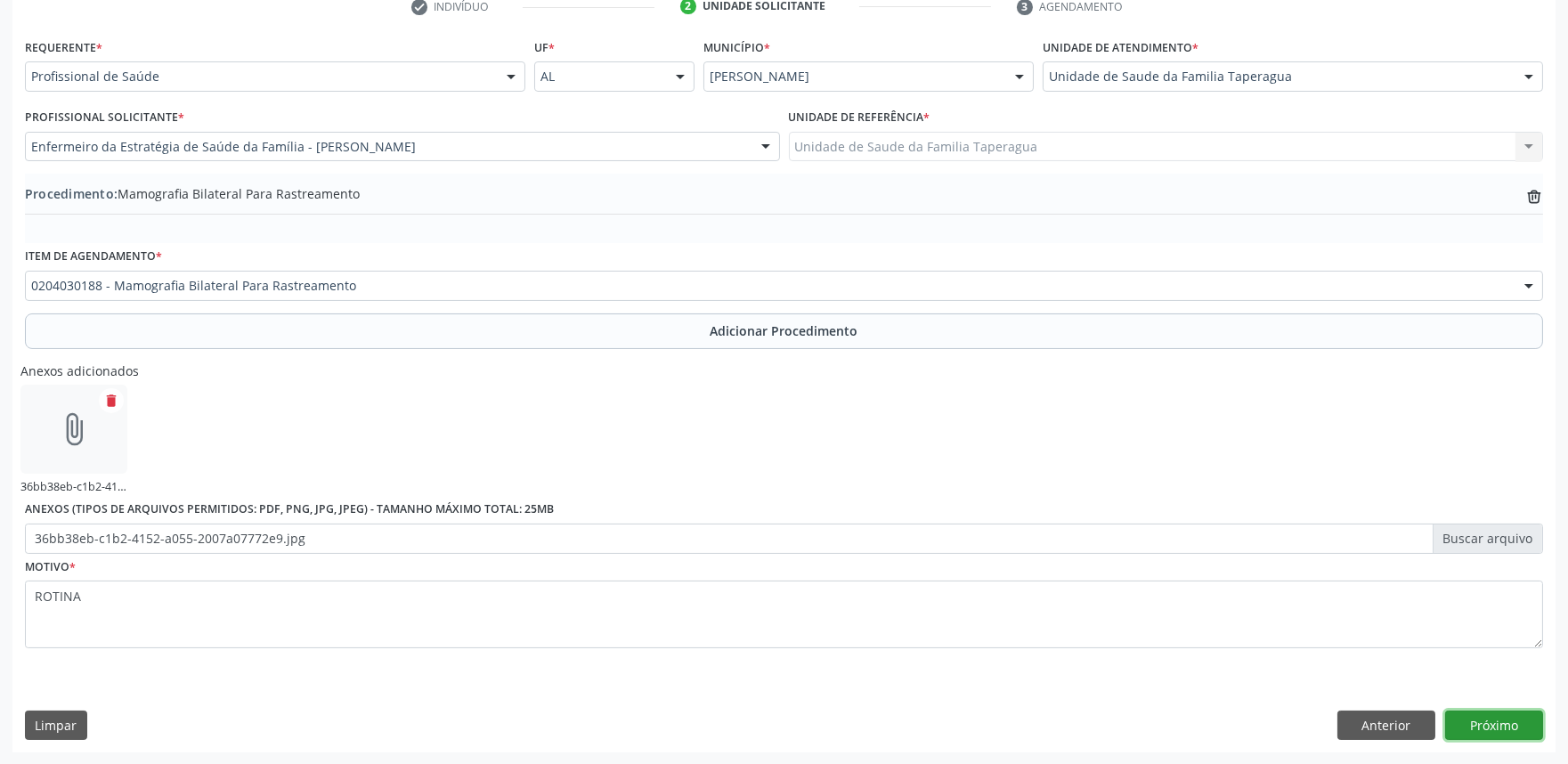
click at [1484, 731] on button "Próximo" at bounding box center [1494, 725] width 98 height 30
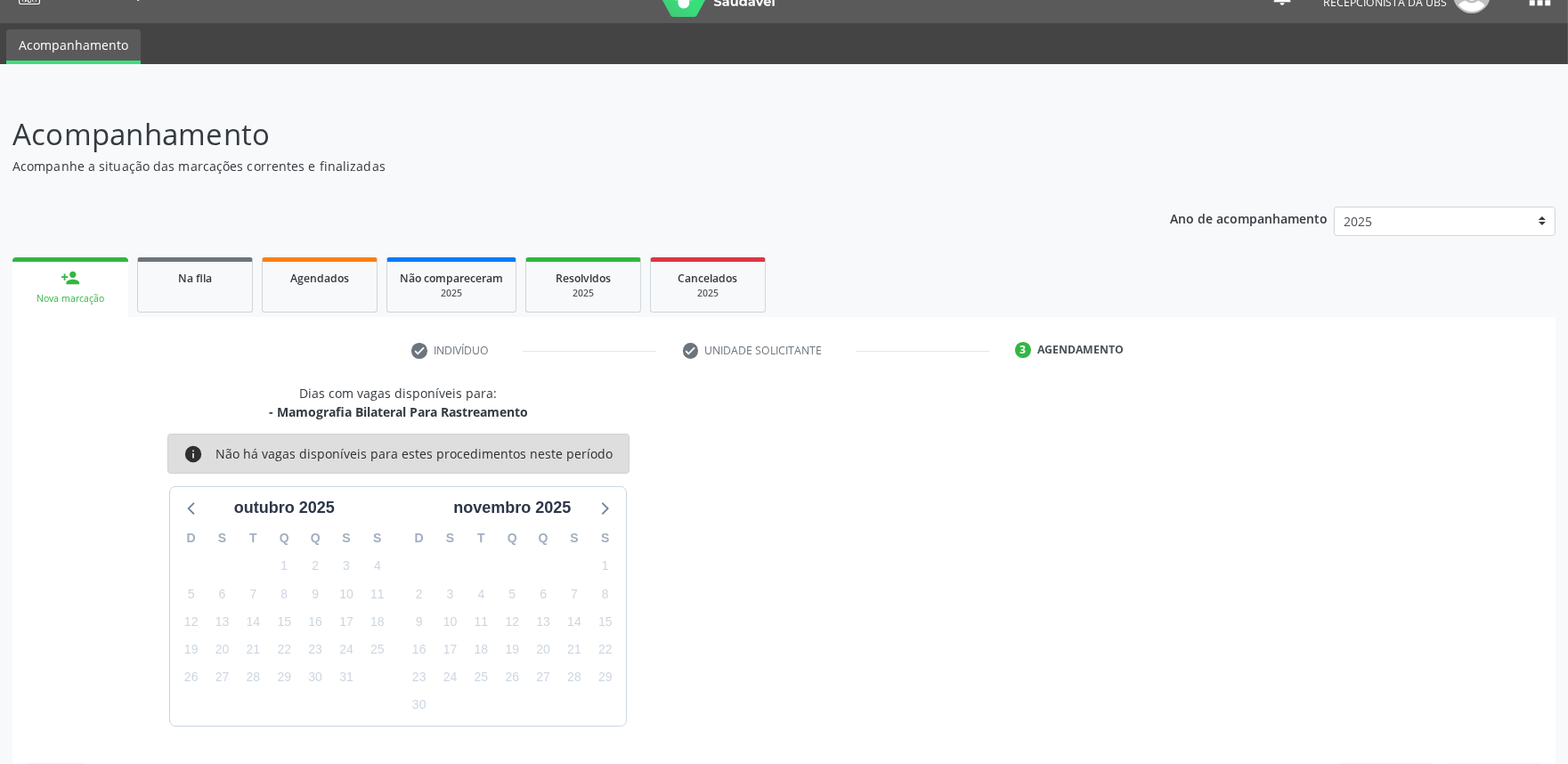
scroll to position [86, 0]
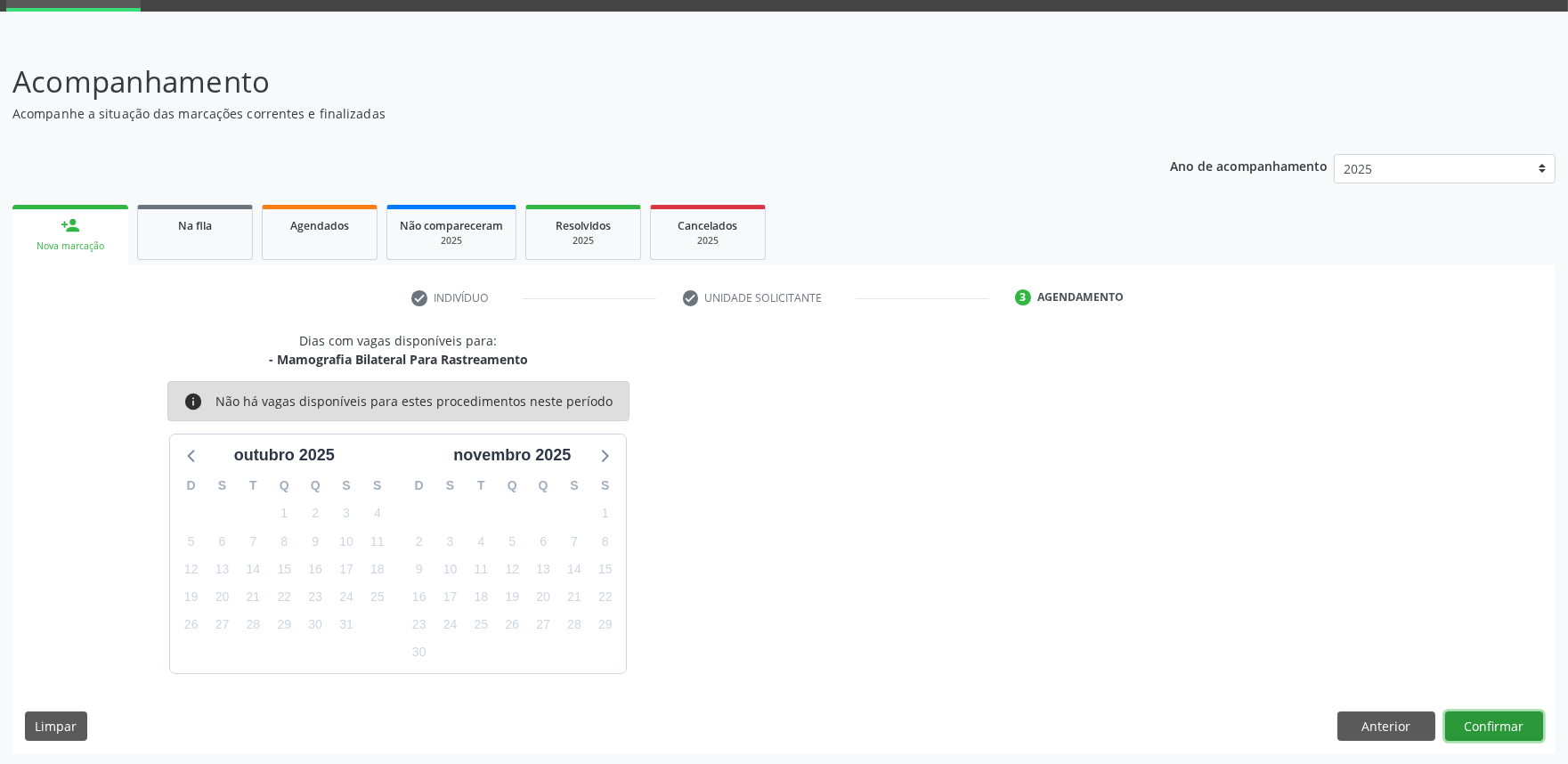
click at [1488, 726] on button "Confirmar" at bounding box center [1494, 726] width 98 height 30
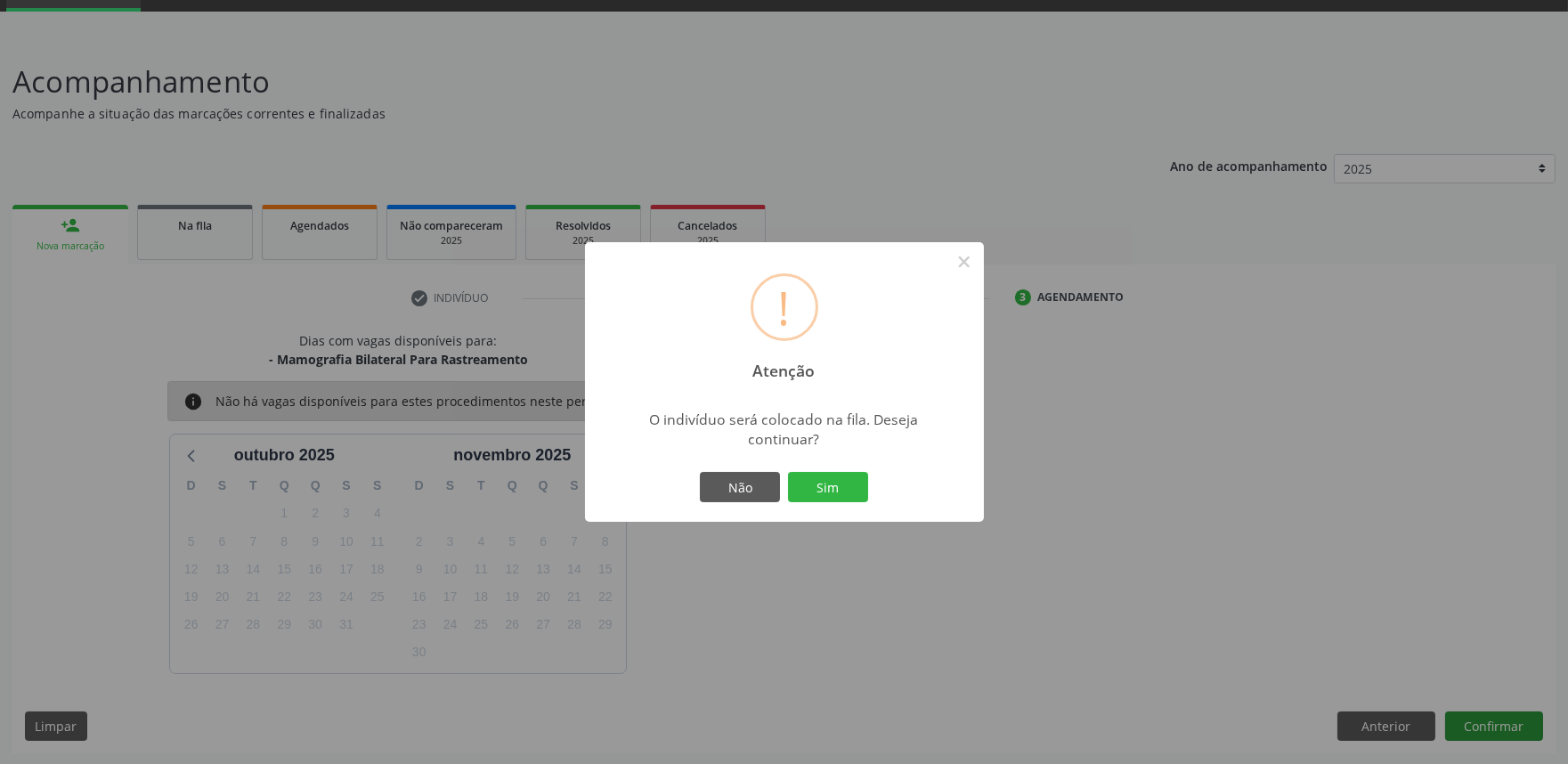
click at [788, 471] on button "Sim" at bounding box center [828, 486] width 80 height 30
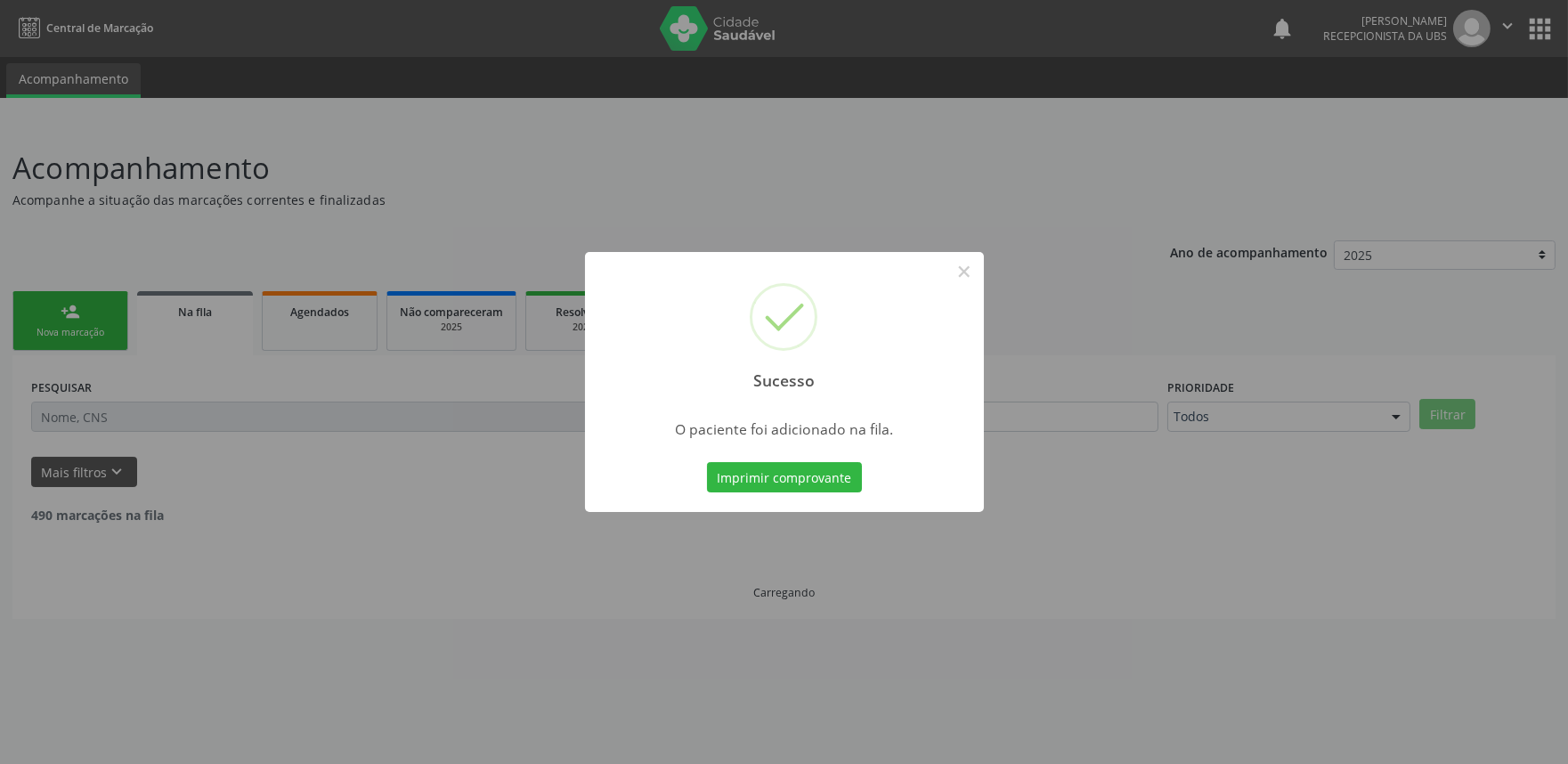
scroll to position [0, 0]
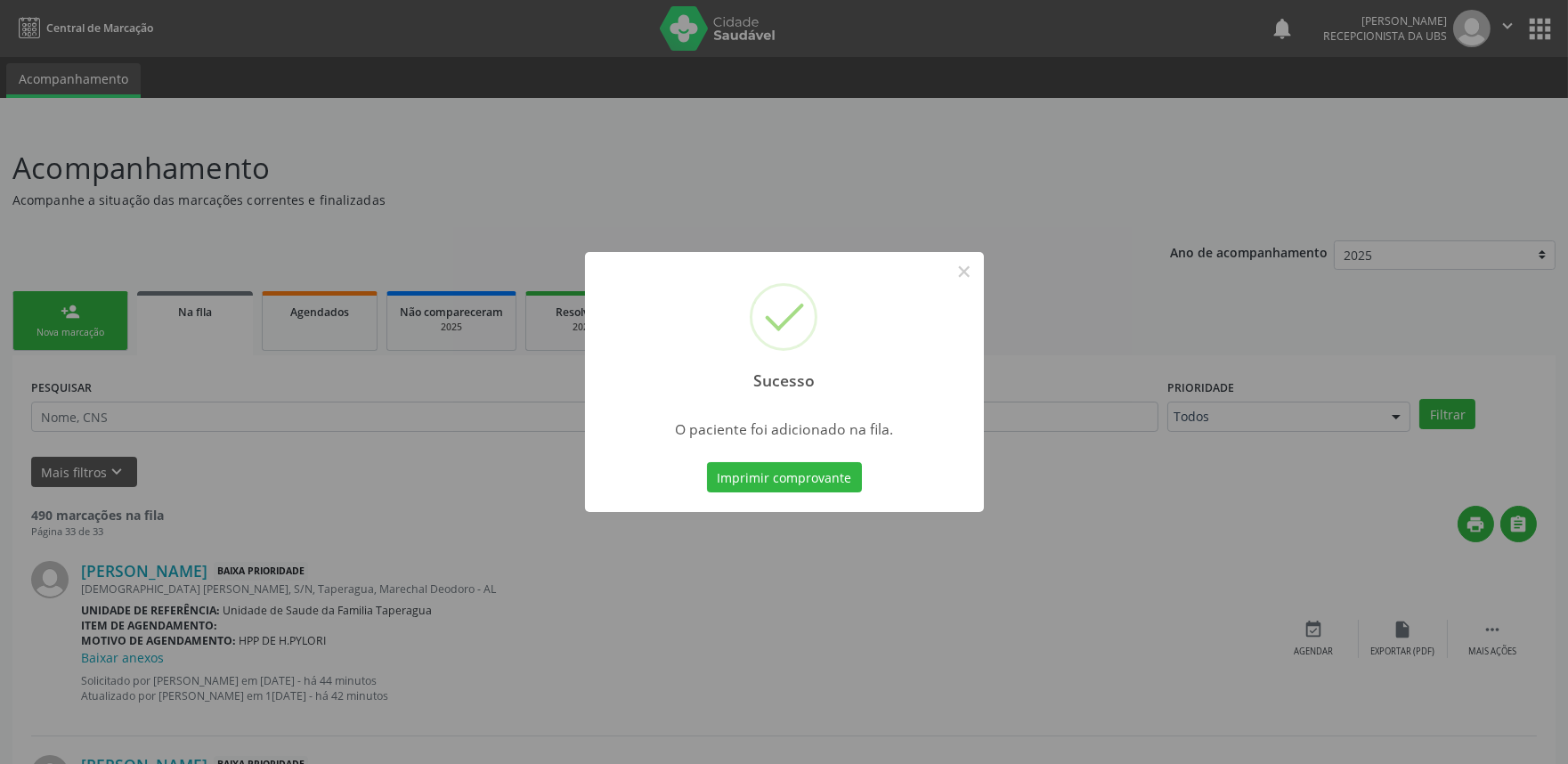
click at [1371, 415] on div "Sucesso × O paciente foi adicionado na fila. Imprimir comprovante Cancel" at bounding box center [784, 382] width 1568 height 764
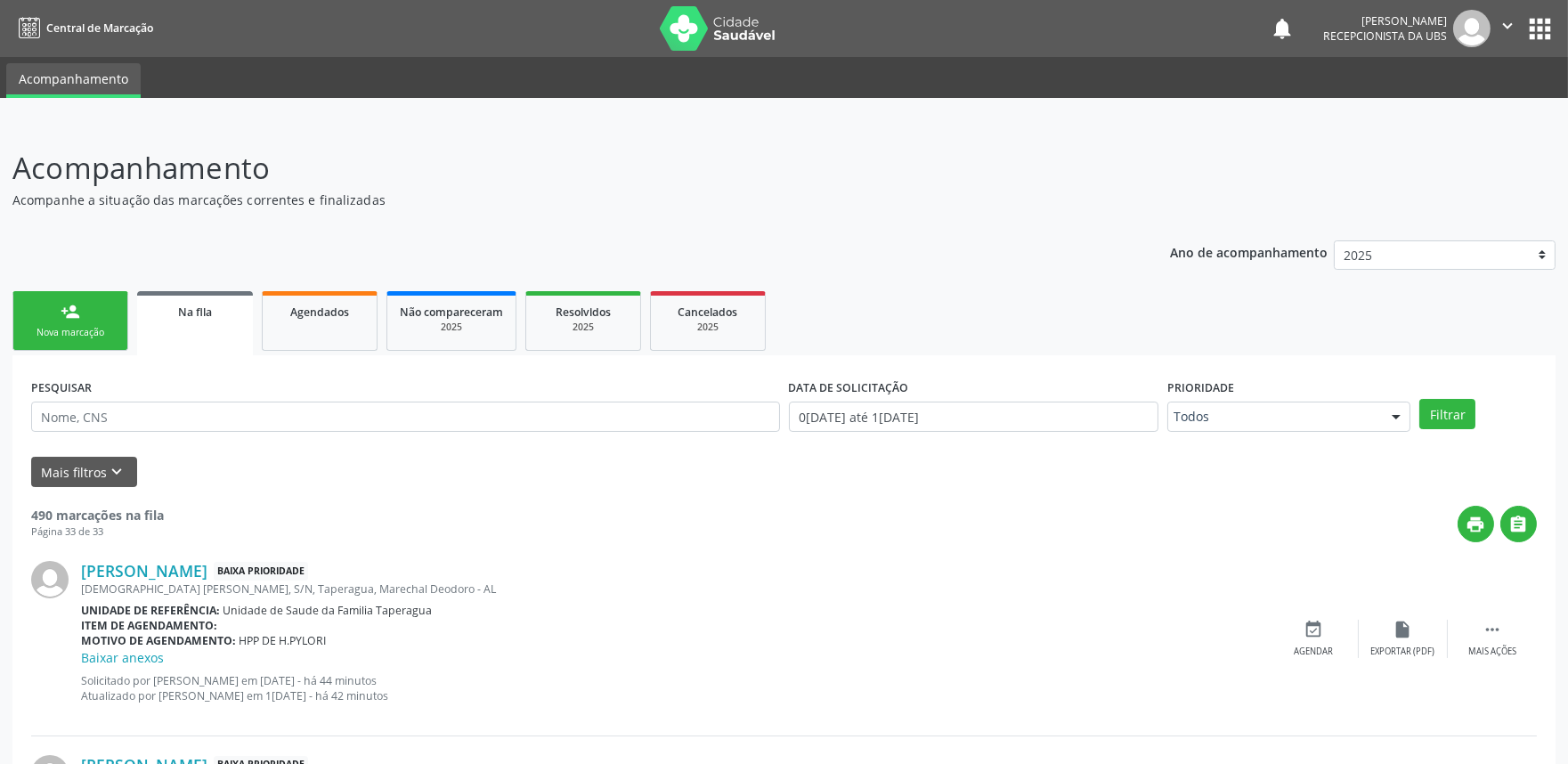
click at [93, 322] on link "person_add Nova marcação" at bounding box center [70, 321] width 115 height 60
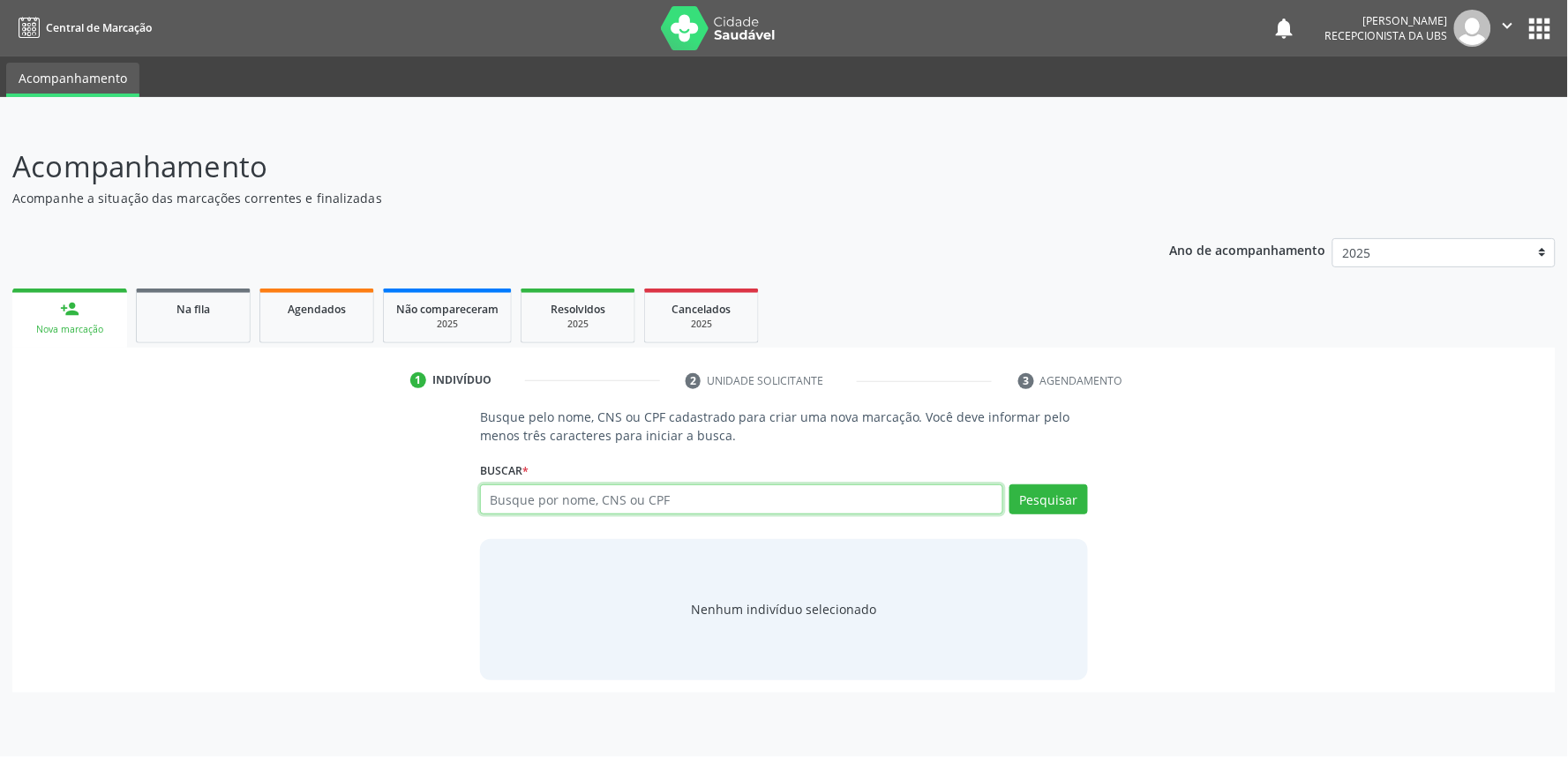
click at [699, 491] on input "text" at bounding box center [741, 499] width 523 height 30
paste input "706409155434983"
type input "706409155434983"
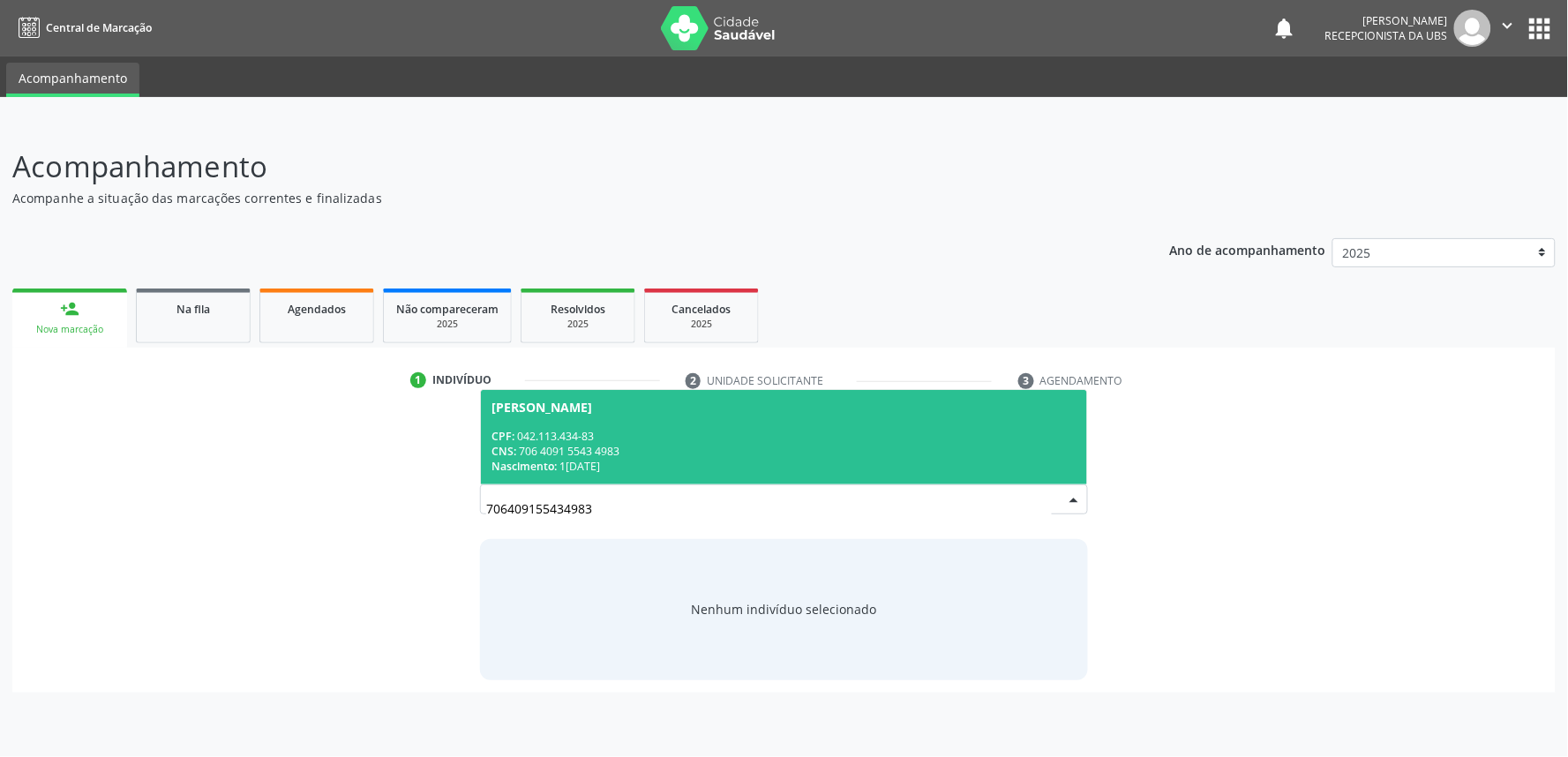
click at [702, 465] on div "Nascimento: 12/02/1973" at bounding box center [784, 466] width 585 height 15
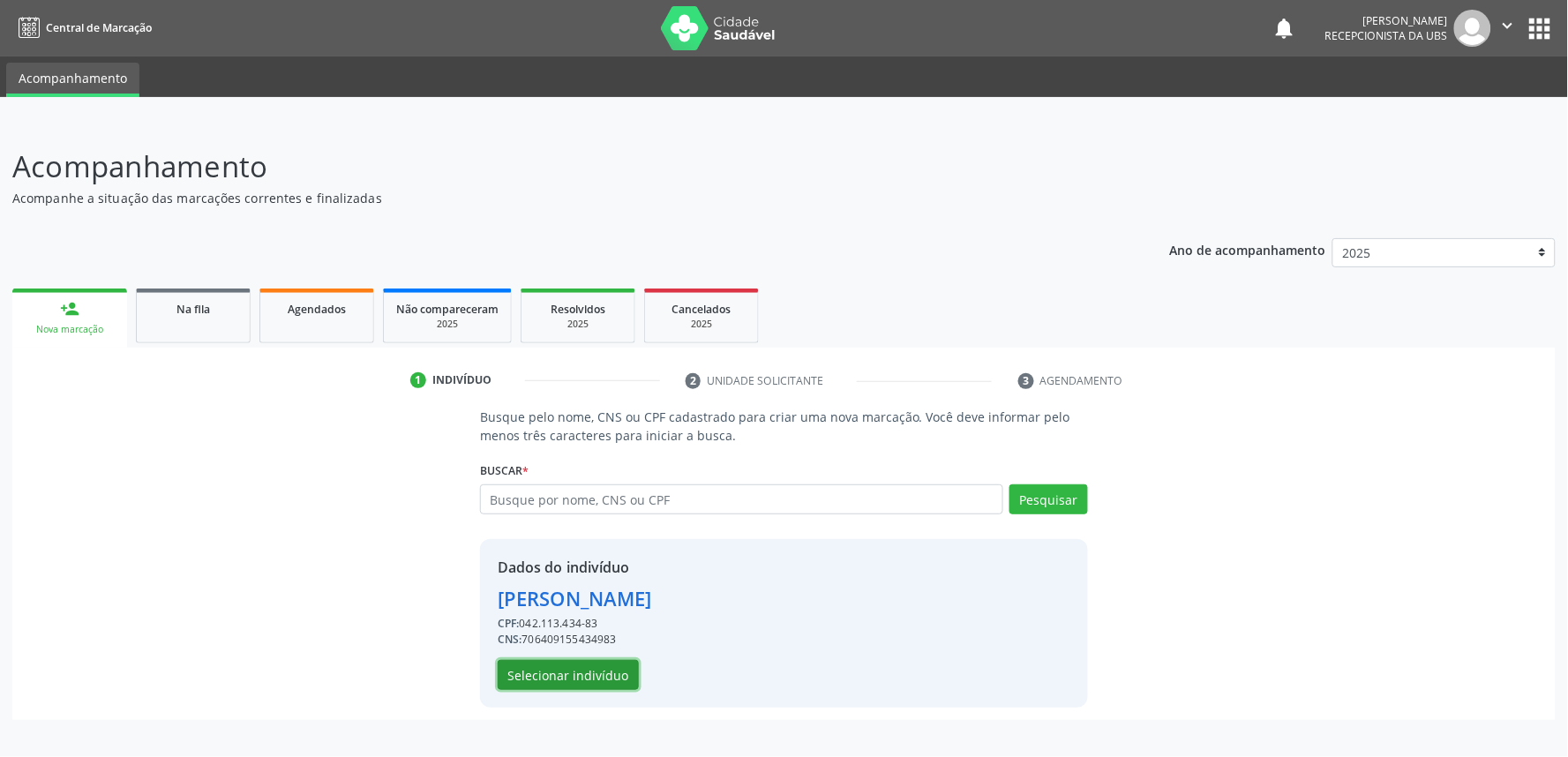
click at [598, 678] on button "Selecionar indivíduo" at bounding box center [568, 674] width 141 height 30
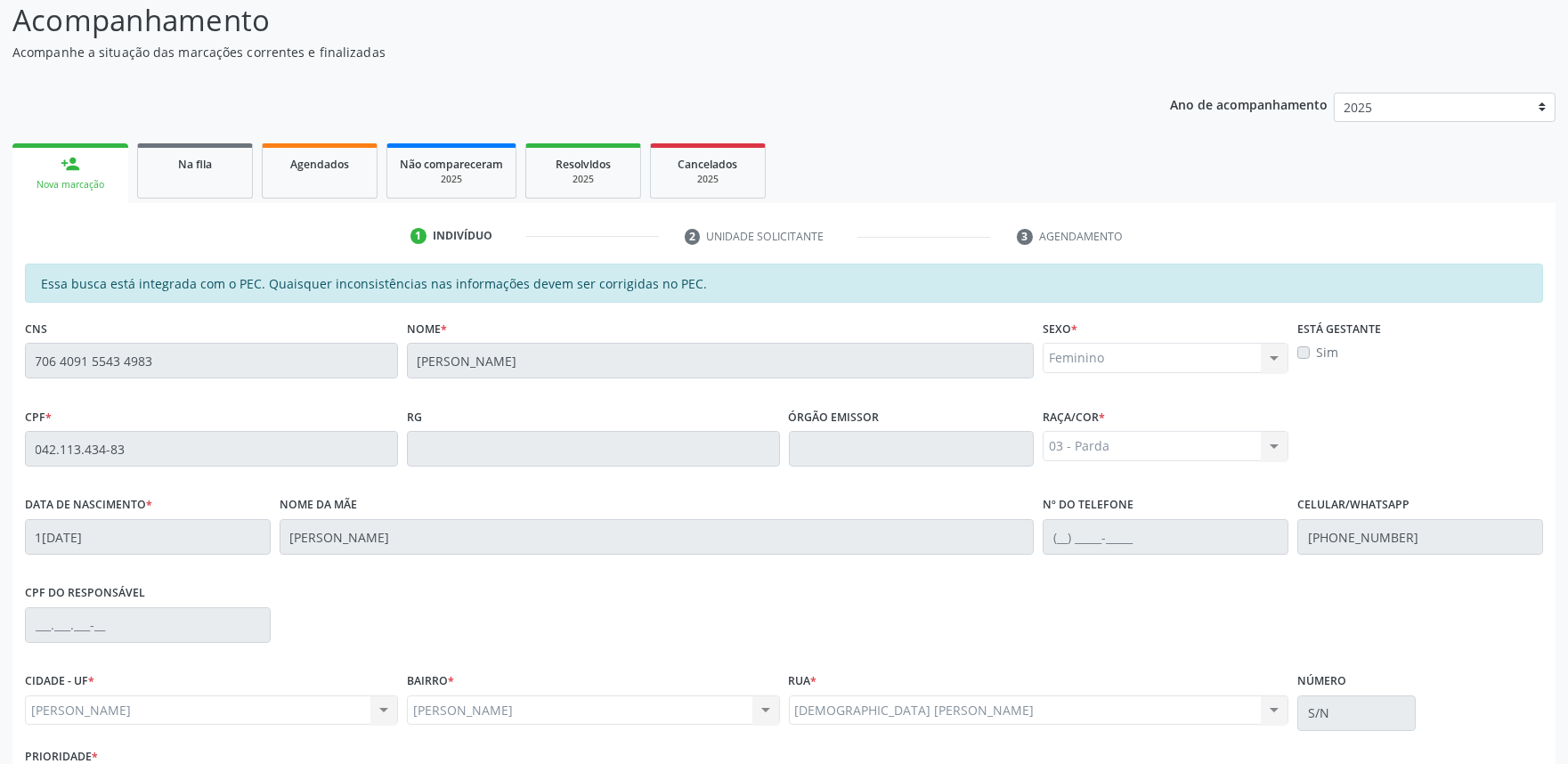
scroll to position [277, 0]
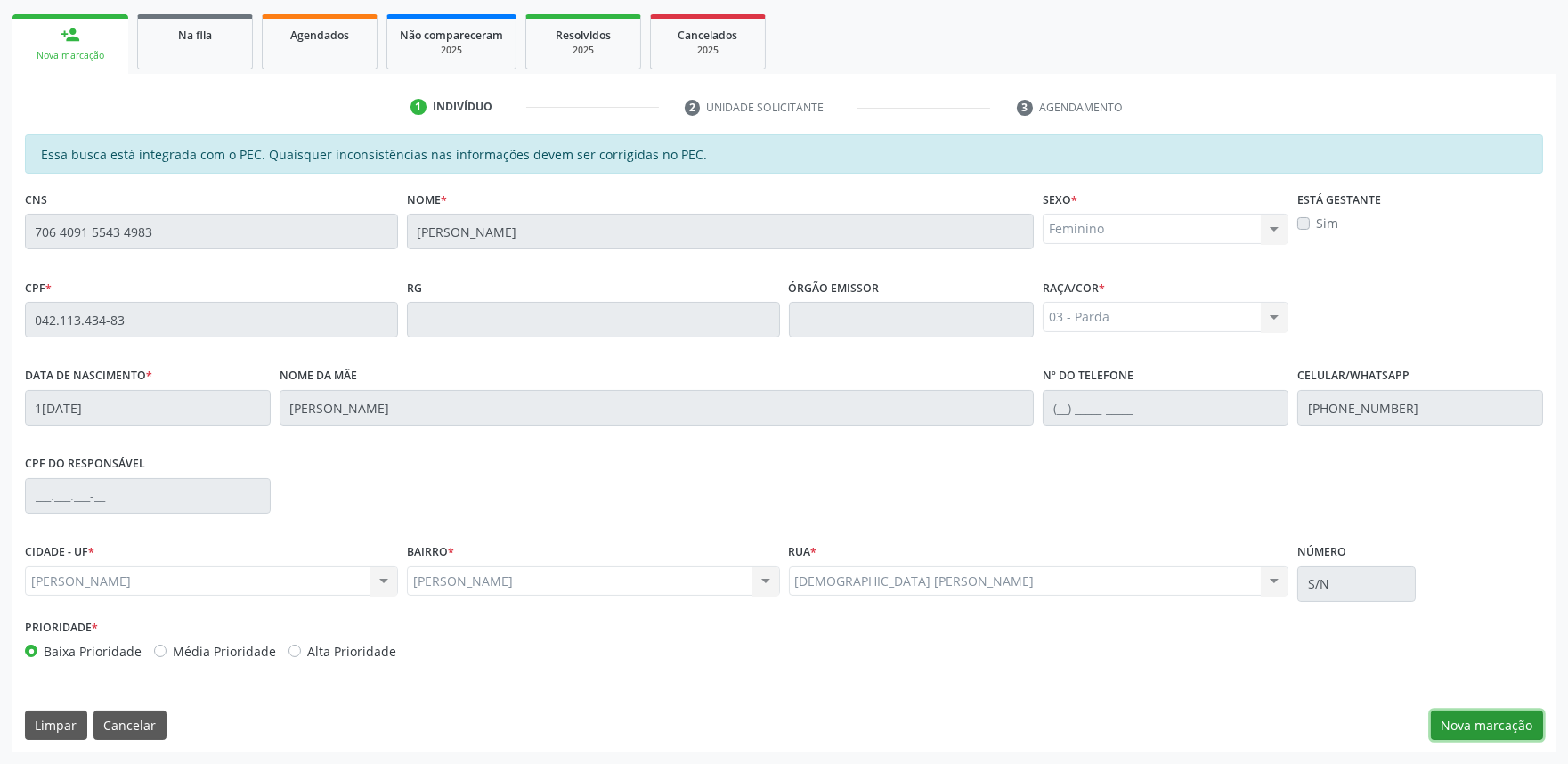
click at [1495, 721] on button "Nova marcação" at bounding box center [1486, 725] width 112 height 30
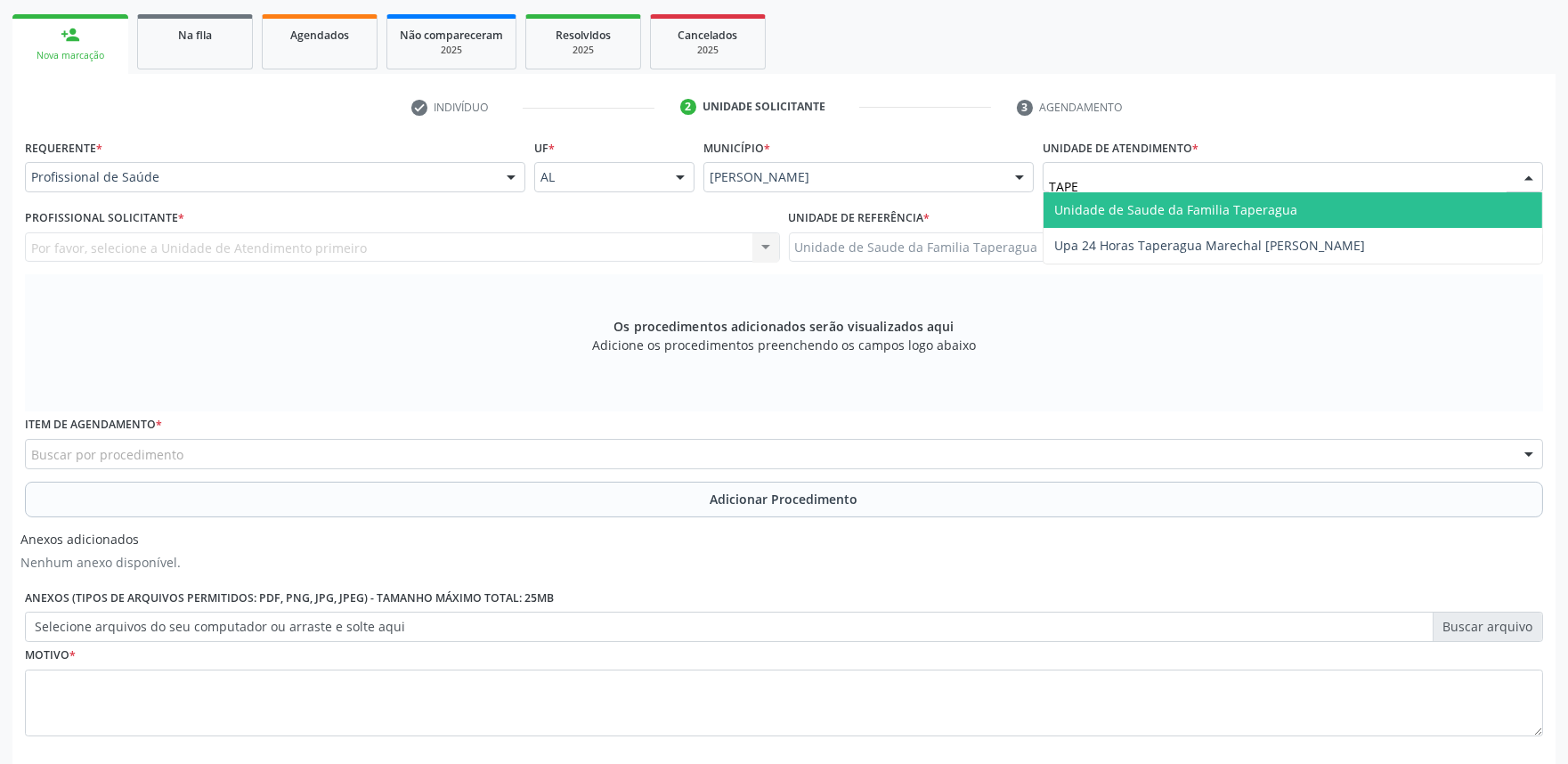
type input "TAPER"
click at [1175, 205] on span "Unidade de Saude da Familia Taperagua" at bounding box center [1176, 209] width 243 height 17
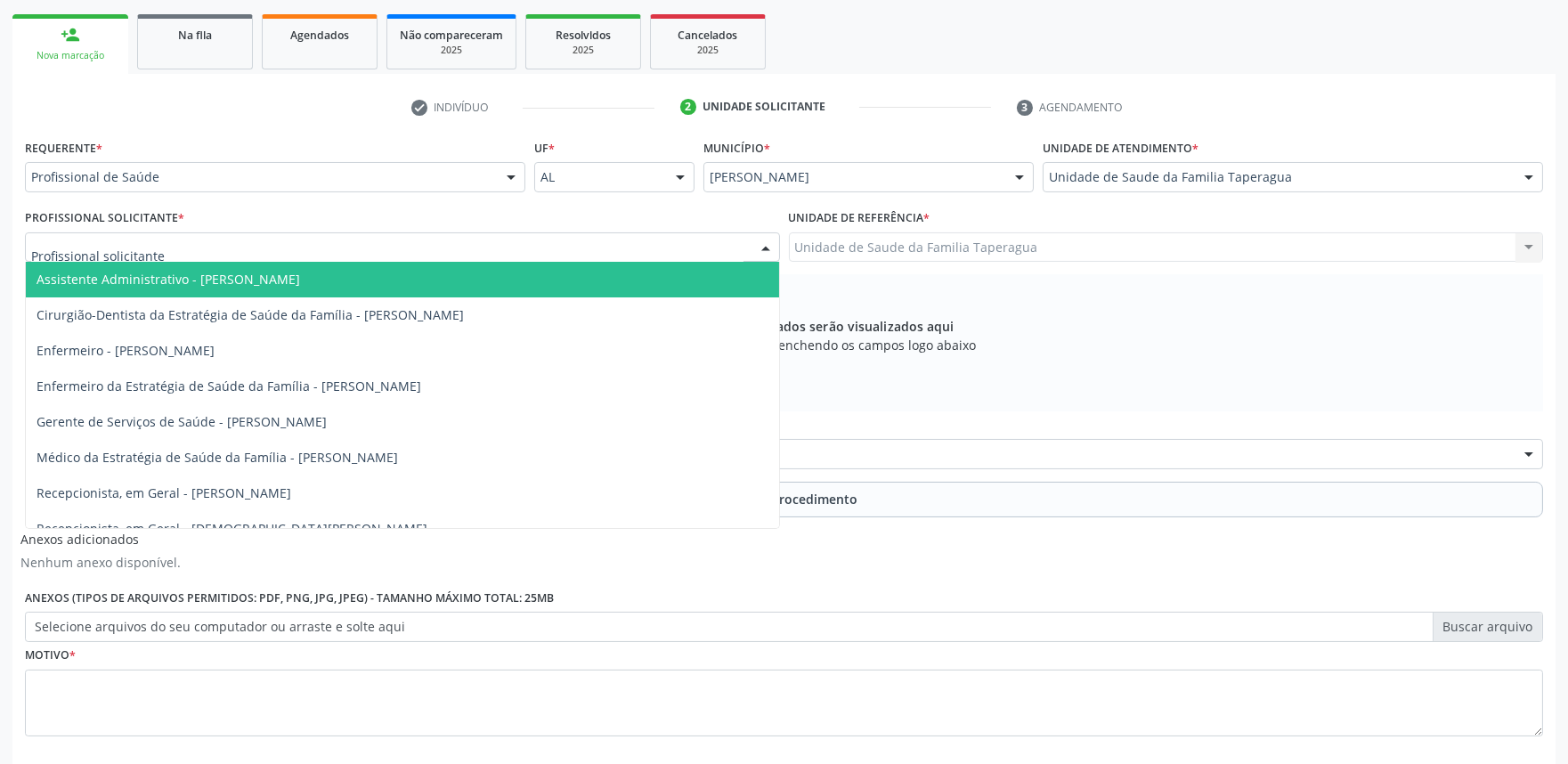
click at [554, 252] on div at bounding box center [402, 247] width 755 height 30
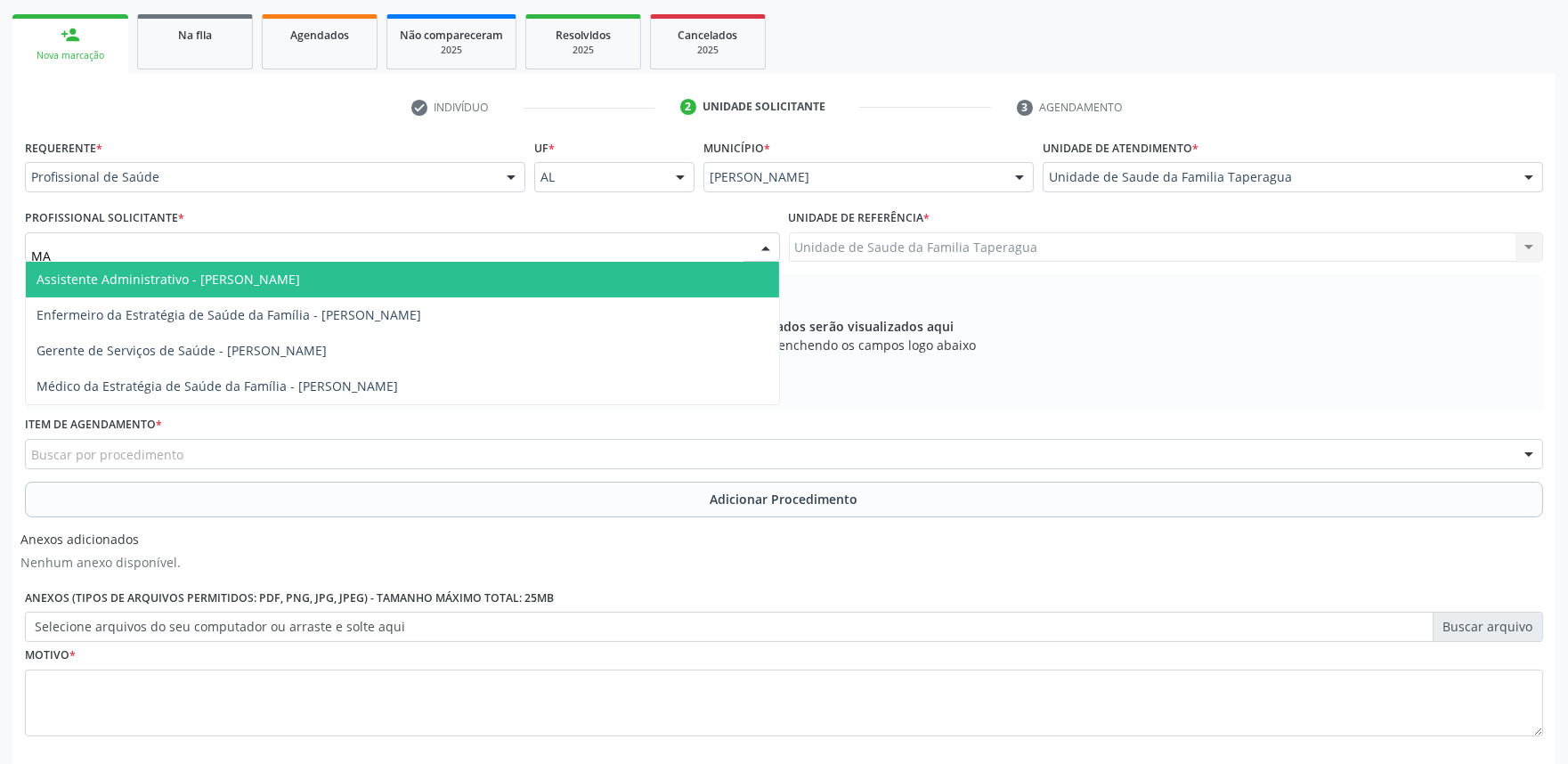
type input "M"
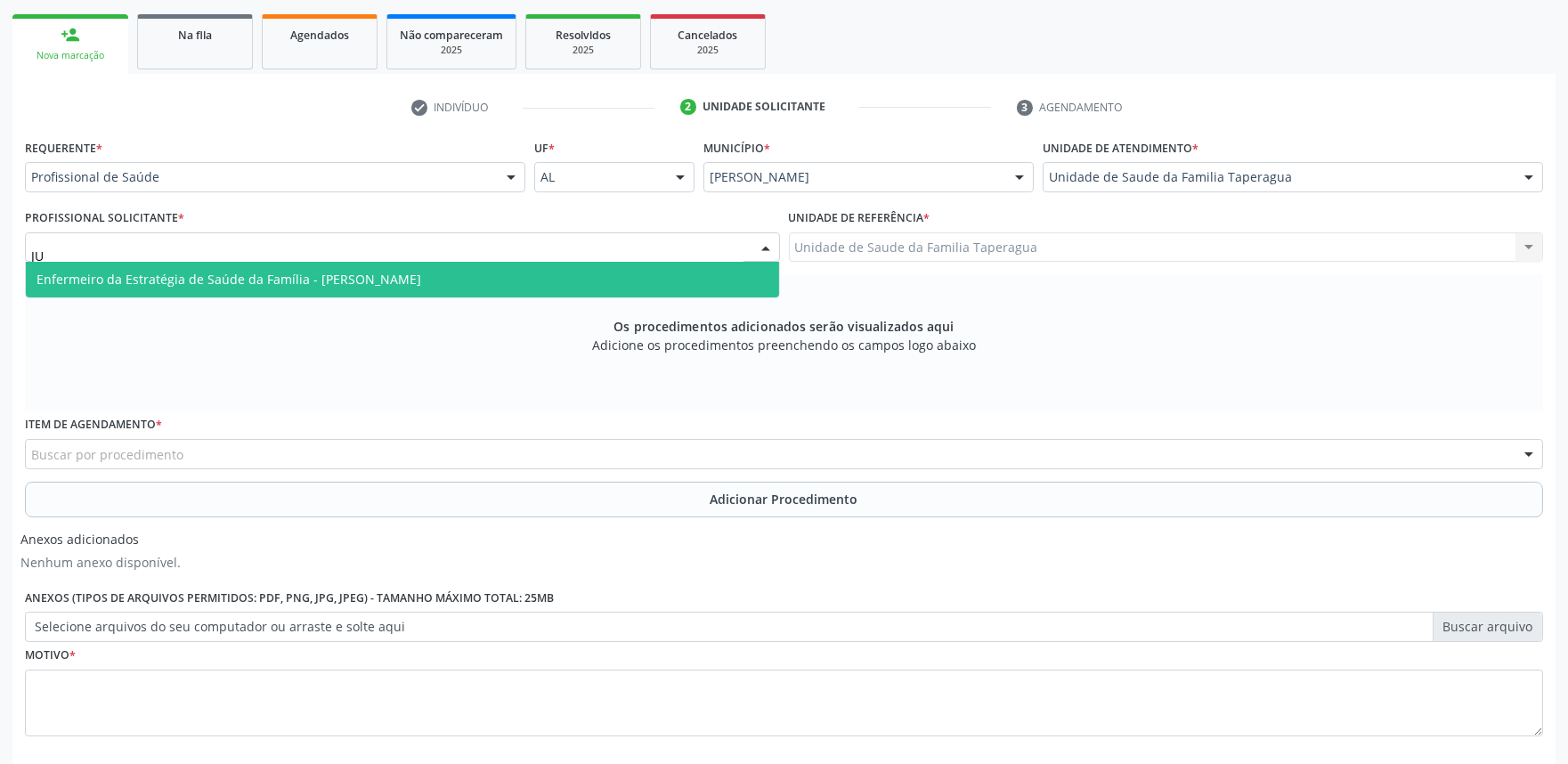
type input "JUL"
click at [549, 268] on span "Enfermeiro da Estratégia de Saúde da Família - [PERSON_NAME]" at bounding box center [402, 279] width 753 height 35
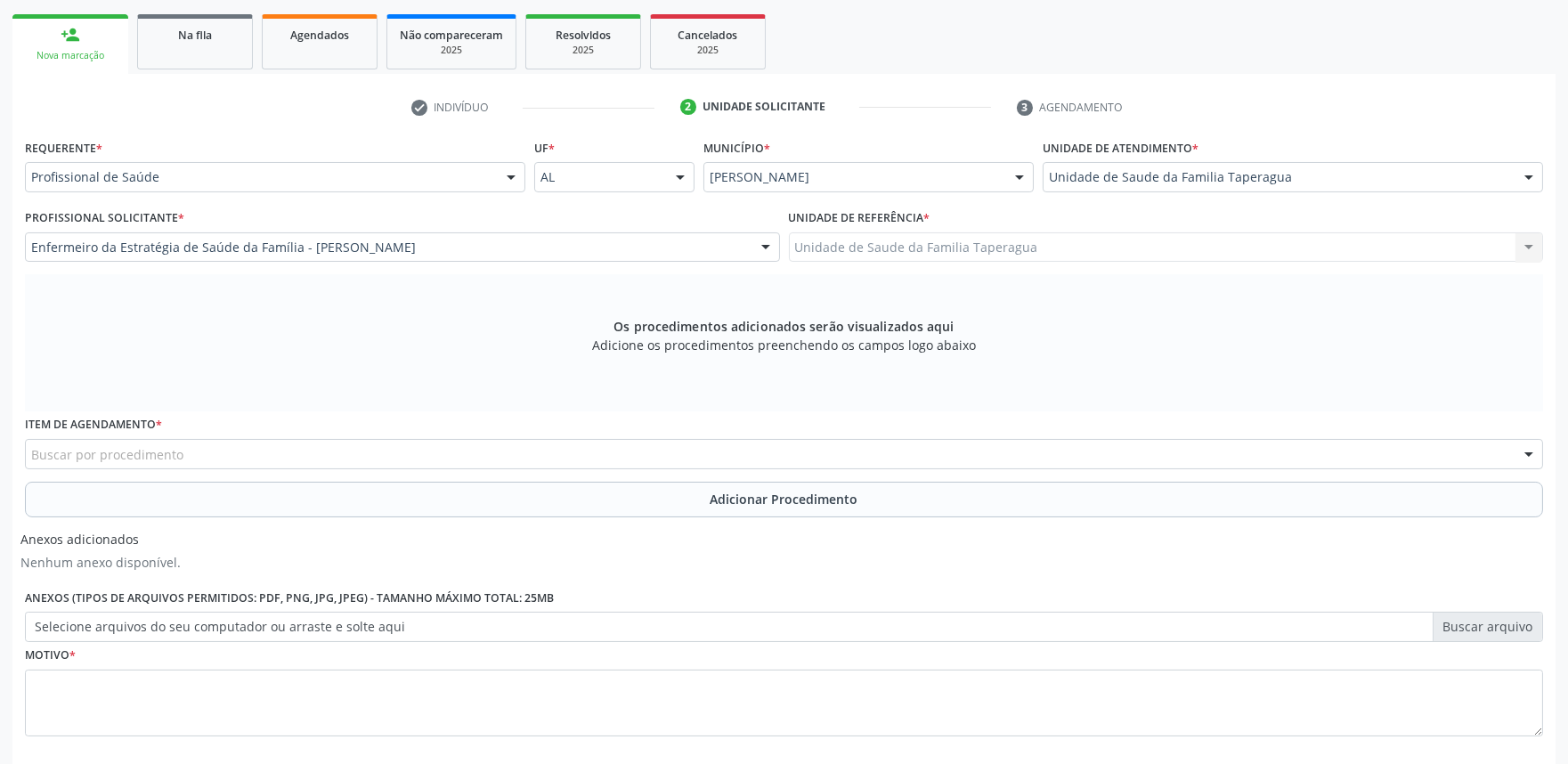
click at [505, 451] on div "Buscar por procedimento" at bounding box center [783, 453] width 1518 height 30
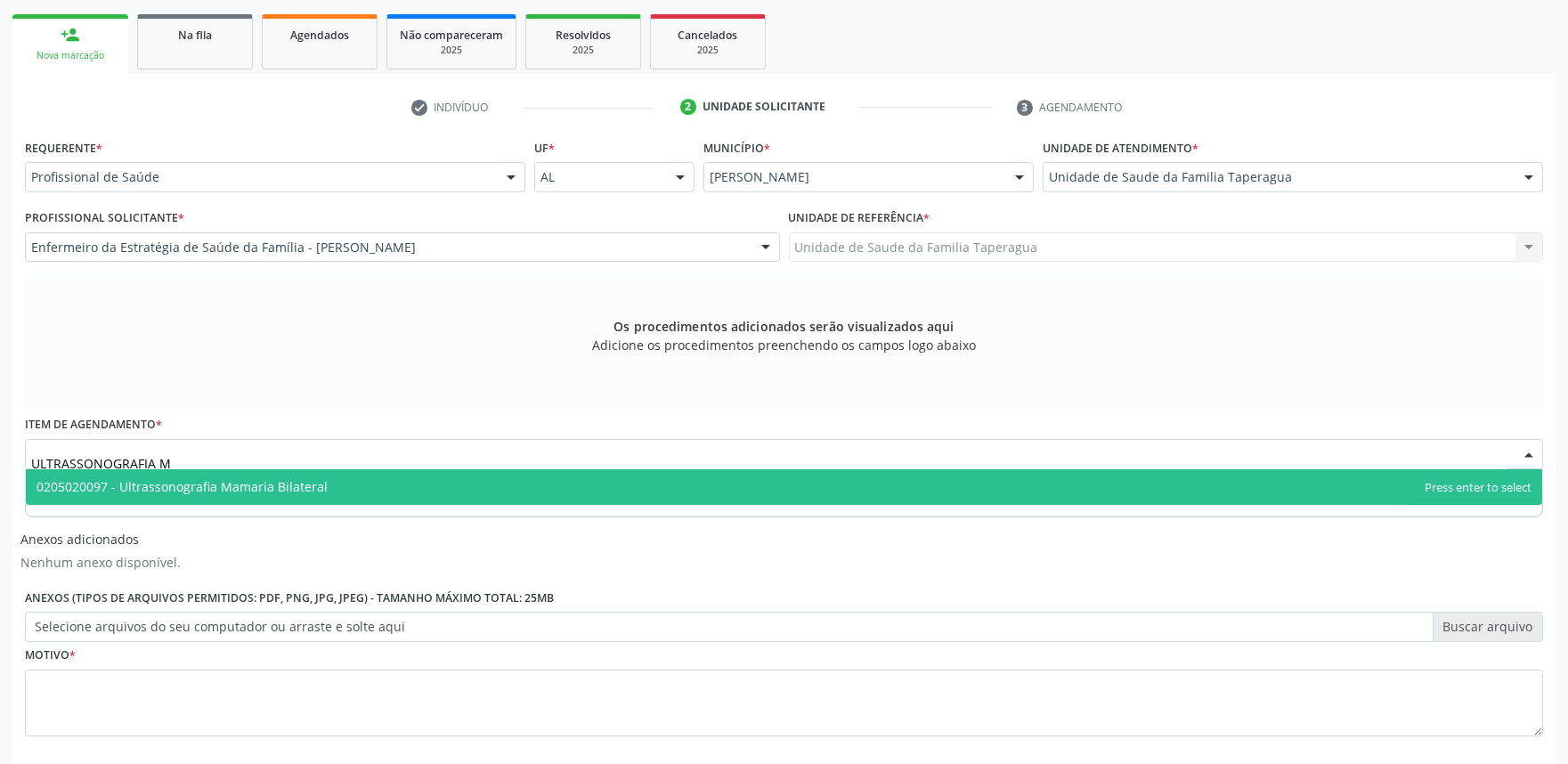
type input "ULTRASSONOGRAFIA MA"
click at [504, 481] on span "0205020097 - Ultrassonografia Mamaria Bilateral" at bounding box center [783, 486] width 1516 height 35
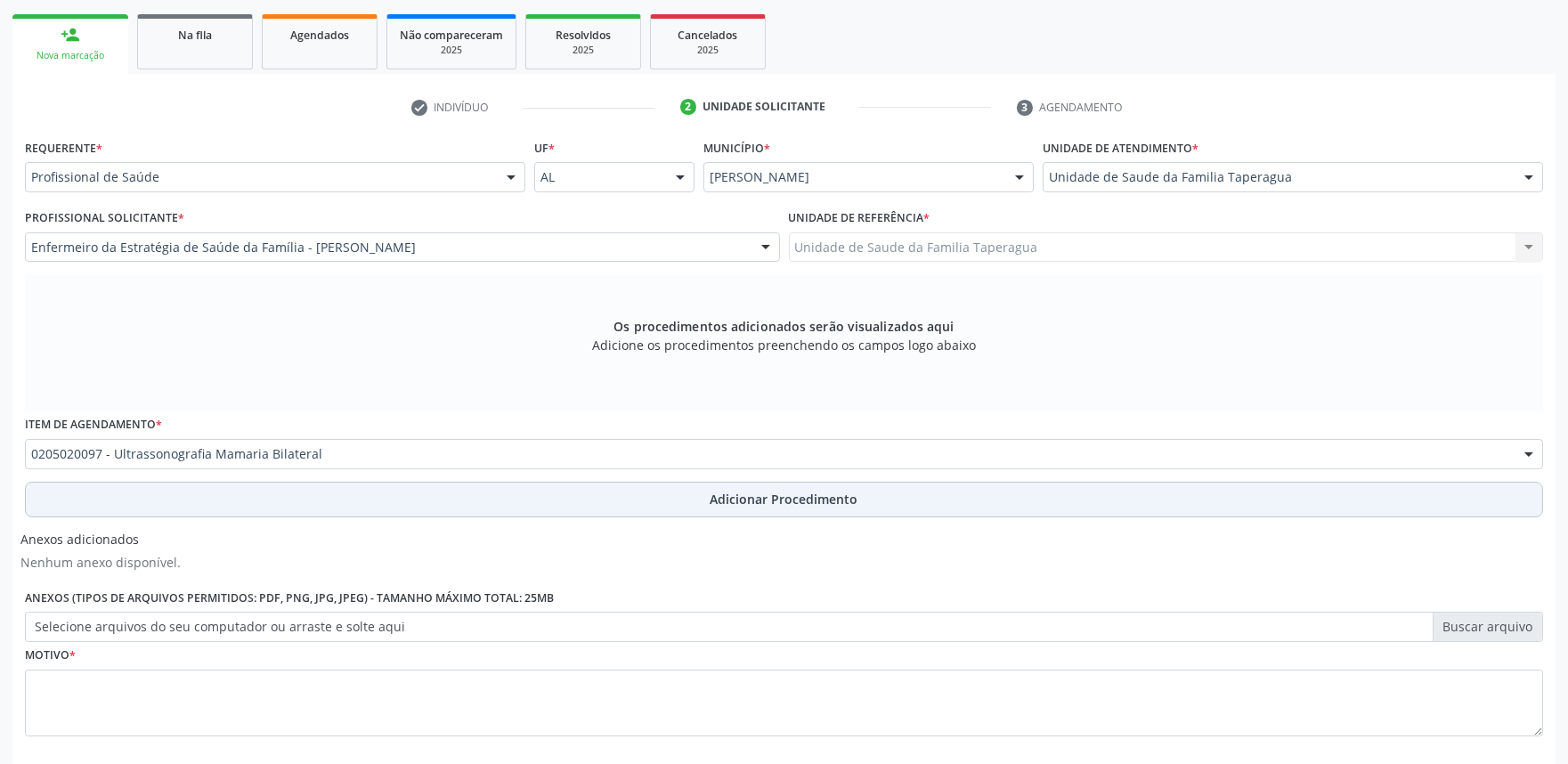
click at [741, 512] on button "Adicionar Procedimento" at bounding box center [783, 499] width 1518 height 35
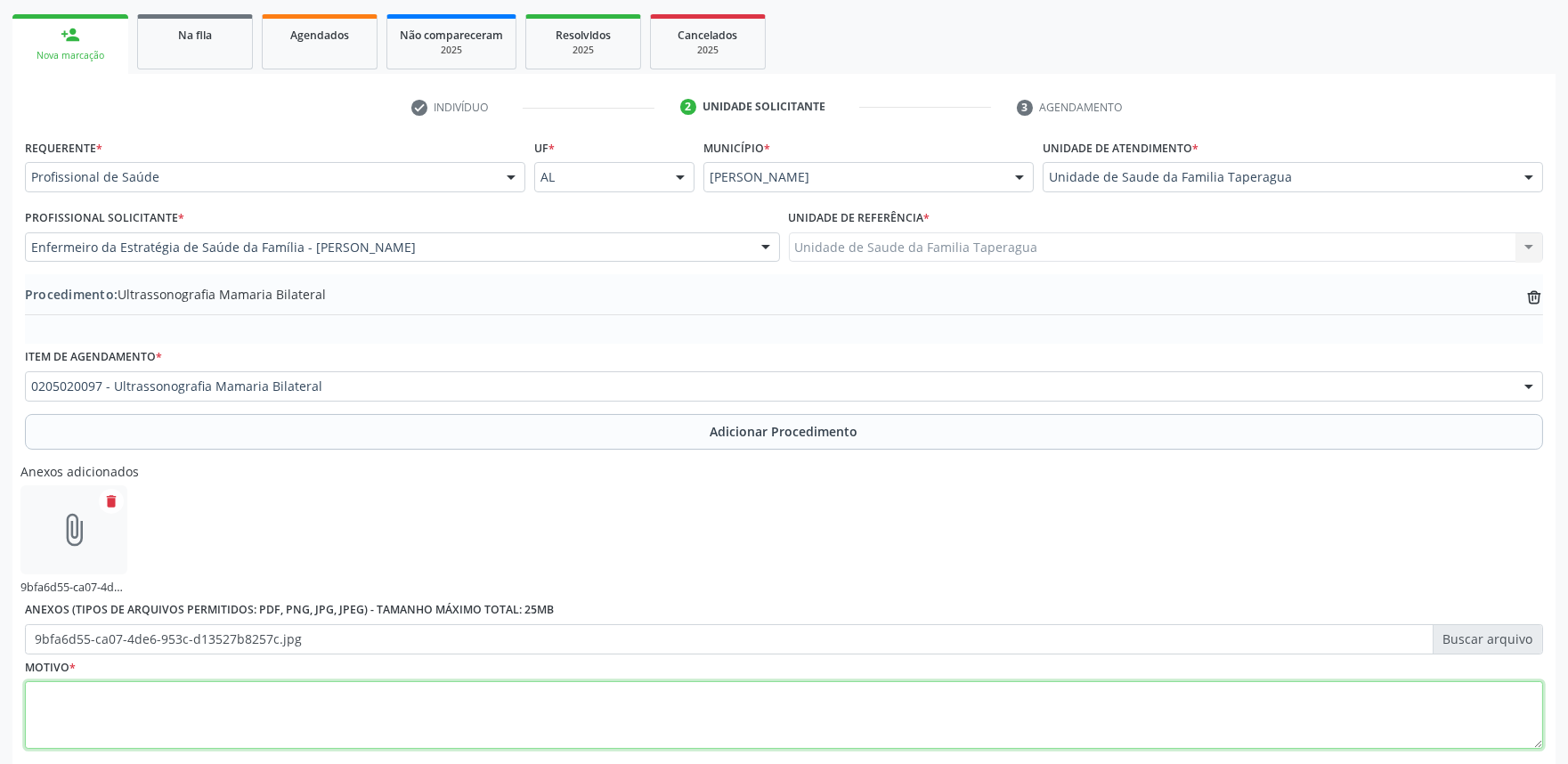
click at [547, 715] on textarea at bounding box center [783, 715] width 1518 height 67
click at [547, 715] on textarea "R" at bounding box center [783, 715] width 1518 height 67
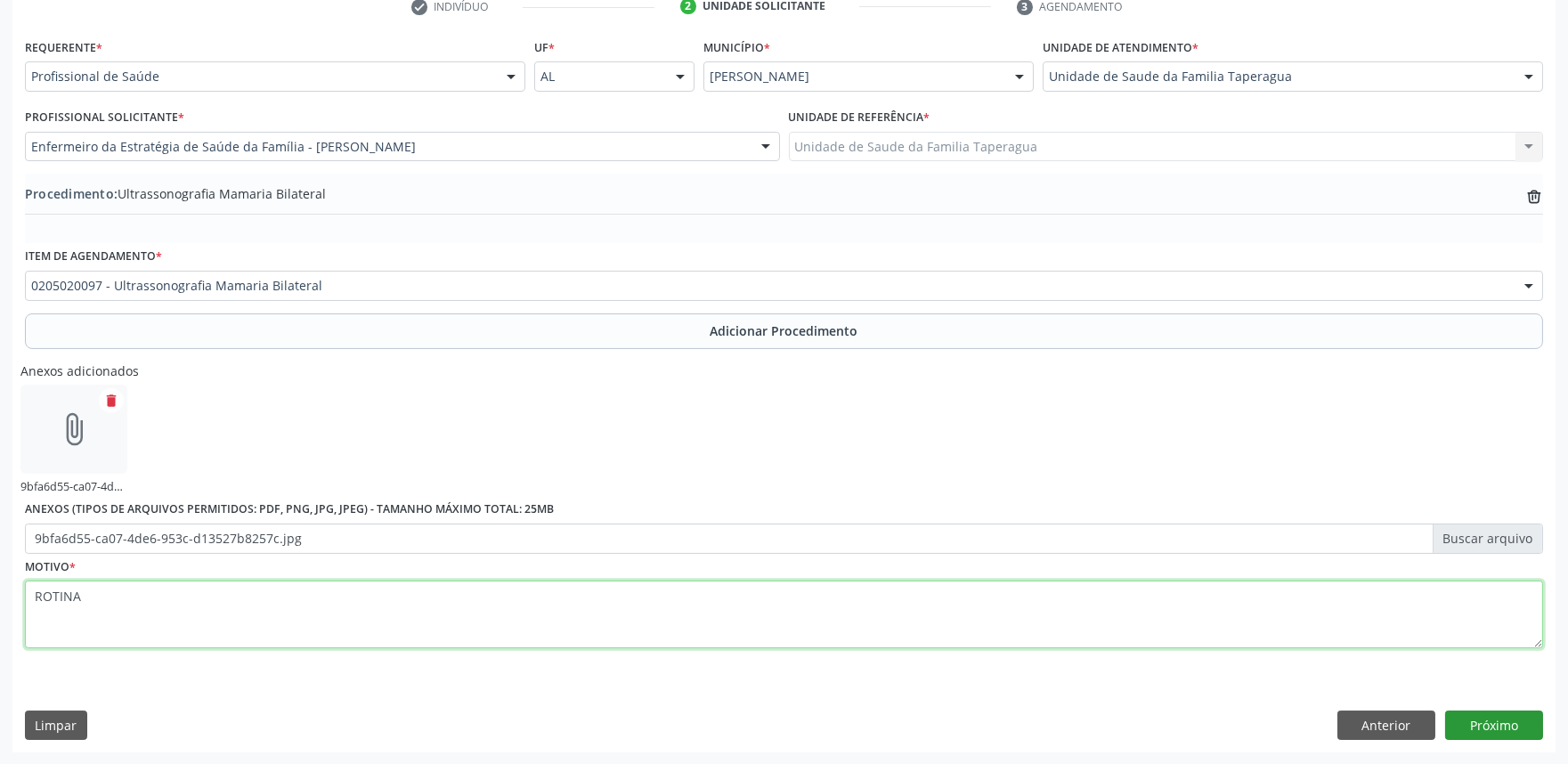
type textarea "ROTINA"
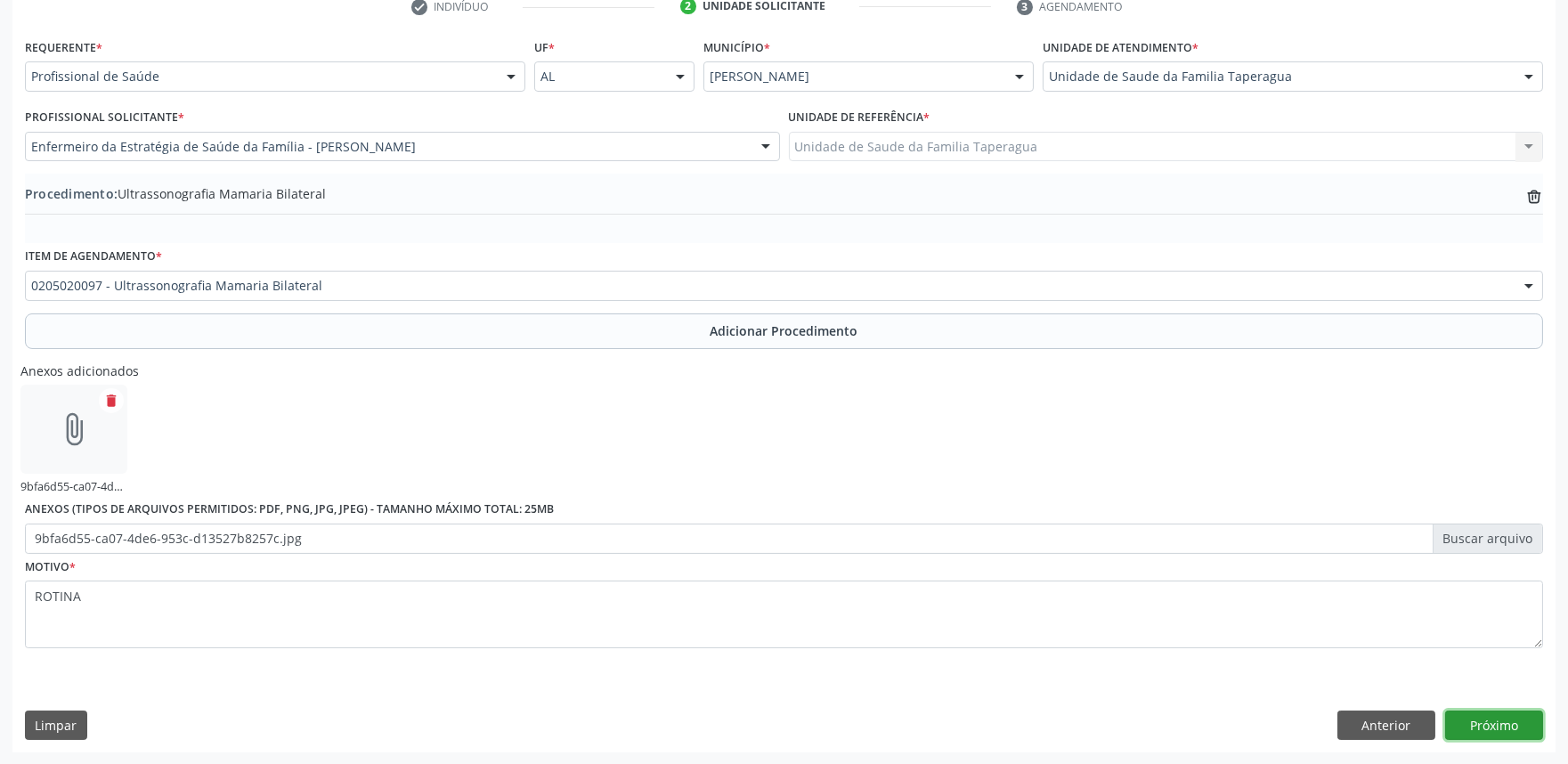
click at [1514, 712] on button "Próximo" at bounding box center [1494, 725] width 98 height 30
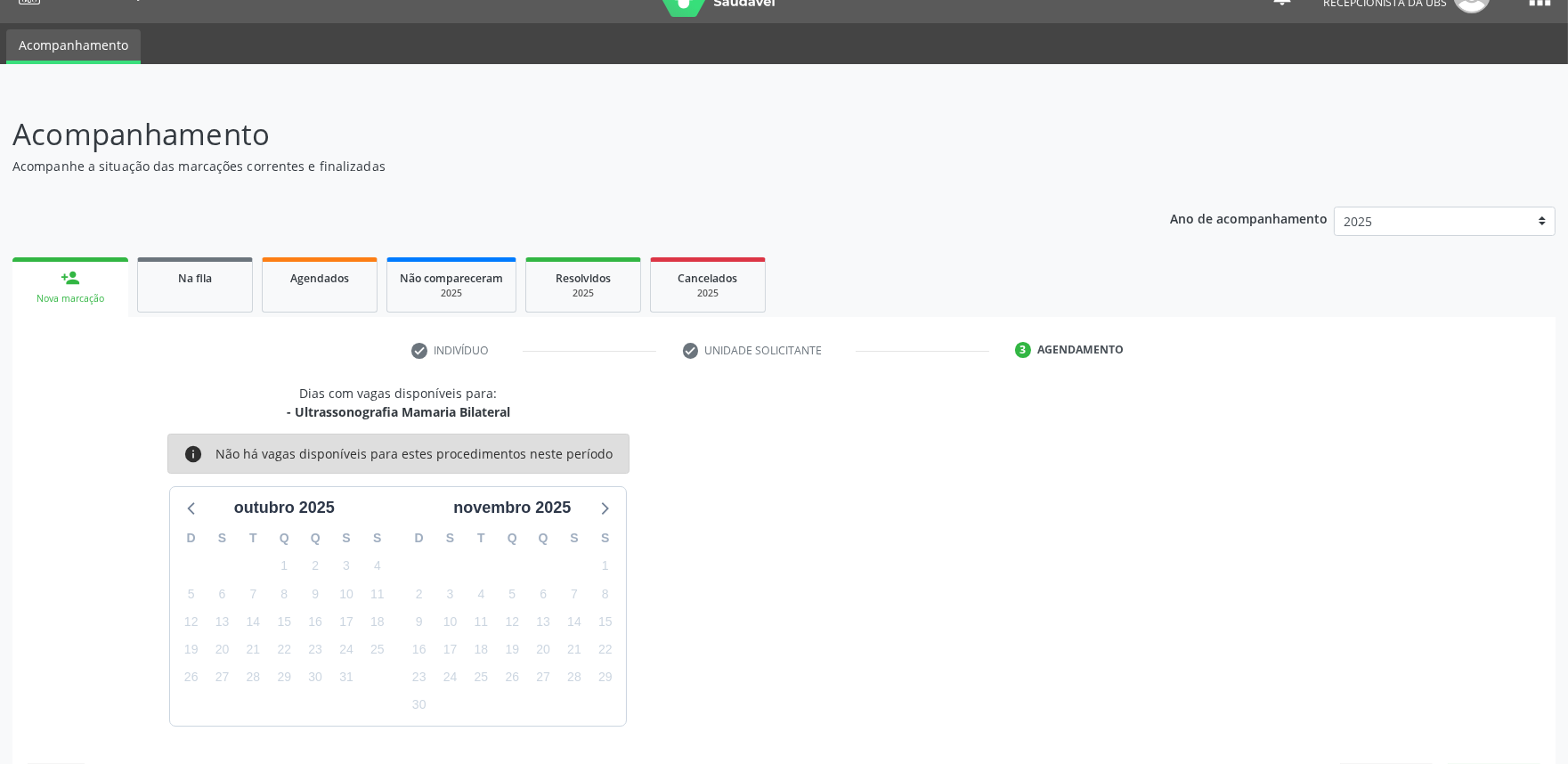
scroll to position [86, 0]
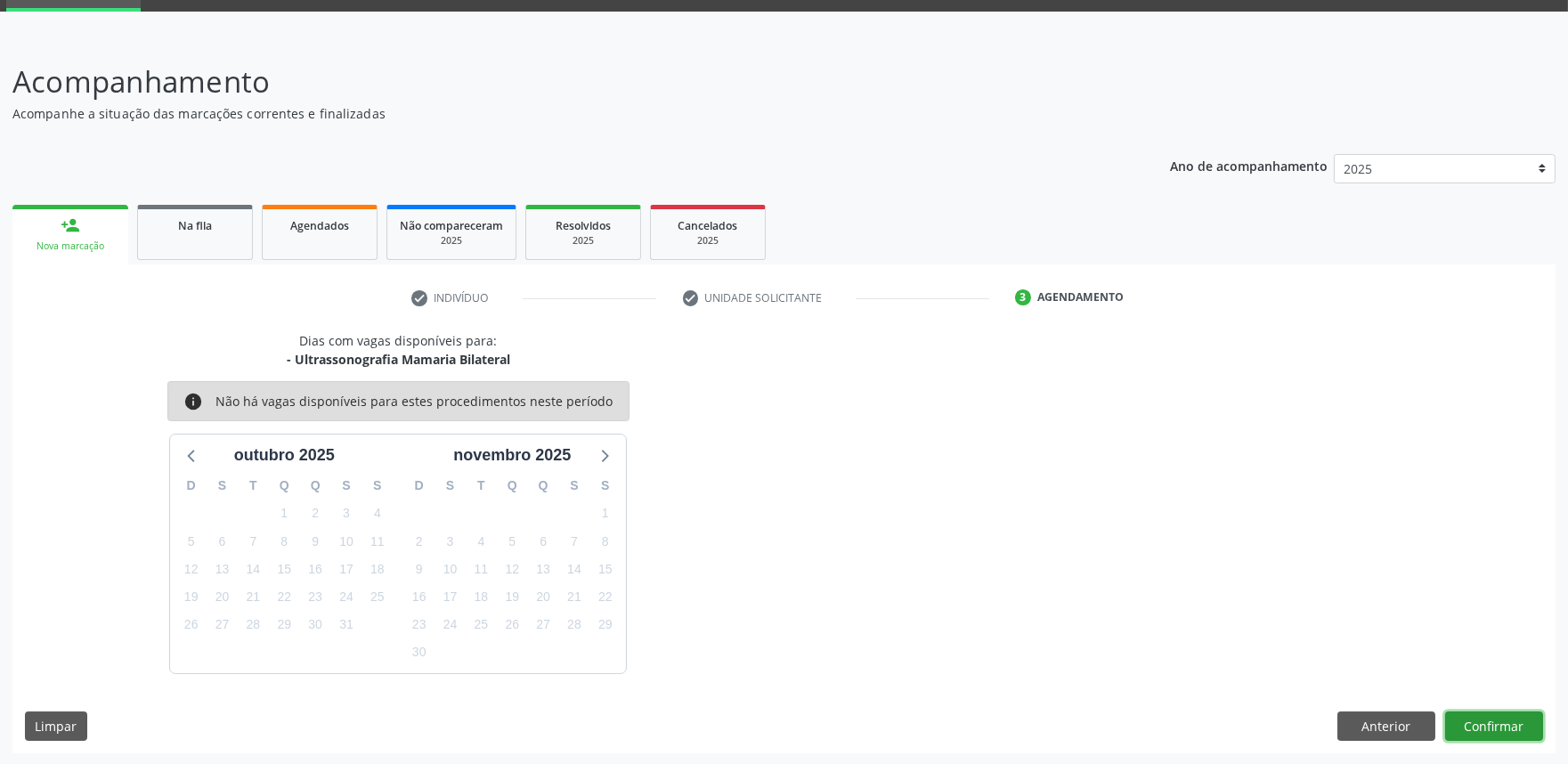
click at [1479, 723] on button "Confirmar" at bounding box center [1494, 726] width 98 height 30
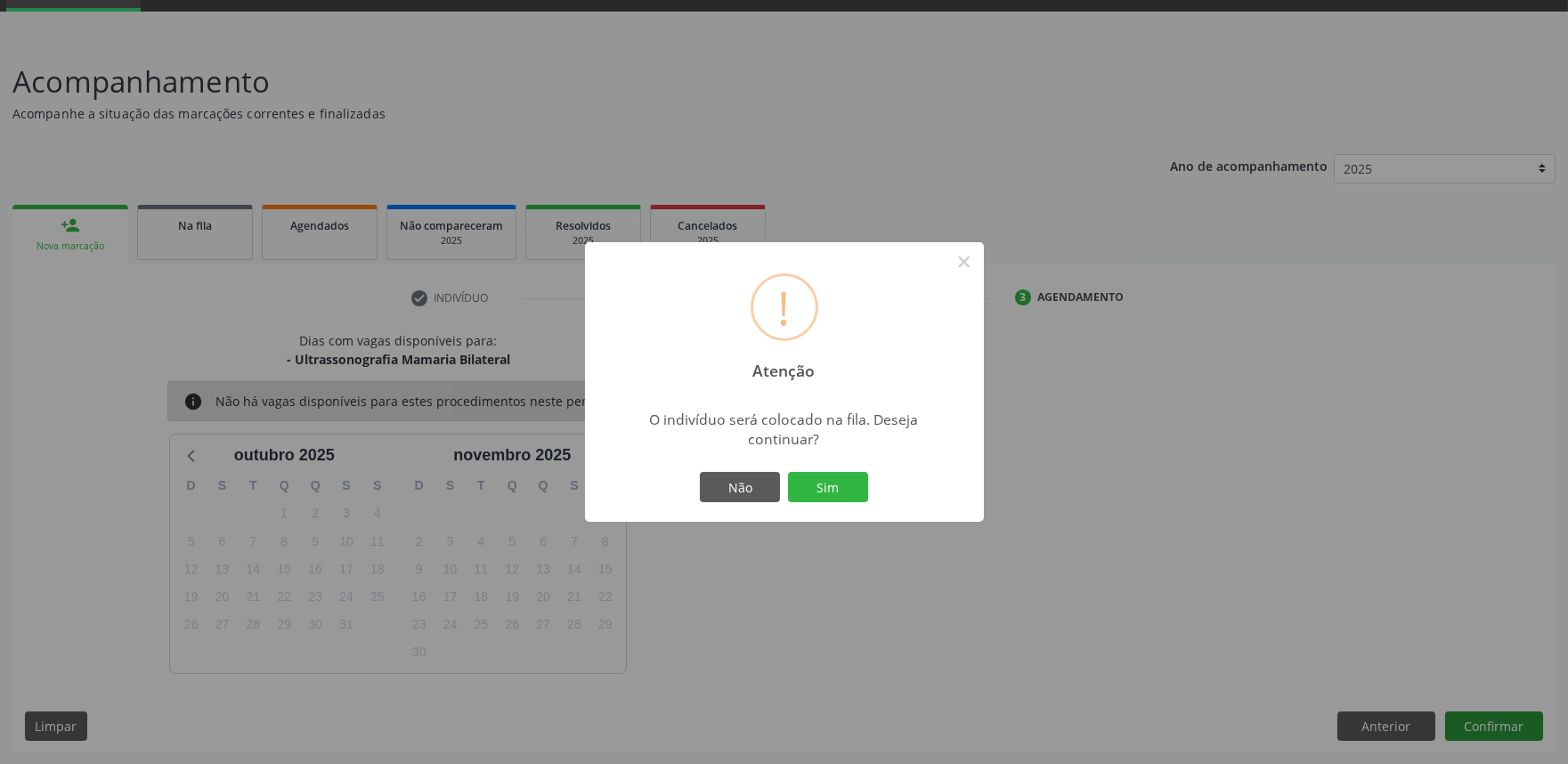
click at [788, 471] on button "Sim" at bounding box center [828, 486] width 80 height 30
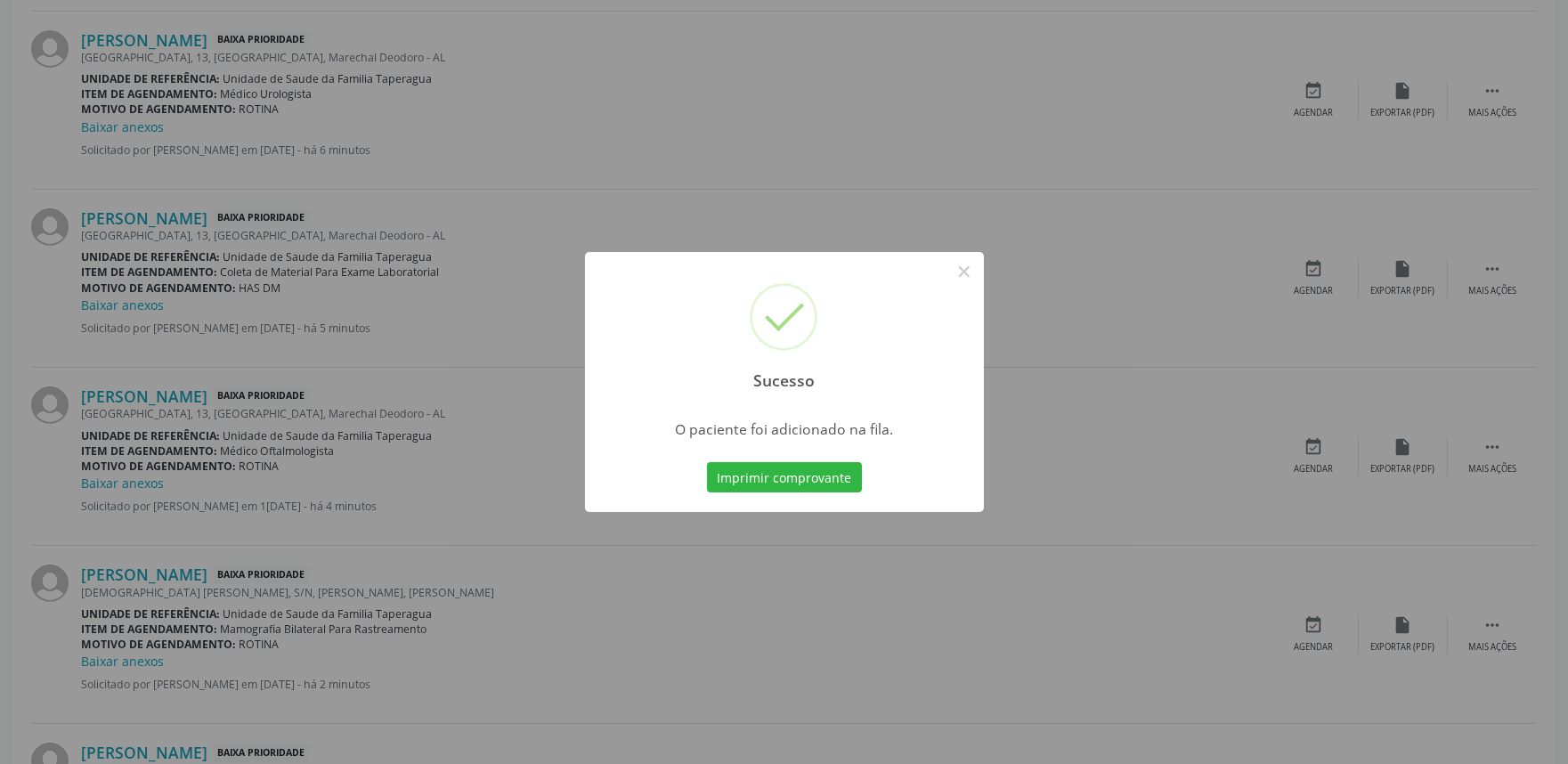
scroll to position [1835, 0]
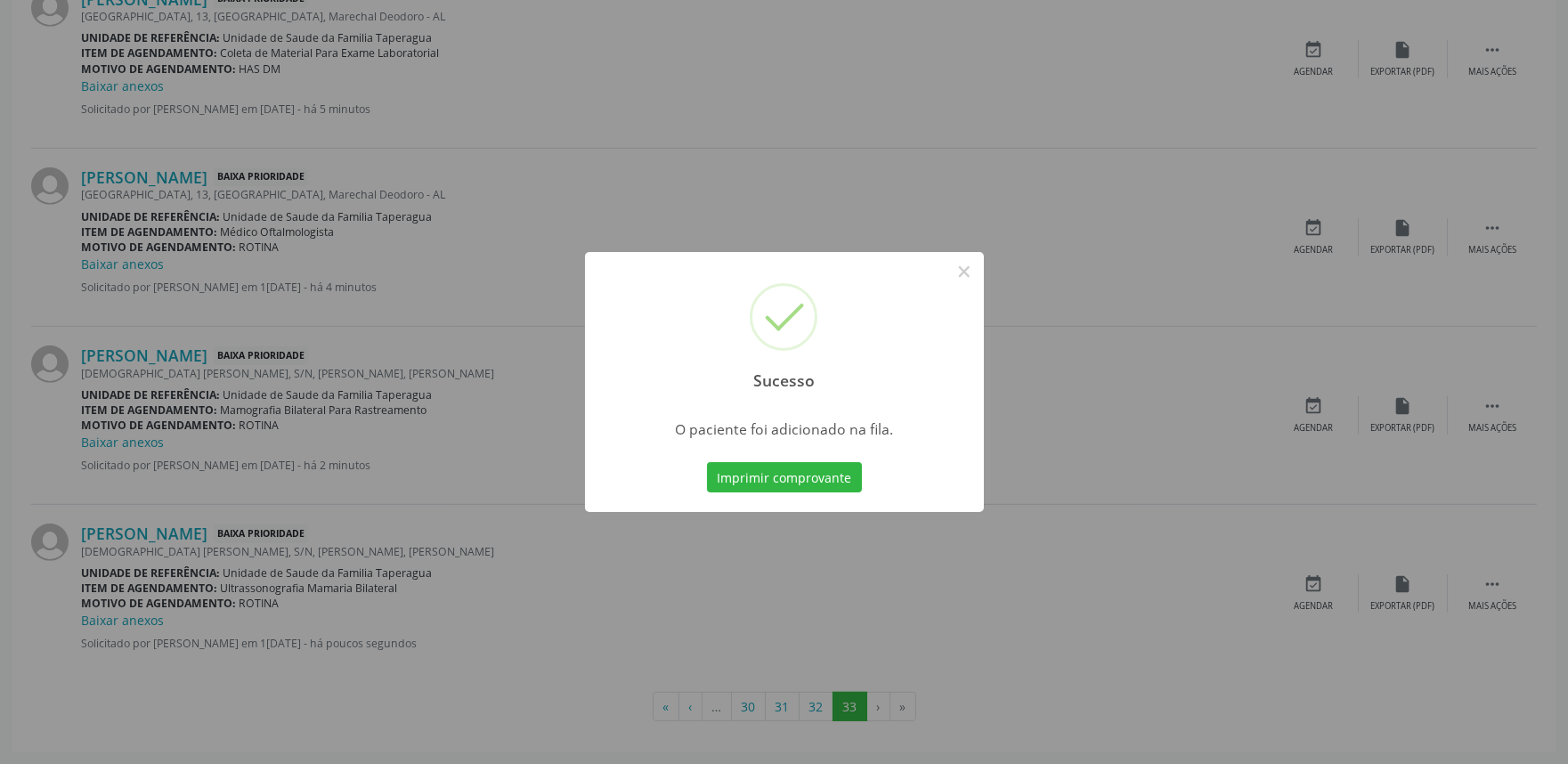
click at [1223, 647] on div "Sucesso × O paciente foi adicionado na fila. Imprimir comprovante Cancel" at bounding box center [784, 382] width 1568 height 764
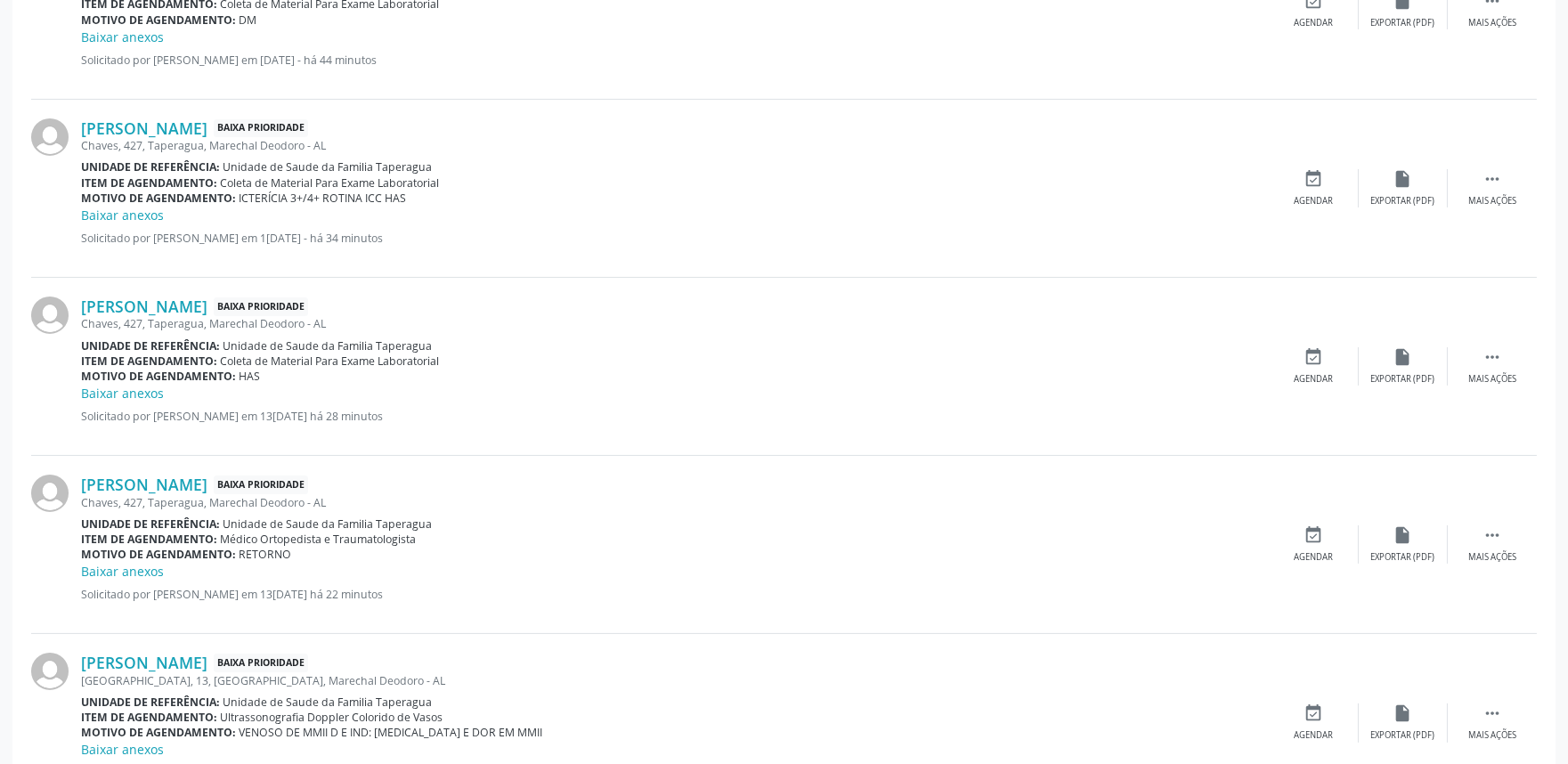
scroll to position [0, 0]
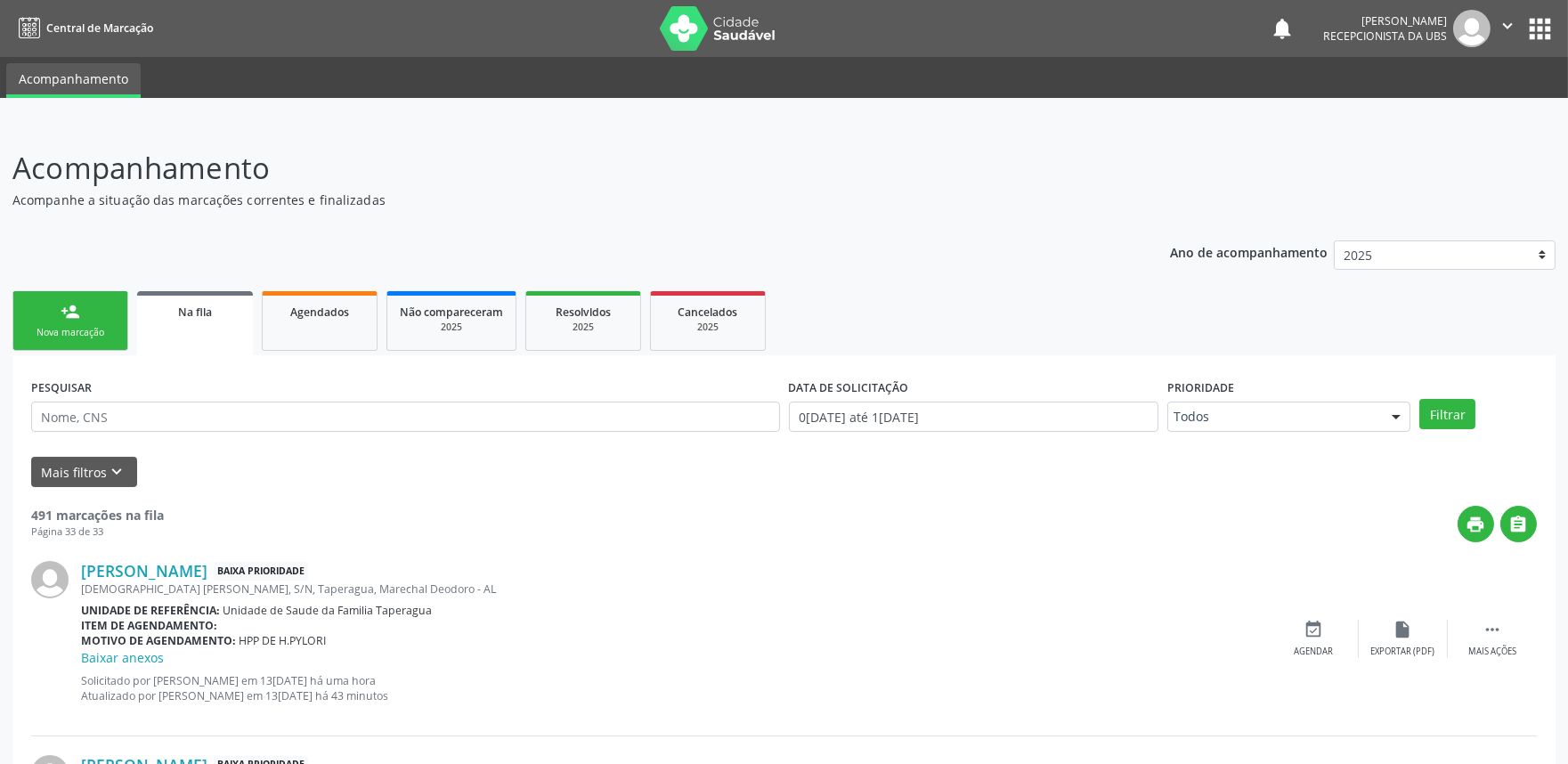
click at [103, 317] on link "person_add Nova marcação" at bounding box center [70, 321] width 115 height 60
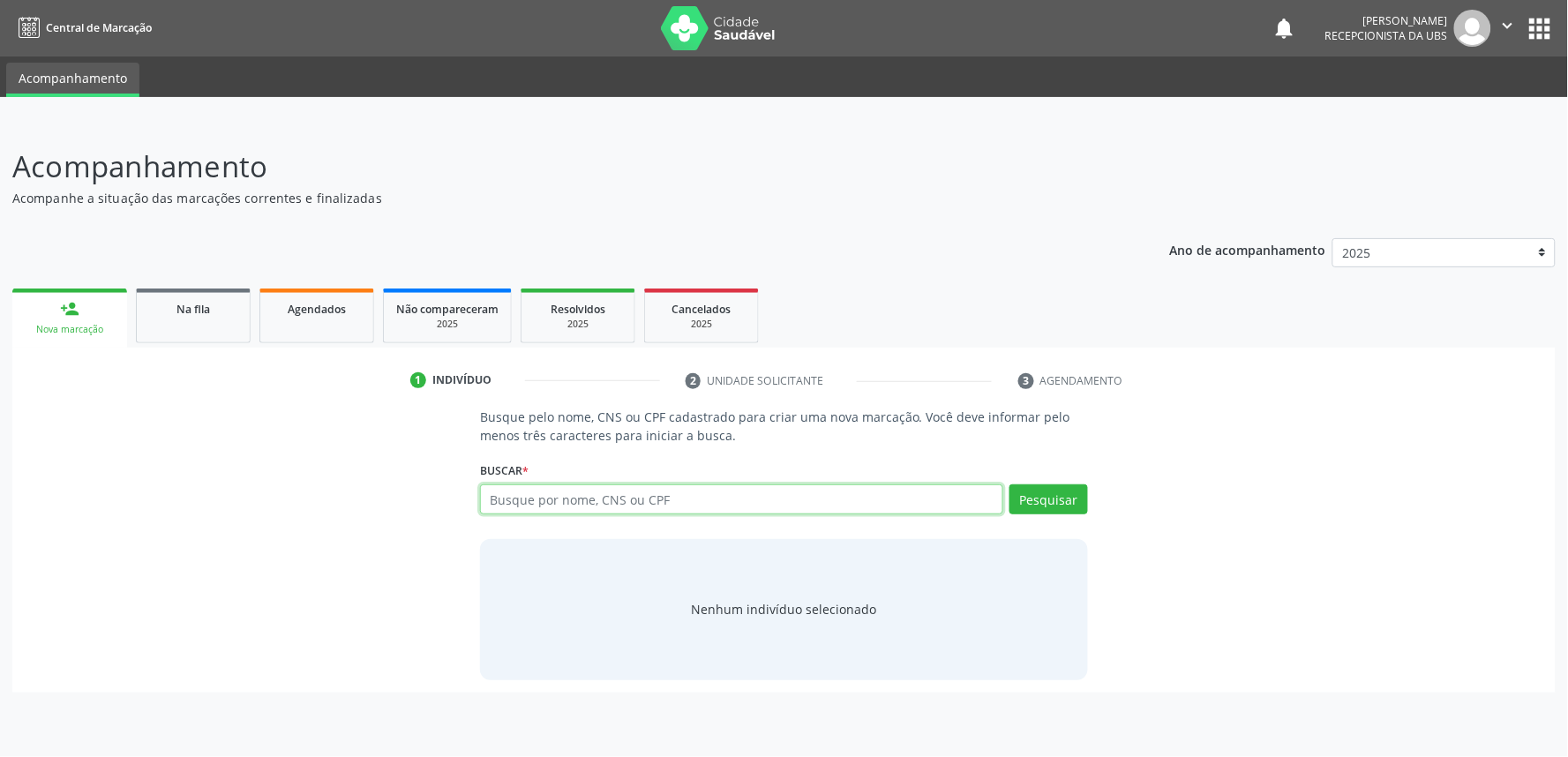
click at [631, 503] on input "text" at bounding box center [741, 499] width 523 height 30
type input "v"
paste input "708401220855169"
type input "708401220855169"
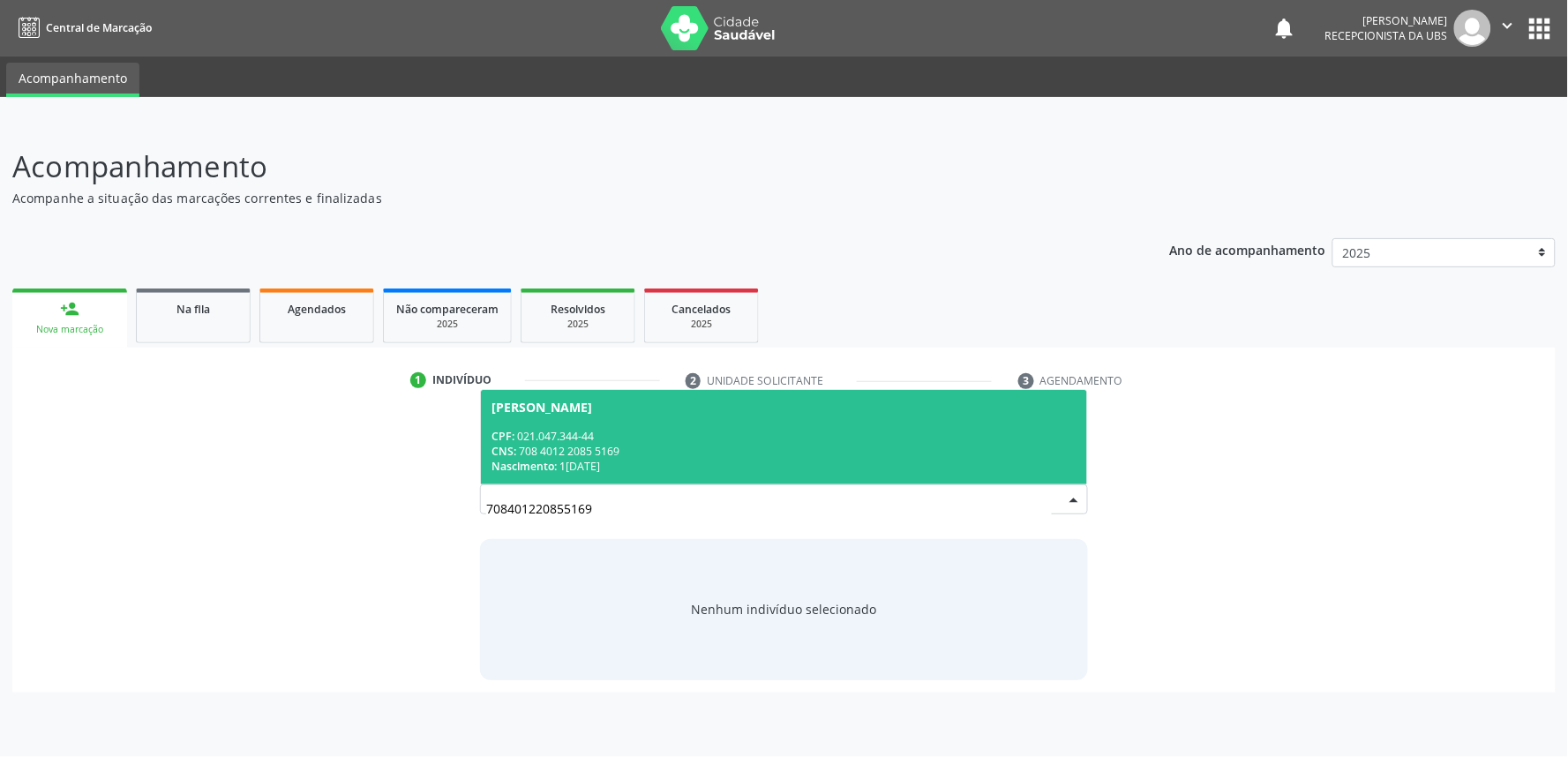
click at [592, 389] on div "Josefa Olivia da Silva Virginio CPF: 021.047.344-44 CNS: 708 4012 2085 5169 Nas…" at bounding box center [784, 437] width 608 height 95
click at [593, 404] on div "Josefa Olivia da Silva Virginio" at bounding box center [542, 408] width 101 height 14
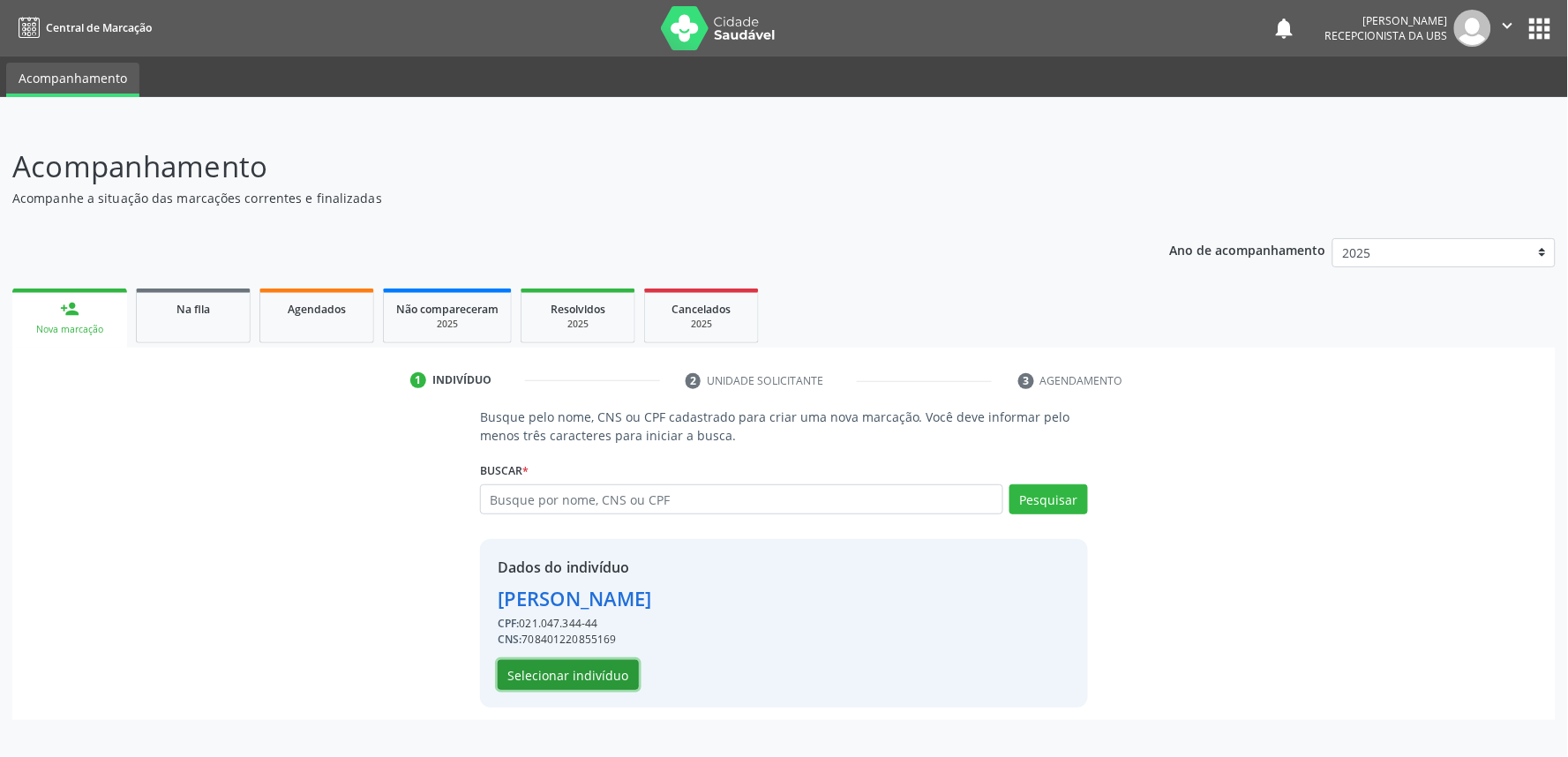
click at [594, 680] on button "Selecionar indivíduo" at bounding box center [568, 674] width 141 height 30
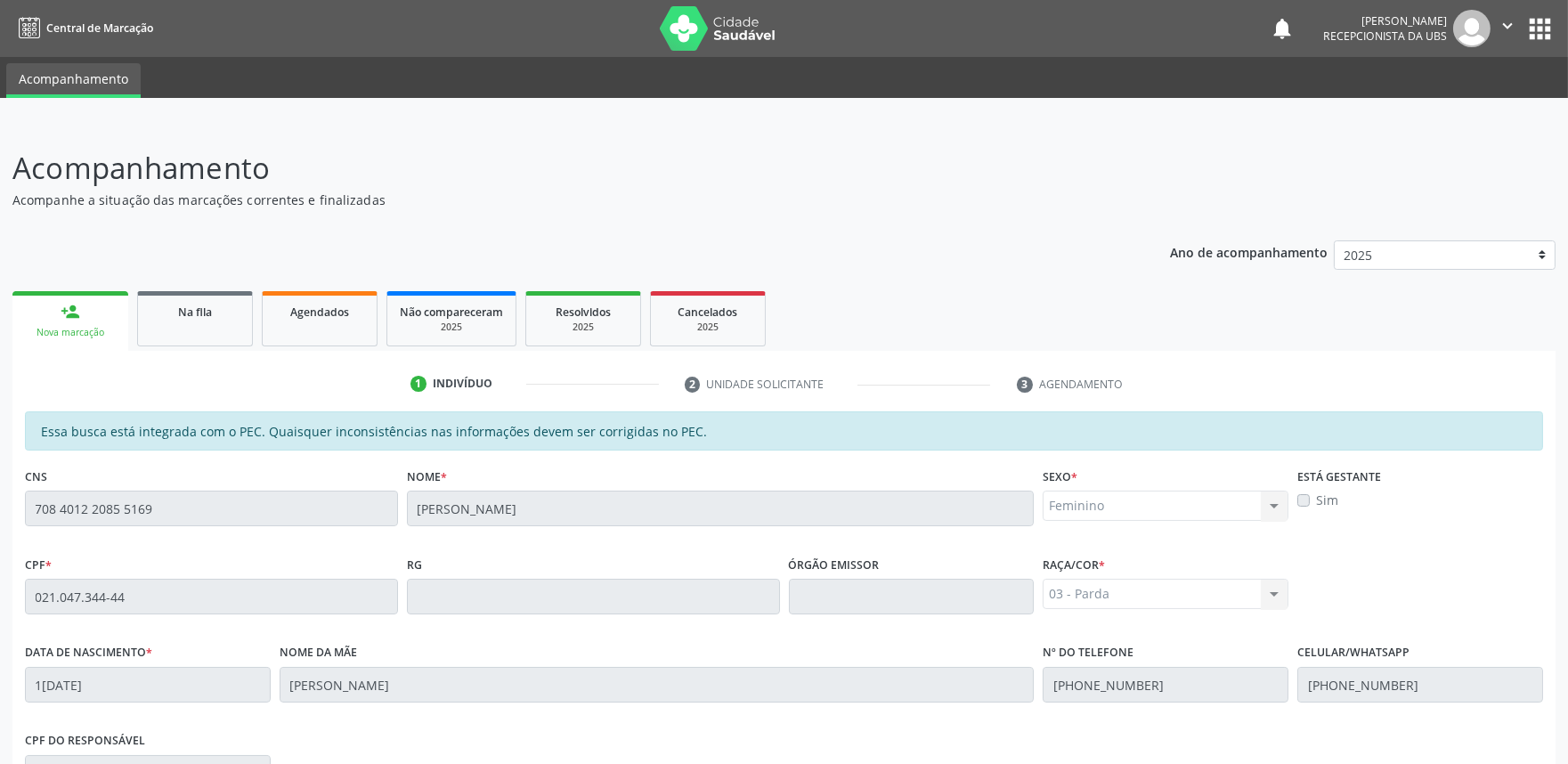
drag, startPoint x: 1551, startPoint y: 309, endPoint x: 1569, endPoint y: 575, distance: 266.6
click at [1568, 575] on html "Central de Marcação notifications Maria Samara da Silva Recepcionista da UBS  …" at bounding box center [784, 382] width 1568 height 764
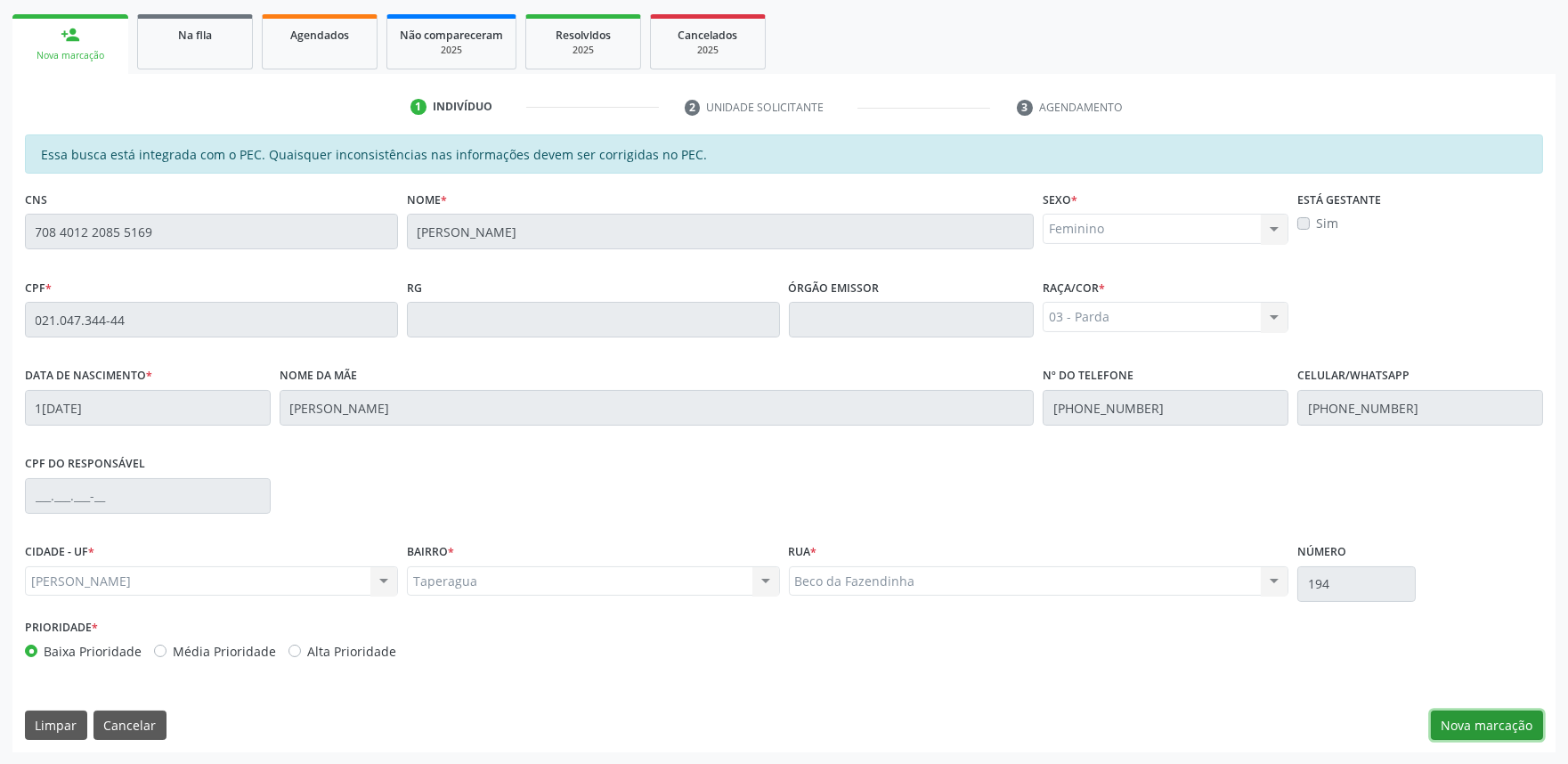
click at [1511, 725] on button "Nova marcação" at bounding box center [1486, 725] width 112 height 30
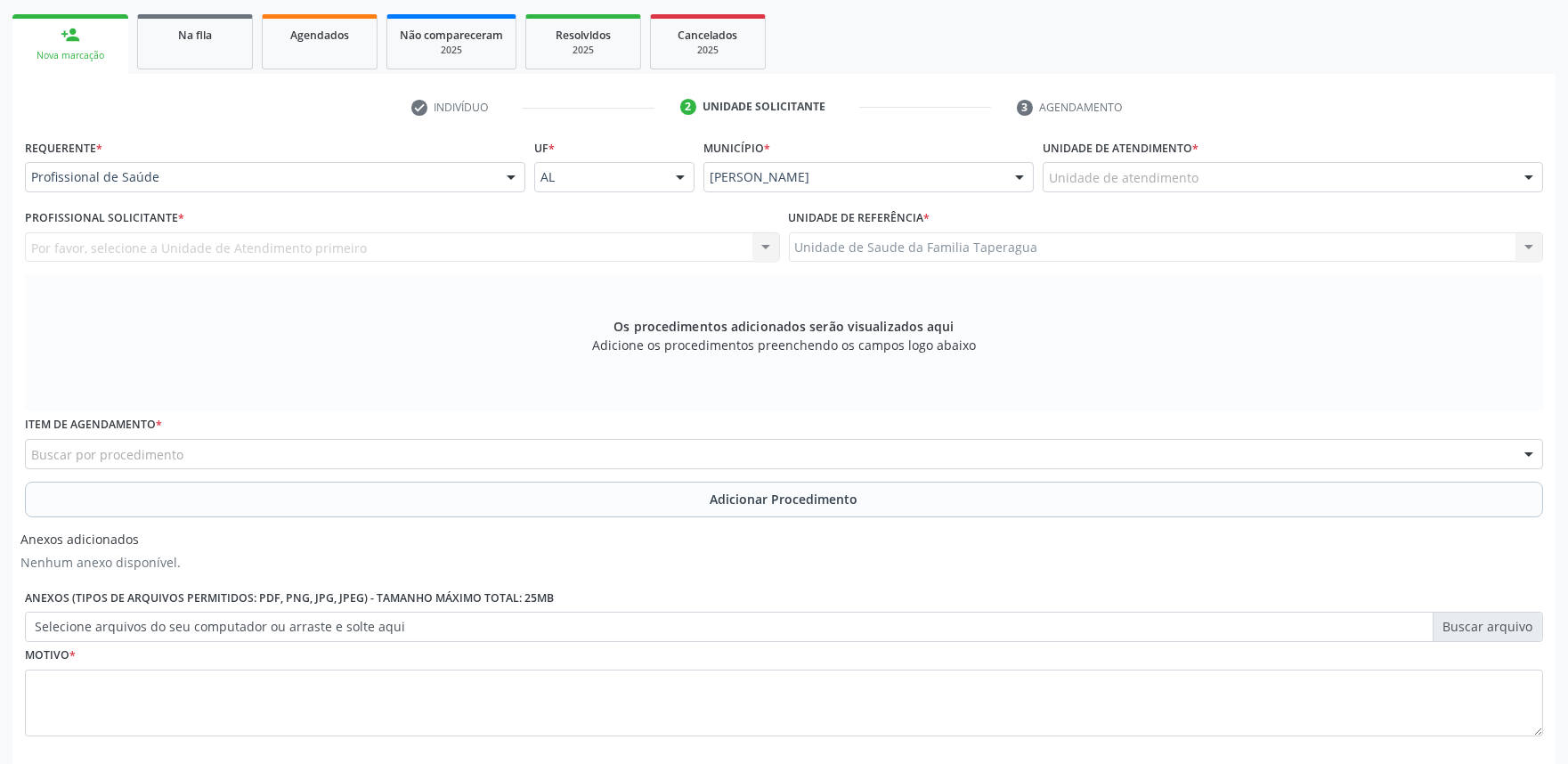
click at [1235, 164] on div "Unidade de atendimento" at bounding box center [1292, 176] width 501 height 30
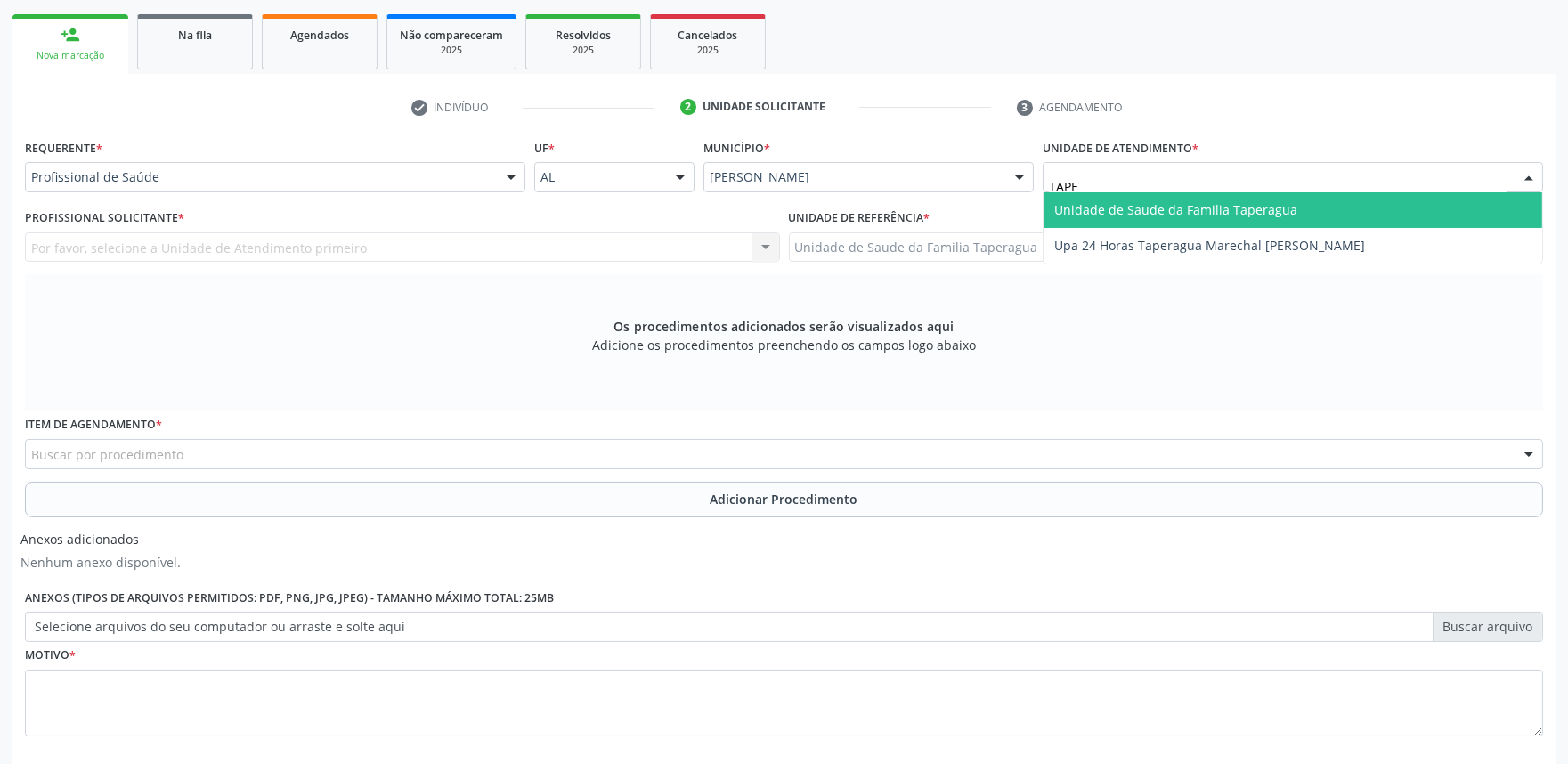
type input "TAPER"
click at [1239, 201] on span "Unidade de Saude da Familia Taperagua" at bounding box center [1176, 209] width 243 height 17
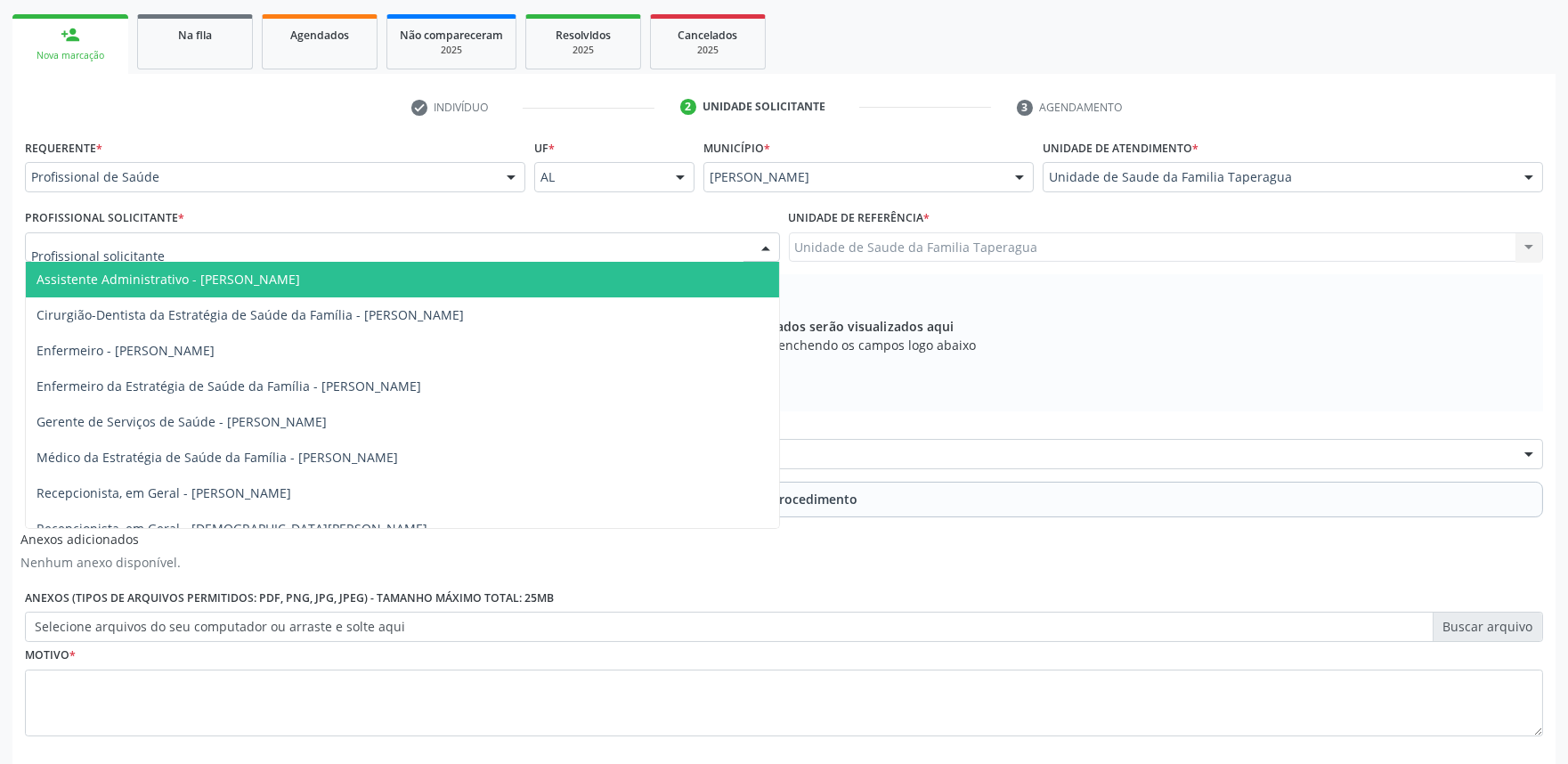
click at [583, 239] on div at bounding box center [402, 247] width 755 height 30
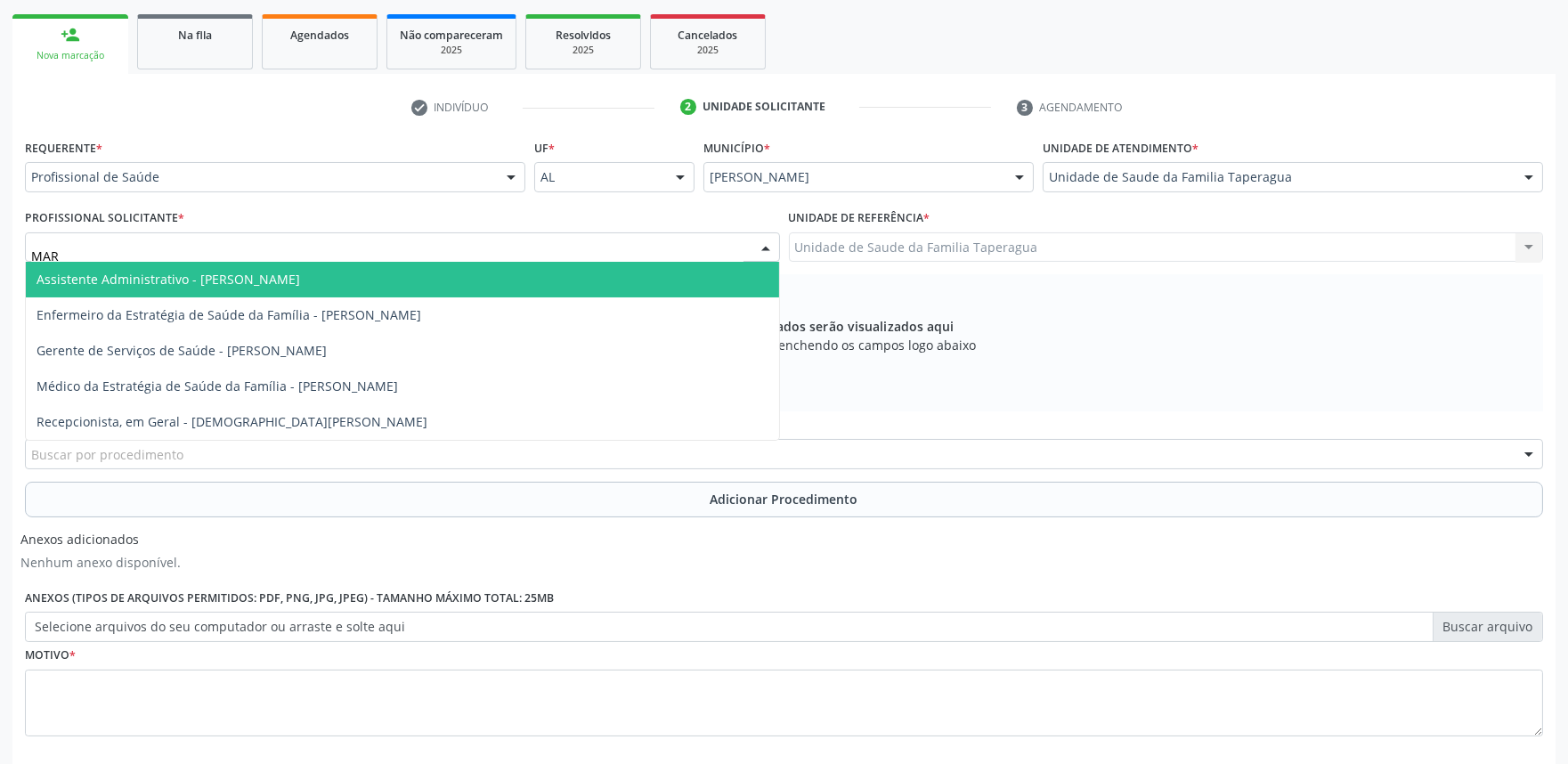
type input "MART"
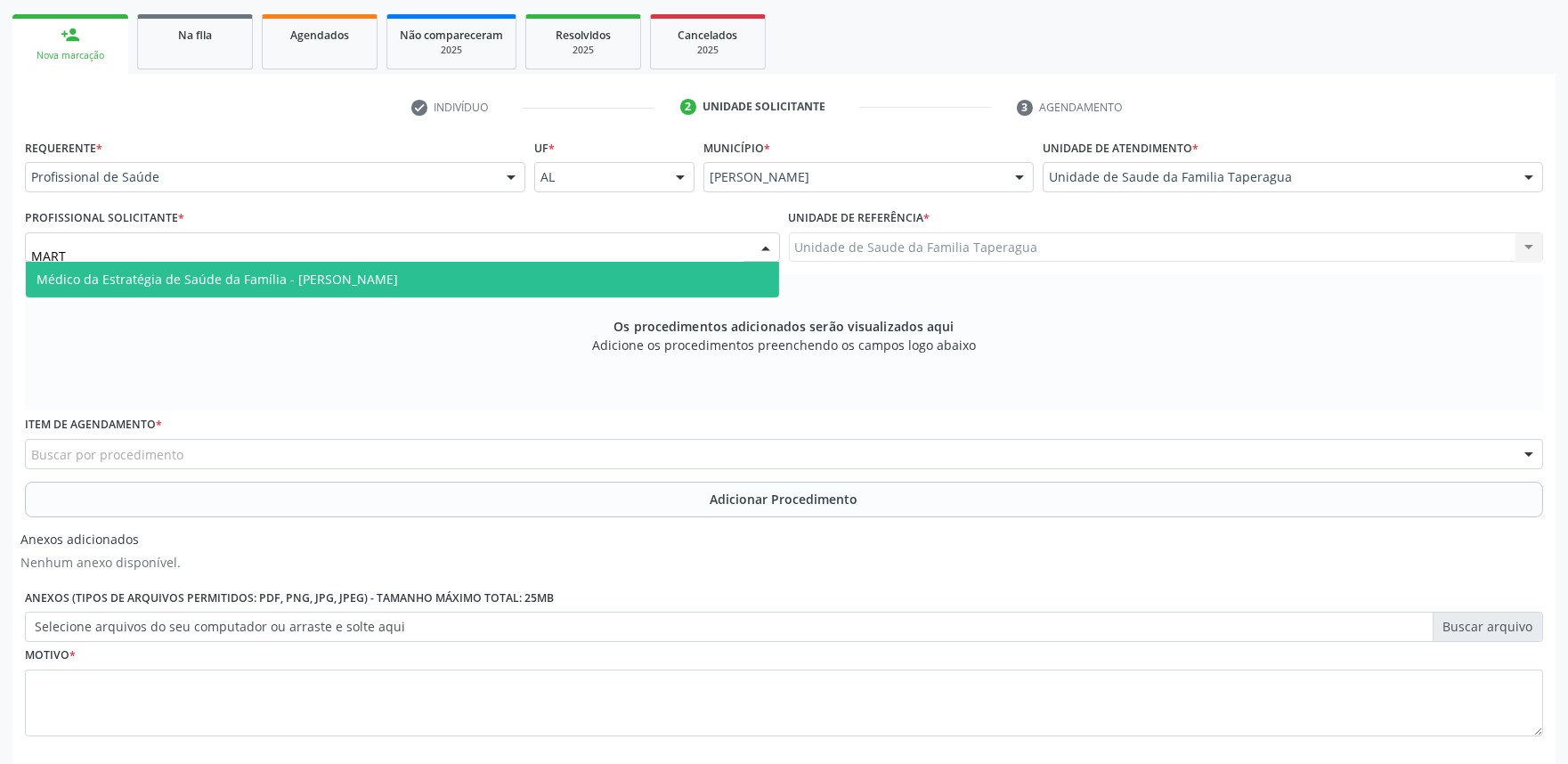
click at [581, 271] on span "Médico da Estratégia de Saúde da Família - [PERSON_NAME]" at bounding box center [402, 279] width 753 height 35
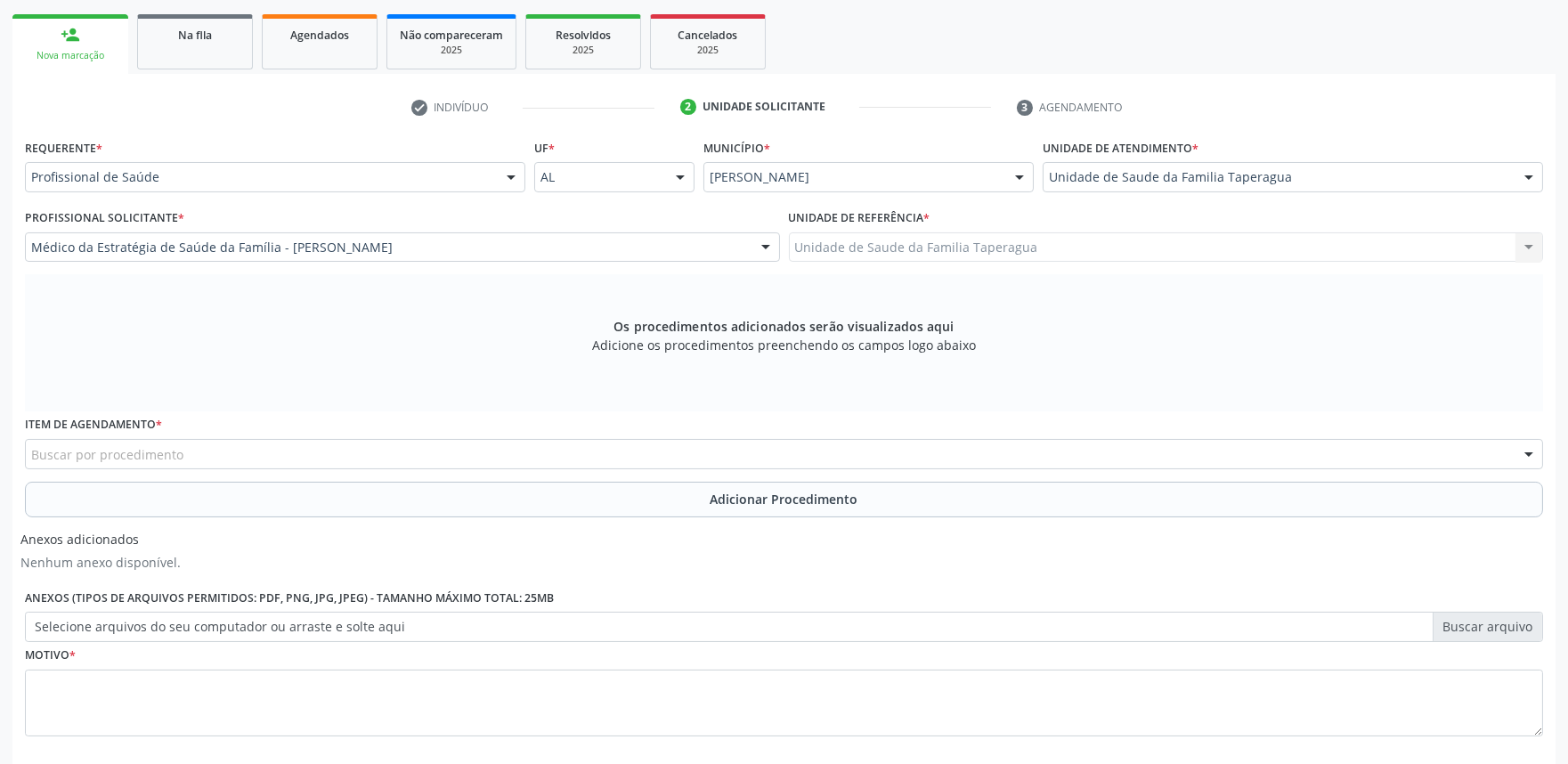
click at [551, 457] on div "Buscar por procedimento" at bounding box center [783, 453] width 1518 height 30
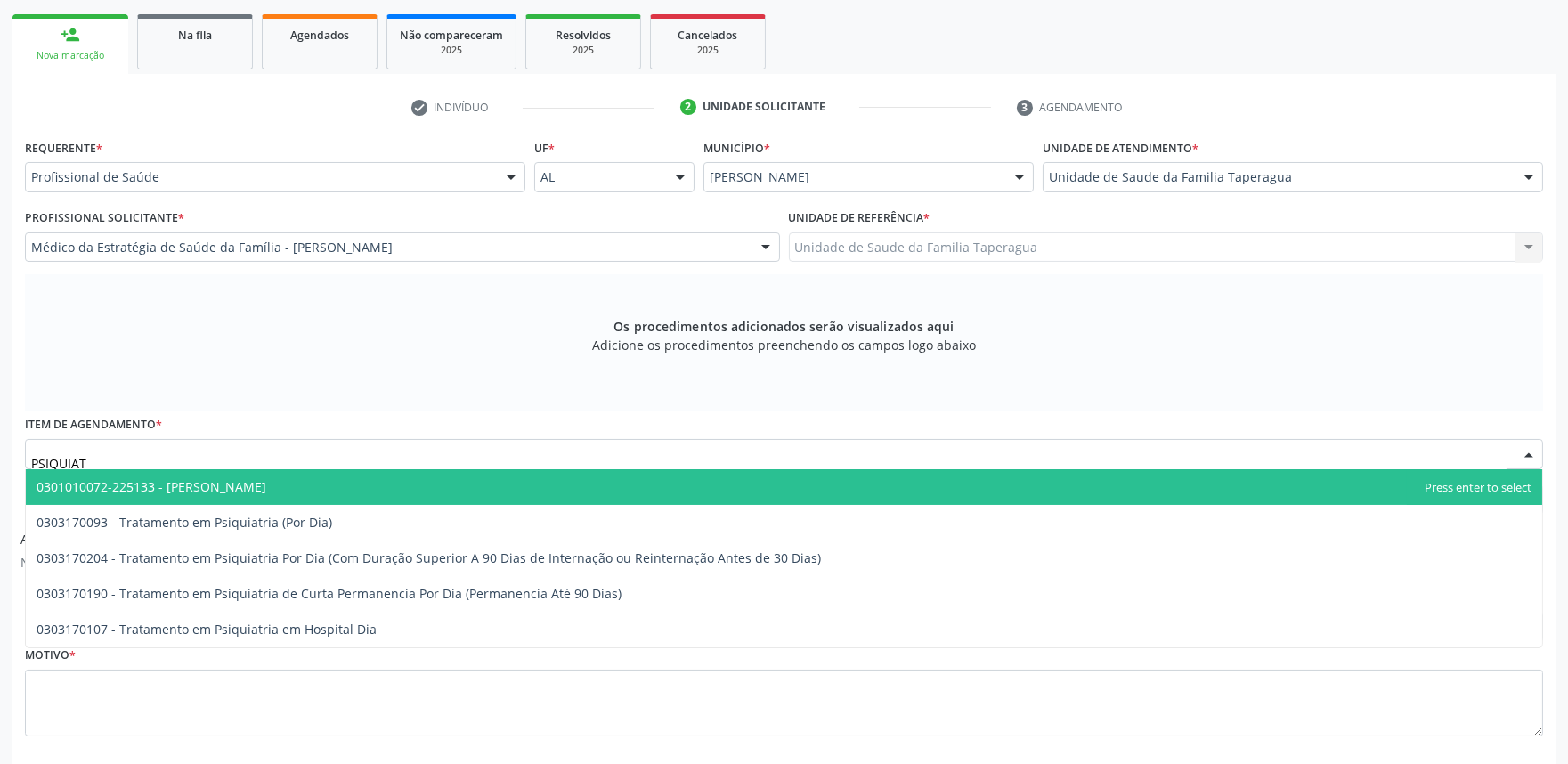
type input "PSIQUIATR"
click at [546, 481] on span "0301010072-225133 - Médico Psiquiatra" at bounding box center [783, 486] width 1516 height 35
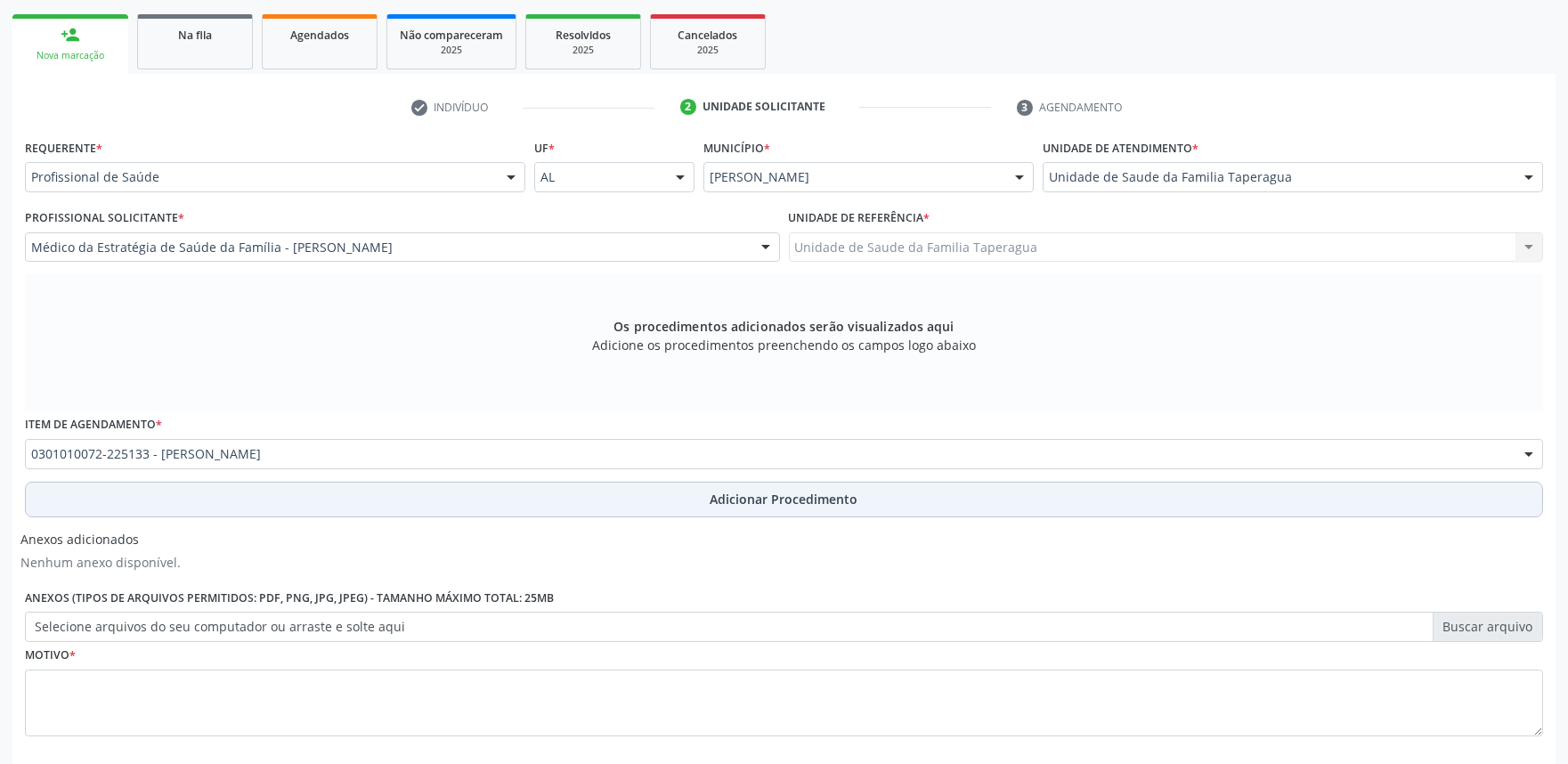
click at [534, 506] on button "Adicionar Procedimento" at bounding box center [783, 499] width 1518 height 35
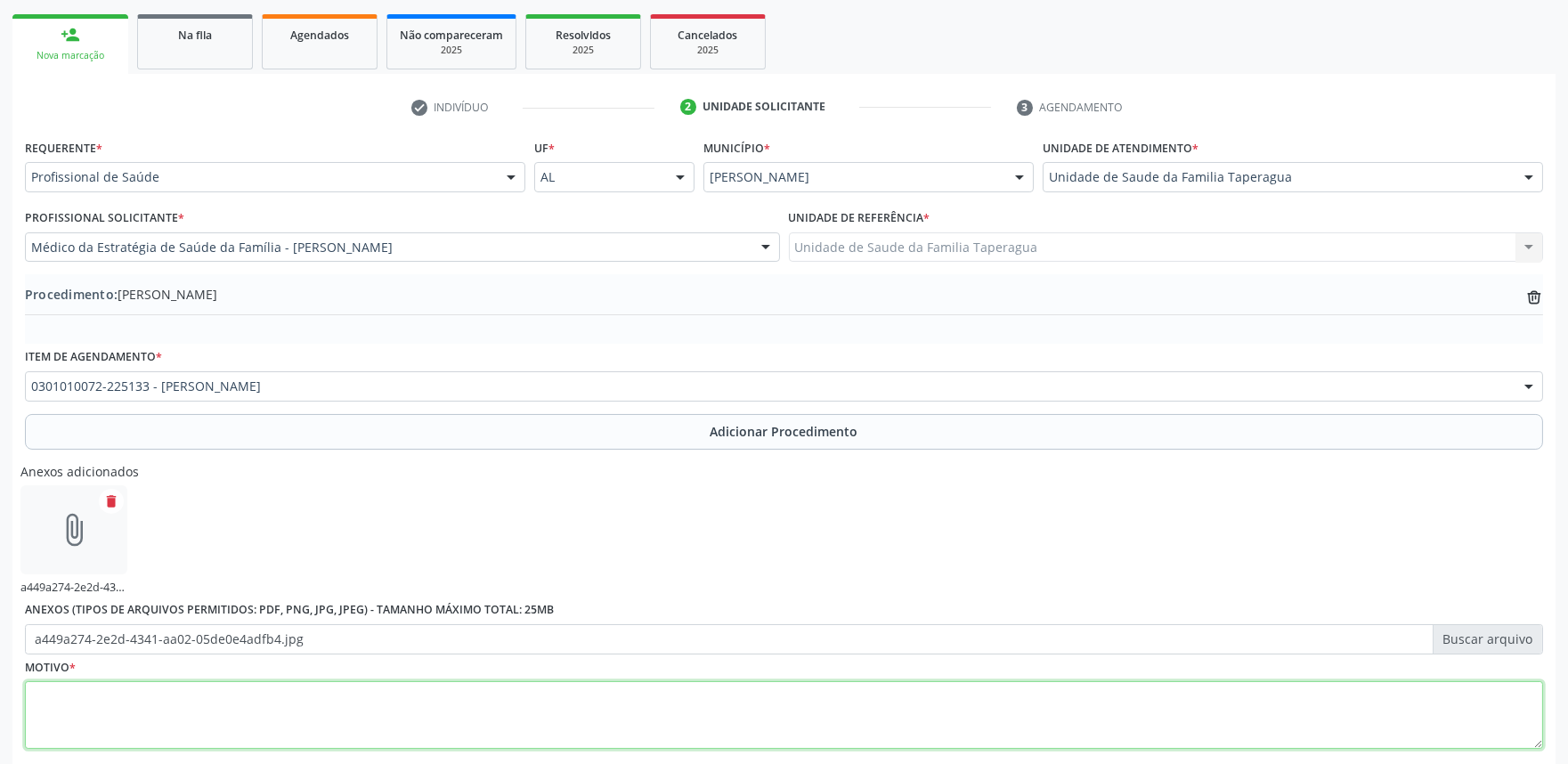
click at [485, 694] on textarea at bounding box center [783, 715] width 1518 height 67
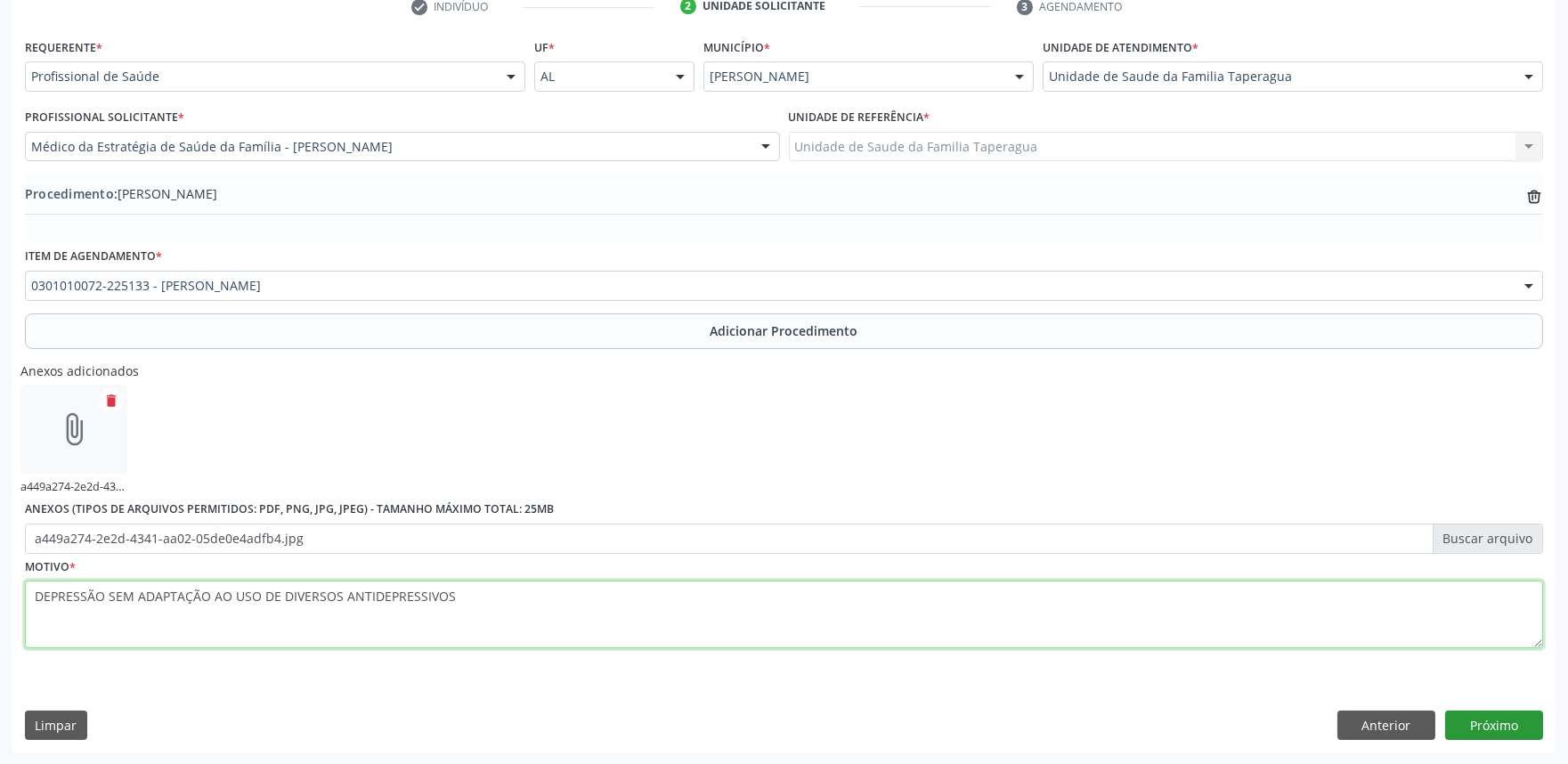
type textarea "DEPRESSÃO SEM ADAPTAÇÃO AO USO DE DIVERSOS ANTIDEPRESSIVOS"
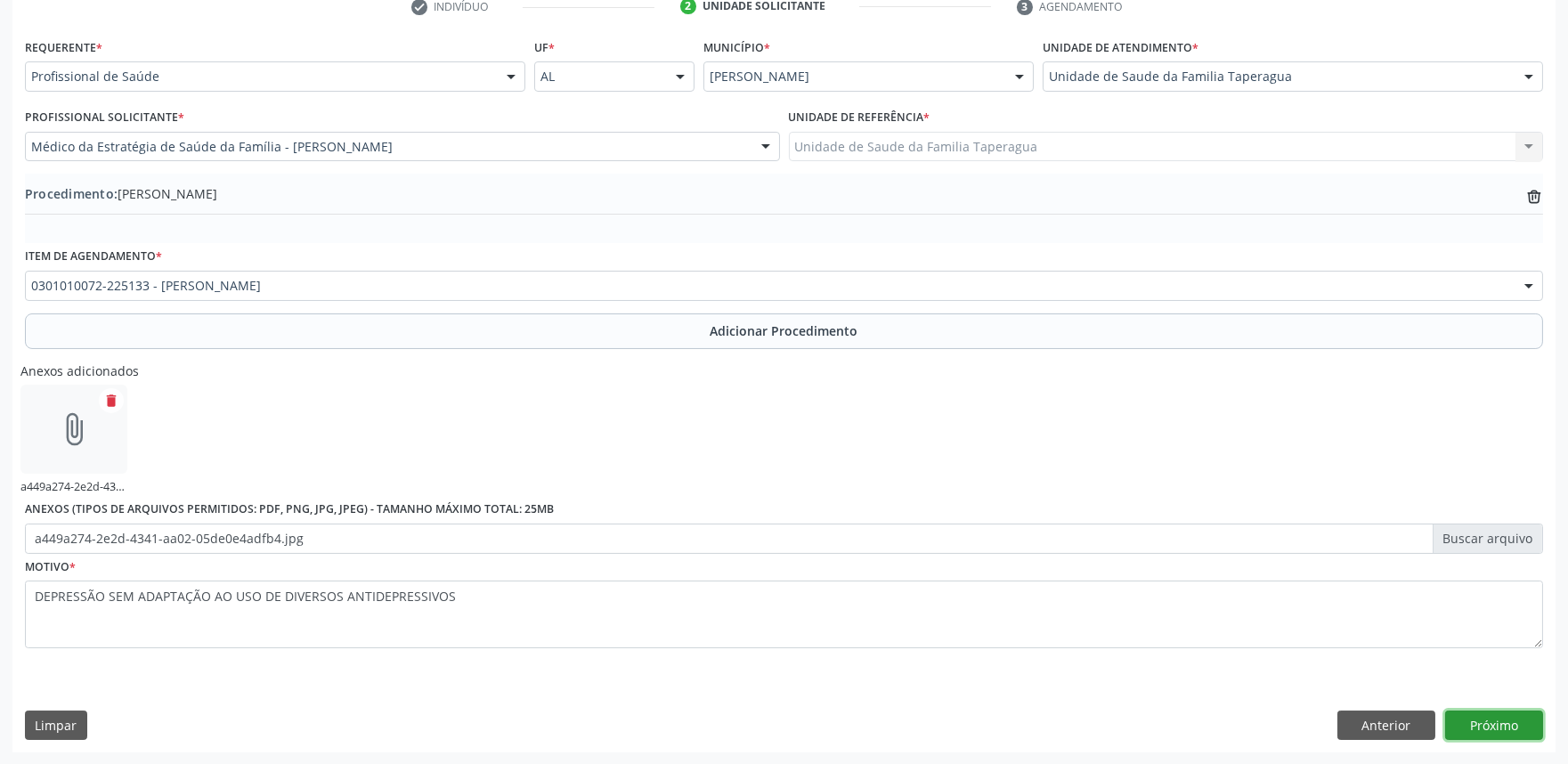
click at [1507, 717] on button "Próximo" at bounding box center [1494, 725] width 98 height 30
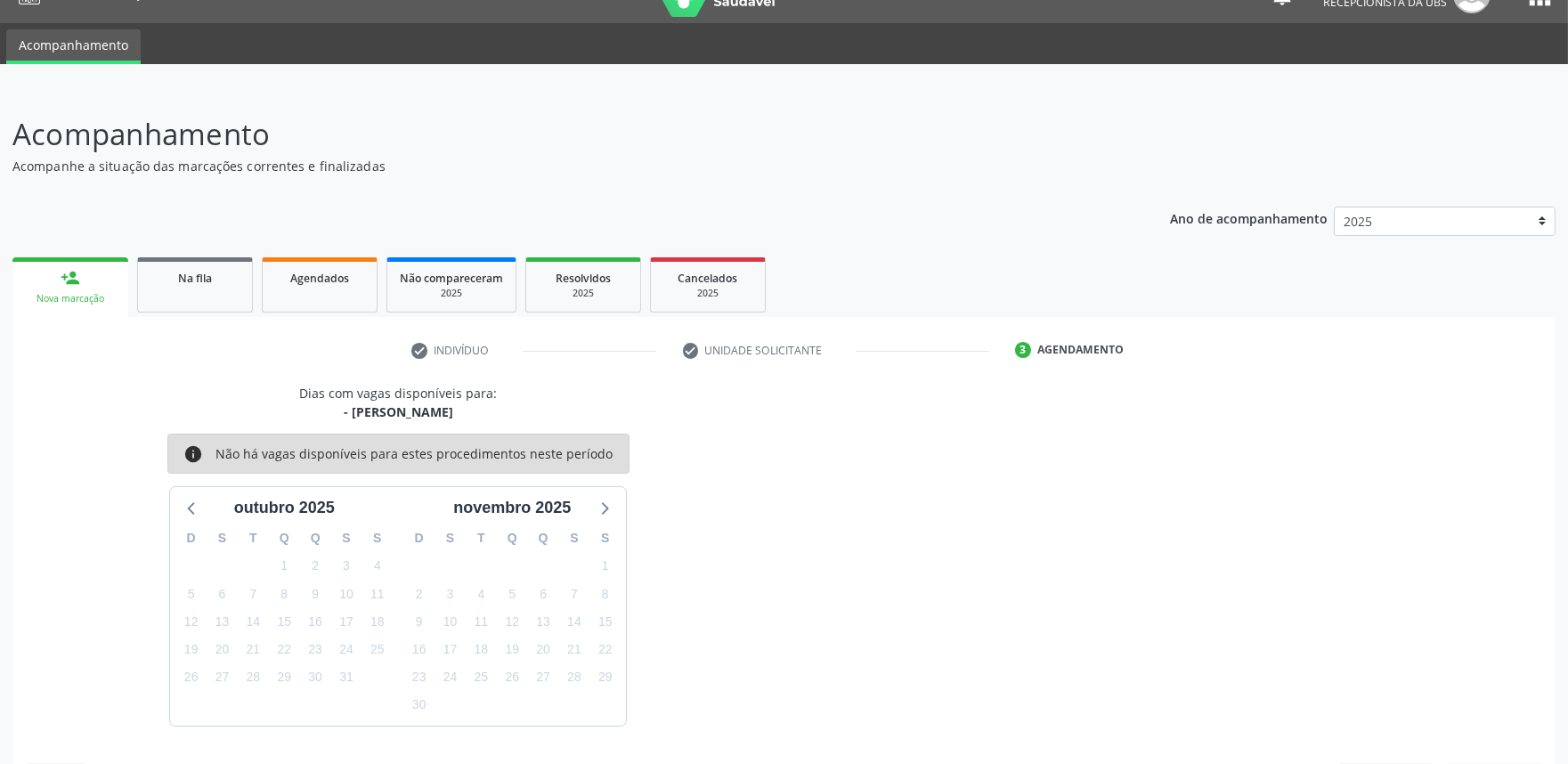
scroll to position [86, 0]
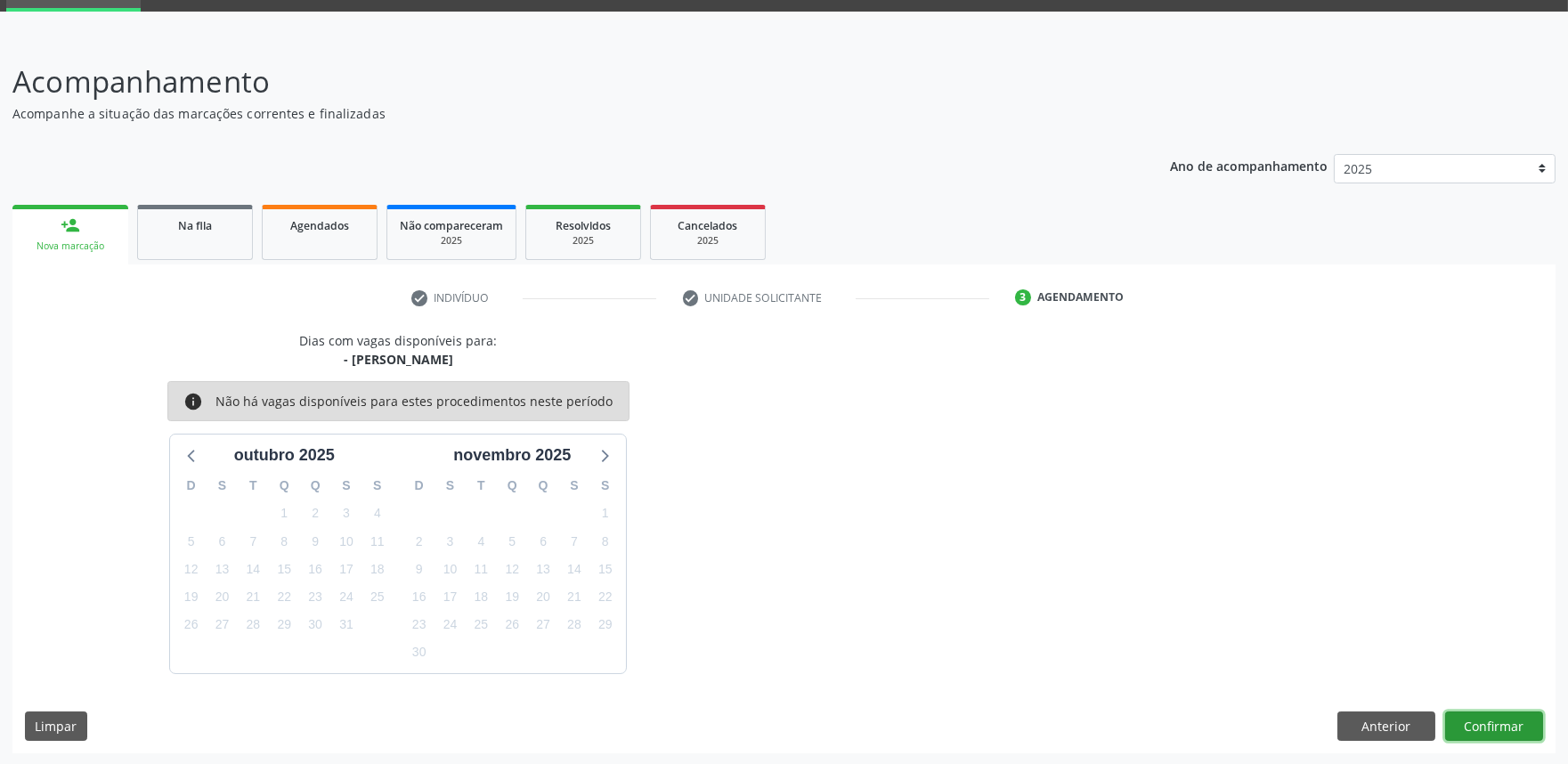
click at [1494, 719] on button "Confirmar" at bounding box center [1494, 726] width 98 height 30
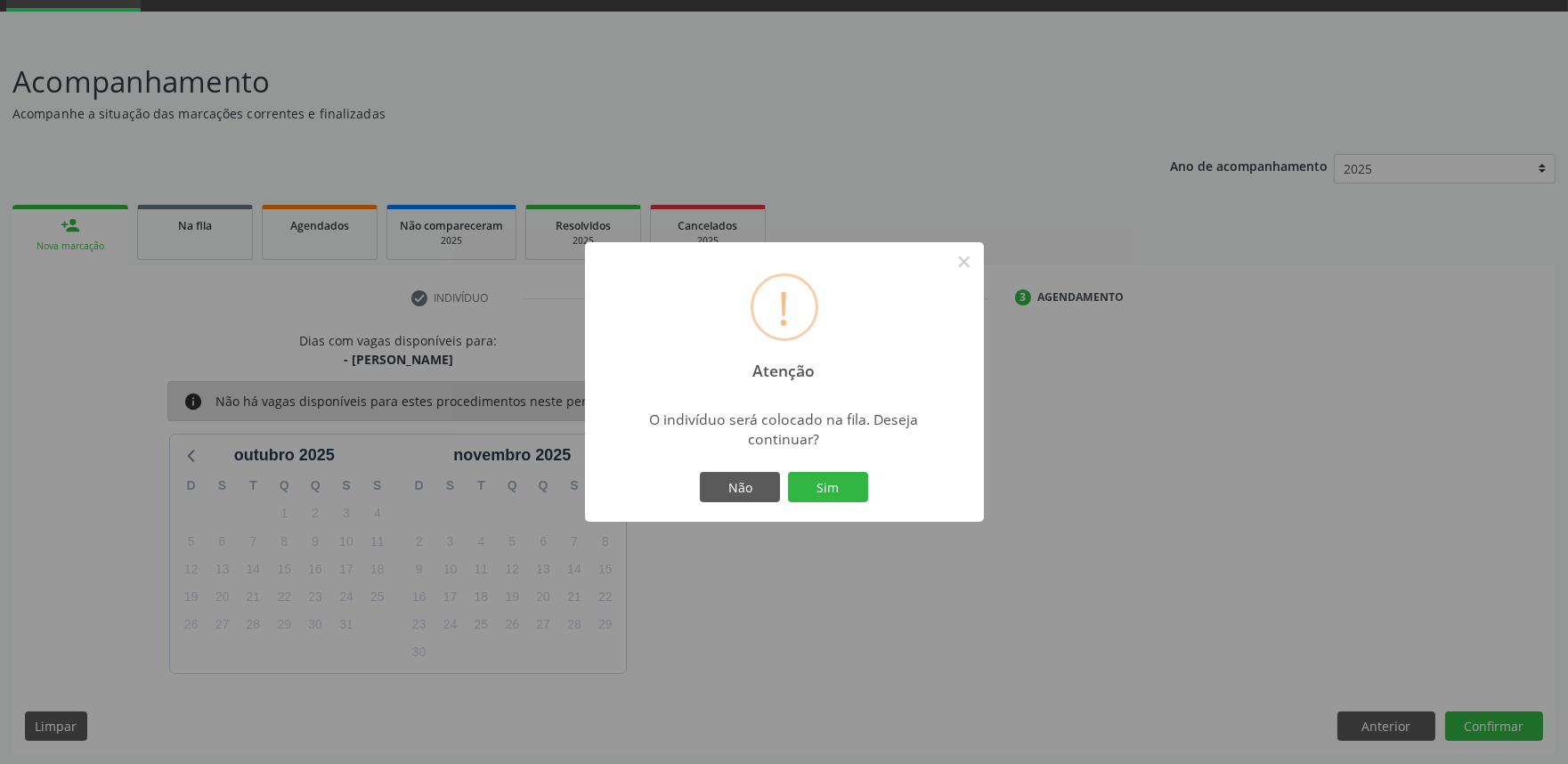
click at [788, 471] on button "Sim" at bounding box center [828, 486] width 80 height 30
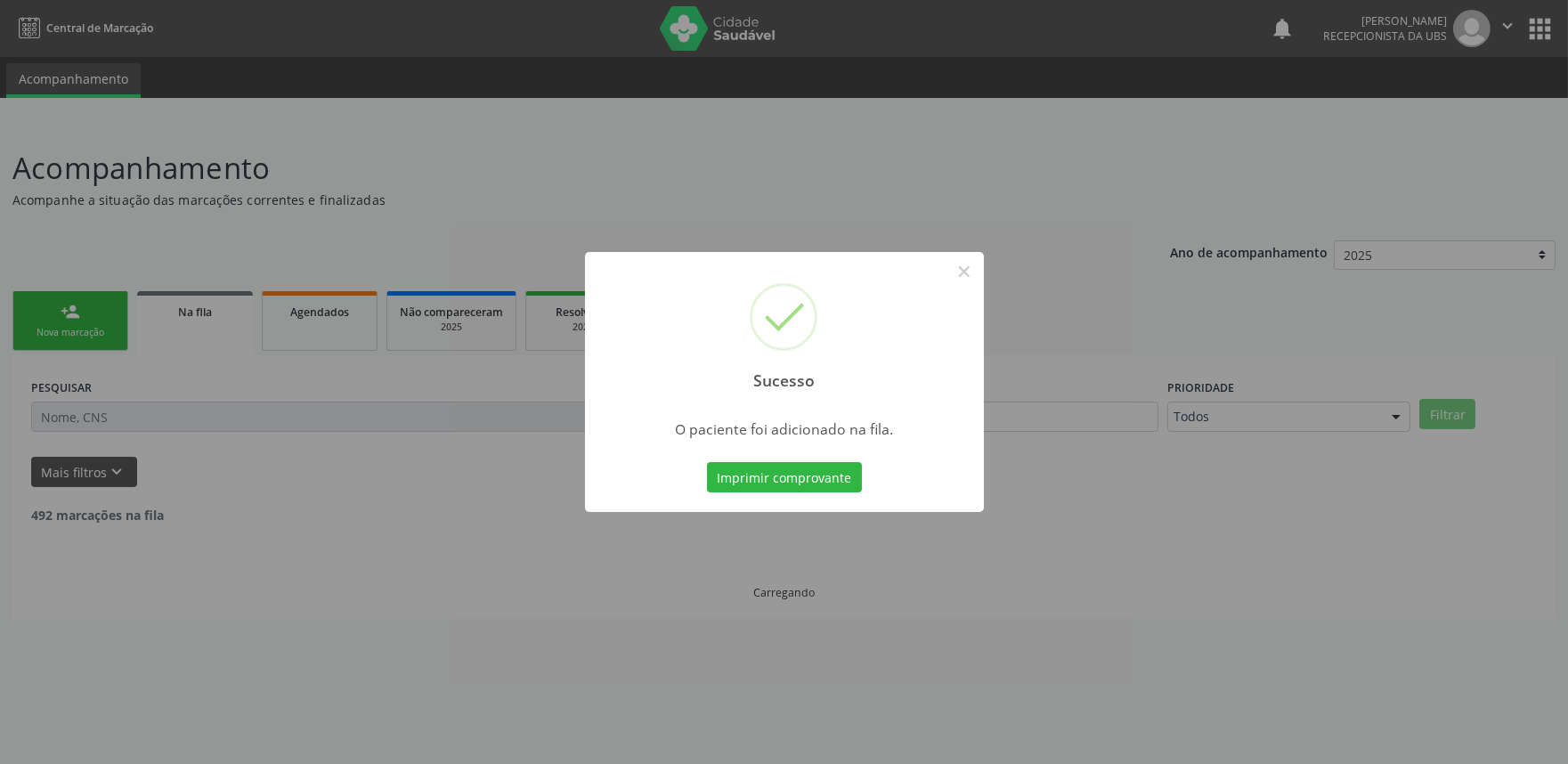
scroll to position [0, 0]
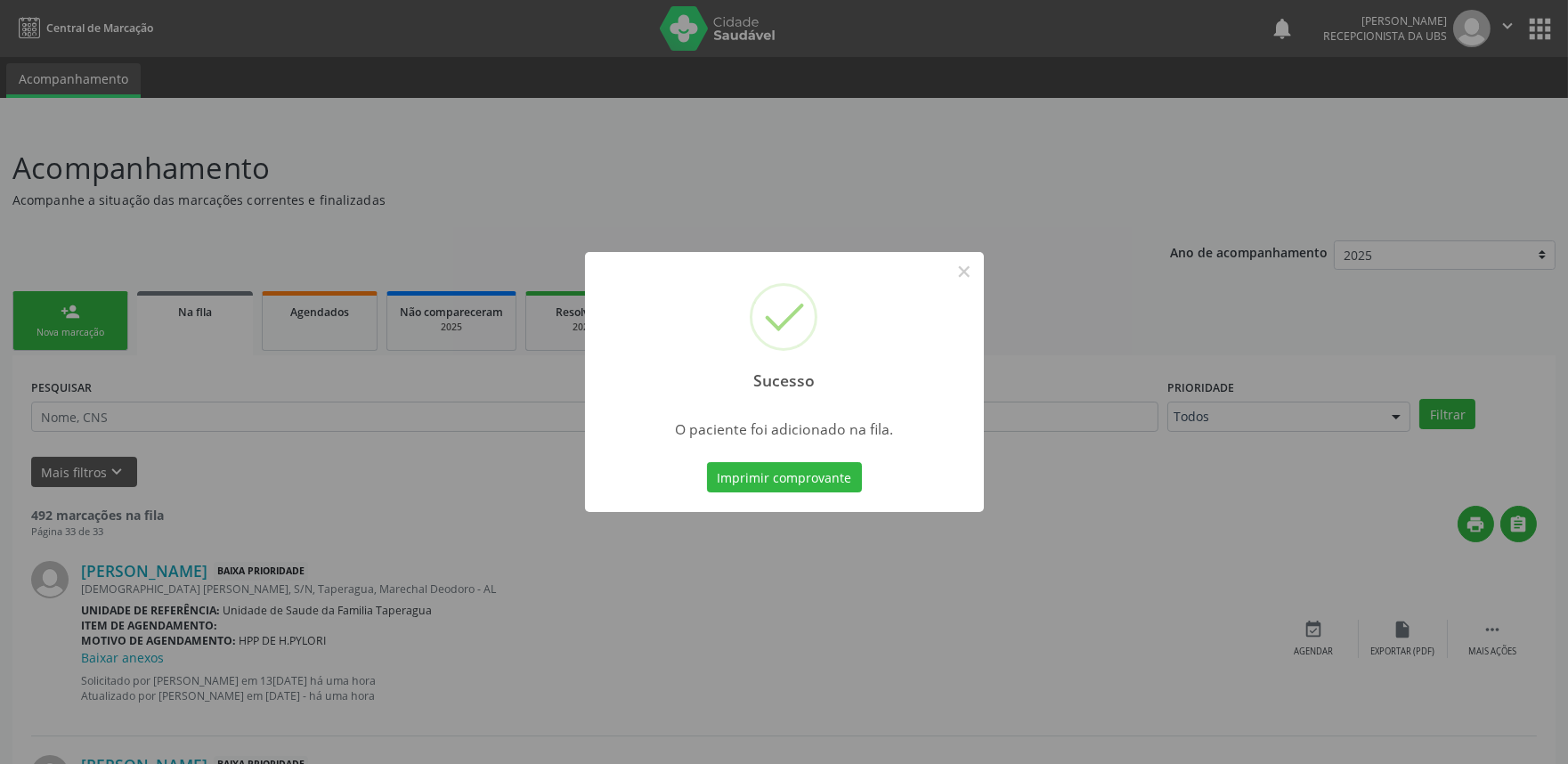
click at [1224, 406] on div "Sucesso × O paciente foi adicionado na fila. Imprimir comprovante Cancel" at bounding box center [784, 382] width 1568 height 764
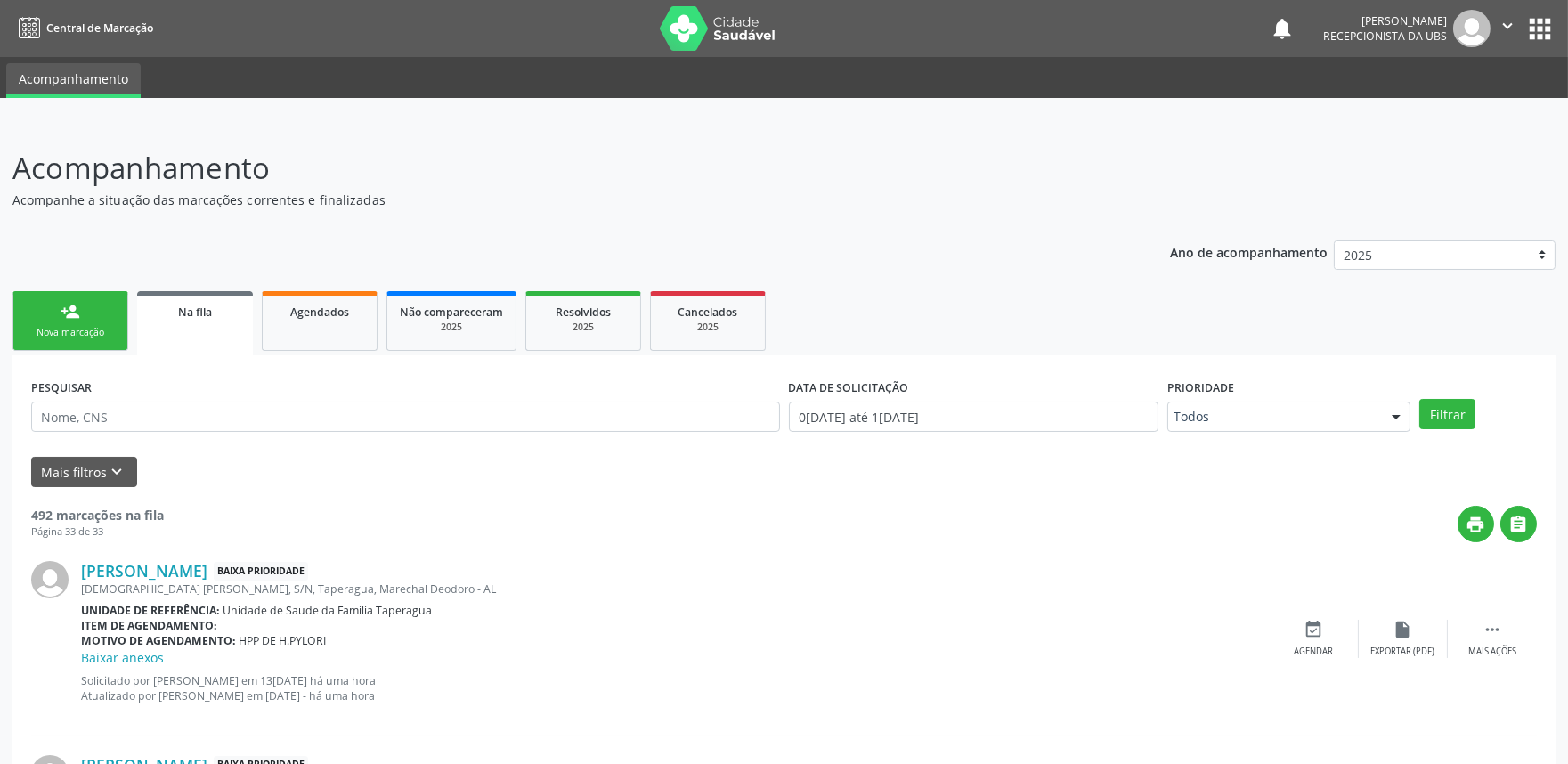
click at [66, 304] on div "person_add" at bounding box center [71, 312] width 20 height 20
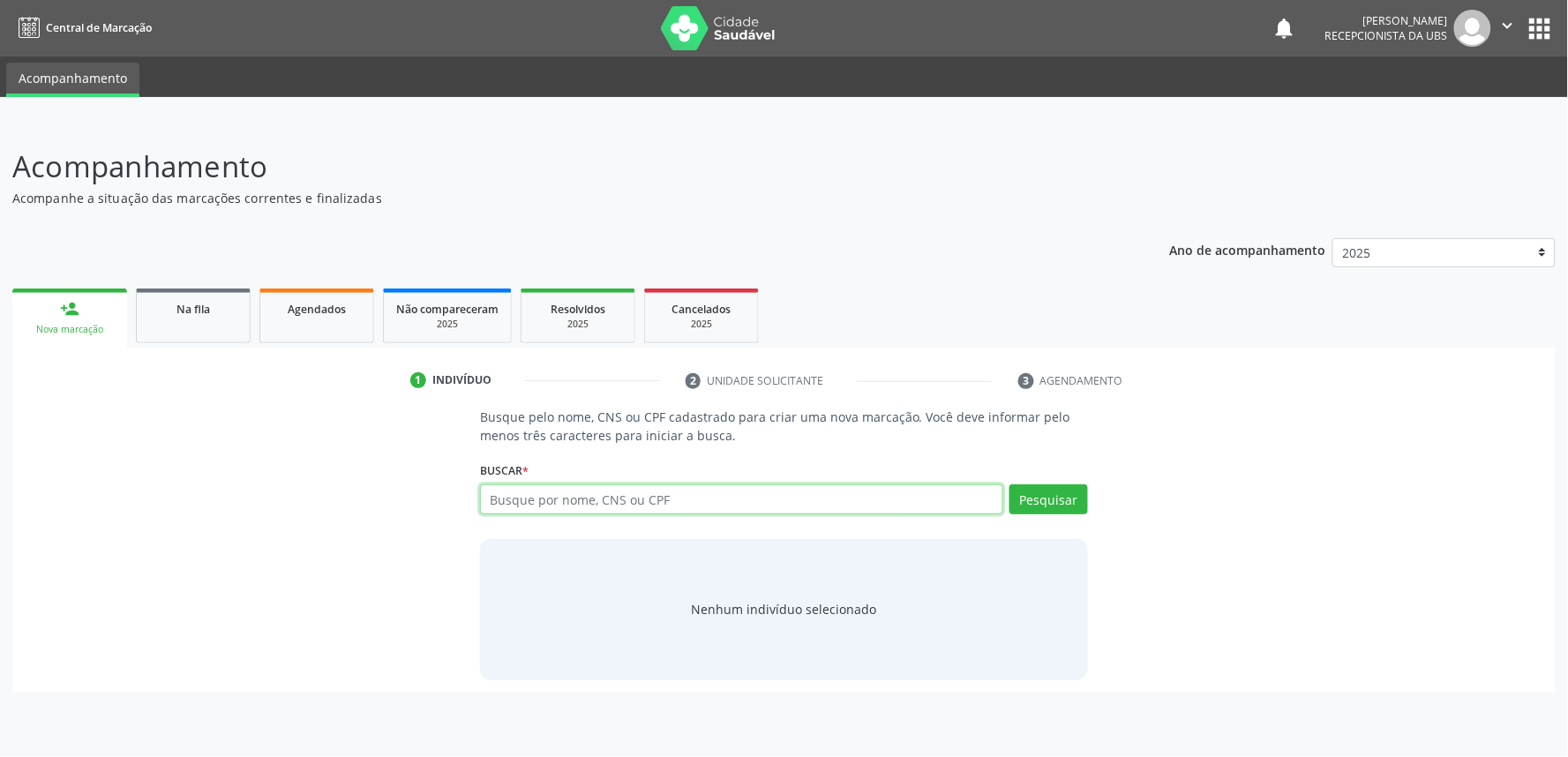
click at [645, 496] on input "text" at bounding box center [741, 499] width 523 height 30
paste input "708401220855169"
type input "708401220855169"
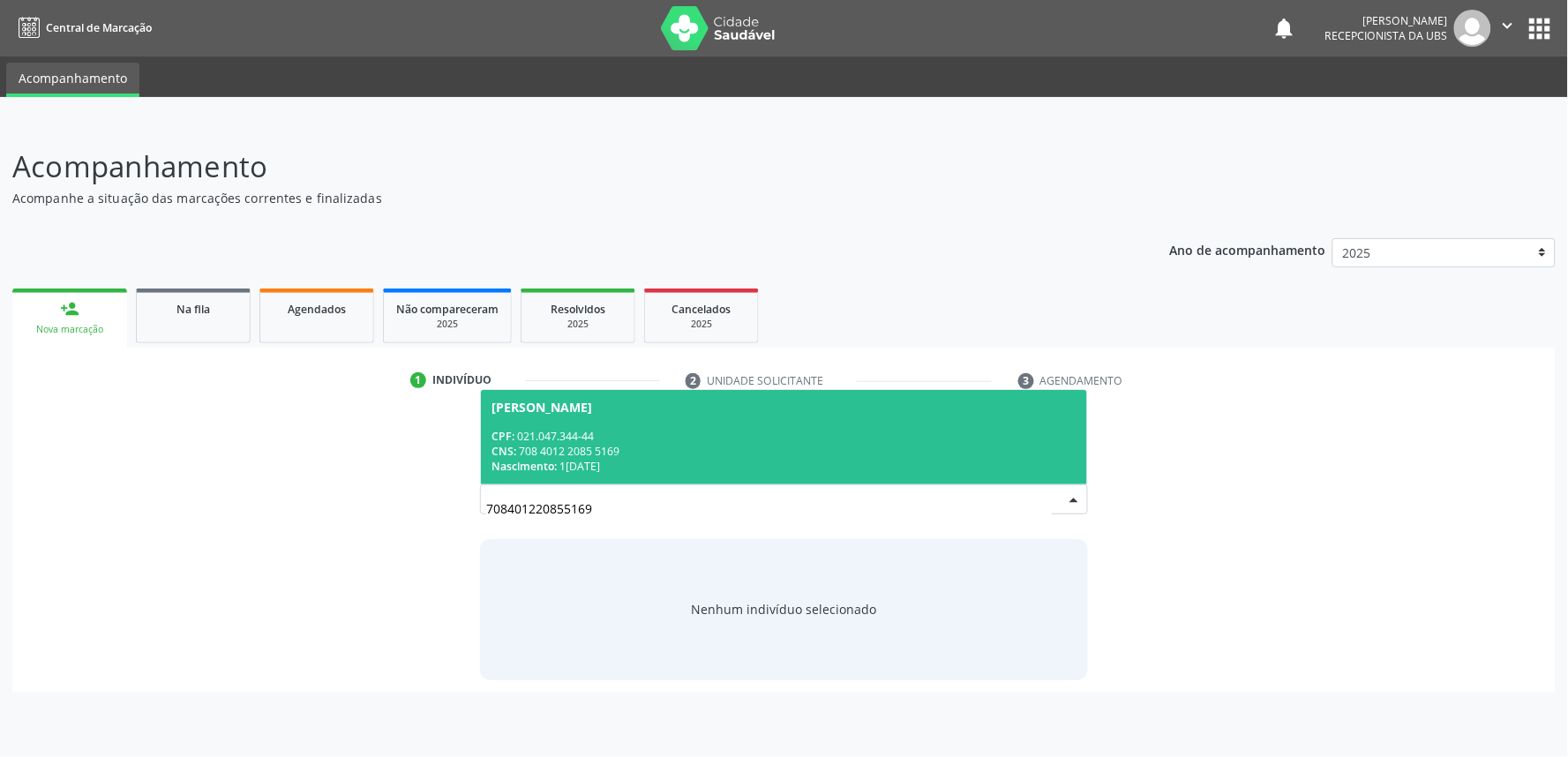
drag, startPoint x: 697, startPoint y: 390, endPoint x: 699, endPoint y: 403, distance: 13.2
click at [698, 390] on span "Josefa Olivia da Silva Virginio CPF: 021.047.344-44 CNS: 708 4012 2085 5169 Nas…" at bounding box center [784, 437] width 606 height 95
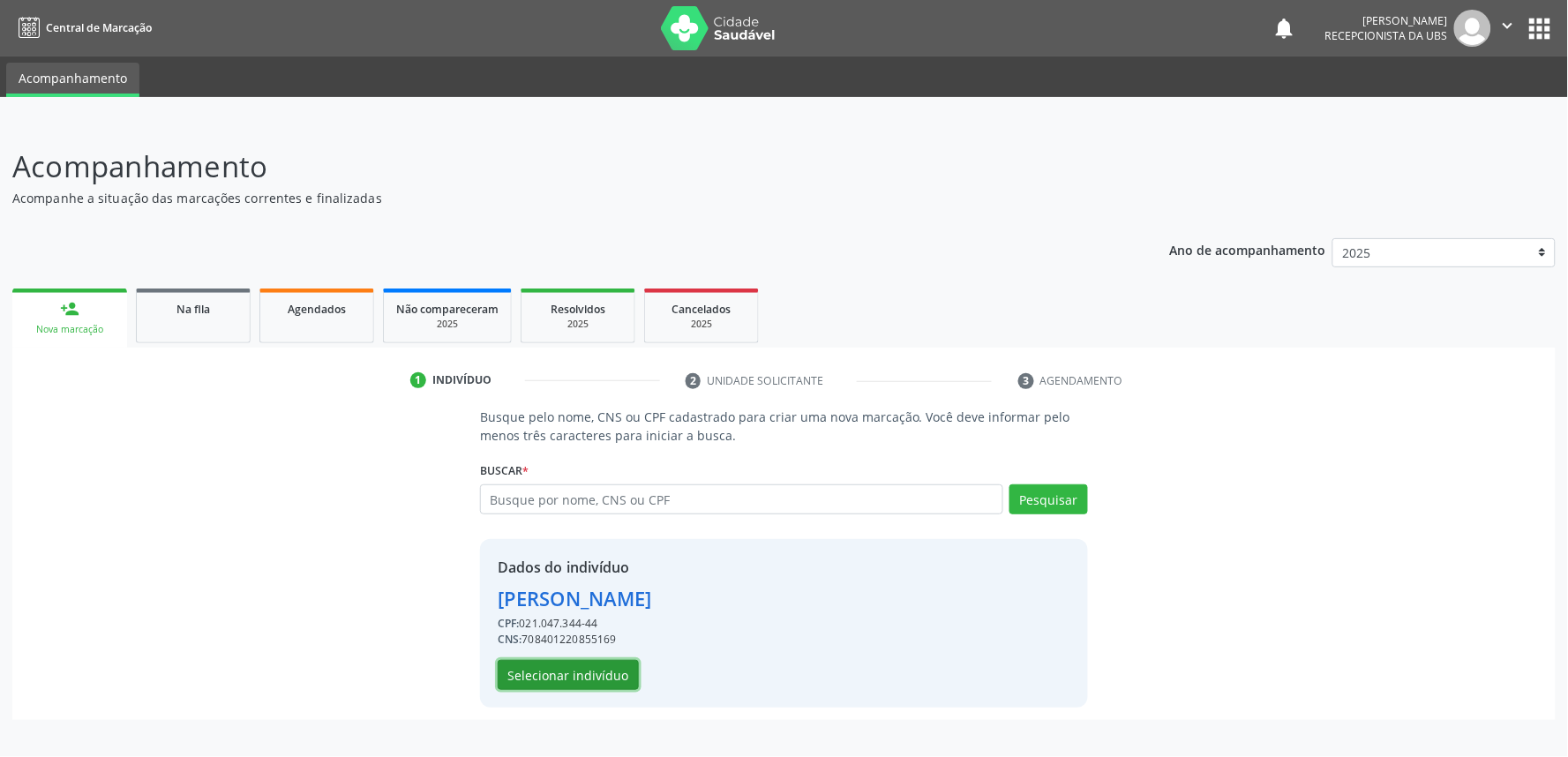
click at [605, 667] on button "Selecionar indivíduo" at bounding box center [568, 674] width 141 height 30
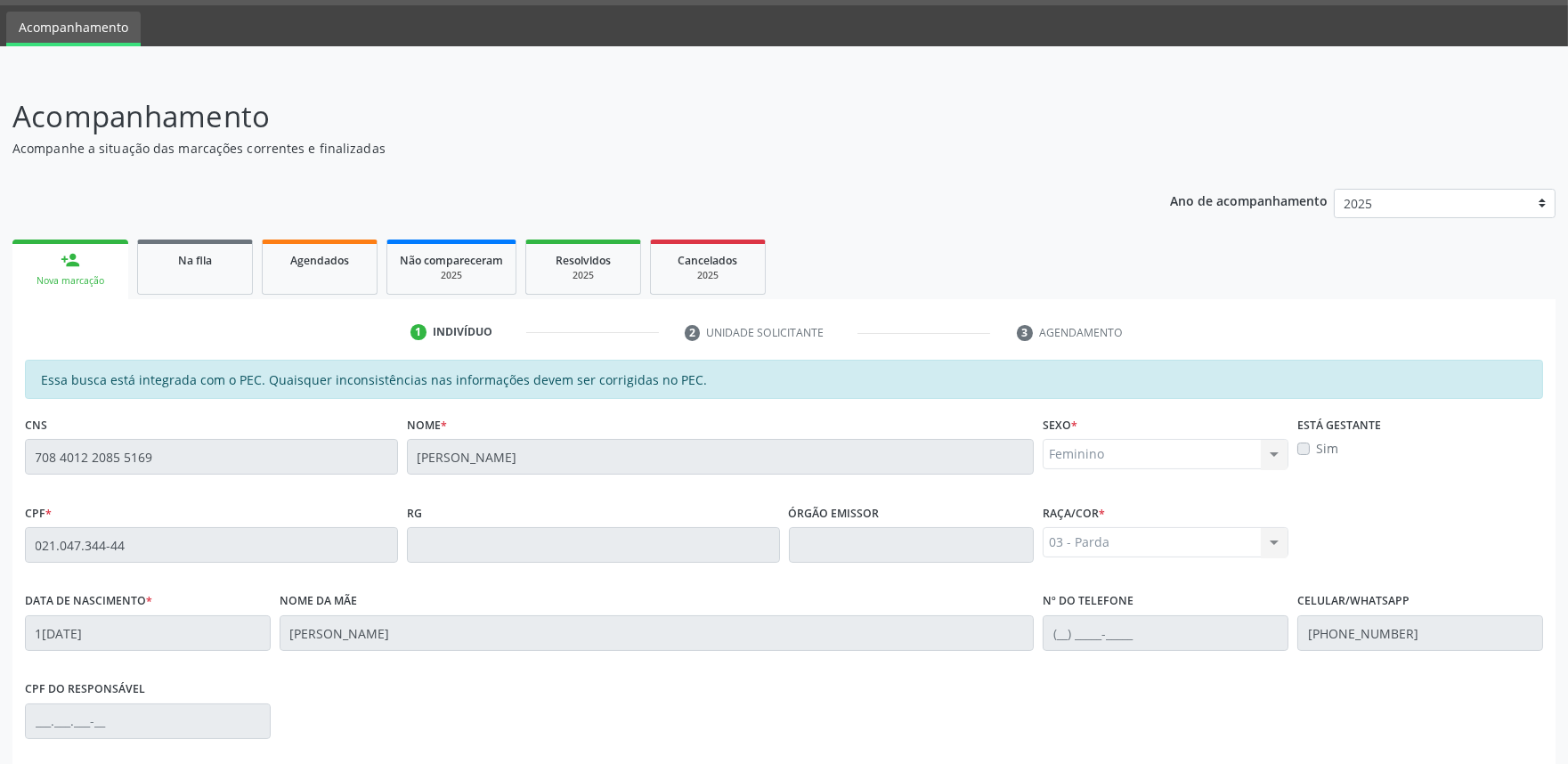
scroll to position [277, 0]
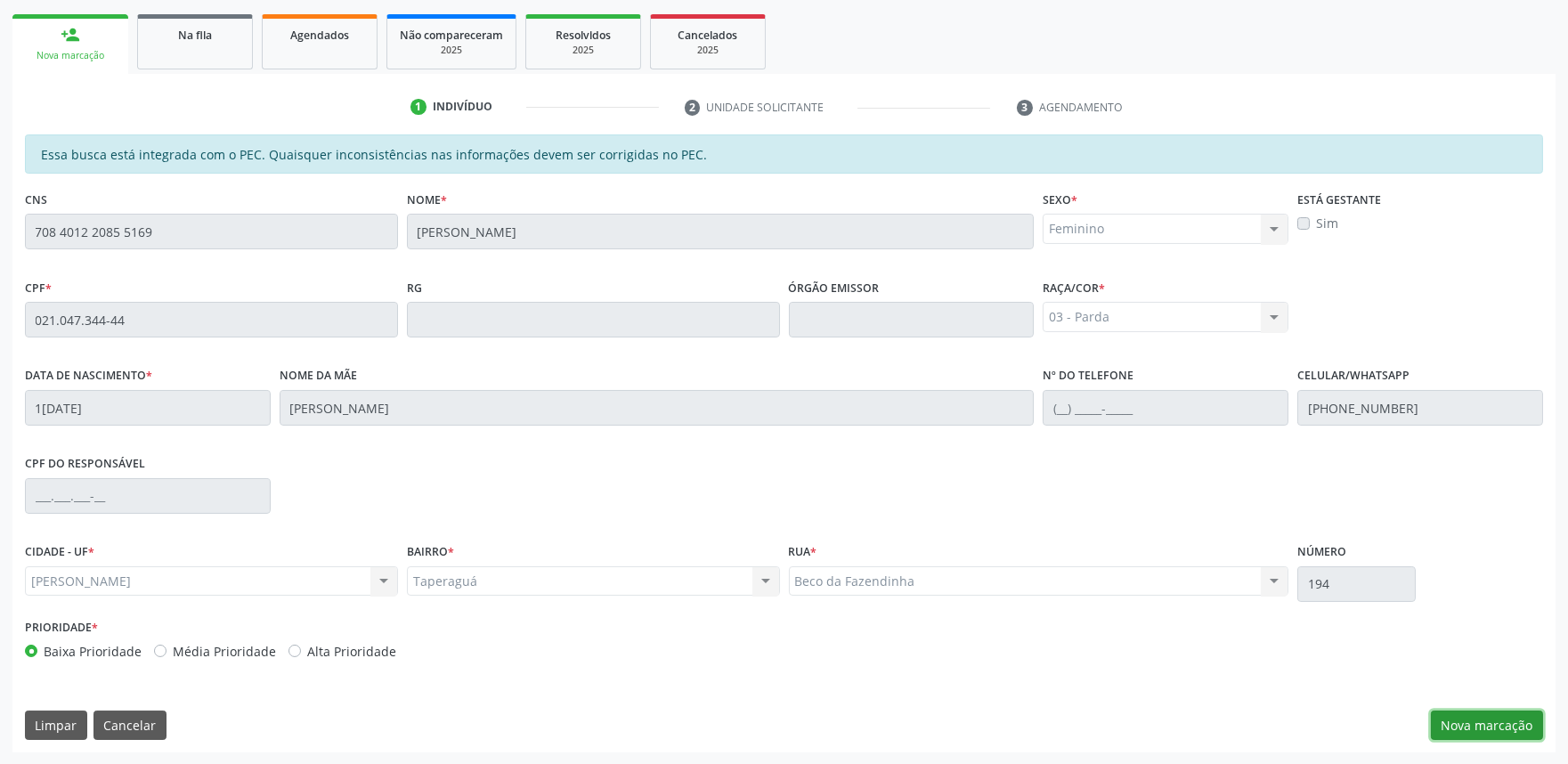
click at [1471, 717] on button "Nova marcação" at bounding box center [1486, 725] width 112 height 30
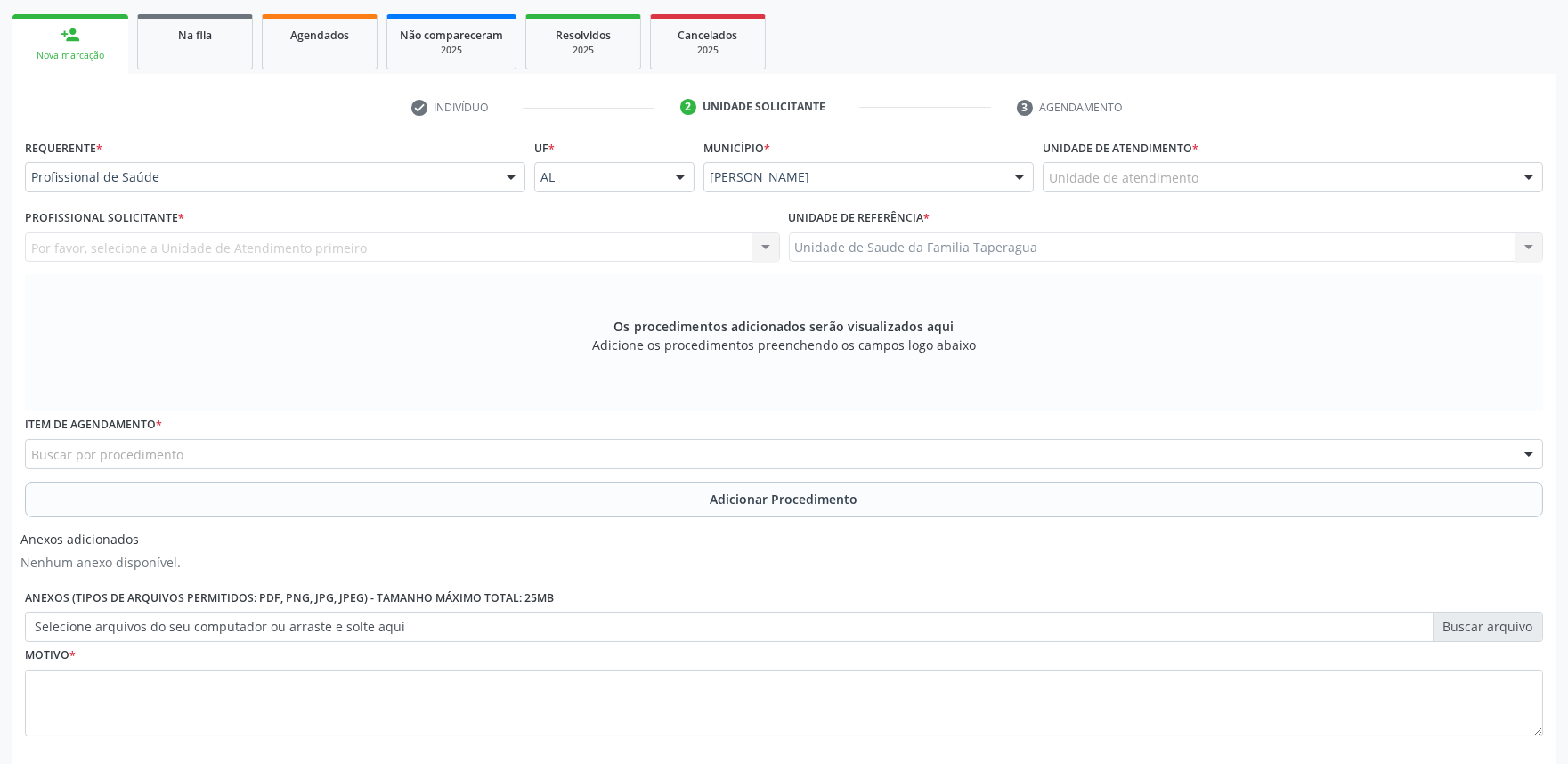
click at [1293, 170] on div "Unidade de atendimento" at bounding box center [1292, 176] width 501 height 30
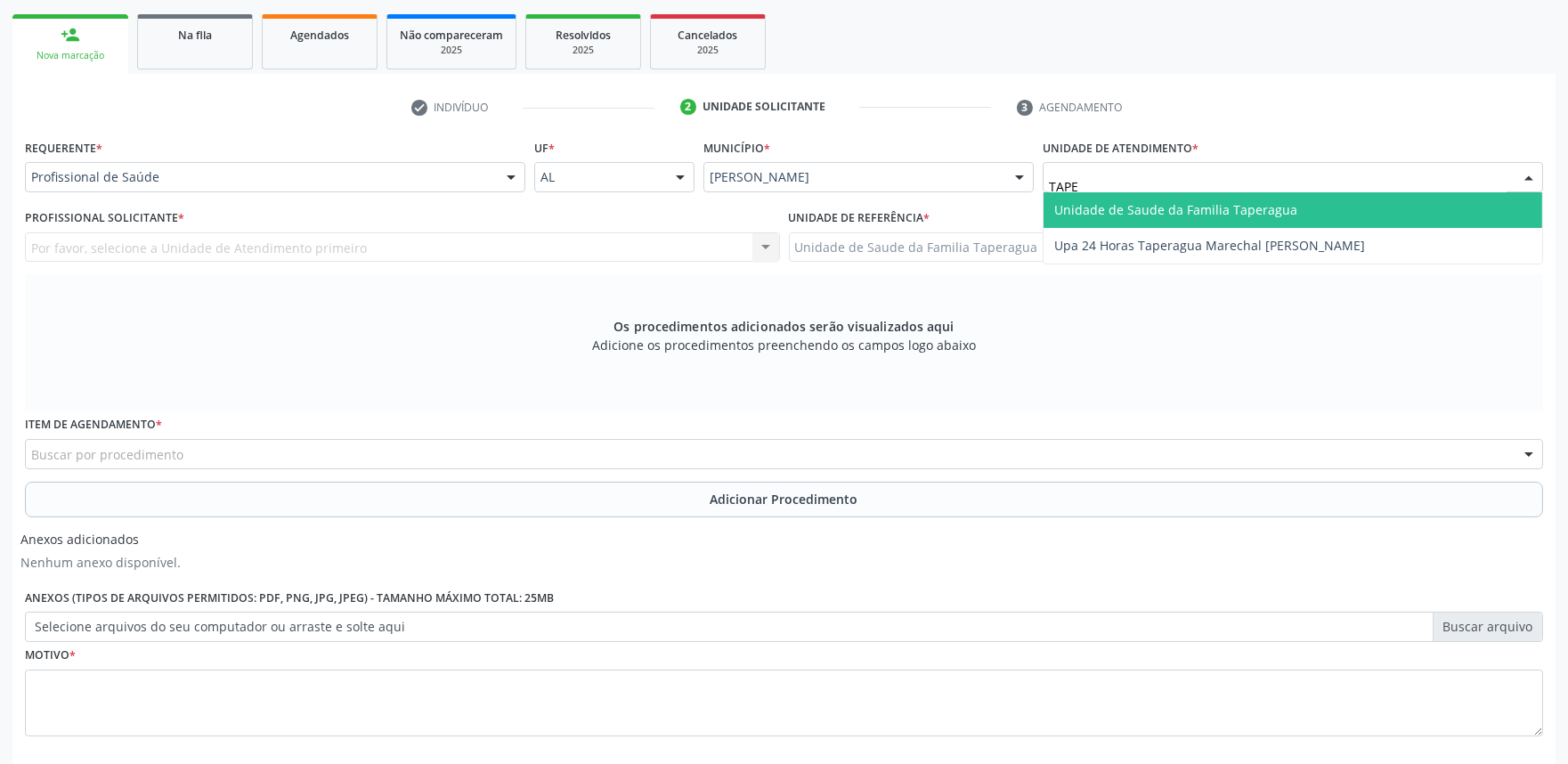
type input "TAPER"
click at [1293, 200] on span "Unidade de Saude da Familia Taperagua" at bounding box center [1292, 210] width 499 height 35
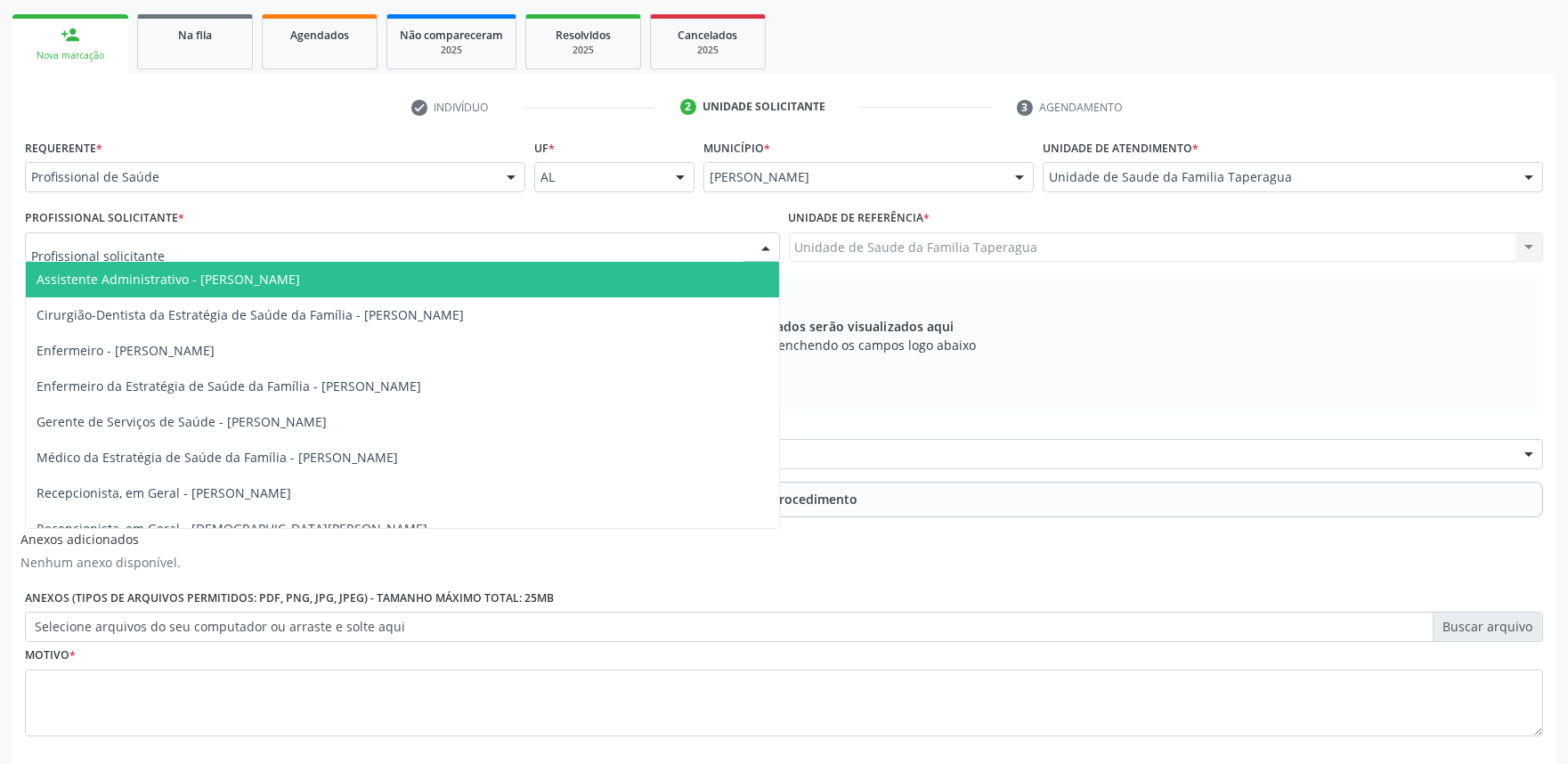
click at [527, 261] on div "Assistente Administrativo - Maria Samara da Silva Cirurgião-Dentista da Estraté…" at bounding box center [402, 247] width 755 height 30
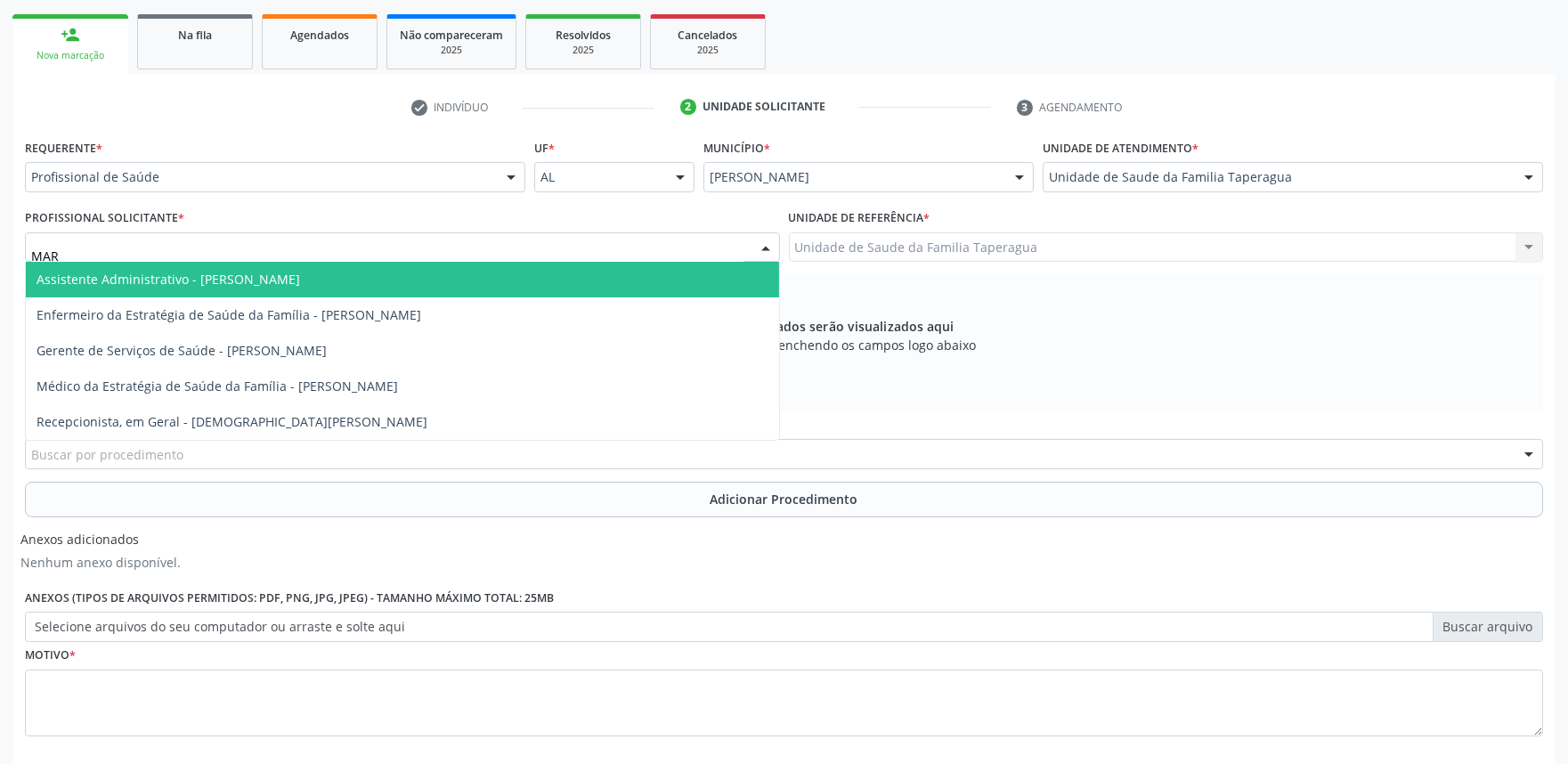
type input "MART"
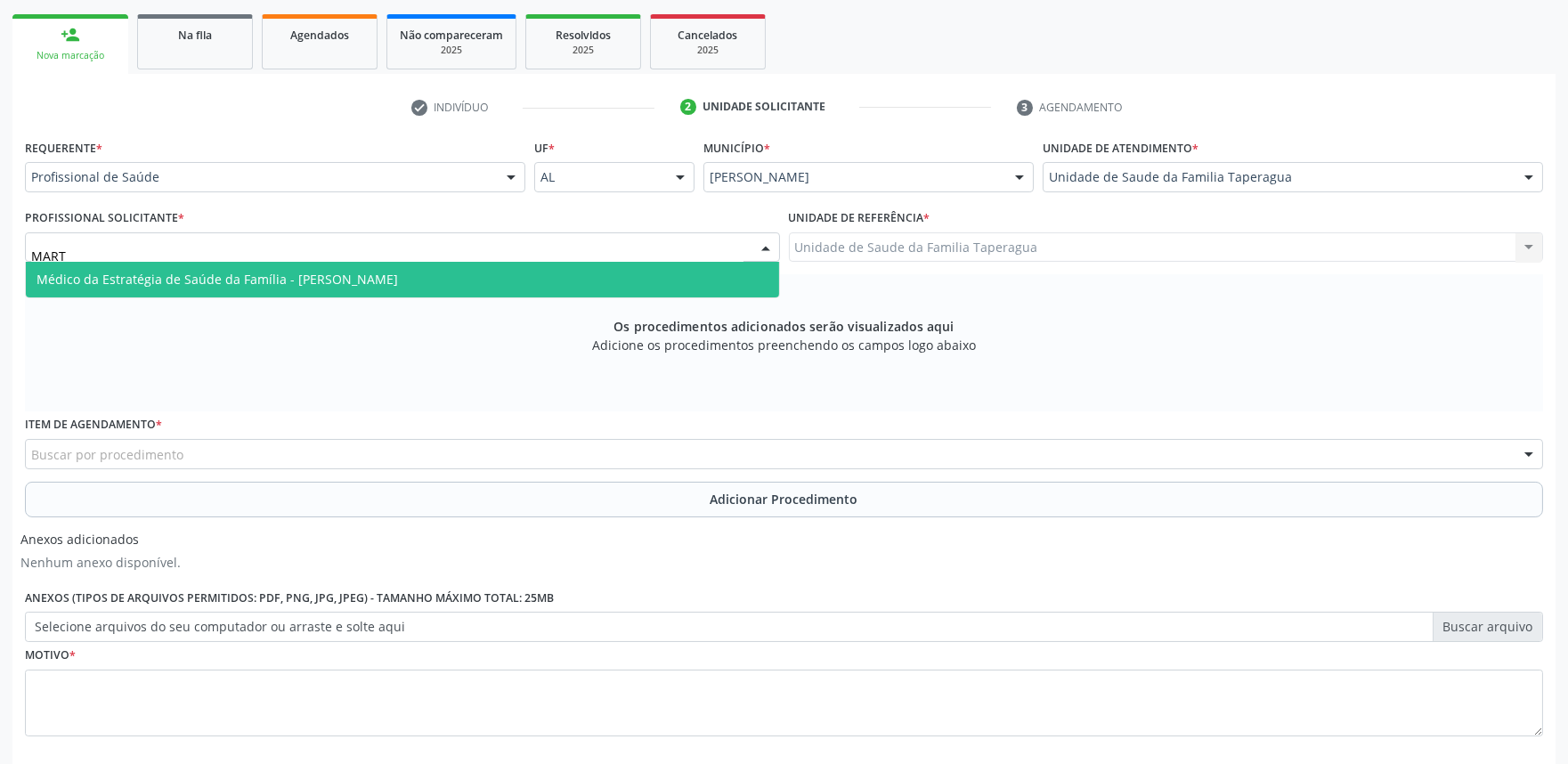
click at [527, 263] on span "Médico da Estratégia de Saúde da Família - [PERSON_NAME]" at bounding box center [402, 279] width 753 height 35
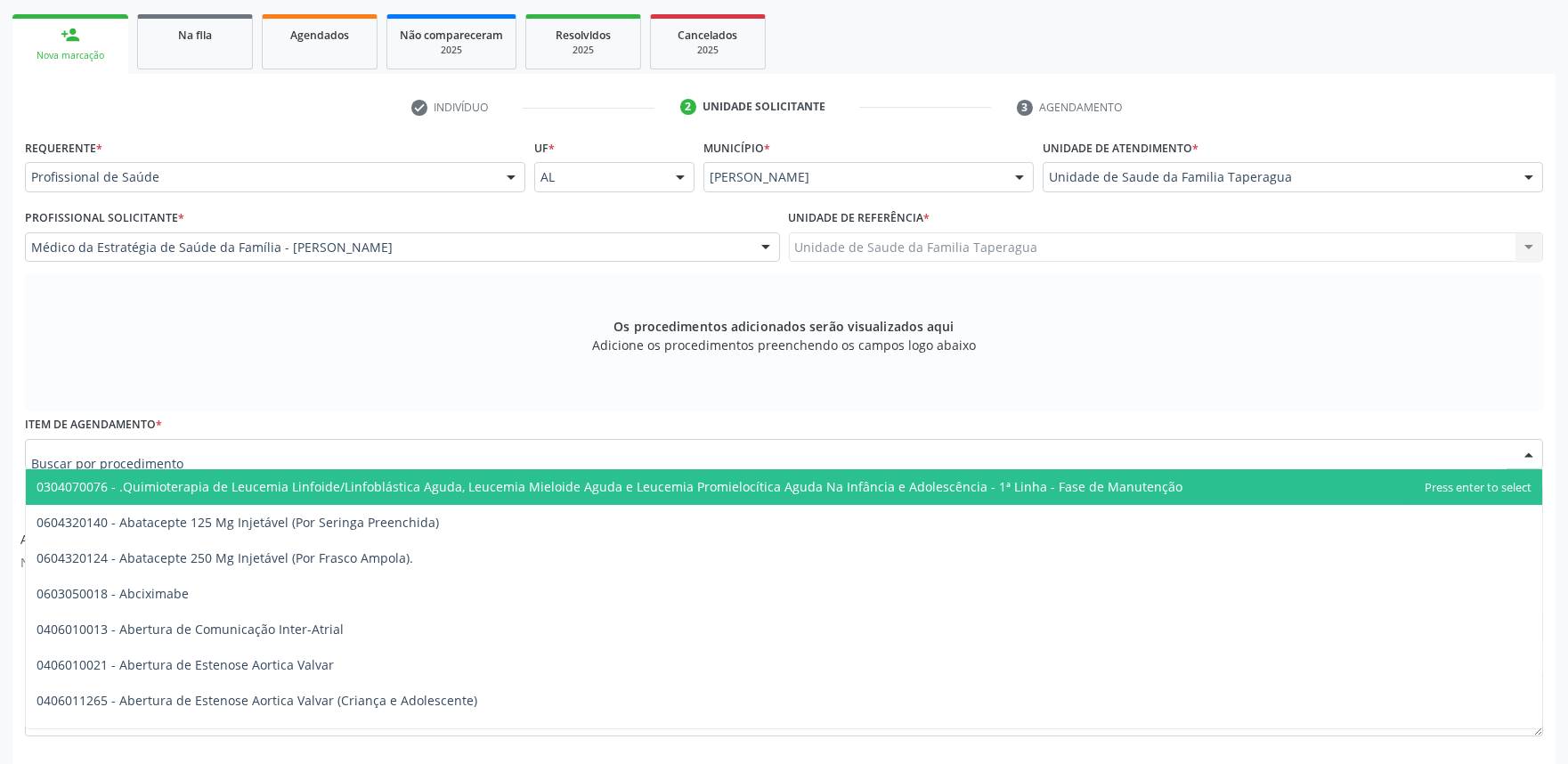
click at [528, 452] on div at bounding box center [783, 453] width 1518 height 30
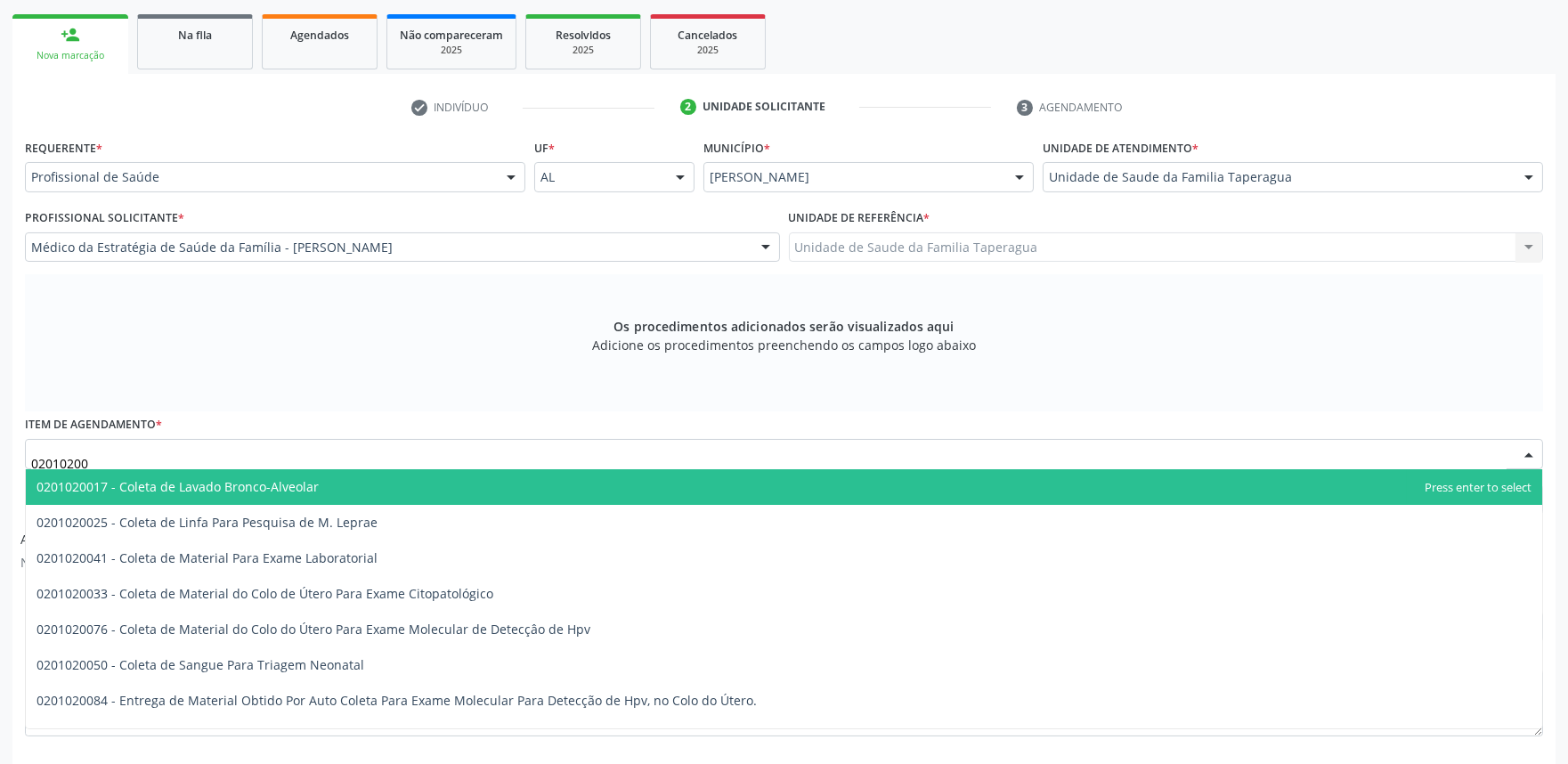
type input "020102004"
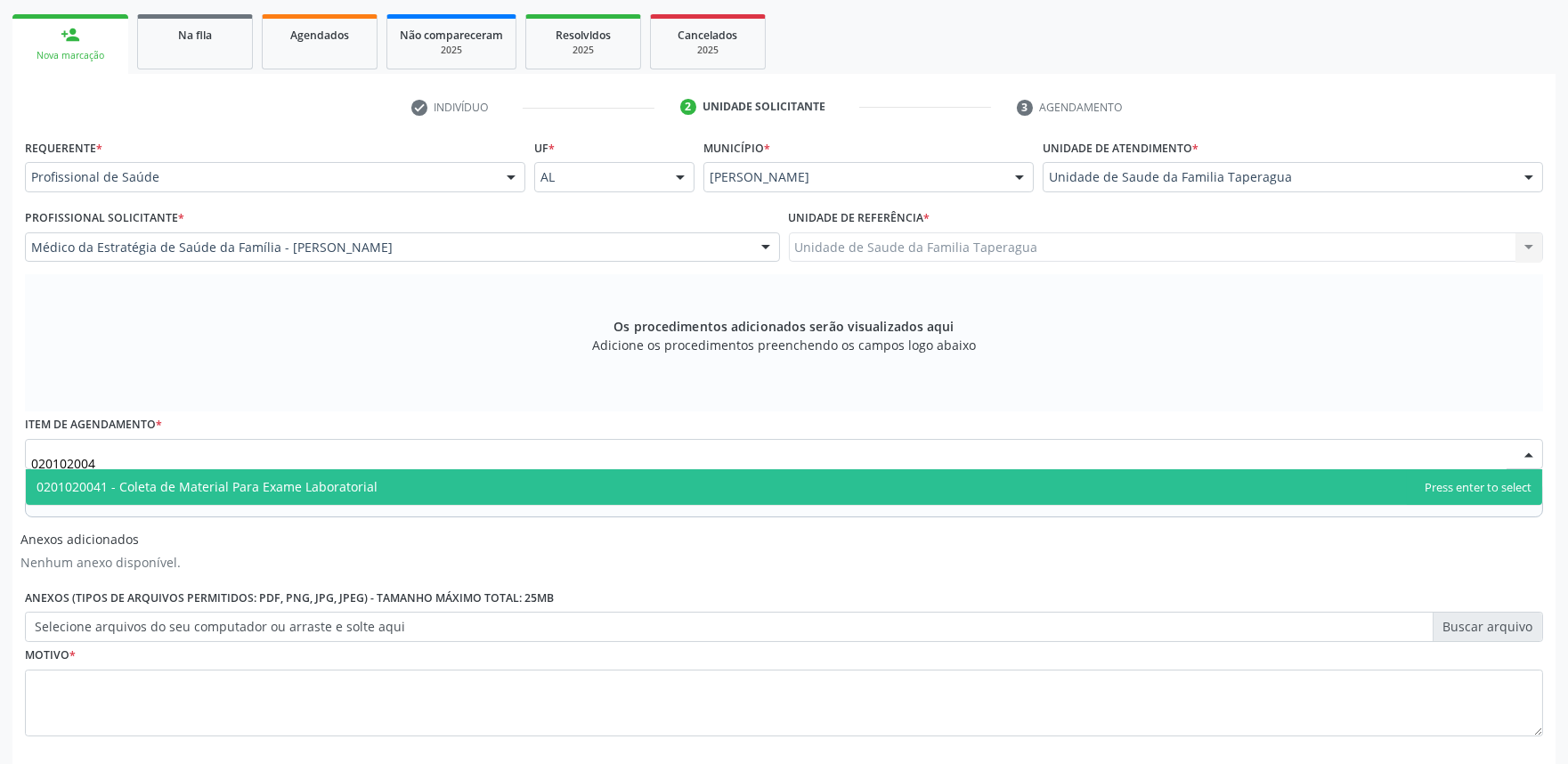
click at [530, 481] on span "0201020041 - Coleta de Material Para Exame Laboratorial" at bounding box center [783, 486] width 1516 height 35
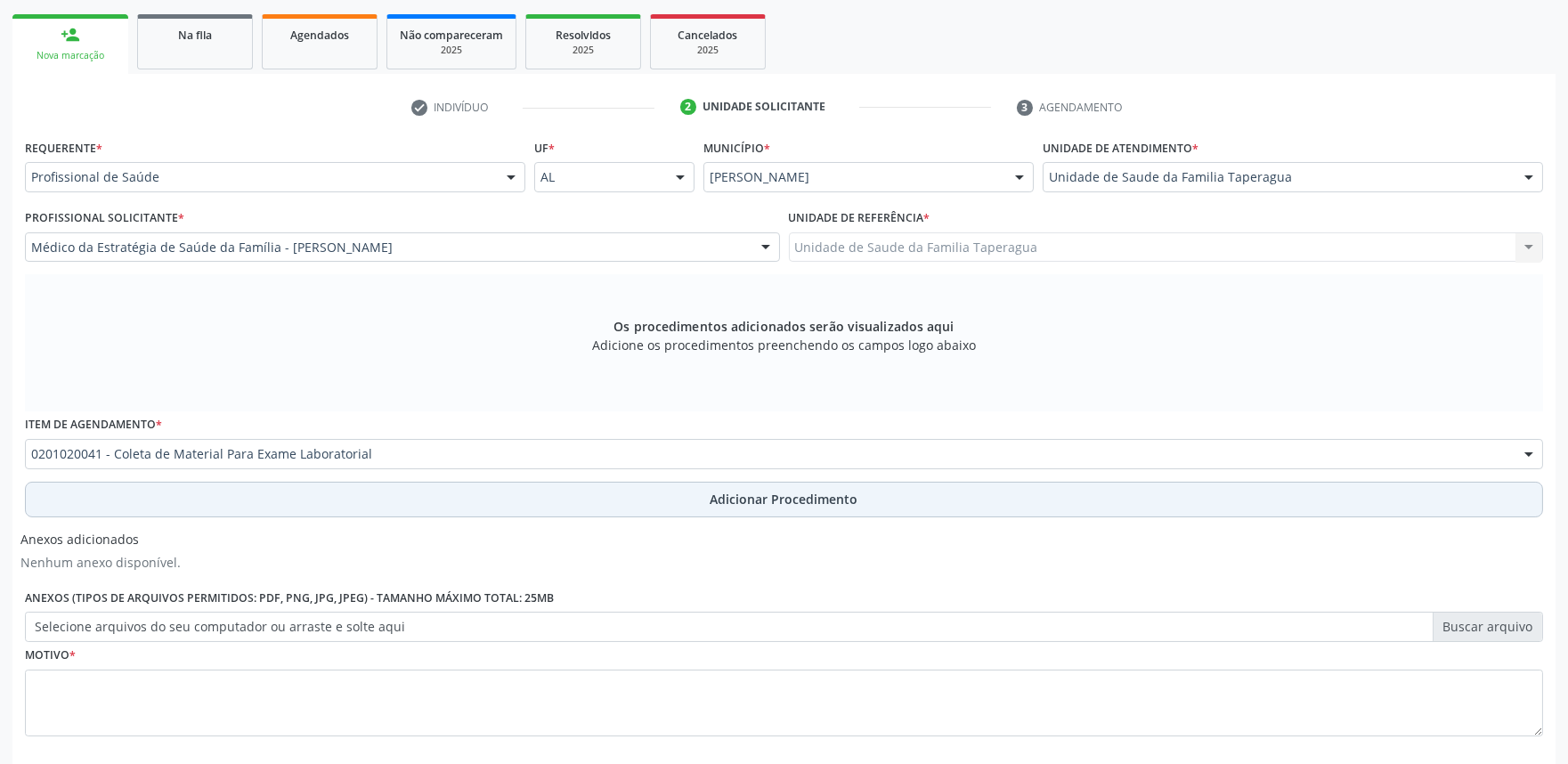
click at [527, 509] on button "Adicionar Procedimento" at bounding box center [783, 499] width 1518 height 35
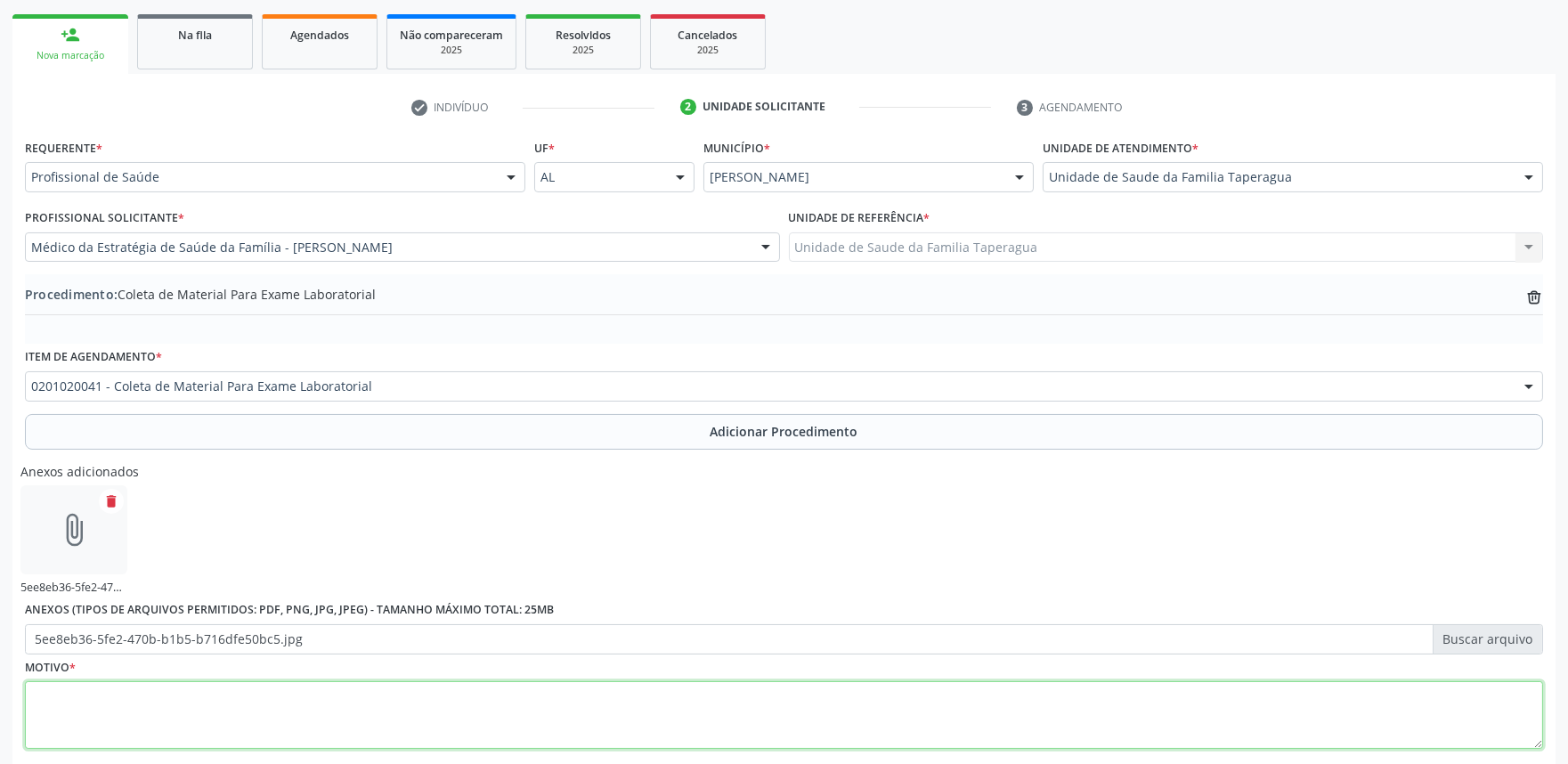
click at [585, 714] on textarea at bounding box center [783, 715] width 1518 height 67
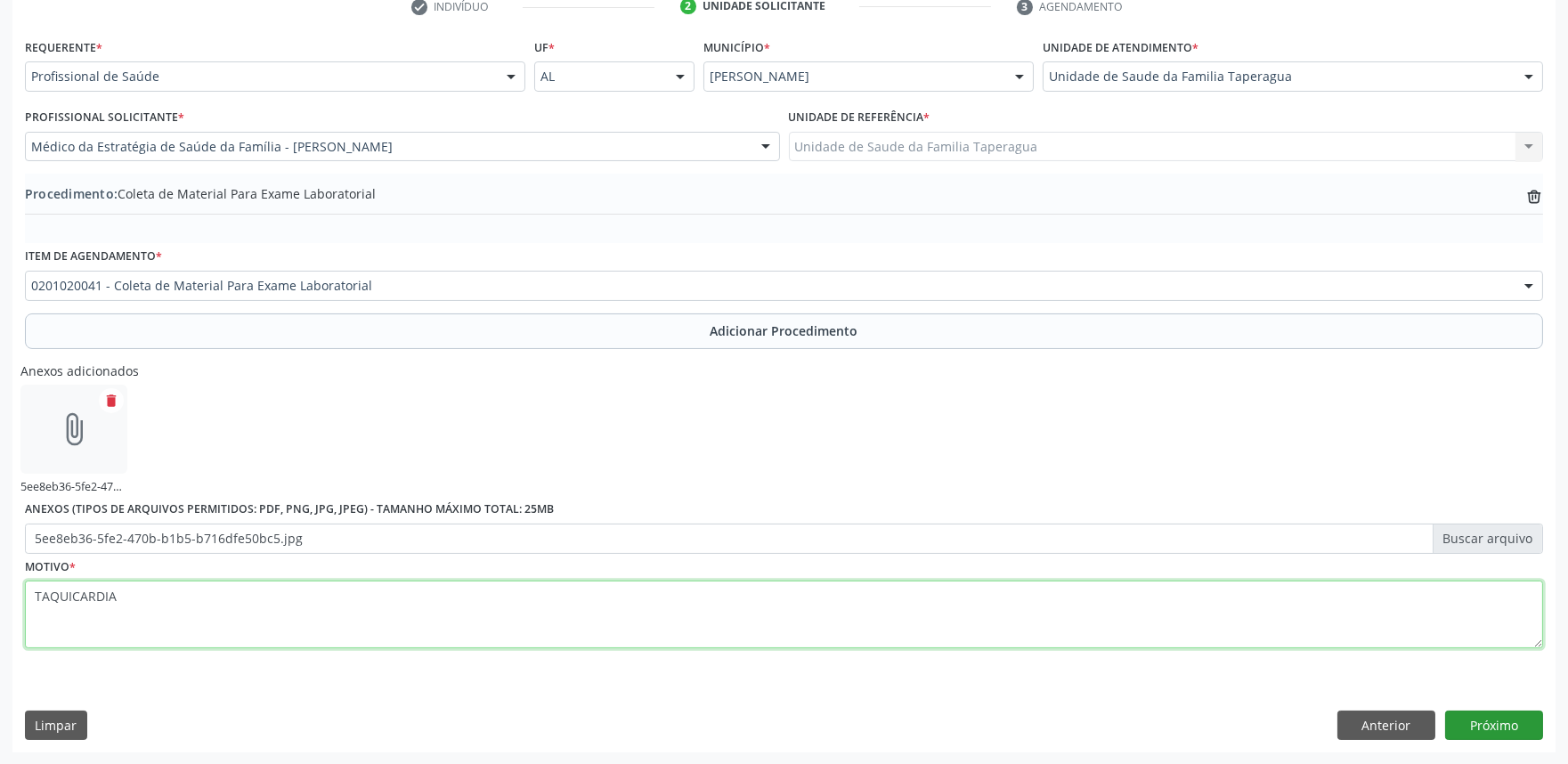
type textarea "TAQUICARDIA"
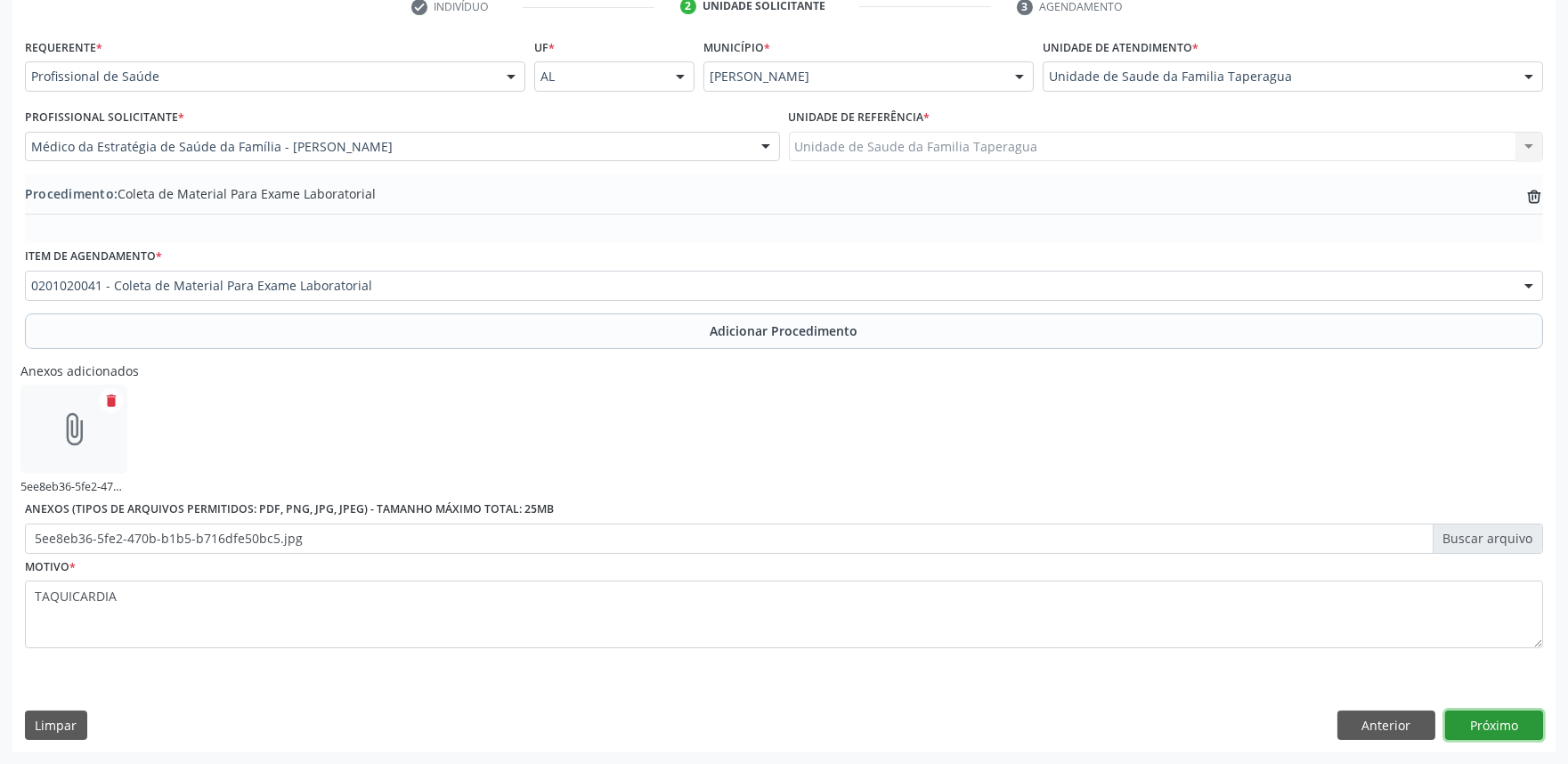
click at [1493, 730] on button "Próximo" at bounding box center [1494, 725] width 98 height 30
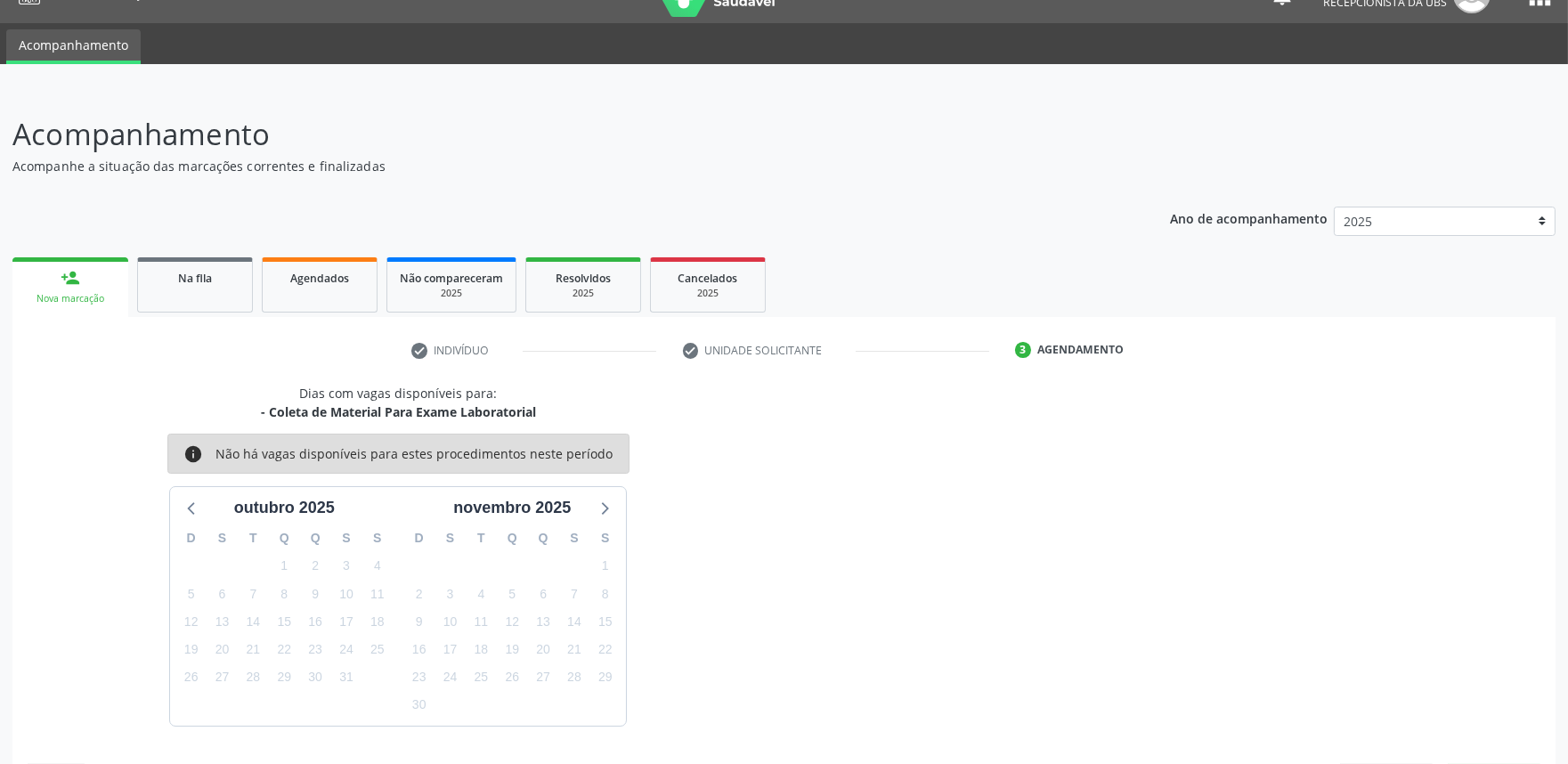
scroll to position [86, 0]
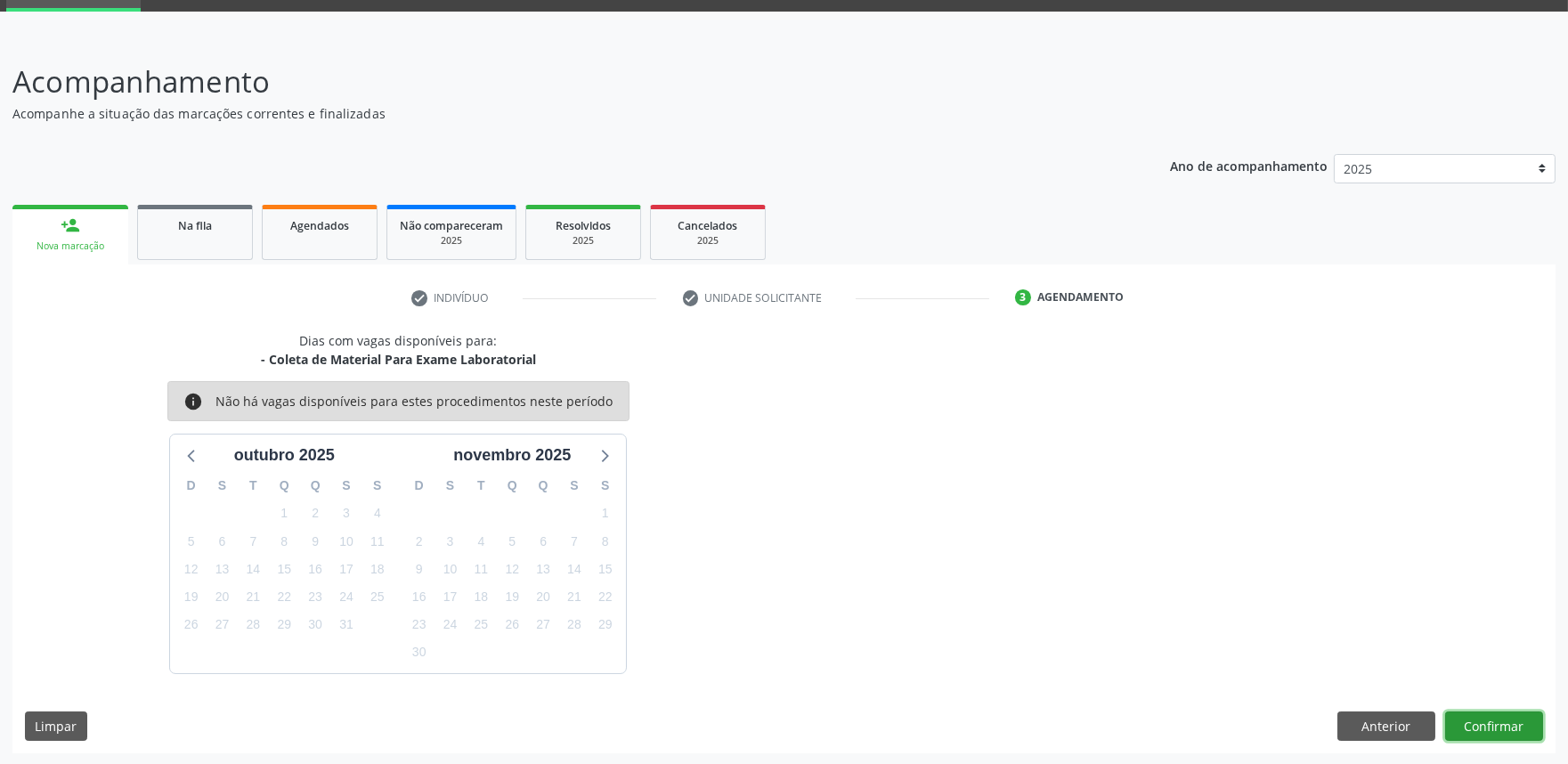
click at [1482, 712] on button "Confirmar" at bounding box center [1494, 726] width 98 height 30
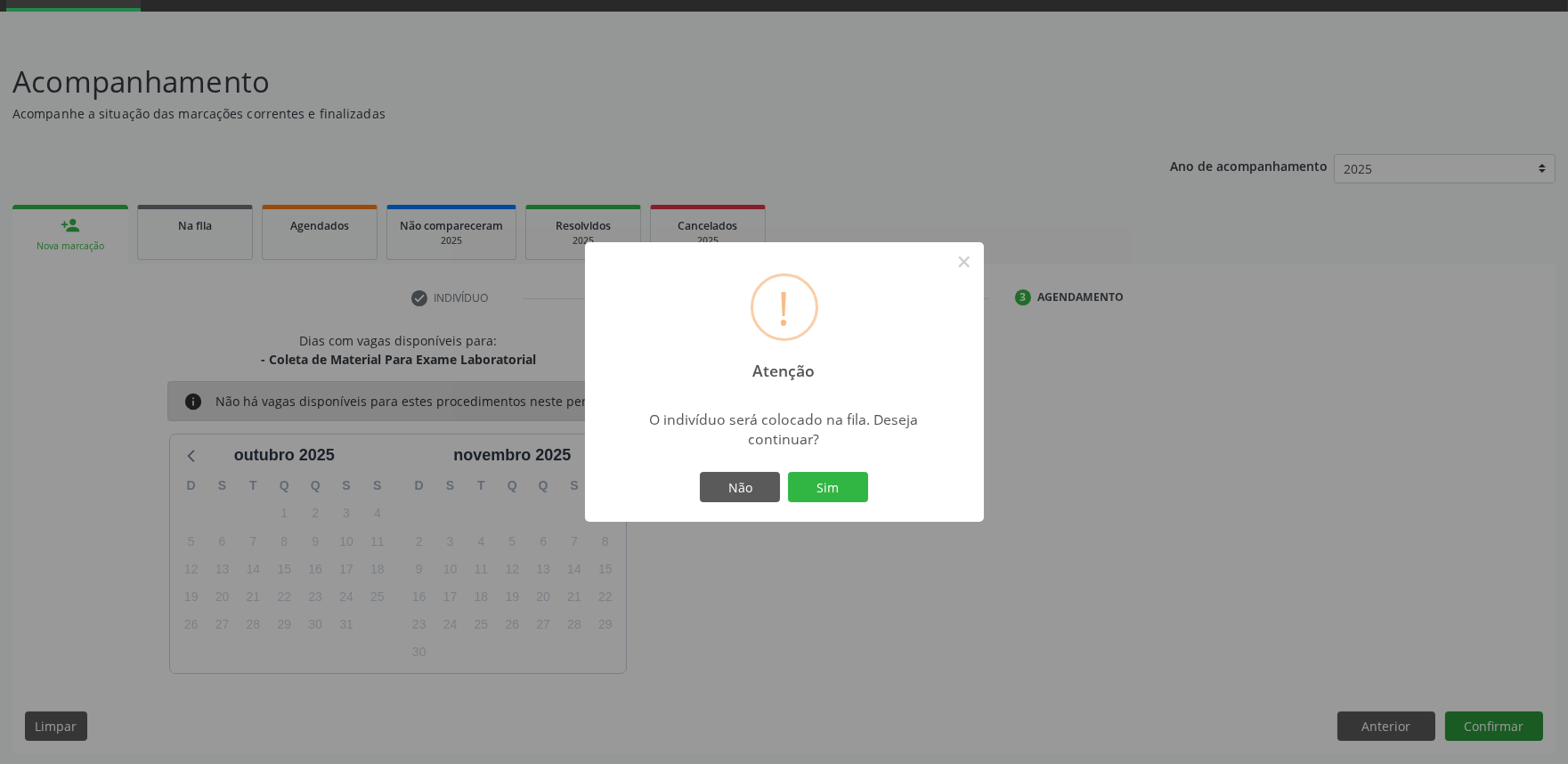
click at [788, 471] on button "Sim" at bounding box center [828, 486] width 80 height 30
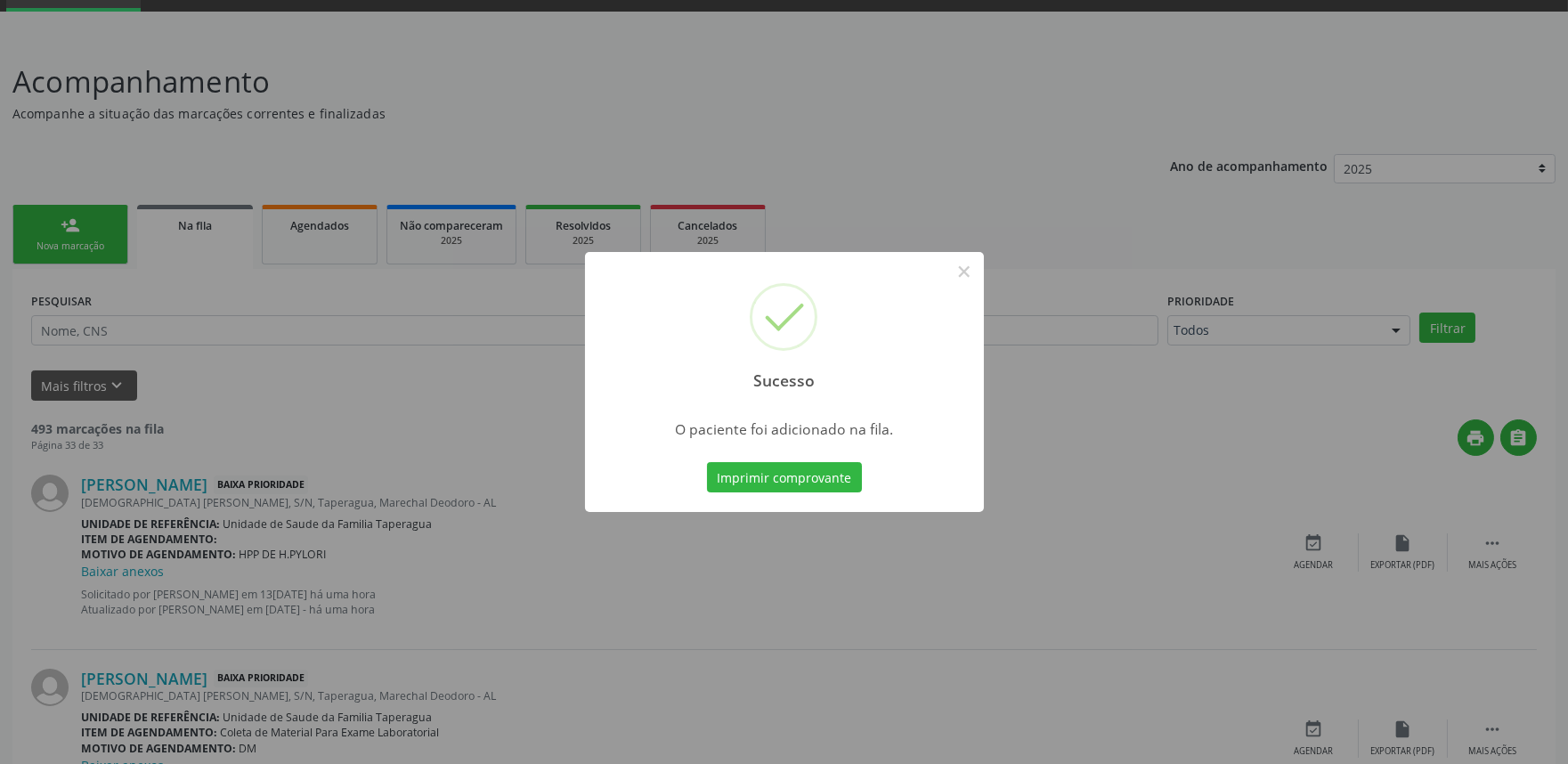
scroll to position [0, 0]
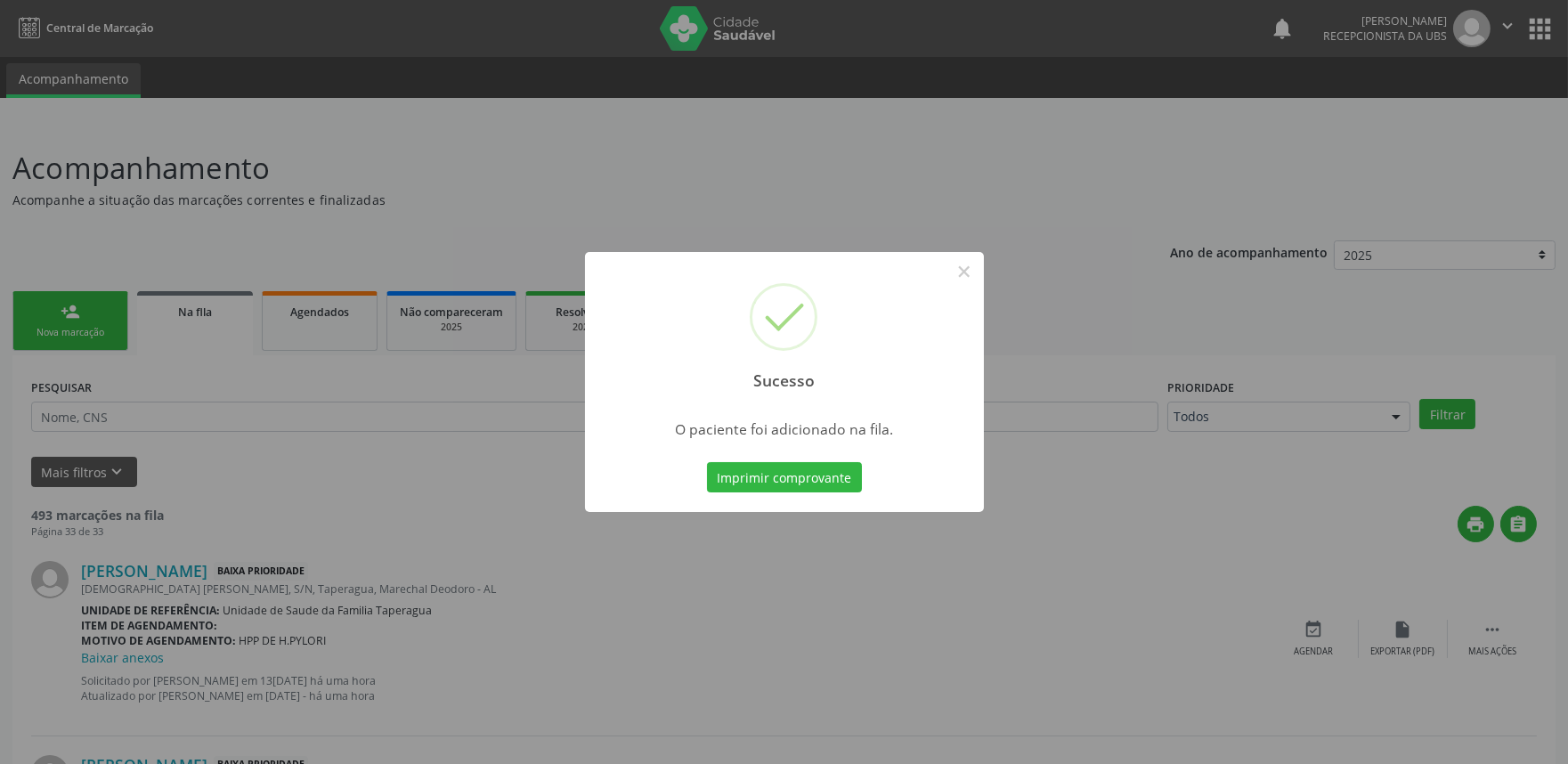
click at [1247, 180] on div "Sucesso × O paciente foi adicionado na fila. Imprimir comprovante Cancel" at bounding box center [784, 382] width 1568 height 764
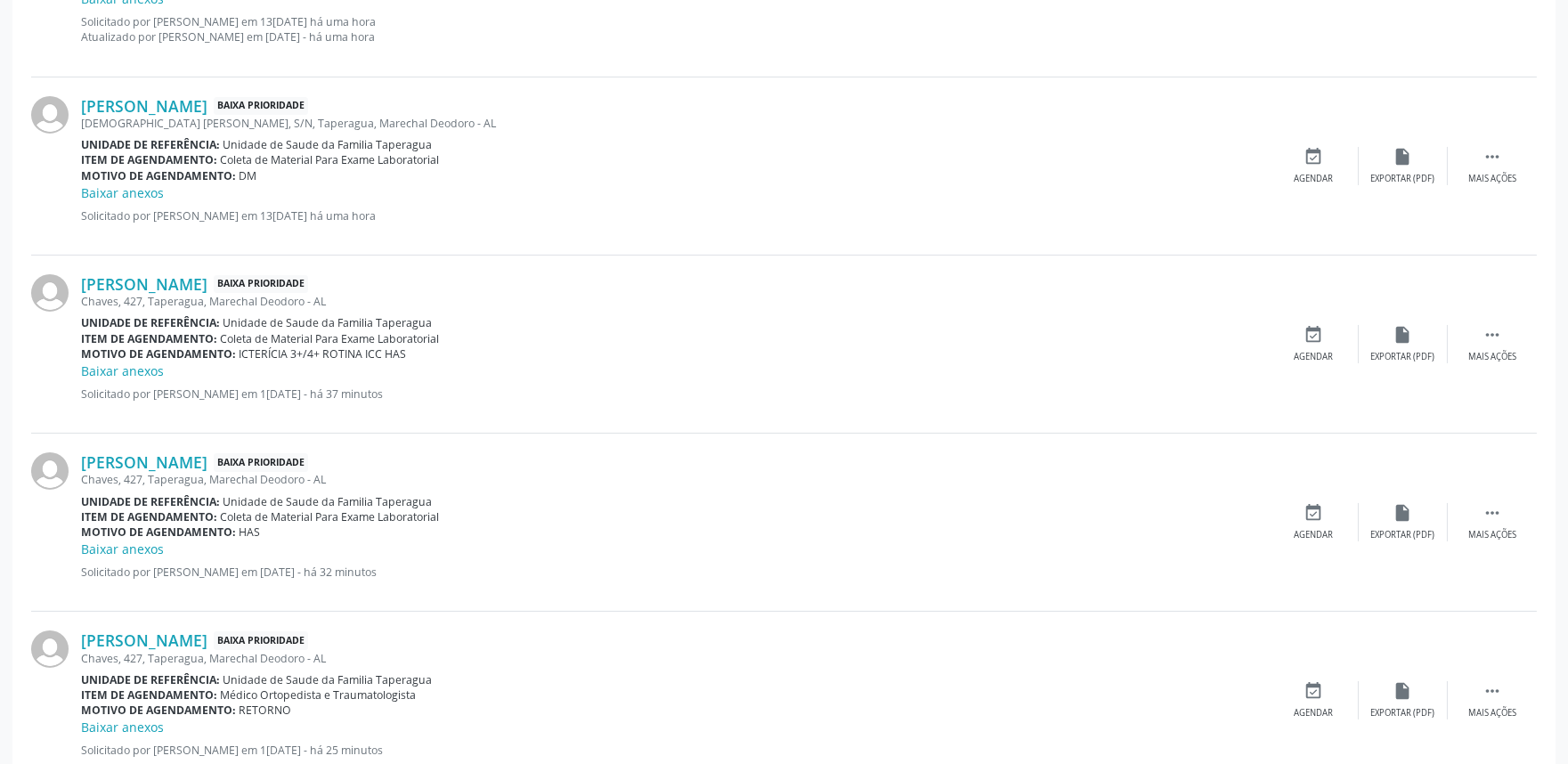
scroll to position [184, 0]
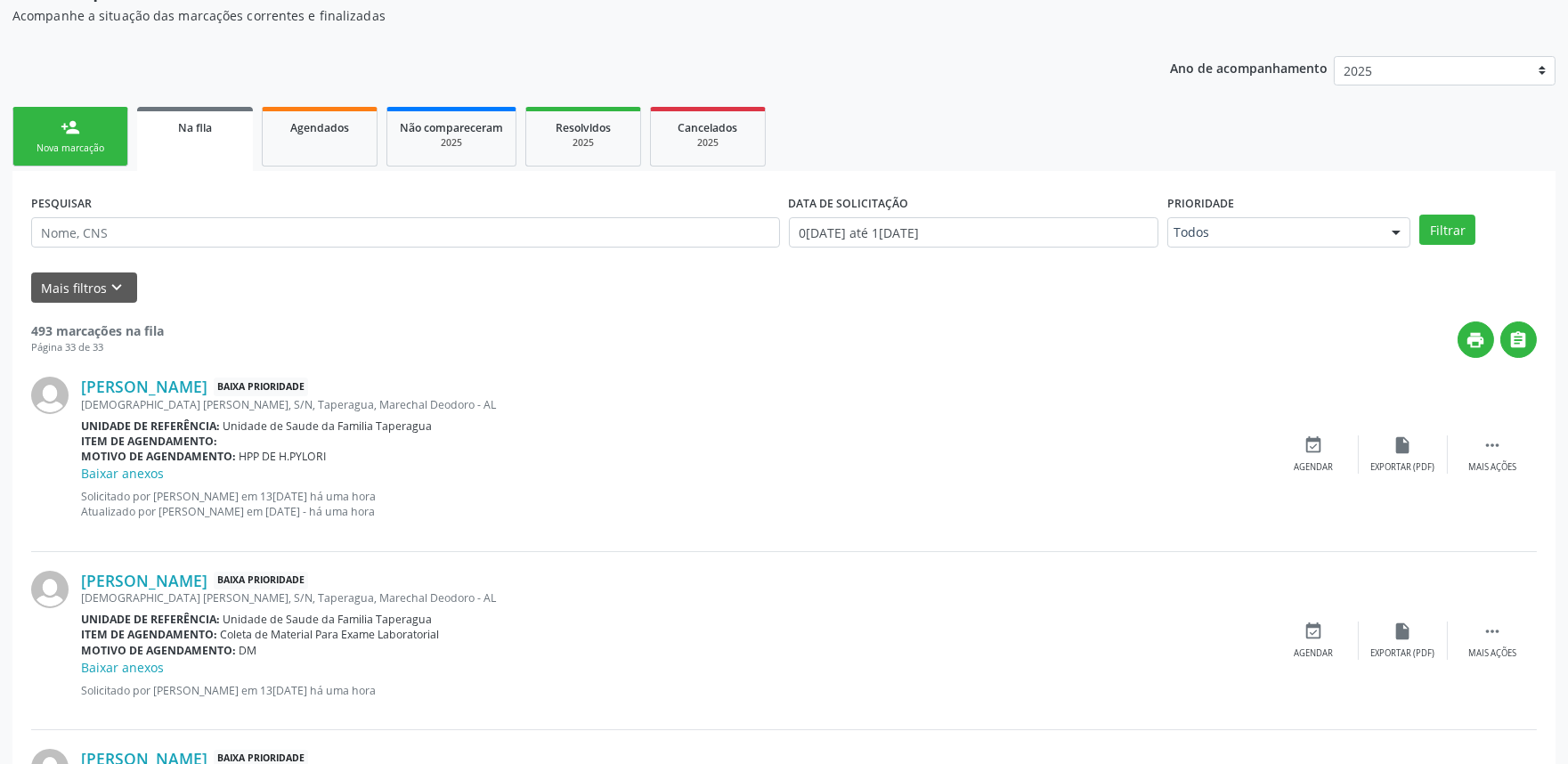
click at [113, 136] on link "person_add Nova marcação" at bounding box center [70, 137] width 115 height 60
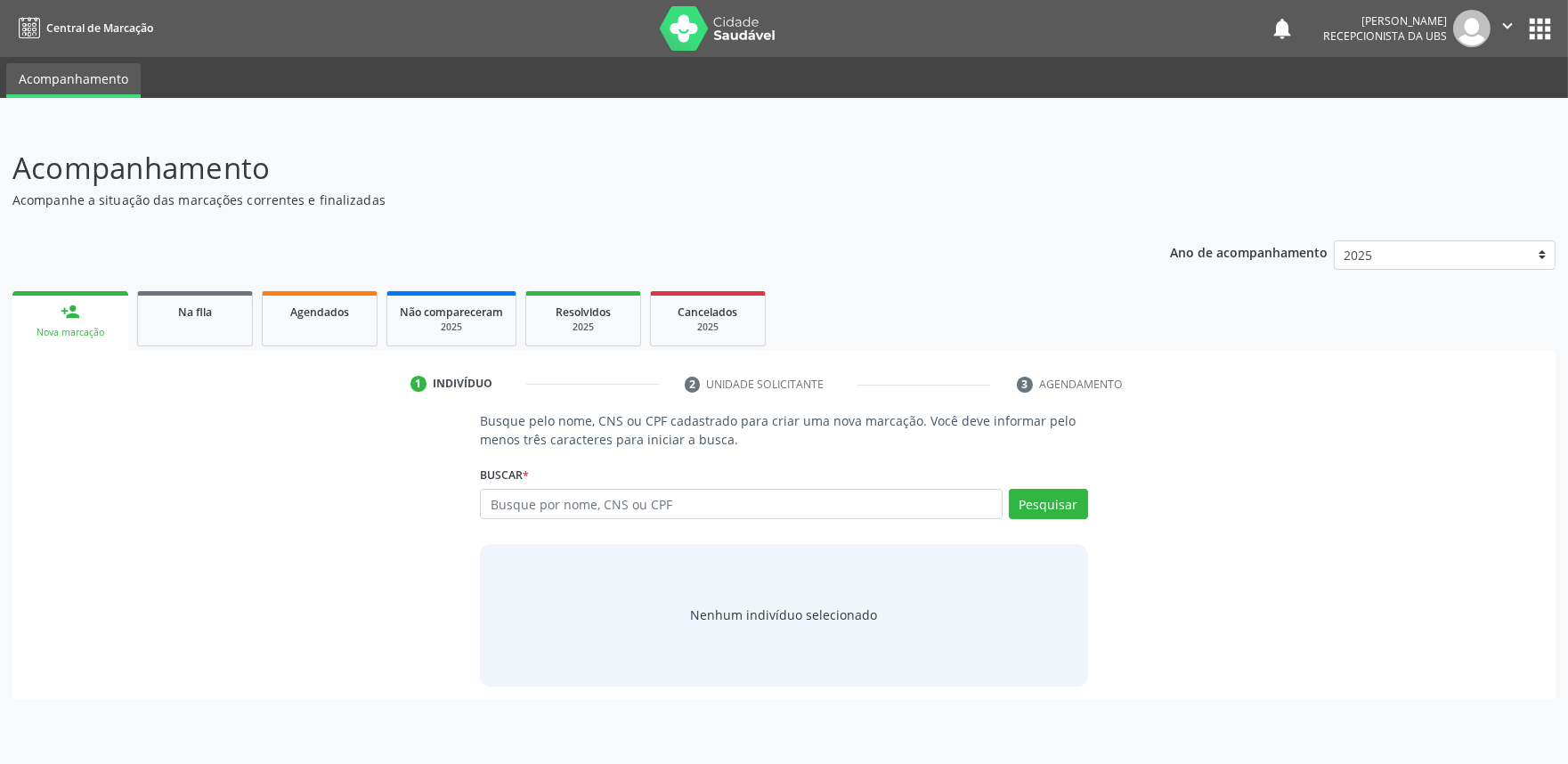
scroll to position [0, 0]
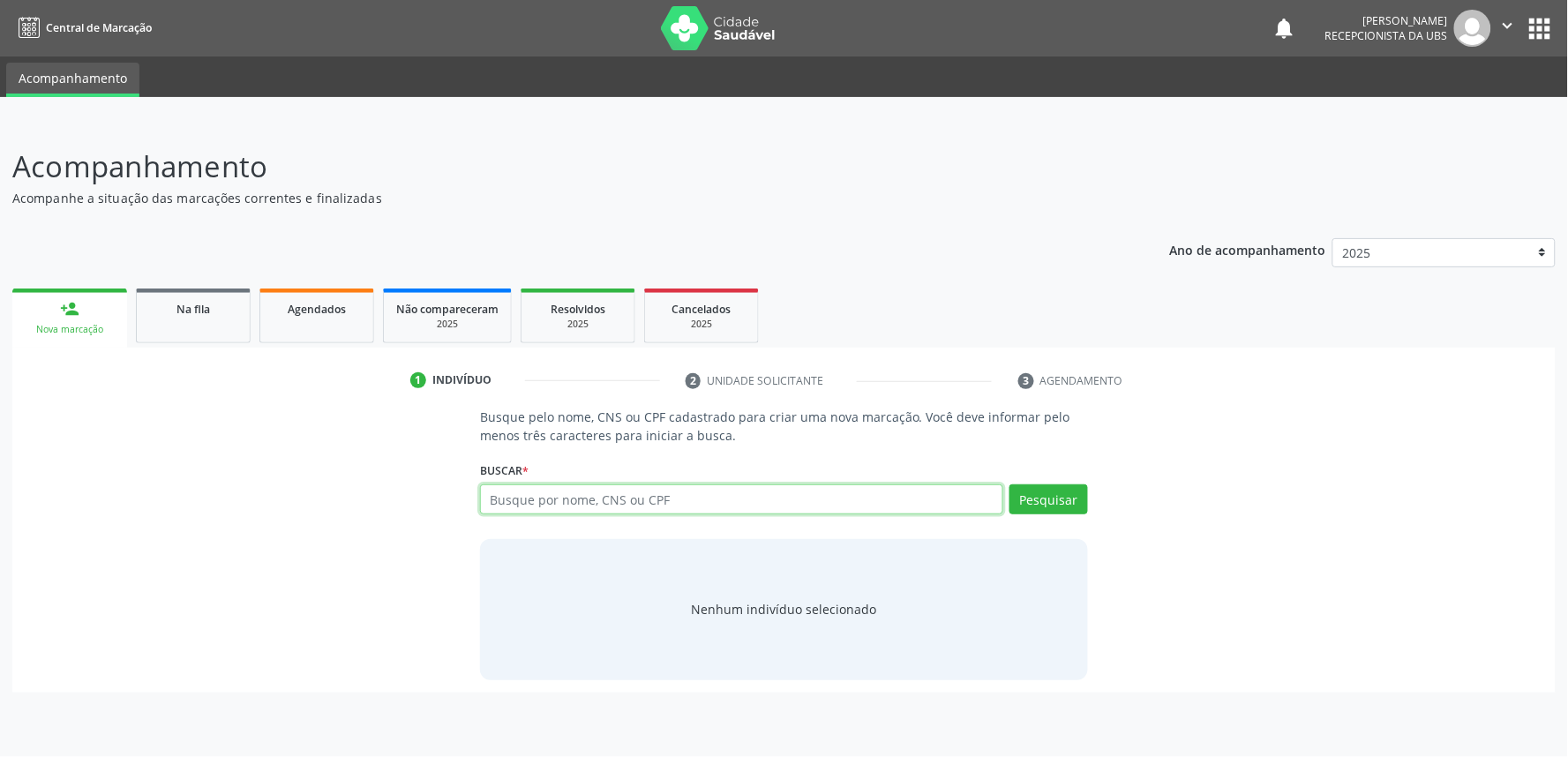
click at [739, 503] on input "text" at bounding box center [741, 499] width 523 height 30
paste input "708401220855169"
type input "708401220855169"
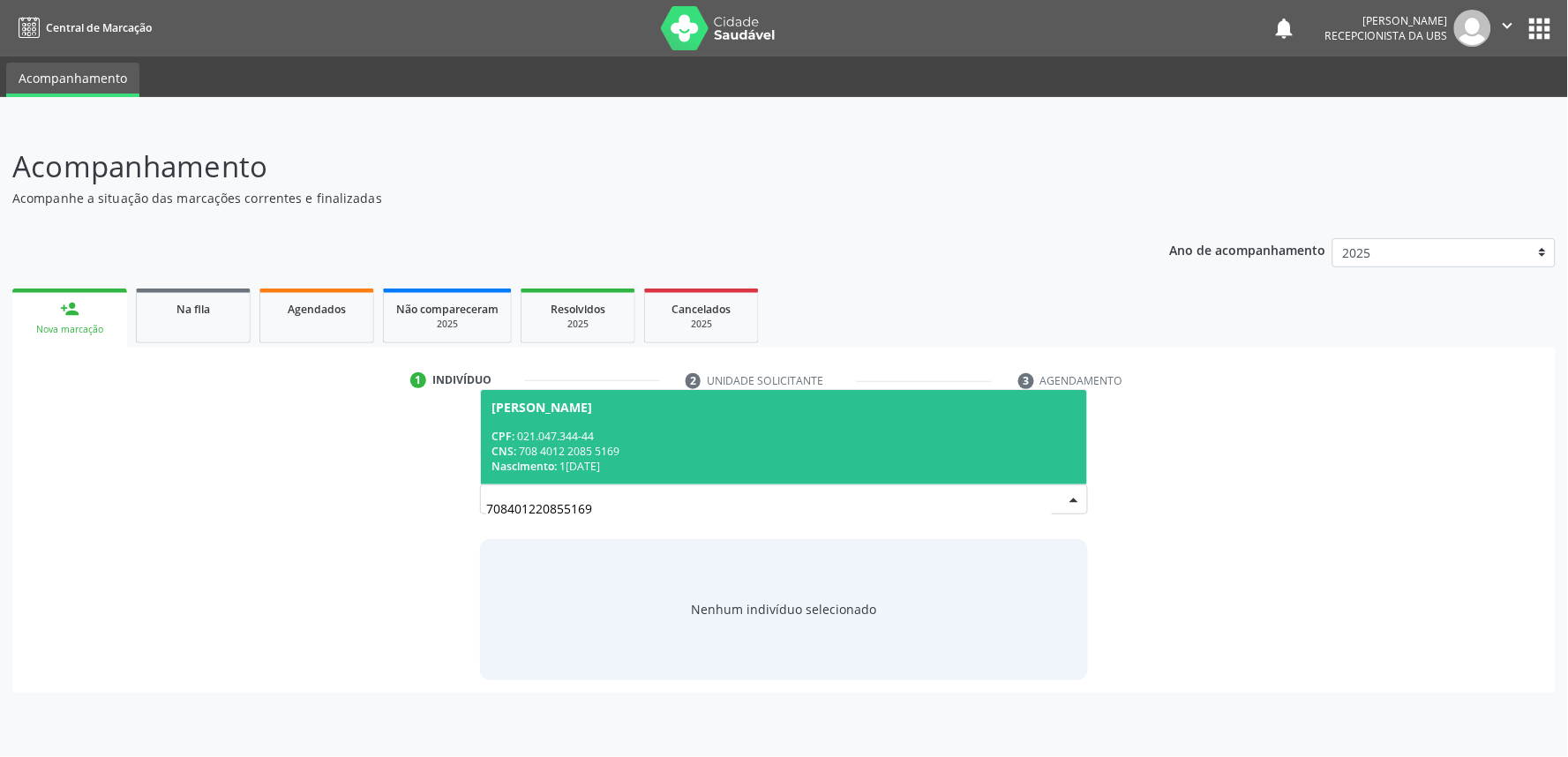
click at [747, 444] on div "CNS: 708 4012 2085 5169" at bounding box center [784, 451] width 585 height 15
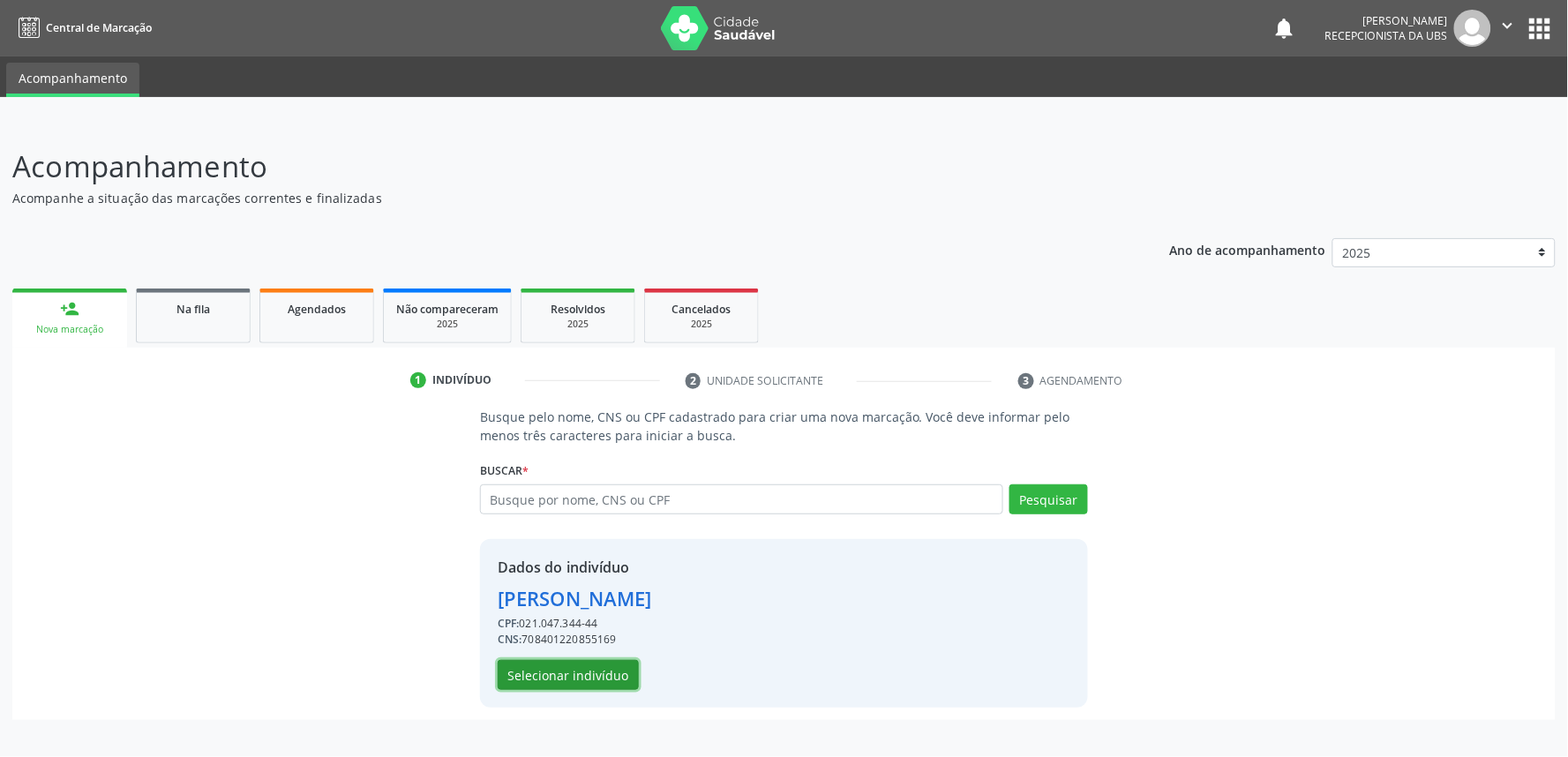
click at [594, 662] on button "Selecionar indivíduo" at bounding box center [568, 674] width 141 height 30
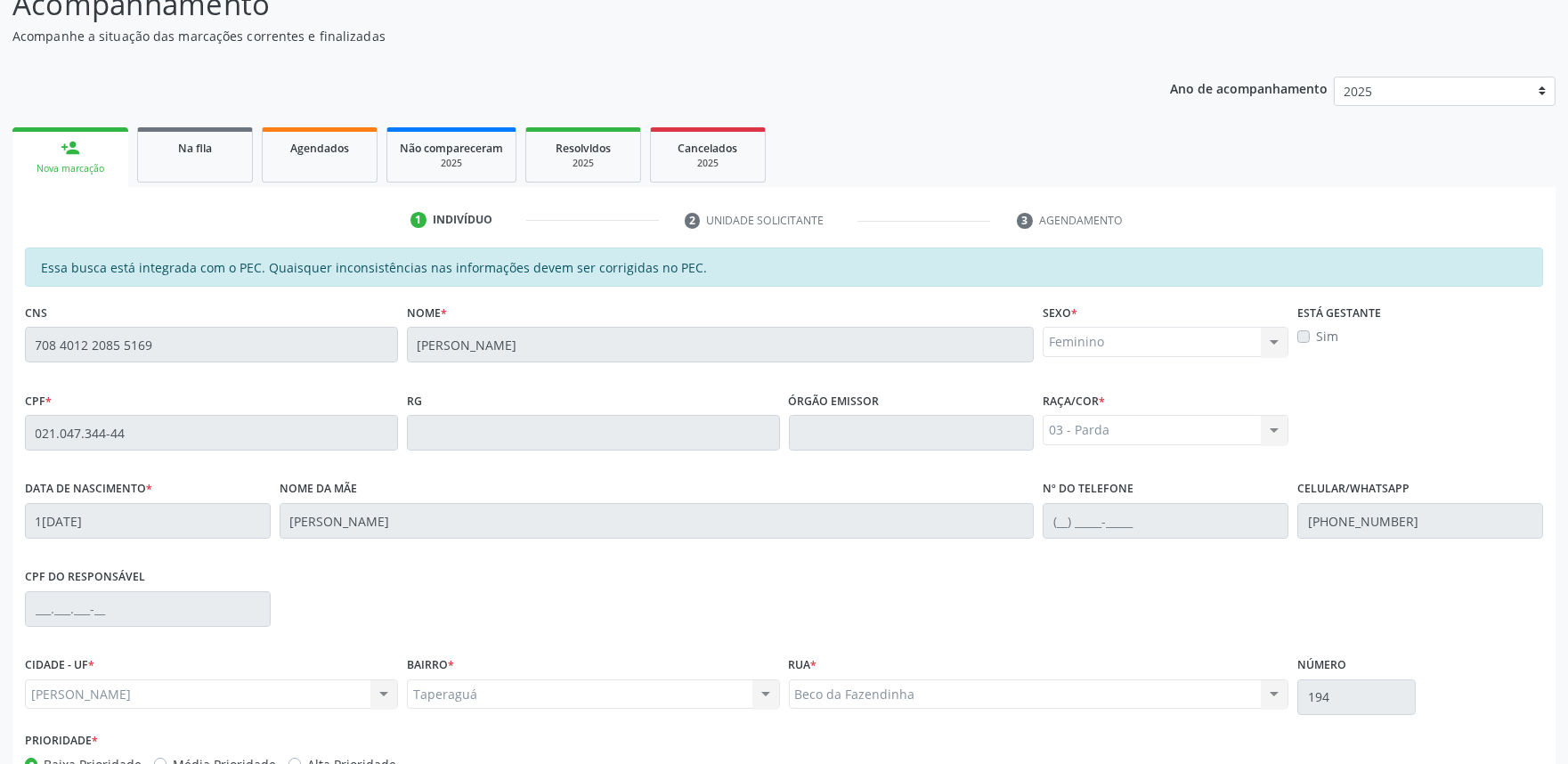
scroll to position [277, 0]
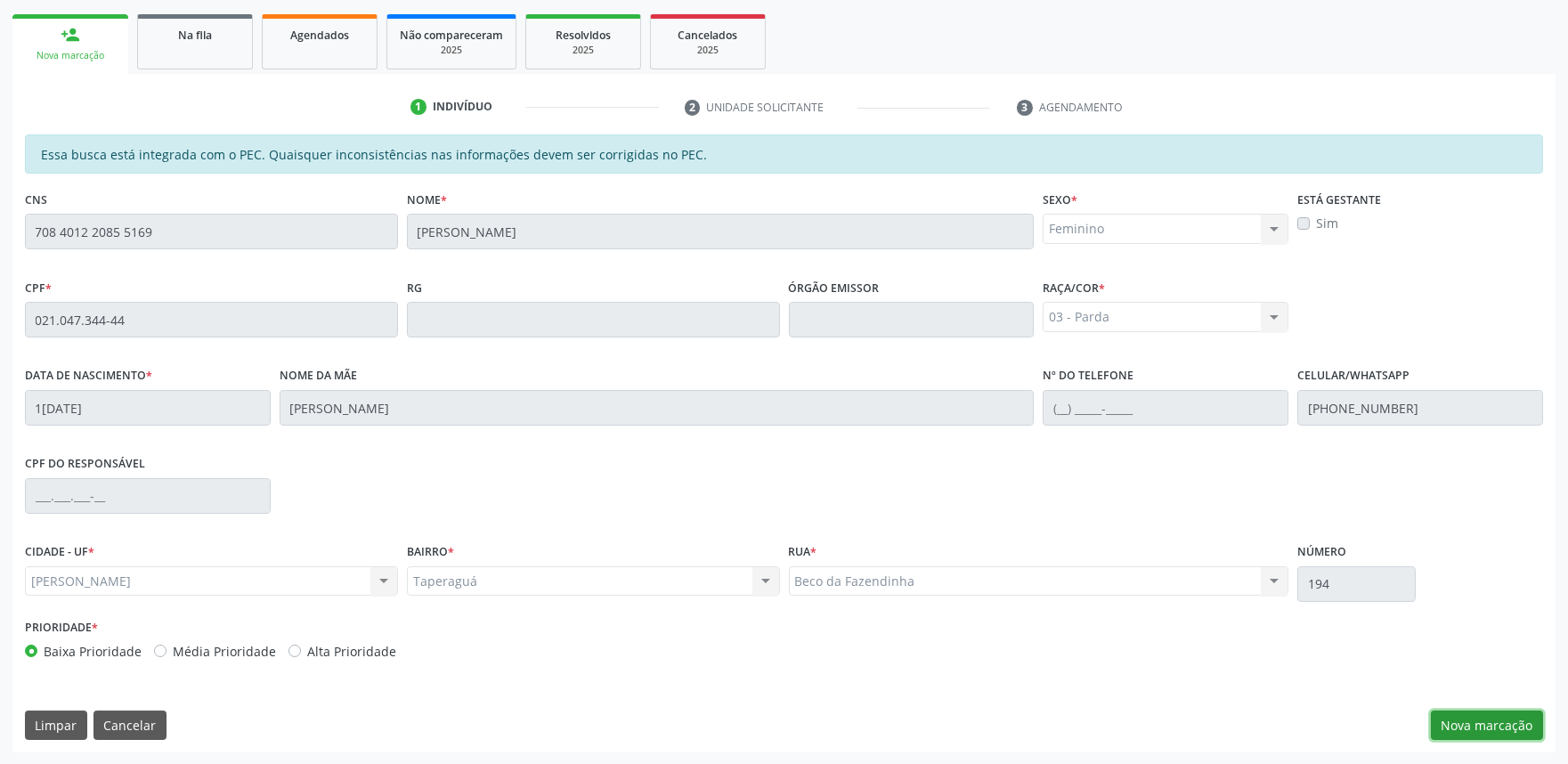
click at [1472, 726] on button "Nova marcação" at bounding box center [1486, 725] width 112 height 30
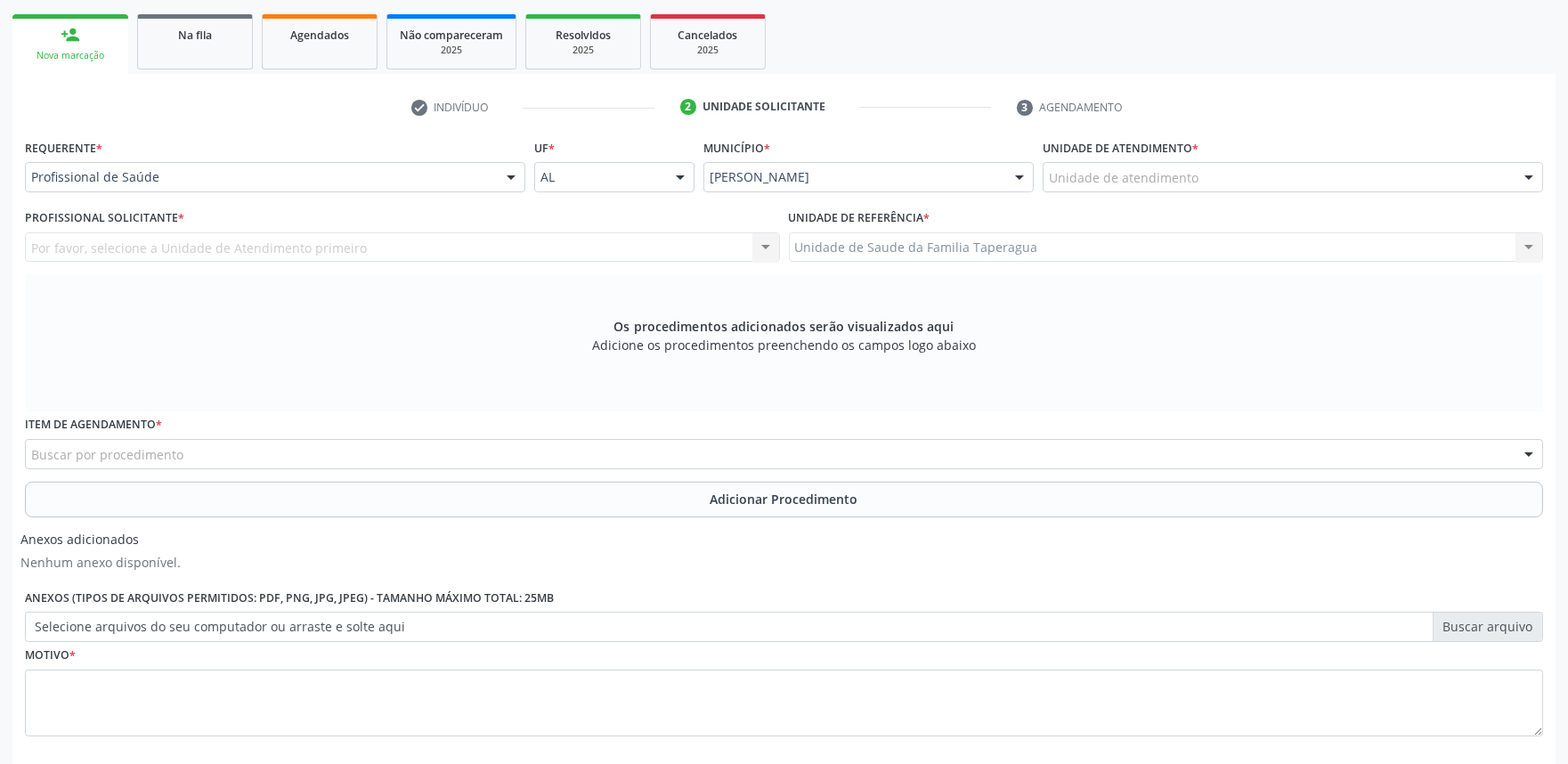
click at [1419, 184] on div "Unidade de atendimento" at bounding box center [1292, 176] width 501 height 30
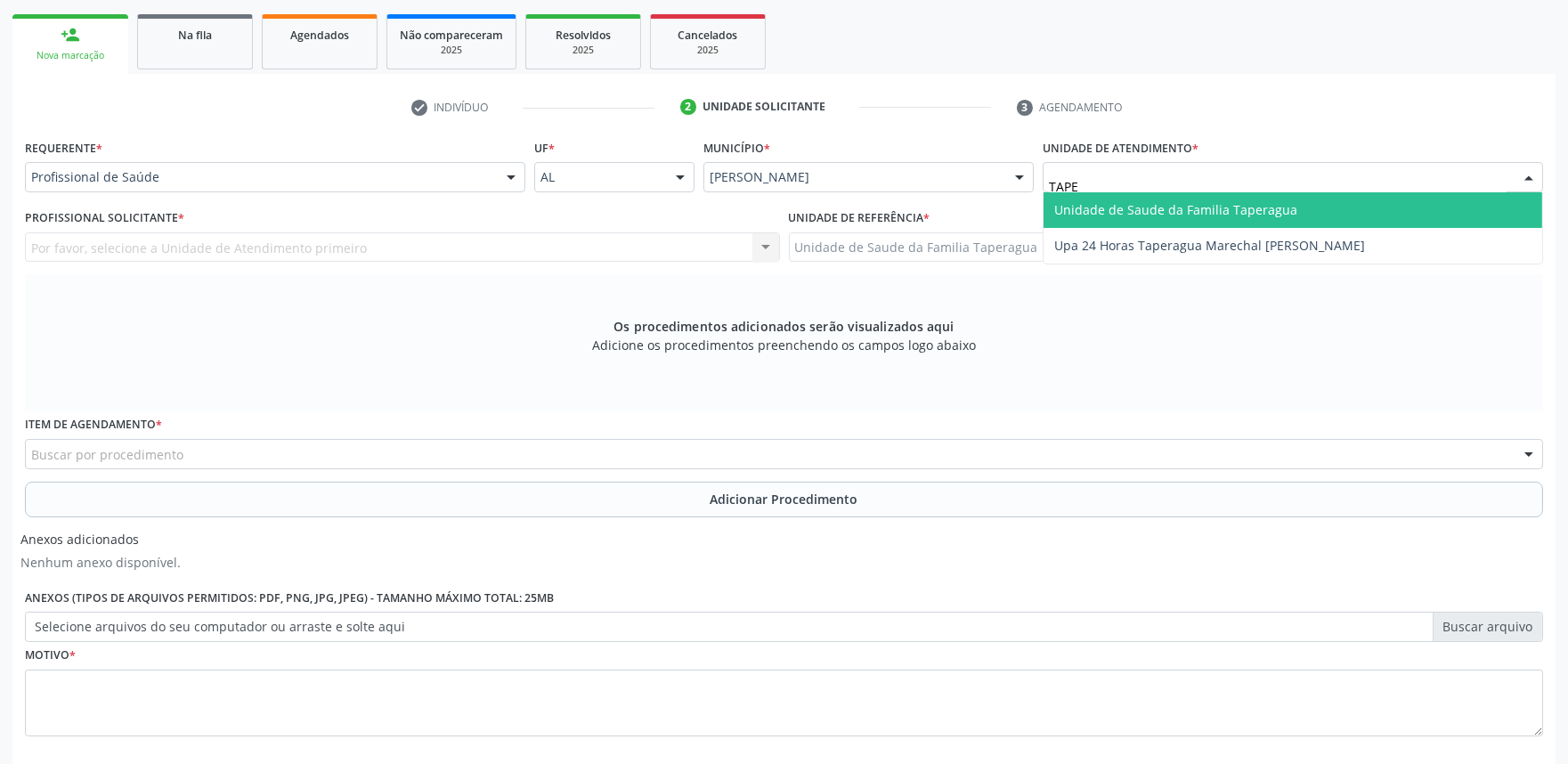
type input "TAPER"
click at [1407, 206] on span "Unidade de Saude da Familia Taperagua" at bounding box center [1292, 210] width 499 height 35
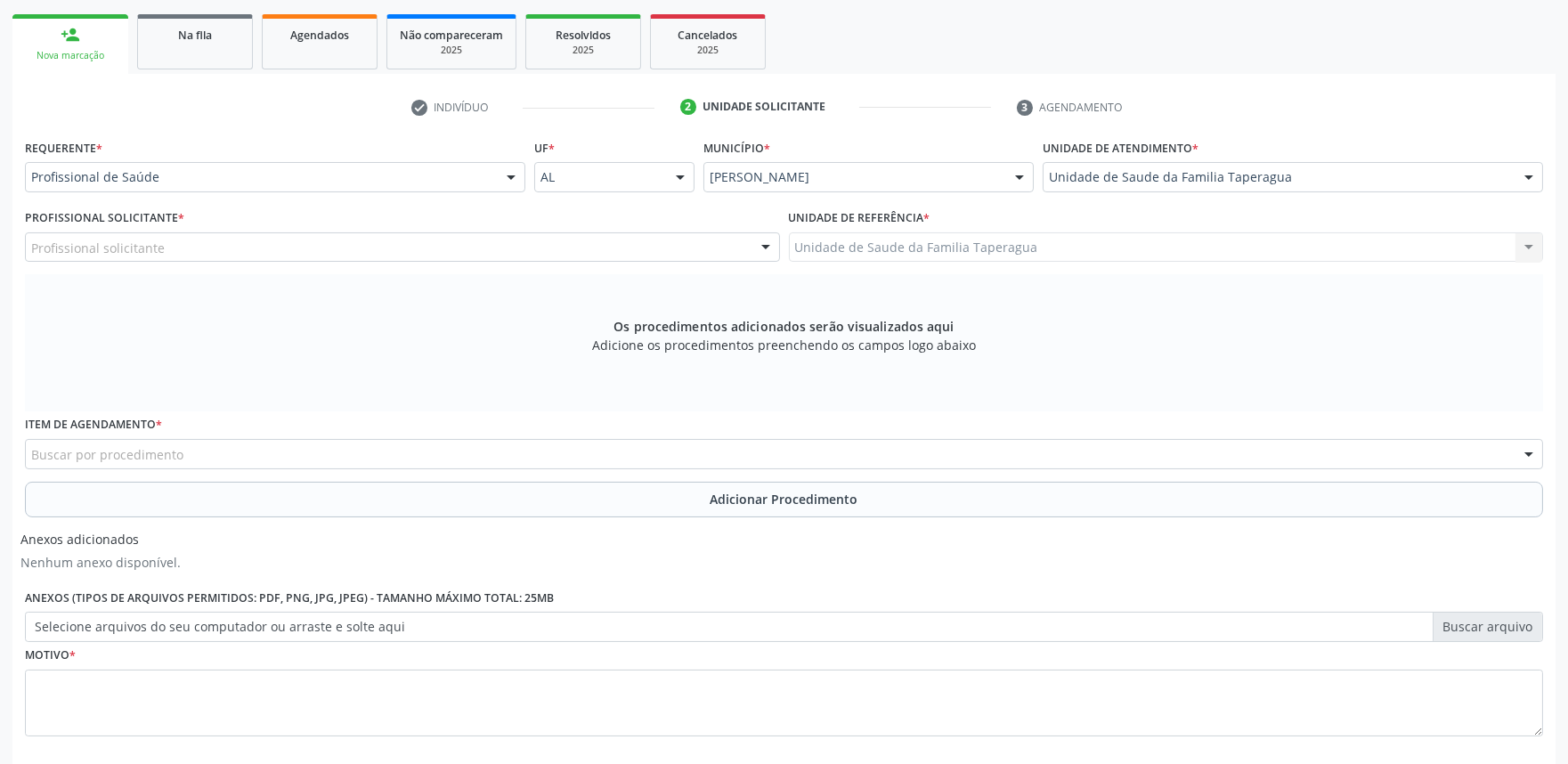
click at [563, 243] on div "Profissional solicitante" at bounding box center [402, 247] width 755 height 30
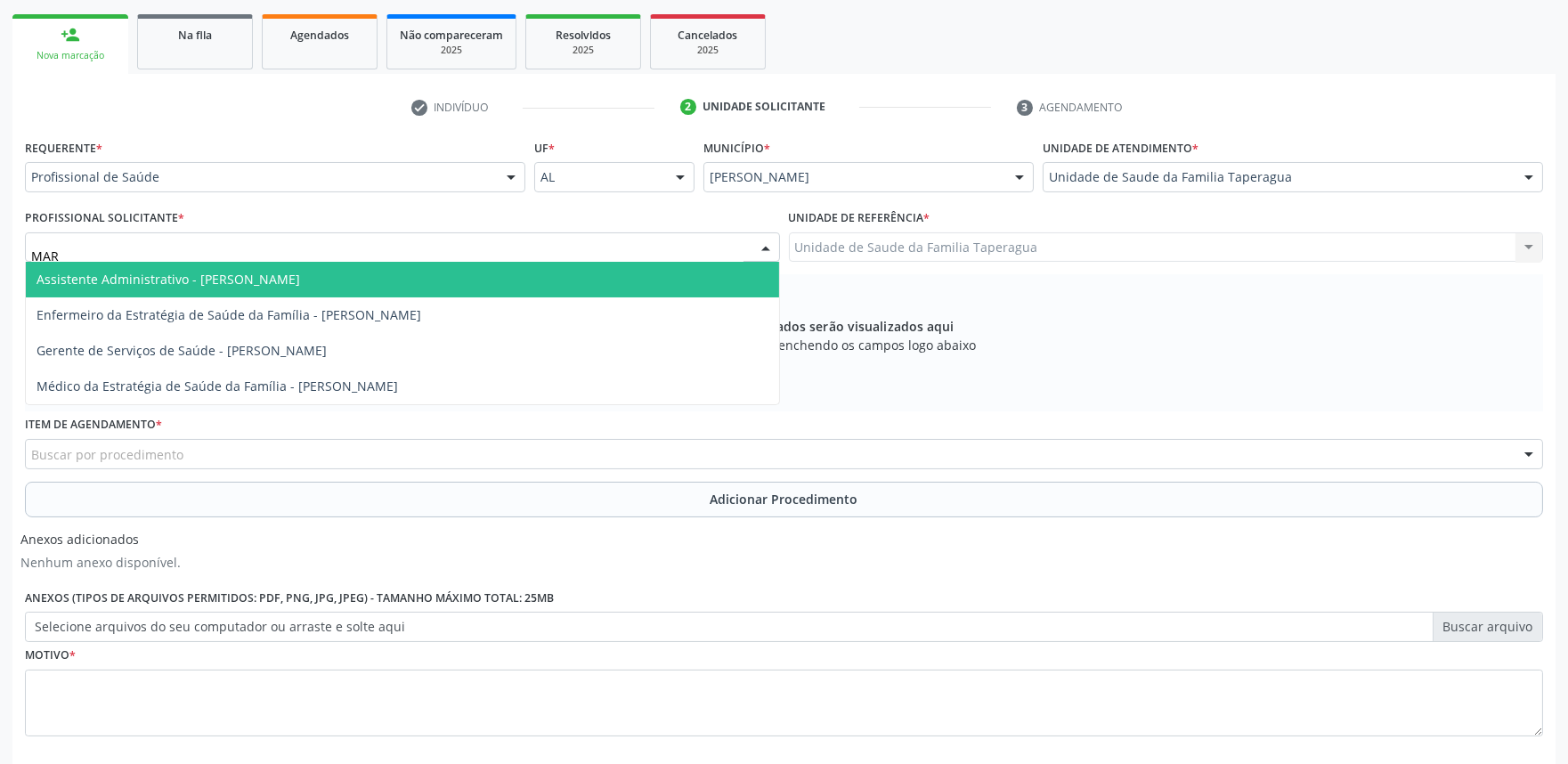
type input "MART"
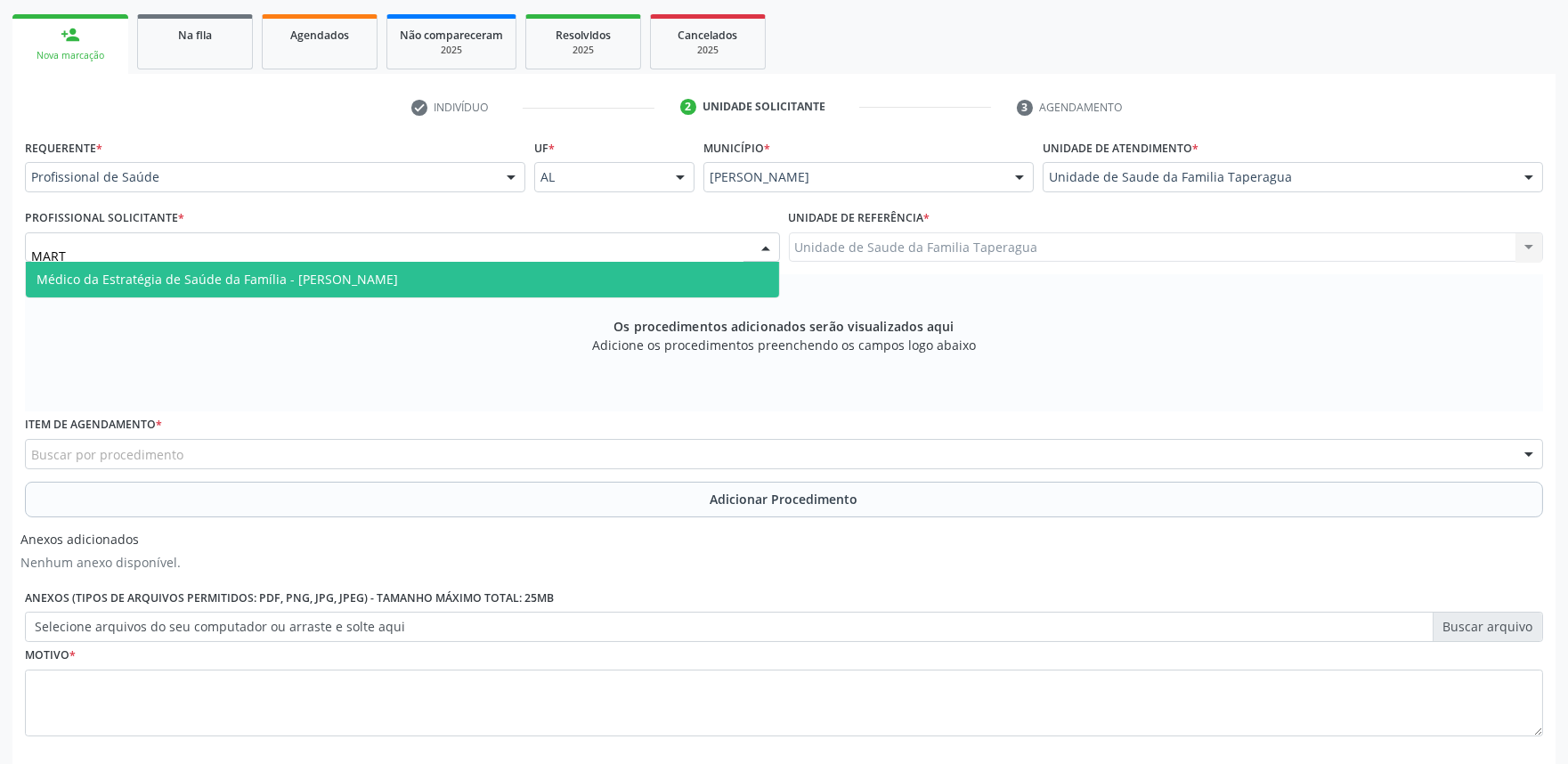
click at [563, 264] on span "Médico da Estratégia de Saúde da Família - [PERSON_NAME]" at bounding box center [402, 279] width 753 height 35
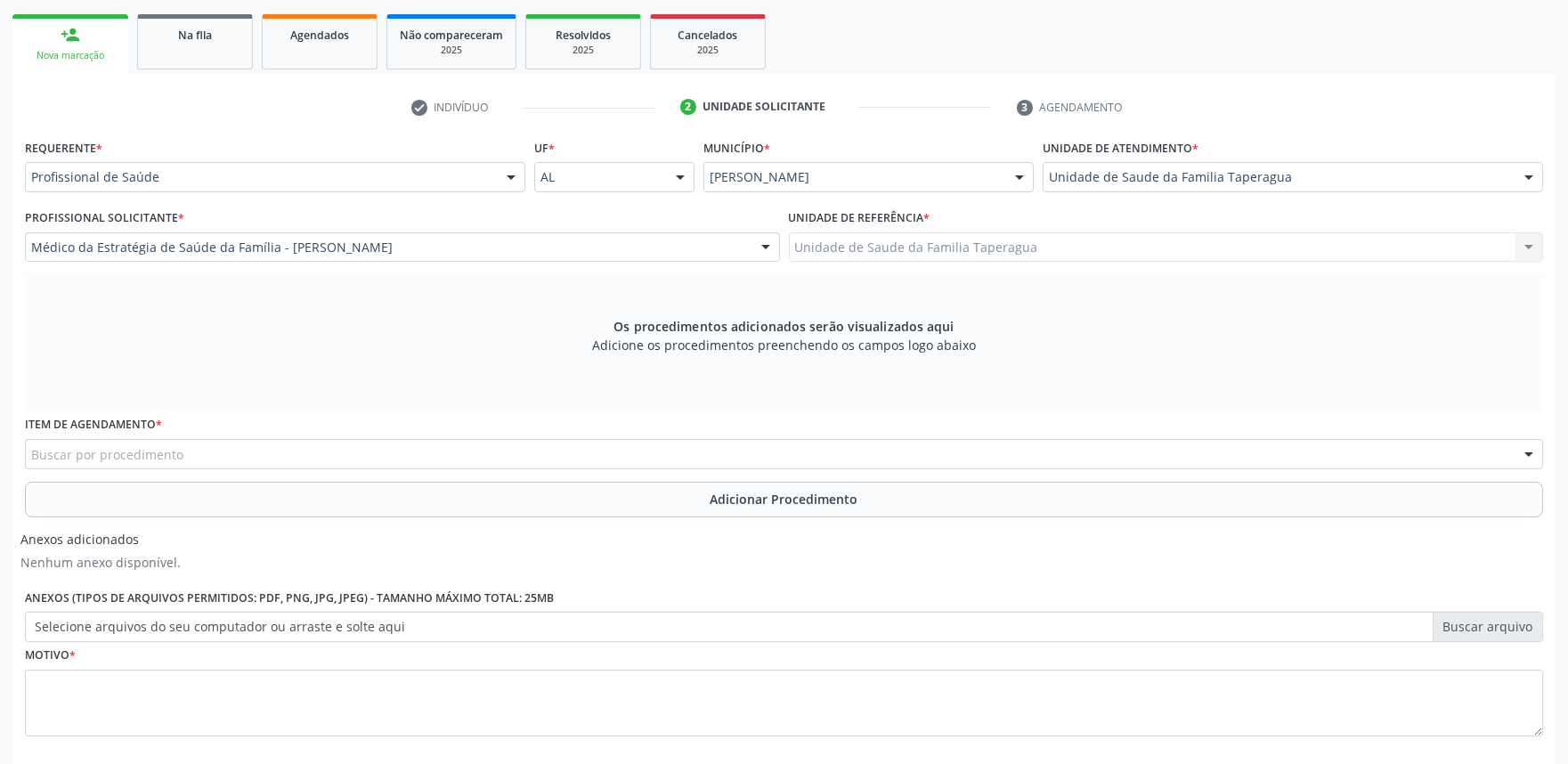
click at [539, 455] on div "Buscar por procedimento" at bounding box center [783, 453] width 1518 height 30
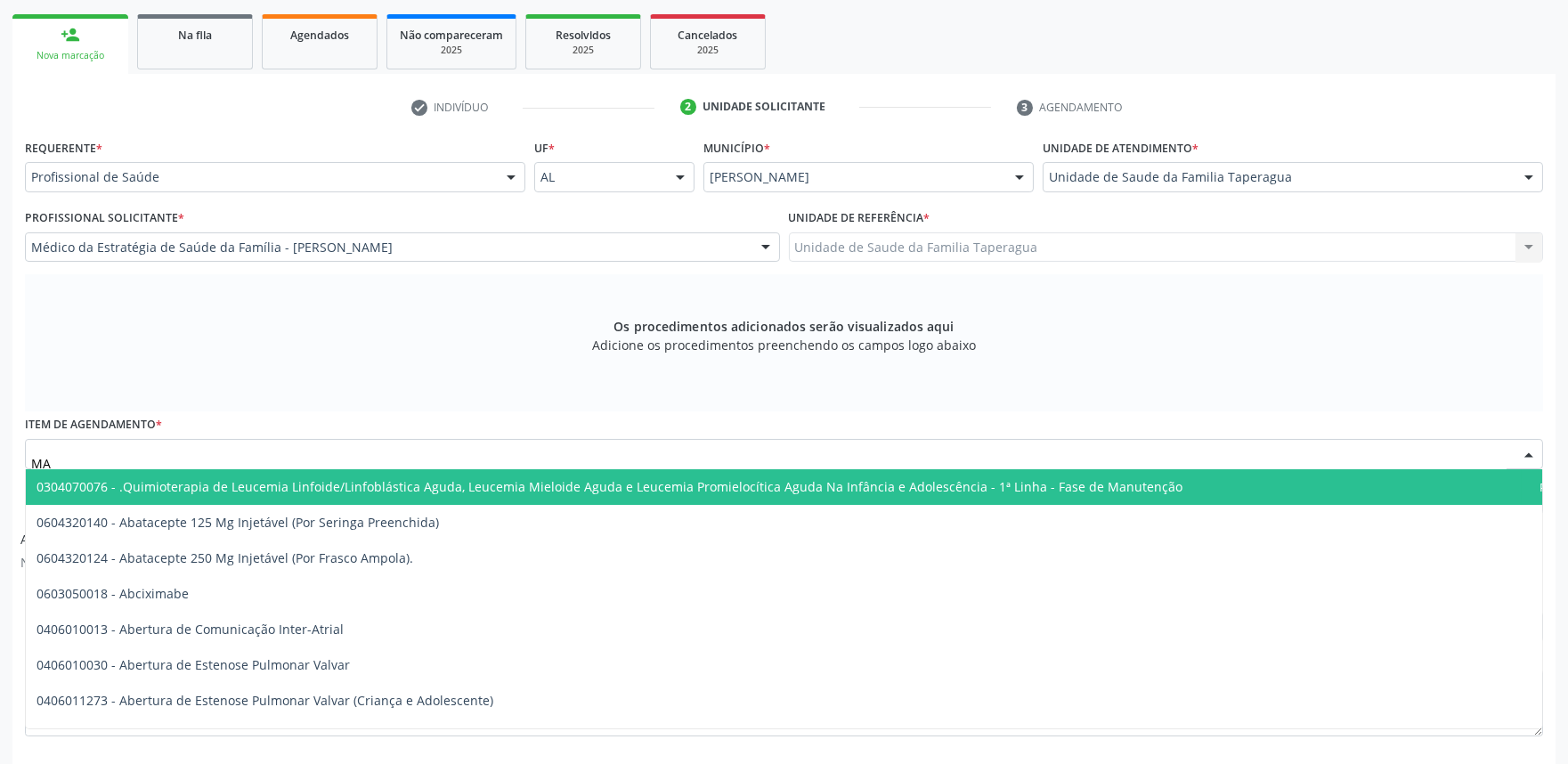
type input "M"
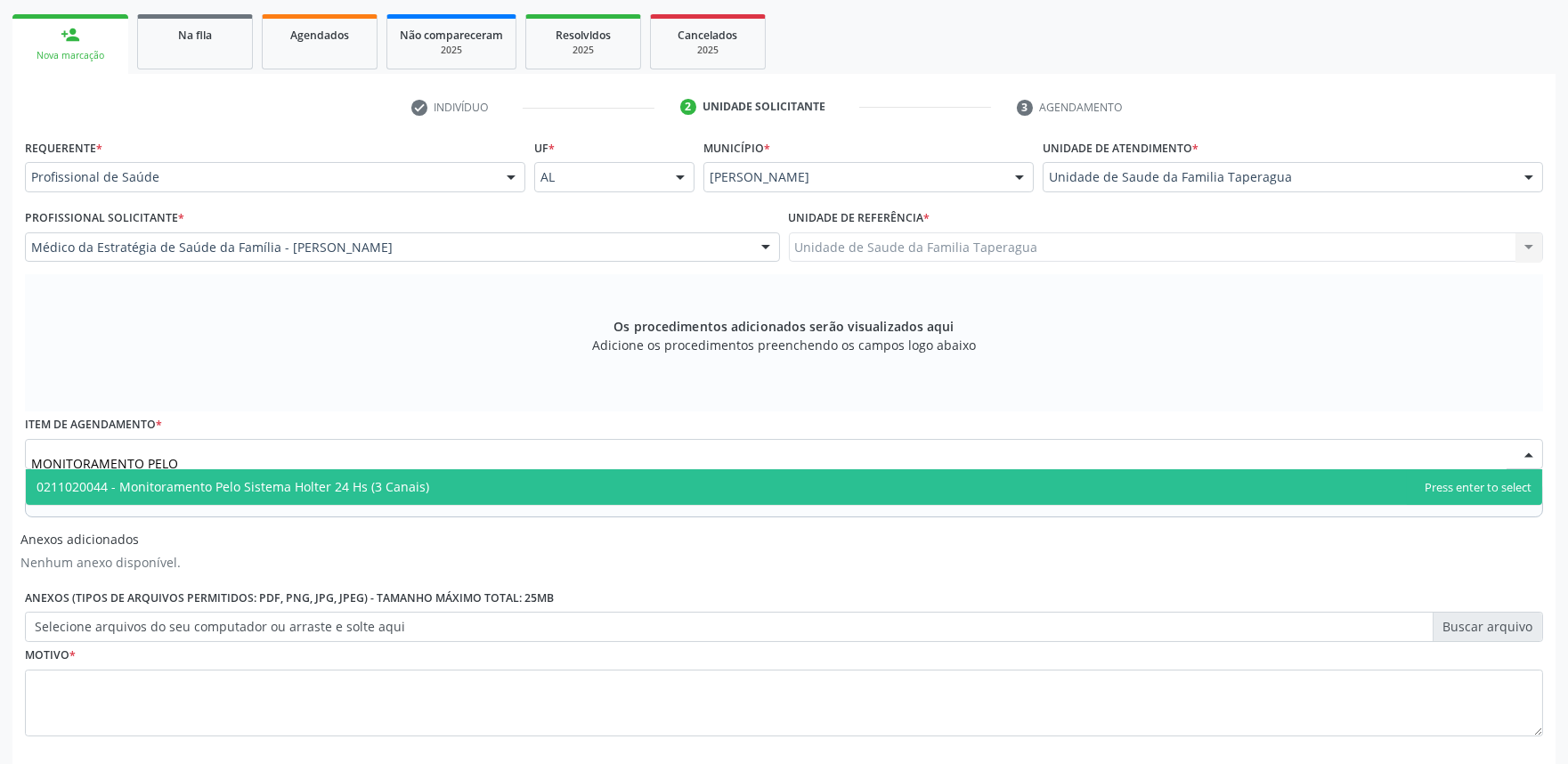
type input "MONITORAMENTO PELO"
click at [541, 486] on span "0211020044 - Monitoramento Pelo Sistema Holter 24 Hs (3 Canais)" at bounding box center [783, 486] width 1516 height 35
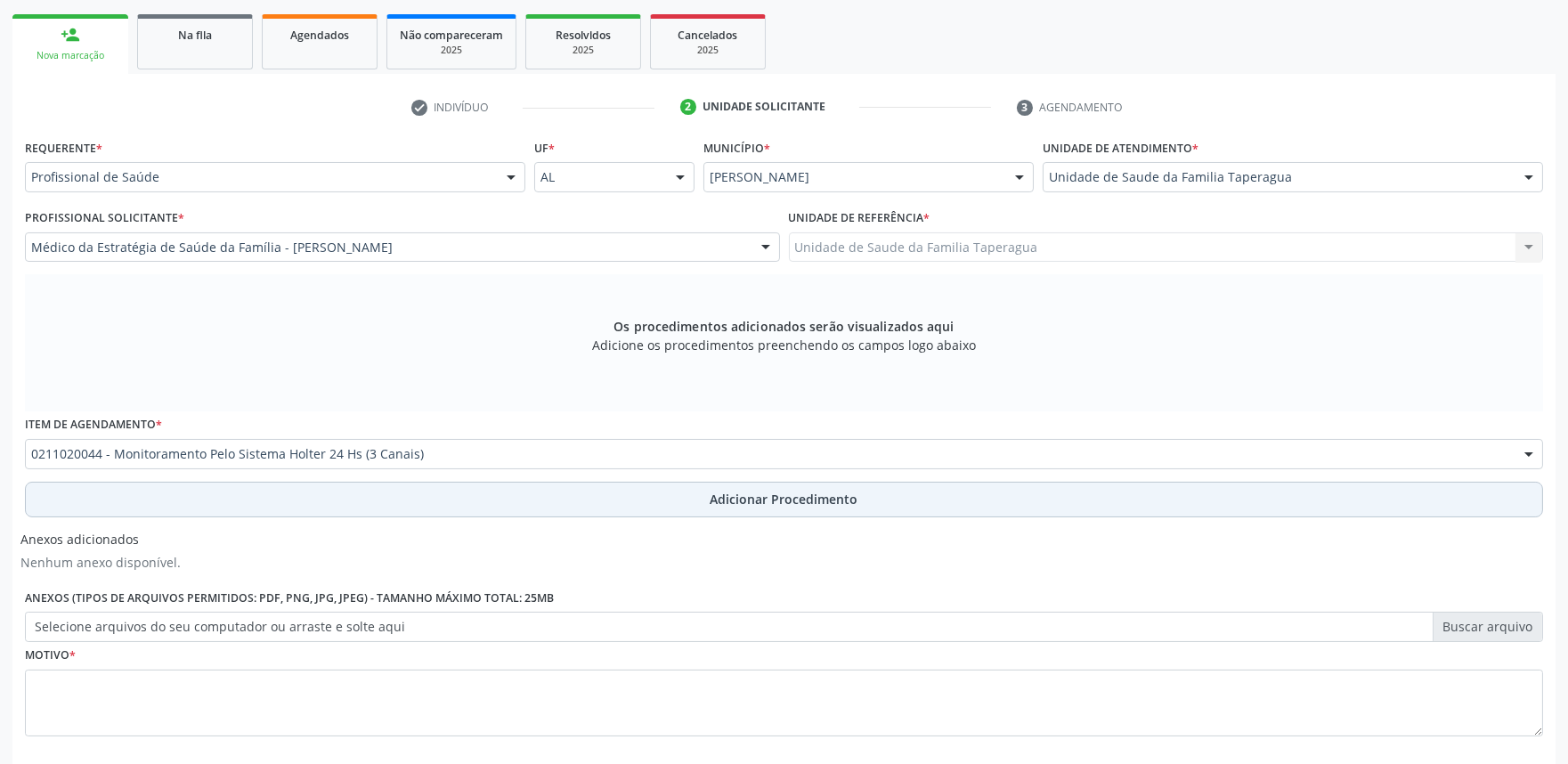
click at [531, 494] on button "Adicionar Procedimento" at bounding box center [783, 499] width 1518 height 35
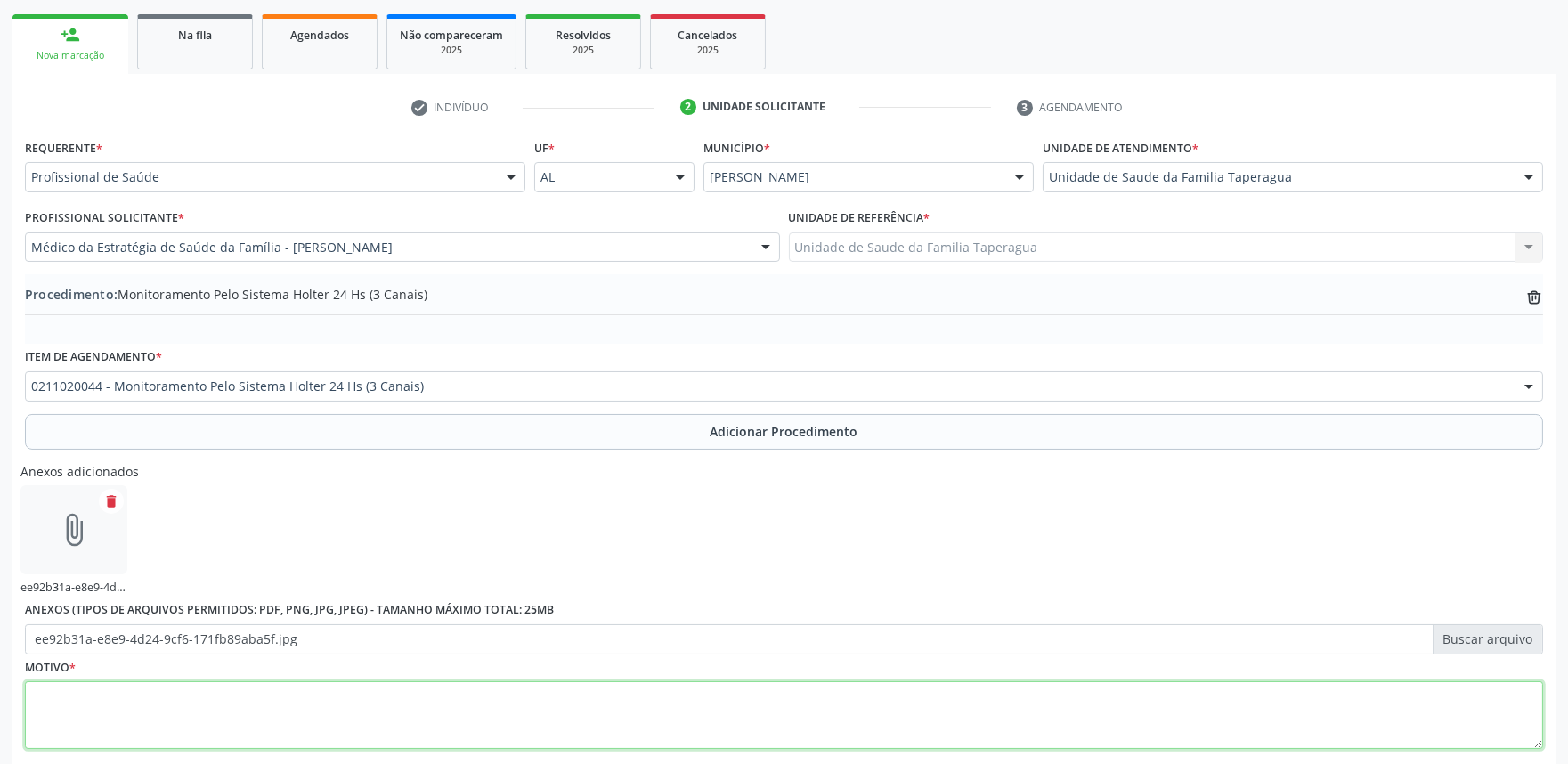
click at [563, 687] on textarea at bounding box center [783, 715] width 1518 height 67
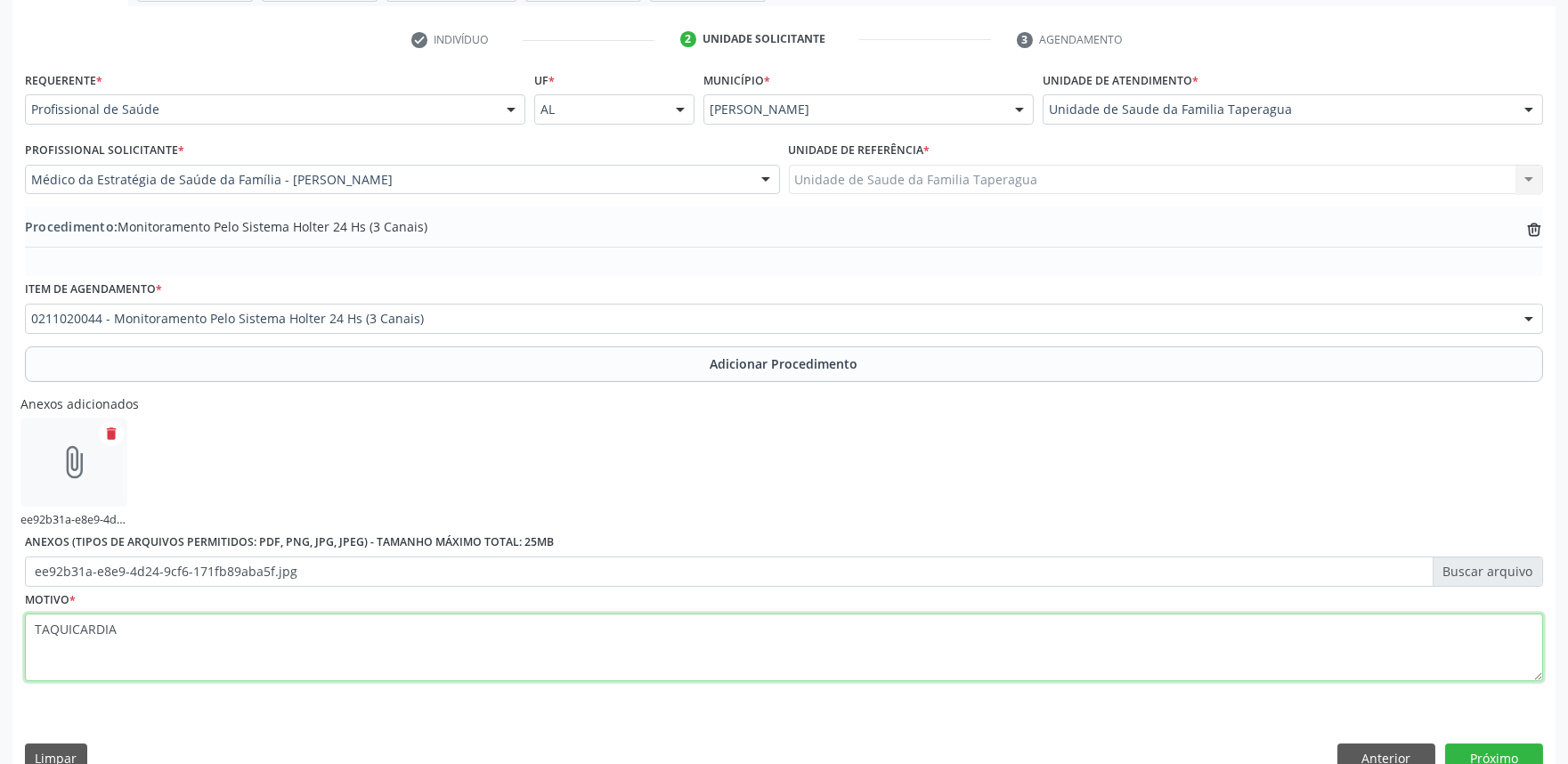
scroll to position [377, 0]
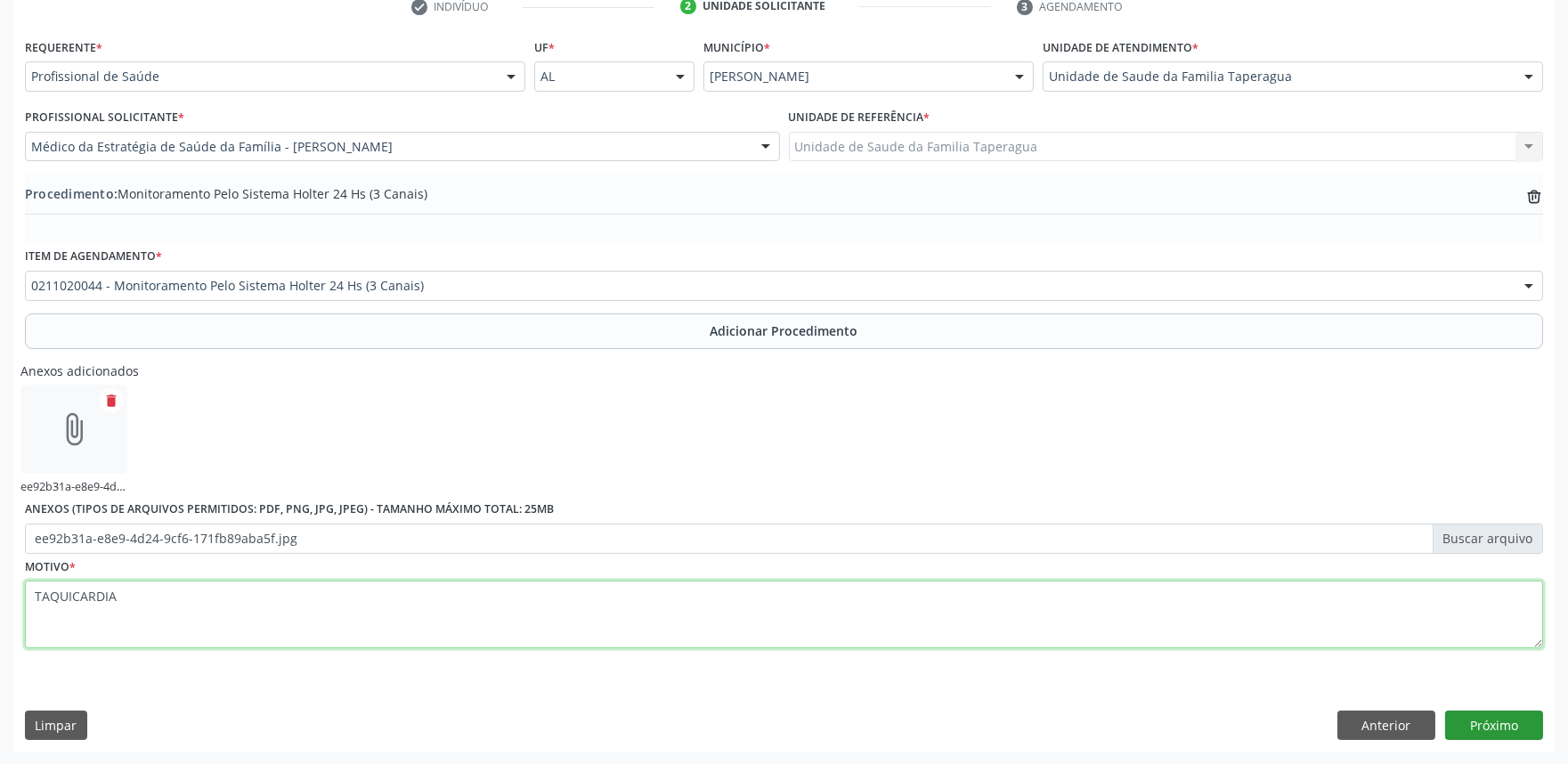
type textarea "TAQUICARDIA"
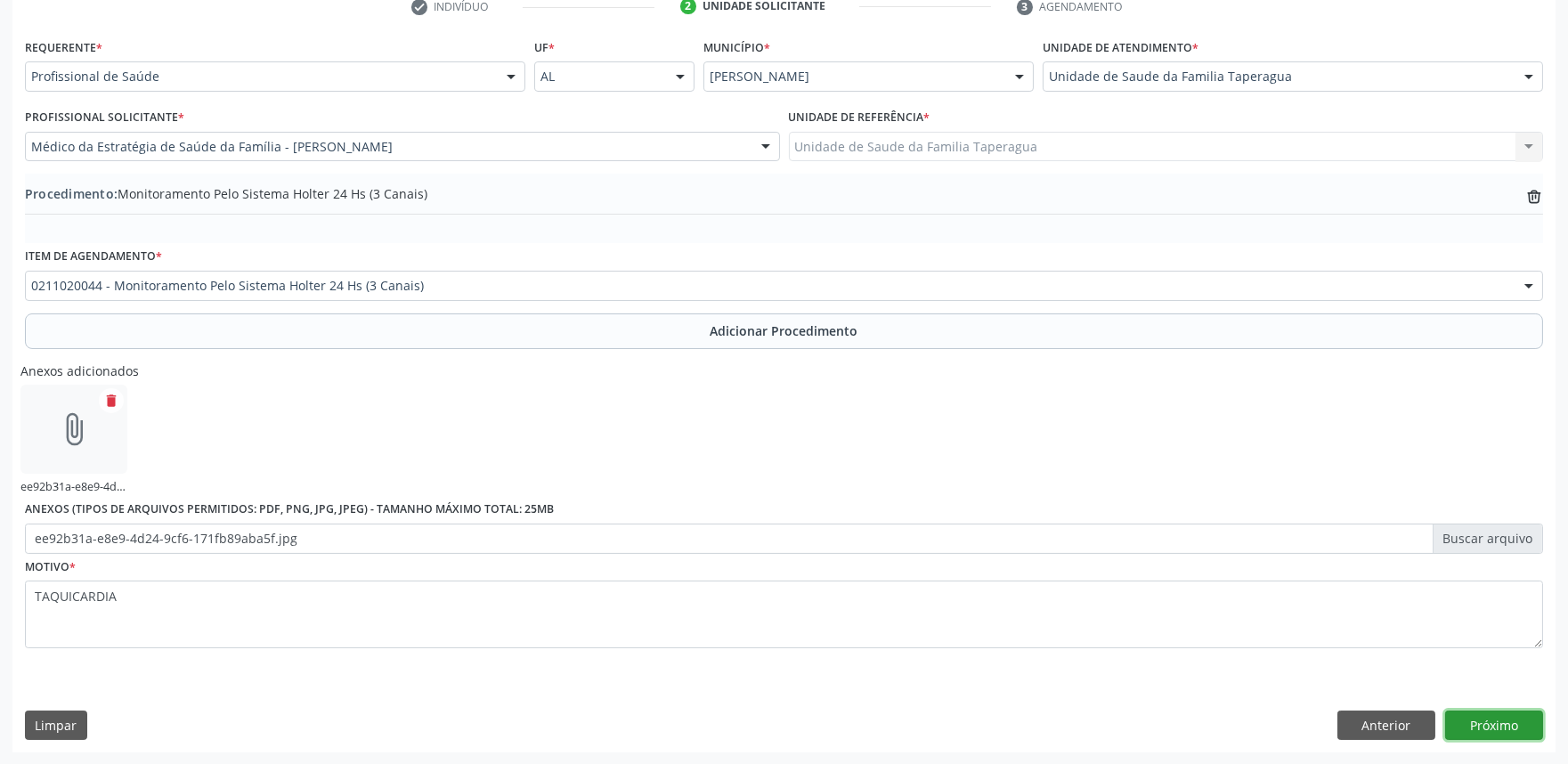
click at [1492, 731] on button "Próximo" at bounding box center [1494, 725] width 98 height 30
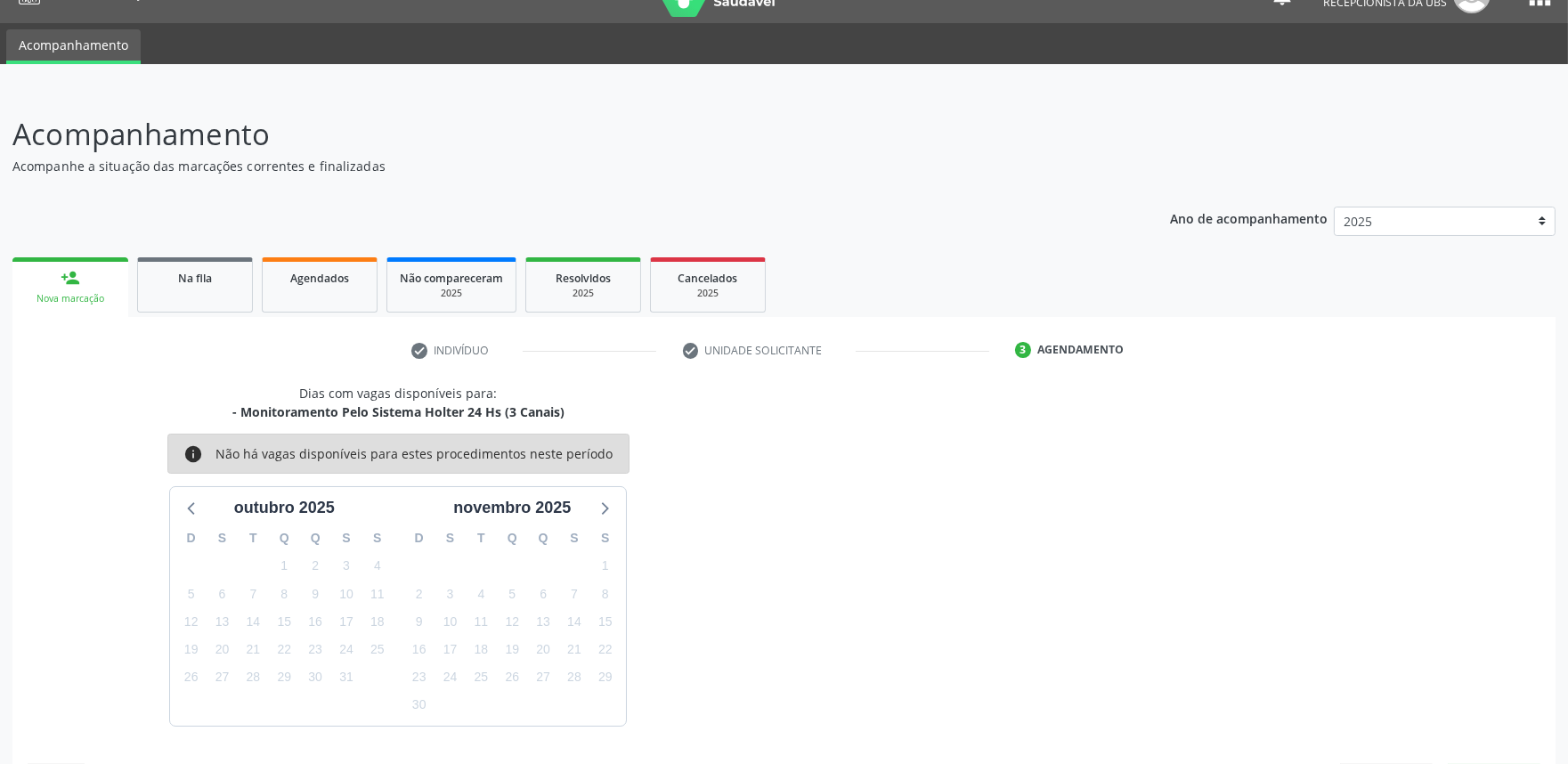
scroll to position [86, 0]
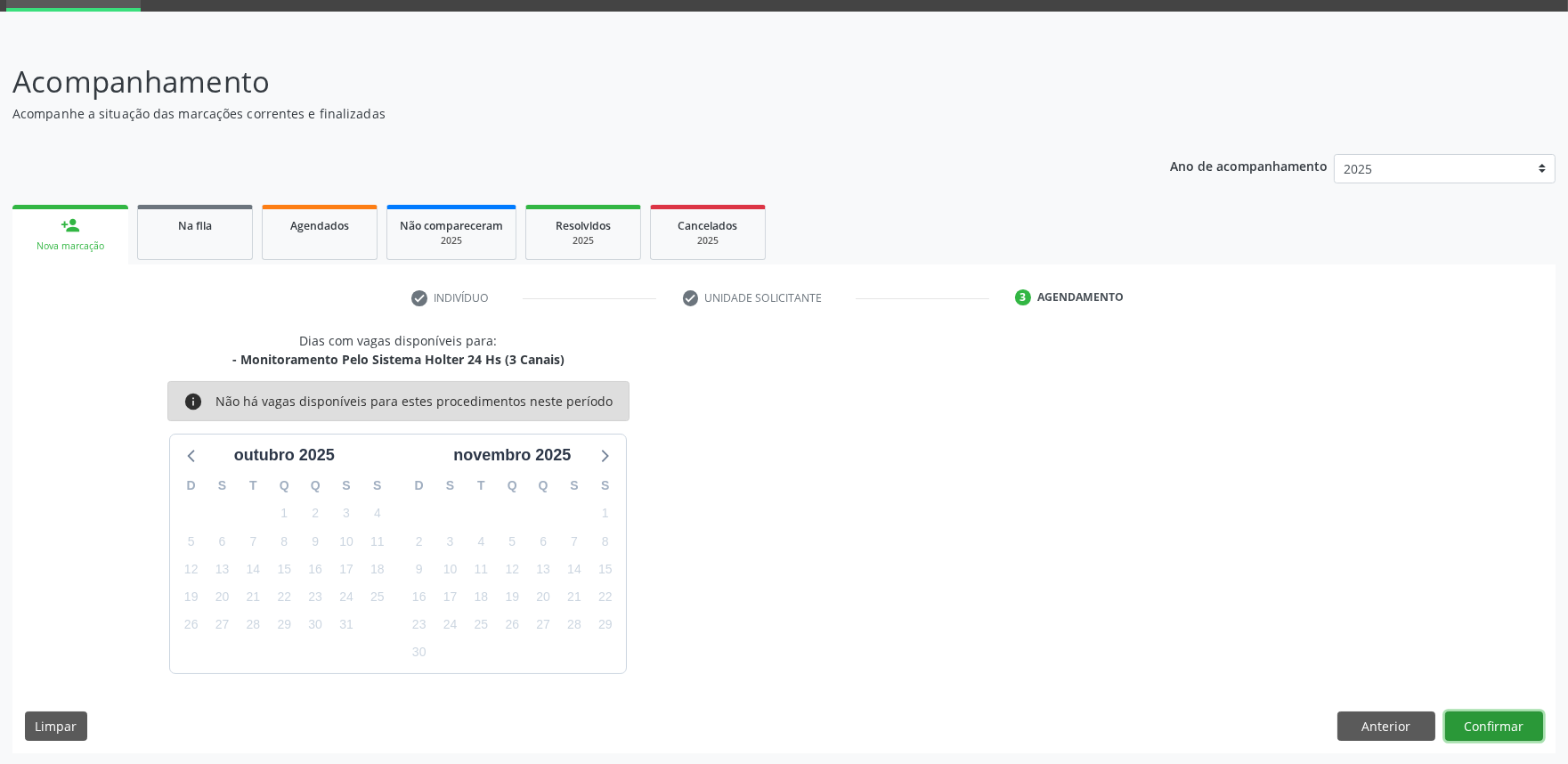
click at [1481, 726] on button "Confirmar" at bounding box center [1494, 726] width 98 height 30
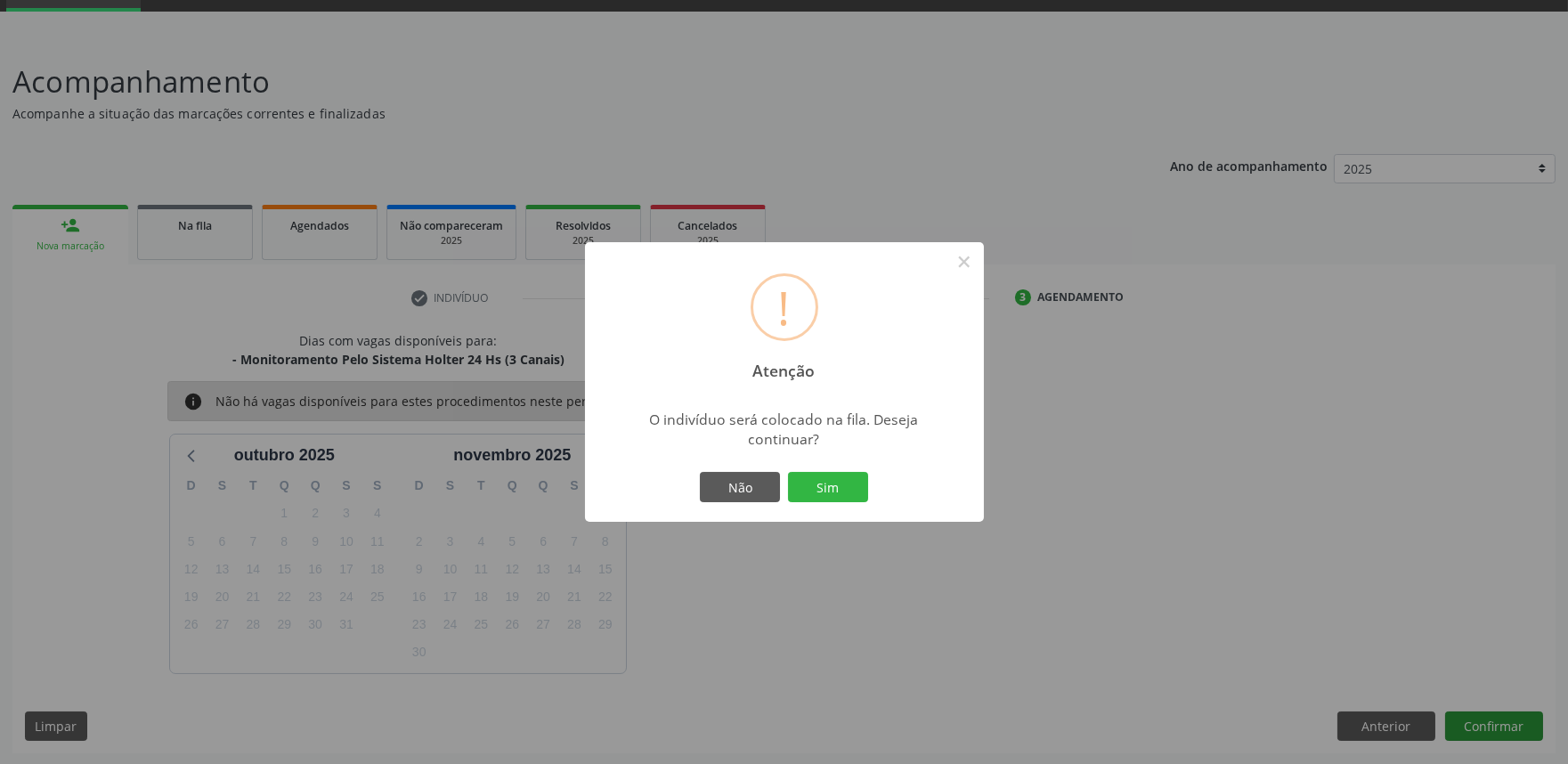
click at [788, 471] on button "Sim" at bounding box center [828, 486] width 80 height 30
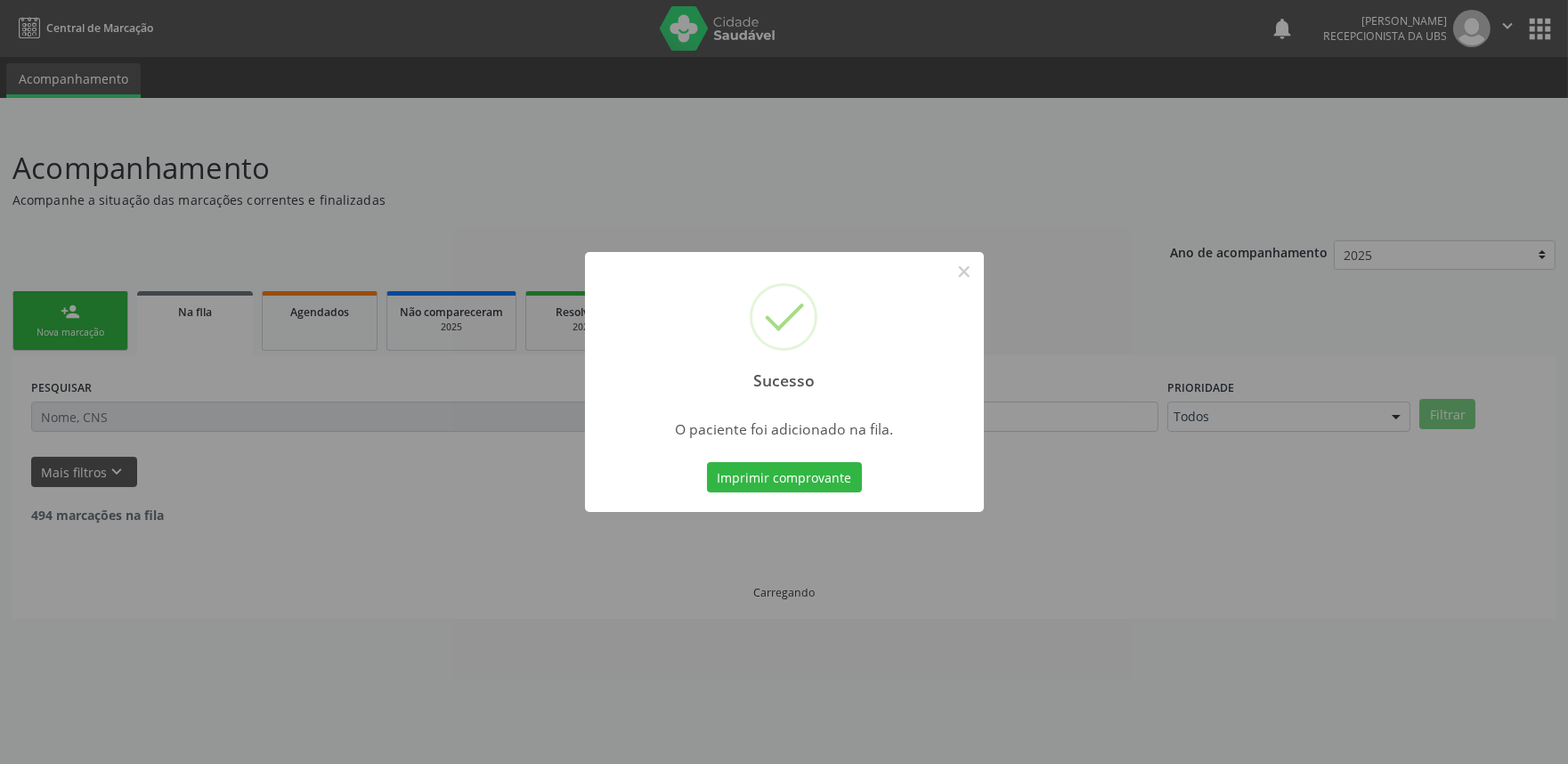
scroll to position [0, 0]
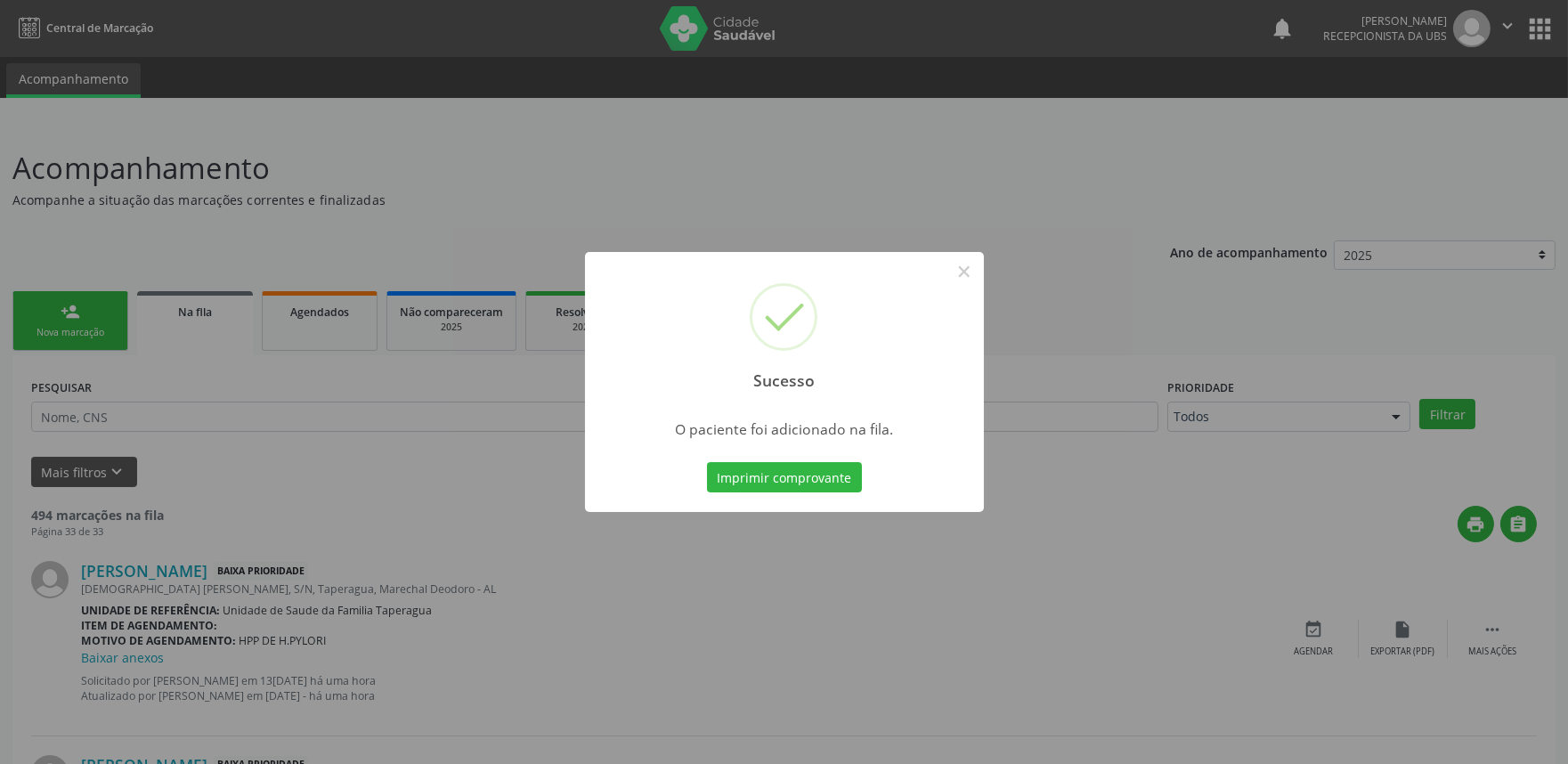
click at [1264, 272] on div "Sucesso × O paciente foi adicionado na fila. Imprimir comprovante Cancel" at bounding box center [784, 382] width 1568 height 764
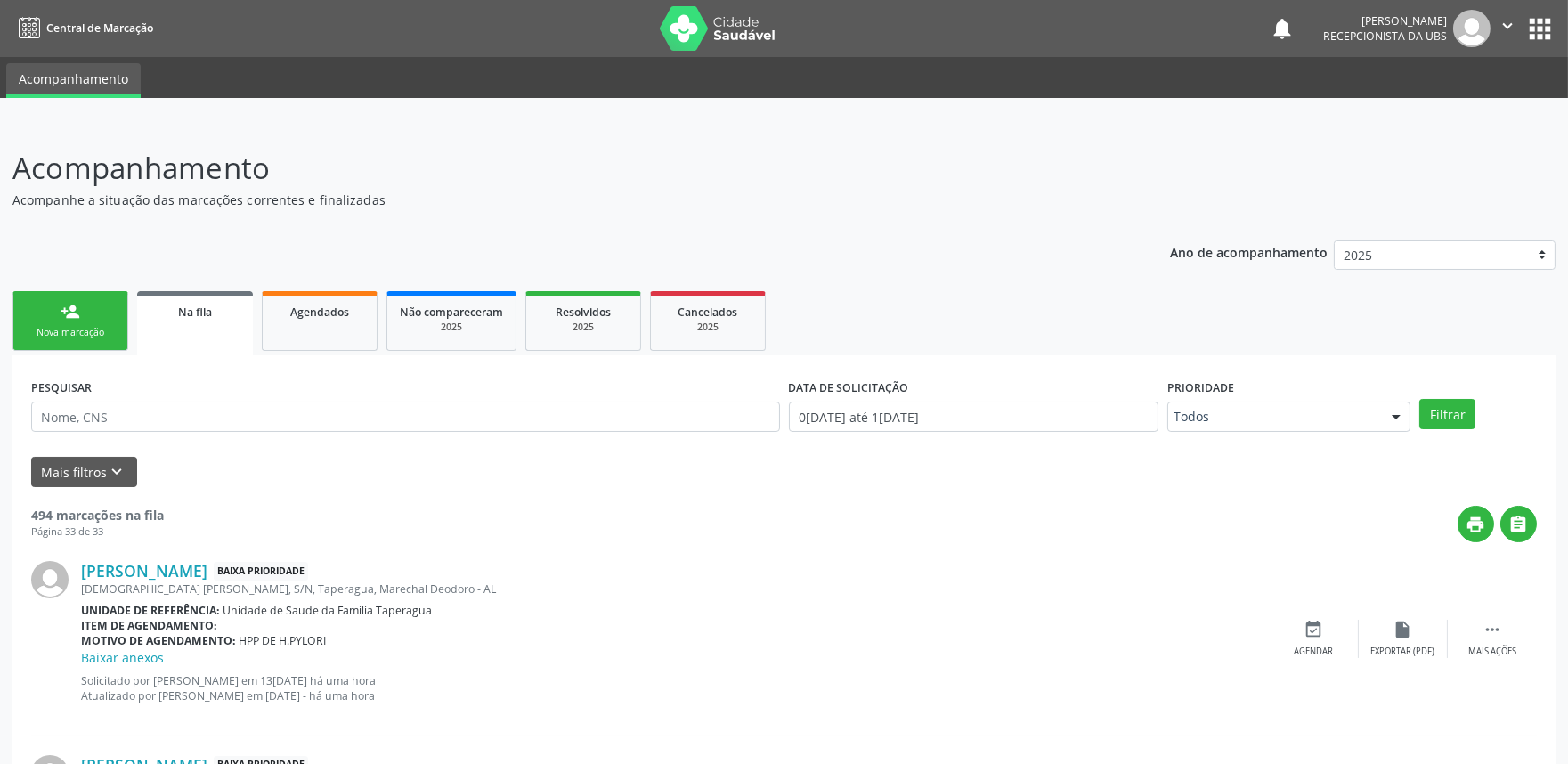
click at [72, 306] on div "person_add" at bounding box center [71, 312] width 20 height 20
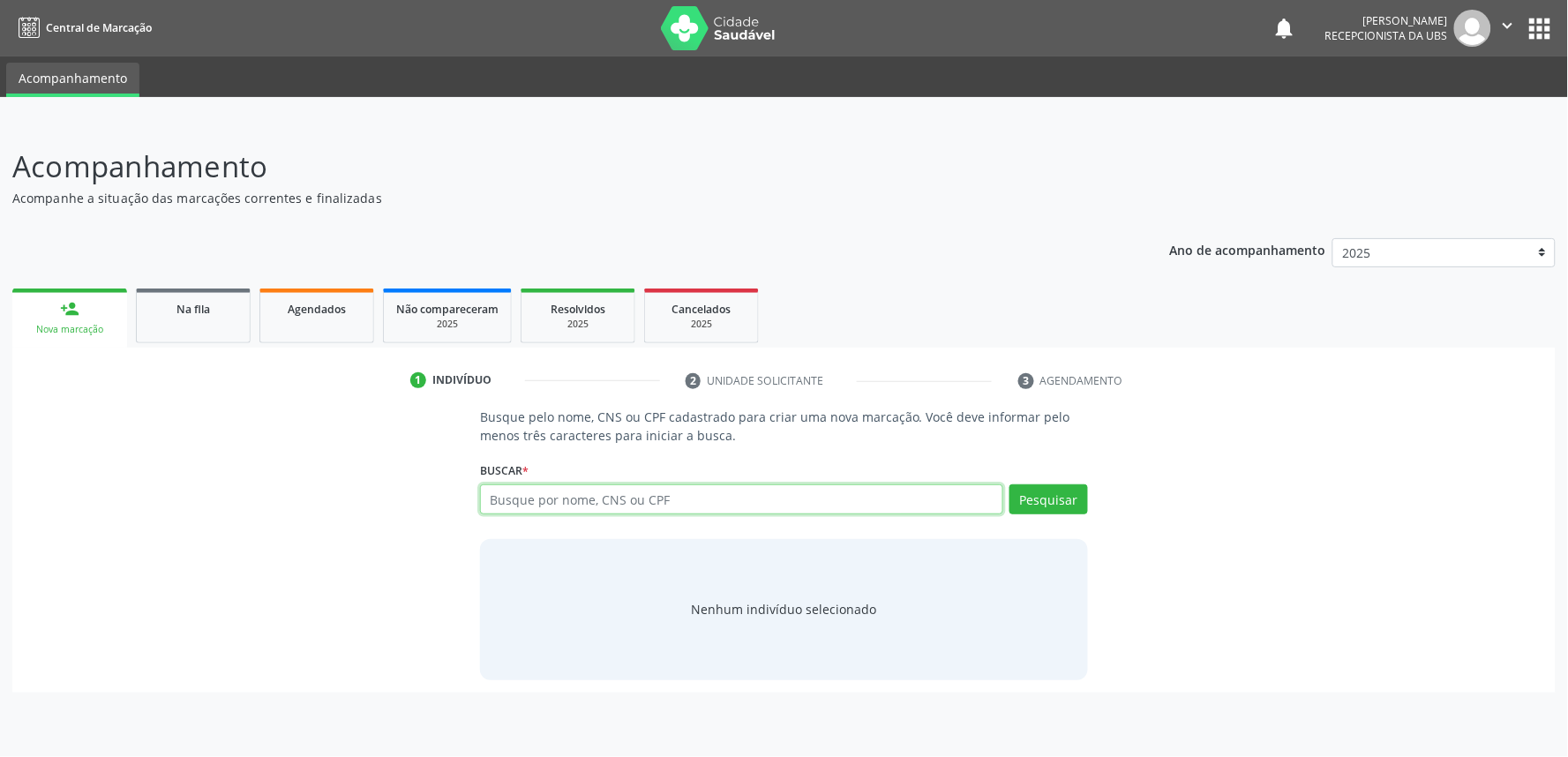
click at [577, 501] on input "text" at bounding box center [741, 499] width 523 height 30
paste input "708401220855169"
type input "708401220855169"
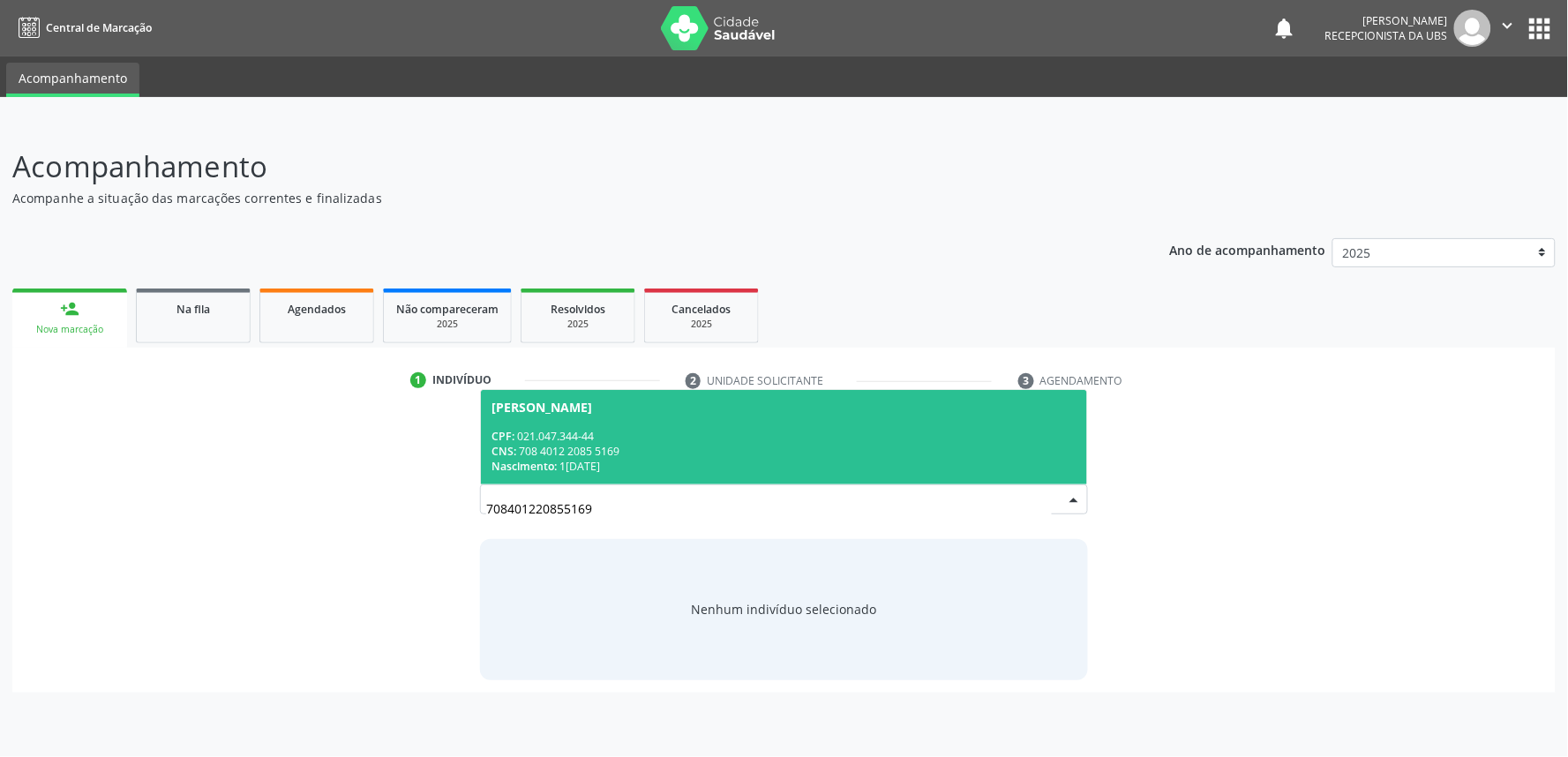
click at [693, 439] on div "CPF: 021.047.344-44" at bounding box center [784, 436] width 585 height 15
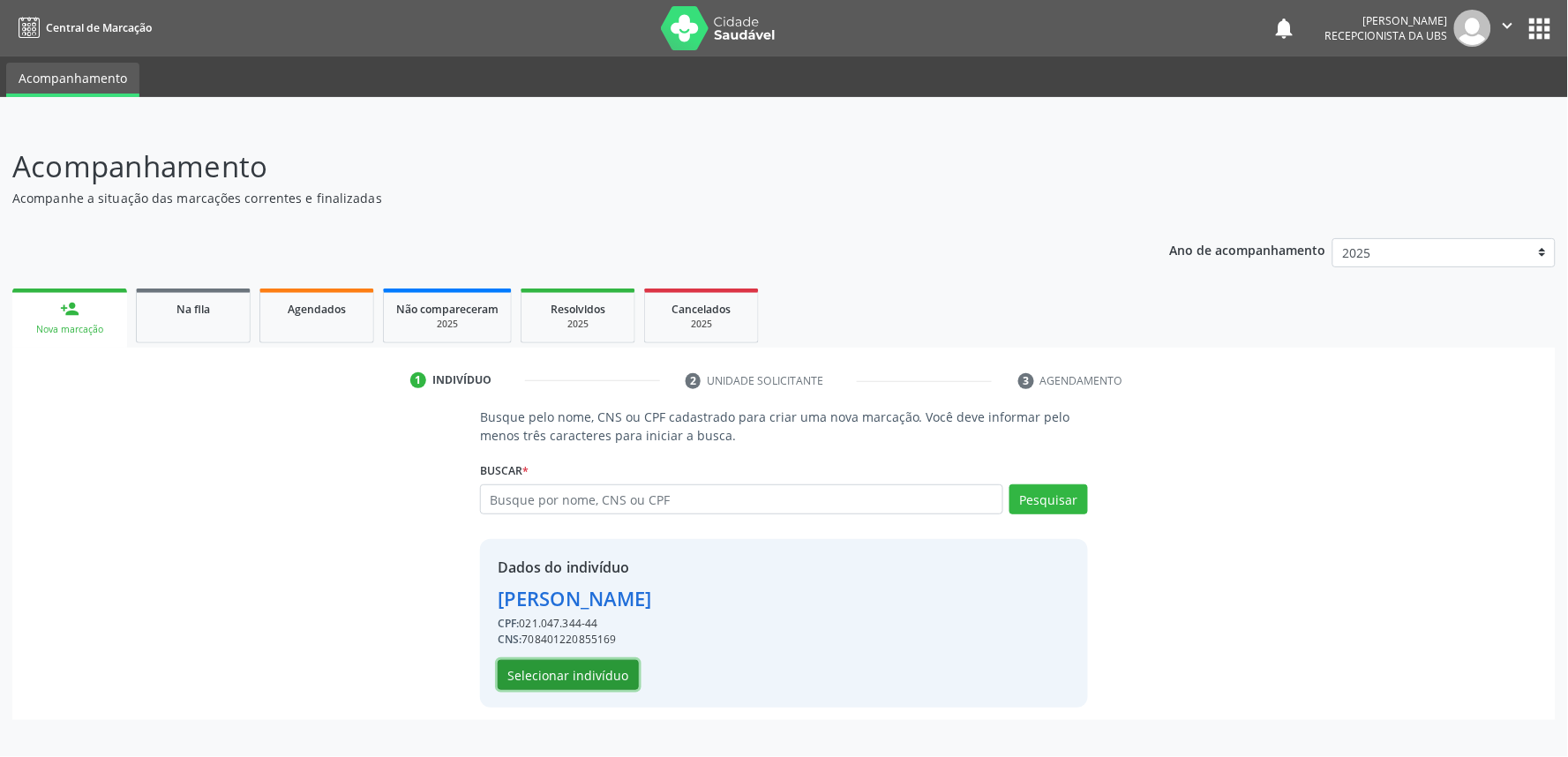
click at [594, 676] on button "Selecionar indivíduo" at bounding box center [568, 674] width 141 height 30
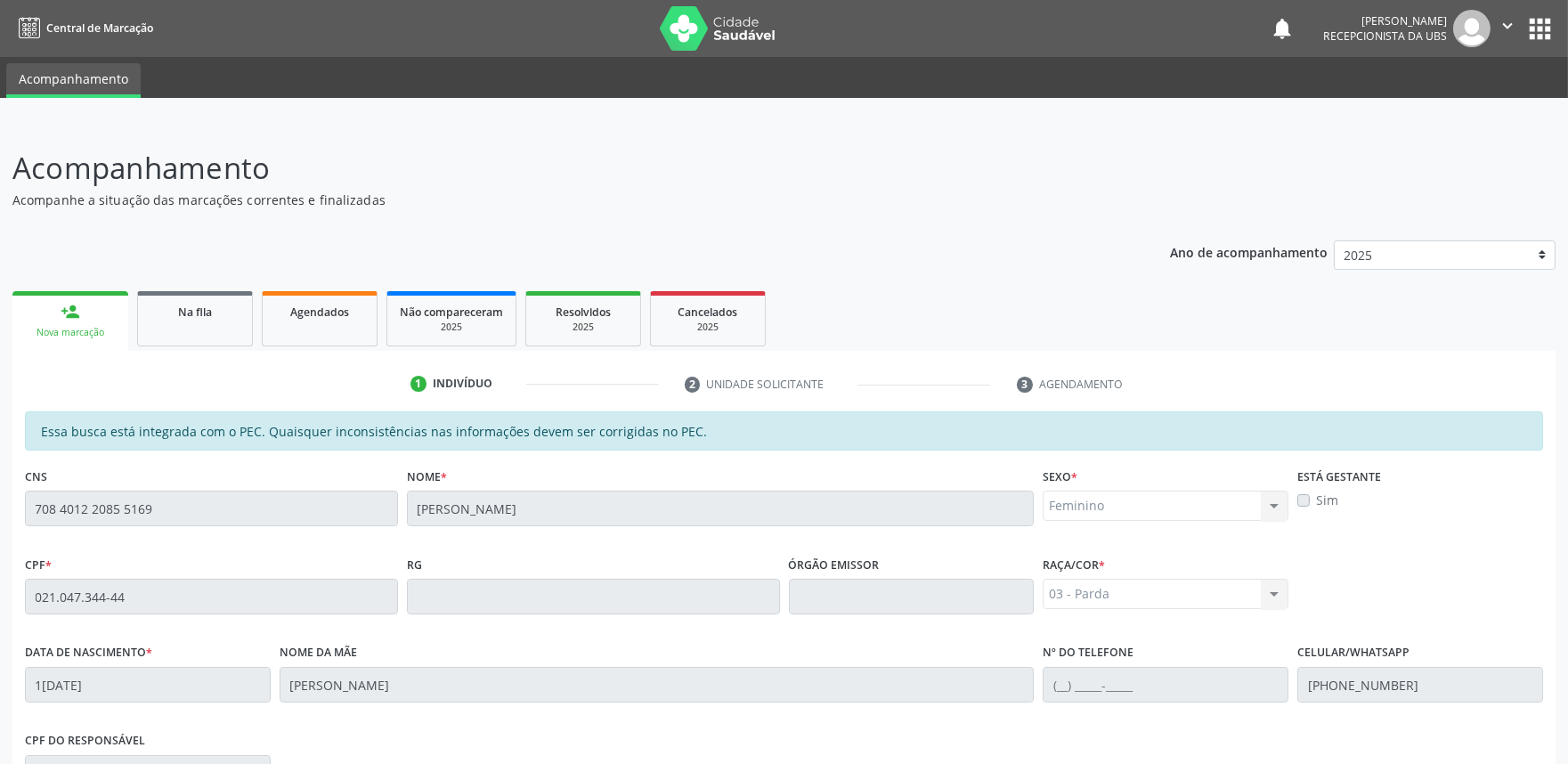
scroll to position [277, 0]
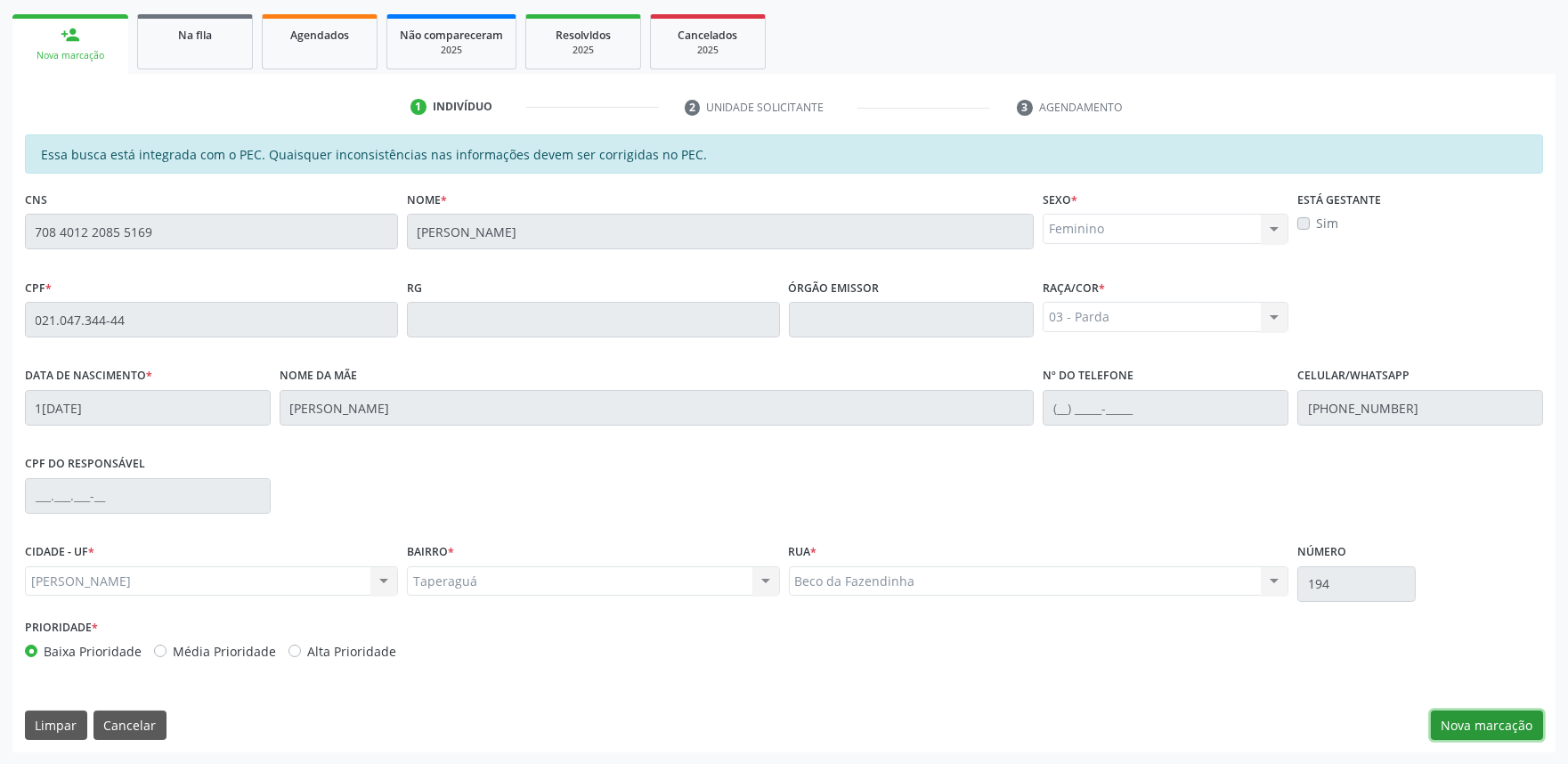
click at [1473, 728] on button "Nova marcação" at bounding box center [1486, 725] width 112 height 30
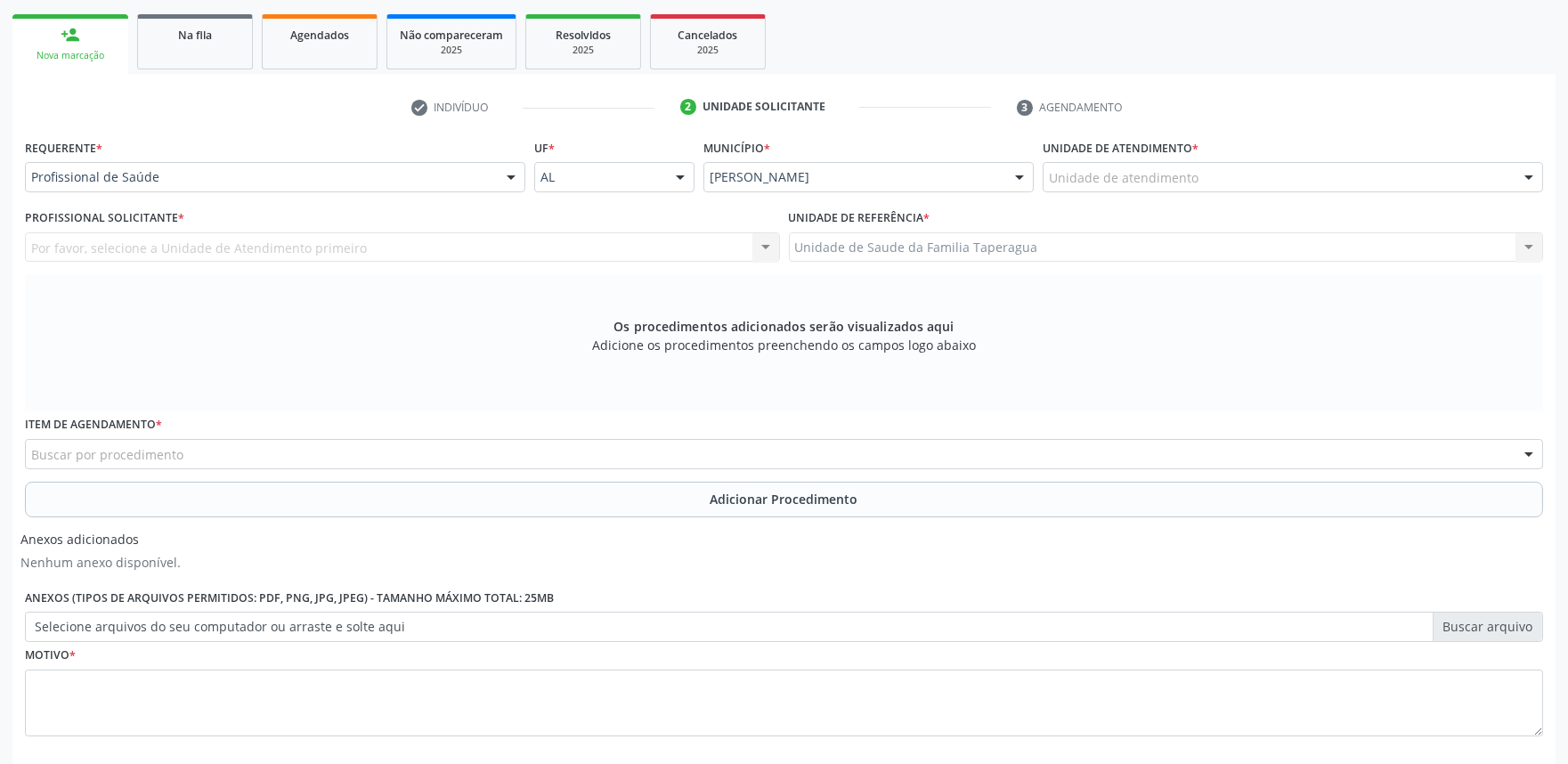
click at [1248, 164] on div "Unidade de atendimento" at bounding box center [1292, 176] width 501 height 30
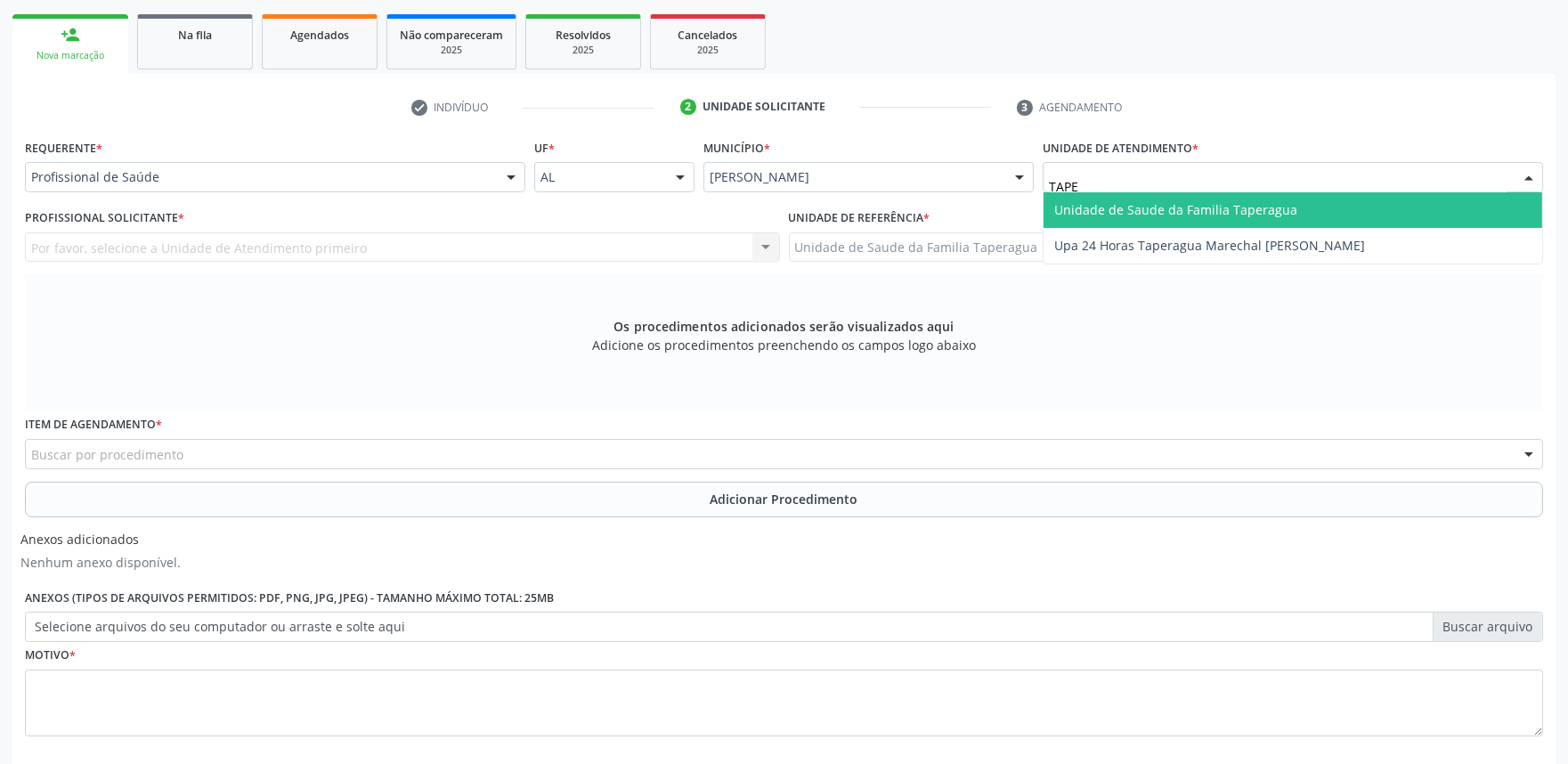
type input "TAPER"
click at [1246, 198] on span "Unidade de Saude da Familia Taperagua" at bounding box center [1292, 210] width 499 height 35
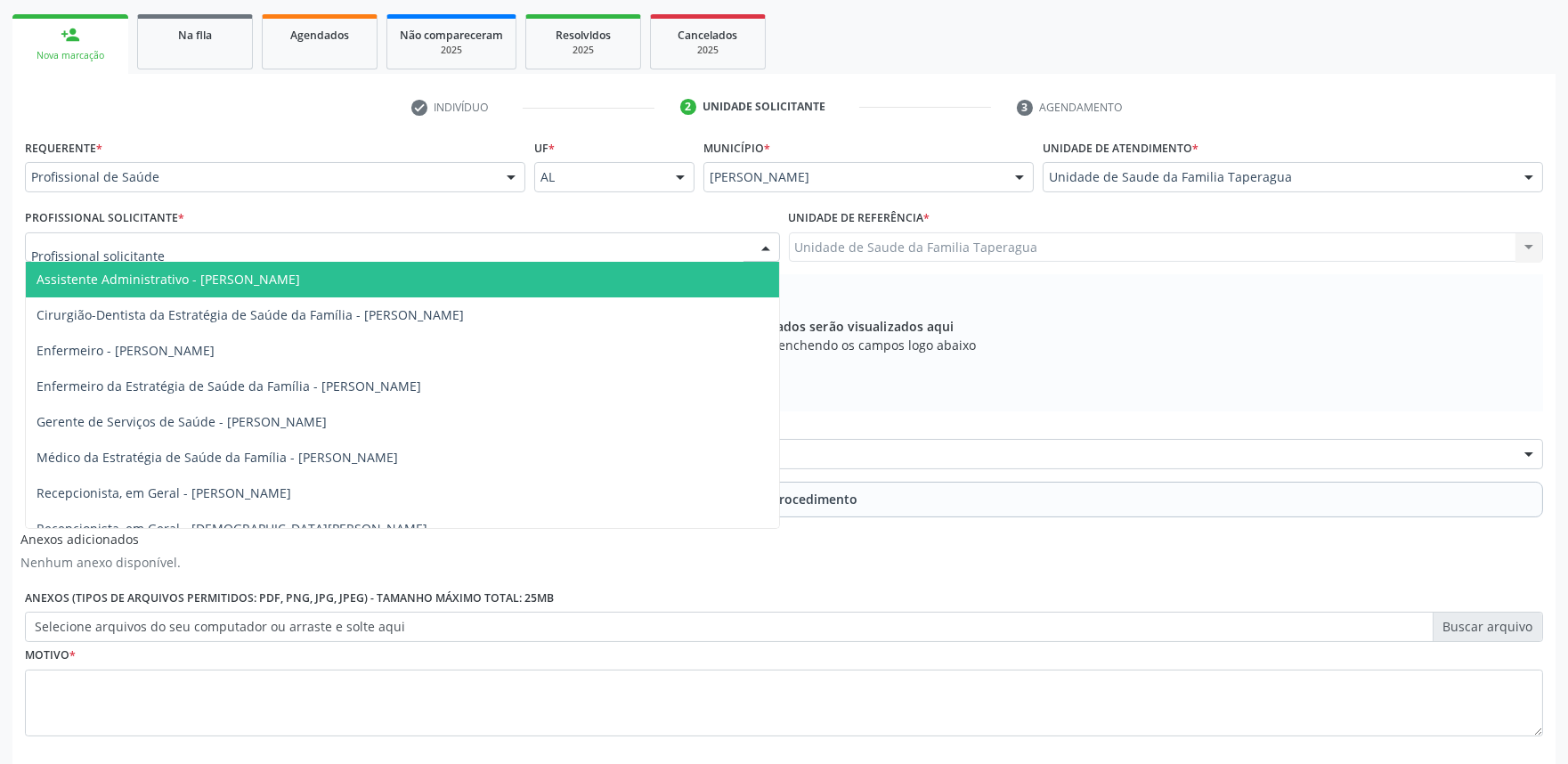
click at [510, 261] on div "Assistente Administrativo - Maria Samara da Silva Cirurgião-Dentista da Estraté…" at bounding box center [402, 247] width 755 height 30
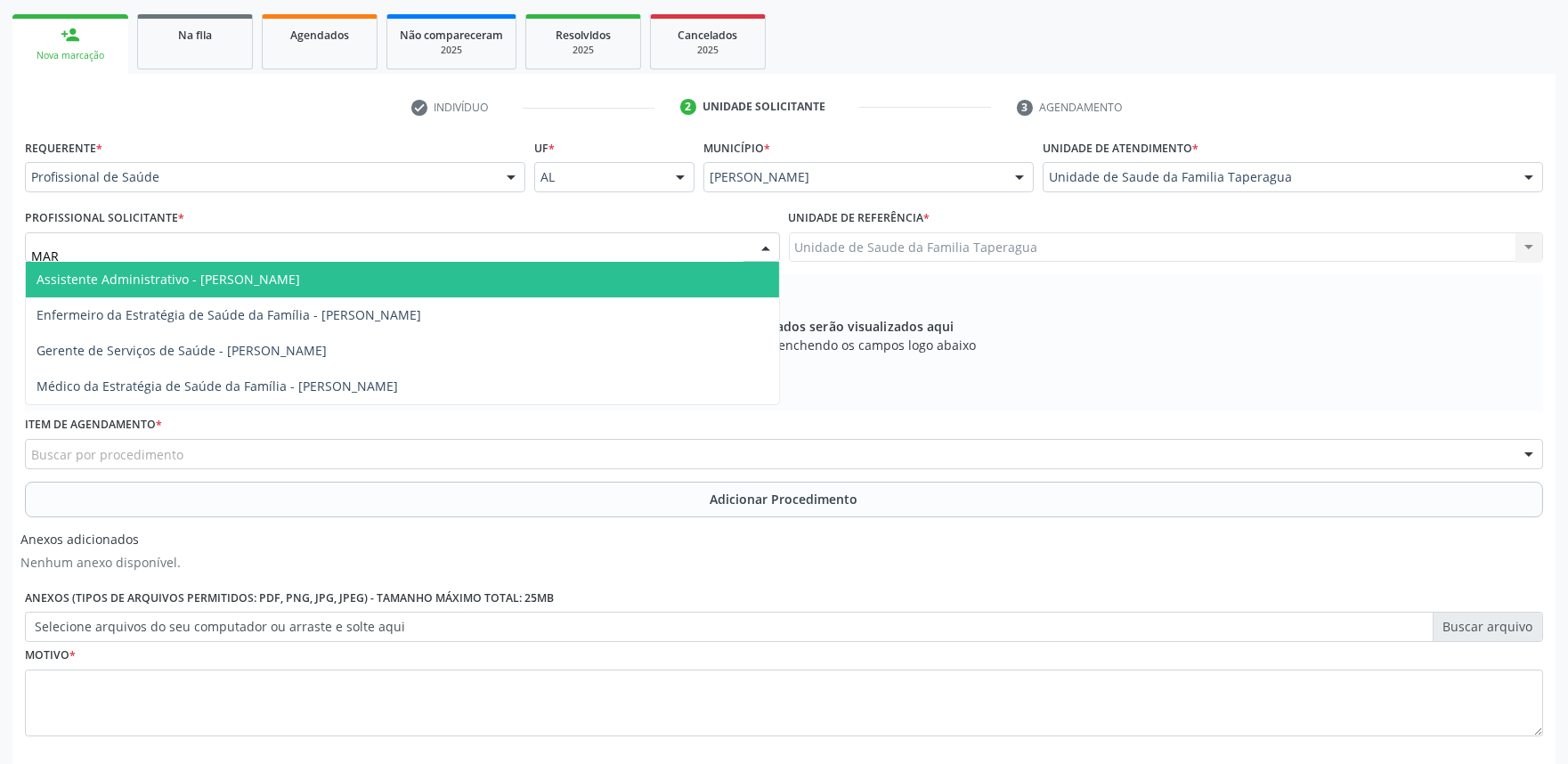
type input "MART"
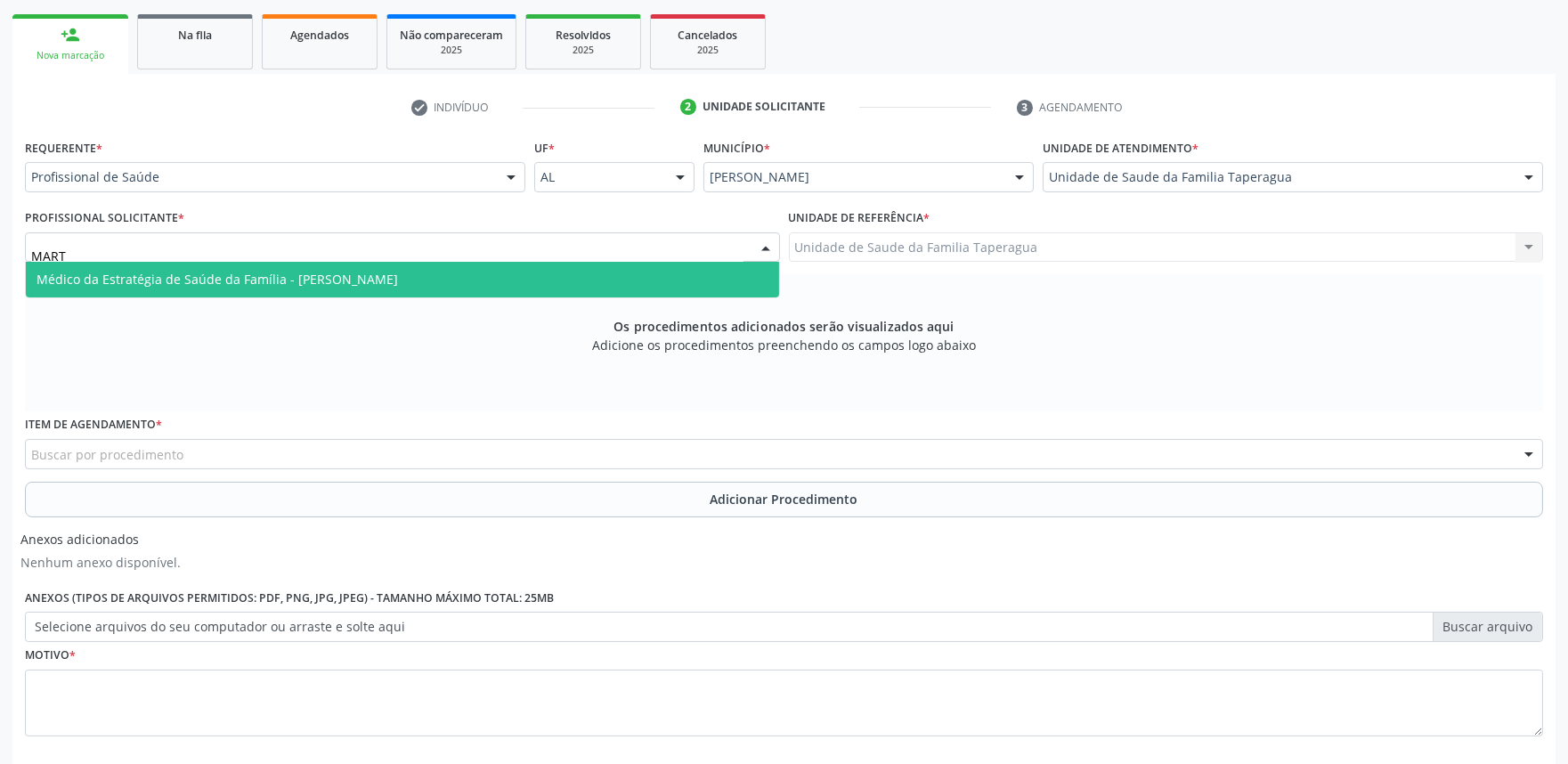
click at [506, 271] on span "Médico da Estratégia de Saúde da Família - [PERSON_NAME]" at bounding box center [402, 279] width 753 height 35
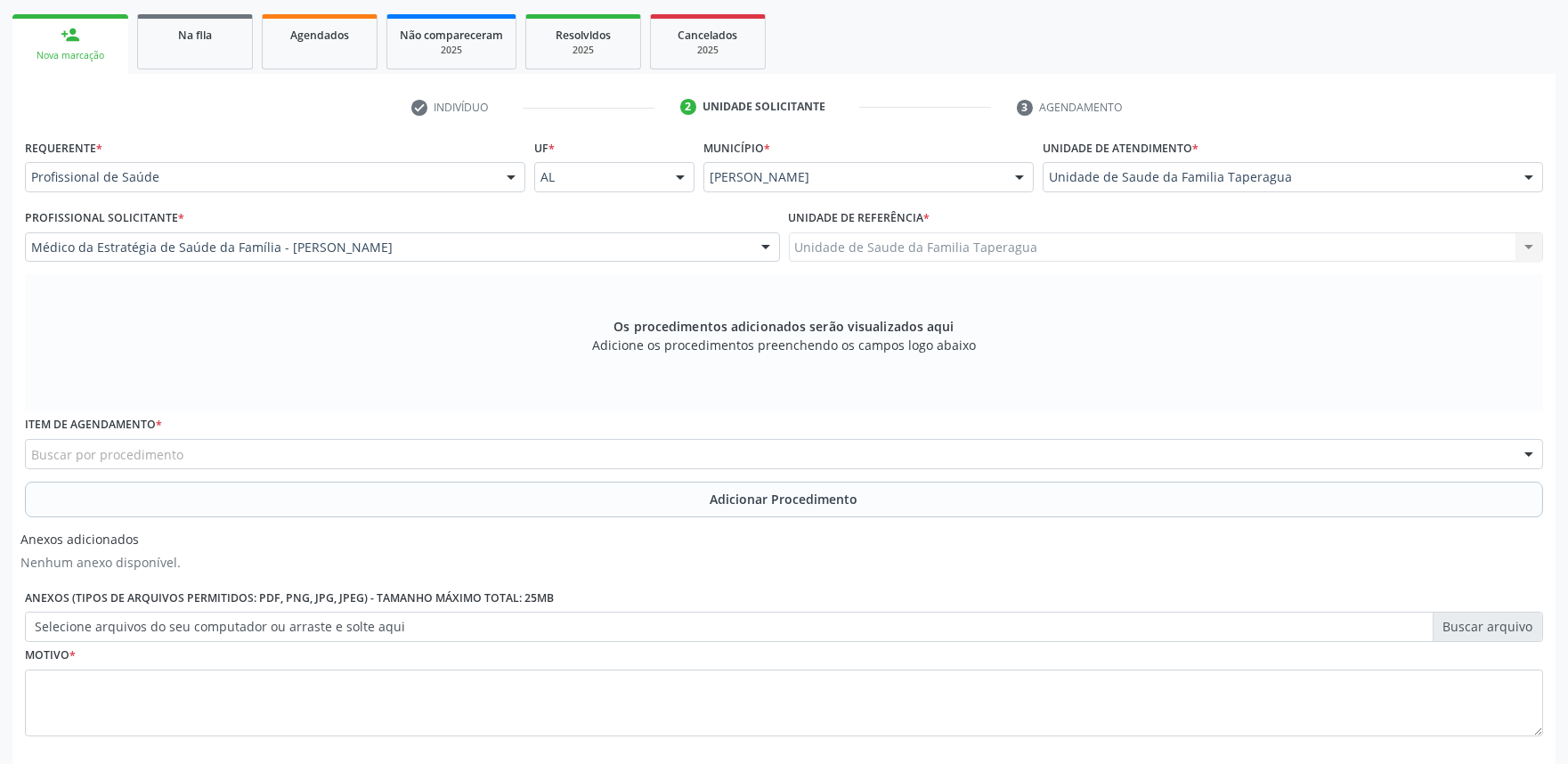
click at [475, 442] on div "Buscar por procedimento" at bounding box center [783, 453] width 1518 height 30
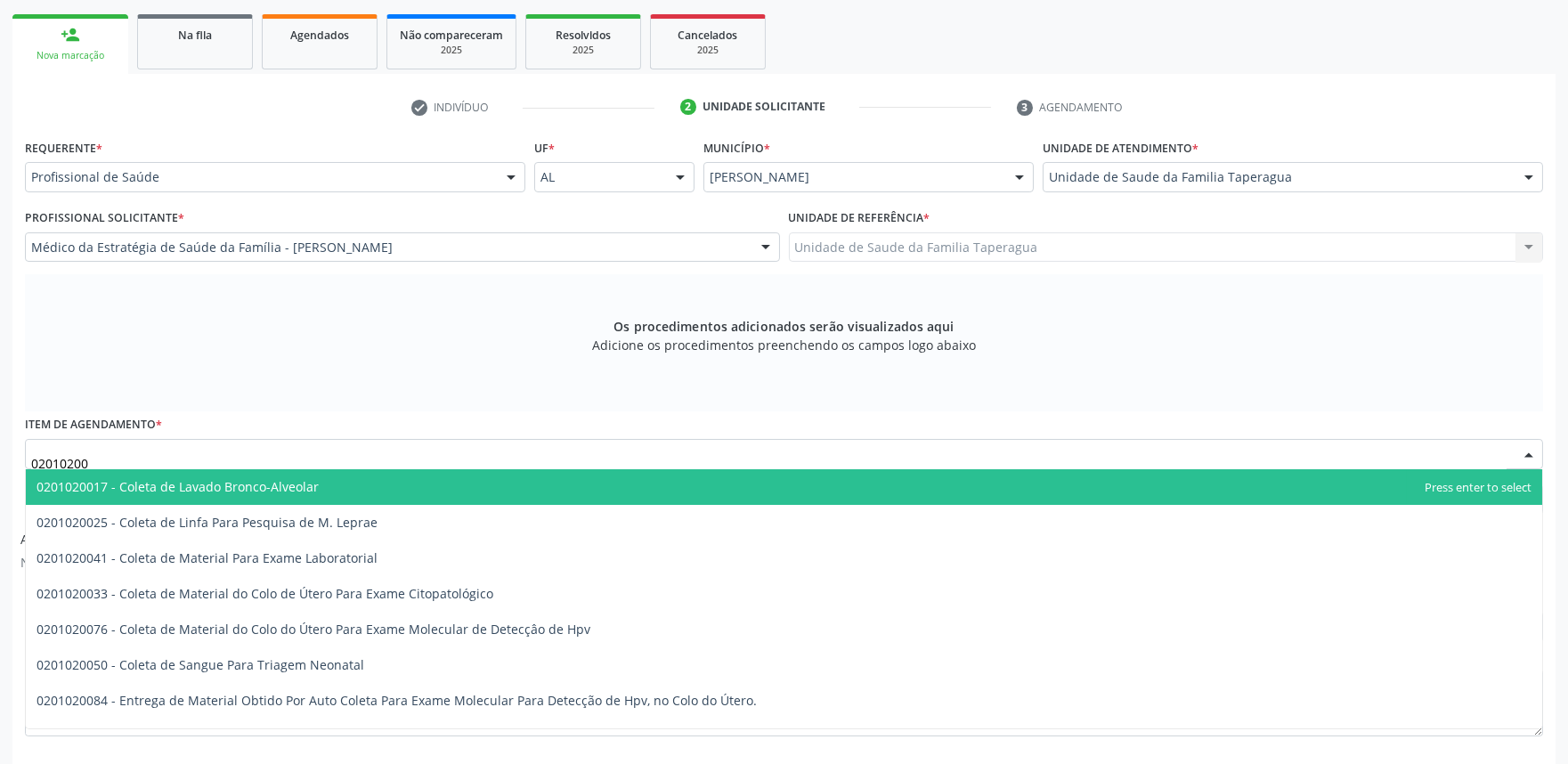
type input "020102004"
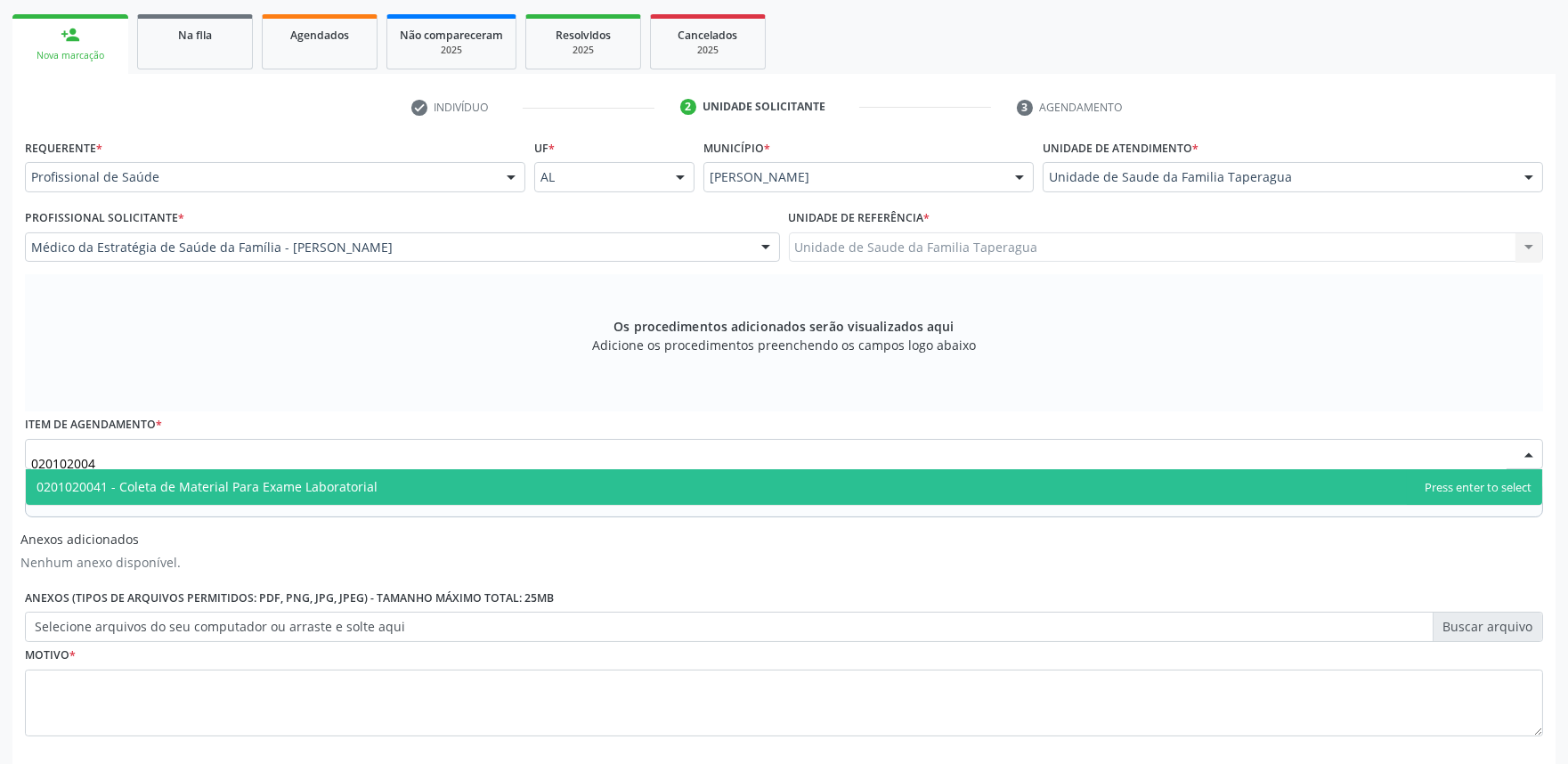
click at [471, 474] on span "0201020041 - Coleta de Material Para Exame Laboratorial" at bounding box center [783, 486] width 1516 height 35
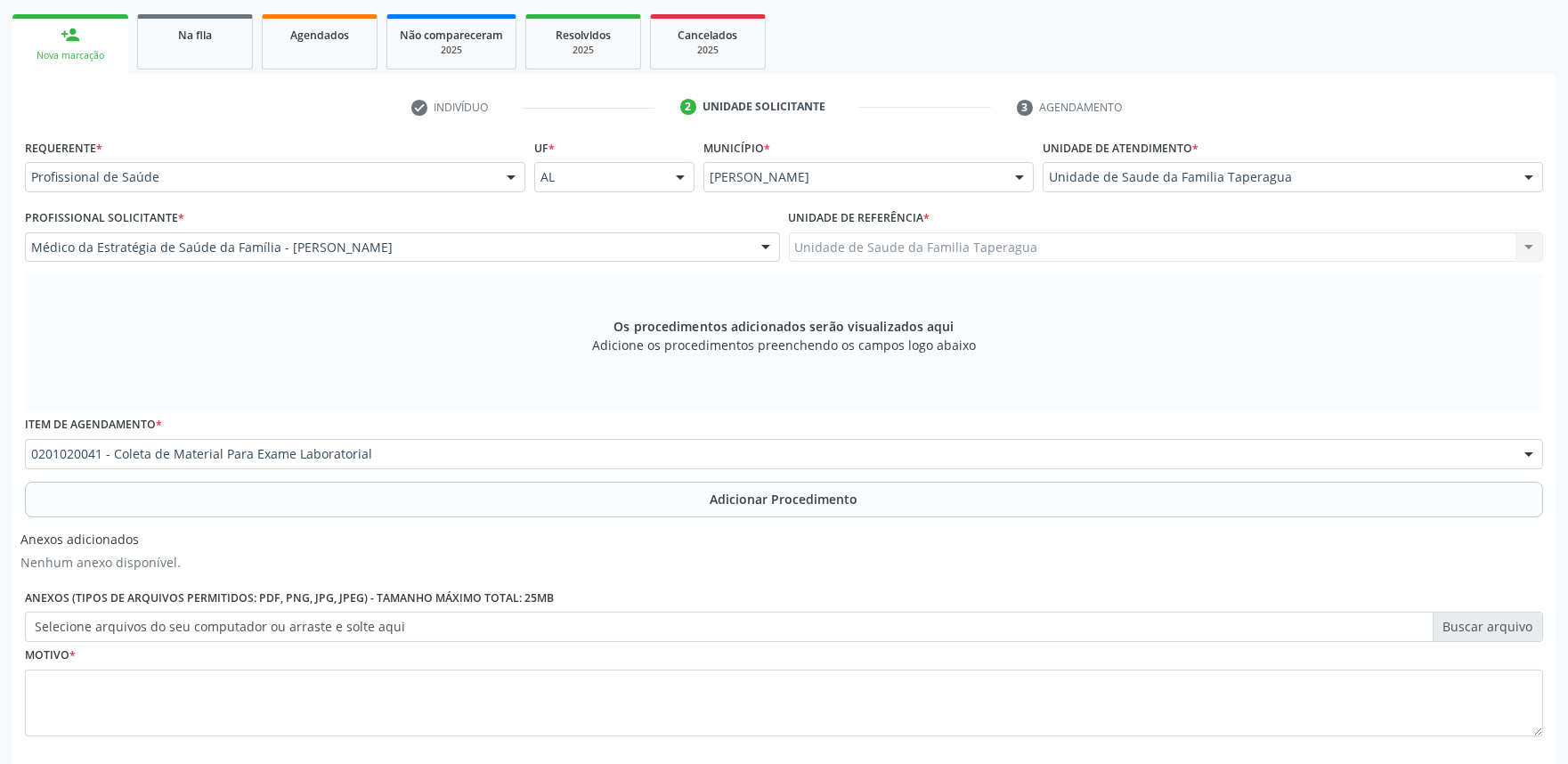
click at [475, 486] on button "Adicionar Procedimento" at bounding box center [783, 499] width 1518 height 35
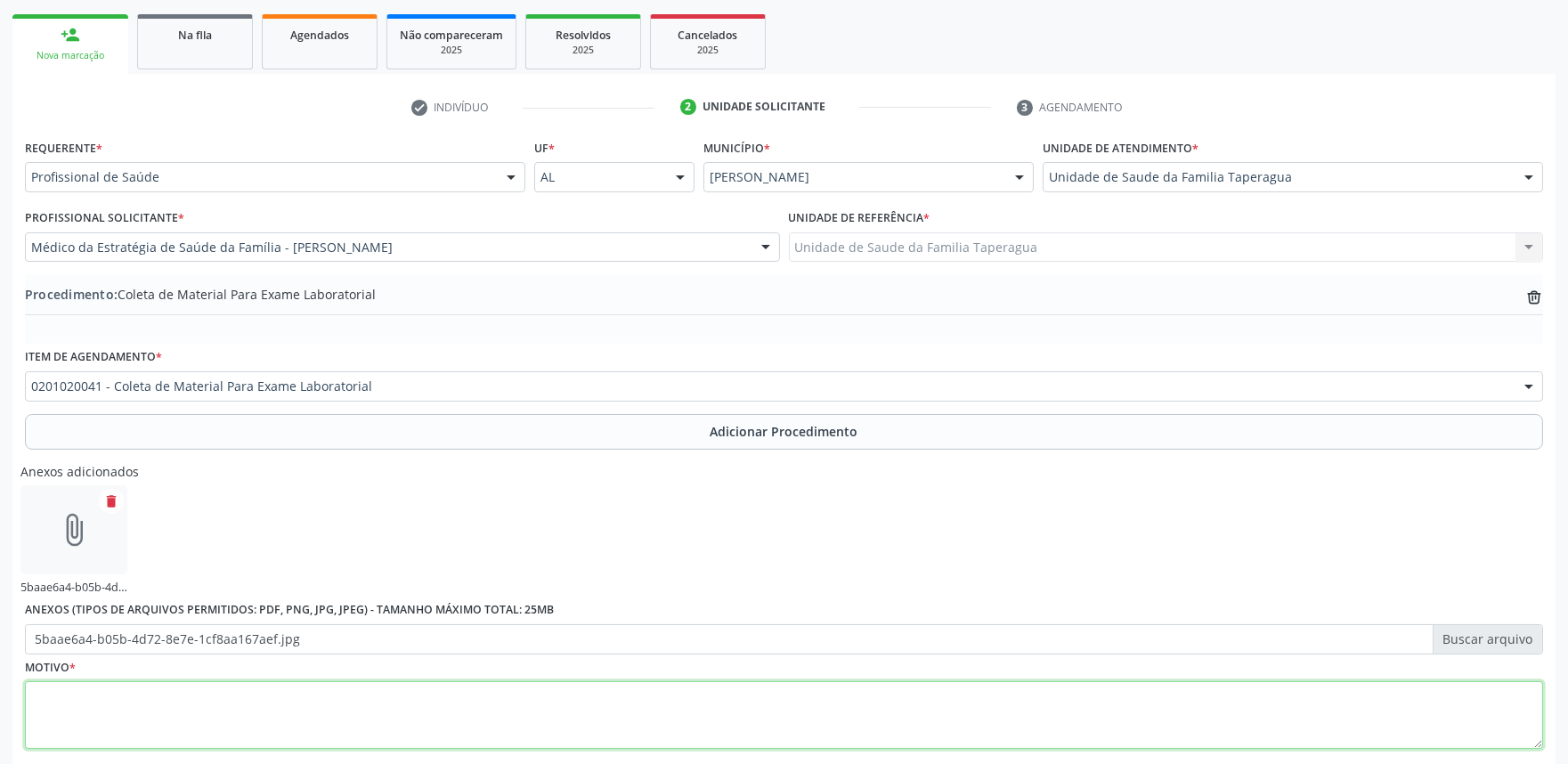
click at [553, 709] on textarea at bounding box center [783, 715] width 1518 height 67
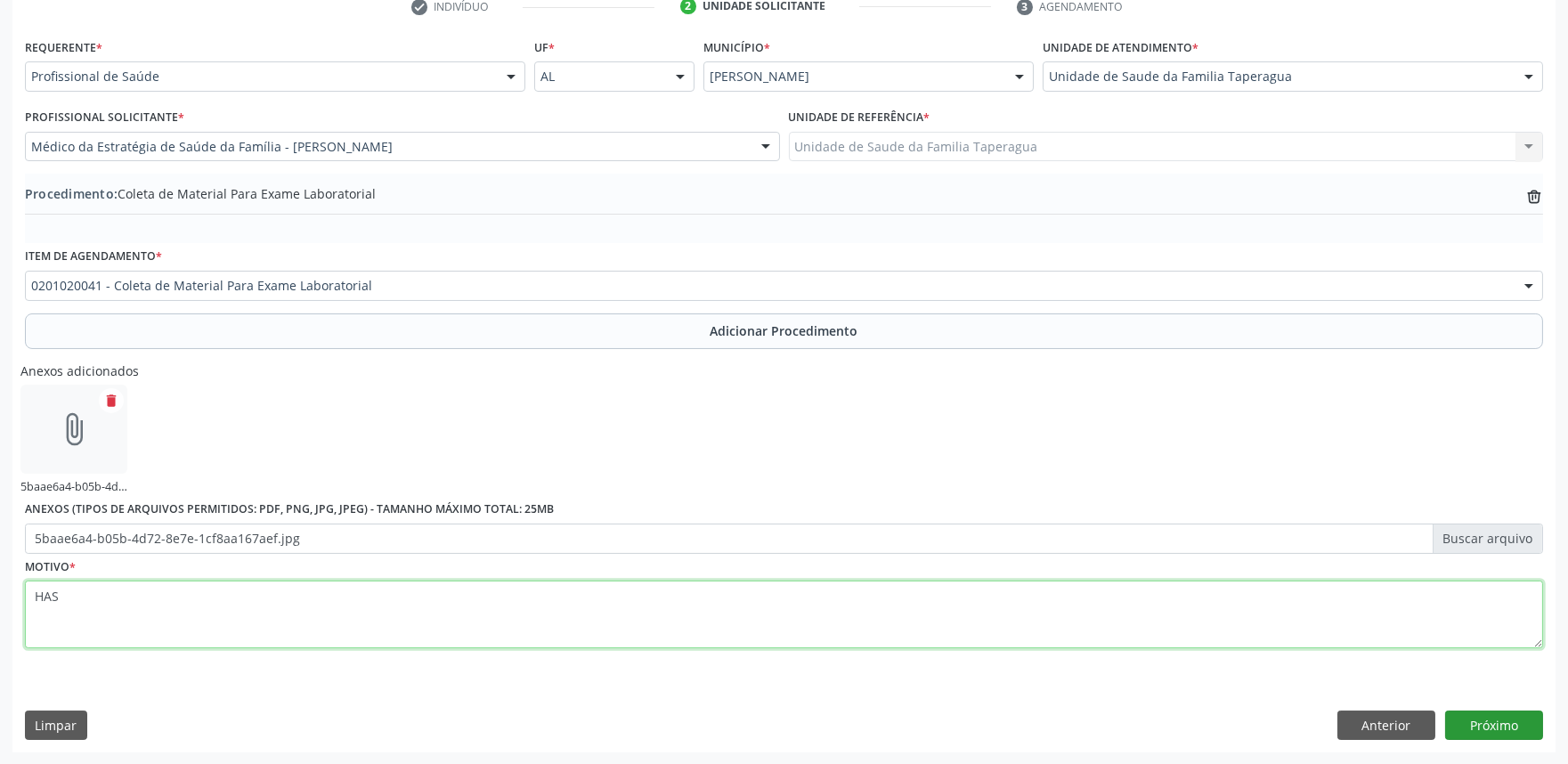
type textarea "HAS"
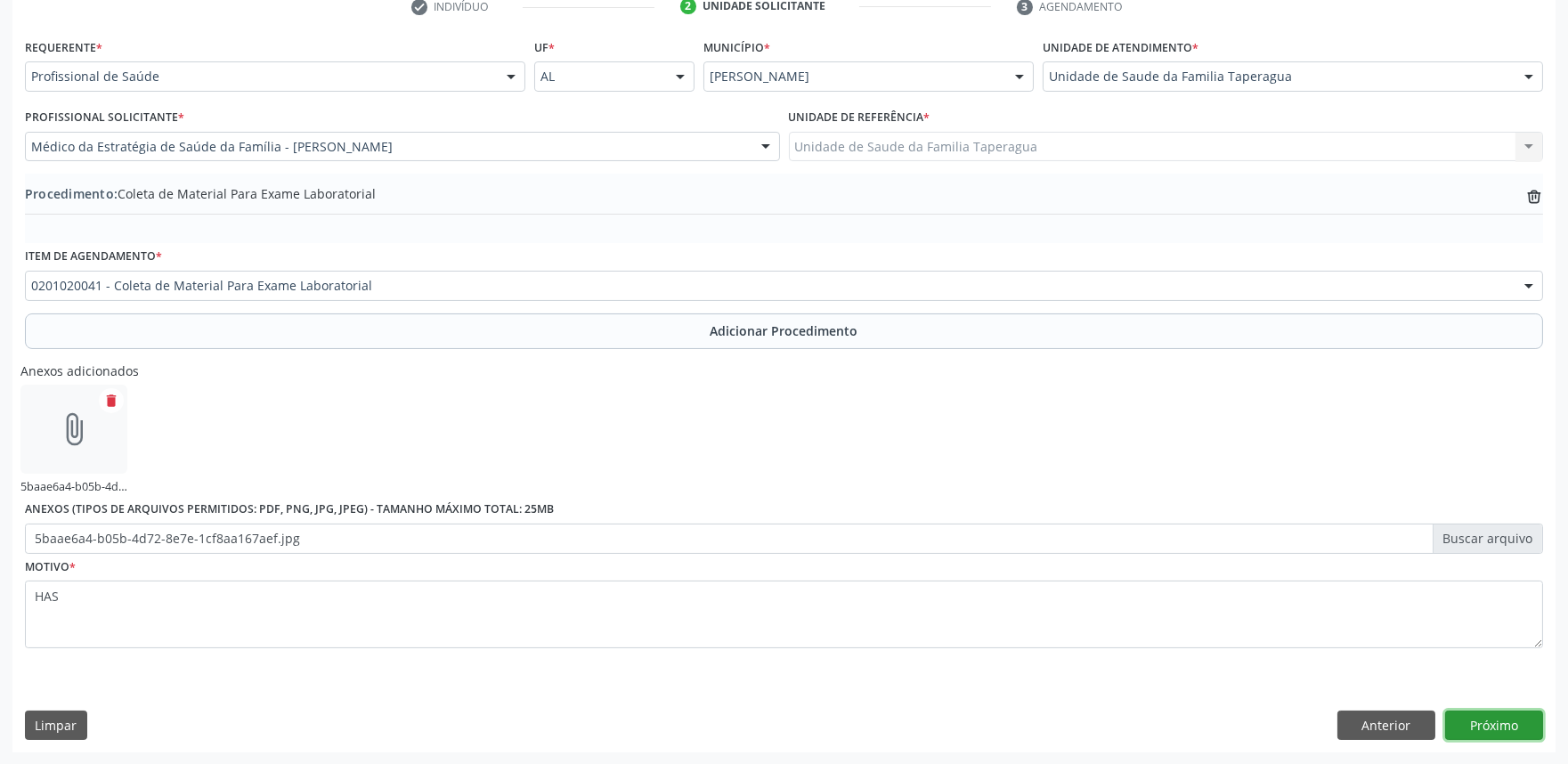
click at [1492, 724] on button "Próximo" at bounding box center [1494, 725] width 98 height 30
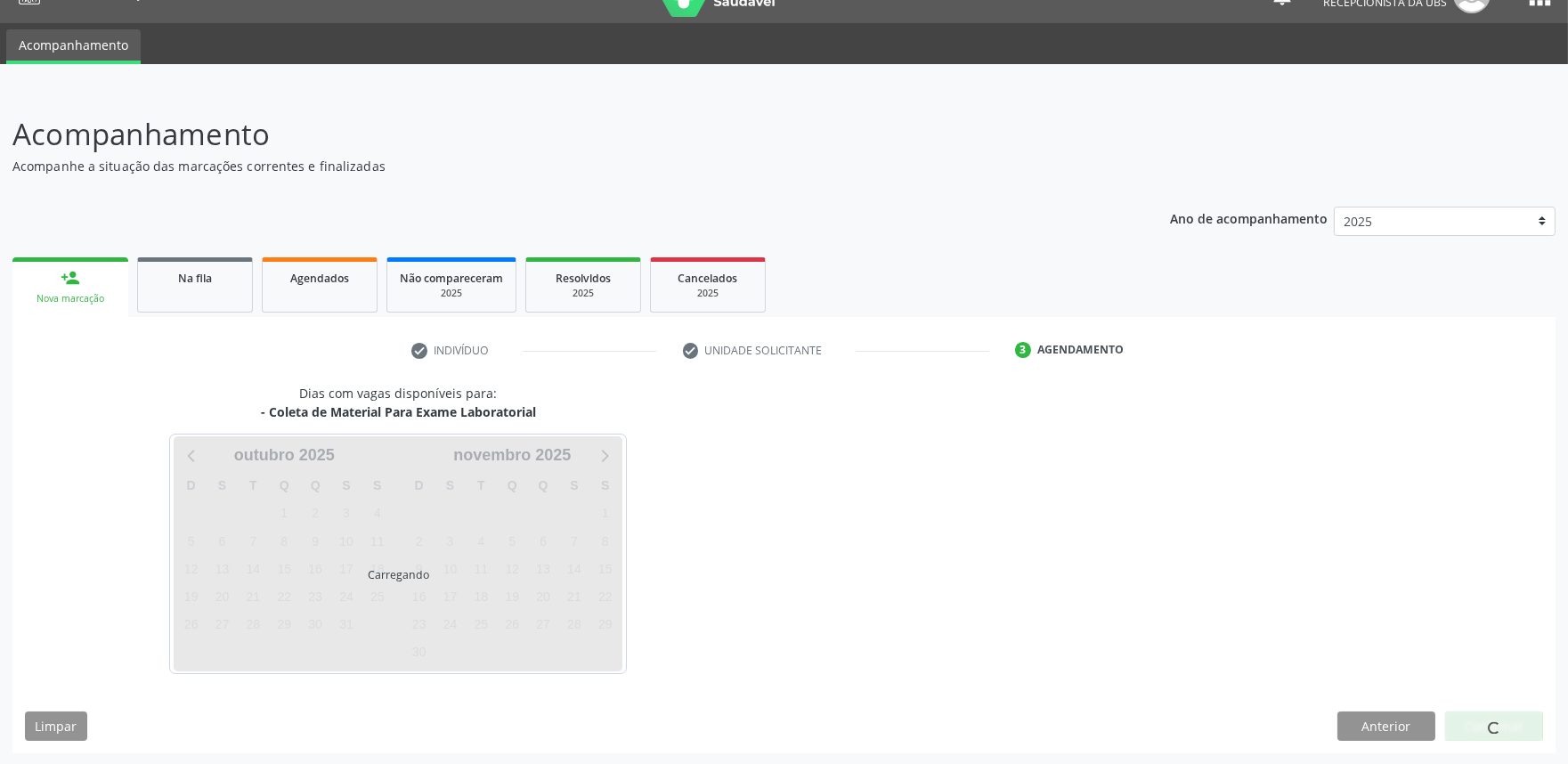
scroll to position [86, 0]
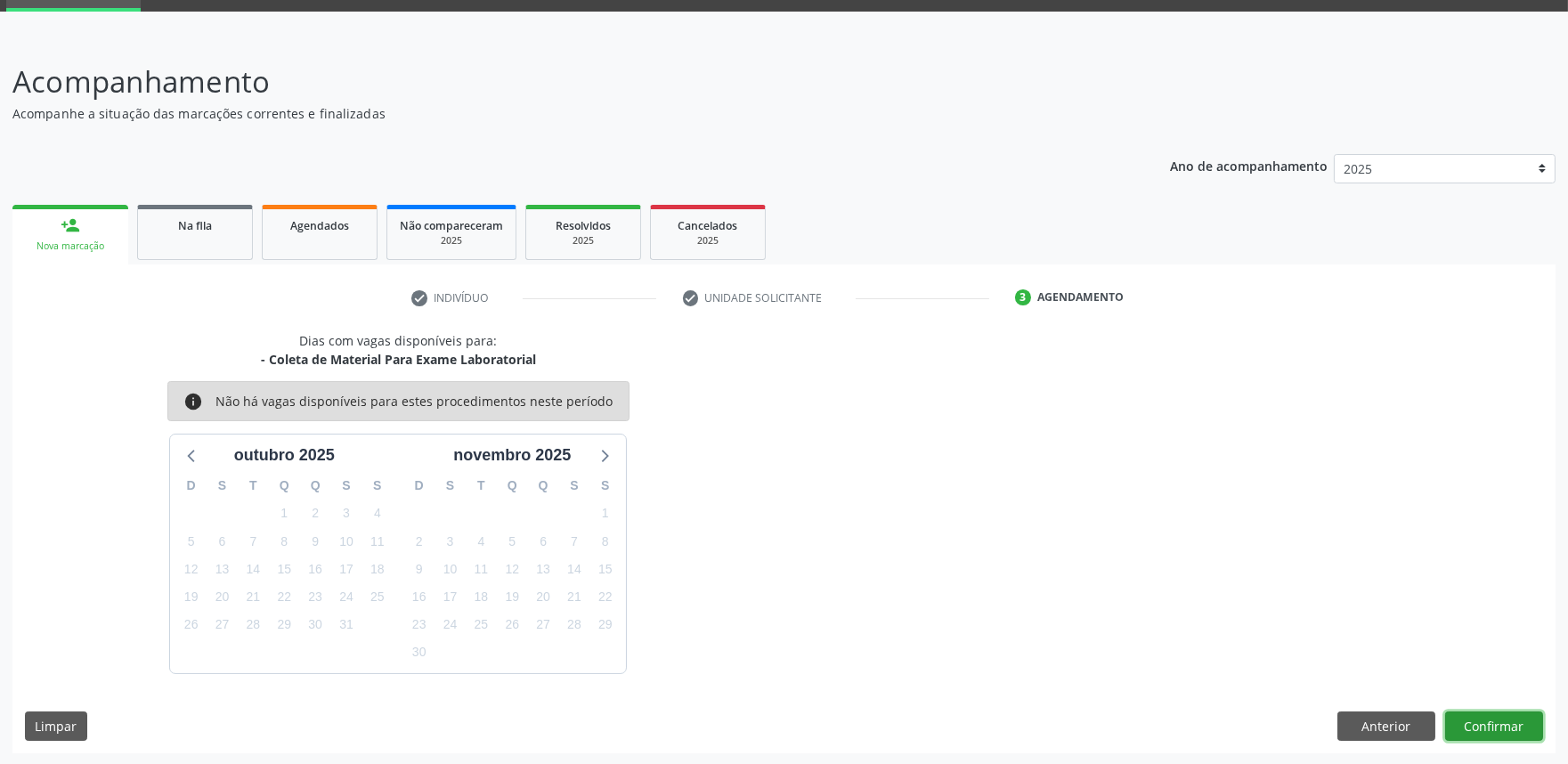
click at [1484, 717] on button "Confirmar" at bounding box center [1494, 726] width 98 height 30
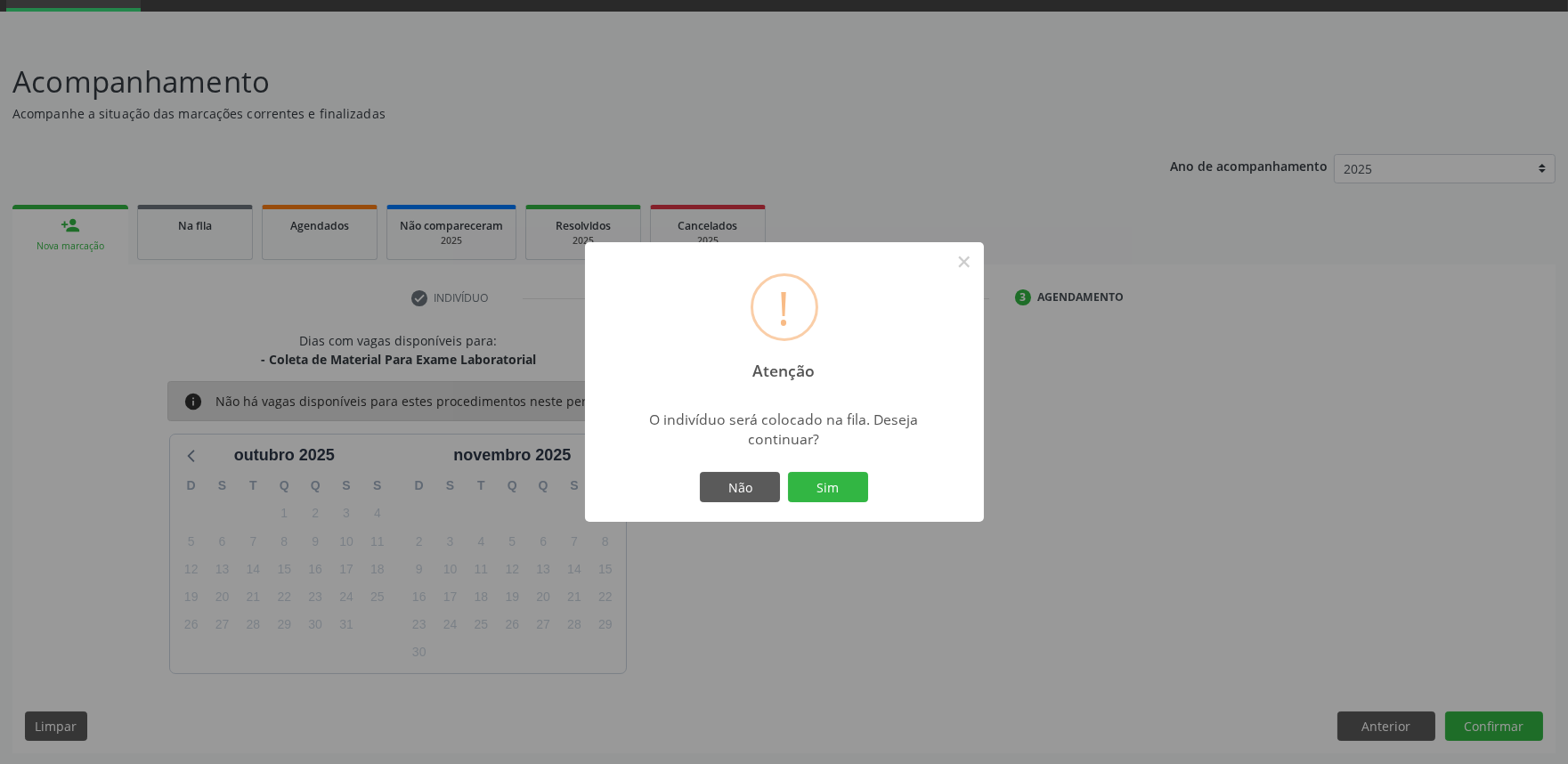
click at [788, 471] on button "Sim" at bounding box center [828, 486] width 80 height 30
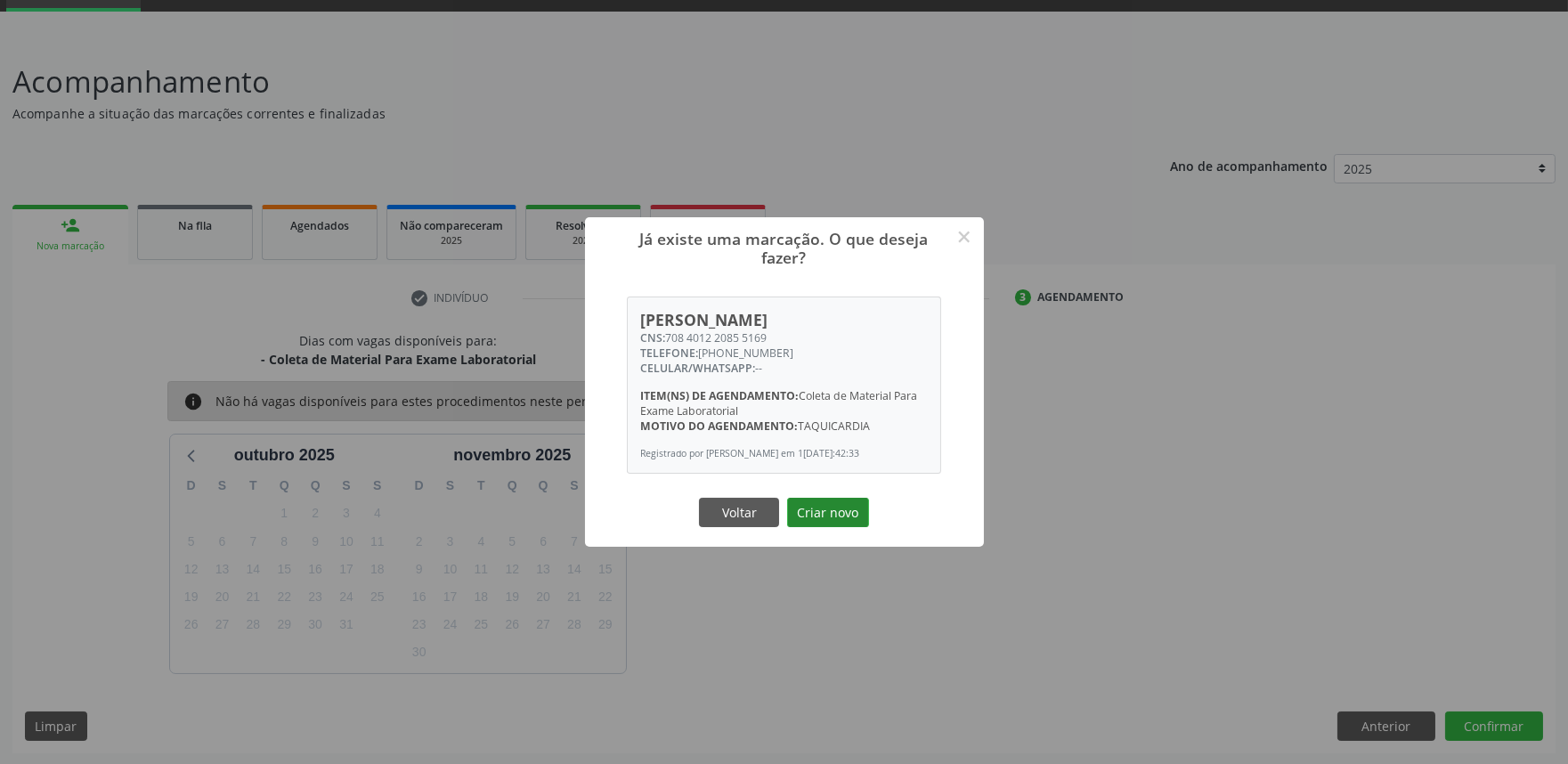
click at [851, 517] on button "Criar novo" at bounding box center [828, 512] width 82 height 30
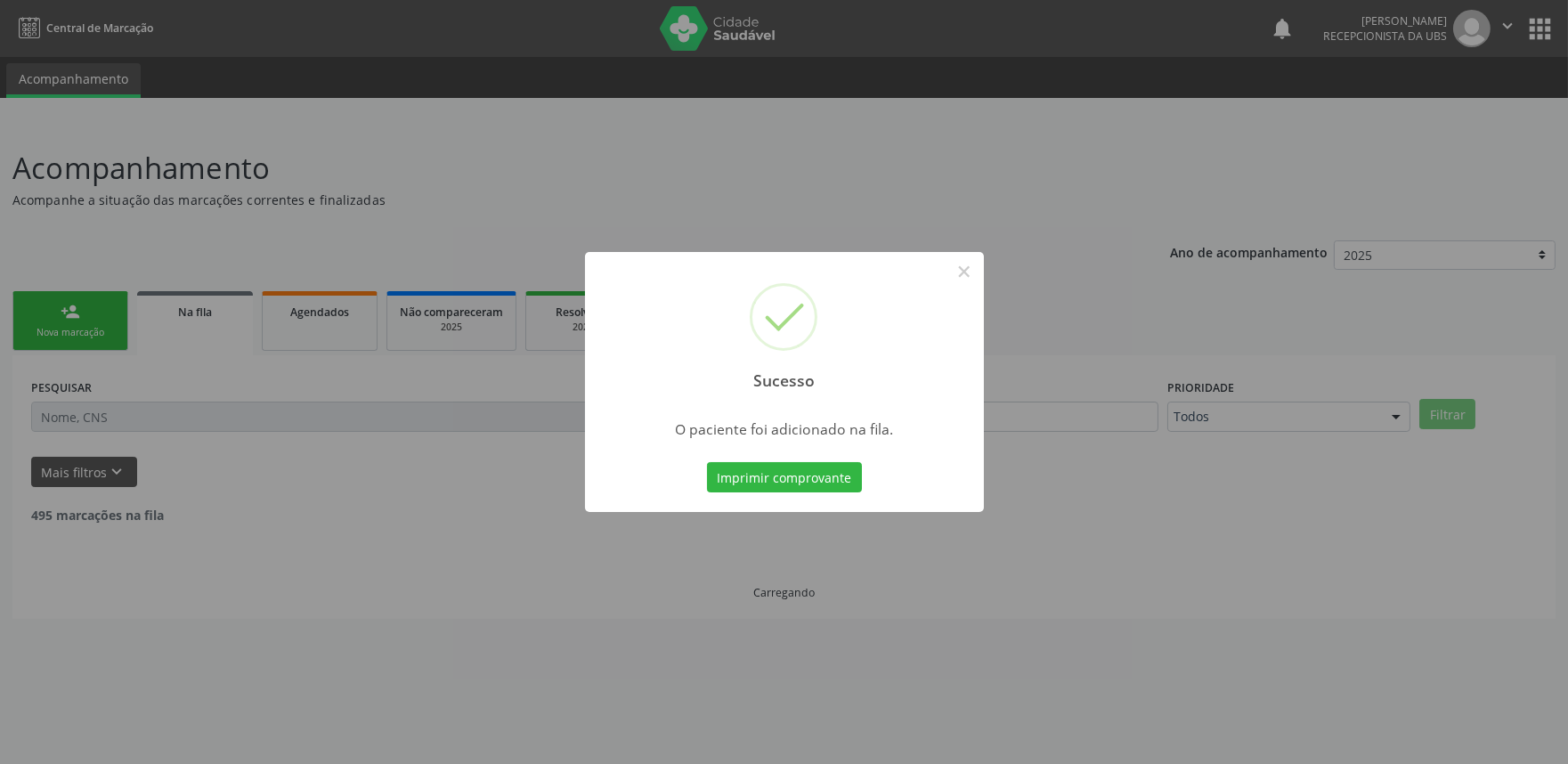
scroll to position [0, 0]
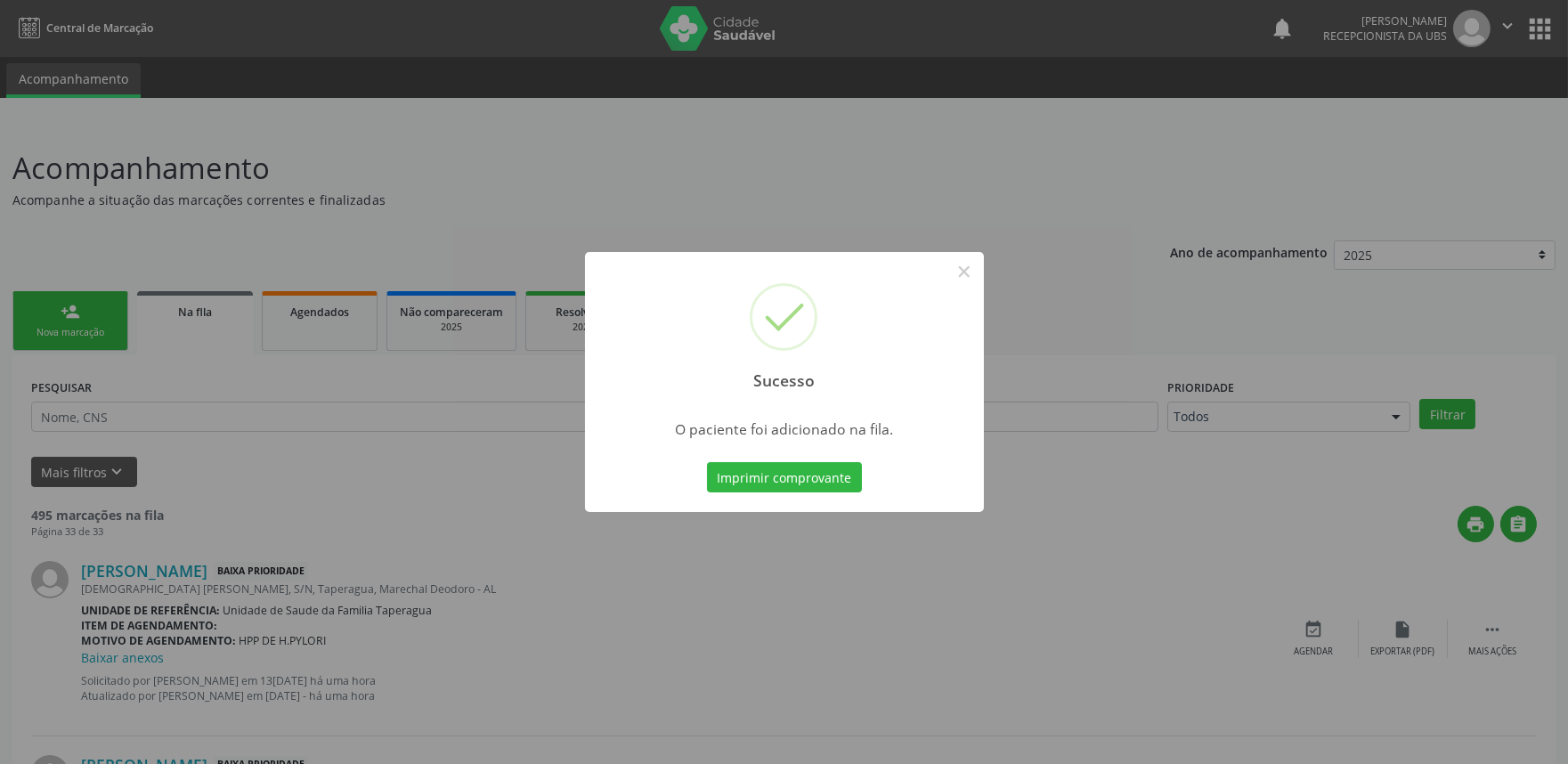
click at [1222, 378] on div "Sucesso × O paciente foi adicionado na fila. Imprimir comprovante Cancel" at bounding box center [784, 382] width 1568 height 764
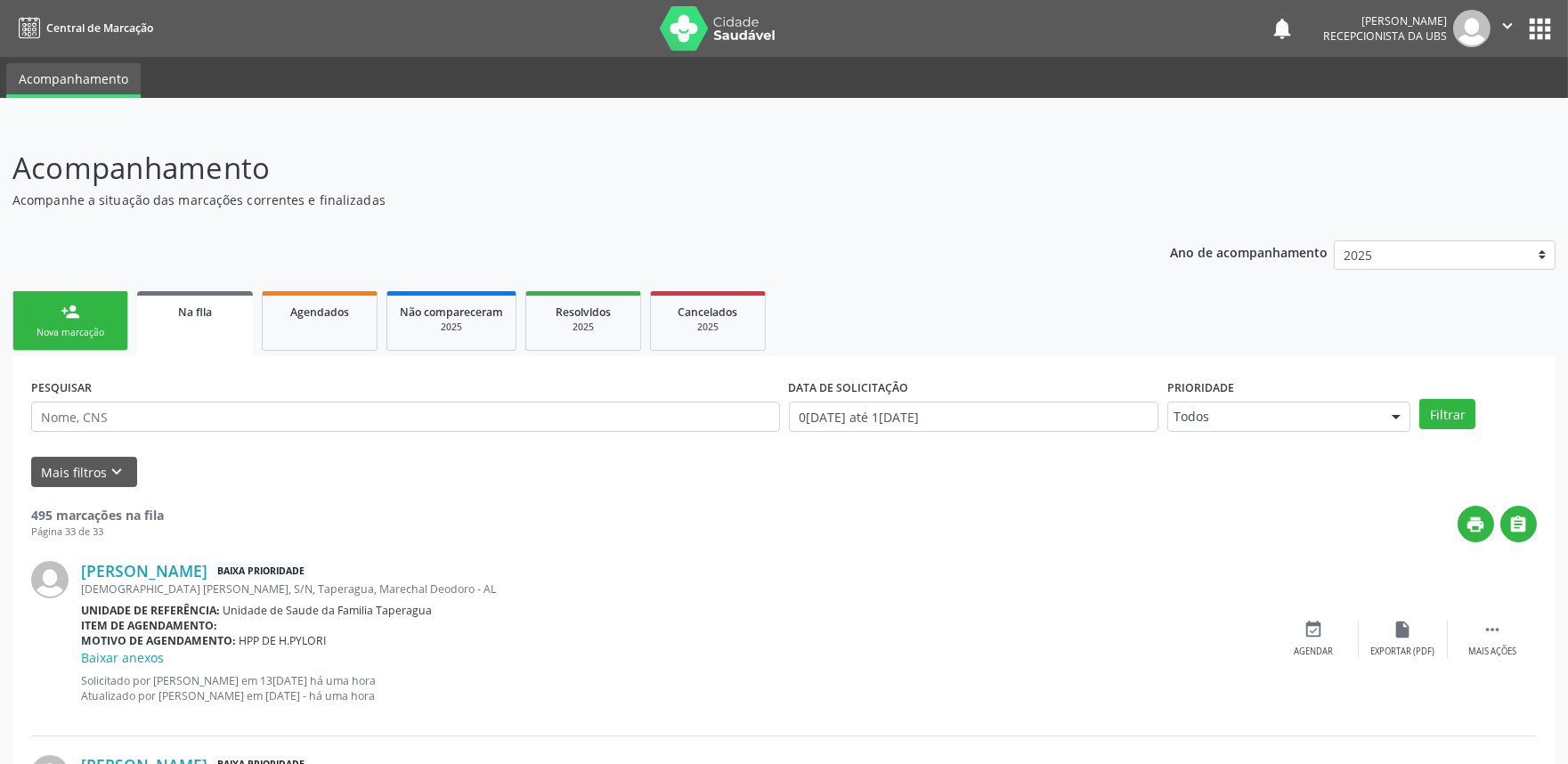
click at [68, 315] on div "person_add" at bounding box center [71, 312] width 20 height 20
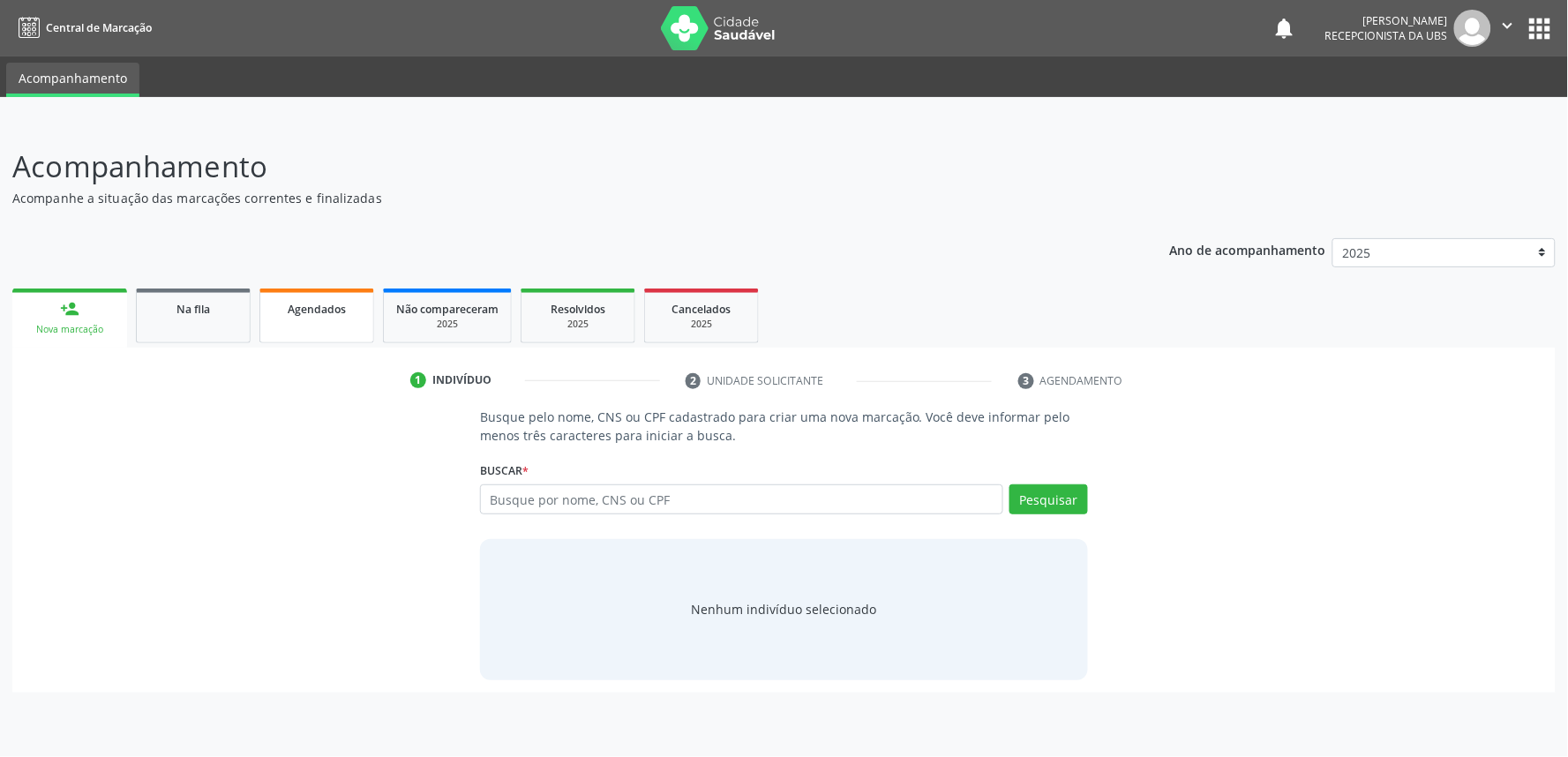
click at [300, 319] on link "Agendados" at bounding box center [316, 315] width 114 height 55
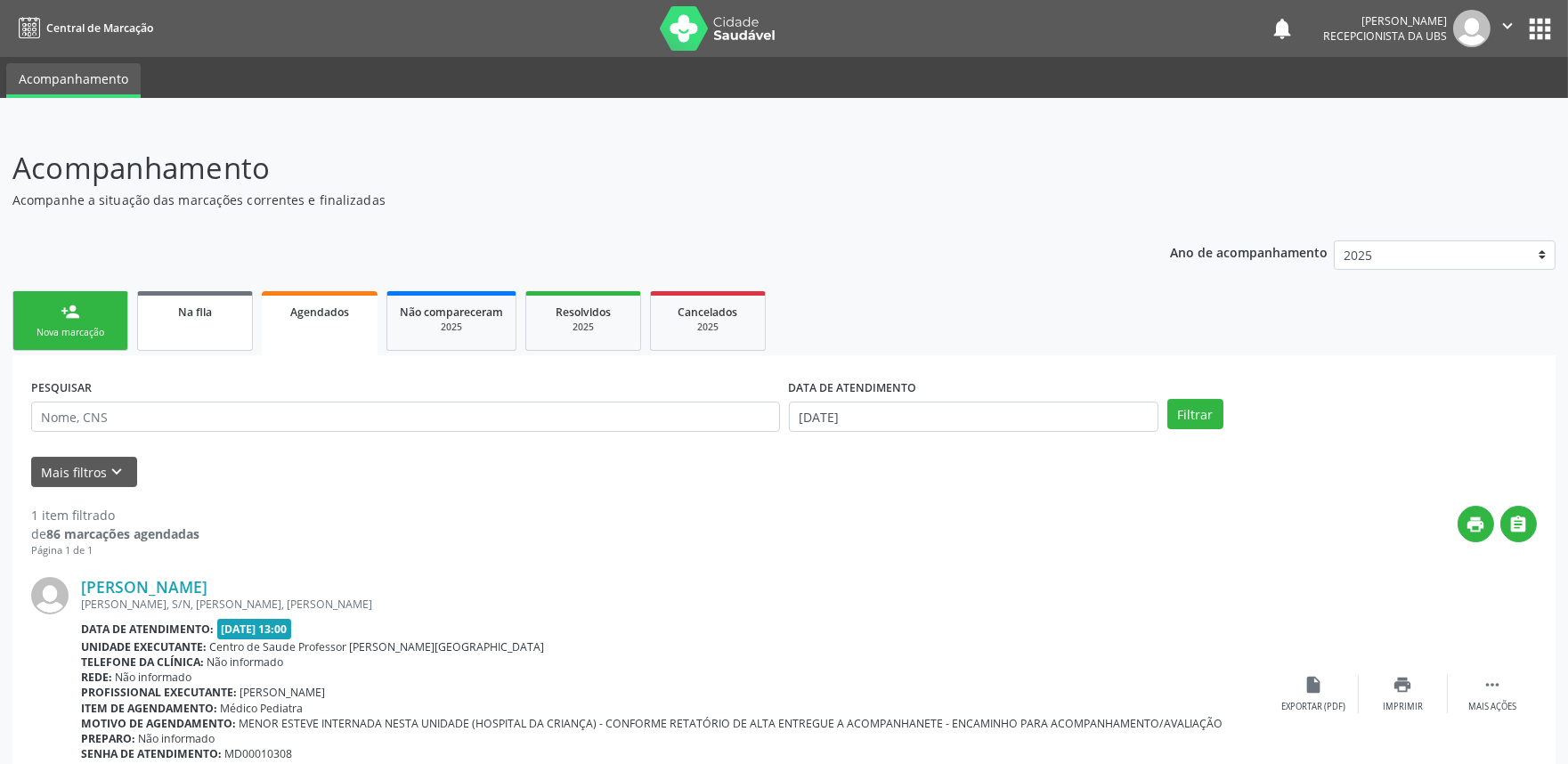
click at [227, 314] on div "Na fila" at bounding box center [195, 311] width 89 height 19
click at [406, 386] on div "person_add Nova marcação Na fila Agendados Não compareceram 2025 Resolvidos 202…" at bounding box center [784, 567] width 1543 height 561
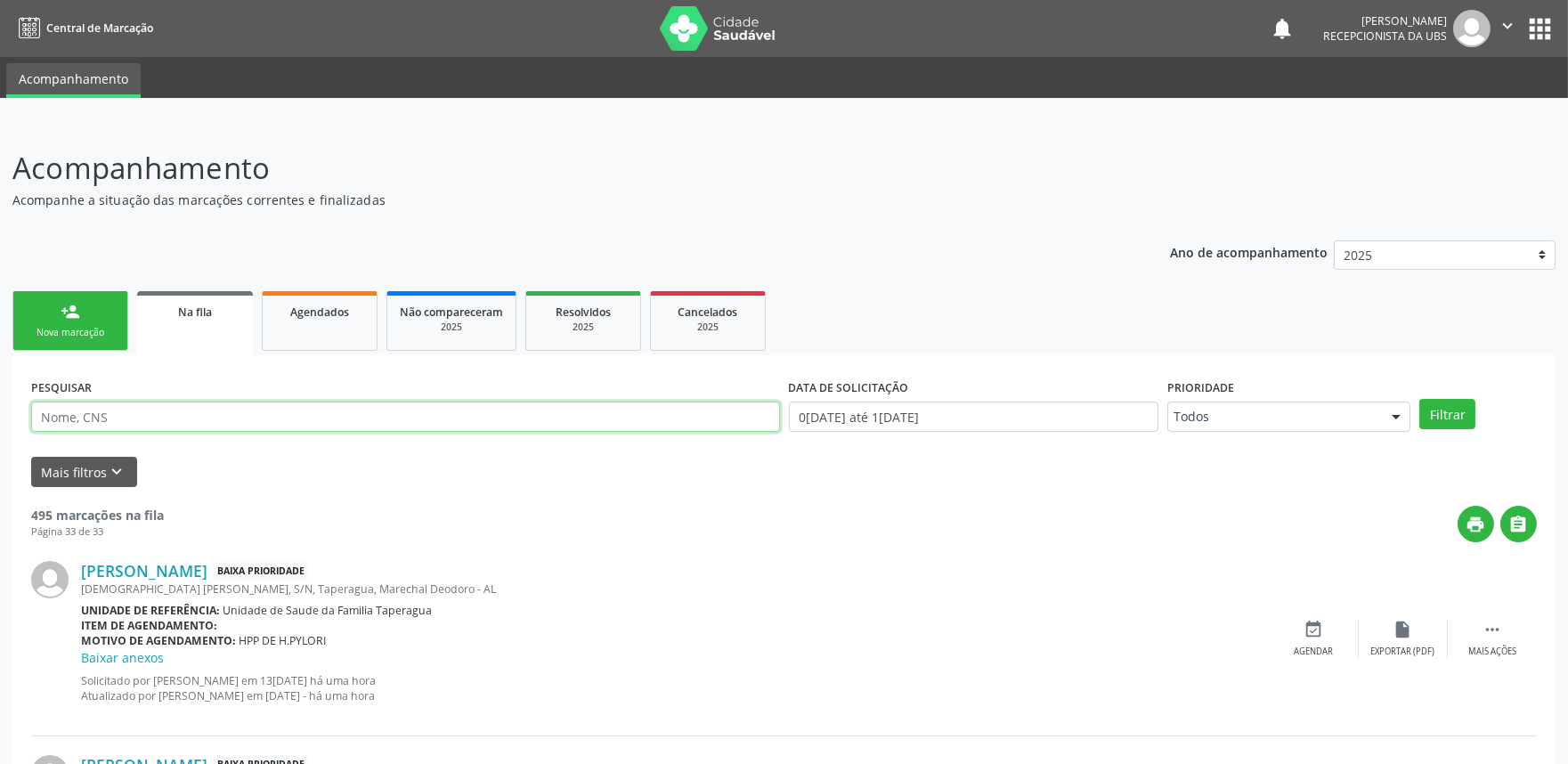
click at [393, 417] on input "text" at bounding box center [405, 416] width 749 height 30
paste input "708401220855169"
click at [1419, 399] on button "Filtrar" at bounding box center [1447, 413] width 56 height 30
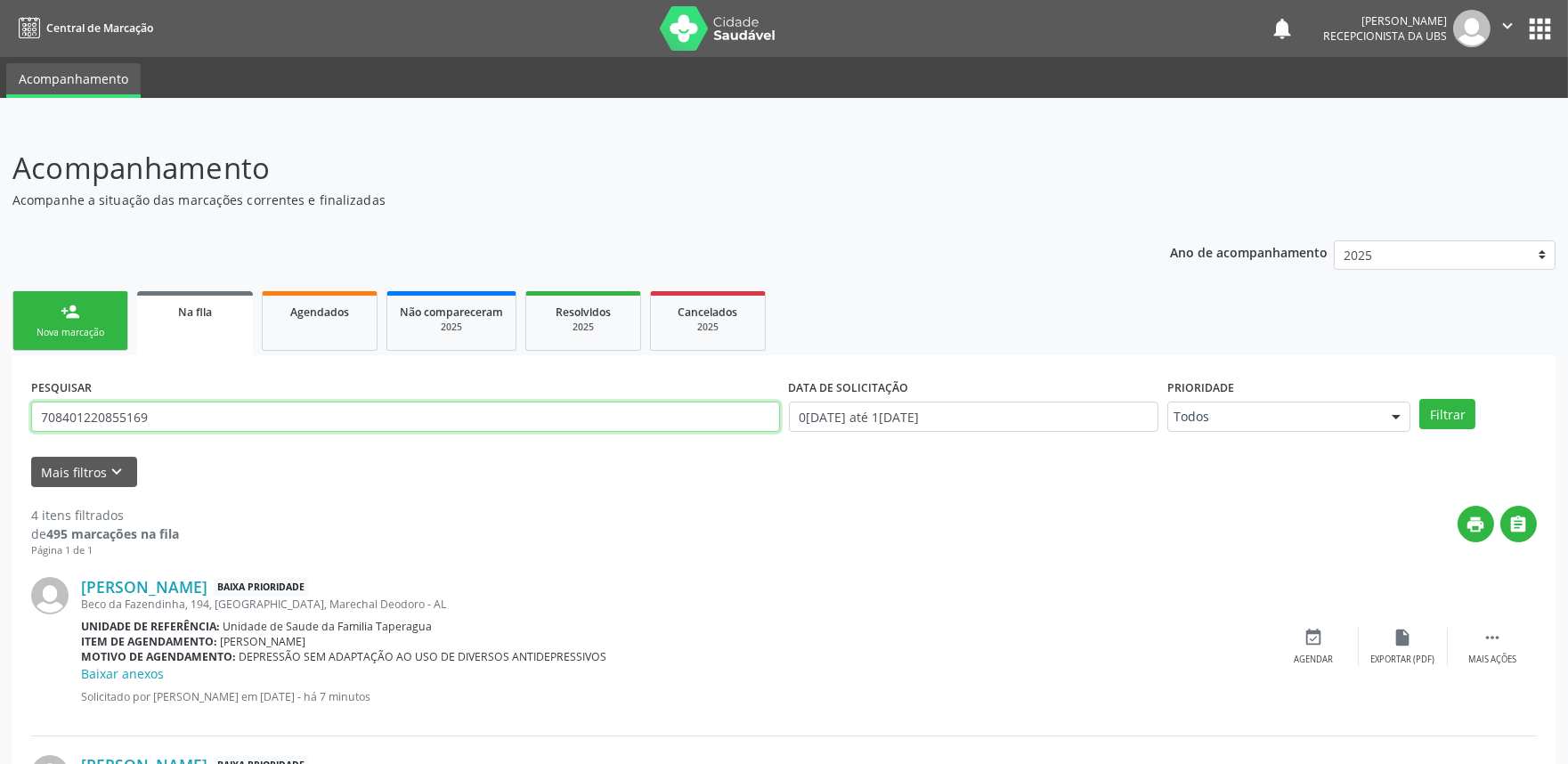
click at [451, 415] on input "708401220855169" at bounding box center [405, 416] width 749 height 30
paste input "4504381795213"
type input "704504381795213"
click at [1419, 399] on button "Filtrar" at bounding box center [1447, 413] width 56 height 30
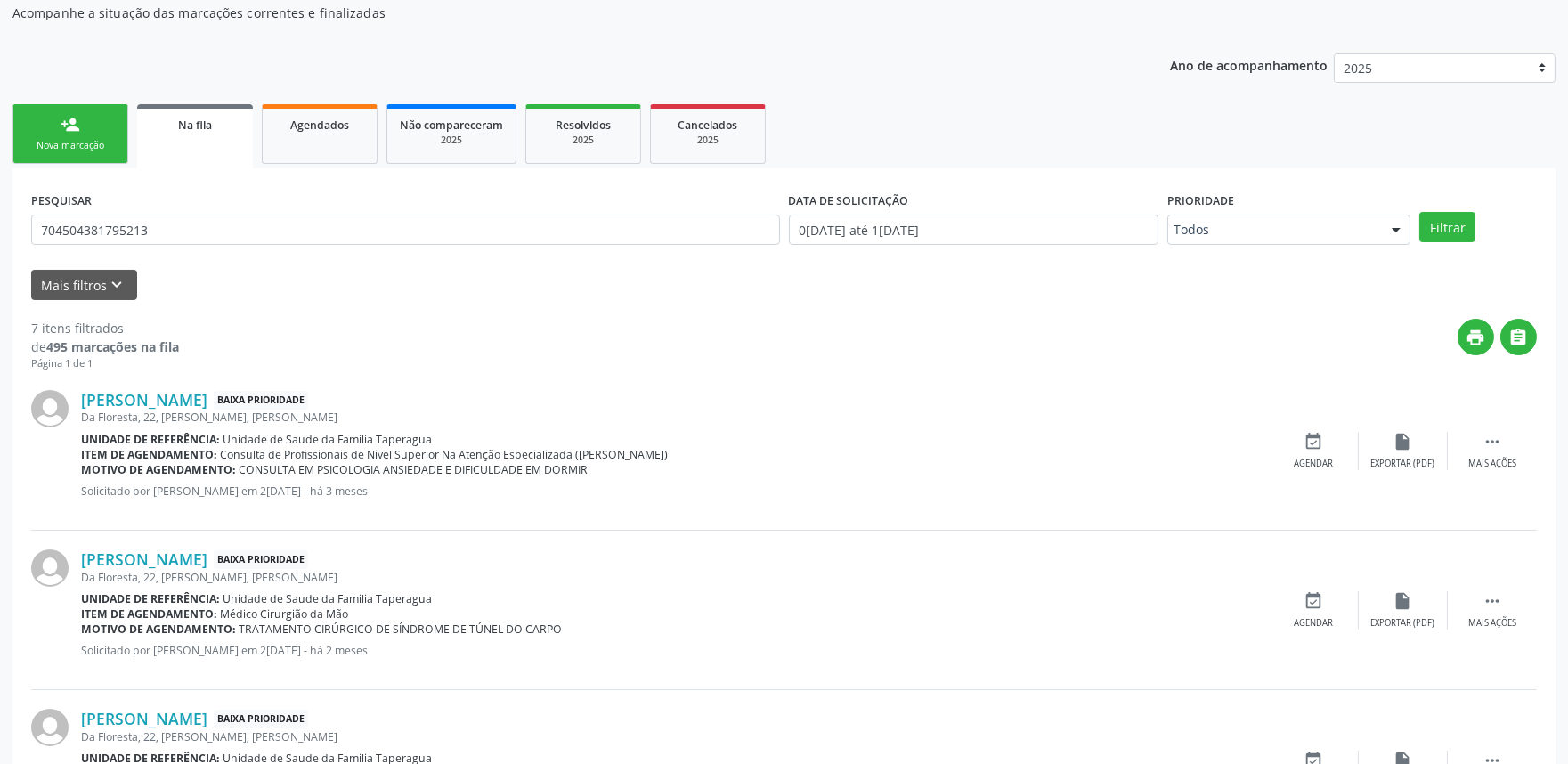
scroll to position [63, 0]
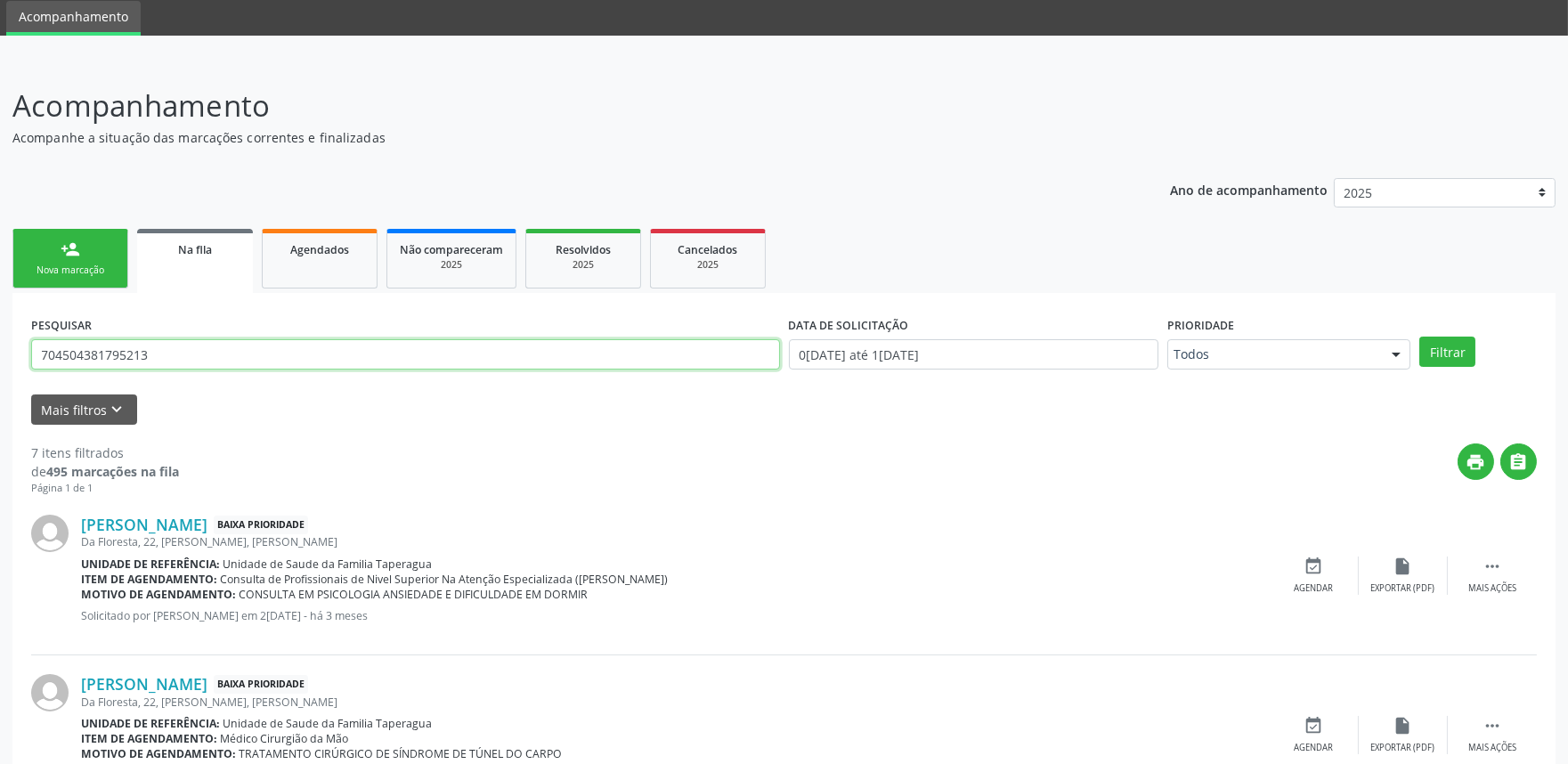
click at [640, 357] on input "704504381795213" at bounding box center [405, 353] width 749 height 30
click at [1419, 336] on button "Filtrar" at bounding box center [1447, 351] width 56 height 30
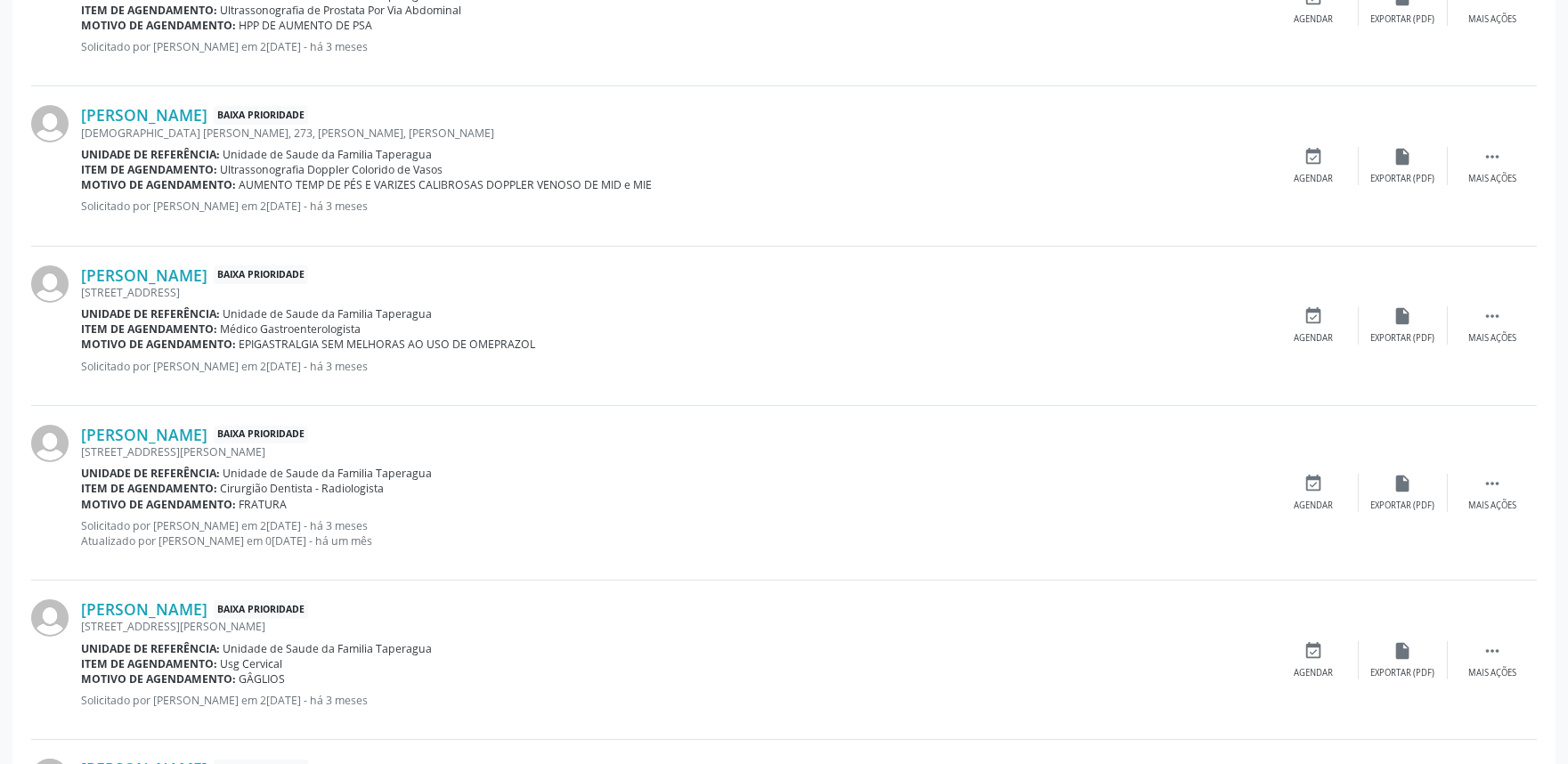
scroll to position [2327, 0]
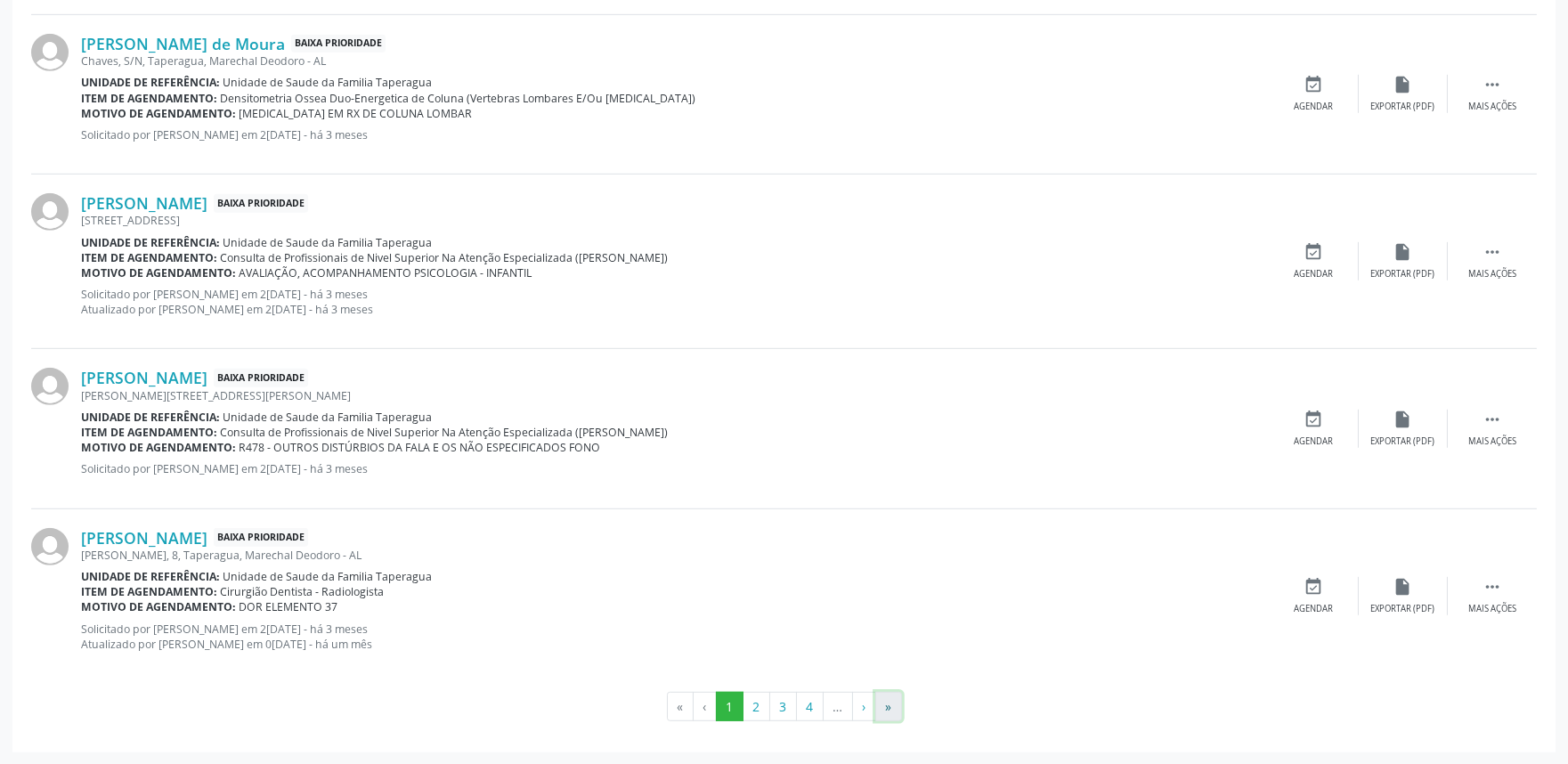
click at [896, 717] on button "»" at bounding box center [888, 706] width 26 height 30
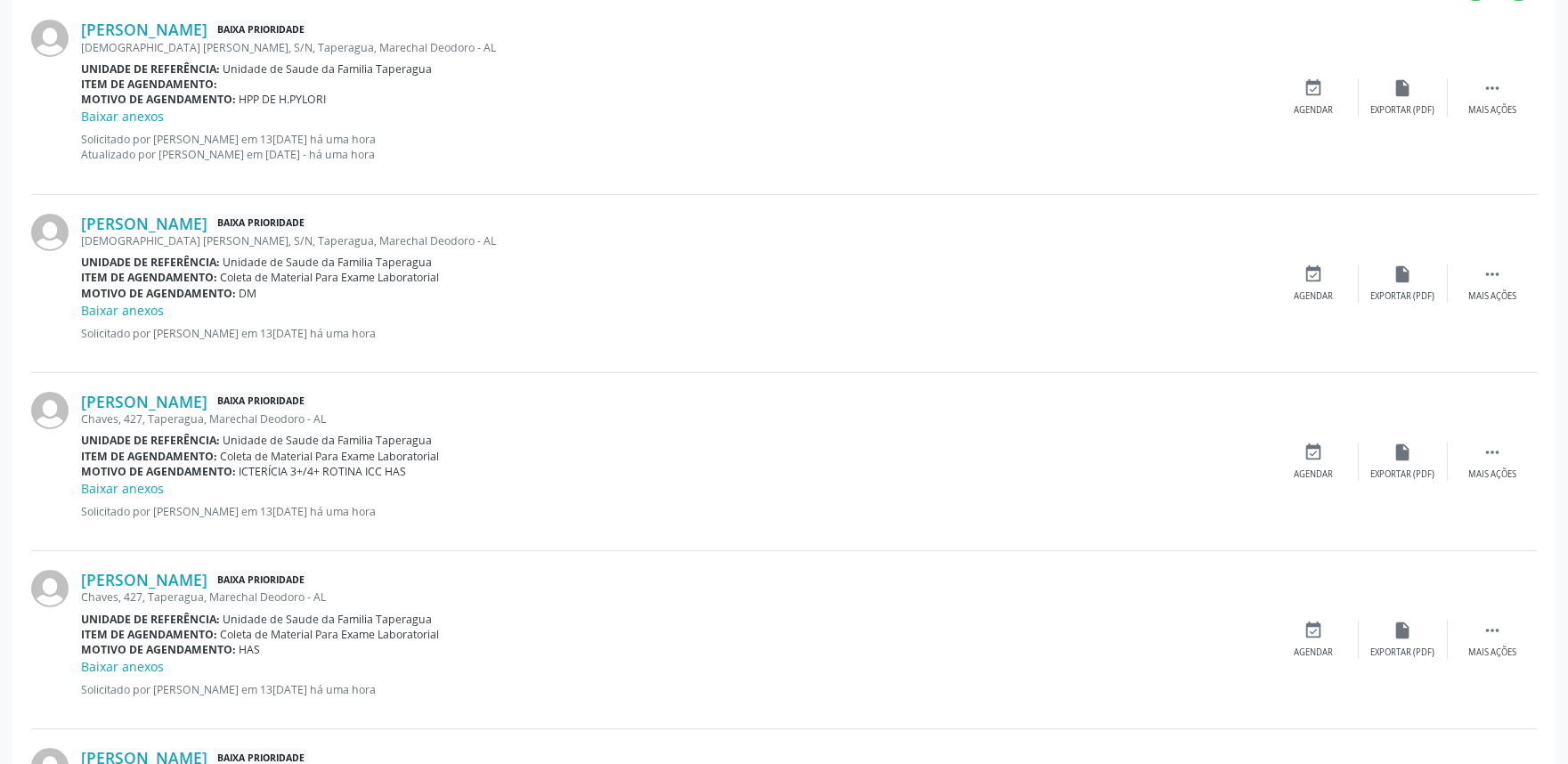
scroll to position [0, 0]
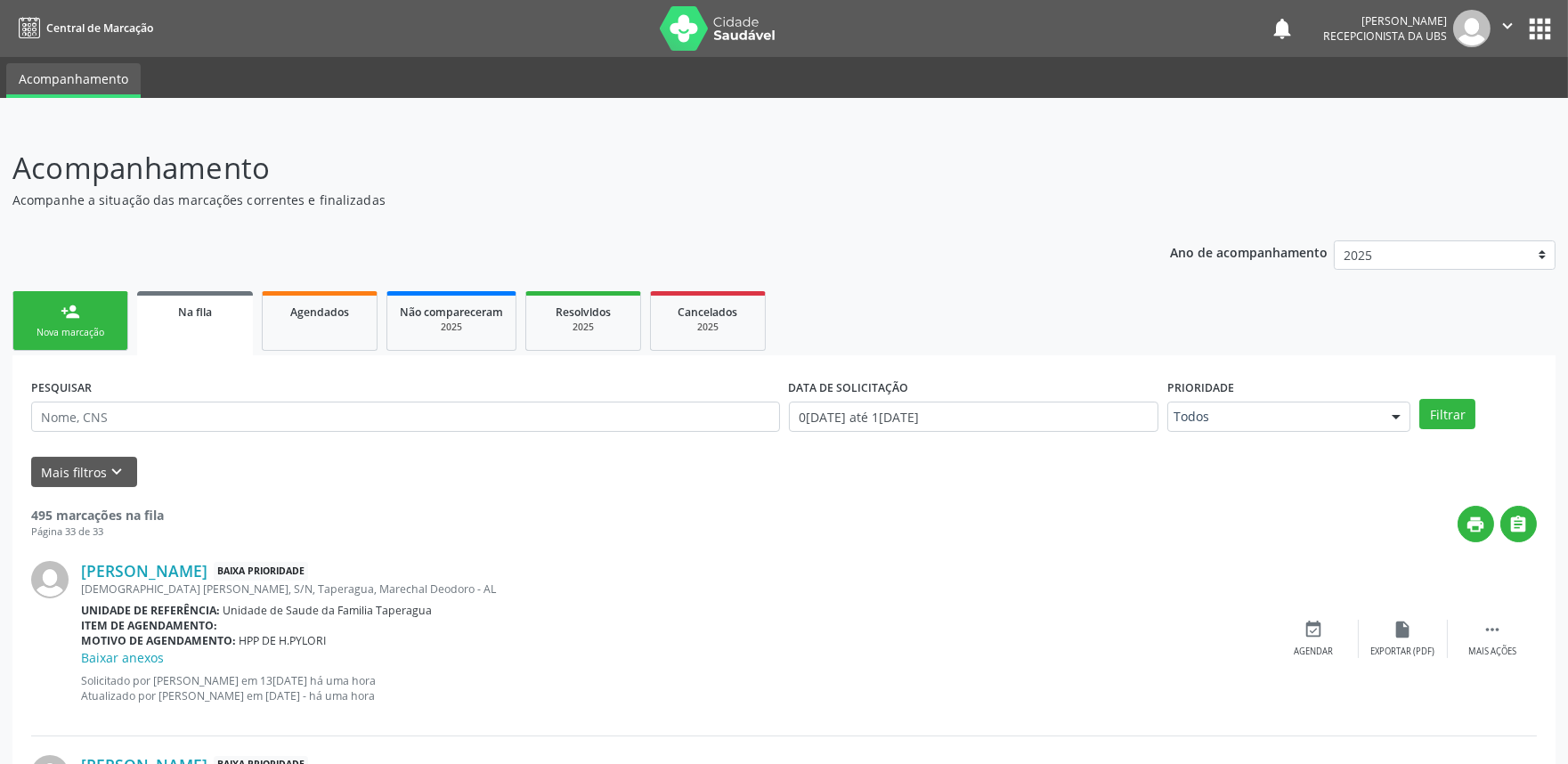
click at [87, 340] on link "person_add Nova marcação" at bounding box center [70, 321] width 115 height 60
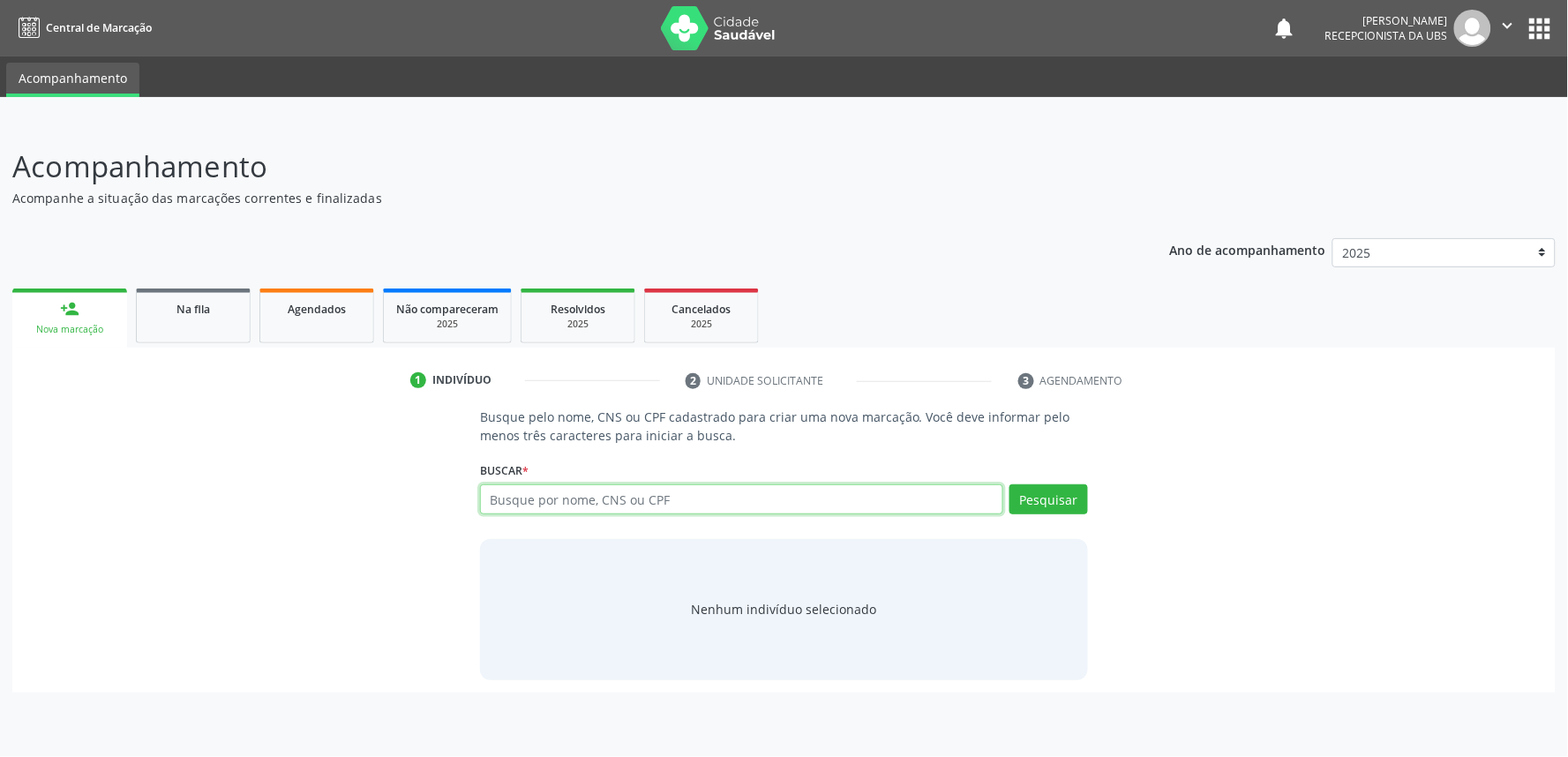
click at [569, 497] on input "text" at bounding box center [741, 499] width 523 height 30
paste input "704102102231778"
type input "704102102231778"
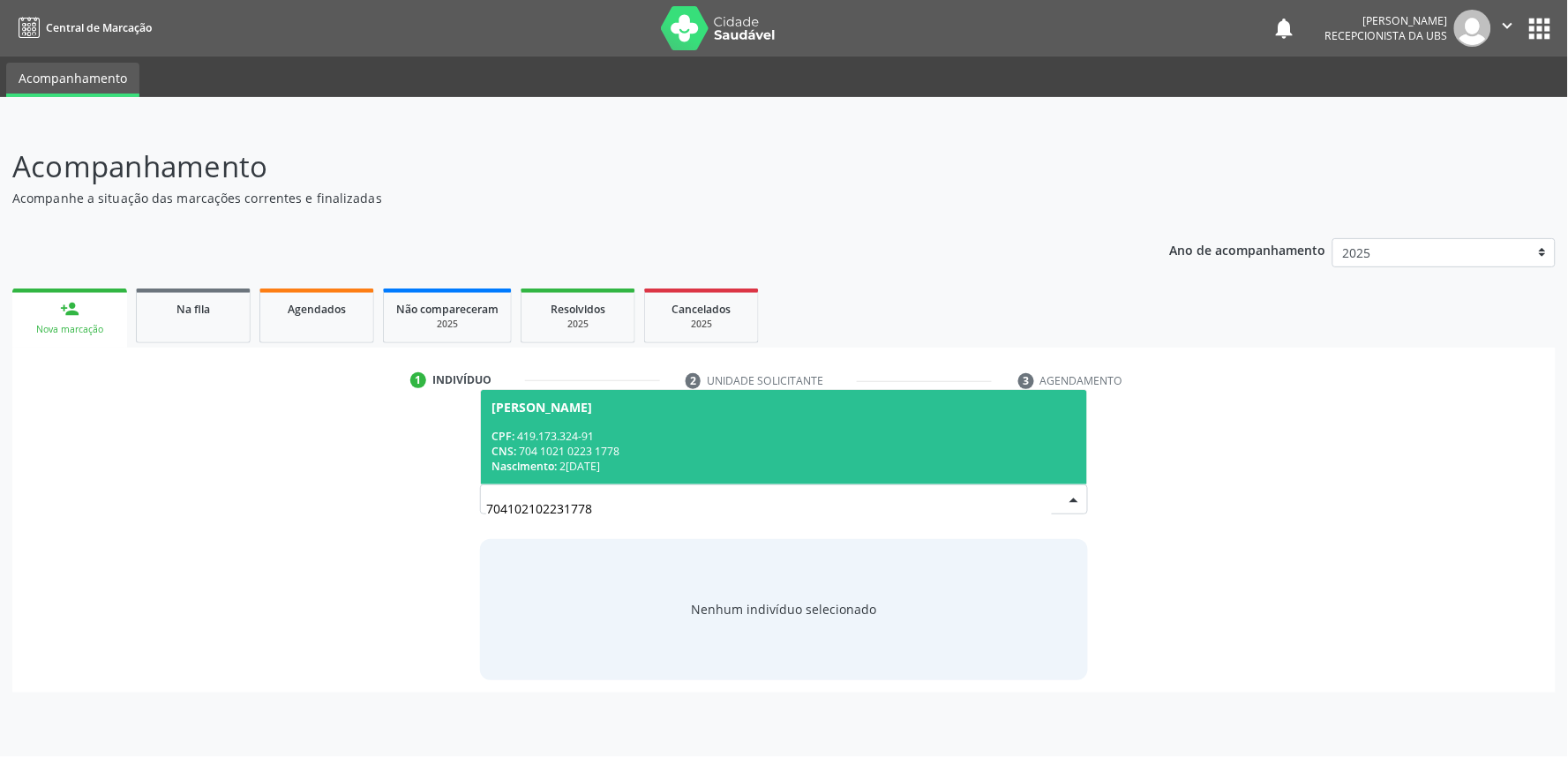
click at [631, 465] on div "Nascimento: 20/02/1951" at bounding box center [784, 466] width 585 height 15
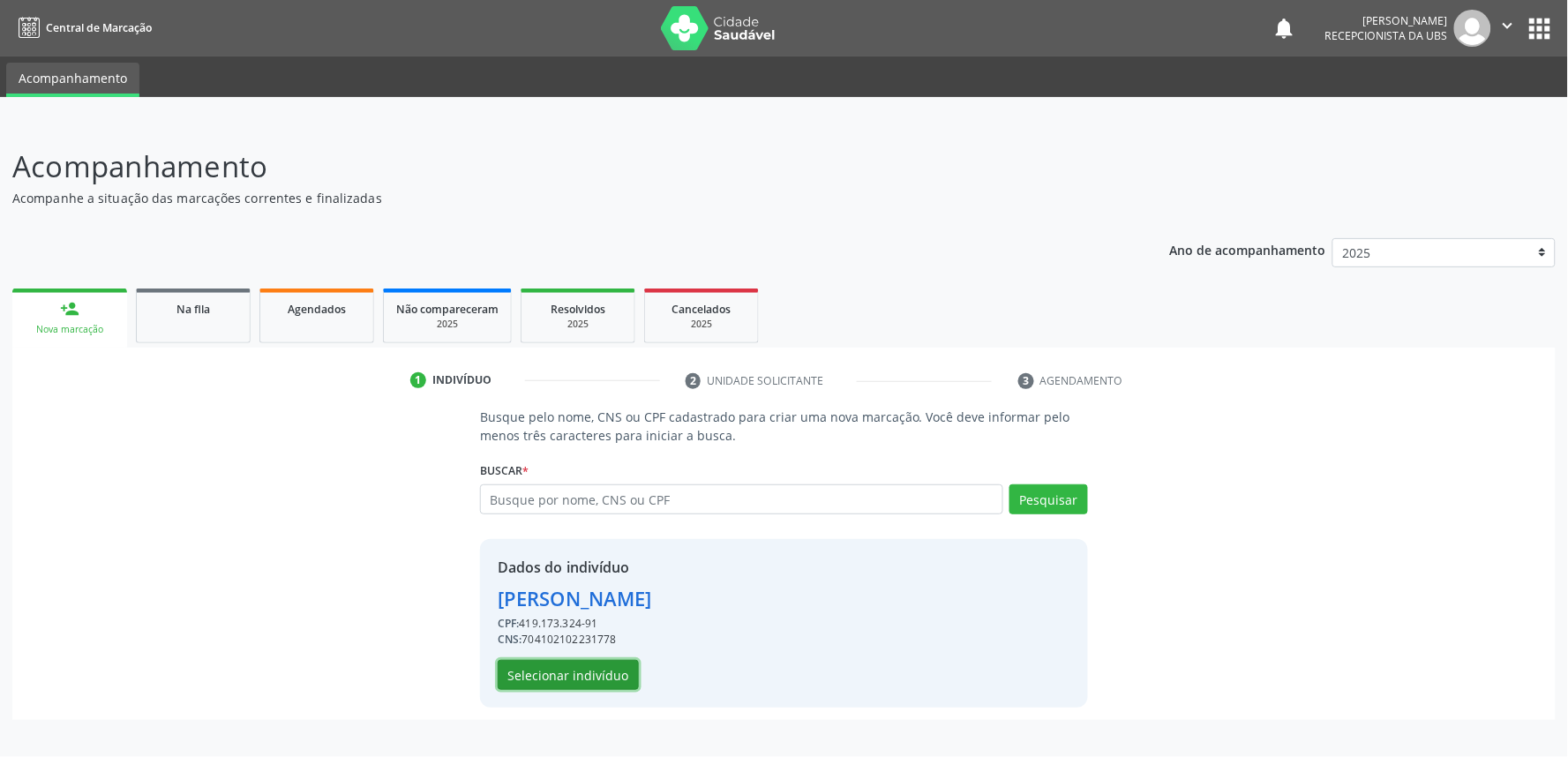
click at [600, 677] on button "Selecionar indivíduo" at bounding box center [568, 674] width 141 height 30
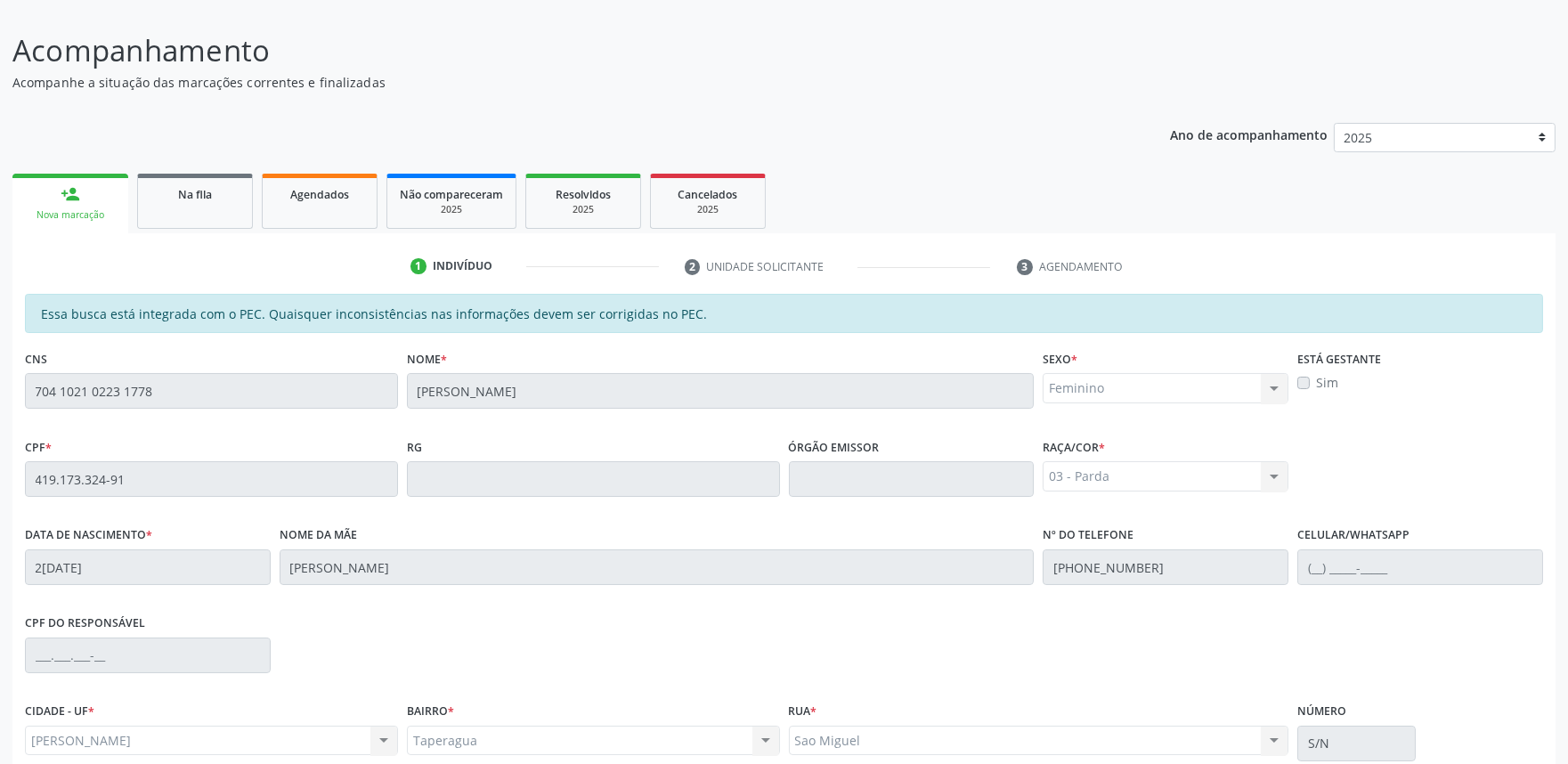
scroll to position [277, 0]
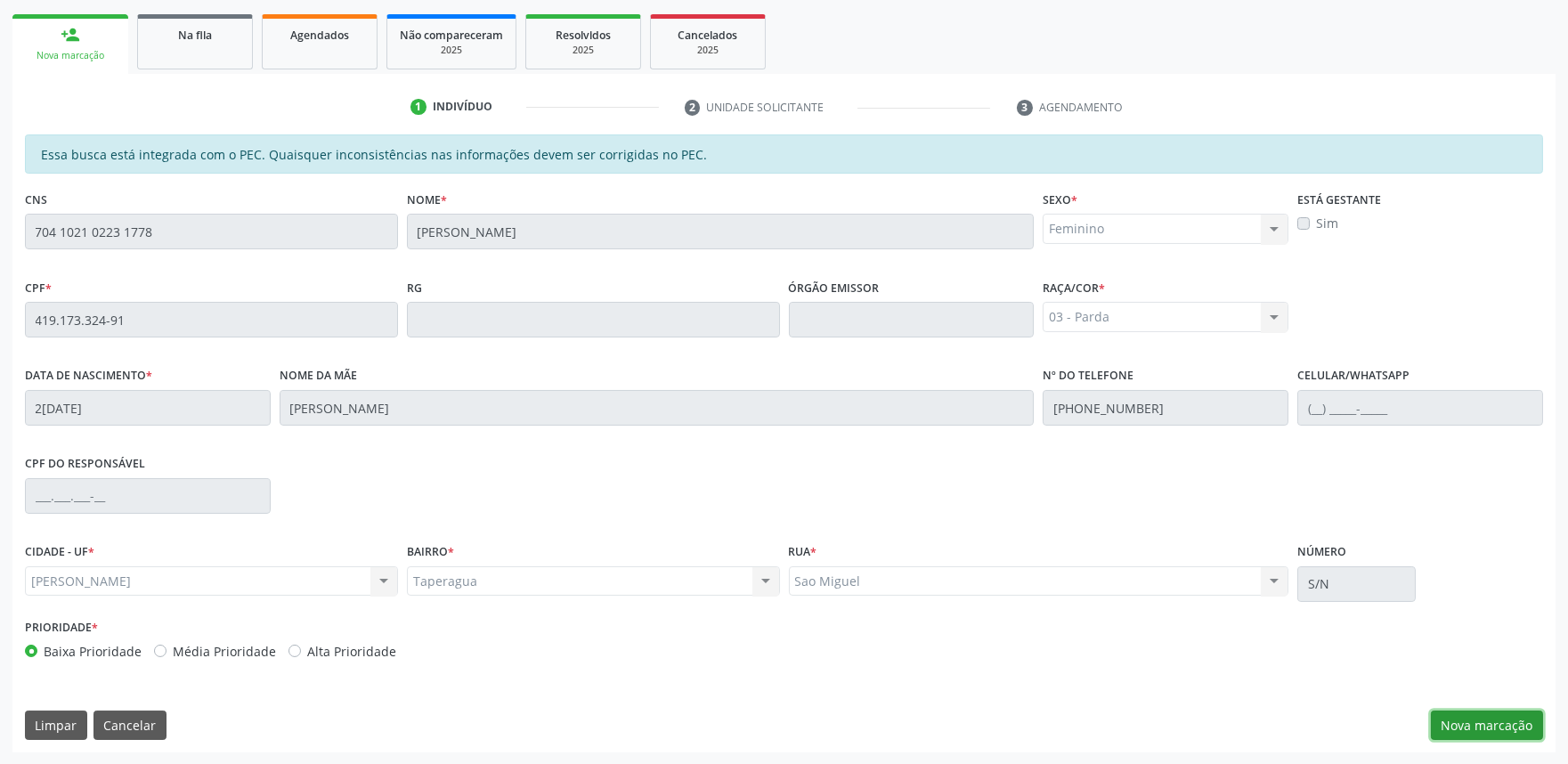
click at [1486, 732] on button "Nova marcação" at bounding box center [1486, 725] width 112 height 30
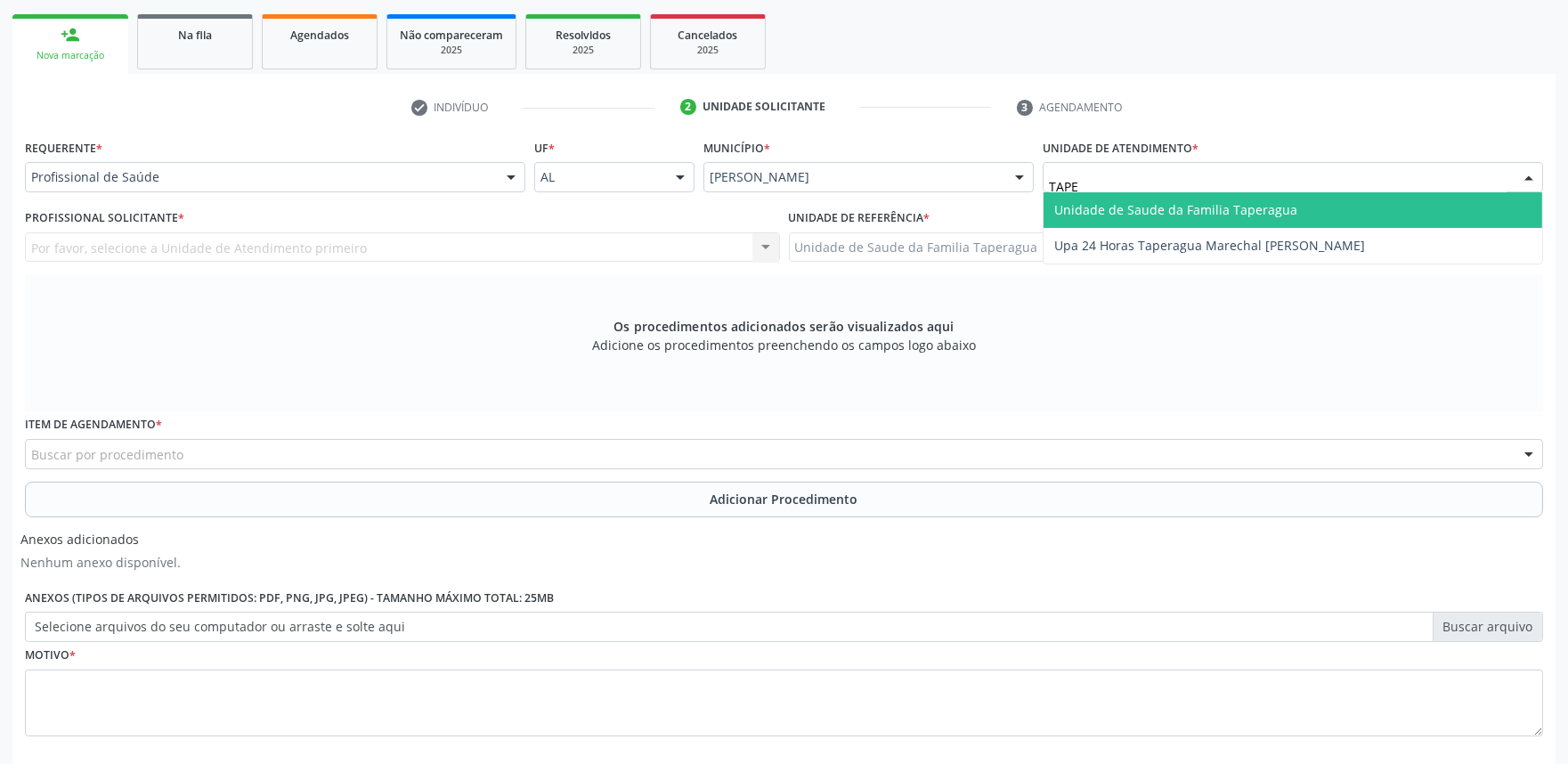
type input "TAPER"
click at [1182, 204] on span "Unidade de Saude da Familia Taperagua" at bounding box center [1176, 209] width 243 height 17
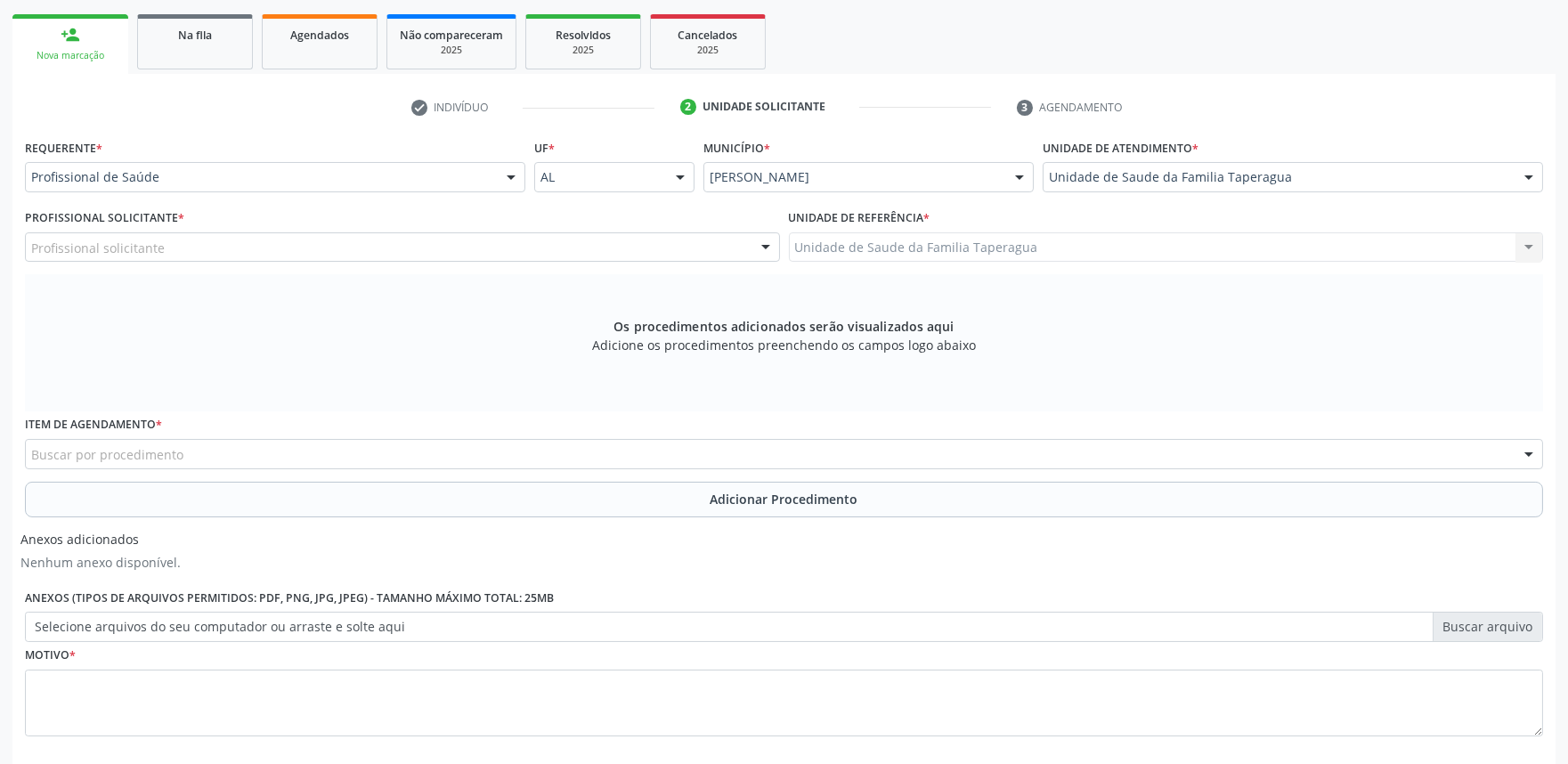
click at [541, 244] on div "Profissional solicitante" at bounding box center [402, 247] width 755 height 30
type input "O"
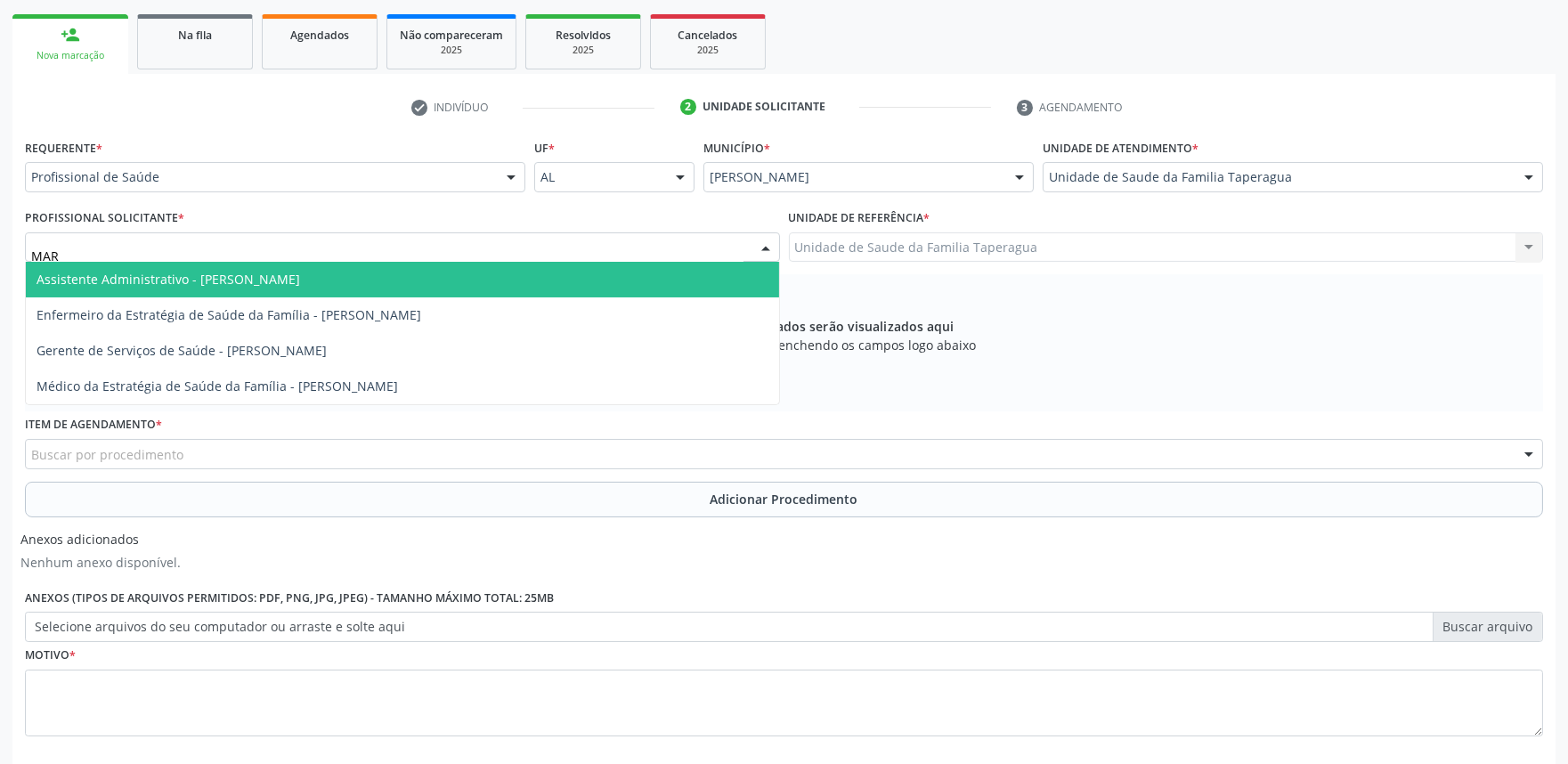
type input "MART"
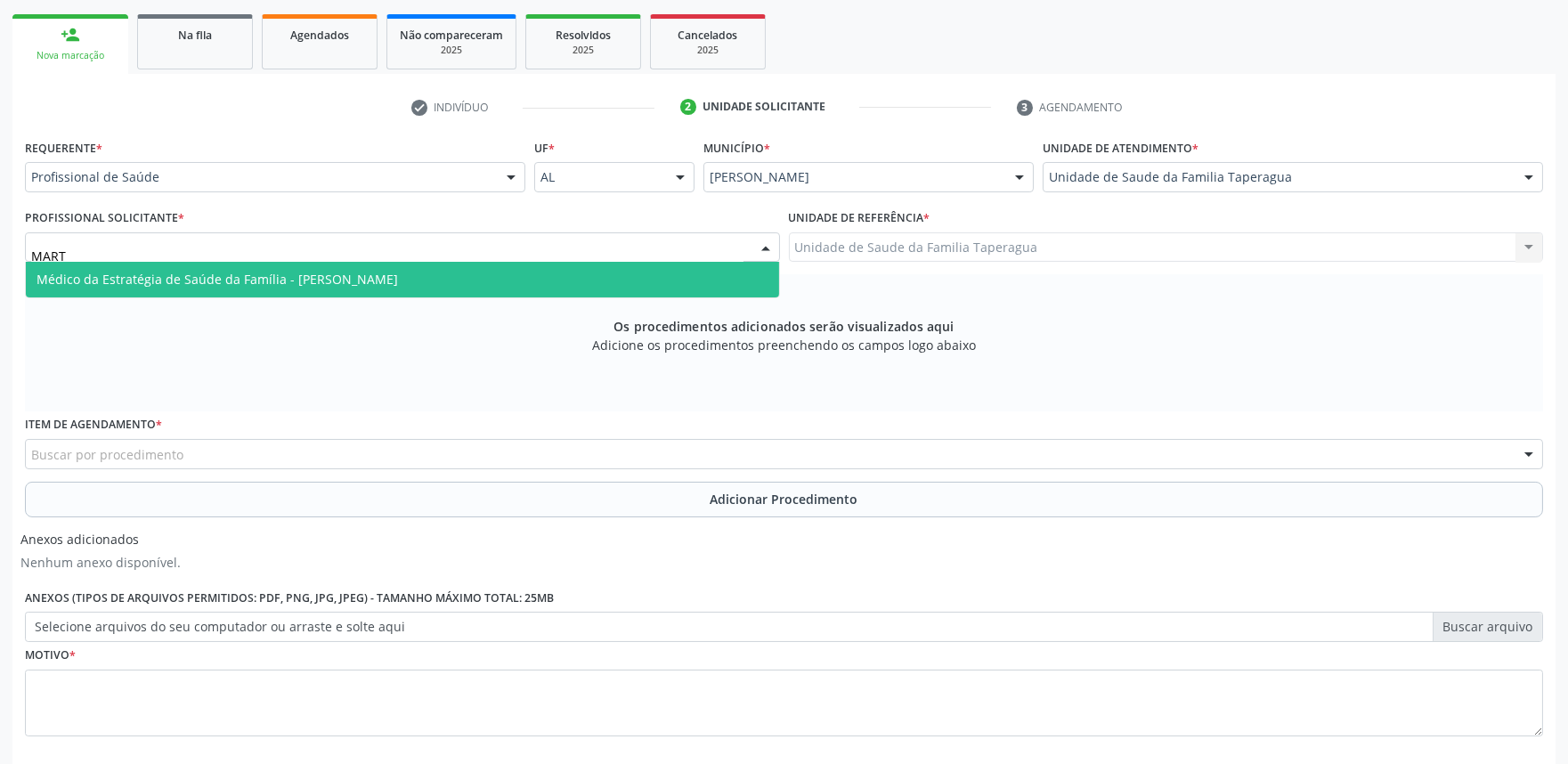
click at [536, 269] on span "Médico da Estratégia de Saúde da Família - [PERSON_NAME]" at bounding box center [402, 279] width 753 height 35
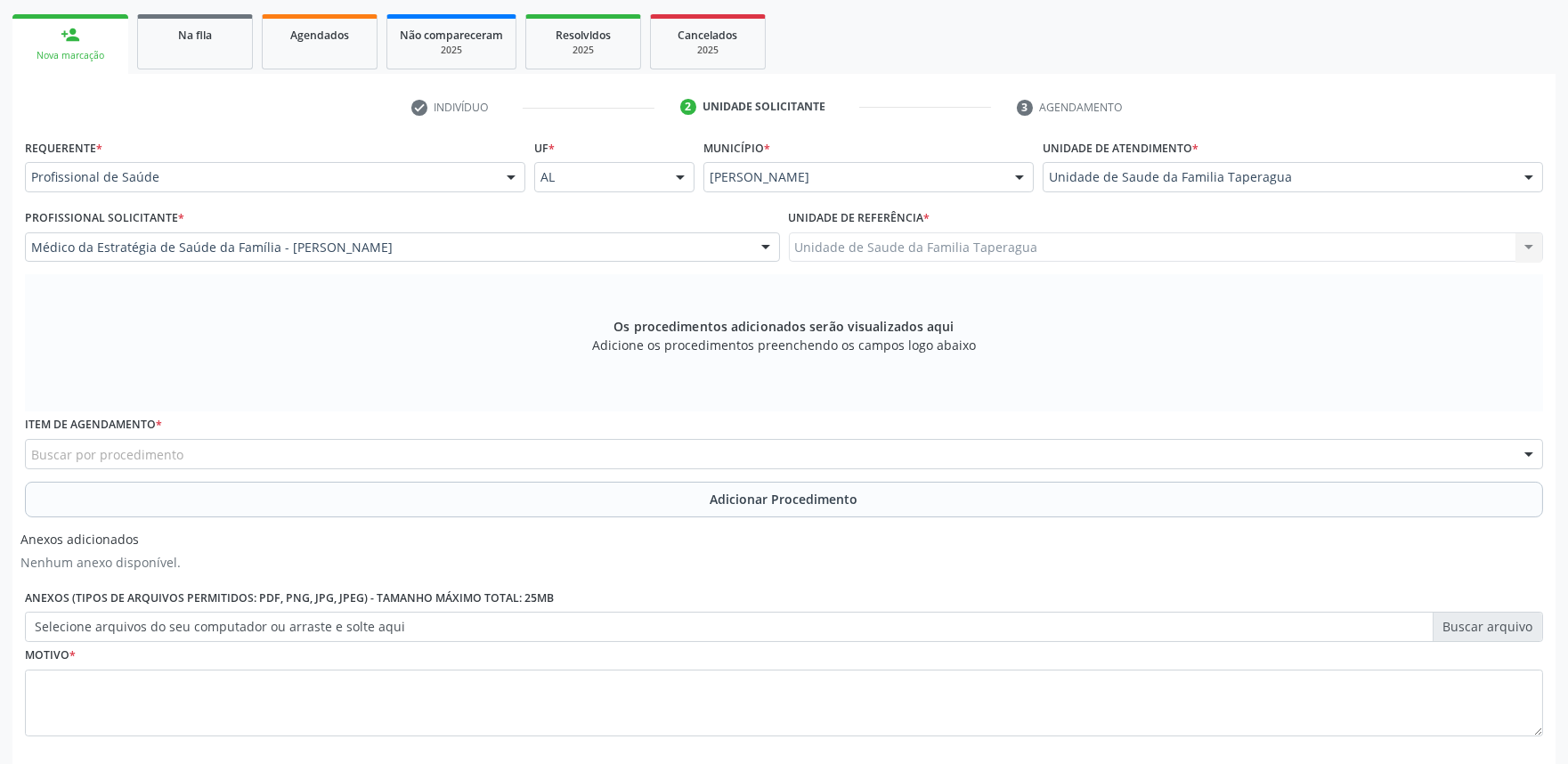
click at [510, 448] on div "Buscar por procedimento" at bounding box center [783, 453] width 1518 height 30
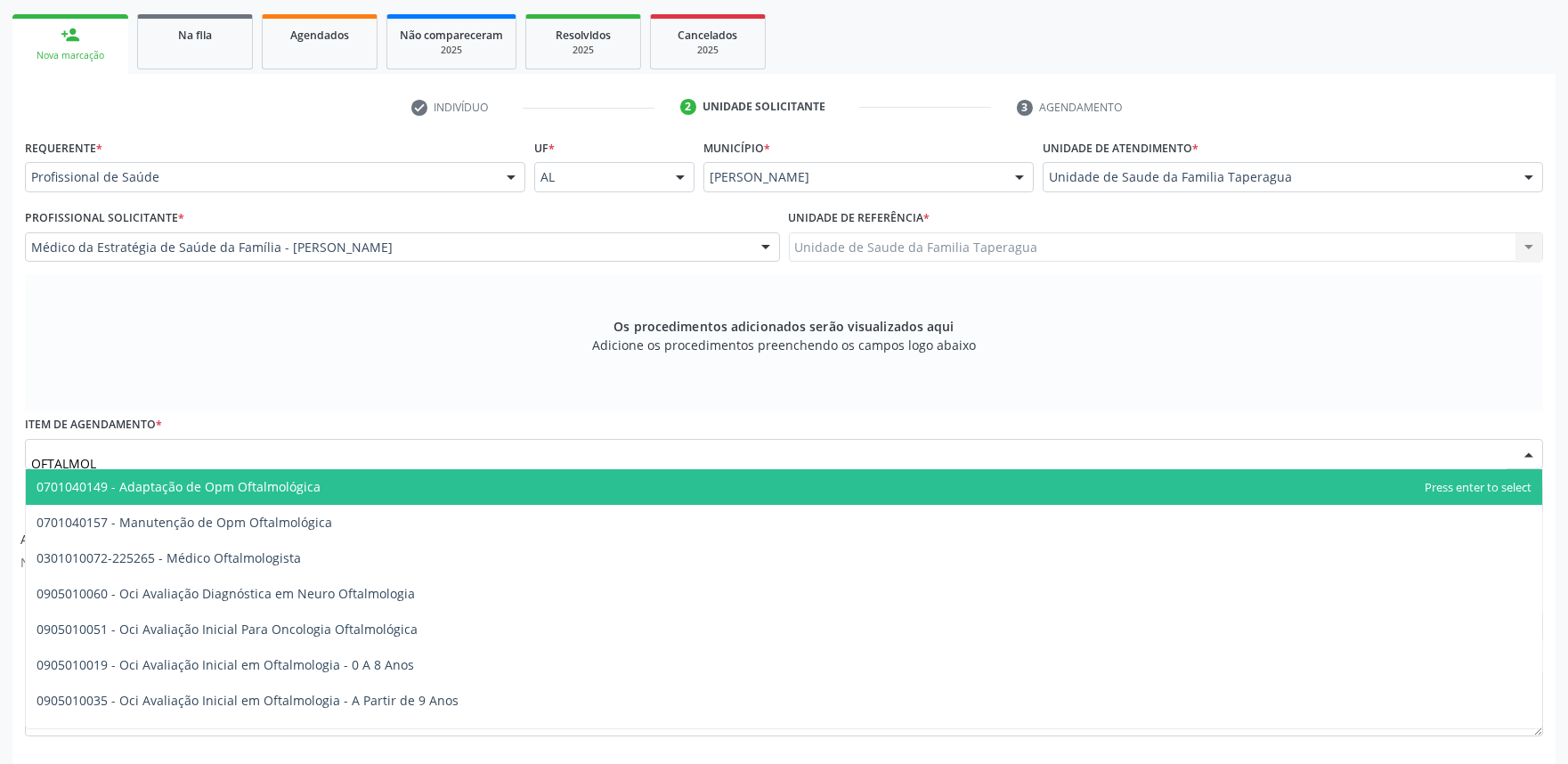
type input "OFTALMOLO"
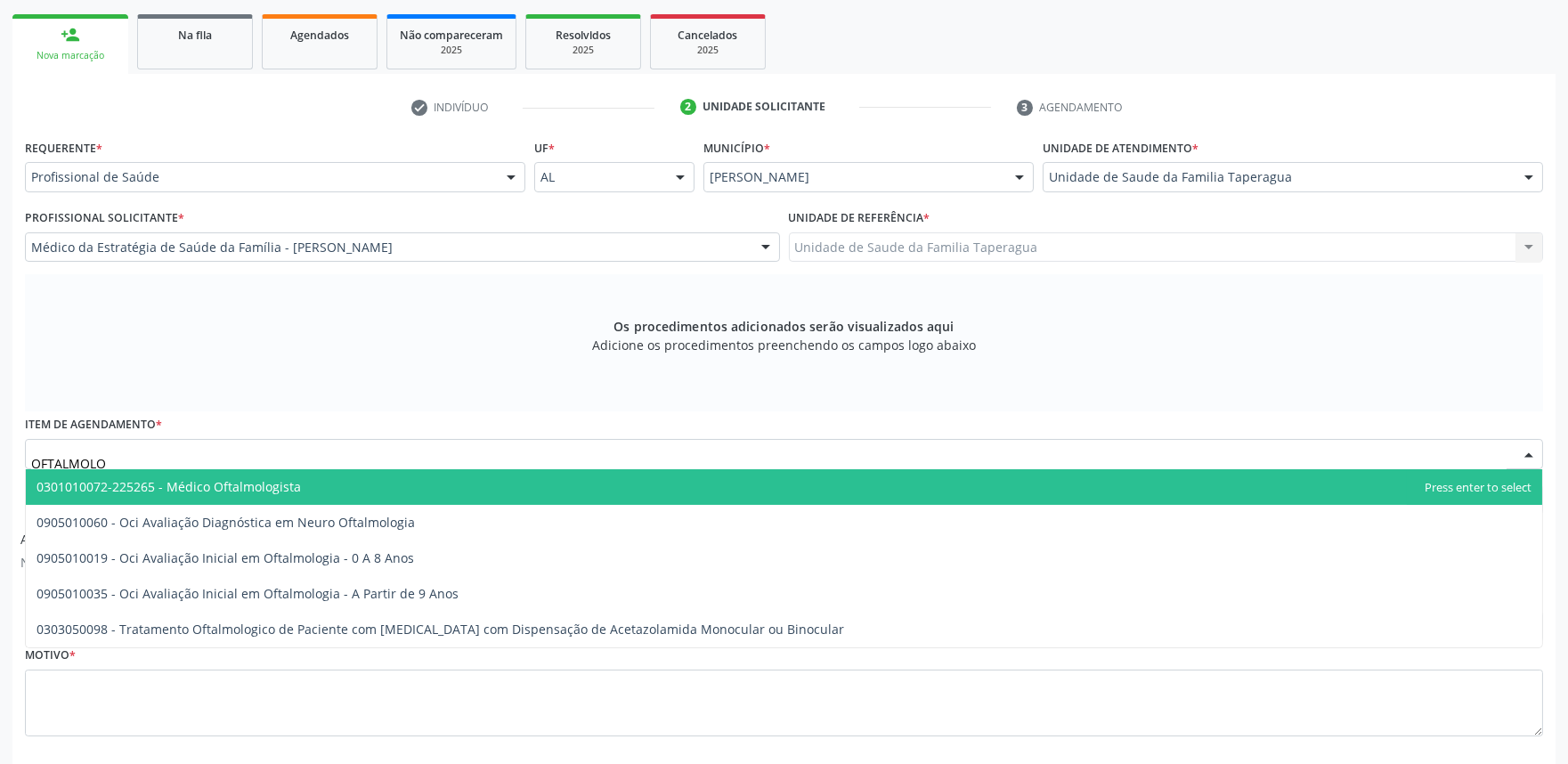
click at [509, 476] on span "0301010072-225265 - Médico Oftalmologista" at bounding box center [783, 486] width 1516 height 35
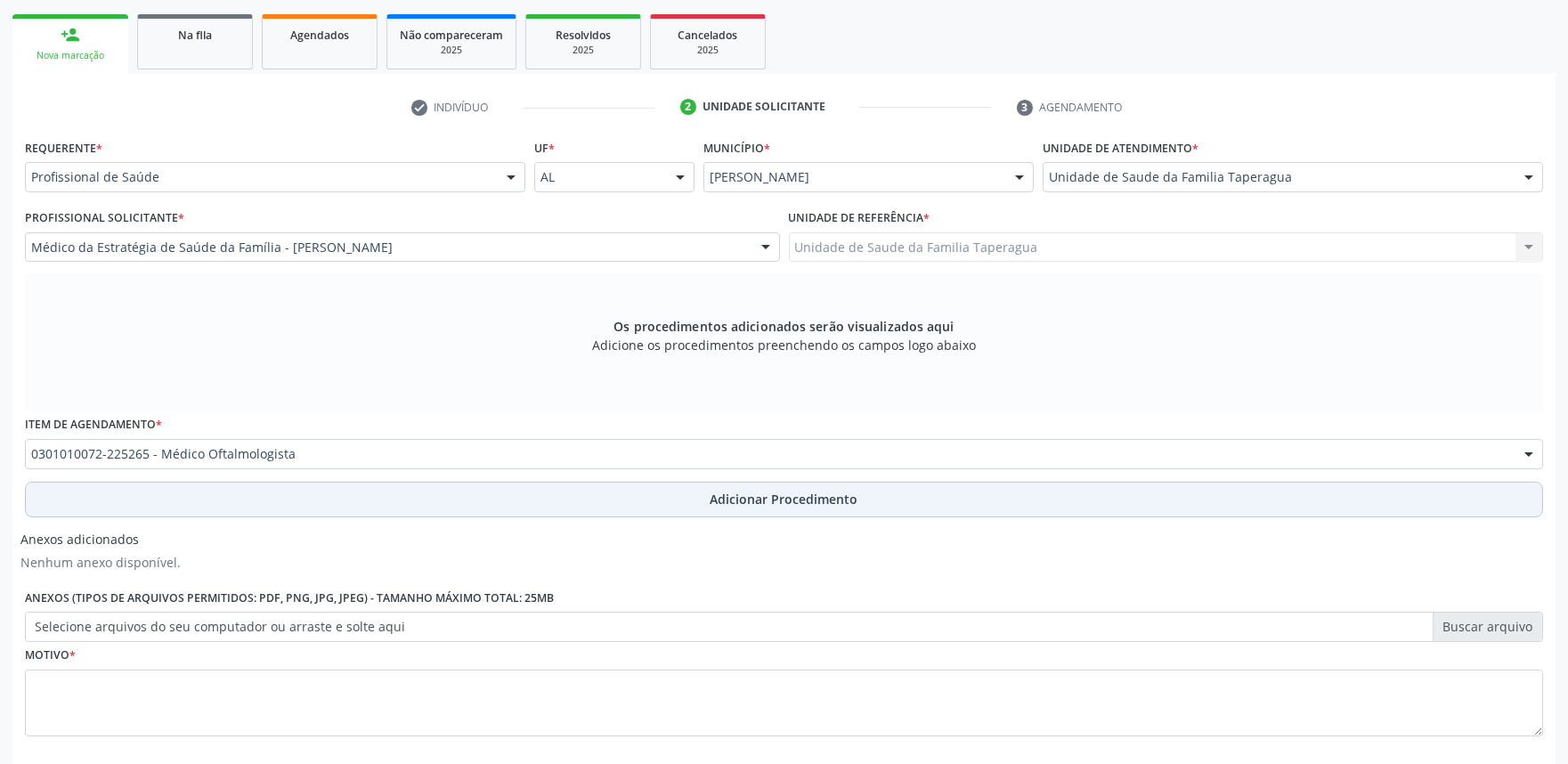
click at [509, 483] on button "Adicionar Procedimento" at bounding box center [783, 499] width 1518 height 35
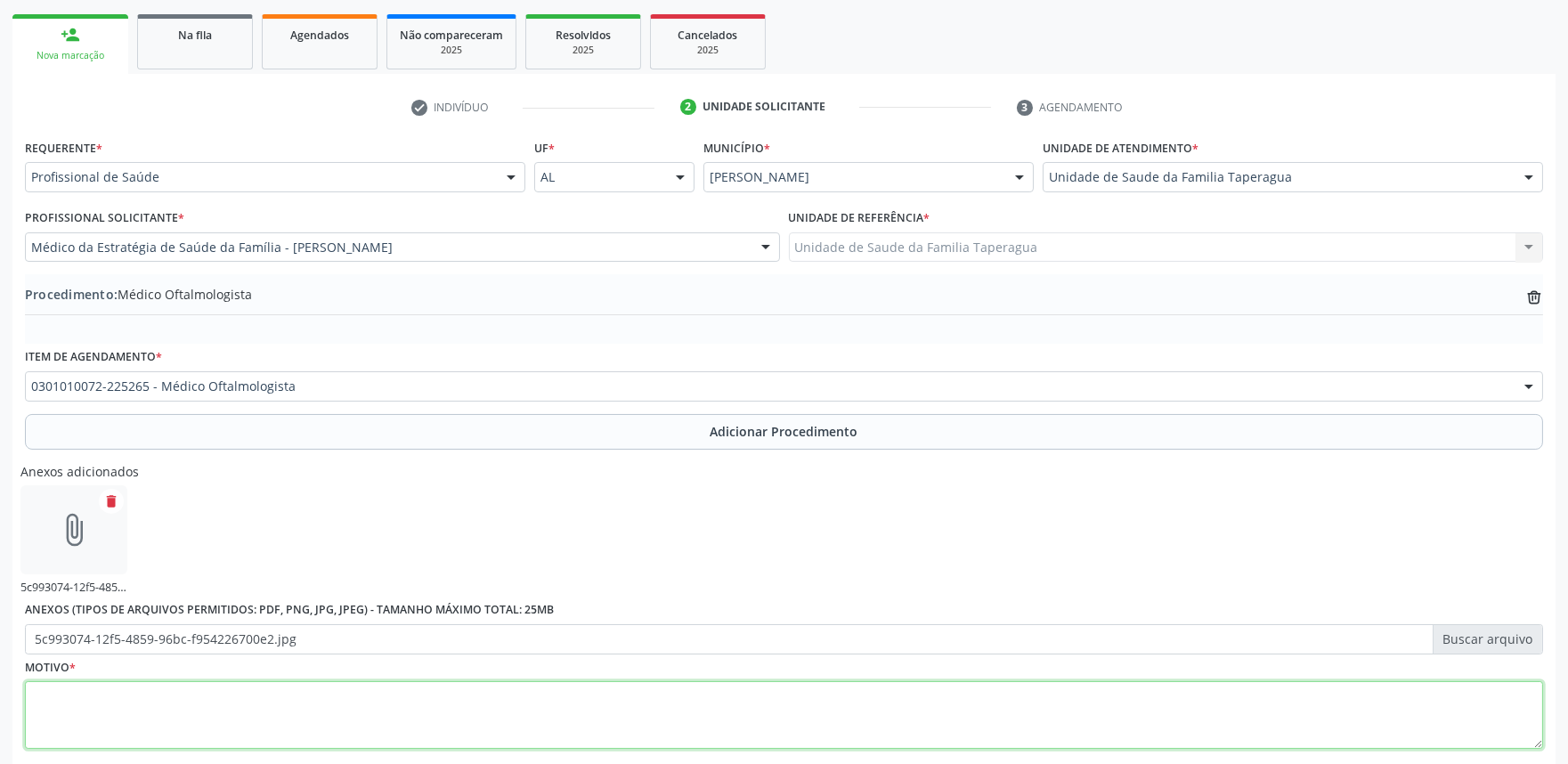
click at [541, 707] on textarea at bounding box center [783, 715] width 1518 height 67
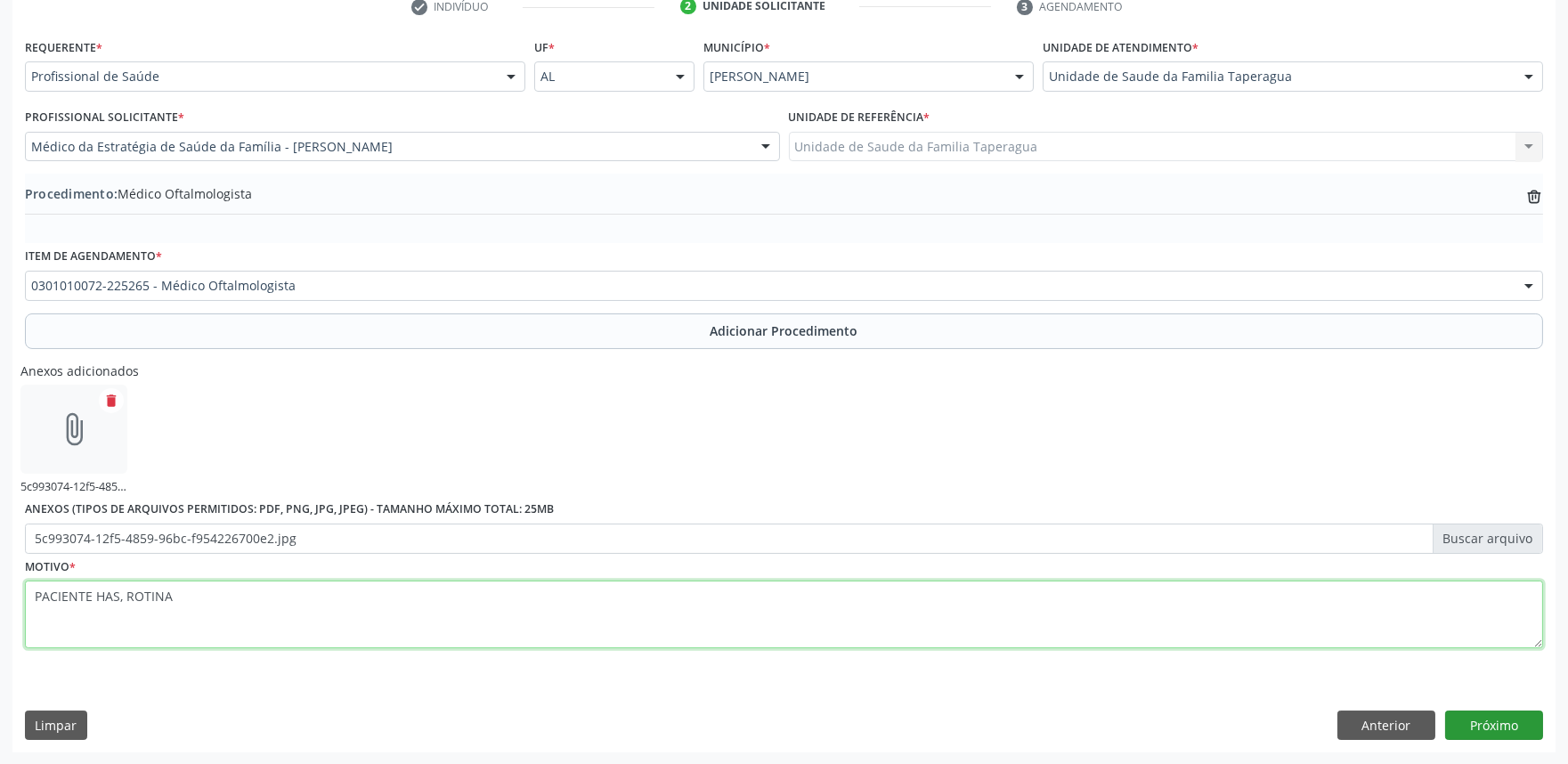
type textarea "PACIENTE HAS, ROTINA"
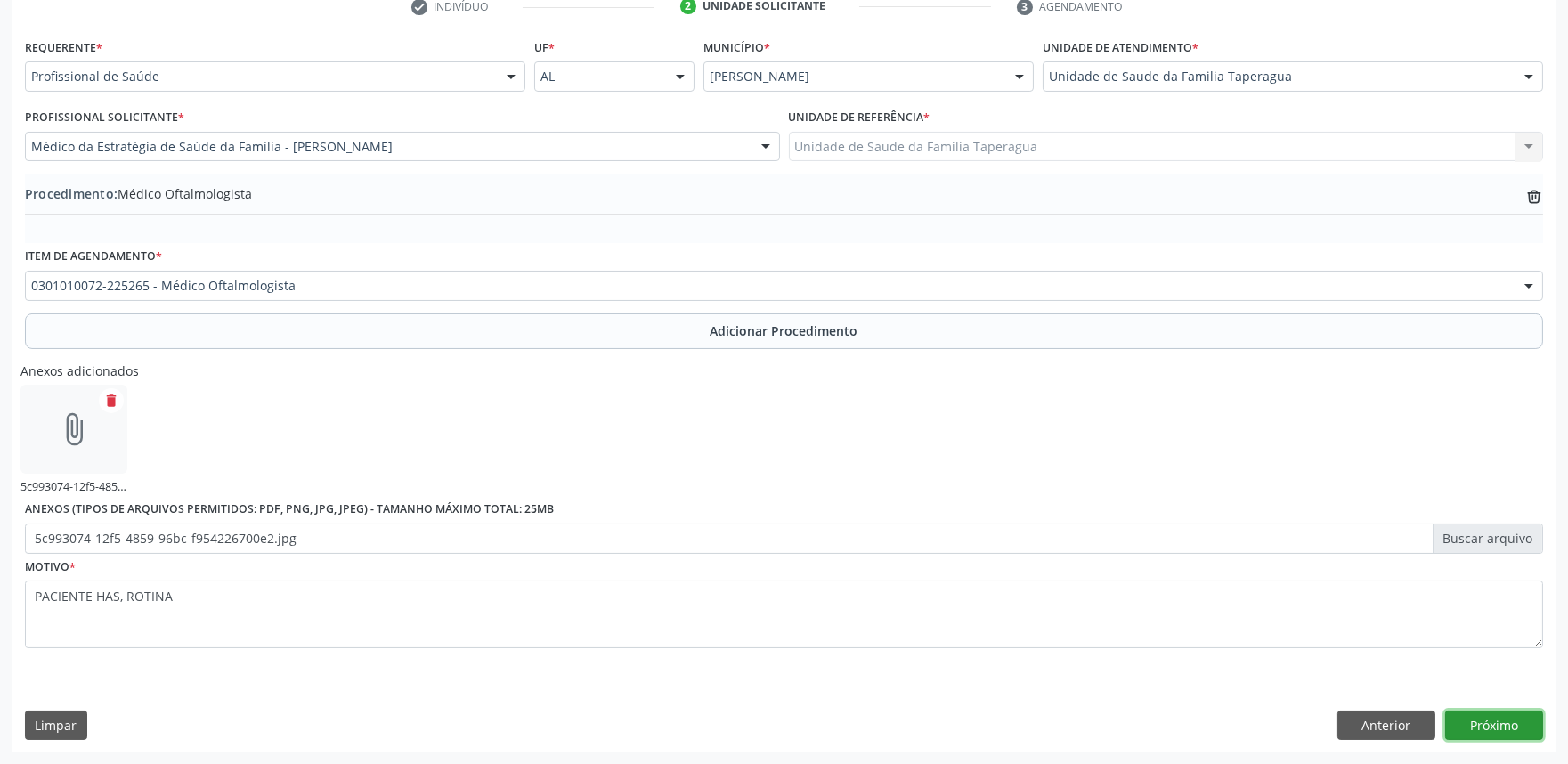
click at [1474, 718] on button "Próximo" at bounding box center [1494, 725] width 98 height 30
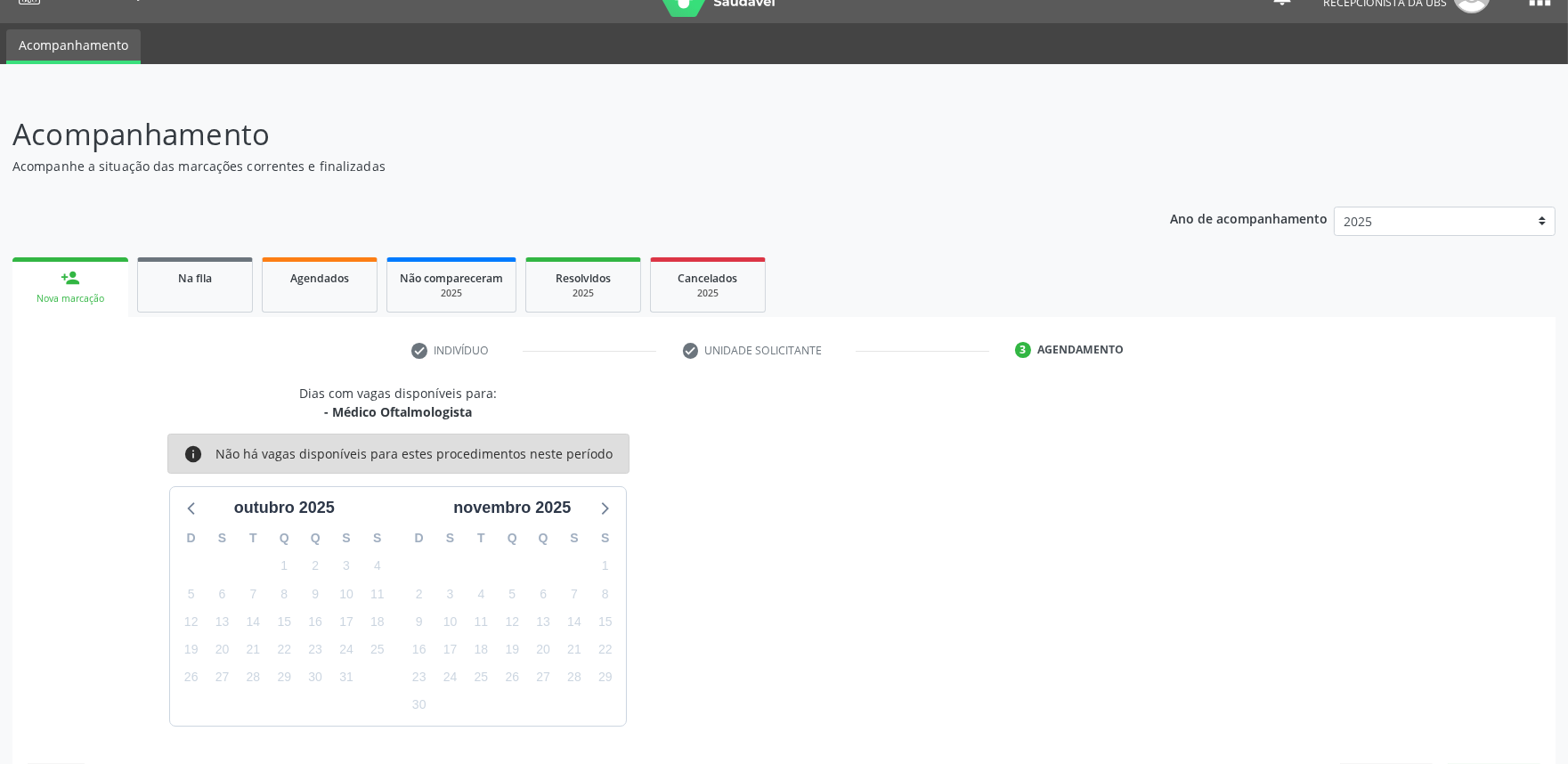
scroll to position [86, 0]
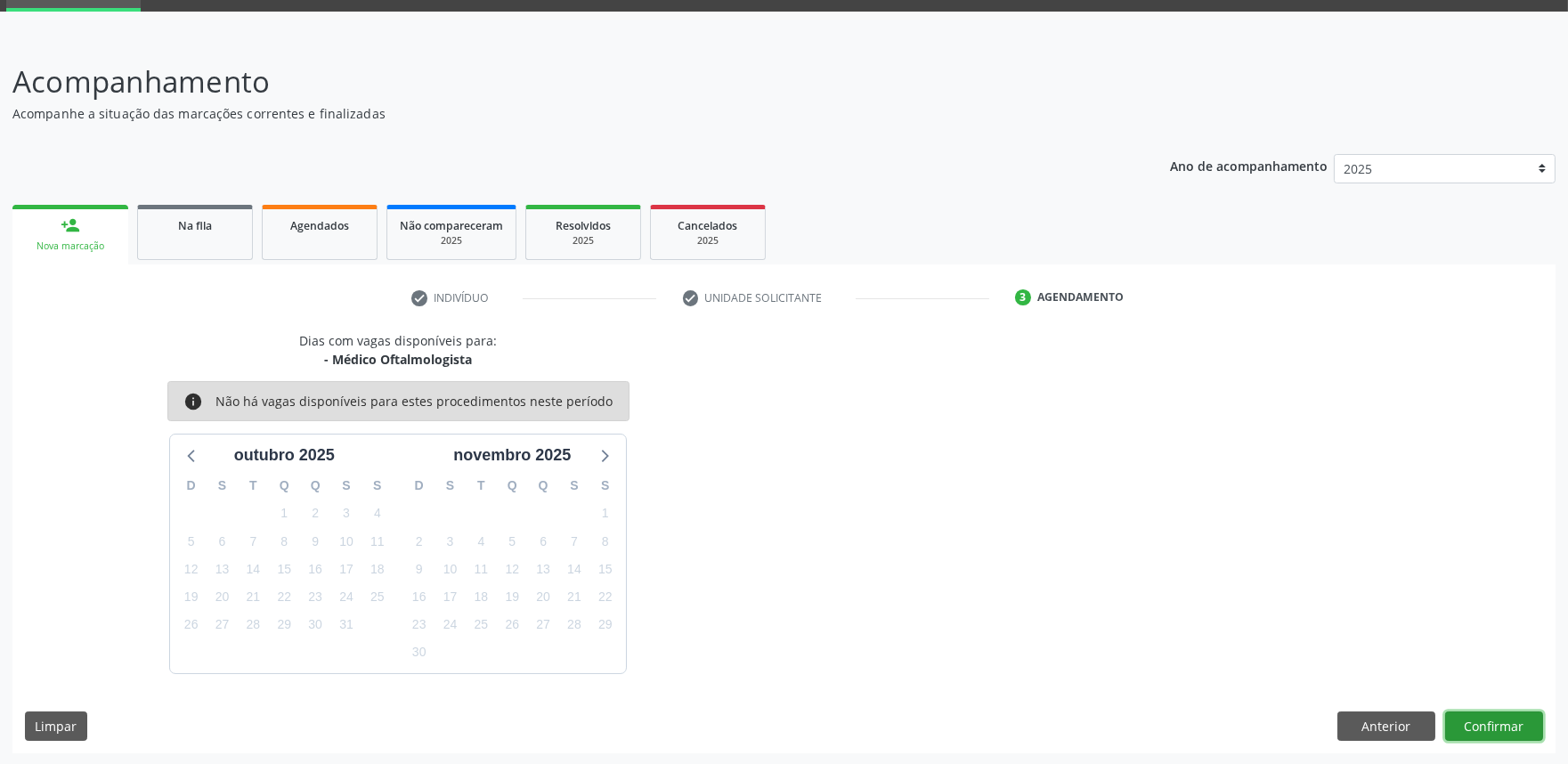
click at [1487, 723] on button "Confirmar" at bounding box center [1494, 726] width 98 height 30
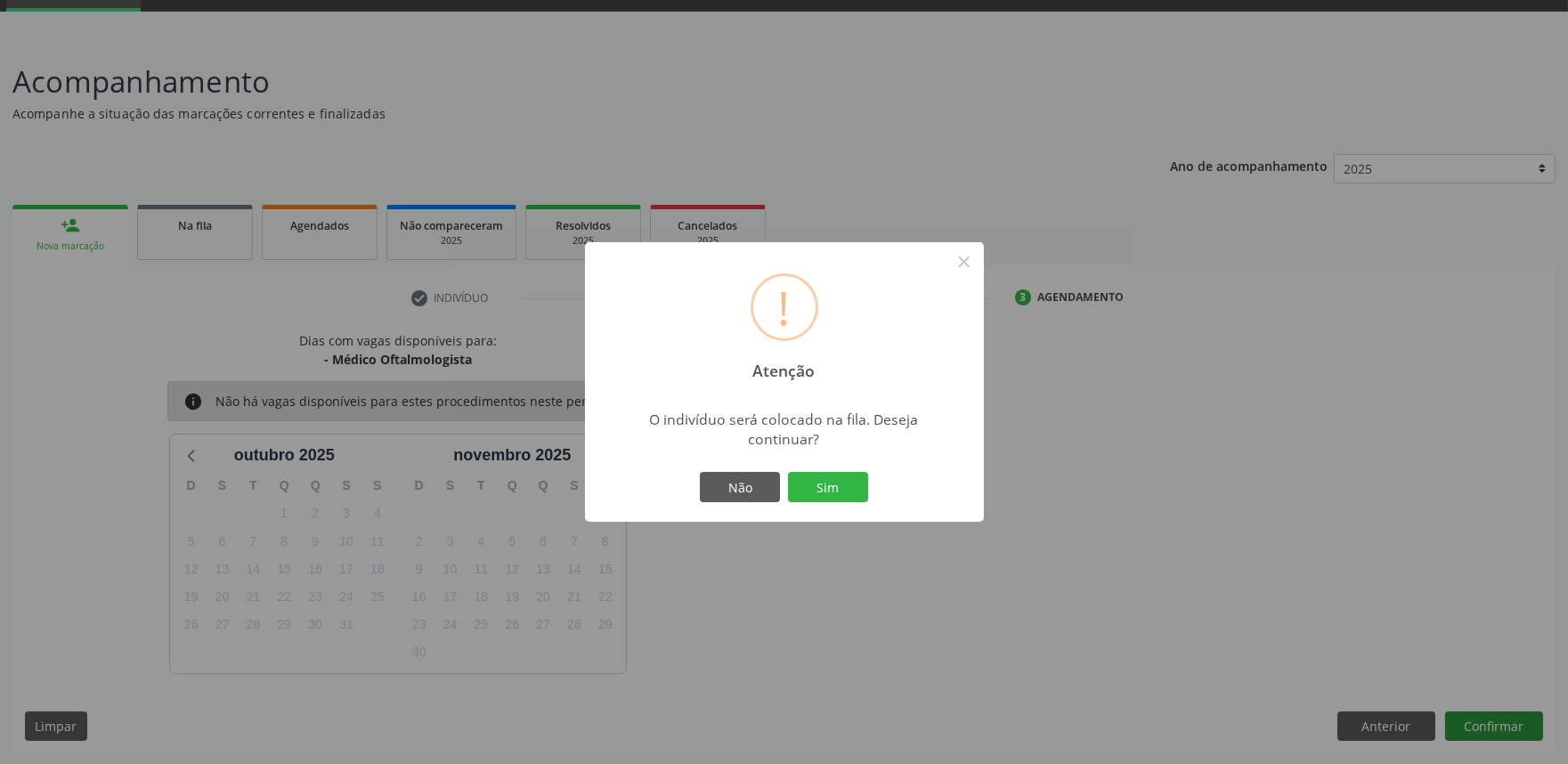
click at [788, 471] on button "Sim" at bounding box center [828, 486] width 80 height 30
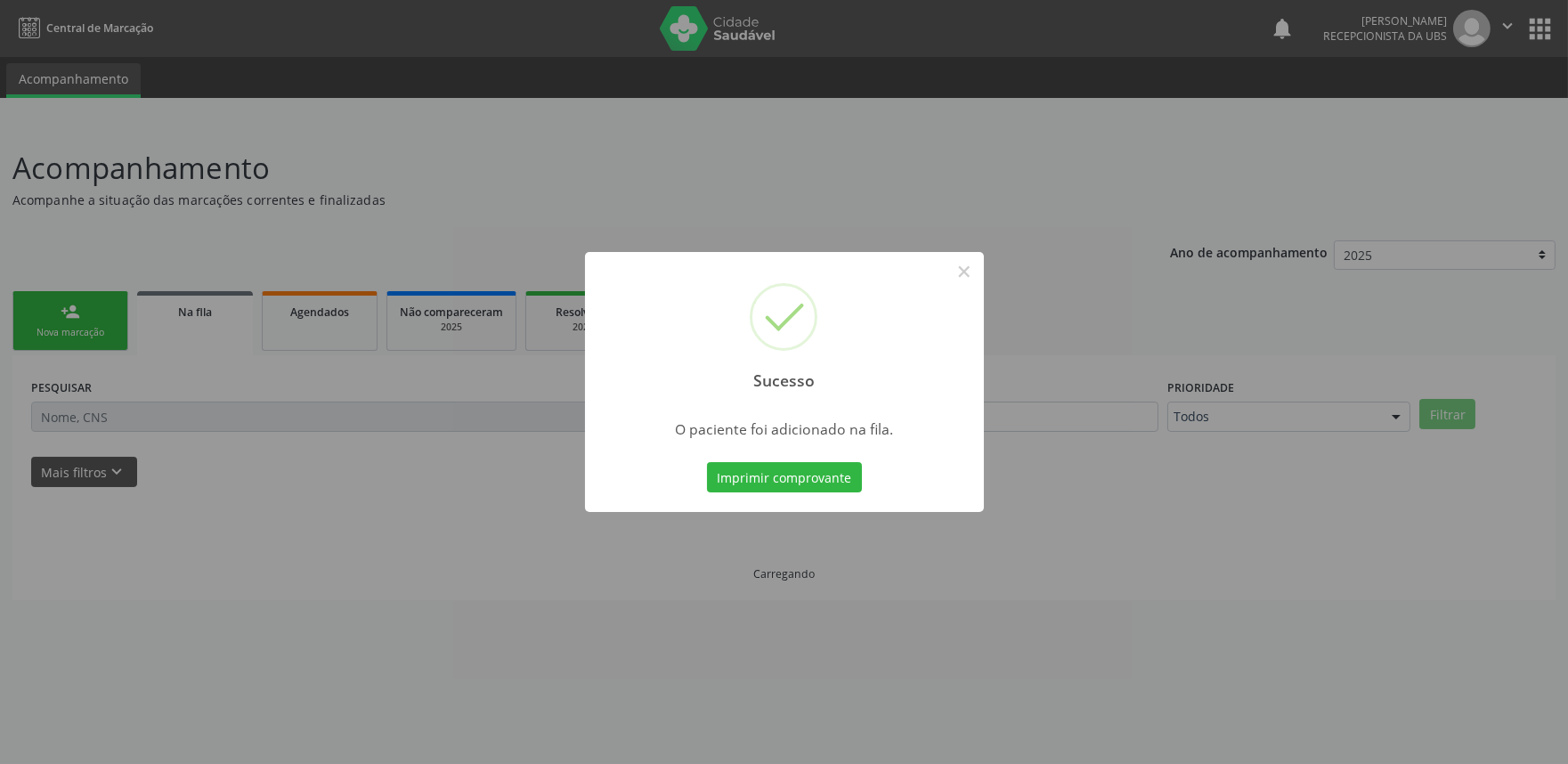
scroll to position [0, 0]
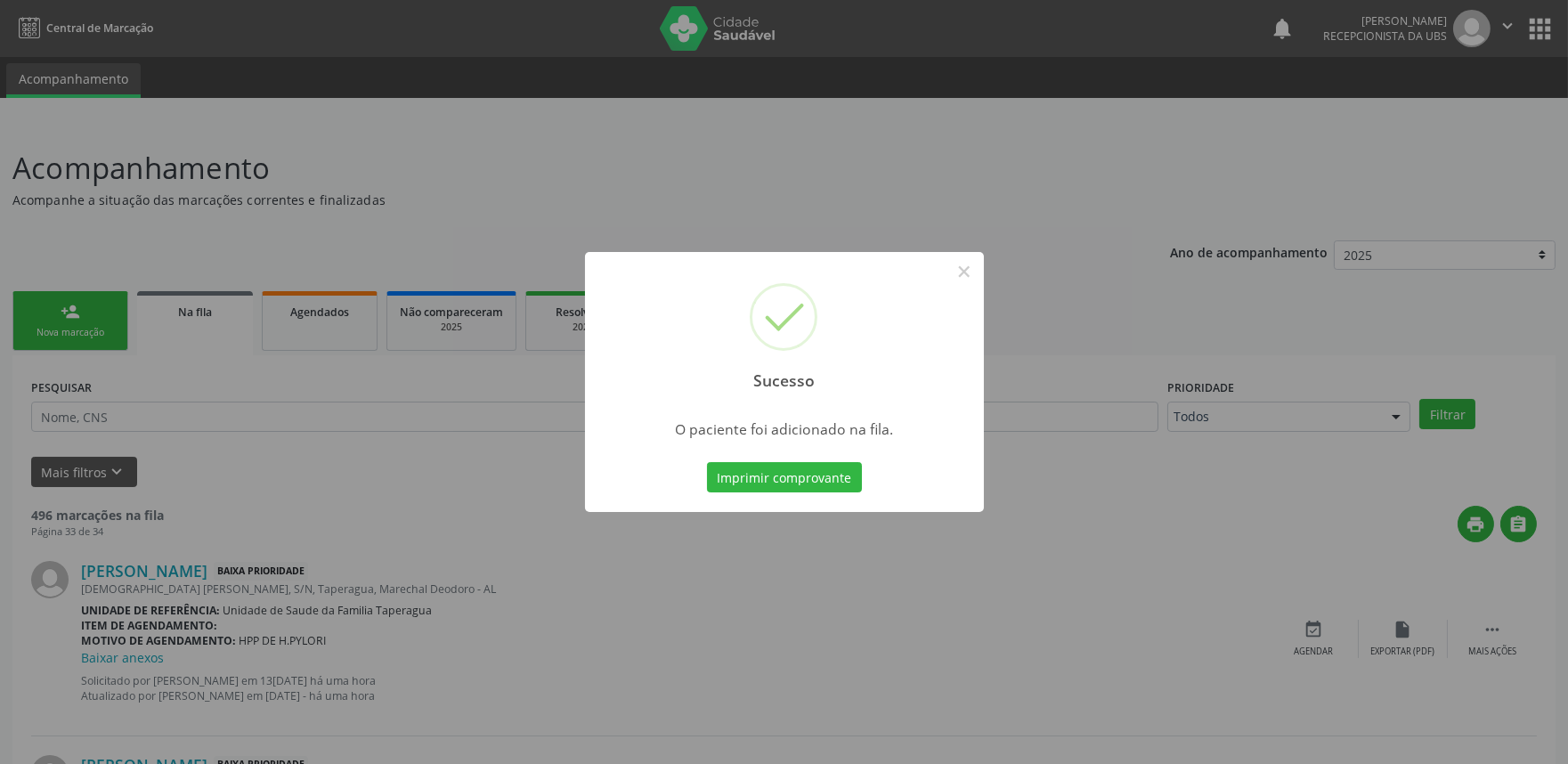
click at [1338, 269] on div "Sucesso × O paciente foi adicionado na fila. Imprimir comprovante Cancel" at bounding box center [784, 382] width 1568 height 764
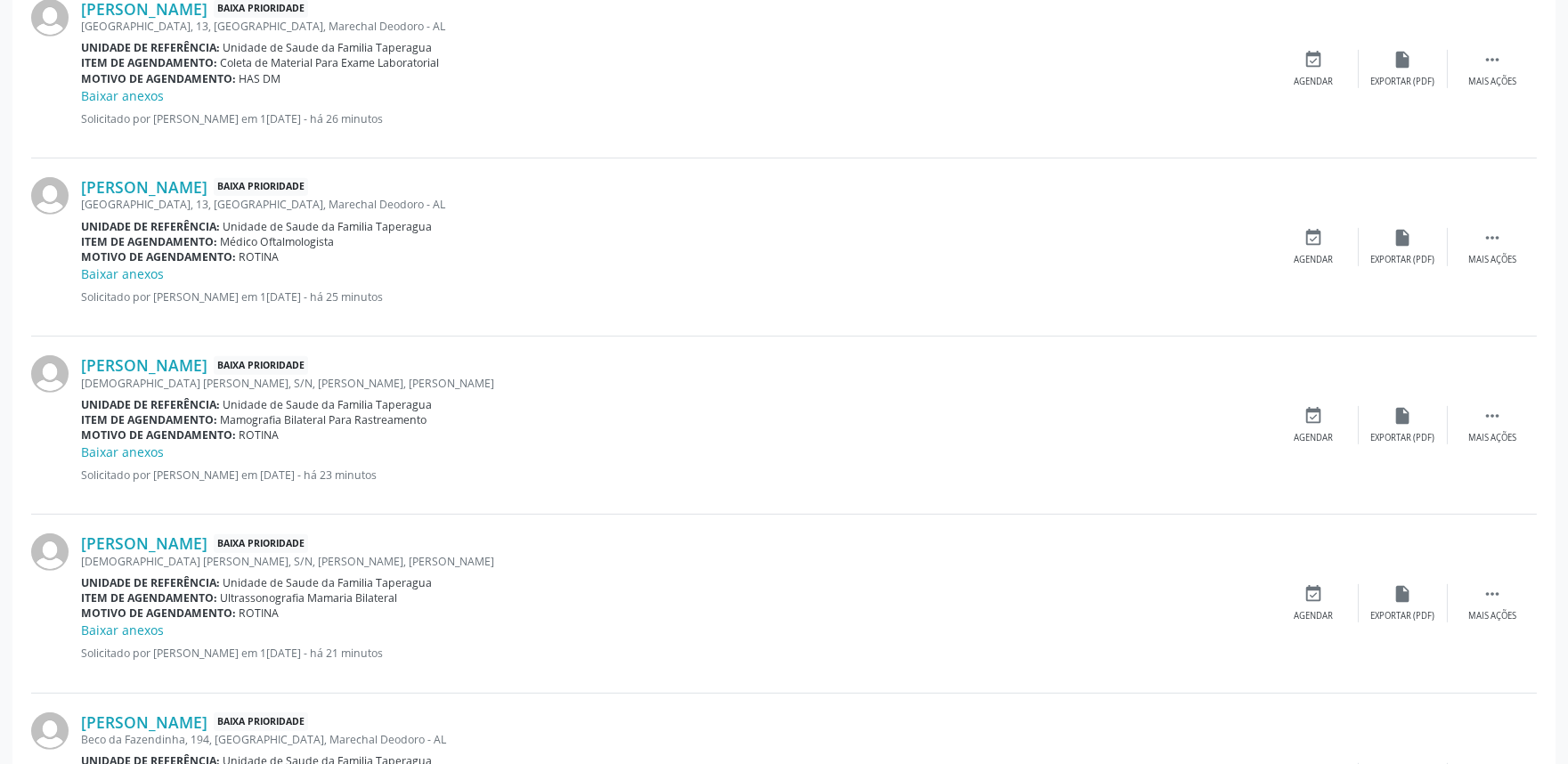
scroll to position [2548, 0]
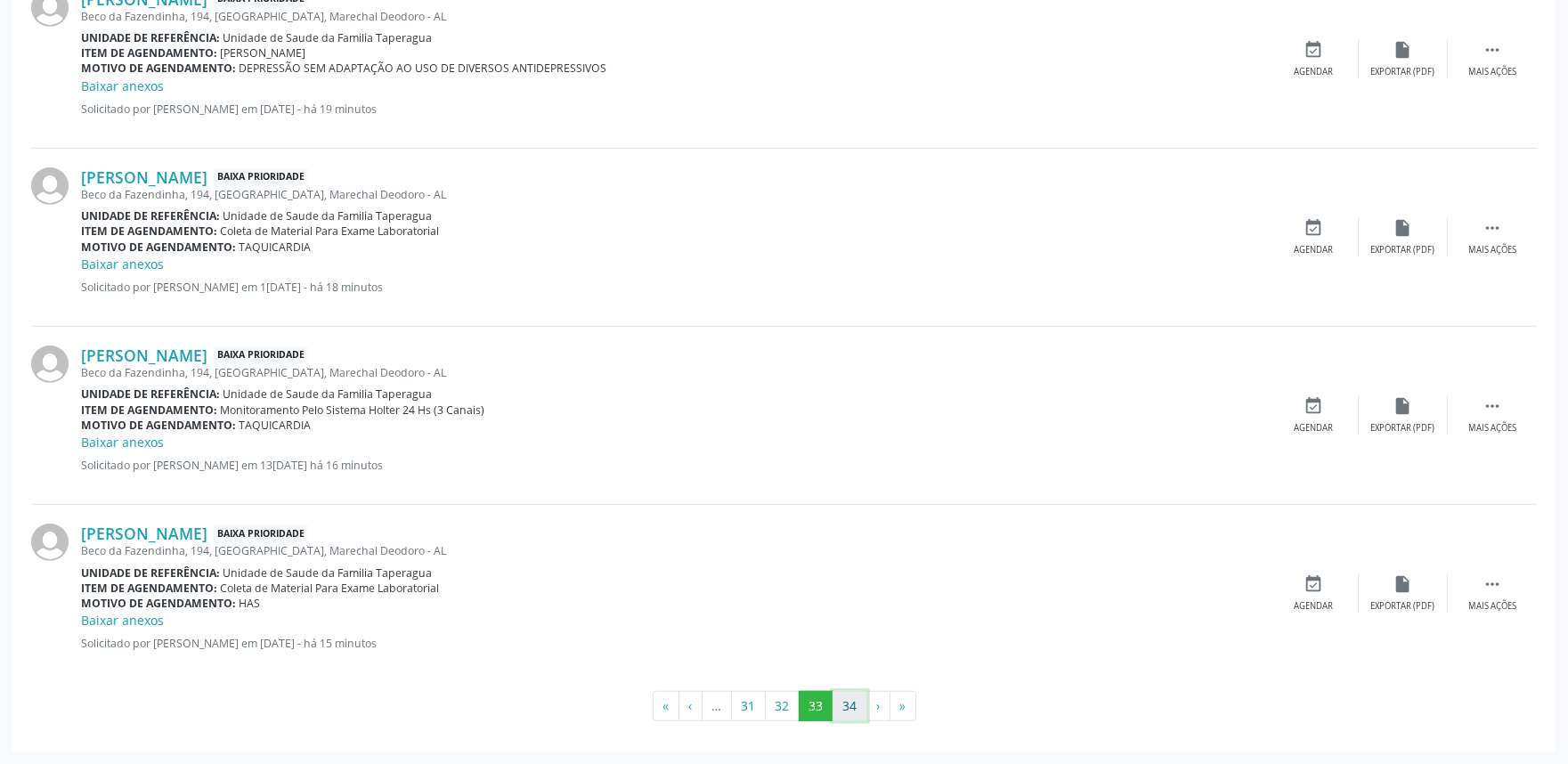
click at [851, 703] on button "34" at bounding box center [849, 705] width 35 height 30
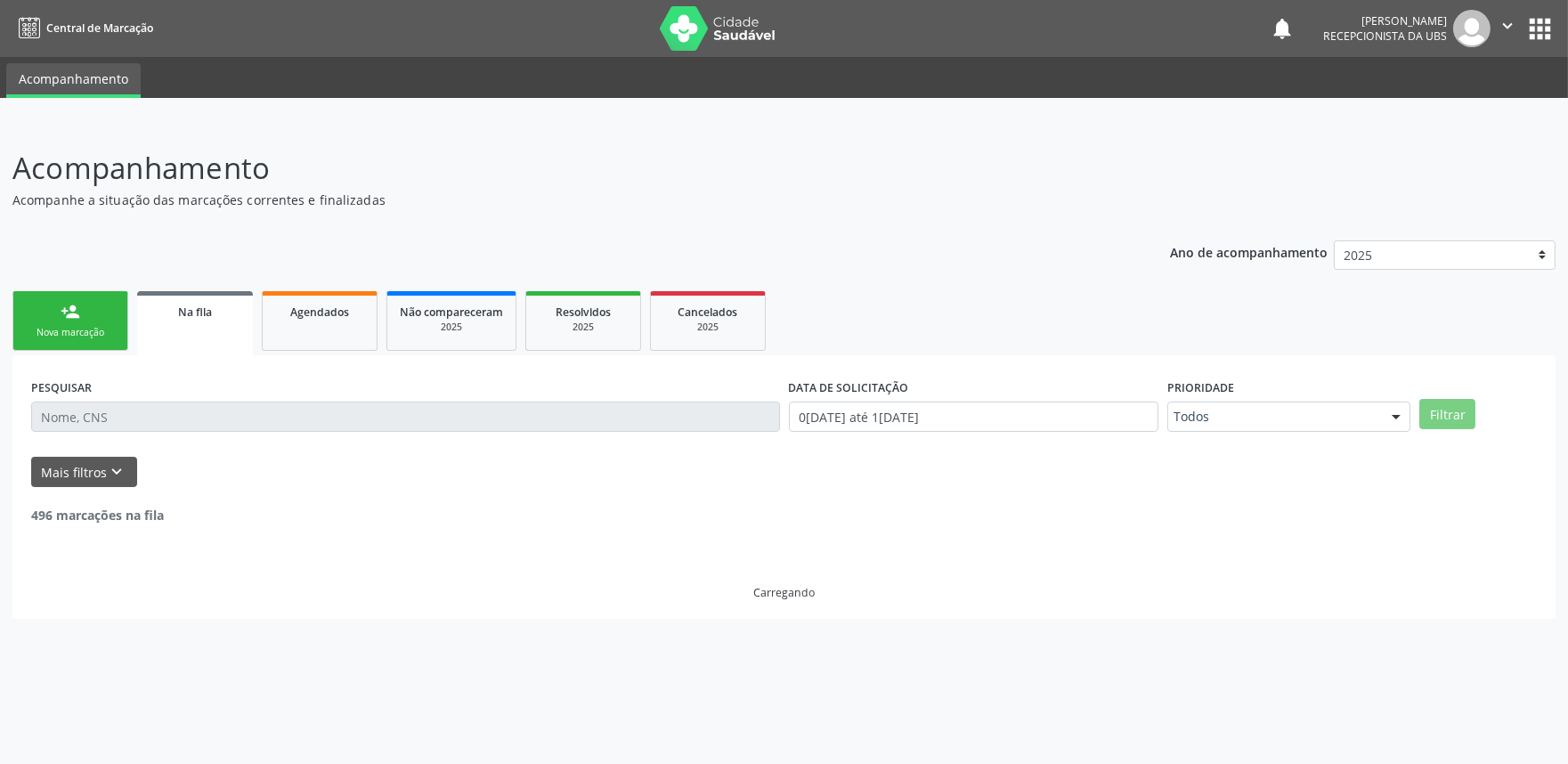
scroll to position [0, 0]
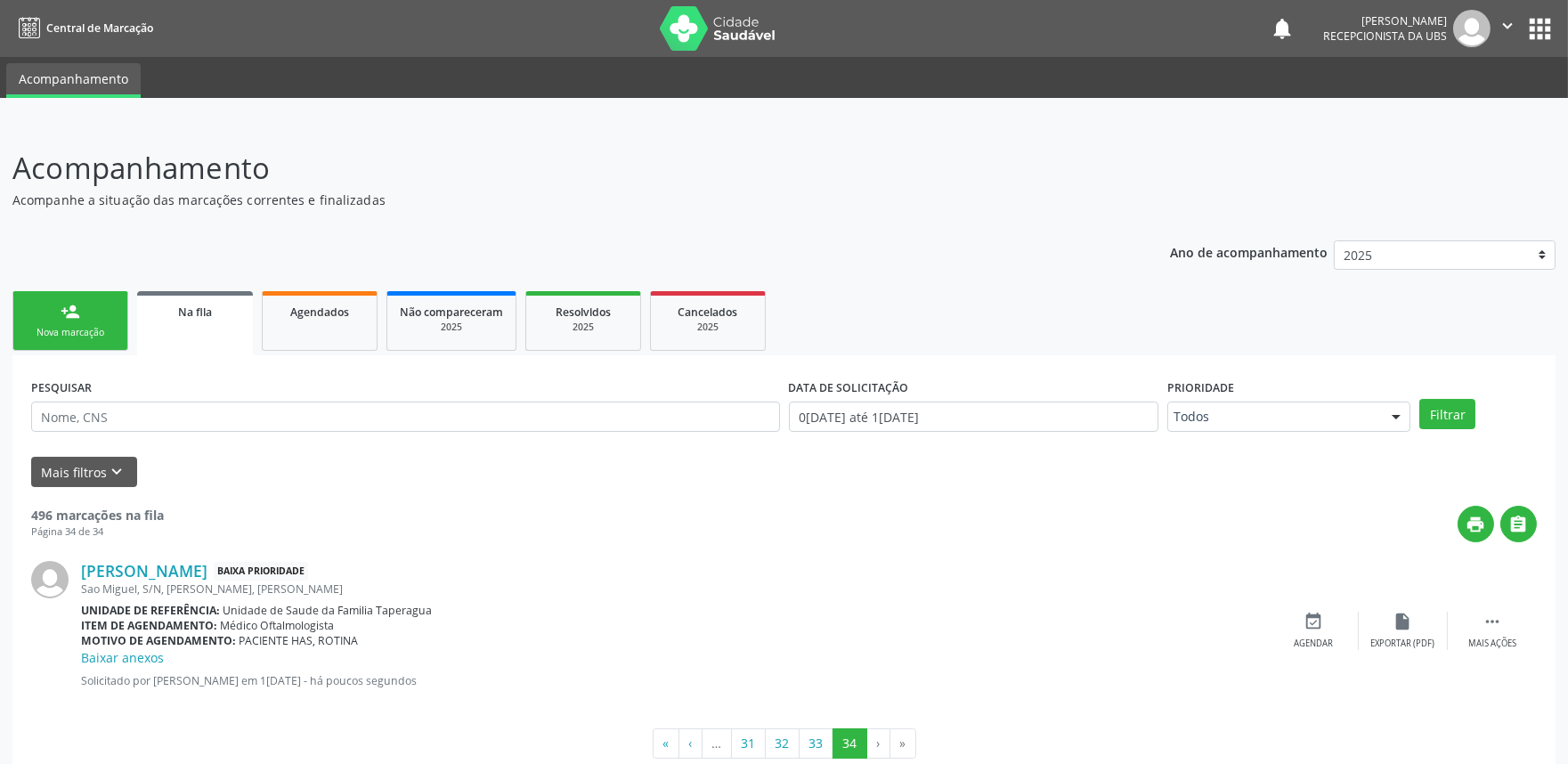
click at [80, 352] on ul "person_add Nova marcação Na fila Agendados Não compareceram 2025 Resolvidos 202…" at bounding box center [784, 321] width 1543 height 68
click at [80, 342] on link "person_add Nova marcação" at bounding box center [70, 321] width 115 height 60
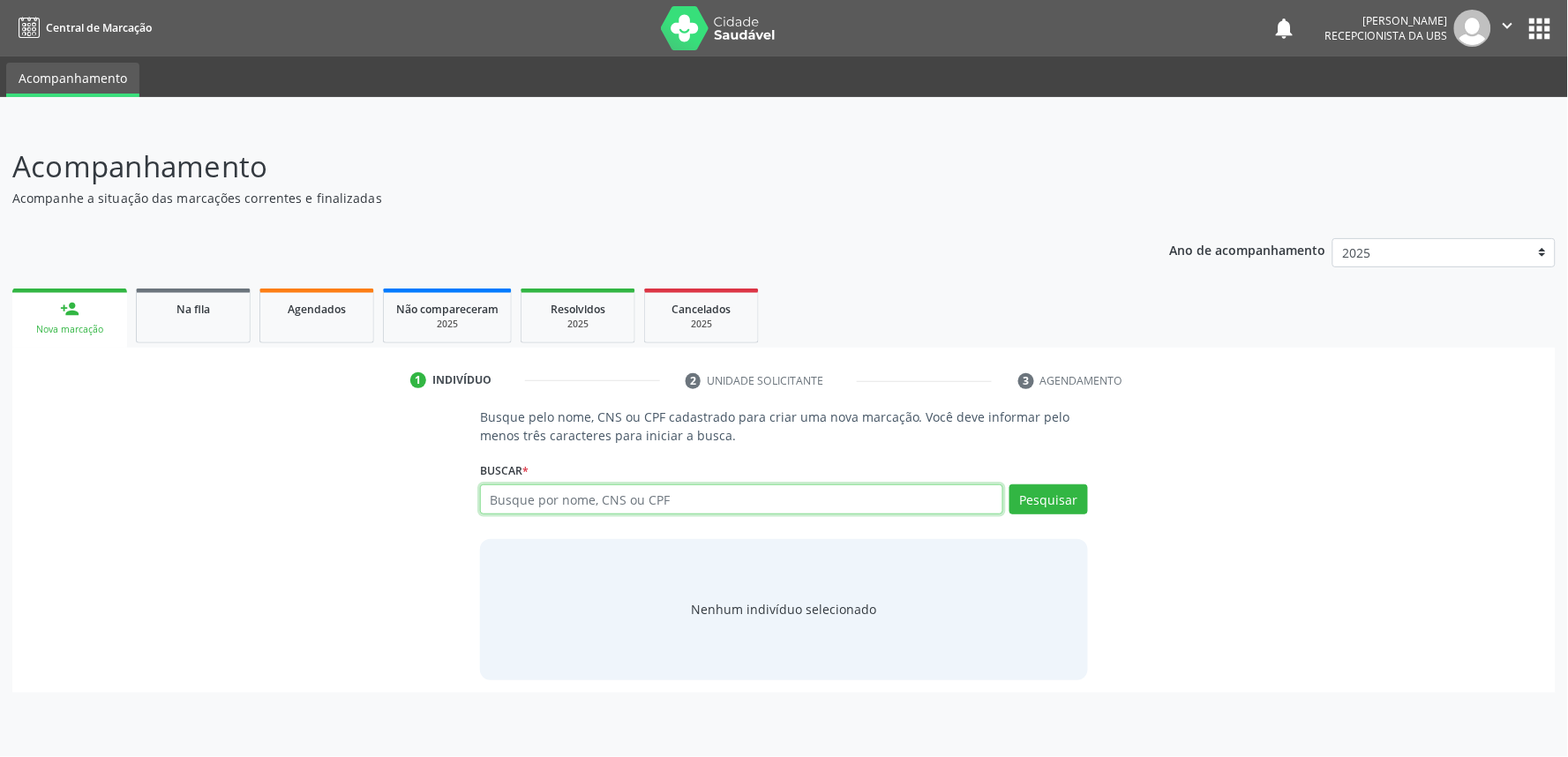
click at [596, 498] on input "text" at bounding box center [741, 499] width 523 height 30
paste input "704300505011691"
type input "704300505011691"
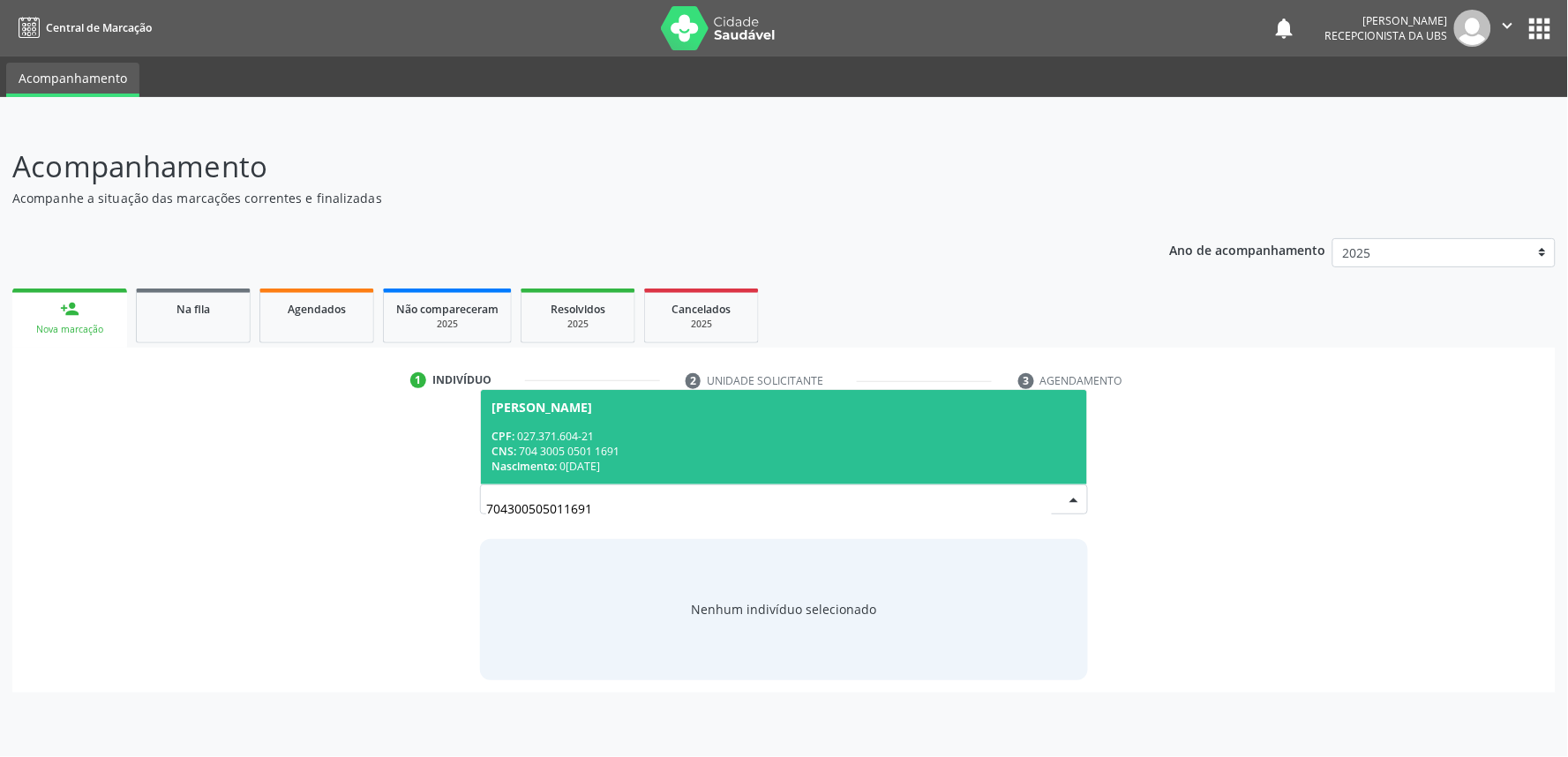
click at [751, 437] on div "CPF: 027.371.604-21" at bounding box center [784, 436] width 585 height 15
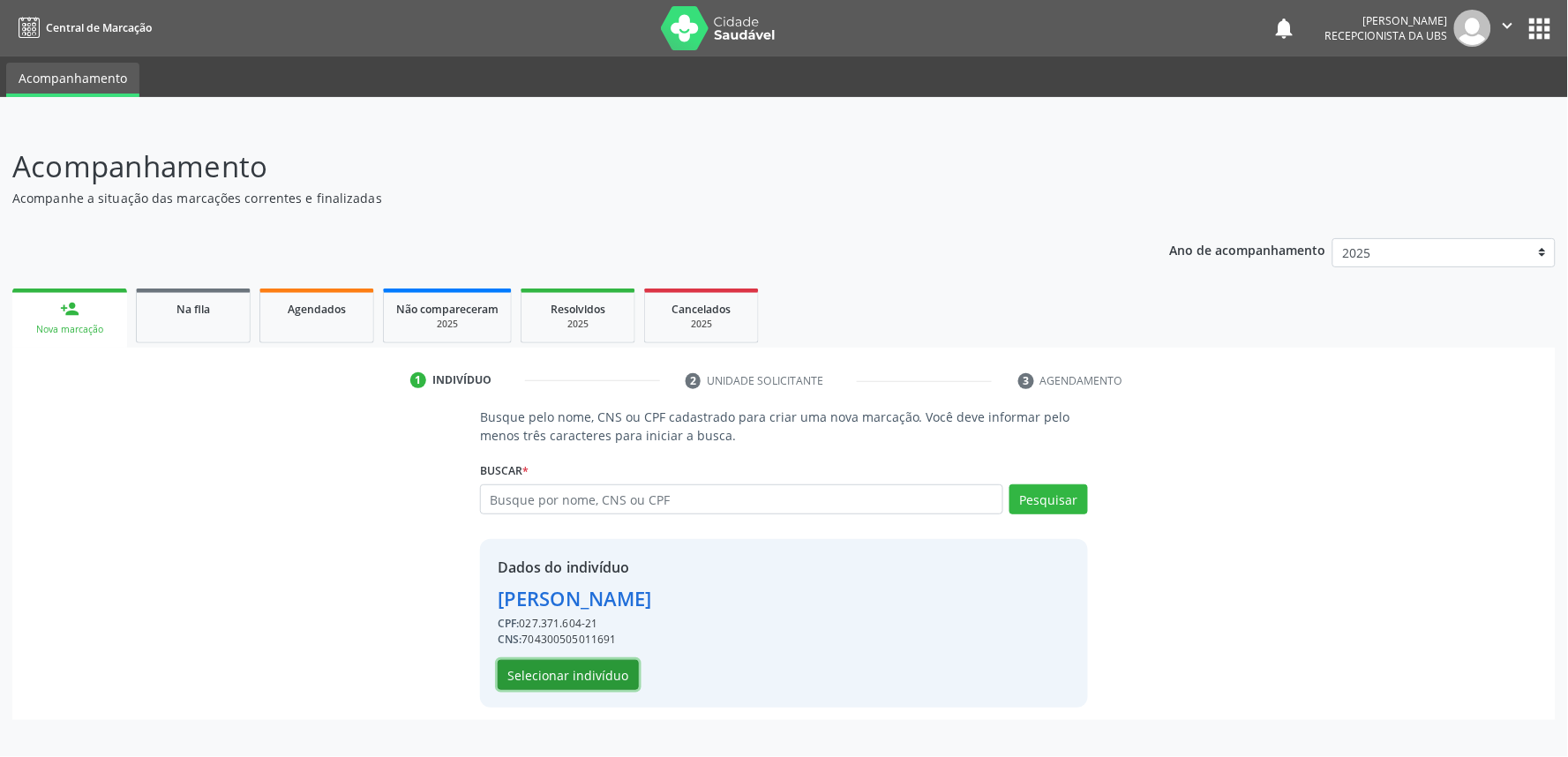
click at [594, 666] on button "Selecionar indivíduo" at bounding box center [568, 674] width 141 height 30
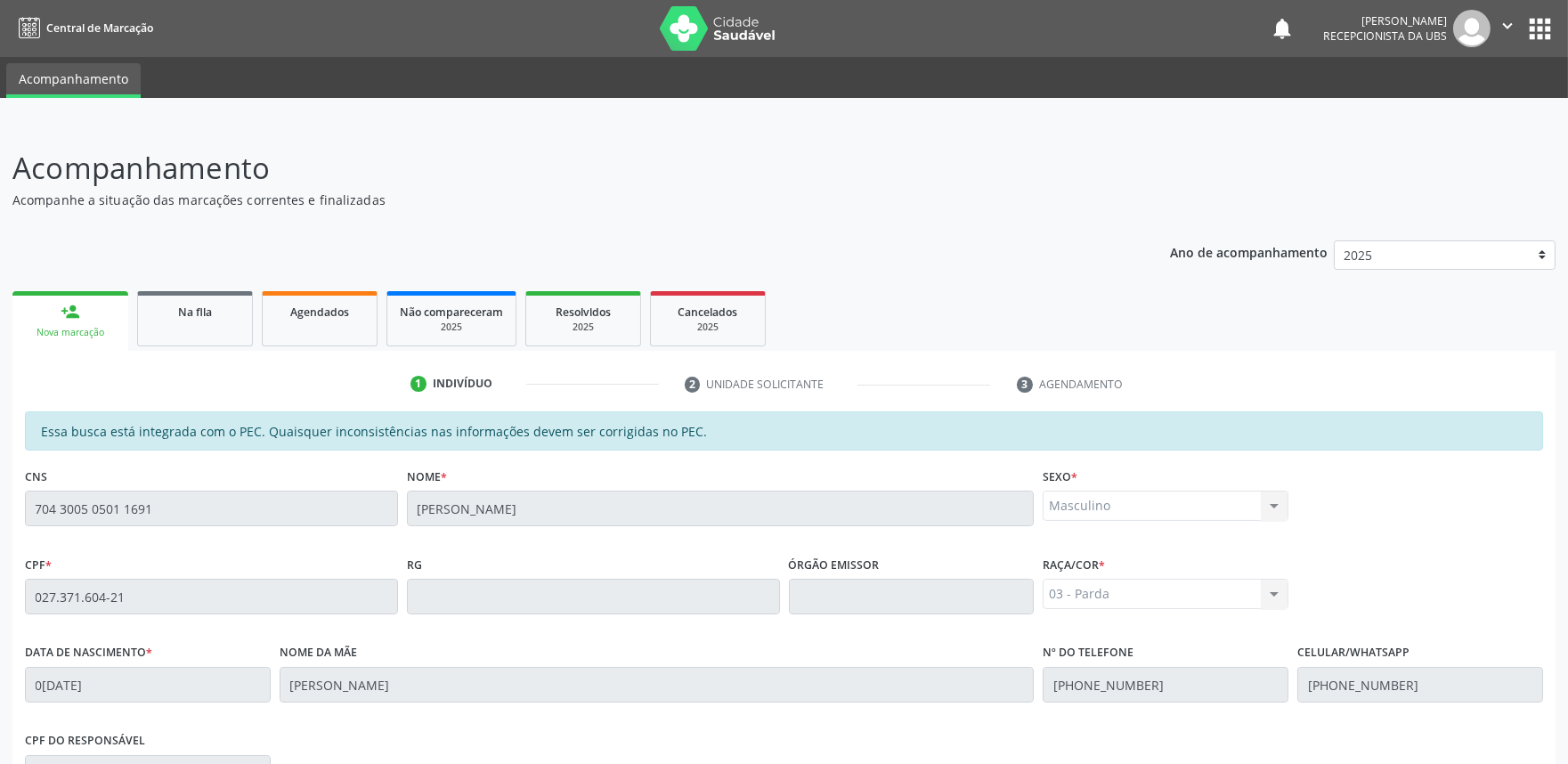
scroll to position [277, 0]
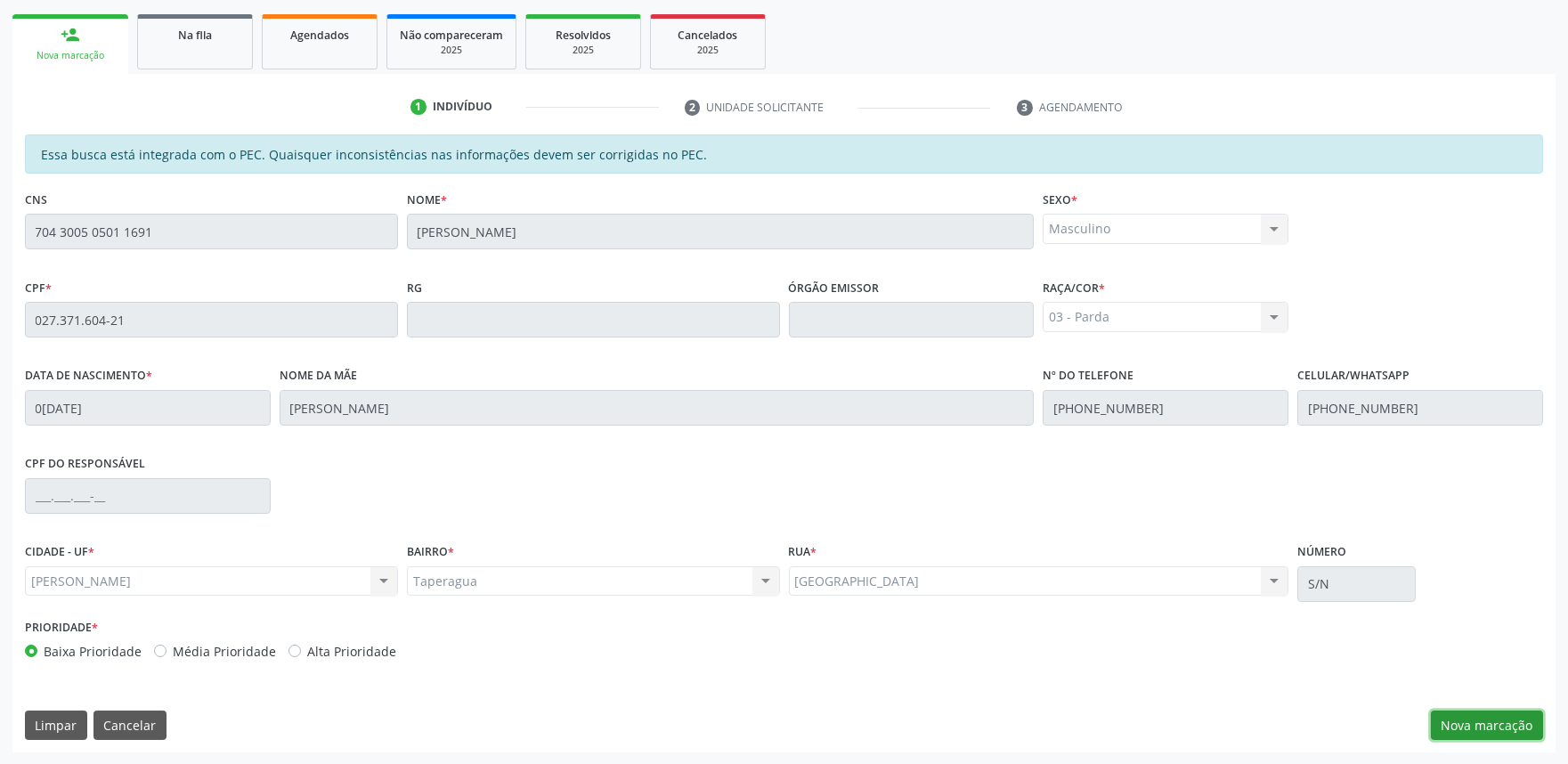
click at [1486, 732] on button "Nova marcação" at bounding box center [1486, 725] width 112 height 30
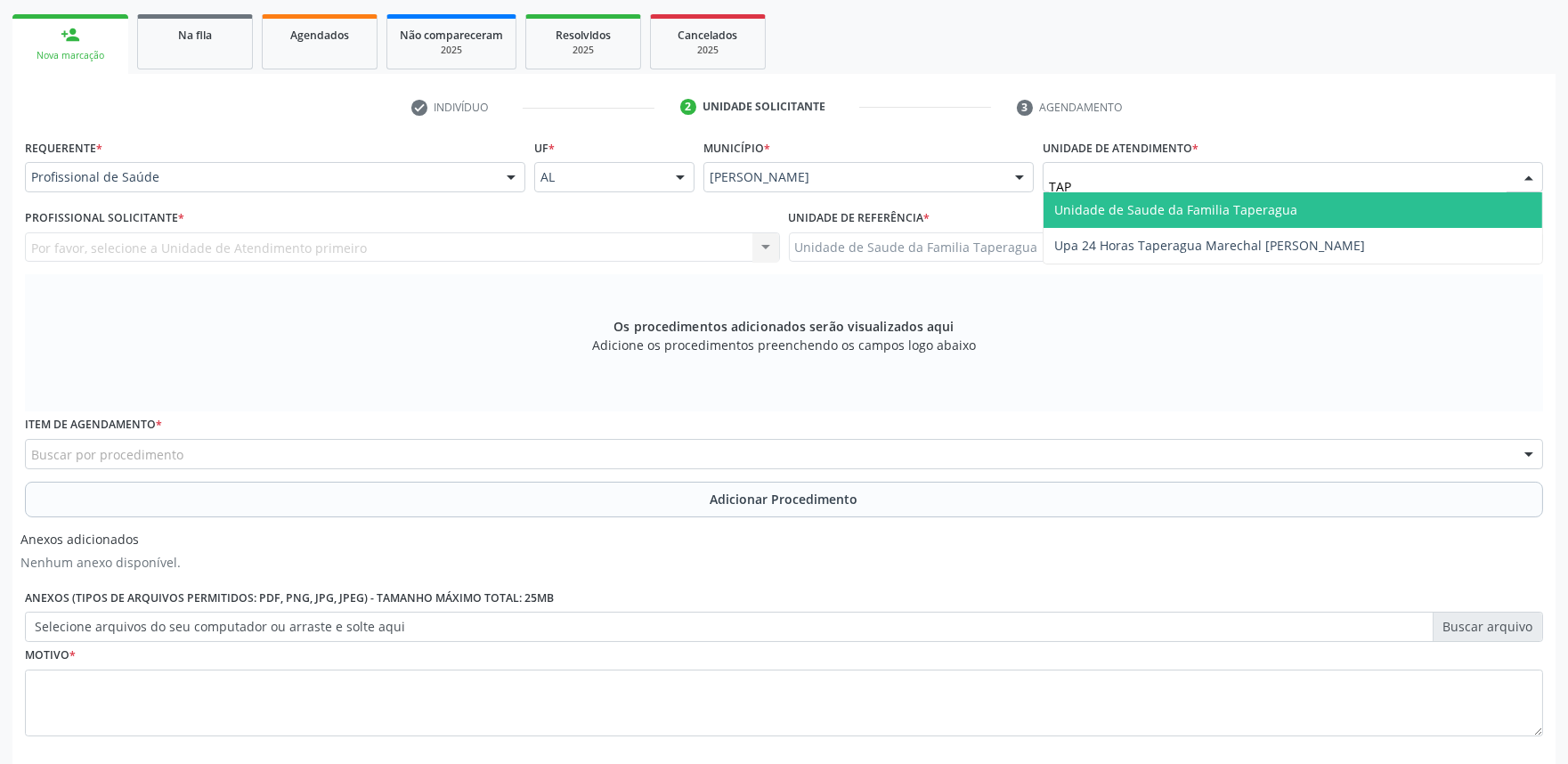
type input "TAPE"
click at [465, 162] on div "Profissional de Saúde" at bounding box center [274, 176] width 501 height 30
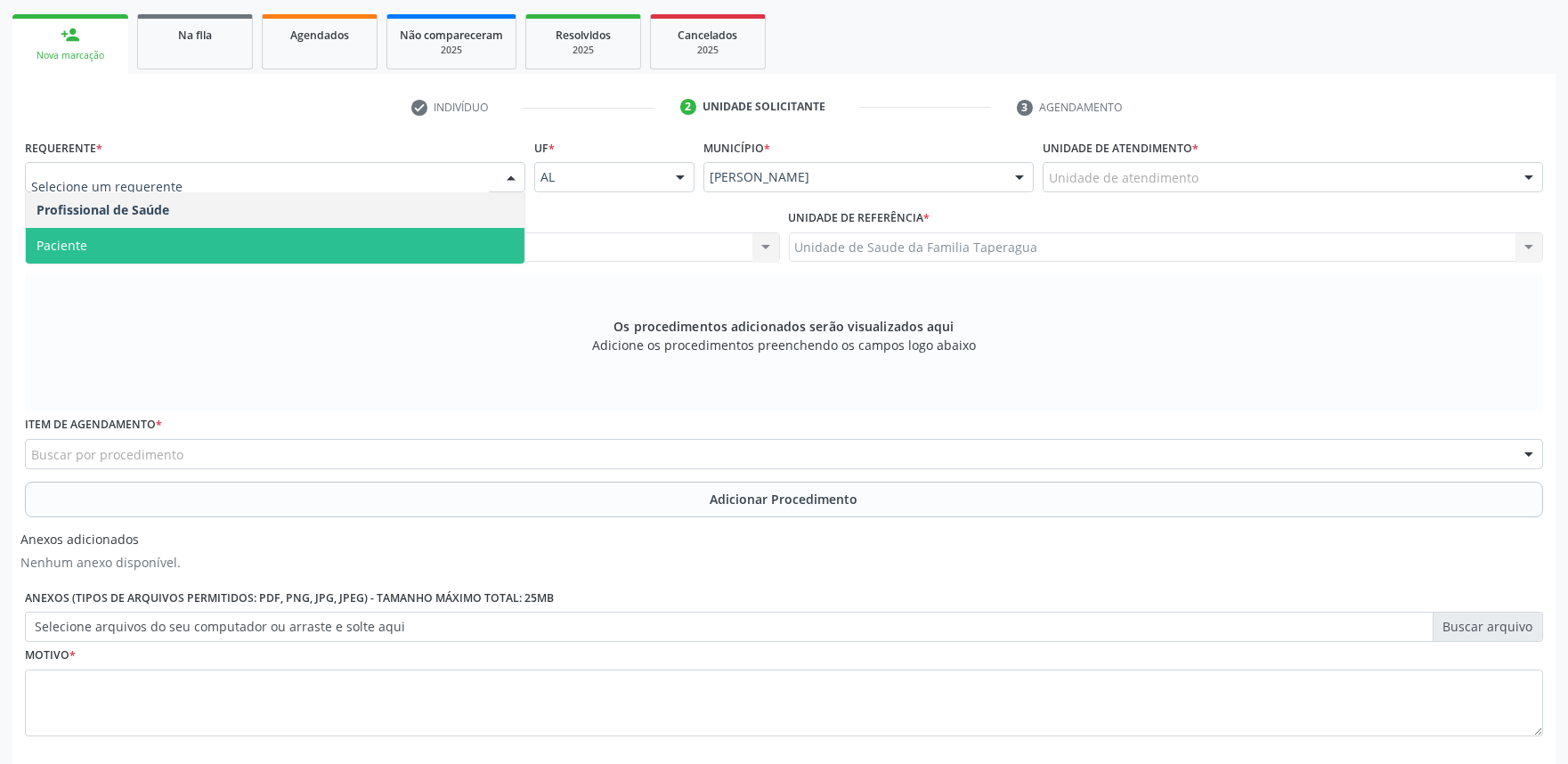
click at [442, 243] on span "Paciente" at bounding box center [274, 245] width 499 height 35
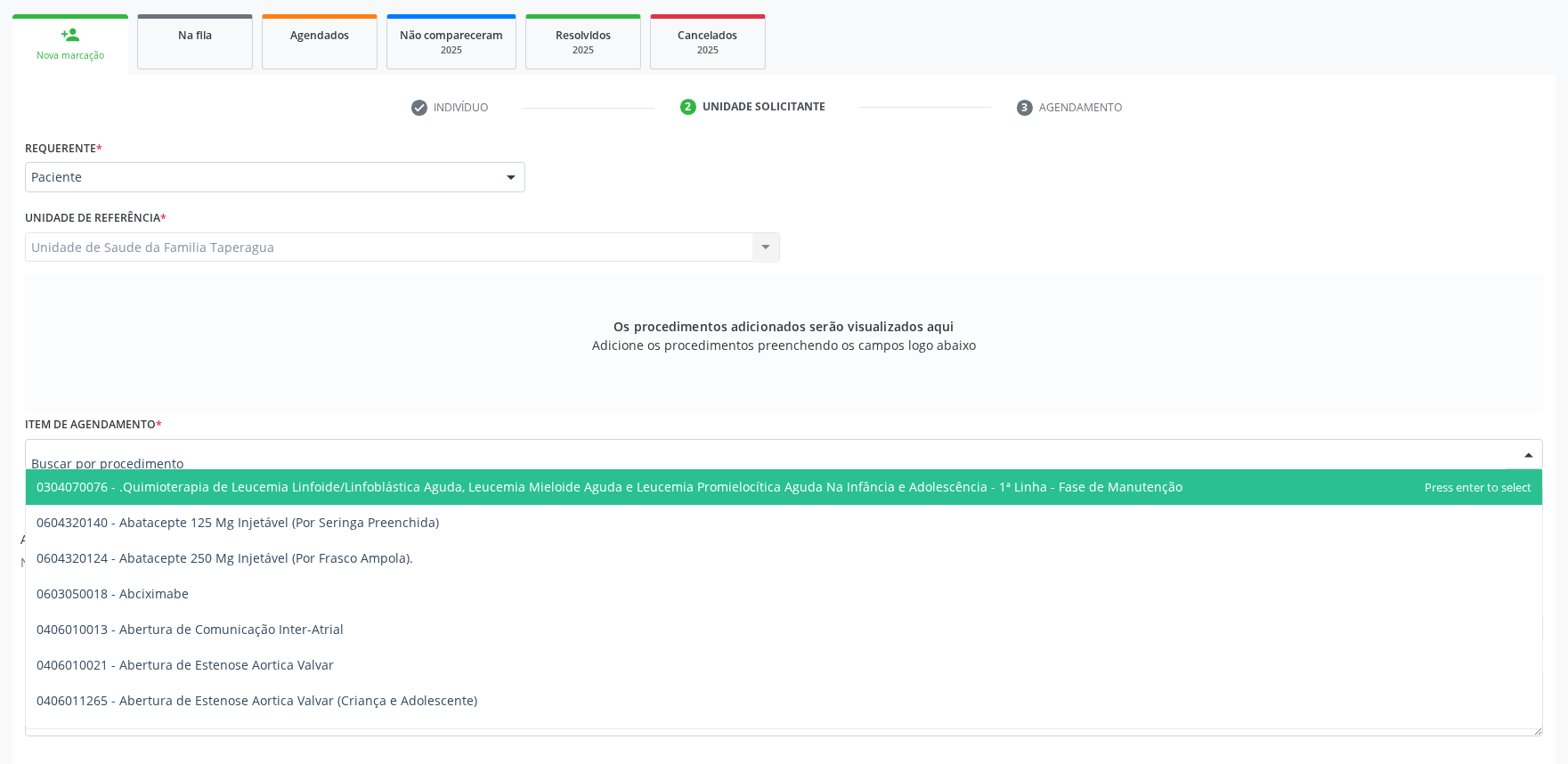
click at [389, 449] on div at bounding box center [783, 453] width 1518 height 30
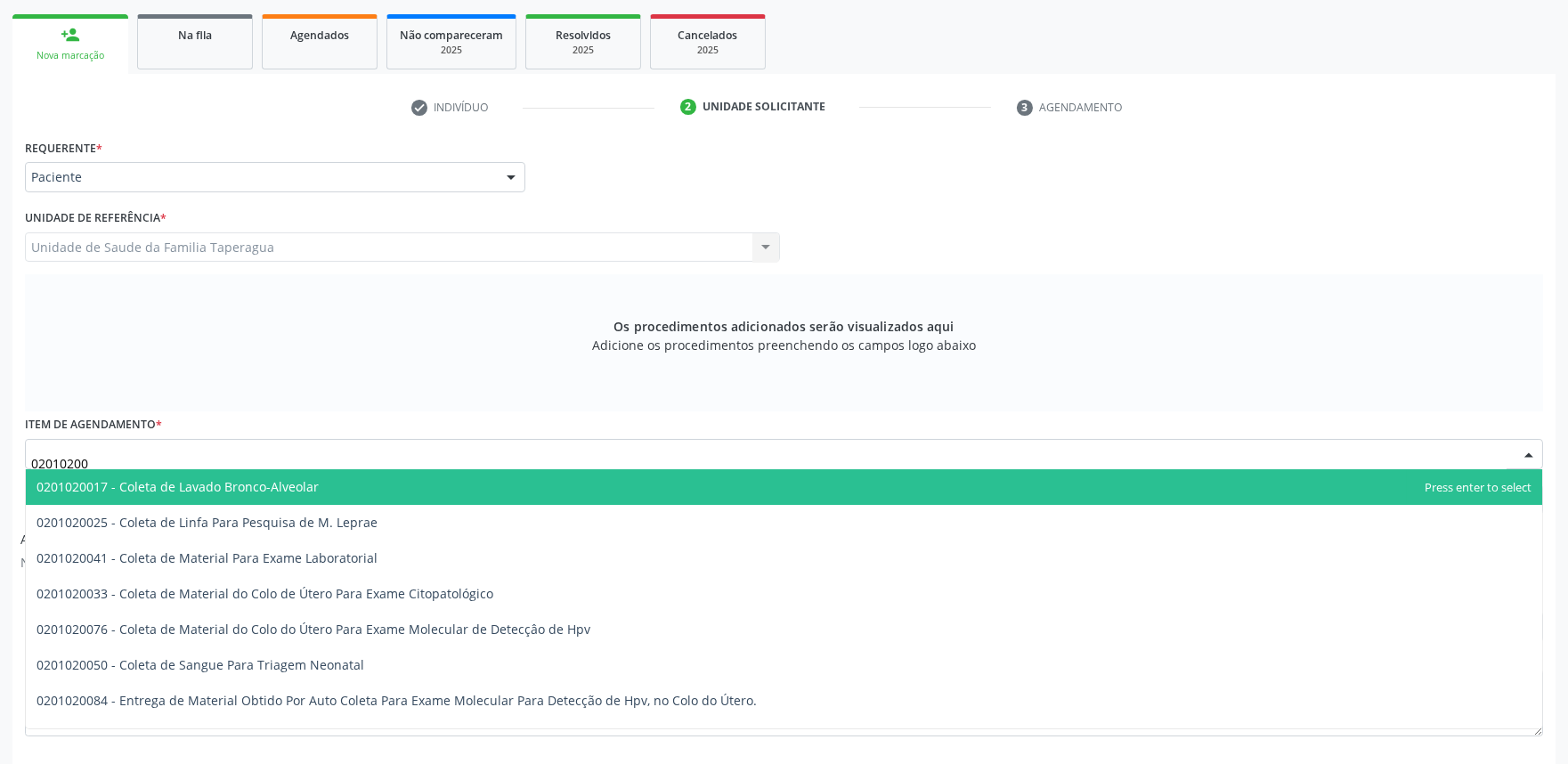
type input "020102004"
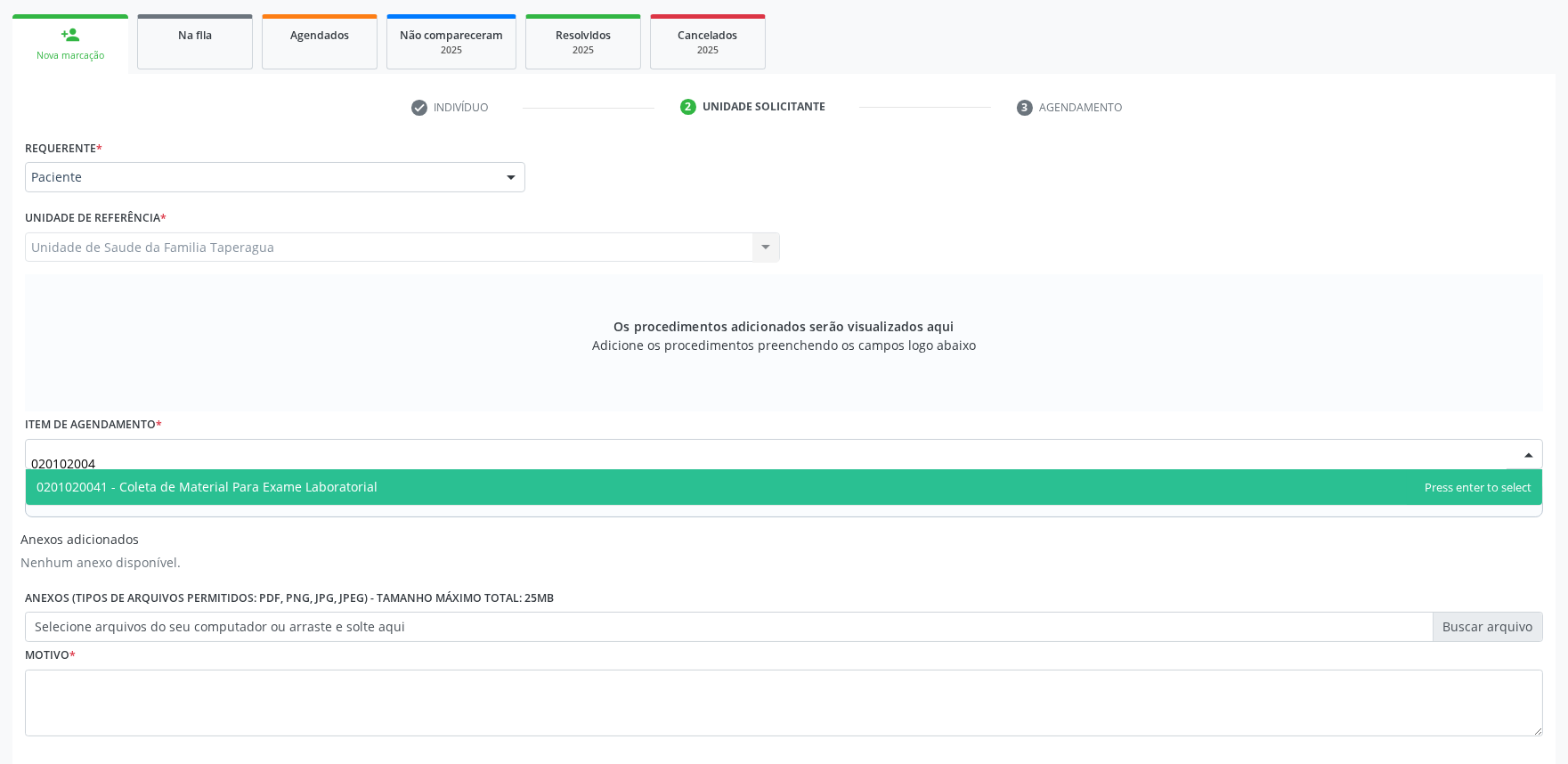
click at [392, 484] on span "0201020041 - Coleta de Material Para Exame Laboratorial" at bounding box center [783, 486] width 1516 height 35
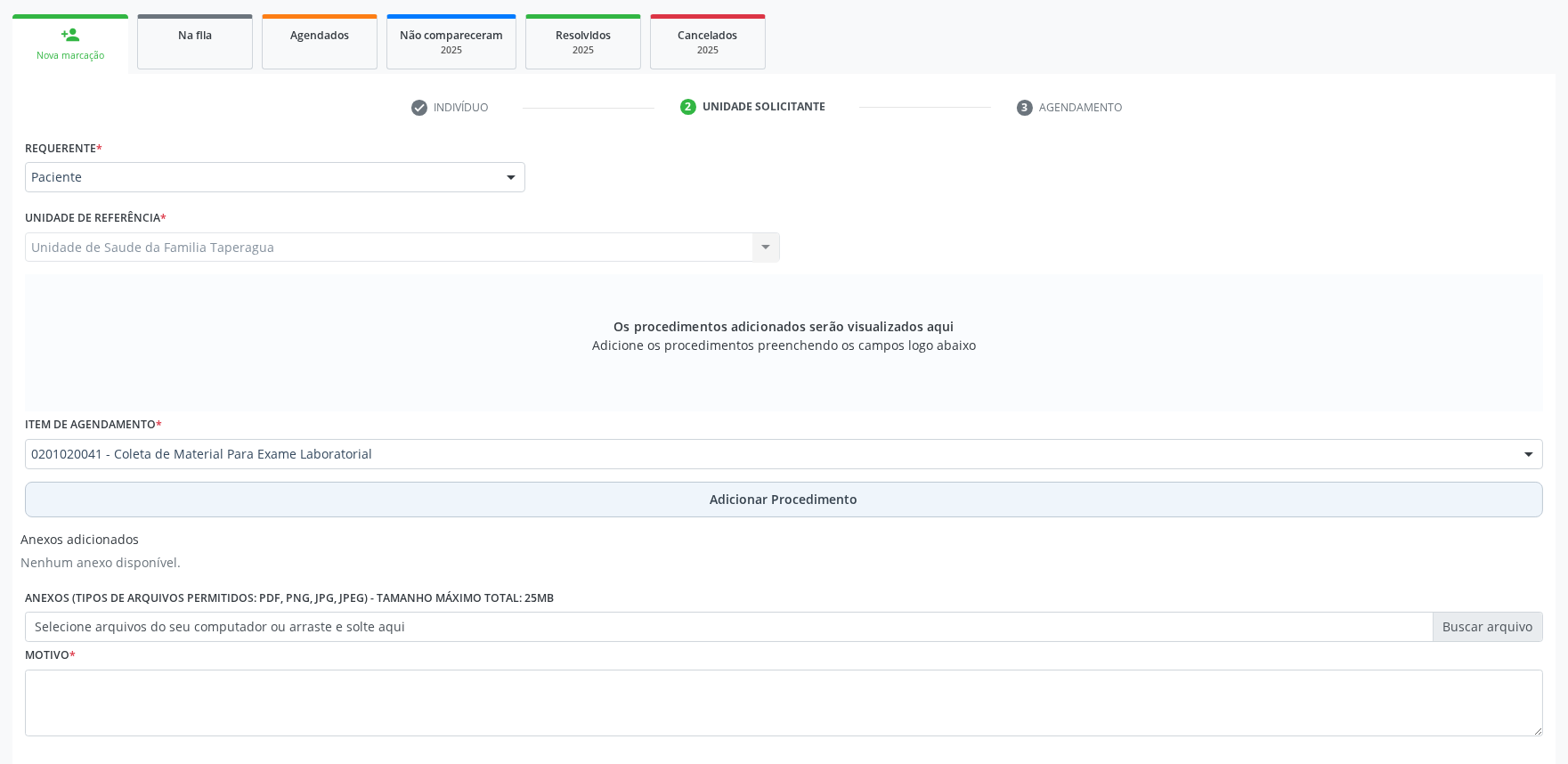
click at [392, 501] on button "Adicionar Procedimento" at bounding box center [783, 499] width 1518 height 35
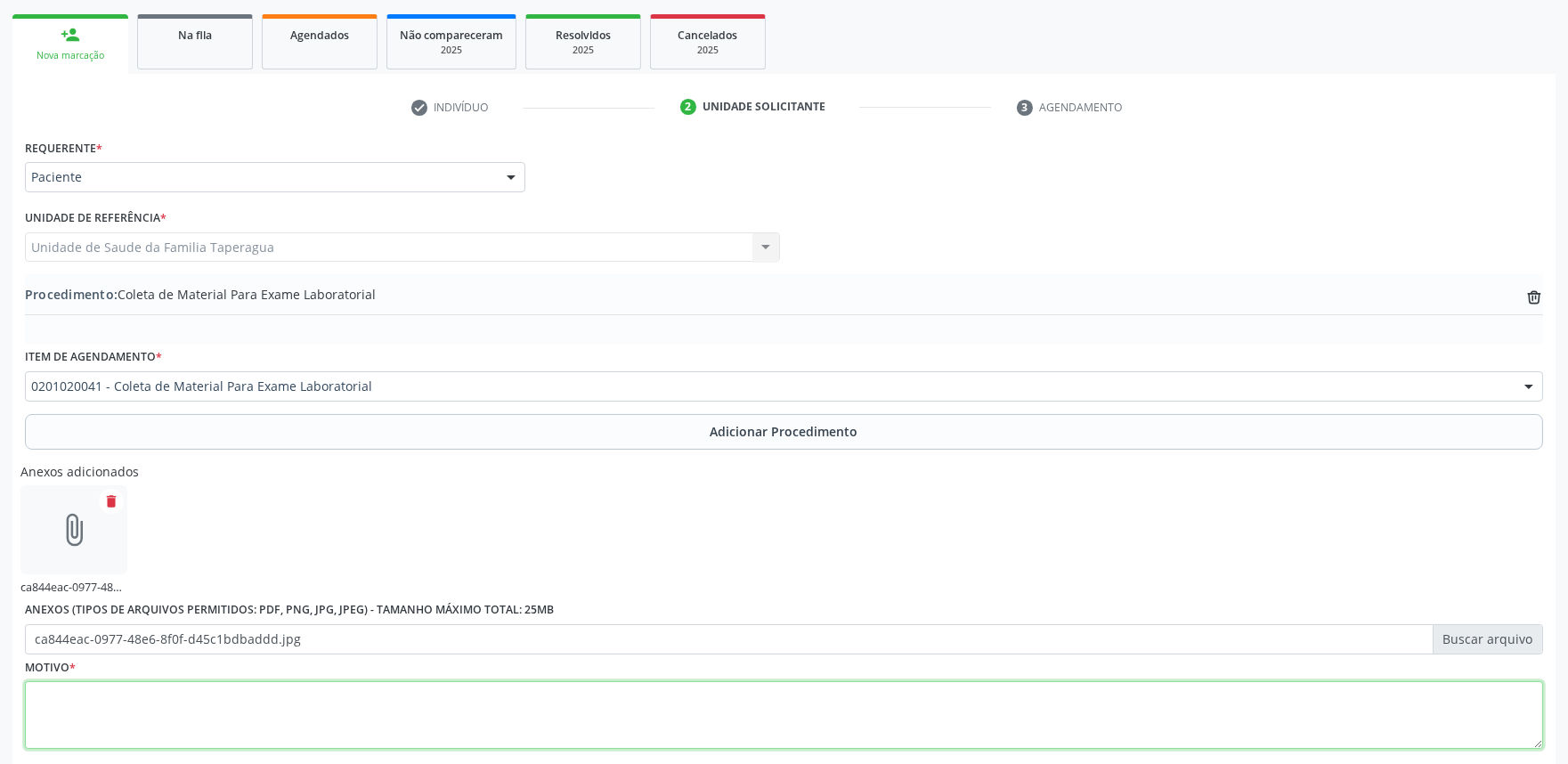
click at [397, 723] on textarea at bounding box center [783, 715] width 1518 height 67
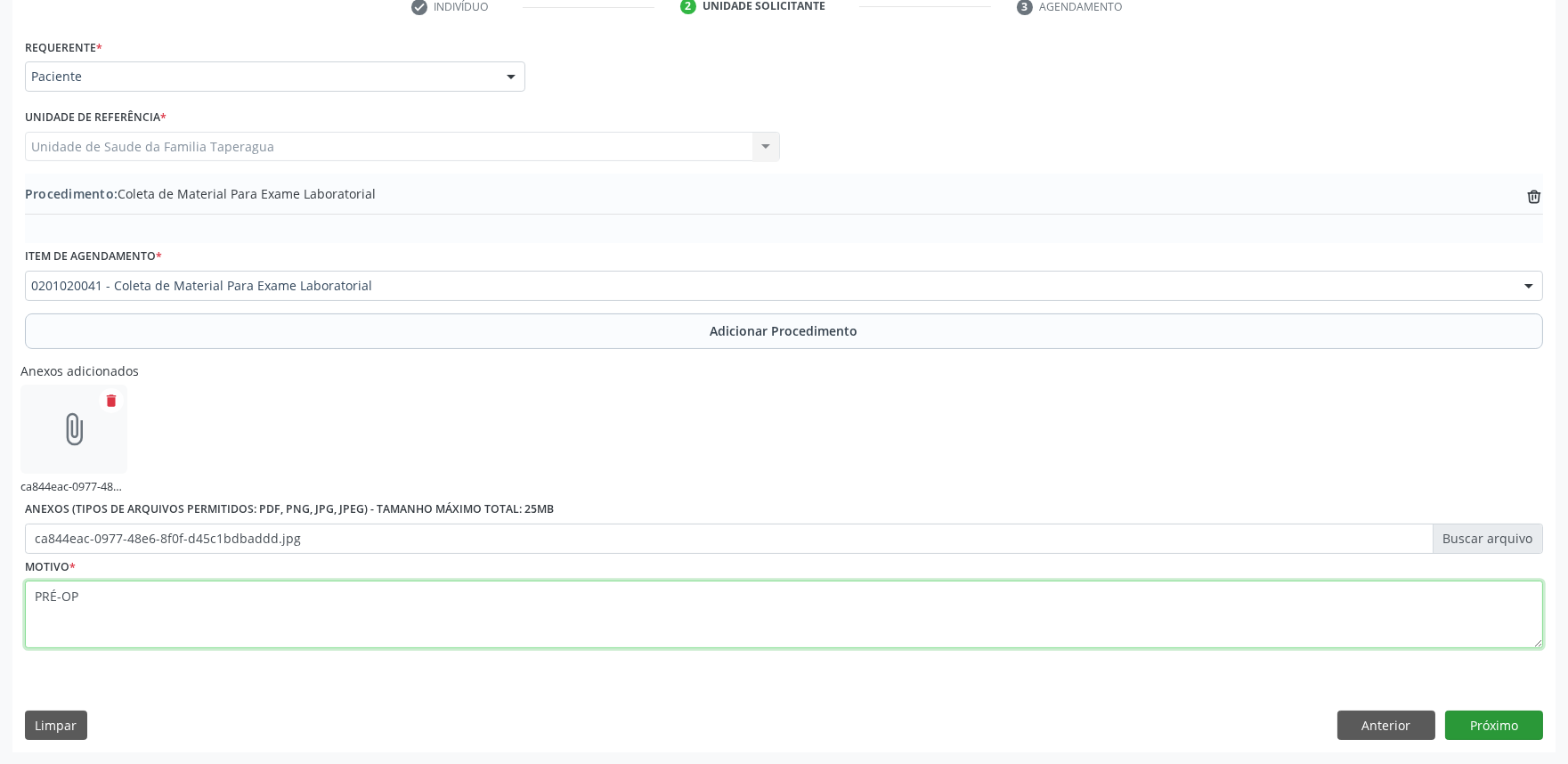
type textarea "PRÉ-OP"
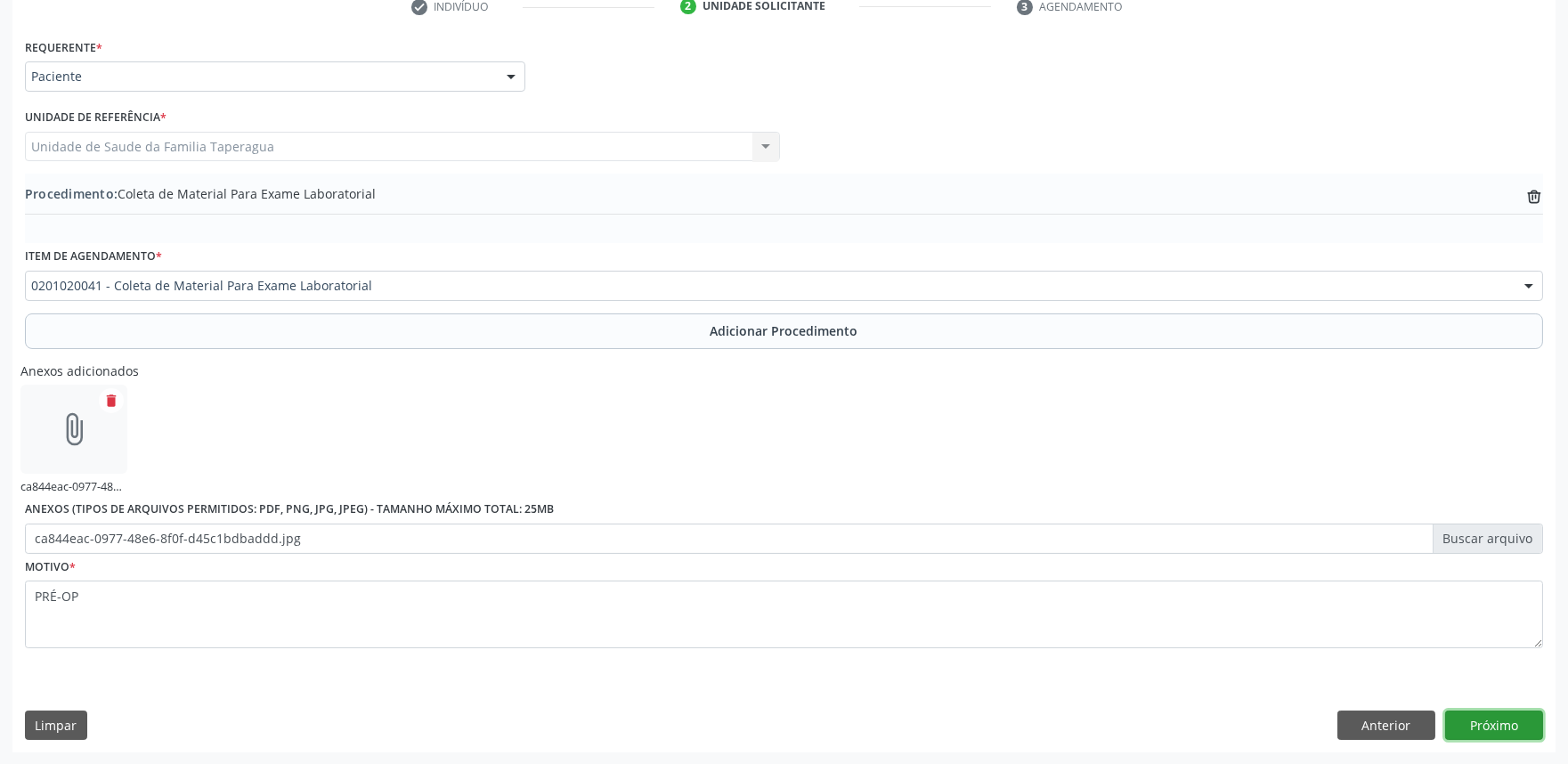
click at [1482, 717] on button "Próximo" at bounding box center [1494, 725] width 98 height 30
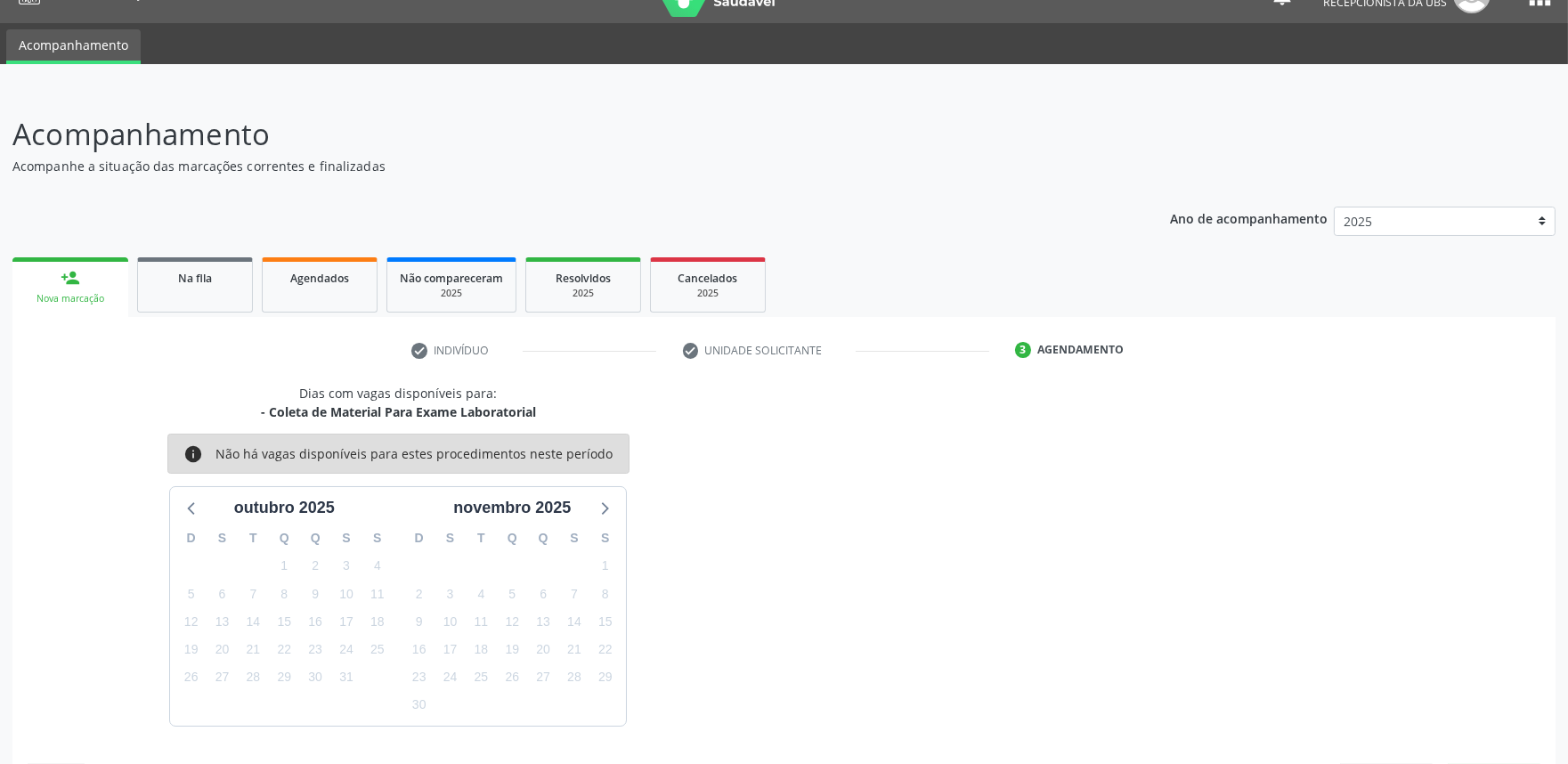
scroll to position [86, 0]
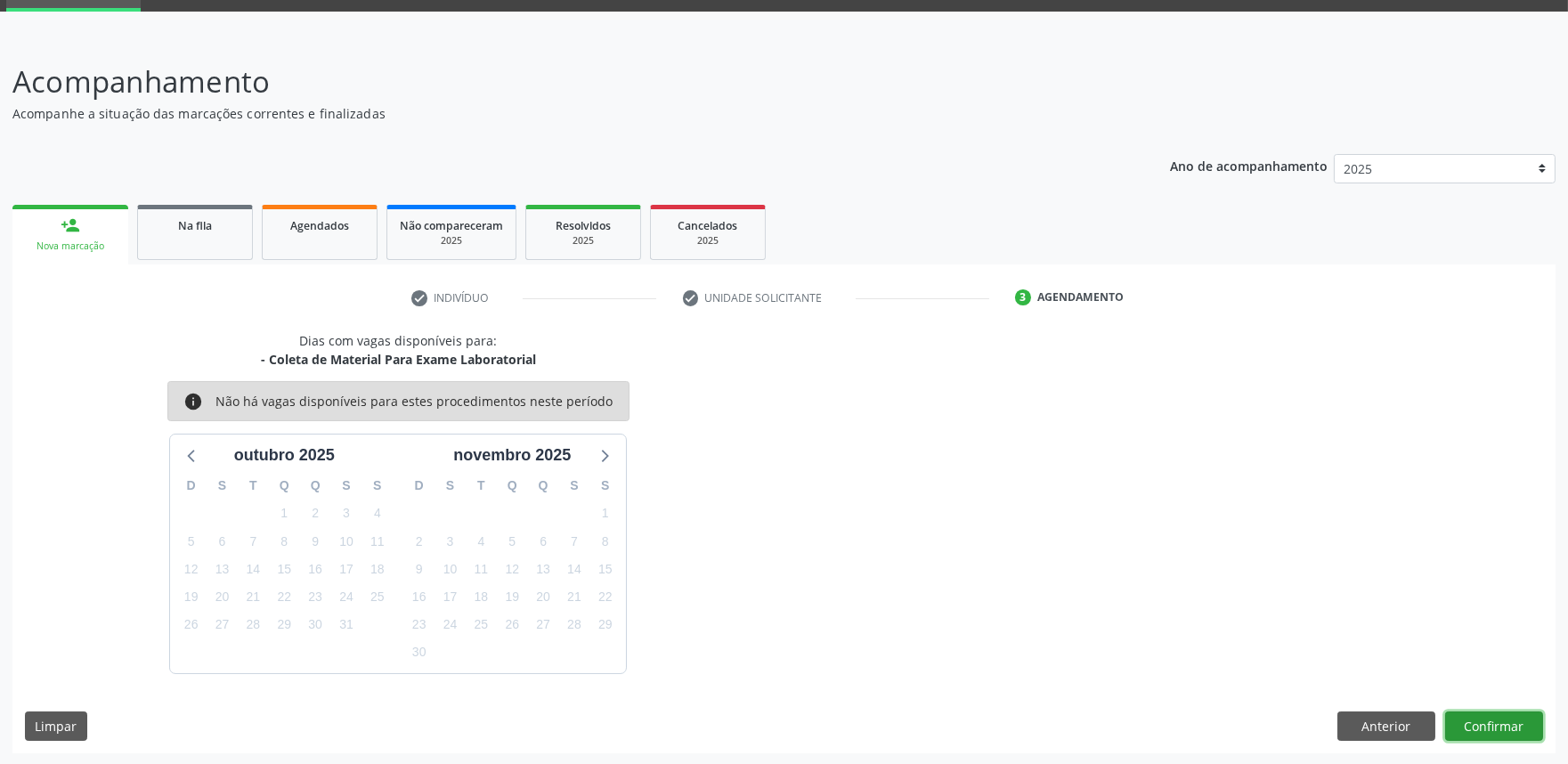
click at [1496, 725] on button "Confirmar" at bounding box center [1494, 726] width 98 height 30
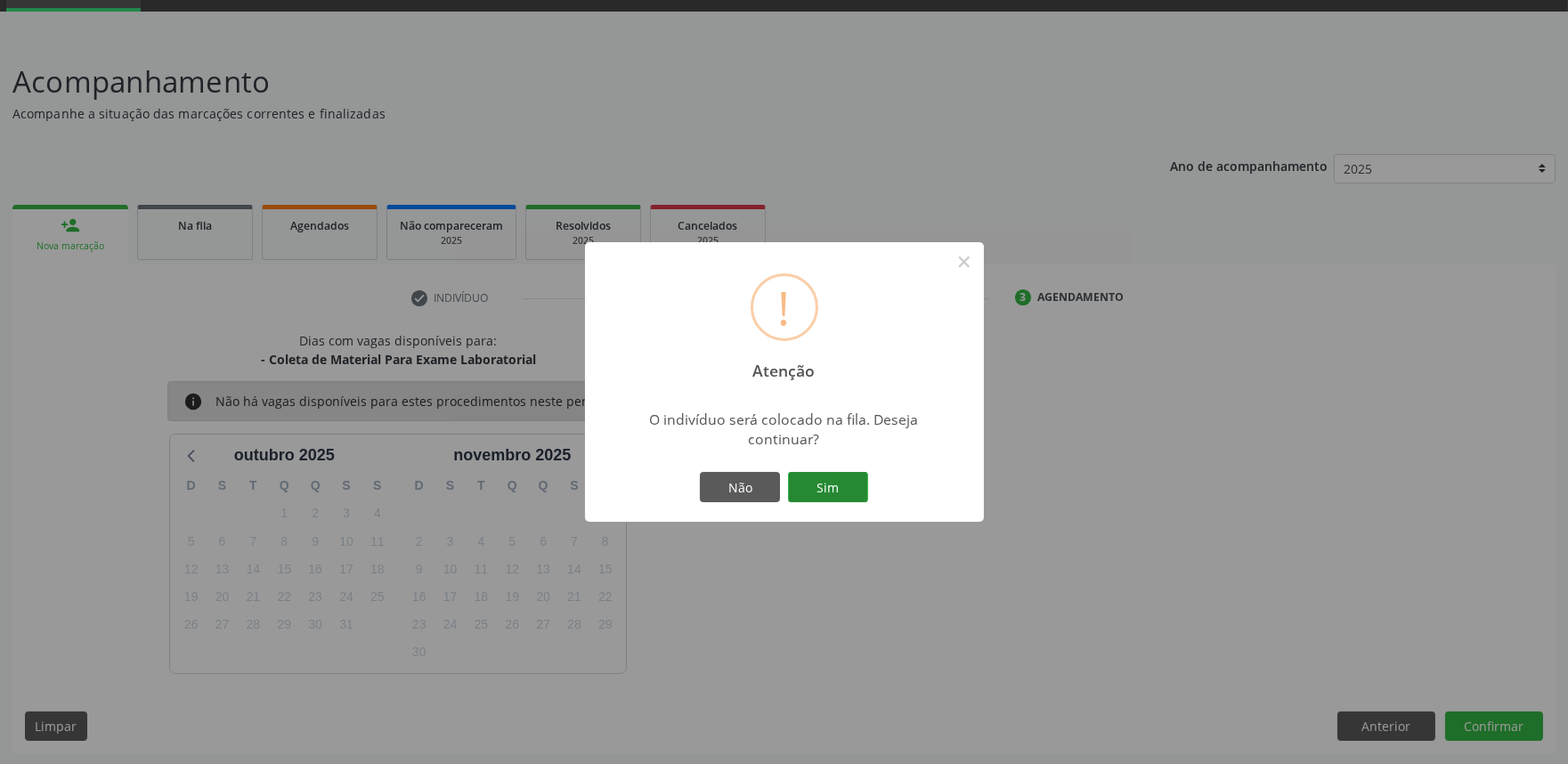
click at [817, 481] on button "Sim" at bounding box center [828, 486] width 80 height 30
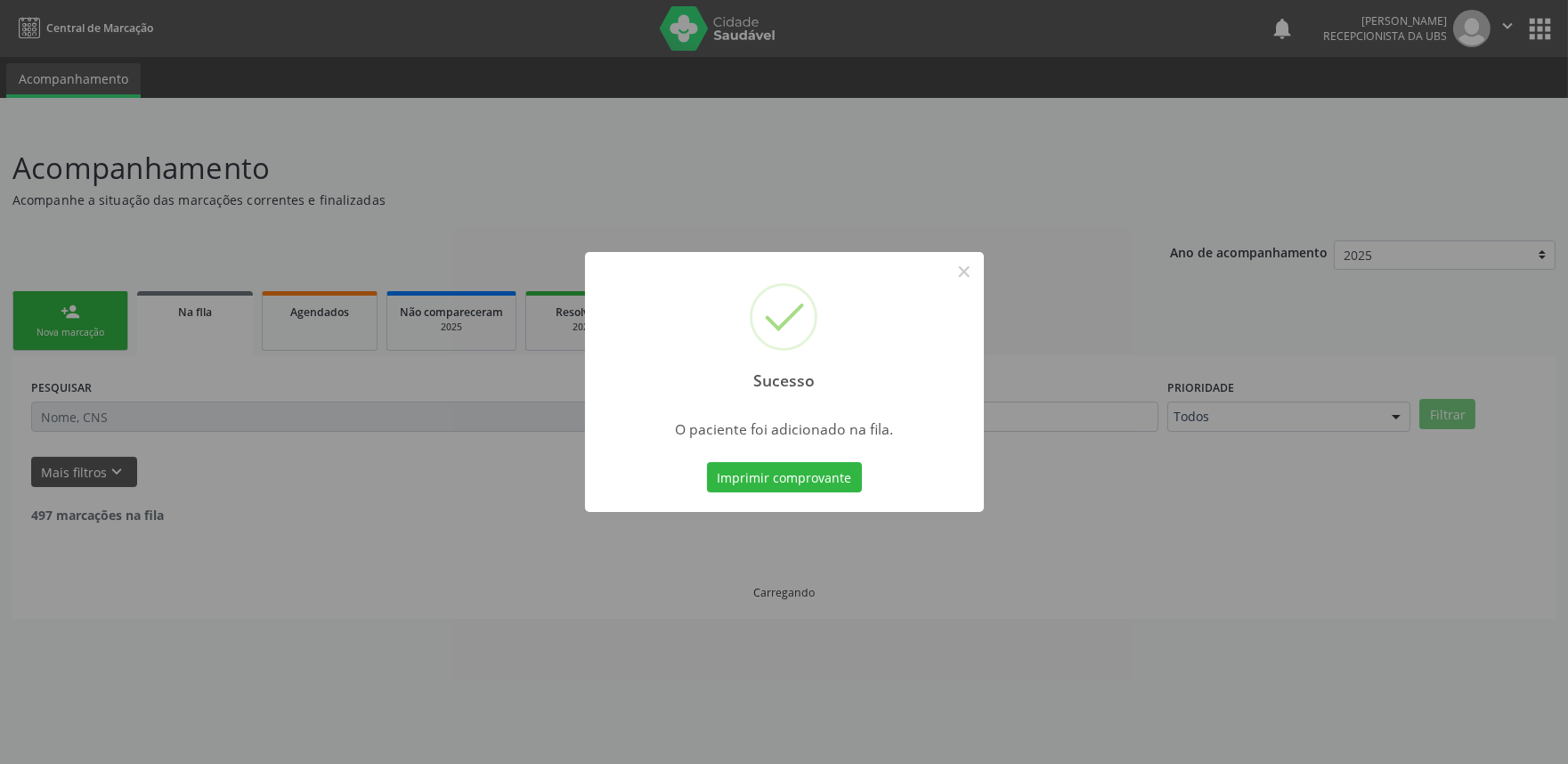
scroll to position [0, 0]
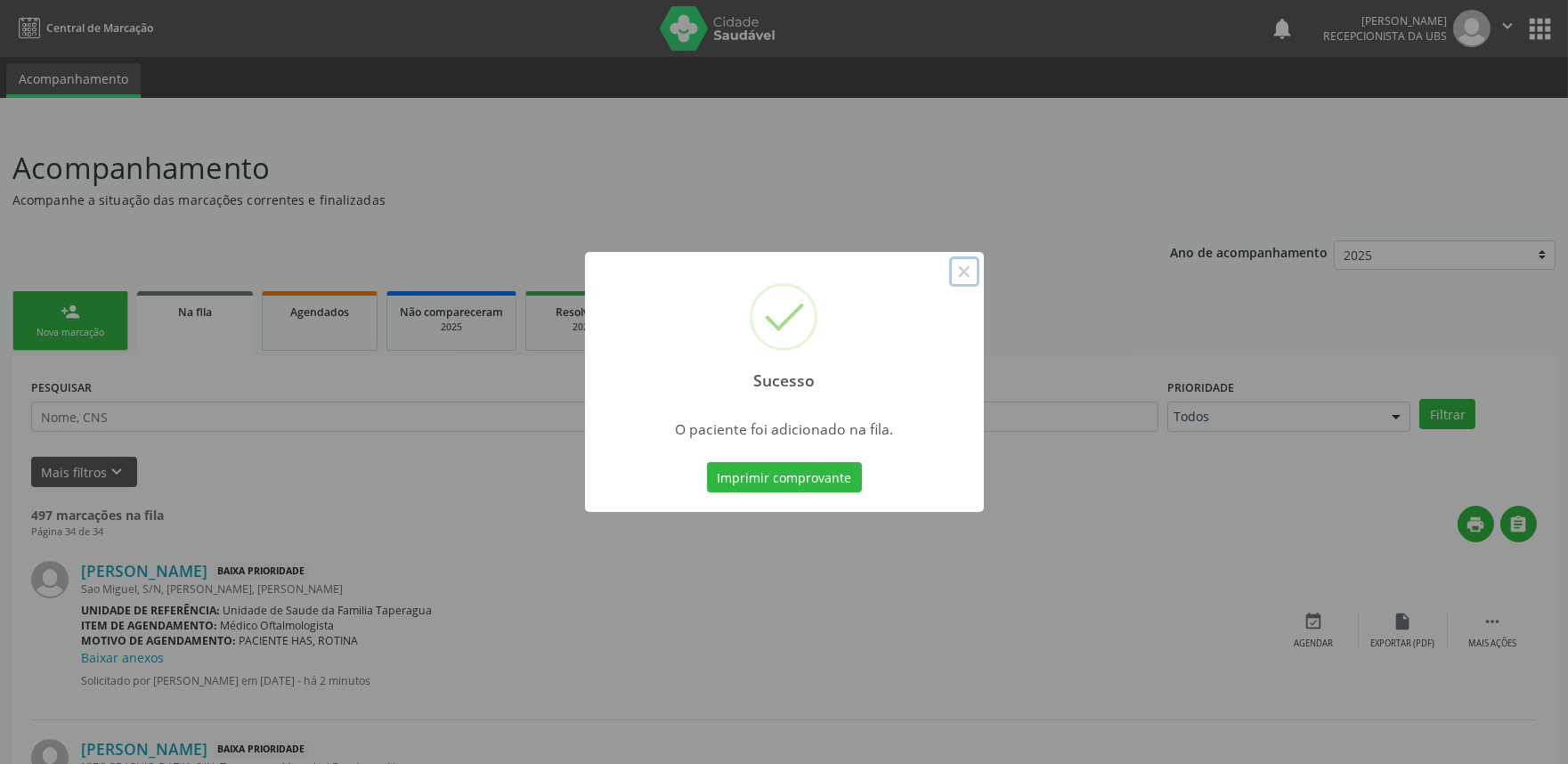
click at [962, 263] on button "×" at bounding box center [964, 271] width 30 height 30
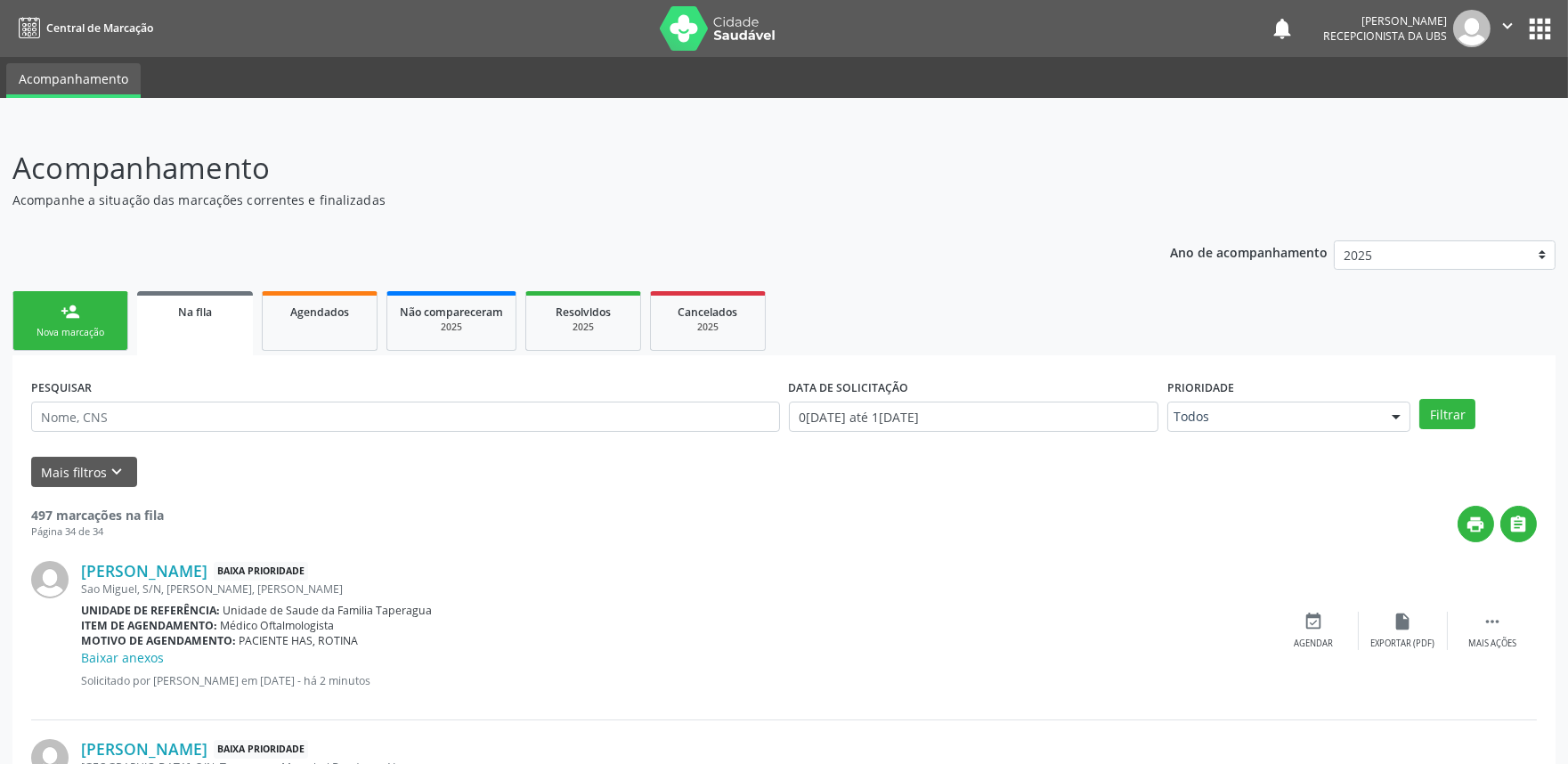
click at [63, 315] on div "person_add" at bounding box center [71, 312] width 20 height 20
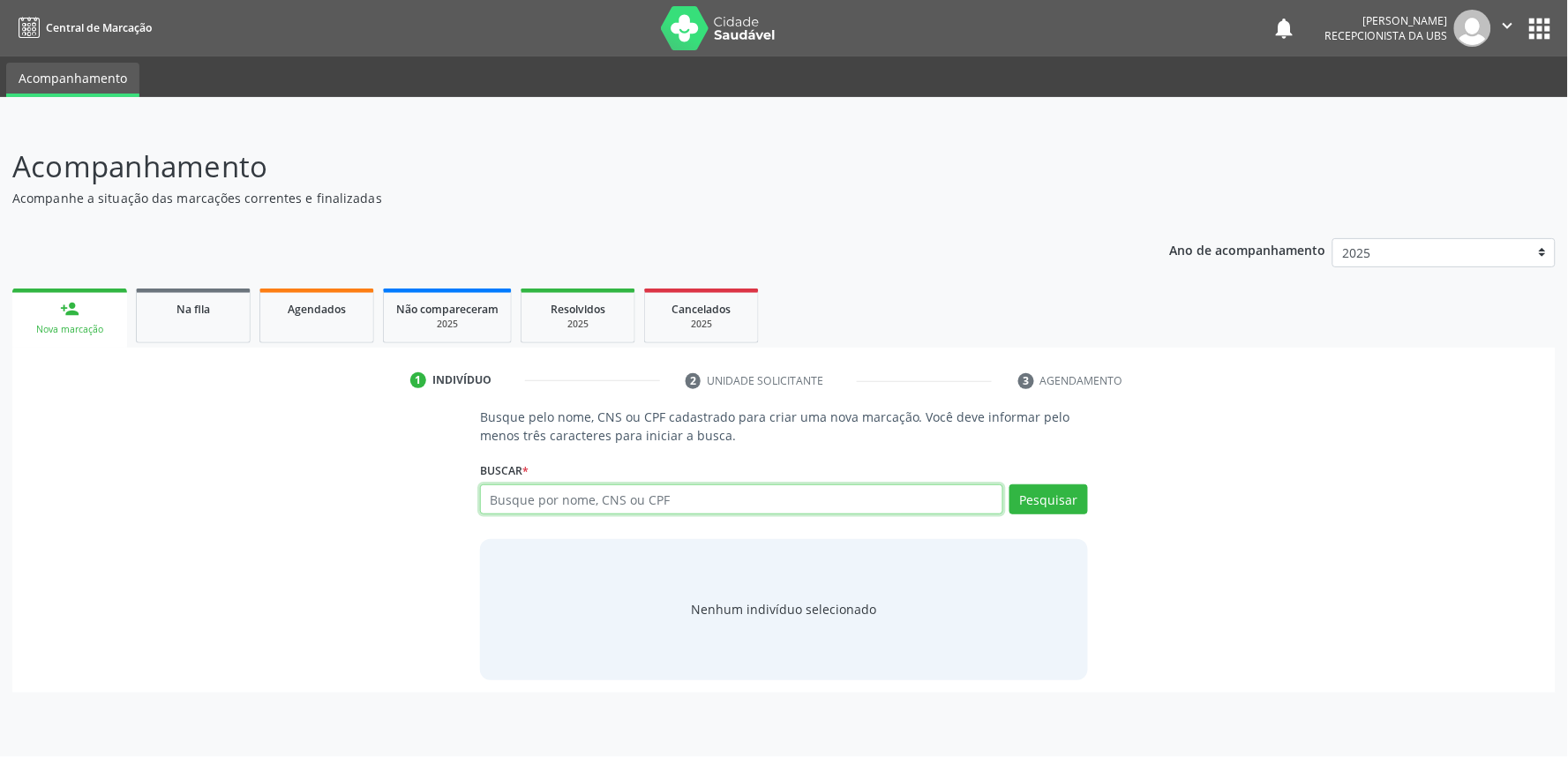
click at [603, 490] on input "text" at bounding box center [741, 499] width 523 height 30
paste input "704300505011691"
type input "704300505011691"
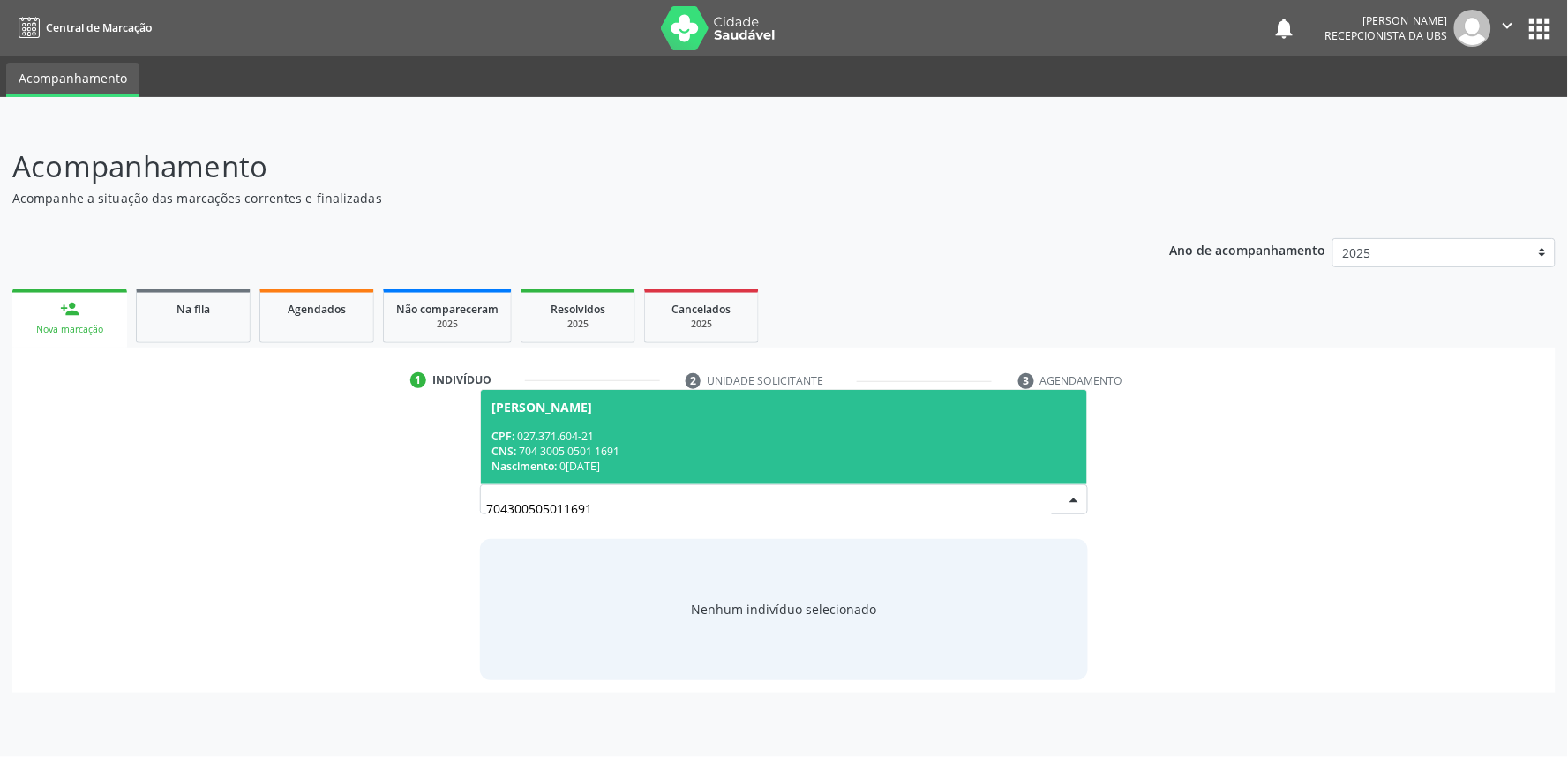
click at [631, 437] on div "CPF: 027.371.604-21" at bounding box center [784, 436] width 585 height 15
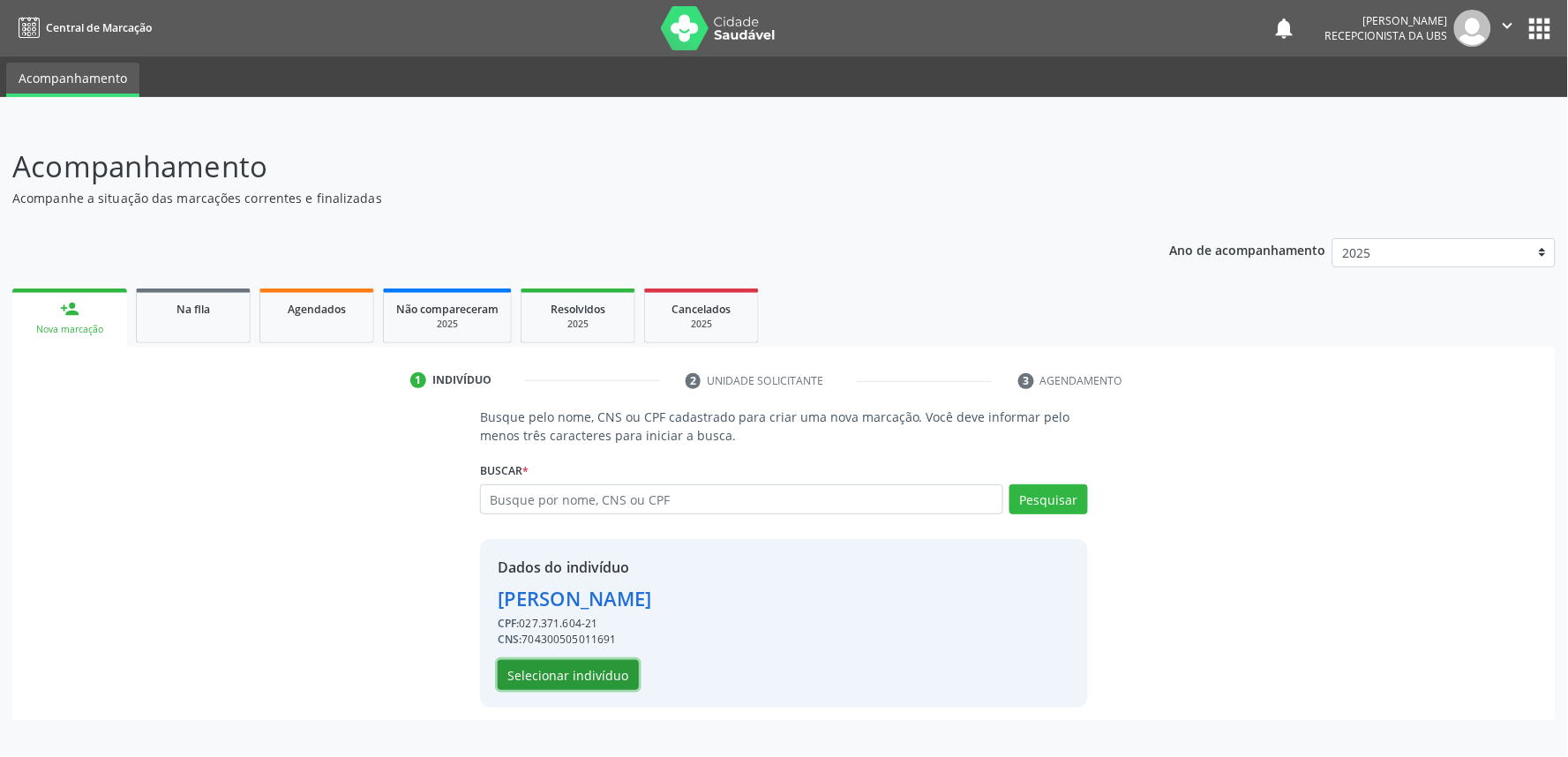
click at [581, 667] on button "Selecionar indivíduo" at bounding box center [568, 674] width 141 height 30
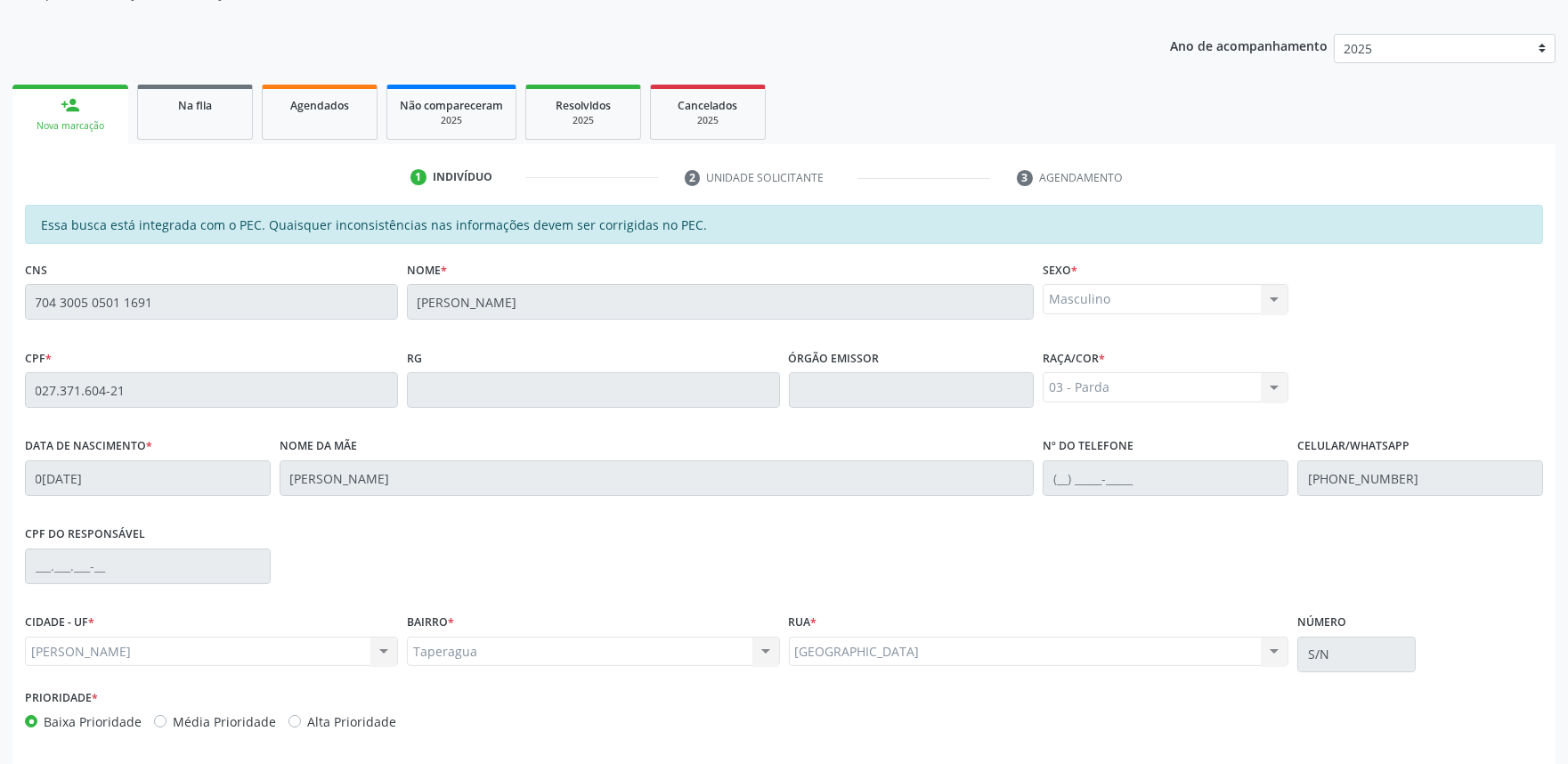
scroll to position [277, 0]
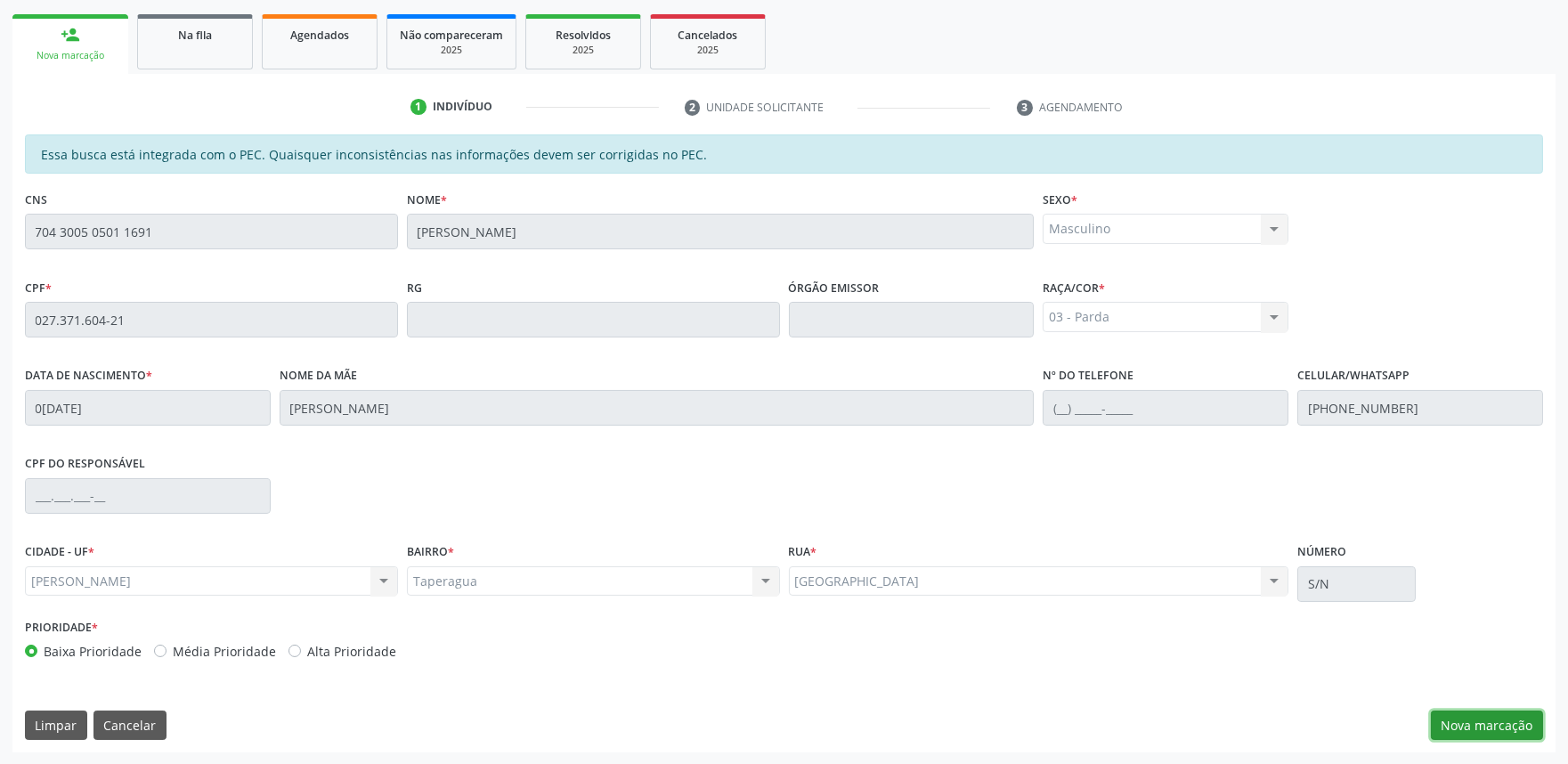
click at [1525, 726] on button "Nova marcação" at bounding box center [1486, 725] width 112 height 30
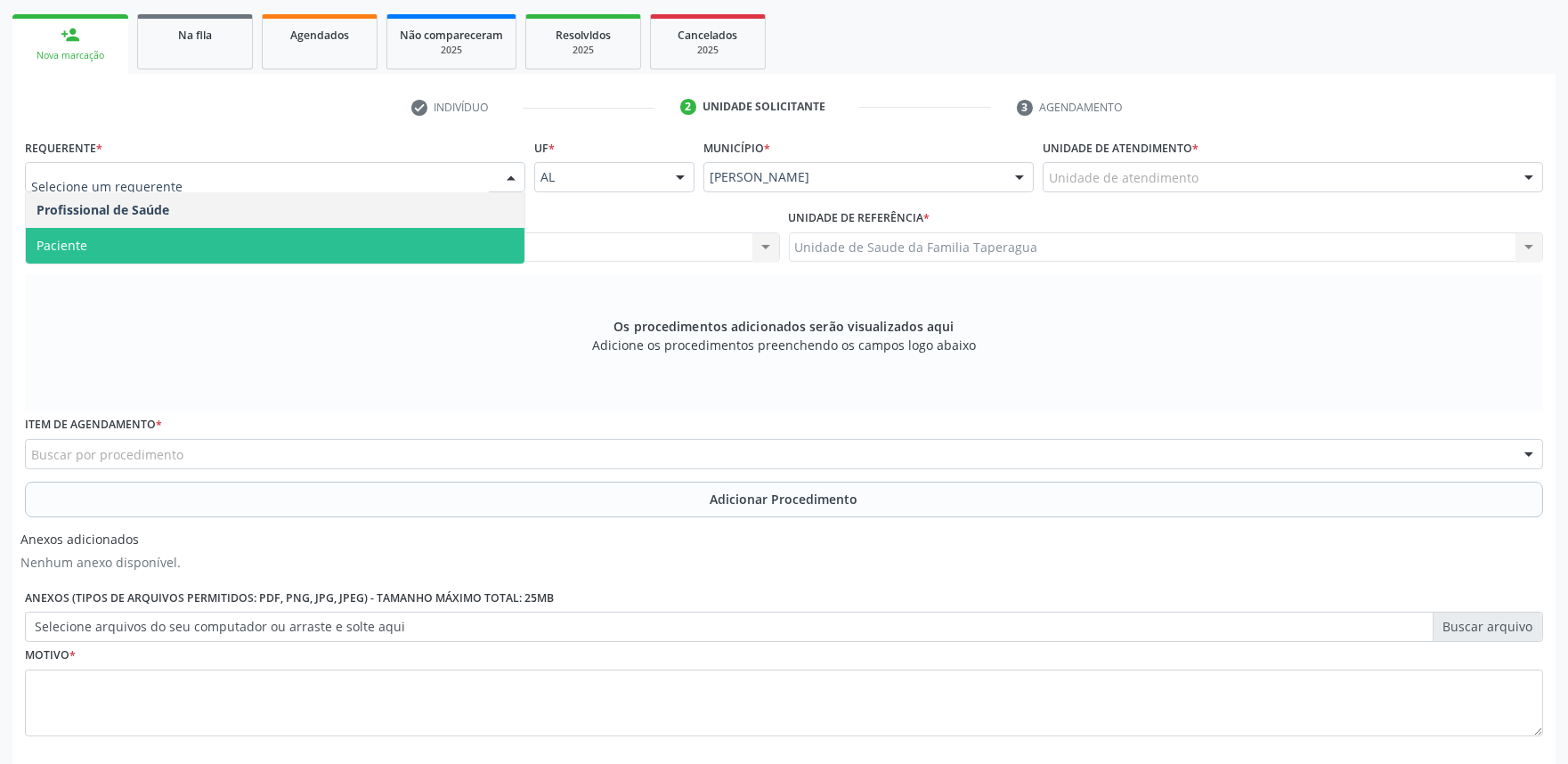
click at [436, 261] on span "Paciente" at bounding box center [274, 245] width 499 height 35
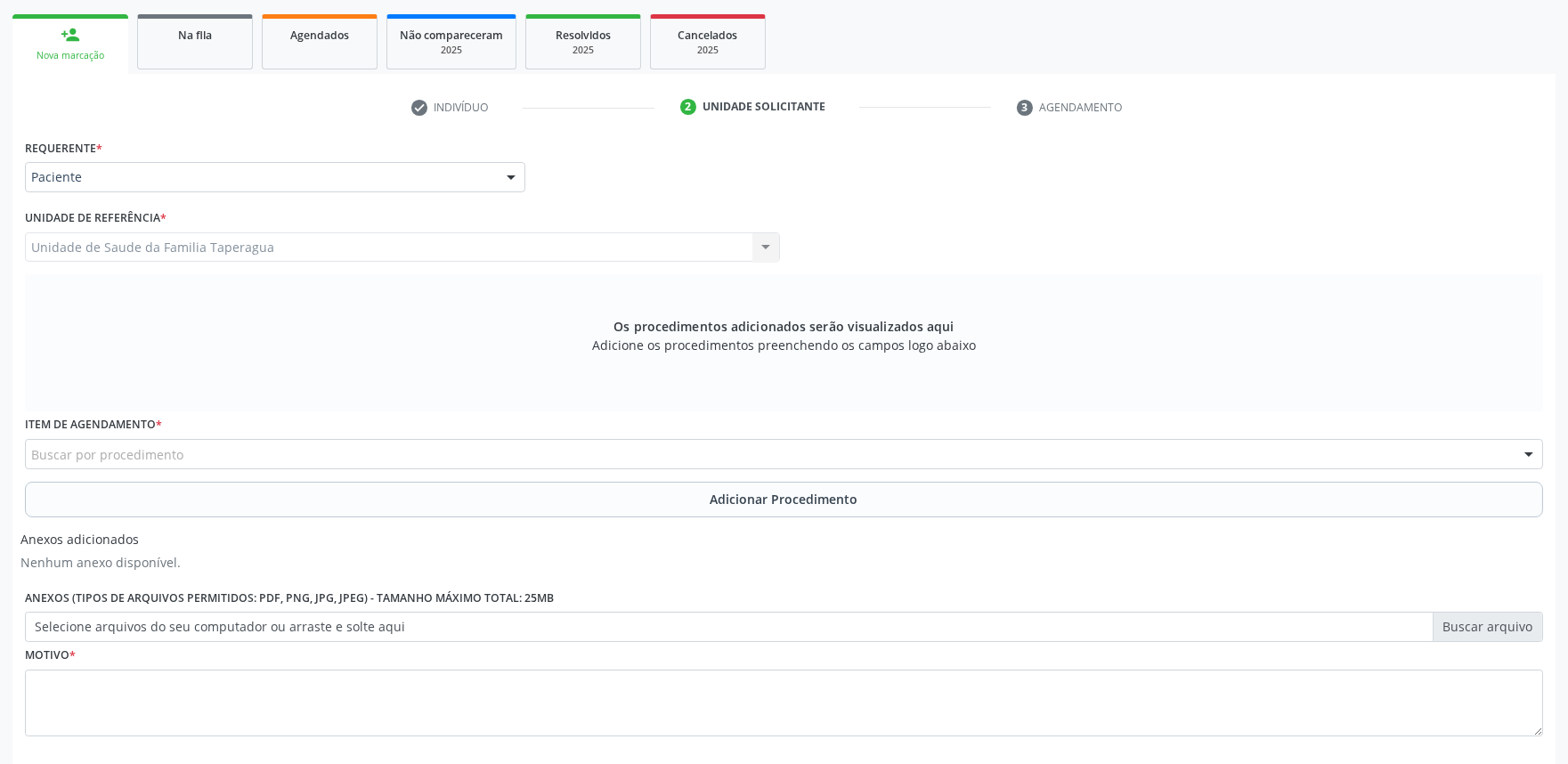
click at [414, 468] on div "Item de agendamento * Buscar por procedimento 0304070076 - .Quimioterapia de Le…" at bounding box center [784, 446] width 1527 height 69
click at [417, 448] on div "Buscar por procedimento" at bounding box center [783, 453] width 1518 height 30
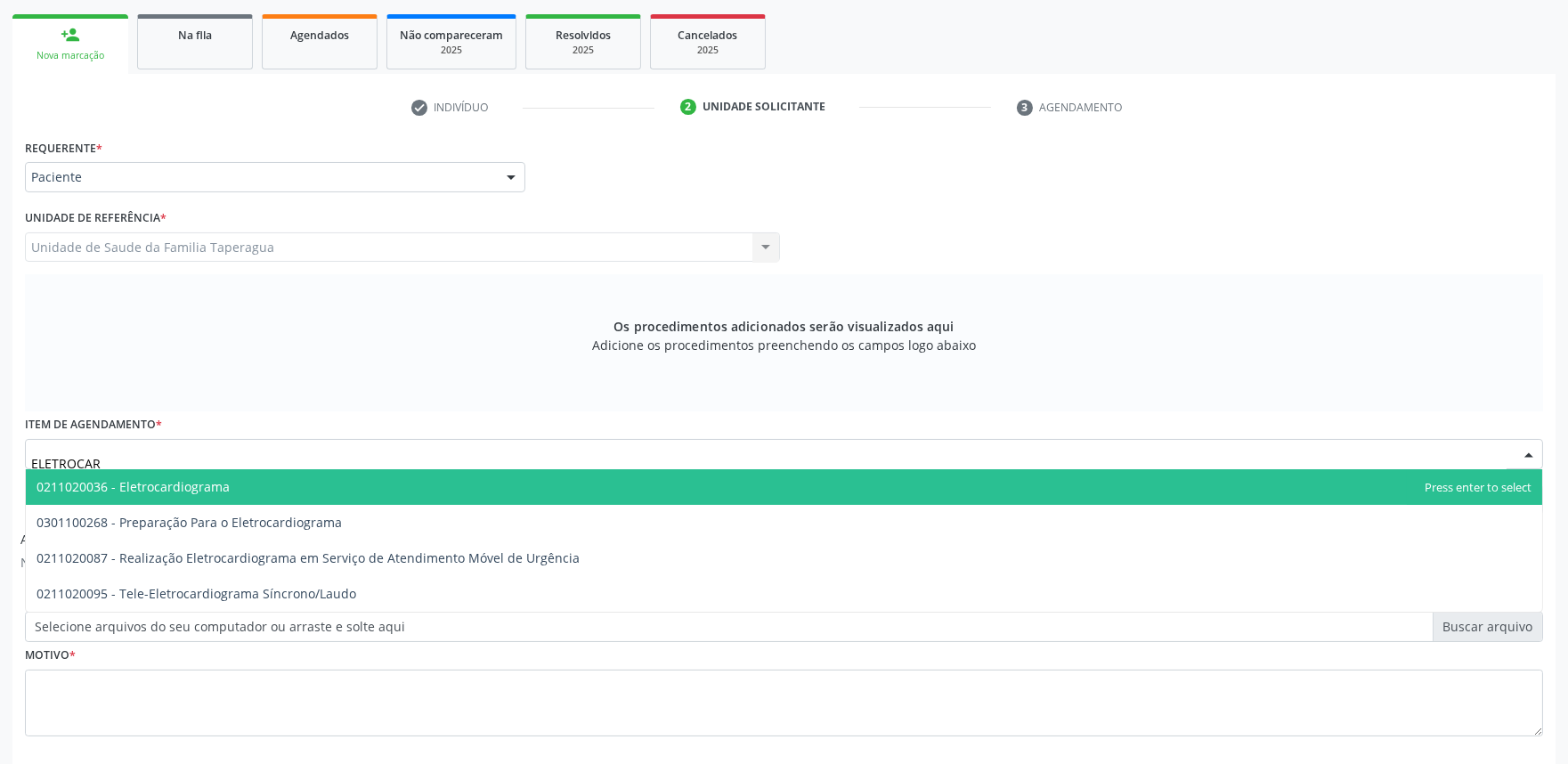
type input "ELETROCARD"
click at [421, 478] on span "0211020036 - Eletrocardiograma" at bounding box center [783, 486] width 1516 height 35
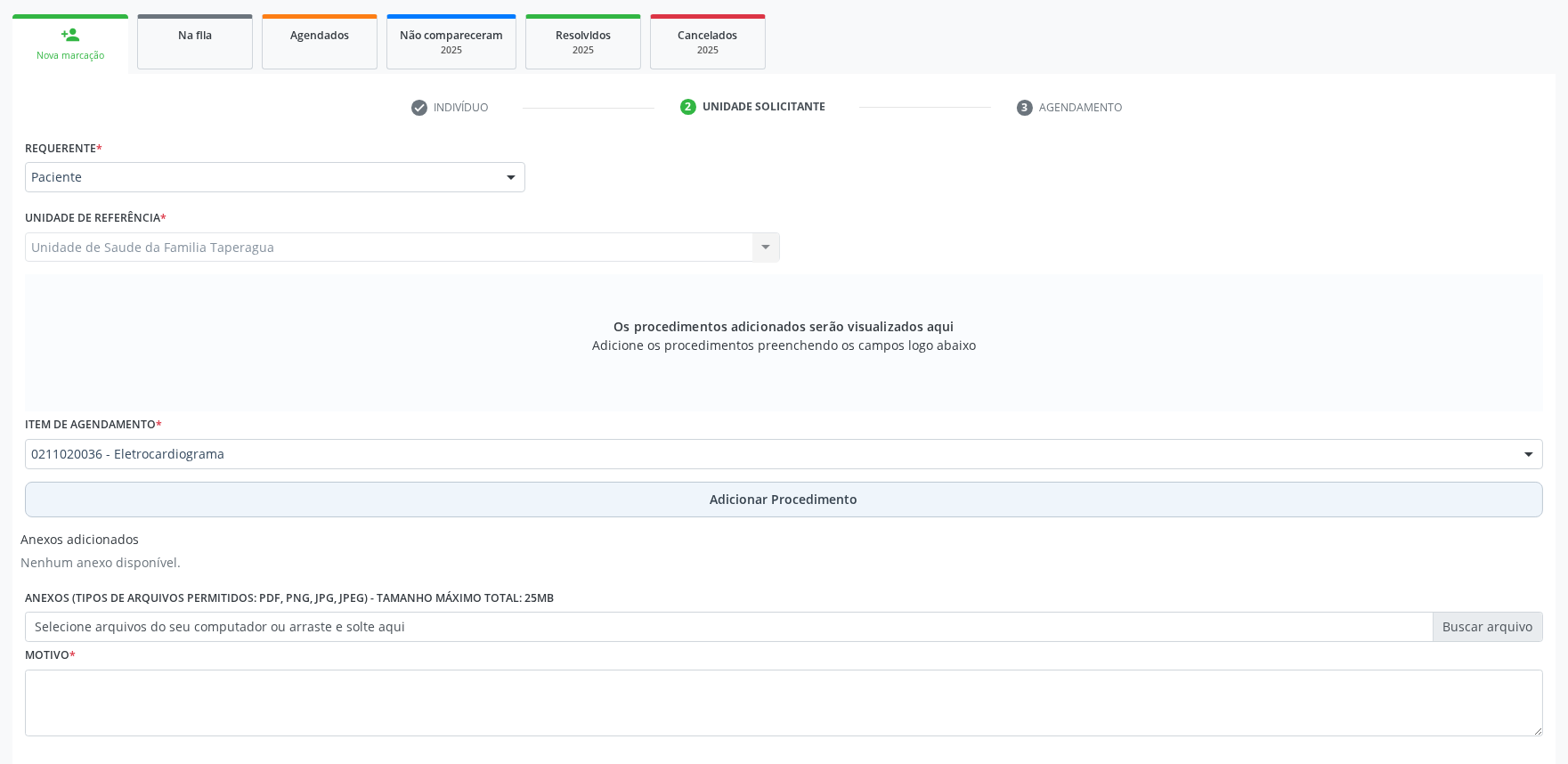
click at [421, 491] on button "Adicionar Procedimento" at bounding box center [783, 499] width 1518 height 35
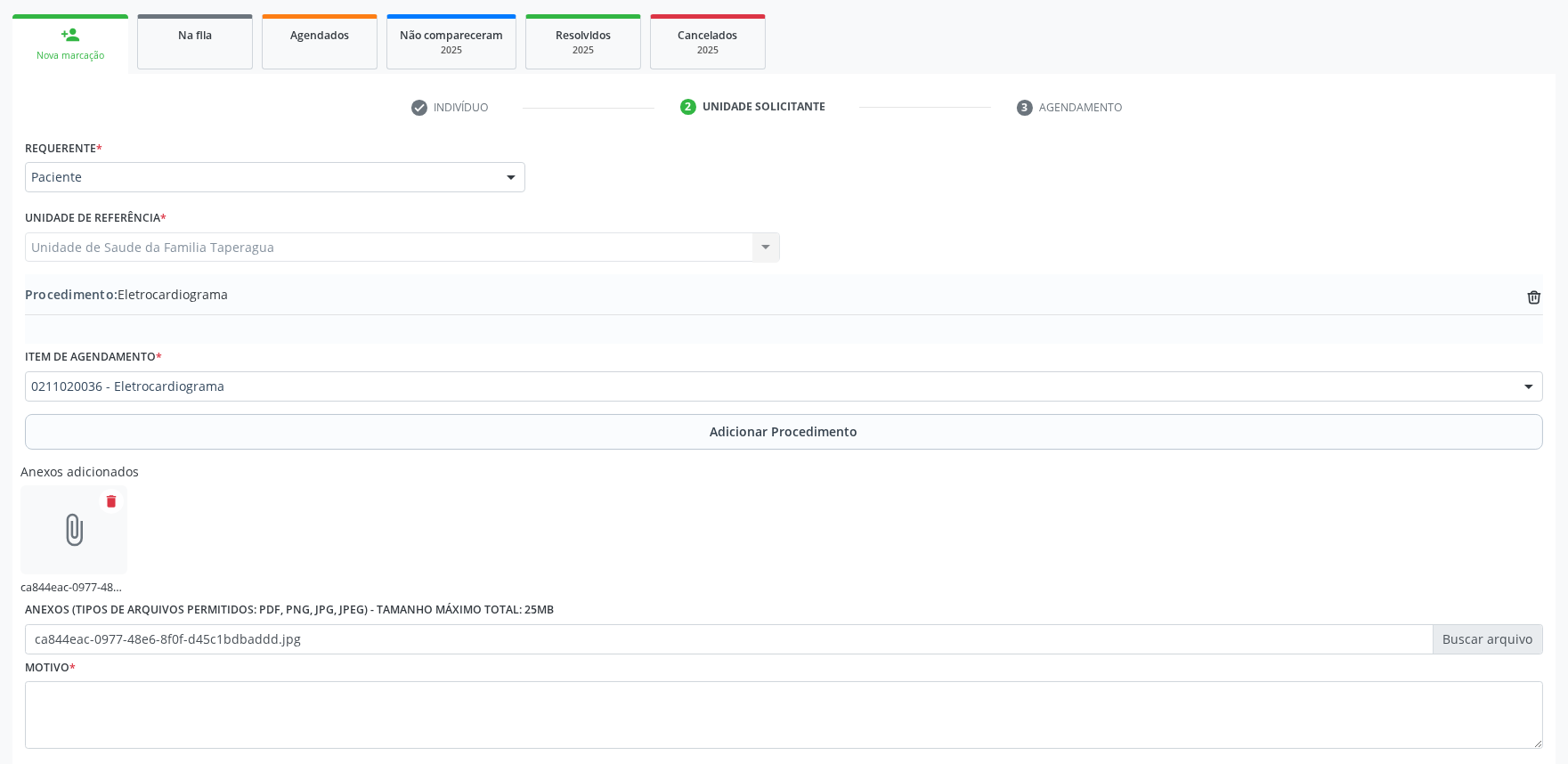
click at [545, 671] on div "Motivo *" at bounding box center [783, 701] width 1518 height 94
click at [526, 719] on textarea at bounding box center [783, 715] width 1518 height 67
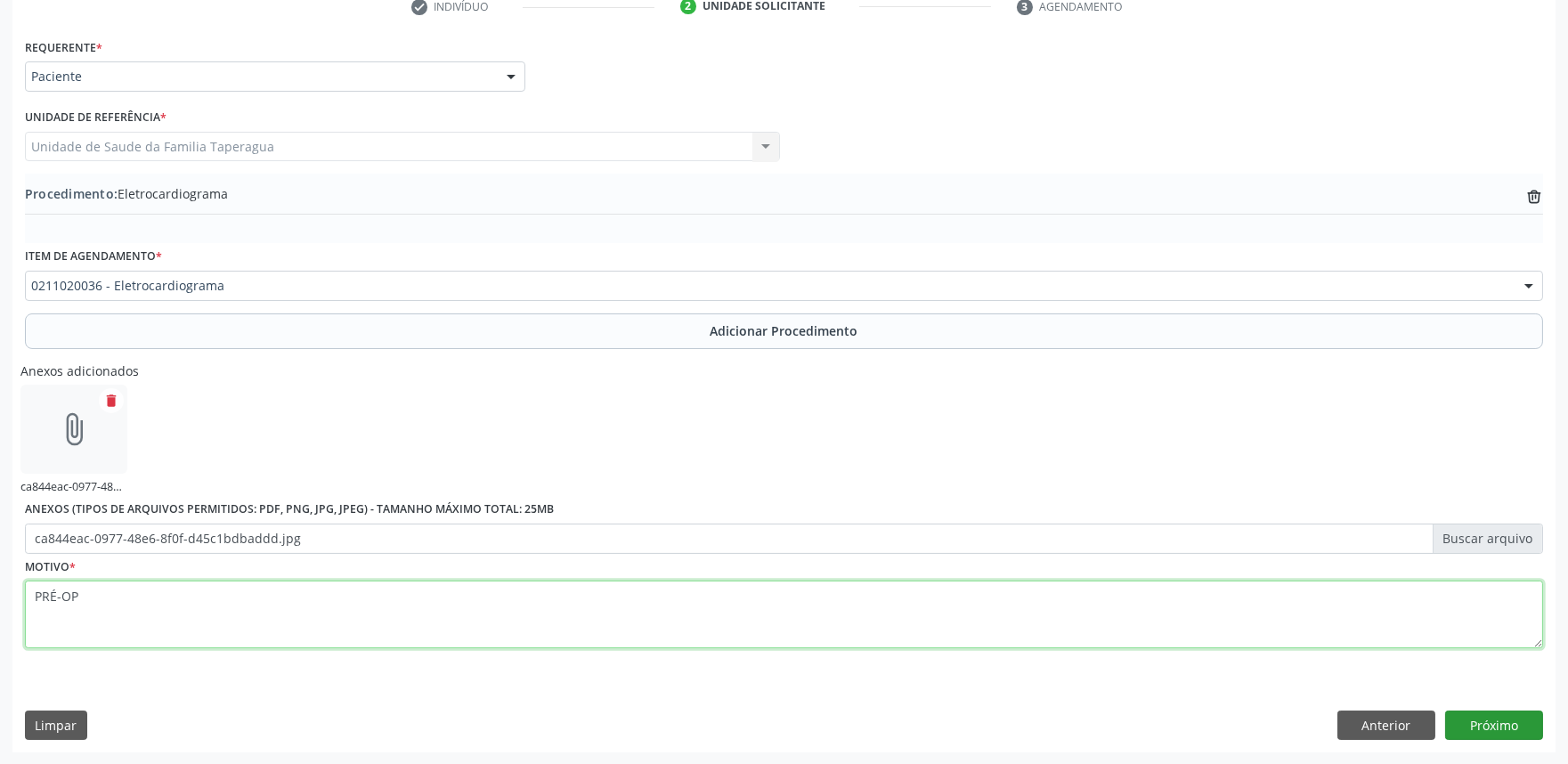
type textarea "PRÉ-OP"
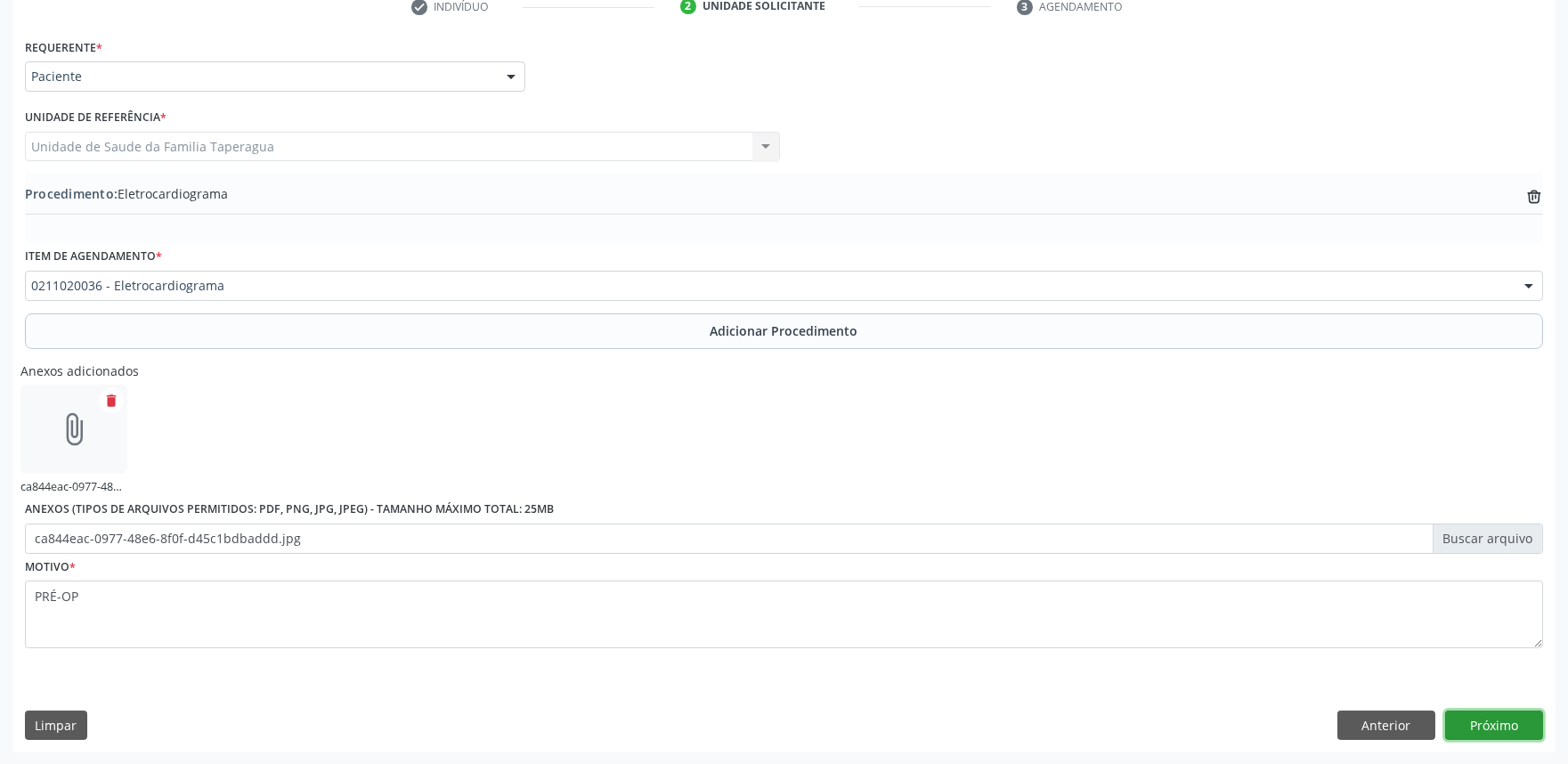
click at [1499, 719] on button "Próximo" at bounding box center [1494, 725] width 98 height 30
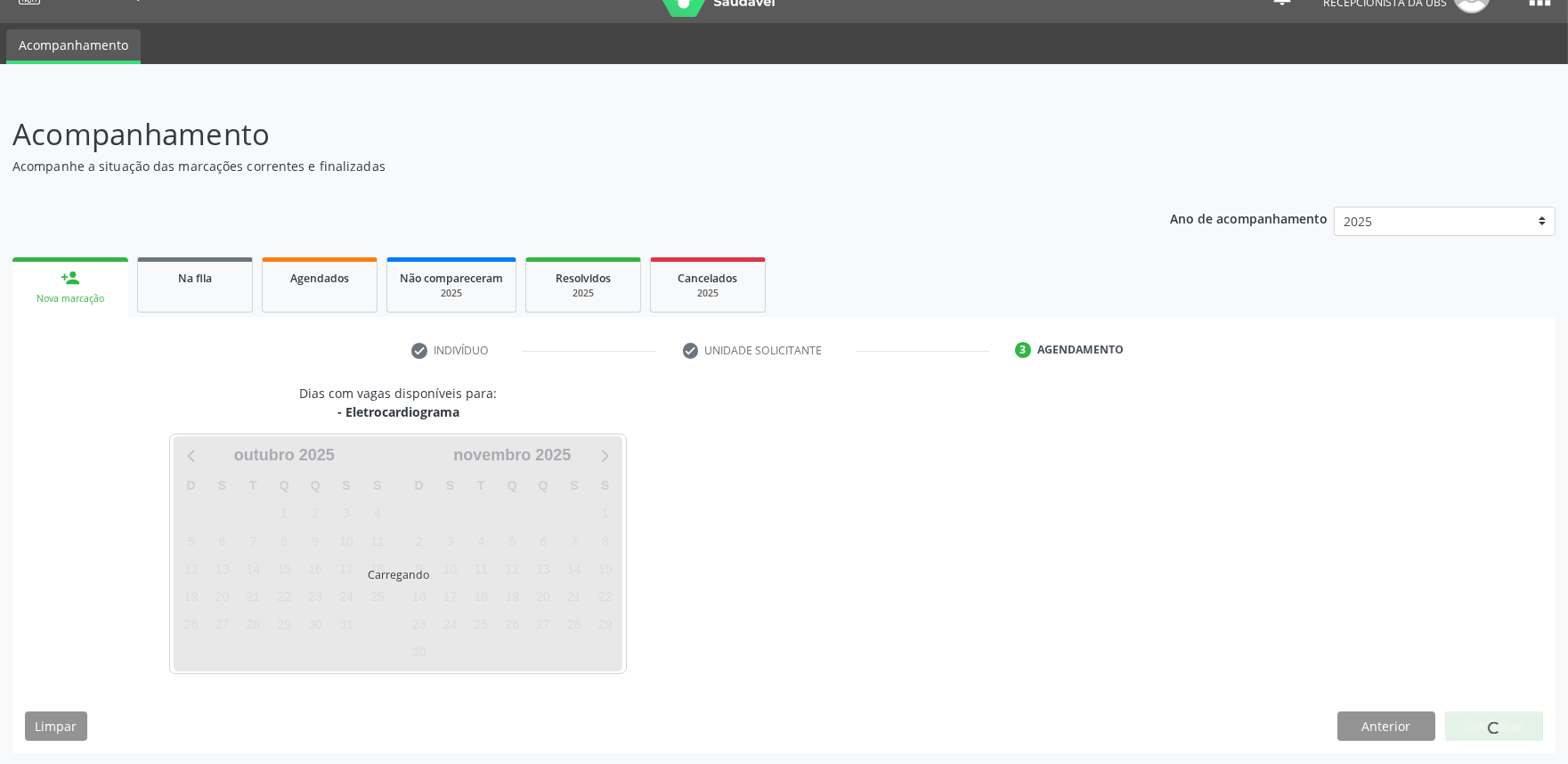
scroll to position [86, 0]
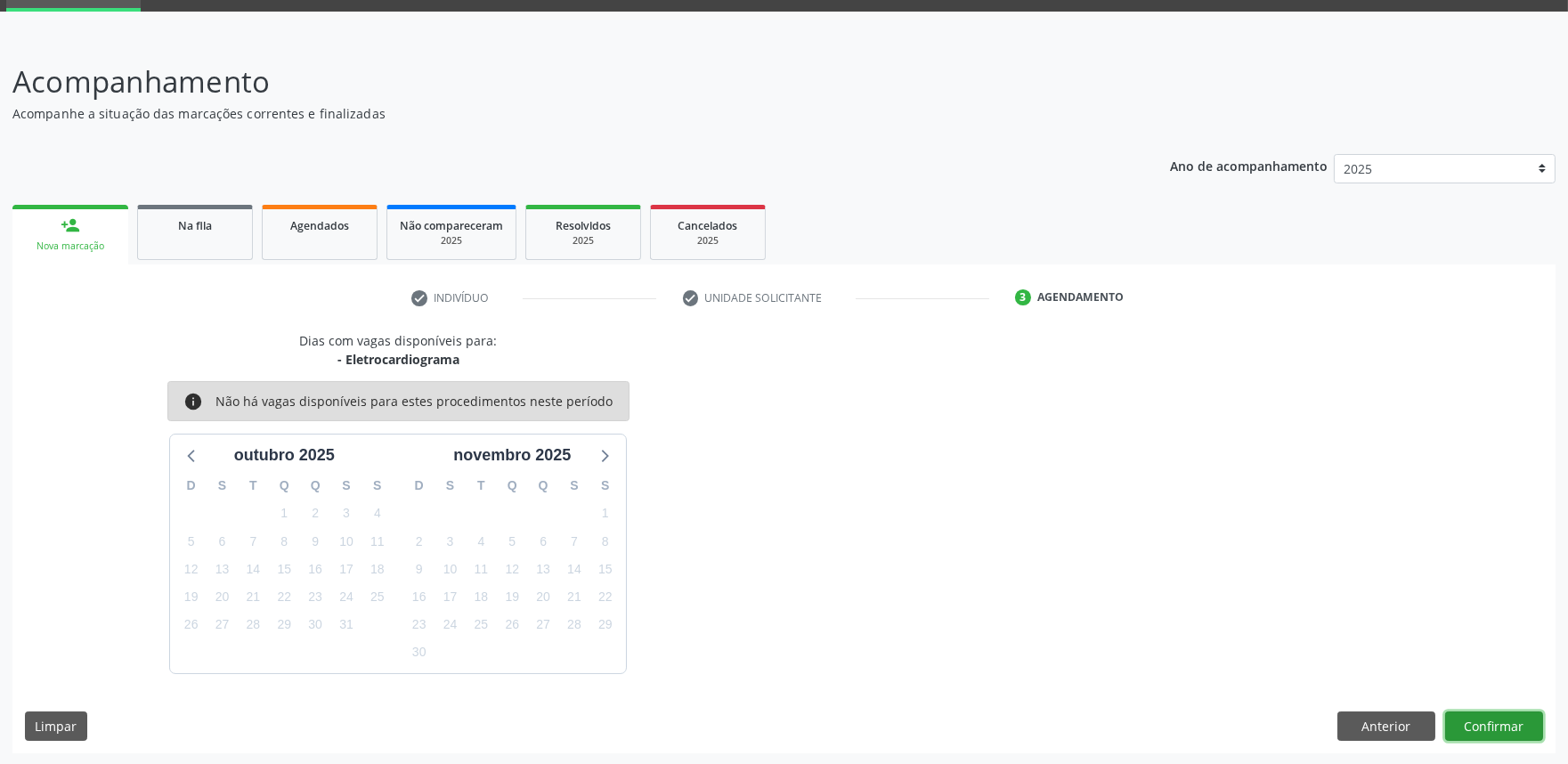
click at [1511, 724] on button "Confirmar" at bounding box center [1494, 726] width 98 height 30
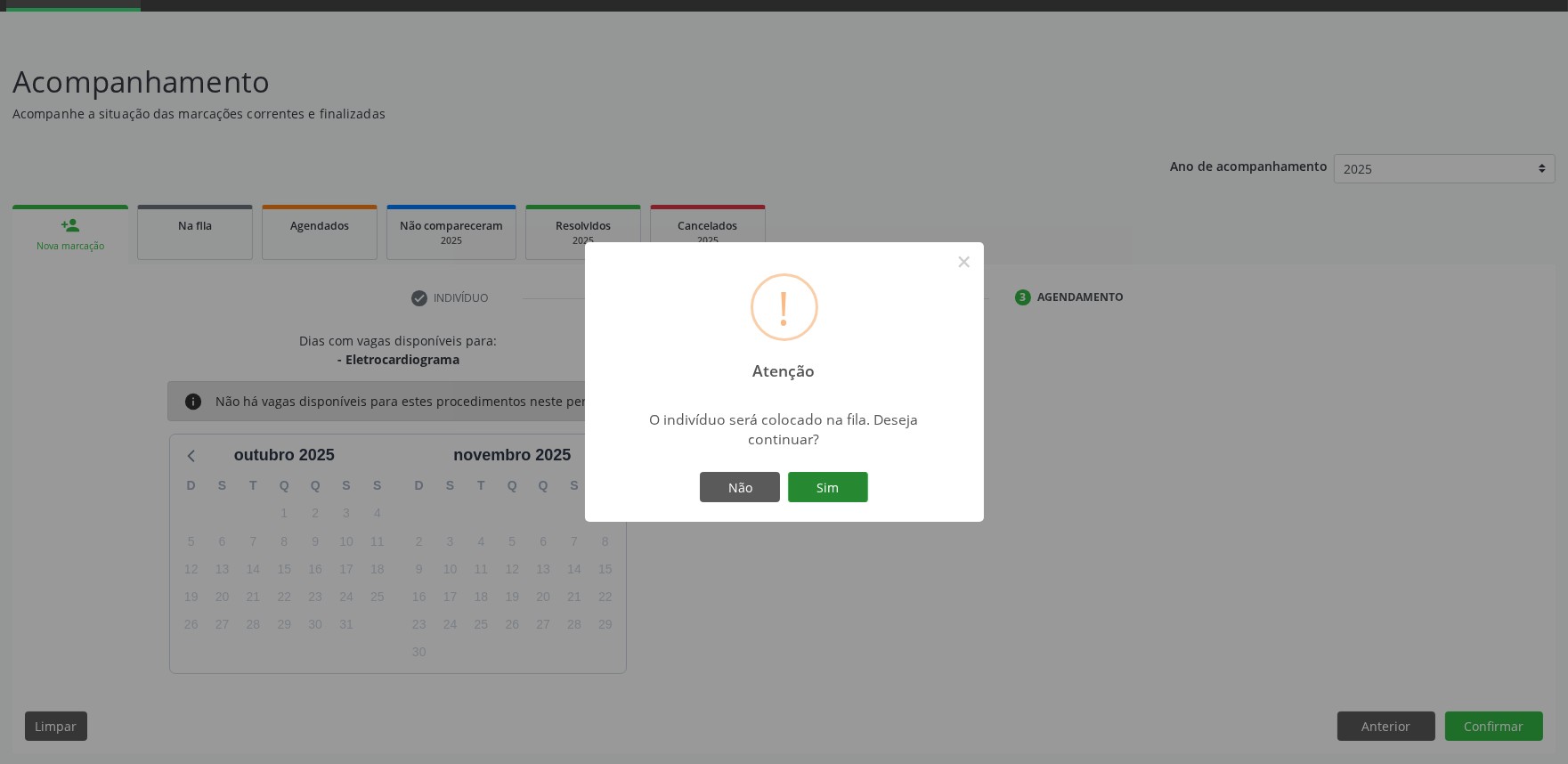
click at [834, 474] on button "Sim" at bounding box center [828, 486] width 80 height 30
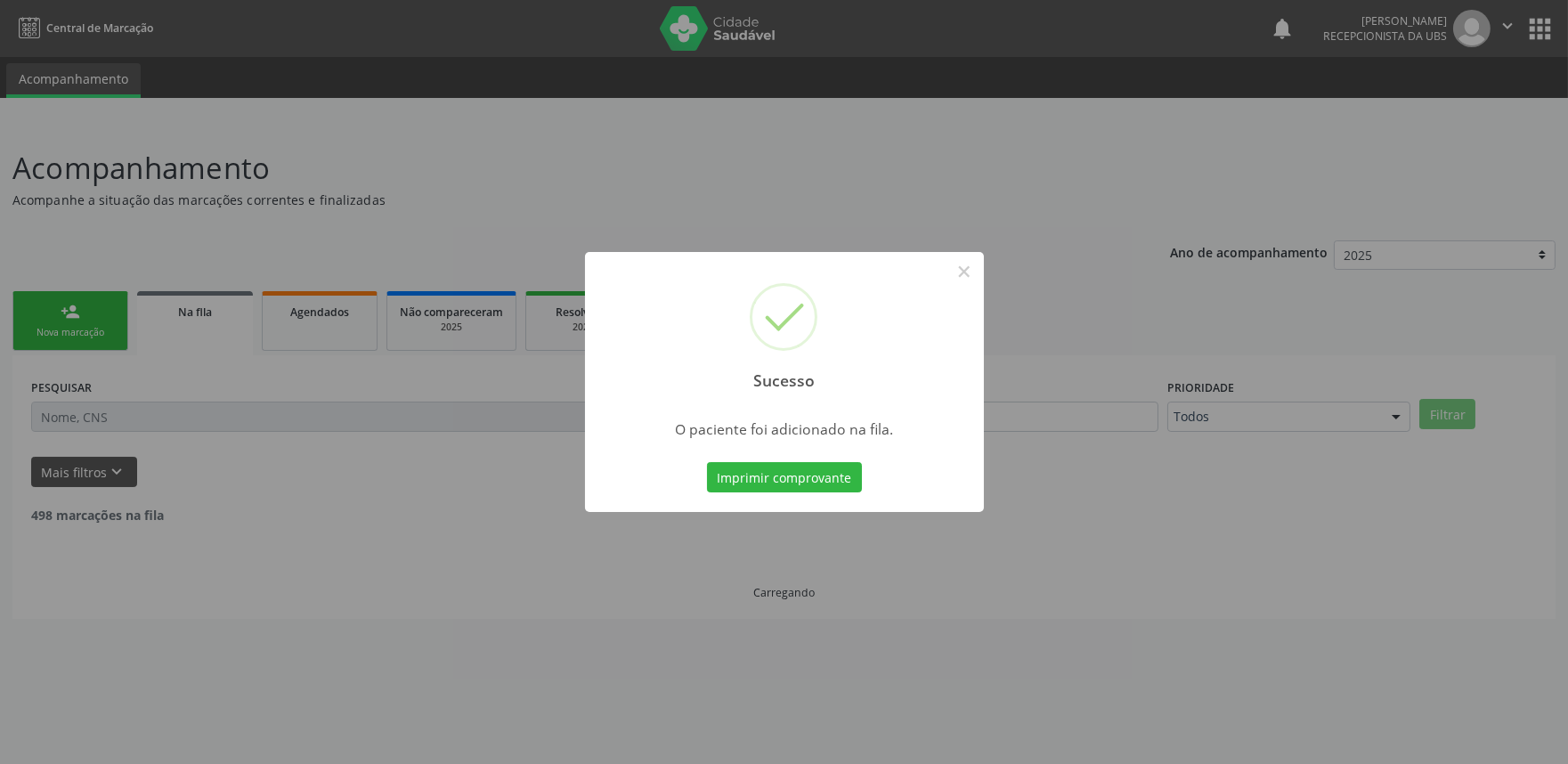
scroll to position [0, 0]
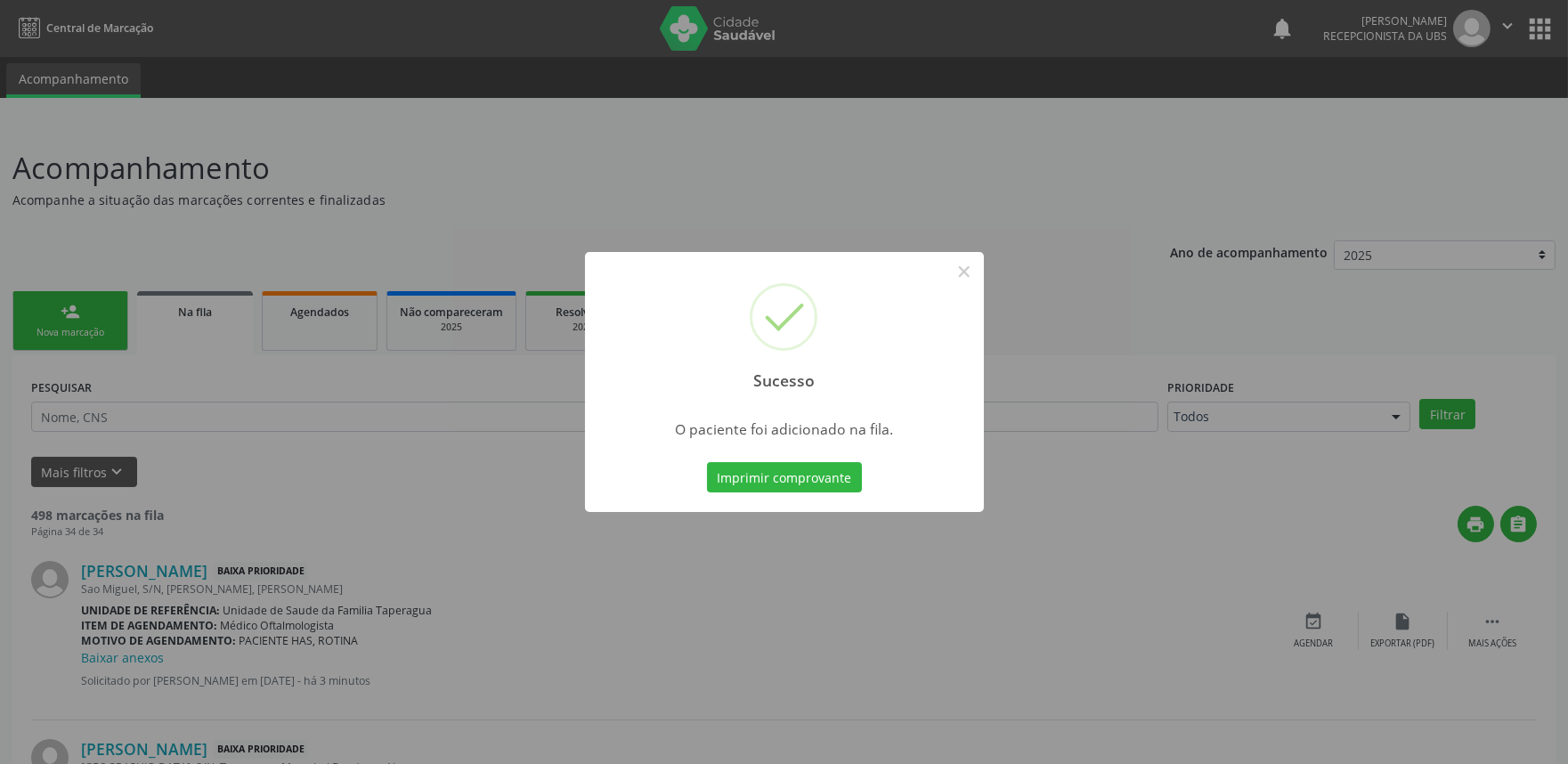
click at [1097, 304] on div "Sucesso × O paciente foi adicionado na fila. Imprimir comprovante Cancel" at bounding box center [784, 382] width 1568 height 764
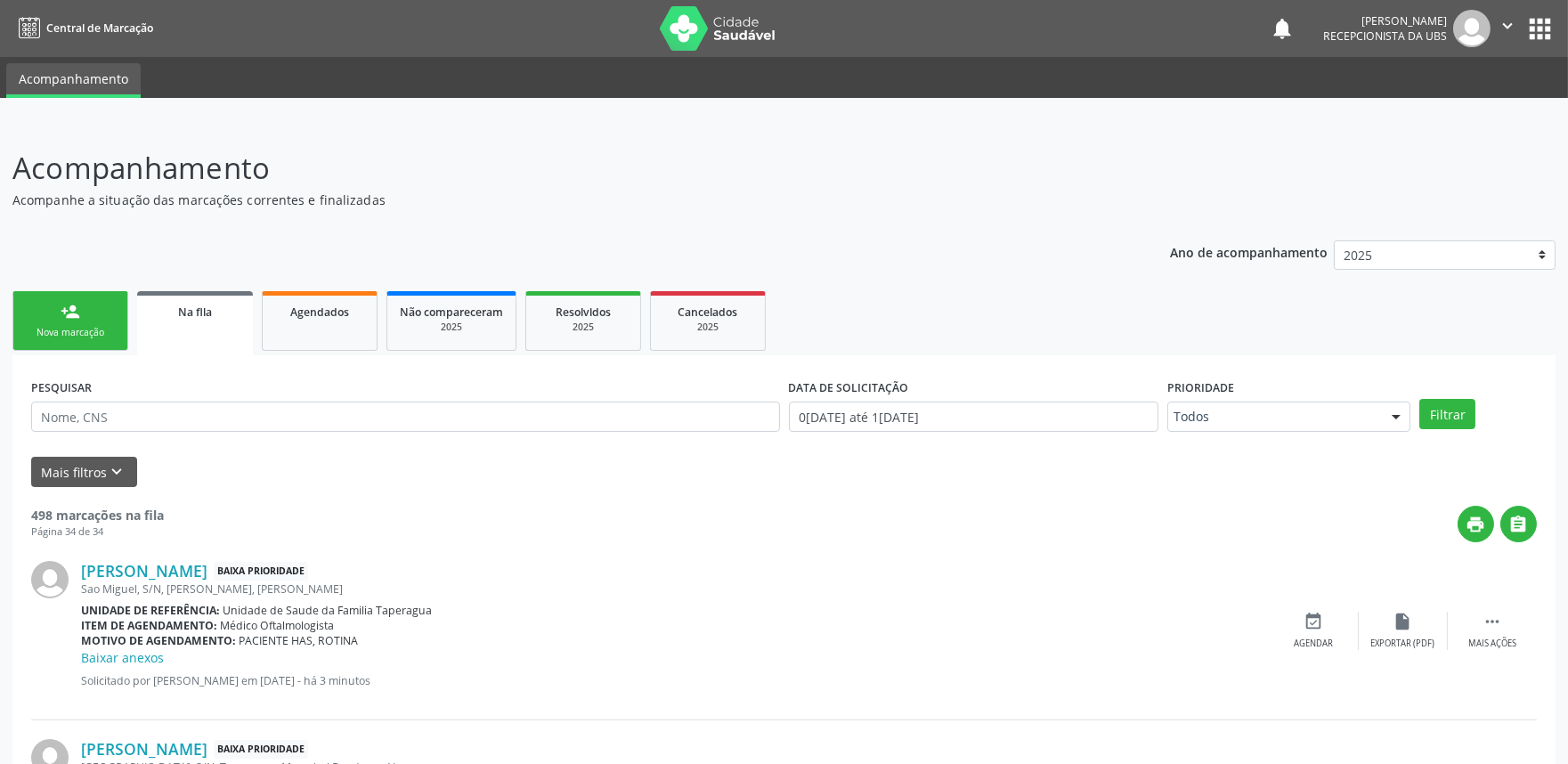
click at [68, 315] on div "person_add" at bounding box center [71, 312] width 20 height 20
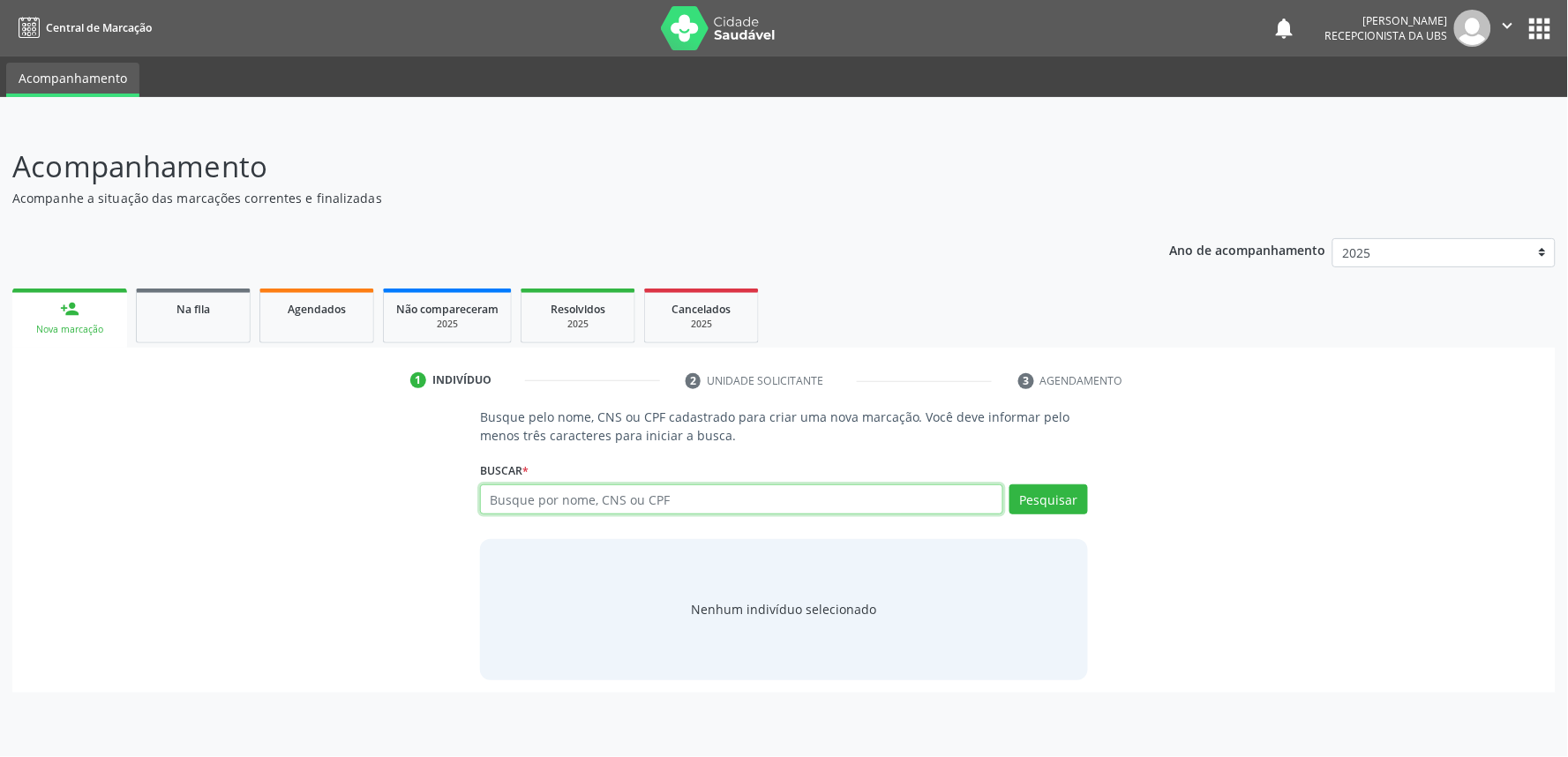
click at [560, 489] on input "text" at bounding box center [741, 499] width 523 height 30
paste input "704300505011691"
type input "704300505011691"
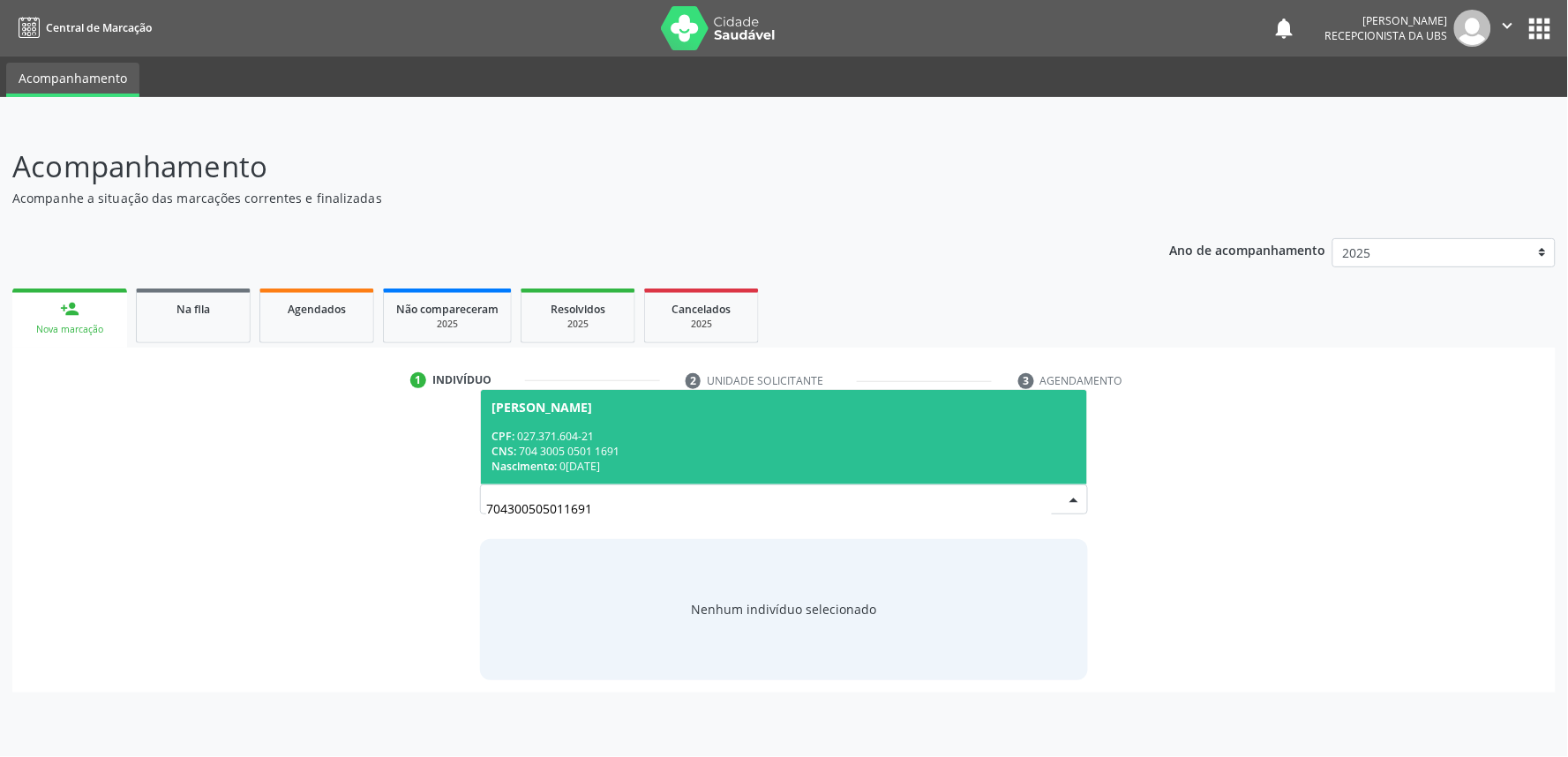
click at [593, 446] on div "CNS: 704 3005 0501 1691" at bounding box center [784, 451] width 585 height 15
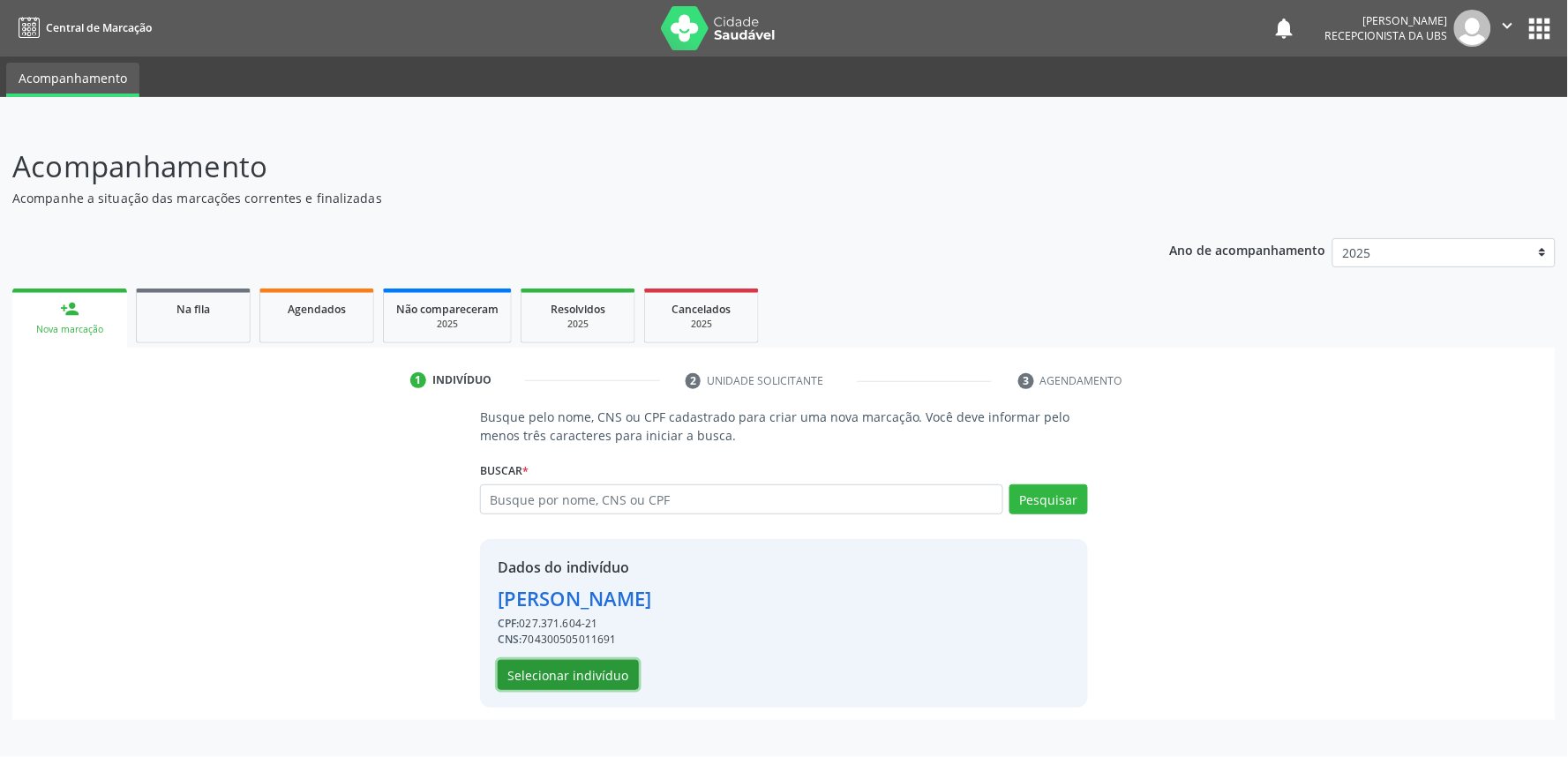
click at [587, 673] on button "Selecionar indivíduo" at bounding box center [568, 674] width 141 height 30
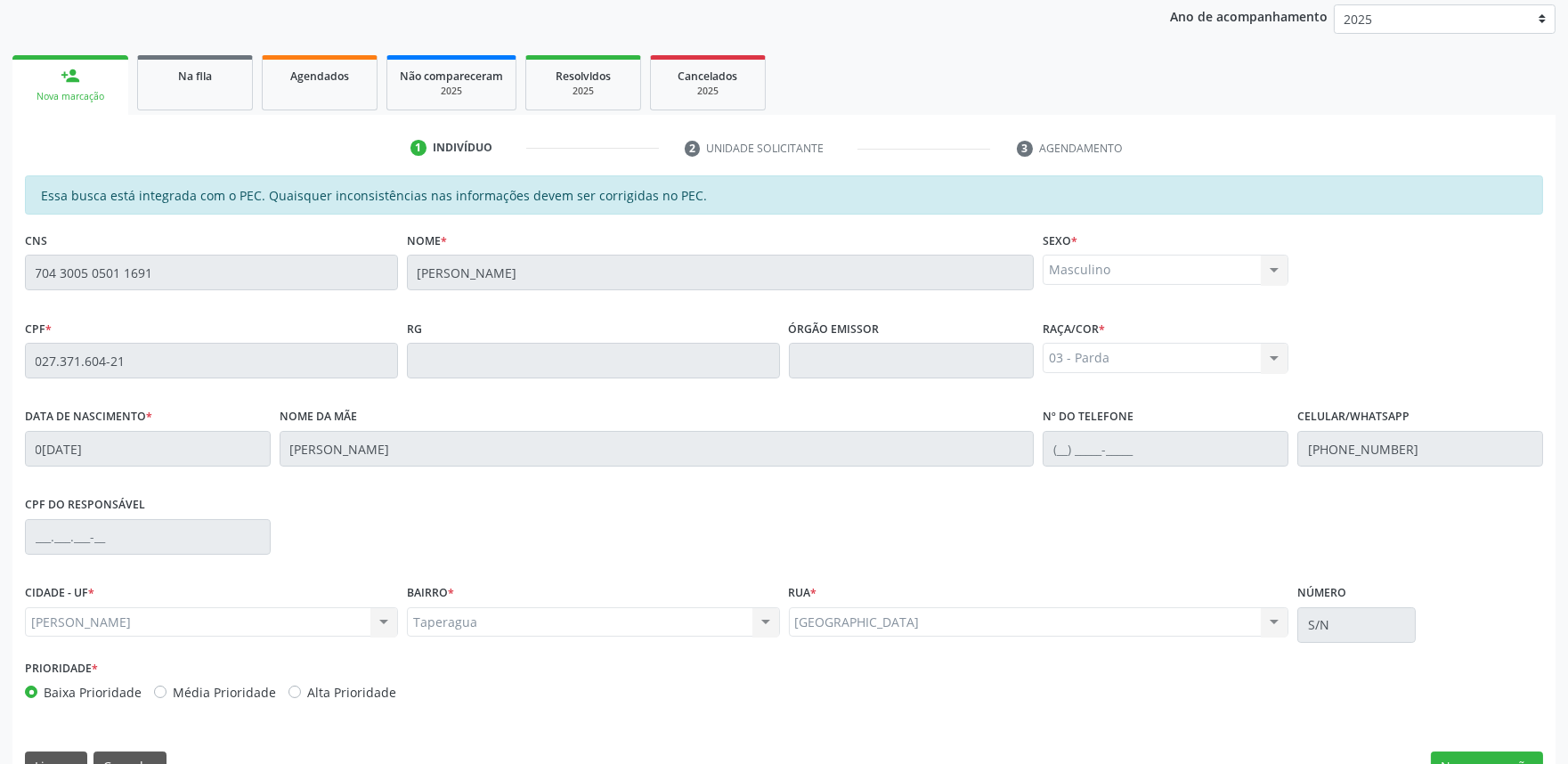
scroll to position [277, 0]
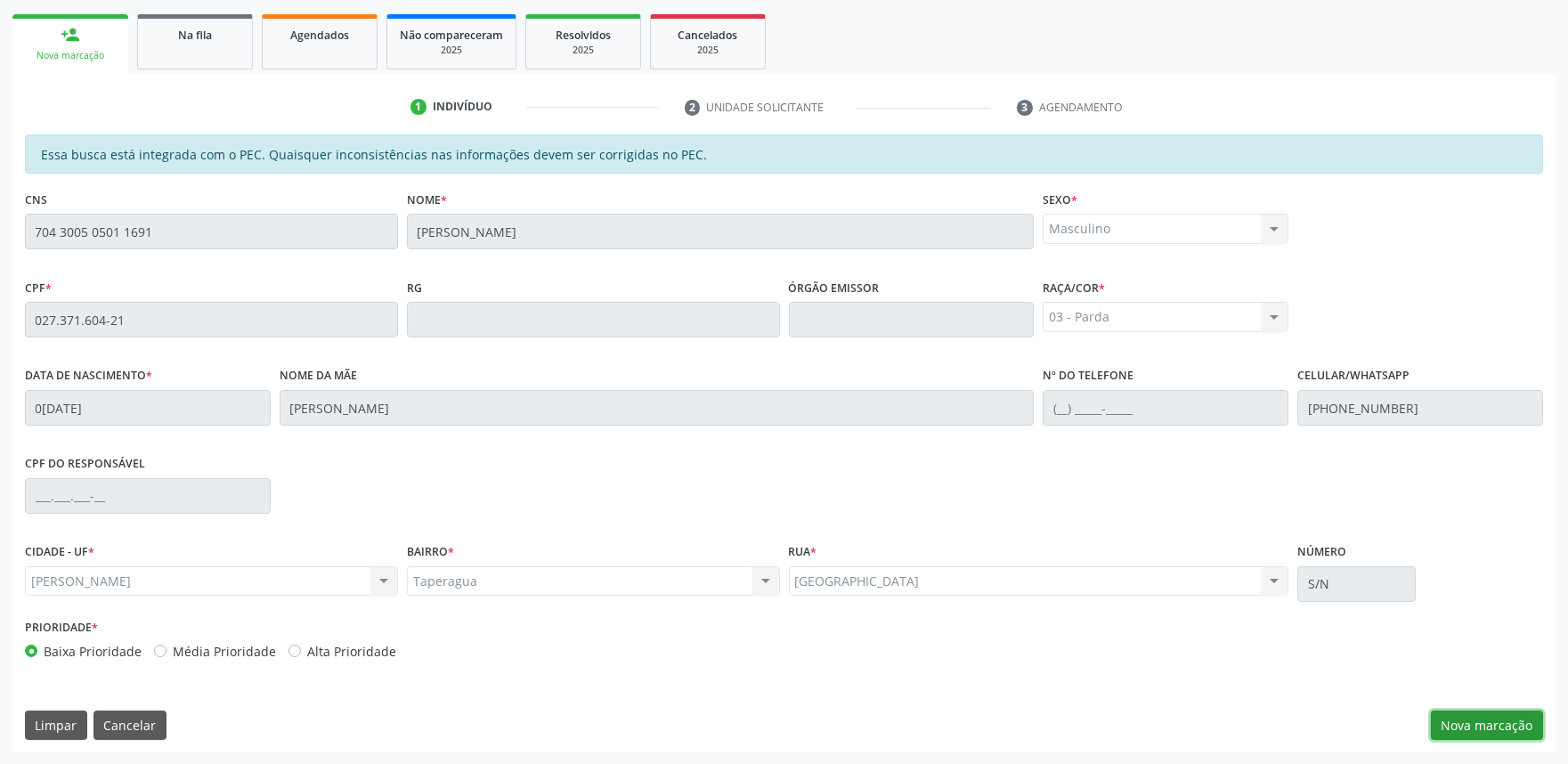
click at [1472, 722] on button "Nova marcação" at bounding box center [1486, 725] width 112 height 30
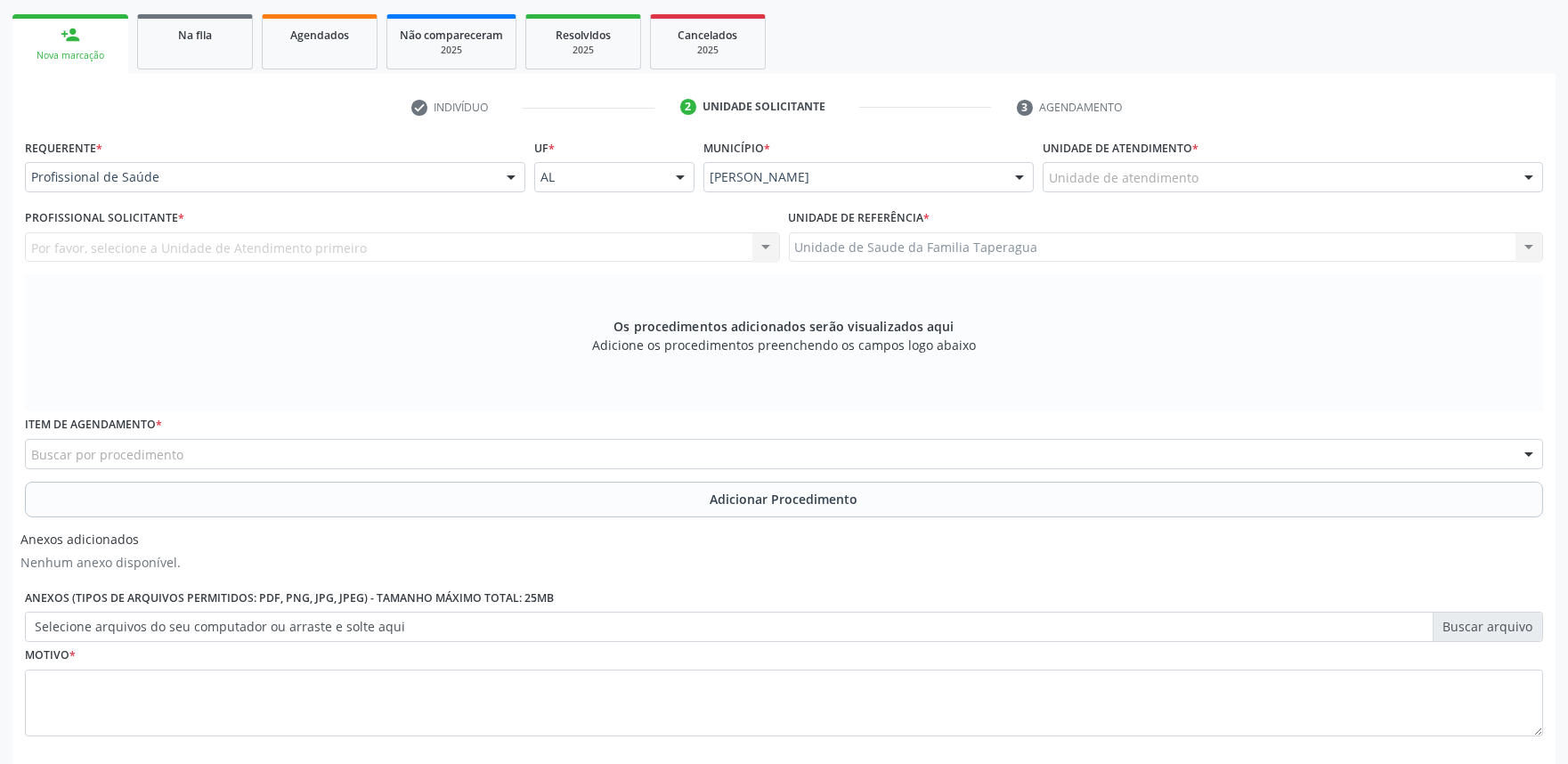
click at [1136, 187] on div "Unidade de atendimento" at bounding box center [1292, 176] width 501 height 30
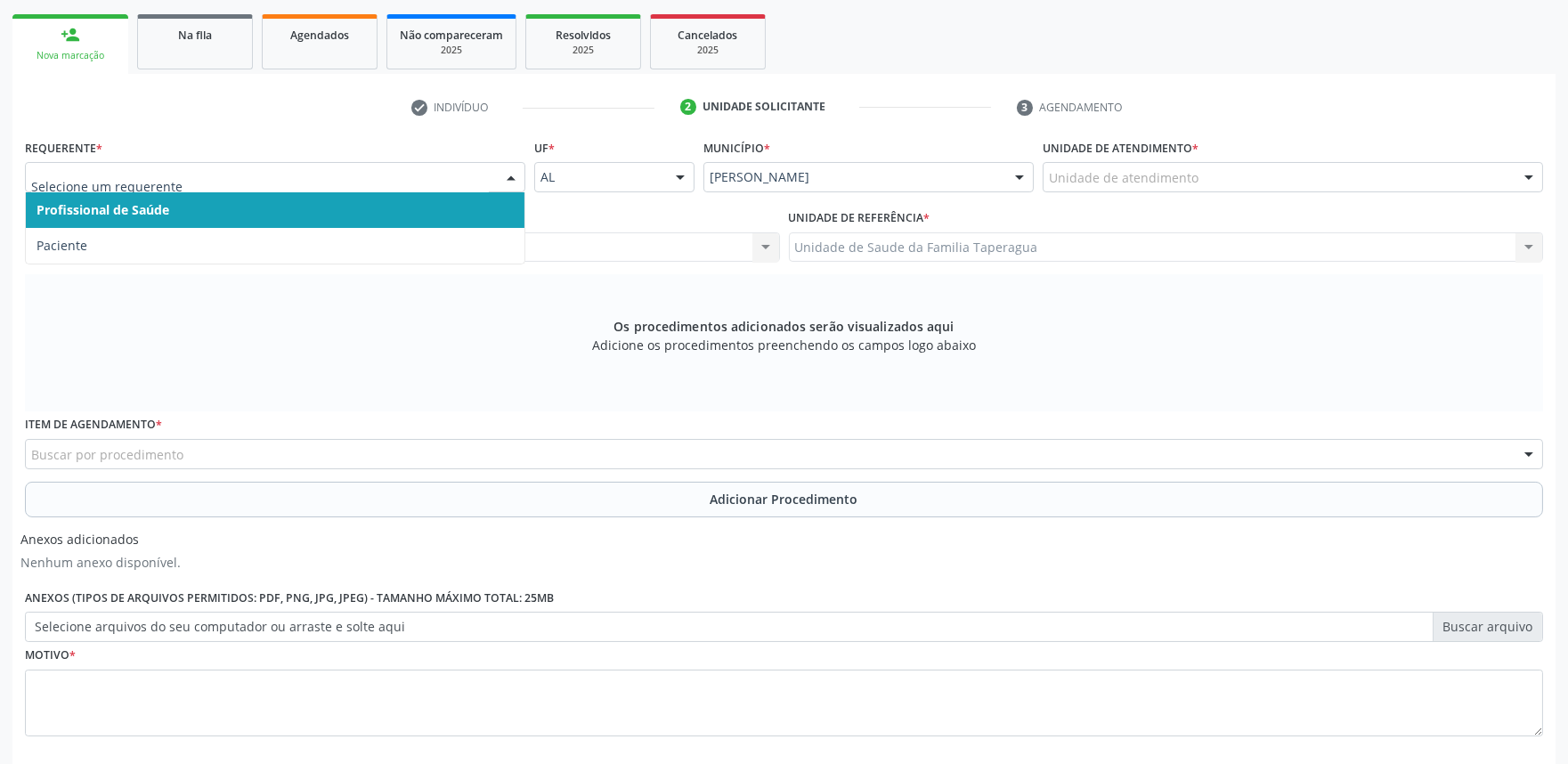
click at [481, 163] on div at bounding box center [274, 176] width 501 height 30
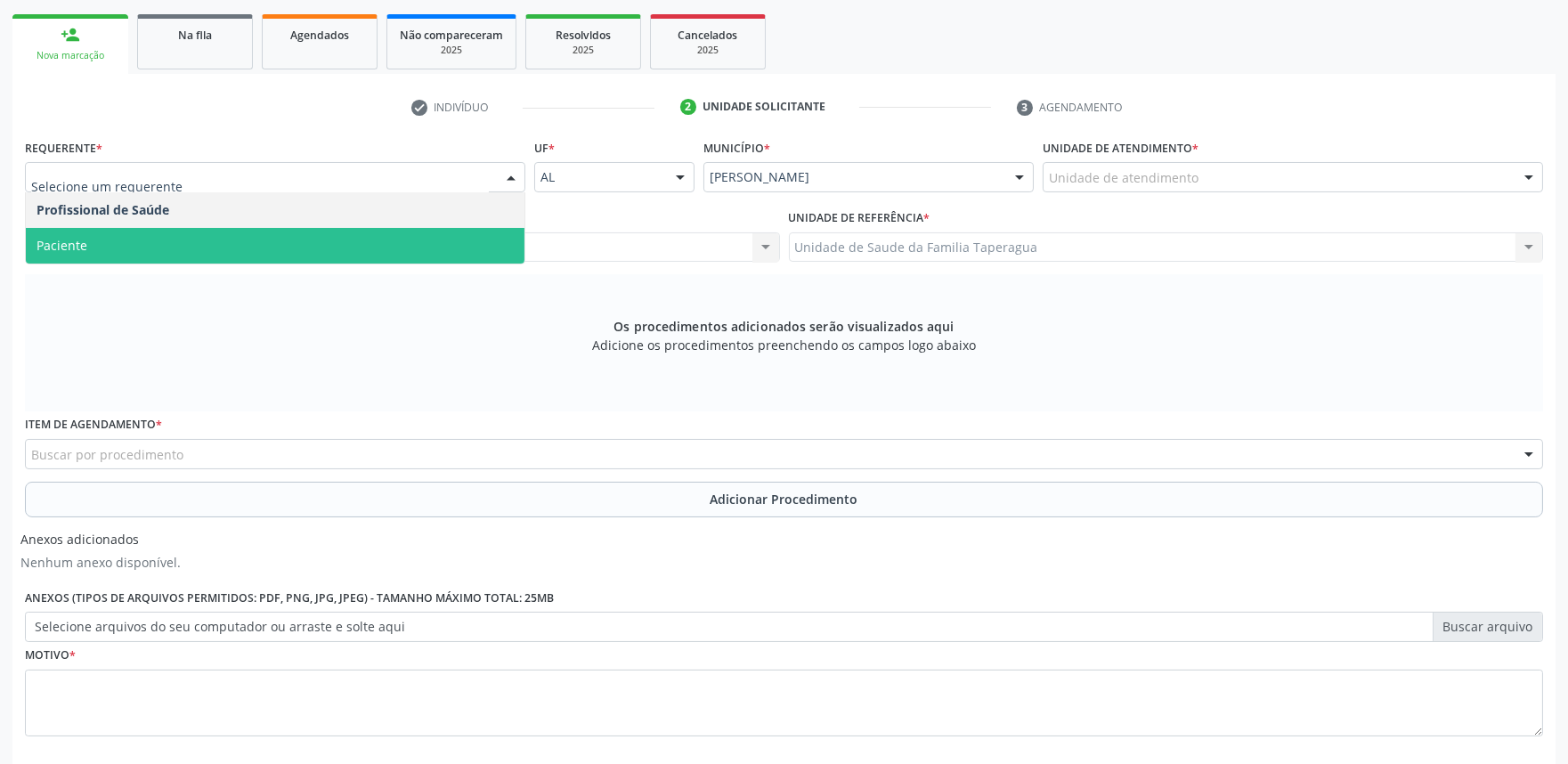
click at [456, 247] on span "Paciente" at bounding box center [274, 245] width 499 height 35
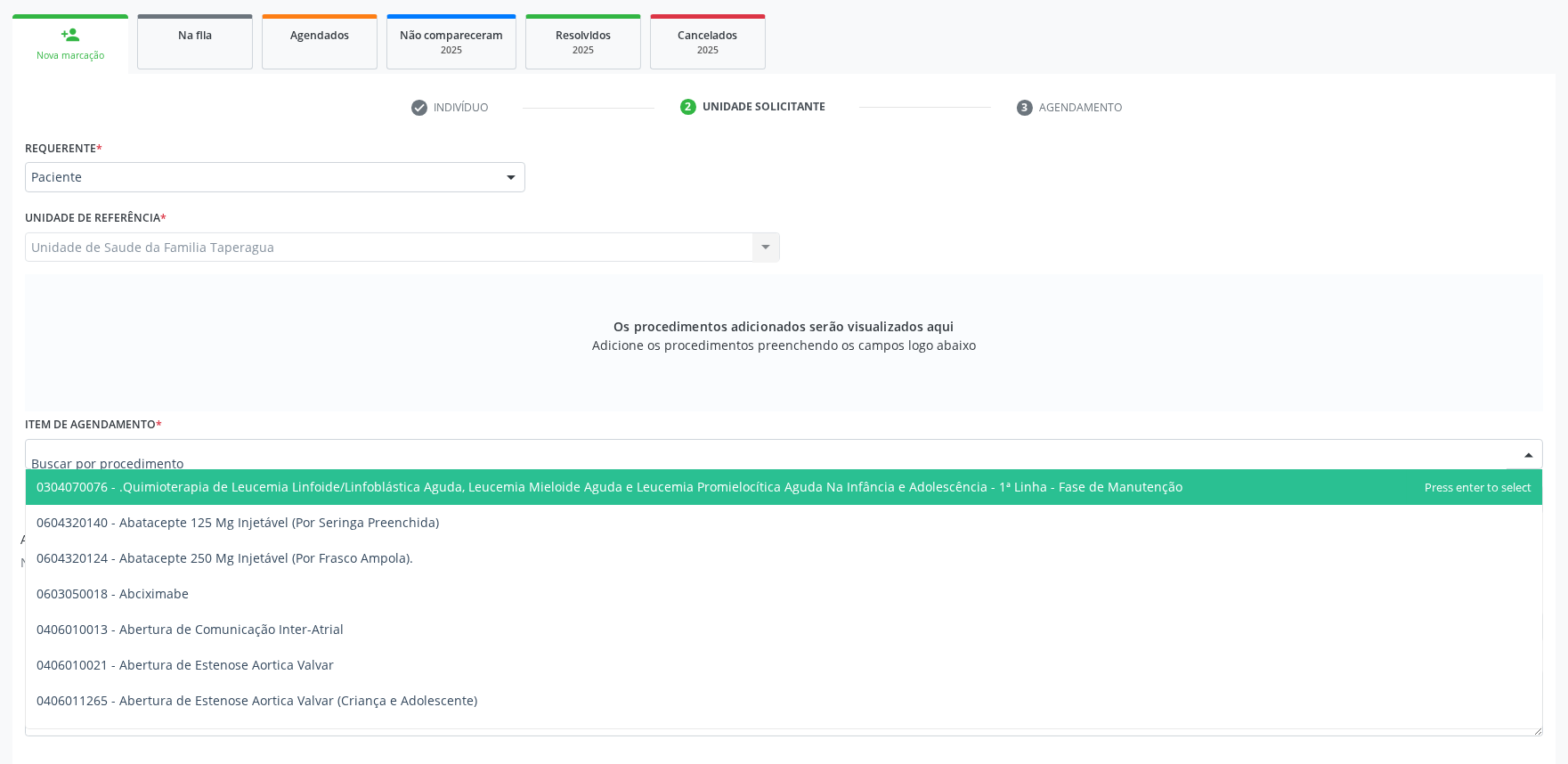
click at [490, 449] on div at bounding box center [783, 453] width 1518 height 30
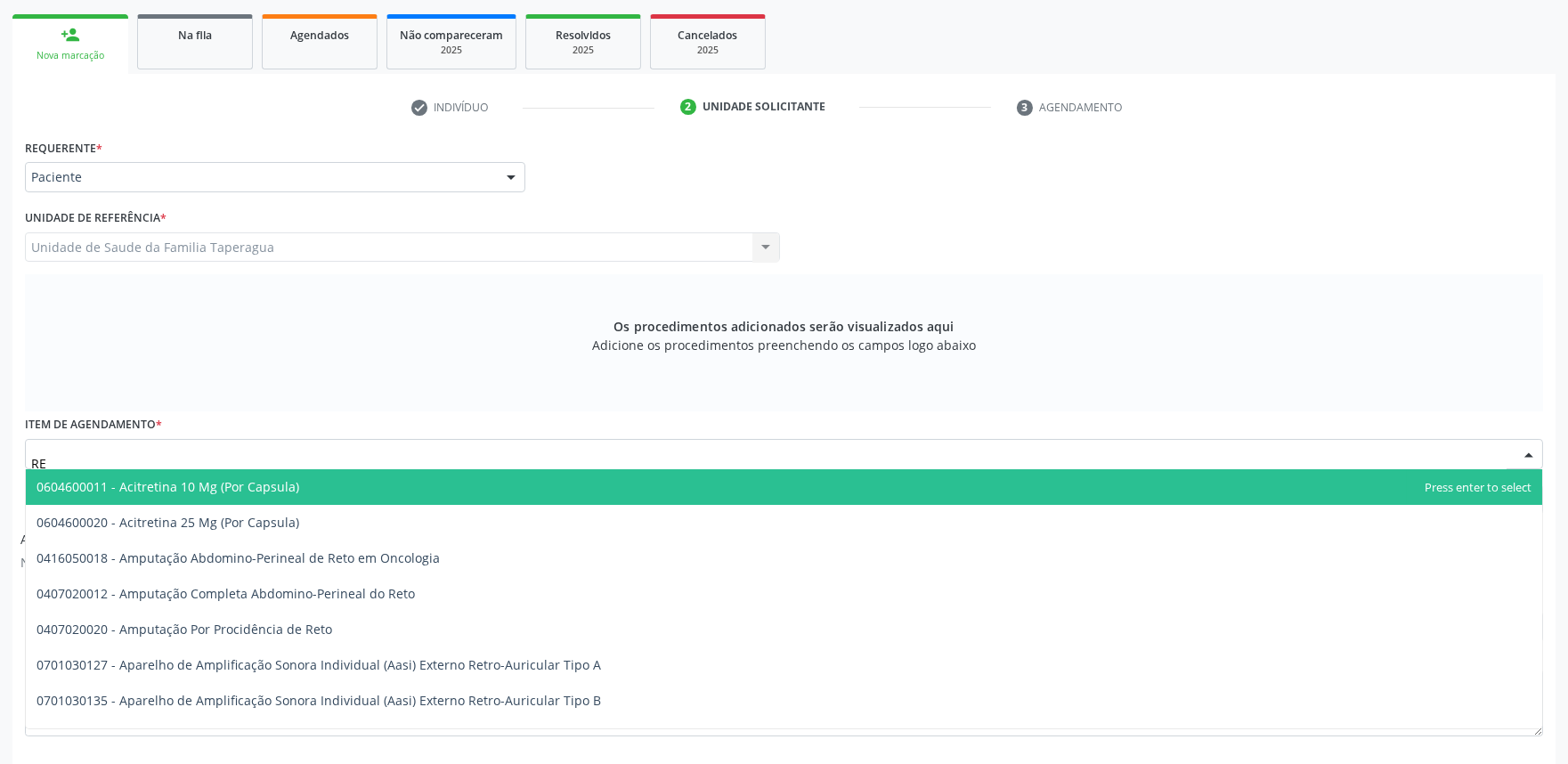
type input "R"
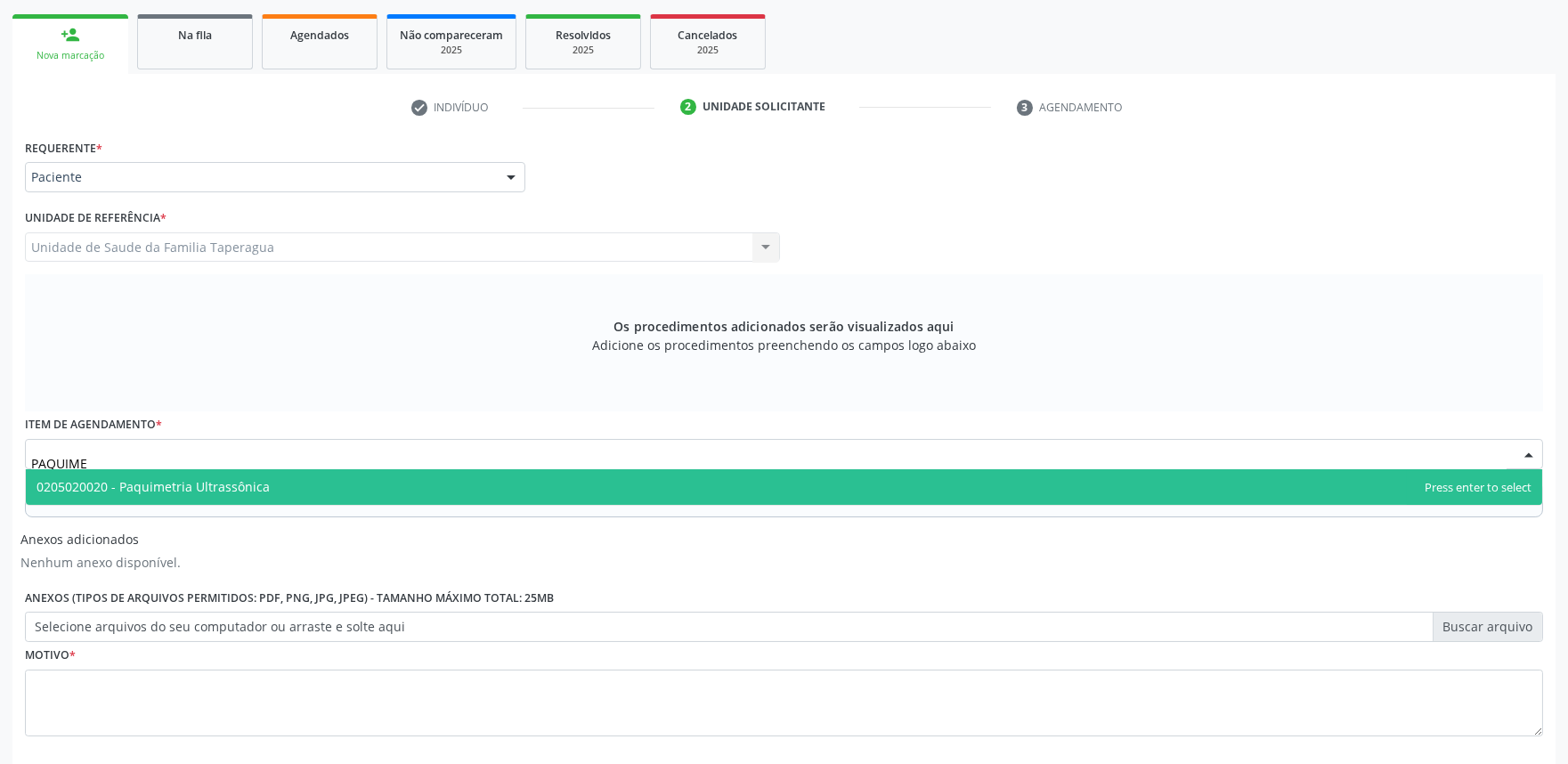
click at [469, 481] on span "0205020020 - Paquimetria Ultrassônica" at bounding box center [783, 486] width 1516 height 35
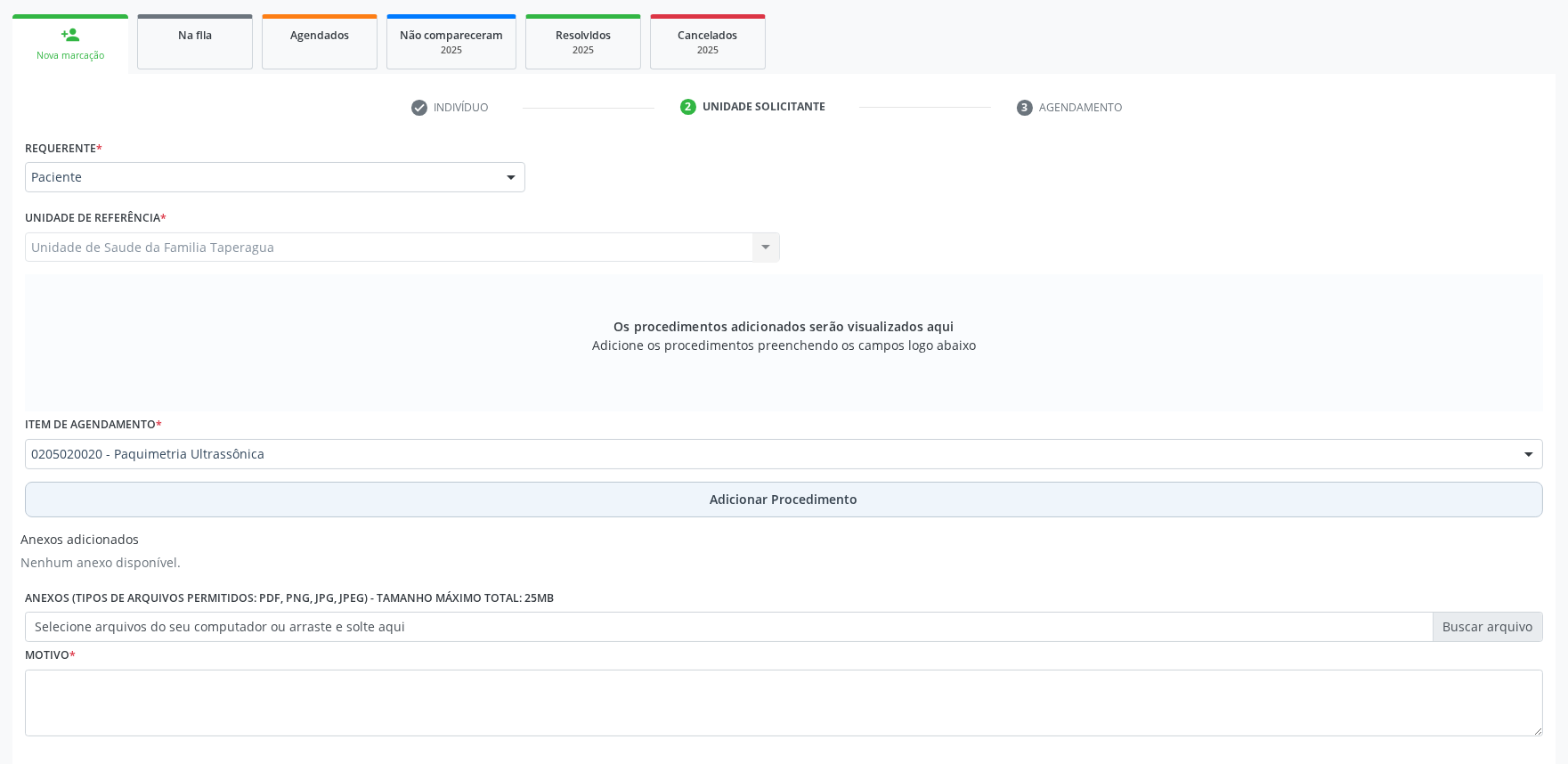
click at [487, 491] on button "Adicionar Procedimento" at bounding box center [783, 499] width 1518 height 35
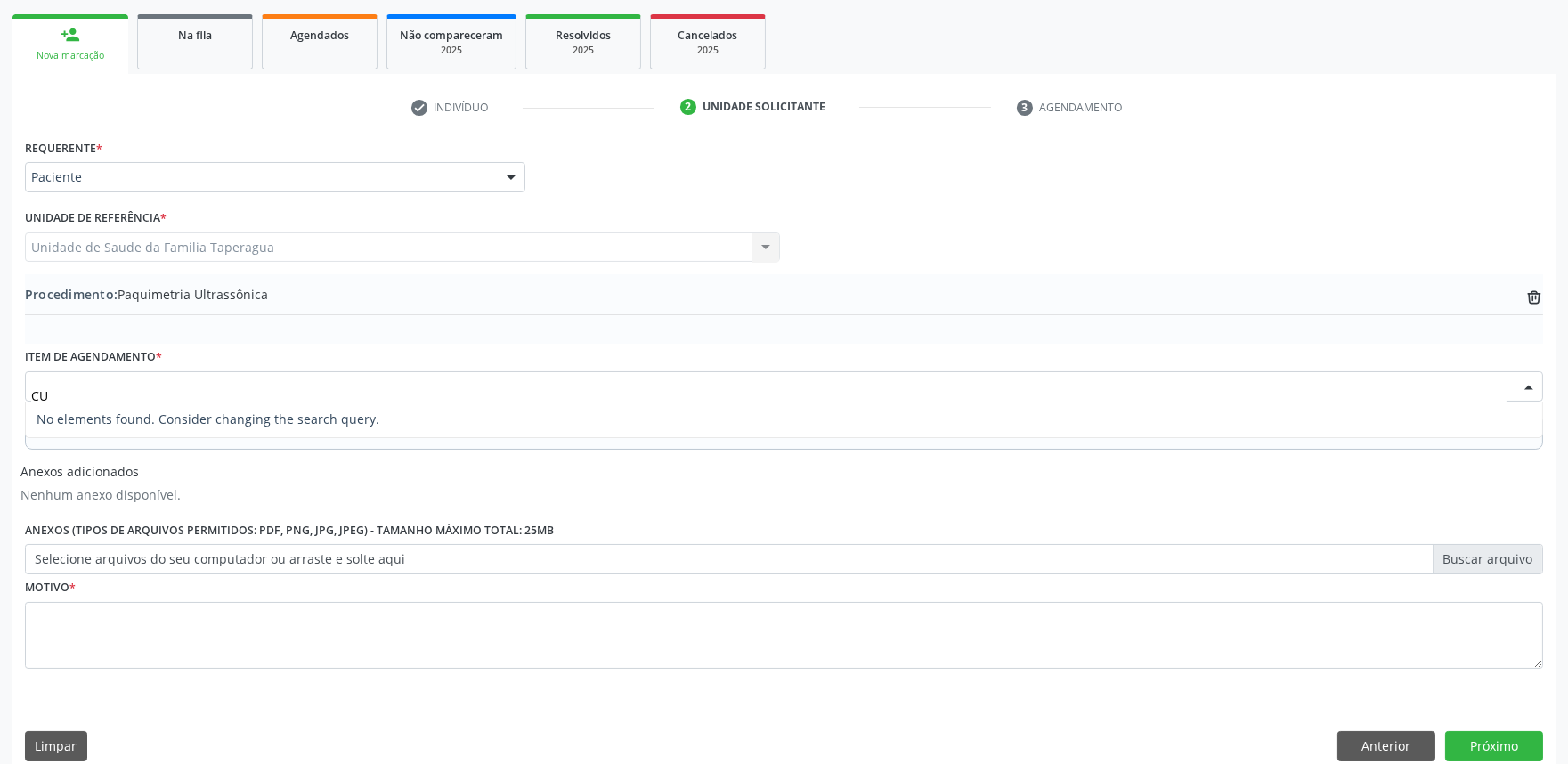
type input "C"
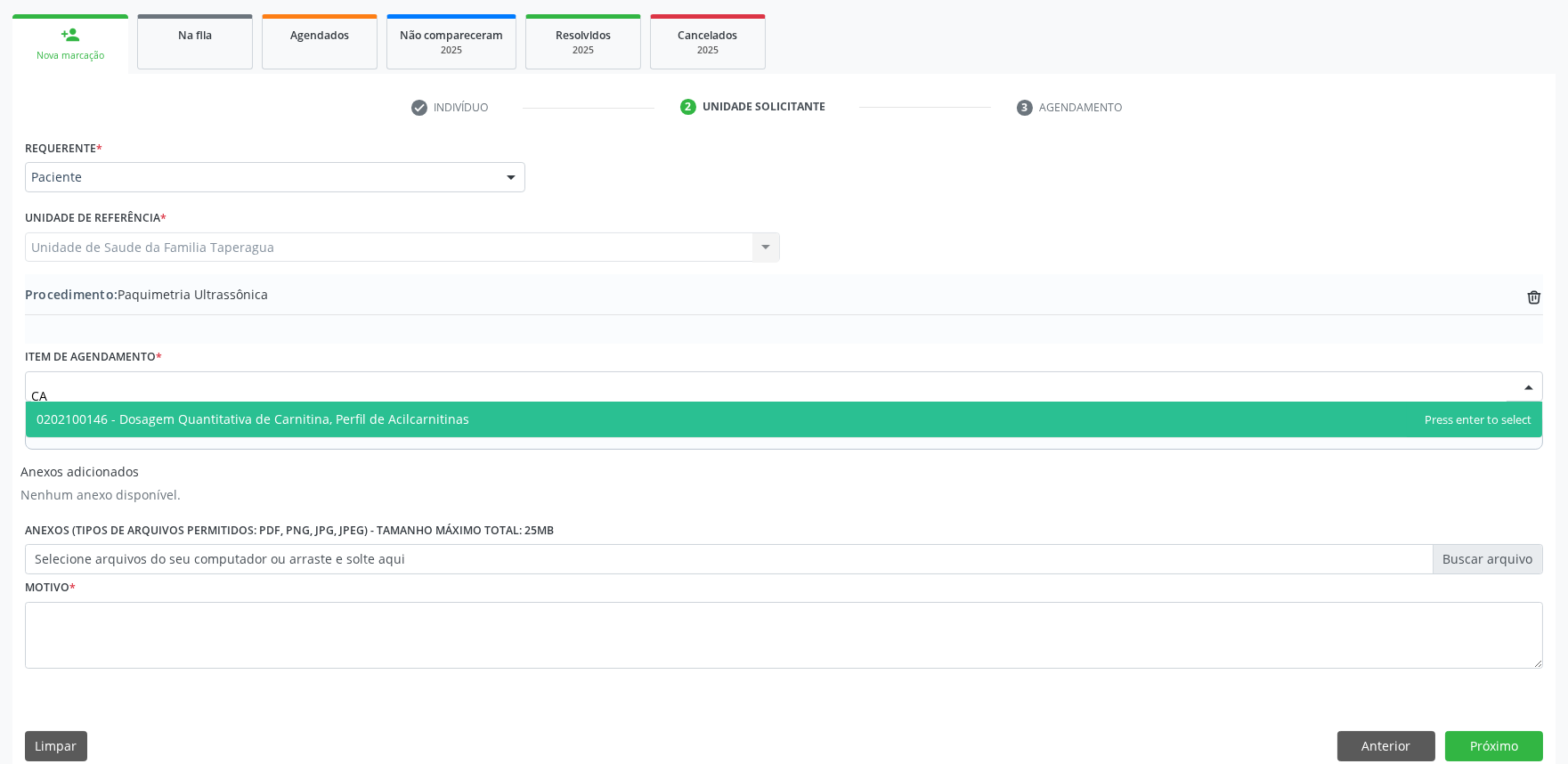
type input "C"
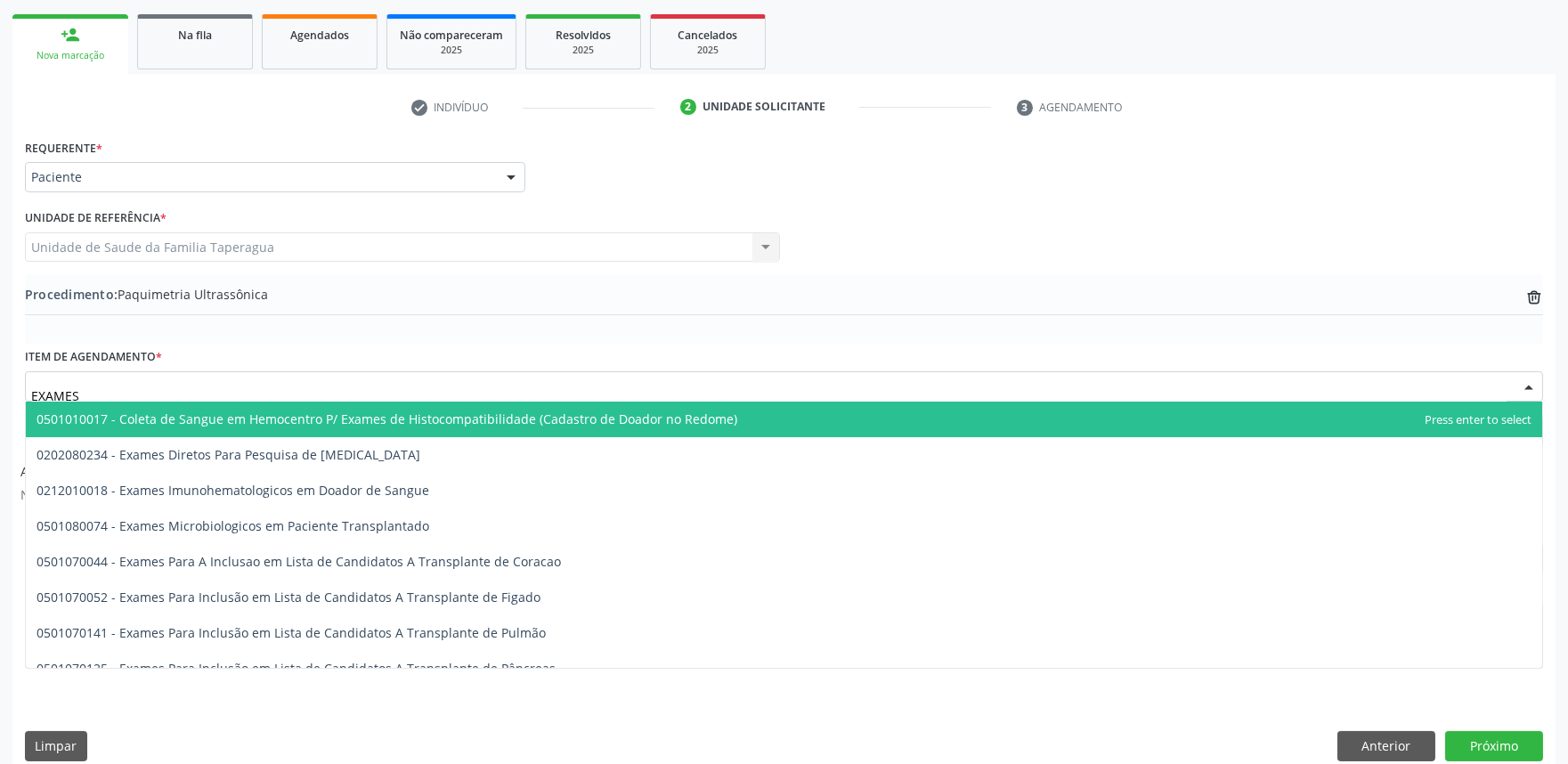
type input "EXAMES O"
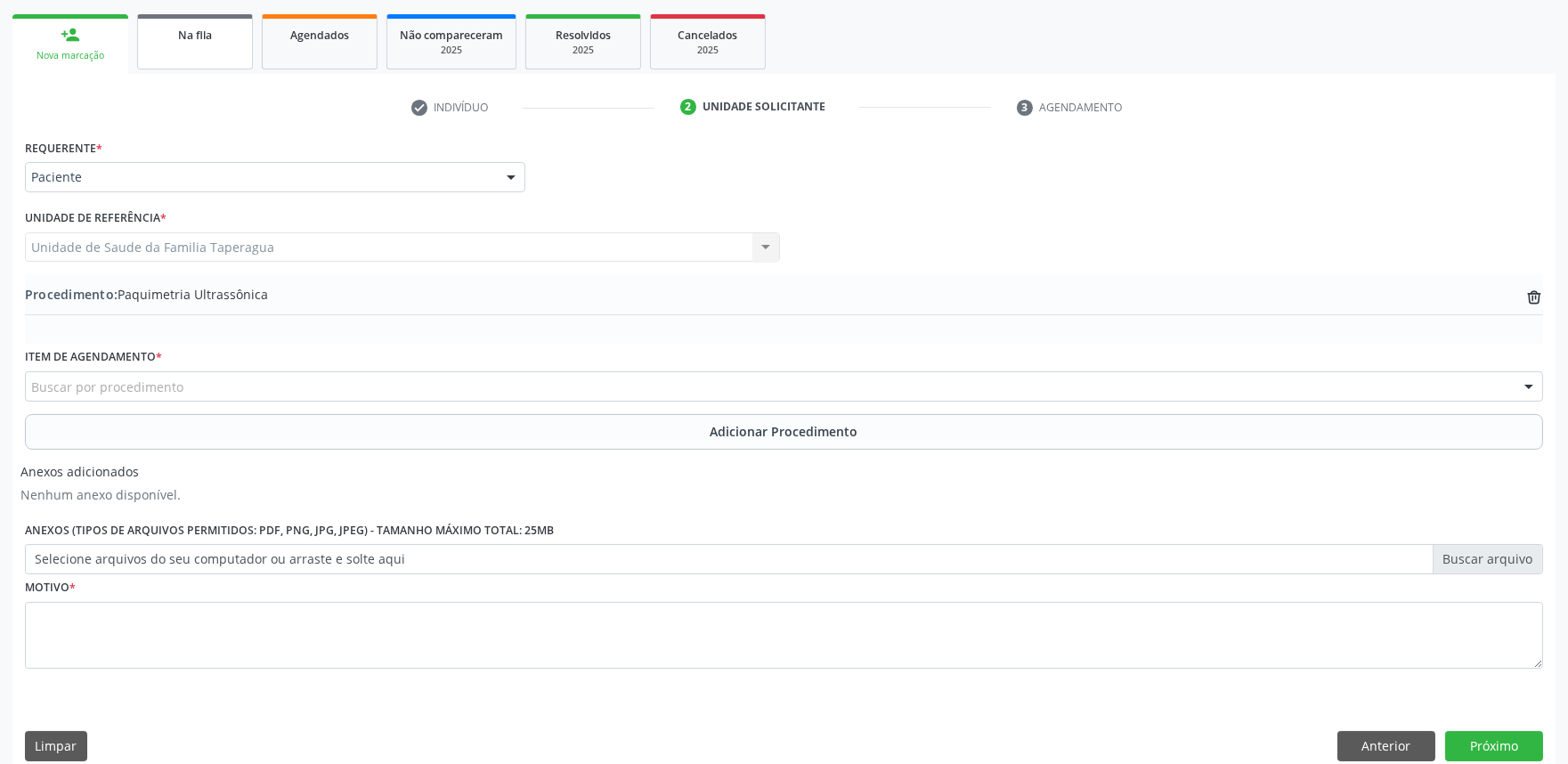
click at [205, 37] on span "Na fila" at bounding box center [194, 35] width 34 height 15
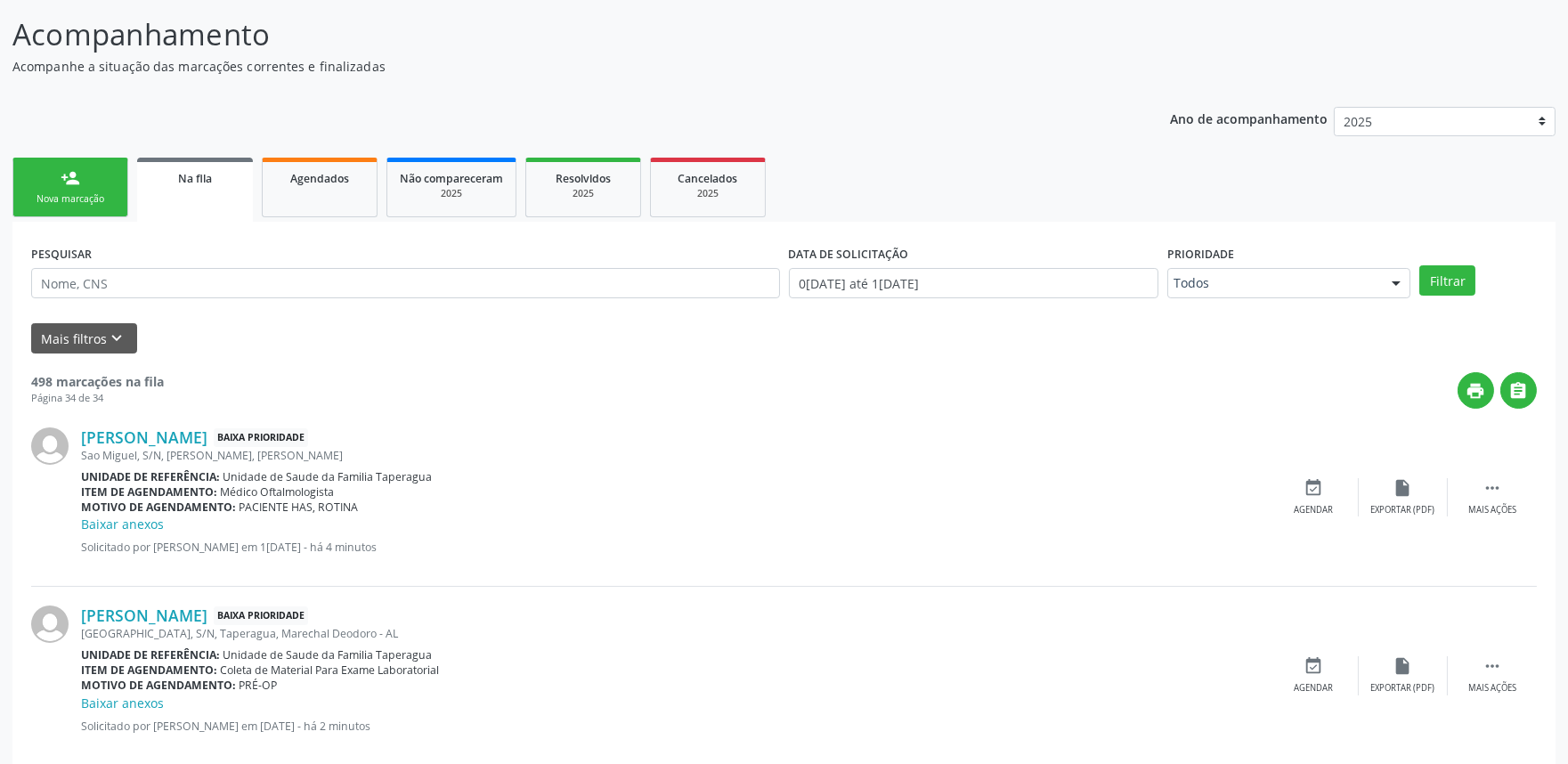
scroll to position [18, 0]
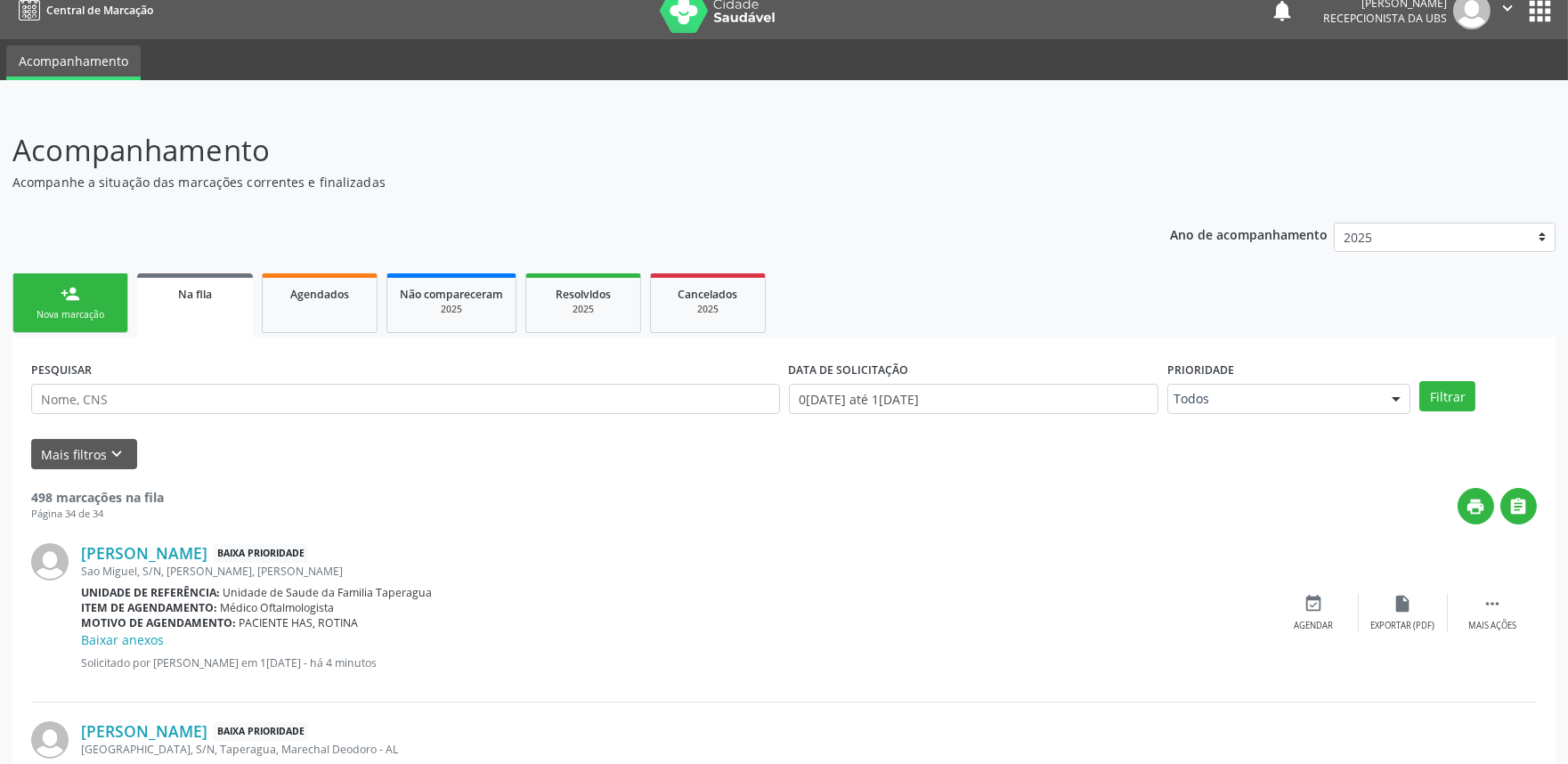
click at [93, 308] on div "Nova marcação" at bounding box center [70, 314] width 89 height 14
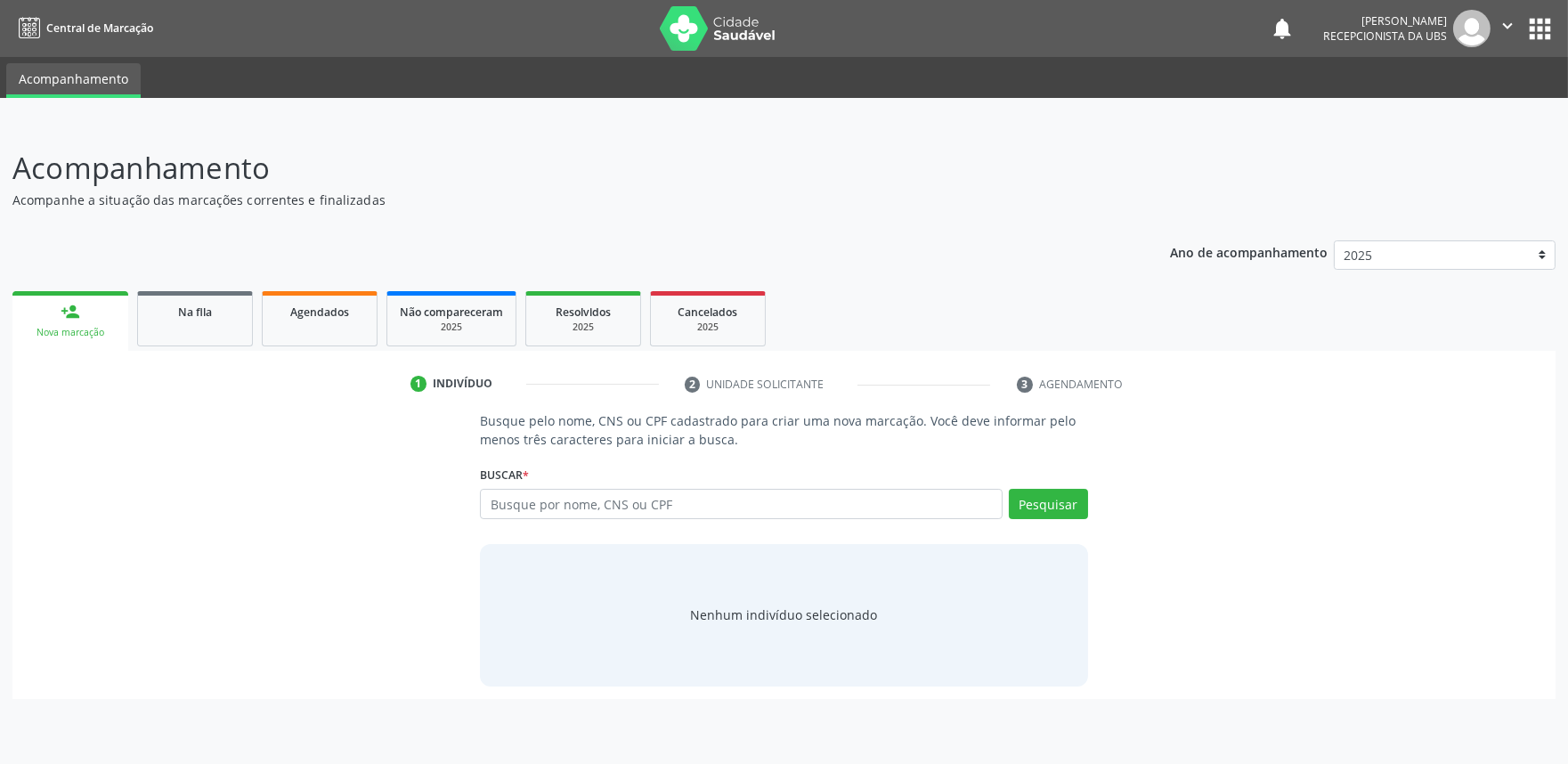
scroll to position [0, 0]
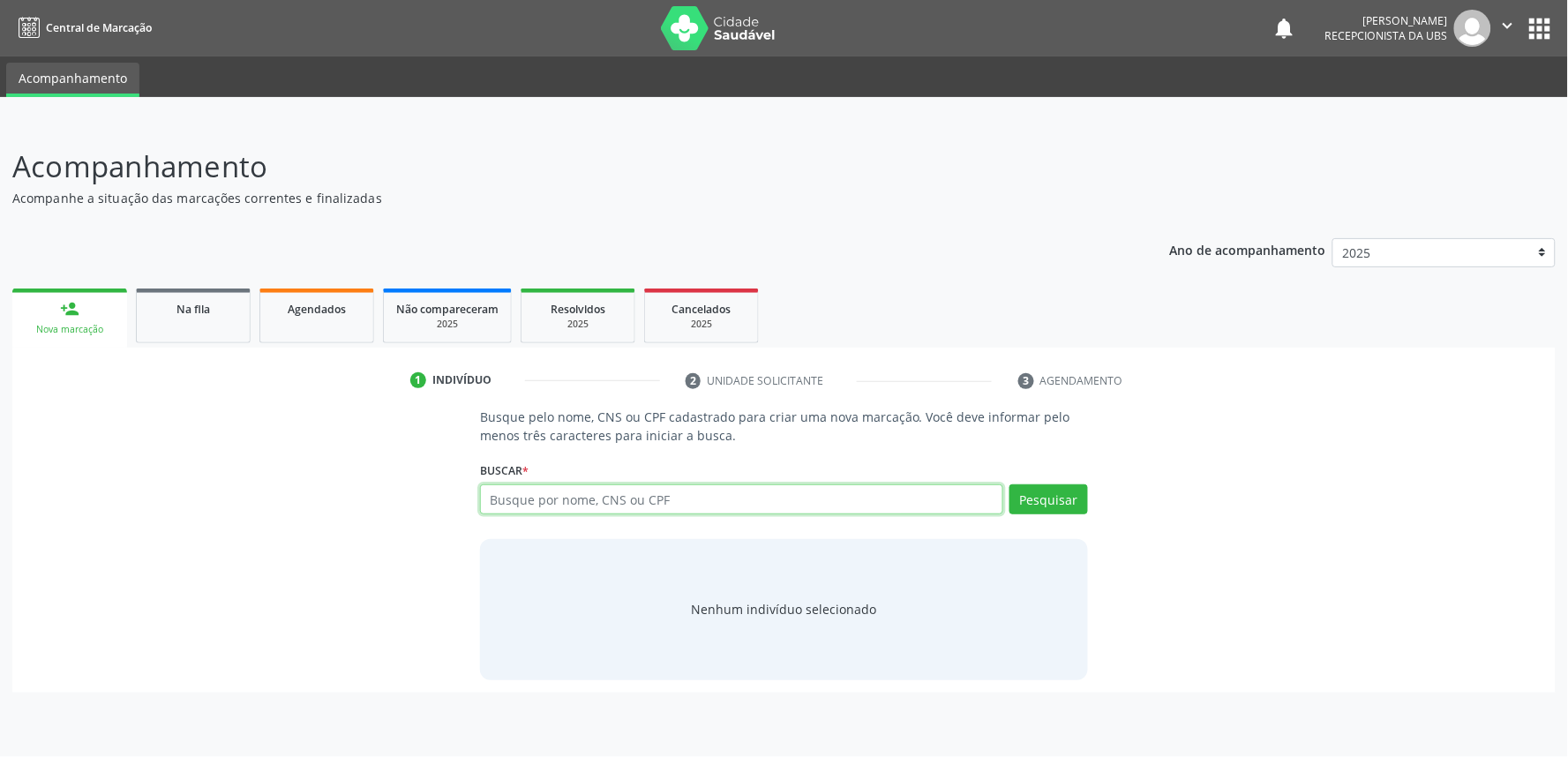
click at [587, 487] on input "text" at bounding box center [741, 499] width 523 height 30
paste input "704707737630733"
type input "704707737630733"
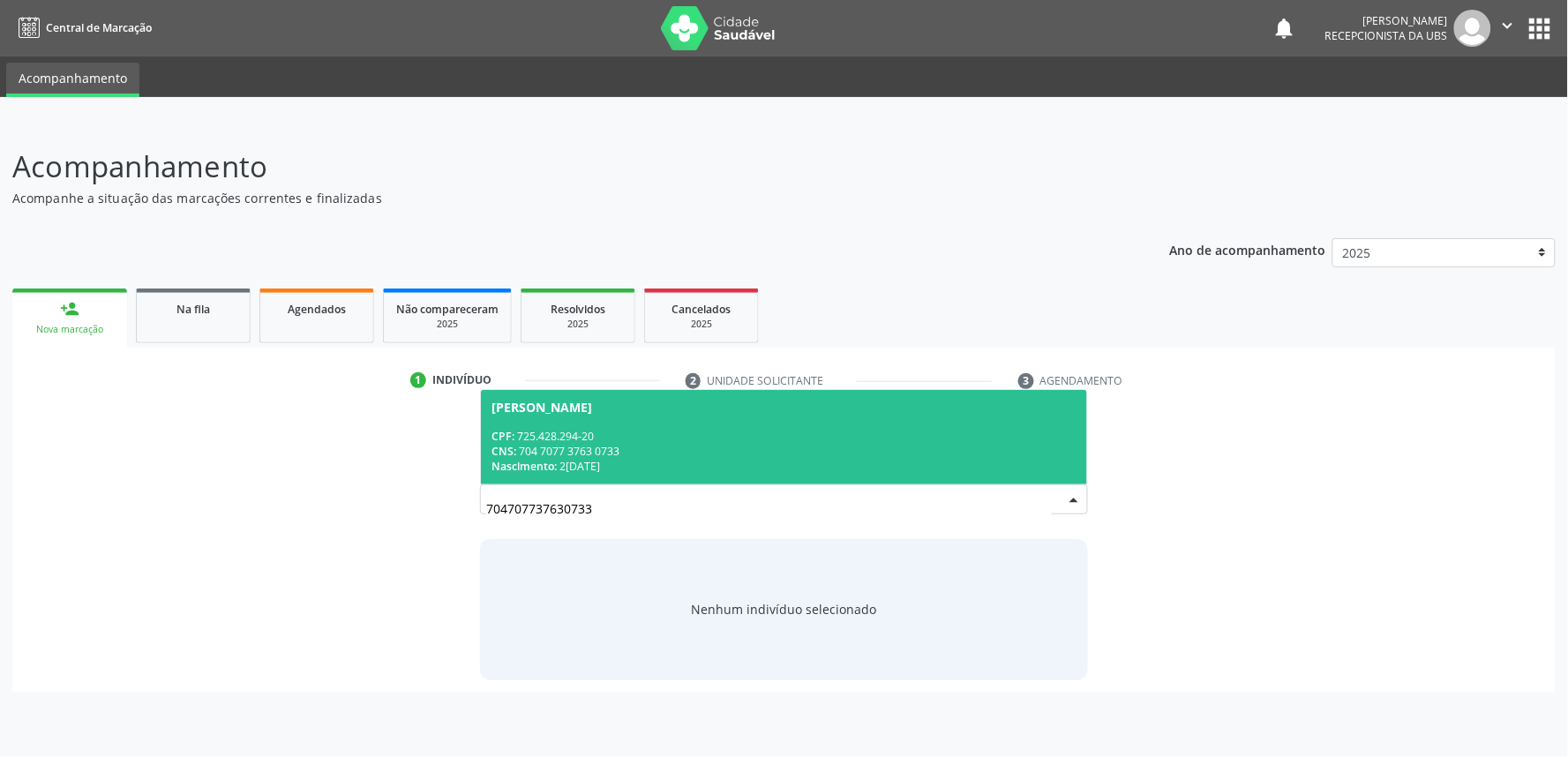
click at [688, 439] on div "CPF: 725.428.294-20" at bounding box center [784, 436] width 585 height 15
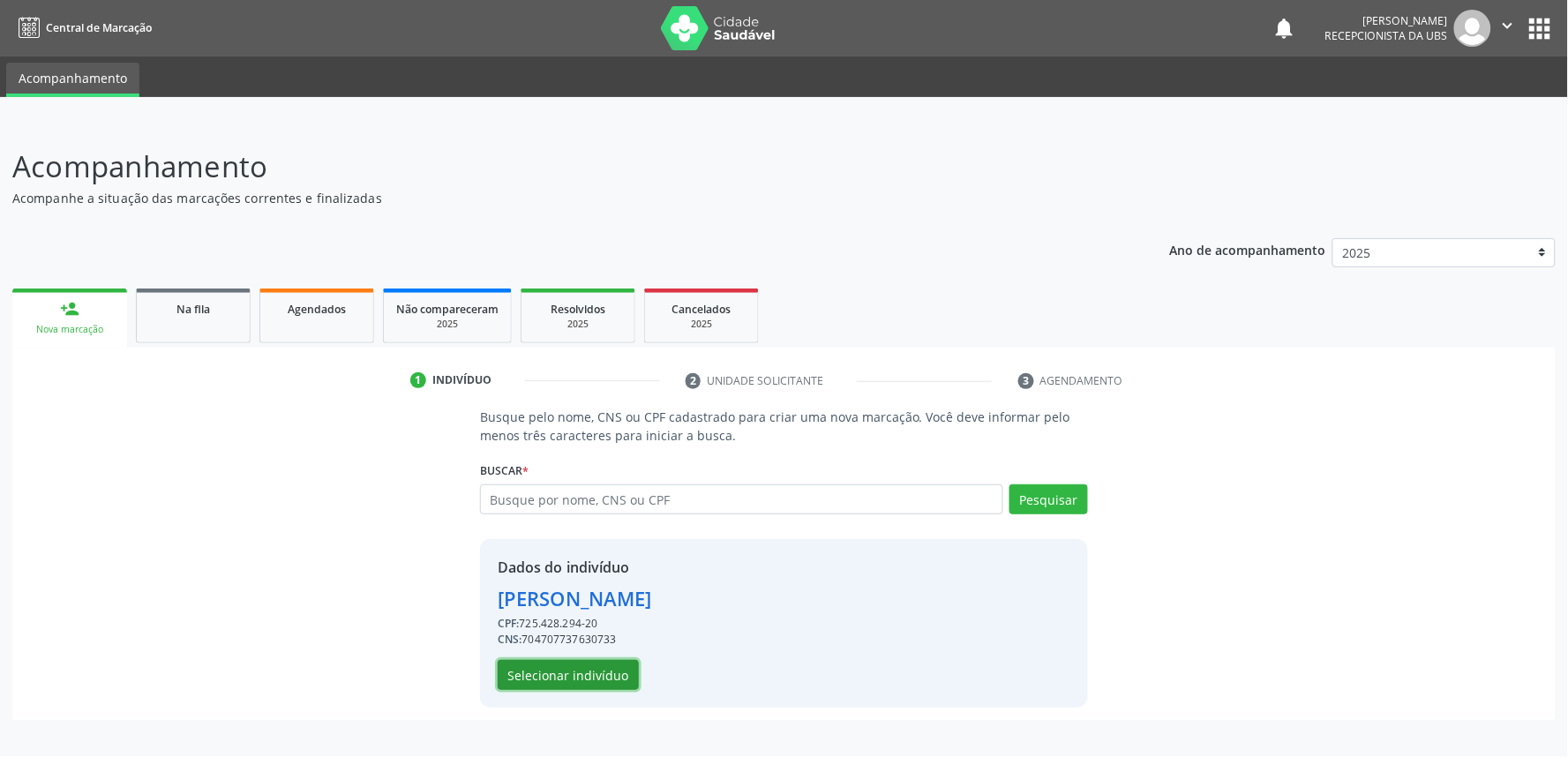
click at [610, 671] on button "Selecionar indivíduo" at bounding box center [568, 674] width 141 height 30
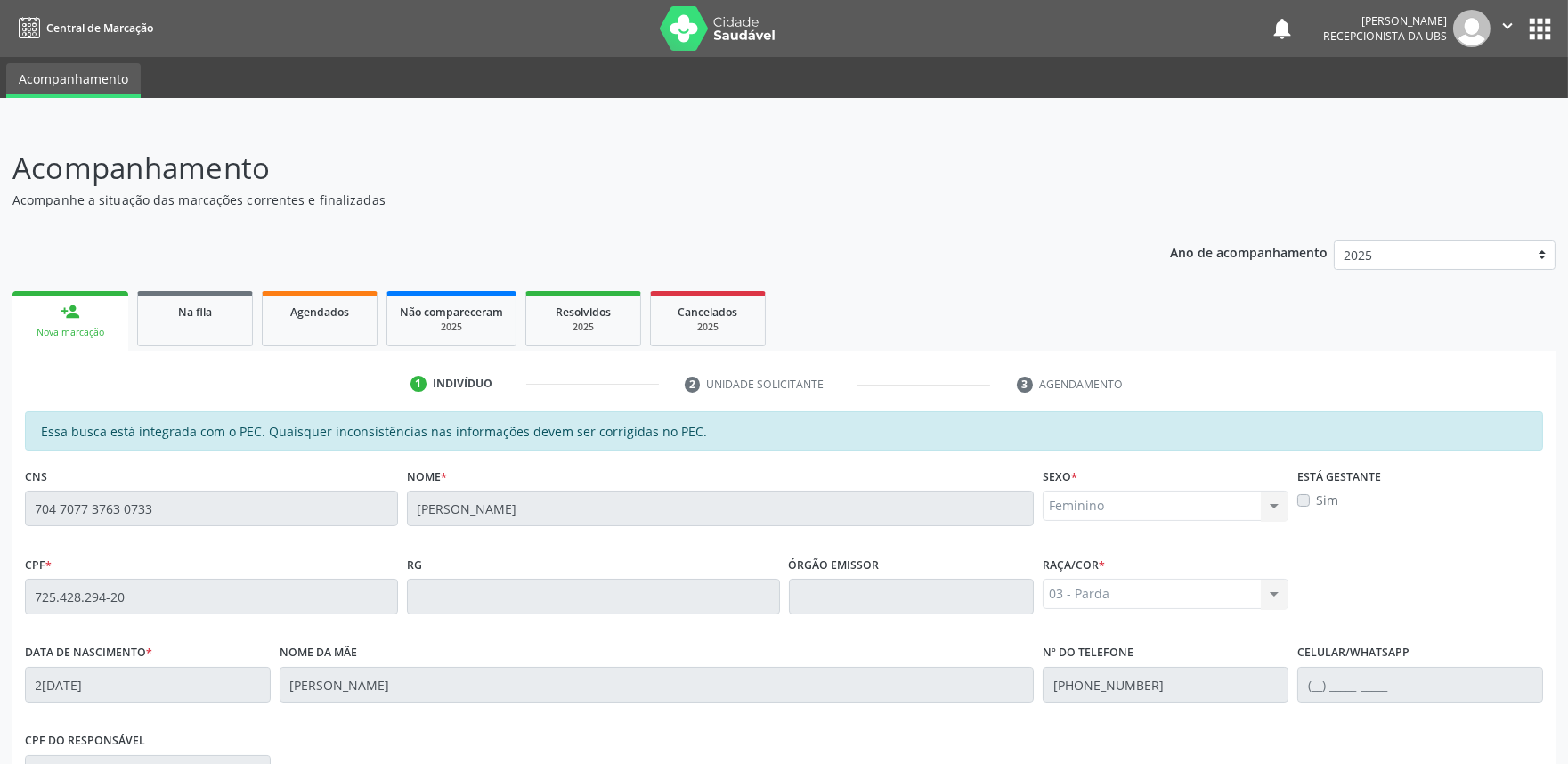
scroll to position [277, 0]
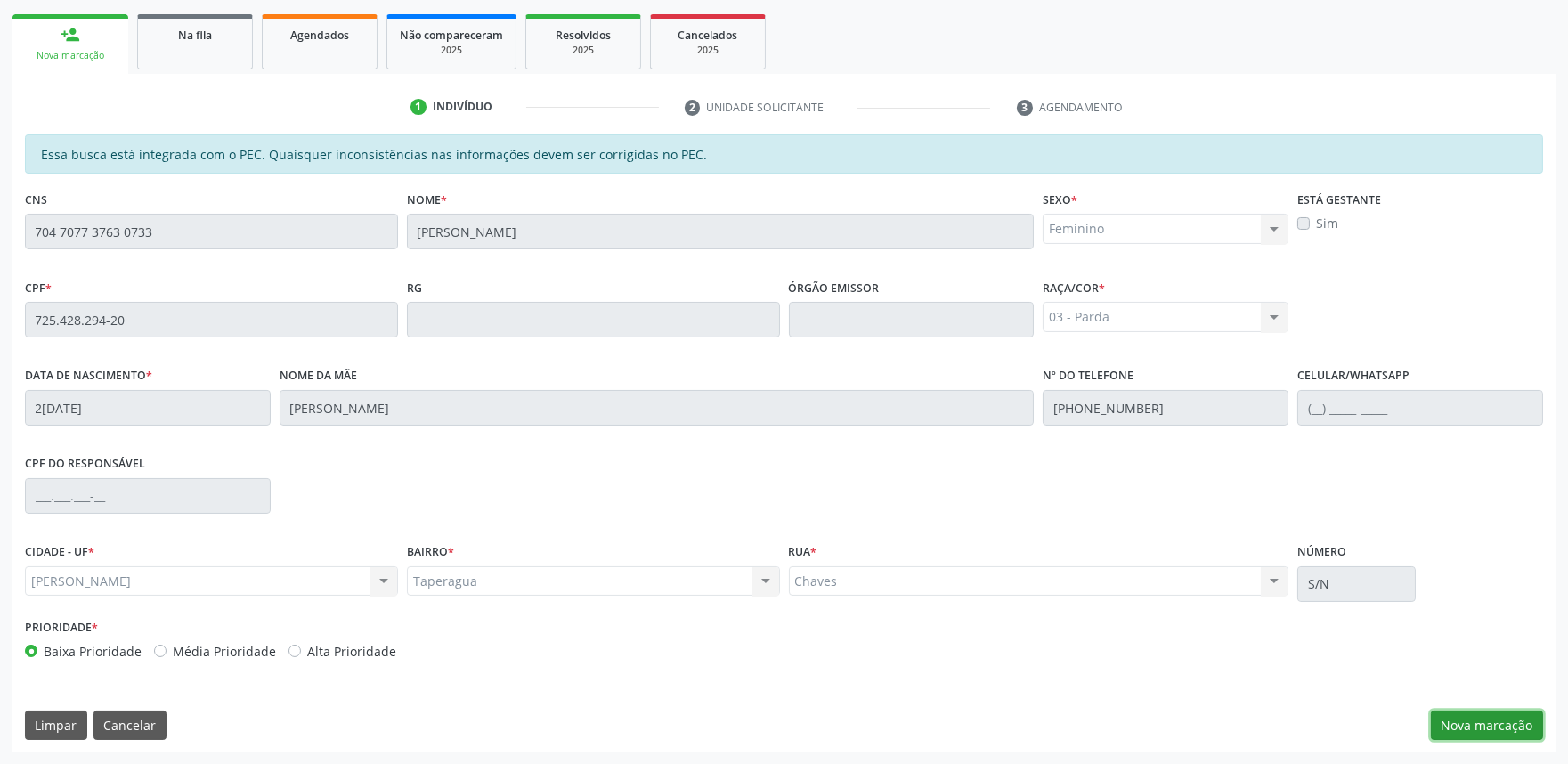
click at [1475, 723] on button "Nova marcação" at bounding box center [1486, 725] width 112 height 30
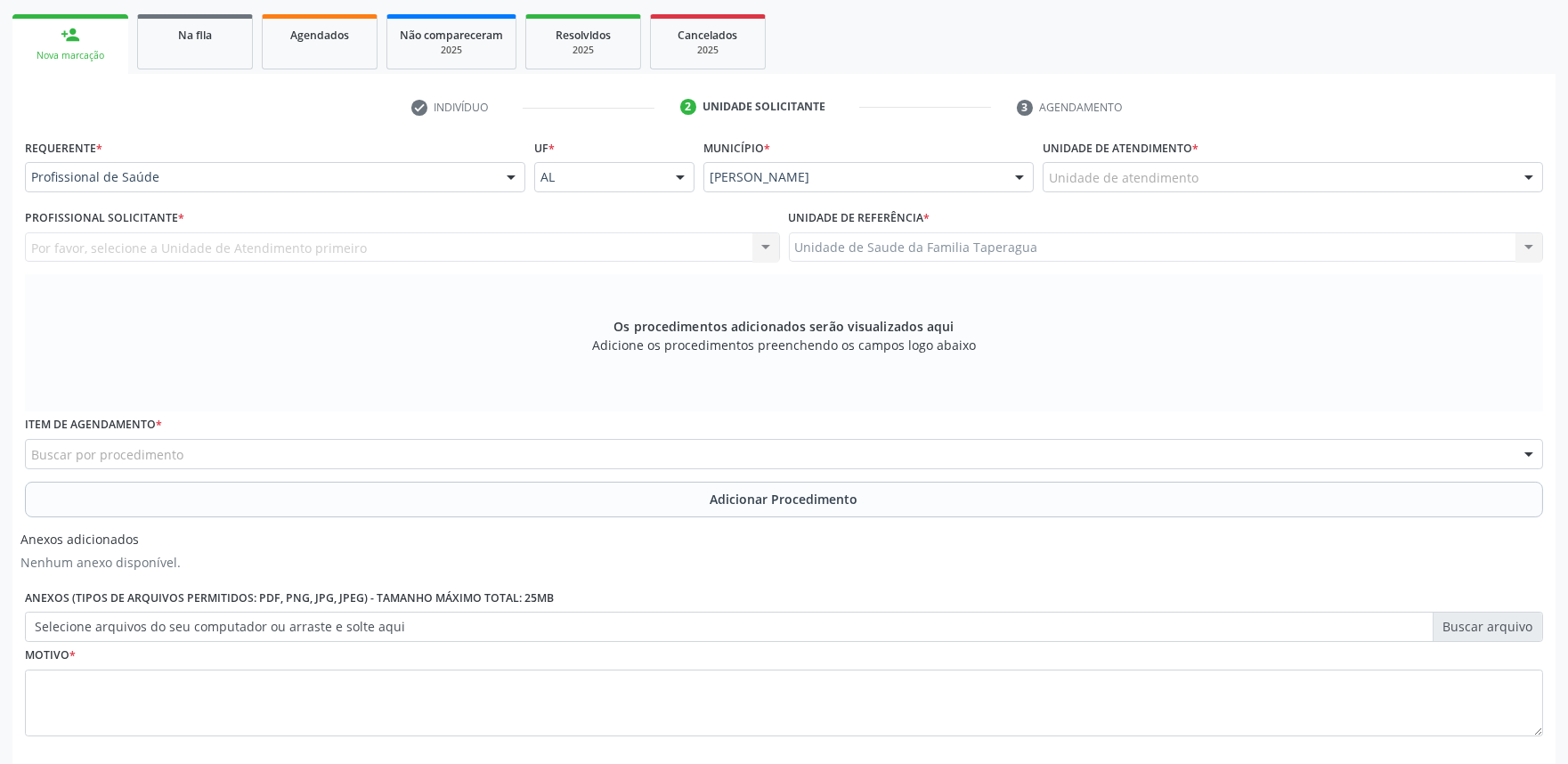
click at [1324, 160] on div "Unidade de atendimento * Unidade de atendimento Aeronave Baron 58 Aeronave Cess…" at bounding box center [1292, 163] width 501 height 57
click at [1108, 164] on div "Unidade de atendimento" at bounding box center [1292, 176] width 501 height 30
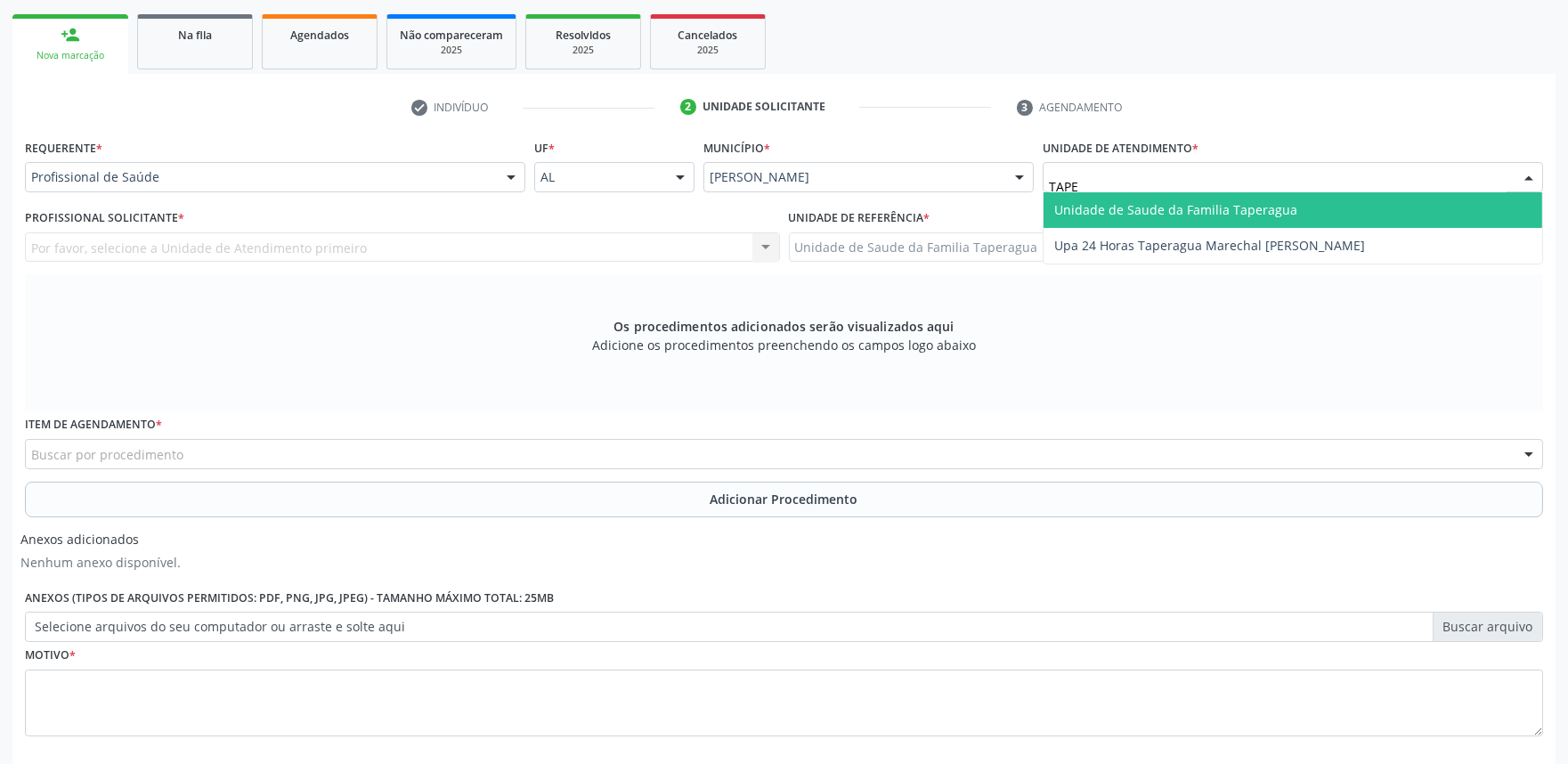
type input "TAPER"
click at [1111, 202] on span "Unidade de Saude da Familia Taperagua" at bounding box center [1176, 209] width 243 height 17
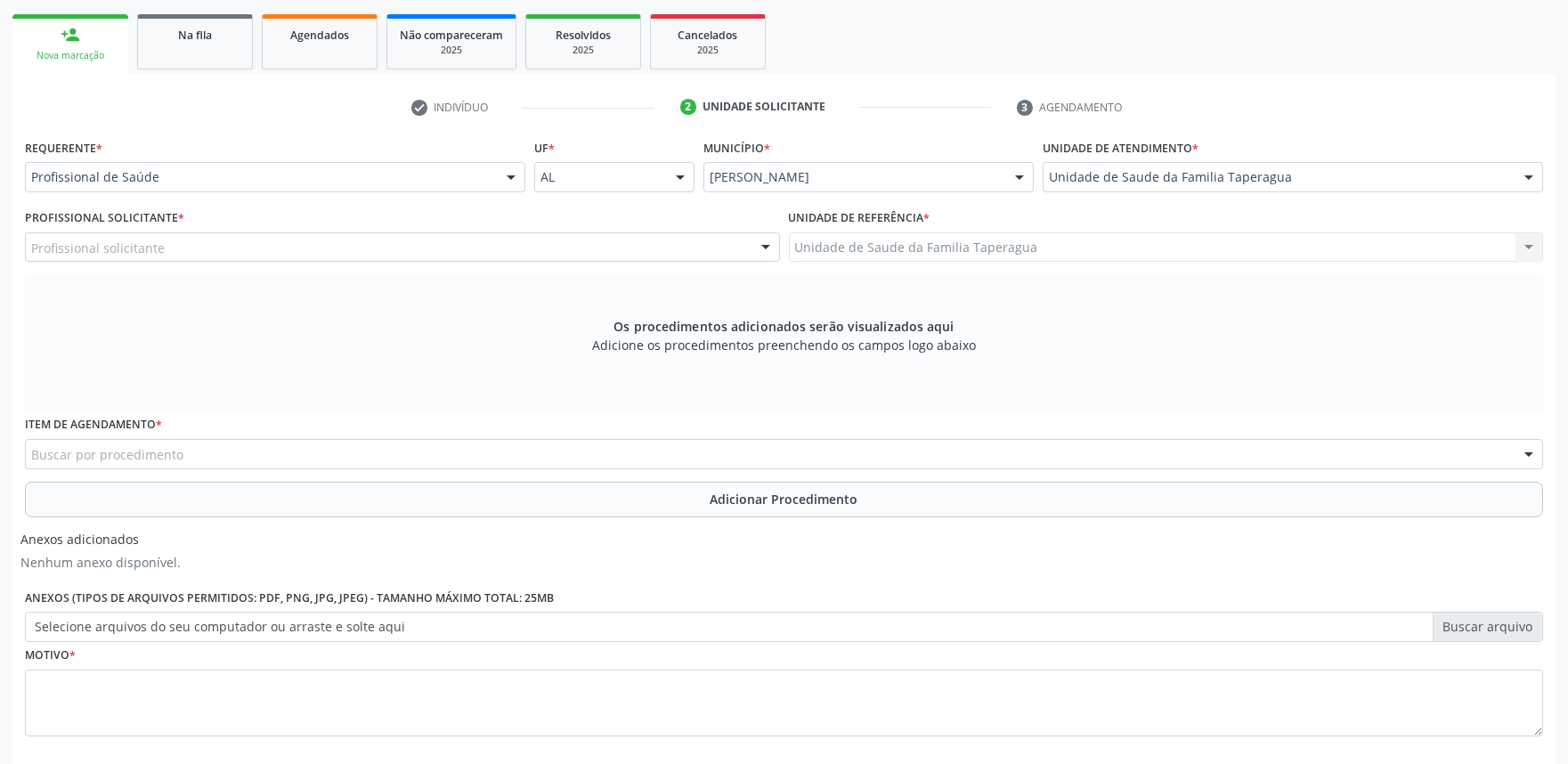
click at [434, 255] on div "Profissional solicitante" at bounding box center [402, 247] width 755 height 30
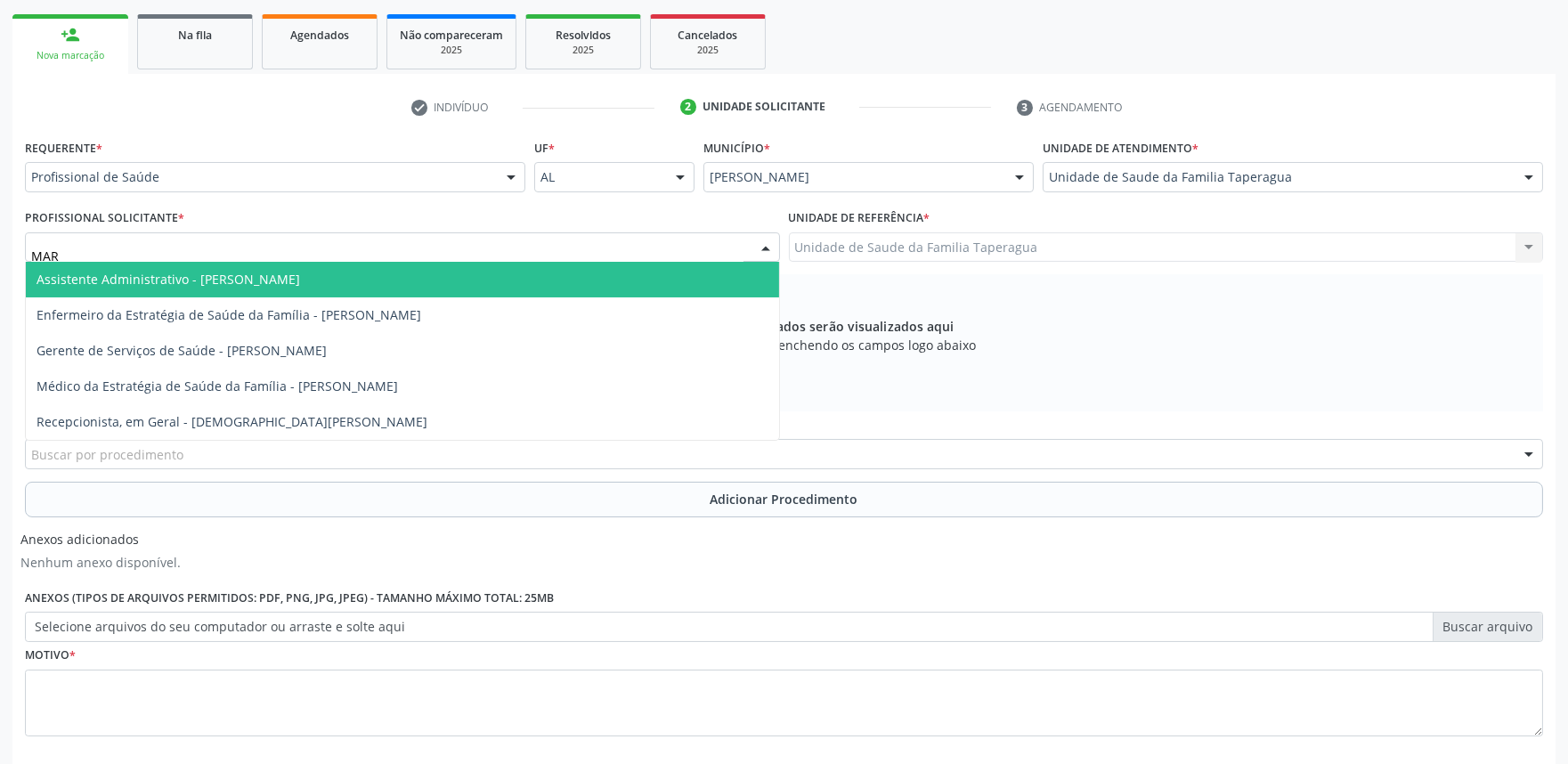
type input "MART"
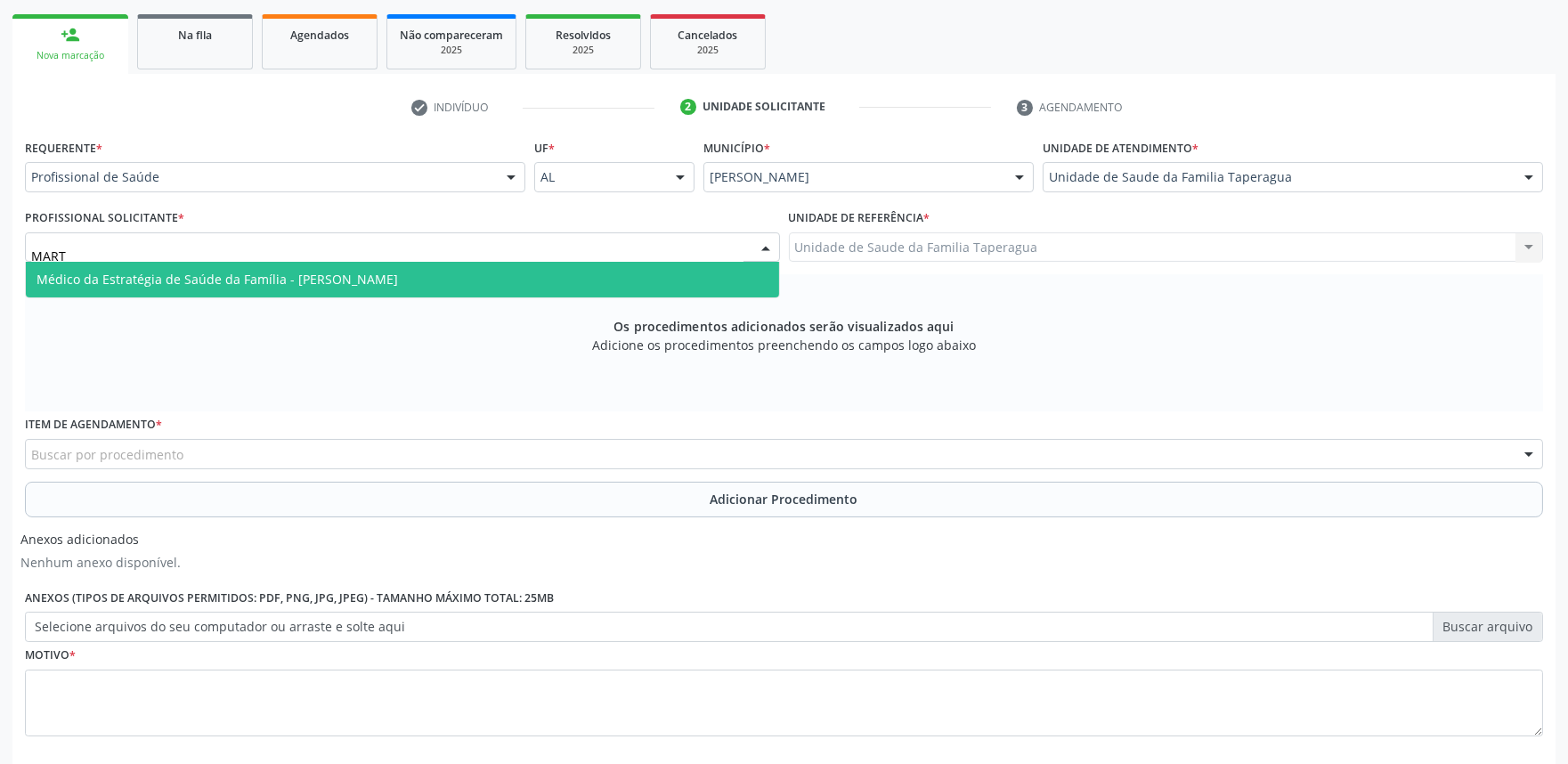
click at [431, 281] on span "Médico da Estratégia de Saúde da Família - [PERSON_NAME]" at bounding box center [402, 279] width 753 height 35
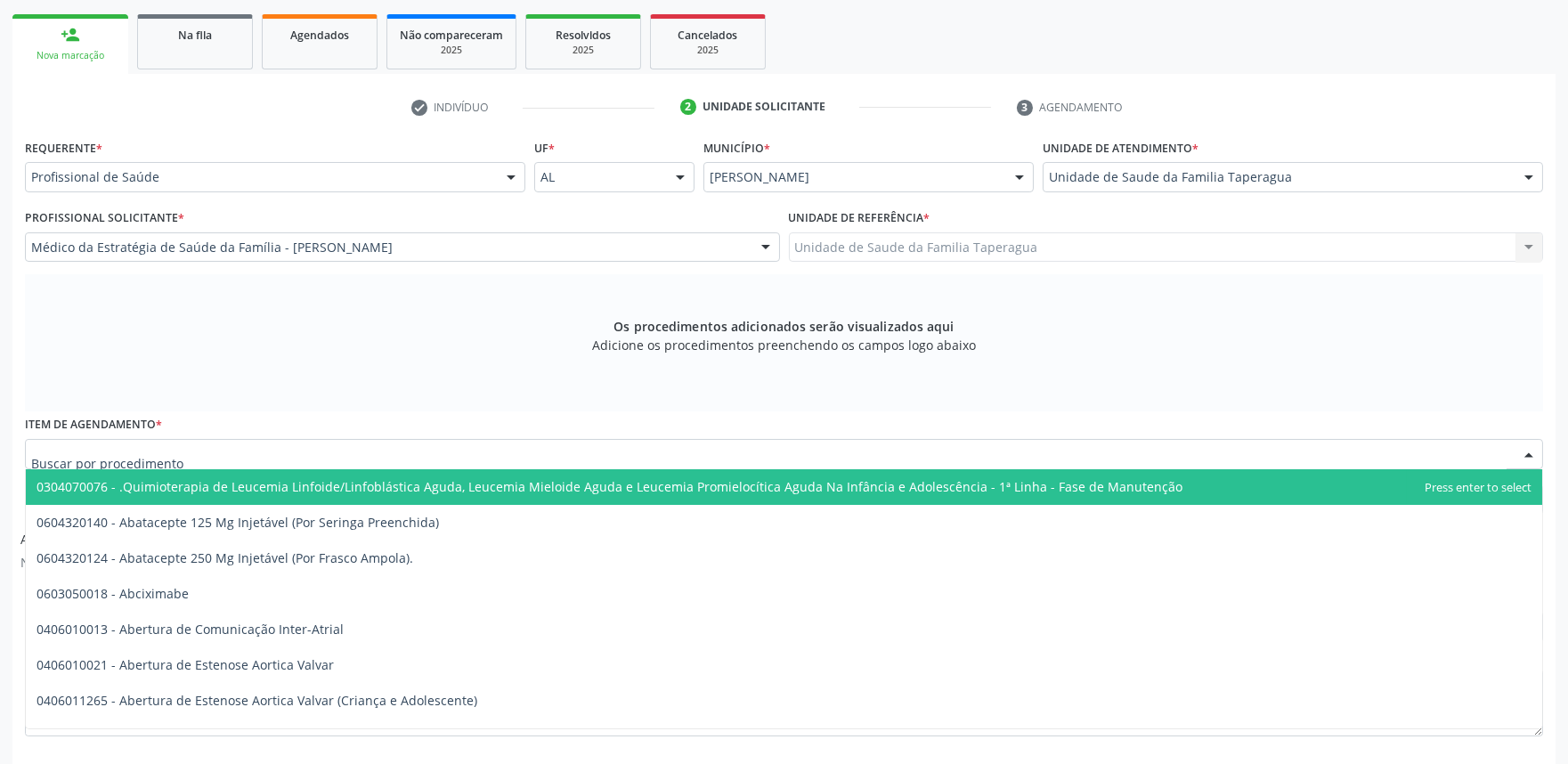
click at [432, 447] on div at bounding box center [783, 453] width 1518 height 30
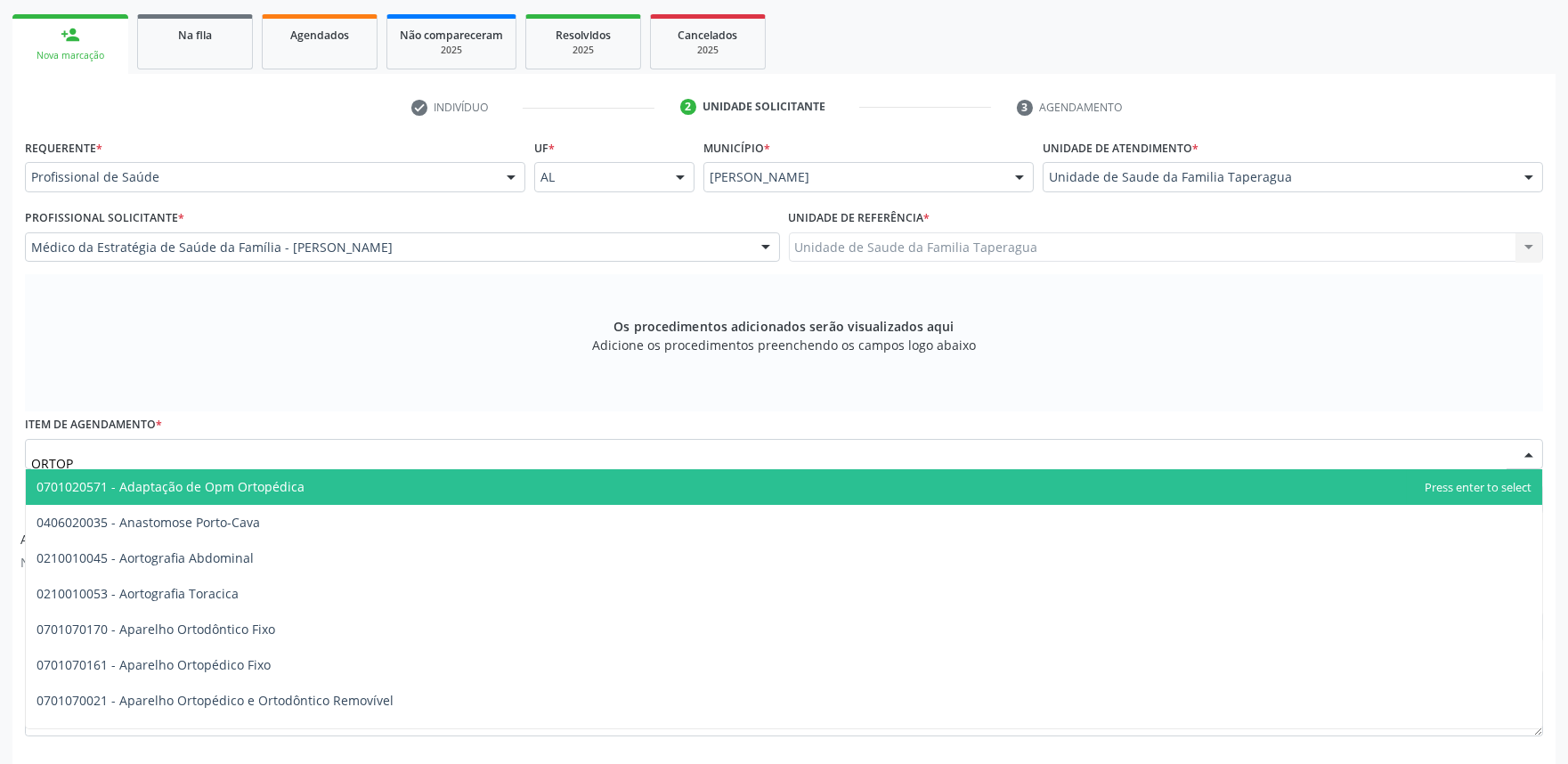
type input "ORTOPE"
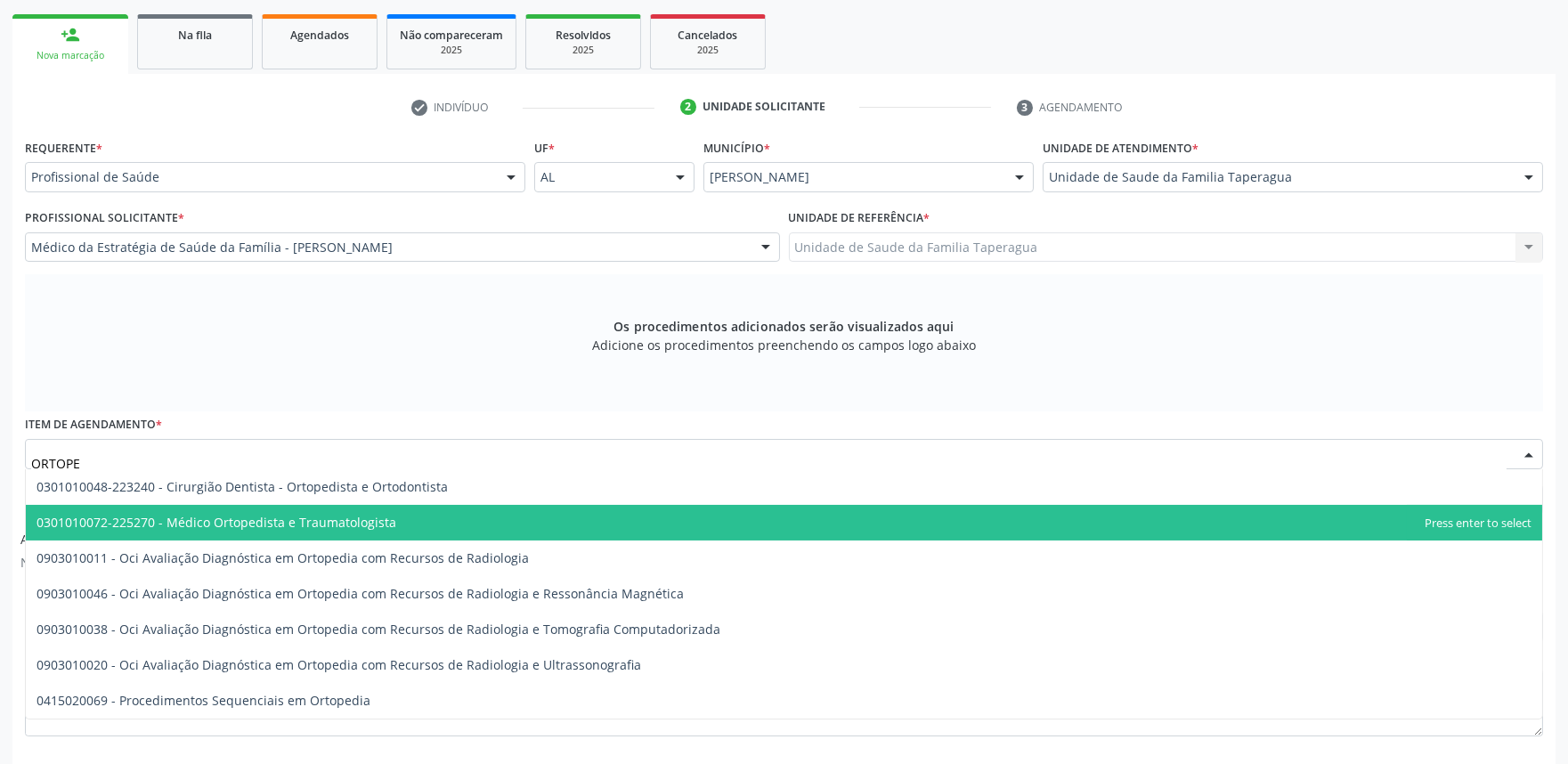
click at [421, 510] on span "0301010072-225270 - Médico Ortopedista e Traumatologista" at bounding box center [783, 522] width 1516 height 35
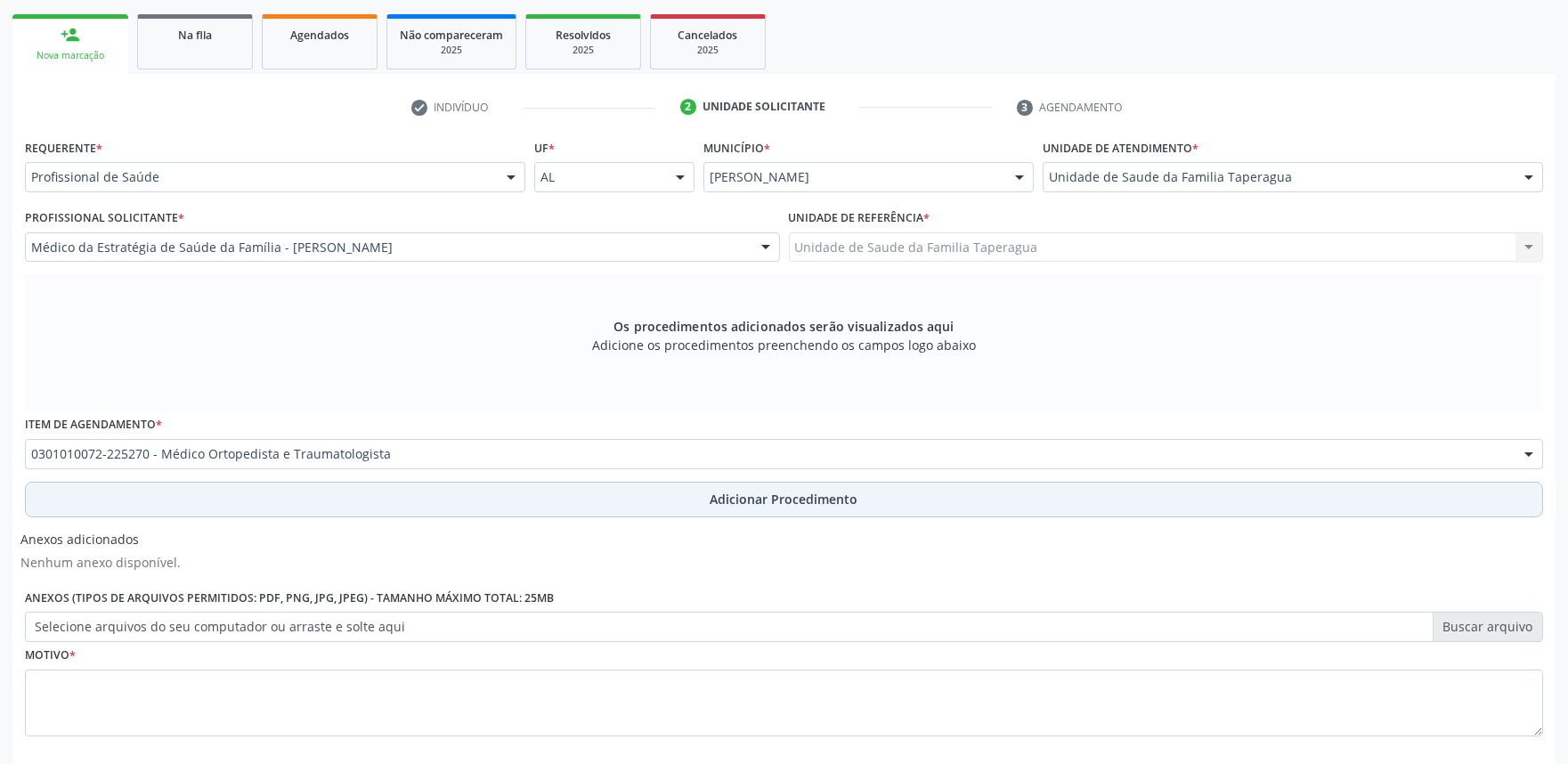
click at [461, 486] on button "Adicionar Procedimento" at bounding box center [783, 499] width 1518 height 35
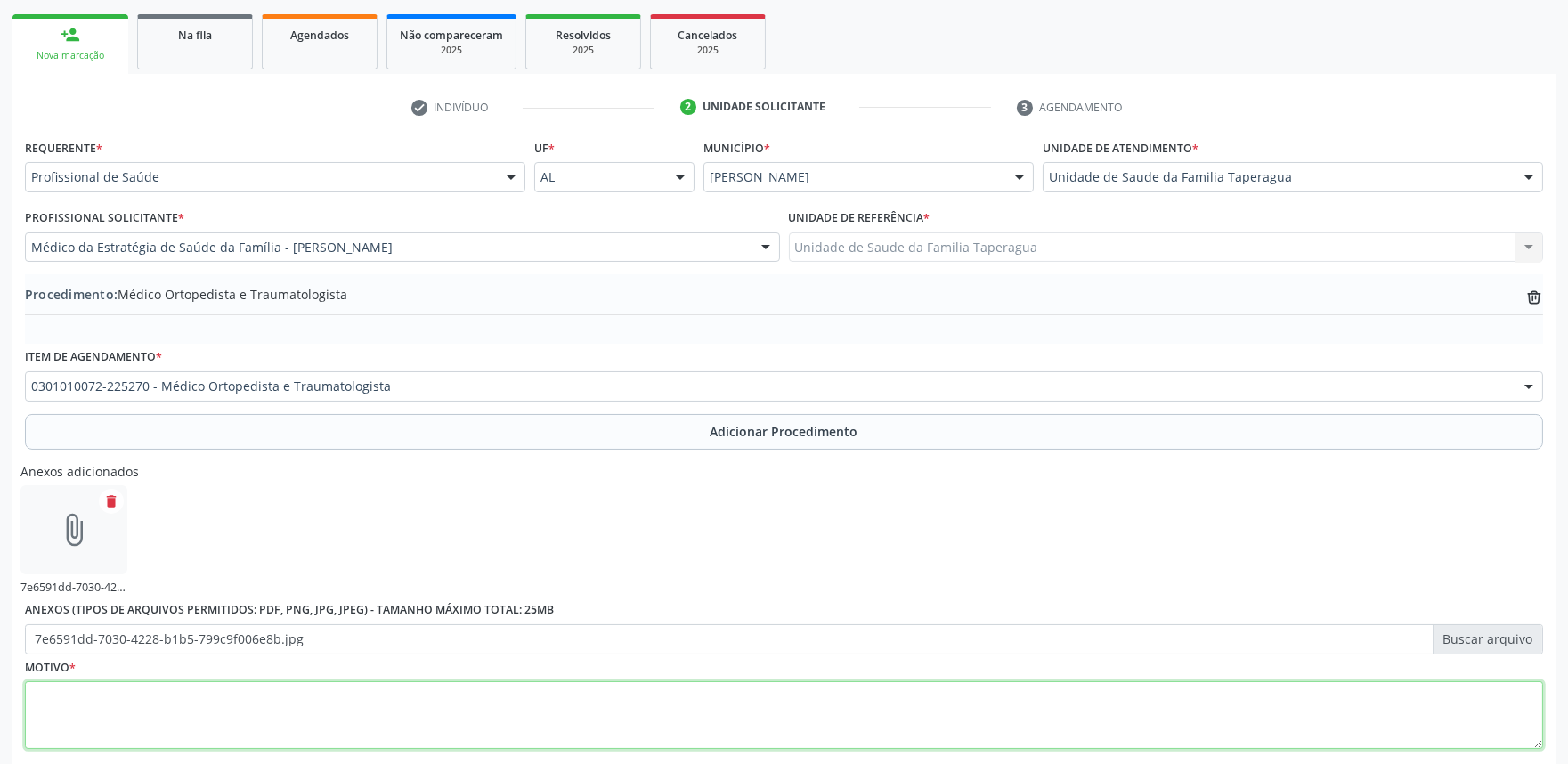
click at [450, 705] on textarea at bounding box center [783, 715] width 1518 height 67
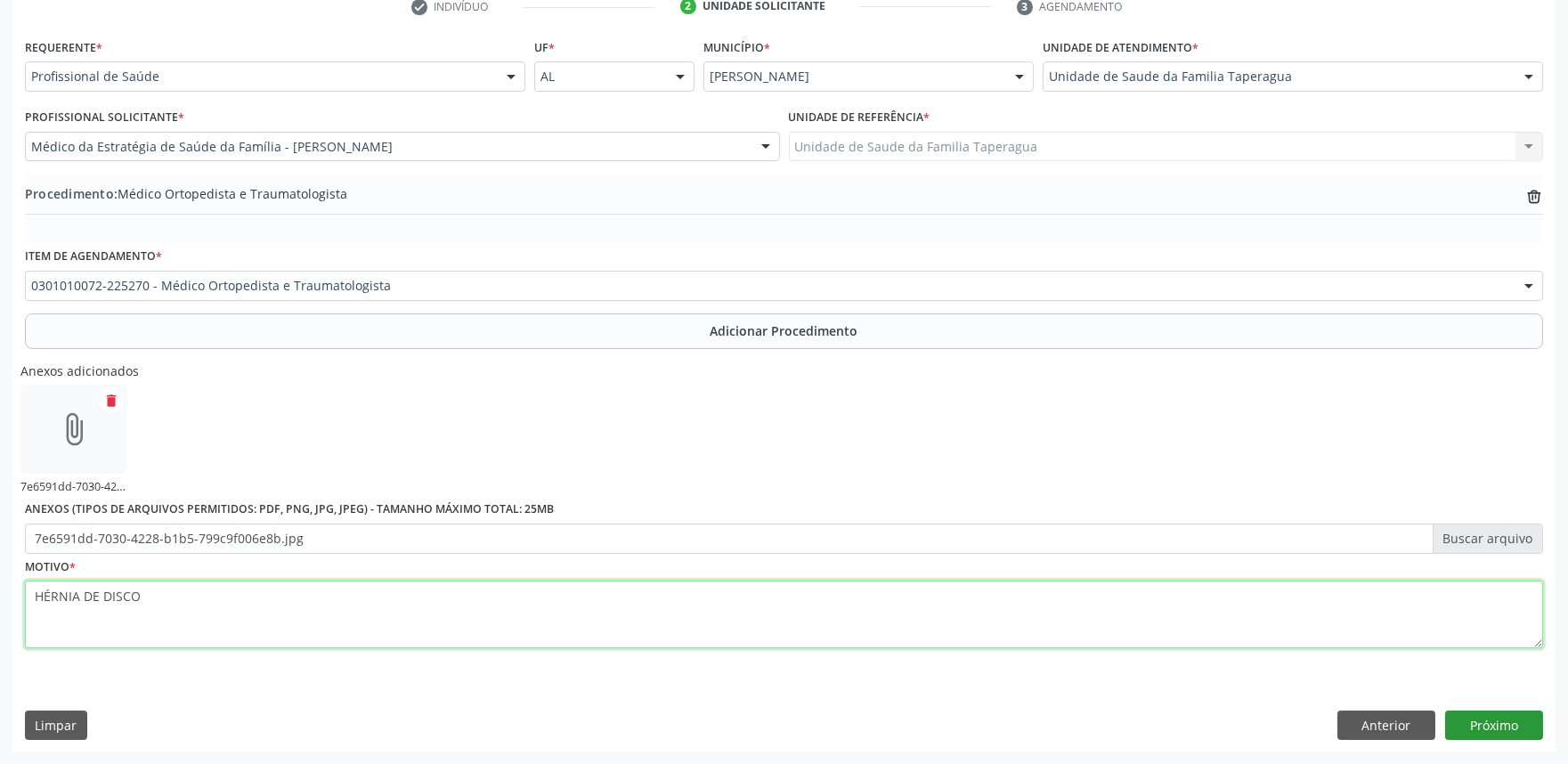
type textarea "HÉRNIA DE DISCO"
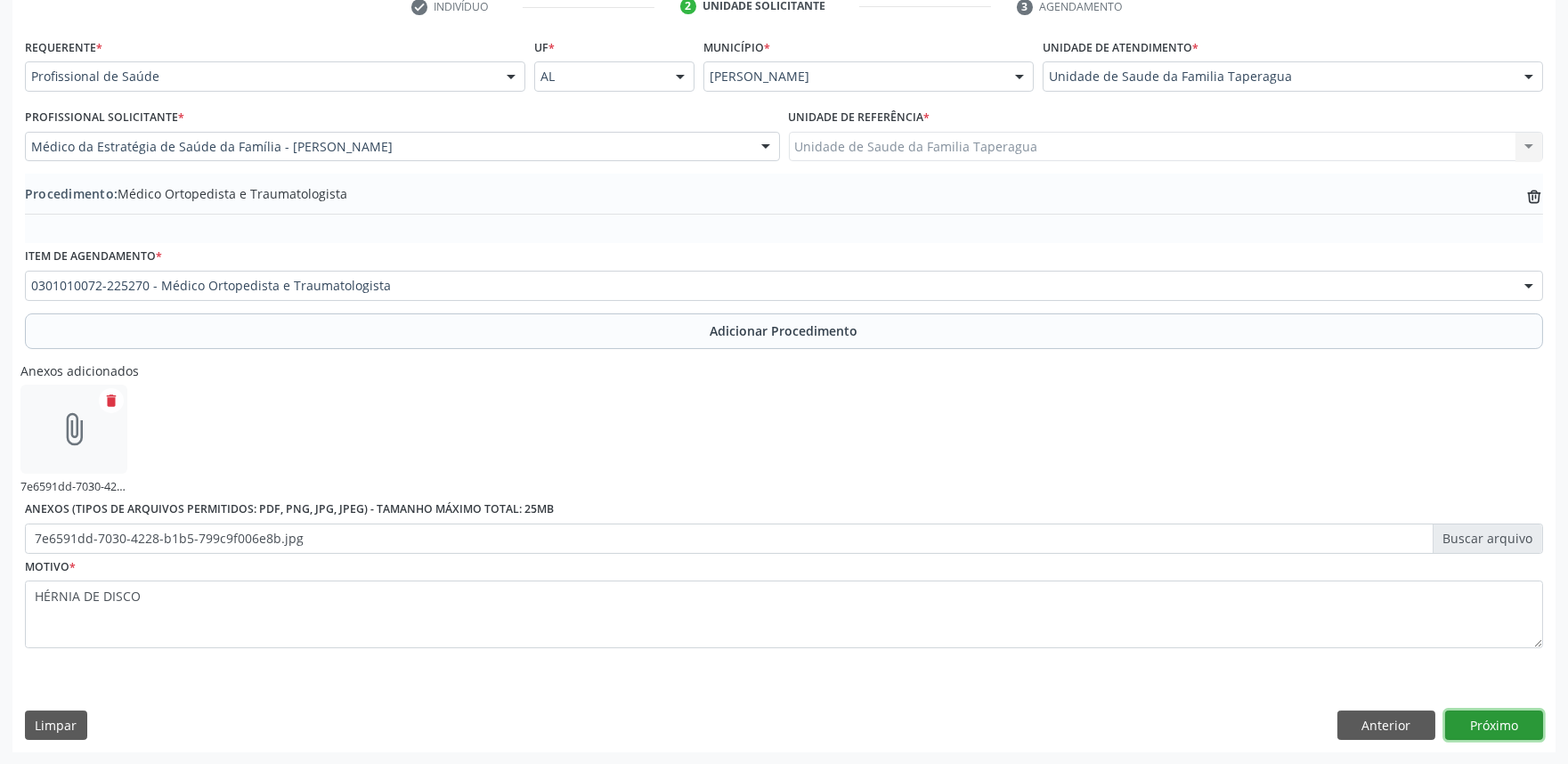
click at [1493, 719] on button "Próximo" at bounding box center [1494, 725] width 98 height 30
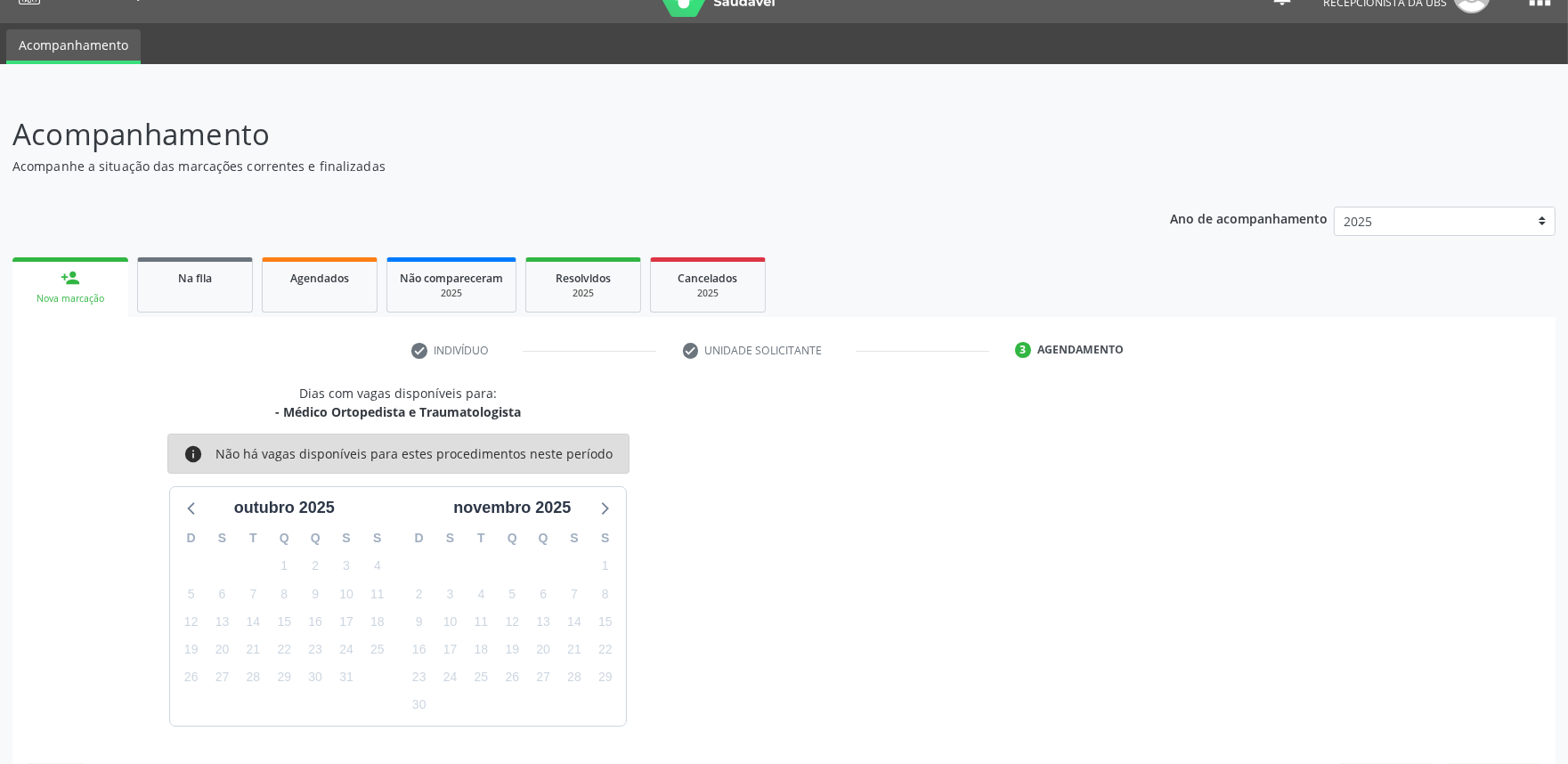
scroll to position [86, 0]
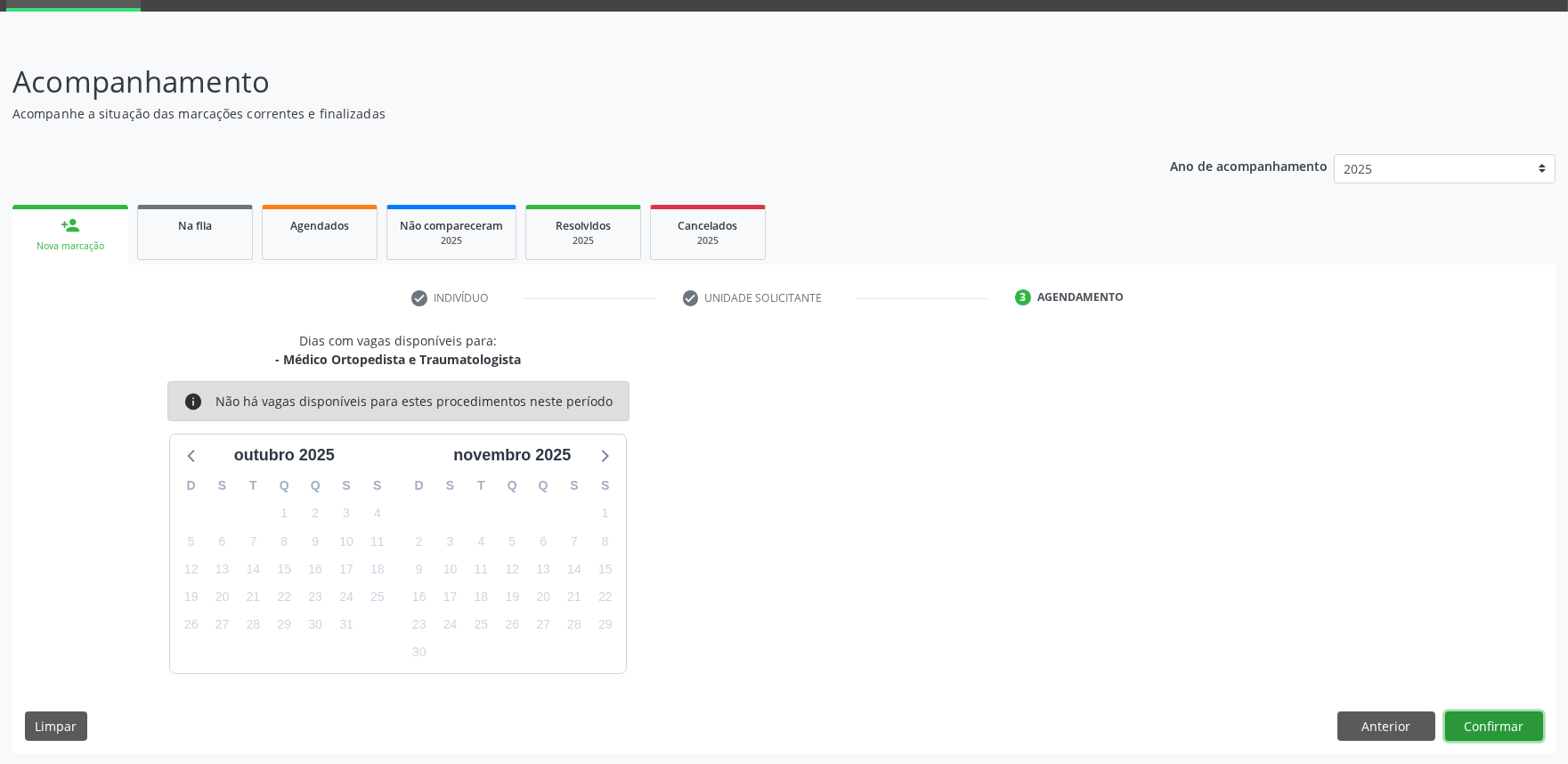
click at [1481, 721] on button "Confirmar" at bounding box center [1494, 726] width 98 height 30
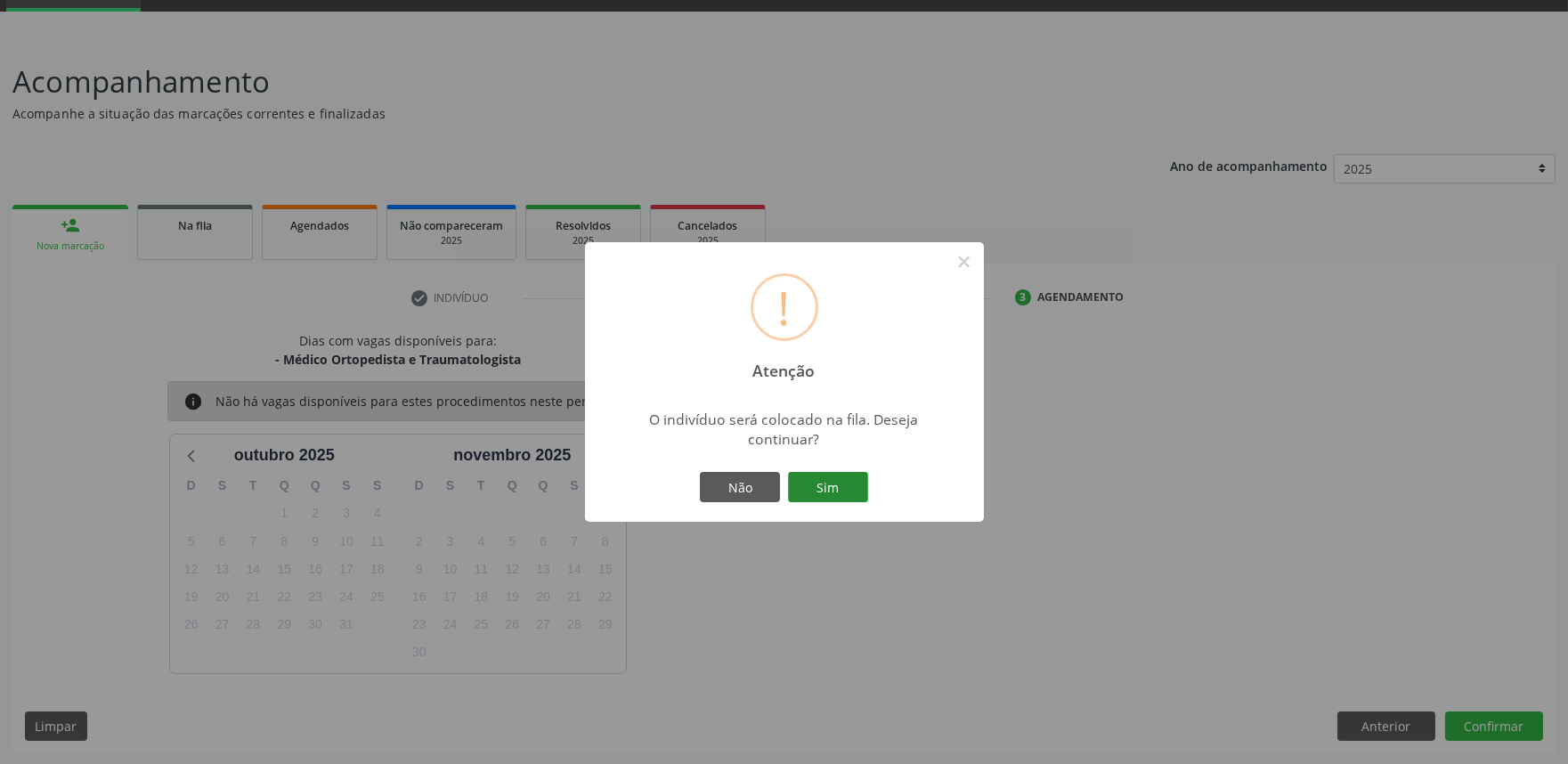
click at [844, 492] on button "Sim" at bounding box center [828, 486] width 80 height 30
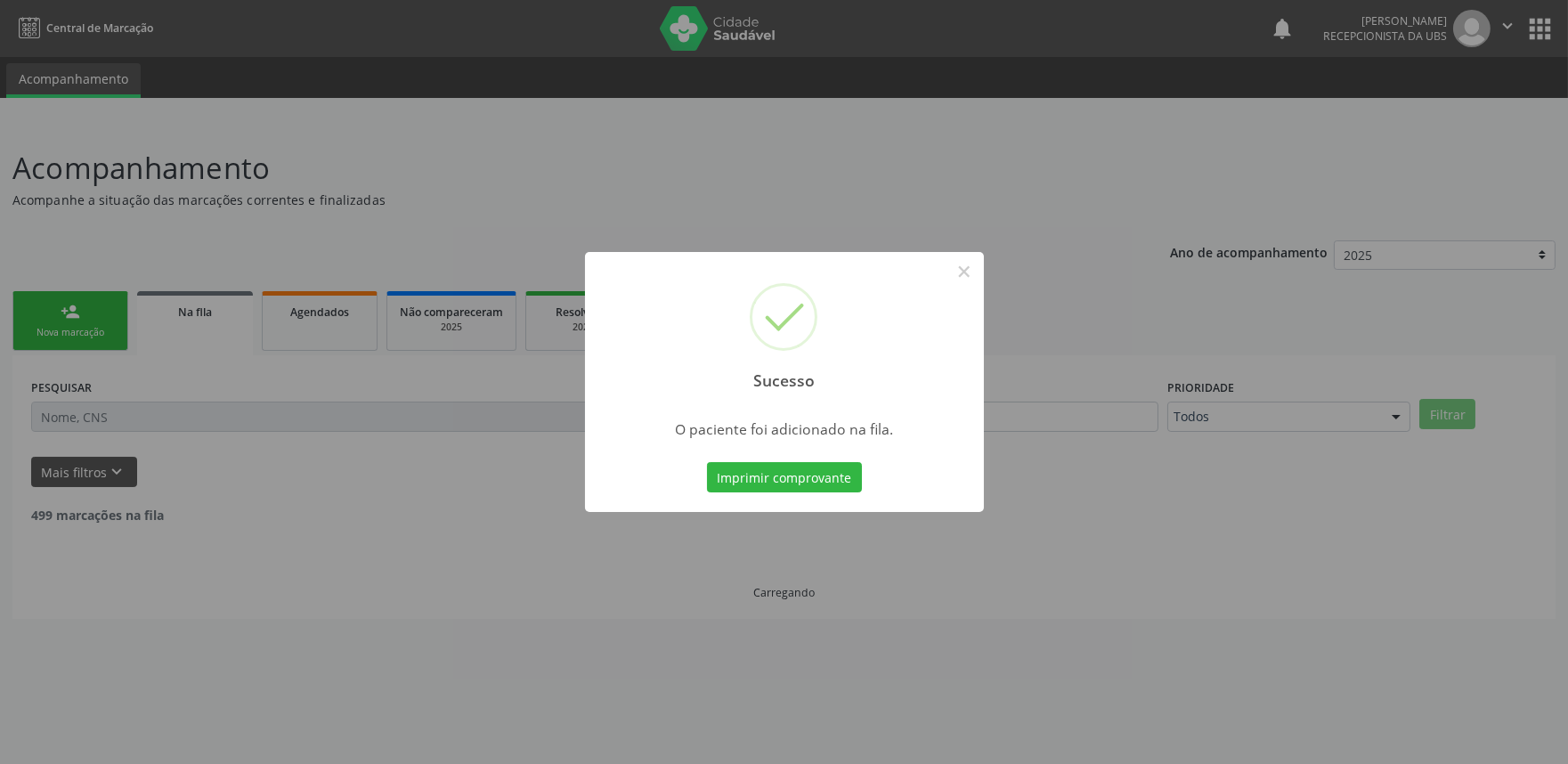
scroll to position [0, 0]
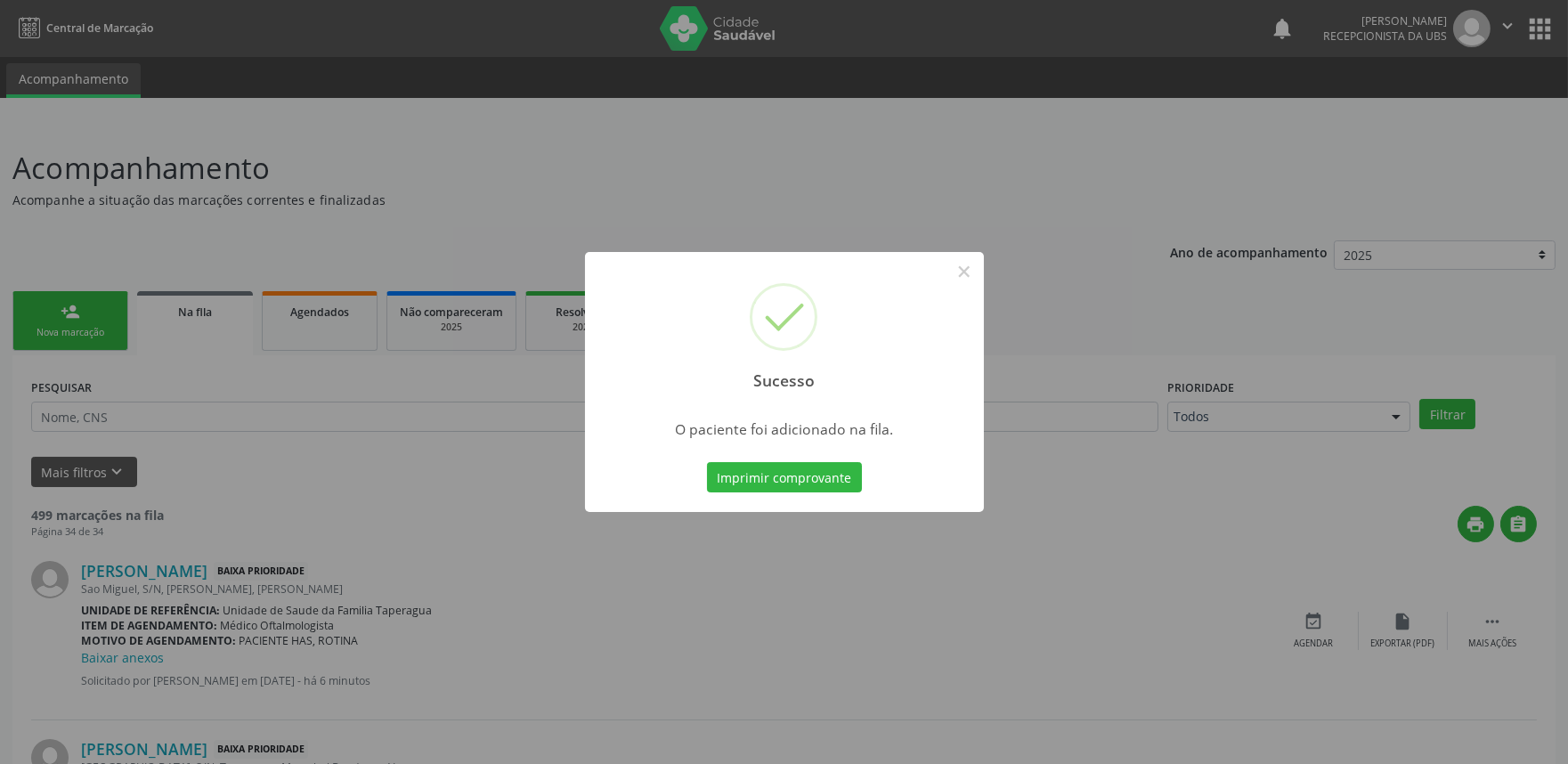
click at [153, 283] on div "Sucesso × O paciente foi adicionado na fila. Imprimir comprovante Cancel" at bounding box center [784, 382] width 1568 height 764
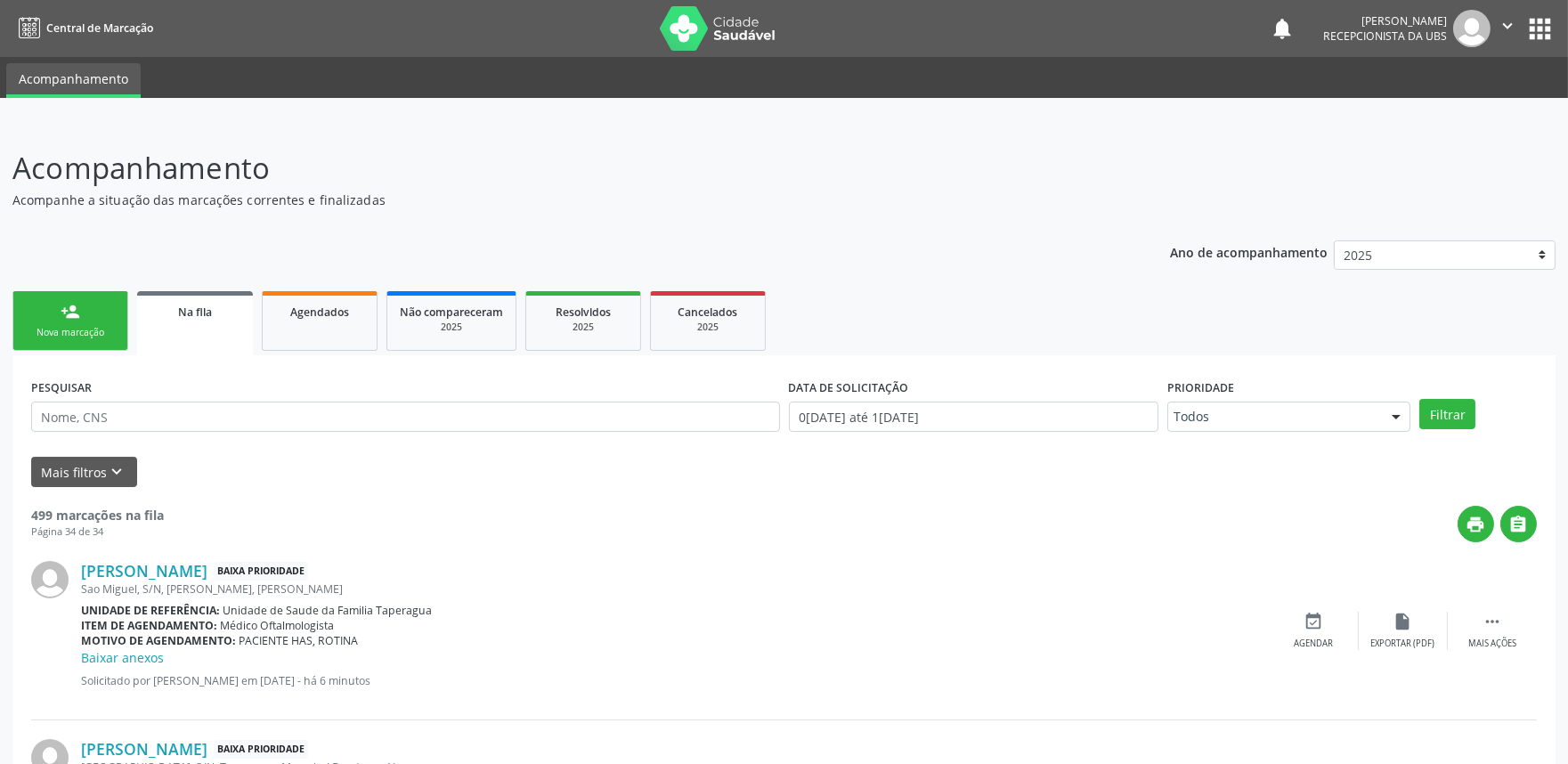
click at [54, 326] on div "Nova marcação" at bounding box center [70, 332] width 89 height 14
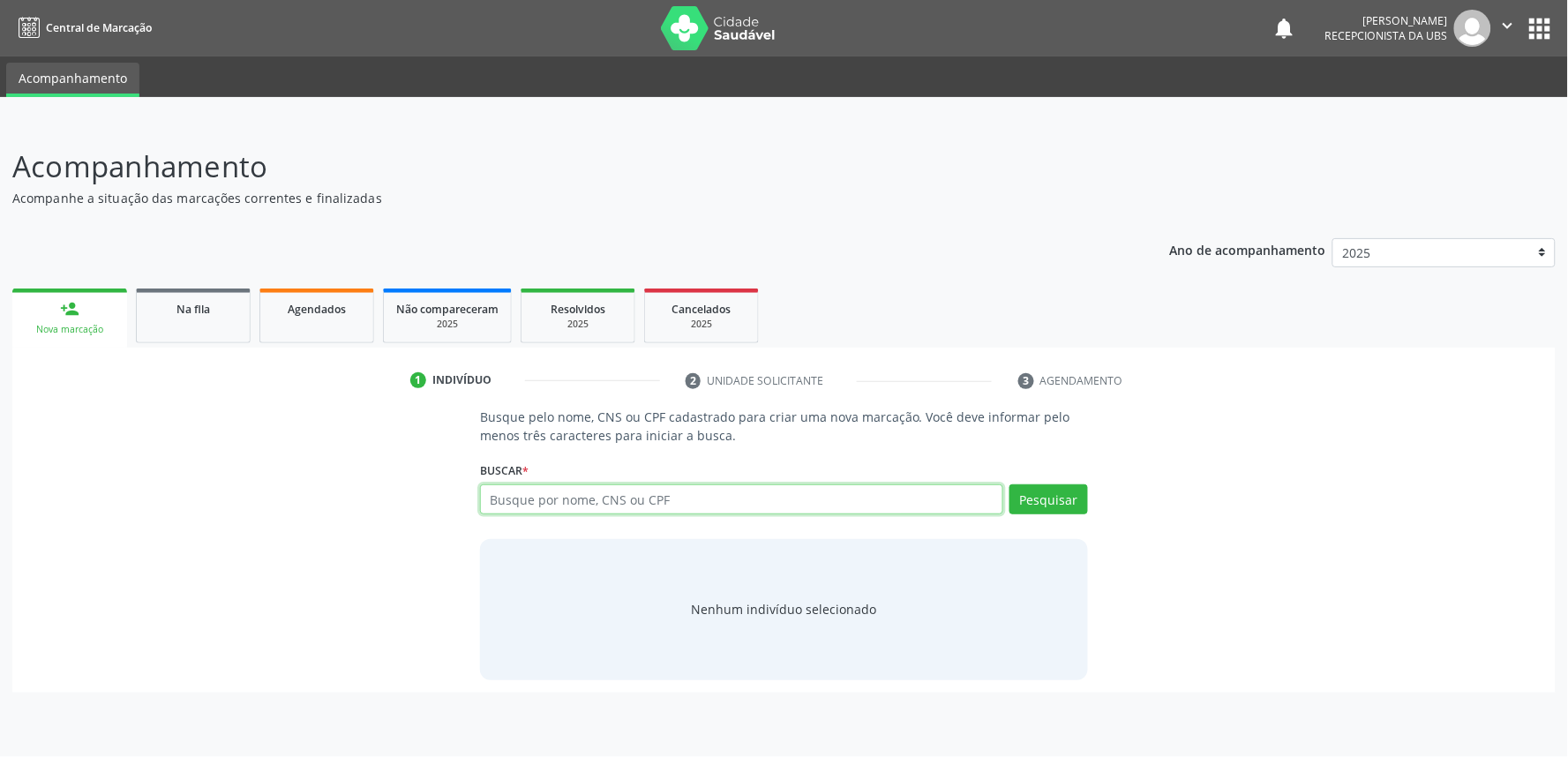
click at [576, 500] on input "text" at bounding box center [741, 499] width 523 height 30
paste input "704707737630733"
type input "704707737630733"
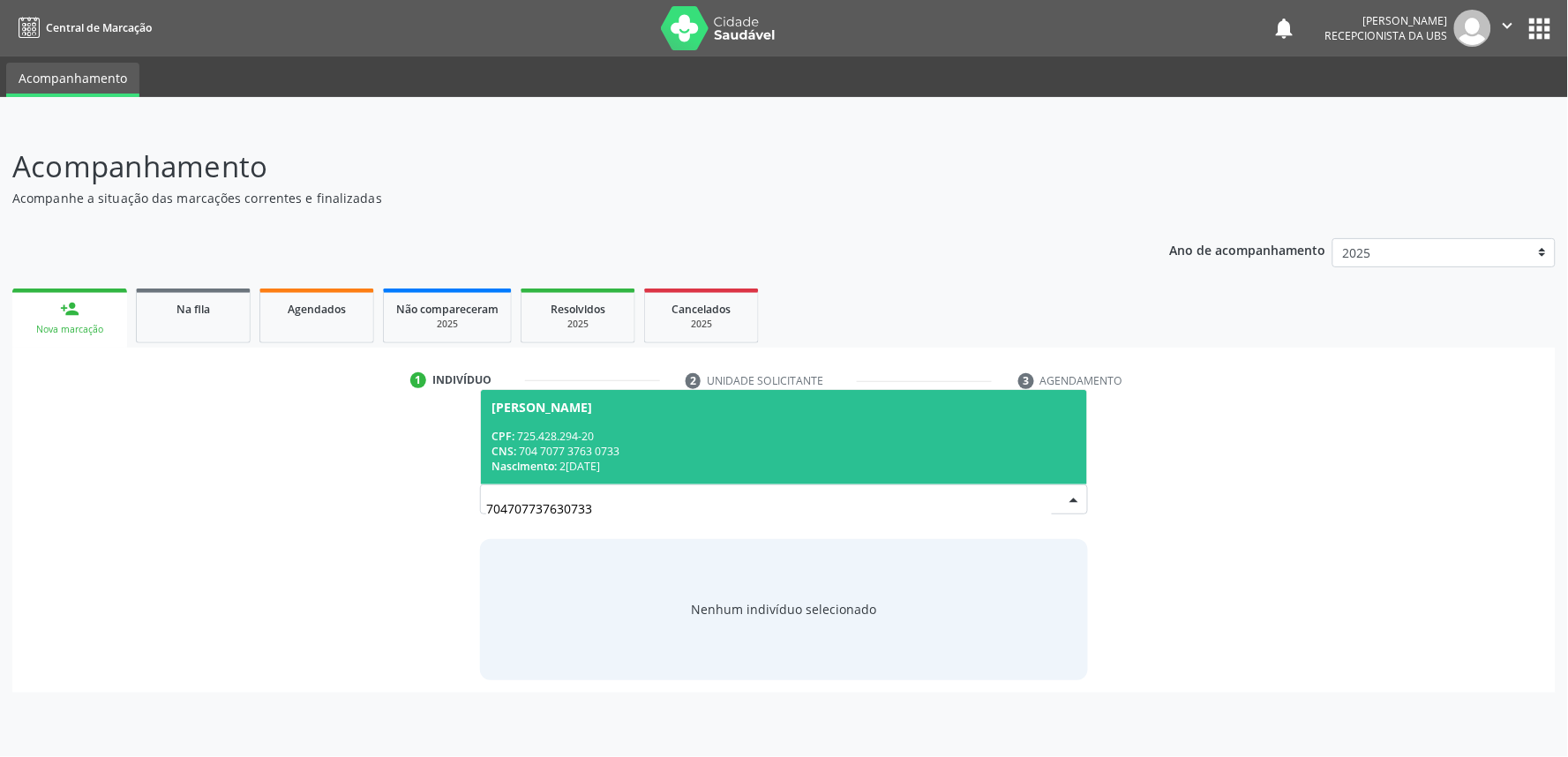
click at [607, 437] on div "CPF: 725.428.294-20" at bounding box center [784, 436] width 585 height 15
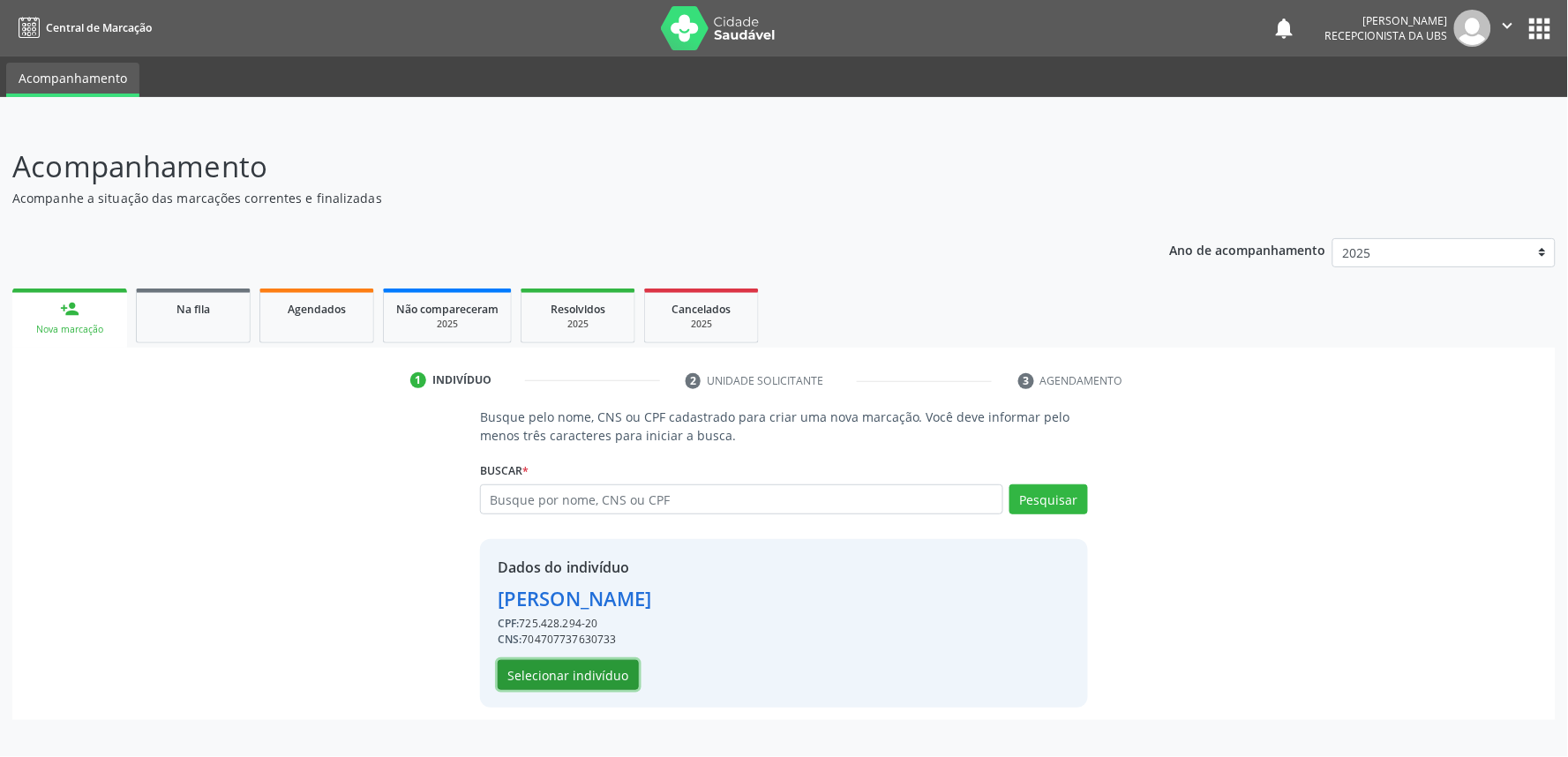
click at [574, 660] on button "Selecionar indivíduo" at bounding box center [568, 674] width 141 height 30
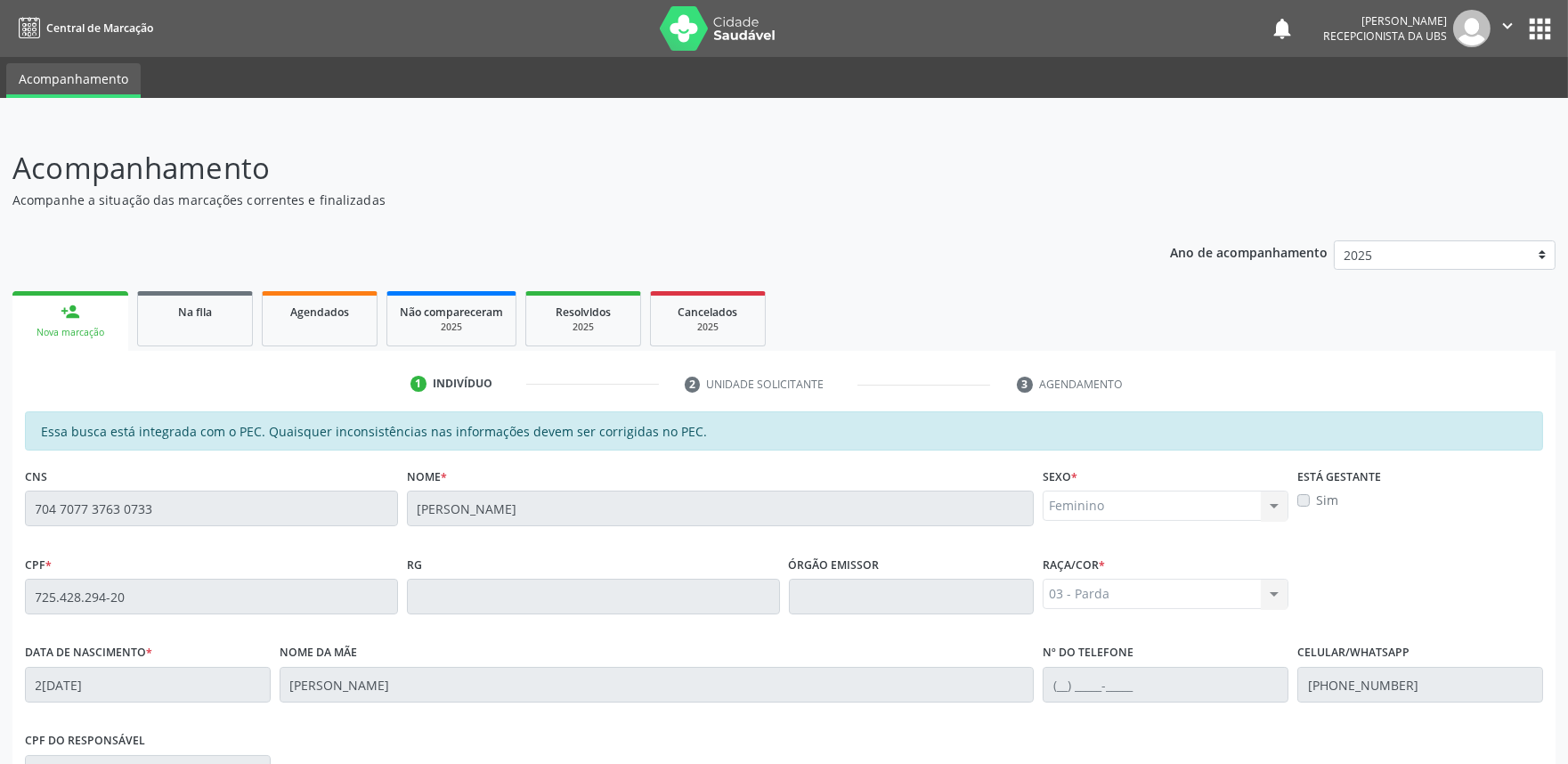
scroll to position [277, 0]
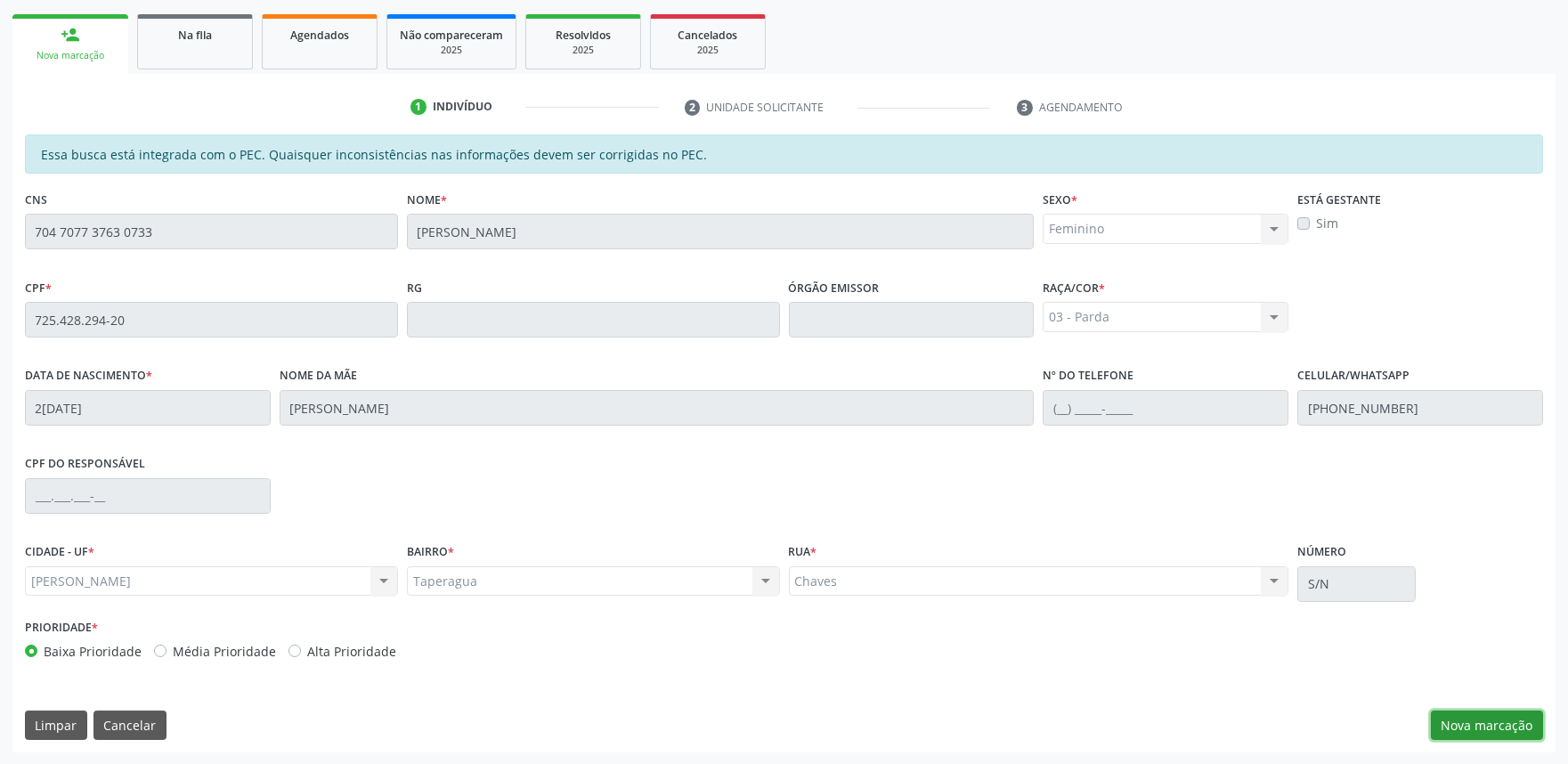
click at [1491, 728] on button "Nova marcação" at bounding box center [1486, 725] width 112 height 30
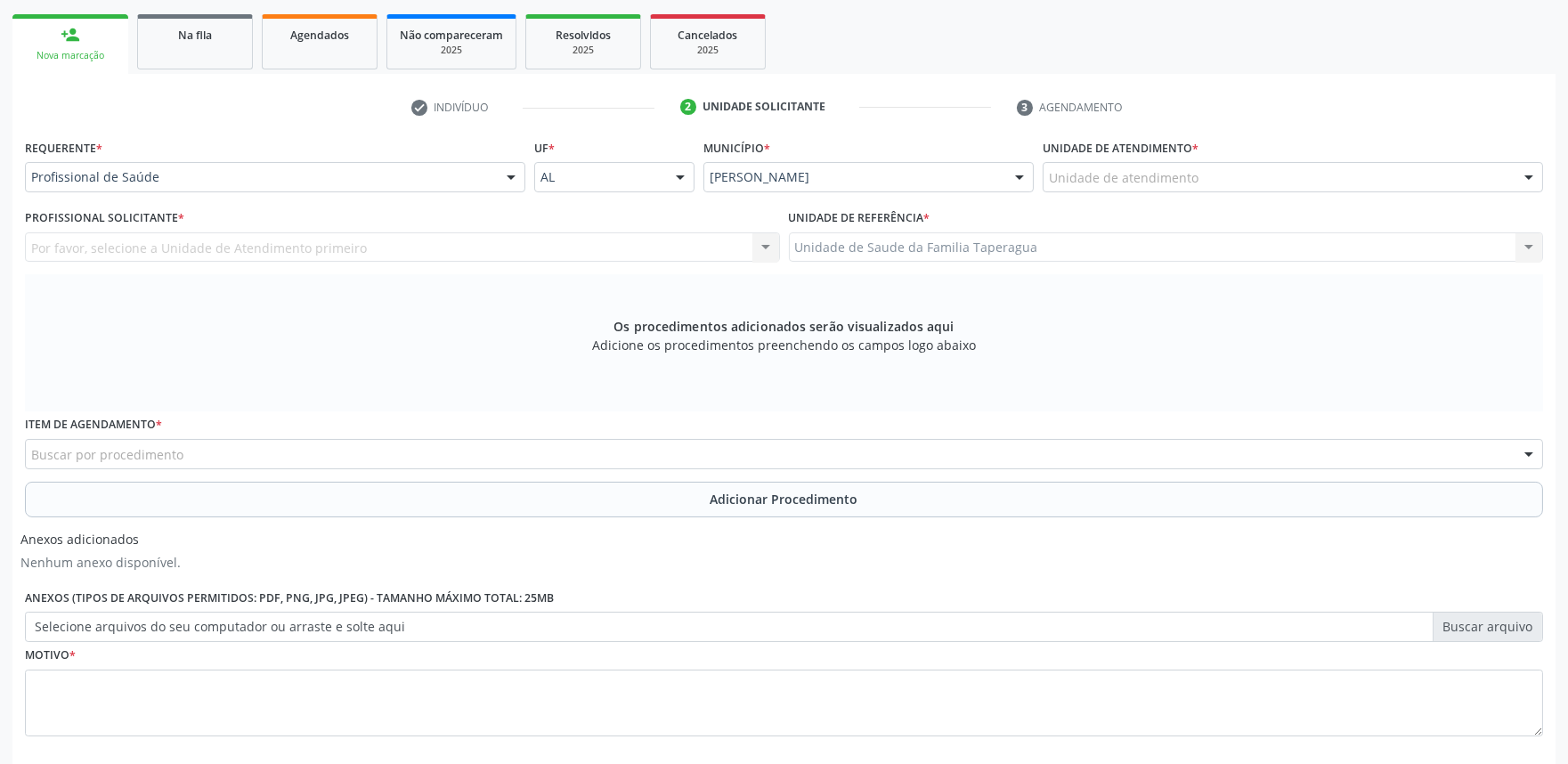
click at [1214, 188] on div "Unidade de atendimento * Unidade de atendimento Aeronave Baron 58 Aeronave Cess…" at bounding box center [1293, 169] width 510 height 69
click at [1214, 183] on div "Unidade de atendimento" at bounding box center [1292, 176] width 501 height 30
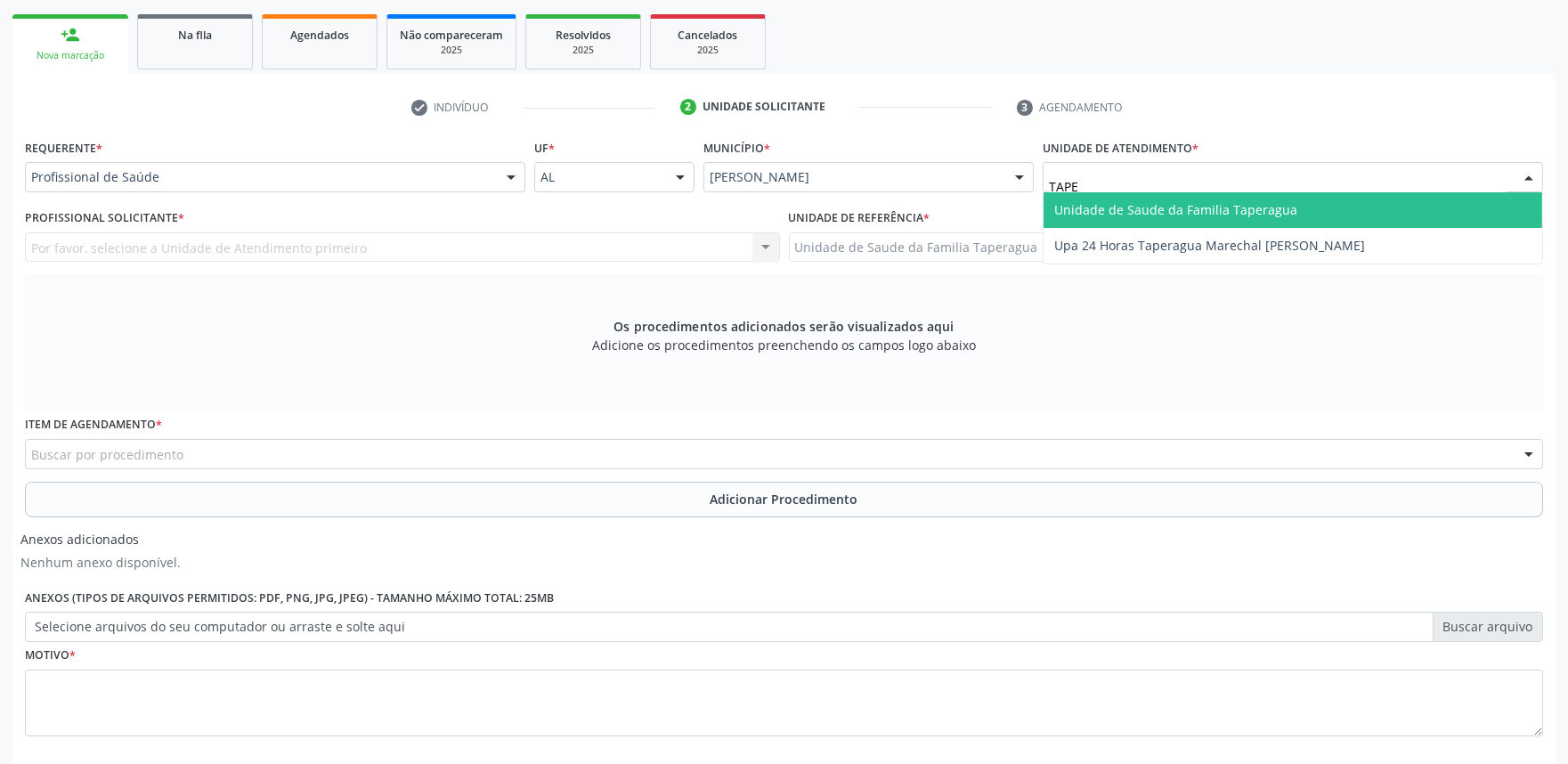
type input "TAPER"
click at [1130, 204] on span "Unidade de Saude da Familia Taperagua" at bounding box center [1176, 209] width 243 height 17
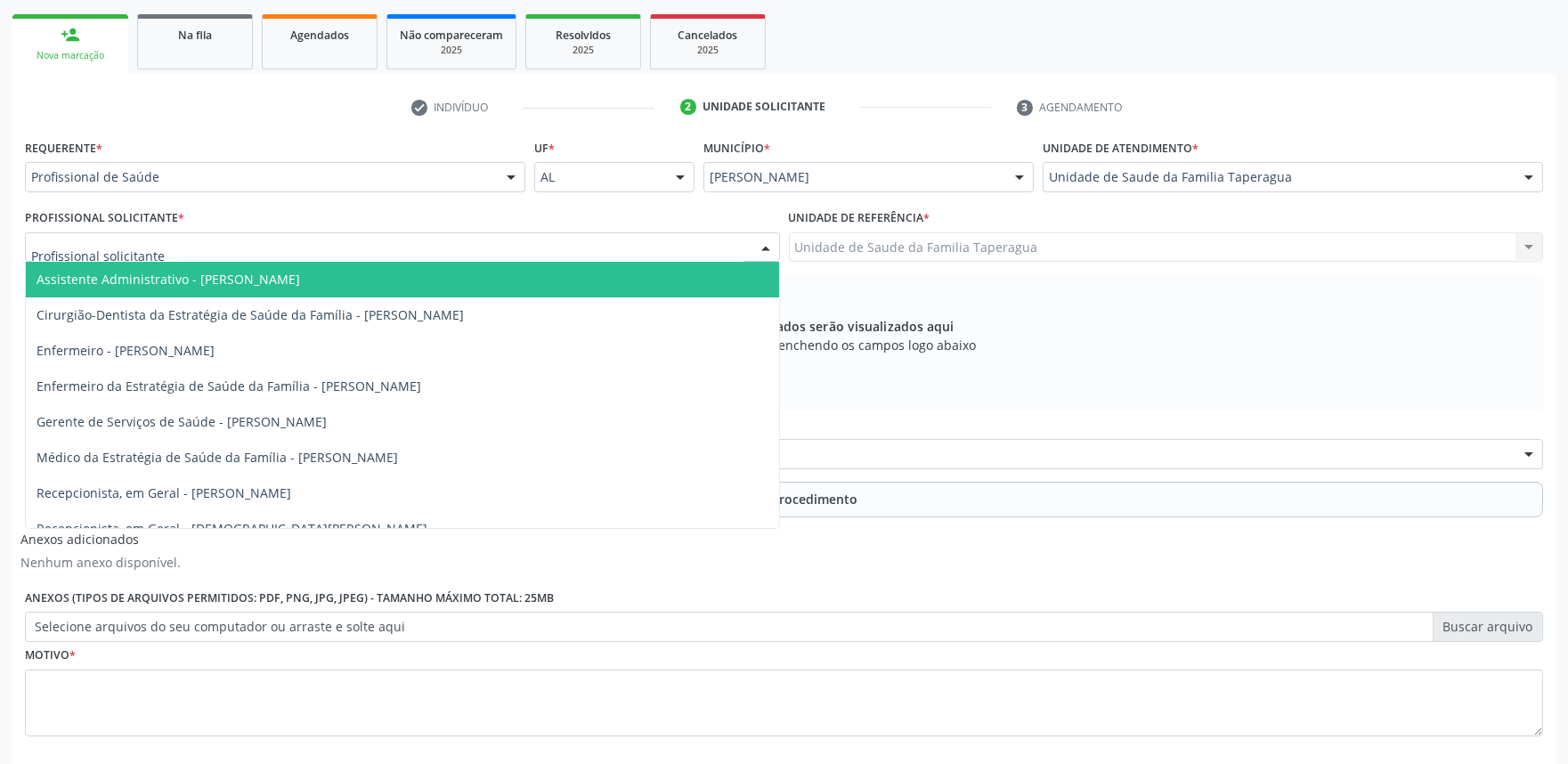
click at [650, 252] on div at bounding box center [402, 247] width 755 height 30
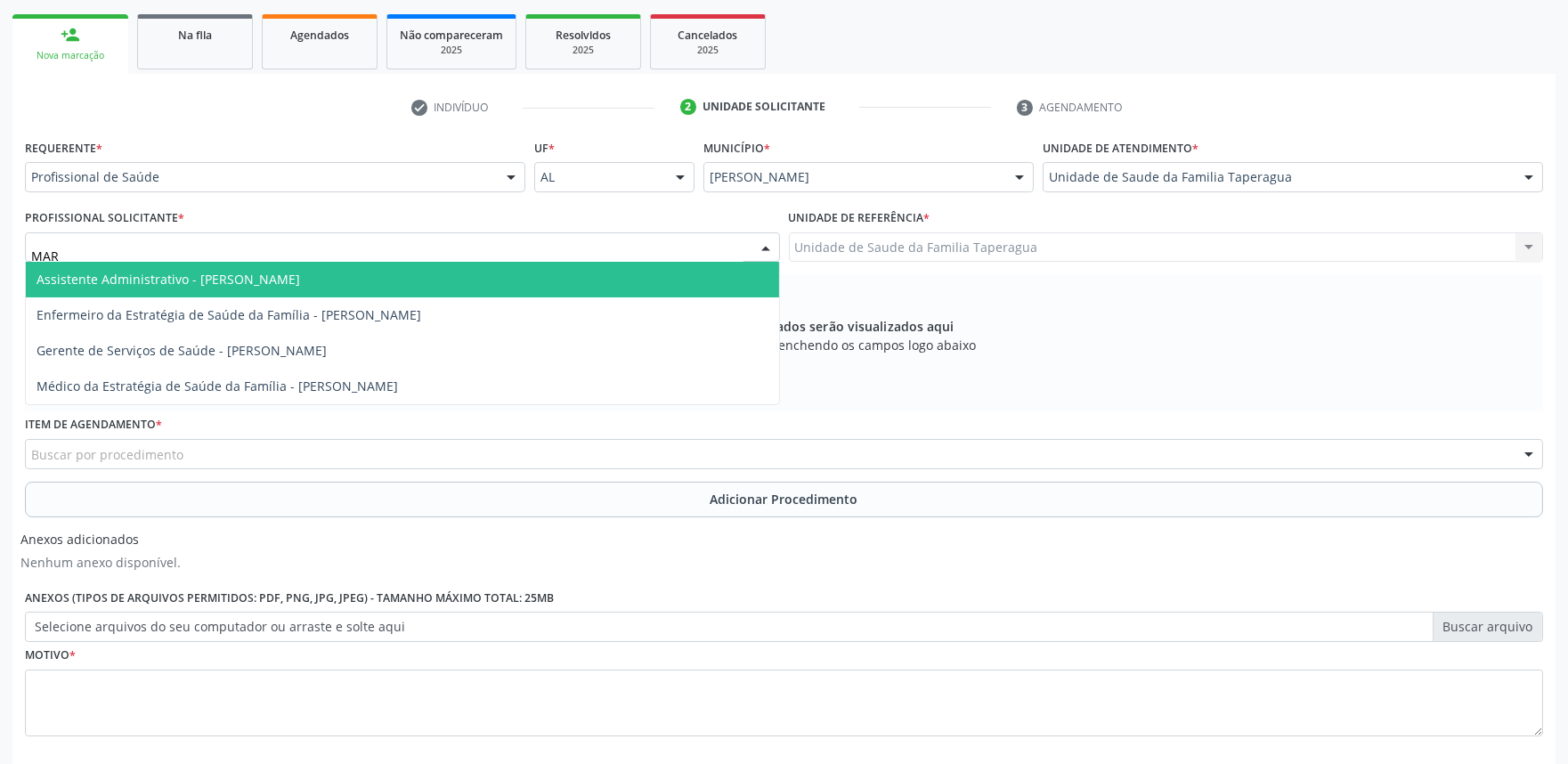
type input "MART"
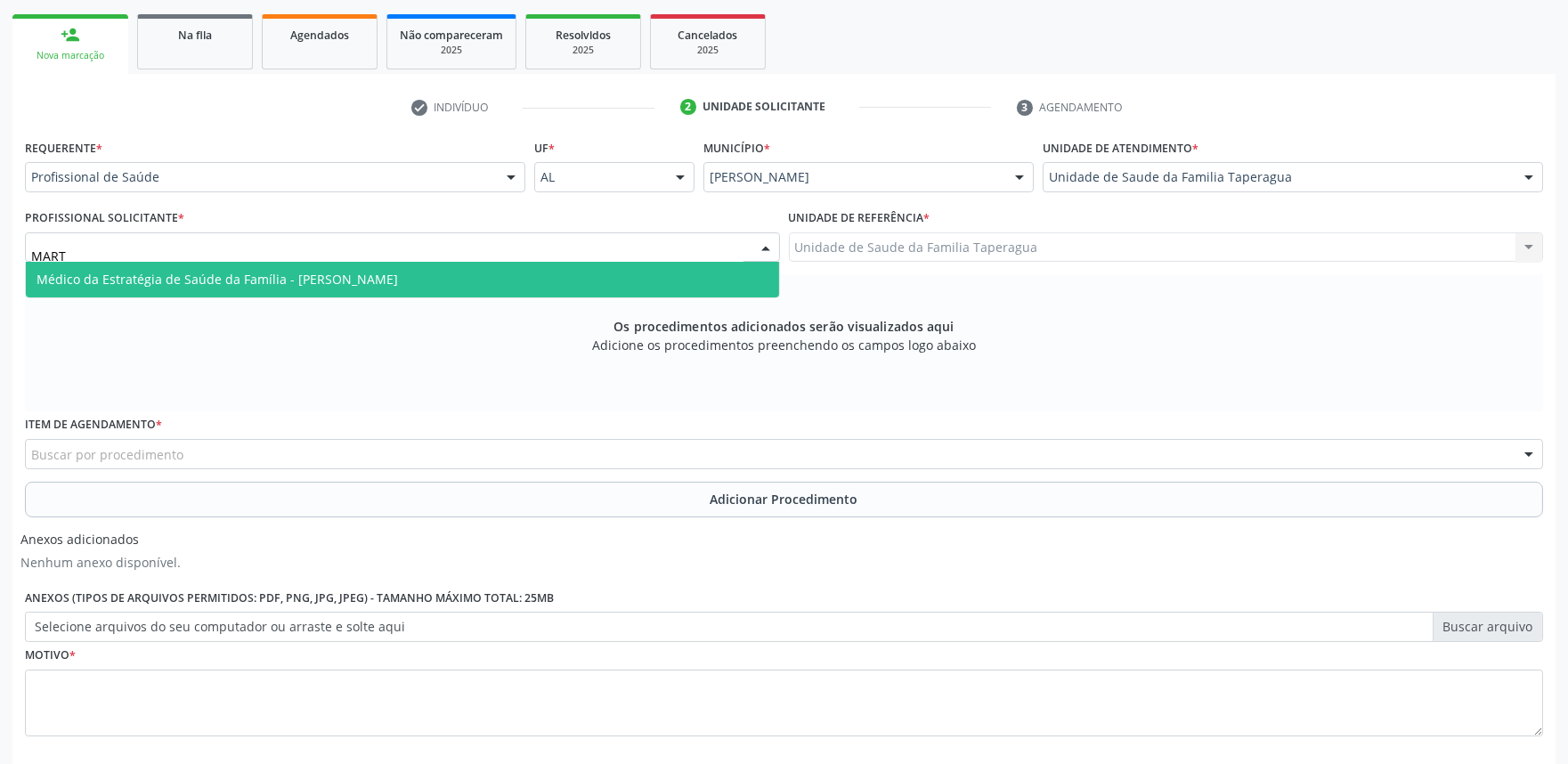
click at [660, 272] on span "Médico da Estratégia de Saúde da Família - [PERSON_NAME]" at bounding box center [402, 279] width 753 height 35
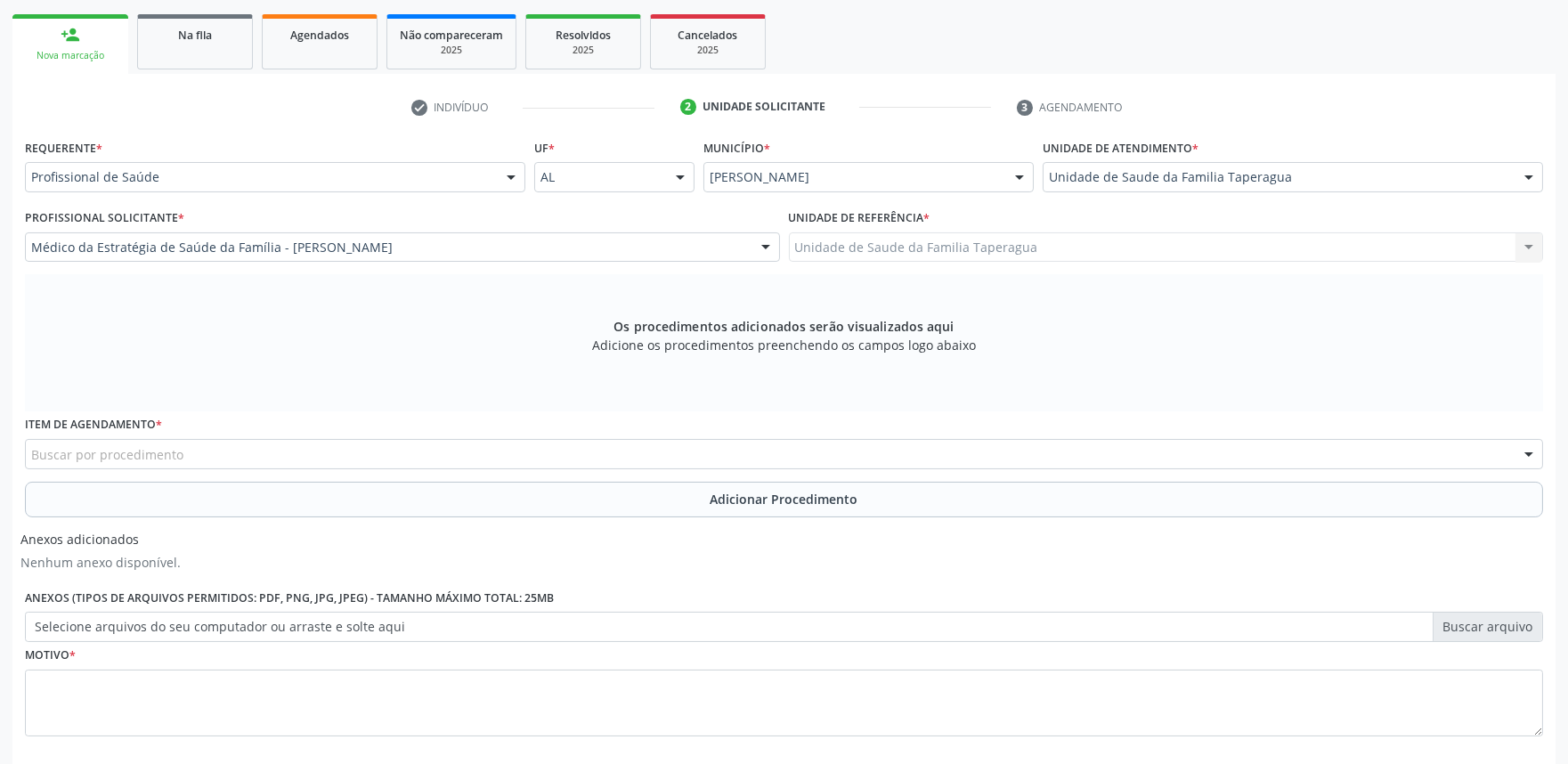
click at [588, 458] on div "Buscar por procedimento" at bounding box center [783, 453] width 1518 height 30
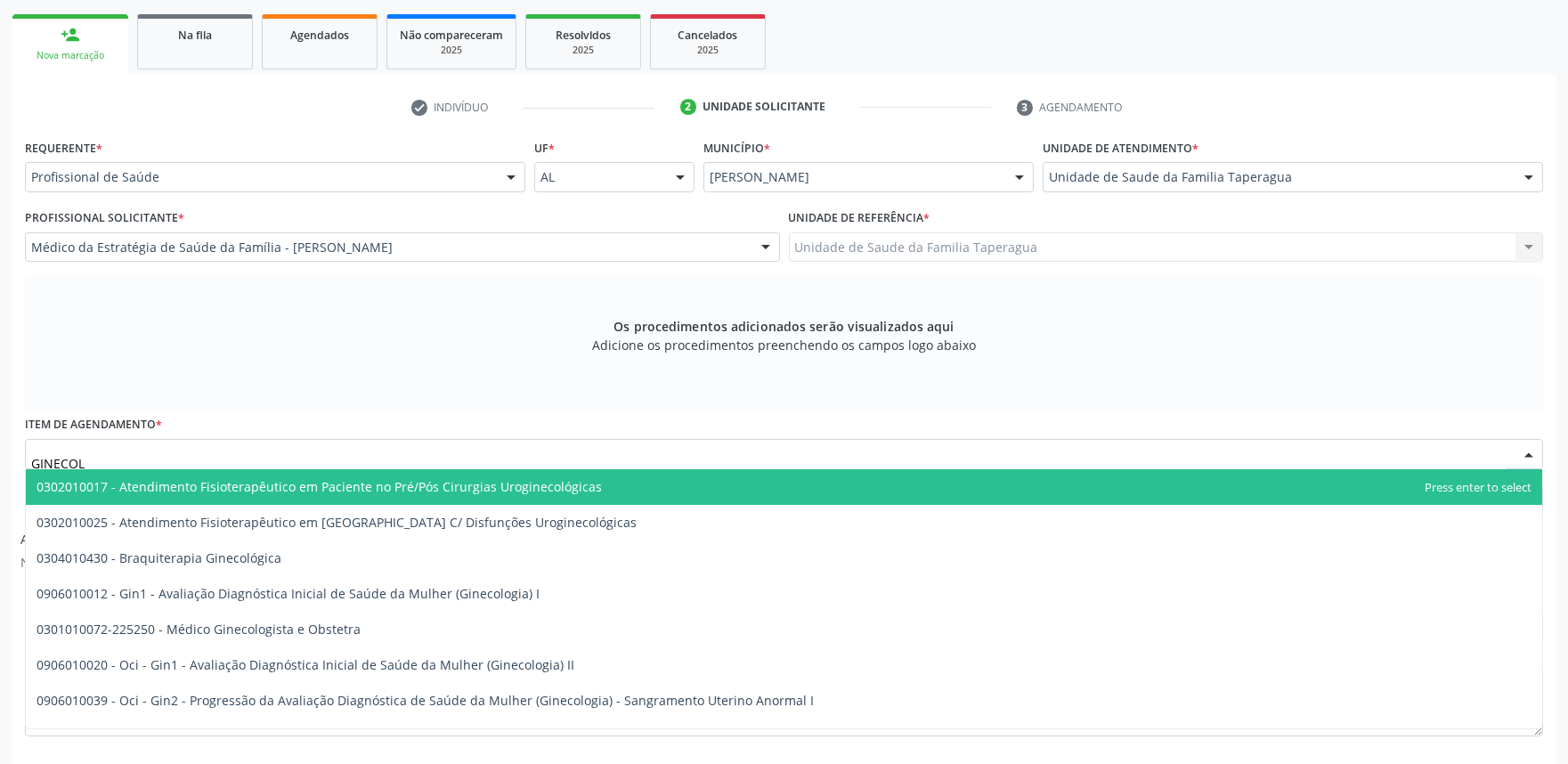
type input "GINECOLO"
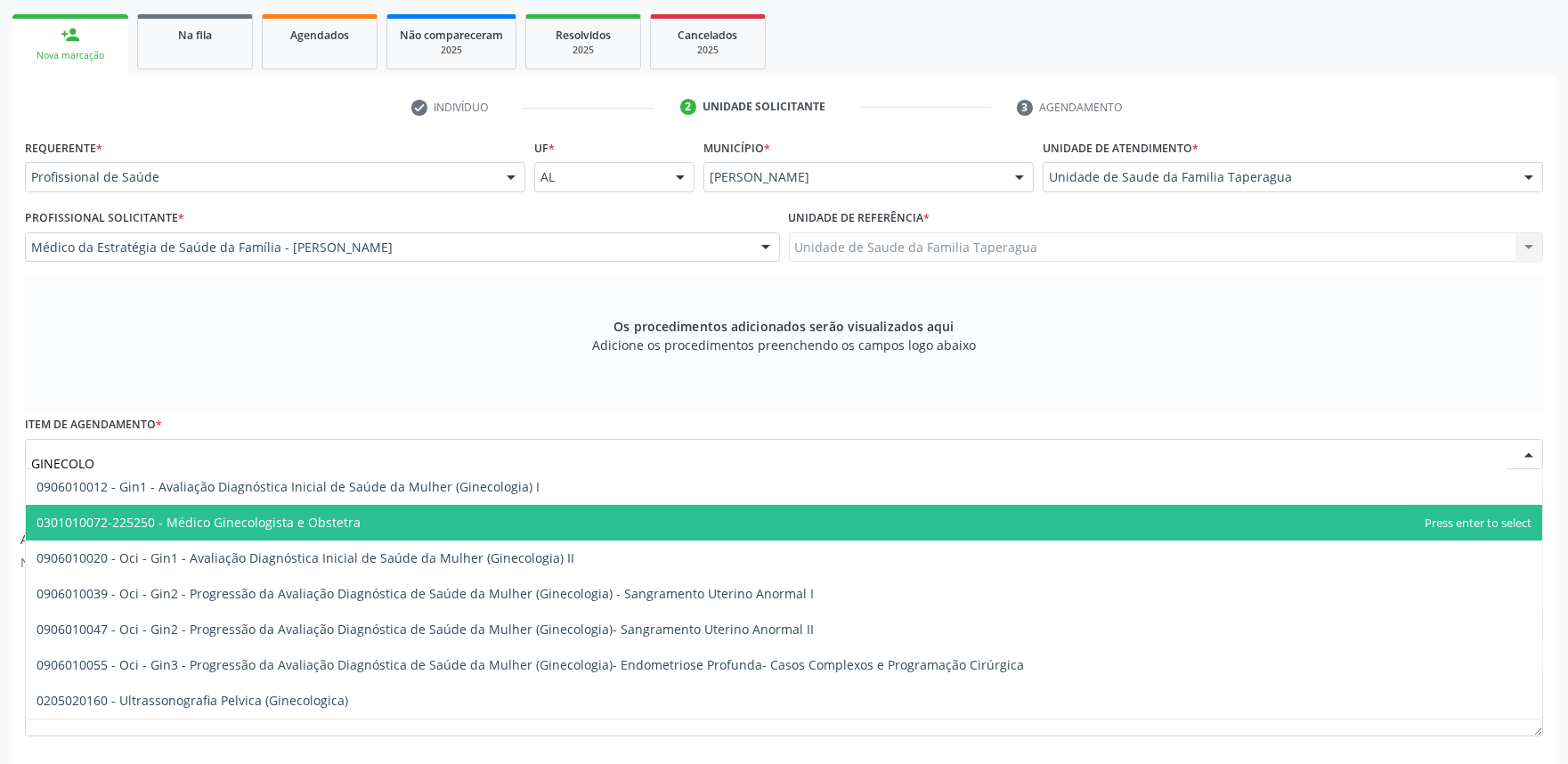
click at [508, 532] on span "0301010072-225250 - Médico Ginecologista e Obstetra" at bounding box center [783, 522] width 1516 height 35
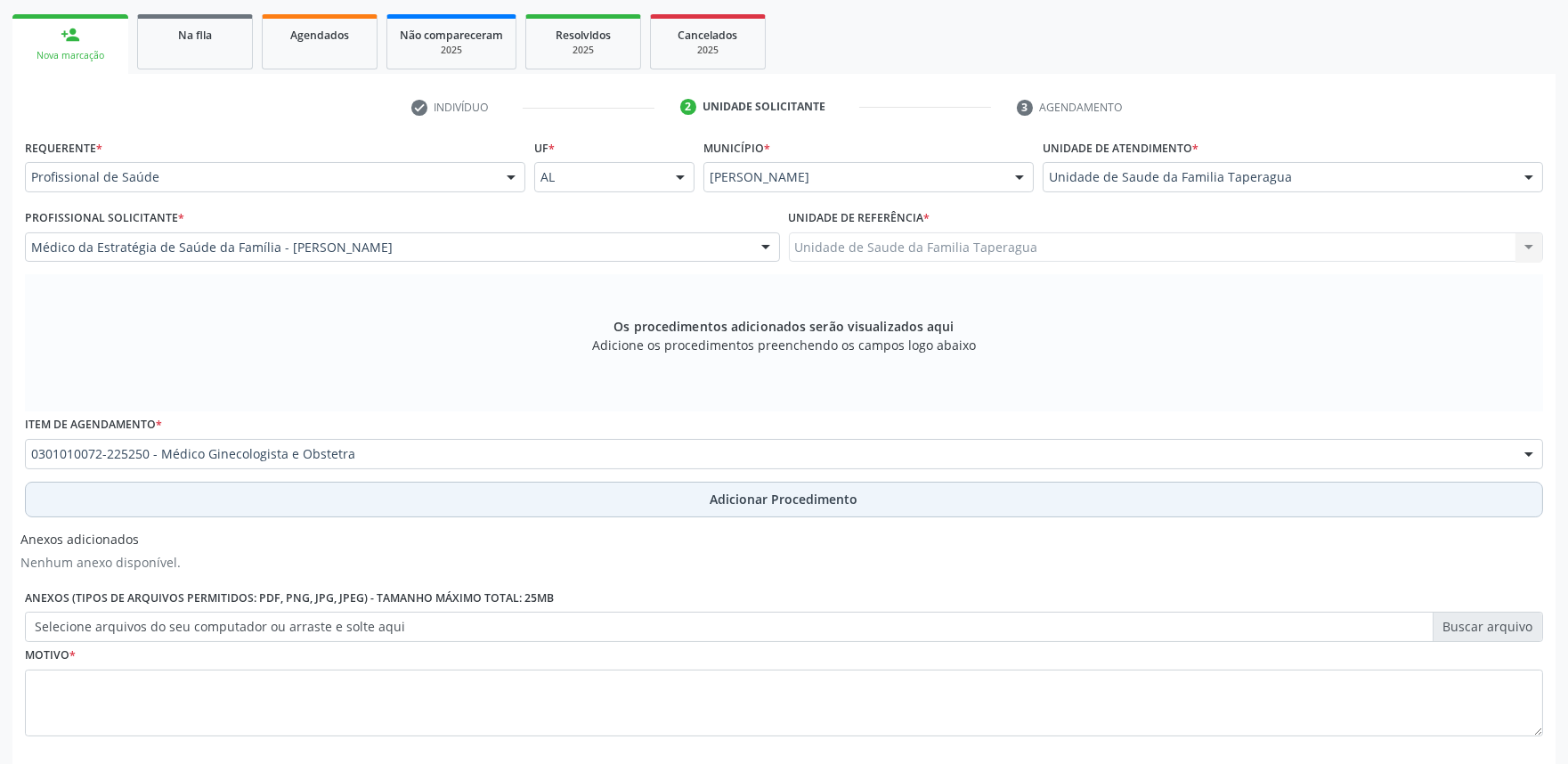
click at [540, 494] on button "Adicionar Procedimento" at bounding box center [783, 499] width 1518 height 35
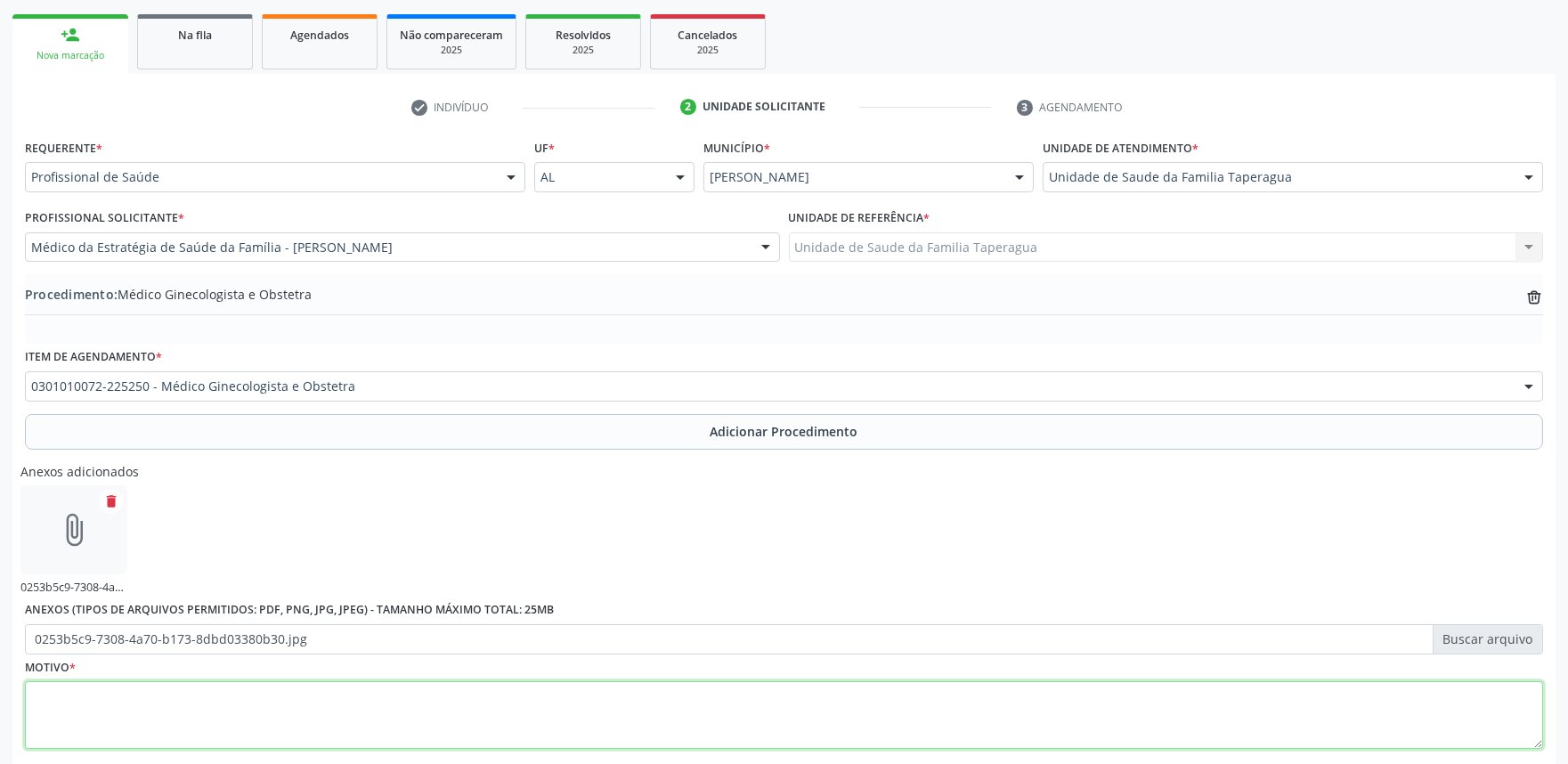
click at [525, 694] on textarea at bounding box center [783, 715] width 1518 height 67
click at [525, 694] on textarea "HPP DE CA DE ENDOMÉTRIO" at bounding box center [783, 715] width 1518 height 67
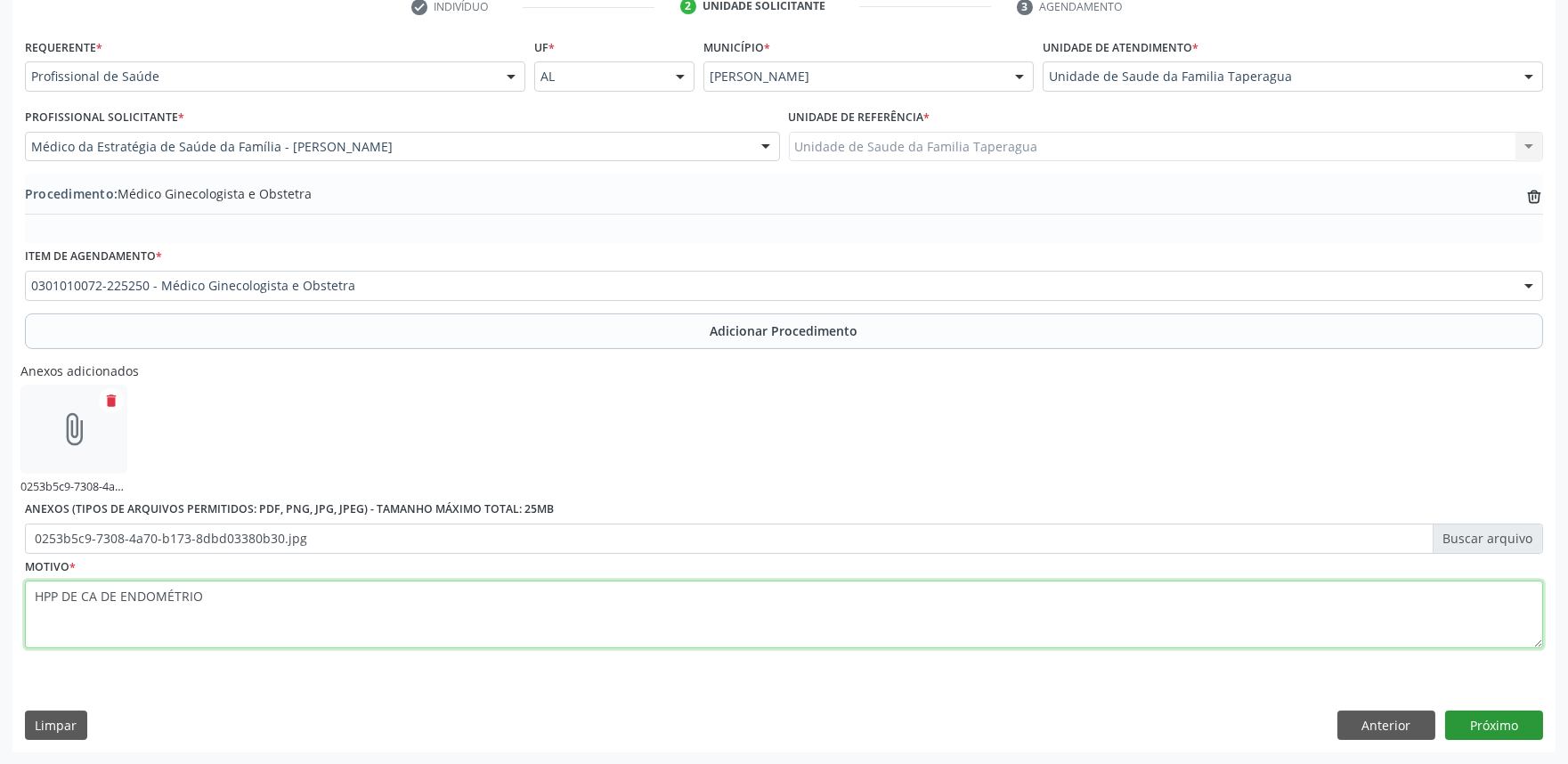
type textarea "HPP DE CA DE ENDOMÉTRIO"
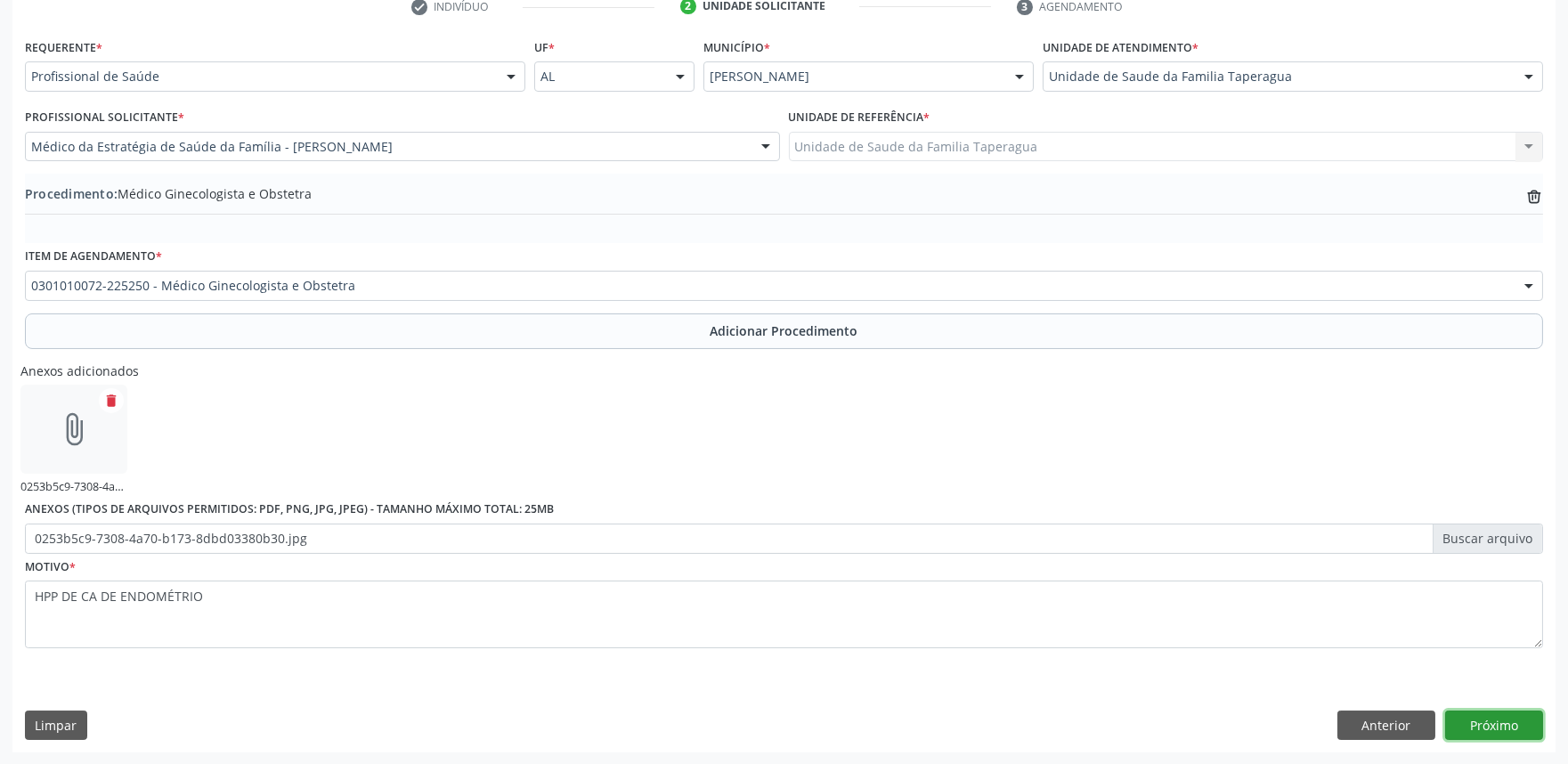
click at [1478, 722] on button "Próximo" at bounding box center [1494, 725] width 98 height 30
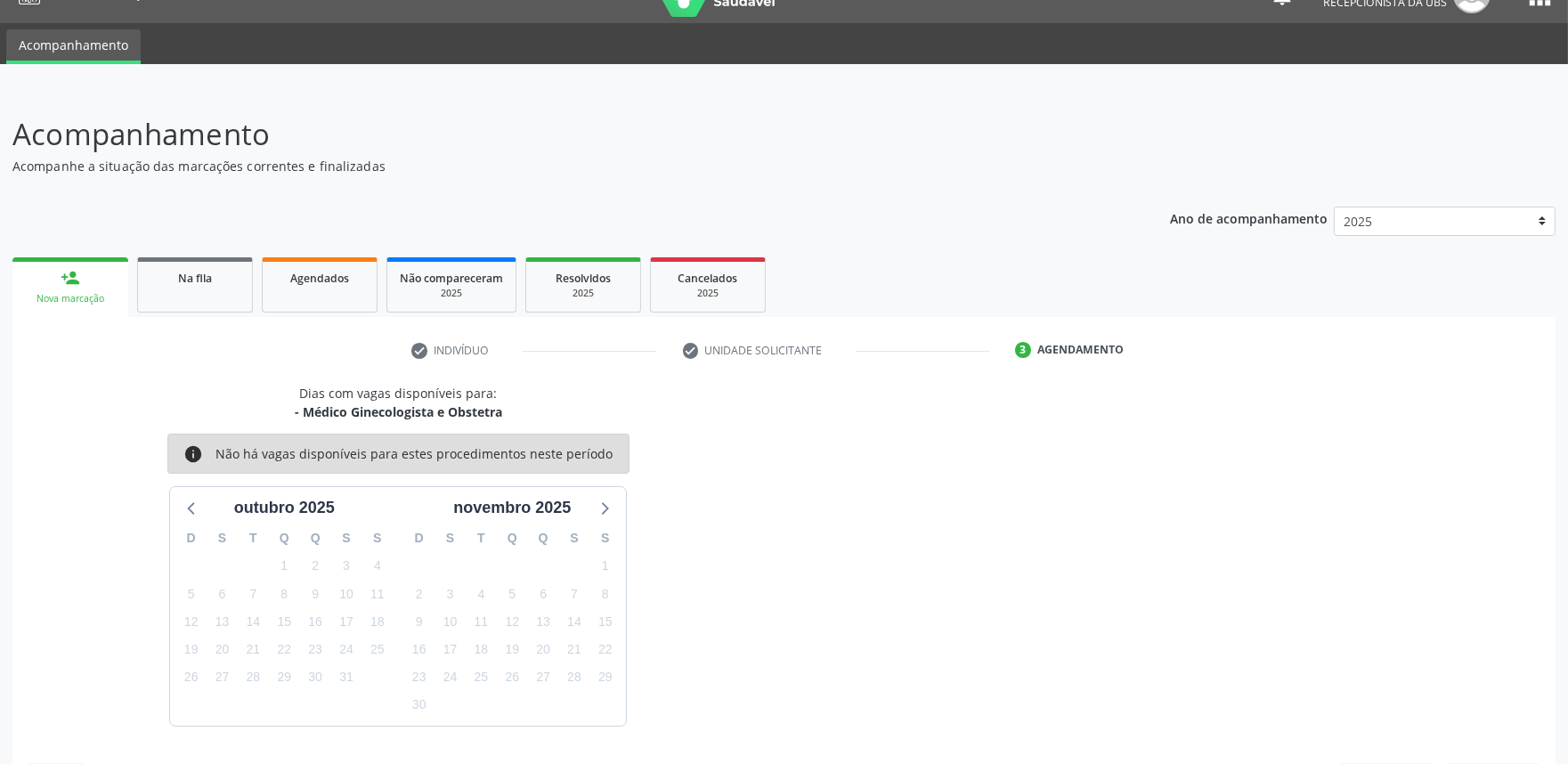
scroll to position [86, 0]
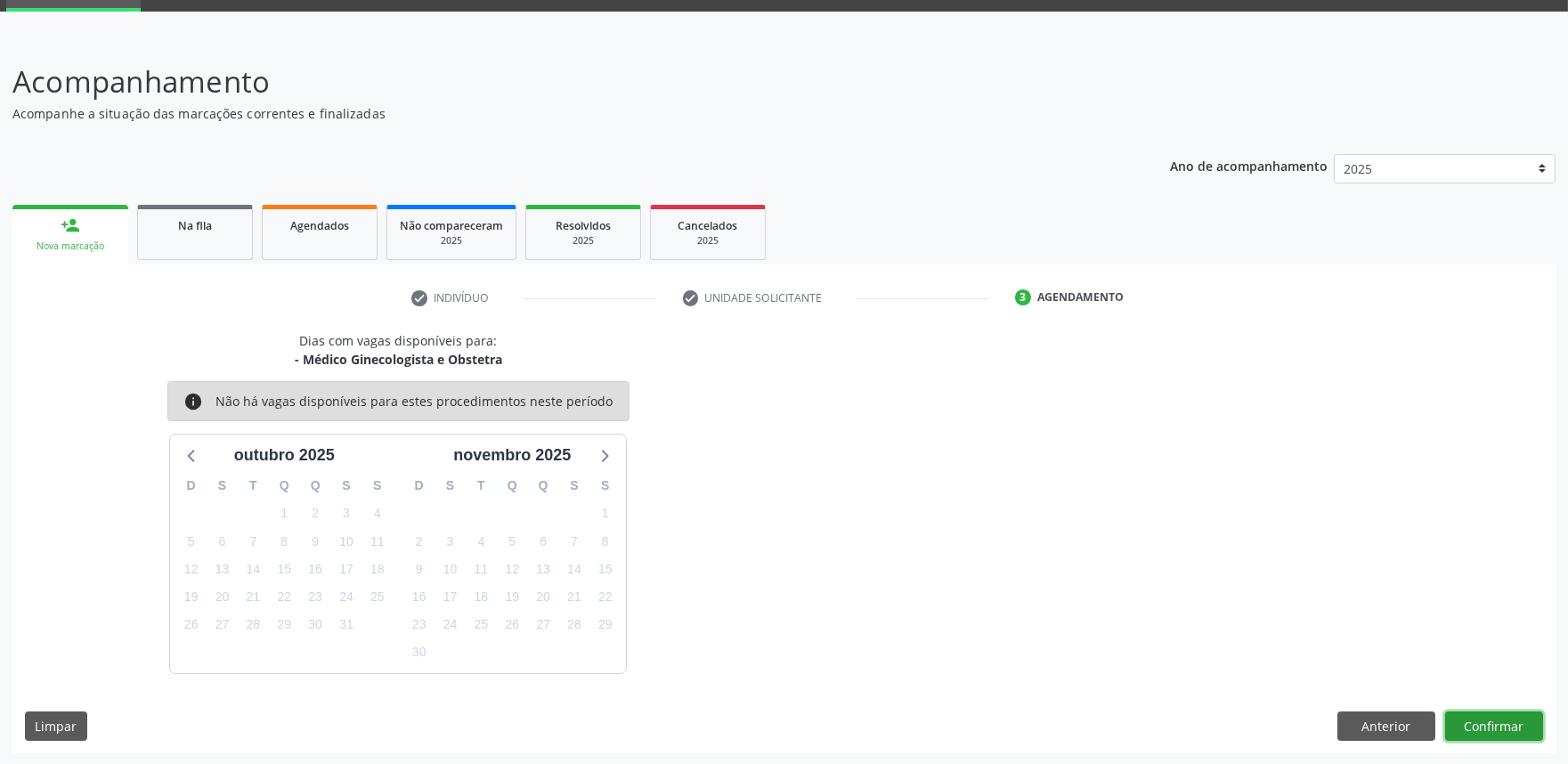
click at [1473, 715] on button "Confirmar" at bounding box center [1494, 726] width 98 height 30
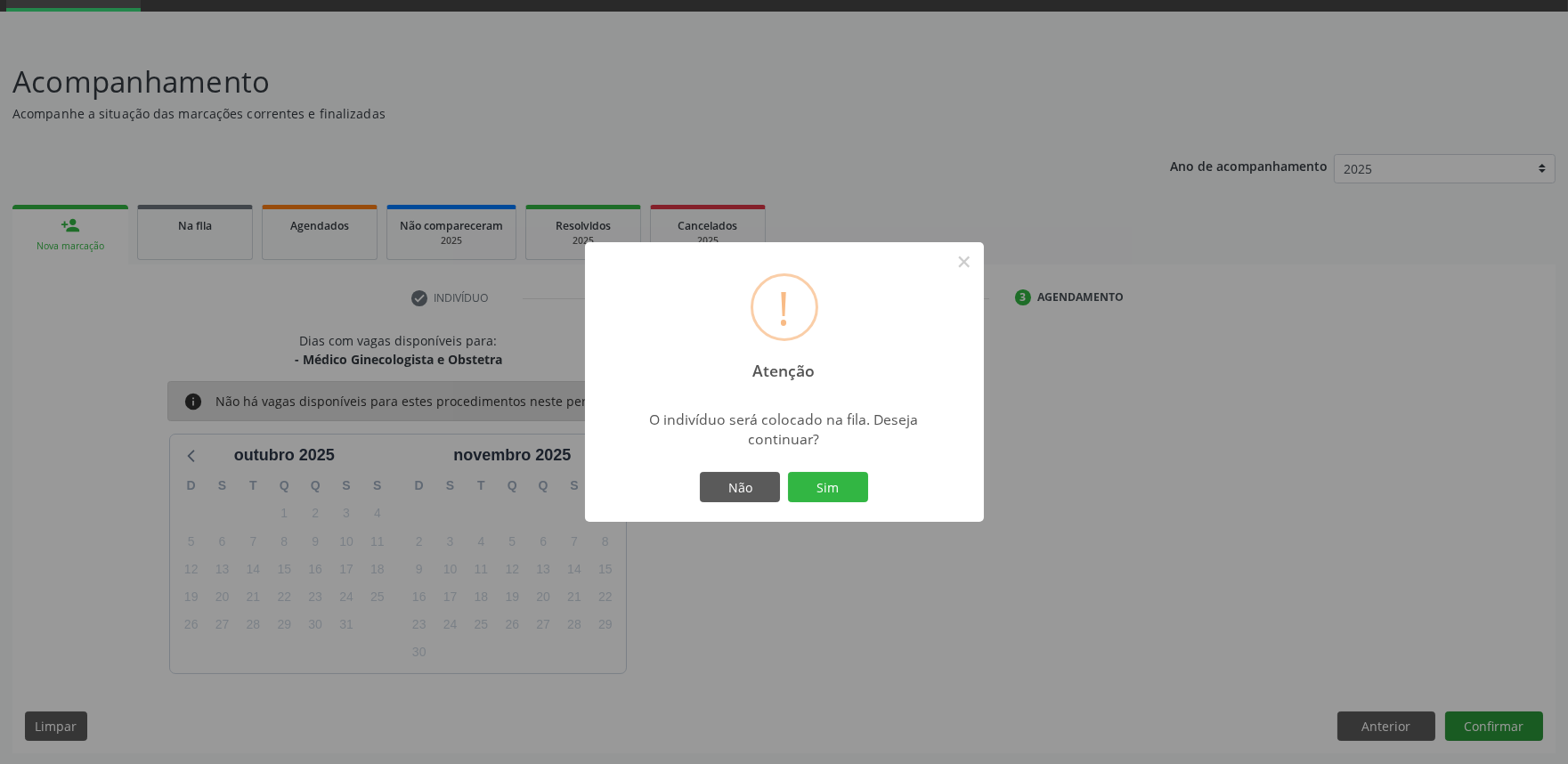
click at [788, 471] on button "Sim" at bounding box center [828, 486] width 80 height 30
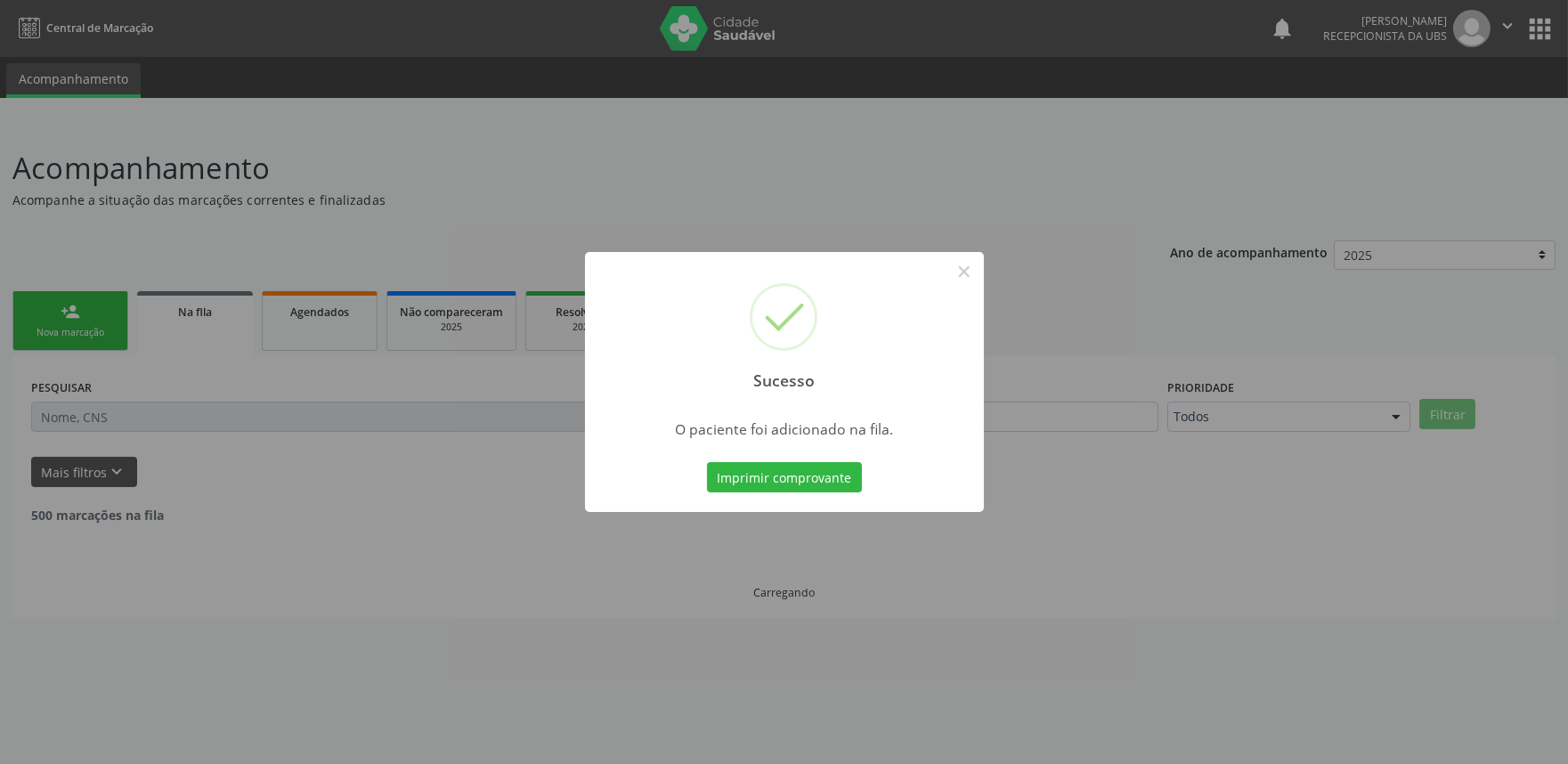
scroll to position [0, 0]
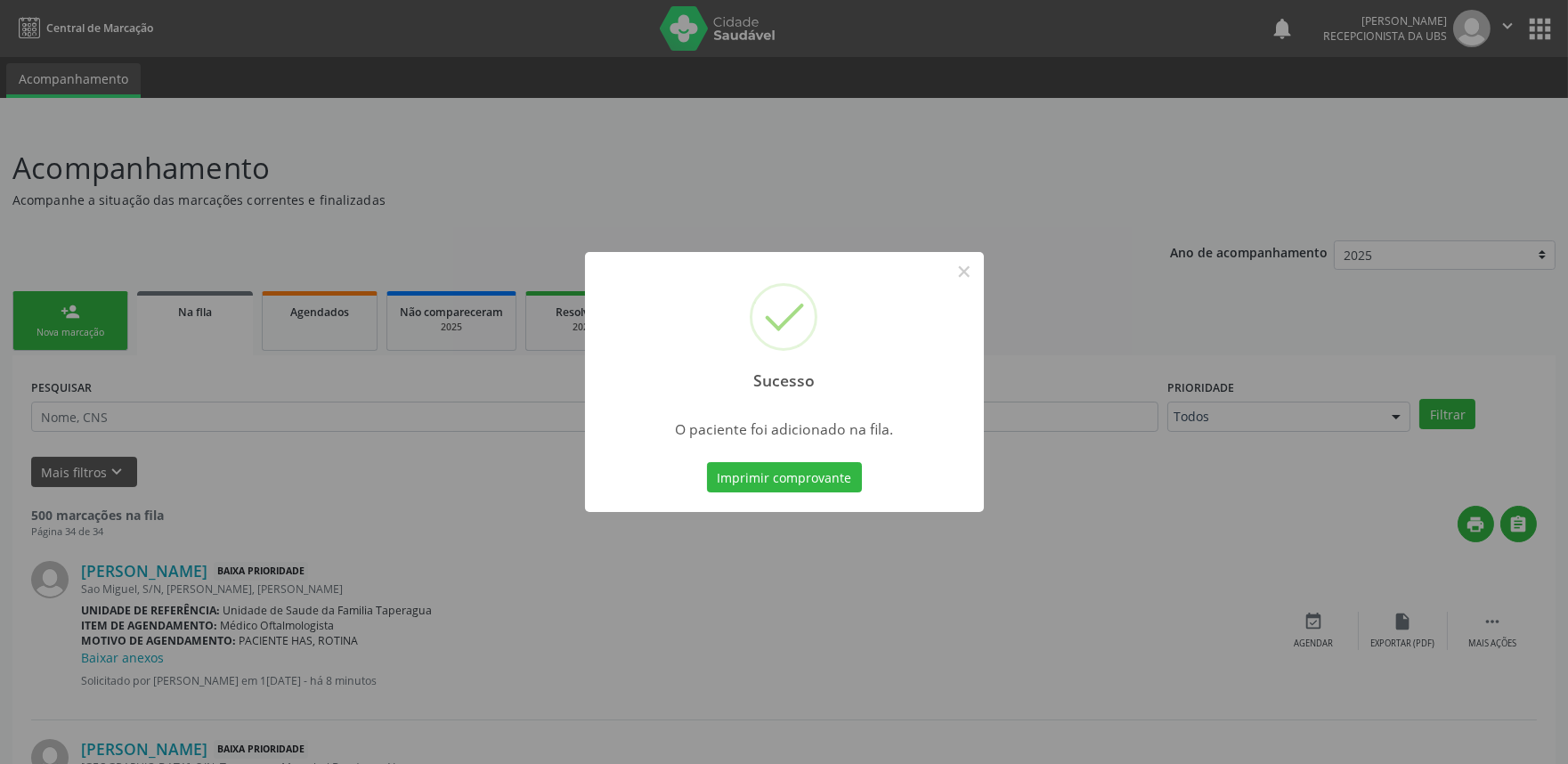
click at [1158, 377] on div "Sucesso × O paciente foi adicionado na fila. Imprimir comprovante Cancel" at bounding box center [784, 382] width 1568 height 764
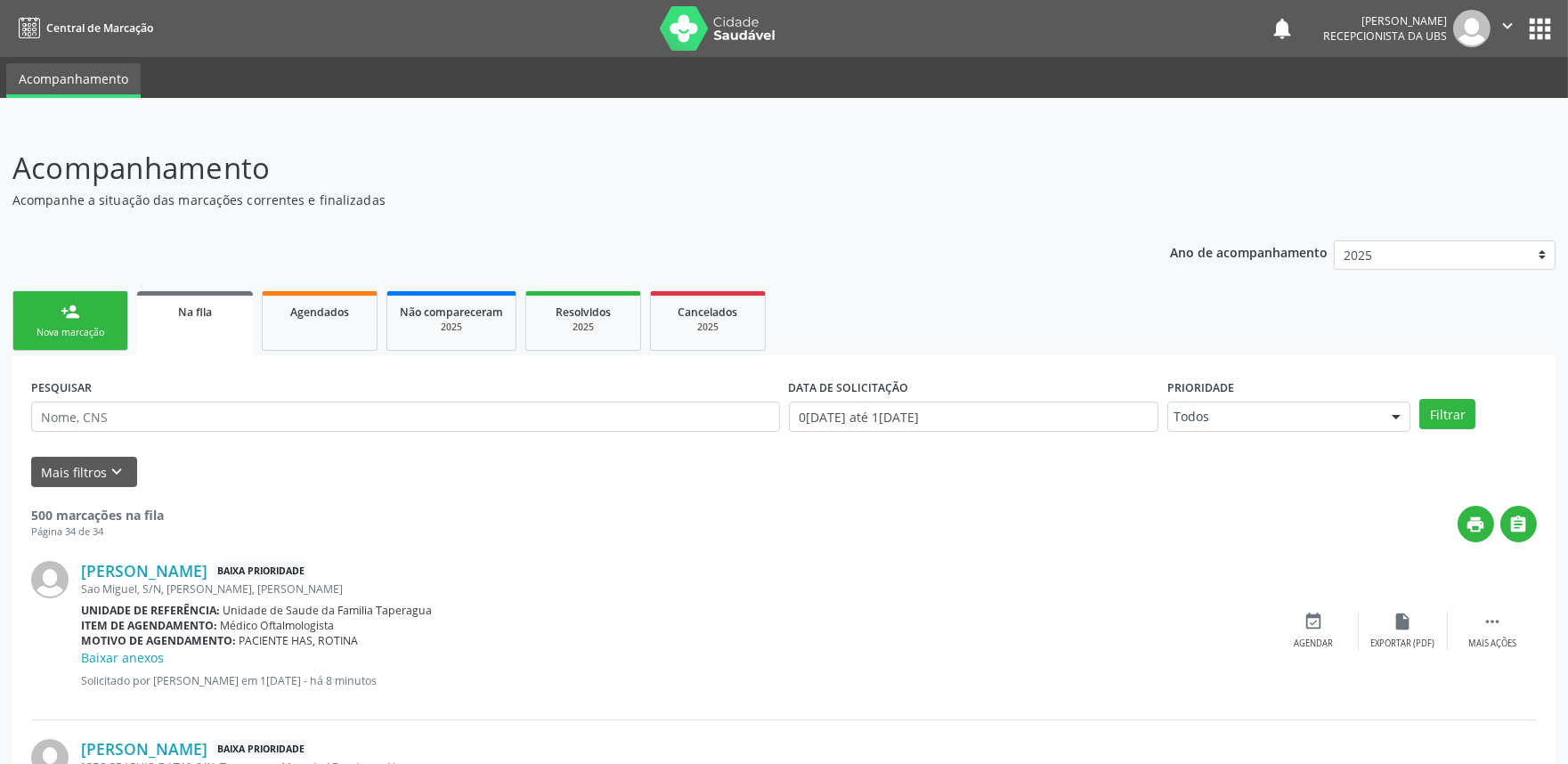
click at [81, 321] on link "person_add Nova marcação" at bounding box center [70, 321] width 115 height 60
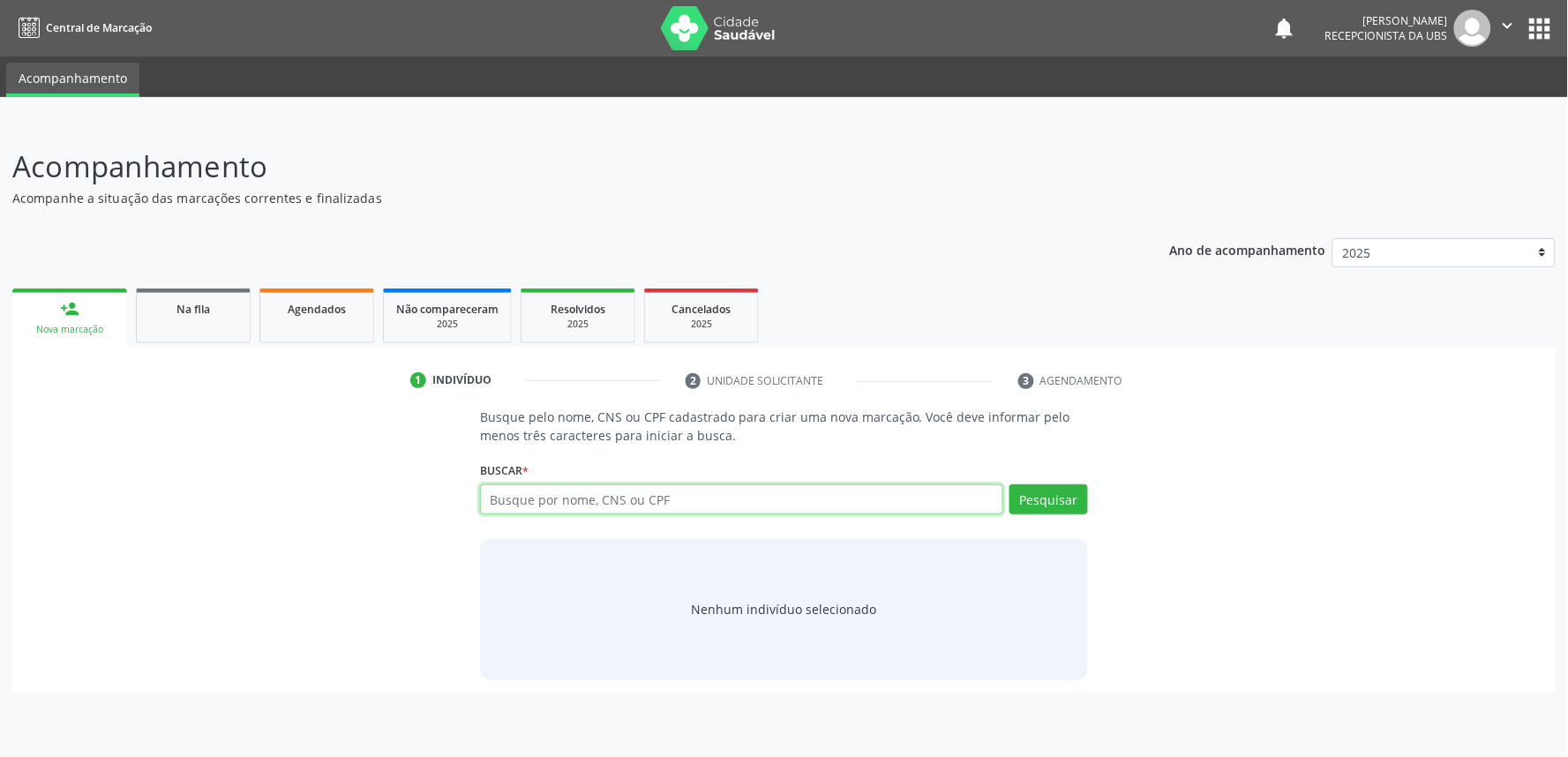
click at [589, 489] on input "text" at bounding box center [741, 499] width 523 height 30
paste input "704707737630733"
type input "704707737630733"
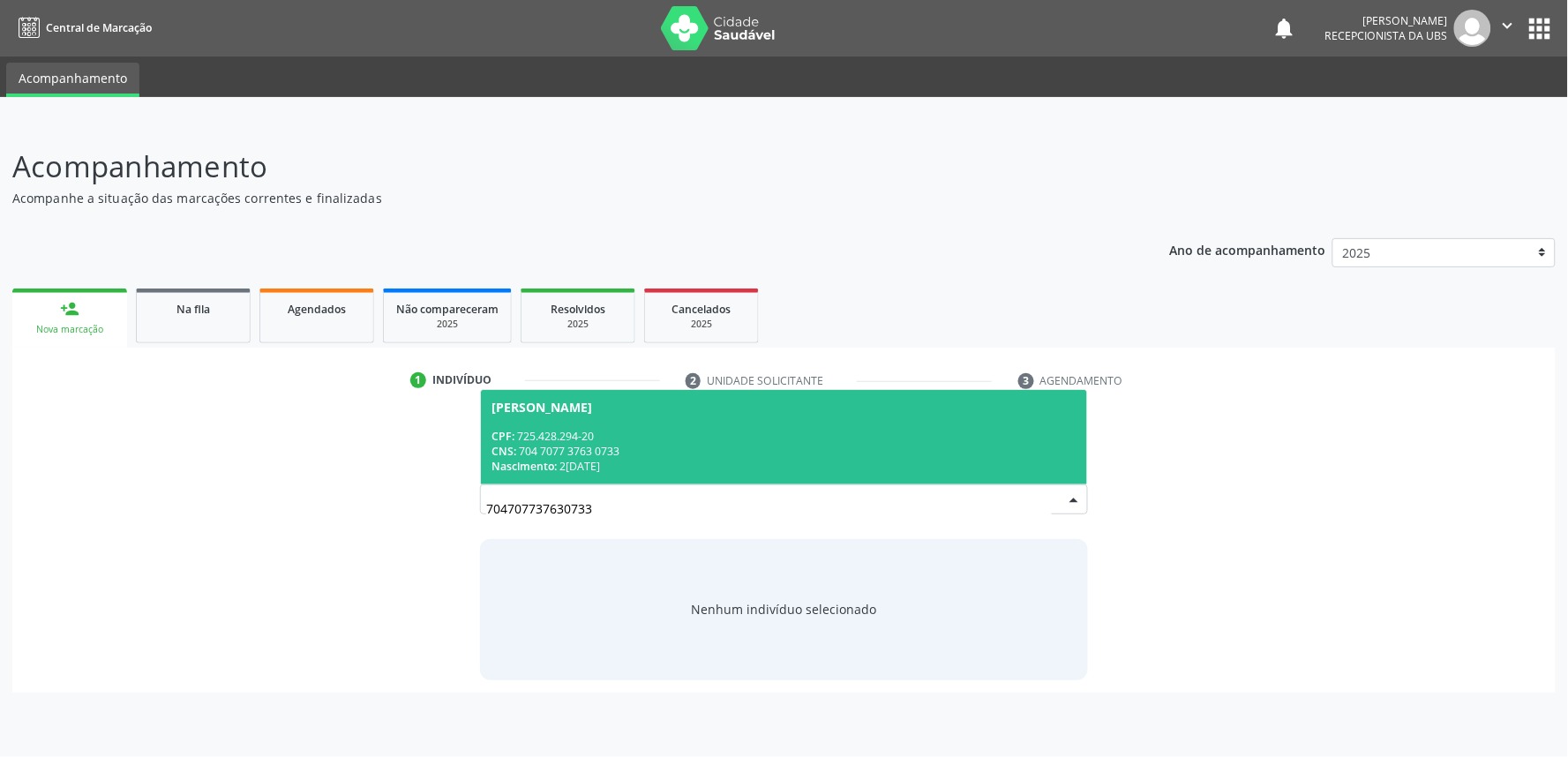
click at [622, 451] on div "CNS: 704 7077 3763 0733" at bounding box center [784, 451] width 585 height 15
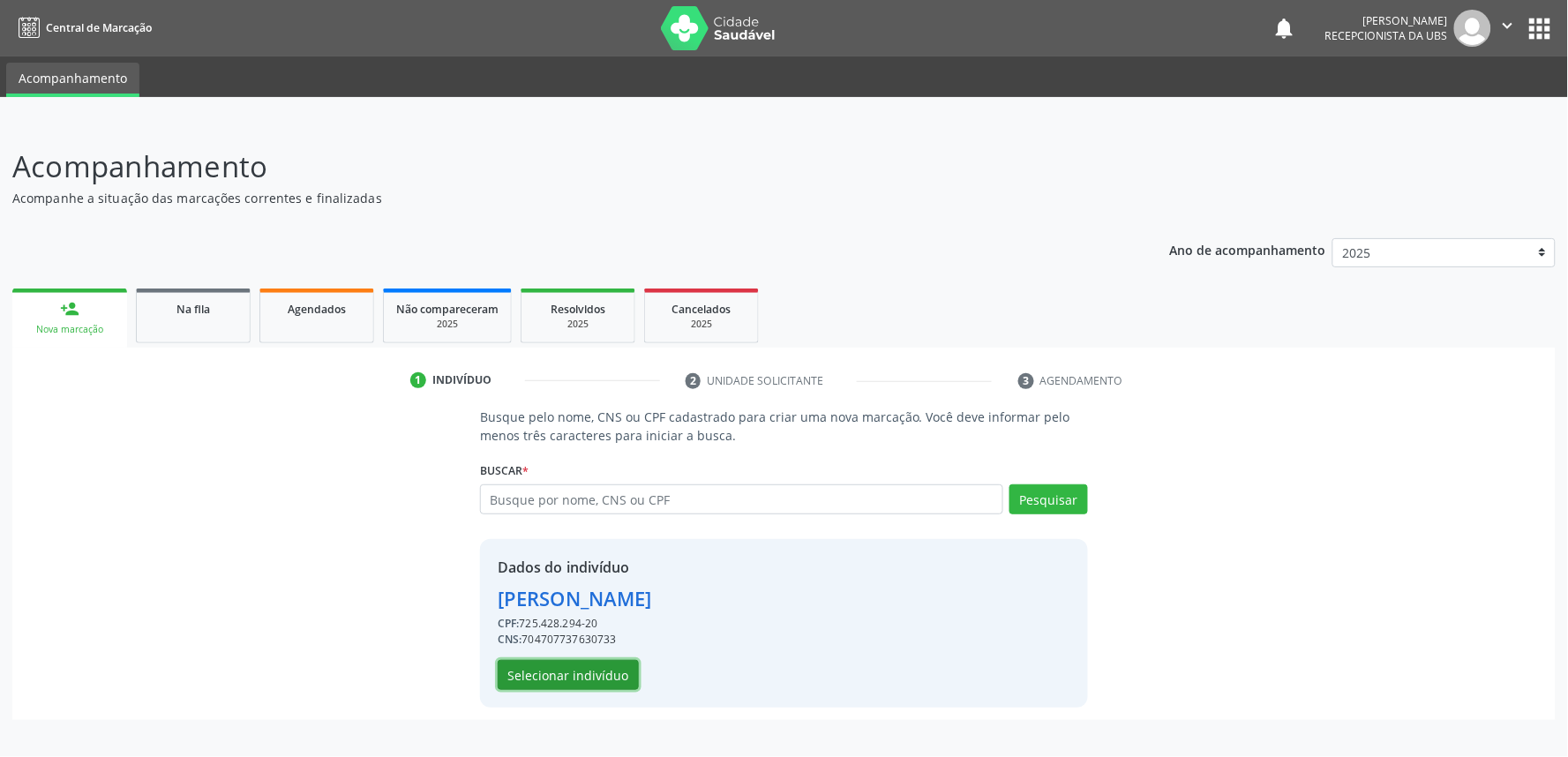
click at [570, 672] on button "Selecionar indivíduo" at bounding box center [568, 674] width 141 height 30
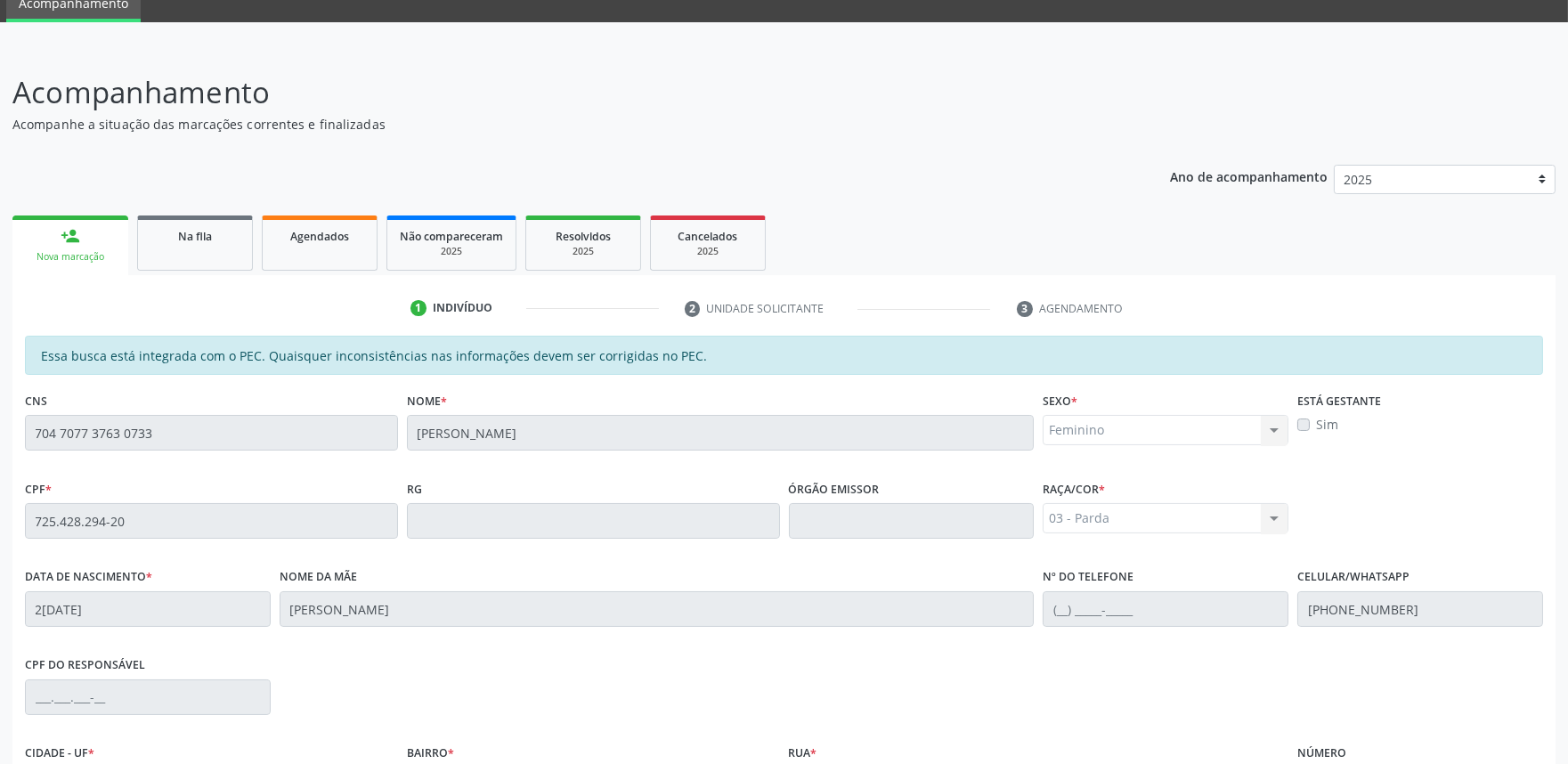
scroll to position [277, 0]
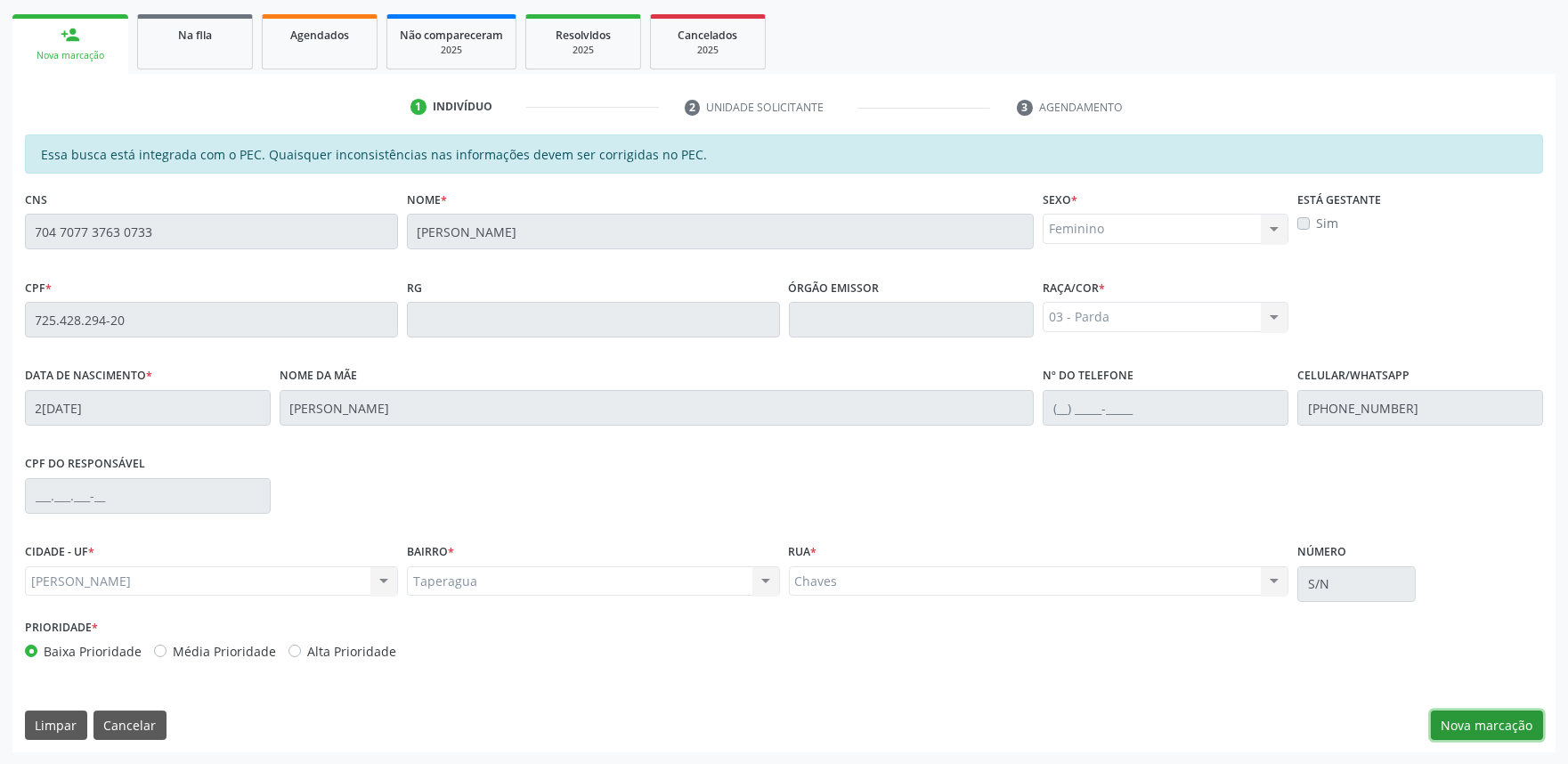
click at [1479, 719] on button "Nova marcação" at bounding box center [1486, 725] width 112 height 30
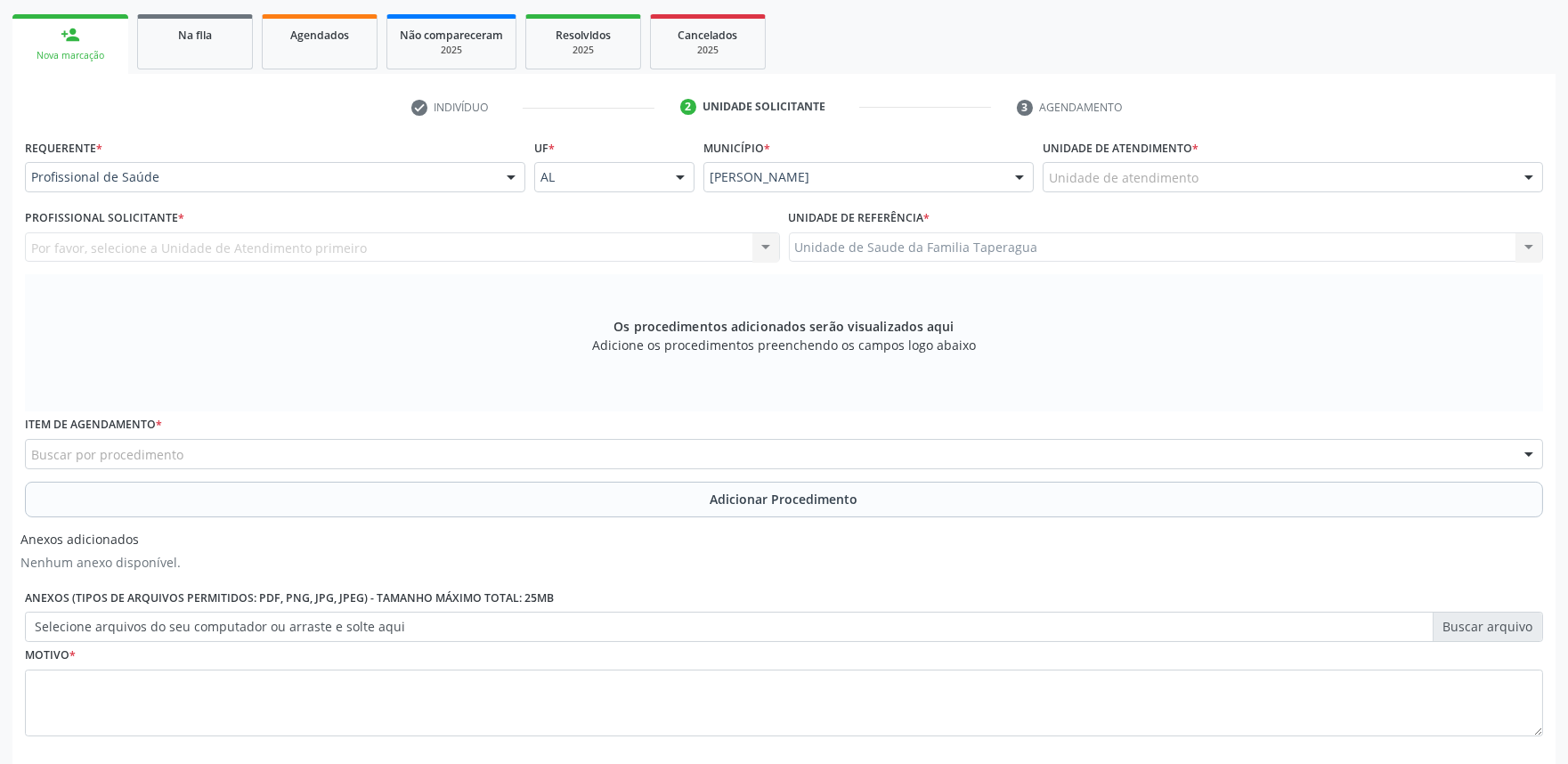
click at [1241, 183] on div "Unidade de atendimento" at bounding box center [1292, 176] width 501 height 30
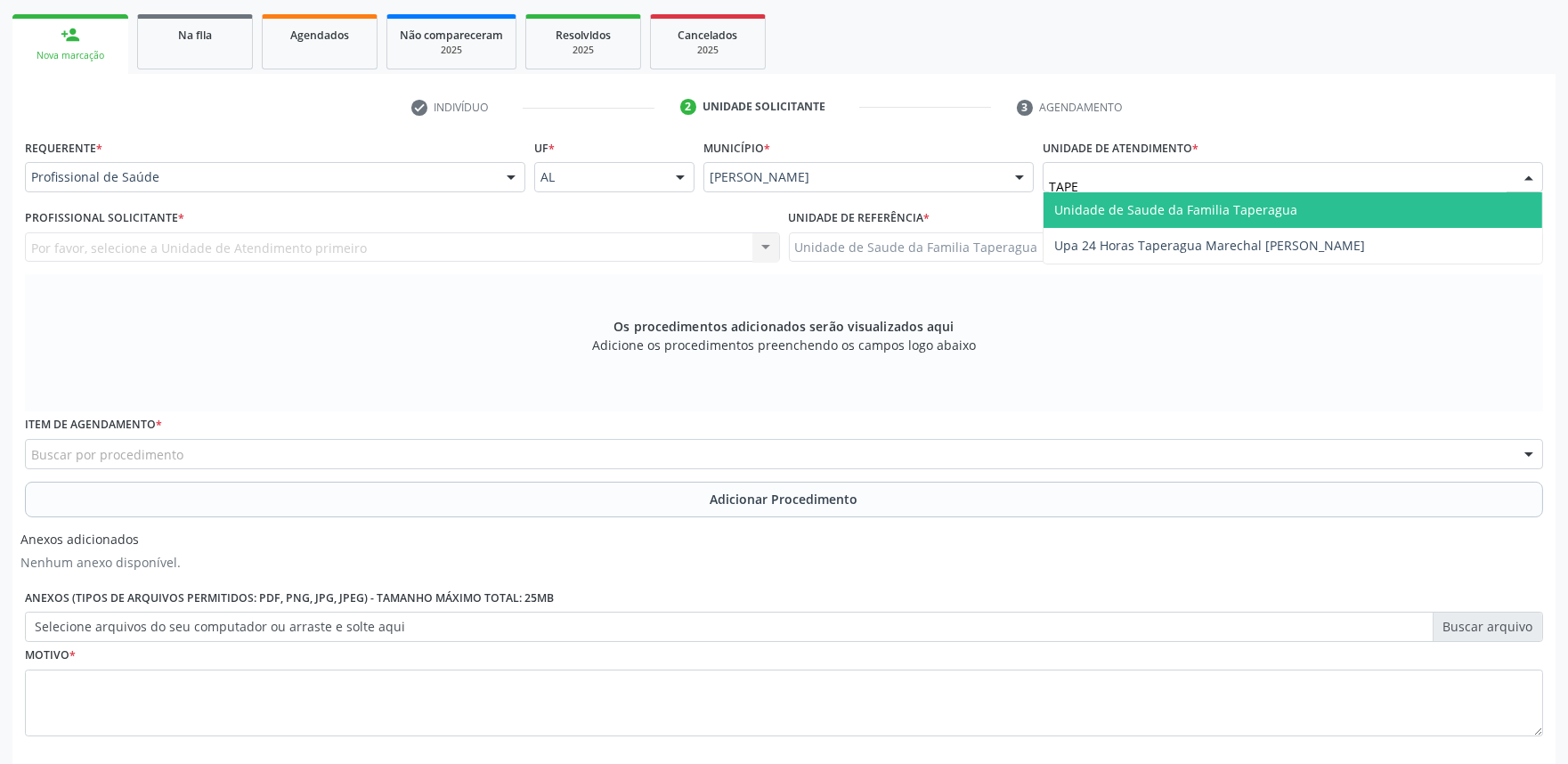
type input "TAPER"
click at [1146, 207] on span "Unidade de Saude da Familia Taperagua" at bounding box center [1176, 209] width 243 height 17
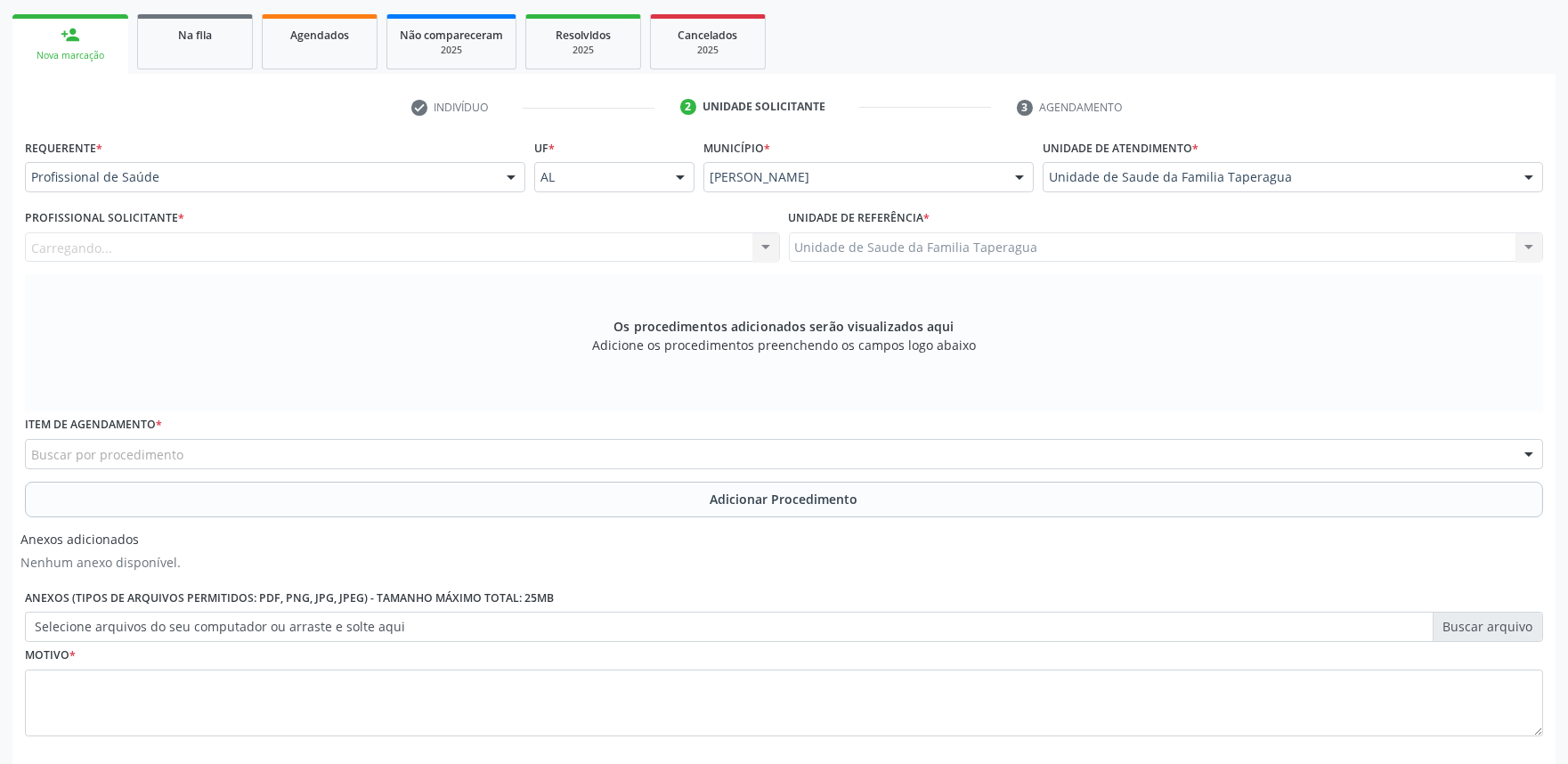
click at [614, 243] on div "Carregando... Nenhum resultado encontrado para: " " Não há nenhuma opção para s…" at bounding box center [402, 247] width 755 height 30
click at [614, 243] on div "Profissional solicitante" at bounding box center [402, 247] width 755 height 30
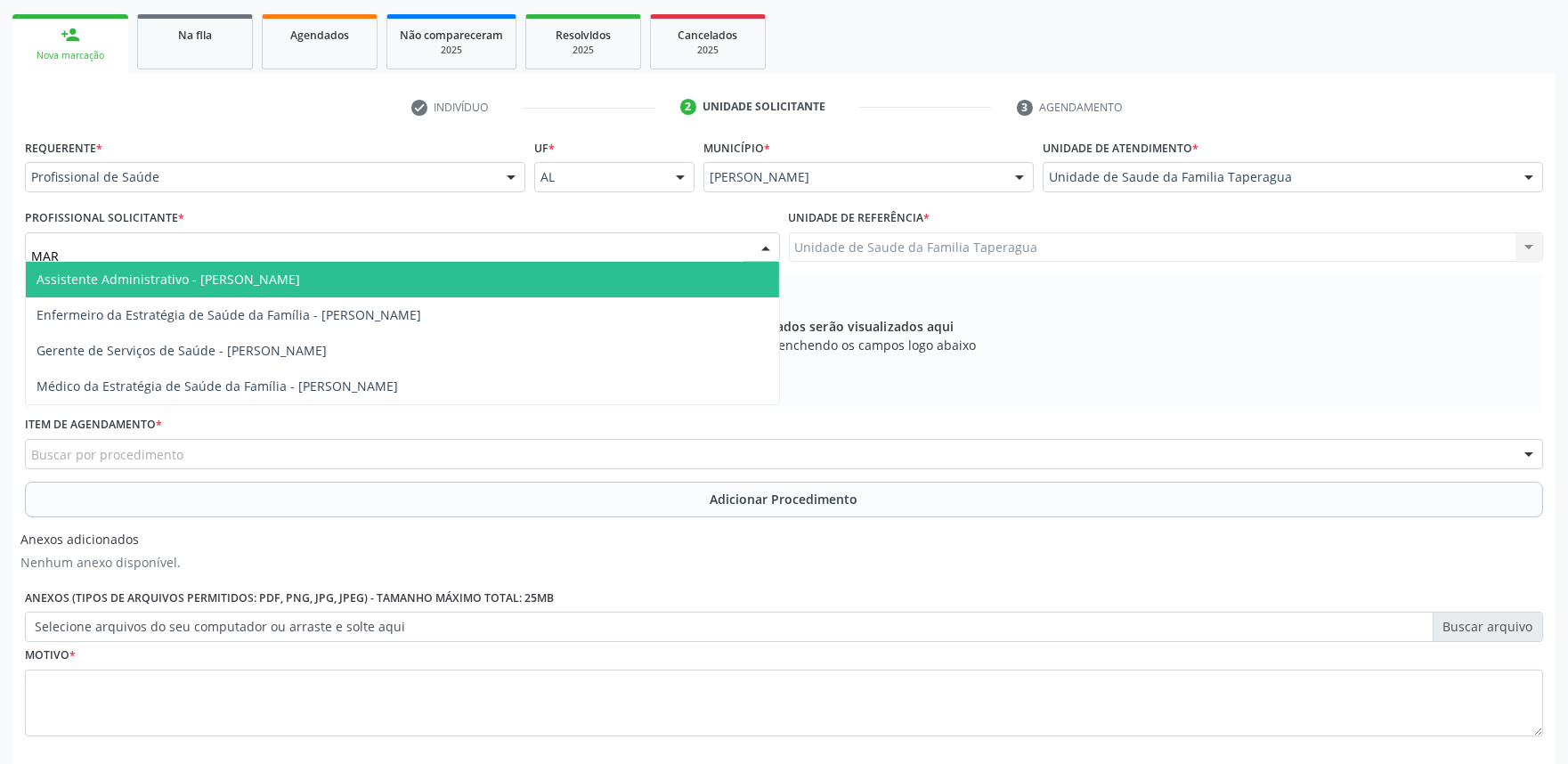
type input "MART"
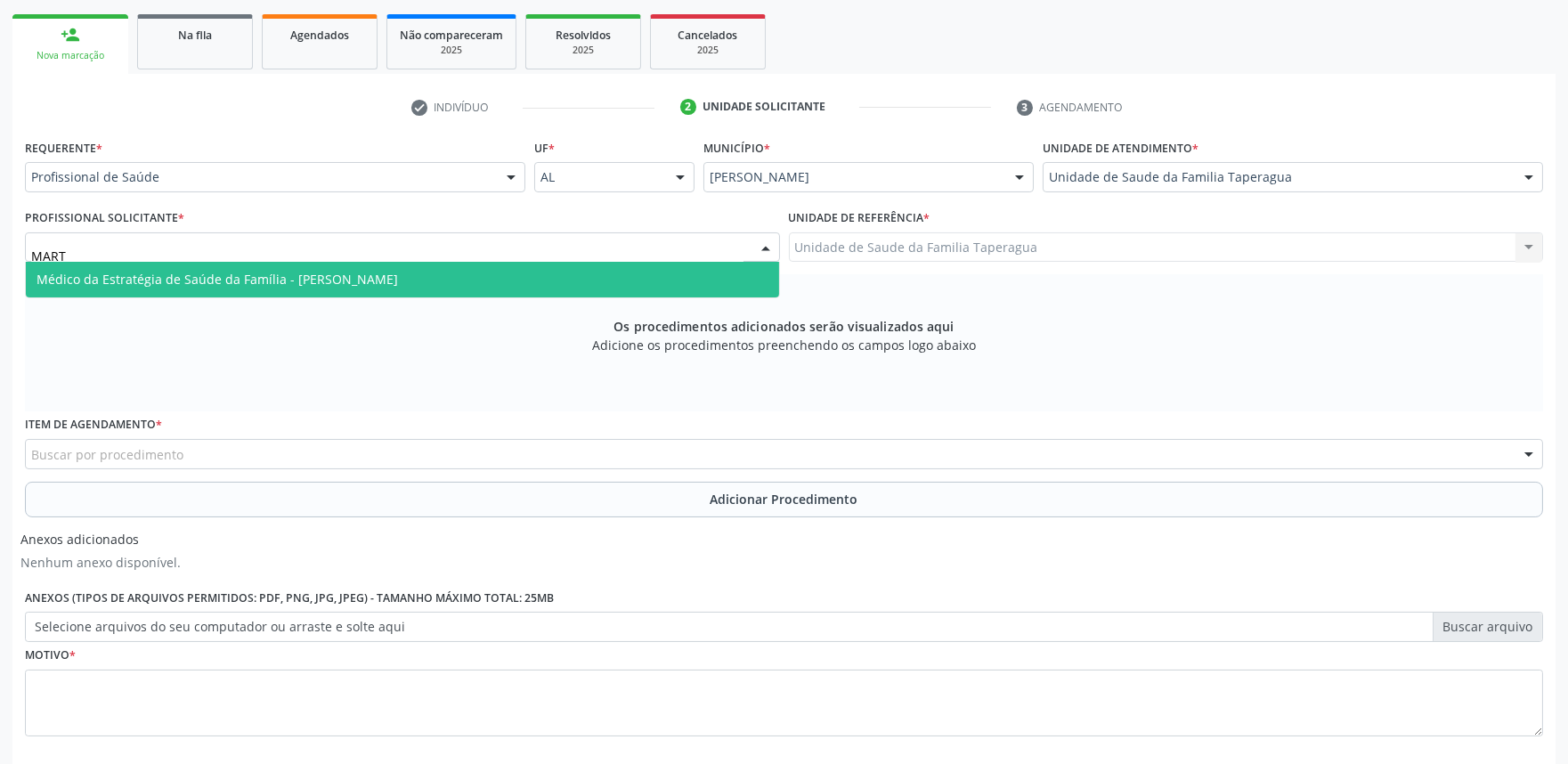
click at [608, 272] on span "Médico da Estratégia de Saúde da Família - [PERSON_NAME]" at bounding box center [402, 279] width 753 height 35
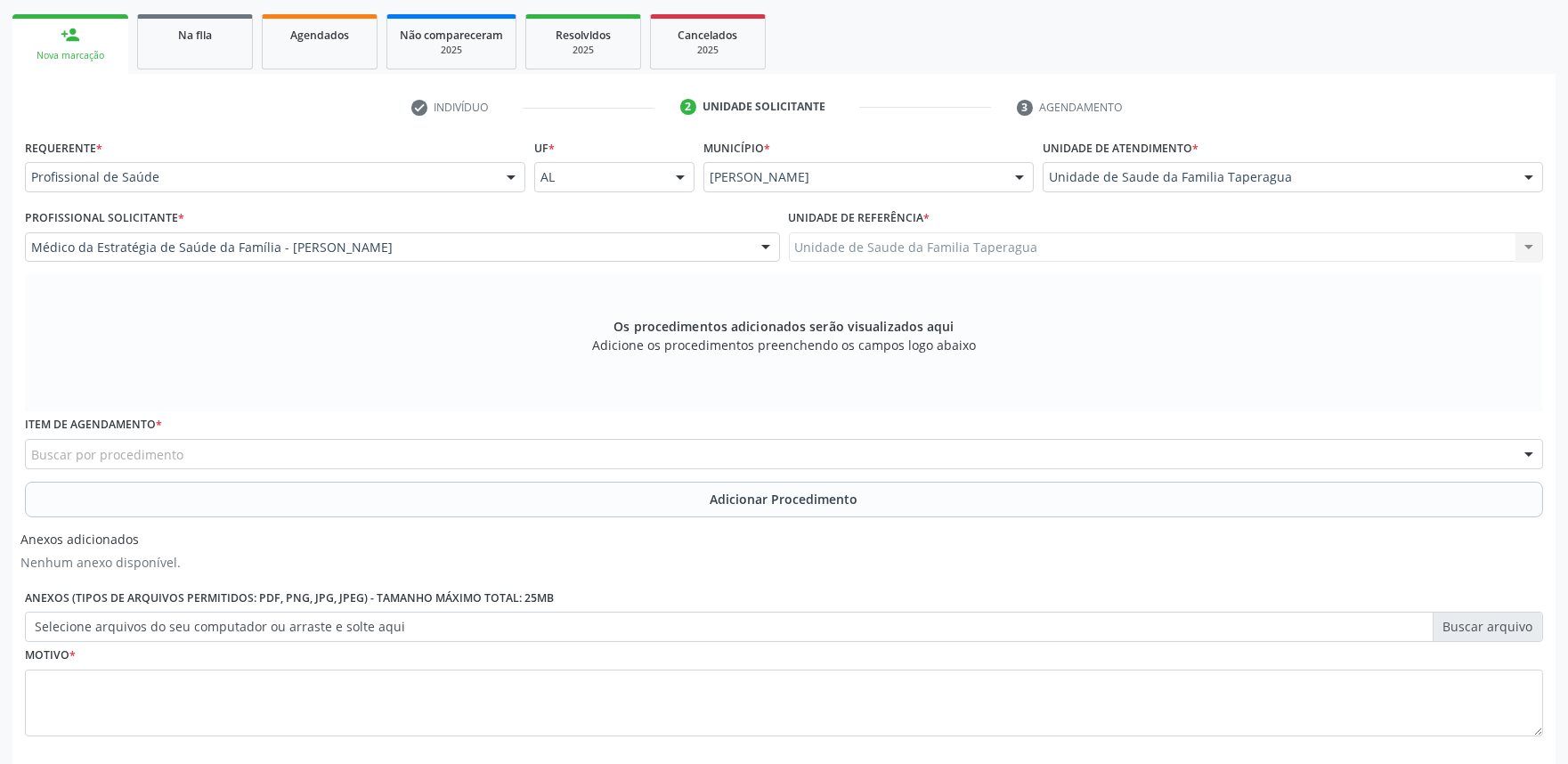
click at [557, 461] on div "Buscar por procedimento" at bounding box center [783, 453] width 1518 height 30
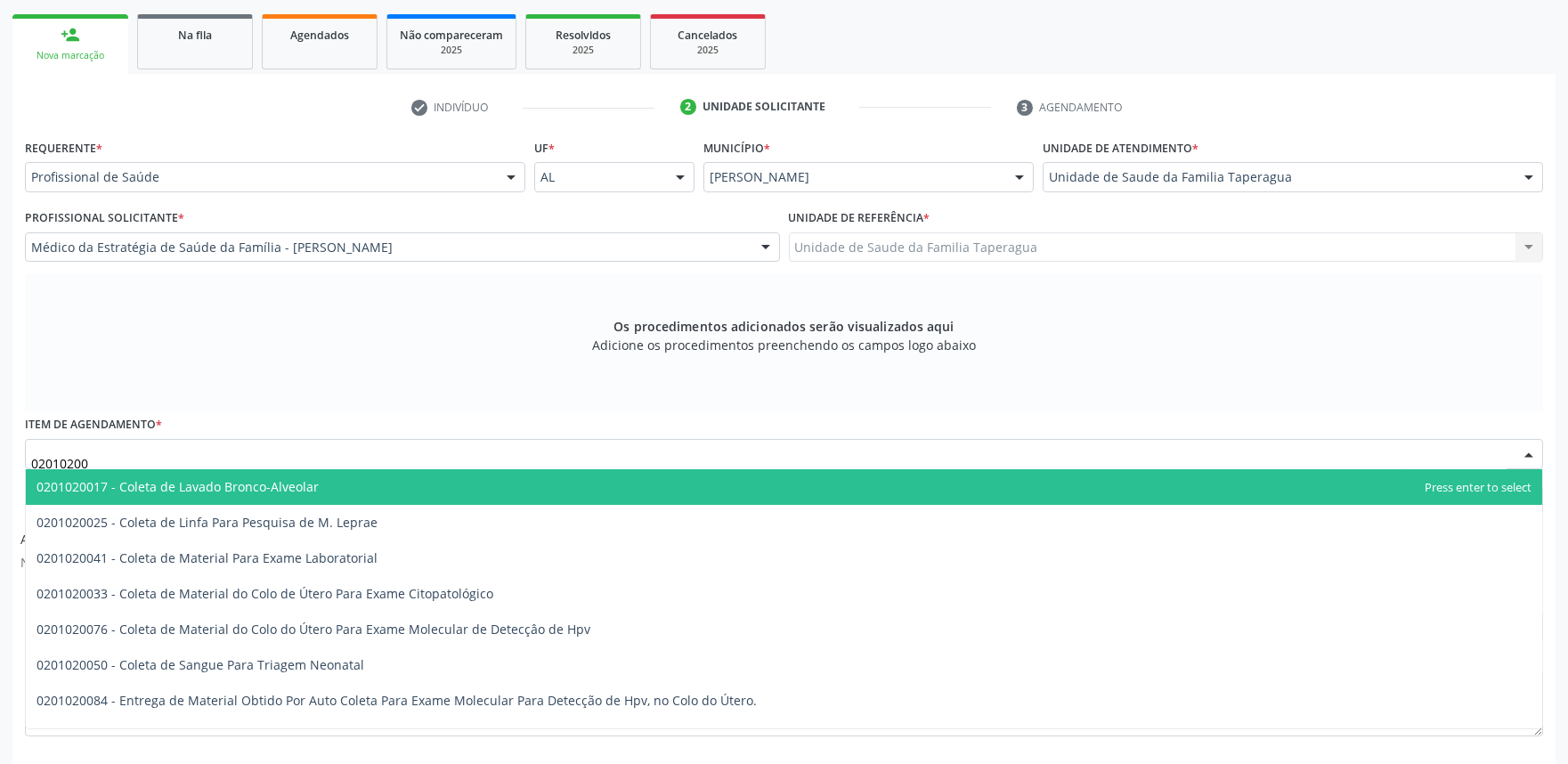
type input "020102004"
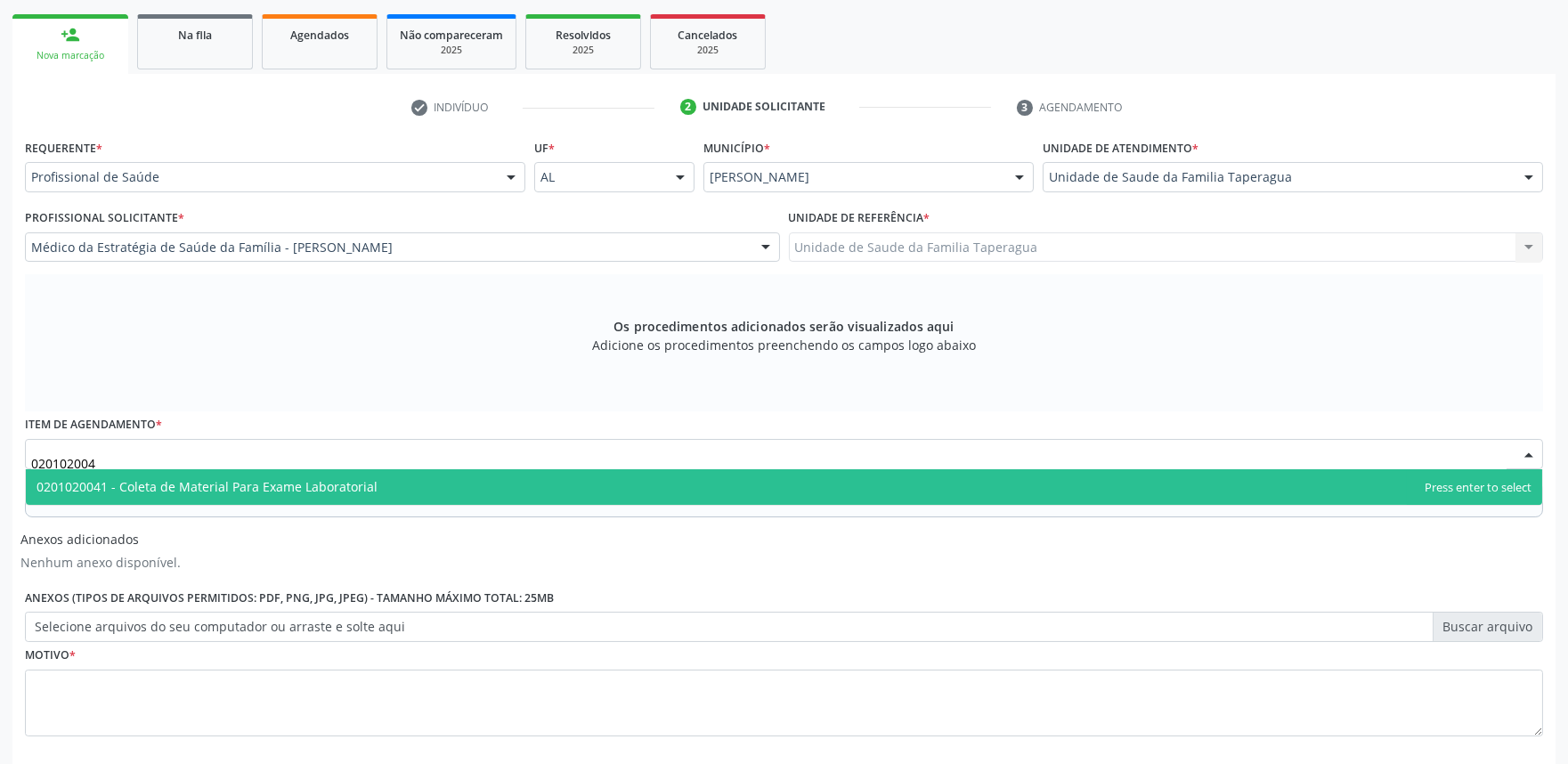
click at [552, 483] on span "0201020041 - Coleta de Material Para Exame Laboratorial" at bounding box center [783, 486] width 1516 height 35
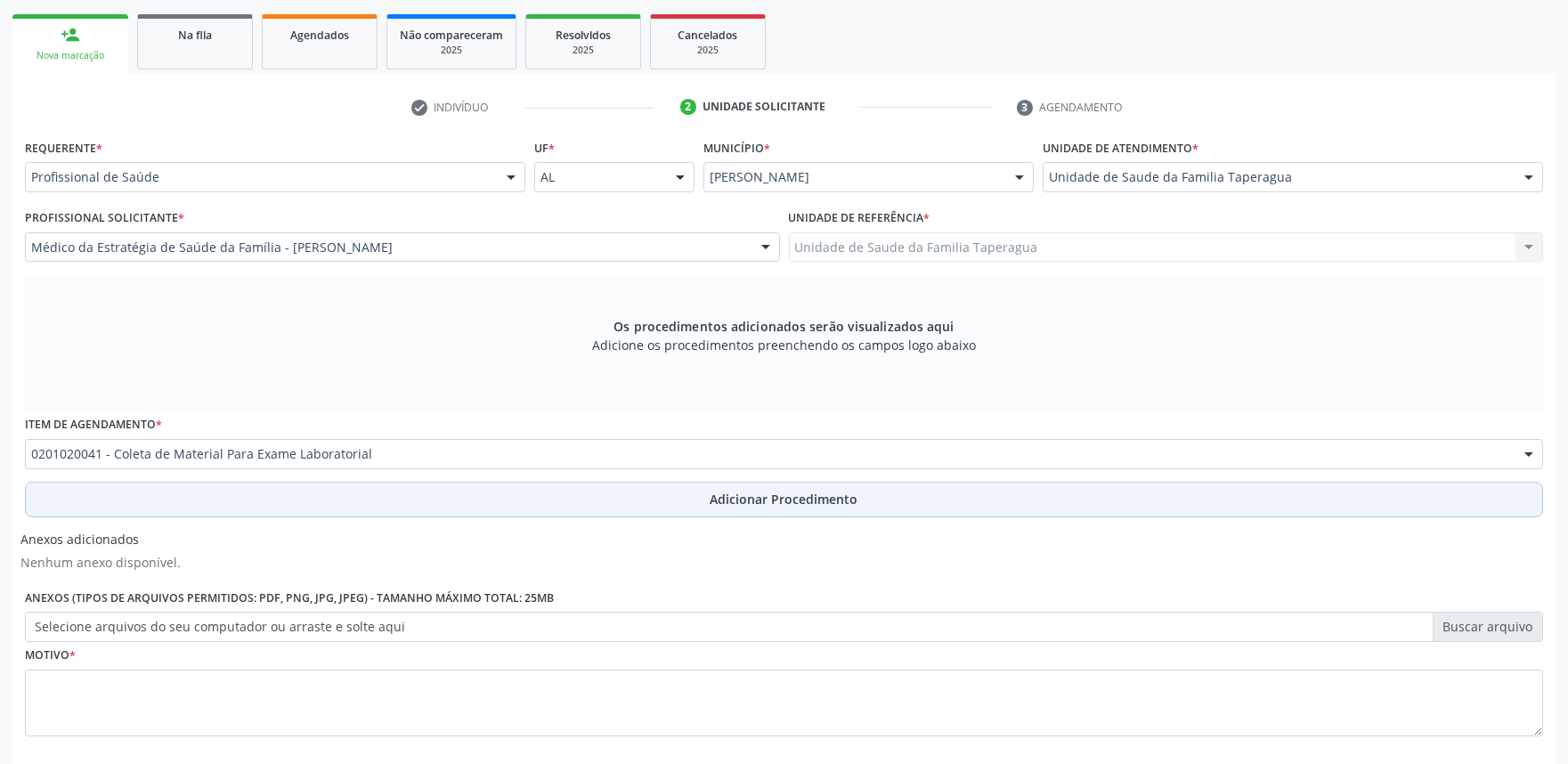
click at [552, 499] on button "Adicionar Procedimento" at bounding box center [783, 499] width 1518 height 35
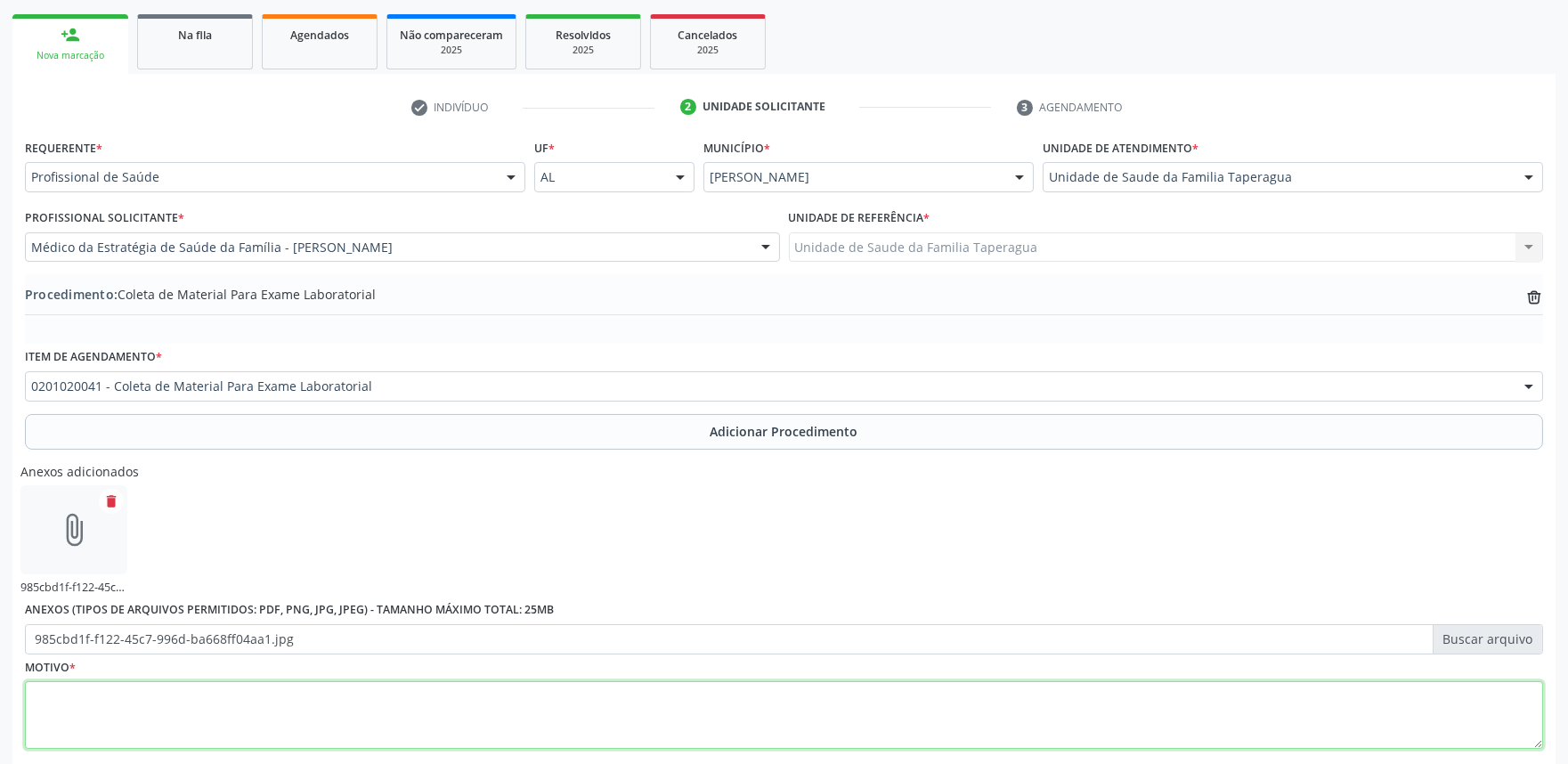
click at [511, 710] on textarea at bounding box center [783, 715] width 1518 height 67
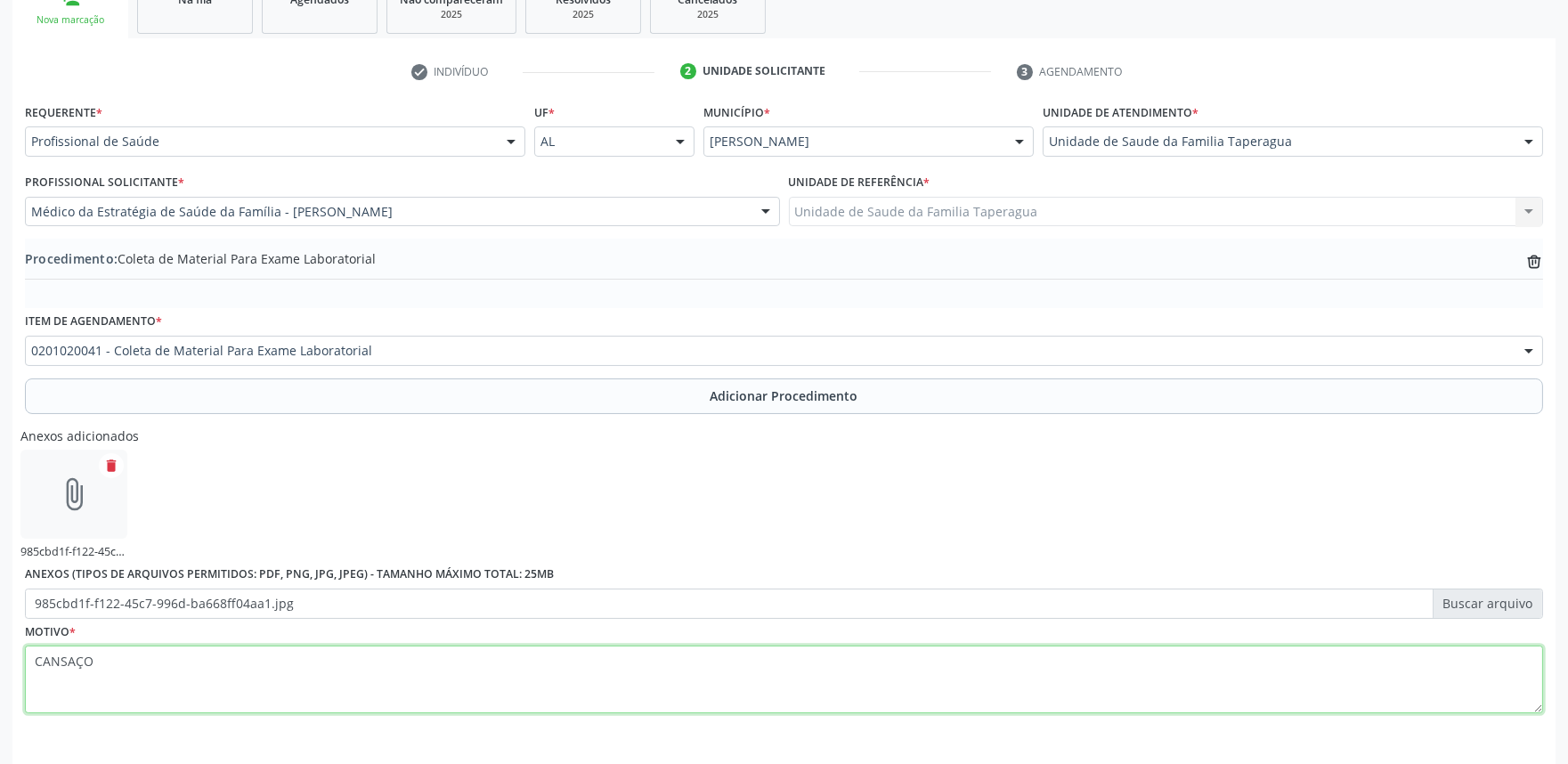
scroll to position [377, 0]
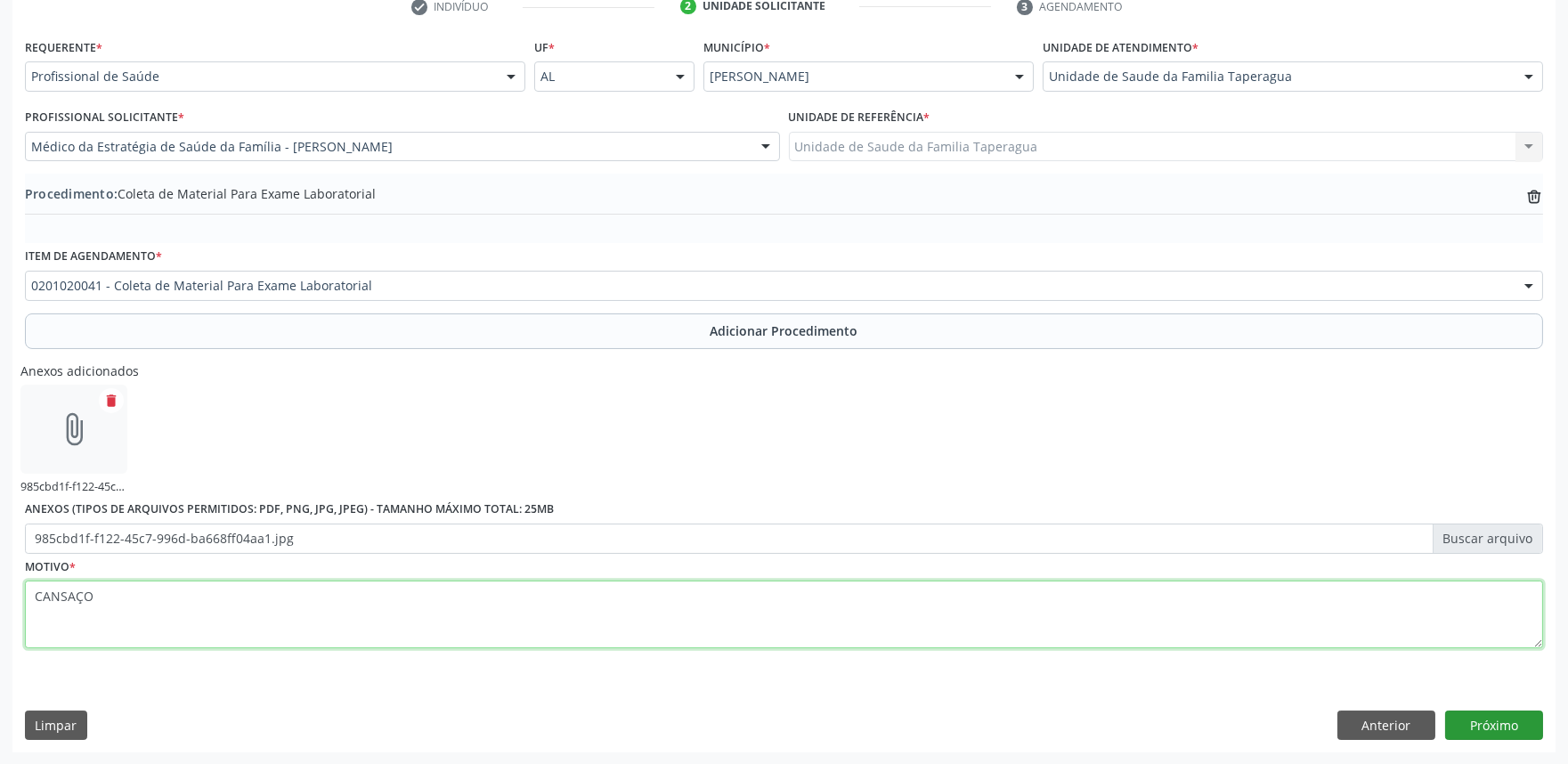
type textarea "CANSAÇO"
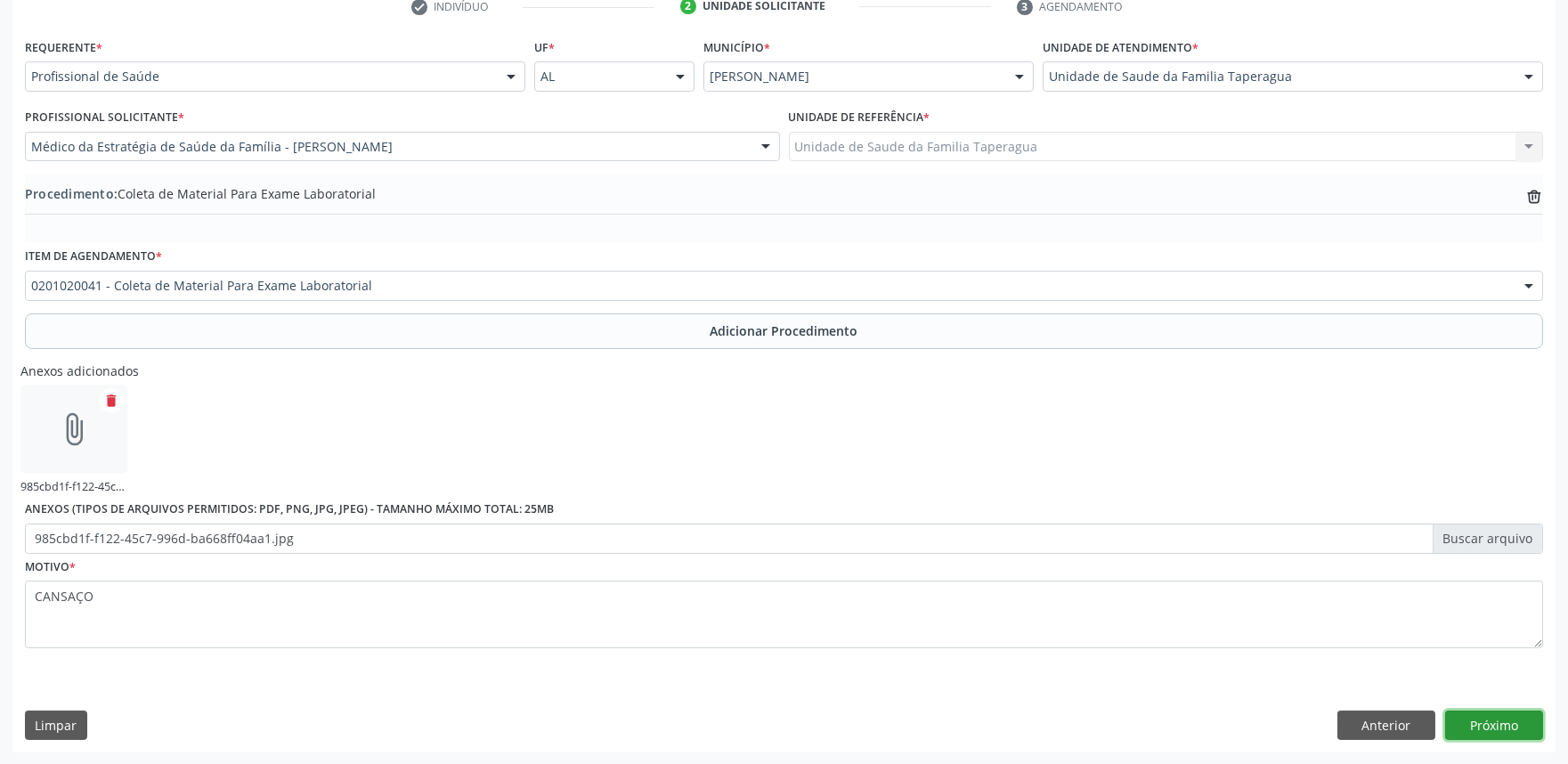
click at [1512, 716] on button "Próximo" at bounding box center [1494, 725] width 98 height 30
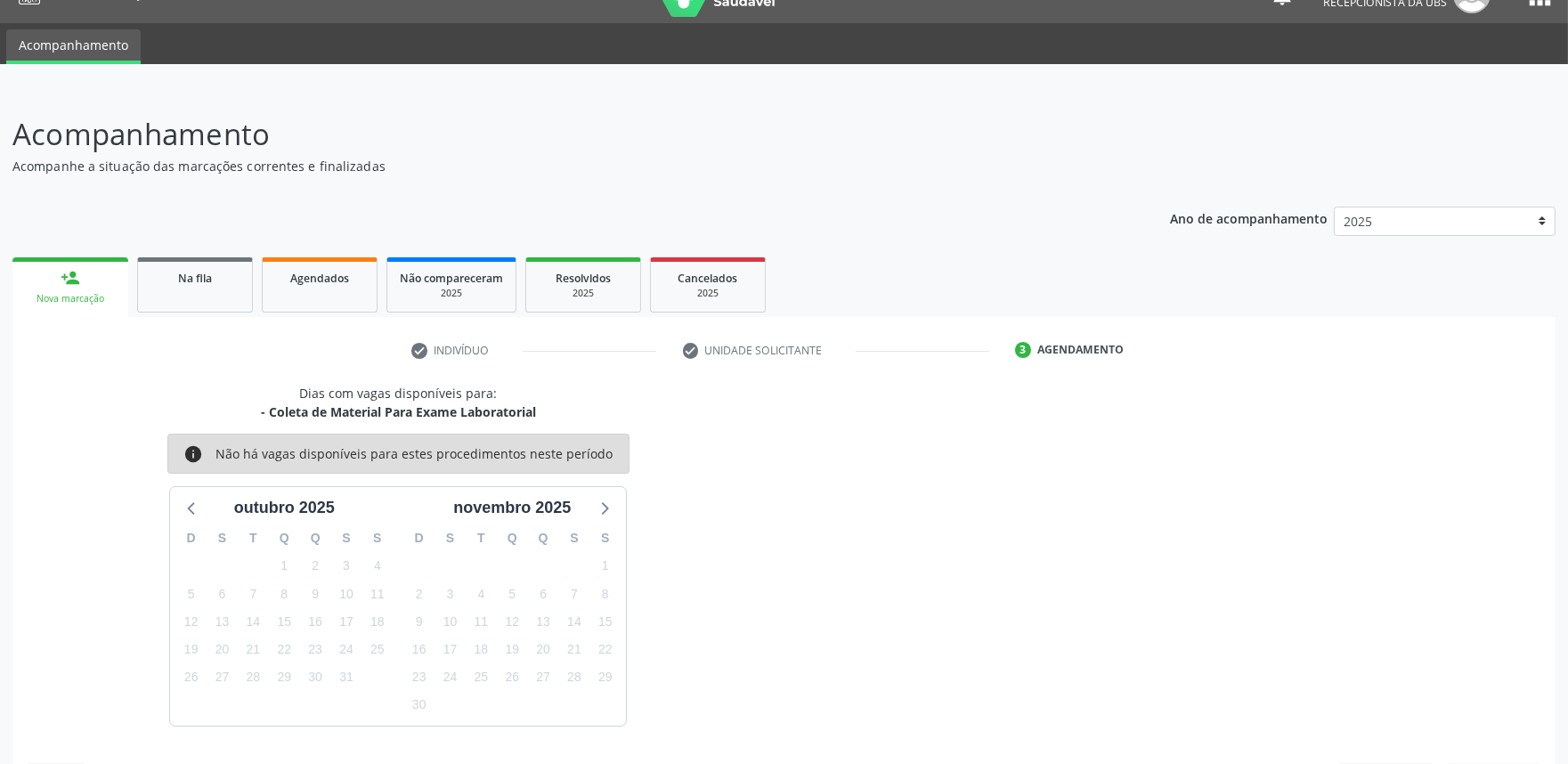
scroll to position [86, 0]
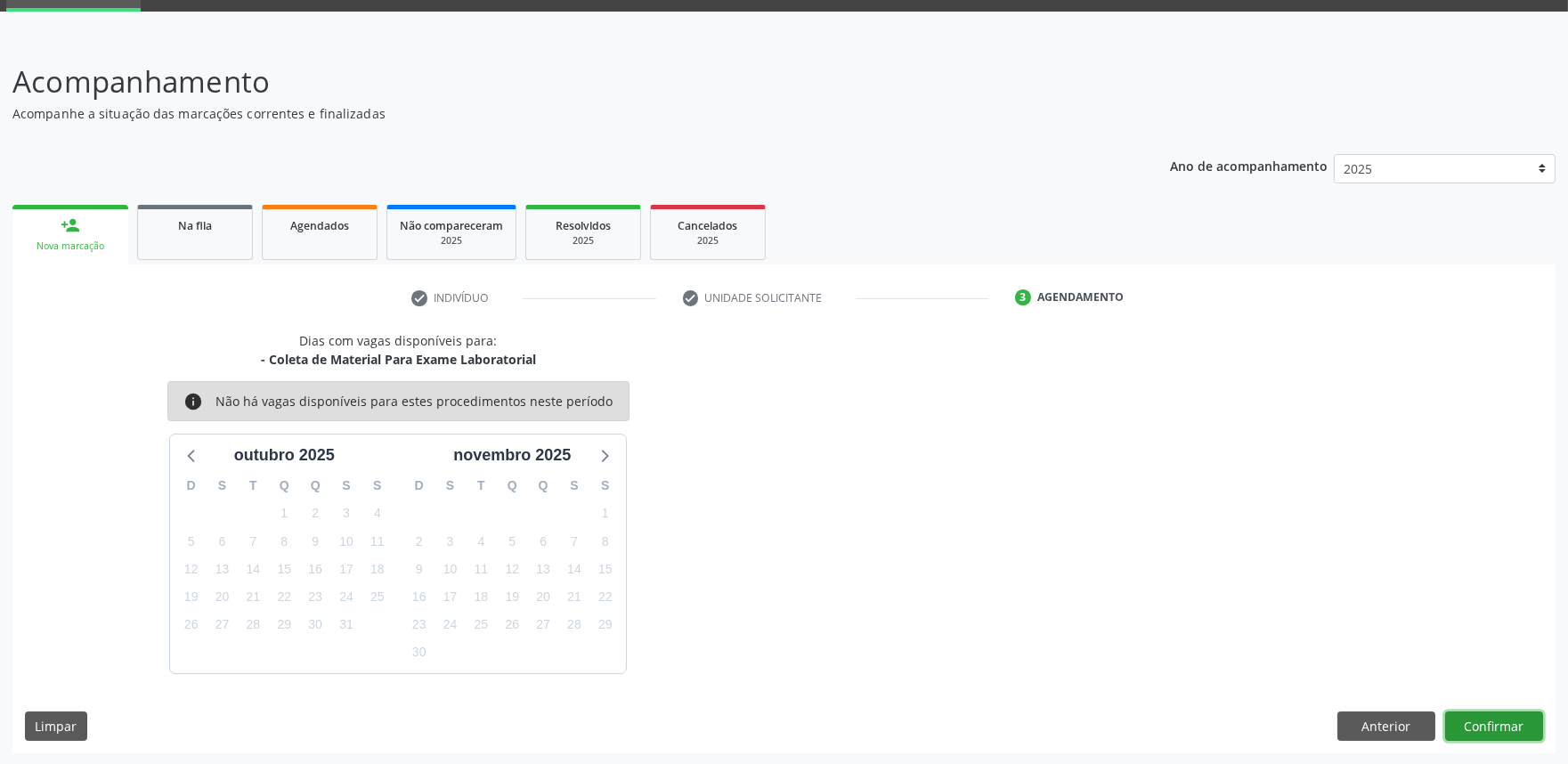
click at [1473, 716] on button "Confirmar" at bounding box center [1494, 726] width 98 height 30
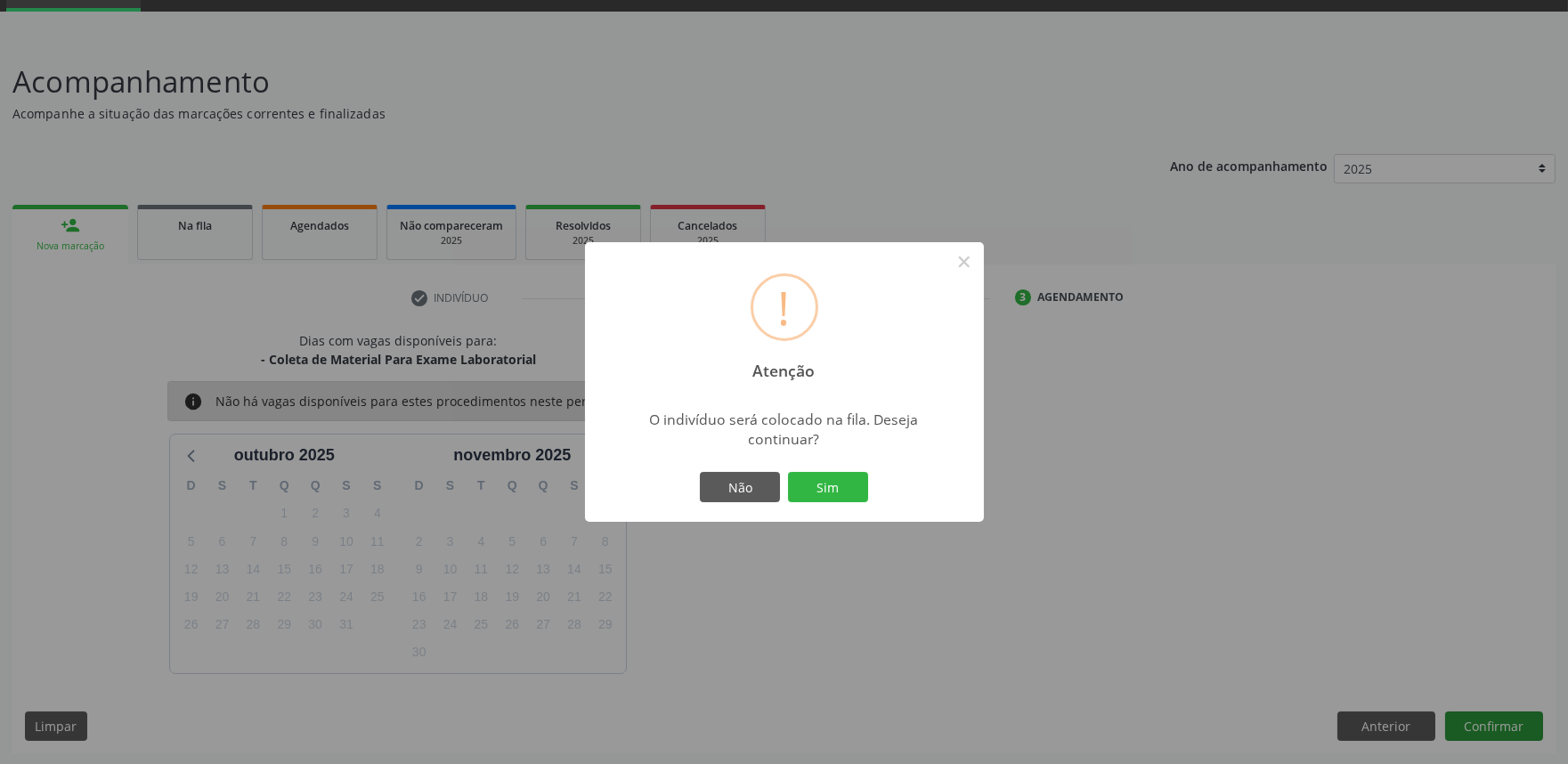
click at [788, 471] on button "Sim" at bounding box center [828, 486] width 80 height 30
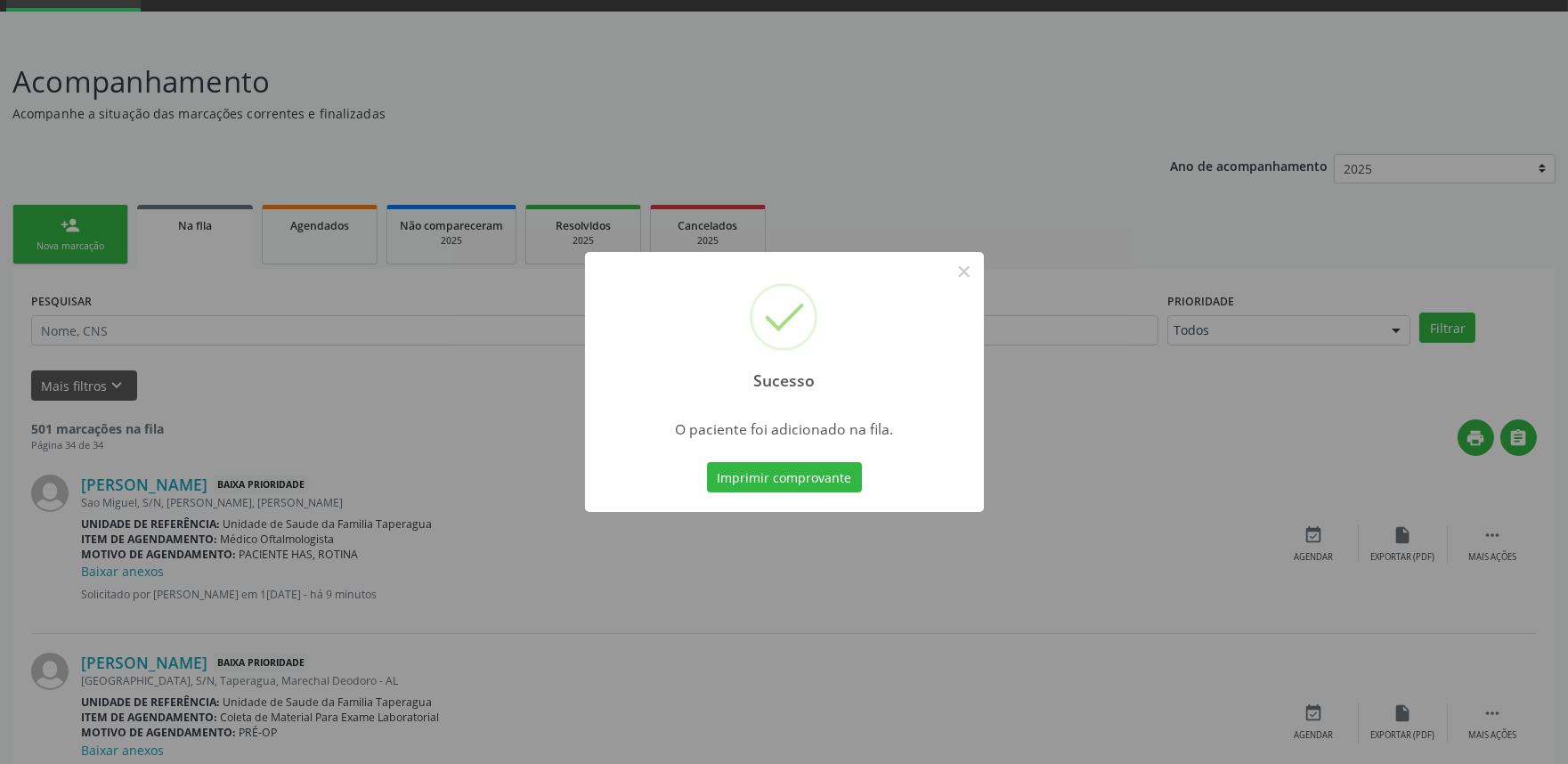
scroll to position [0, 0]
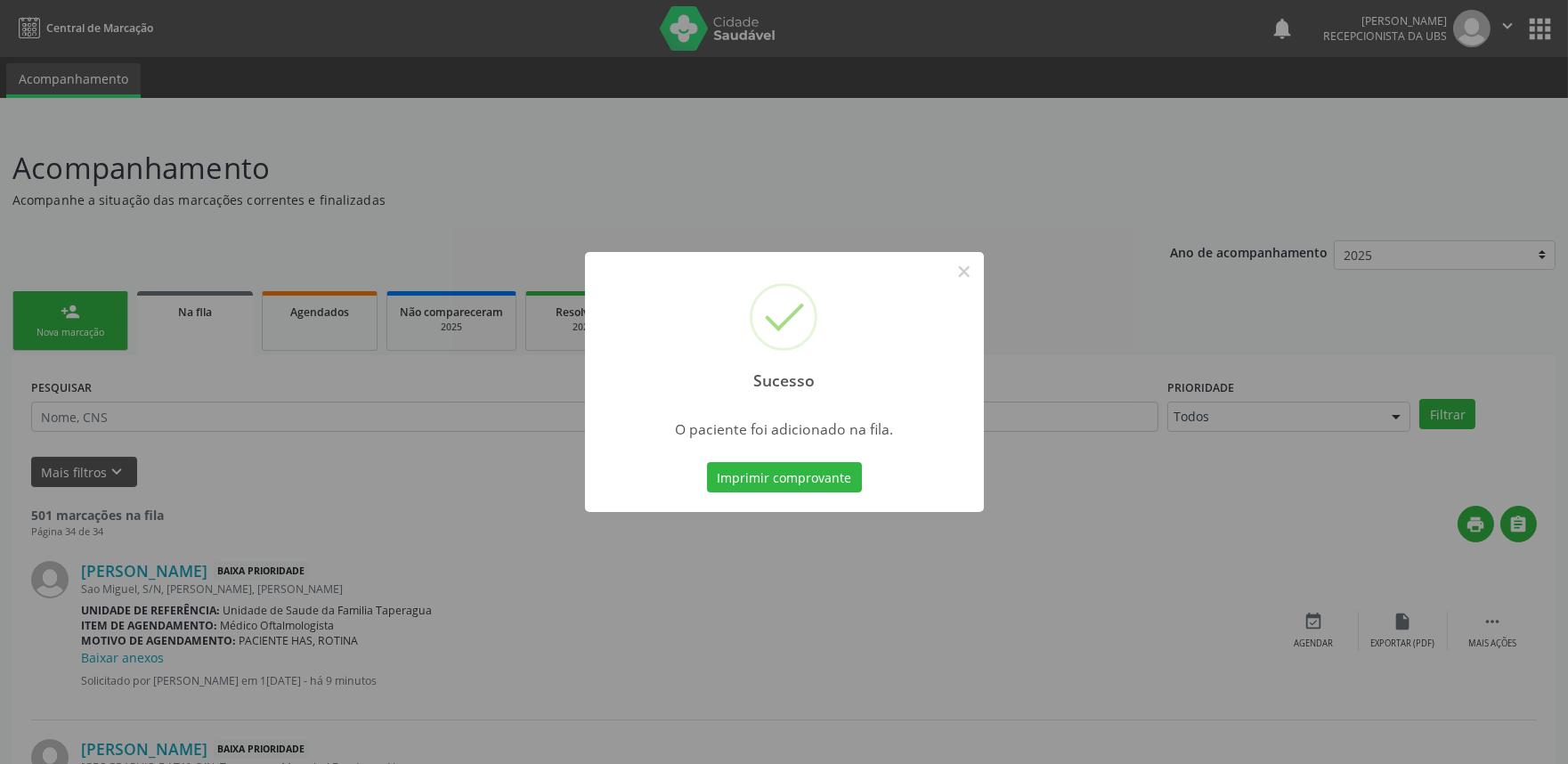
click at [1245, 338] on div "Sucesso × O paciente foi adicionado na fila. Imprimir comprovante Cancel" at bounding box center [784, 382] width 1568 height 764
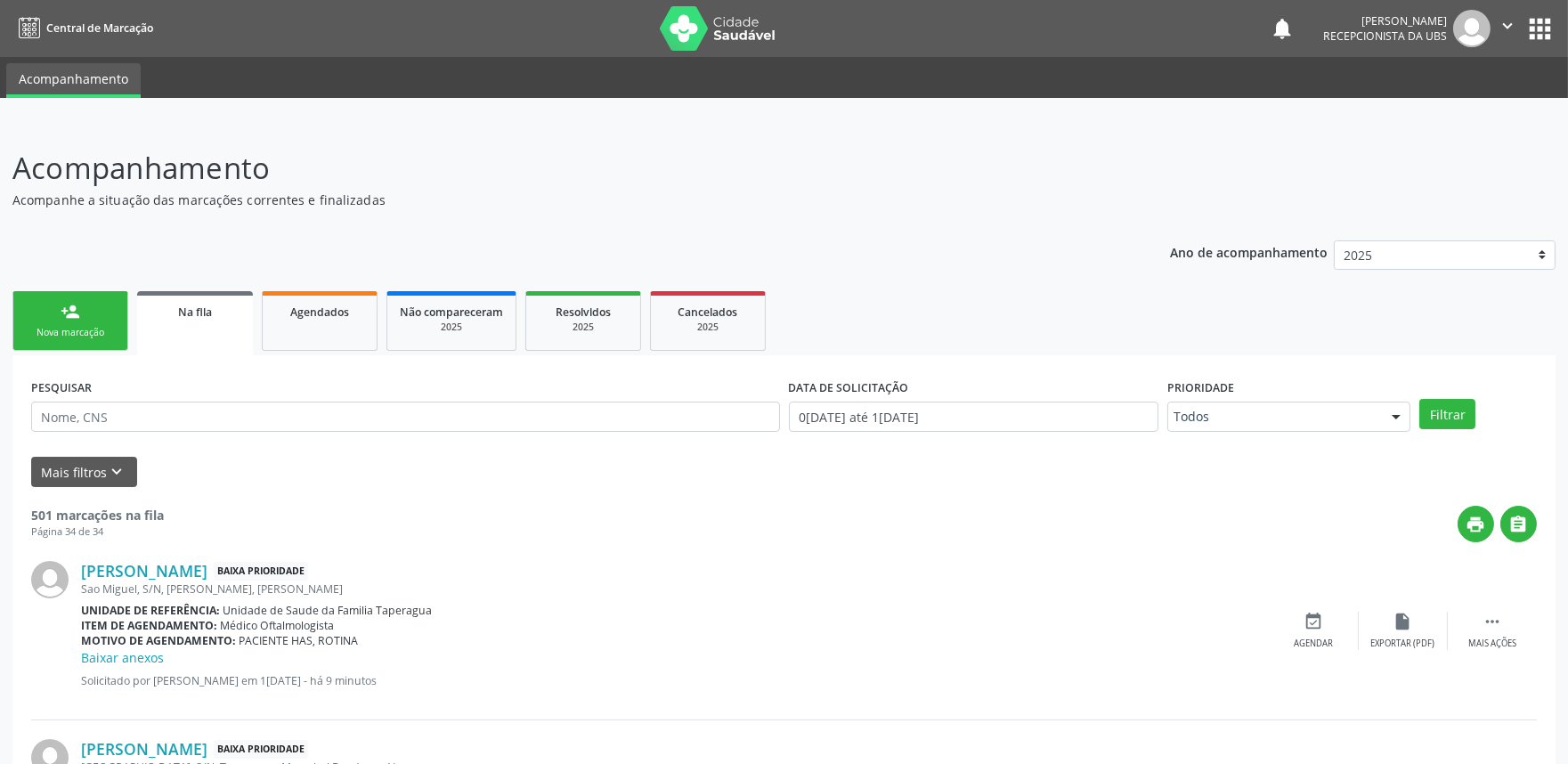
click at [96, 338] on div "Nova marcação" at bounding box center [70, 332] width 89 height 14
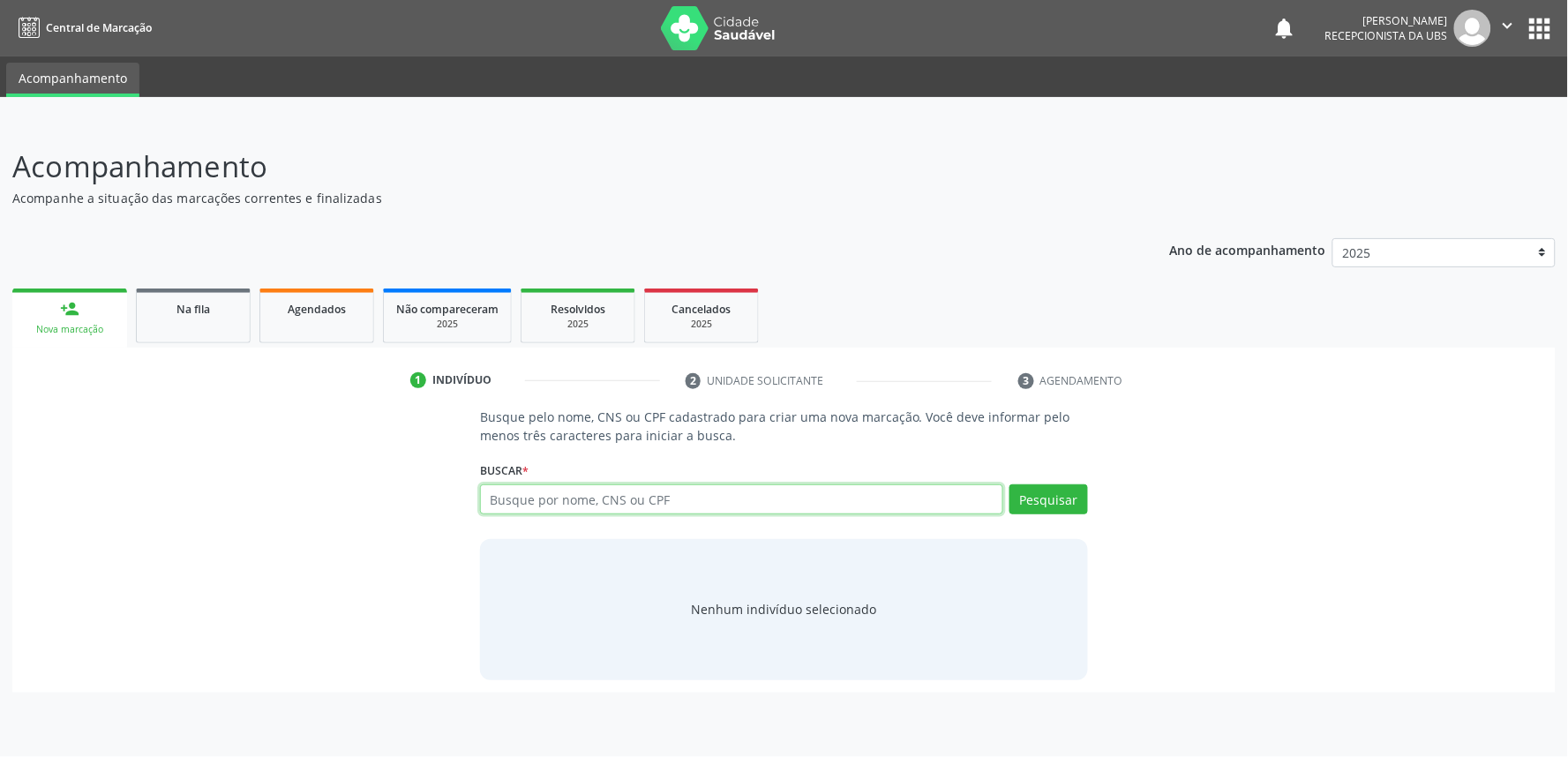
click at [702, 498] on input "text" at bounding box center [741, 499] width 523 height 30
paste input "704707737630733"
type input "704707737630733"
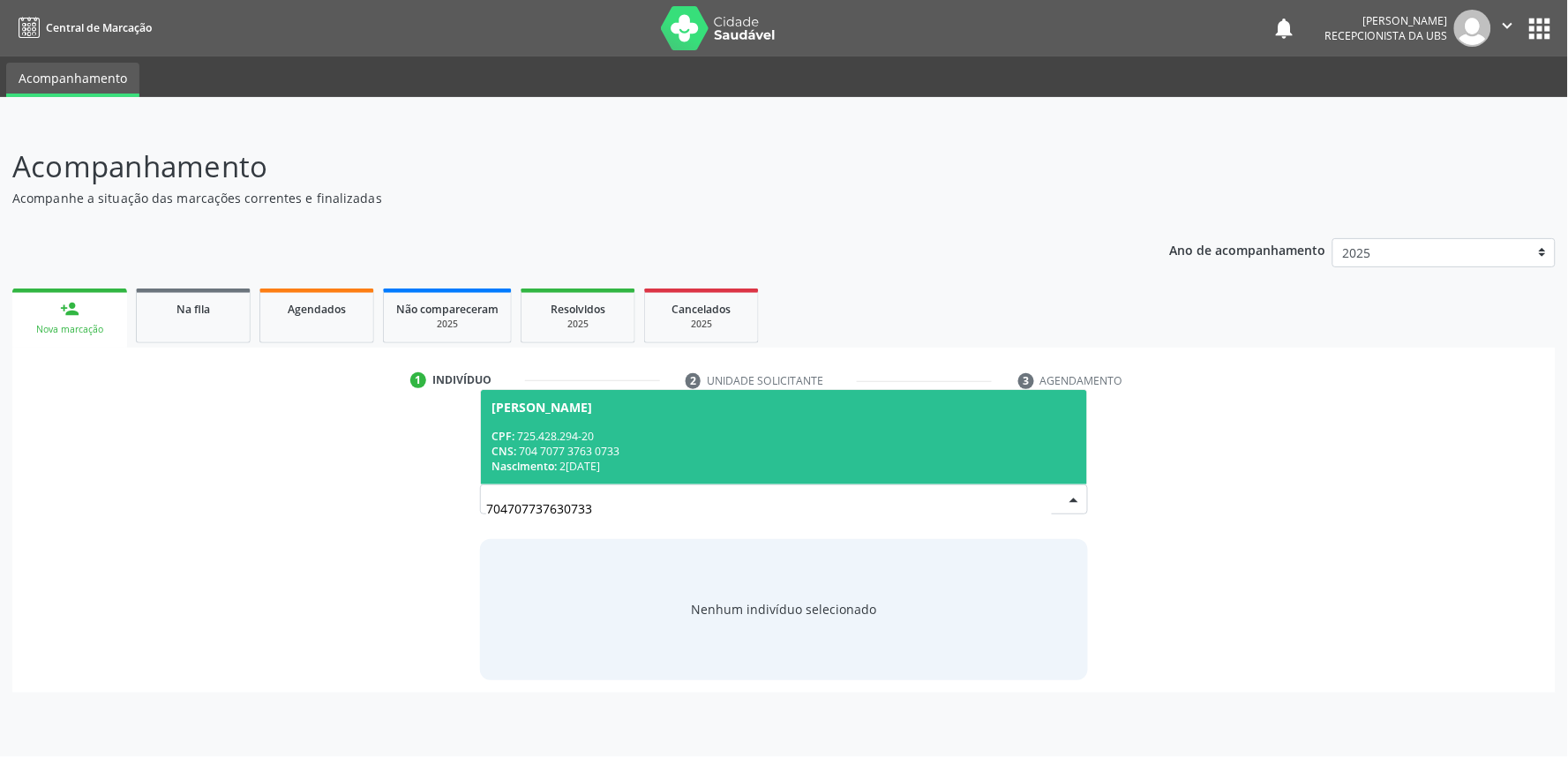
click at [695, 438] on div "CPF: 725.428.294-20" at bounding box center [784, 436] width 585 height 15
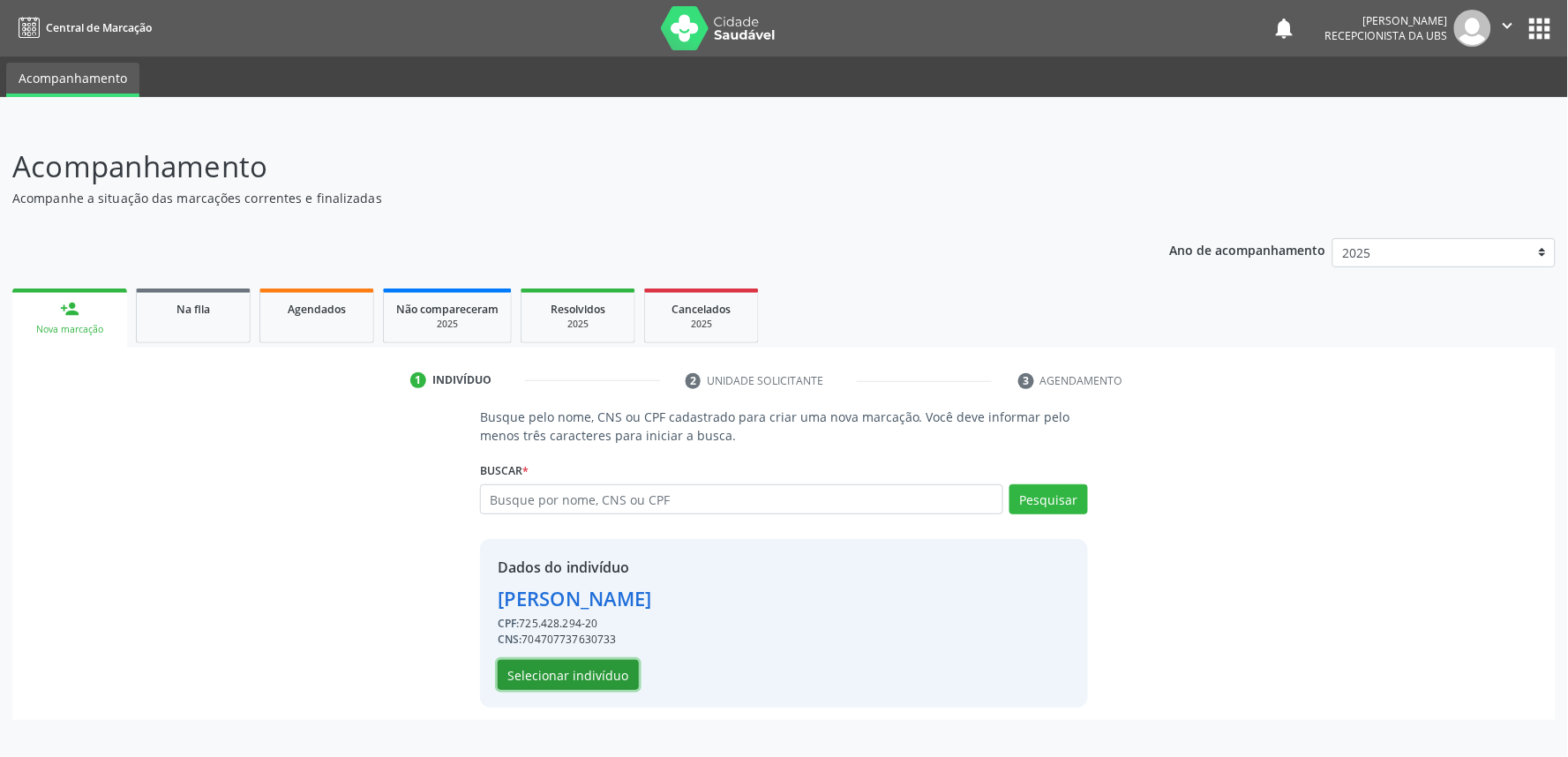
click at [566, 671] on button "Selecionar indivíduo" at bounding box center [568, 674] width 141 height 30
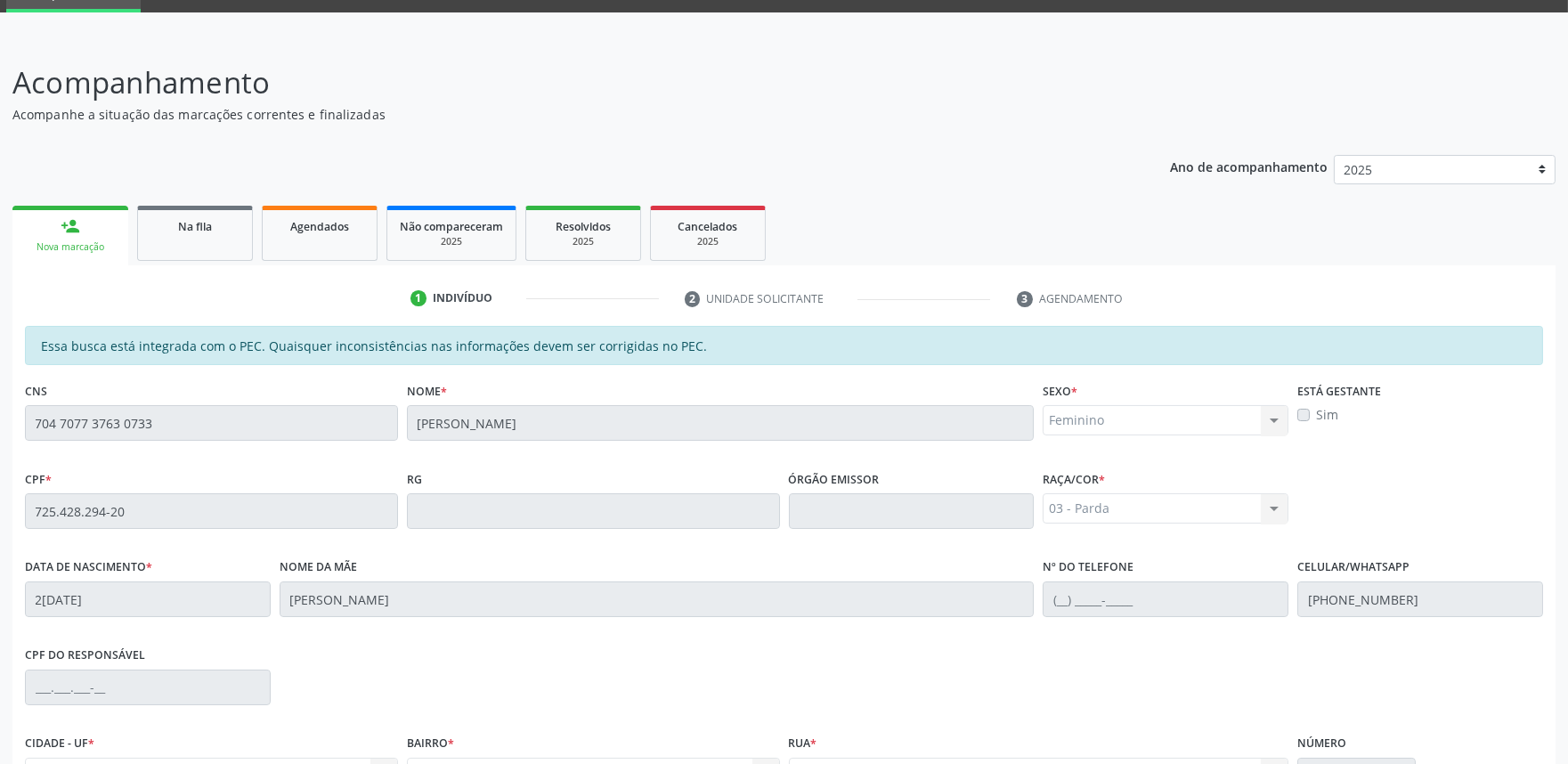
scroll to position [277, 0]
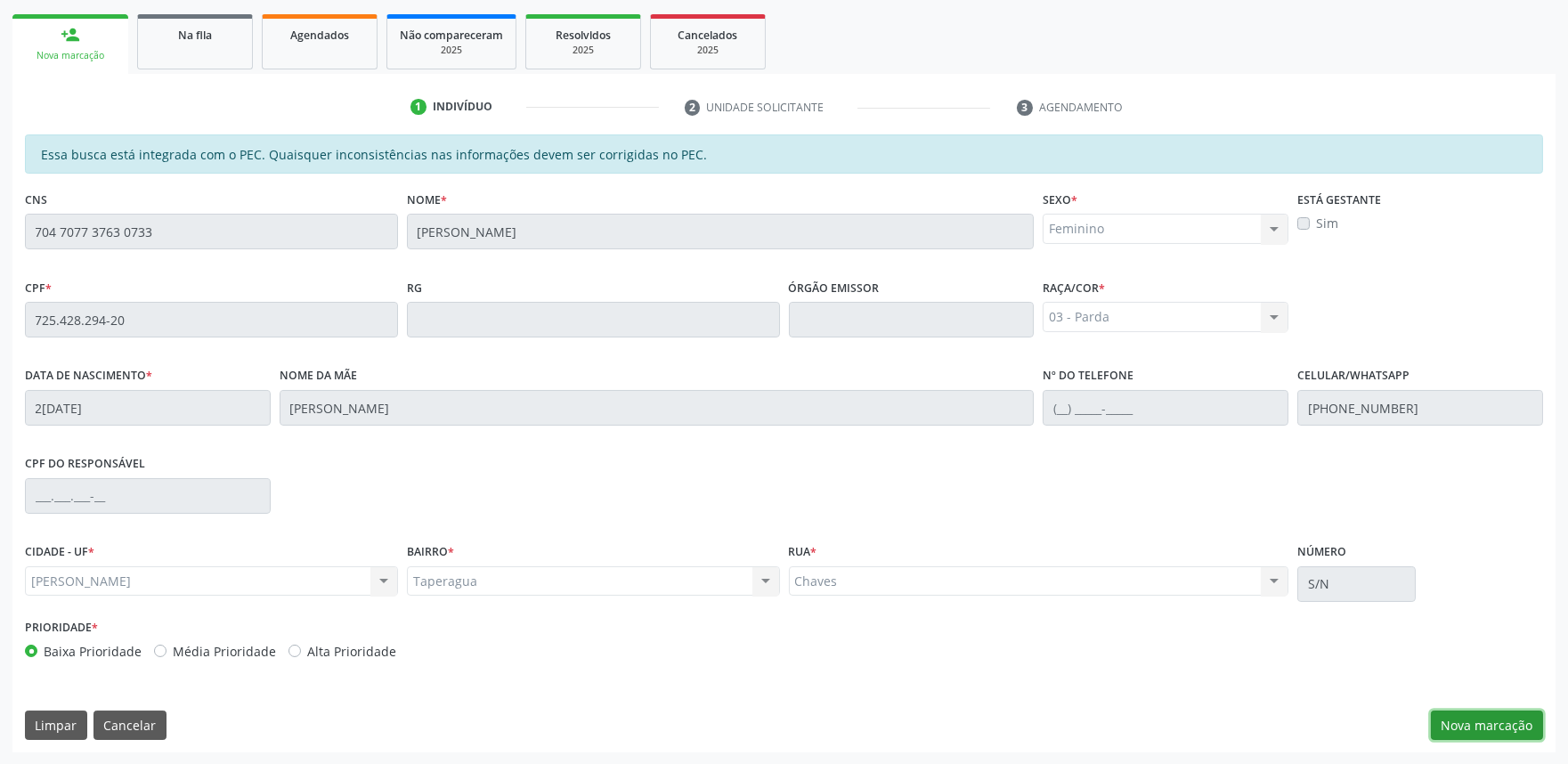
click at [1497, 713] on button "Nova marcação" at bounding box center [1486, 725] width 112 height 30
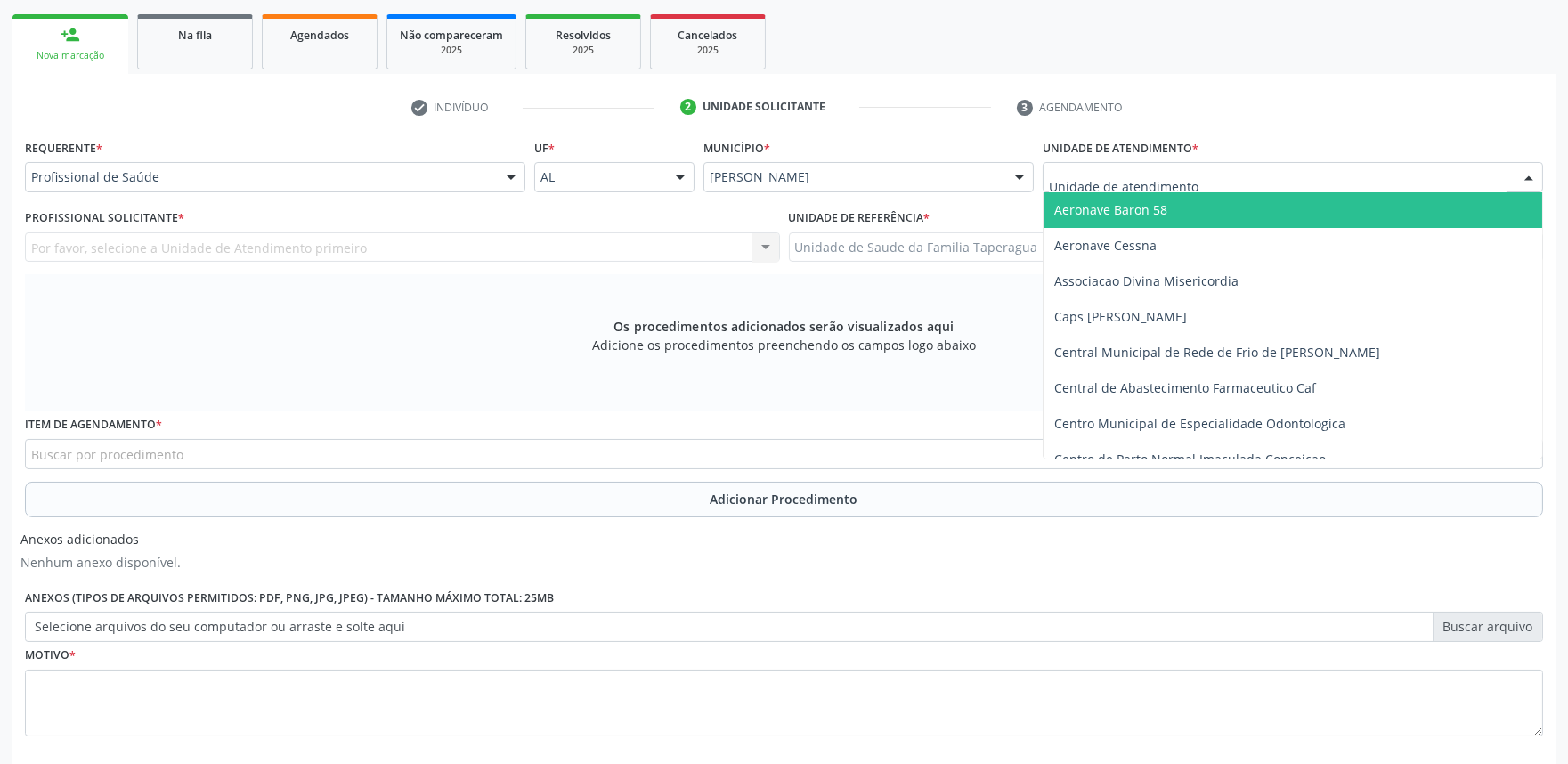
click at [1279, 181] on div at bounding box center [1292, 176] width 501 height 30
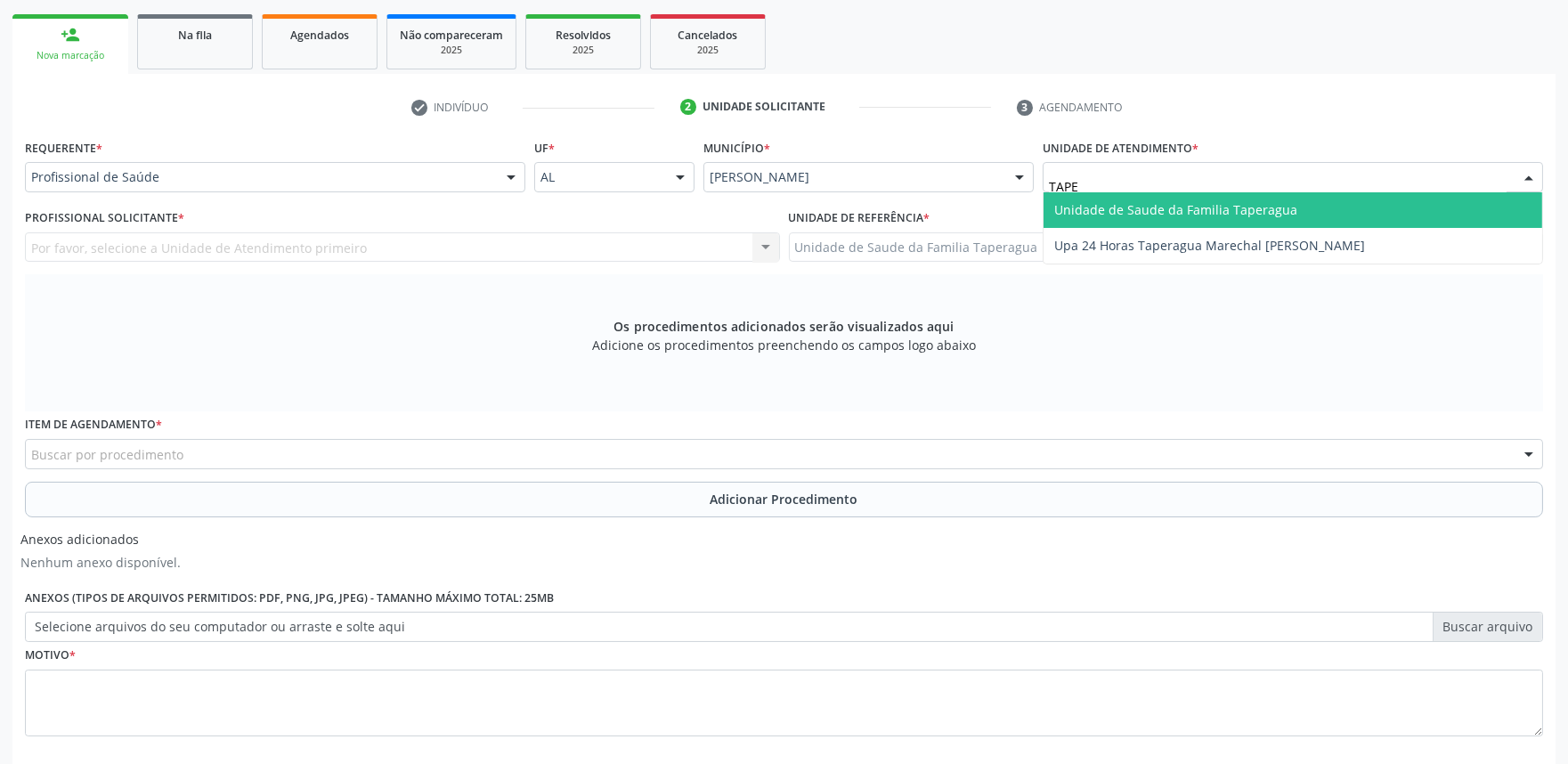
type input "TAPER"
click at [1276, 201] on span "Unidade de Saude da Familia Taperagua" at bounding box center [1176, 209] width 243 height 17
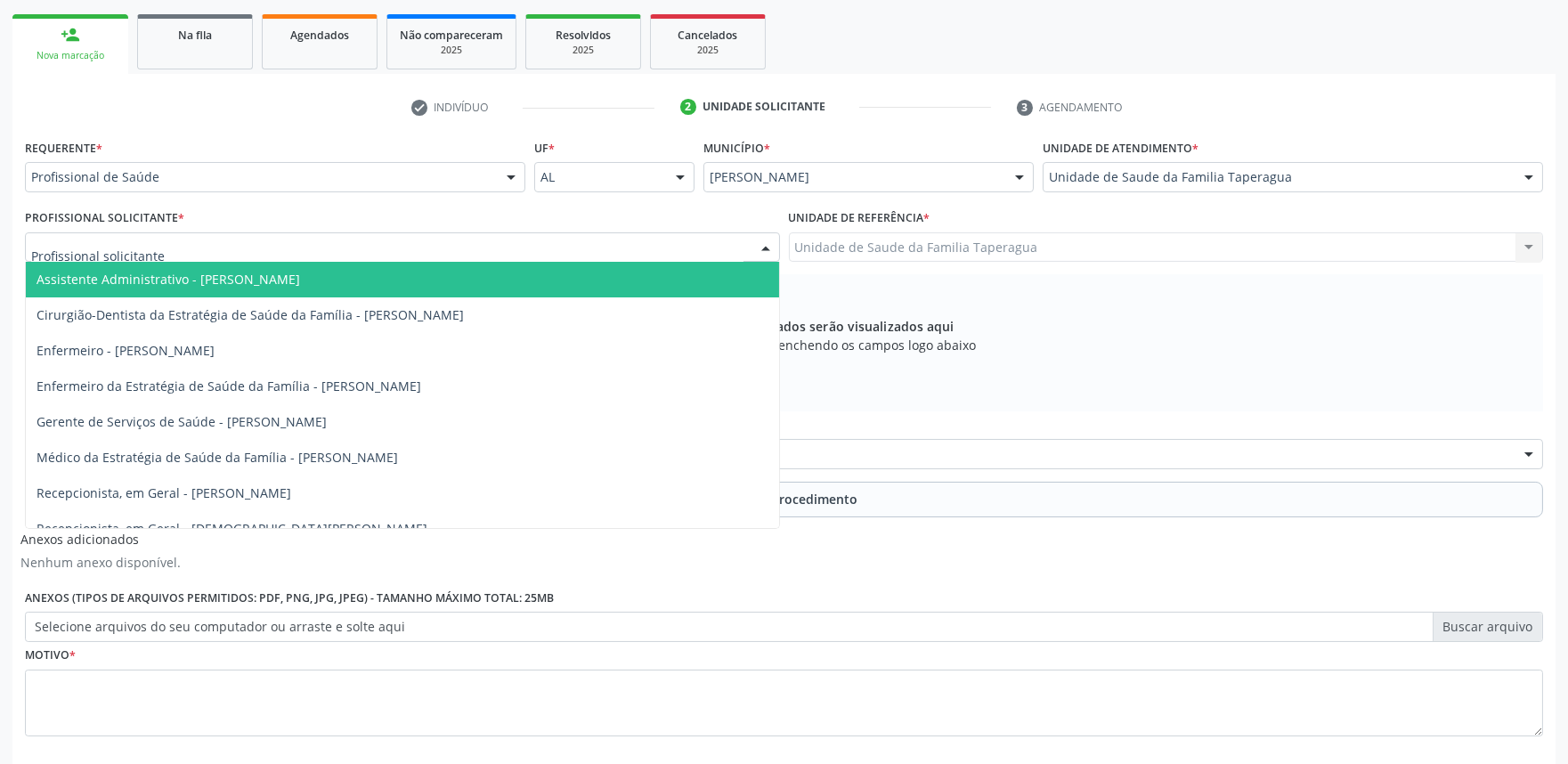
click at [577, 244] on div at bounding box center [402, 247] width 755 height 30
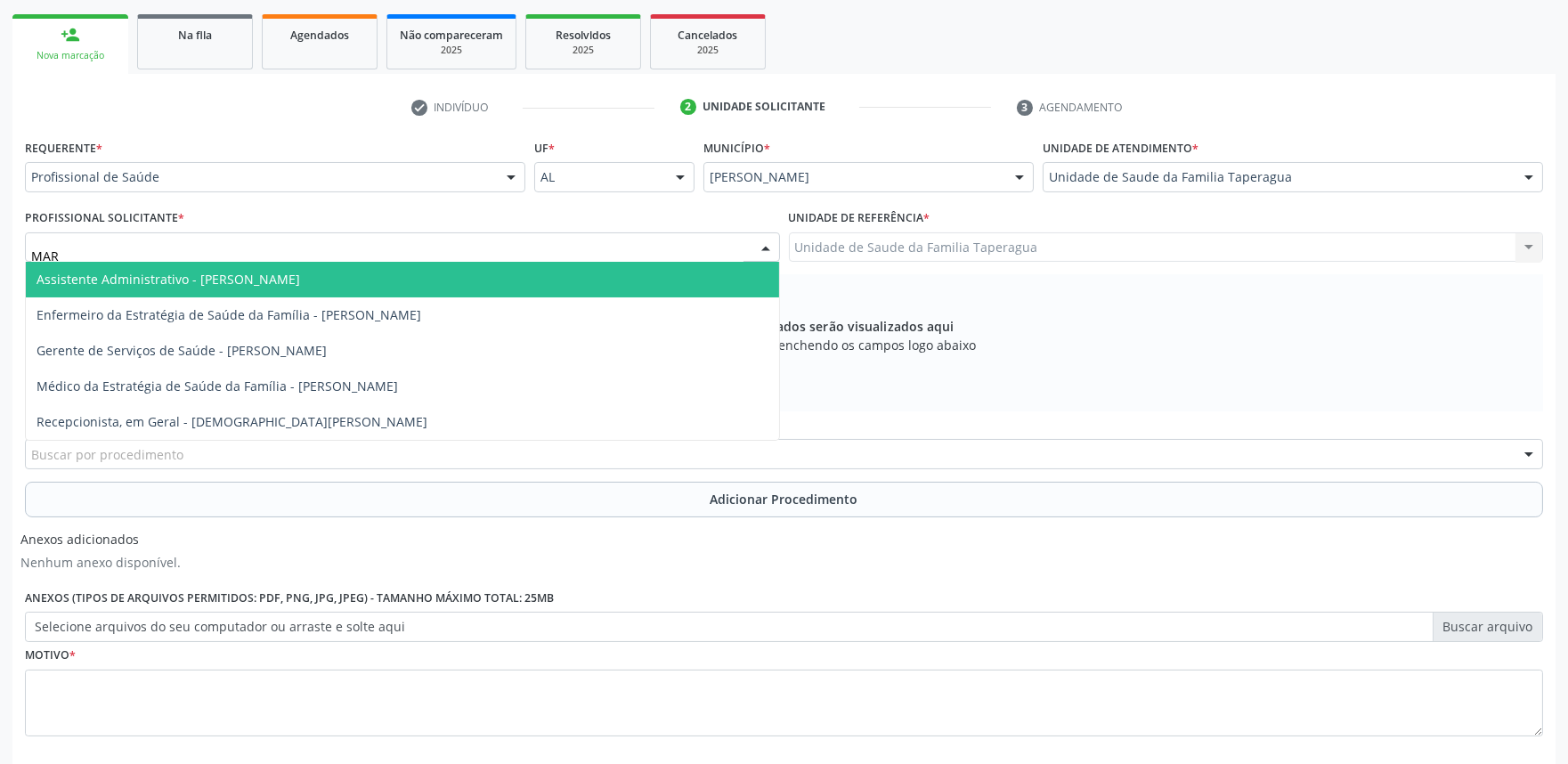
type input "MART"
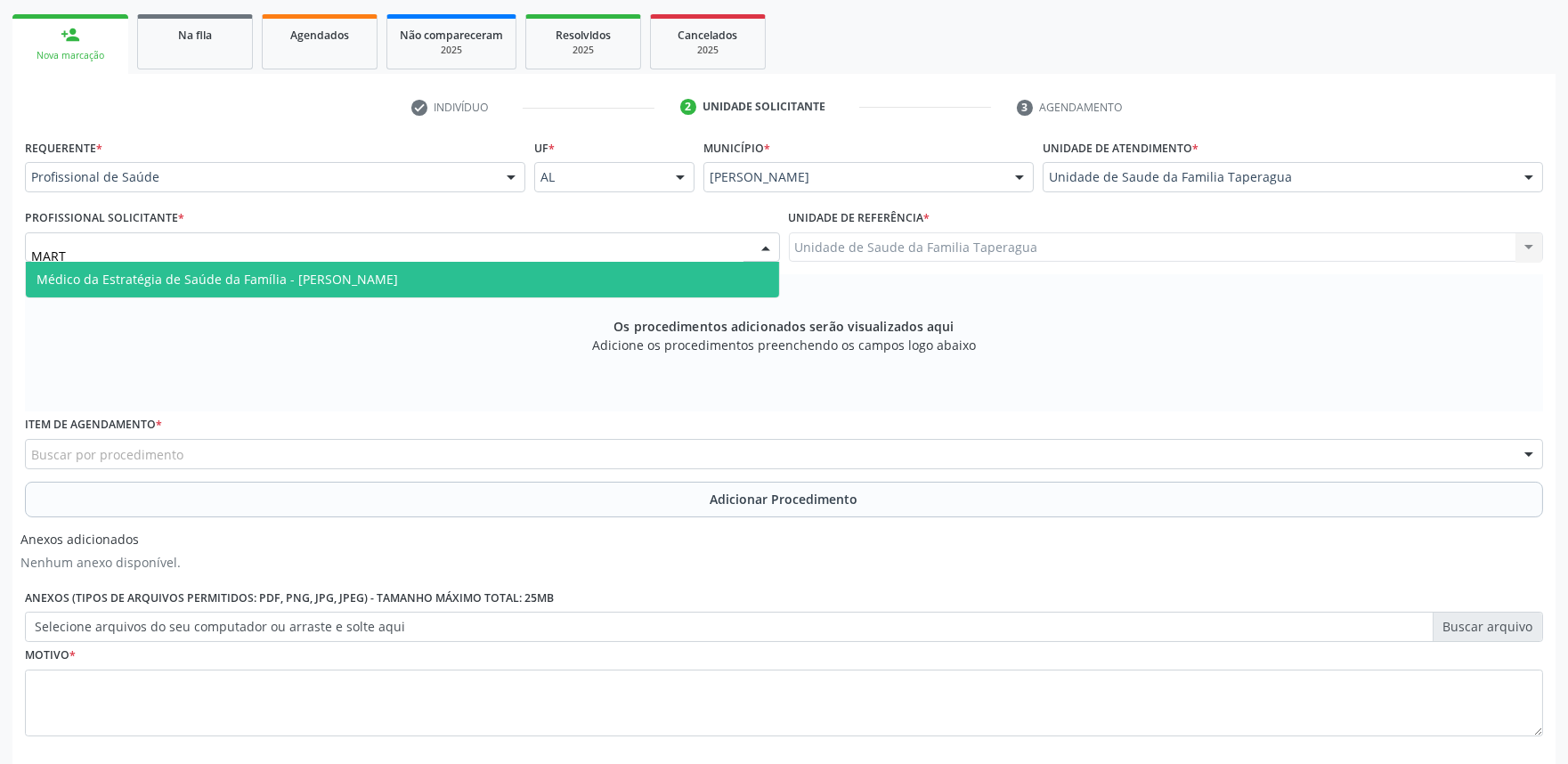
click at [571, 272] on span "Médico da Estratégia de Saúde da Família - [PERSON_NAME]" at bounding box center [402, 279] width 753 height 35
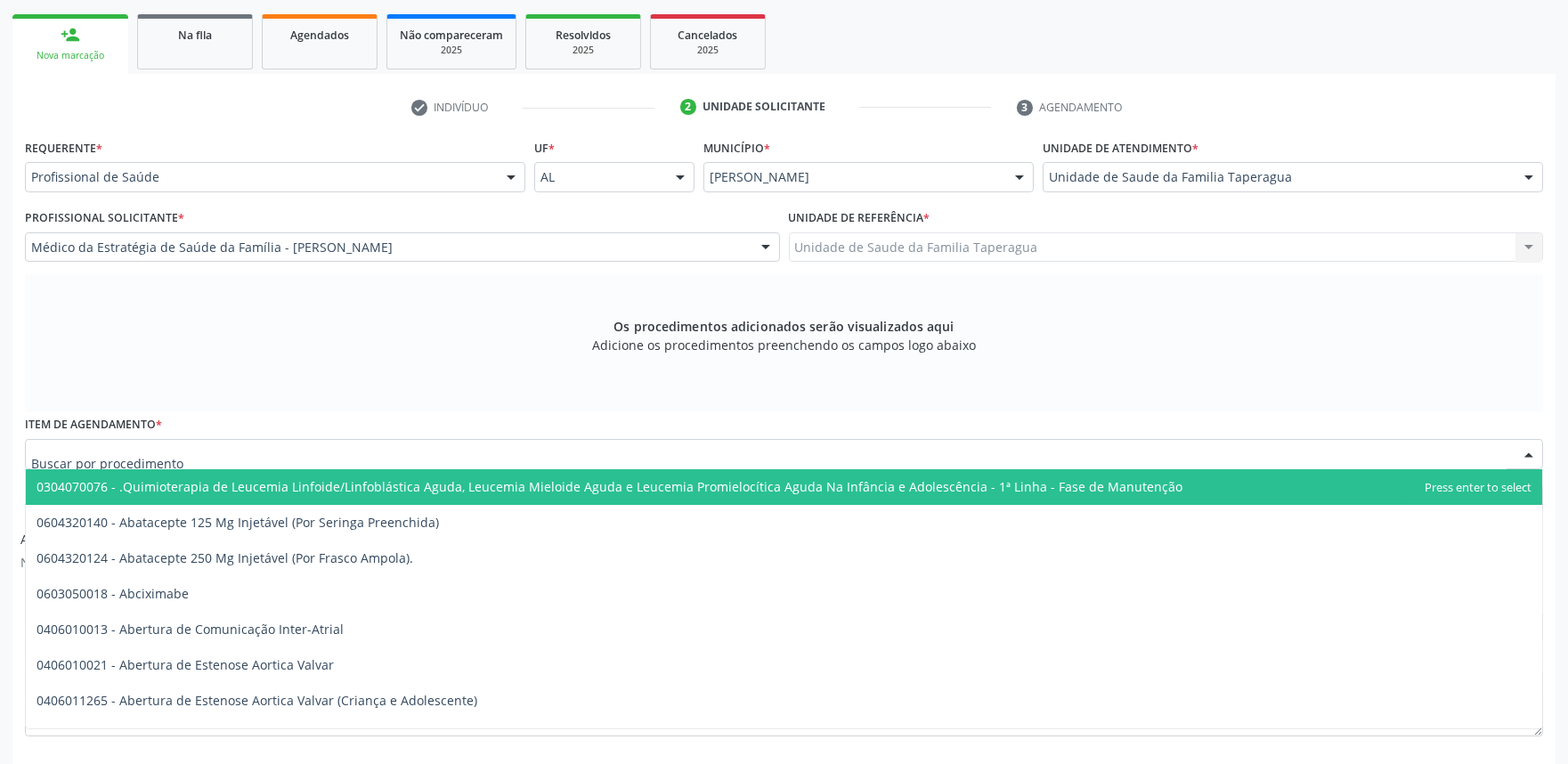
click at [531, 446] on div at bounding box center [783, 453] width 1518 height 30
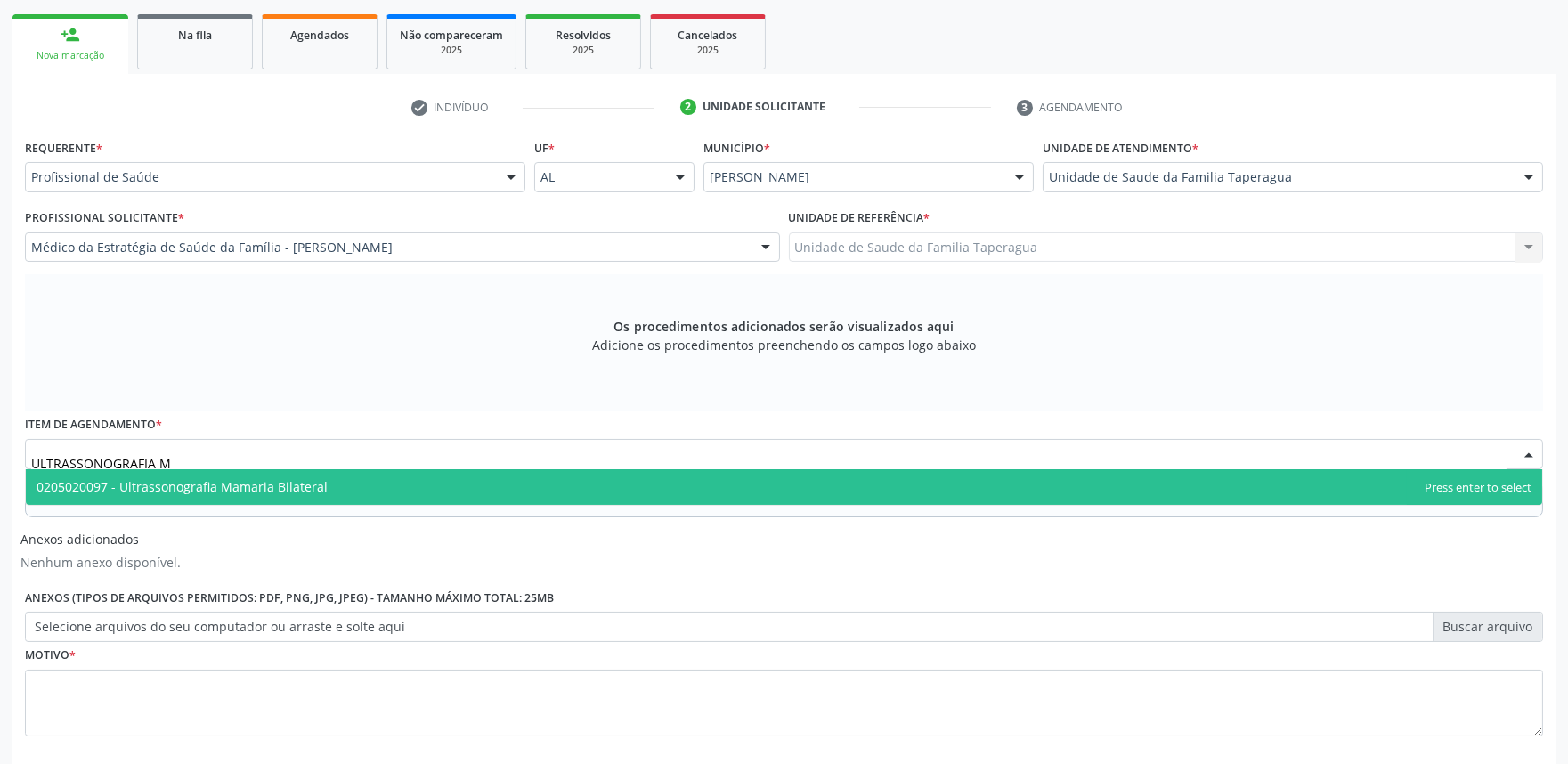
type input "ULTRASSONOGRAFIA MA"
click at [531, 485] on span "0205020097 - Ultrassonografia Mamaria Bilateral" at bounding box center [783, 486] width 1516 height 35
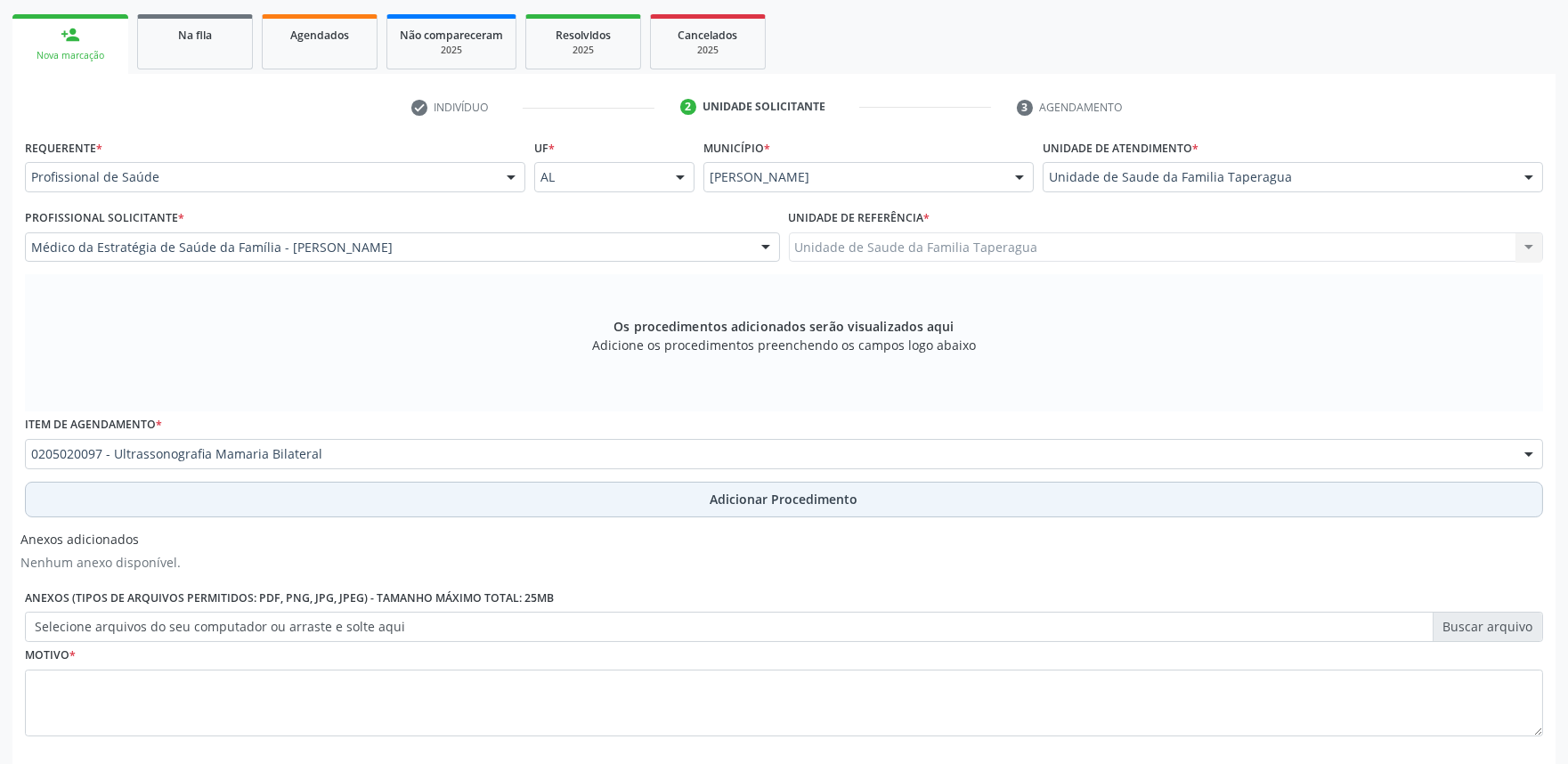
click at [531, 490] on button "Adicionar Procedimento" at bounding box center [783, 499] width 1518 height 35
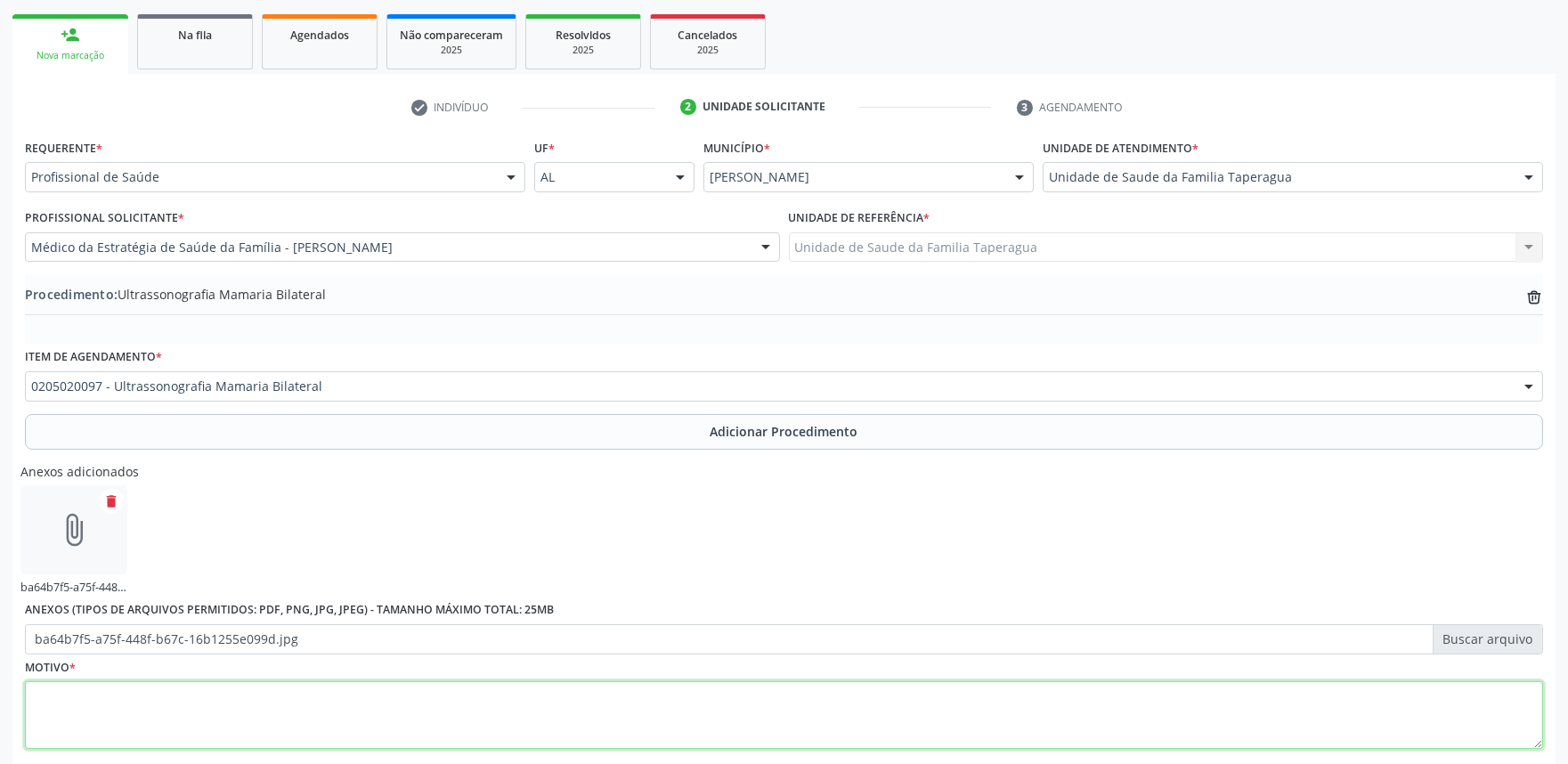
click at [473, 690] on textarea at bounding box center [783, 715] width 1518 height 67
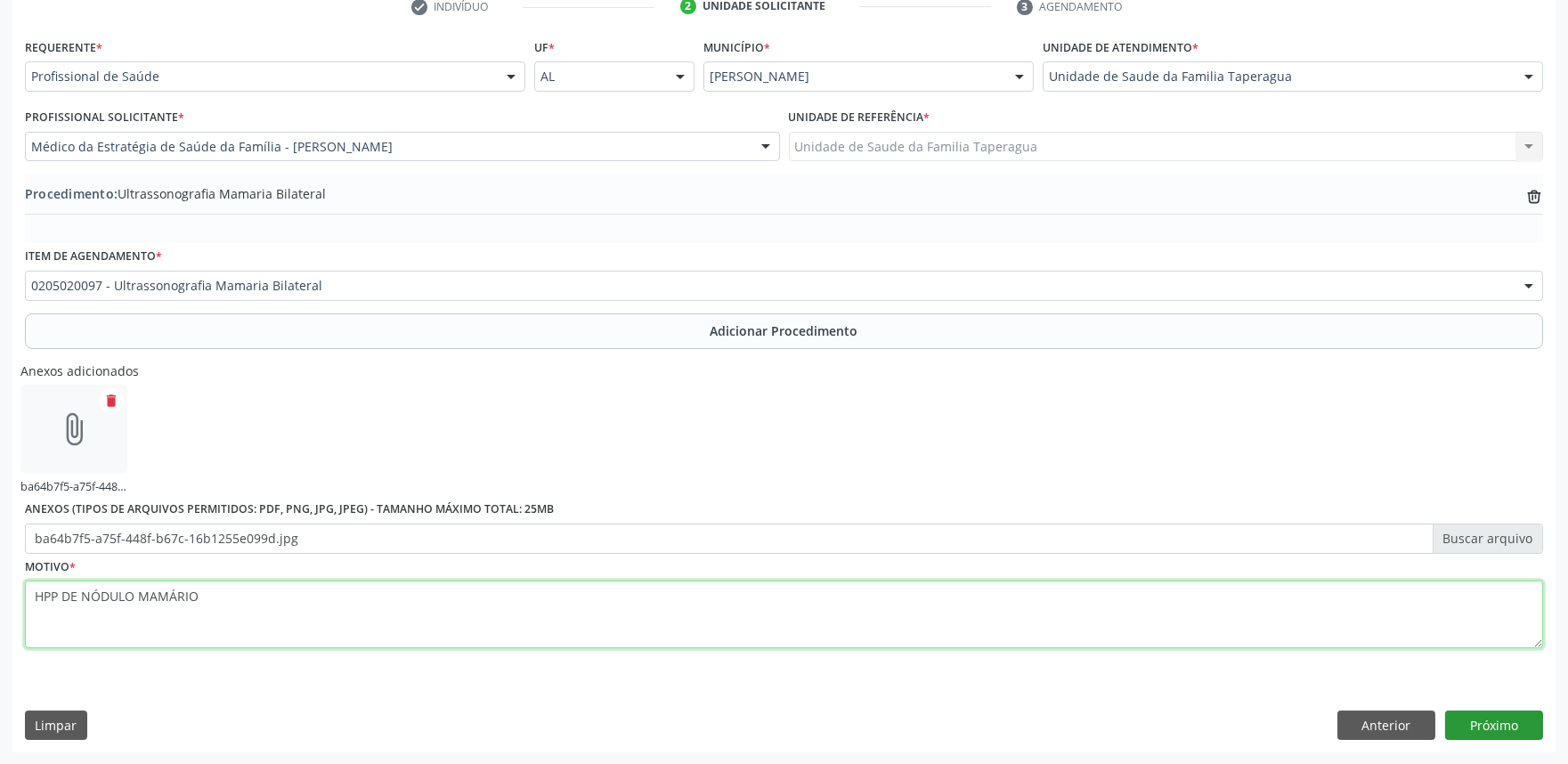
type textarea "HPP DE NÓDULO MAMÁRIO"
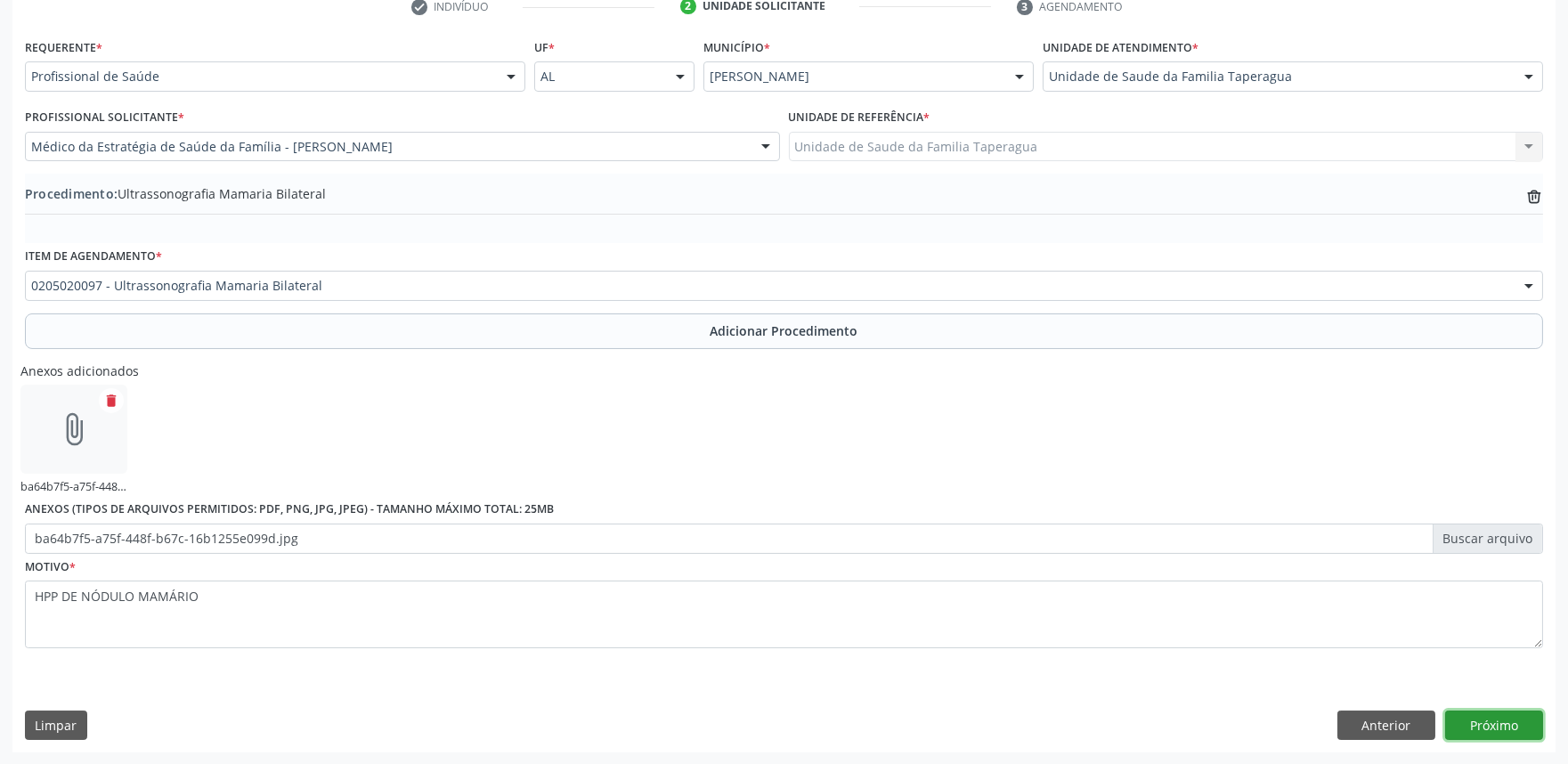
click at [1509, 717] on button "Próximo" at bounding box center [1494, 725] width 98 height 30
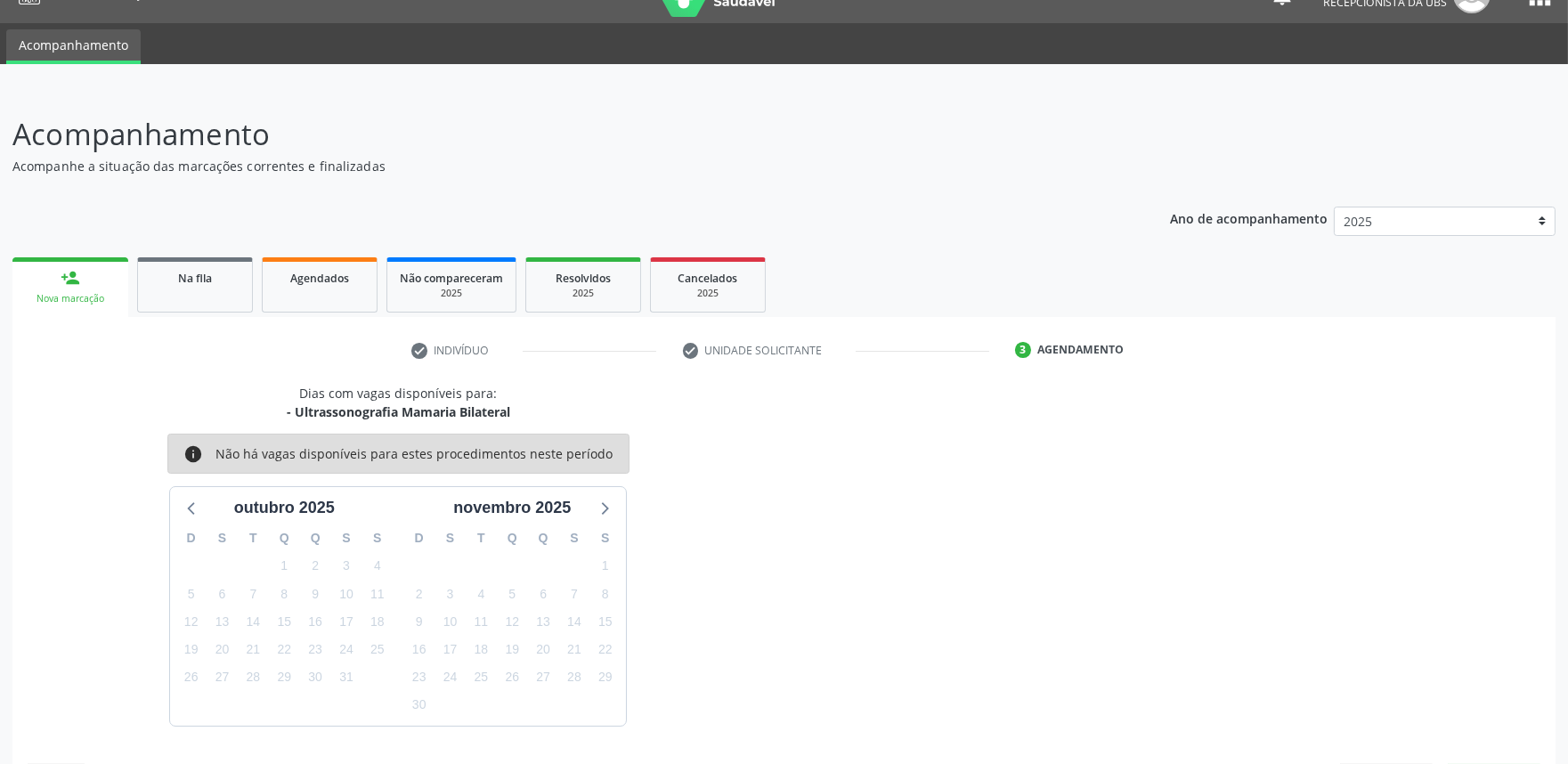
scroll to position [86, 0]
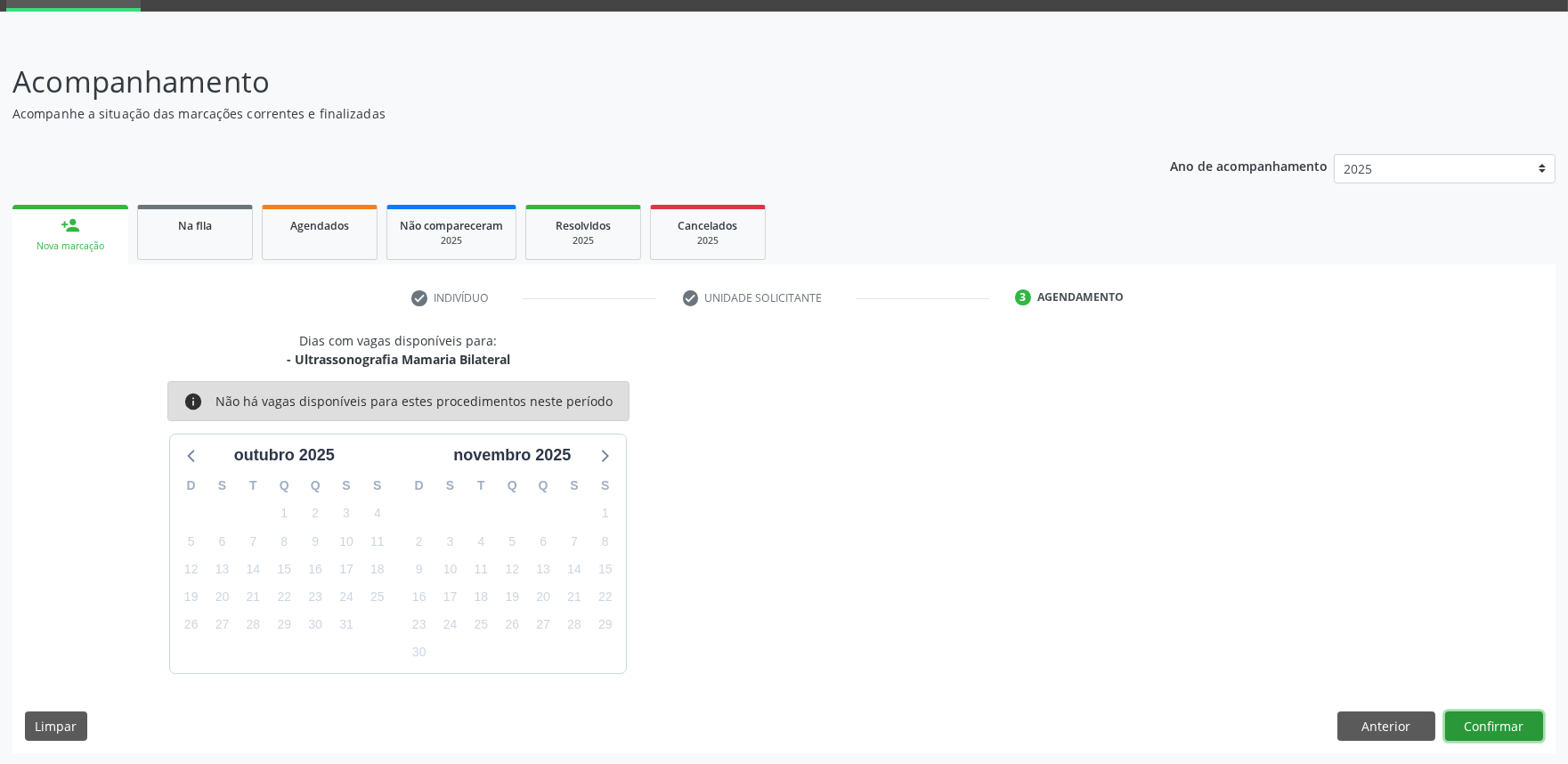
click at [1496, 724] on button "Confirmar" at bounding box center [1494, 726] width 98 height 30
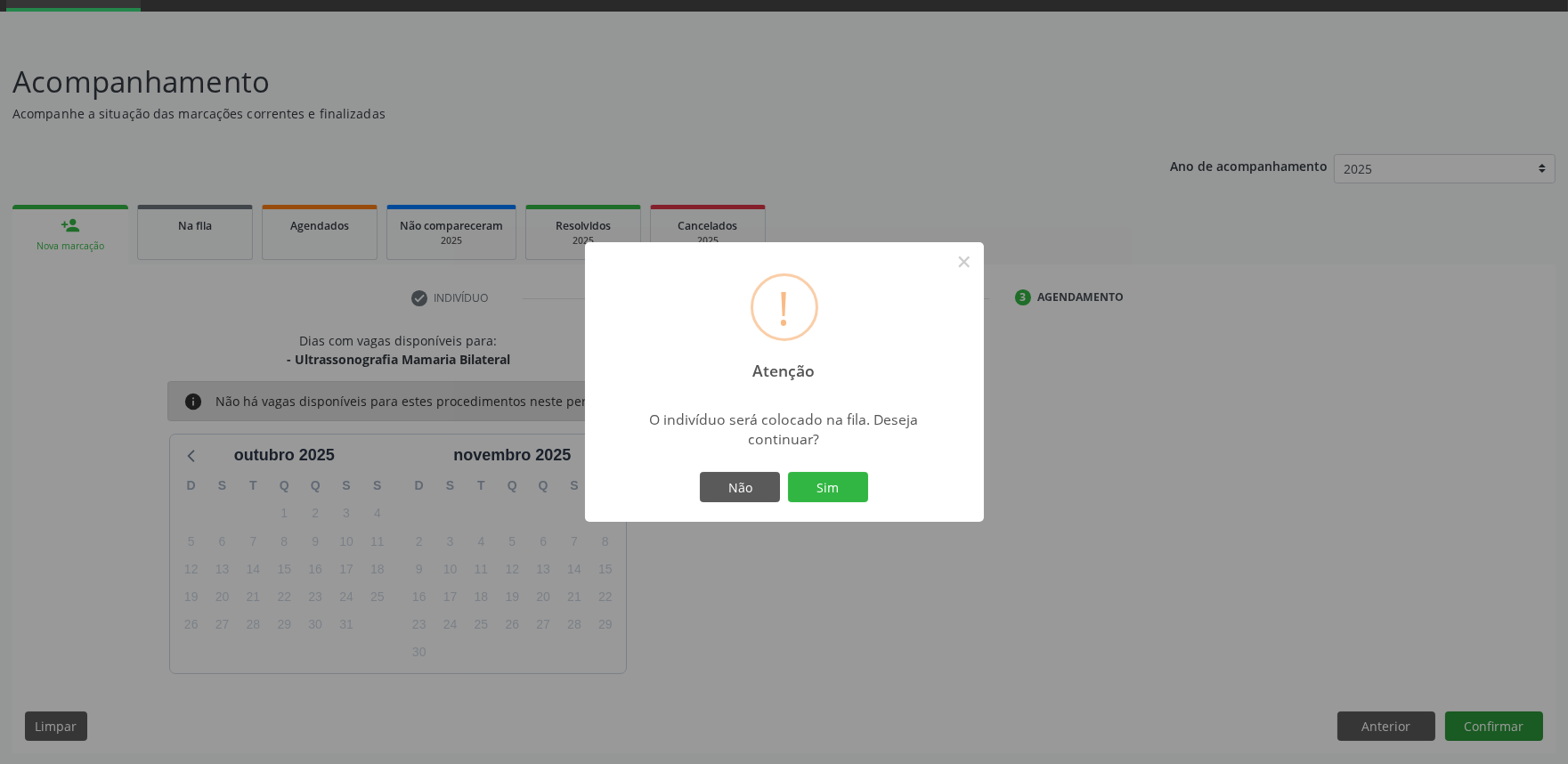
click at [788, 471] on button "Sim" at bounding box center [828, 486] width 80 height 30
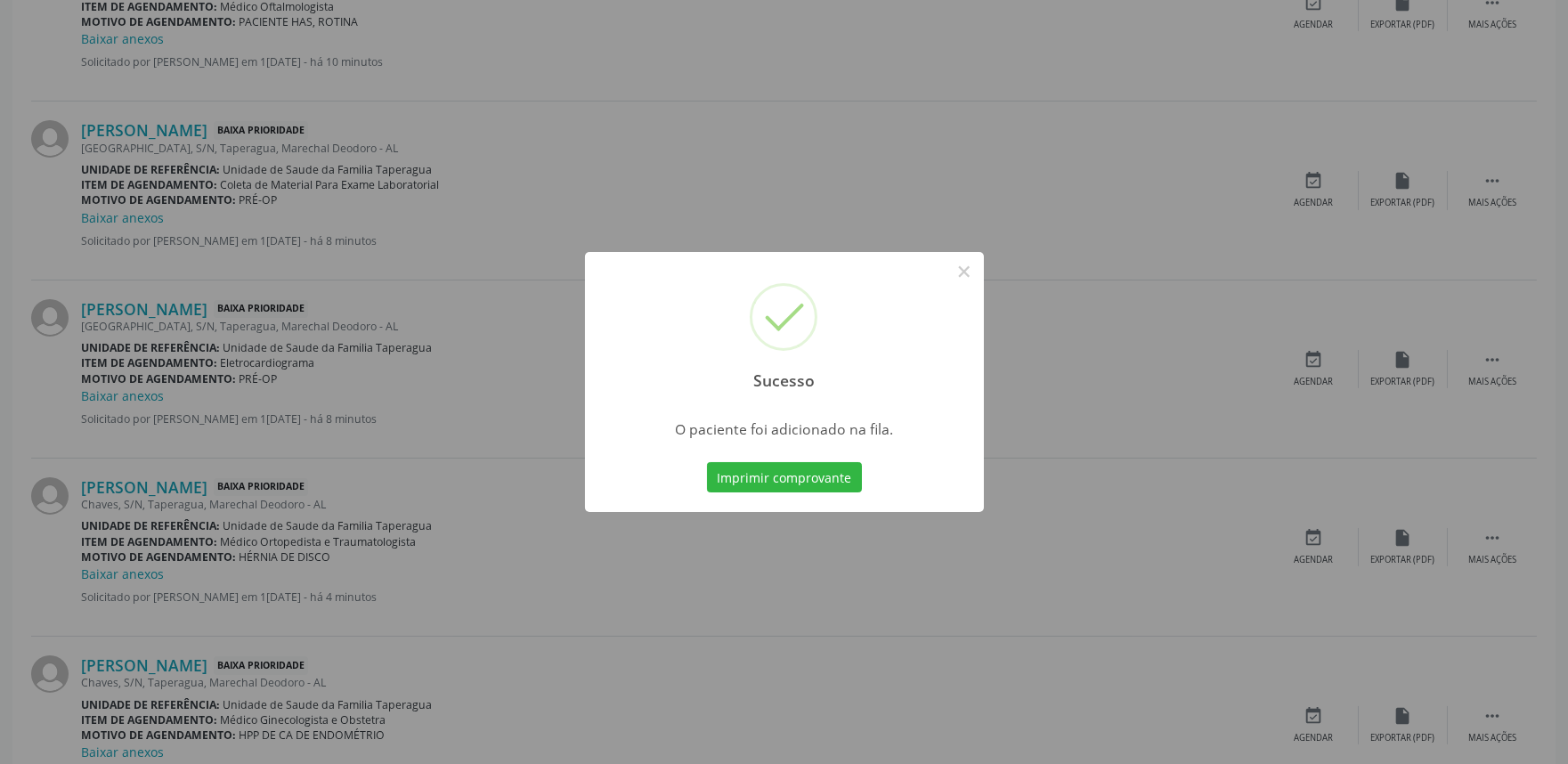
scroll to position [1106, 0]
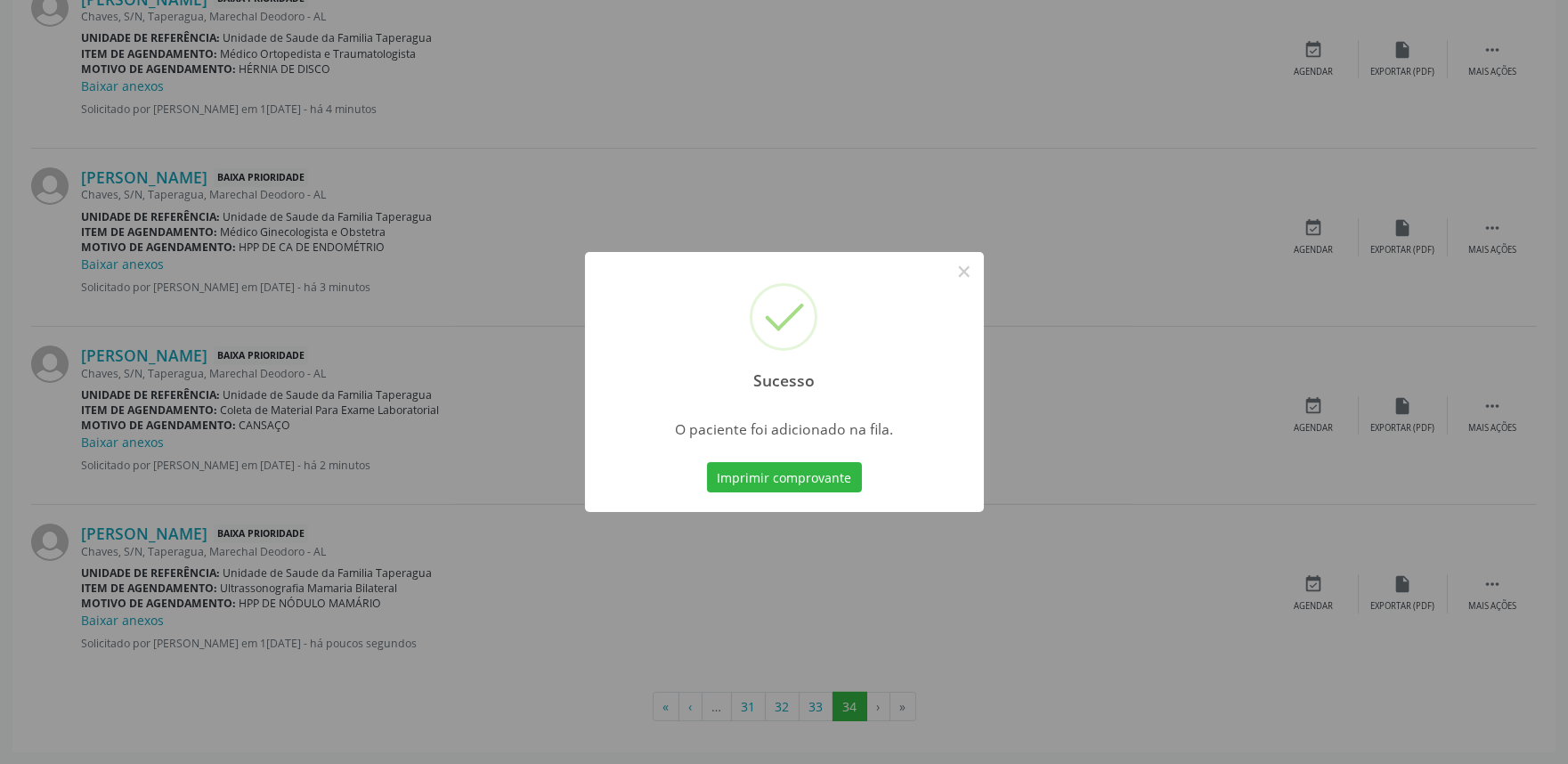
click at [1291, 700] on div "Sucesso × O paciente foi adicionado na fila. Imprimir comprovante Cancel" at bounding box center [784, 382] width 1568 height 764
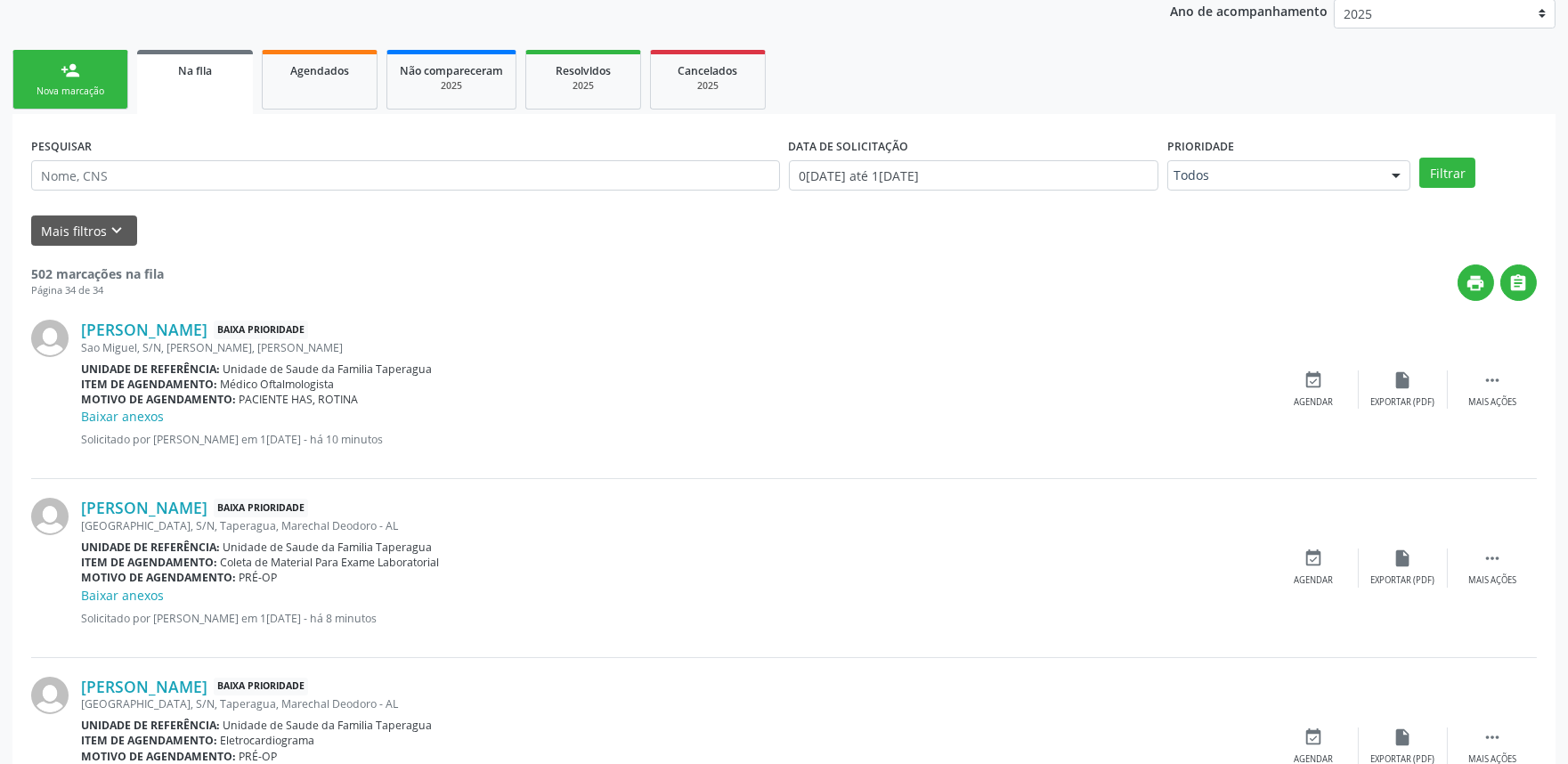
scroll to position [0, 0]
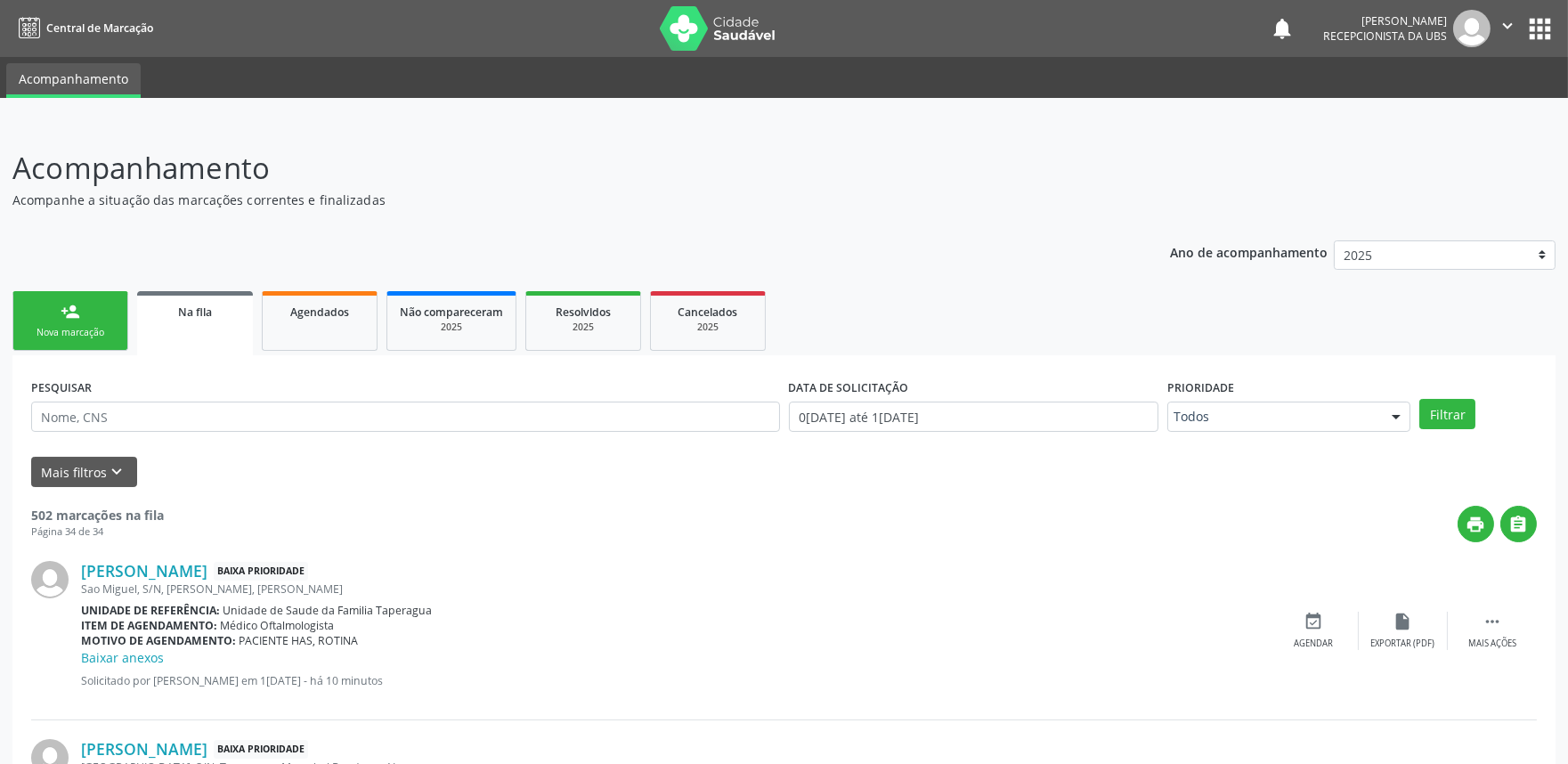
click at [73, 326] on div "Nova marcação" at bounding box center [70, 332] width 89 height 14
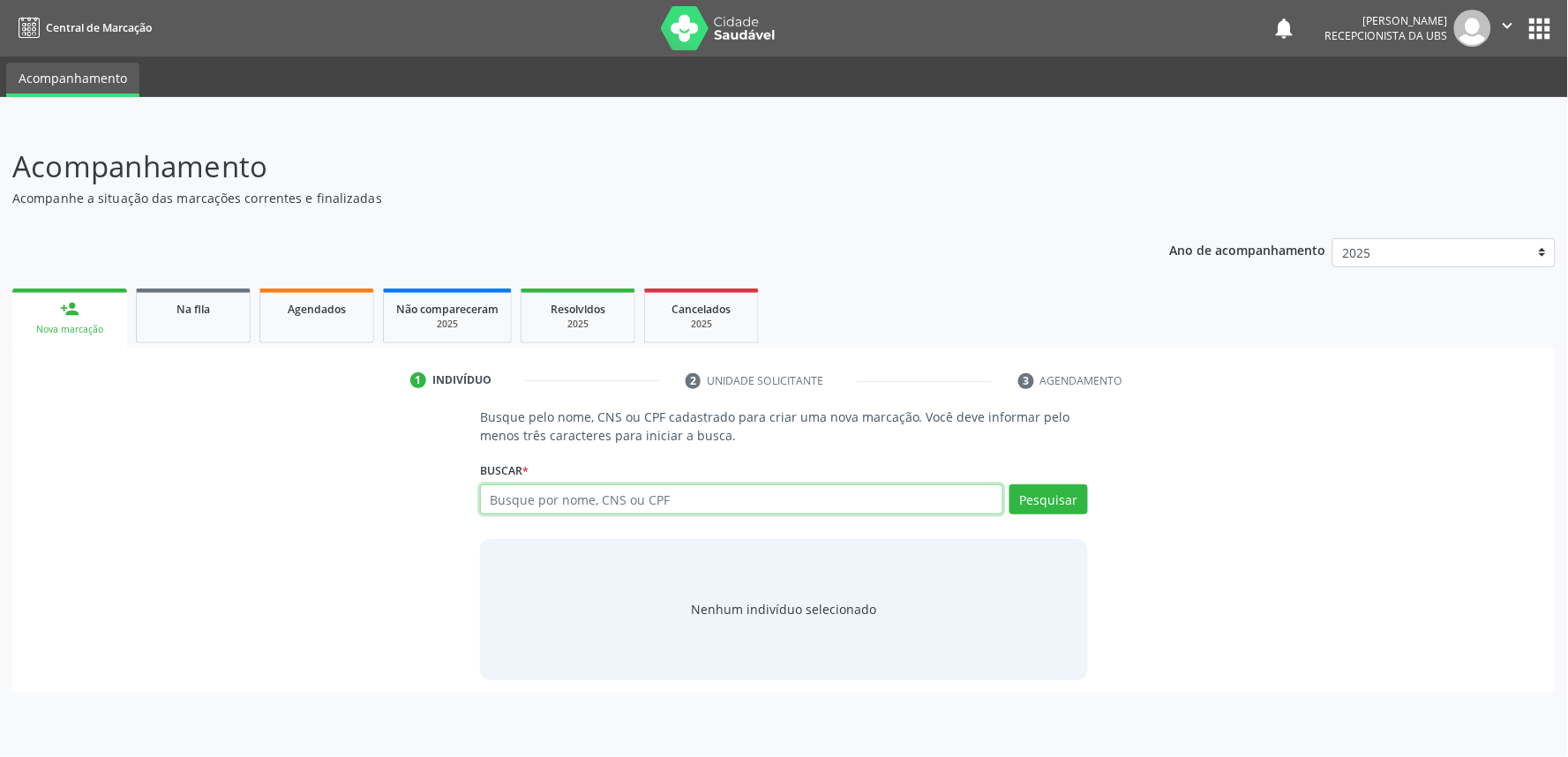
click at [566, 490] on input "text" at bounding box center [741, 499] width 523 height 30
paste input "707600271550194"
type input "707600271550194"
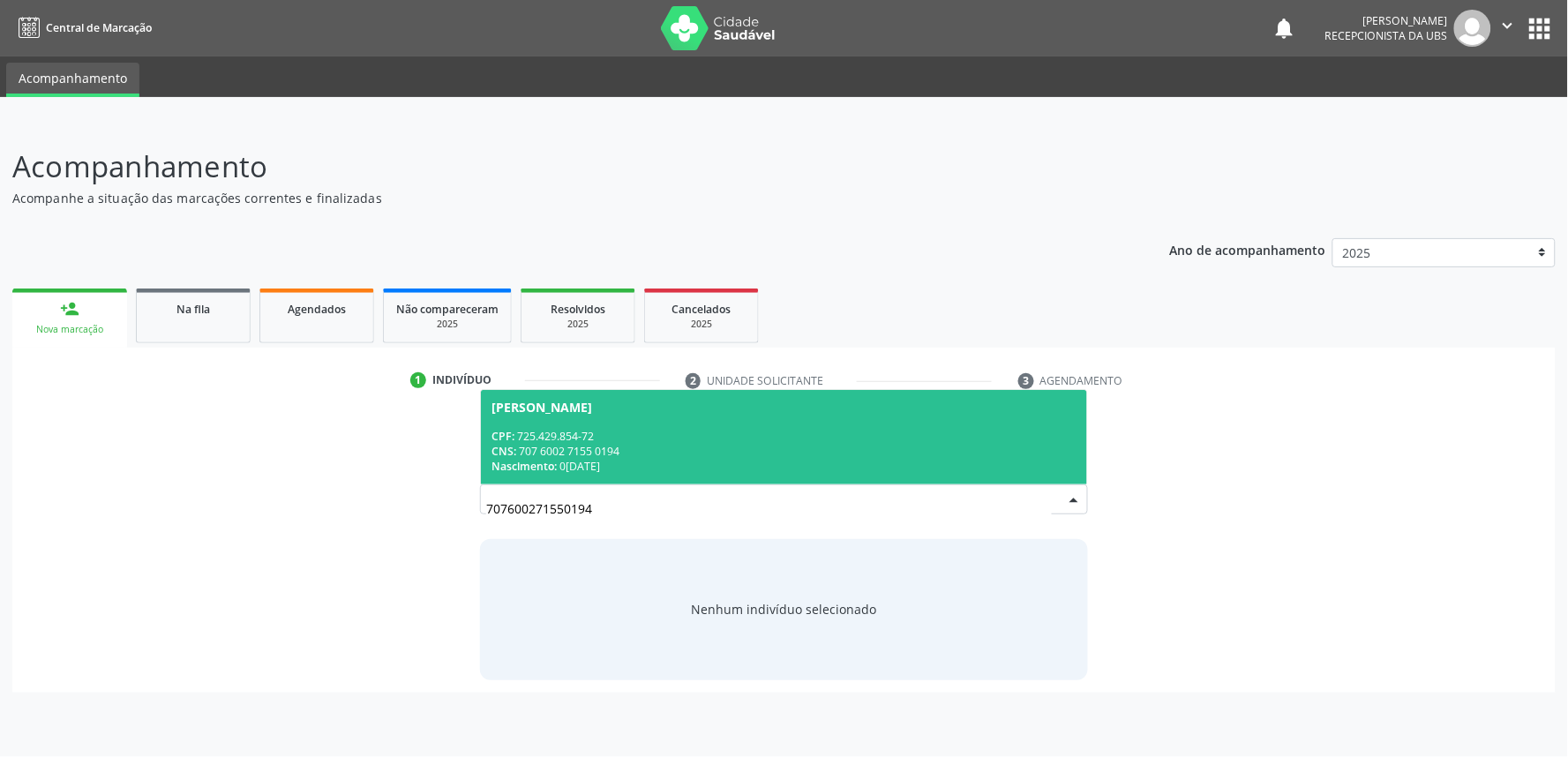
click at [595, 444] on div "CNS: 707 6002 7155 0194" at bounding box center [784, 451] width 585 height 15
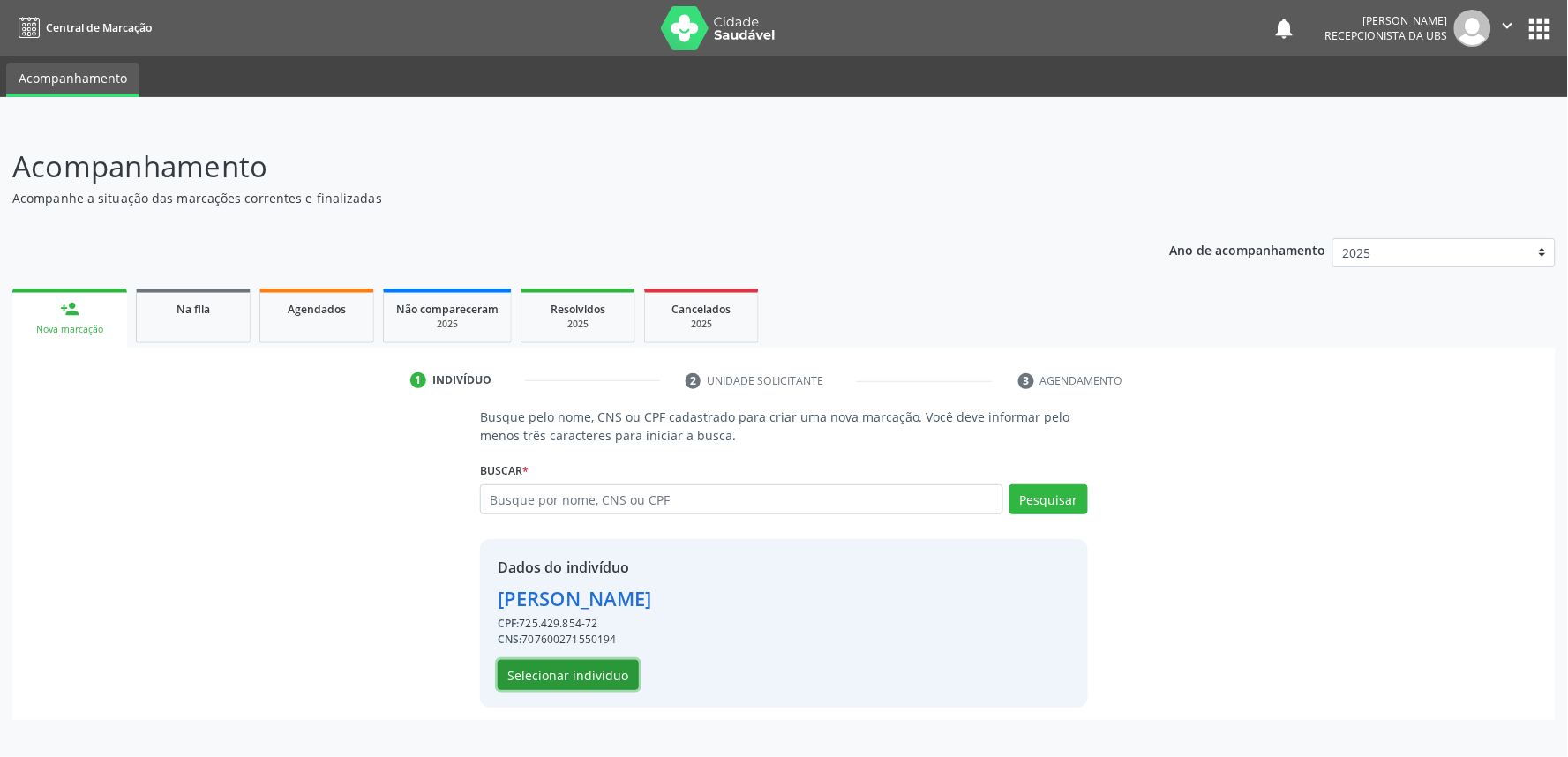
click at [597, 667] on button "Selecionar indivíduo" at bounding box center [568, 674] width 141 height 30
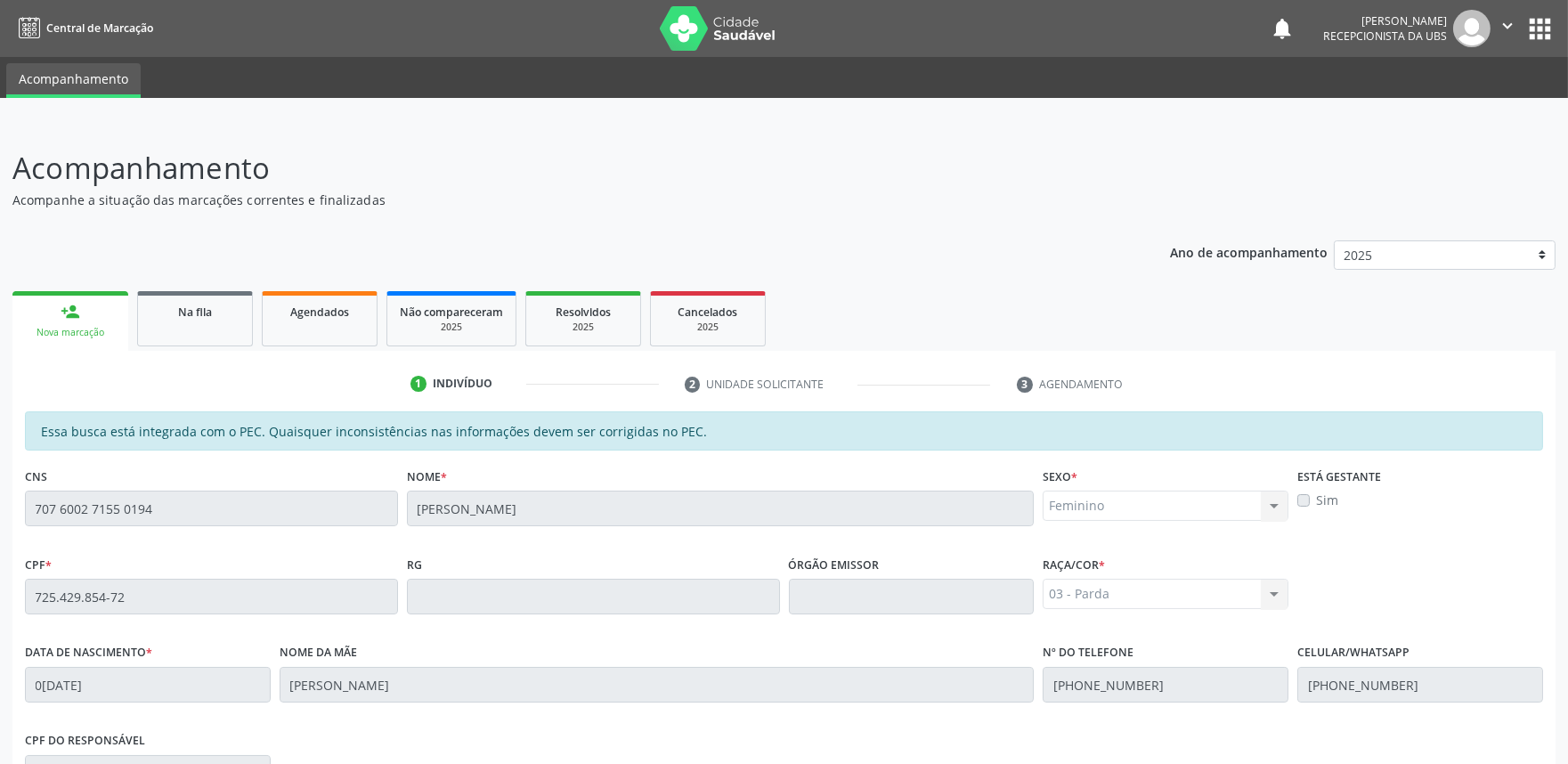
scroll to position [277, 0]
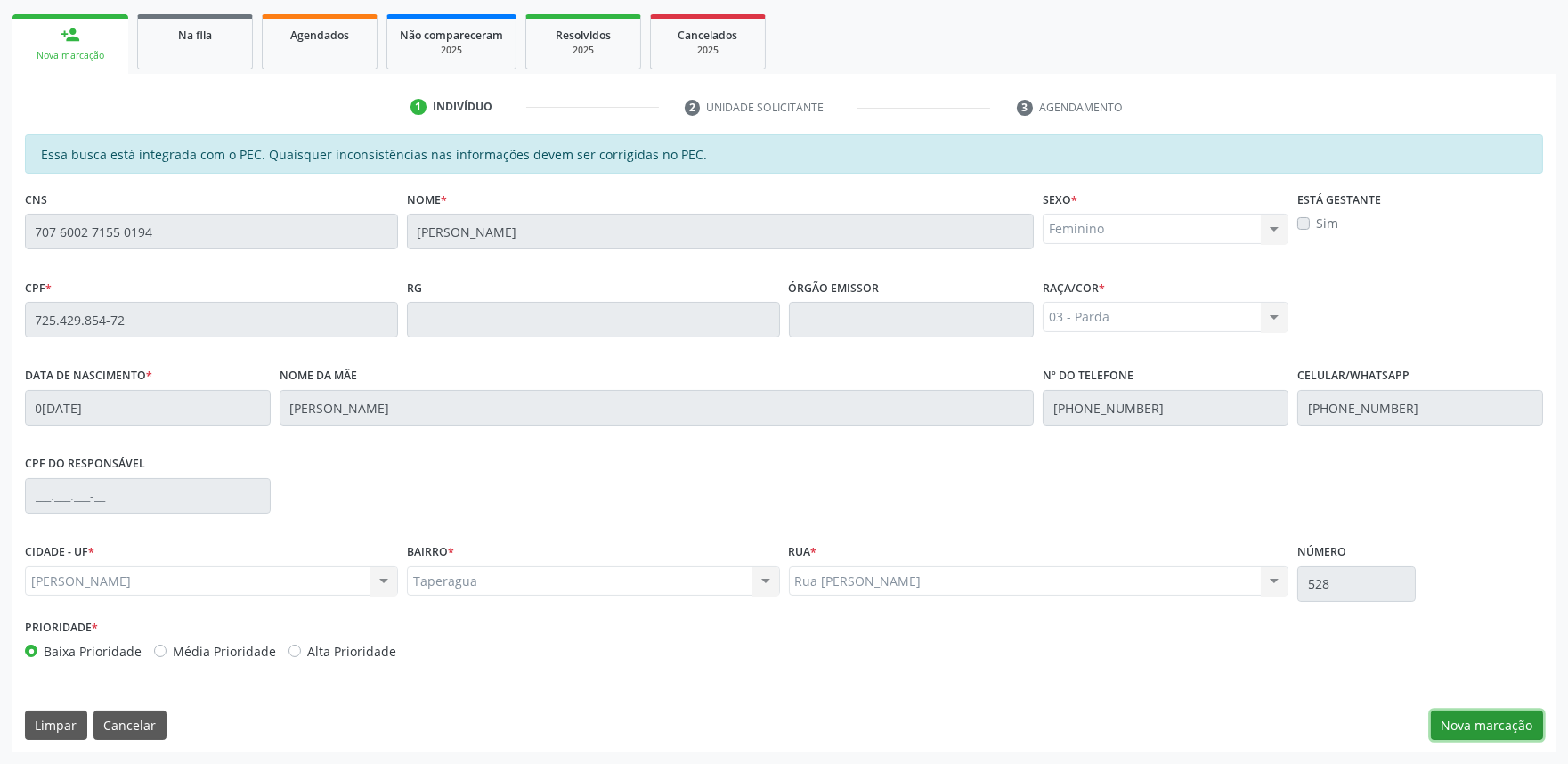
click at [1486, 728] on button "Nova marcação" at bounding box center [1486, 725] width 112 height 30
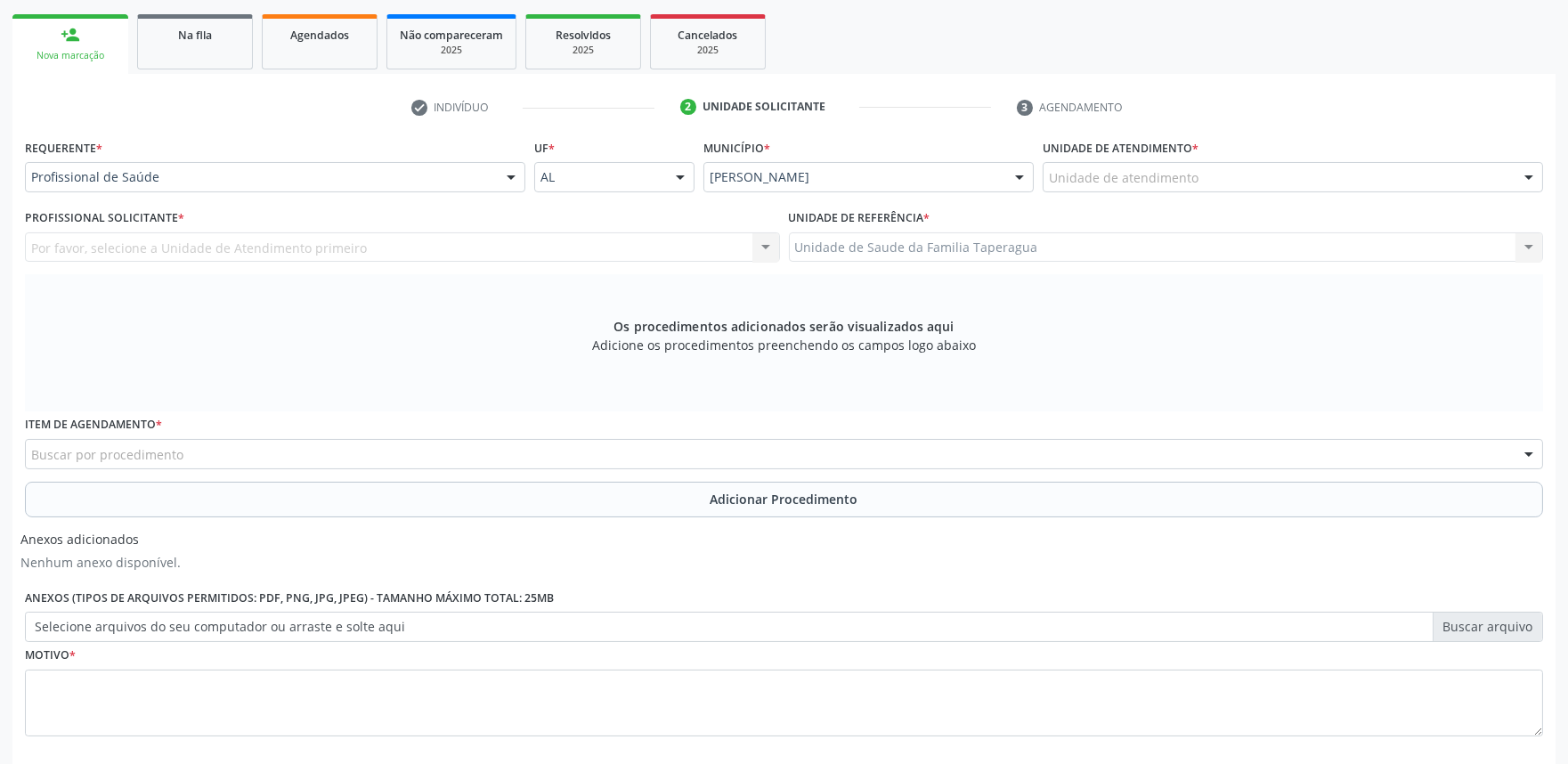
click at [1301, 160] on div "Unidade de atendimento * Unidade de atendimento Aeronave Baron 58 Aeronave Cess…" at bounding box center [1292, 163] width 501 height 57
click at [1300, 163] on div "Unidade de atendimento" at bounding box center [1292, 176] width 501 height 30
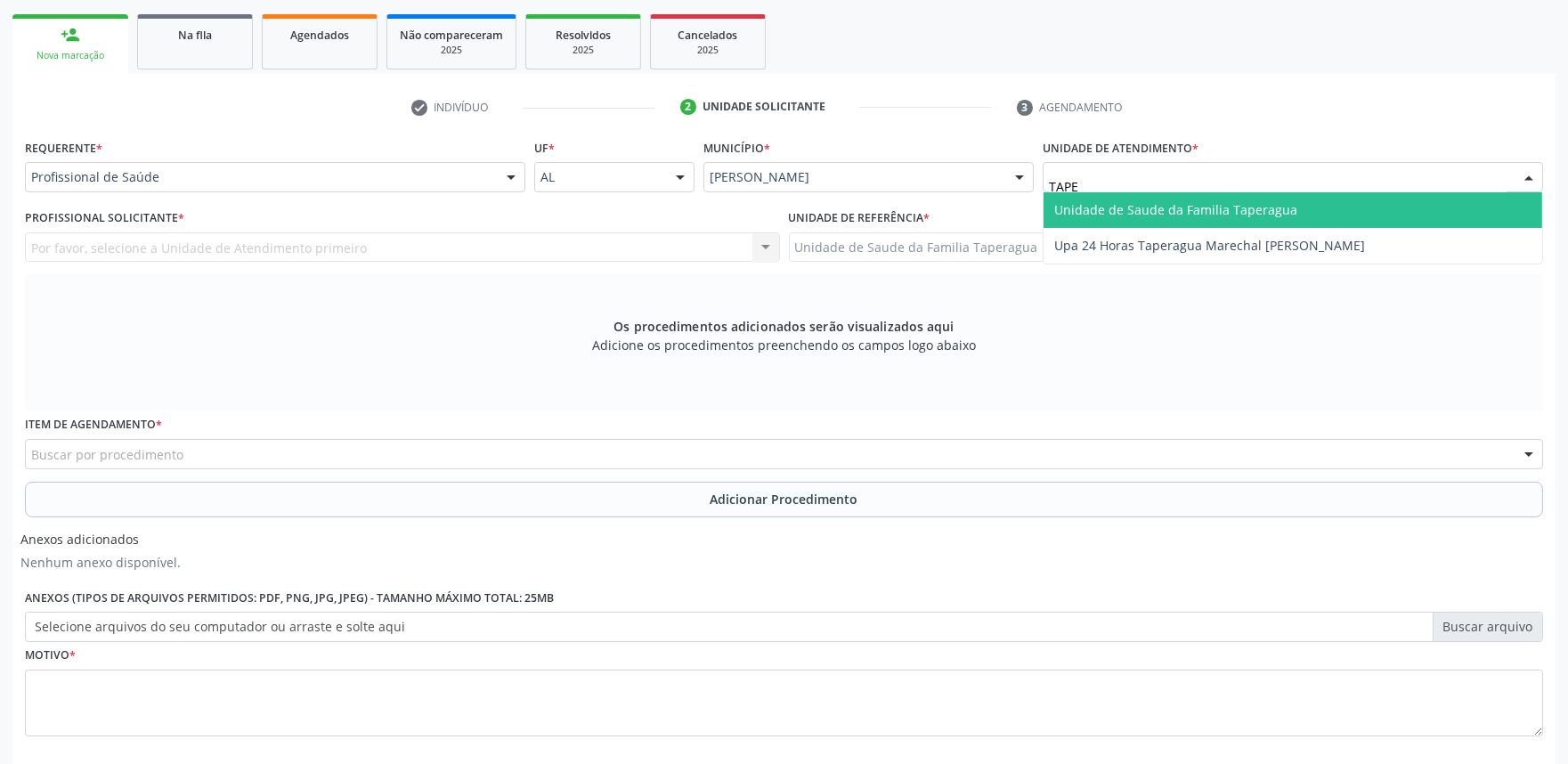
type input "TAPER"
click at [1270, 201] on span "Unidade de Saude da Familia Taperagua" at bounding box center [1176, 209] width 243 height 17
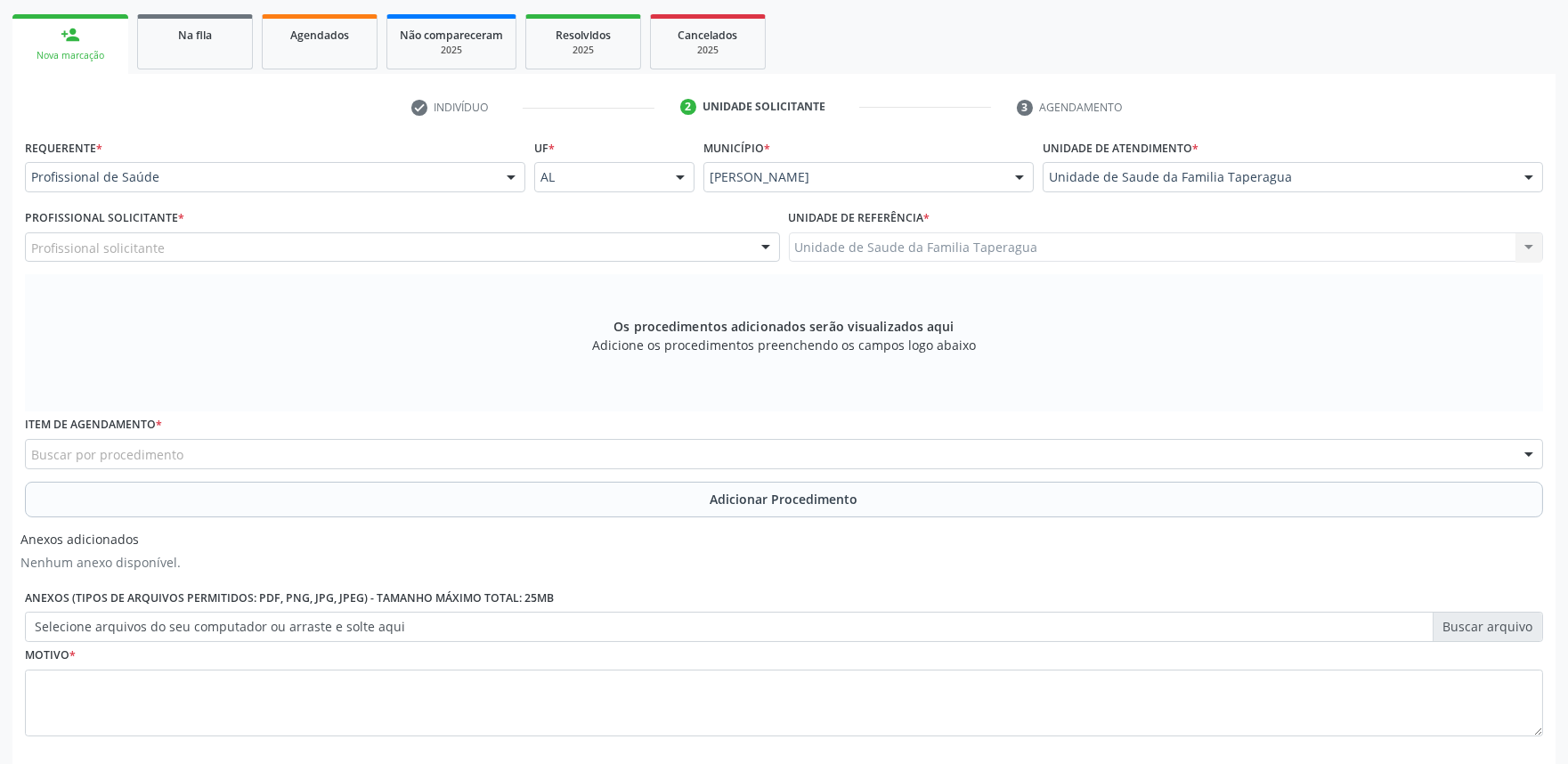
click at [511, 247] on div "Profissional solicitante" at bounding box center [402, 247] width 755 height 30
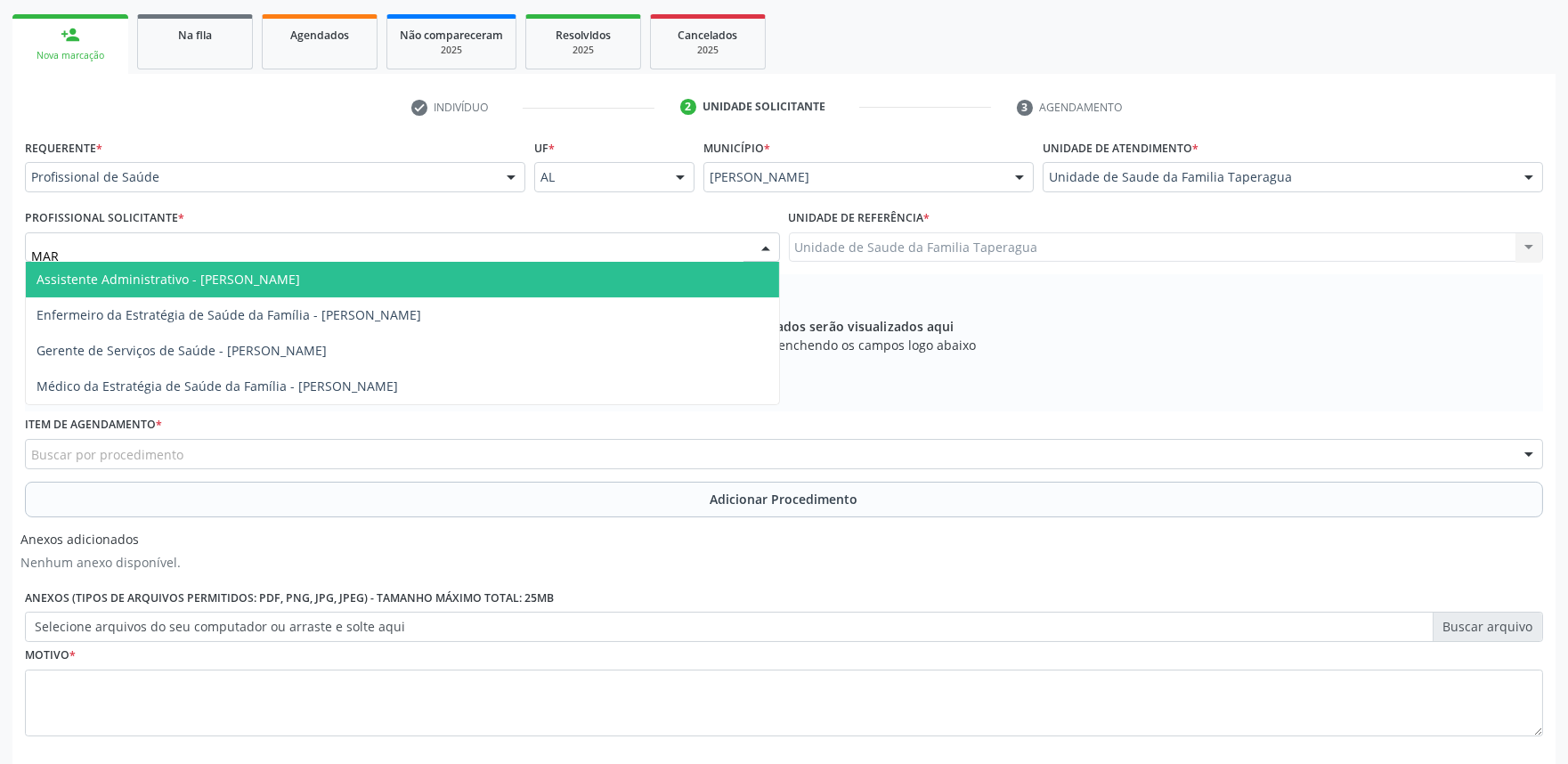
type input "MART"
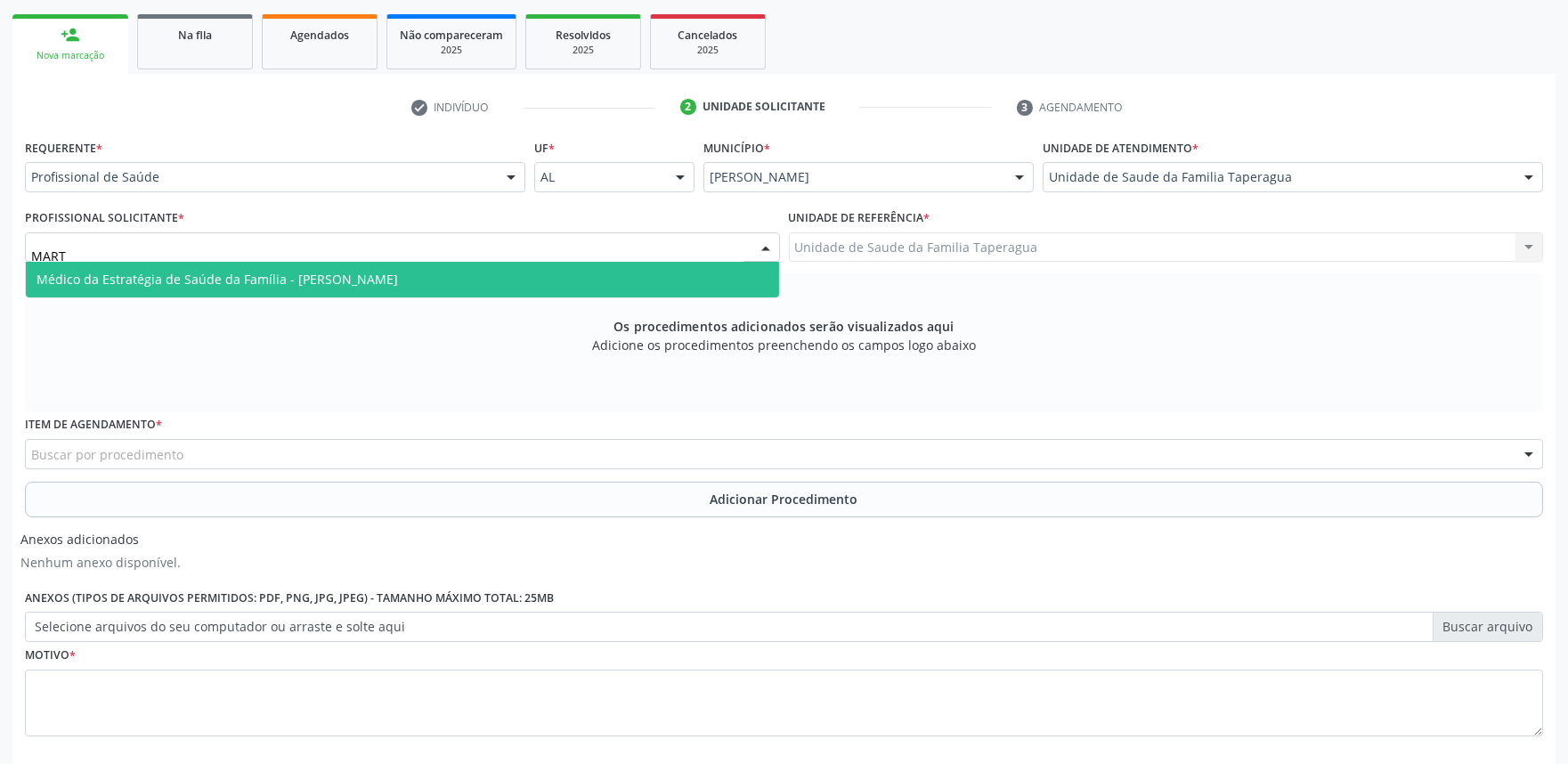
click at [503, 285] on span "Médico da Estratégia de Saúde da Família - [PERSON_NAME]" at bounding box center [402, 279] width 753 height 35
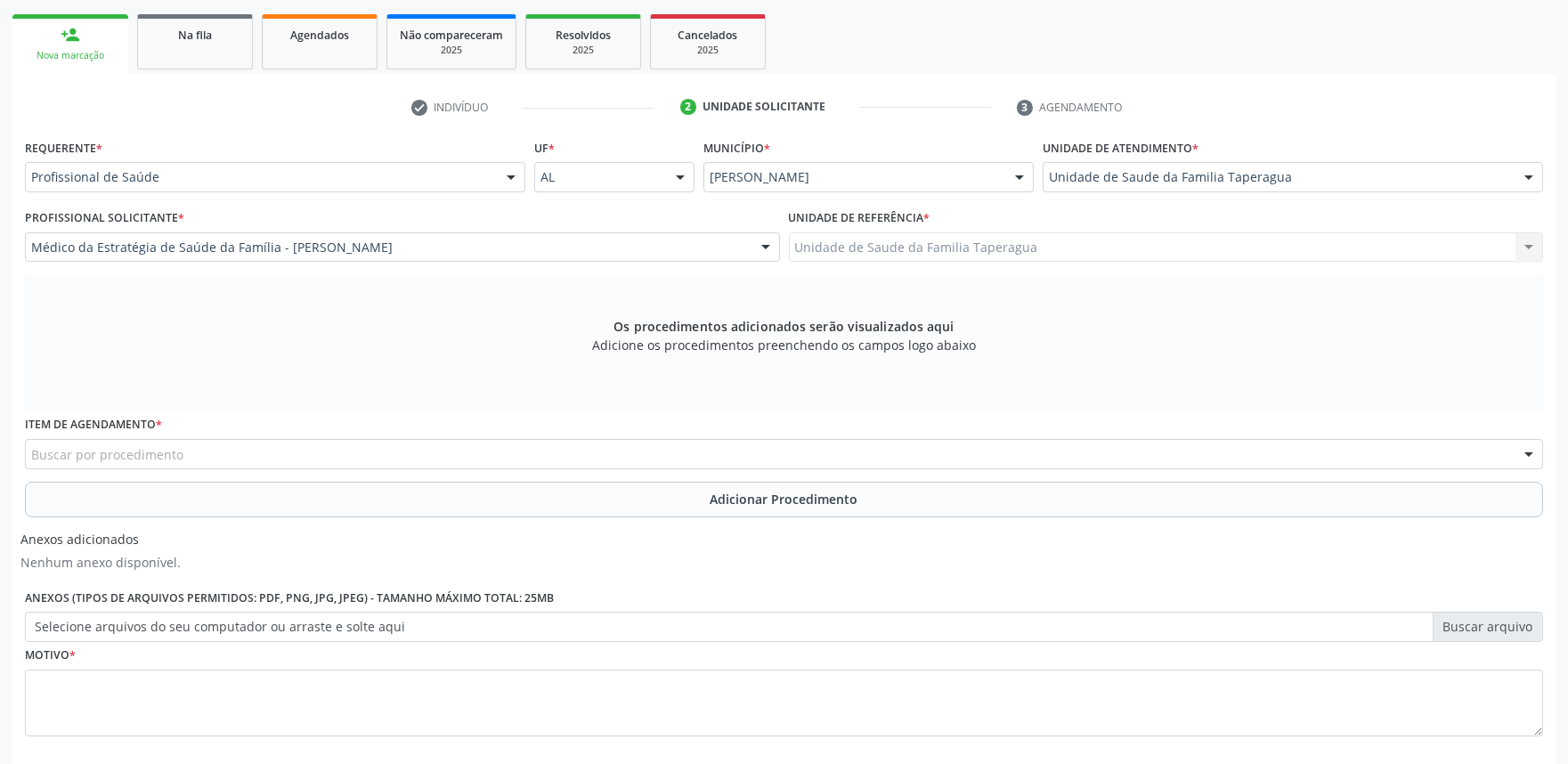
click at [482, 446] on div "Buscar por procedimento" at bounding box center [783, 453] width 1518 height 30
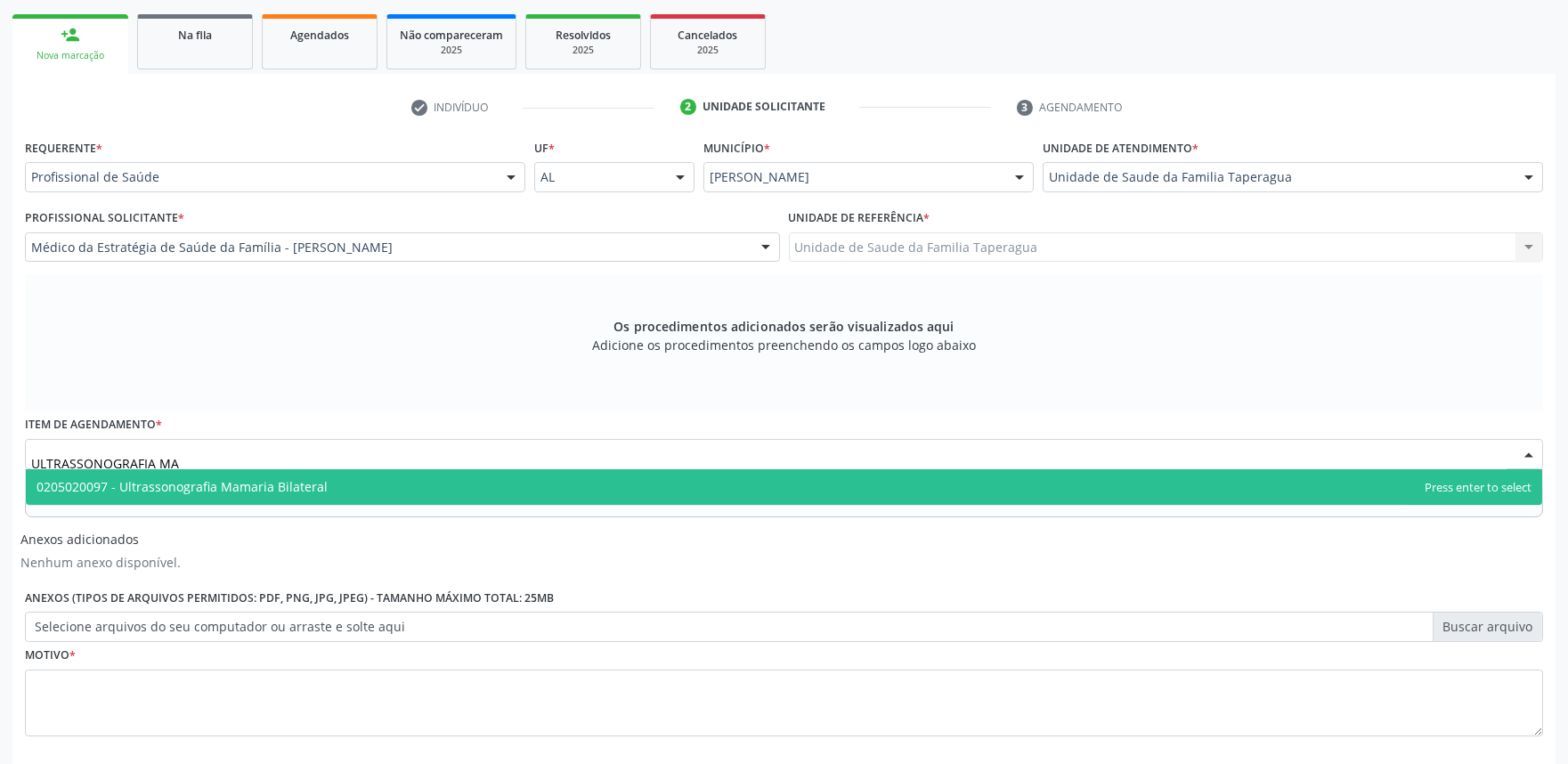
type input "ULTRASSONOGRAFIA MAM"
click at [484, 483] on span "0205020097 - Ultrassonografia Mamaria Bilateral" at bounding box center [783, 486] width 1516 height 35
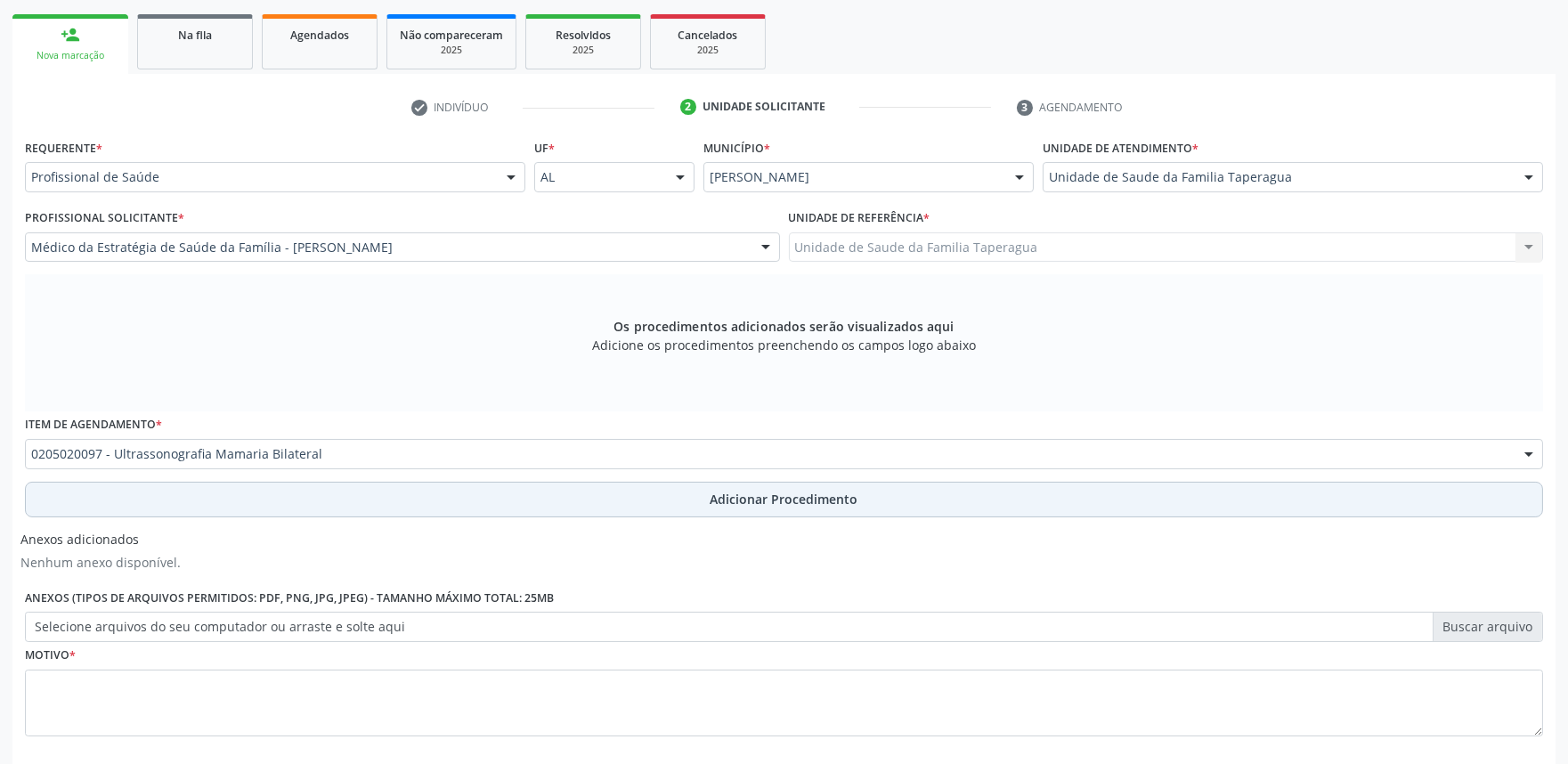
click at [484, 499] on button "Adicionar Procedimento" at bounding box center [783, 499] width 1518 height 35
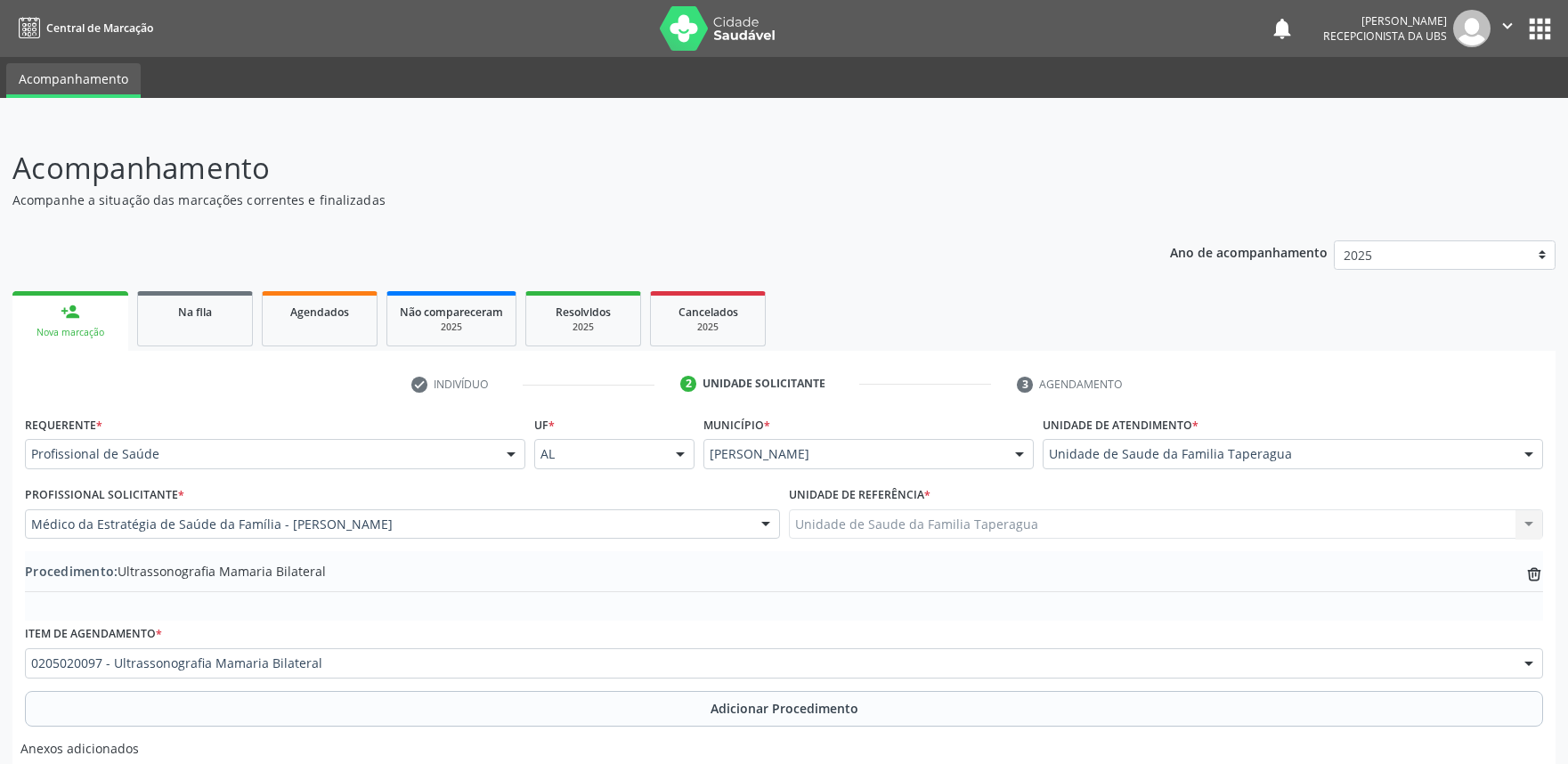
scroll to position [277, 0]
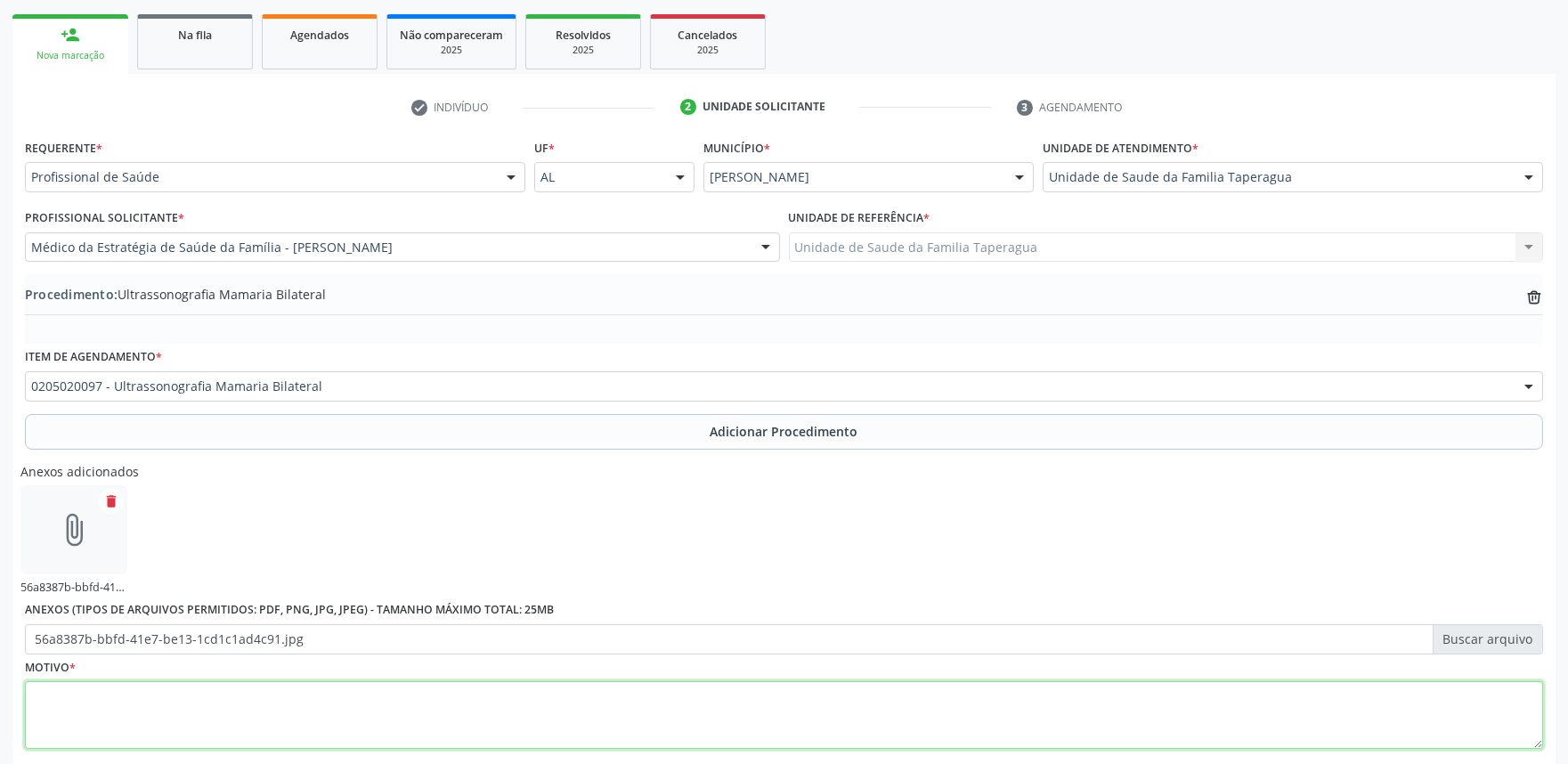
click at [465, 698] on textarea at bounding box center [783, 715] width 1518 height 67
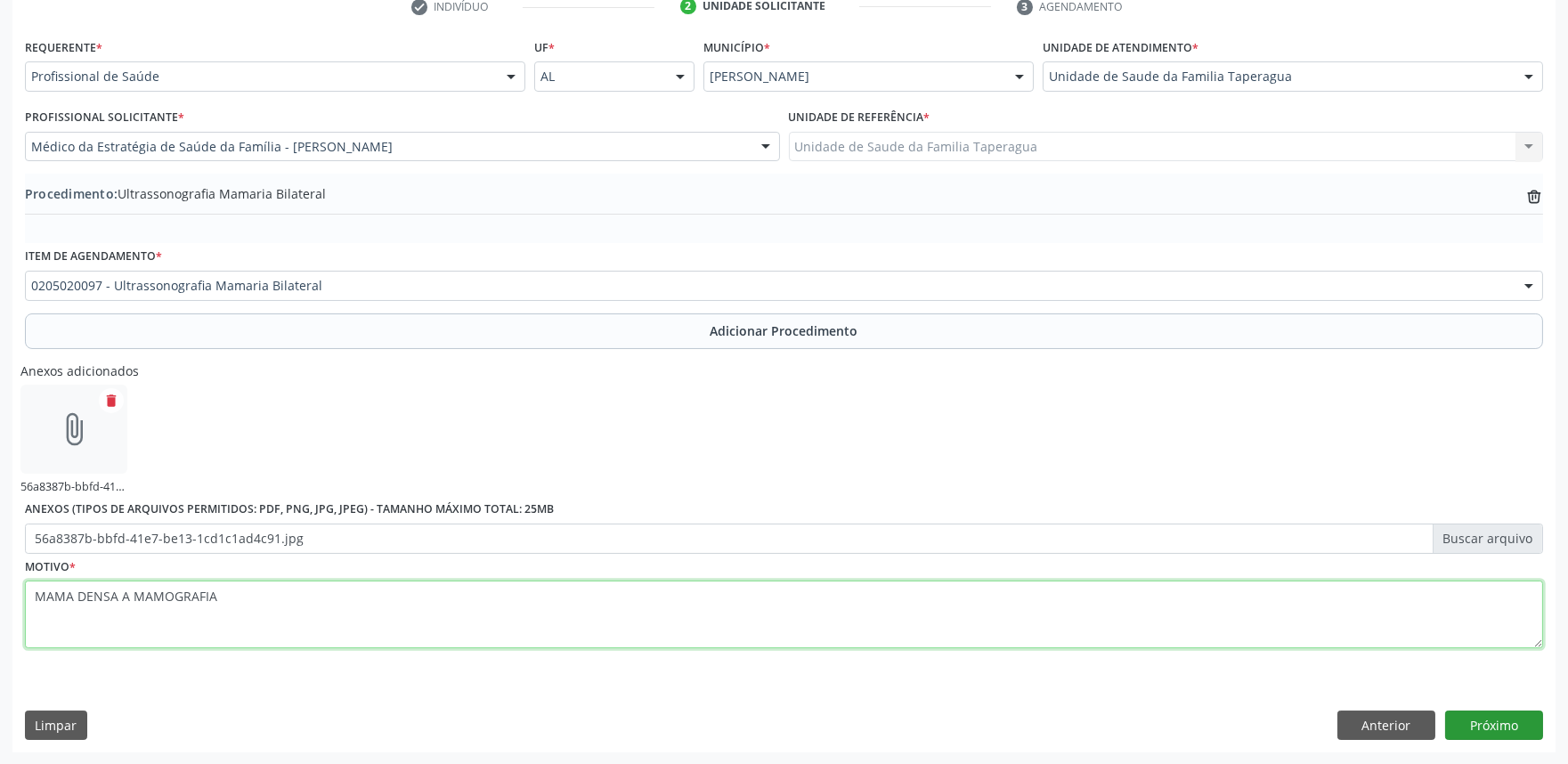
type textarea "MAMA DENSA A MAMOGRAFIA"
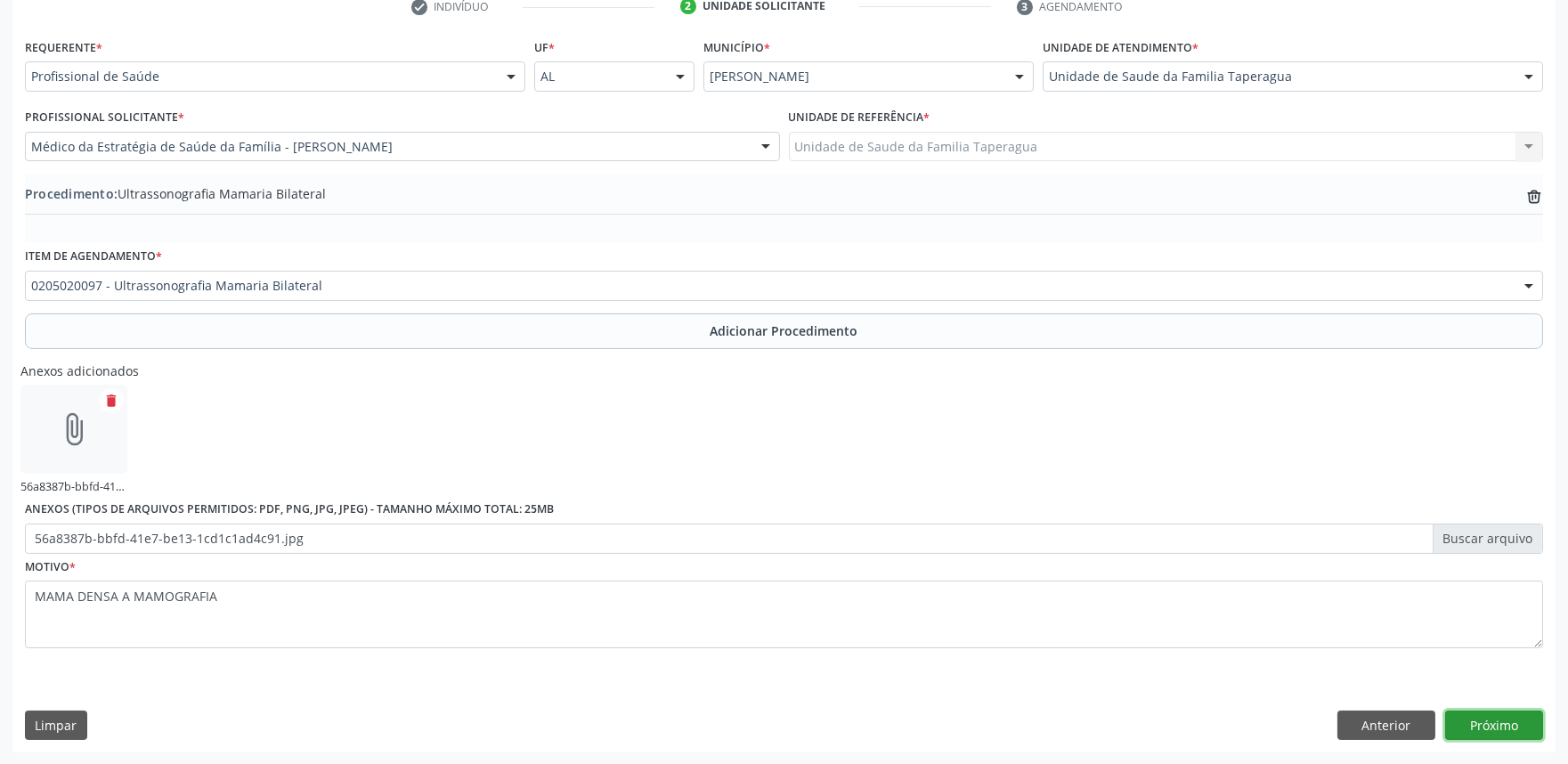
click at [1486, 717] on button "Próximo" at bounding box center [1494, 725] width 98 height 30
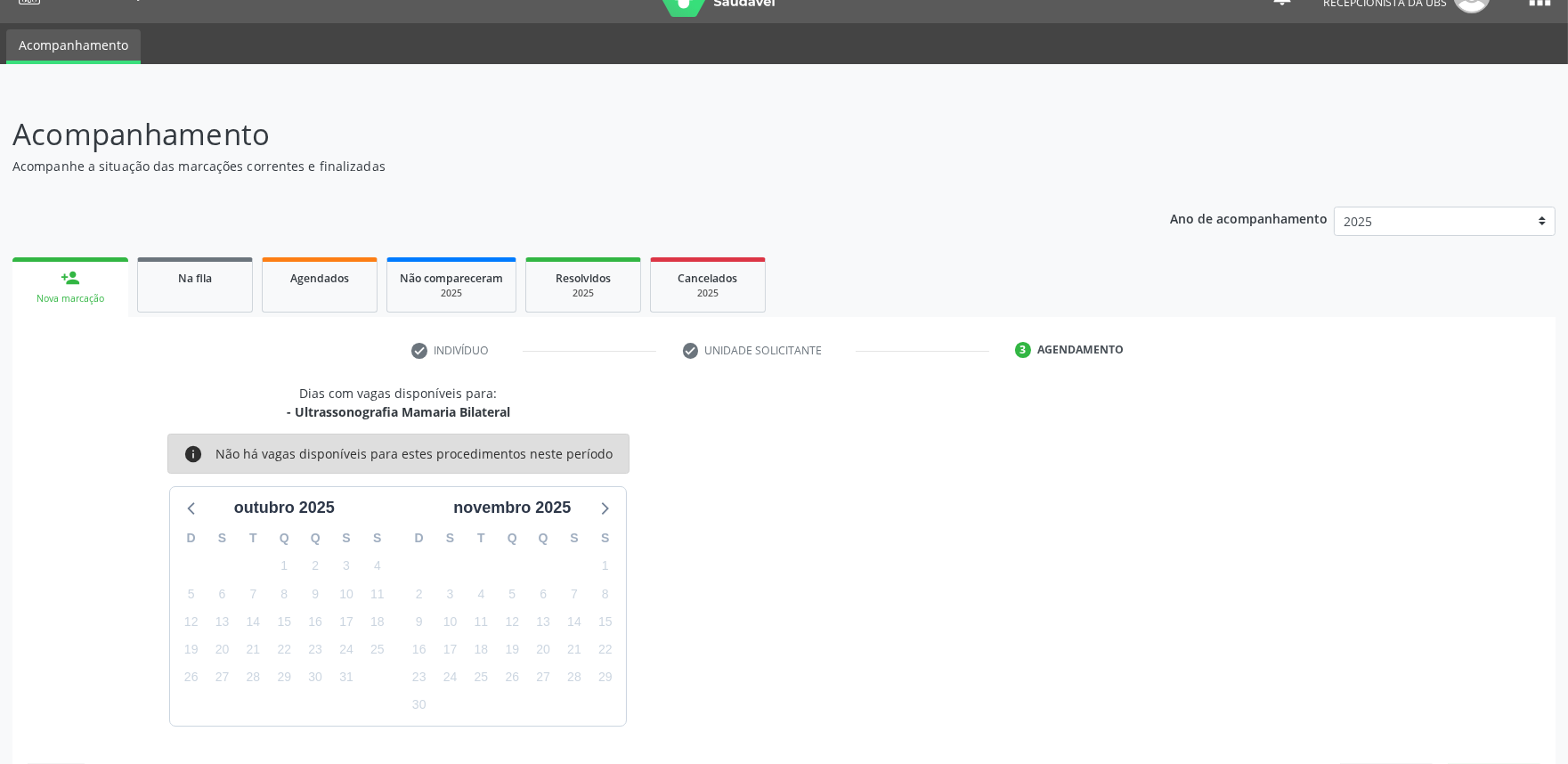
scroll to position [86, 0]
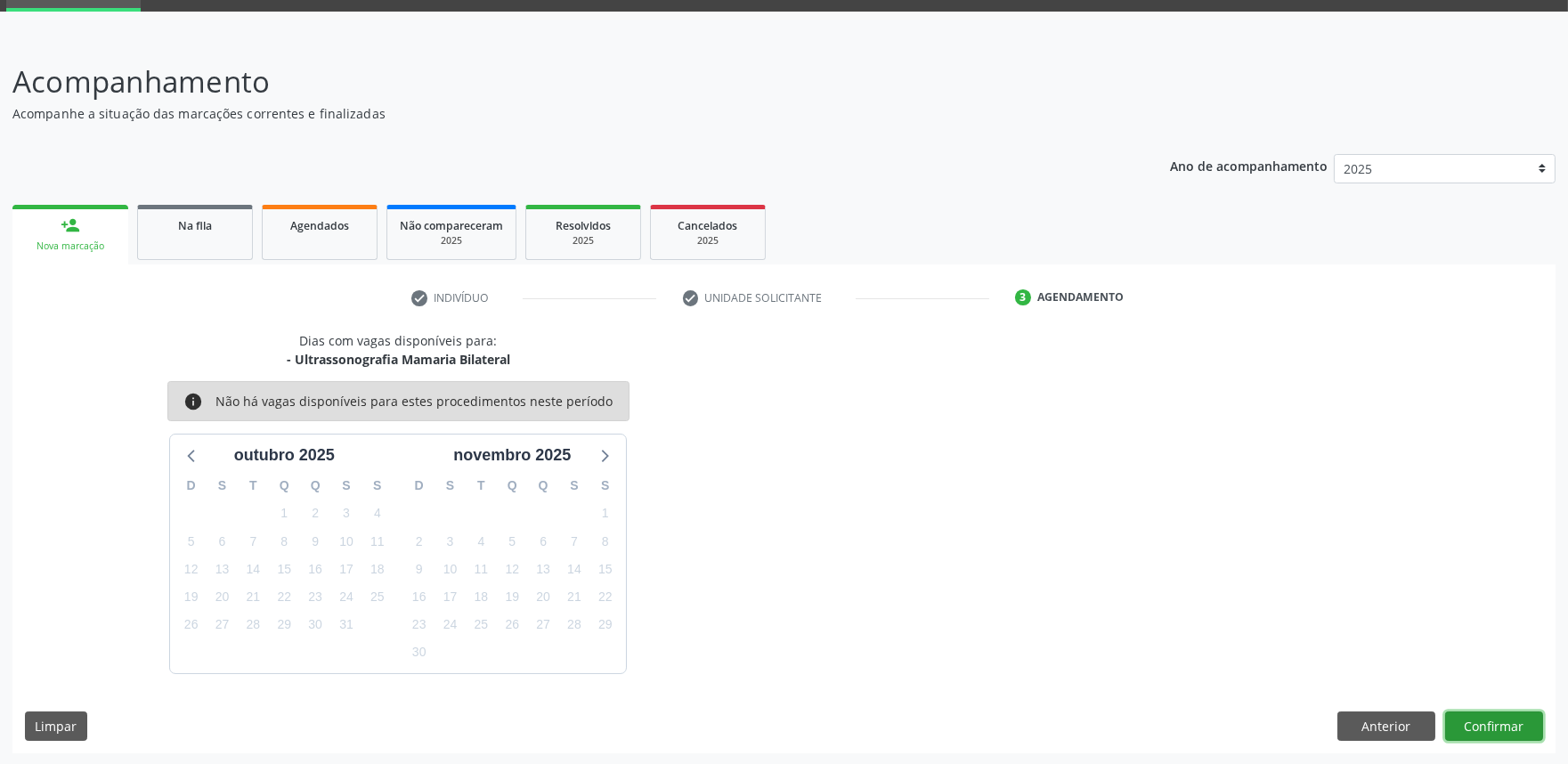
click at [1498, 724] on button "Confirmar" at bounding box center [1494, 726] width 98 height 30
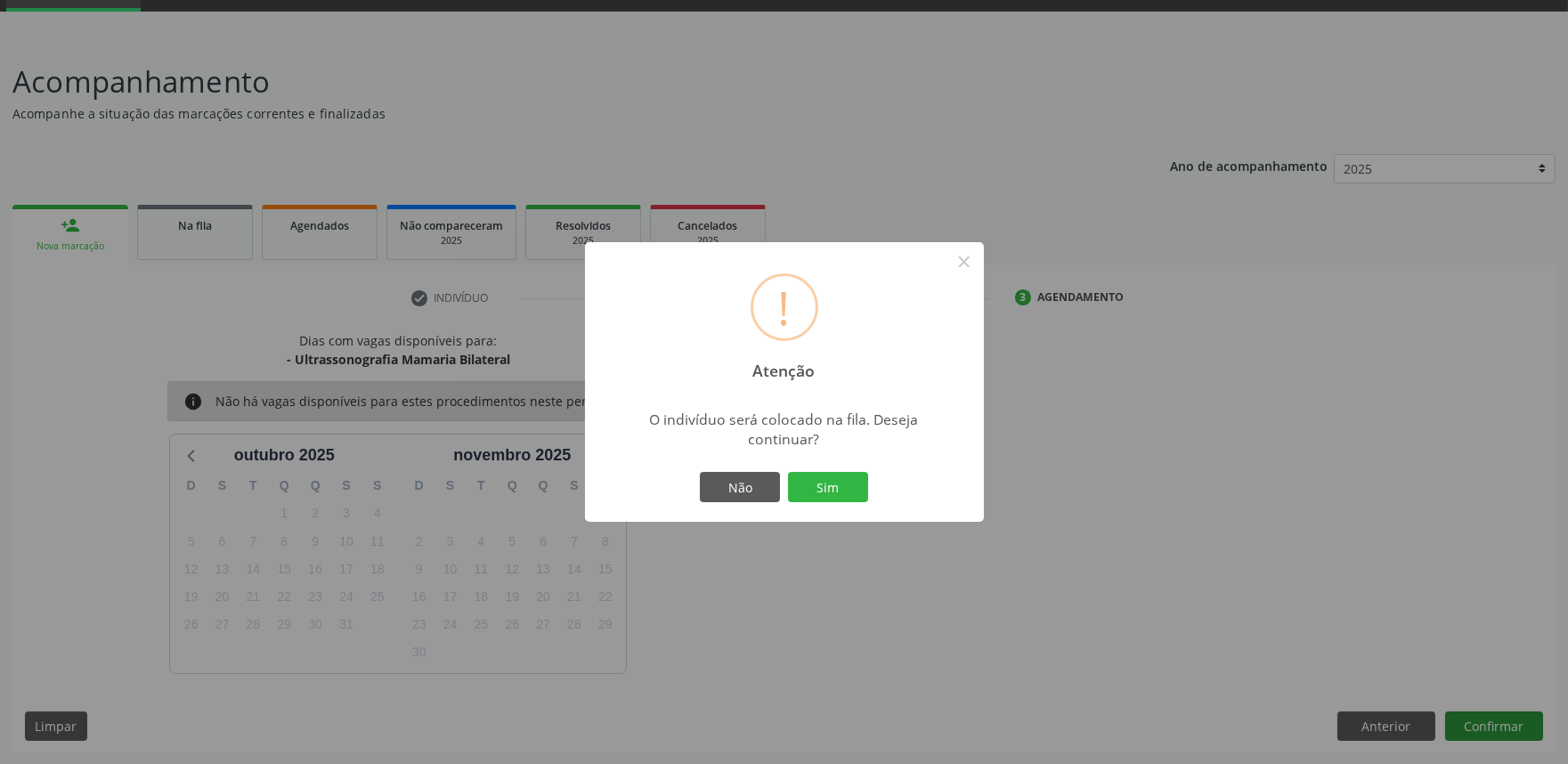
click at [788, 471] on button "Sim" at bounding box center [828, 486] width 80 height 30
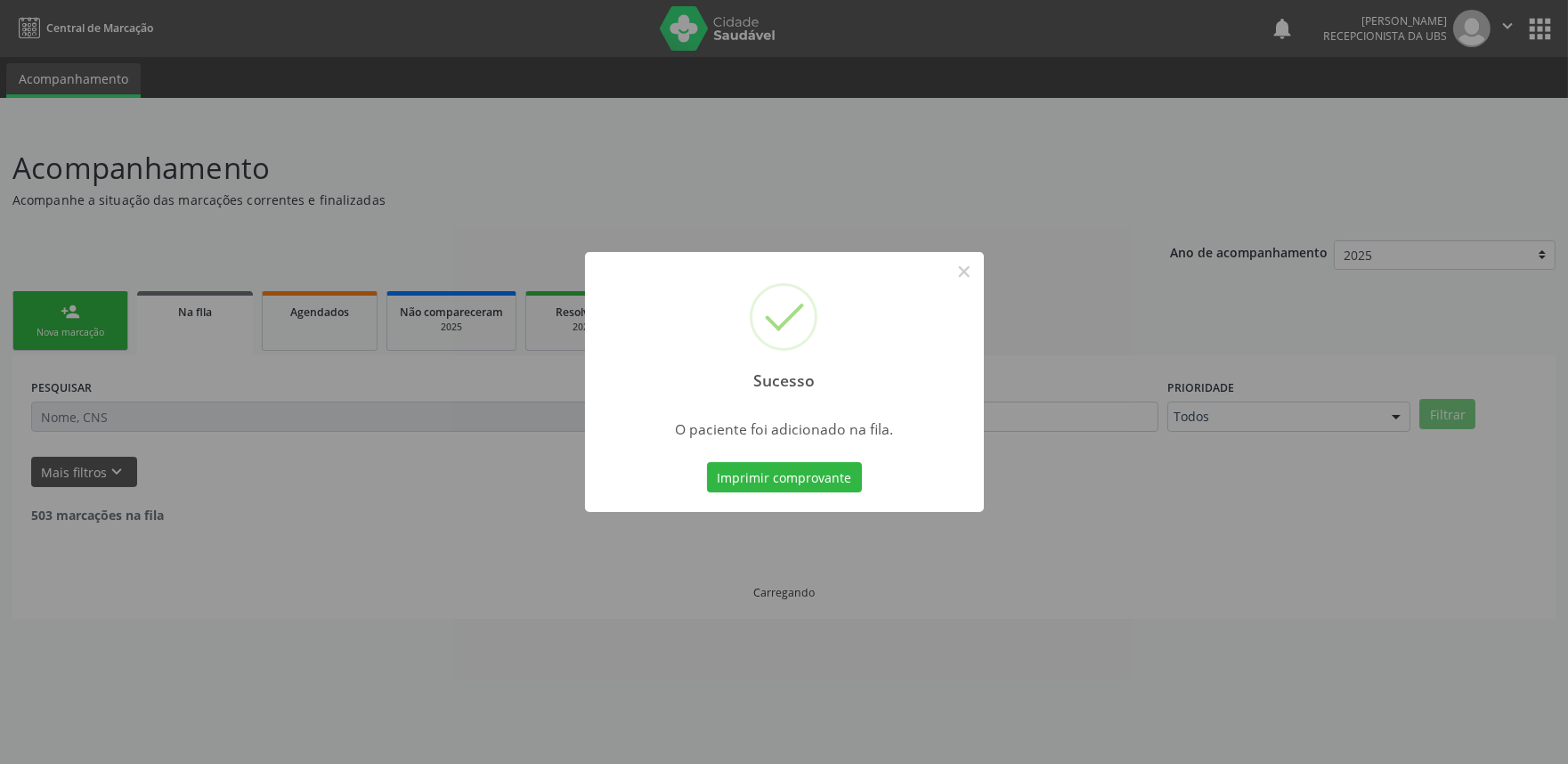
scroll to position [0, 0]
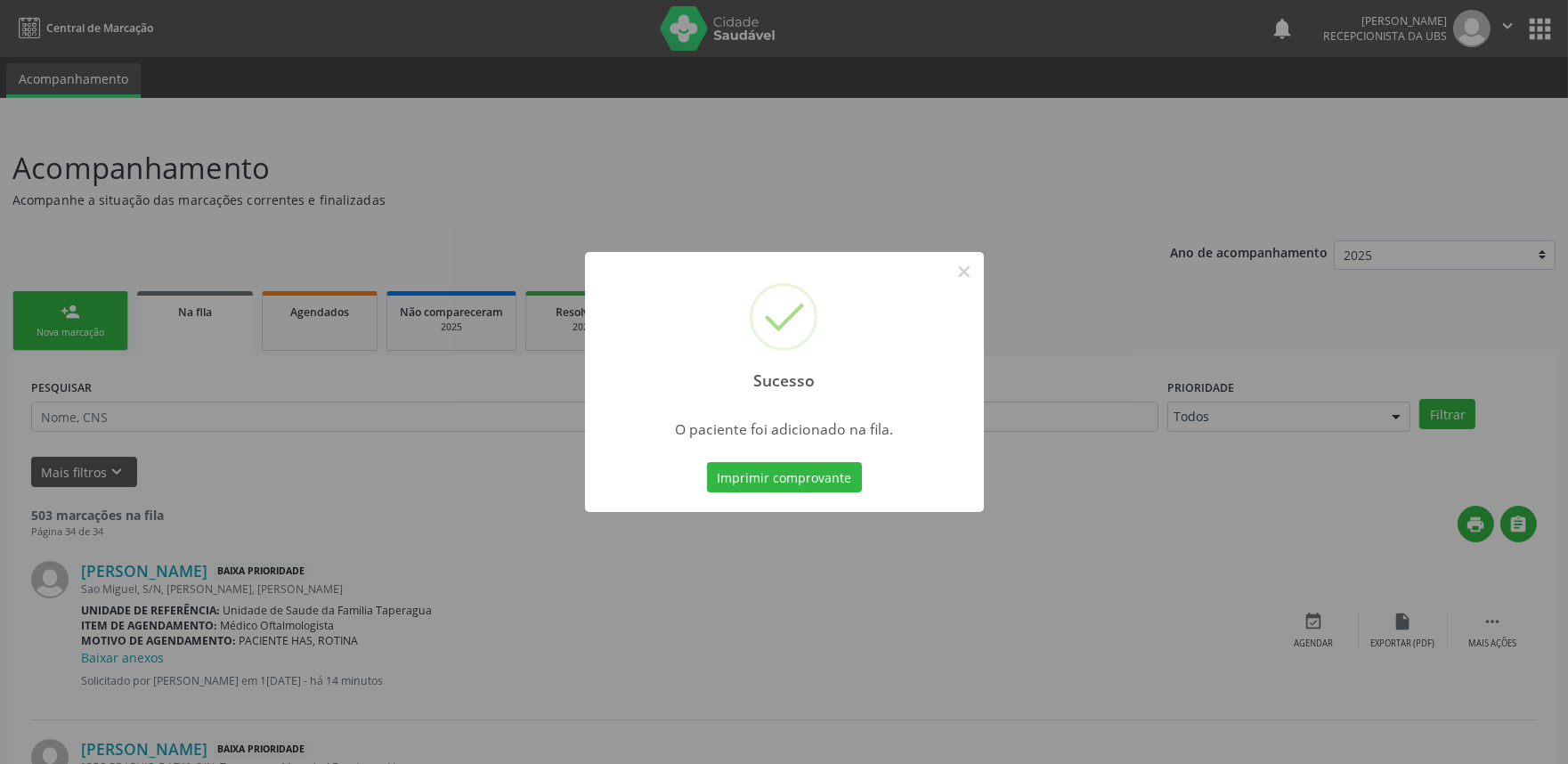
click at [287, 422] on div "Sucesso × O paciente foi adicionado na fila. Imprimir comprovante Cancel" at bounding box center [784, 382] width 1568 height 764
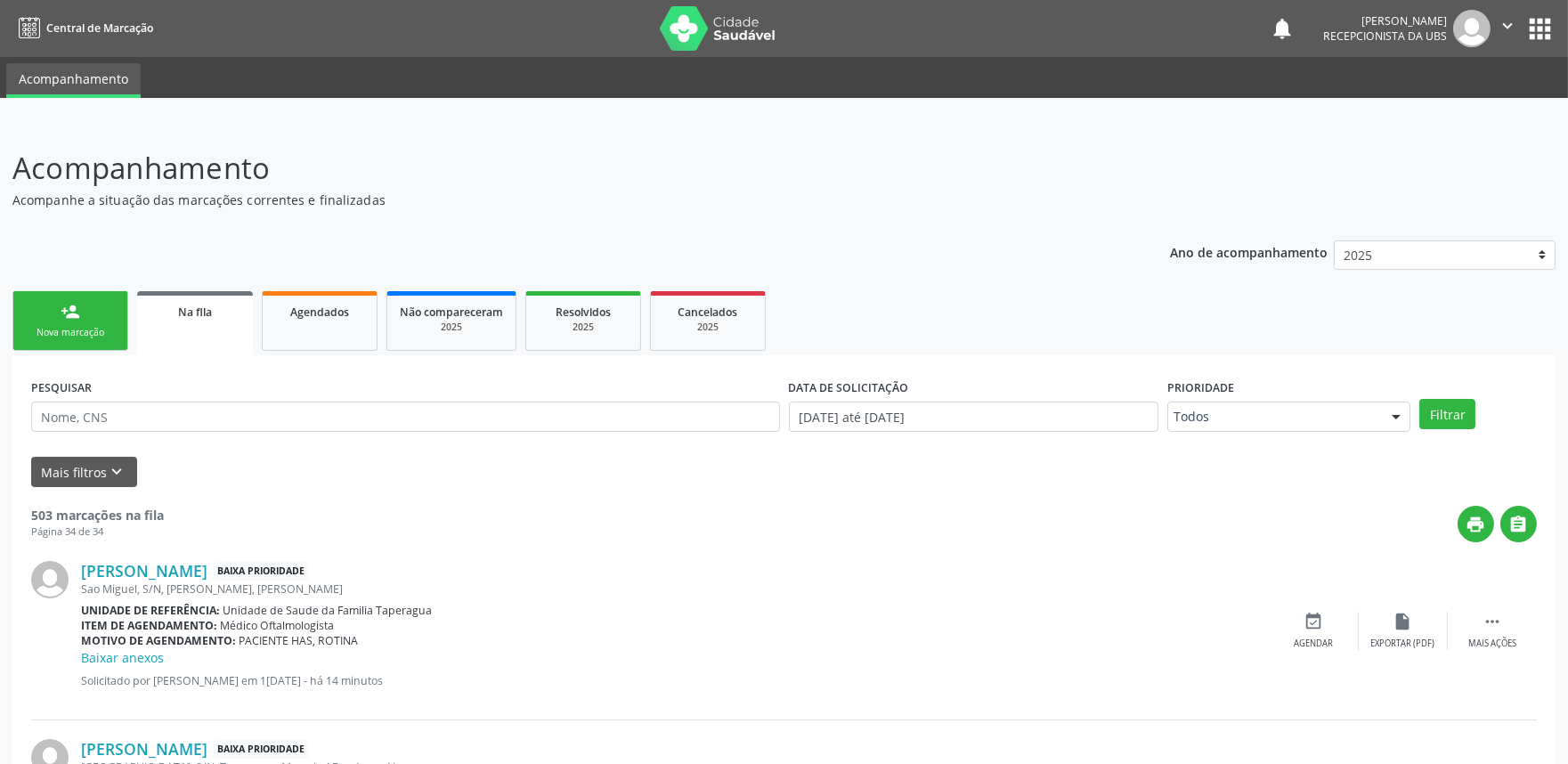
click at [82, 317] on link "person_add Nova marcação" at bounding box center [70, 321] width 115 height 60
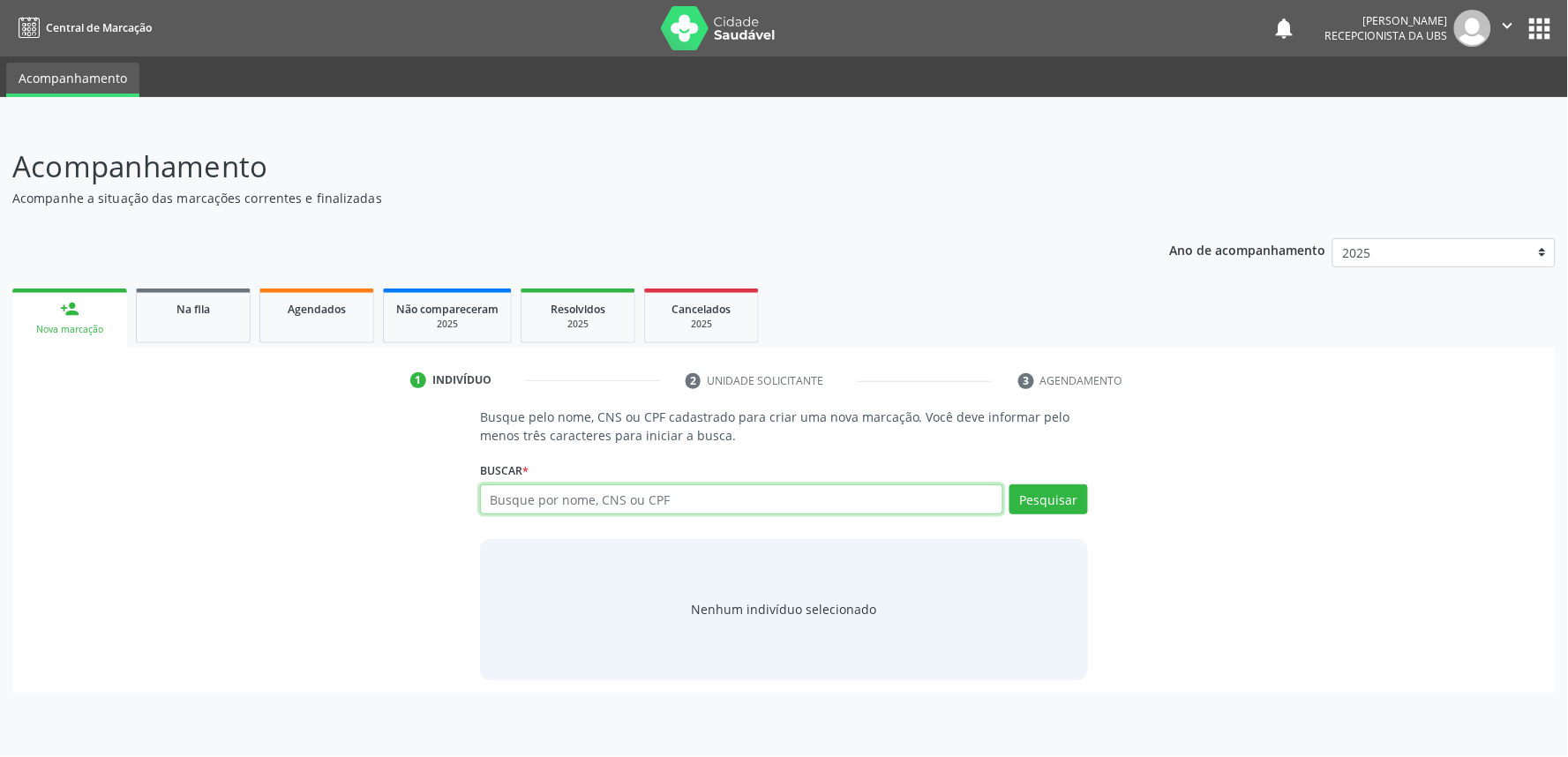
click at [562, 506] on input "text" at bounding box center [741, 499] width 523 height 30
paste input "708001859239420"
type input "708001859239420"
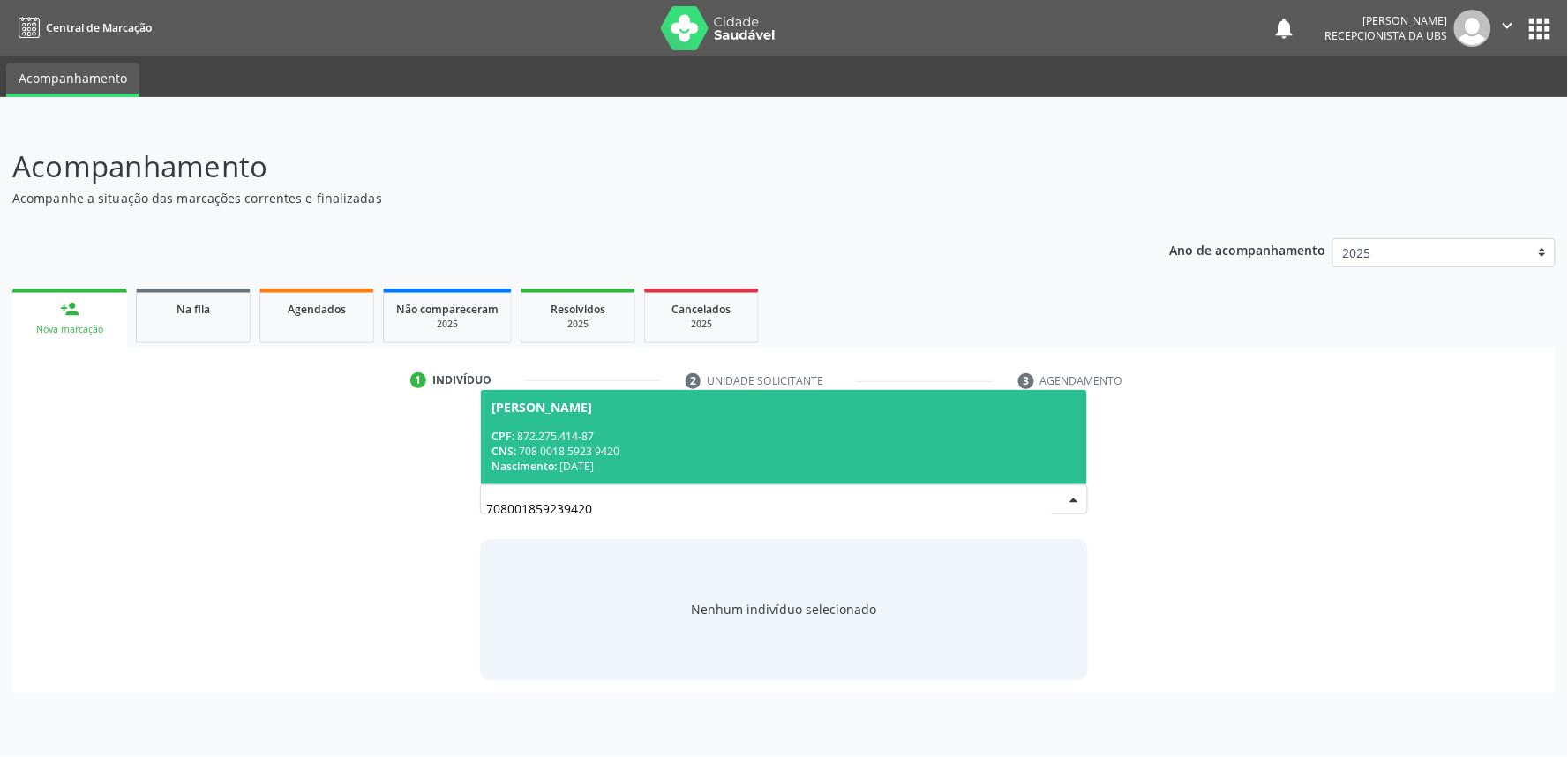
click at [807, 455] on div "CNS: 708 0018 5923 9420" at bounding box center [784, 451] width 585 height 15
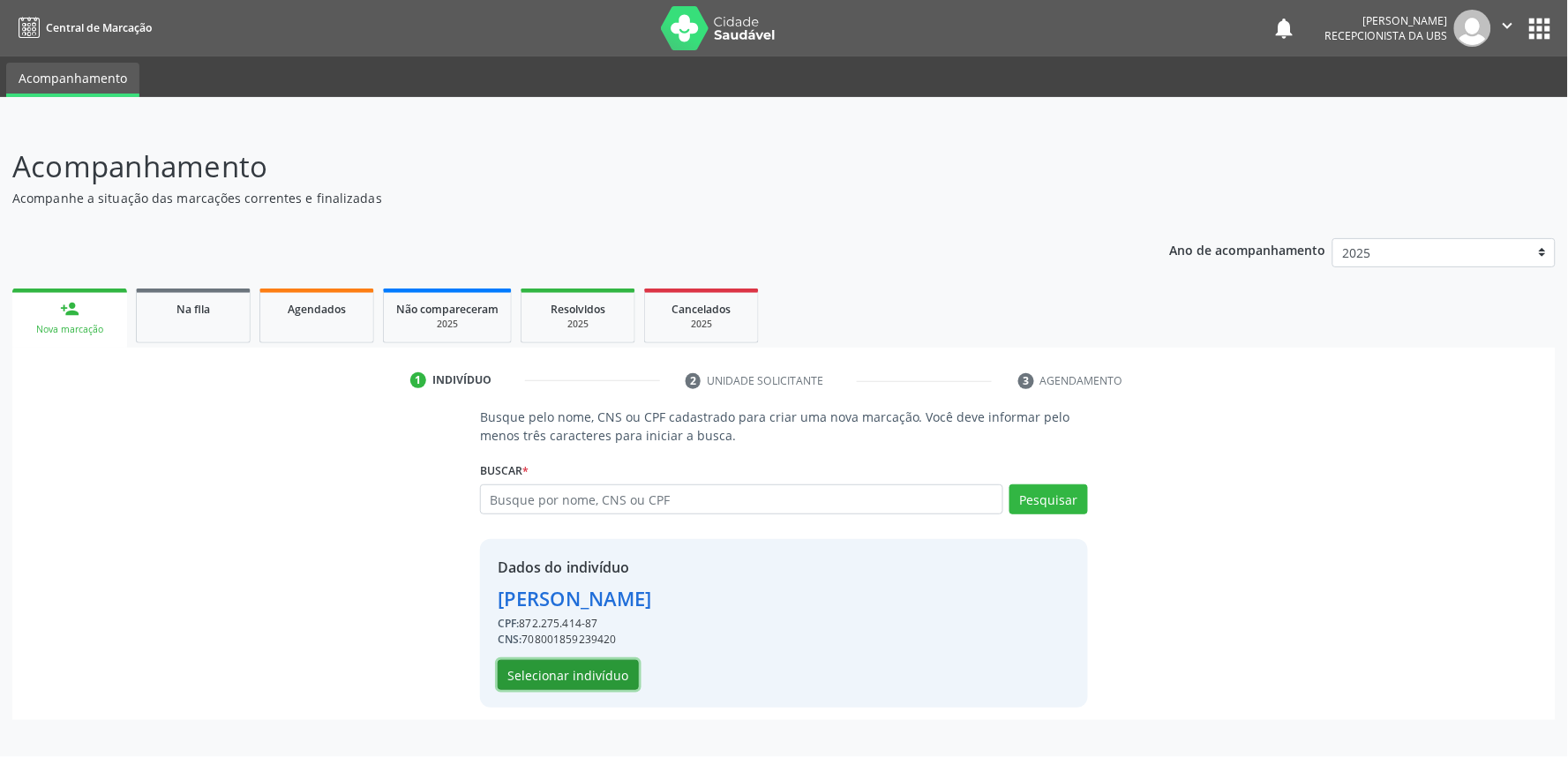
click at [558, 662] on button "Selecionar indivíduo" at bounding box center [568, 674] width 141 height 30
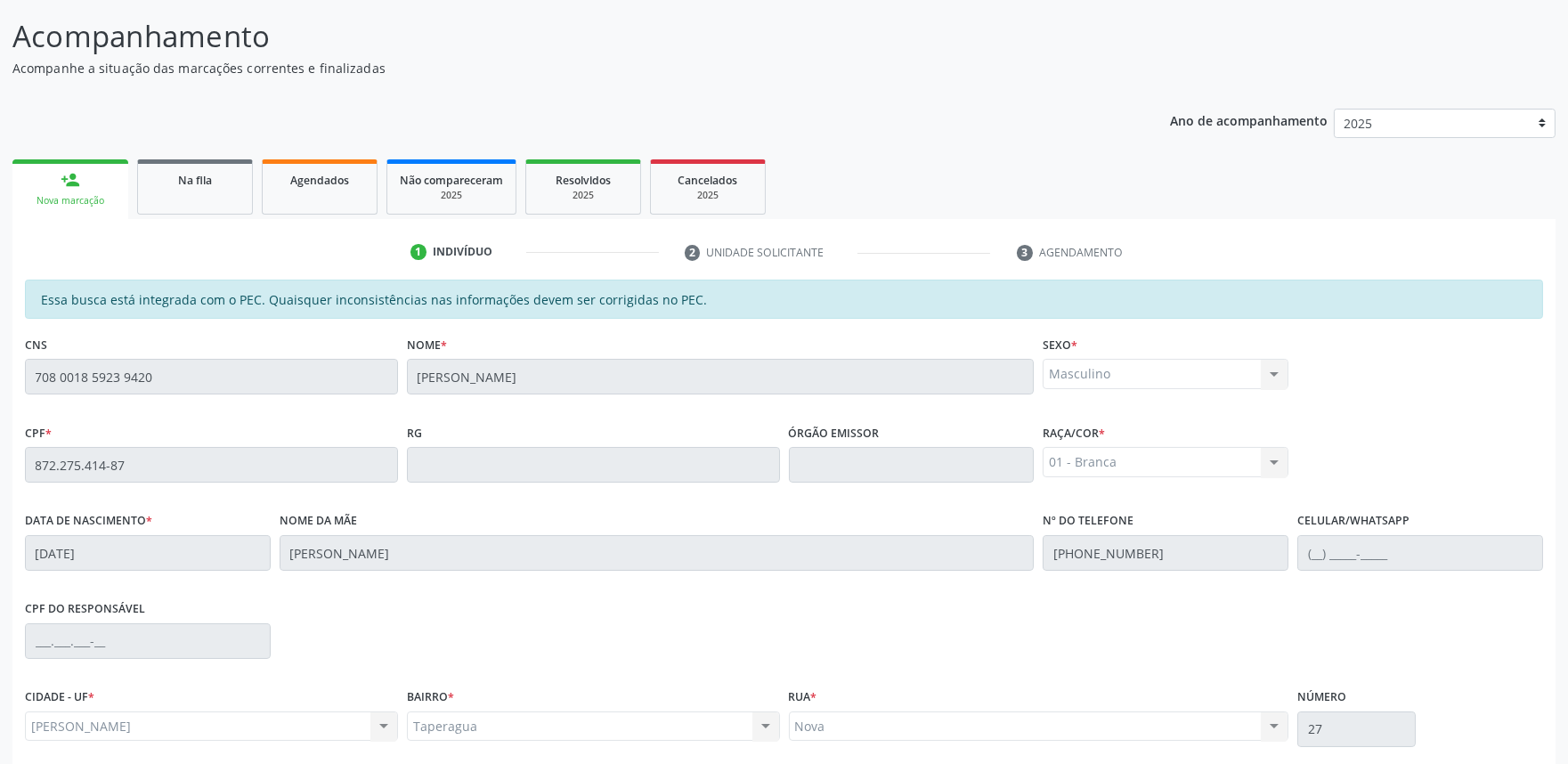
scroll to position [277, 0]
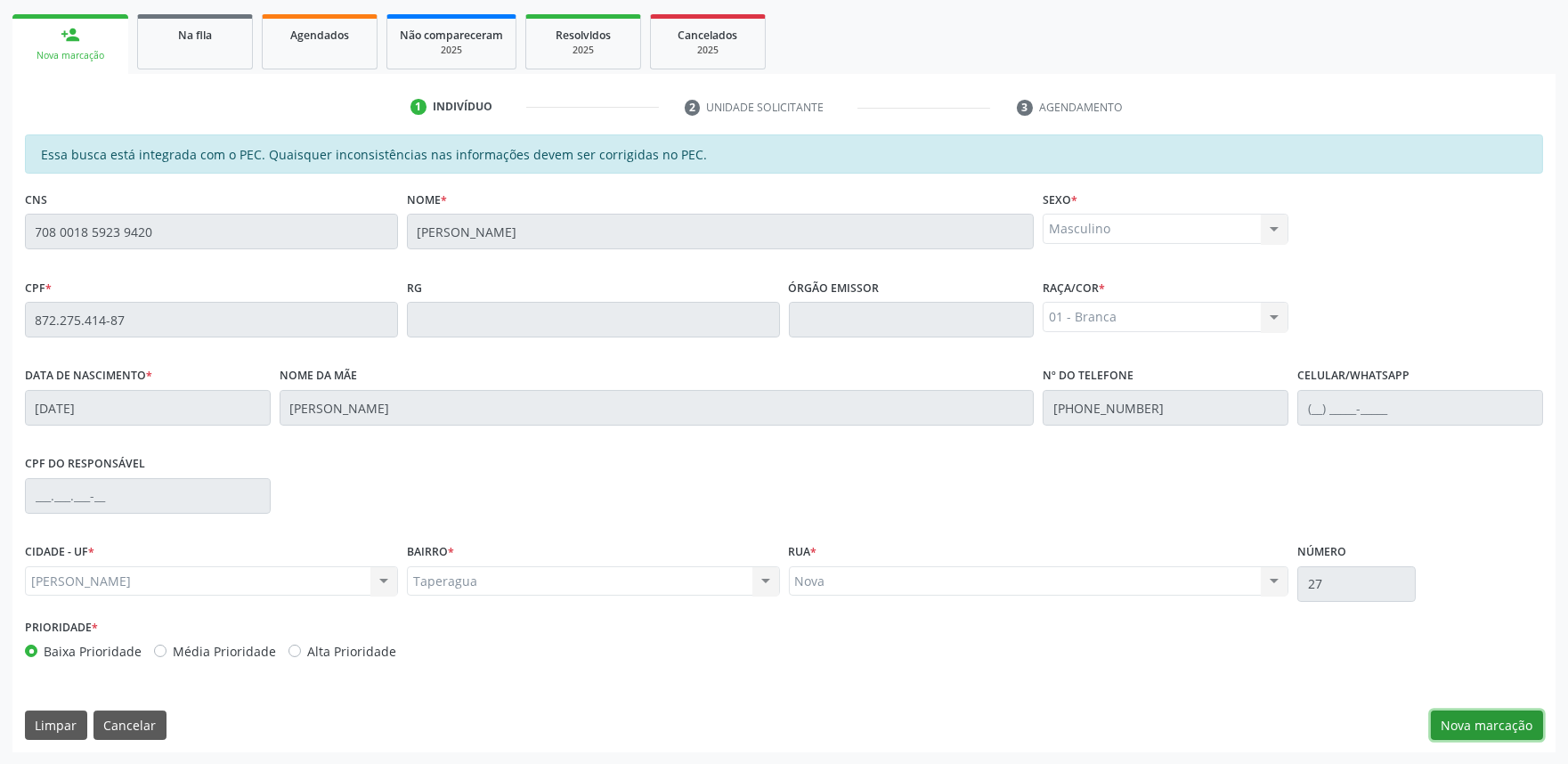
click at [1464, 718] on button "Nova marcação" at bounding box center [1486, 725] width 112 height 30
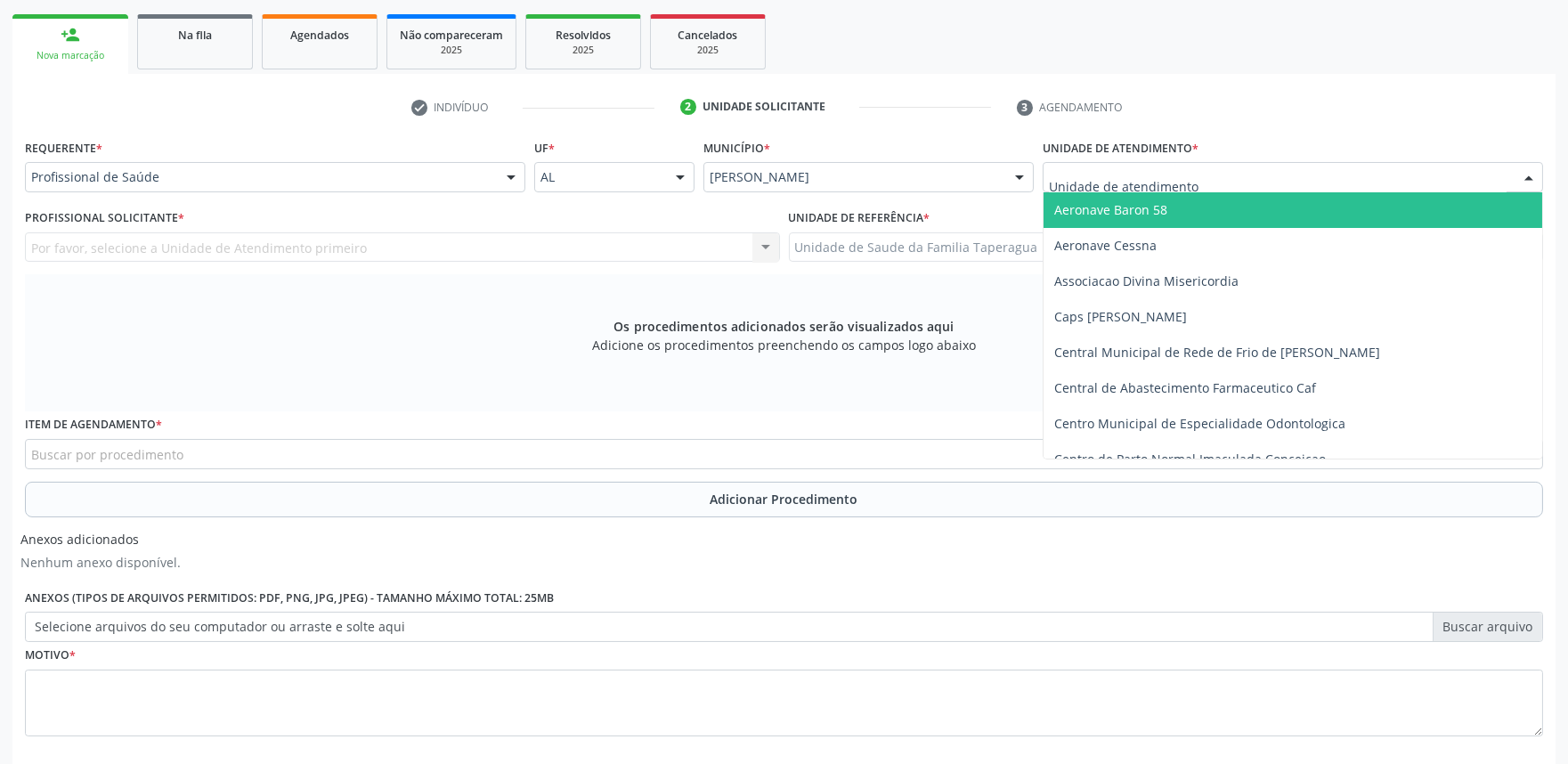
click at [1345, 171] on div at bounding box center [1292, 176] width 501 height 30
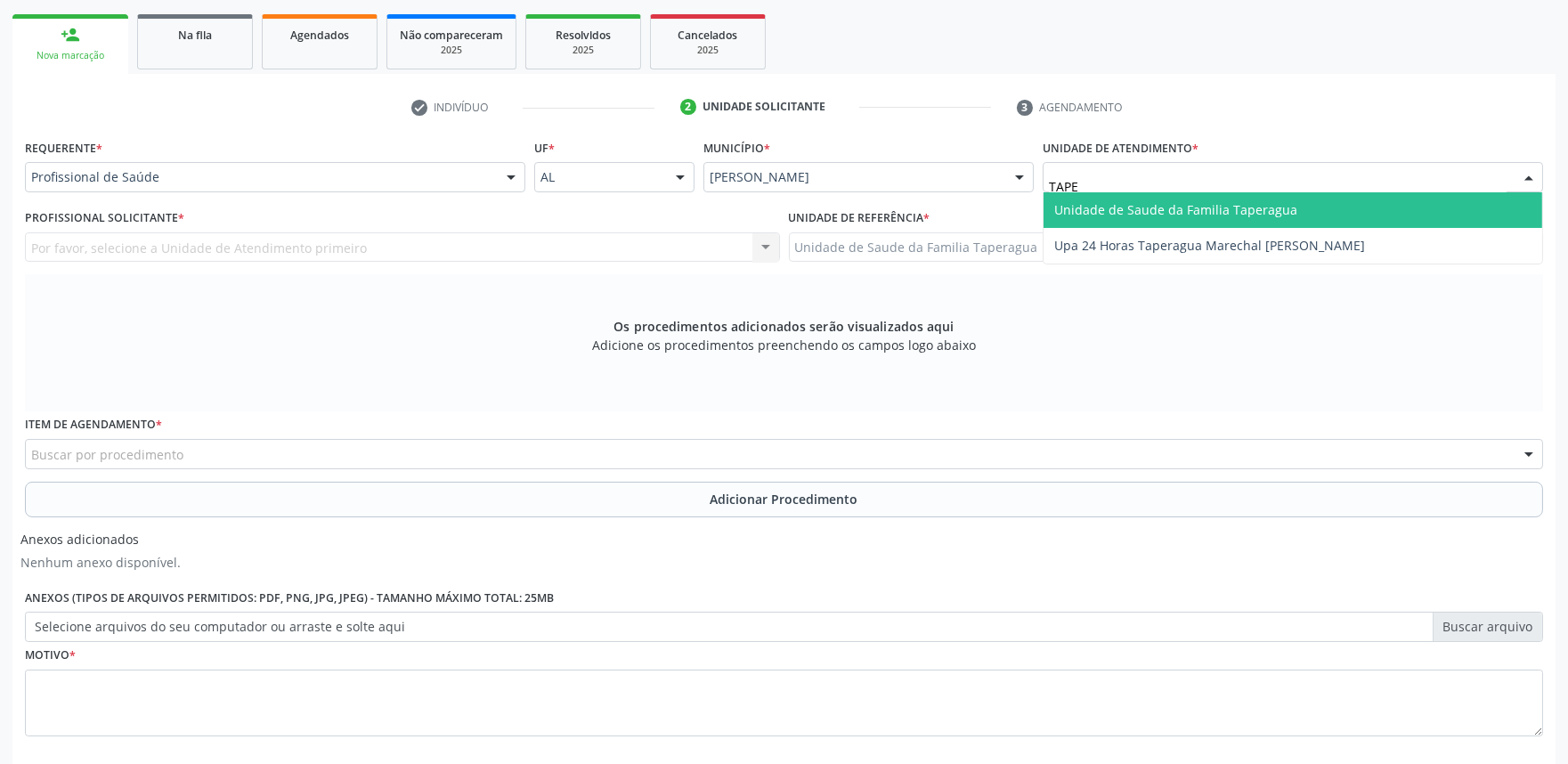
type input "TAPER"
click at [1340, 204] on span "Unidade de Saude da Familia Taperagua" at bounding box center [1292, 210] width 499 height 35
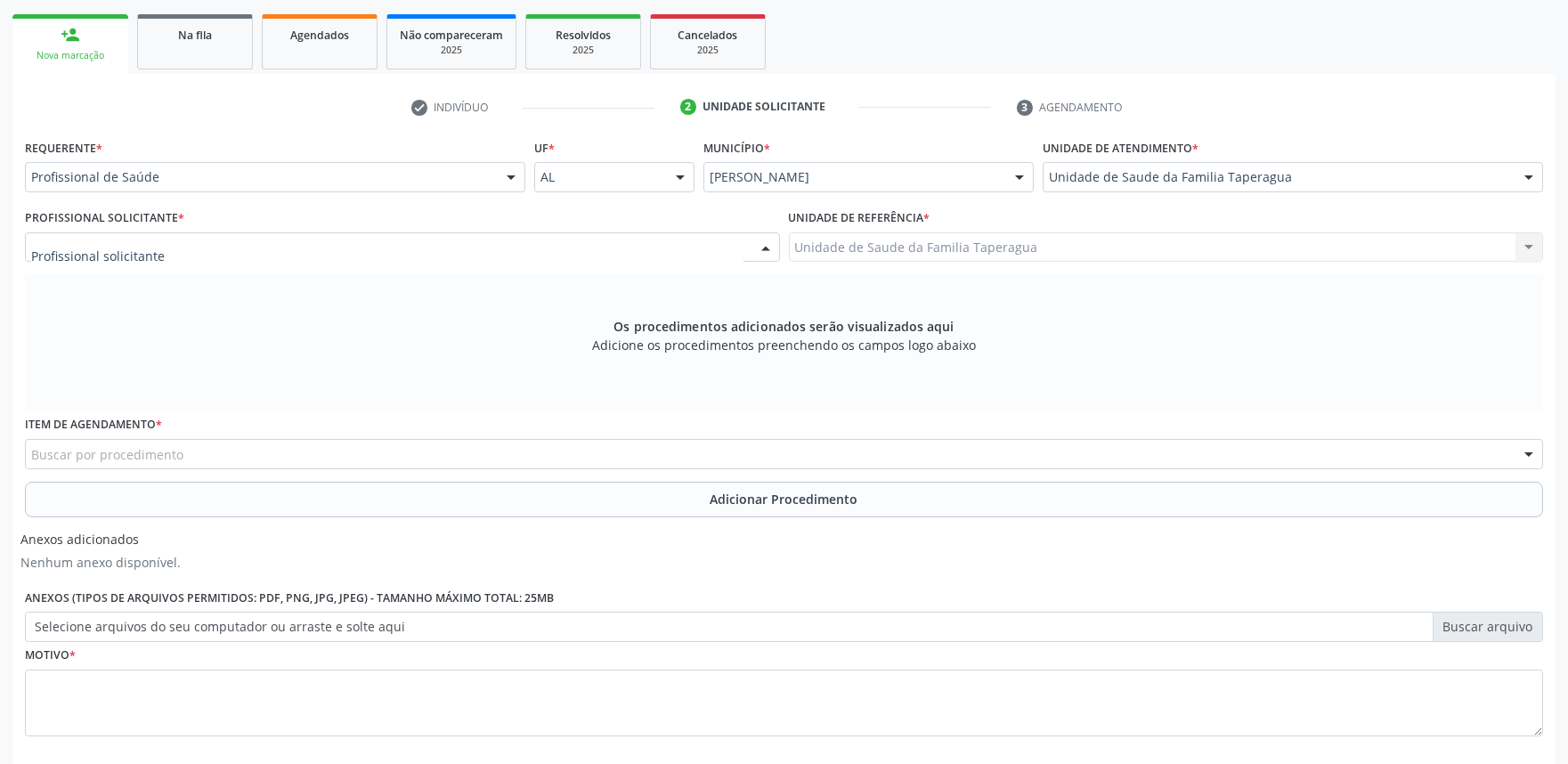
click at [545, 250] on div at bounding box center [402, 247] width 755 height 30
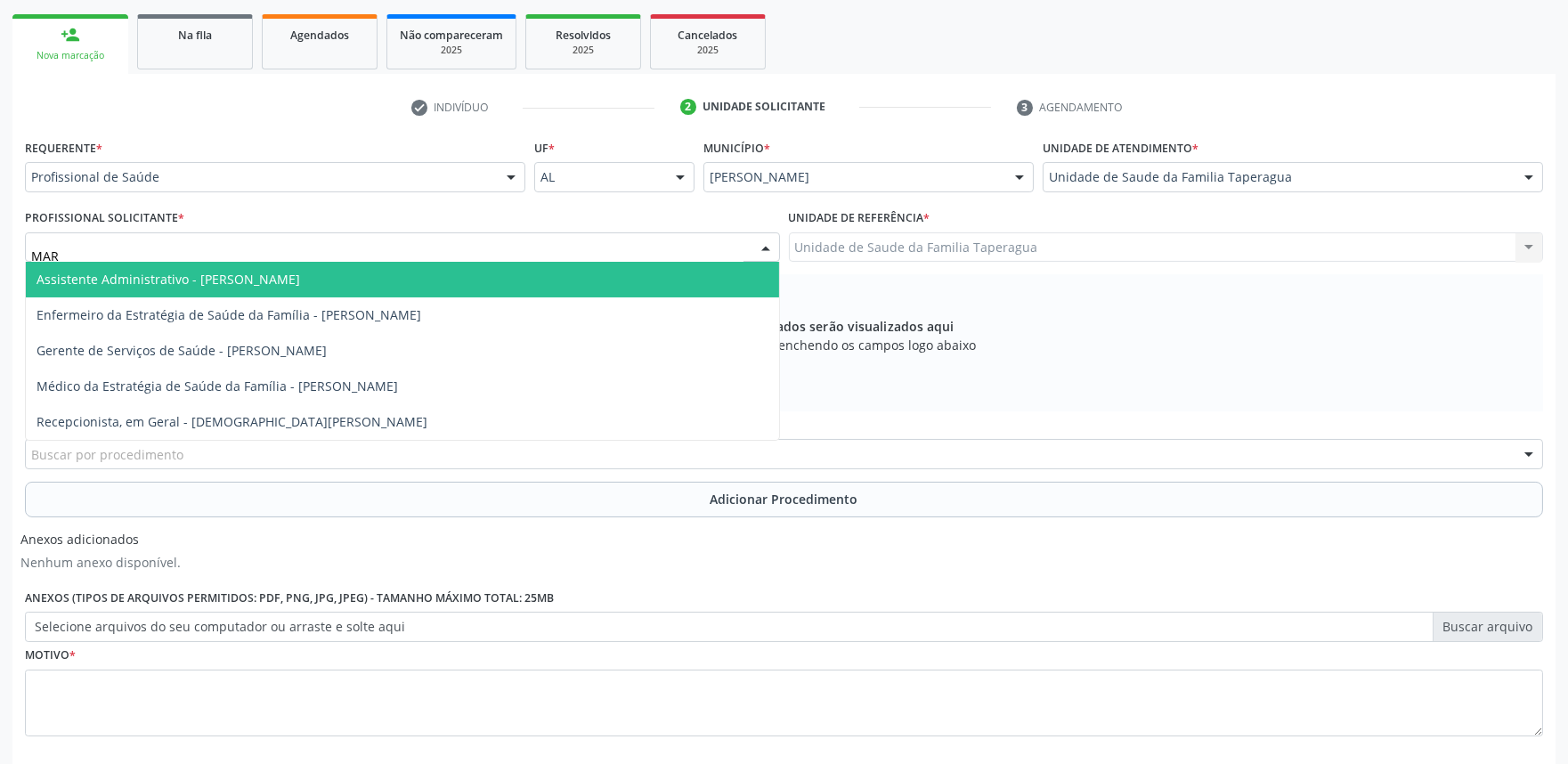
type input "MART"
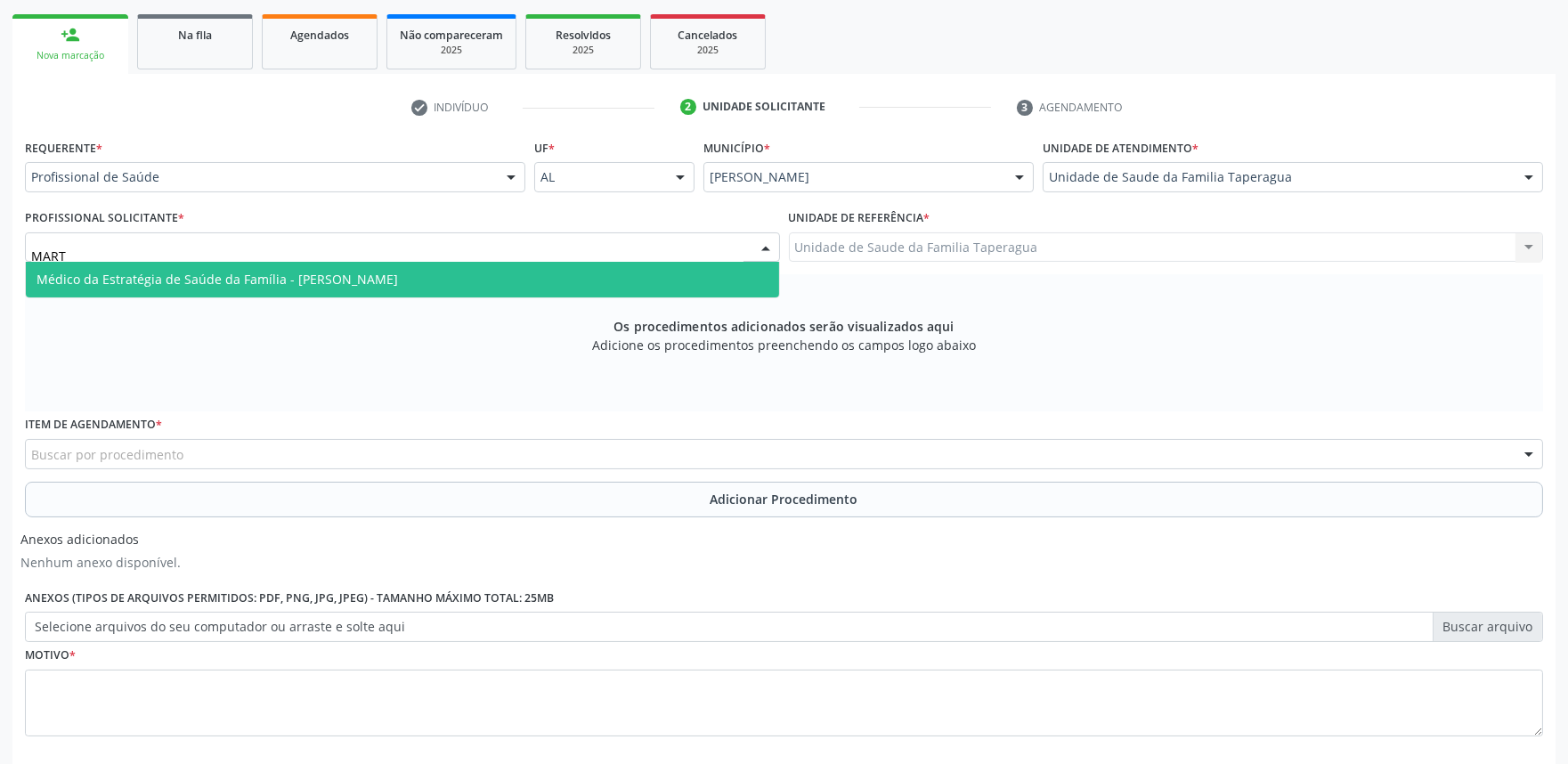
click at [544, 268] on span "Médico da Estratégia de Saúde da Família - [PERSON_NAME]" at bounding box center [402, 279] width 753 height 35
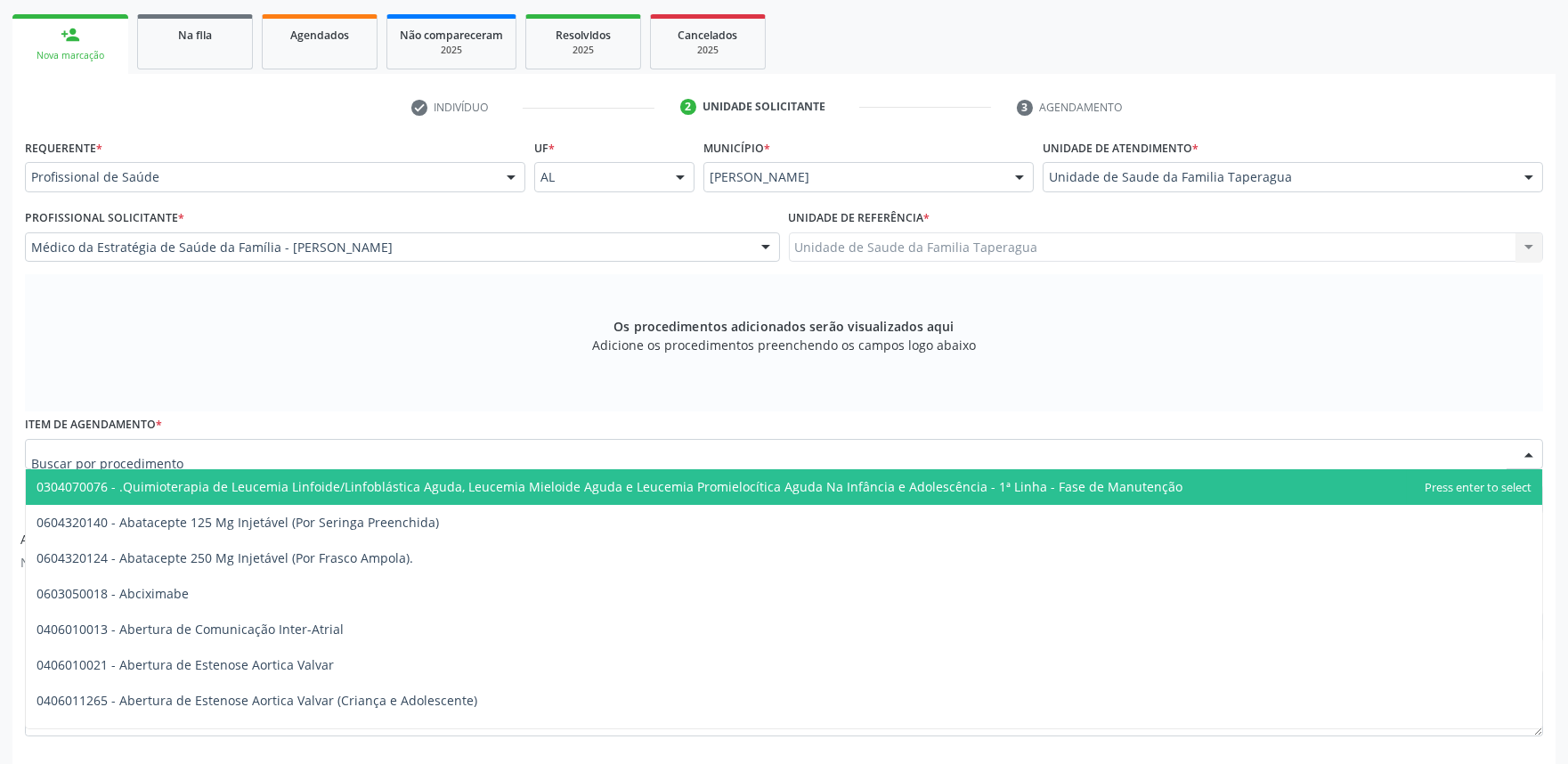
click at [531, 447] on div at bounding box center [783, 453] width 1518 height 30
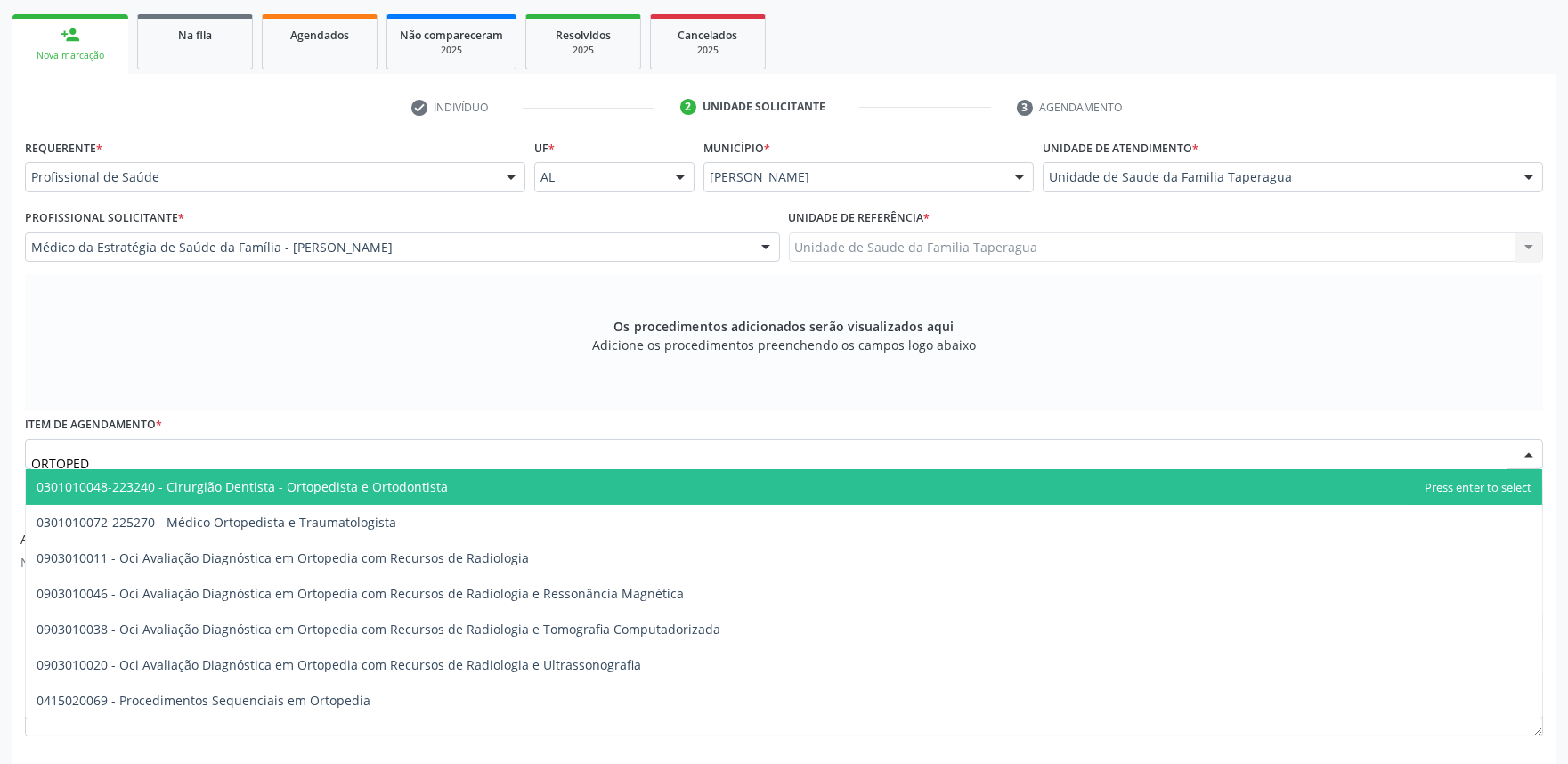
type input "ORTOPEDI"
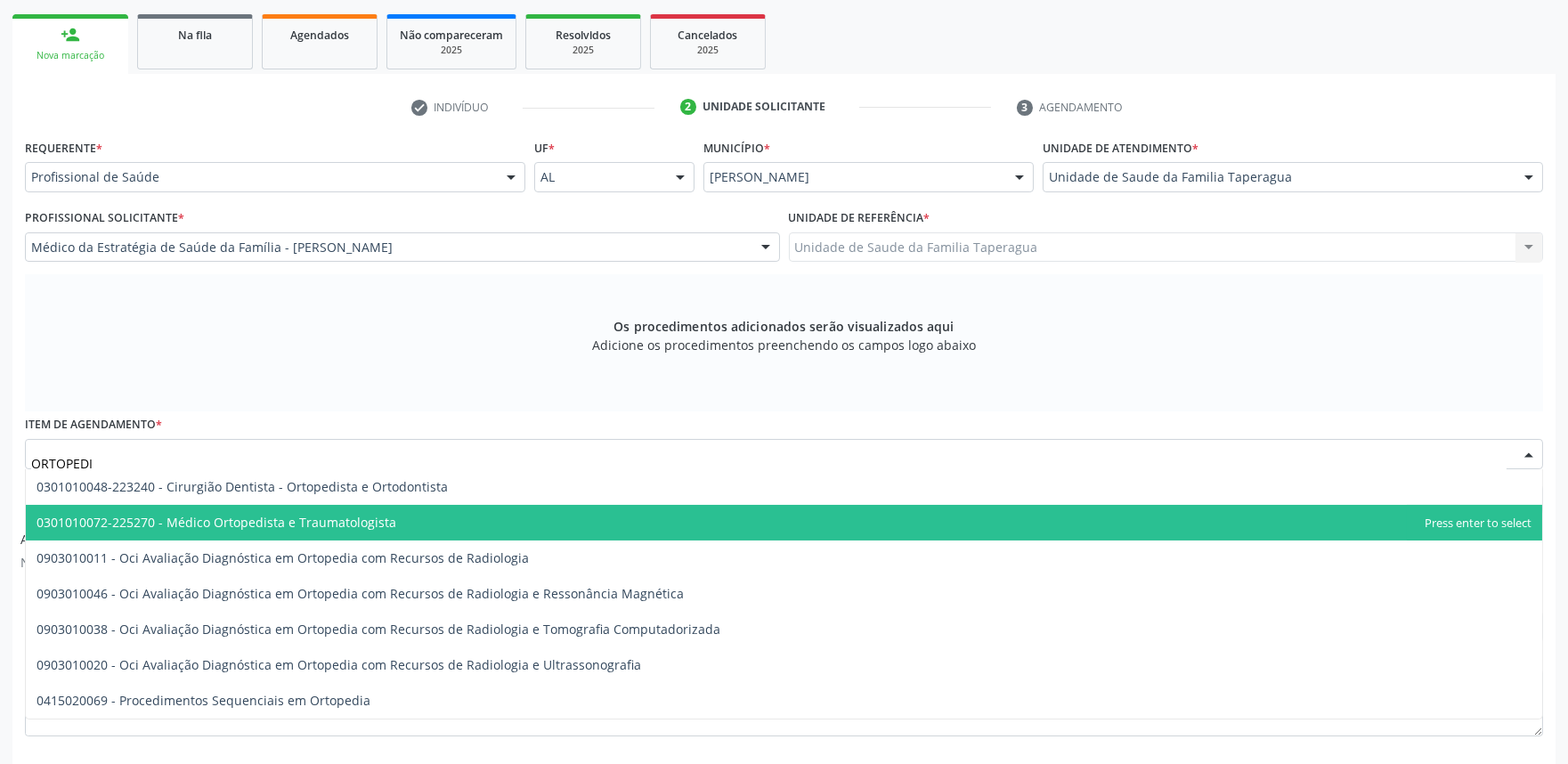
click at [510, 510] on span "0301010072-225270 - Médico Ortopedista e Traumatologista" at bounding box center [783, 522] width 1516 height 35
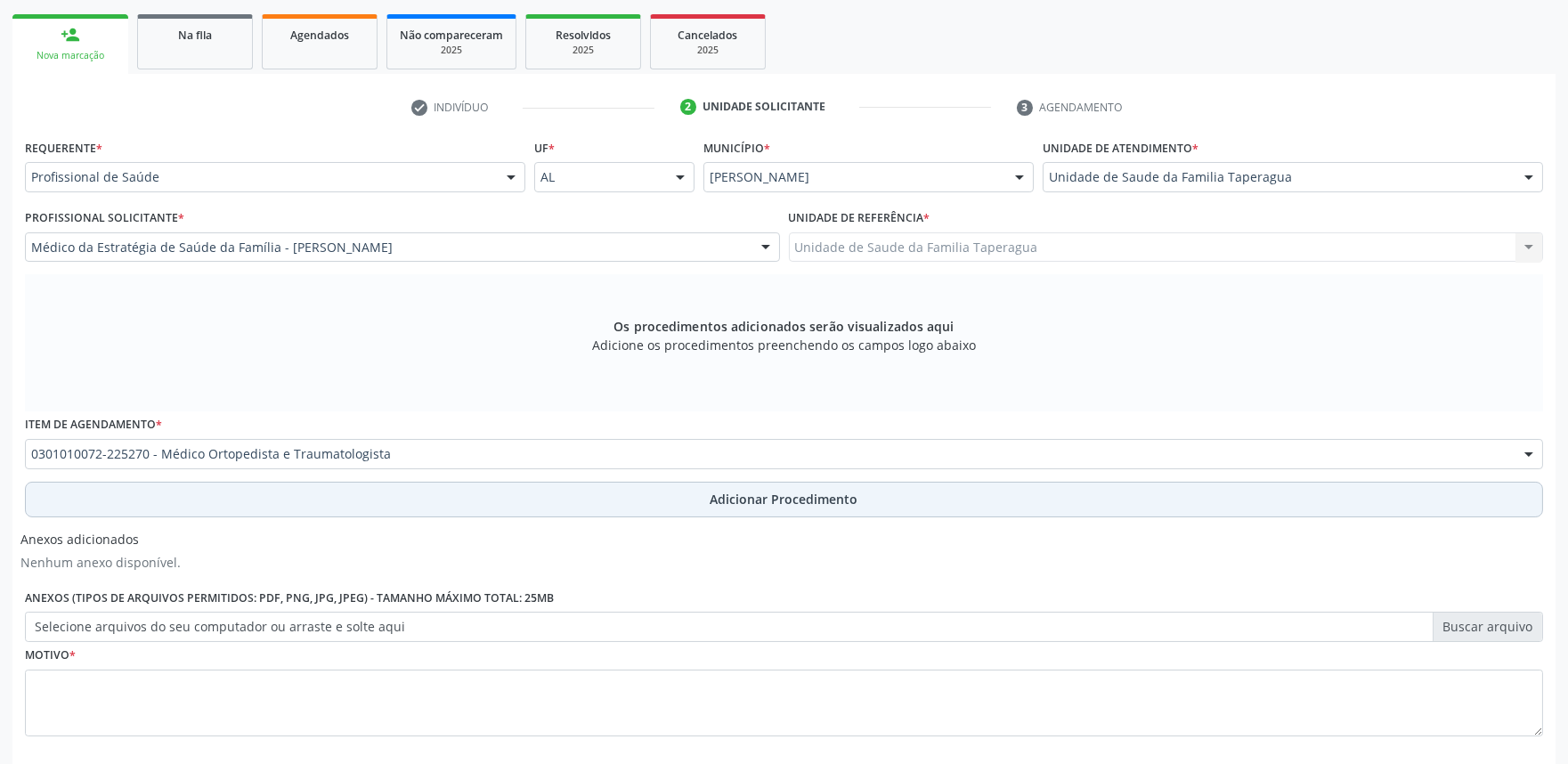
click at [528, 491] on button "Adicionar Procedimento" at bounding box center [783, 499] width 1518 height 35
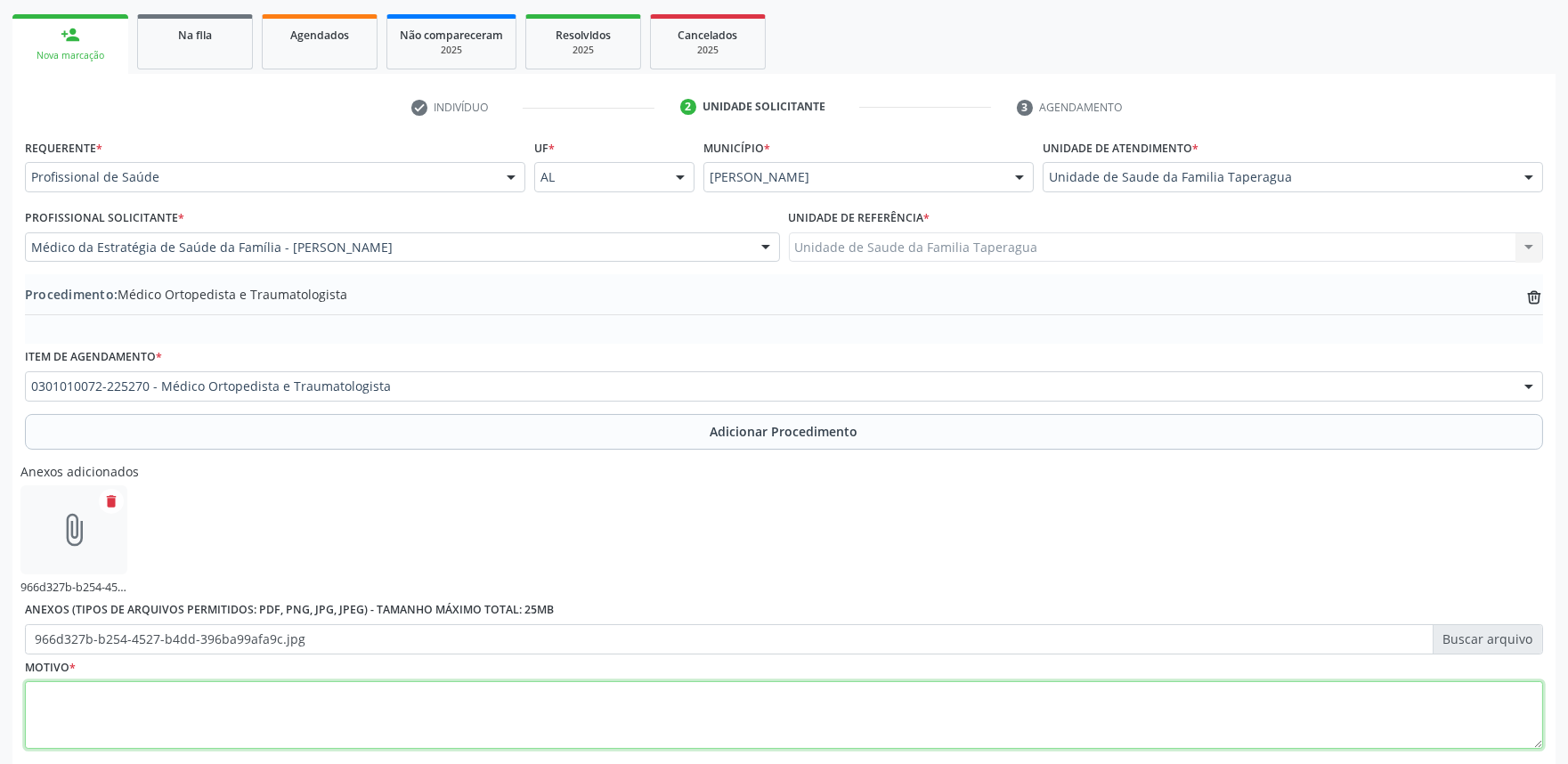
click at [531, 697] on textarea at bounding box center [783, 715] width 1518 height 67
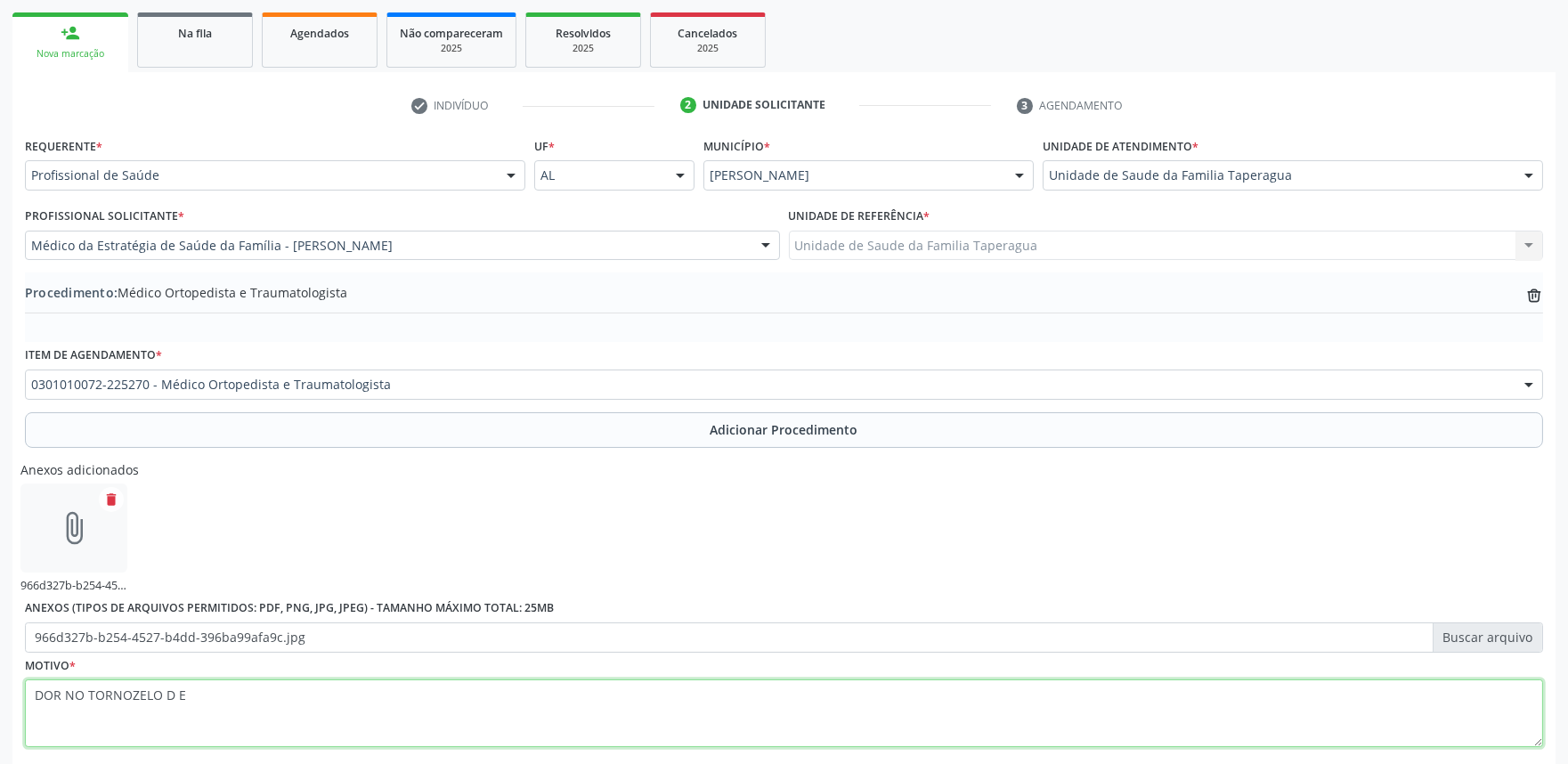
scroll to position [377, 0]
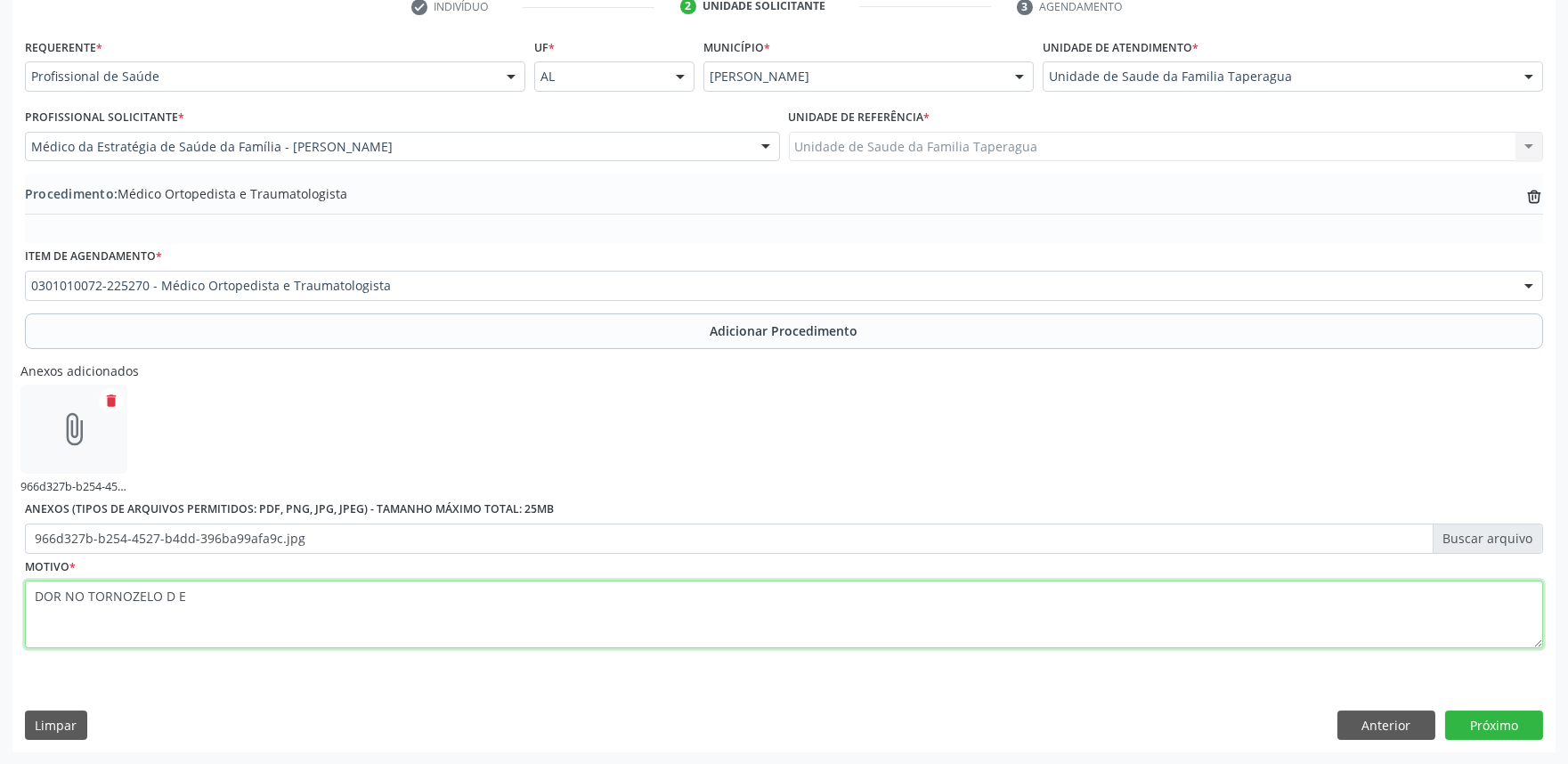
click at [80, 594] on textarea "DOR NO TORNOZELO D E" at bounding box center [783, 614] width 1518 height 67
click at [164, 594] on textarea "DOR NOS TORNOZELO D E" at bounding box center [783, 614] width 1518 height 67
click at [91, 594] on textarea "DOR NOS TORNOZELO D E" at bounding box center [783, 614] width 1518 height 67
type textarea "DOR NO TORNOZELO D E"
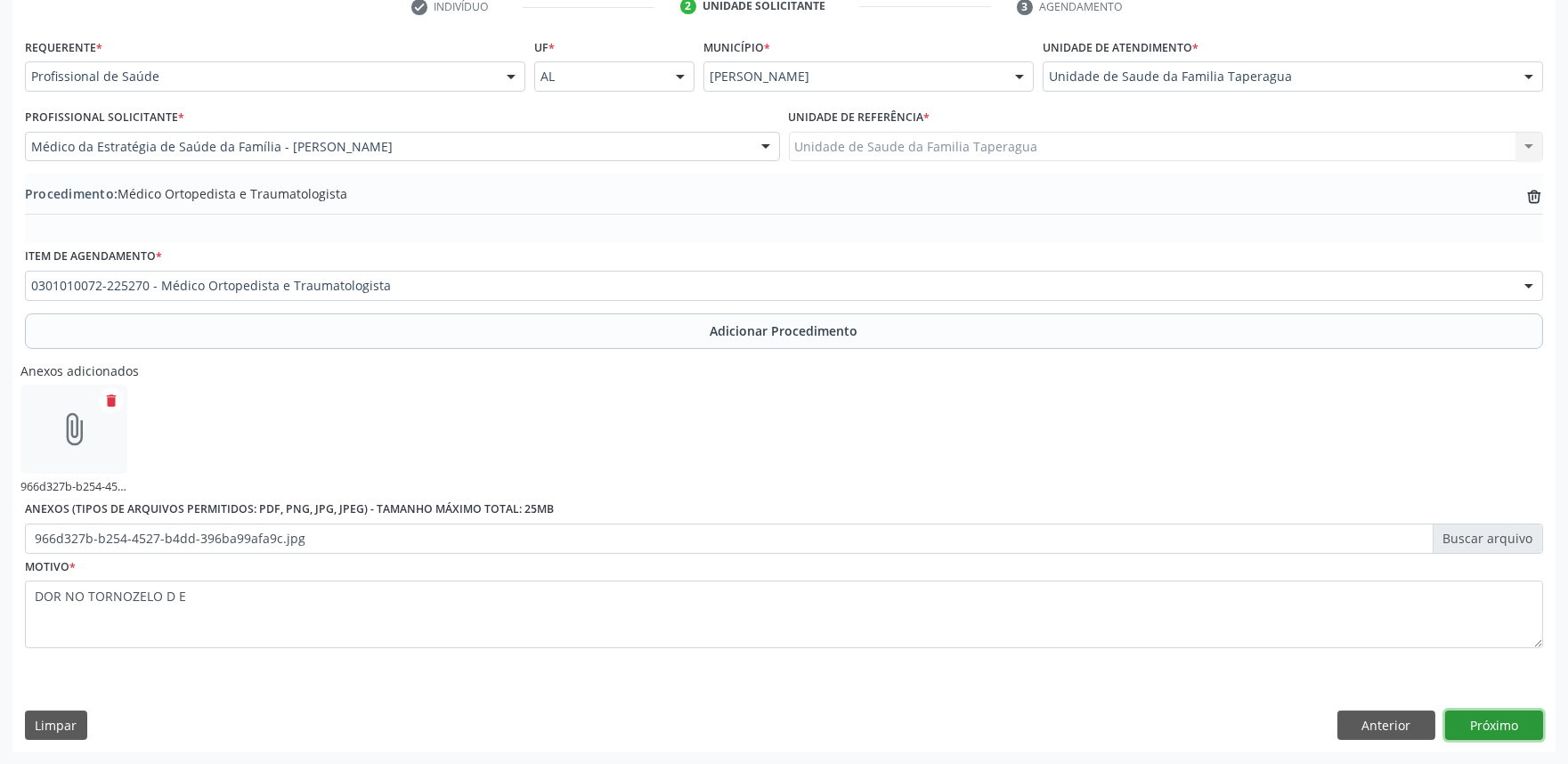
click at [1455, 722] on button "Próximo" at bounding box center [1494, 725] width 98 height 30
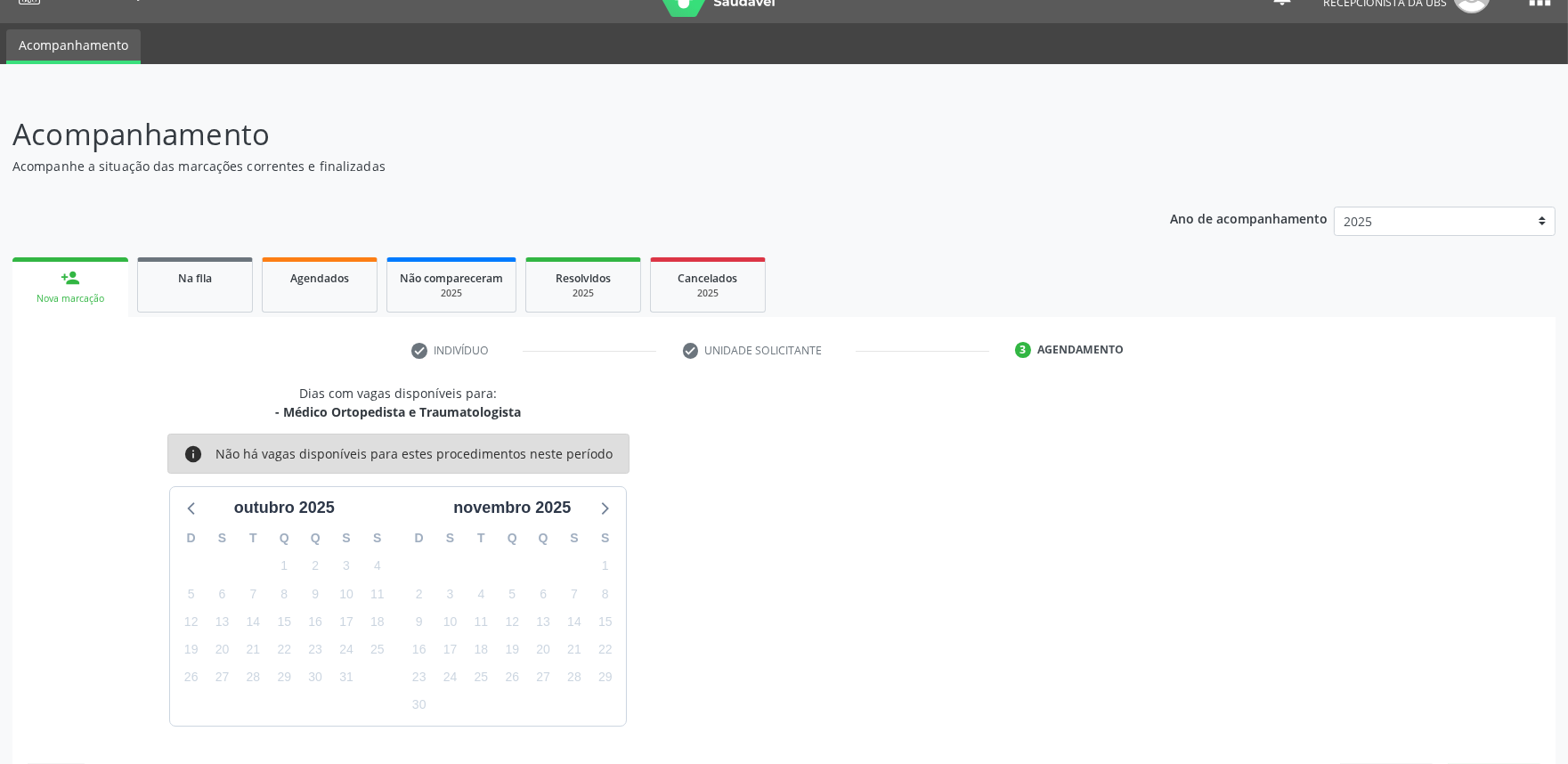
scroll to position [86, 0]
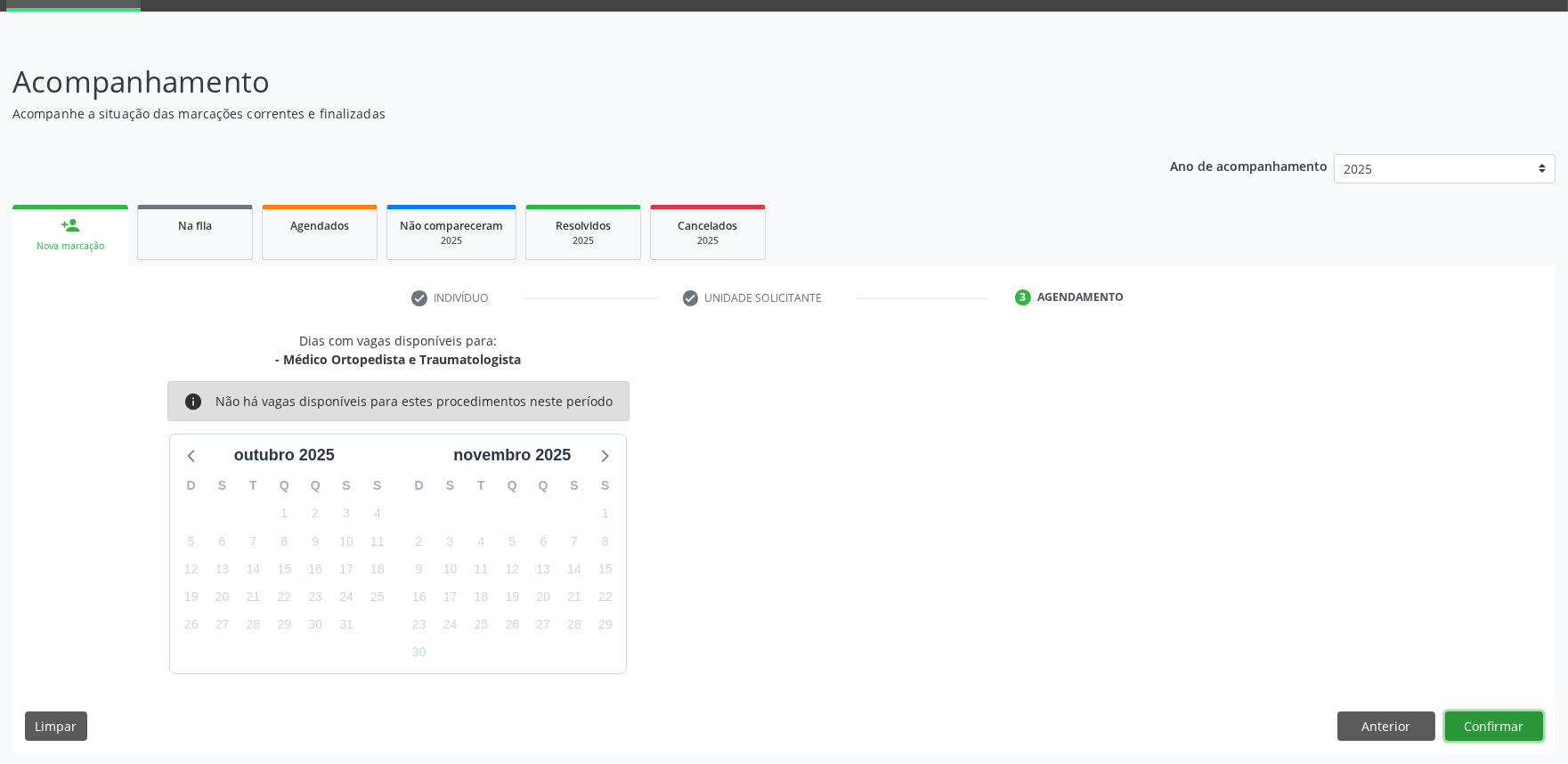
click at [1494, 722] on button "Confirmar" at bounding box center [1494, 726] width 98 height 30
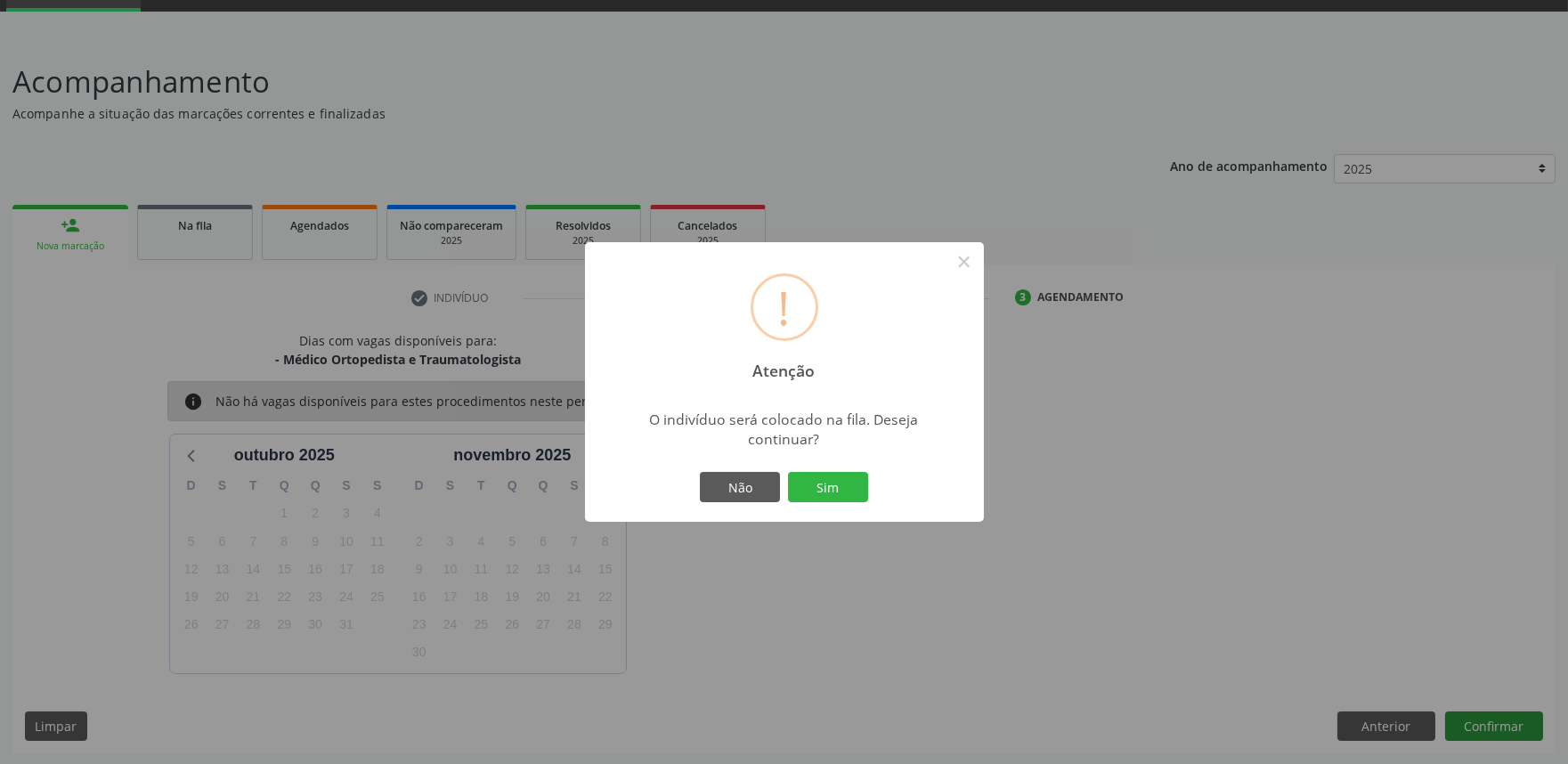
click at [788, 471] on button "Sim" at bounding box center [828, 486] width 80 height 30
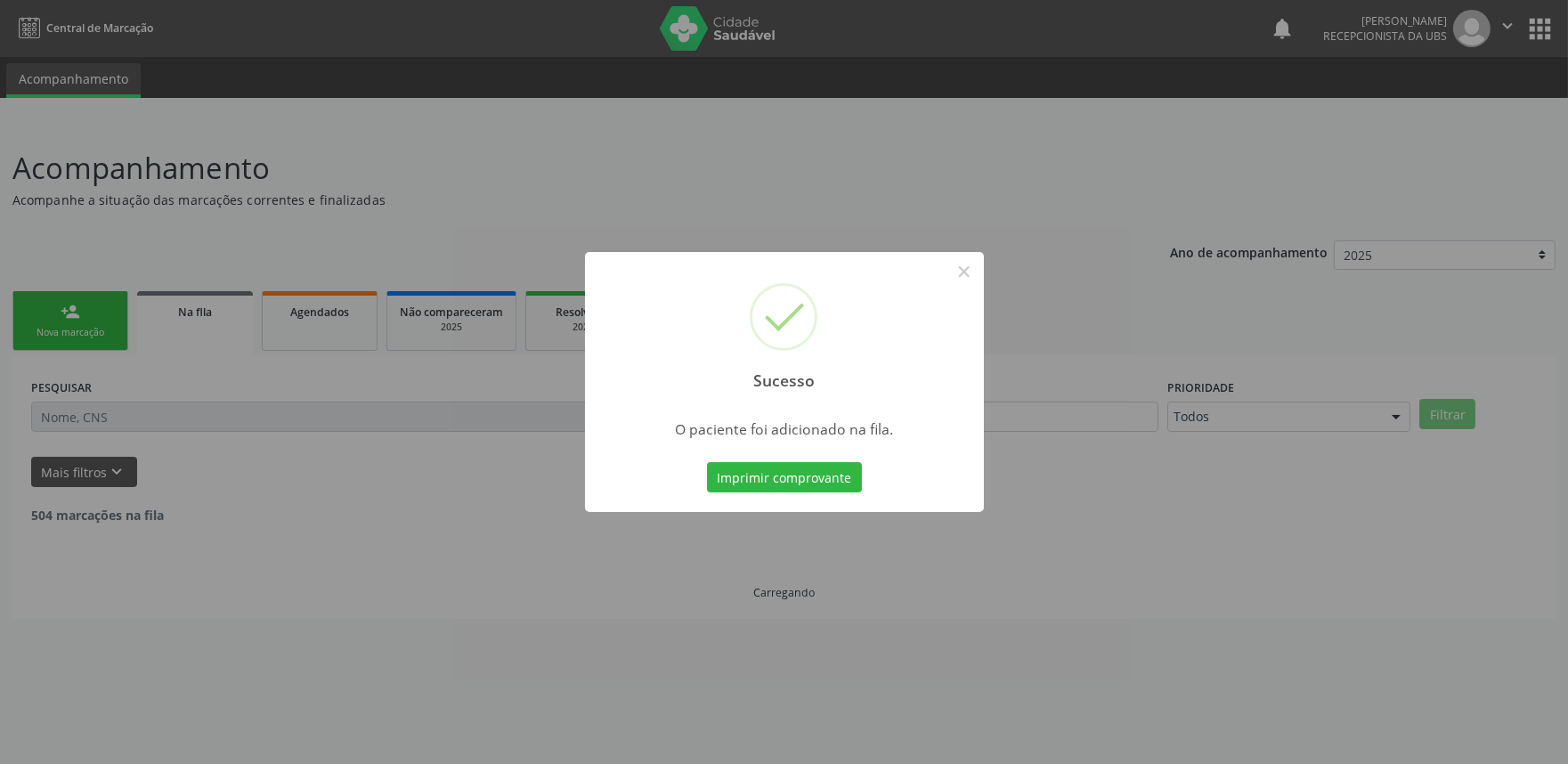
scroll to position [0, 0]
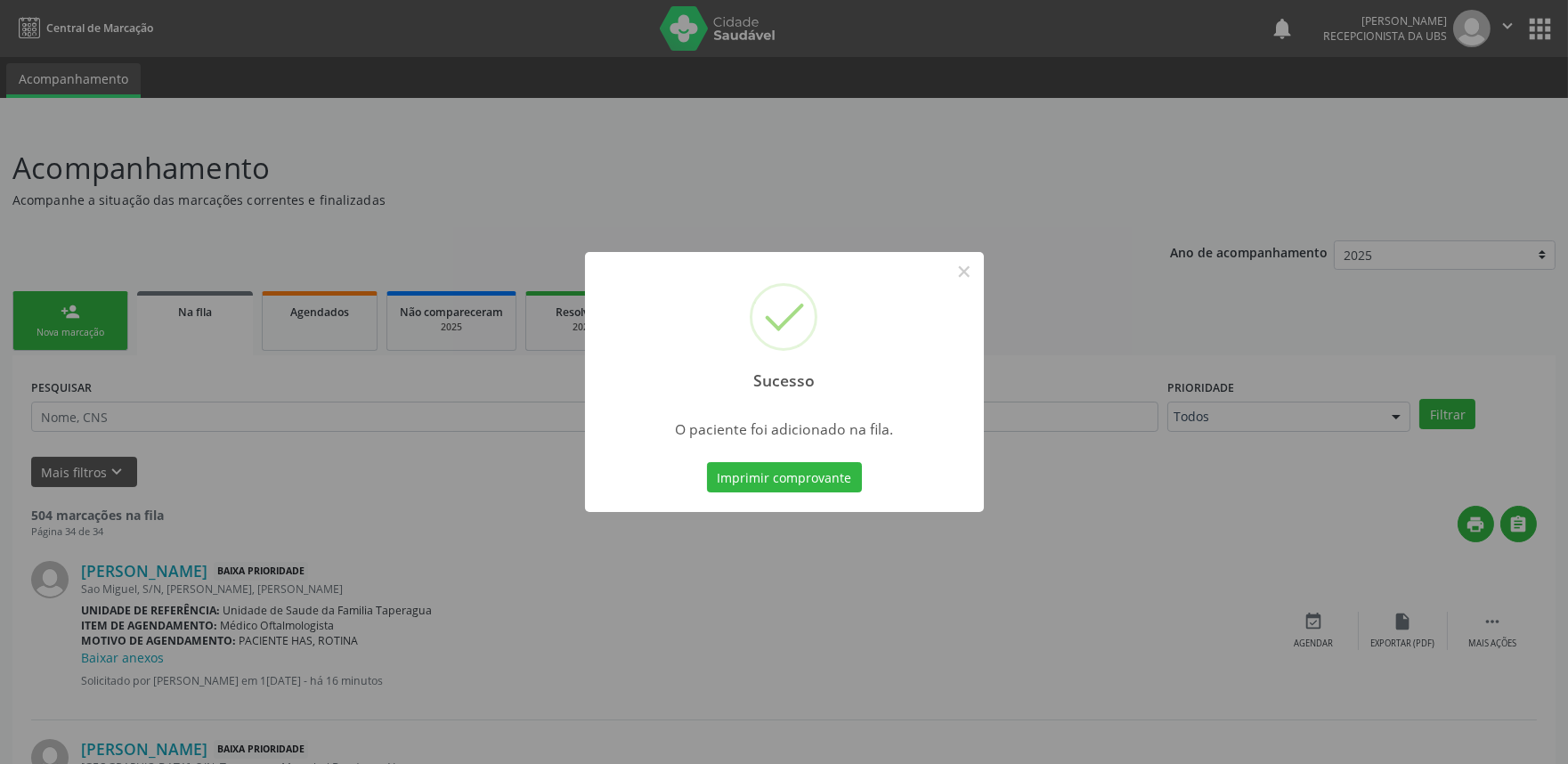
click at [1146, 333] on div "Sucesso × O paciente foi adicionado na fila. Imprimir comprovante Cancel" at bounding box center [784, 382] width 1568 height 764
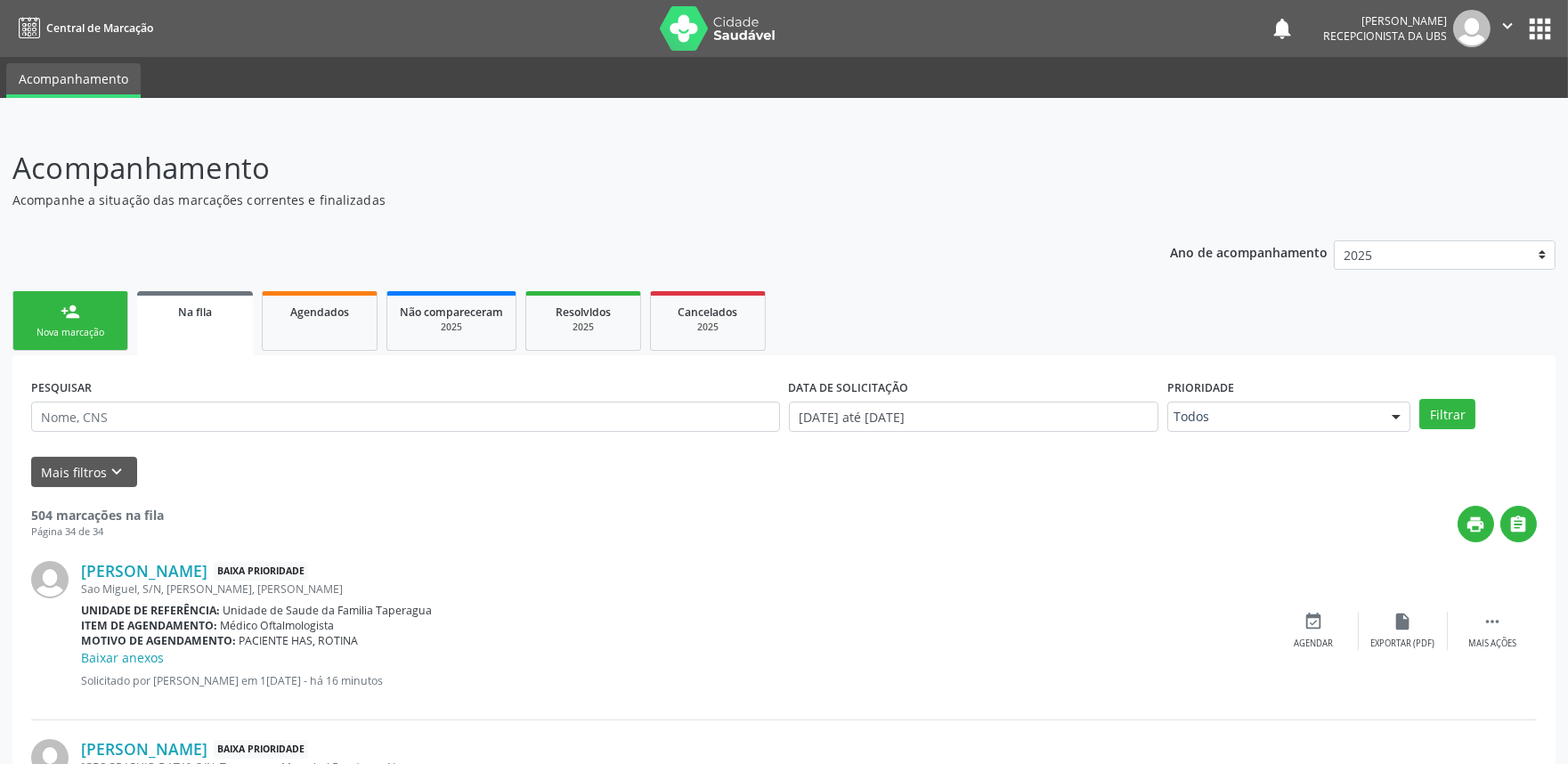
click at [101, 308] on link "person_add Nova marcação" at bounding box center [70, 321] width 115 height 60
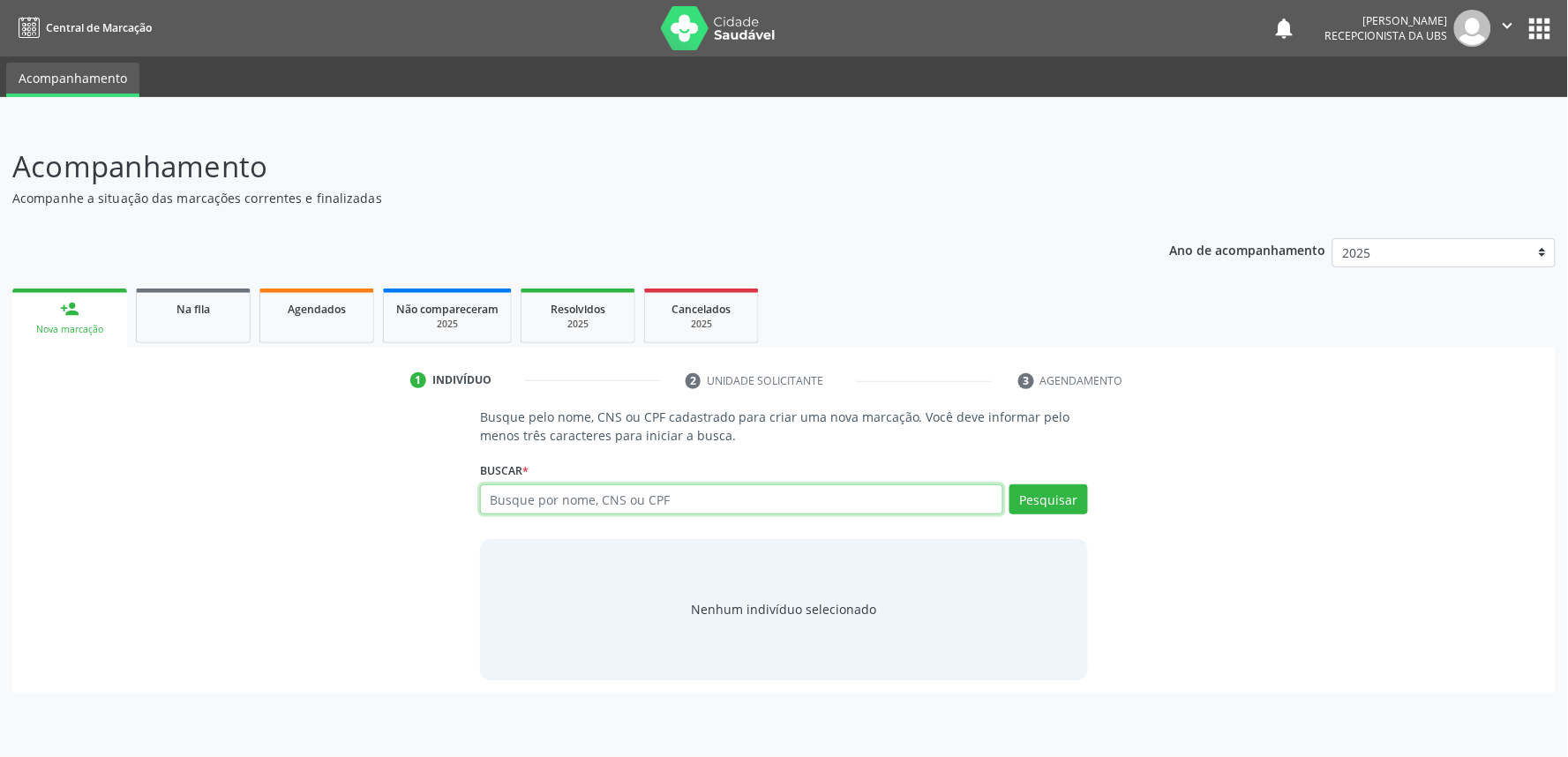
click at [650, 505] on input "text" at bounding box center [741, 499] width 523 height 30
paste input "700206951762425"
type input "700206951762425"
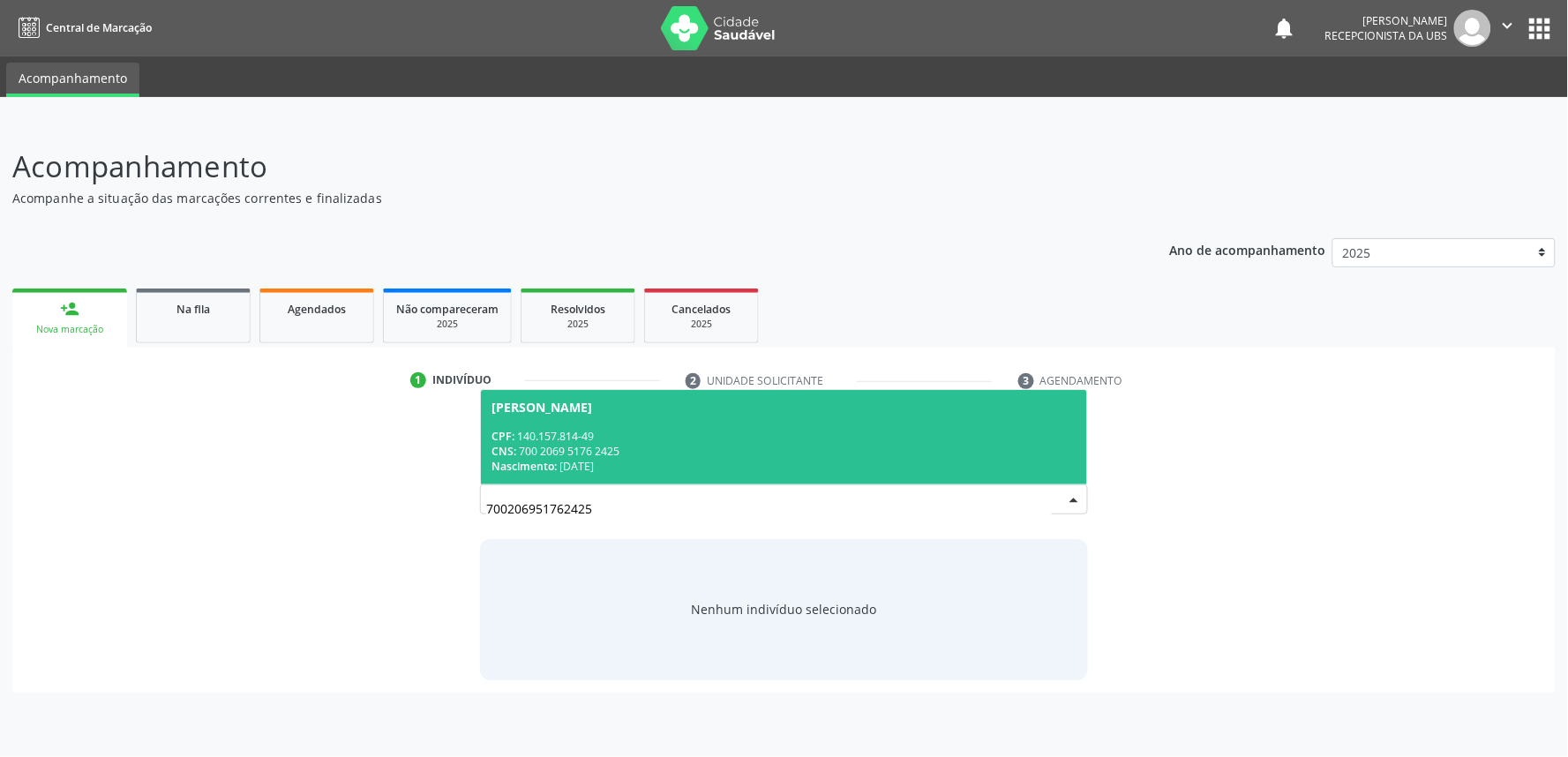
click at [711, 444] on div "CNS: 700 2069 5176 2425" at bounding box center [784, 451] width 585 height 15
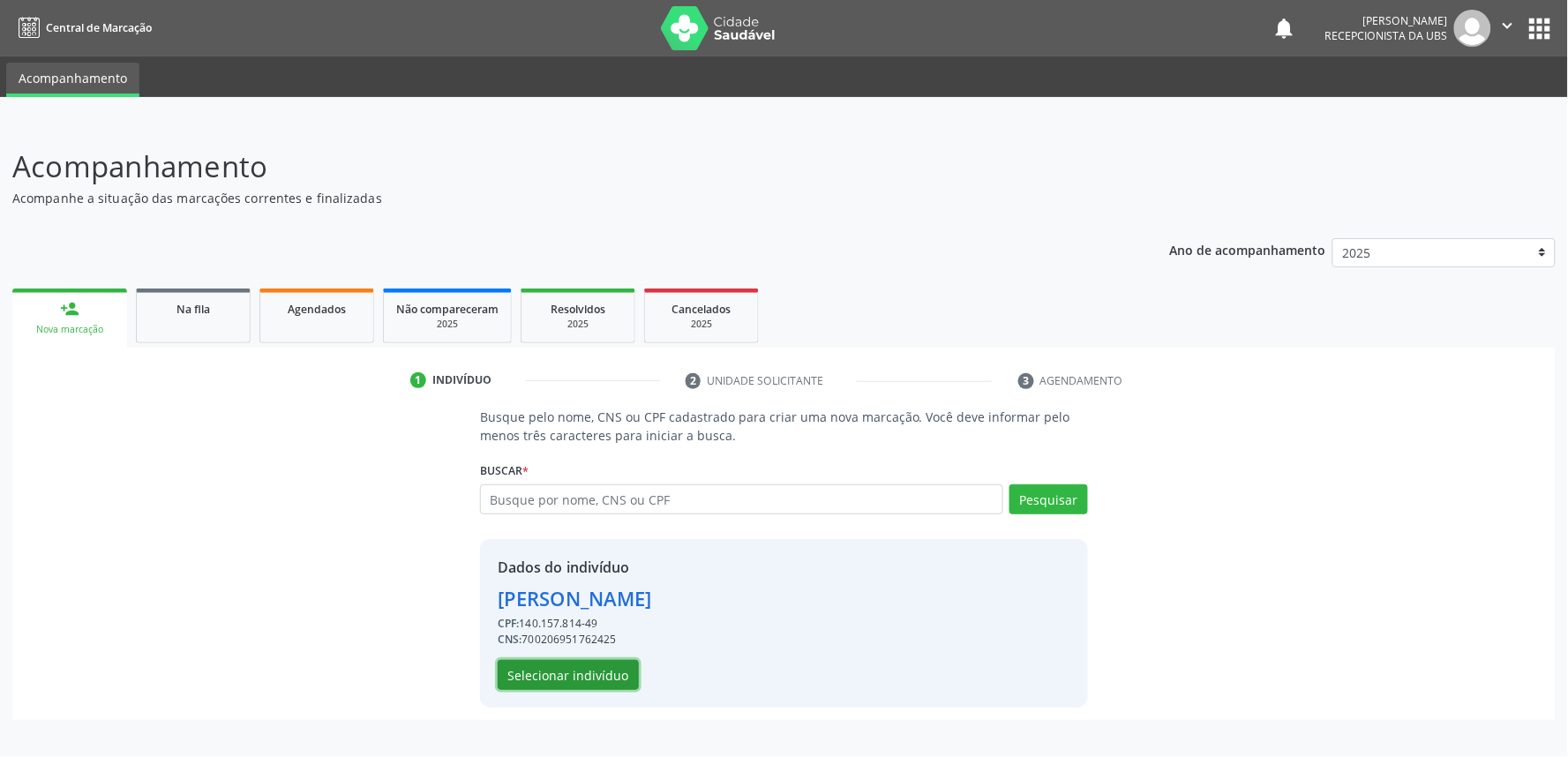
click at [566, 684] on button "Selecionar indivíduo" at bounding box center [568, 674] width 141 height 30
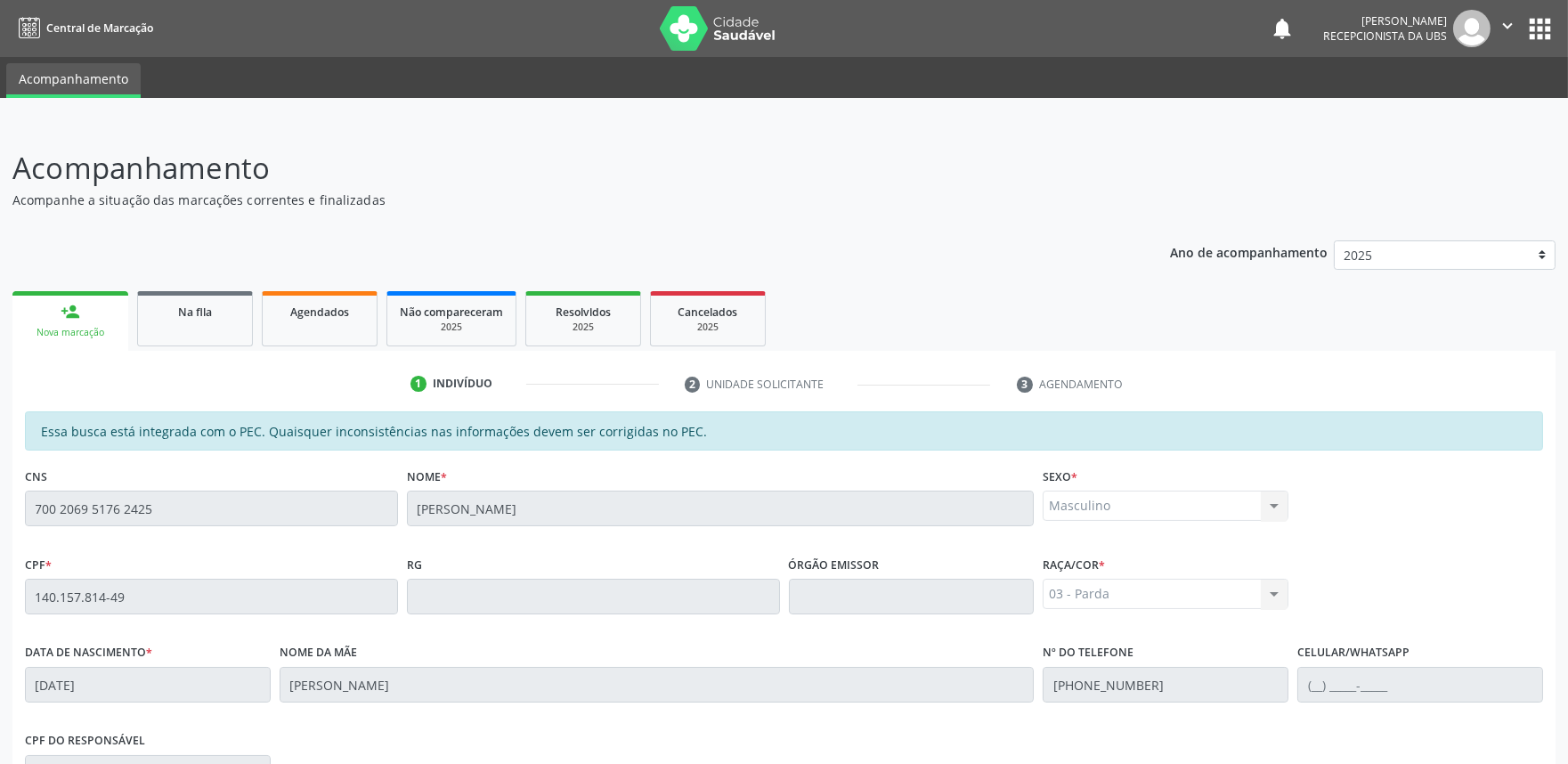
scroll to position [277, 0]
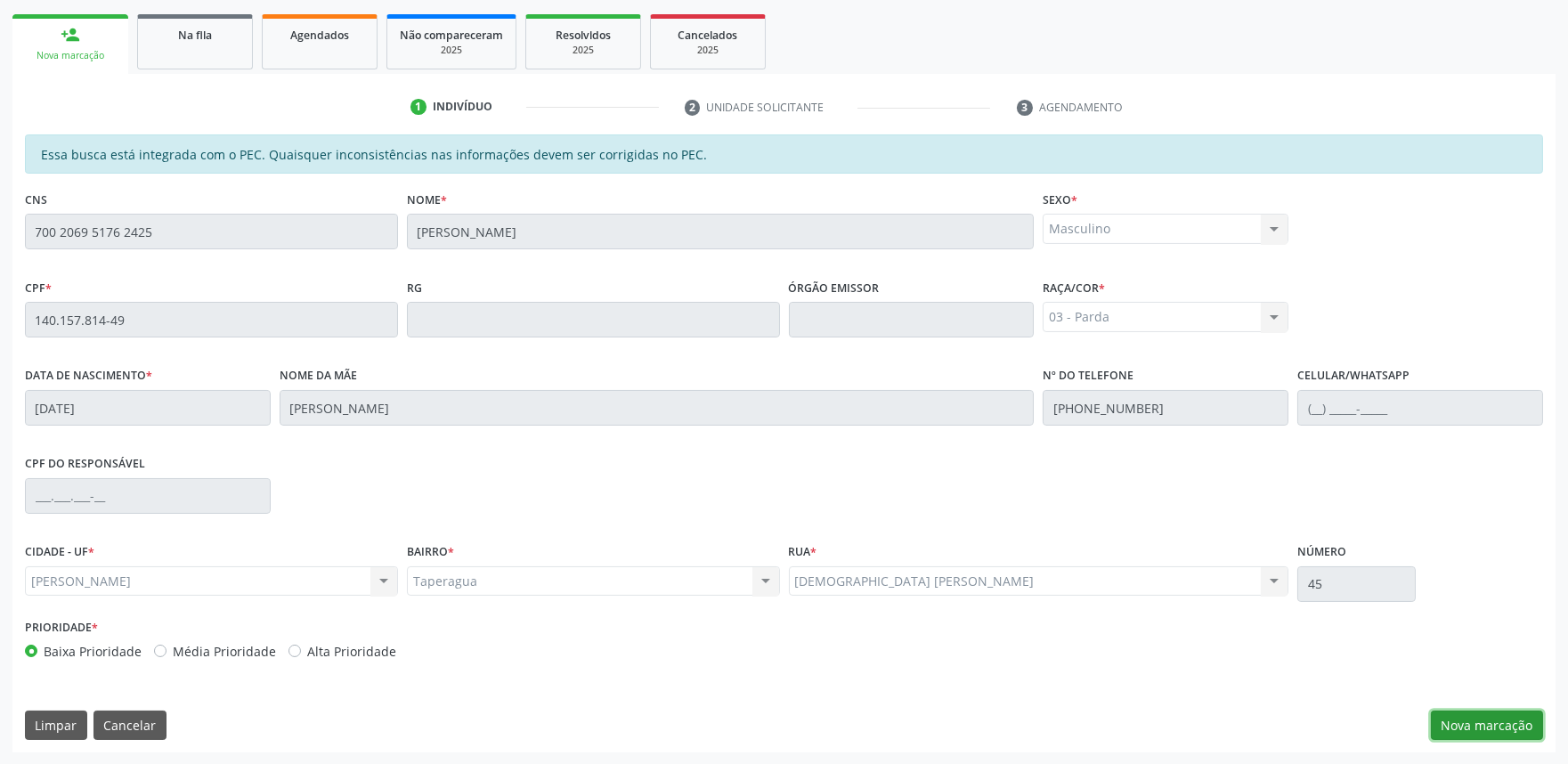
click at [1490, 724] on button "Nova marcação" at bounding box center [1486, 725] width 112 height 30
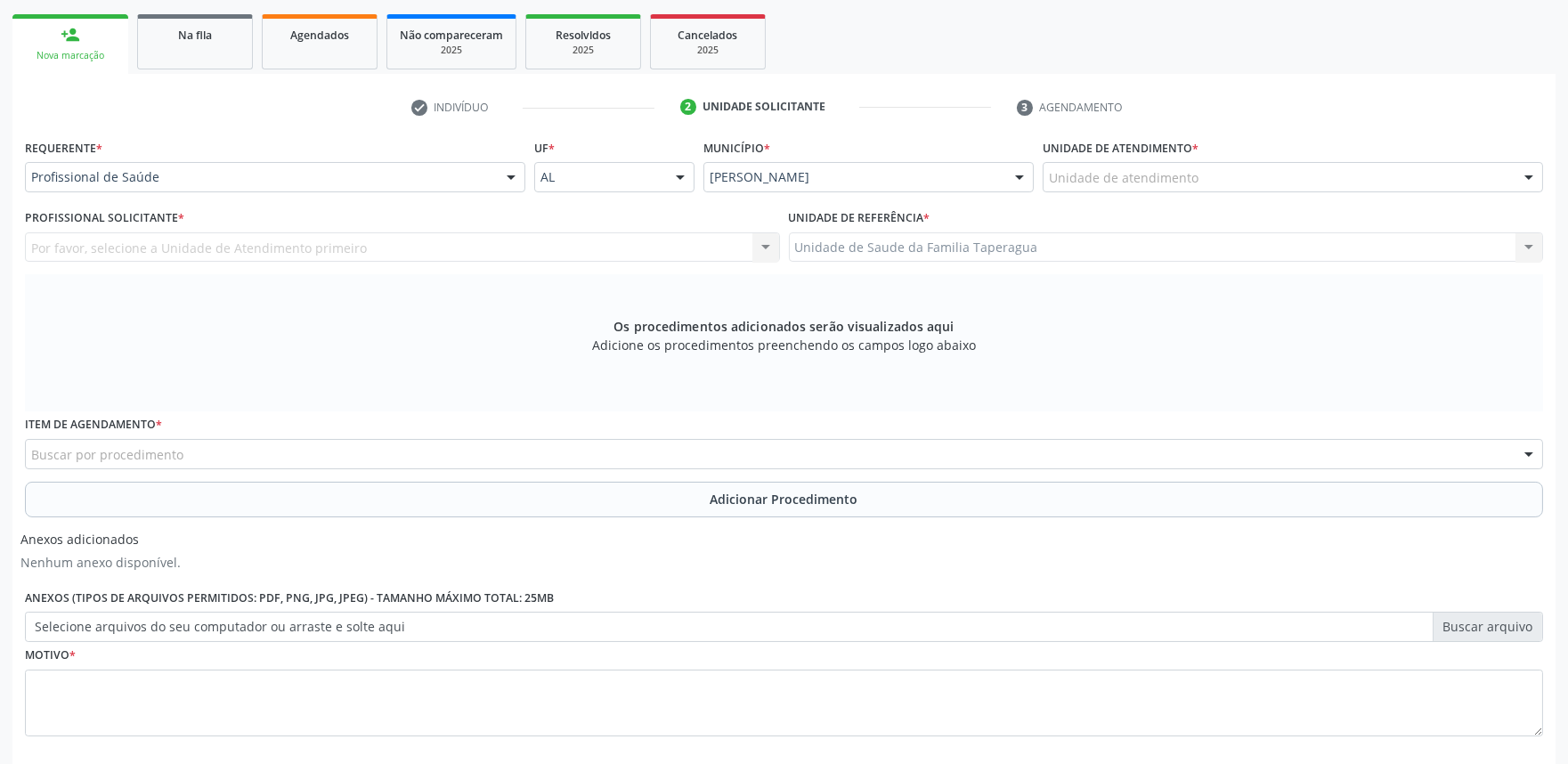
click at [1228, 180] on div "Unidade de atendimento" at bounding box center [1292, 176] width 501 height 30
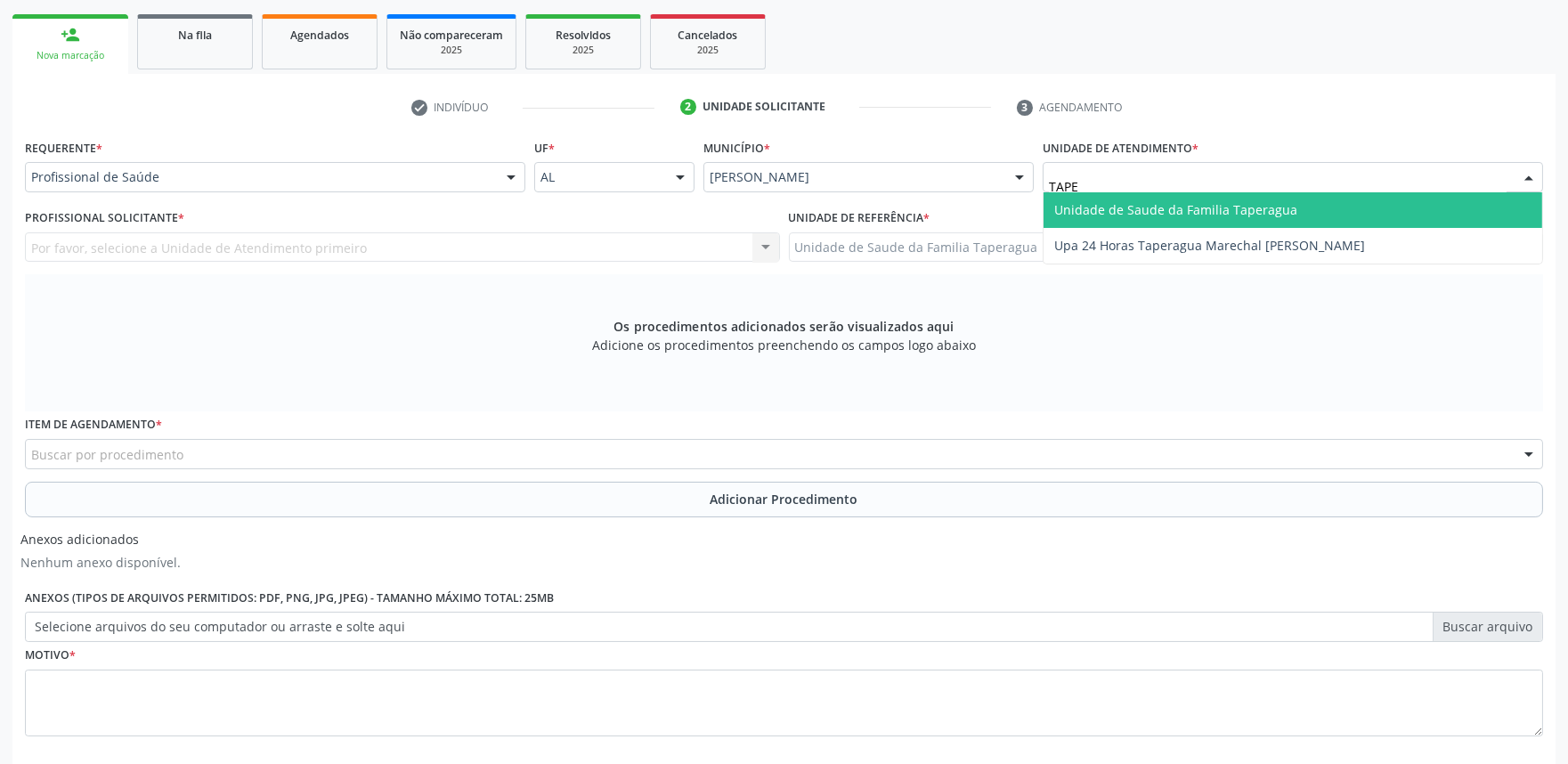
type input "TAPER"
click at [1228, 199] on span "Unidade de Saude da Familia Taperagua" at bounding box center [1292, 210] width 499 height 35
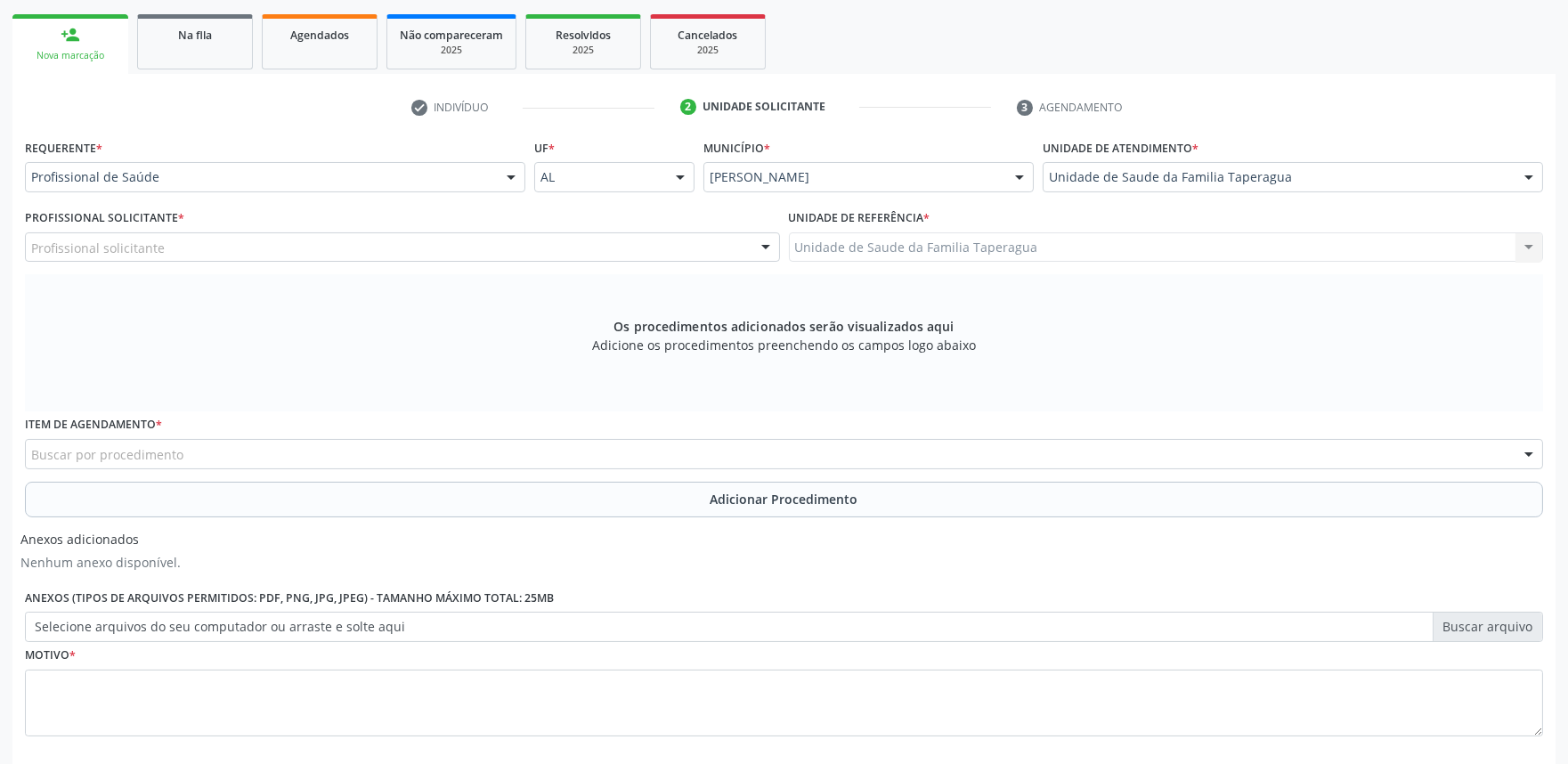
click at [402, 241] on div "Profissional solicitante" at bounding box center [402, 247] width 755 height 30
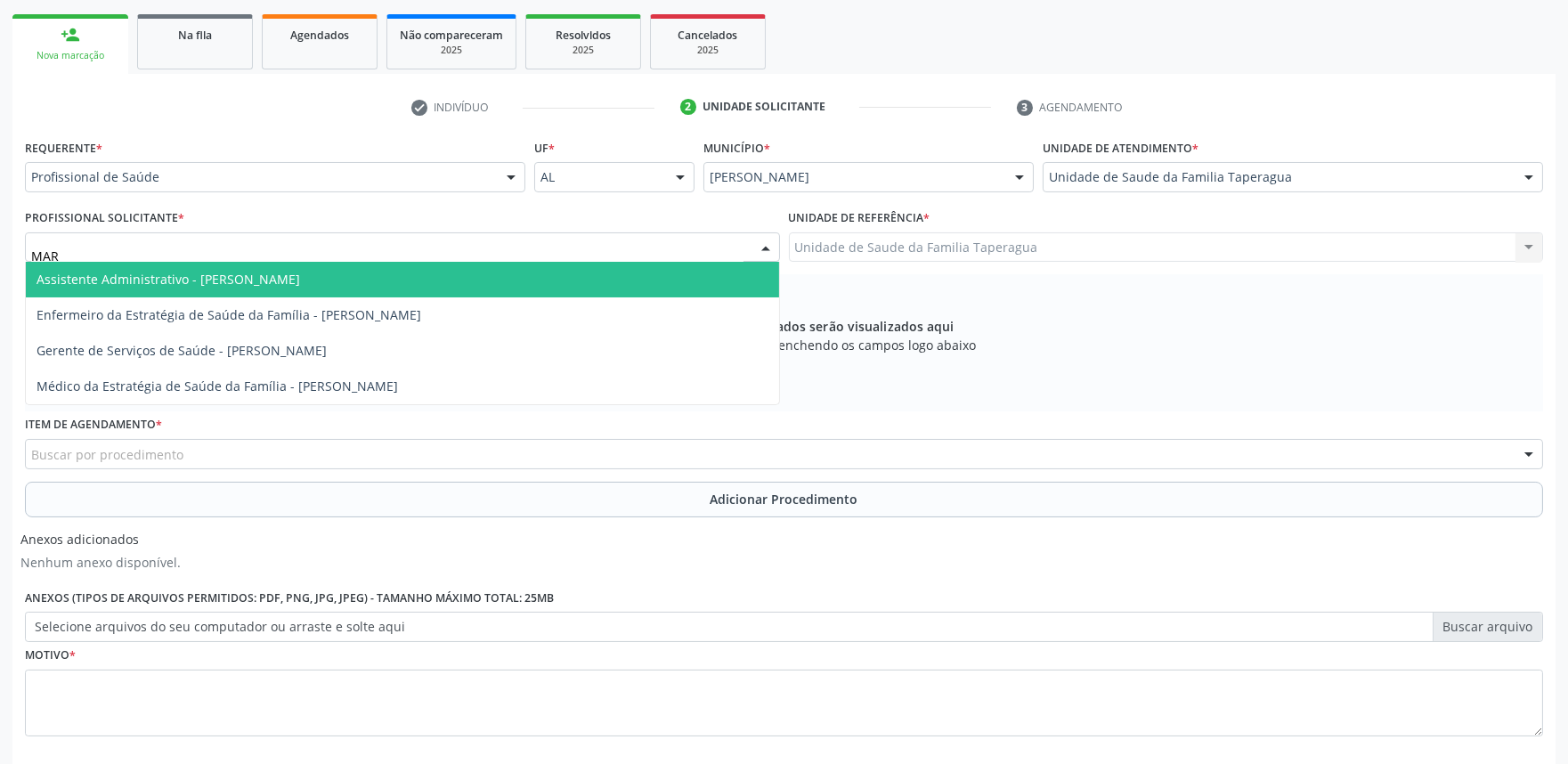
type input "MART"
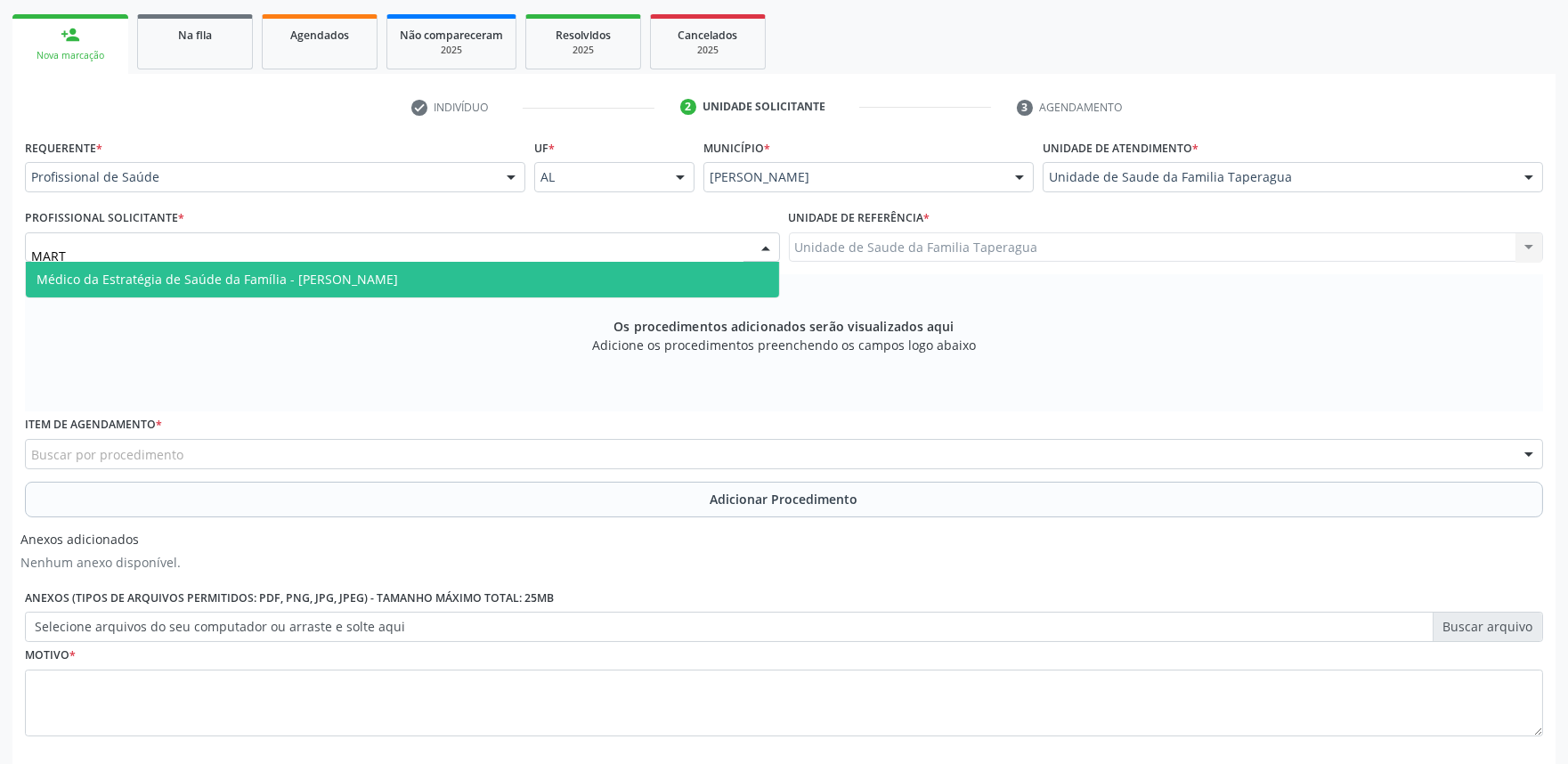
click at [398, 271] on span "Médico da Estratégia de Saúde da Família - [PERSON_NAME]" at bounding box center [217, 279] width 362 height 17
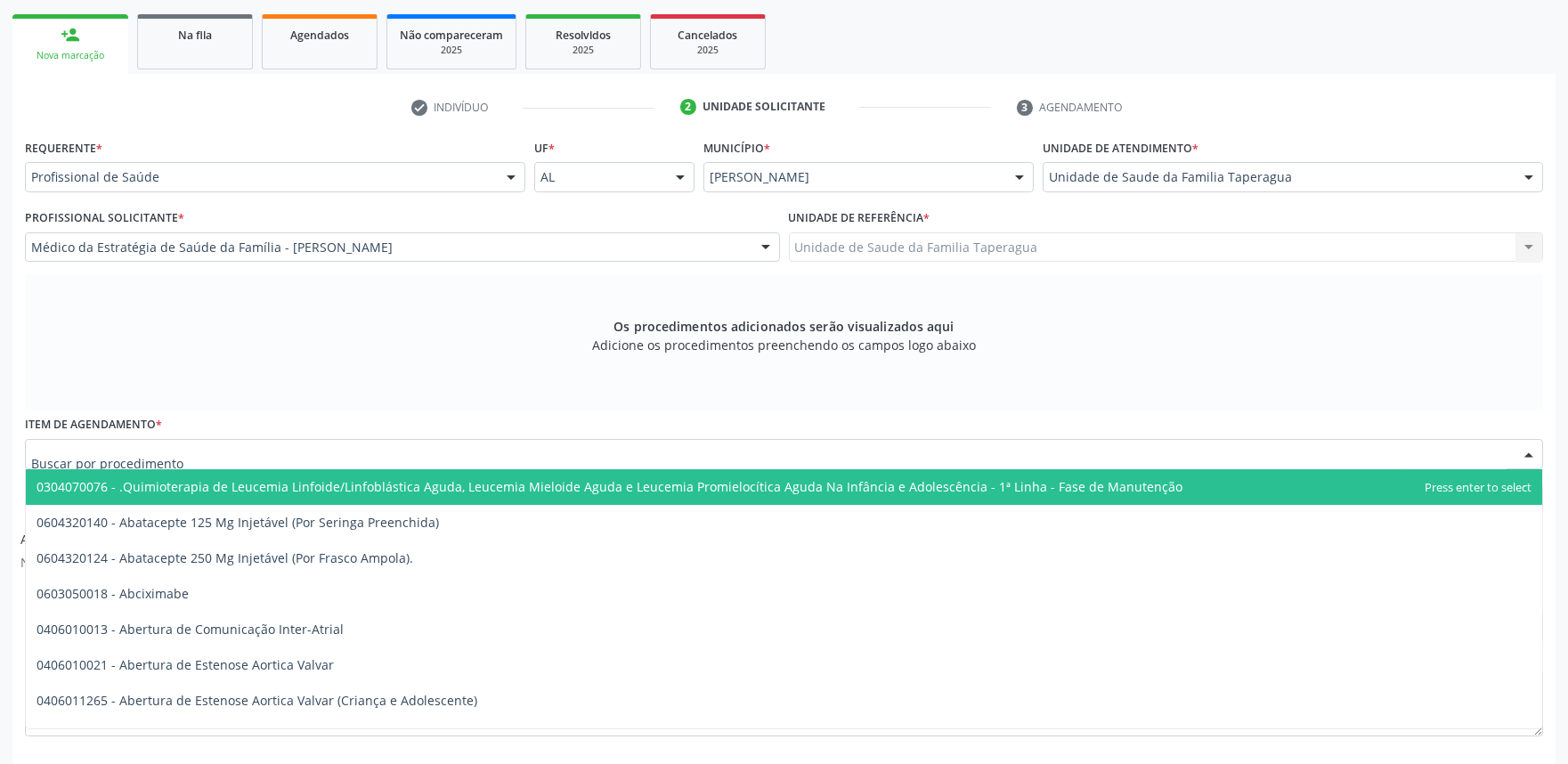
click at [412, 454] on div at bounding box center [783, 453] width 1518 height 30
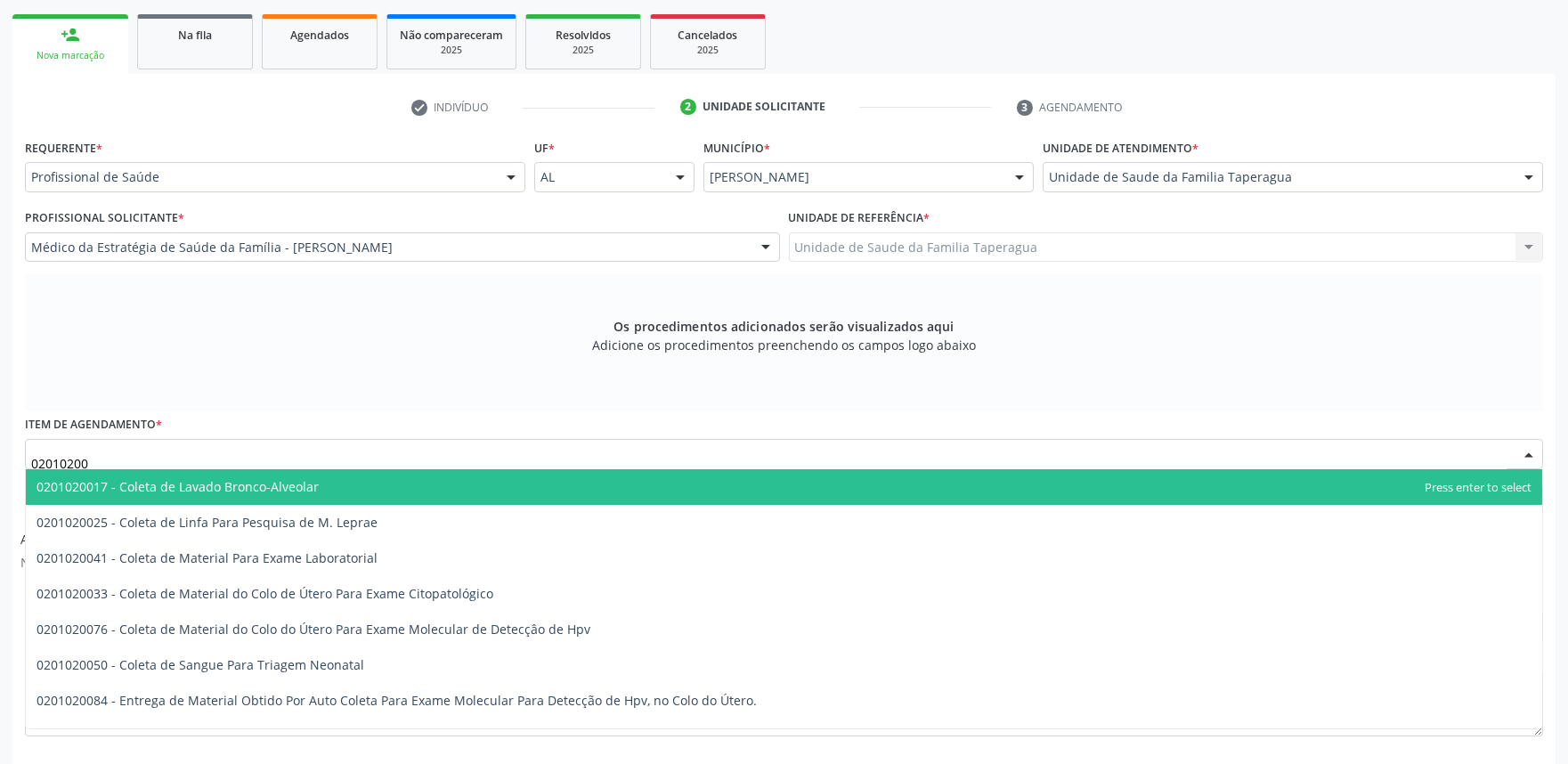
type input "020102004"
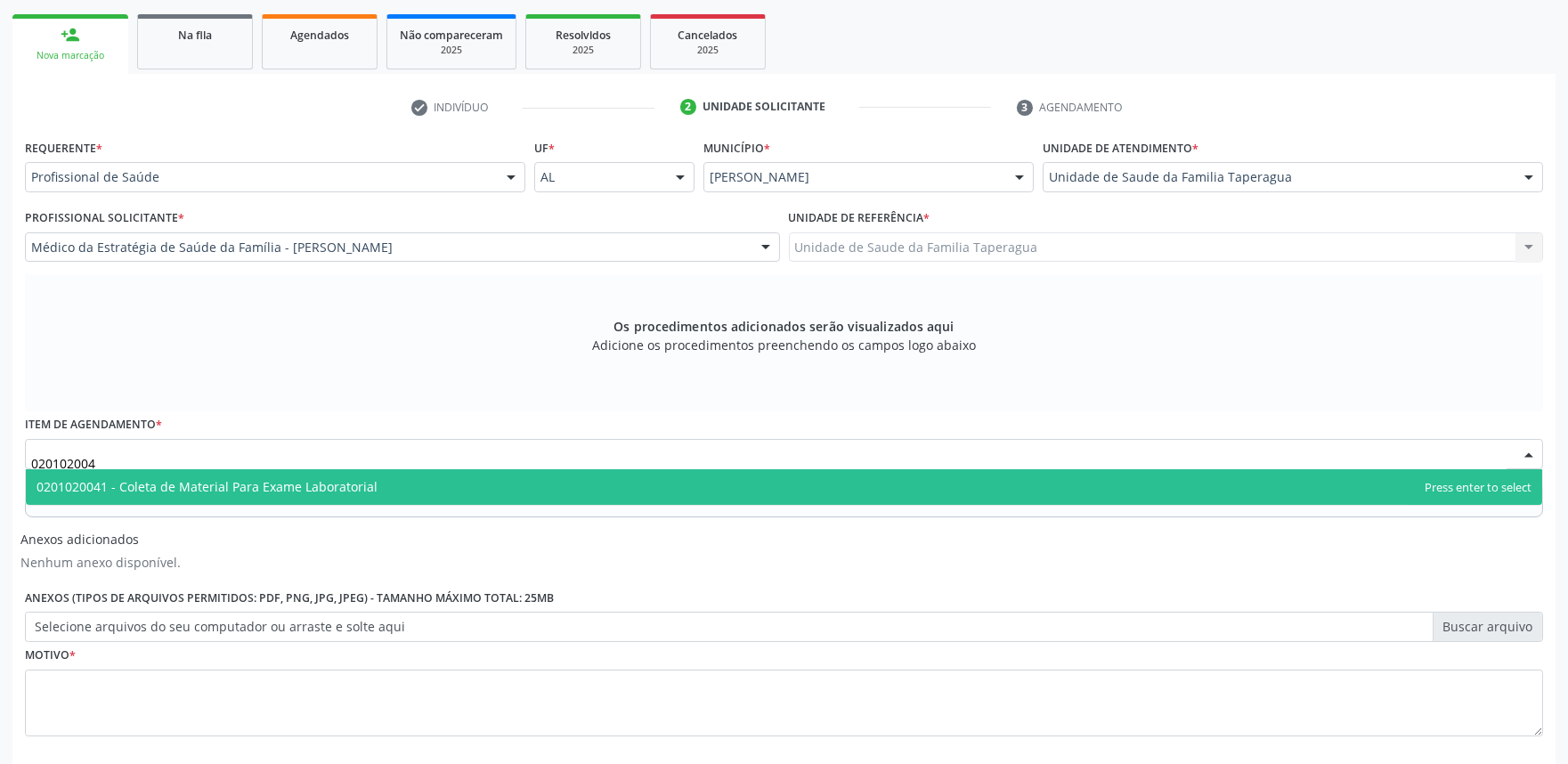
click at [414, 477] on span "0201020041 - Coleta de Material Para Exame Laboratorial" at bounding box center [783, 486] width 1516 height 35
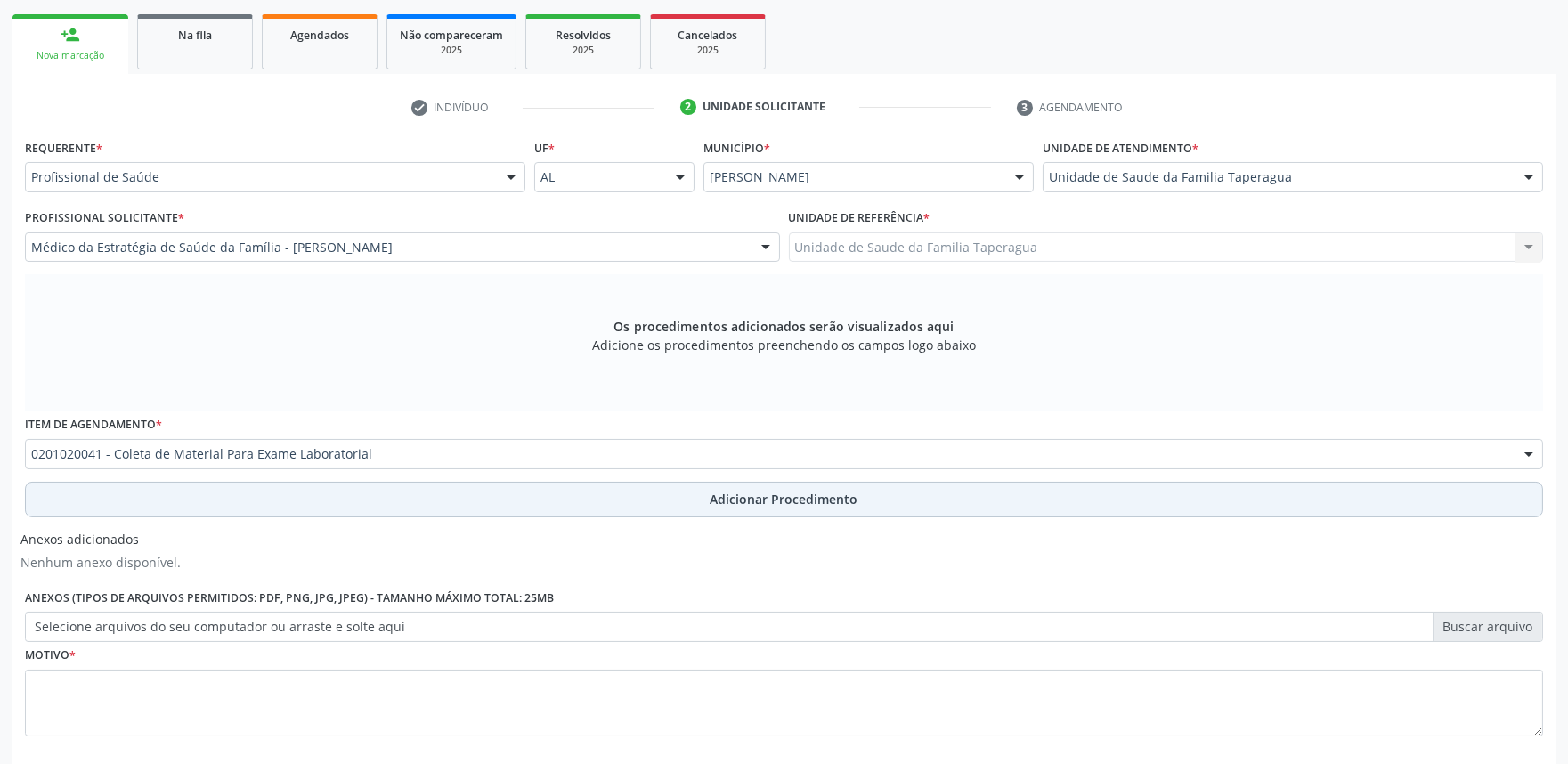
click at [420, 502] on button "Adicionar Procedimento" at bounding box center [783, 499] width 1518 height 35
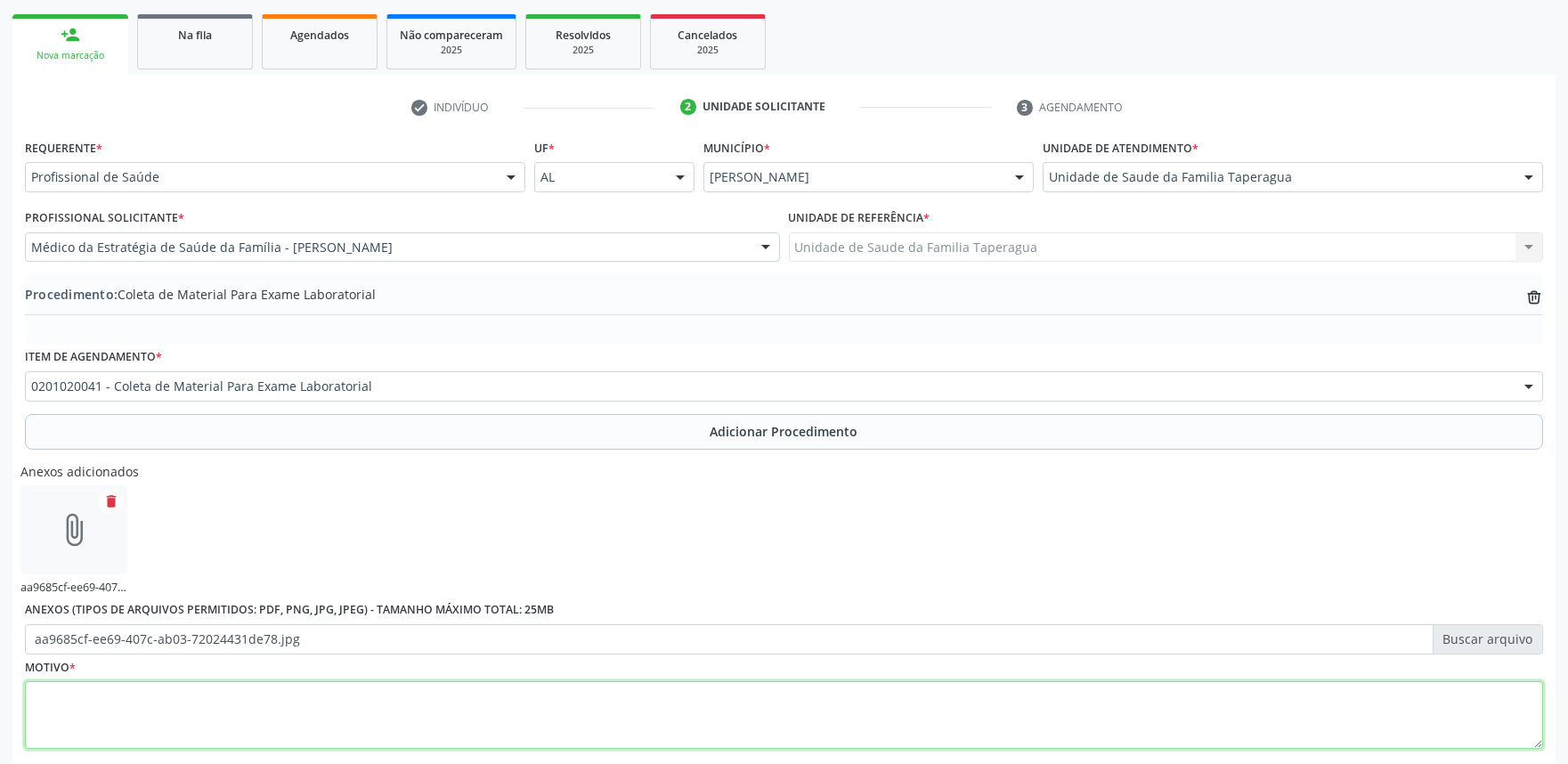
click at [492, 722] on textarea at bounding box center [783, 715] width 1518 height 67
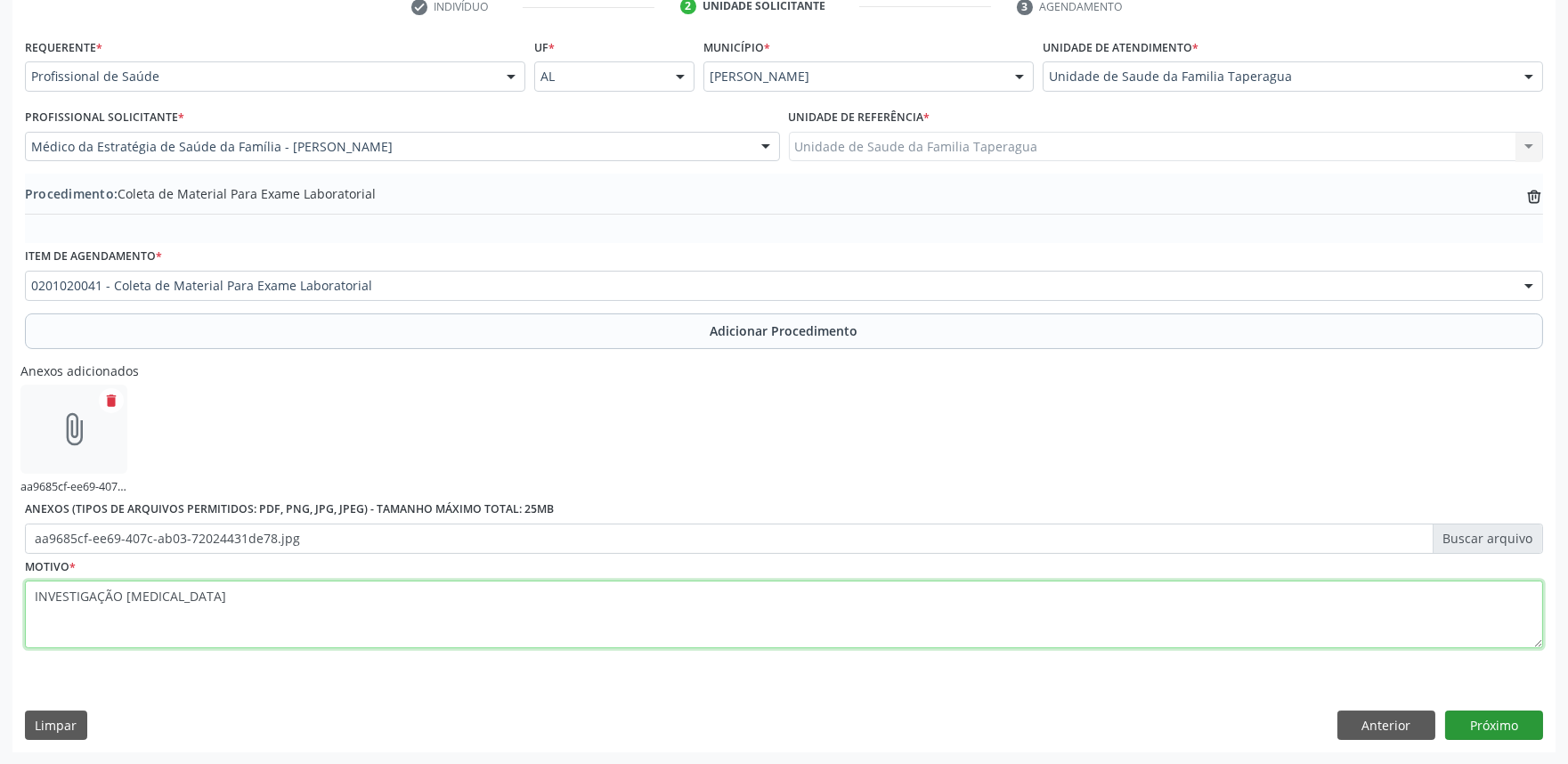
type textarea "INVESTIGAÇÃO [MEDICAL_DATA]"
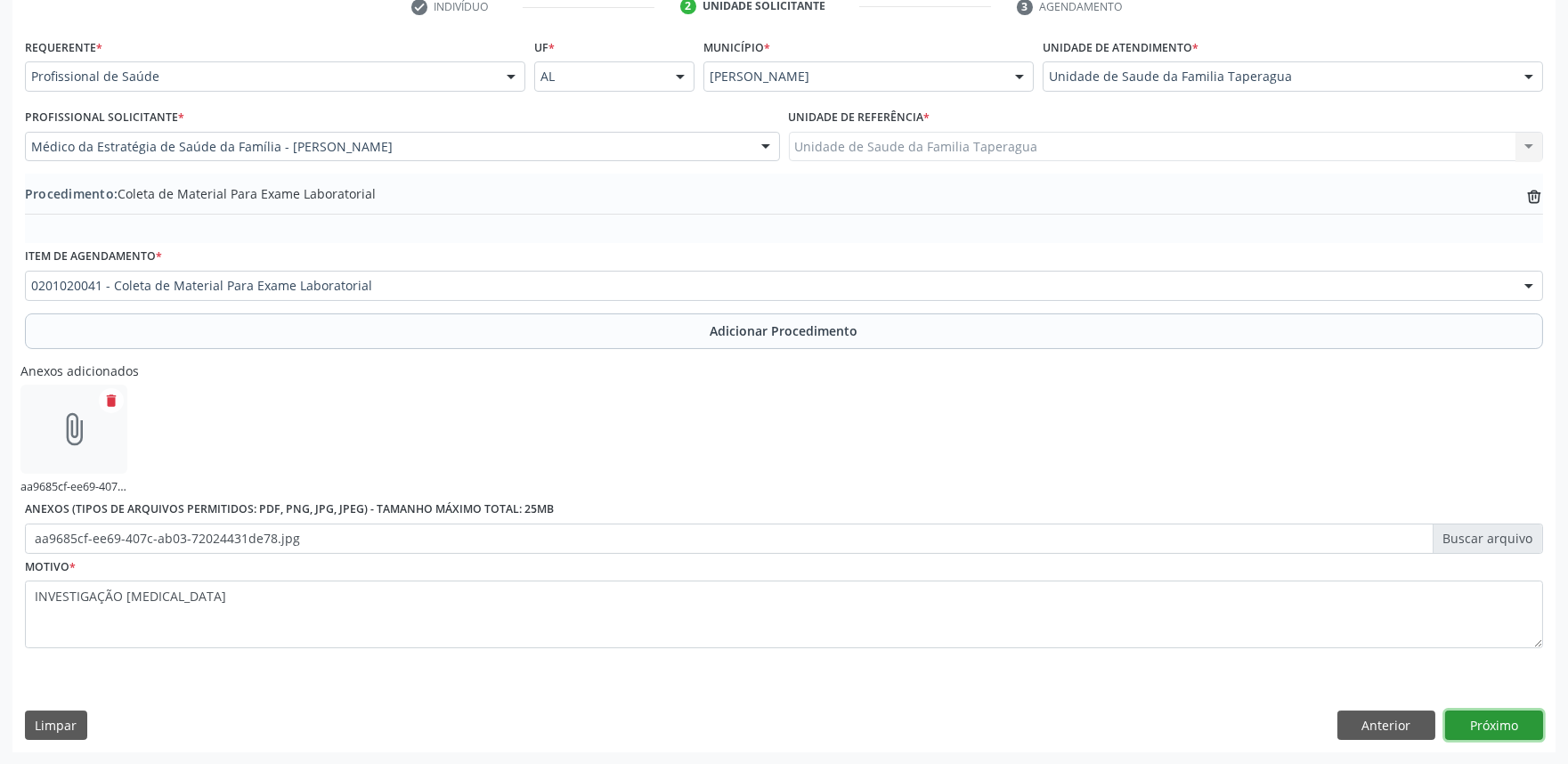
click at [1503, 730] on button "Próximo" at bounding box center [1494, 725] width 98 height 30
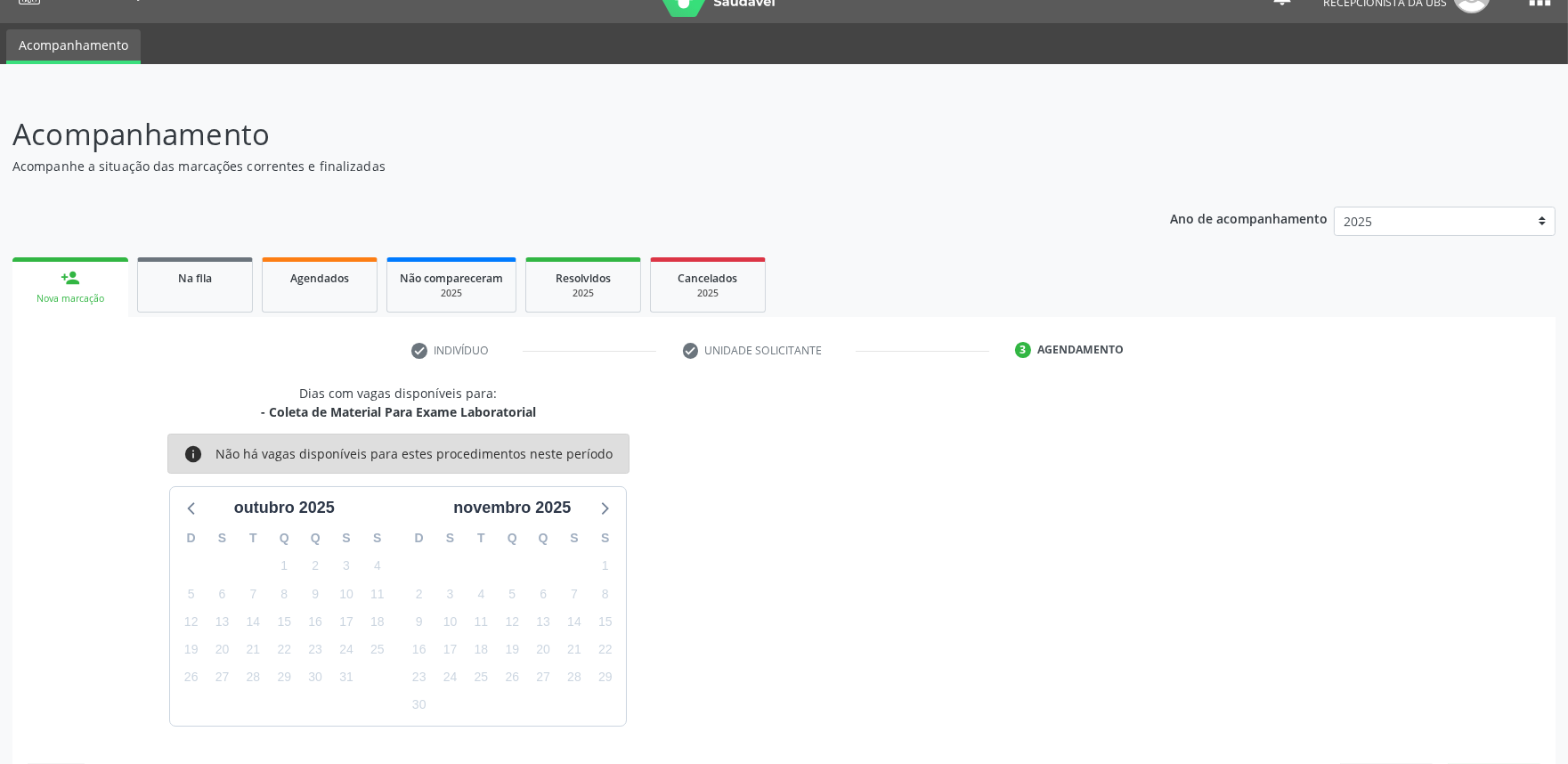
scroll to position [86, 0]
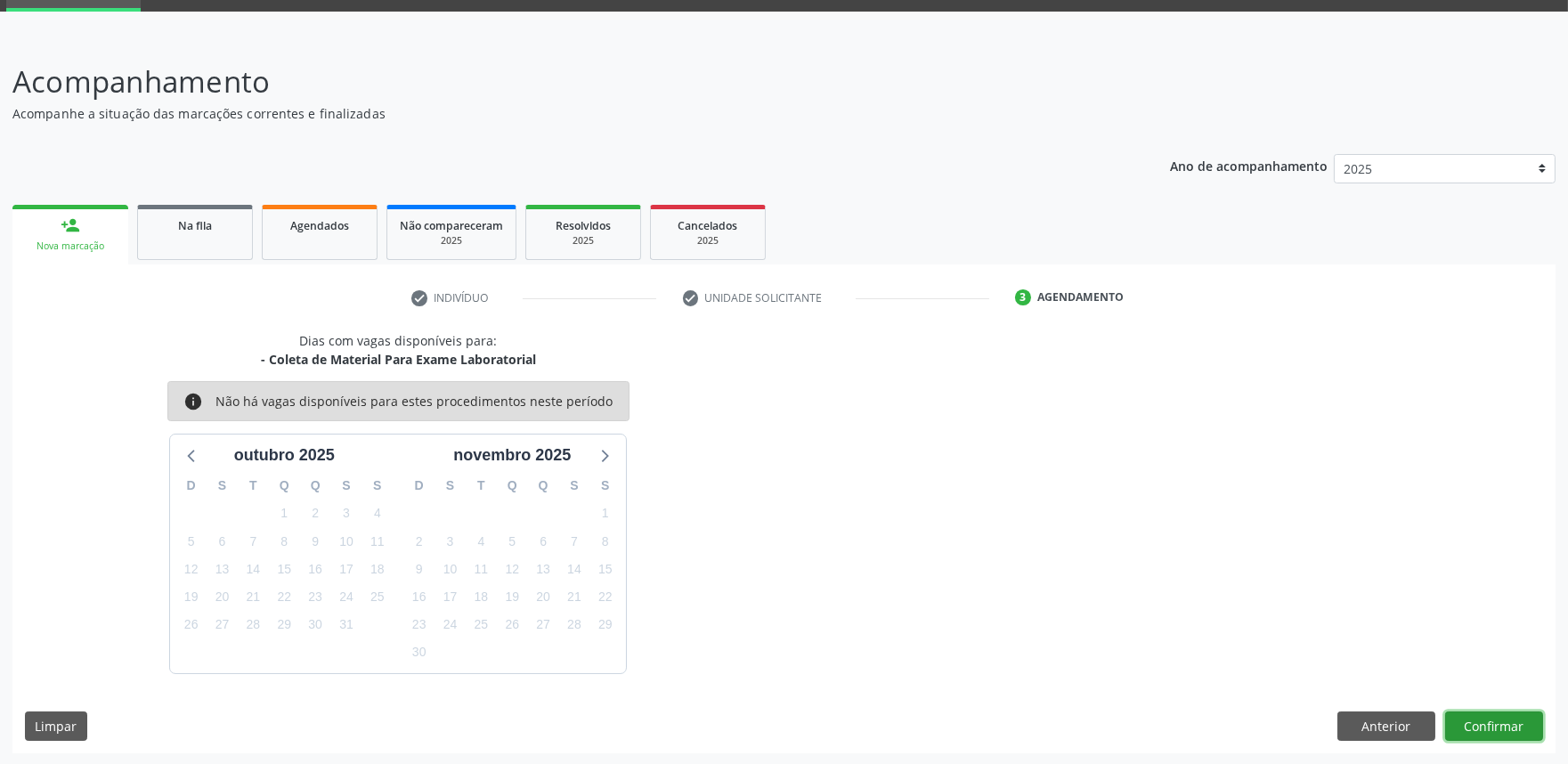
click at [1474, 719] on button "Confirmar" at bounding box center [1494, 726] width 98 height 30
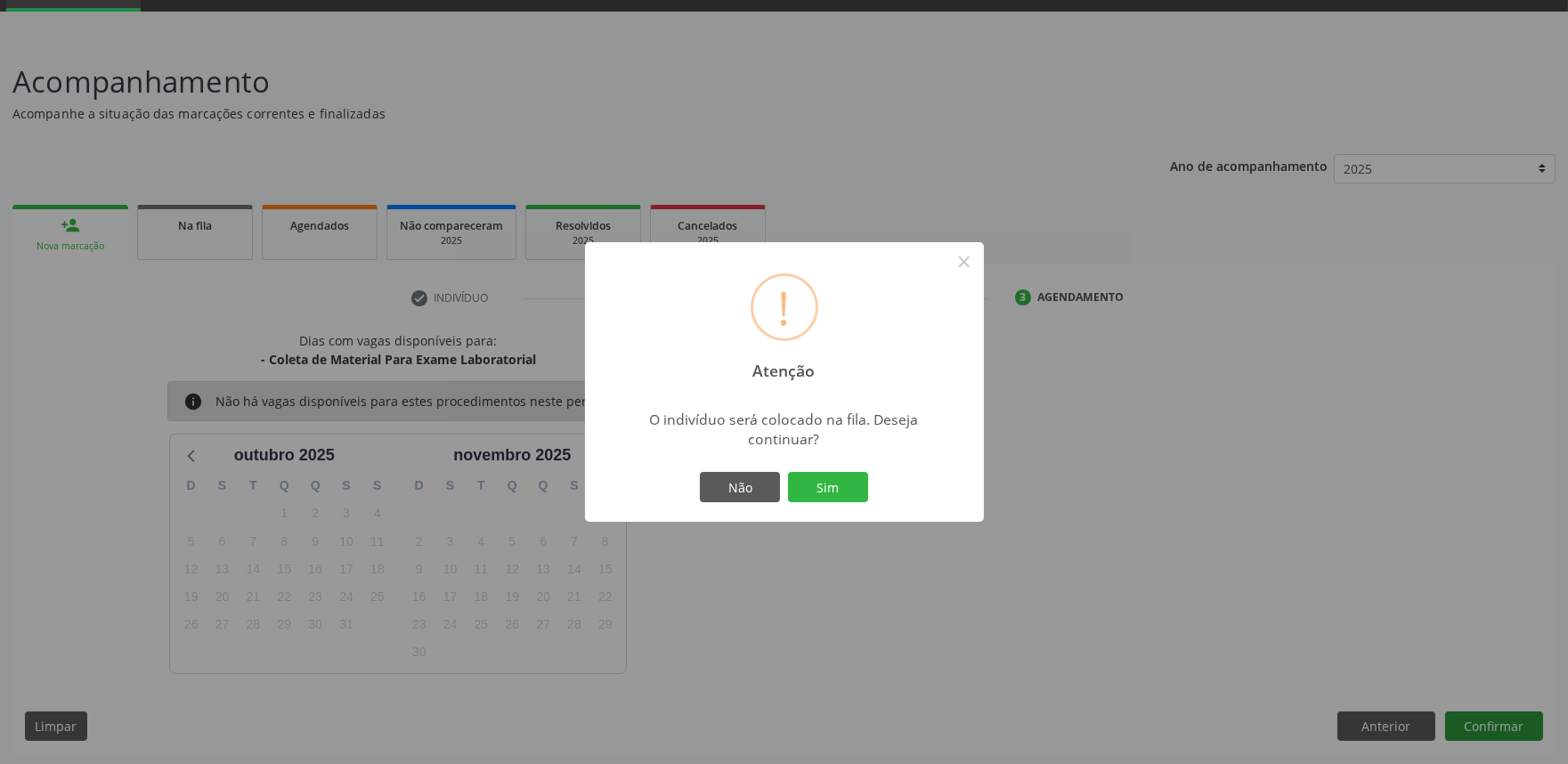
click at [788, 471] on button "Sim" at bounding box center [828, 486] width 80 height 30
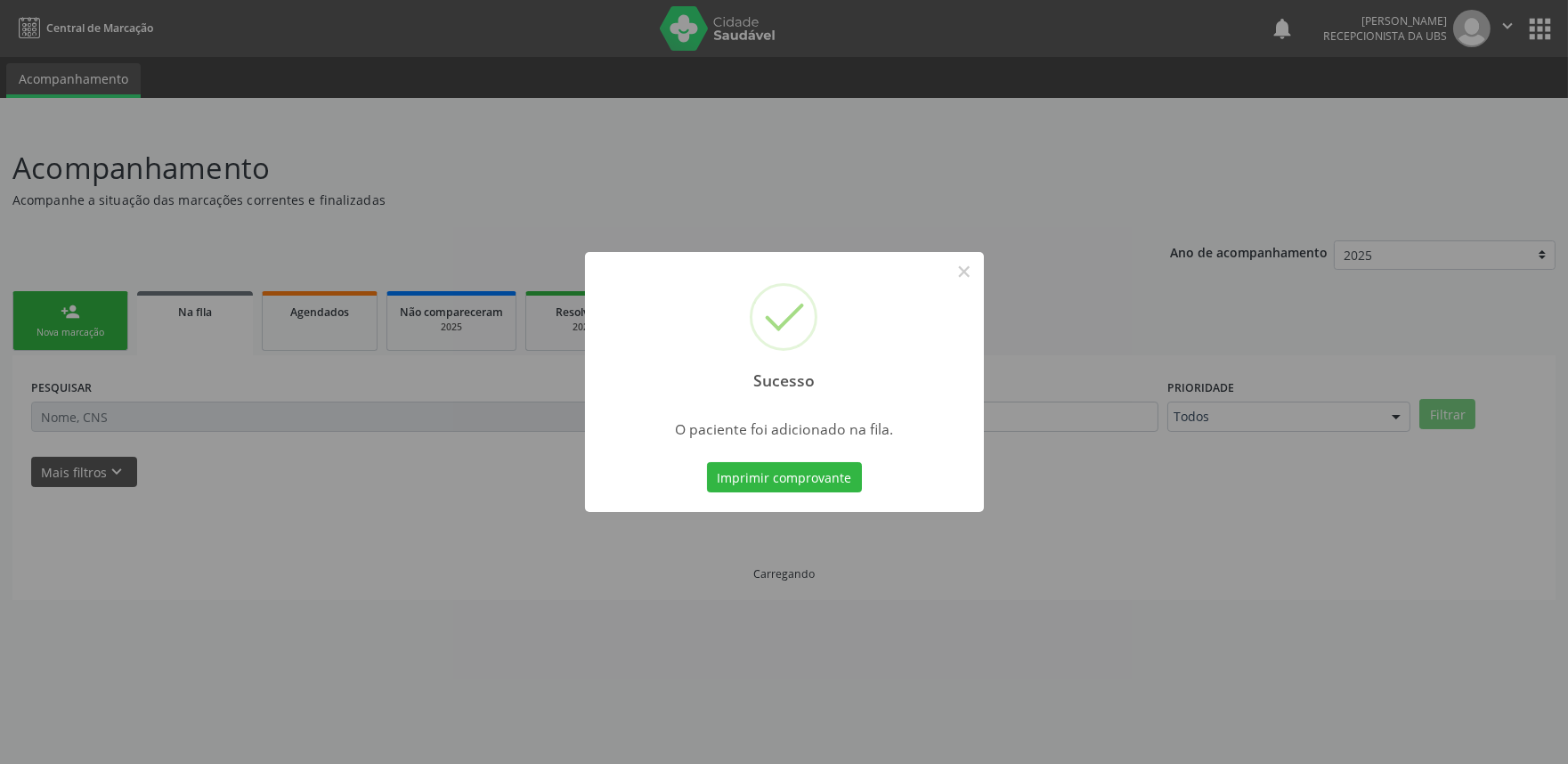
scroll to position [0, 0]
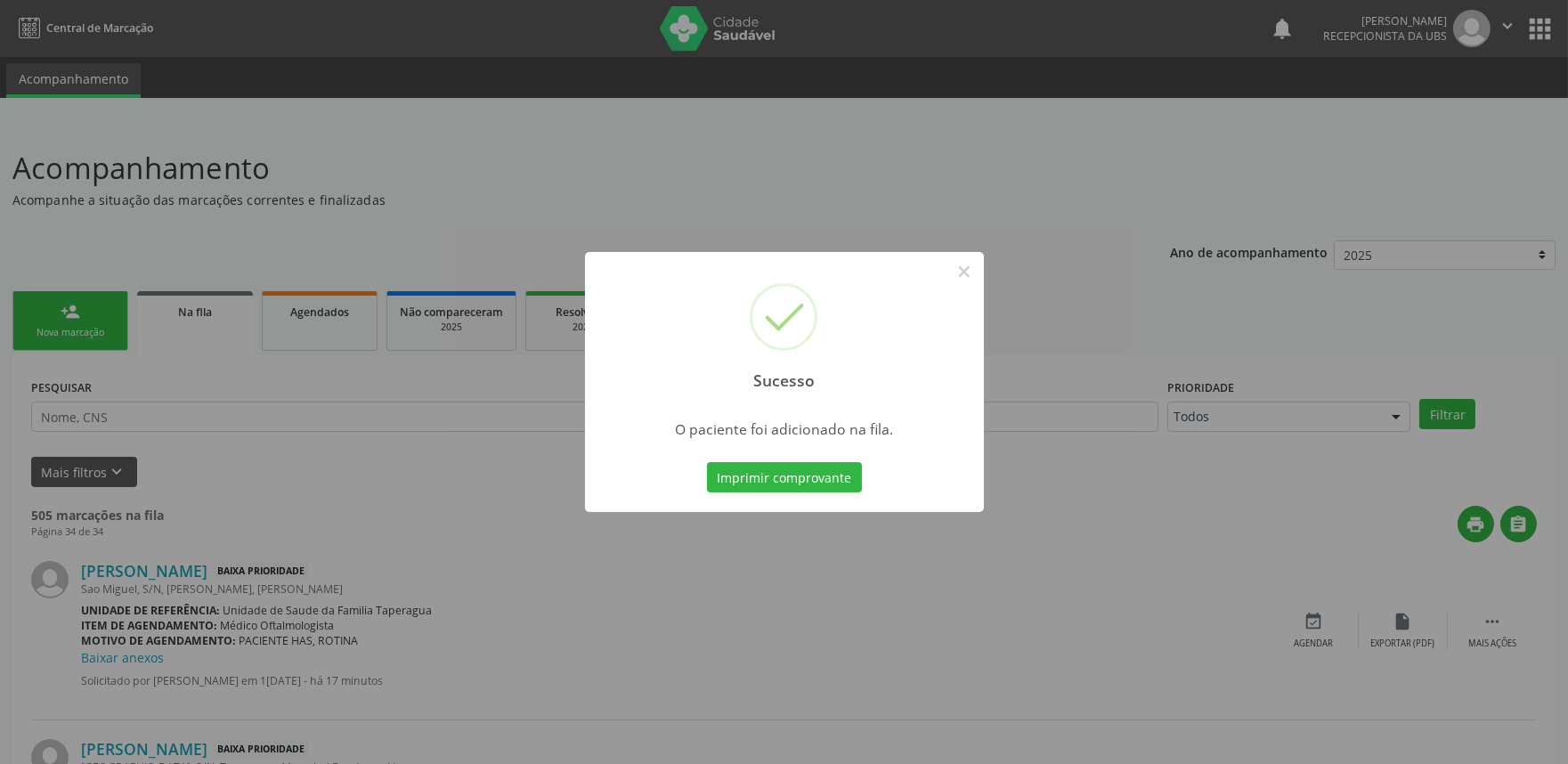
click at [341, 385] on div "Sucesso × O paciente foi adicionado na fila. Imprimir comprovante Cancel" at bounding box center [784, 382] width 1568 height 764
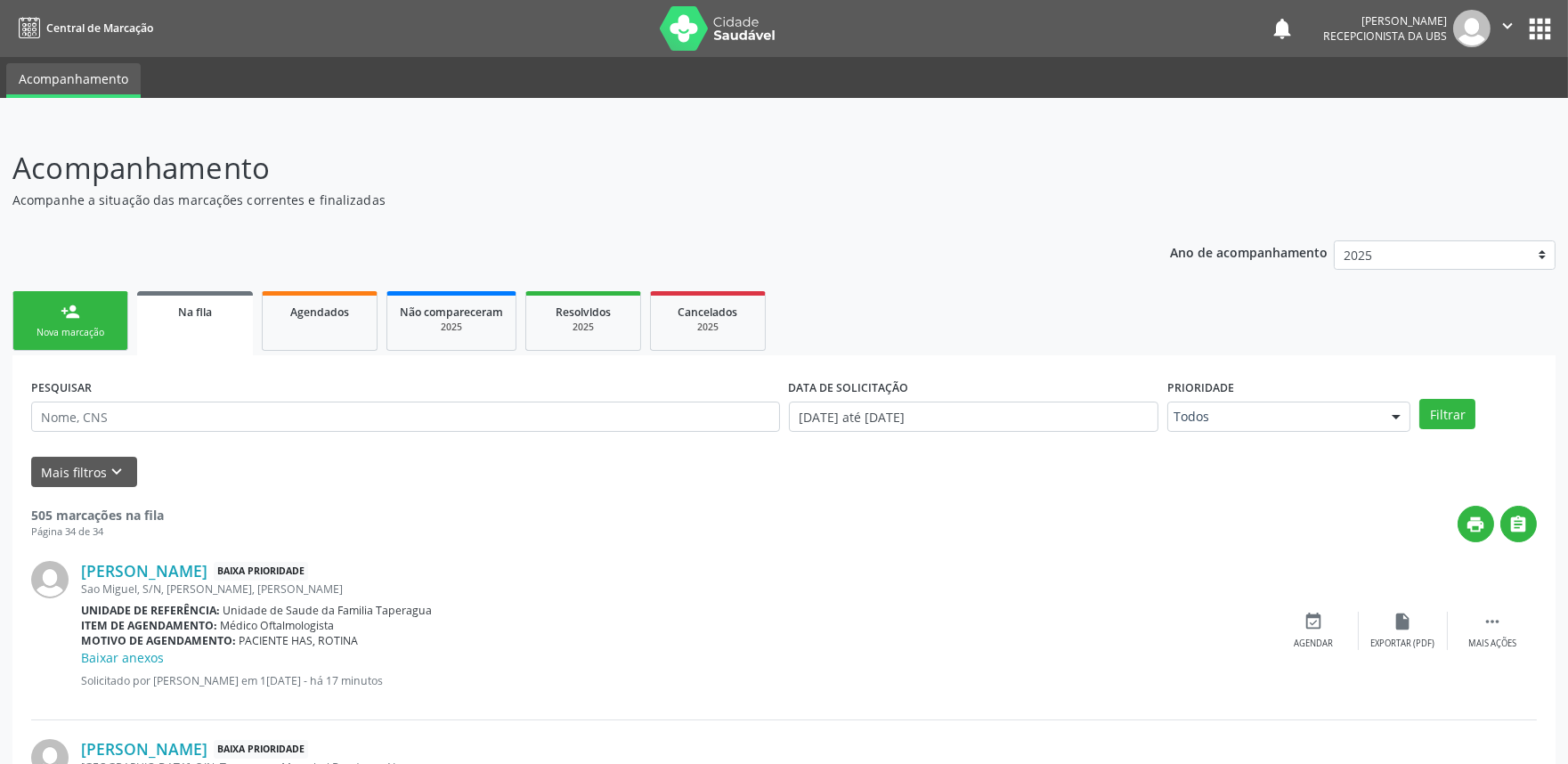
click at [83, 313] on link "person_add Nova marcação" at bounding box center [70, 321] width 115 height 60
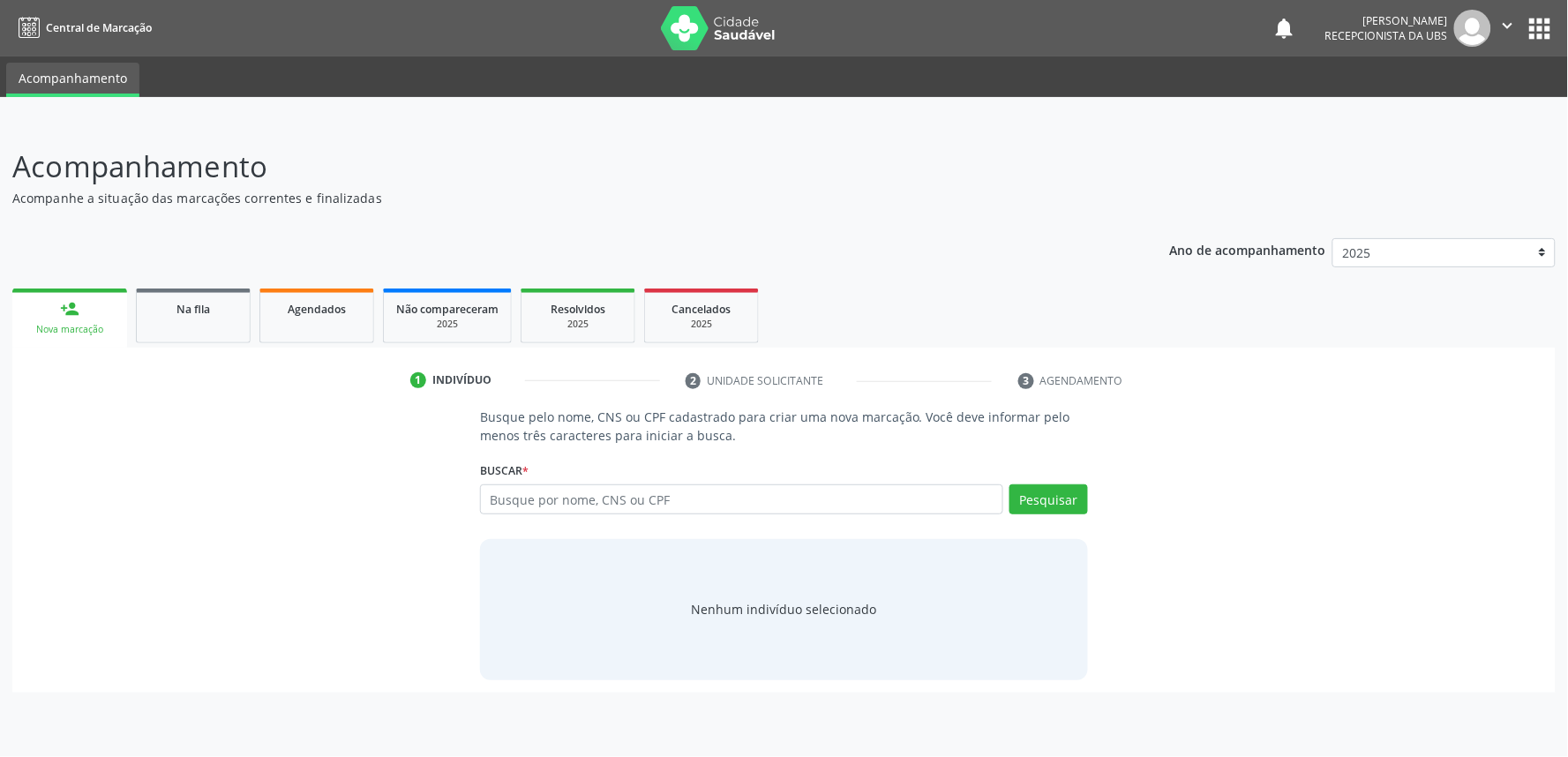
click at [757, 479] on div "Buscar * Busque por nome, CNS ou CPF Nenhum resultado encontrado para: " " Digi…" at bounding box center [784, 491] width 608 height 68
click at [755, 495] on input "text" at bounding box center [741, 499] width 523 height 30
paste input "700206951762425"
type input "700206951762425"
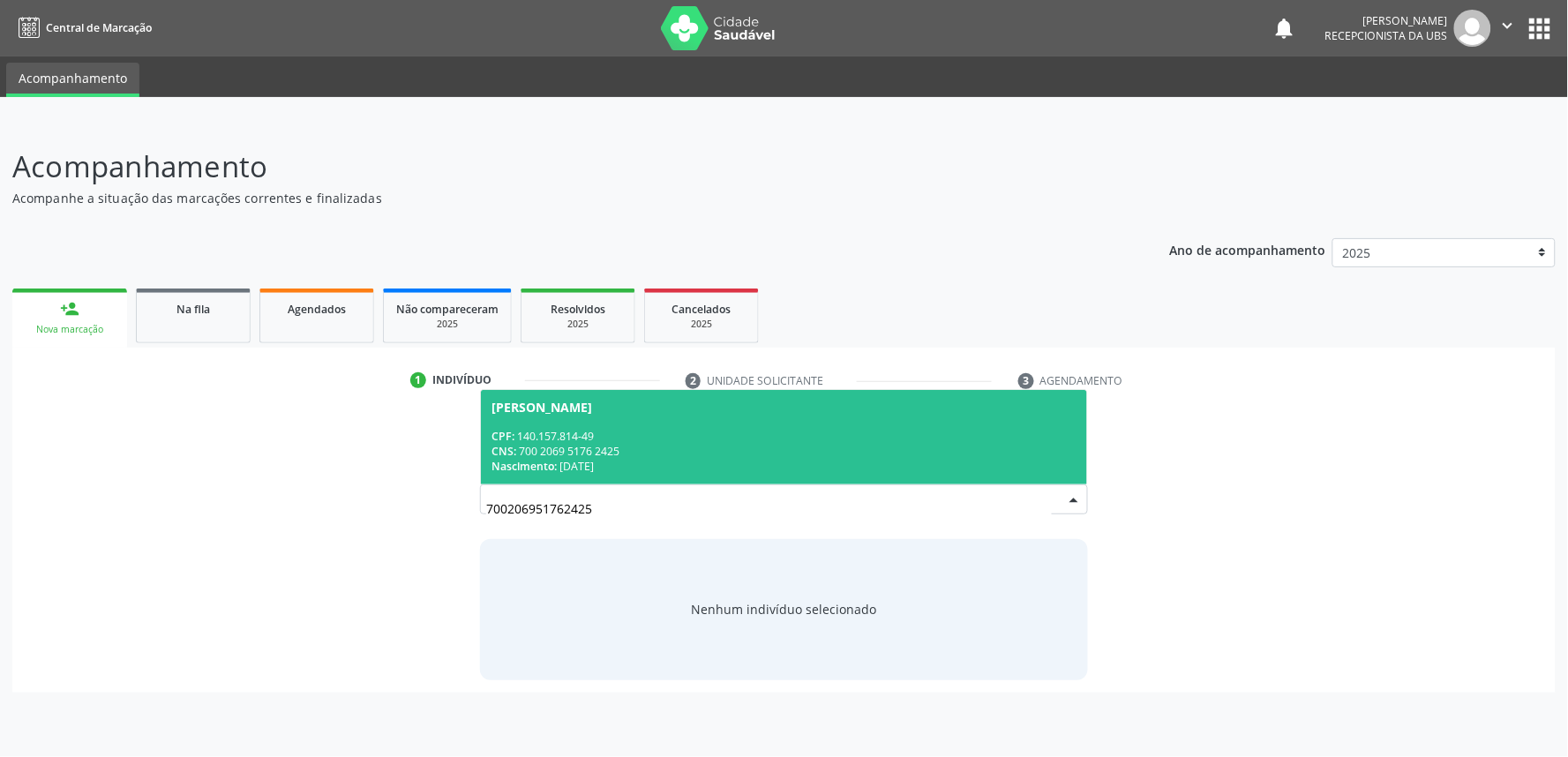
click at [1011, 437] on div "CPF: 140.157.814-49" at bounding box center [784, 436] width 585 height 15
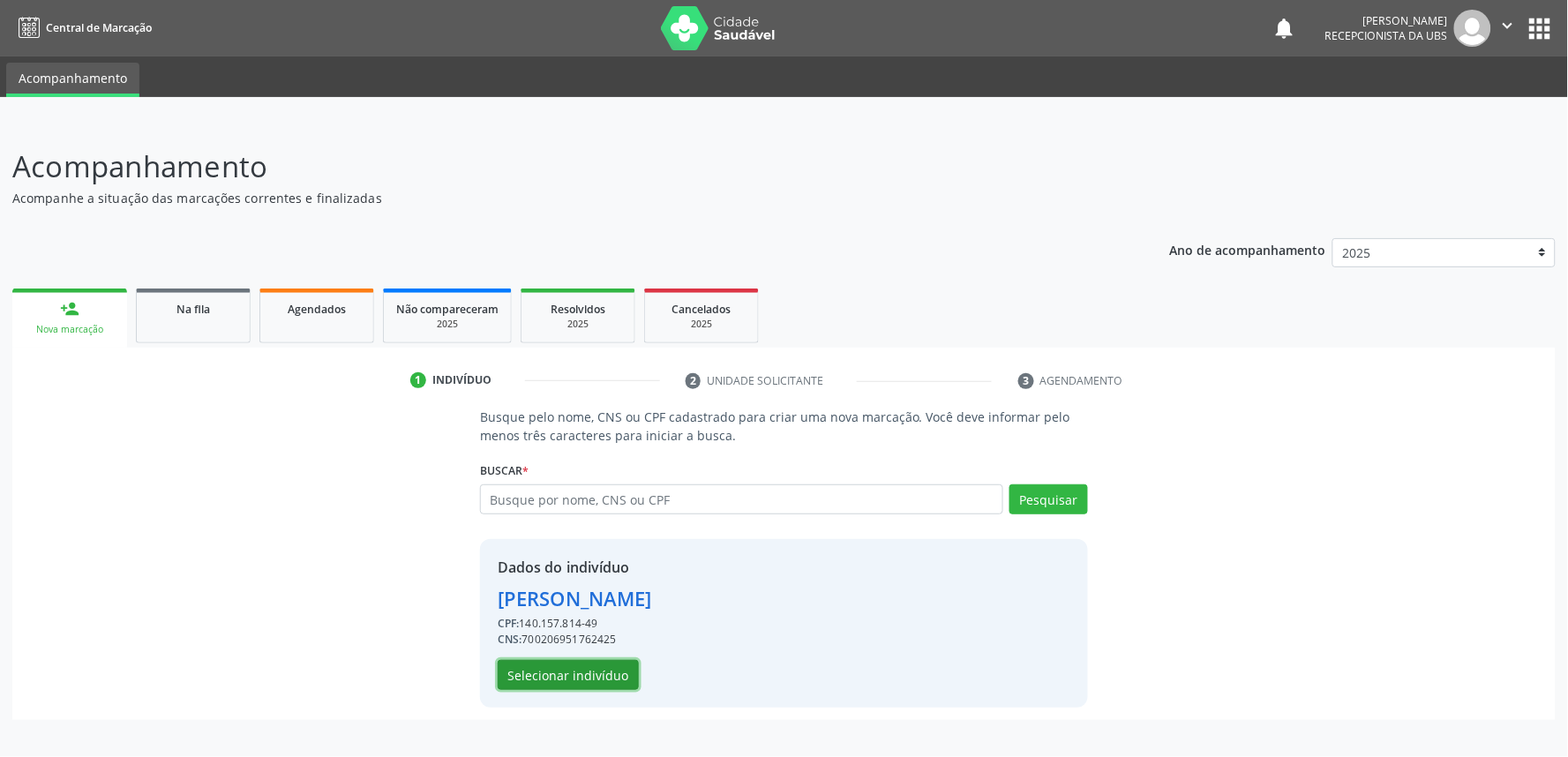
click at [578, 673] on button "Selecionar indivíduo" at bounding box center [568, 674] width 141 height 30
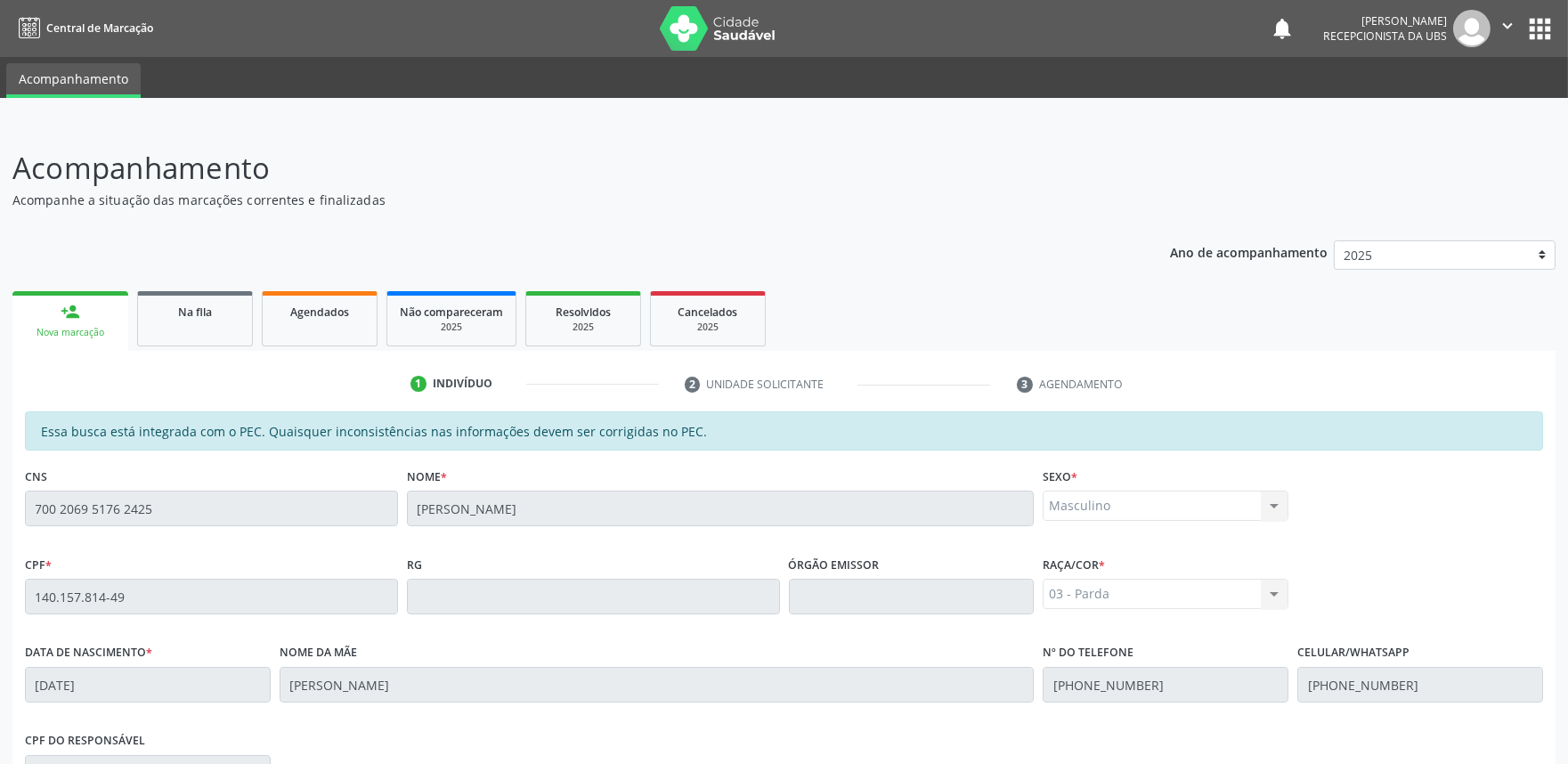
scroll to position [277, 0]
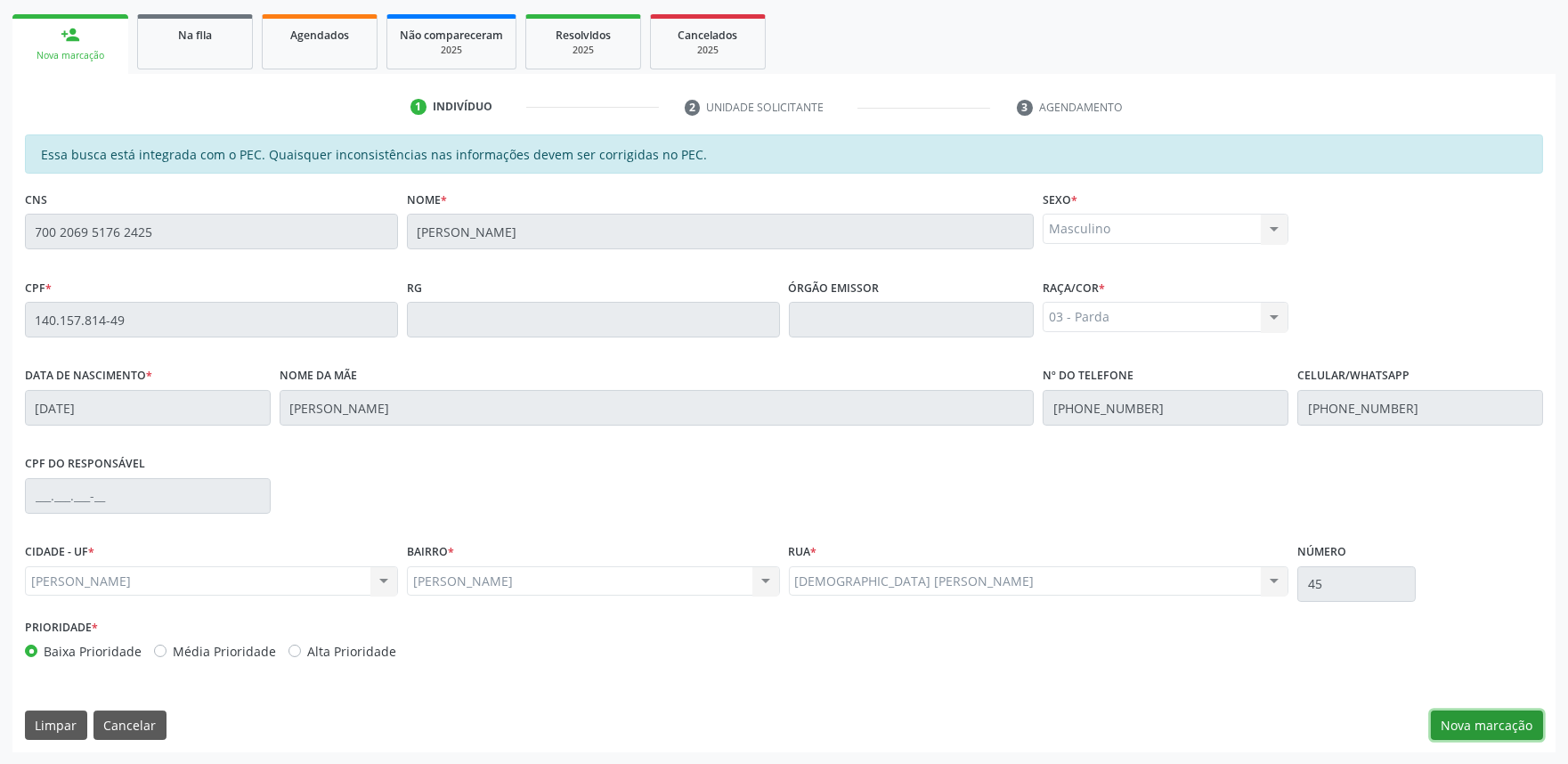
click at [1479, 718] on button "Nova marcação" at bounding box center [1486, 725] width 112 height 30
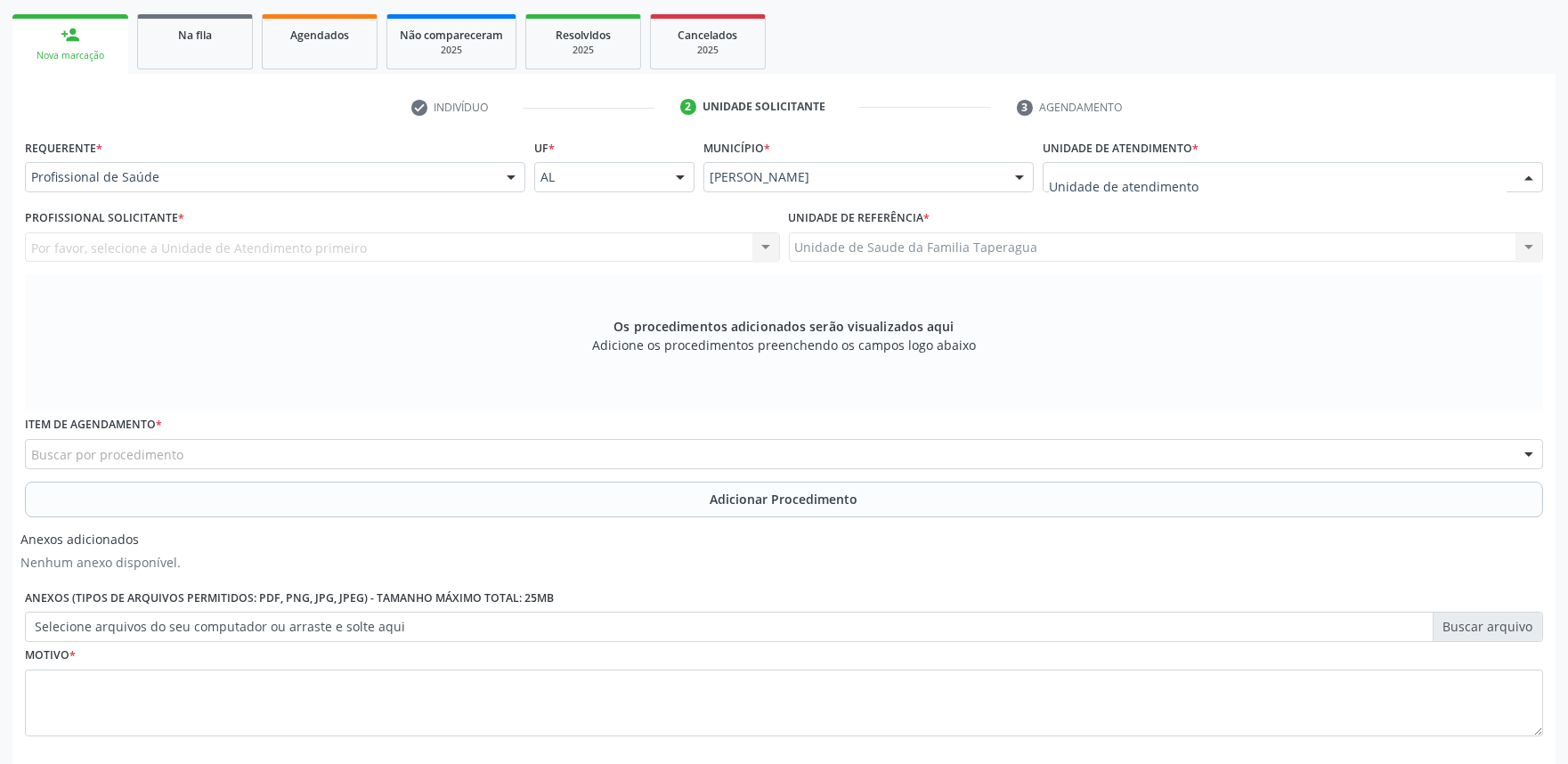
click at [1211, 178] on div at bounding box center [1292, 176] width 501 height 30
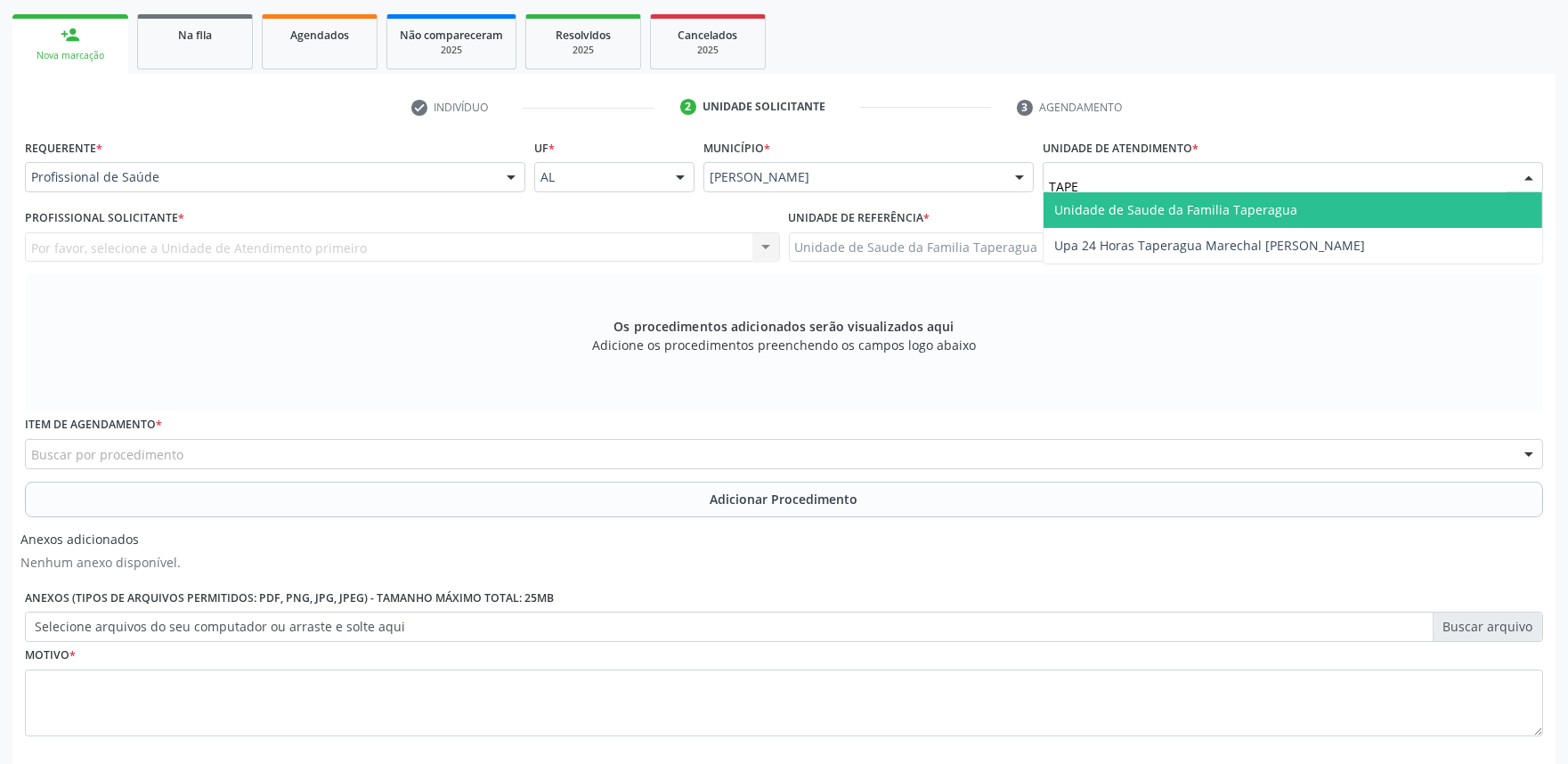
type input "TAPER"
click at [1211, 203] on span "Unidade de Saude da Familia Taperagua" at bounding box center [1176, 209] width 243 height 17
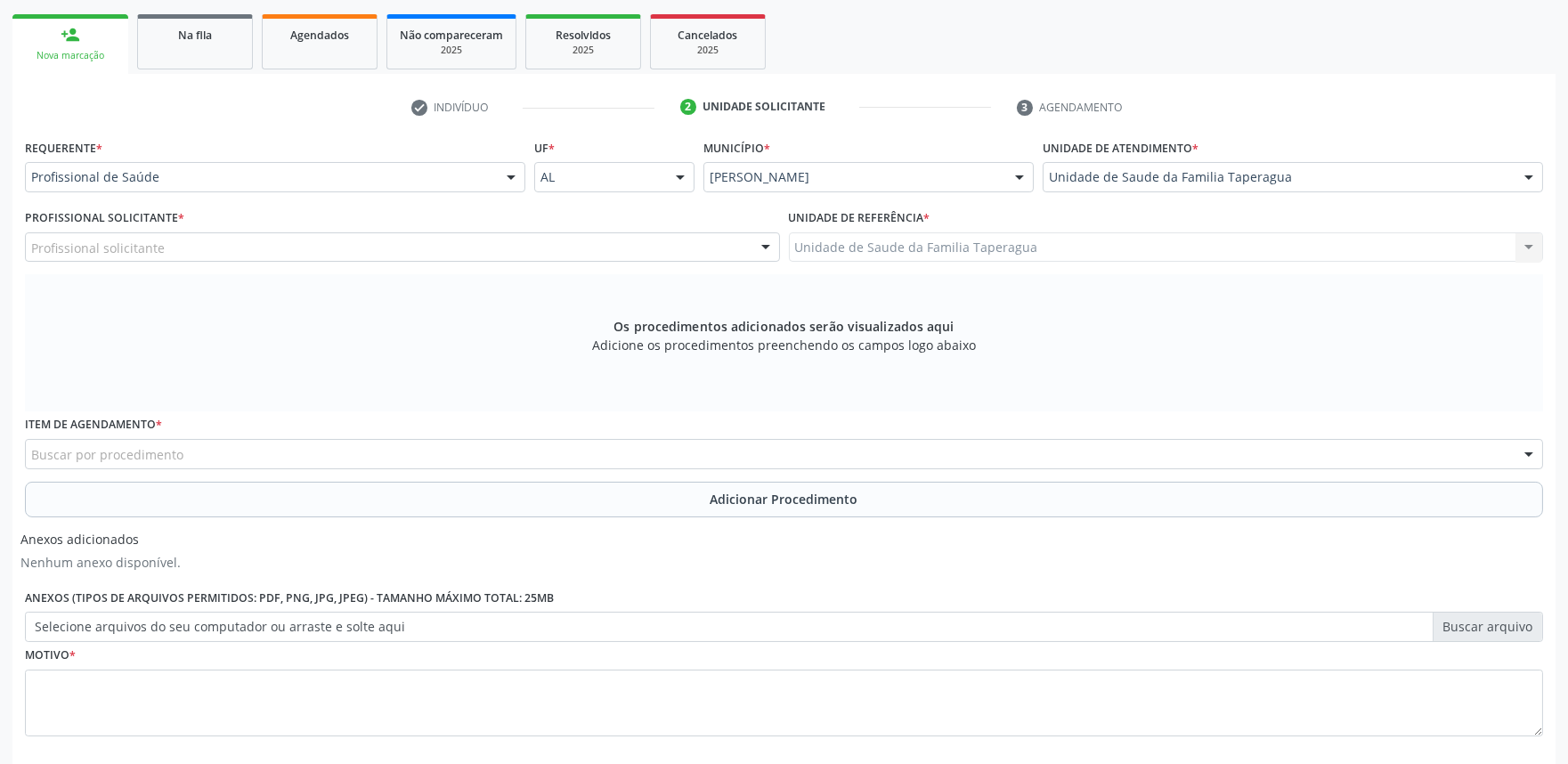
click at [468, 238] on div "Profissional solicitante" at bounding box center [402, 247] width 755 height 30
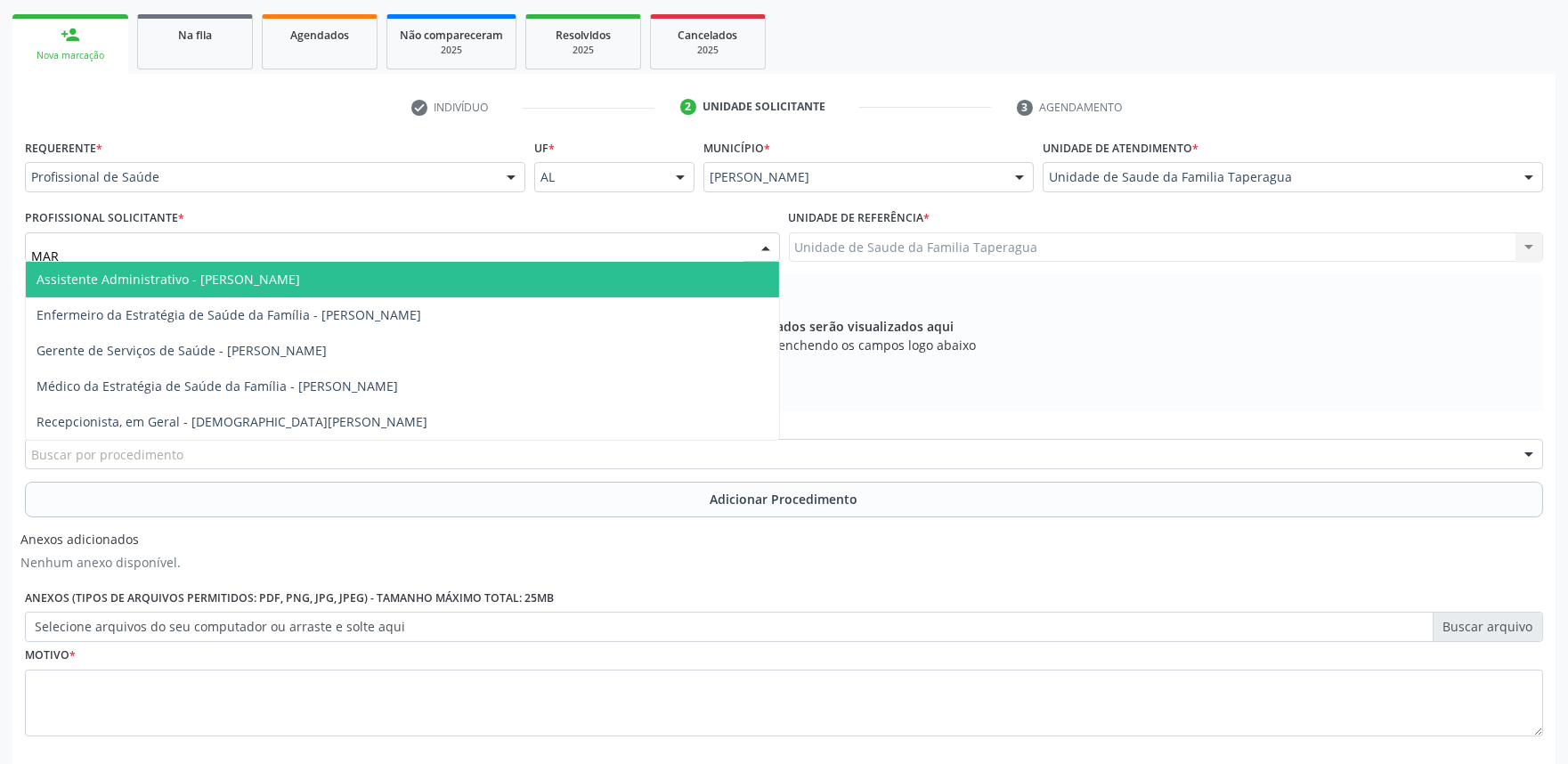
type input "MART"
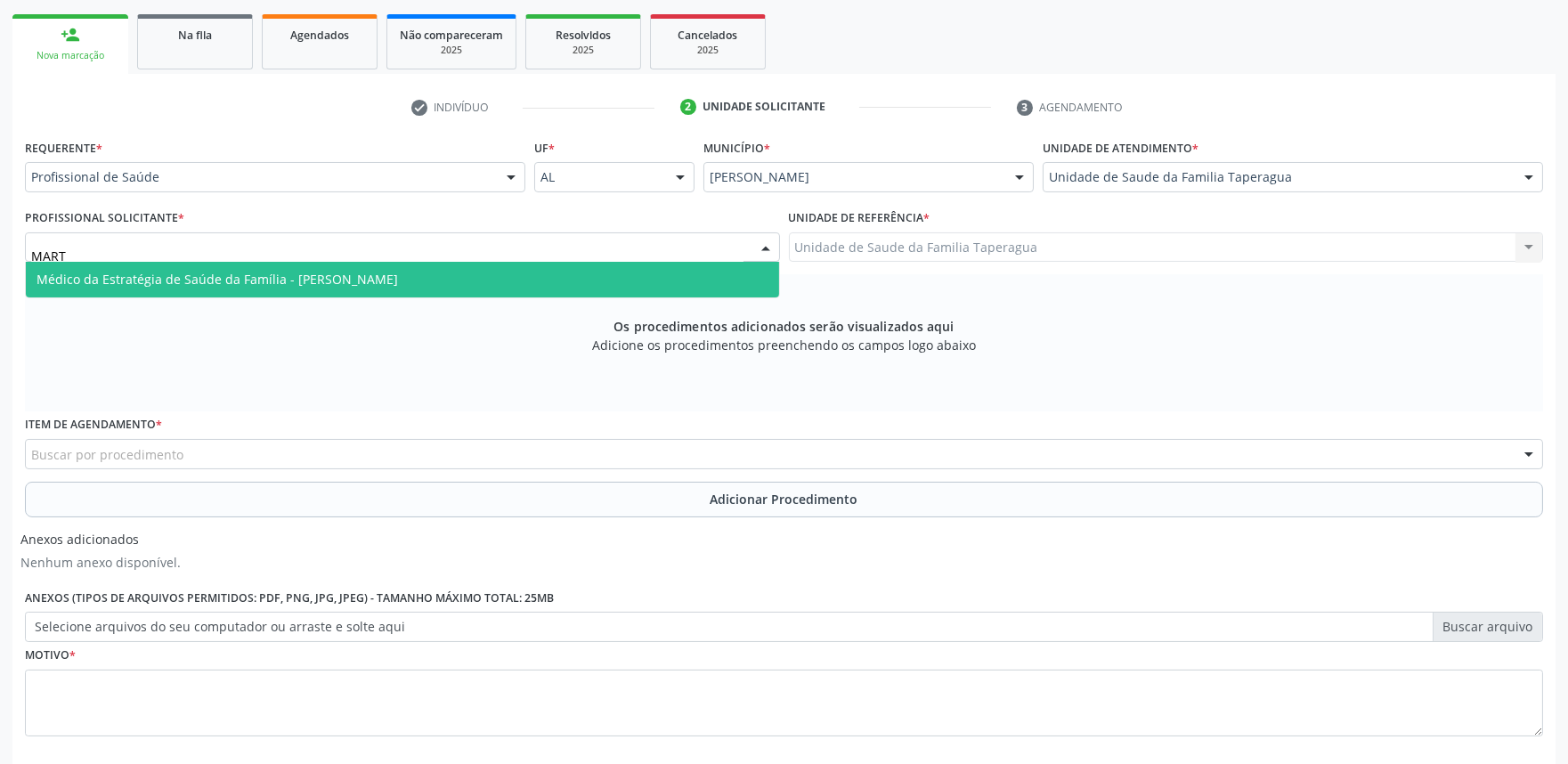
click at [467, 276] on span "Médico da Estratégia de Saúde da Família - [PERSON_NAME]" at bounding box center [402, 279] width 753 height 35
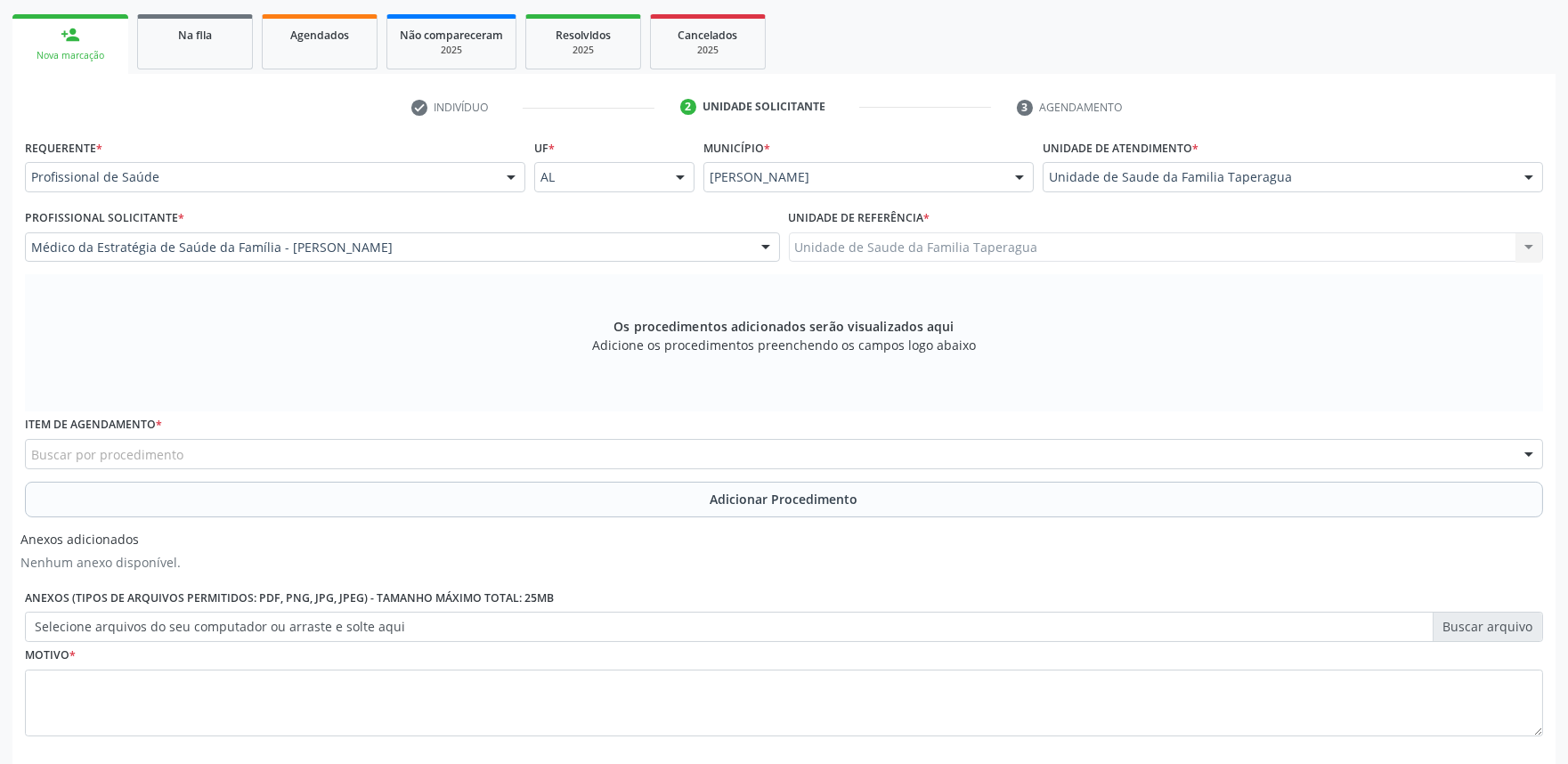
click at [432, 445] on div "Buscar por procedimento" at bounding box center [783, 453] width 1518 height 30
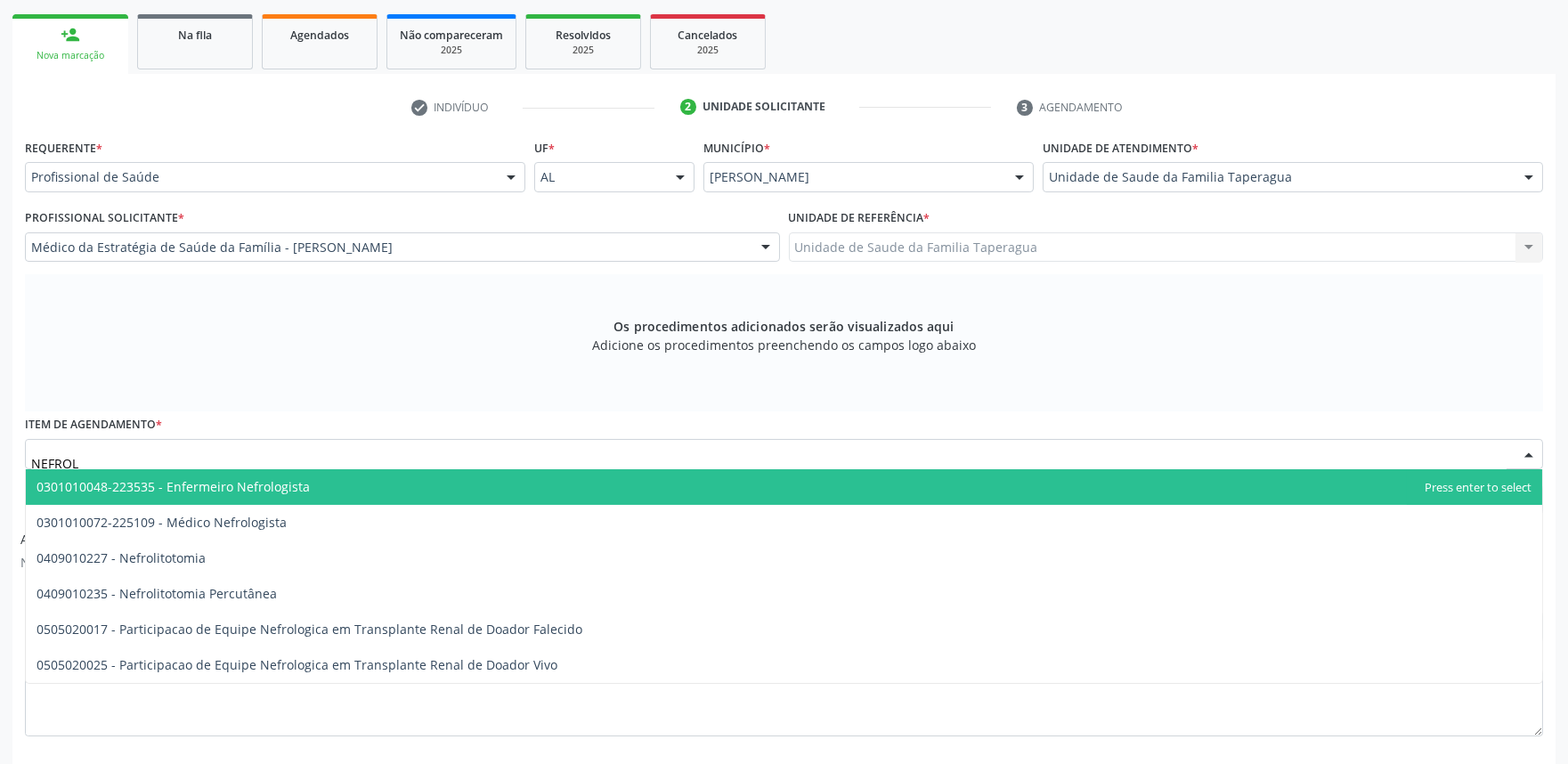
type input "NEFROLO"
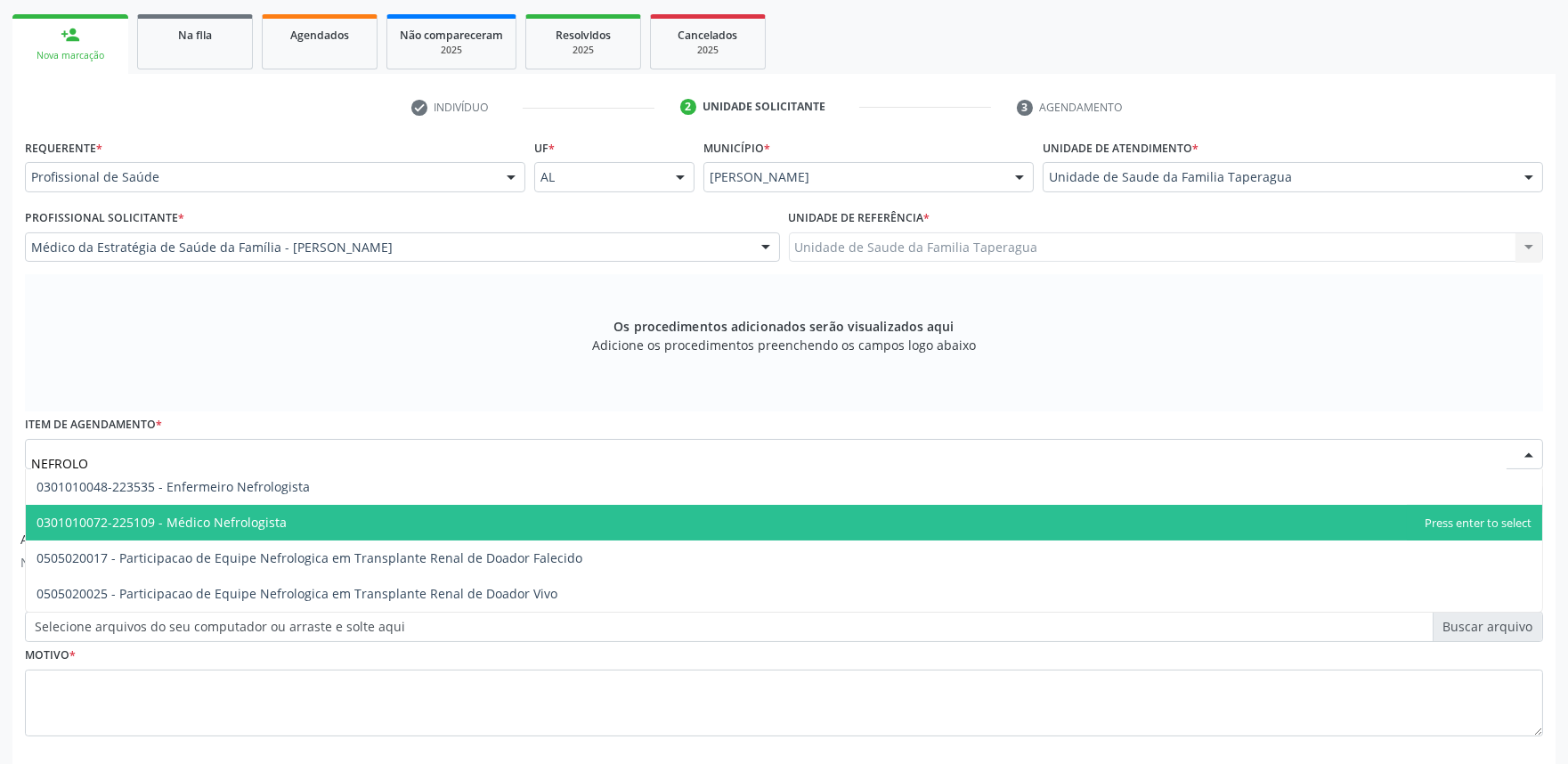
click at [399, 514] on span "0301010072-225109 - Médico Nefrologista" at bounding box center [783, 522] width 1516 height 35
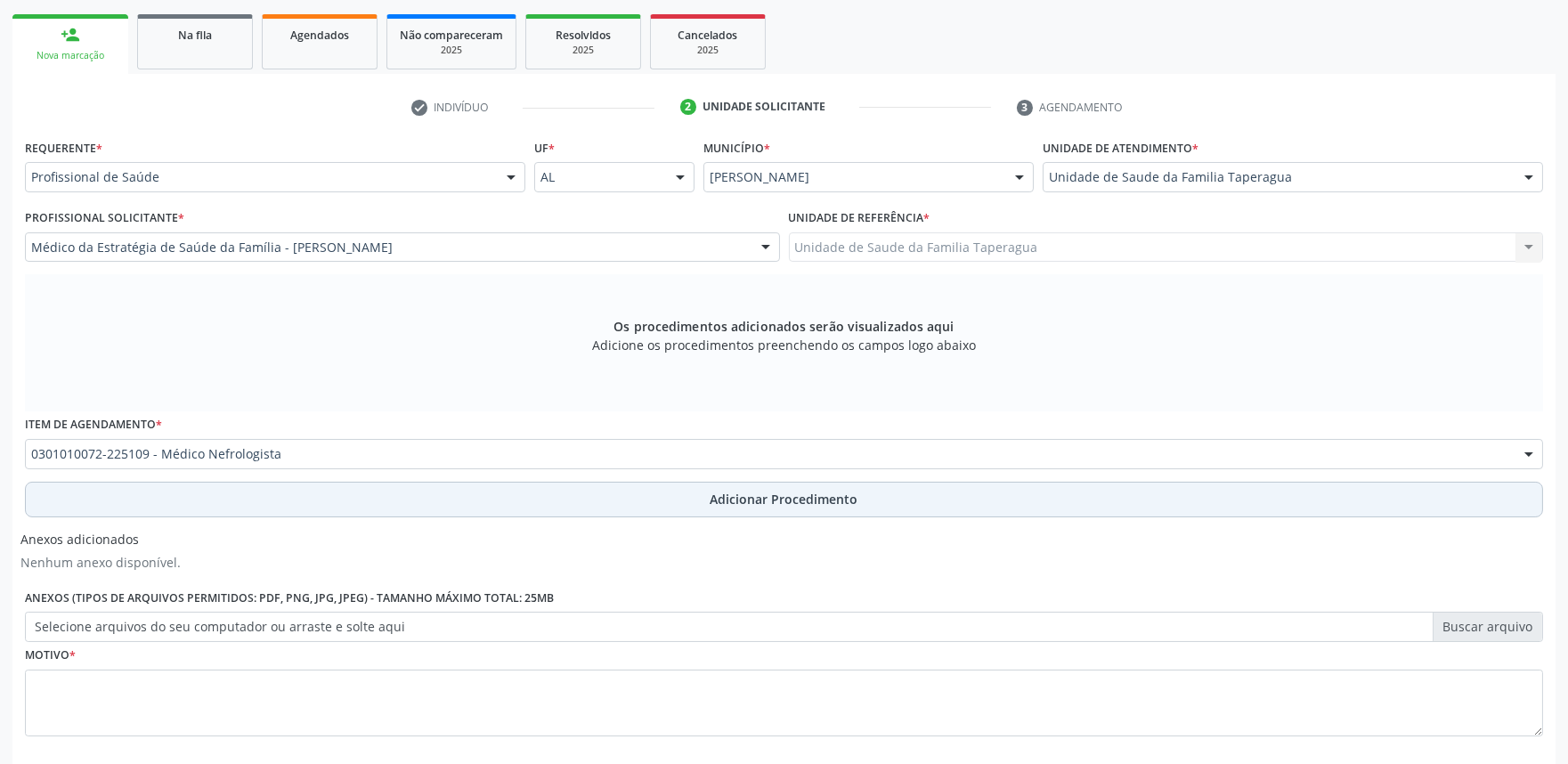
click at [431, 495] on button "Adicionar Procedimento" at bounding box center [783, 499] width 1518 height 35
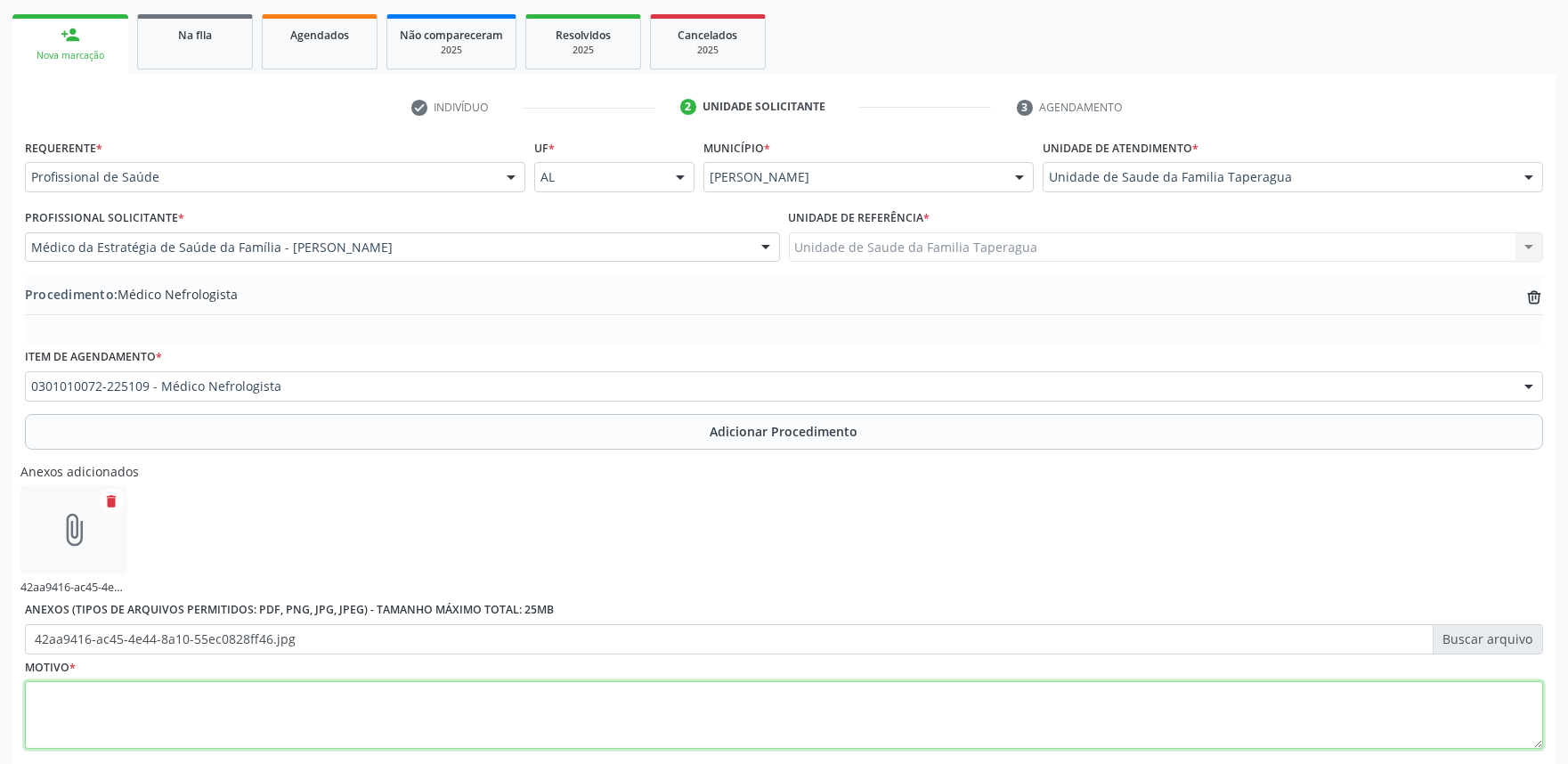
click at [477, 722] on textarea at bounding box center [783, 715] width 1518 height 67
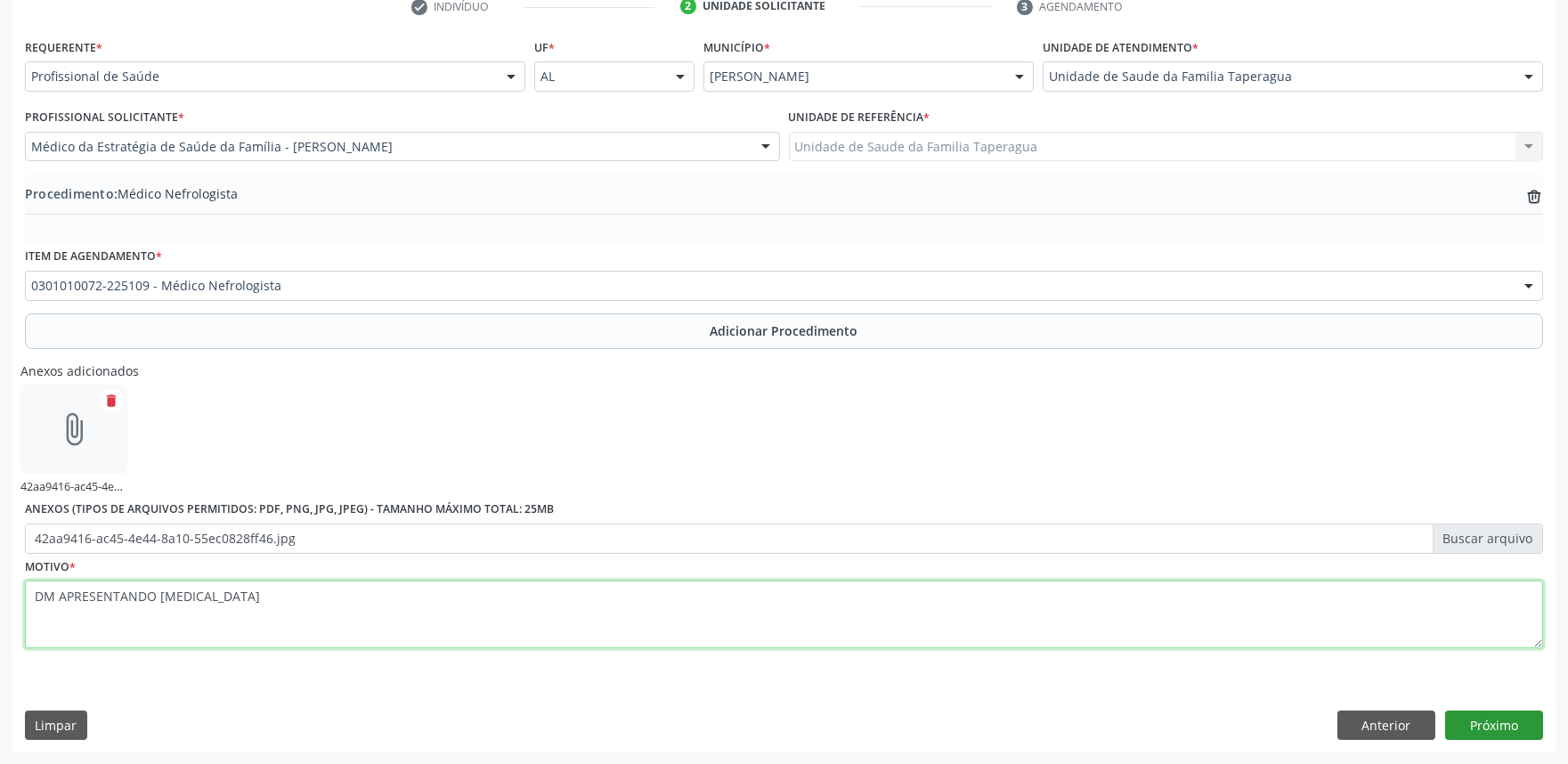
type textarea "DM APRESENTANDO [MEDICAL_DATA]"
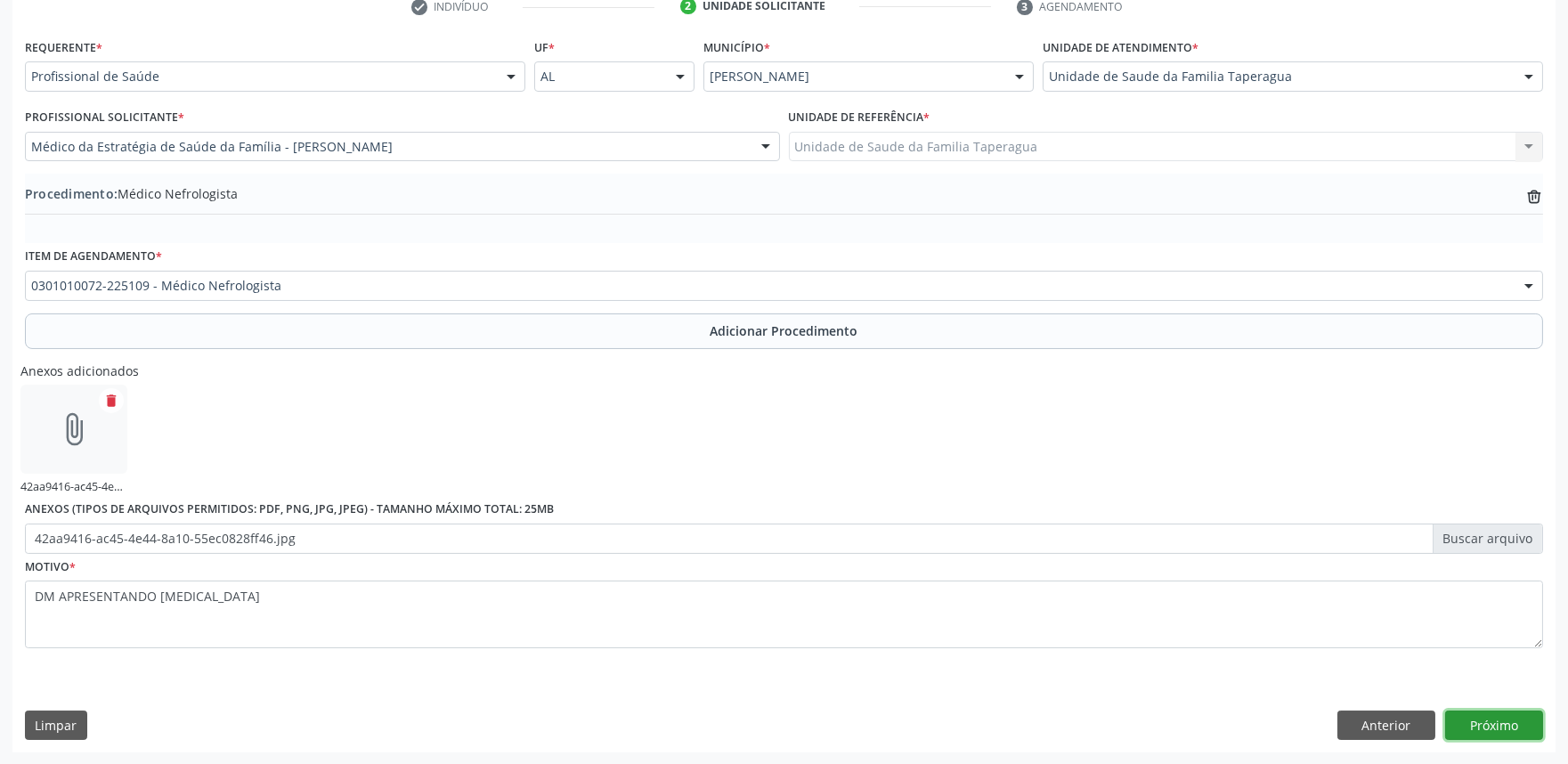
click at [1464, 719] on button "Próximo" at bounding box center [1494, 725] width 98 height 30
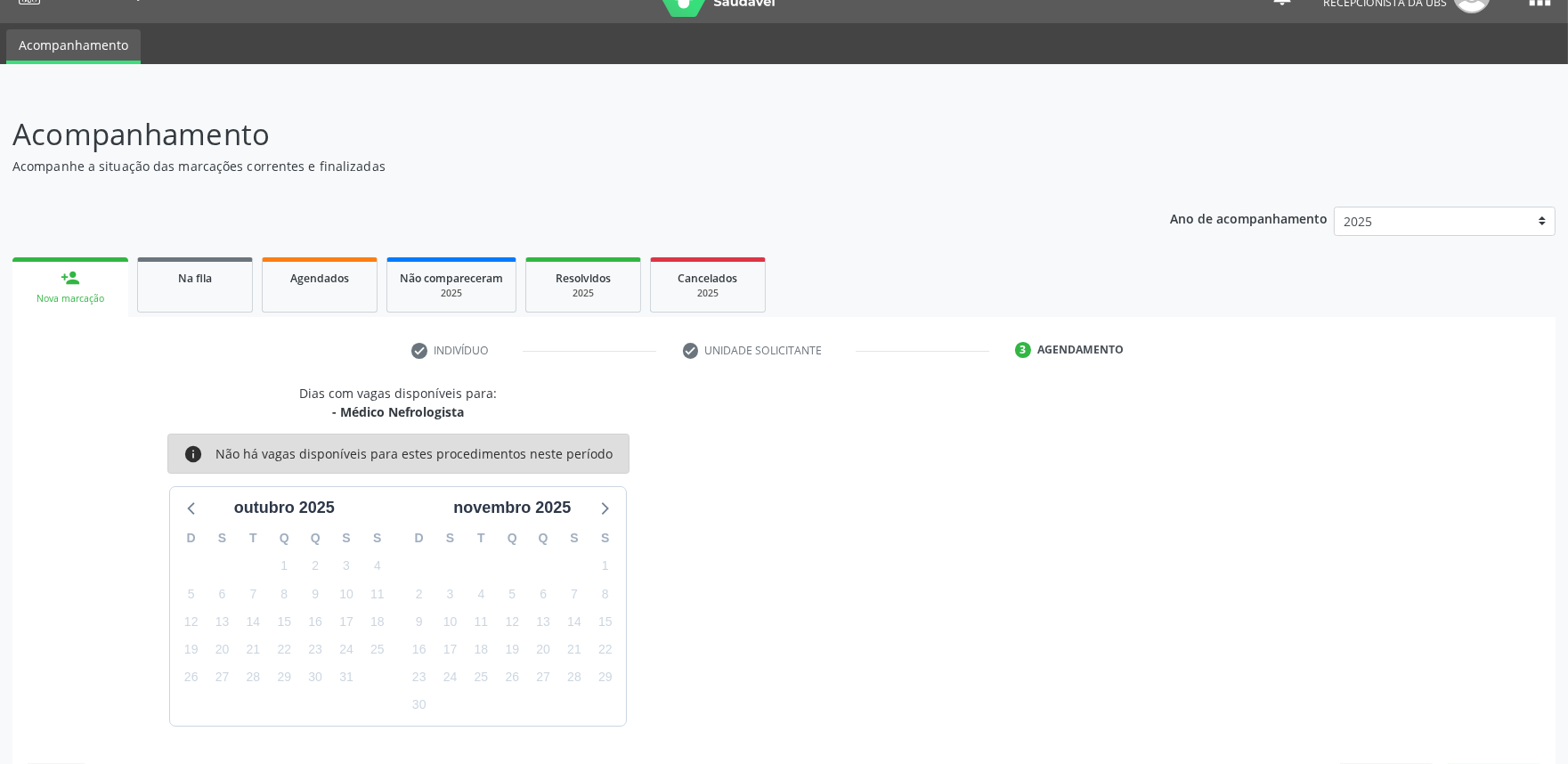
scroll to position [86, 0]
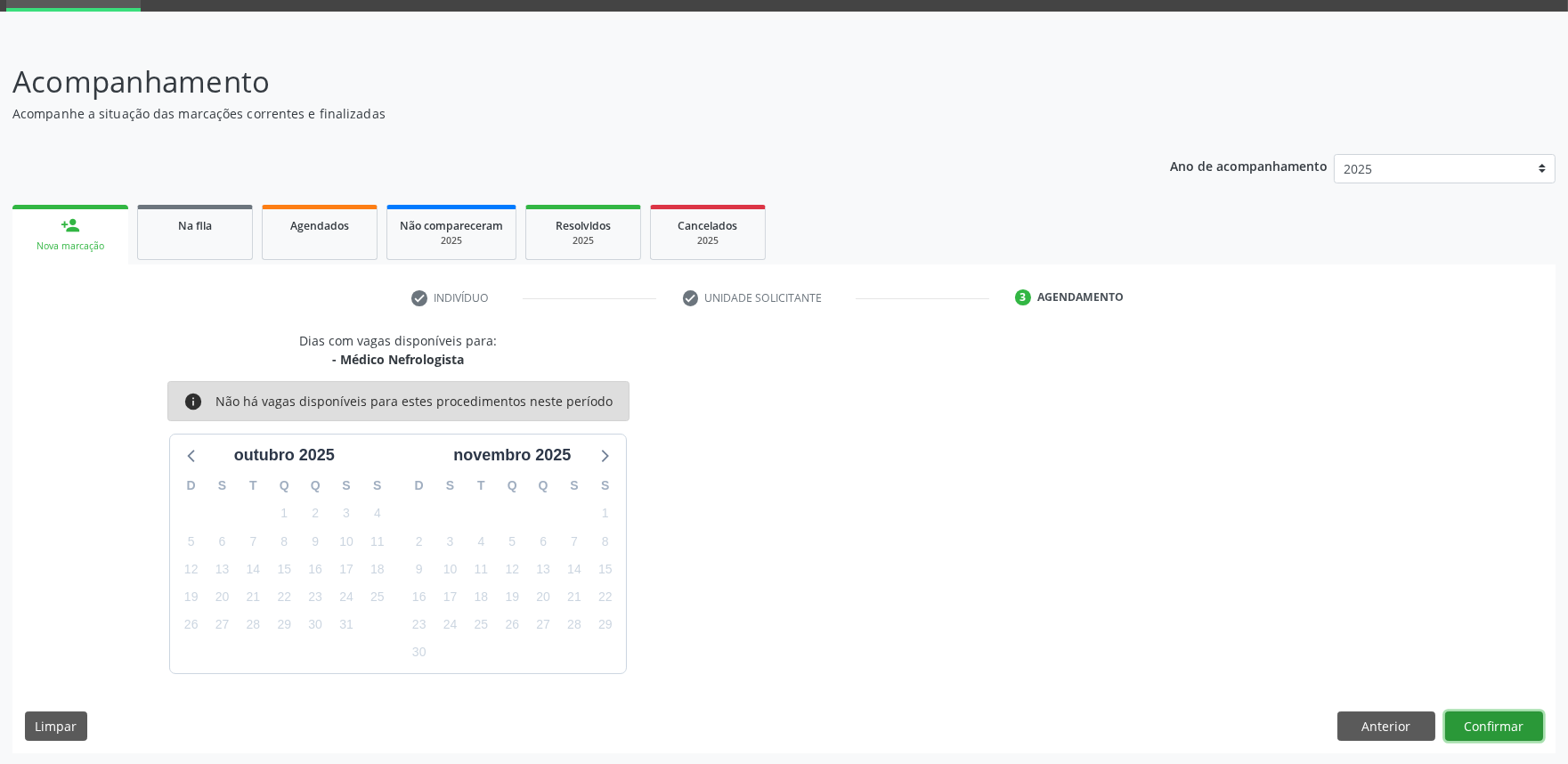
click at [1486, 726] on button "Confirmar" at bounding box center [1494, 726] width 98 height 30
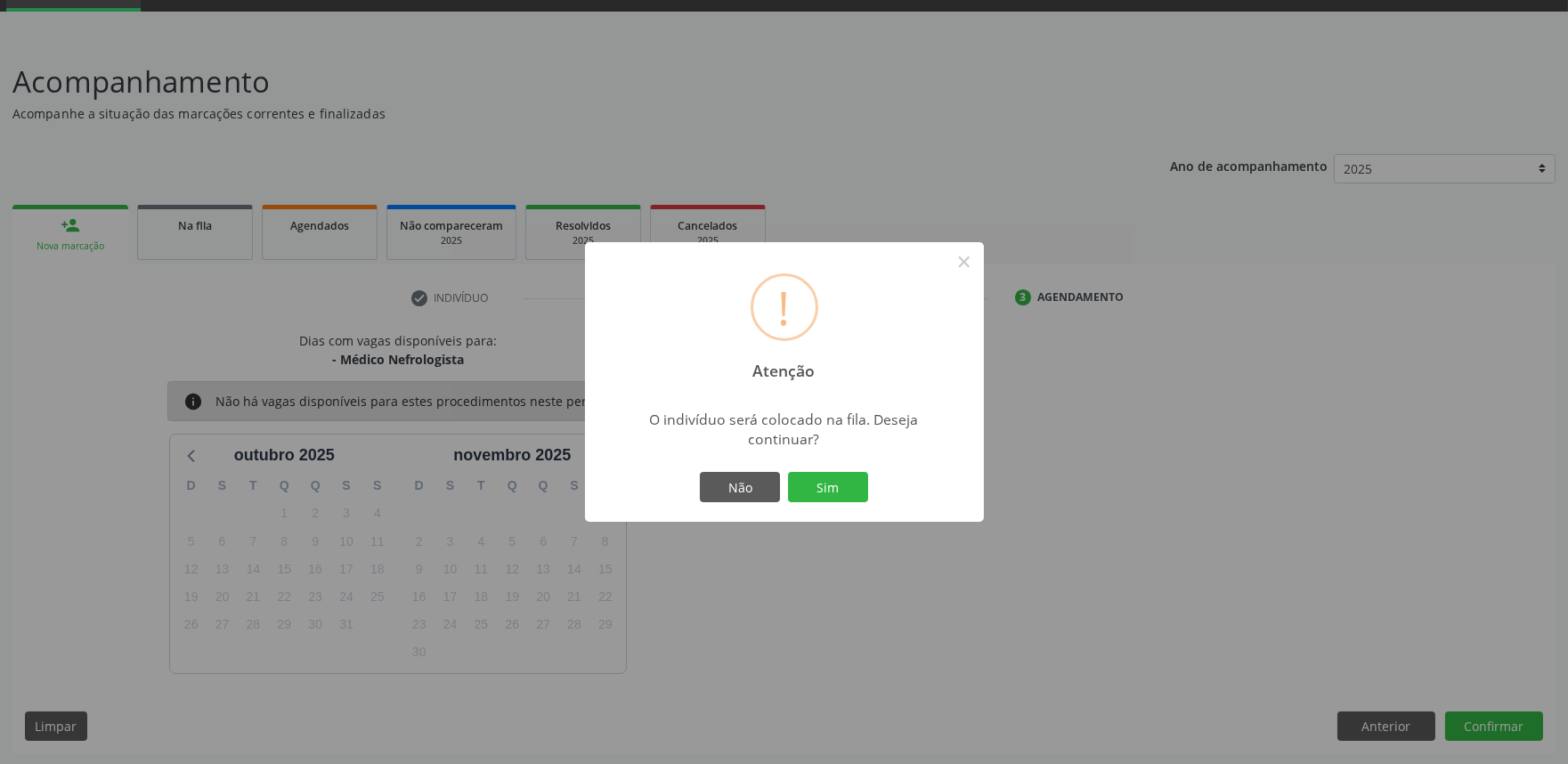
click at [788, 471] on button "Sim" at bounding box center [828, 486] width 80 height 30
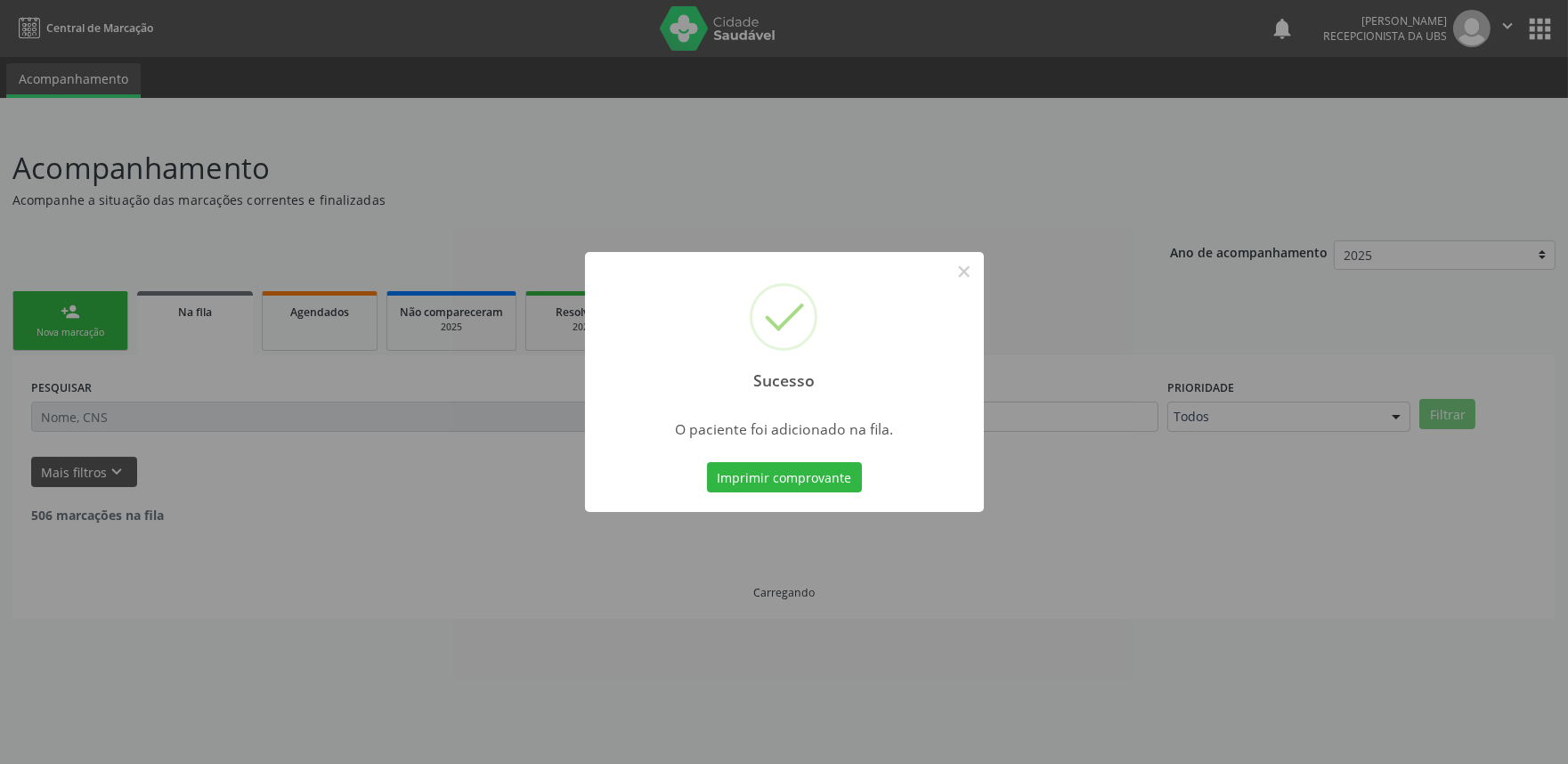
scroll to position [0, 0]
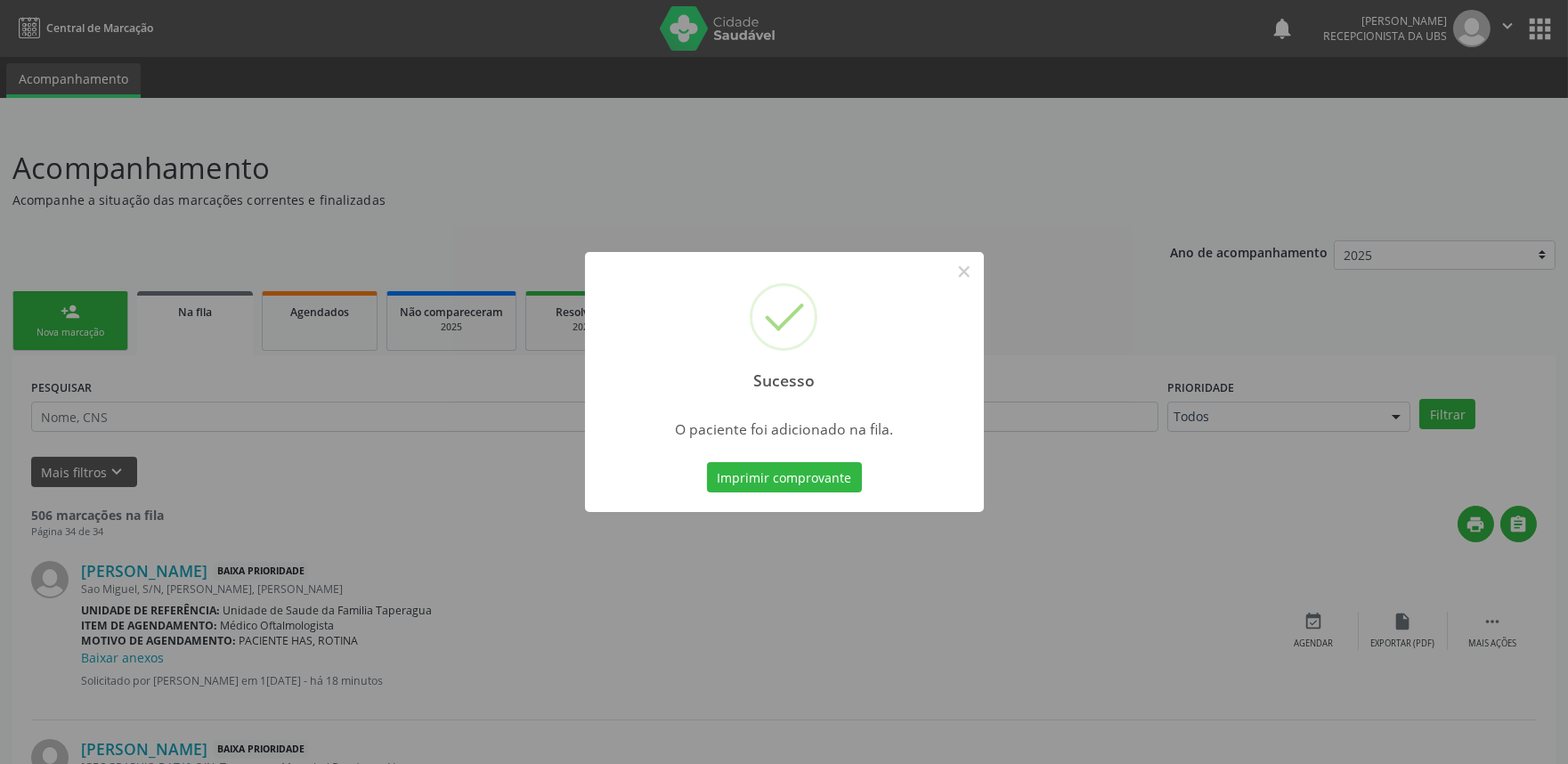
click at [1216, 371] on div "Sucesso × O paciente foi adicionado na fila. Imprimir comprovante Cancel" at bounding box center [784, 382] width 1568 height 764
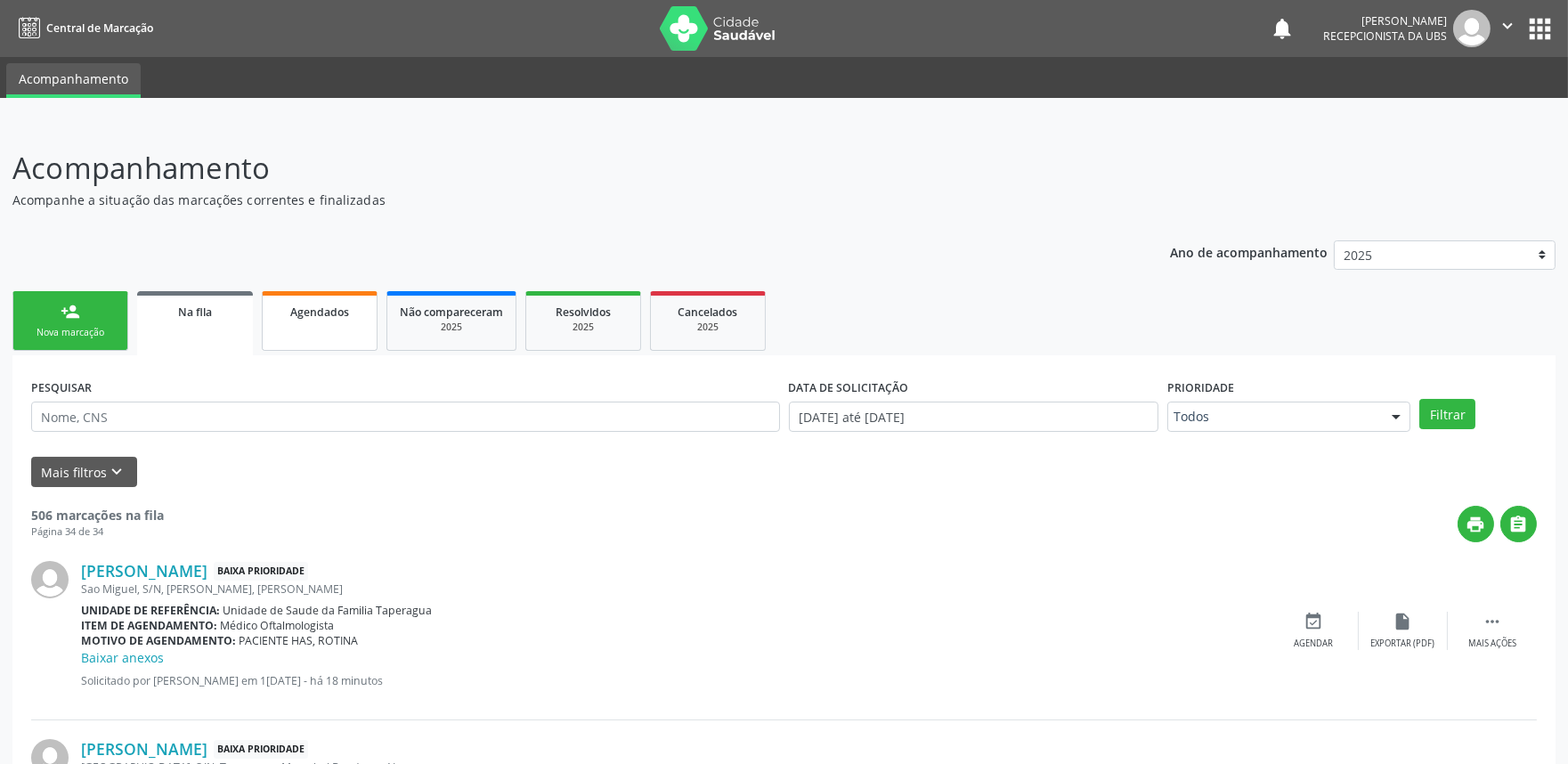
click at [341, 324] on link "Agendados" at bounding box center [319, 321] width 115 height 60
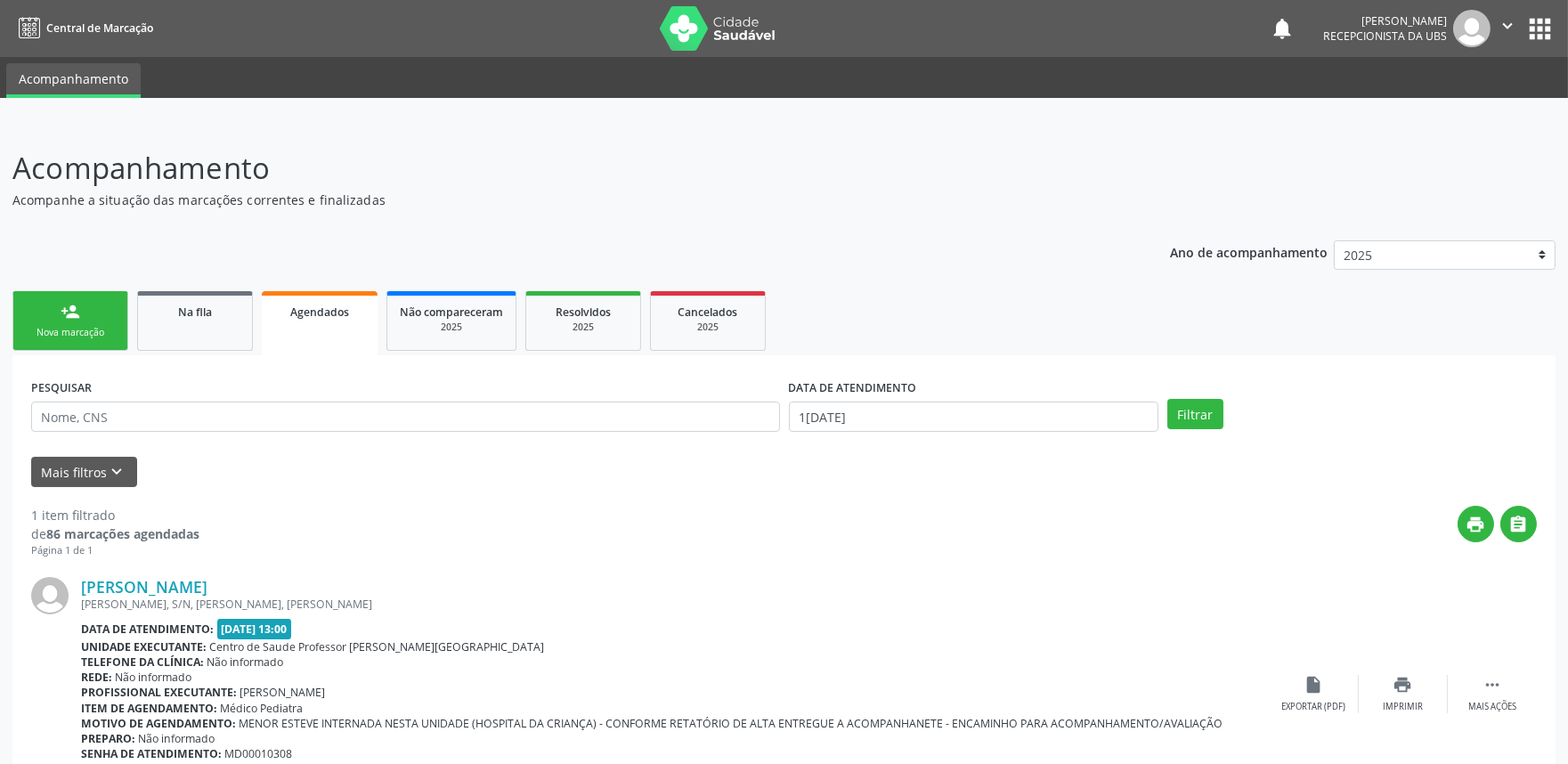
click at [1497, 16] on icon "" at bounding box center [1507, 26] width 20 height 20
click at [1452, 100] on link "Sair" at bounding box center [1461, 108] width 123 height 25
